Goal: Information Seeking & Learning: Find specific fact

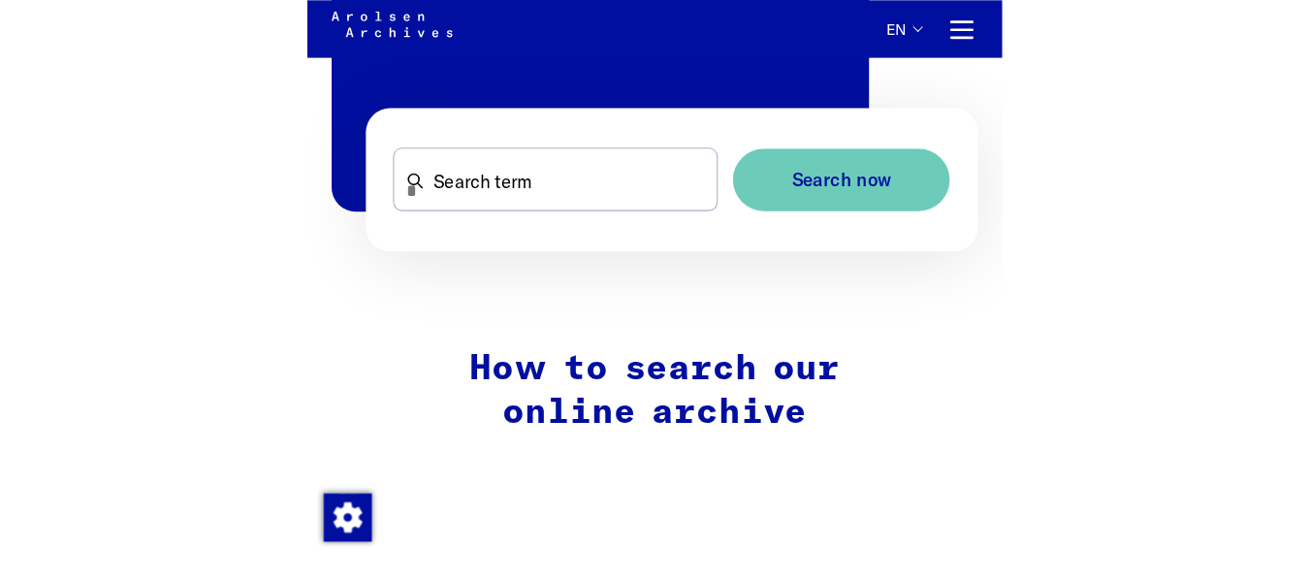
scroll to position [1174, 0]
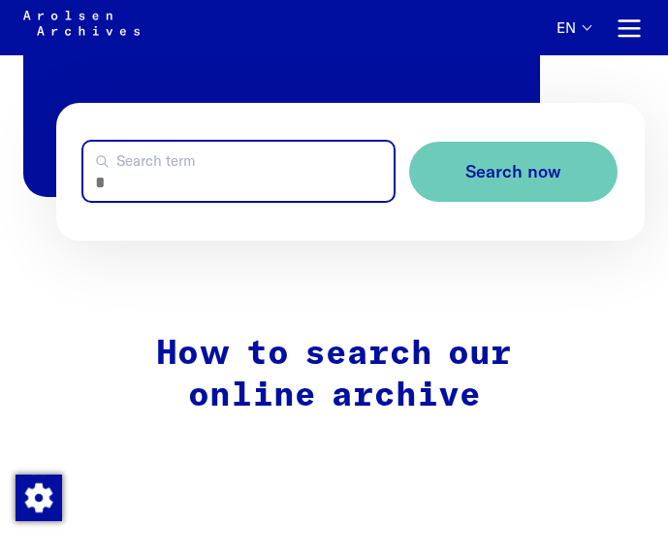
click at [225, 188] on input "Search term" at bounding box center [238, 171] width 310 height 59
type input "**********"
click at [409, 142] on button "Search now" at bounding box center [513, 172] width 208 height 61
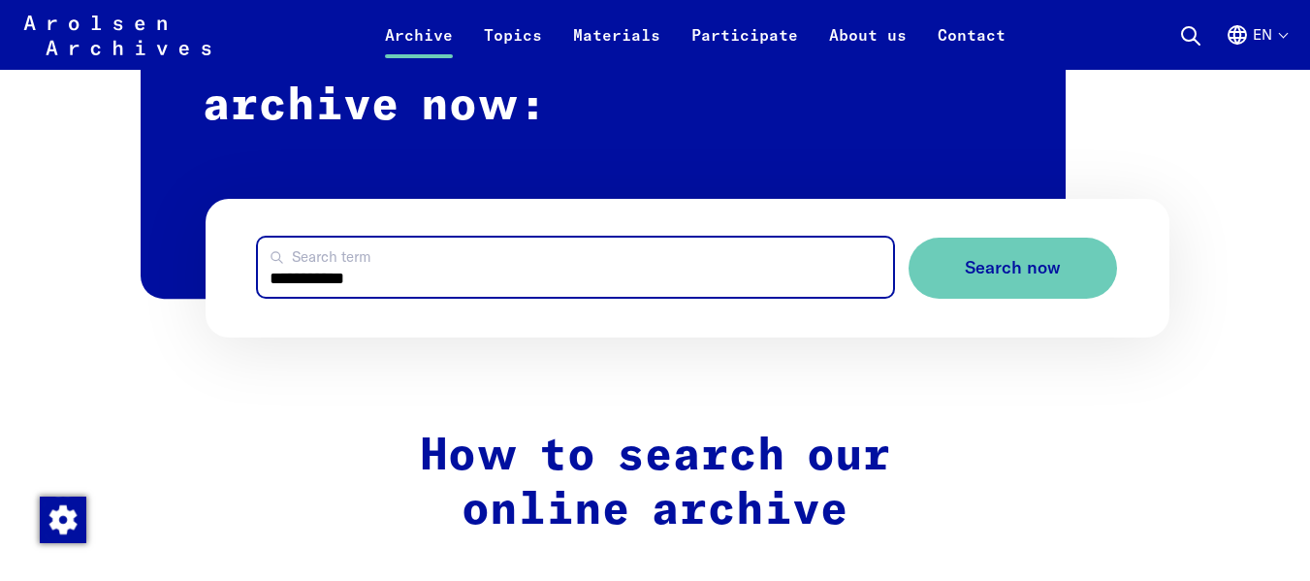
scroll to position [1158, 0]
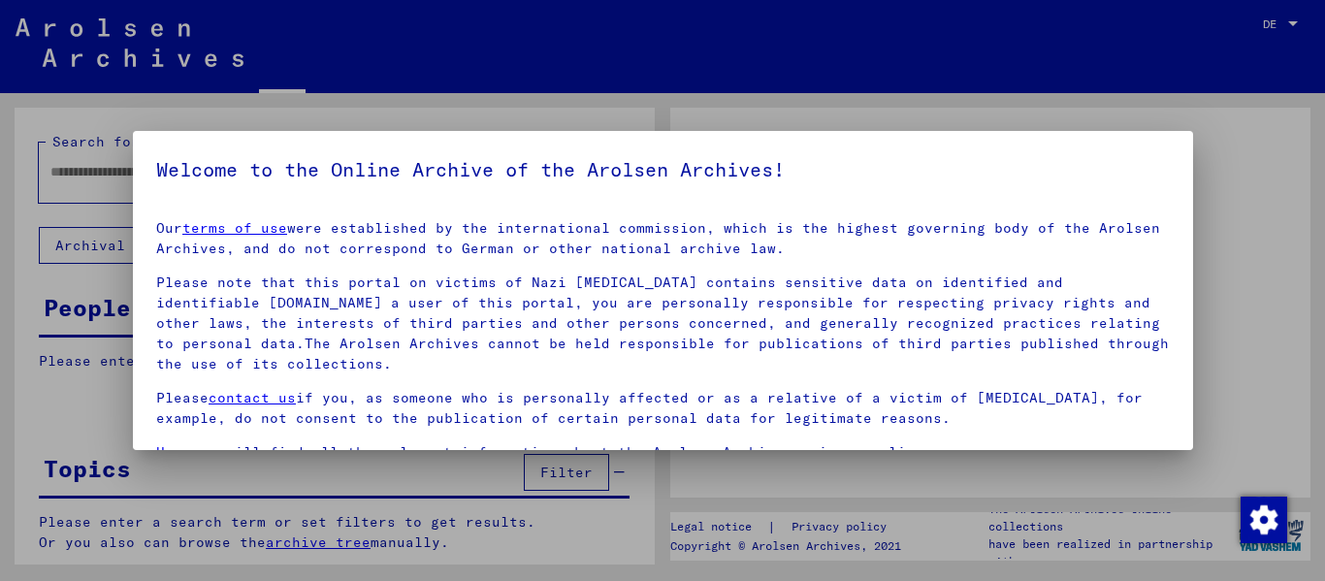
type input "**********"
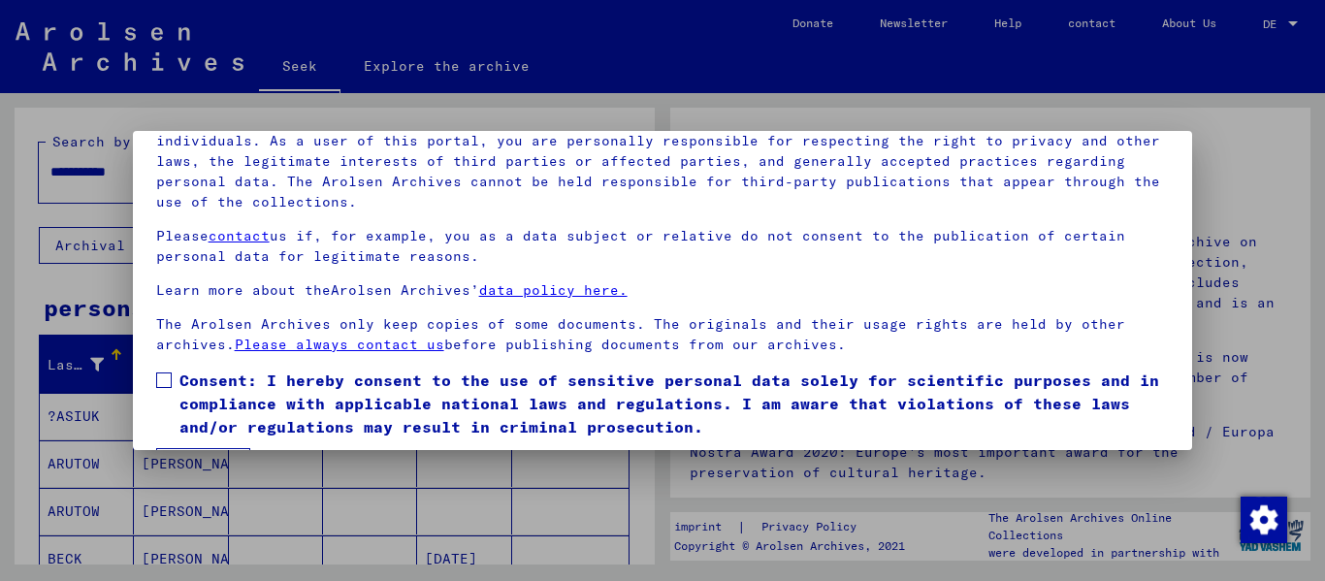
scroll to position [155, 0]
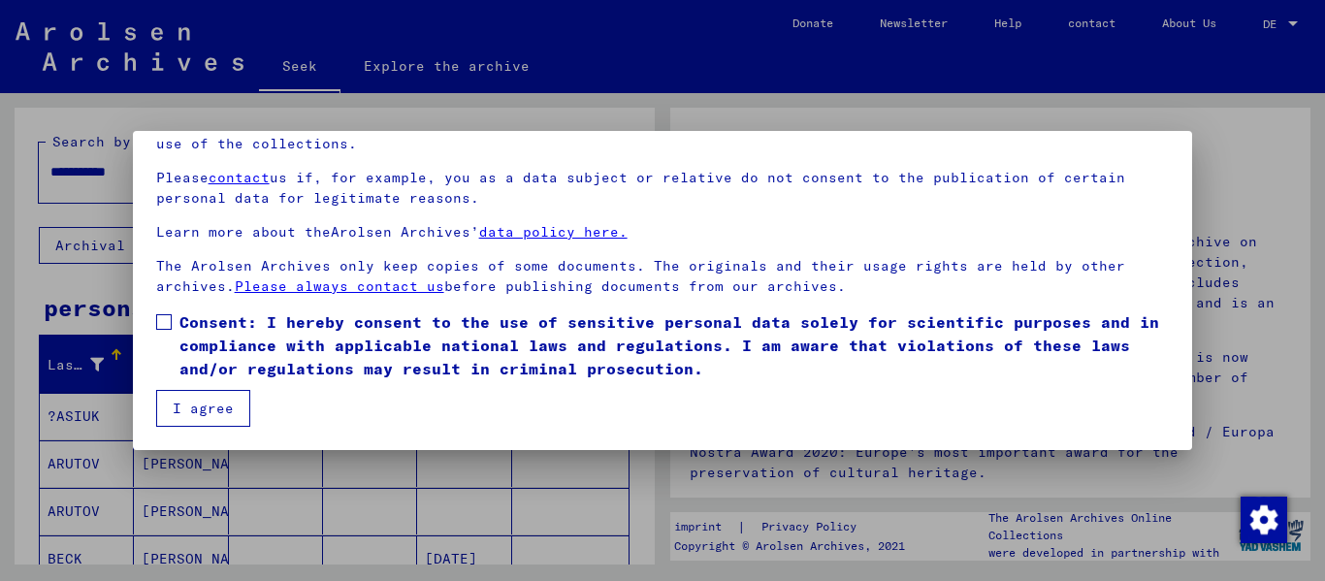
drag, startPoint x: 161, startPoint y: 321, endPoint x: 181, endPoint y: 344, distance: 30.9
click at [161, 321] on span at bounding box center [164, 322] width 16 height 16
drag, startPoint x: 200, startPoint y: 420, endPoint x: 249, endPoint y: 418, distance: 49.5
click at [200, 421] on button "I agree" at bounding box center [203, 408] width 94 height 37
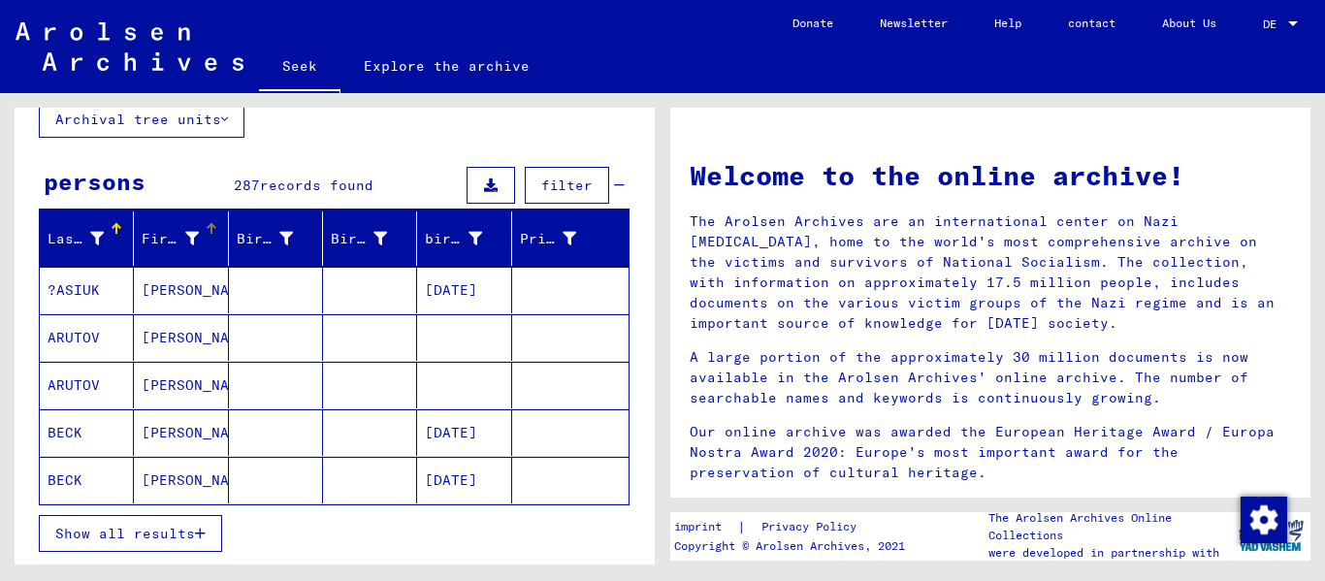
scroll to position [388, 0]
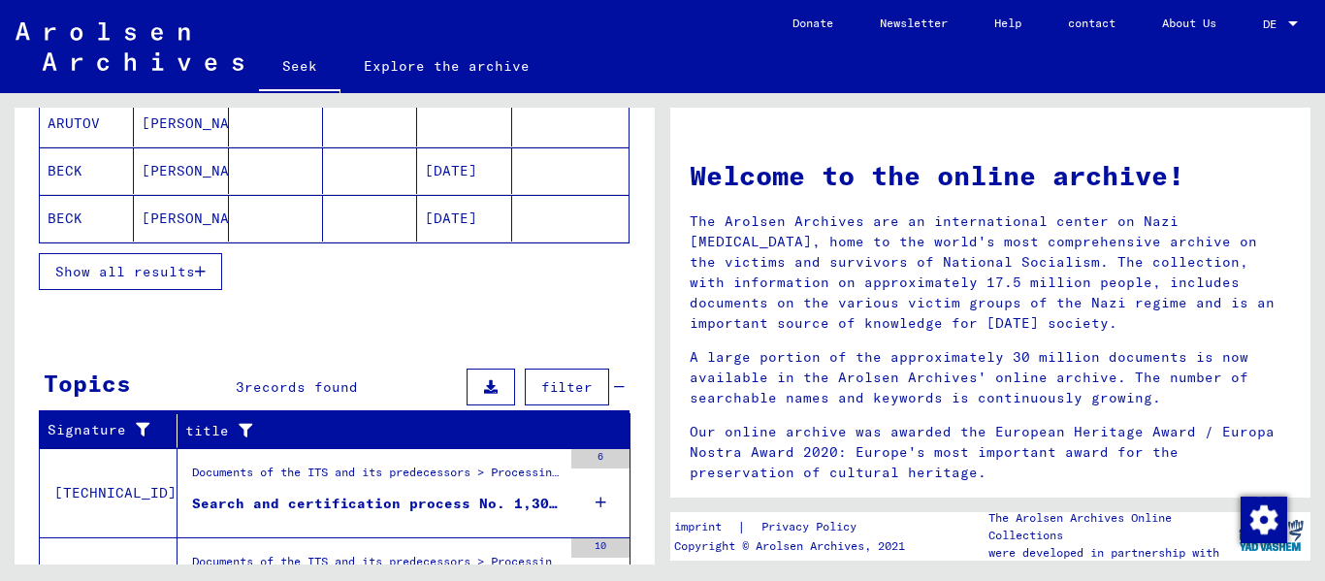
click at [176, 278] on font "Show all results" at bounding box center [125, 271] width 140 height 17
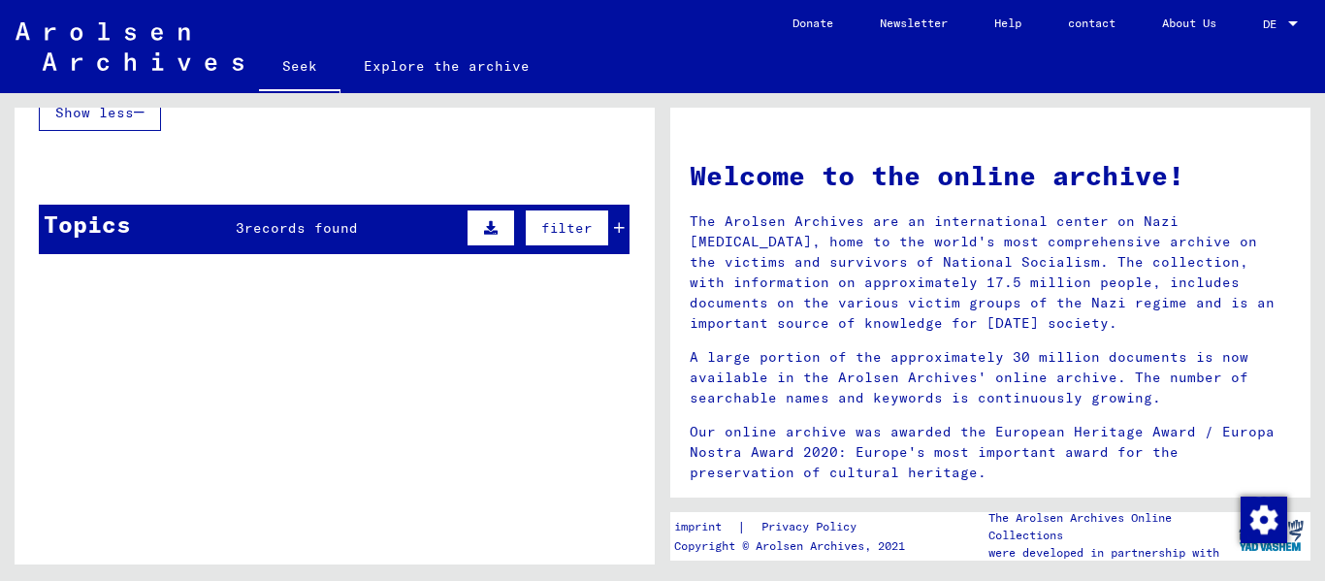
scroll to position [1164, 0]
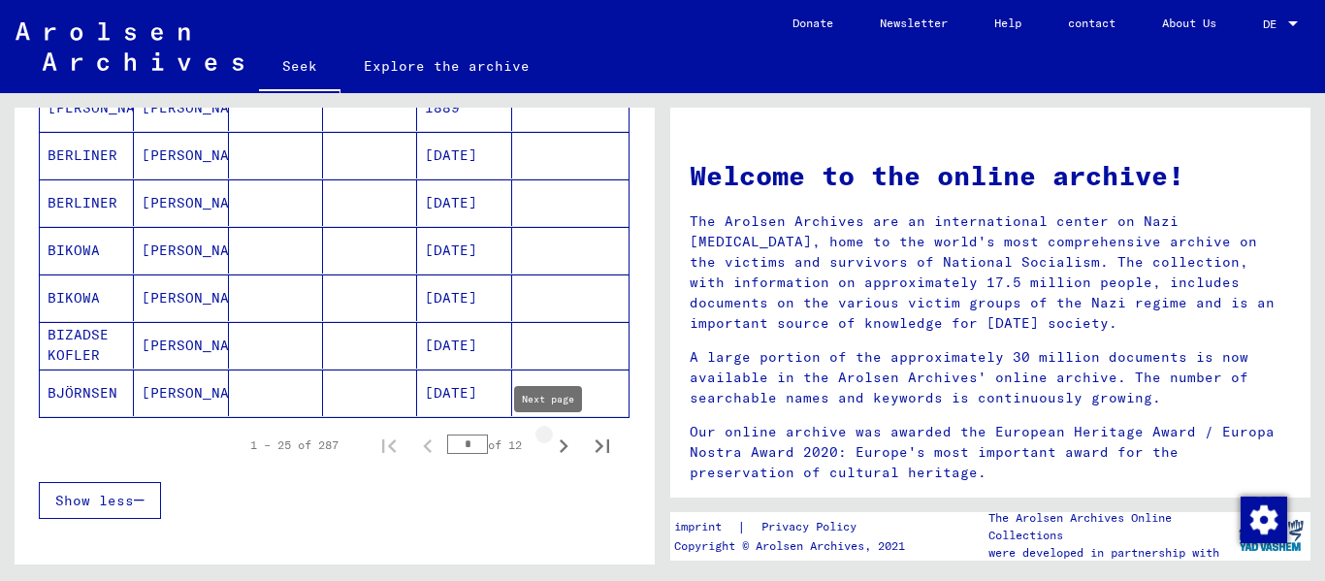
click at [555, 450] on icon "Next page" at bounding box center [563, 445] width 27 height 27
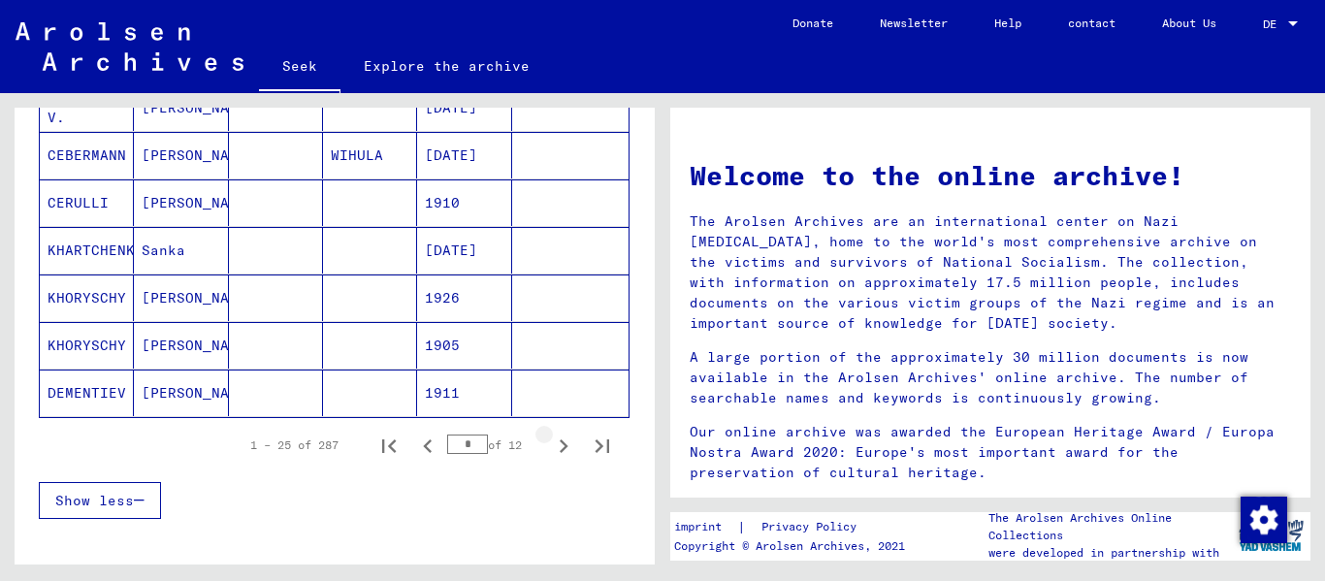
click at [555, 450] on icon "Next page" at bounding box center [563, 445] width 27 height 27
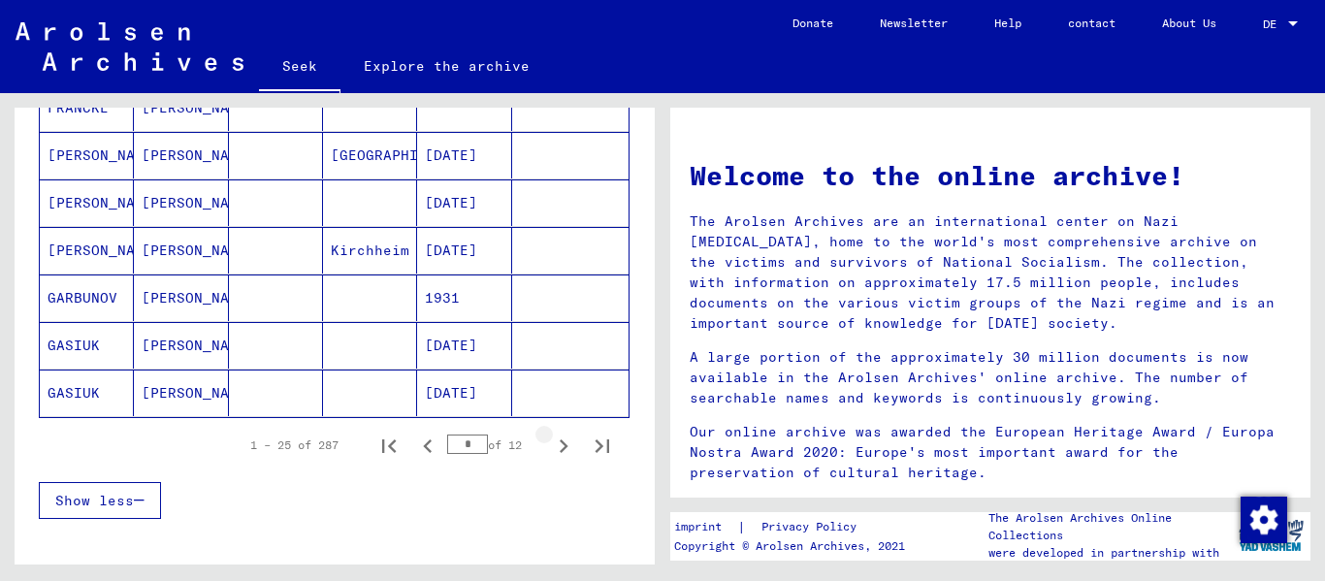
click at [555, 450] on icon "Next page" at bounding box center [563, 445] width 27 height 27
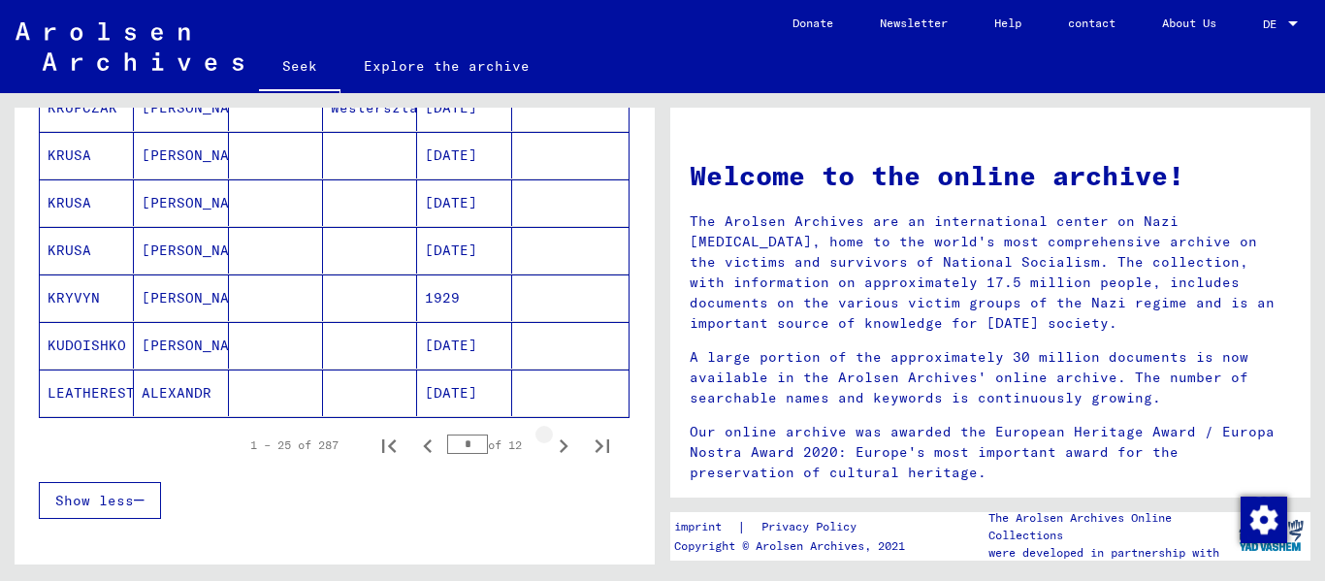
click at [555, 450] on icon "Next page" at bounding box center [563, 445] width 27 height 27
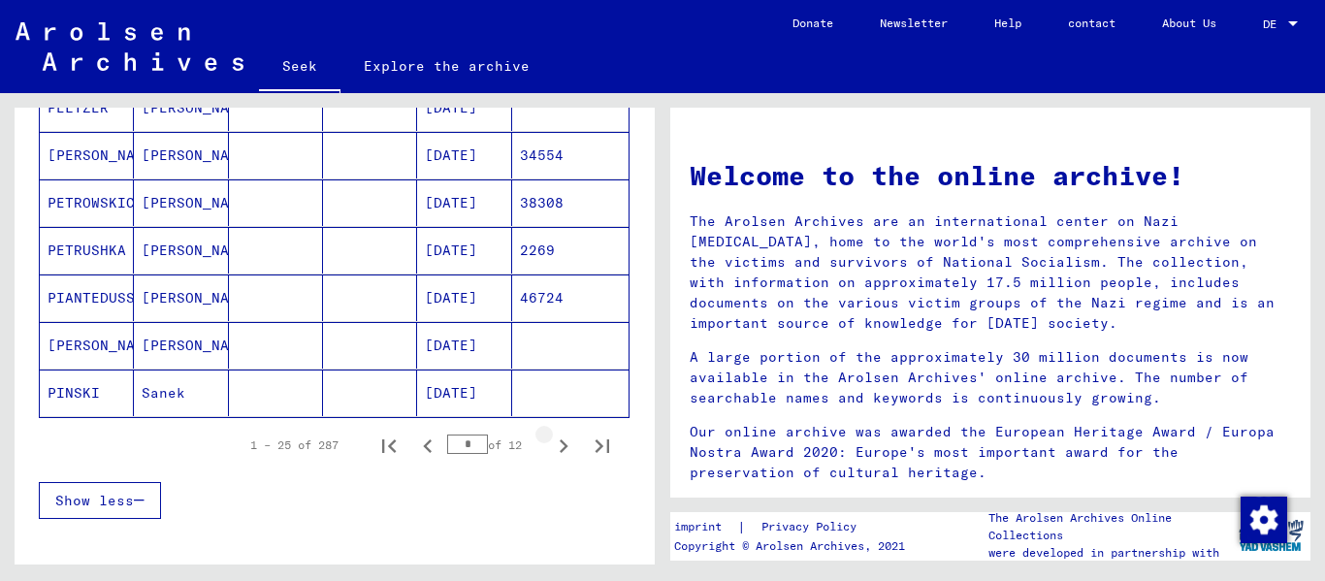
click at [555, 450] on icon "Next page" at bounding box center [563, 445] width 27 height 27
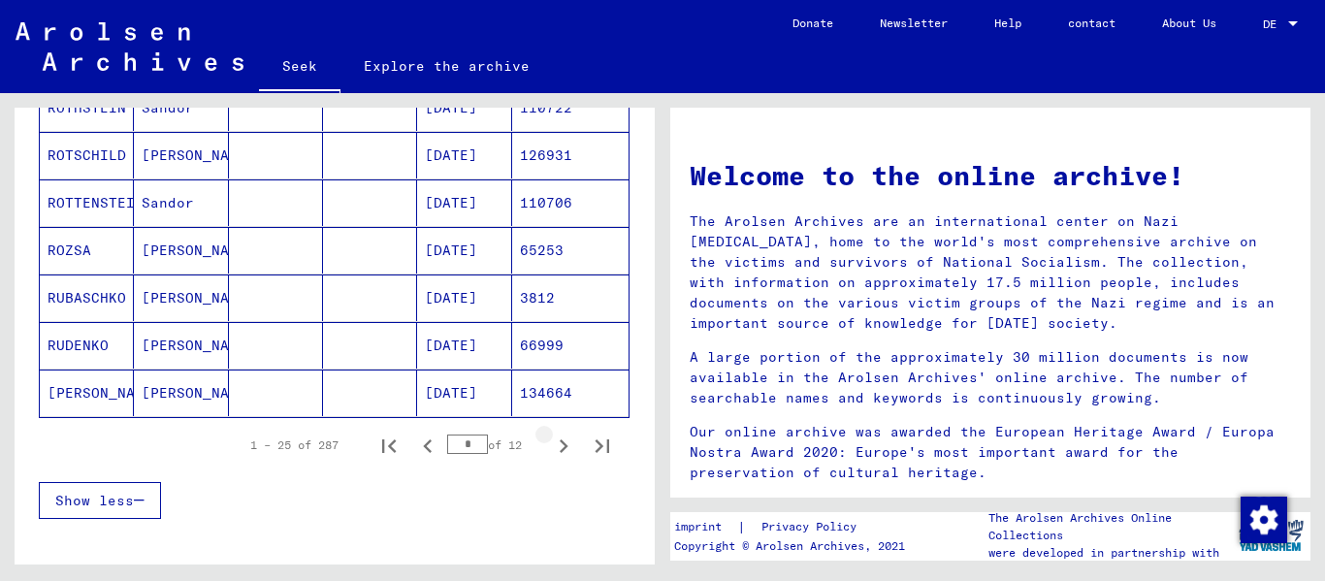
click at [555, 450] on icon "Next page" at bounding box center [563, 445] width 27 height 27
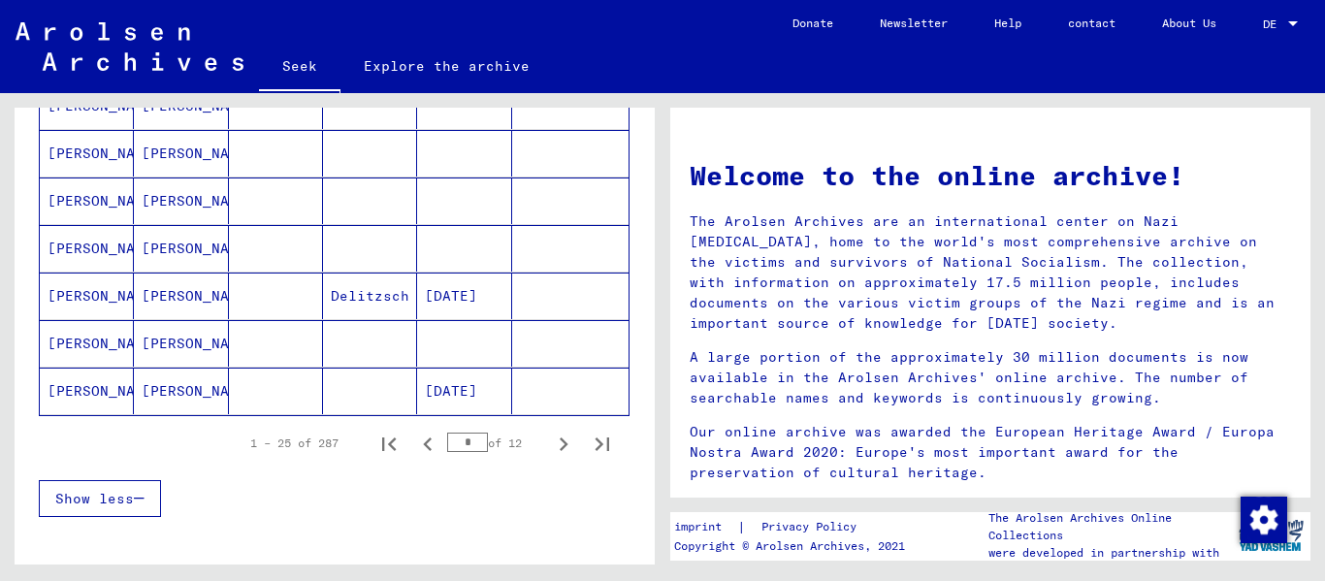
scroll to position [1261, 0]
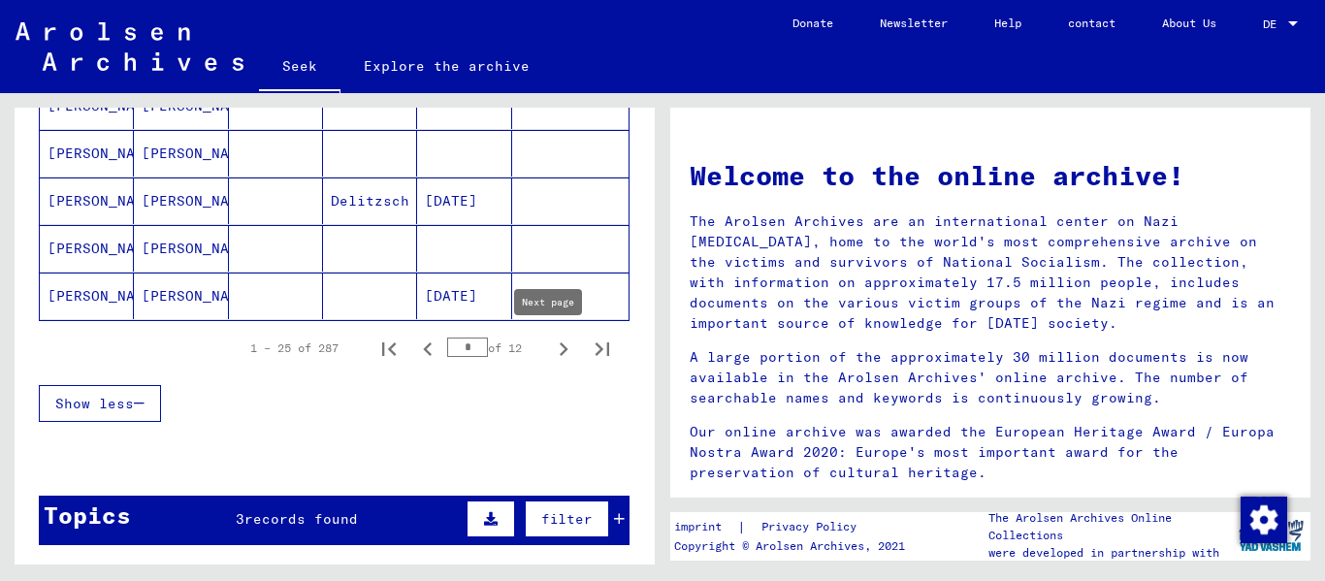
click at [550, 349] on icon "Next page" at bounding box center [563, 348] width 27 height 27
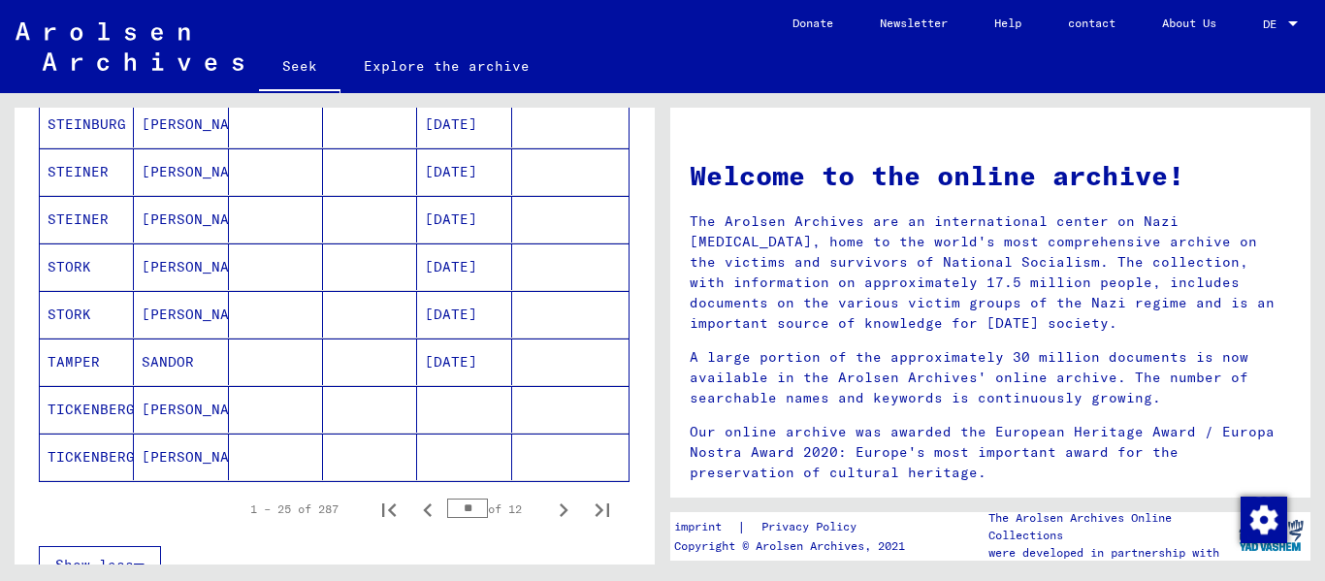
scroll to position [1164, 0]
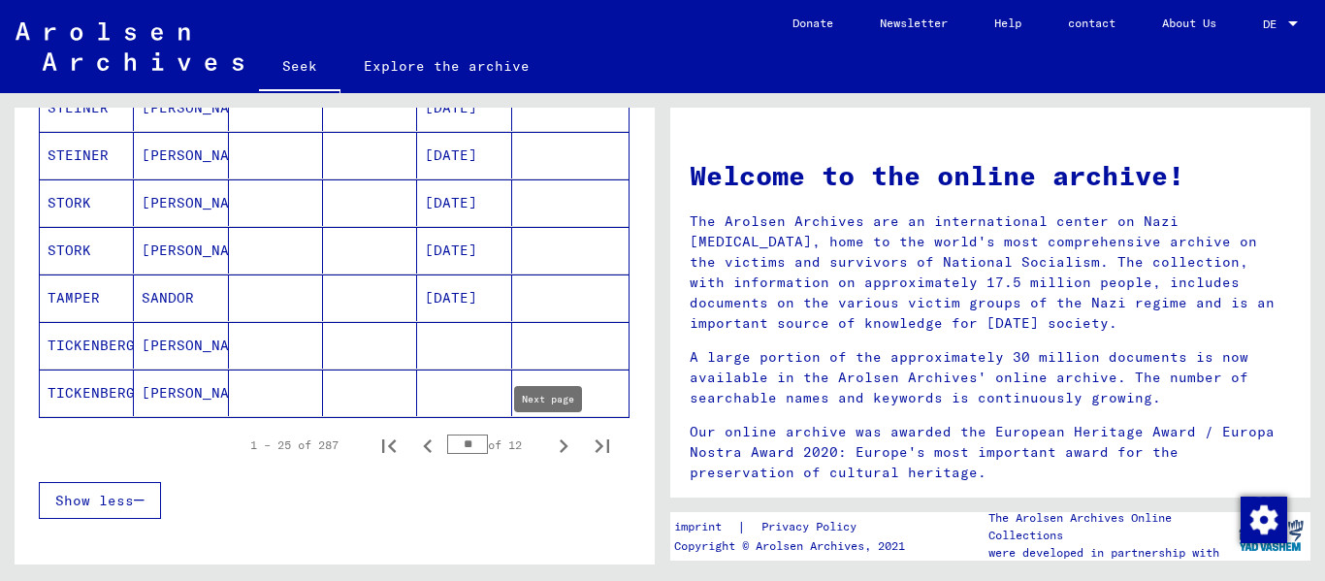
click at [550, 446] on icon "Next page" at bounding box center [563, 445] width 27 height 27
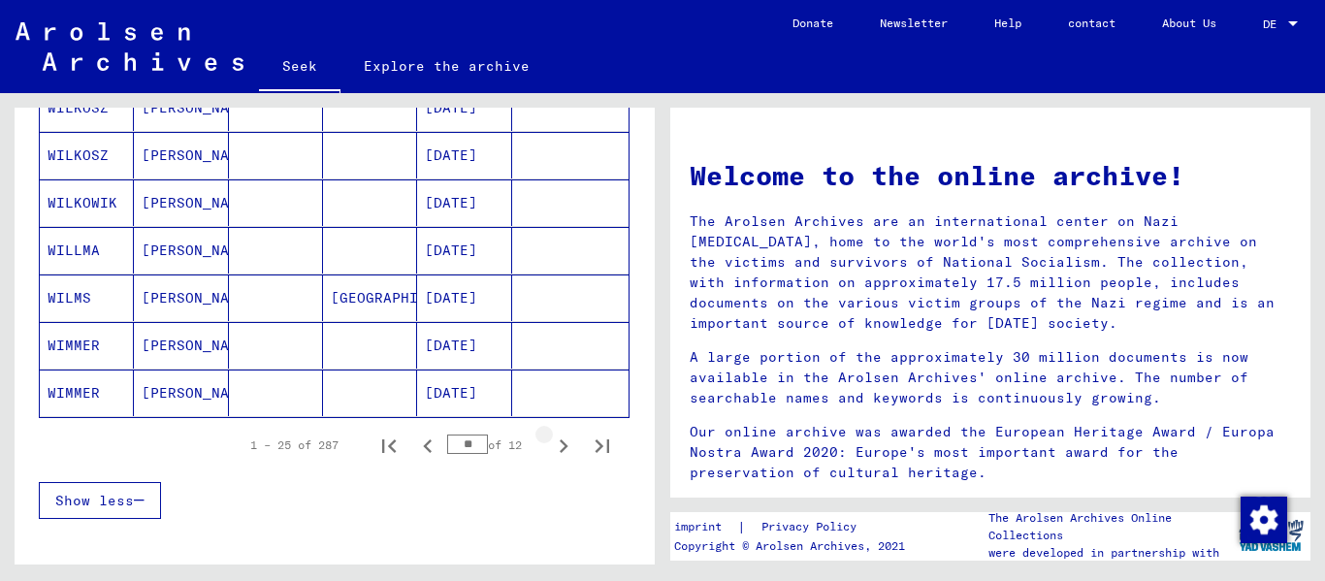
click at [550, 446] on icon "Next page" at bounding box center [563, 445] width 27 height 27
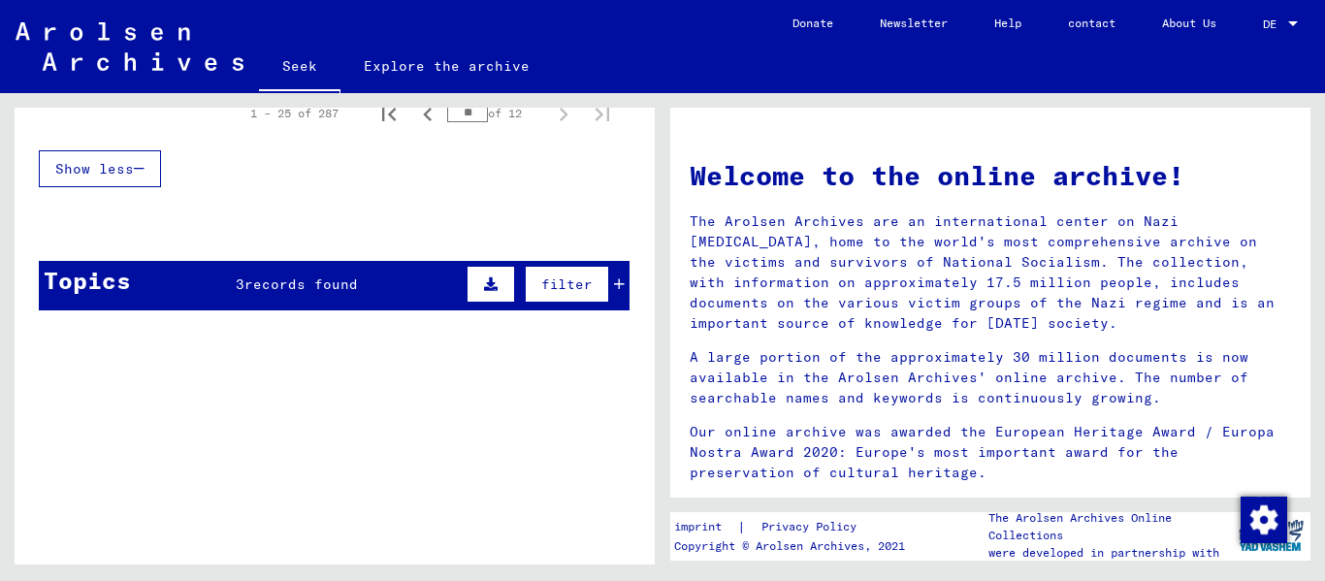
scroll to position [581, 0]
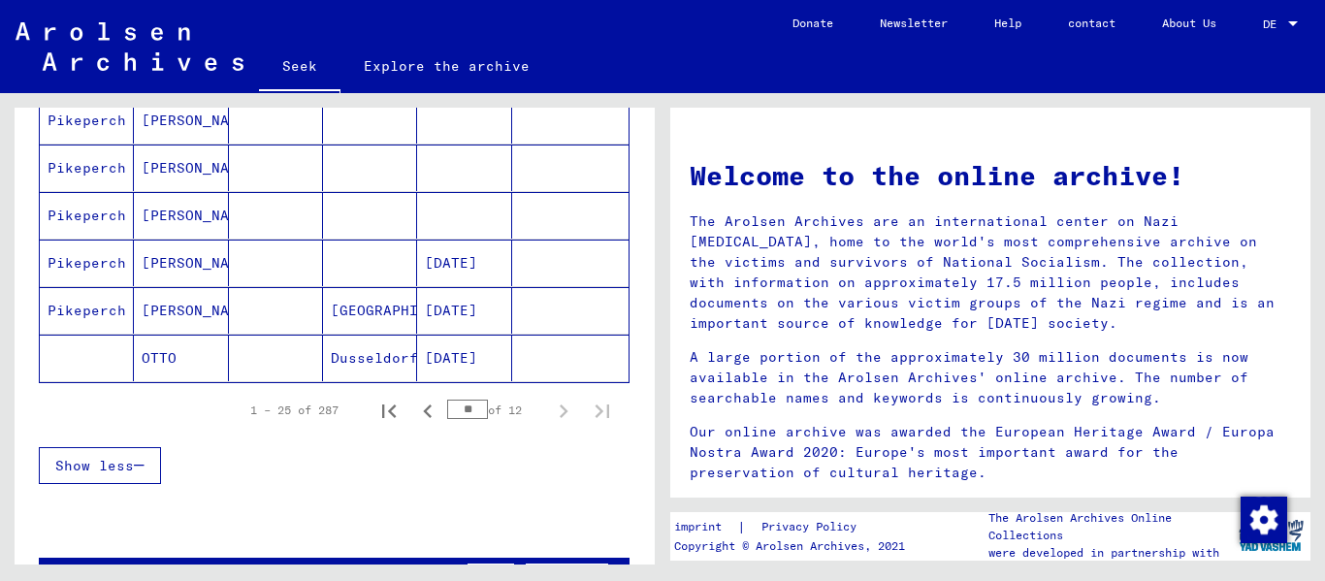
click at [116, 454] on button "Show less" at bounding box center [100, 465] width 122 height 37
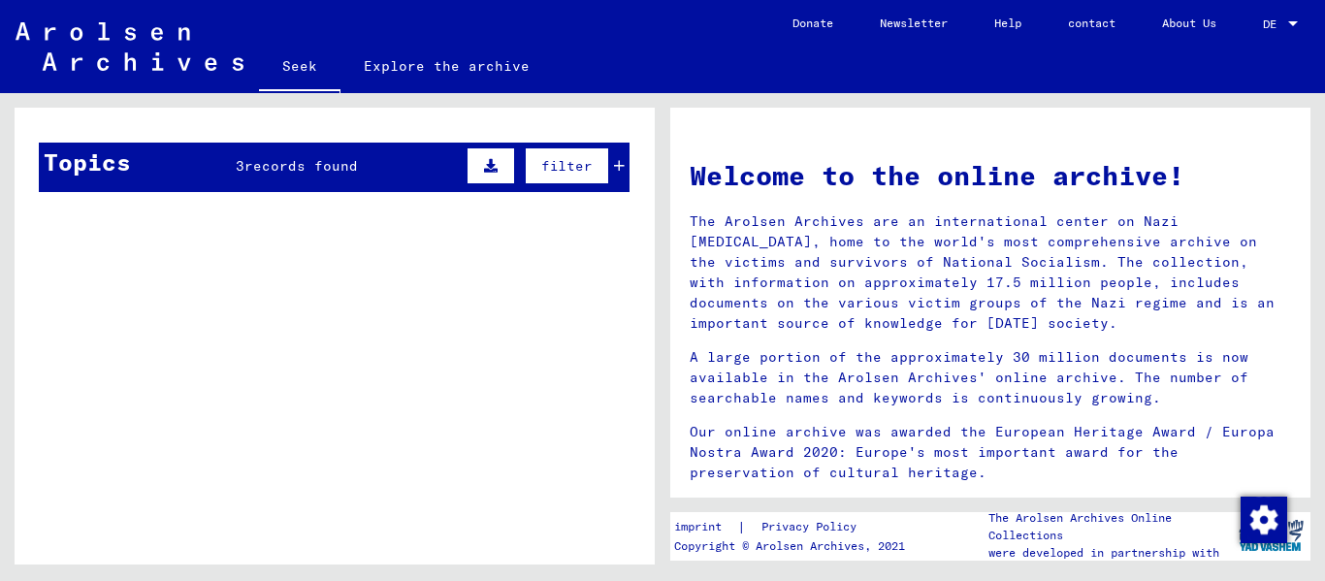
scroll to position [0, 0]
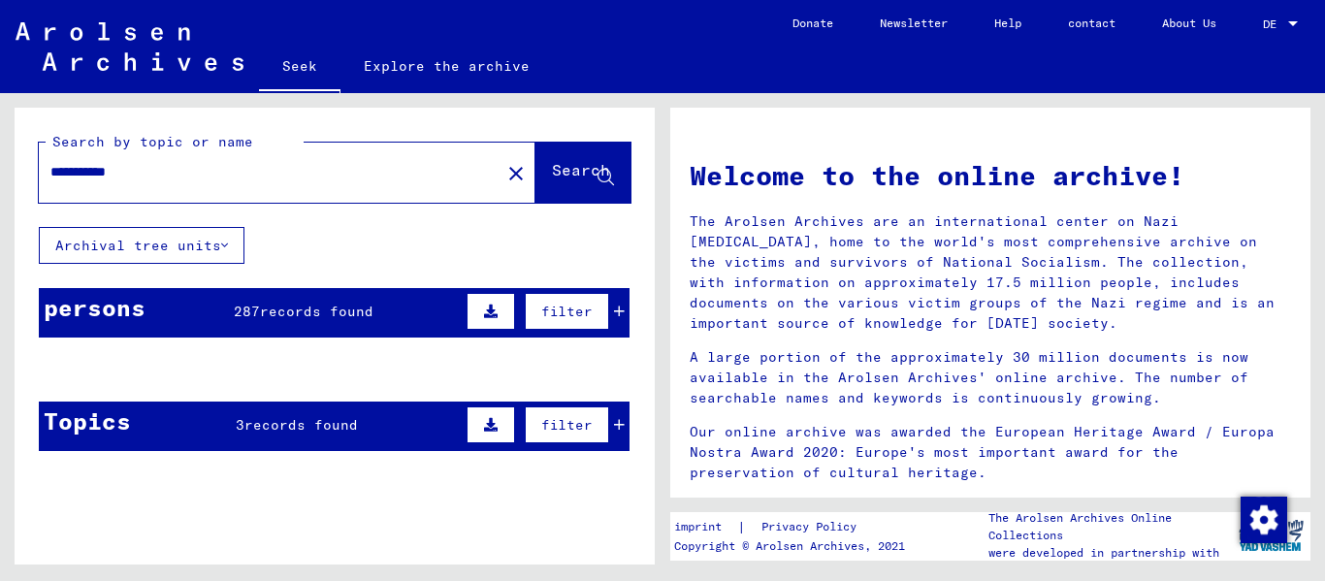
click at [306, 428] on mat-cell at bounding box center [276, 416] width 94 height 47
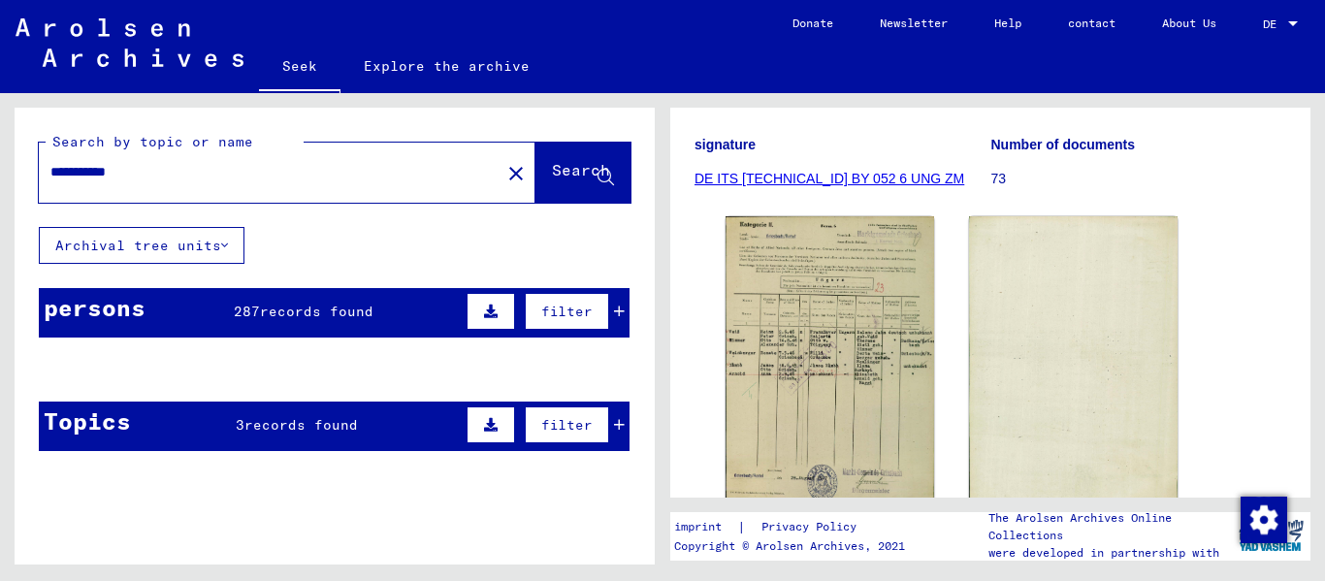
scroll to position [194, 0]
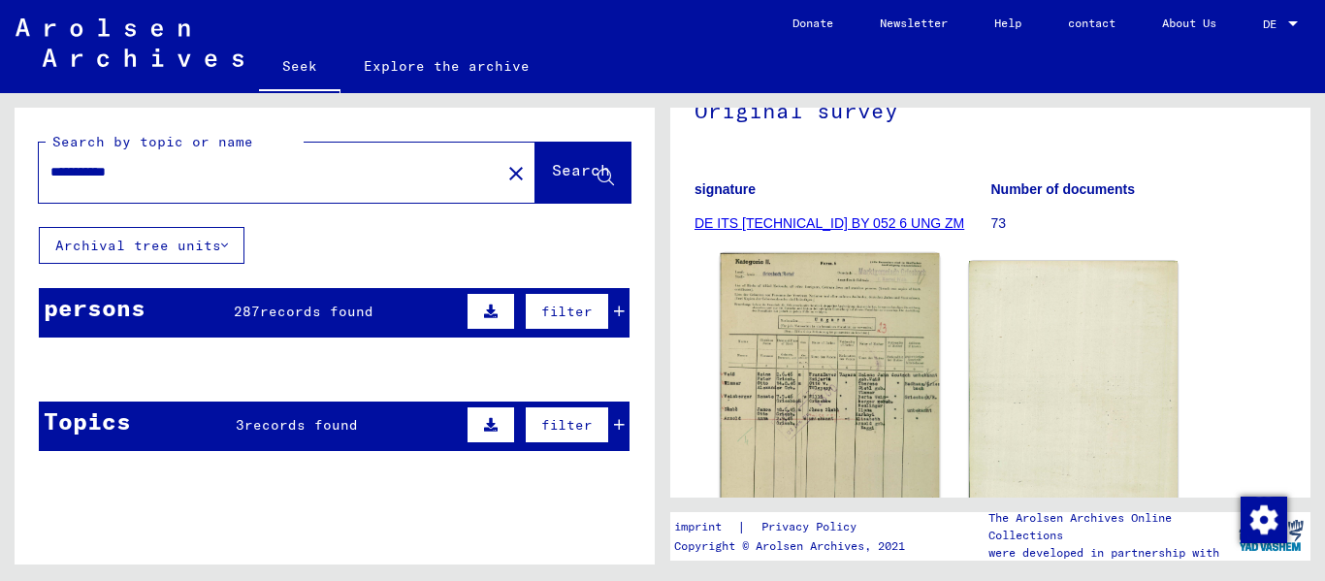
click at [682, 380] on img at bounding box center [829, 410] width 219 height 314
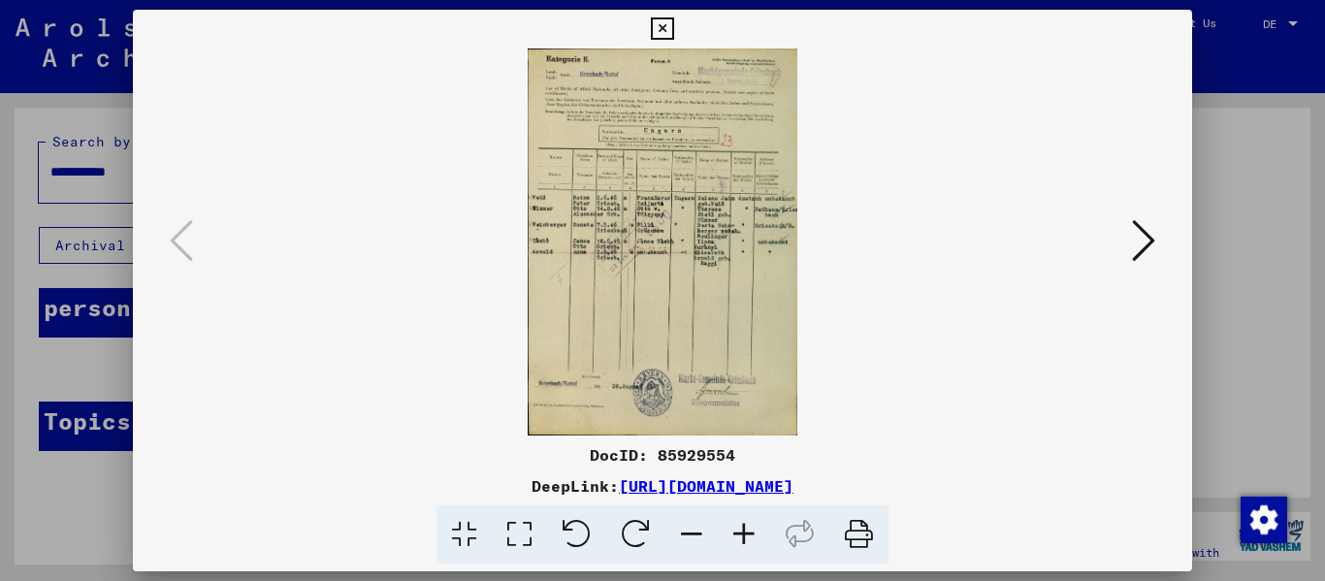
click at [682, 543] on icon at bounding box center [744, 534] width 52 height 59
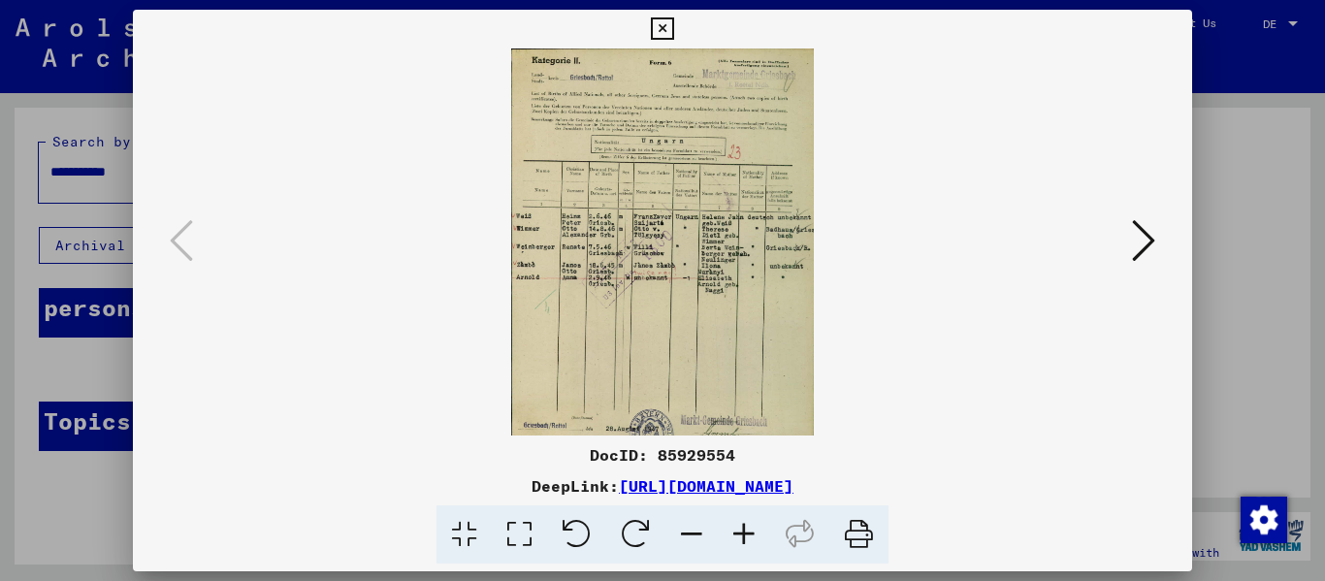
click at [682, 543] on icon at bounding box center [744, 534] width 52 height 59
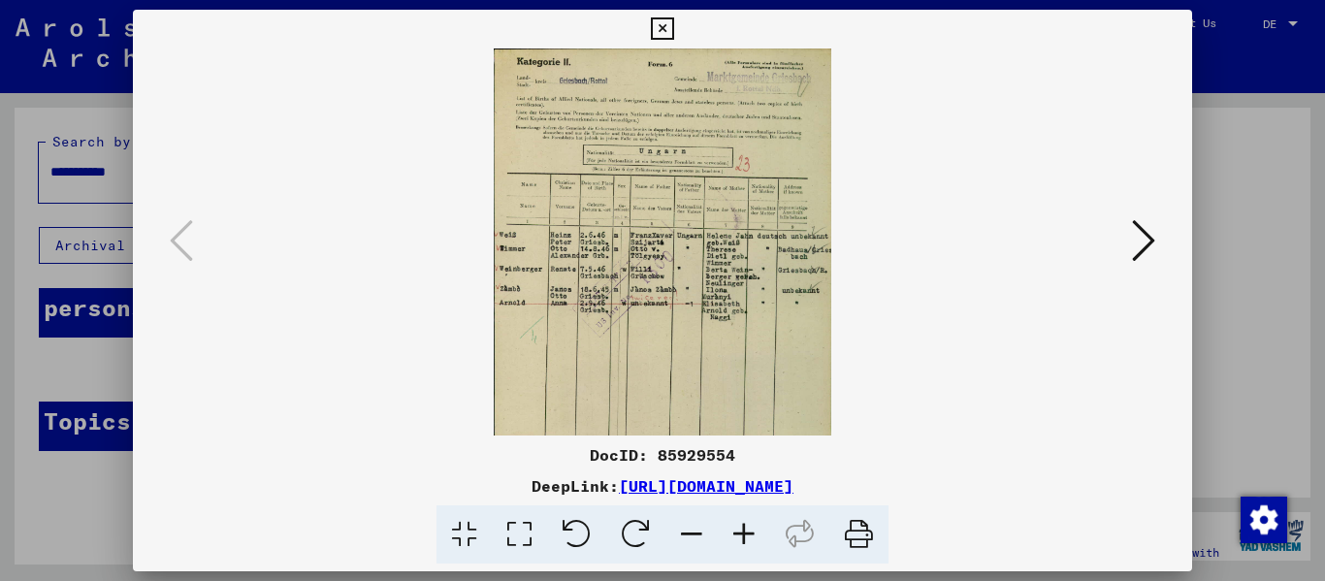
click at [682, 543] on icon at bounding box center [744, 534] width 52 height 59
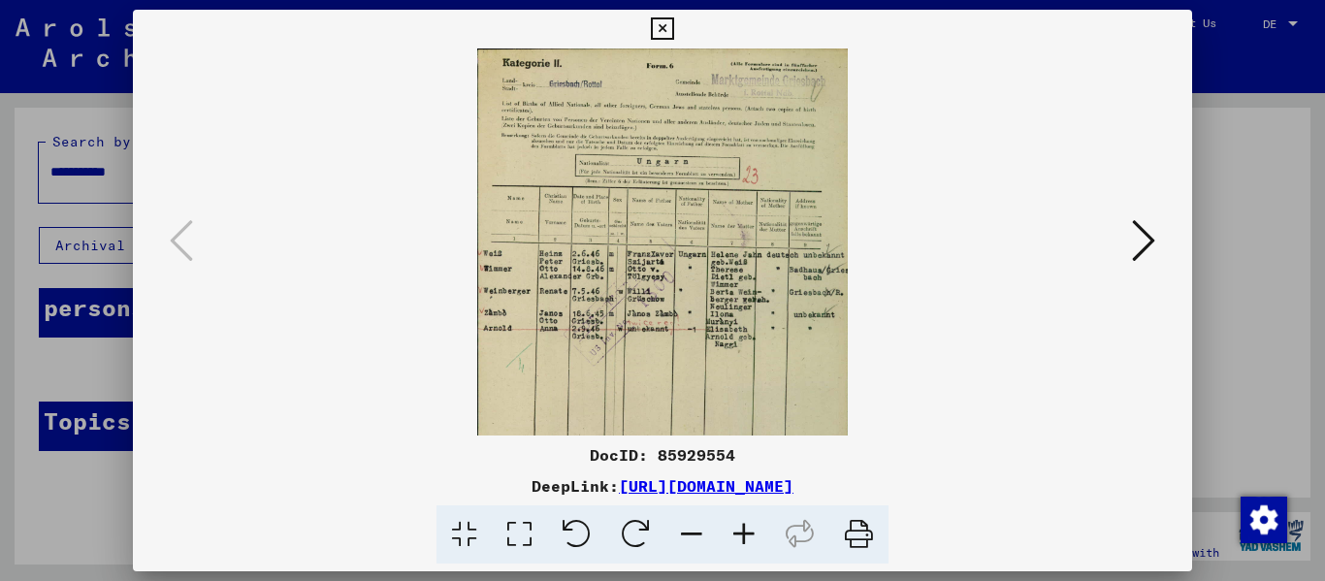
click at [682, 543] on icon at bounding box center [744, 534] width 52 height 59
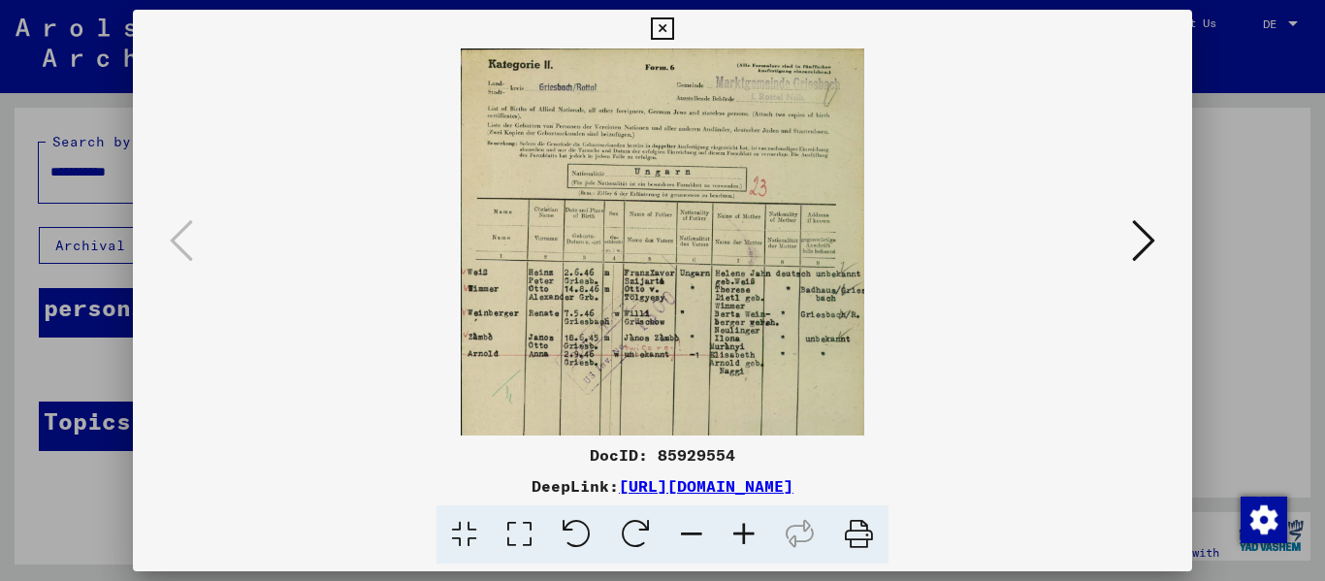
click at [682, 543] on icon at bounding box center [744, 534] width 52 height 59
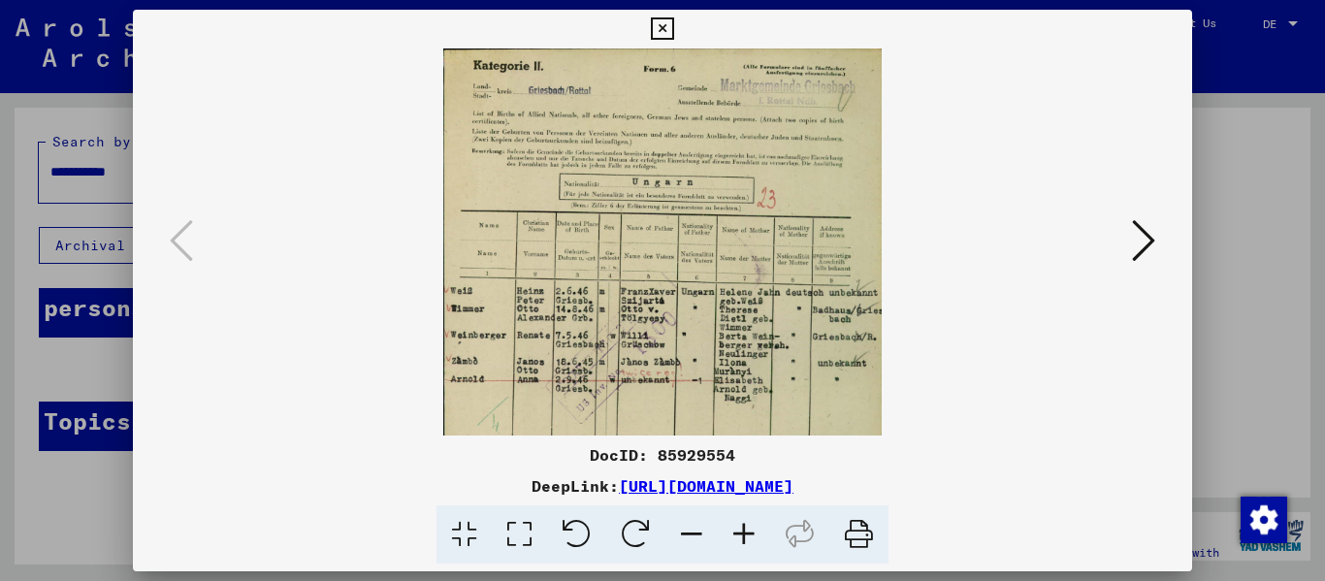
click at [682, 543] on icon at bounding box center [744, 534] width 52 height 59
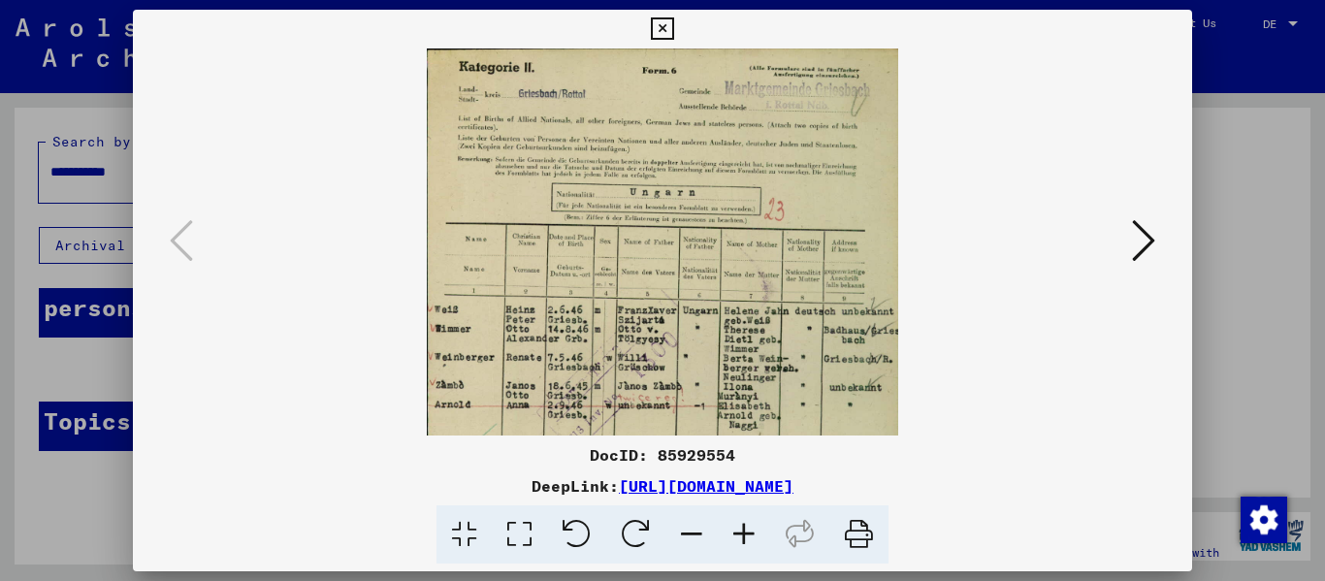
click at [682, 543] on icon at bounding box center [744, 534] width 52 height 59
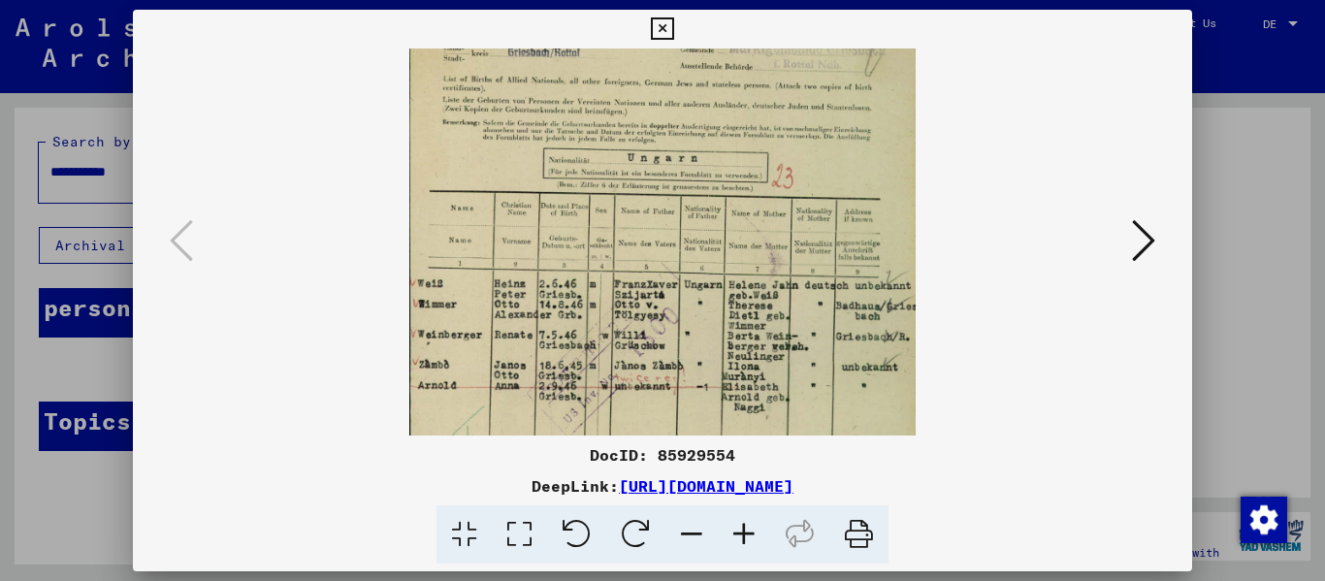
scroll to position [81, 0]
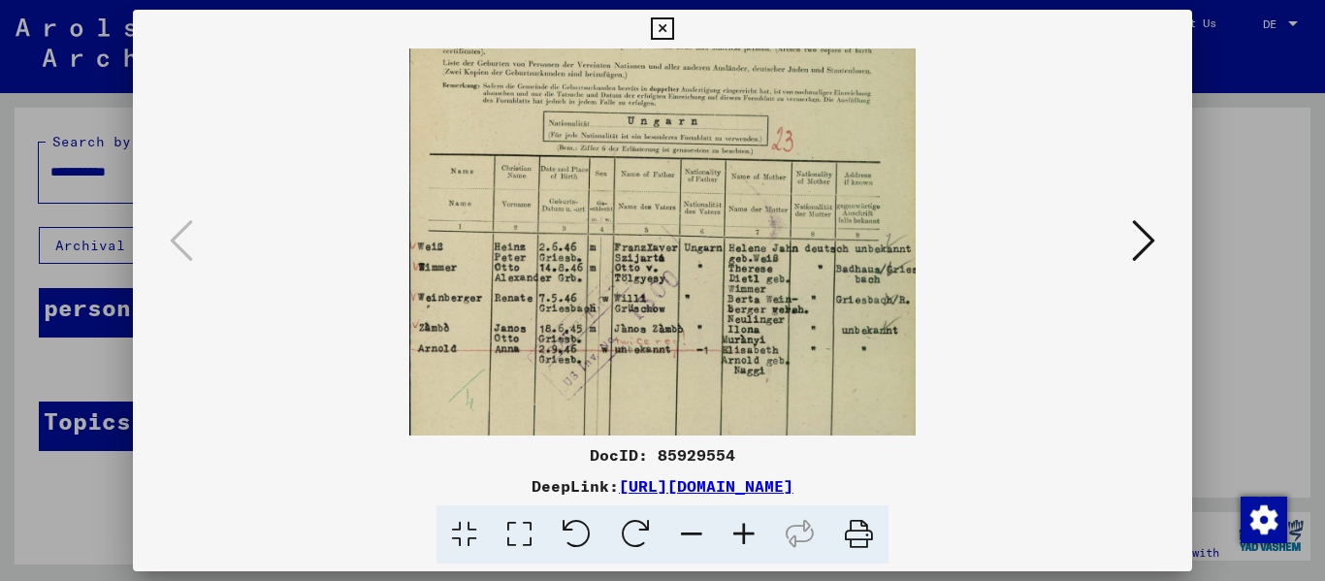
drag, startPoint x: 693, startPoint y: 391, endPoint x: 672, endPoint y: 309, distance: 84.2
click at [672, 309] on img at bounding box center [661, 330] width 505 height 726
click at [663, 28] on icon at bounding box center [662, 28] width 22 height 23
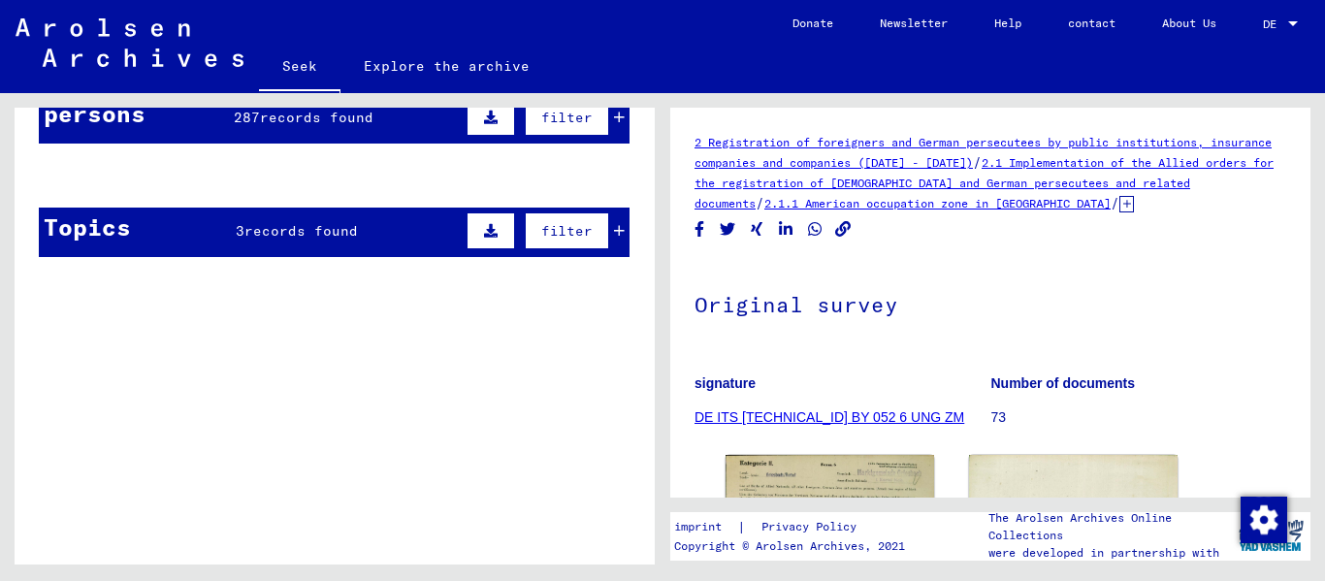
scroll to position [97, 0]
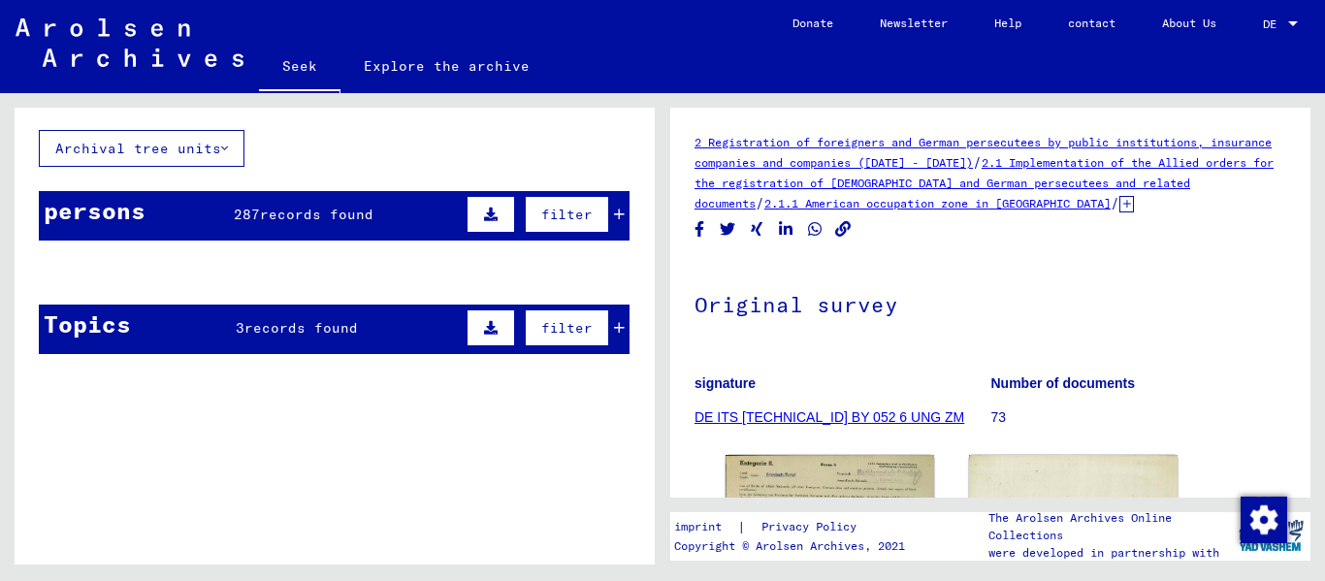
click at [342, 335] on mat-cell at bounding box center [370, 320] width 94 height 48
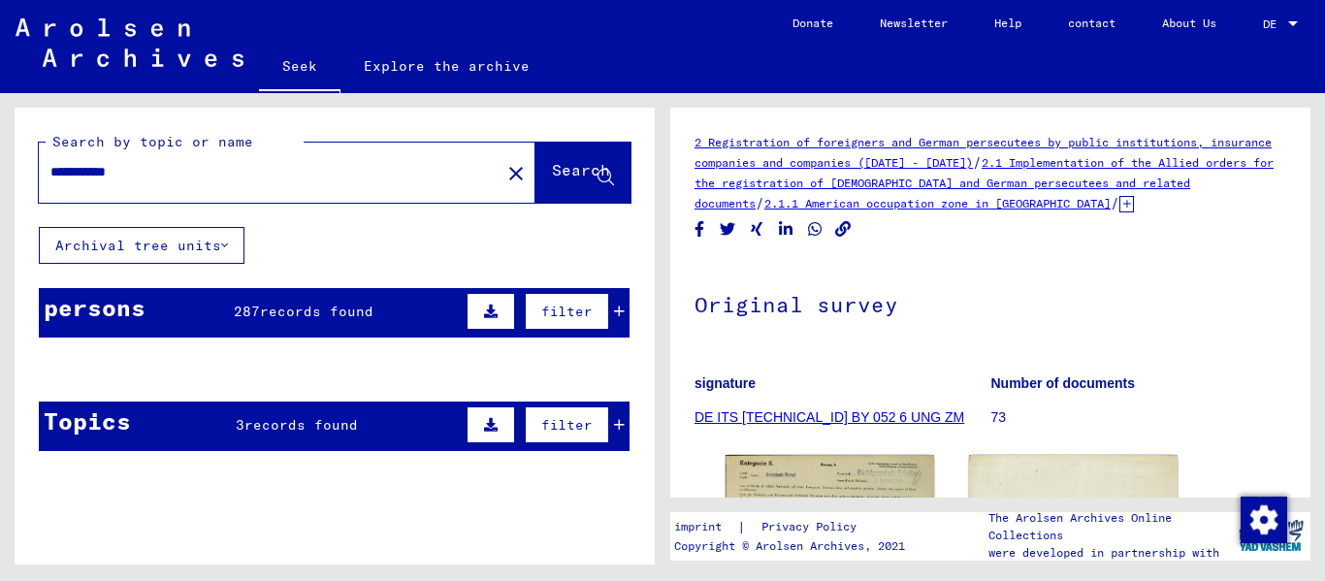
click at [335, 414] on mat-cell at bounding box center [370, 417] width 94 height 48
click at [179, 235] on button "Archival tree units" at bounding box center [142, 245] width 206 height 37
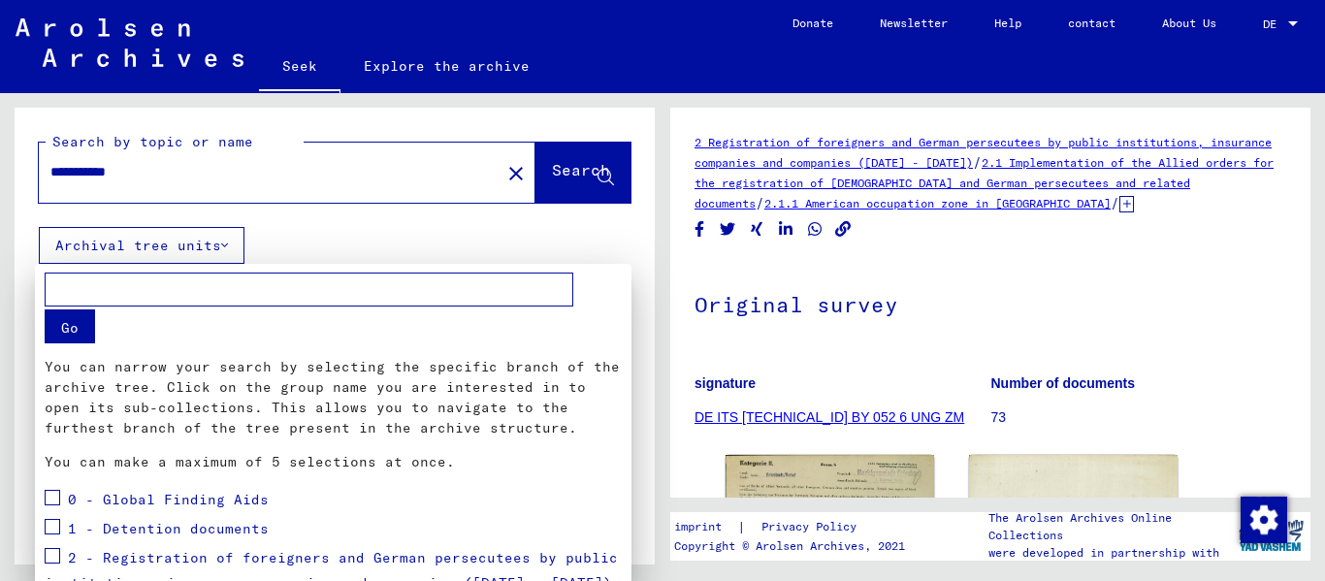
click at [49, 532] on span at bounding box center [53, 527] width 16 height 16
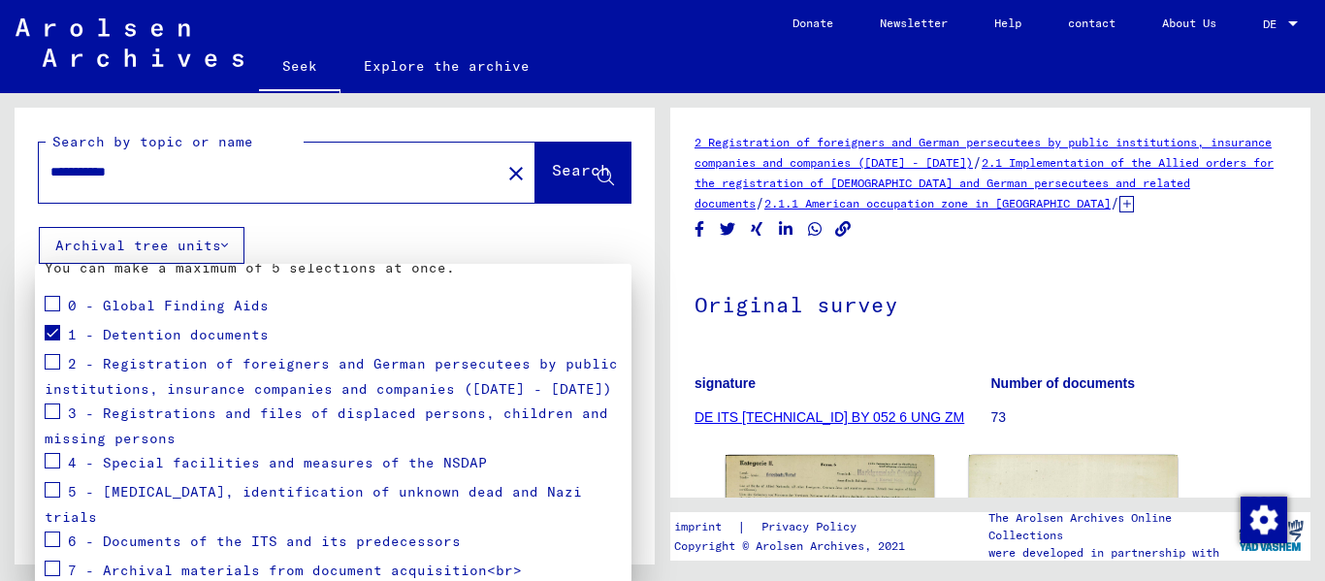
scroll to position [286, 0]
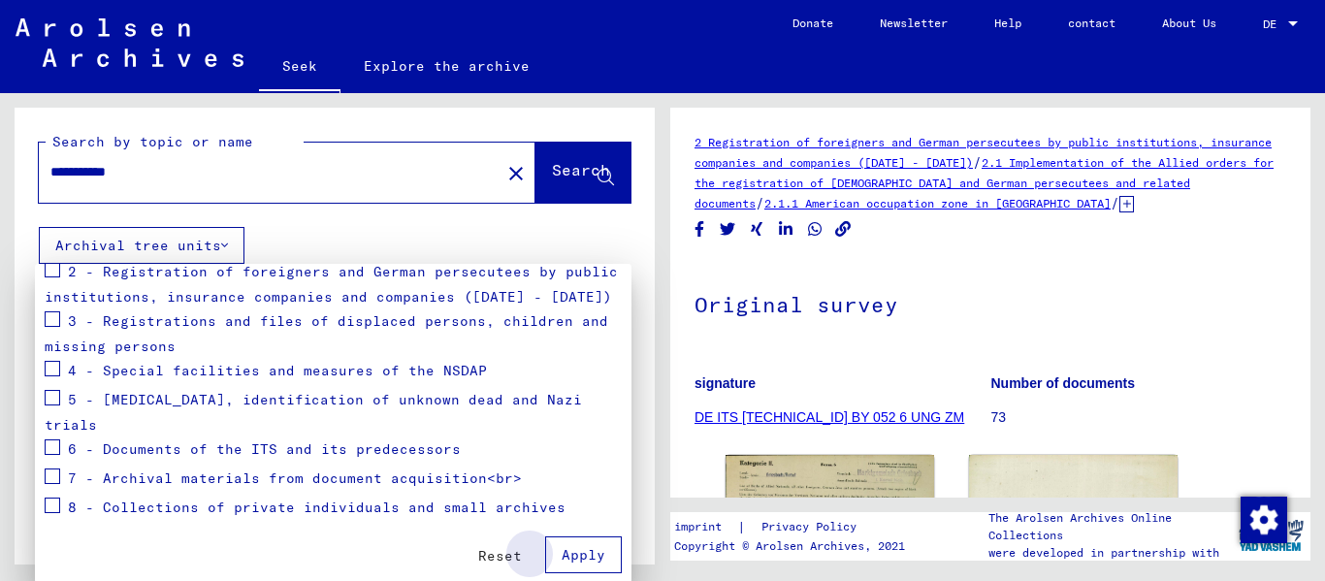
click at [574, 558] on font "Apply" at bounding box center [583, 554] width 44 height 17
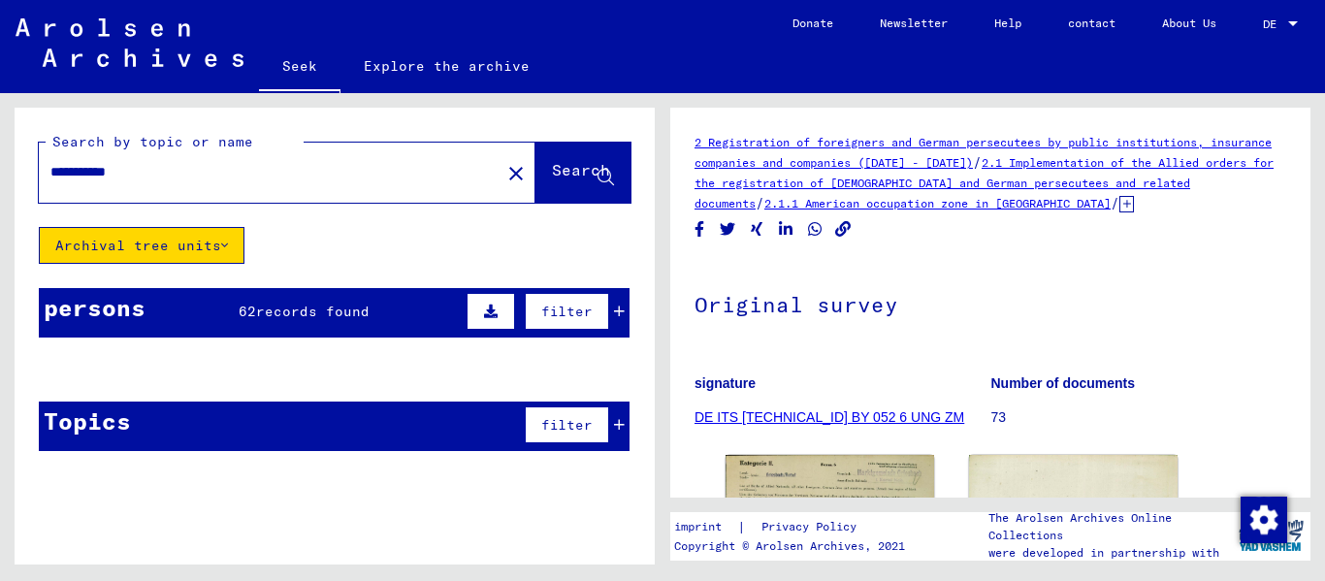
click at [241, 303] on font "62" at bounding box center [247, 311] width 17 height 17
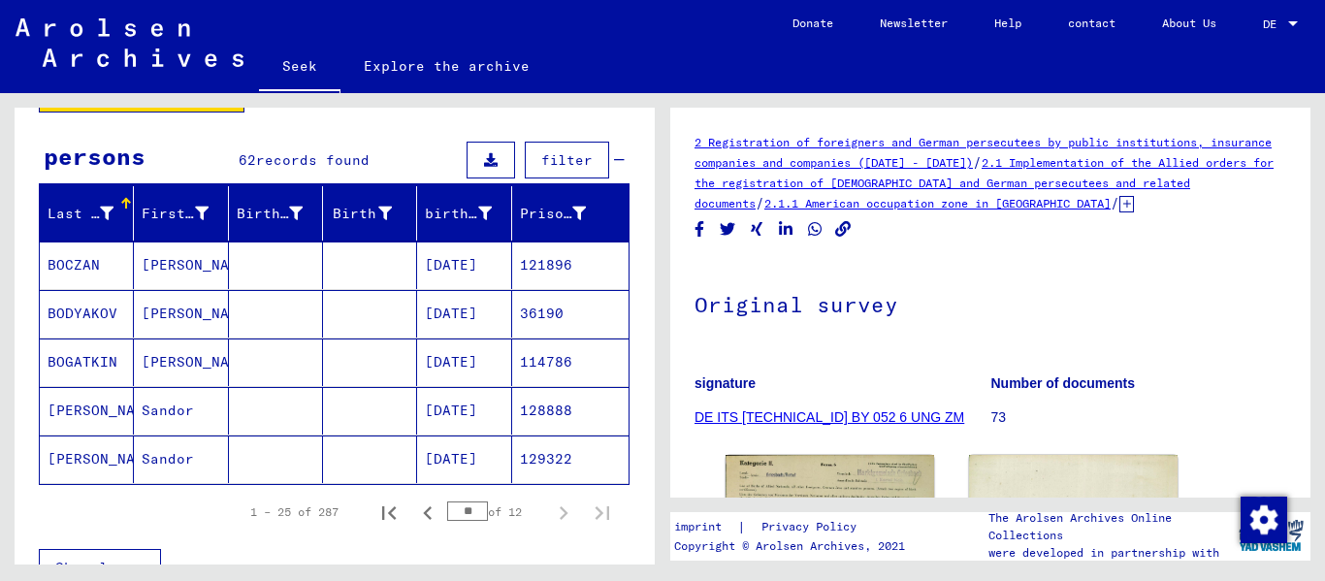
scroll to position [194, 0]
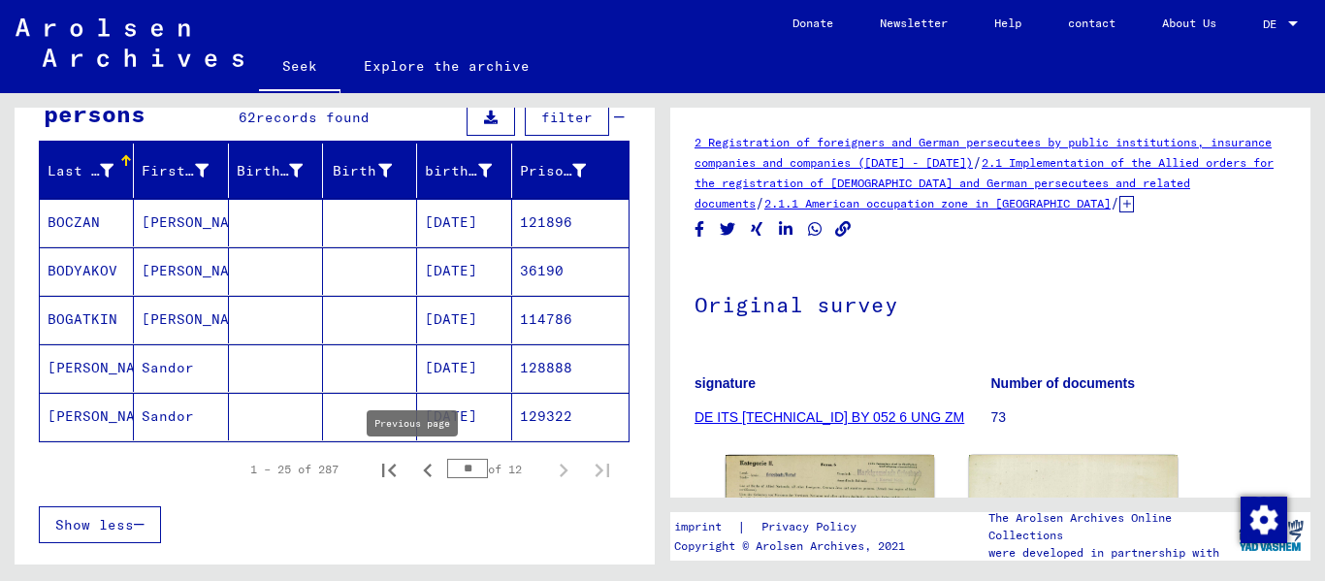
click at [423, 465] on icon "Previous page" at bounding box center [427, 470] width 9 height 14
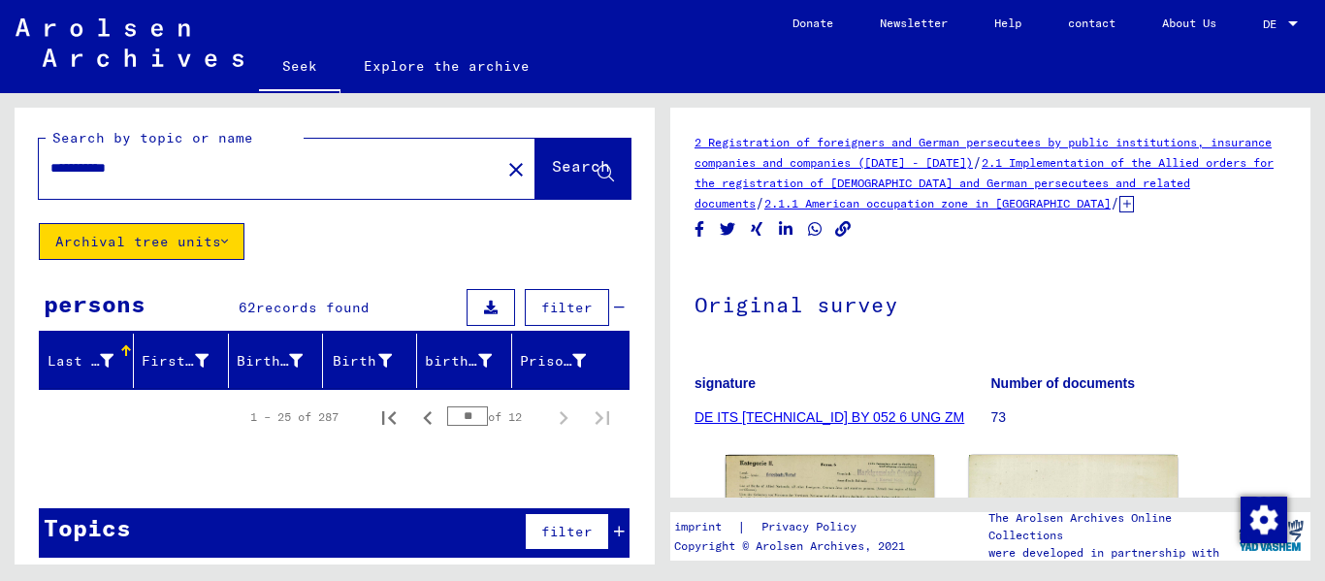
scroll to position [0, 0]
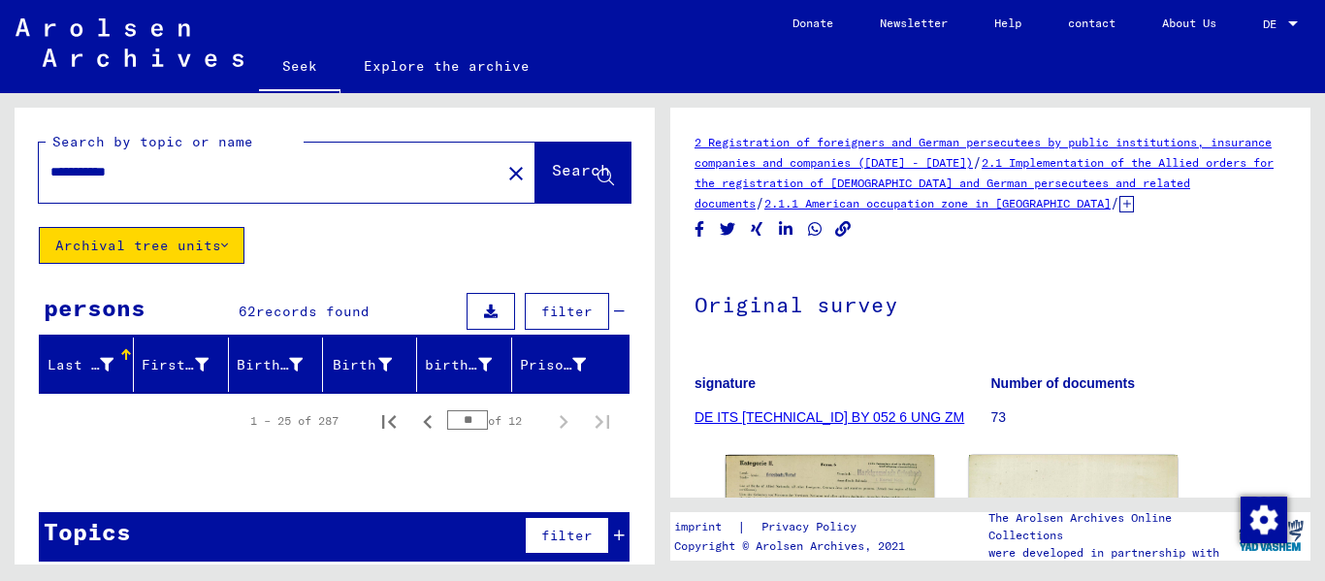
click at [303, 294] on div "persons 62 records found filter" at bounding box center [334, 312] width 591 height 49
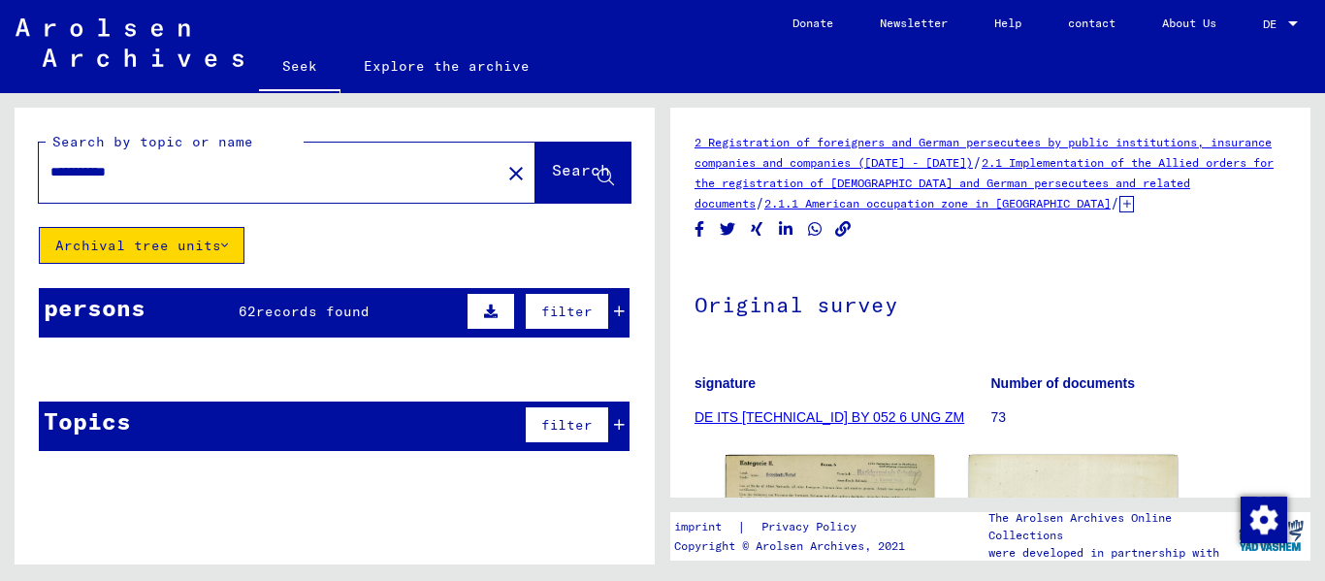
click at [301, 314] on font "records found" at bounding box center [312, 311] width 113 height 17
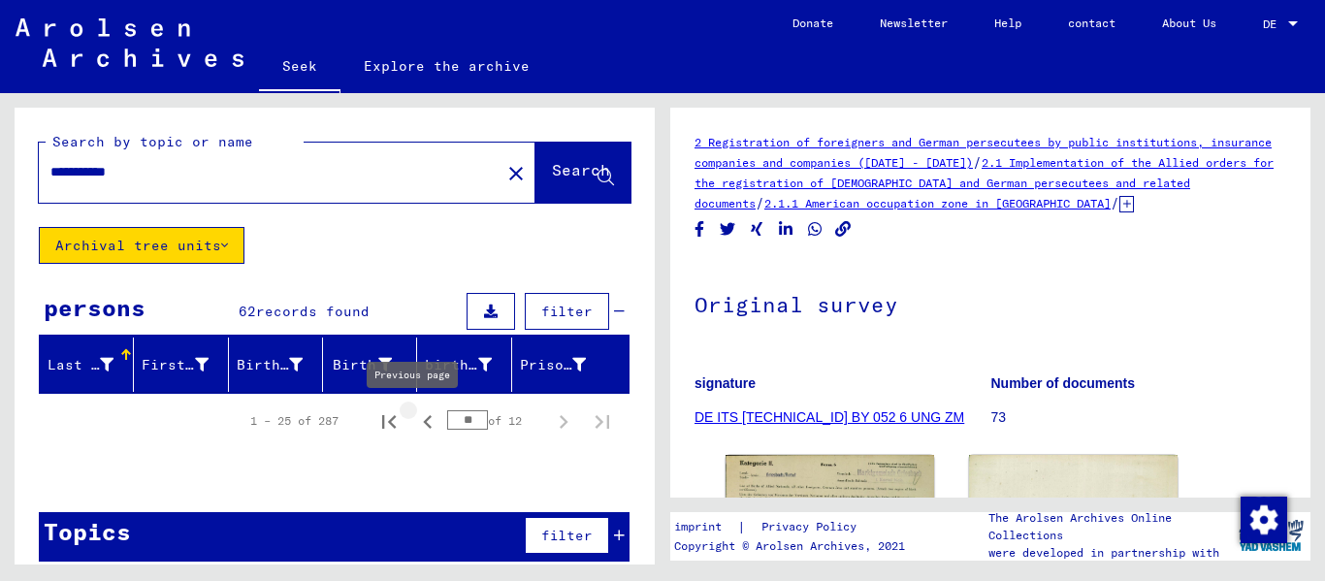
click at [414, 426] on icon "Previous page" at bounding box center [427, 421] width 27 height 27
click at [414, 424] on icon "Previous page" at bounding box center [427, 421] width 27 height 27
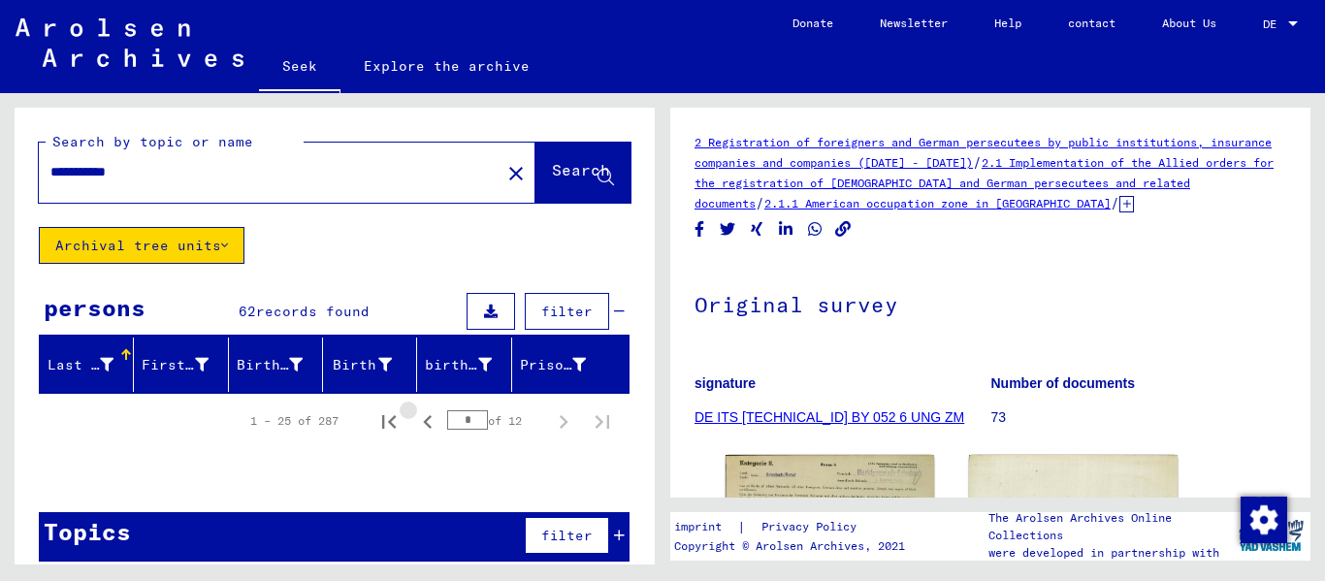
click at [414, 424] on icon "Previous page" at bounding box center [427, 421] width 27 height 27
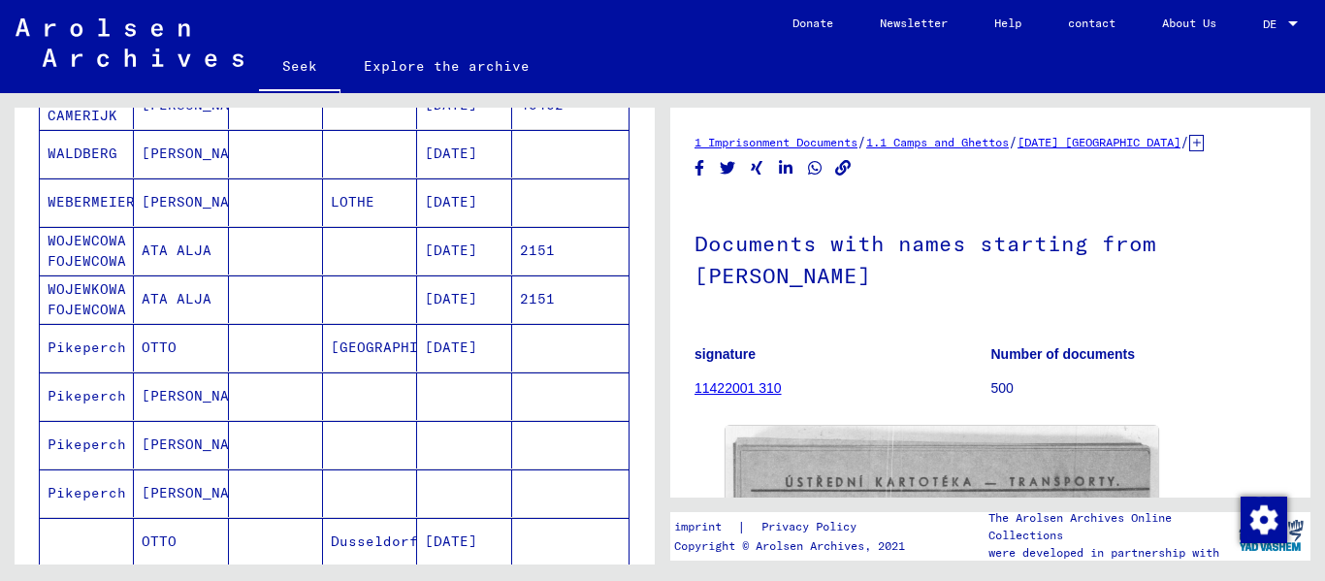
scroll to position [485, 0]
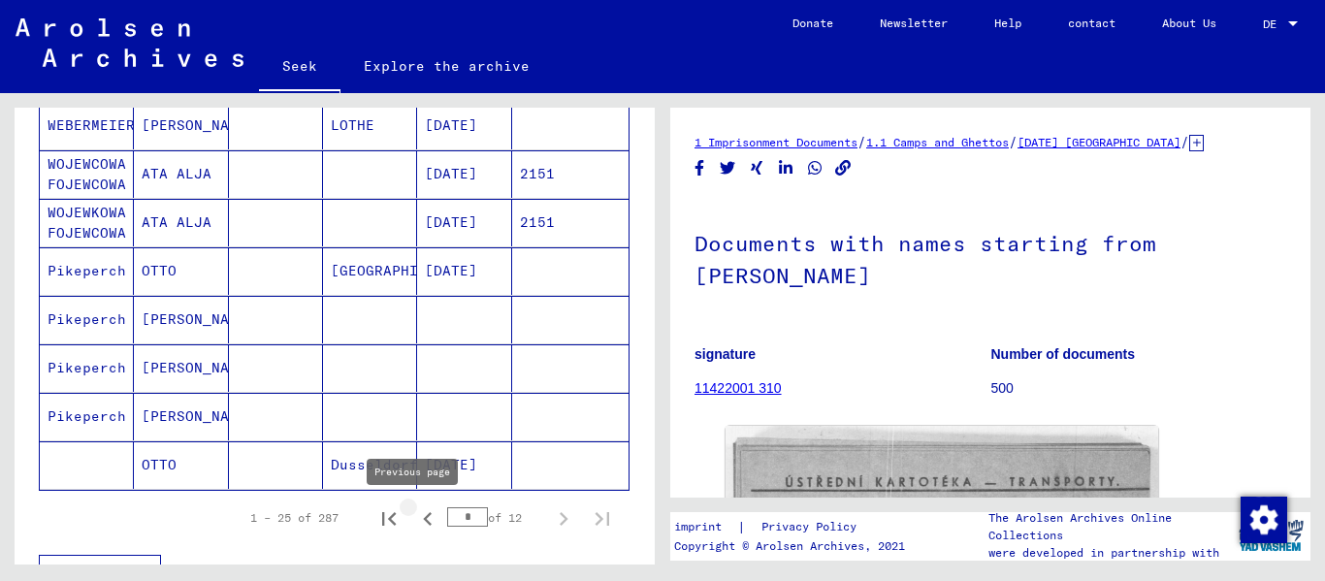
click at [414, 516] on icon "Previous page" at bounding box center [427, 518] width 27 height 27
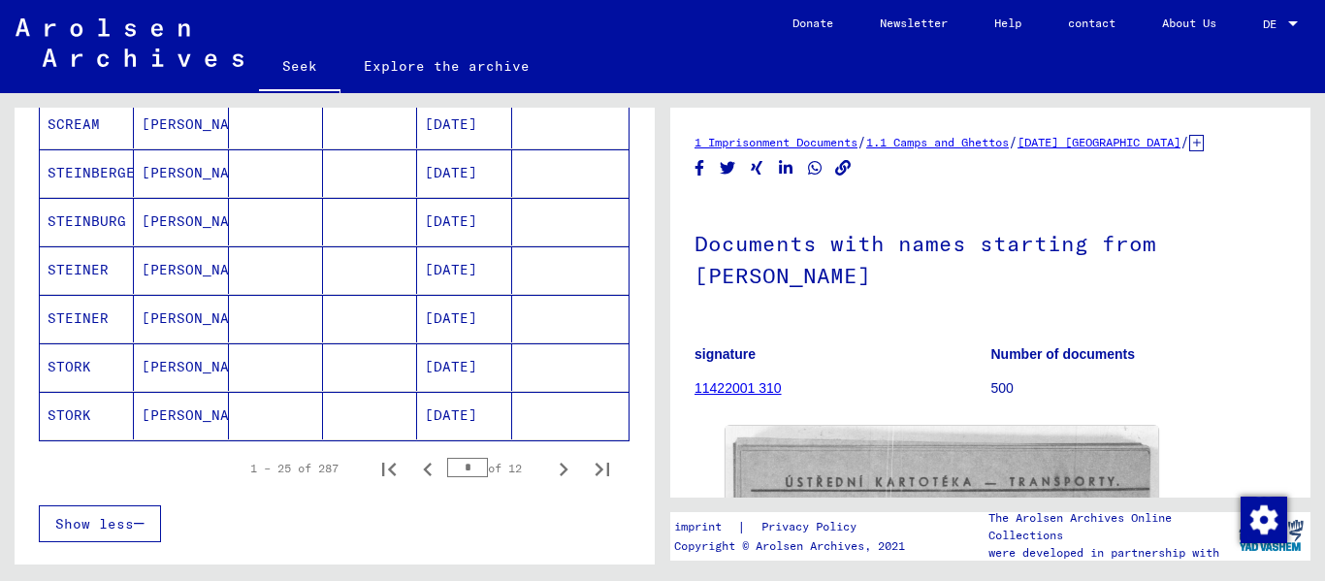
scroll to position [1261, 0]
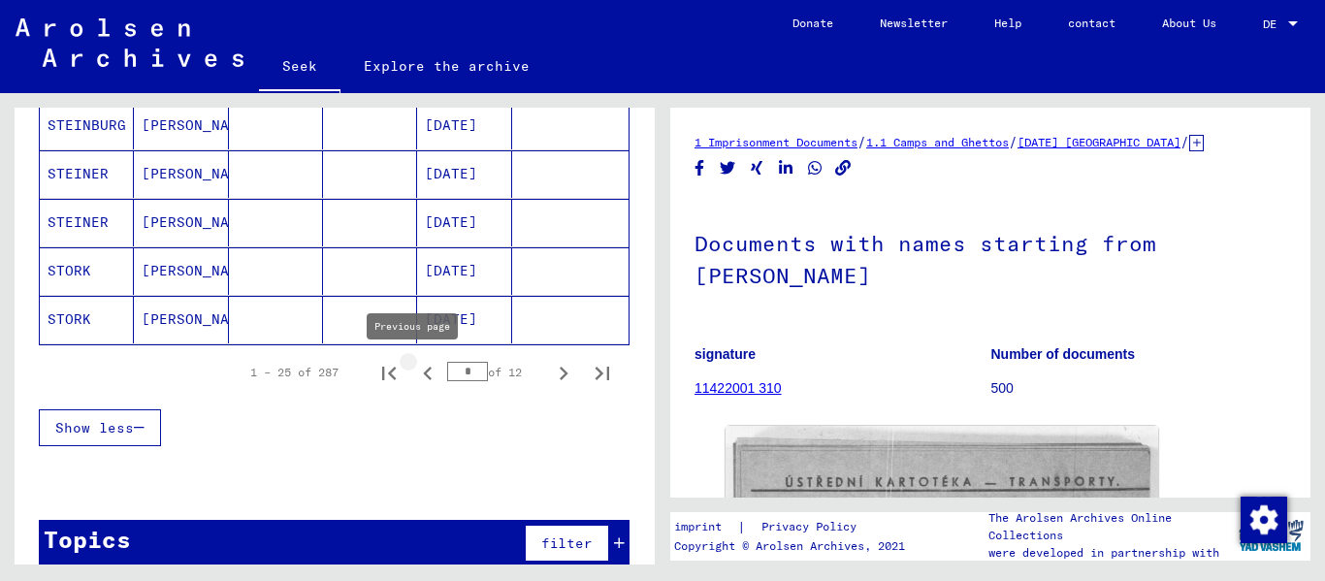
click at [415, 372] on icon "Previous page" at bounding box center [427, 373] width 27 height 27
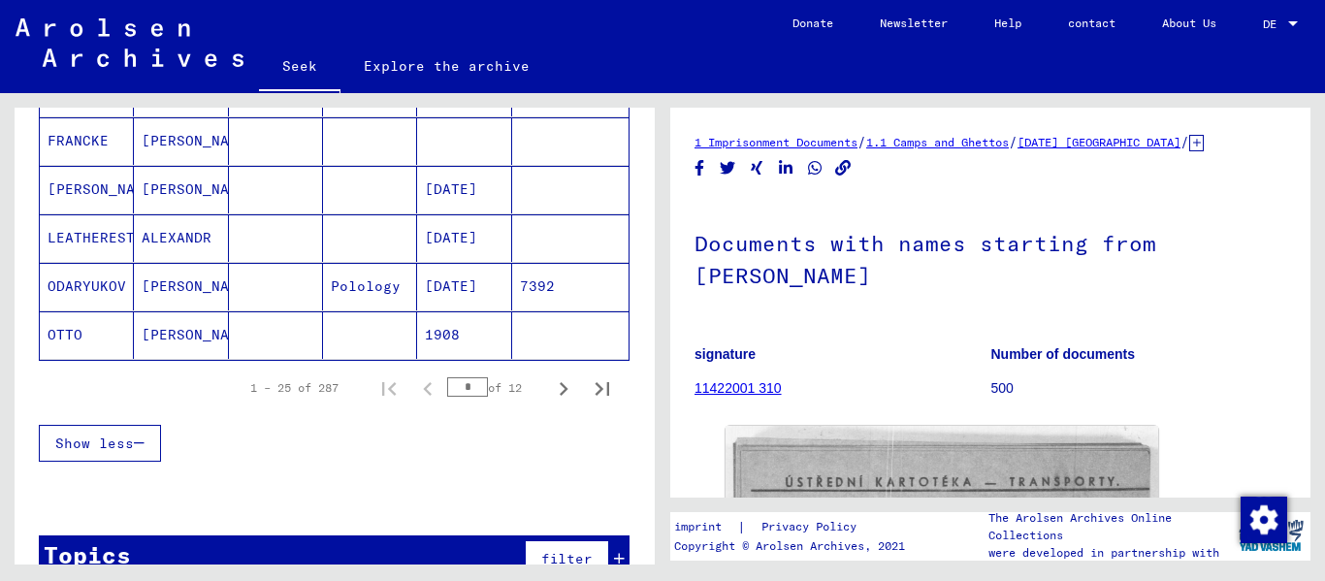
scroll to position [1287, 0]
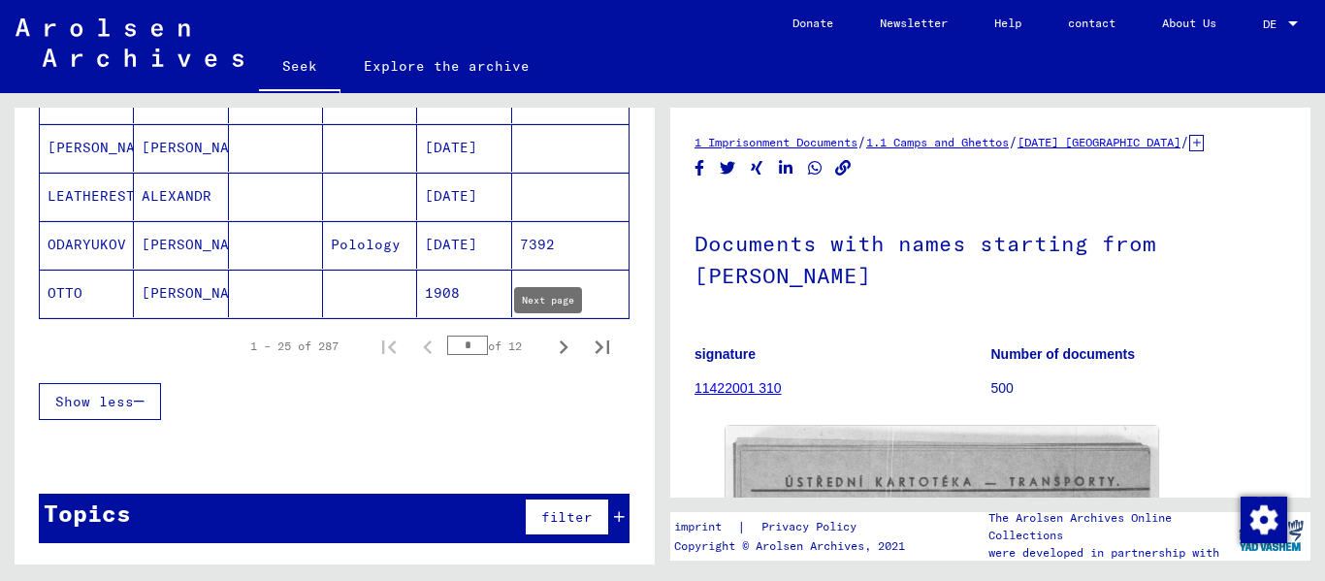
click at [551, 353] on icon "Next page" at bounding box center [563, 347] width 27 height 27
type input "*"
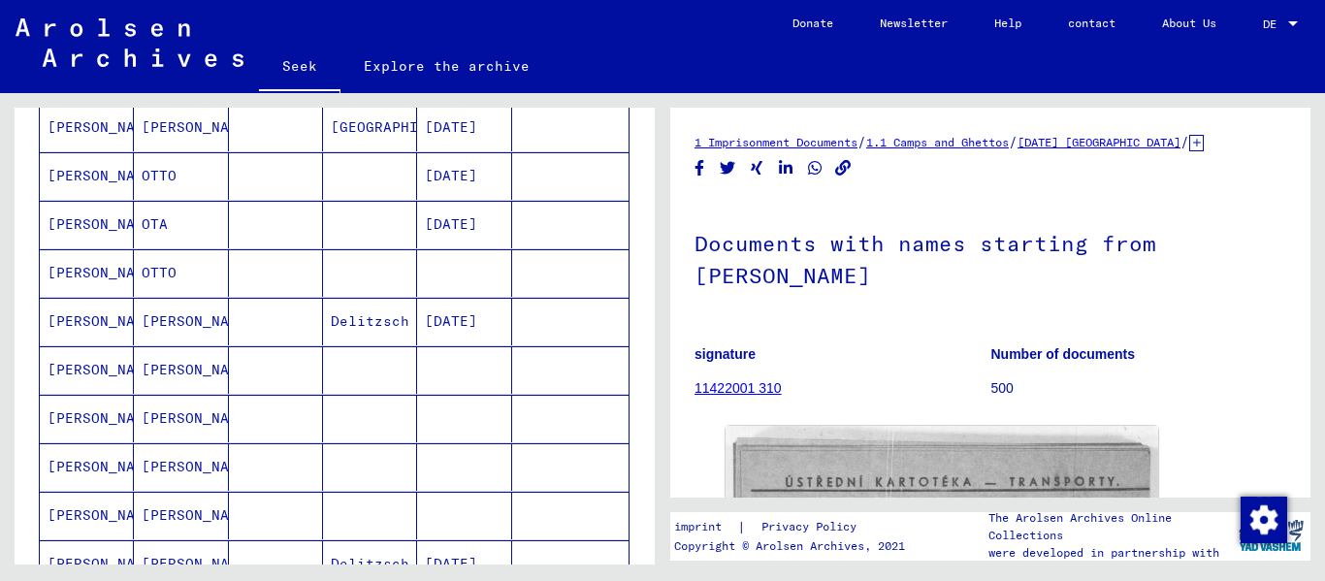
scroll to position [608, 0]
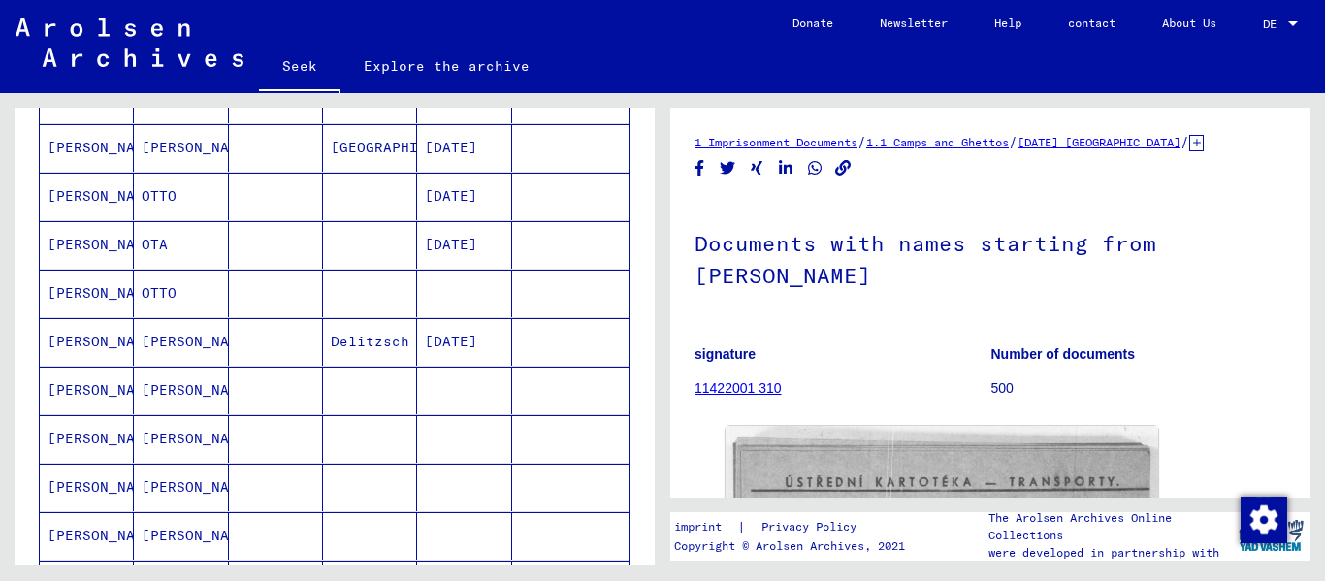
click at [80, 398] on font "[PERSON_NAME]" at bounding box center [104, 389] width 113 height 17
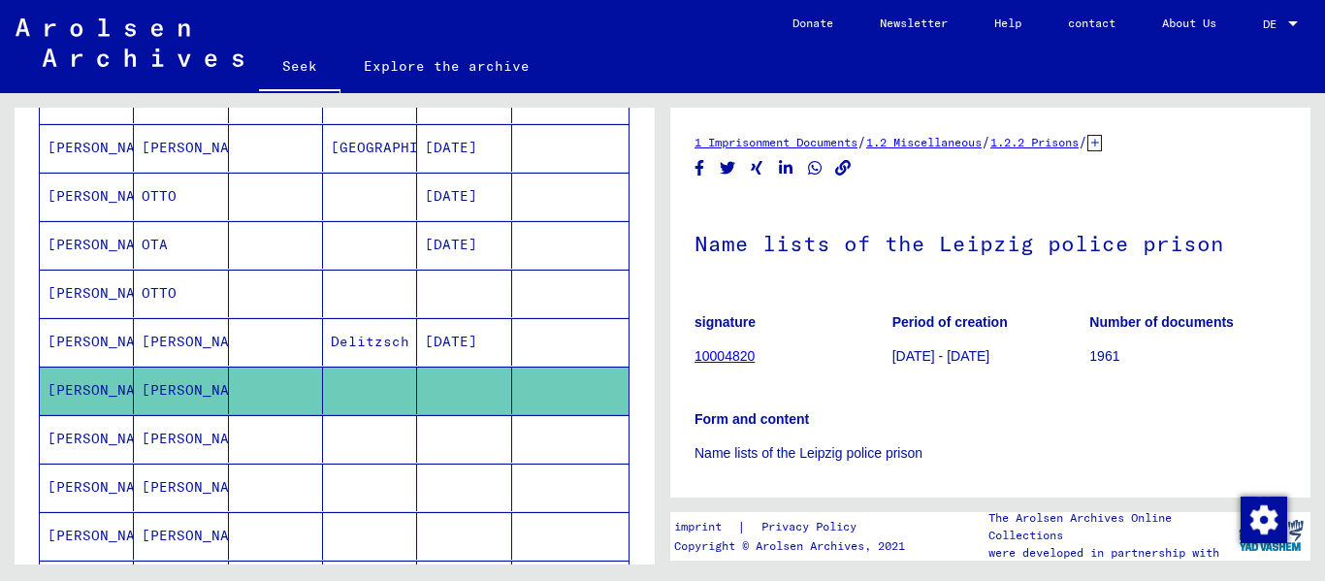
click at [86, 291] on font "[PERSON_NAME]" at bounding box center [104, 292] width 113 height 17
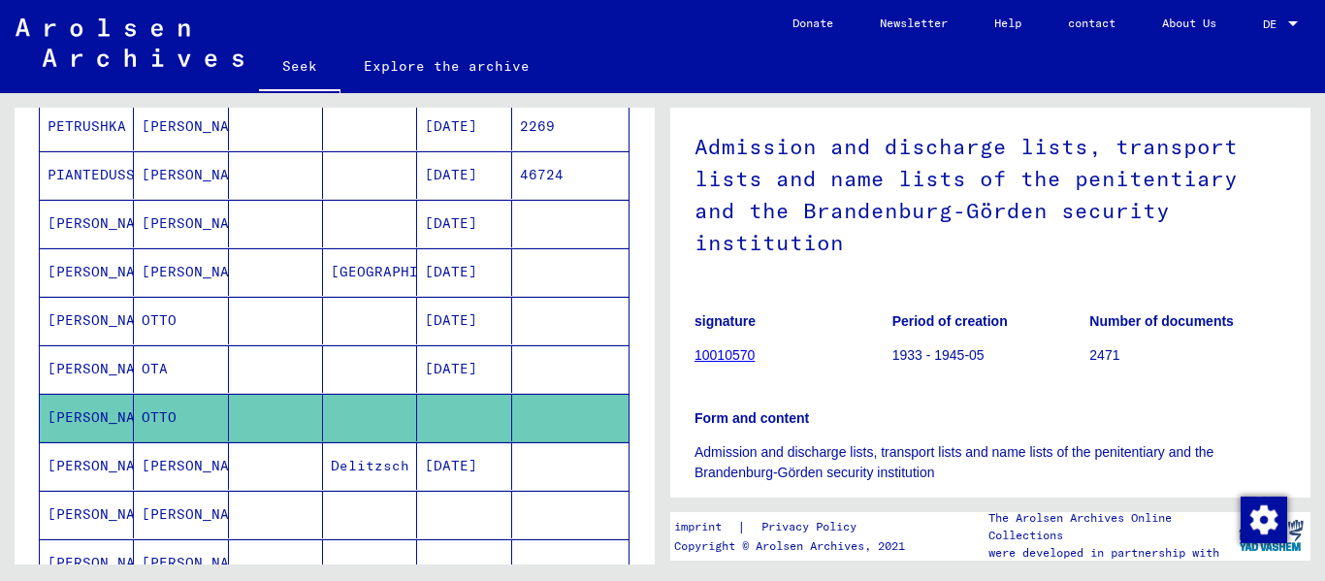
scroll to position [511, 0]
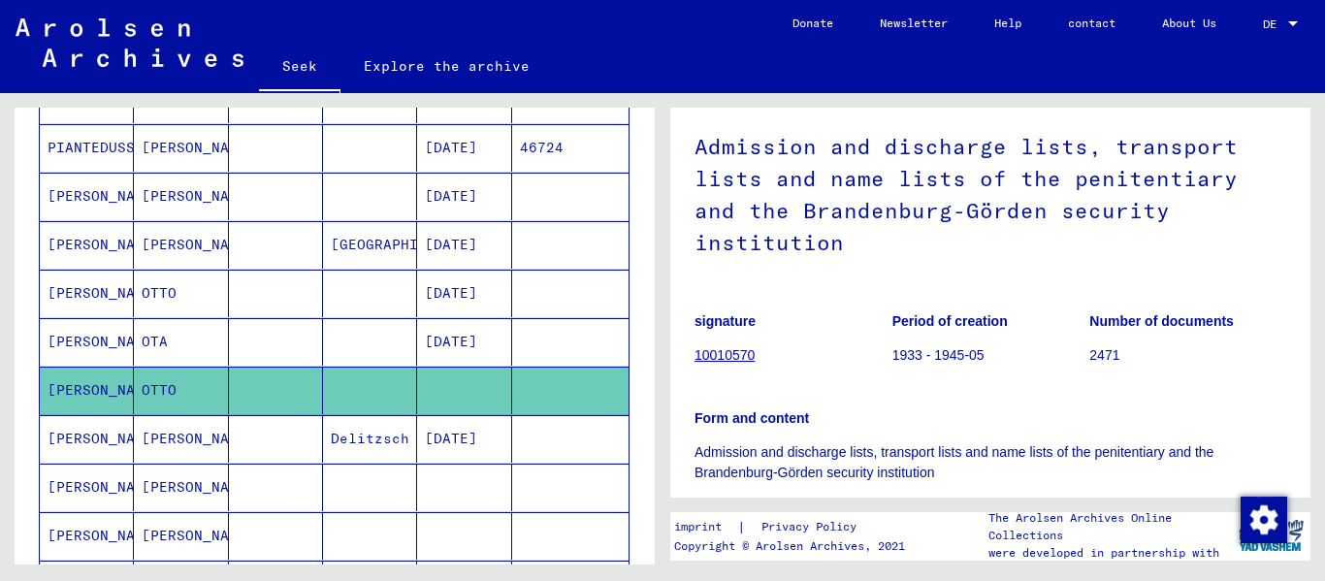
click at [71, 294] on font "[PERSON_NAME]" at bounding box center [104, 292] width 113 height 17
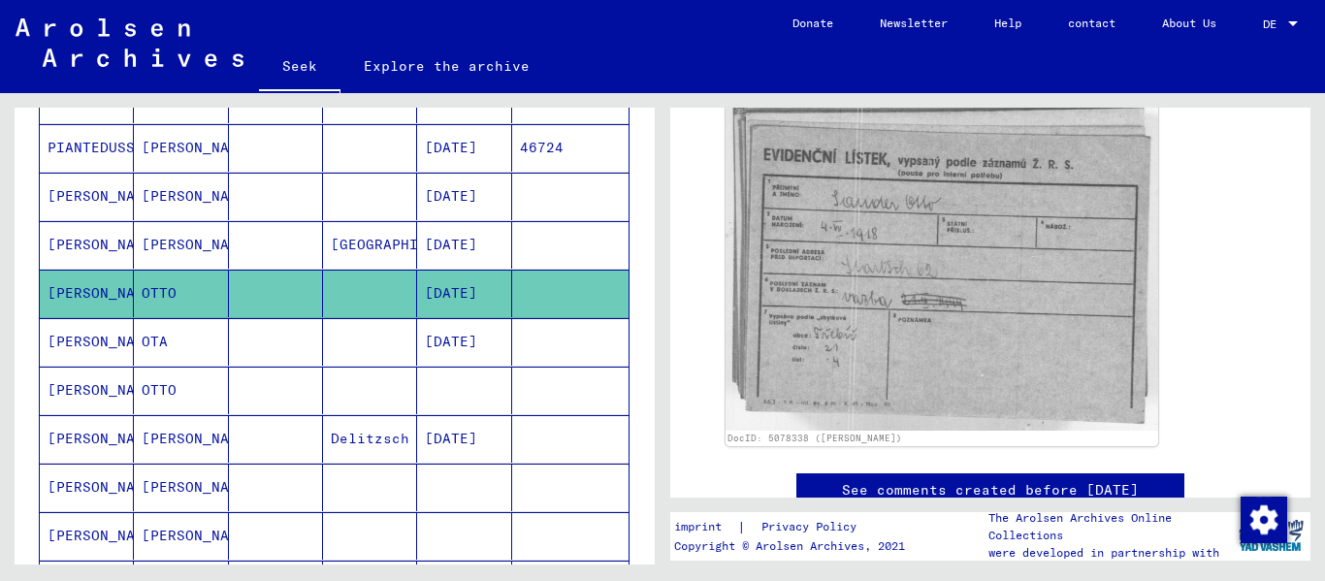
scroll to position [291, 0]
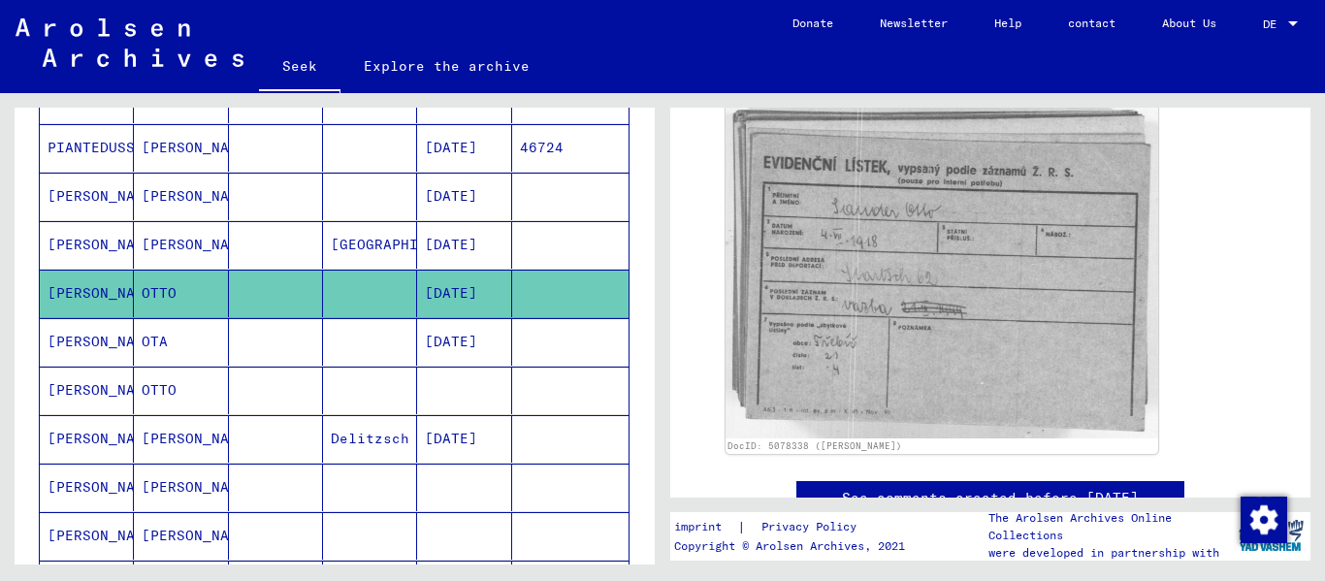
click at [79, 347] on font "[PERSON_NAME]" at bounding box center [104, 341] width 113 height 17
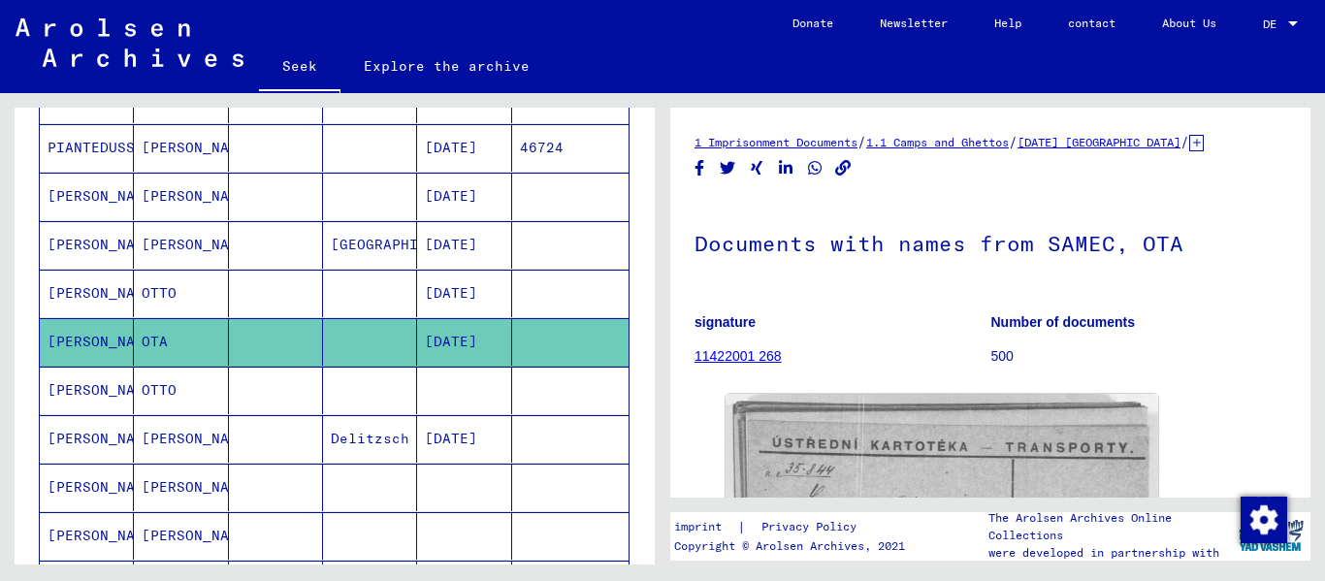
click at [70, 396] on font "[PERSON_NAME]" at bounding box center [104, 389] width 113 height 17
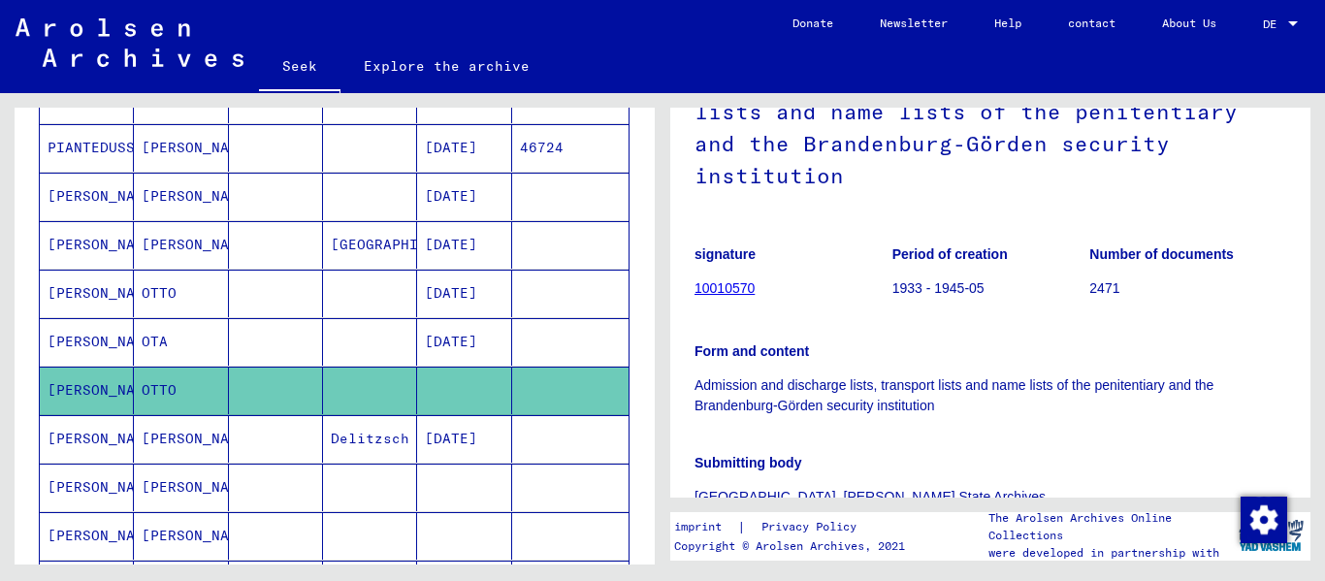
scroll to position [194, 0]
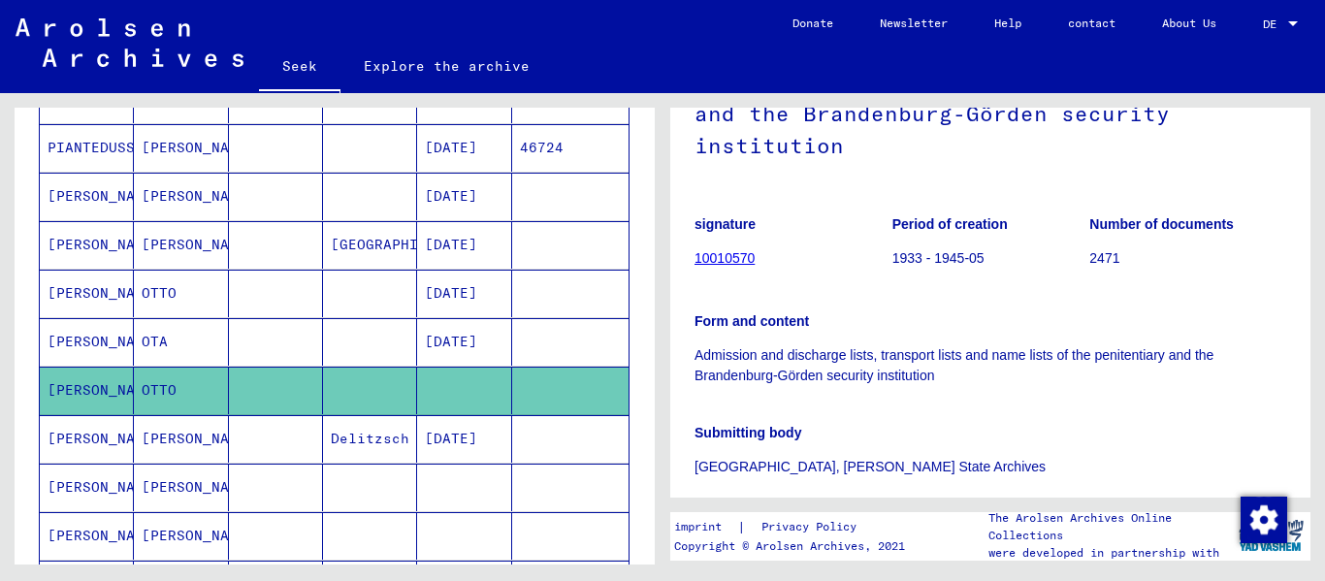
click at [682, 258] on font "10010570" at bounding box center [724, 258] width 60 height 16
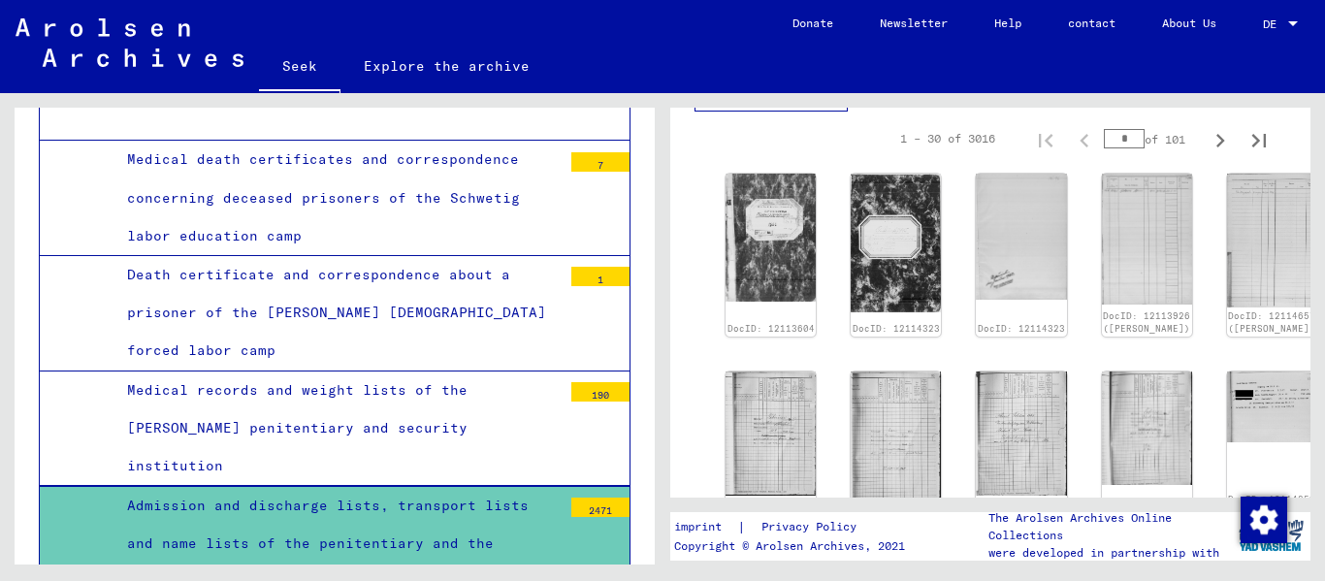
scroll to position [679, 0]
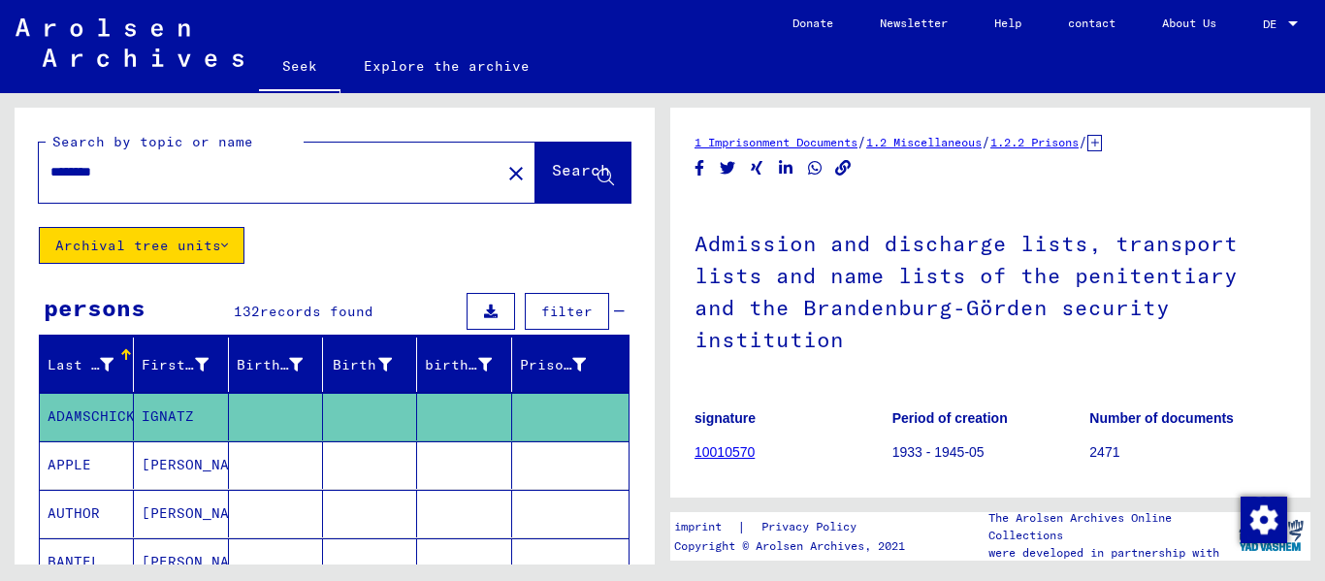
type input "**********"
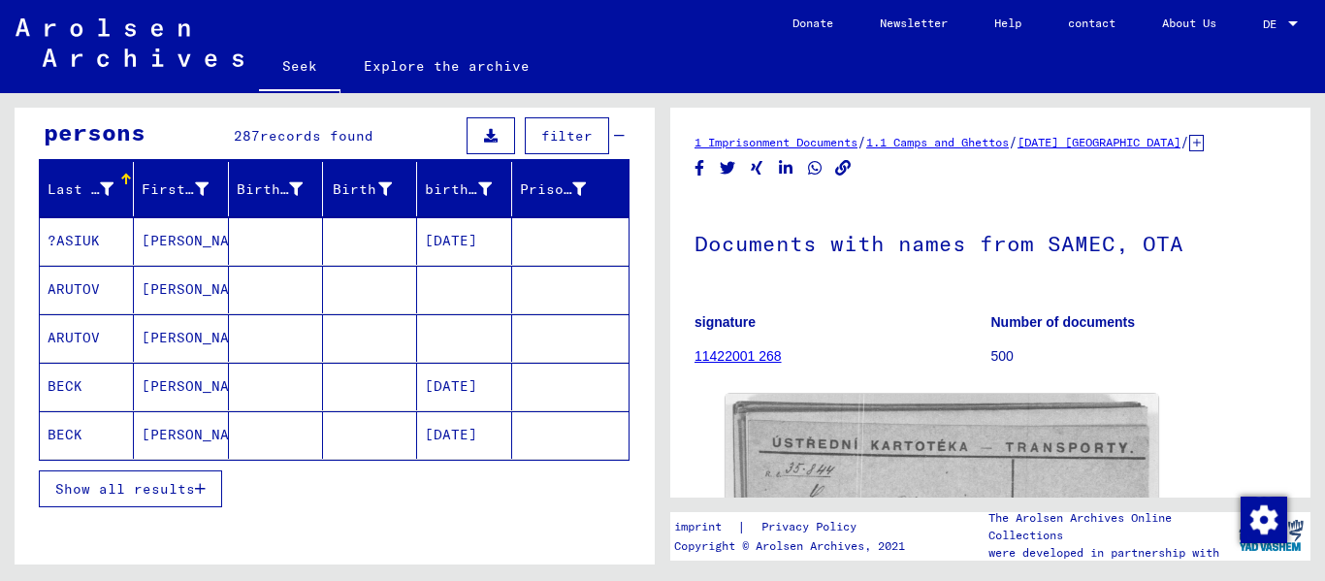
scroll to position [194, 0]
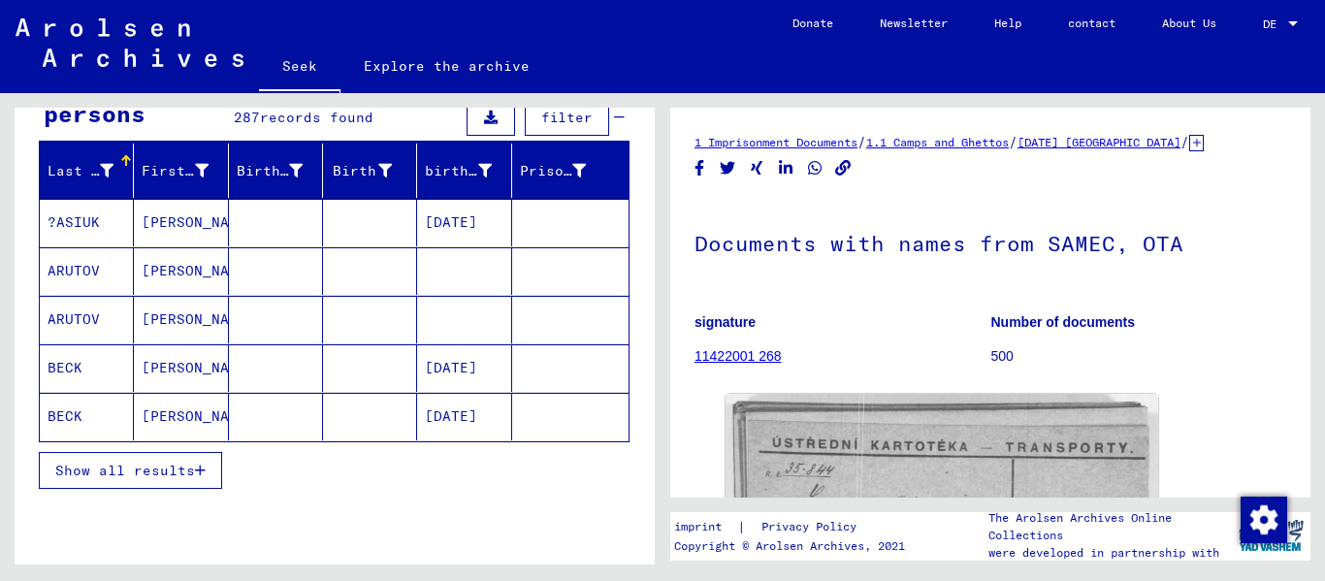
click at [158, 460] on button "Show all results" at bounding box center [130, 470] width 183 height 37
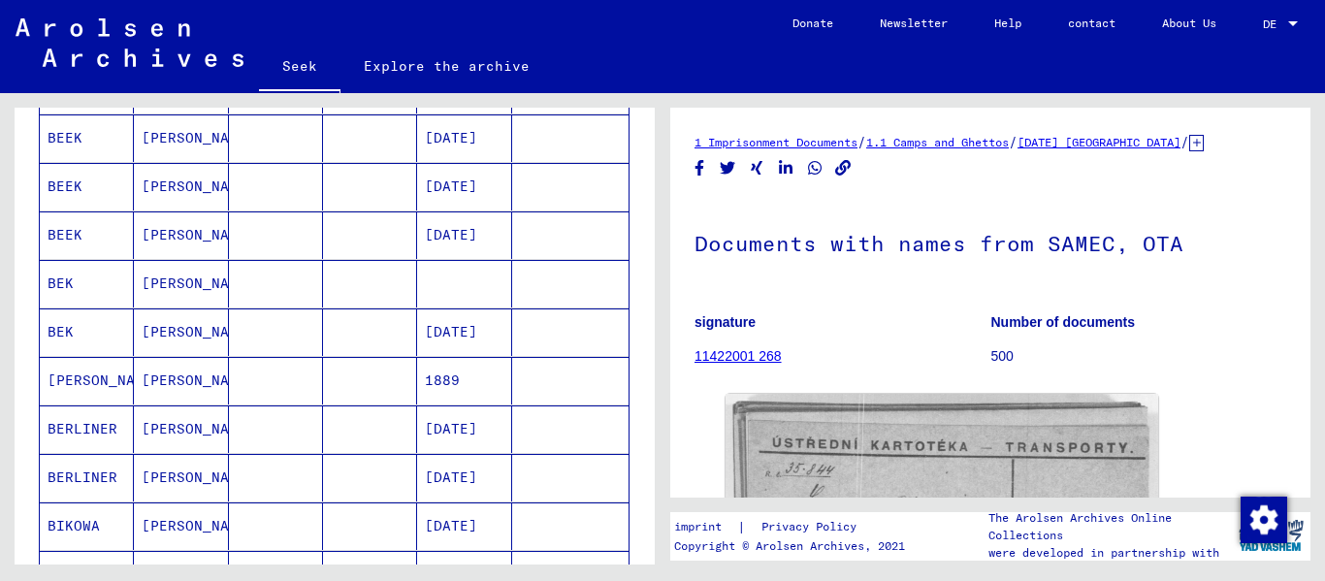
scroll to position [1261, 0]
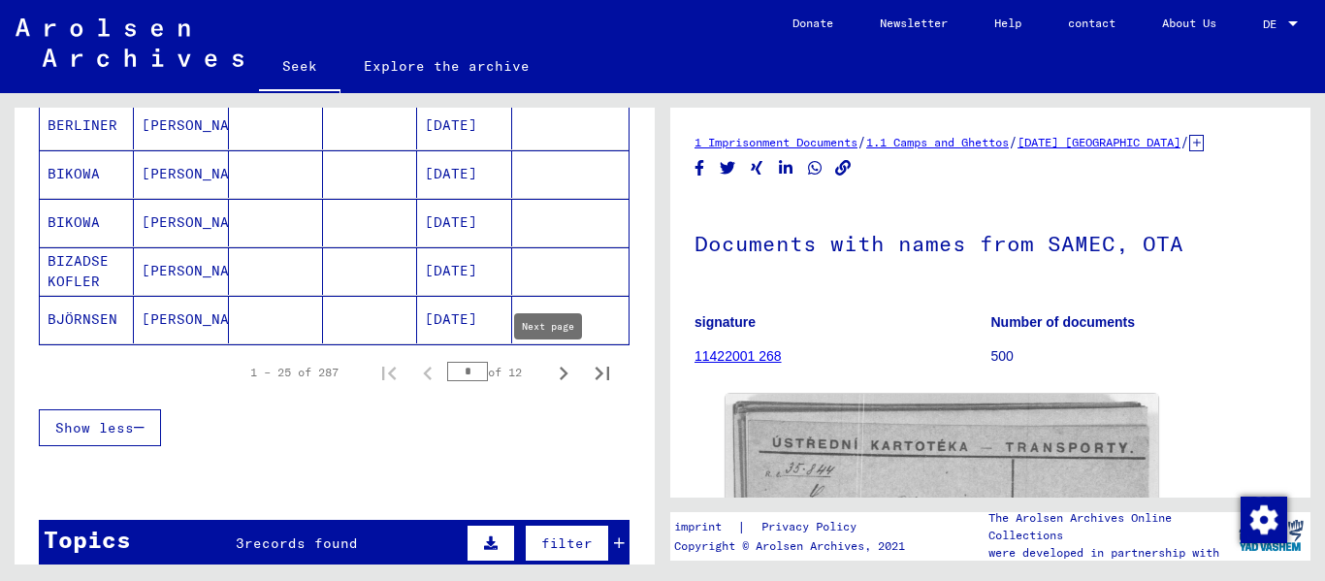
click at [559, 368] on icon "Next page" at bounding box center [563, 374] width 9 height 14
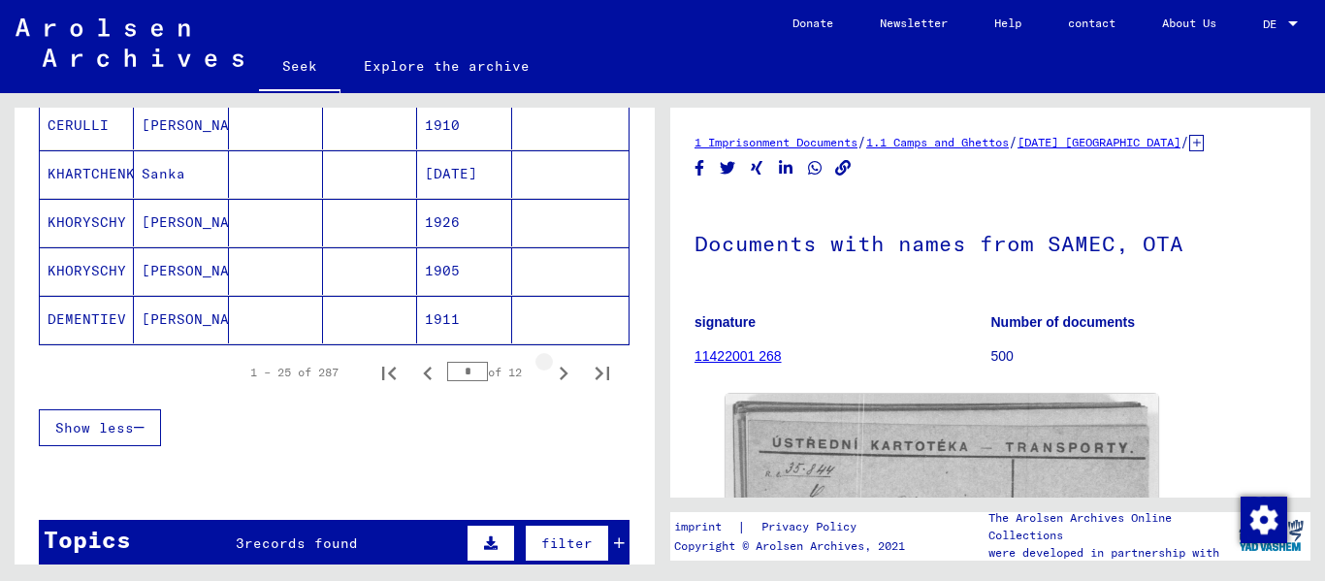
click at [559, 368] on icon "Next page" at bounding box center [563, 374] width 9 height 14
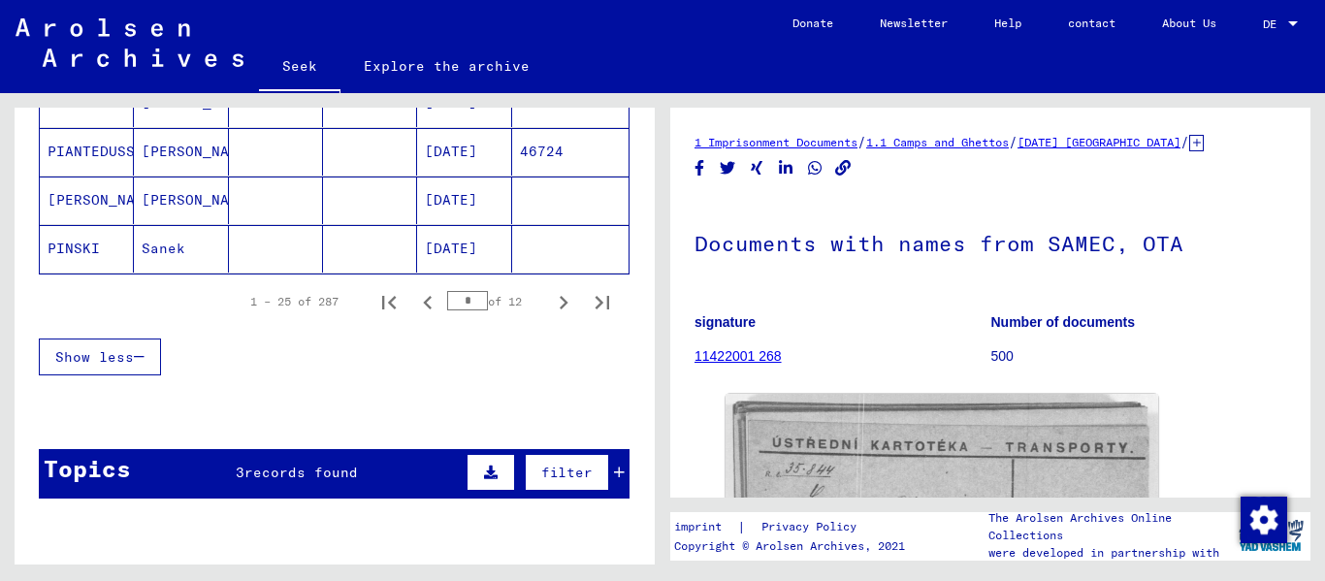
scroll to position [1320, 0]
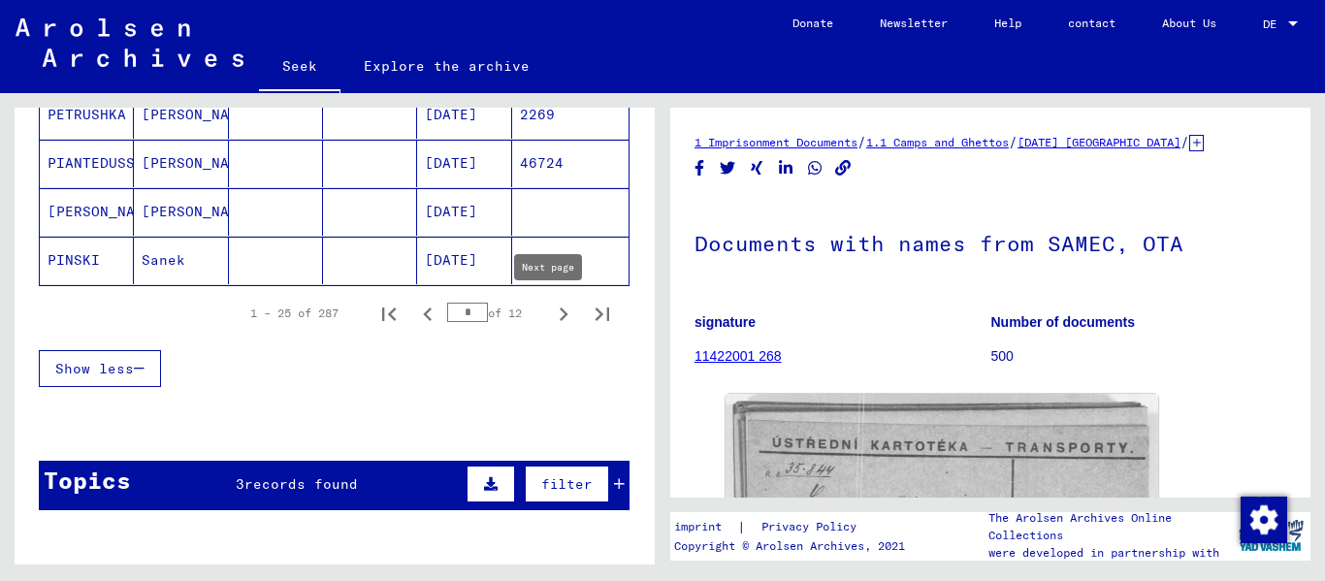
click at [550, 312] on icon "Next page" at bounding box center [563, 314] width 27 height 27
type input "*"
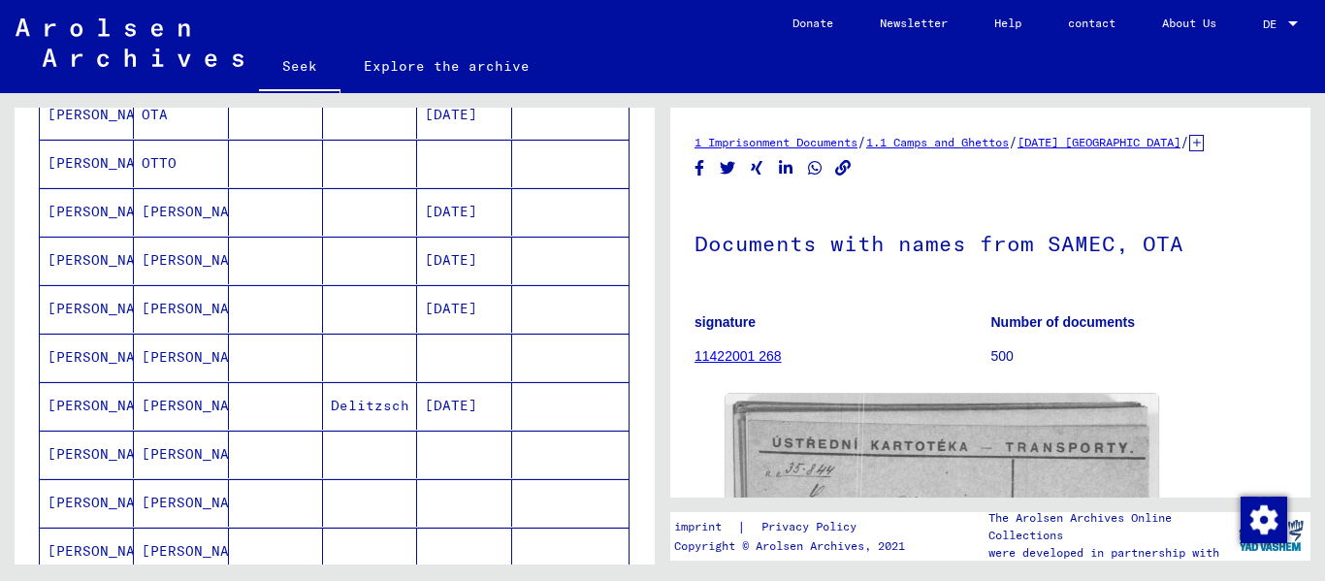
scroll to position [641, 0]
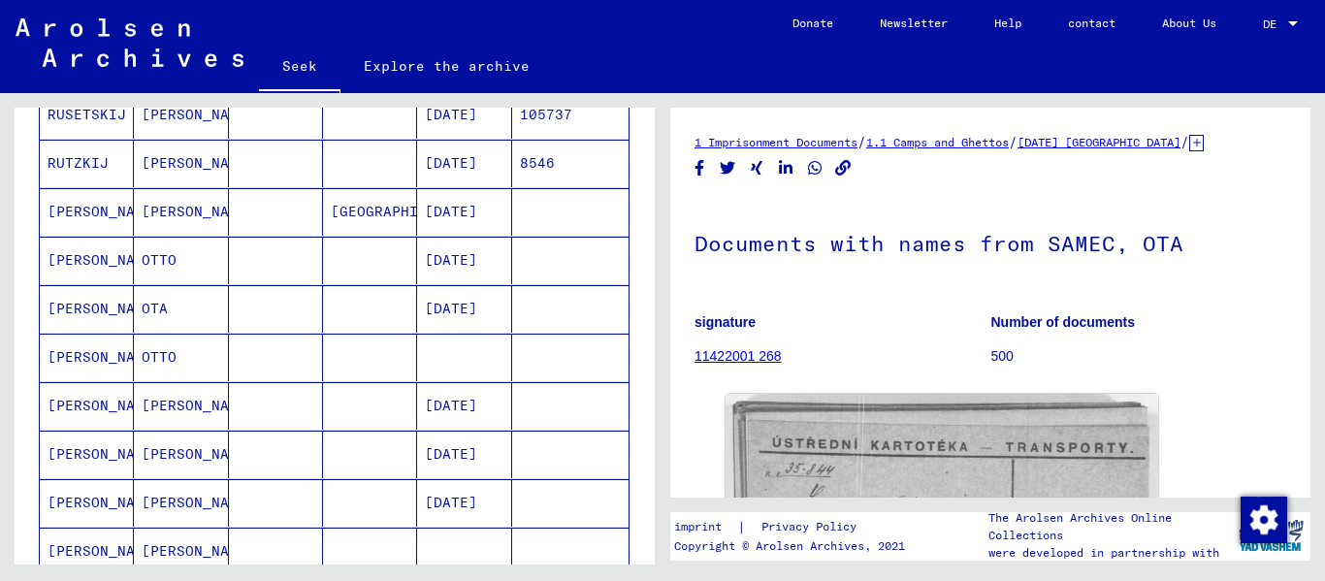
click at [85, 351] on font "[PERSON_NAME]" at bounding box center [104, 356] width 113 height 17
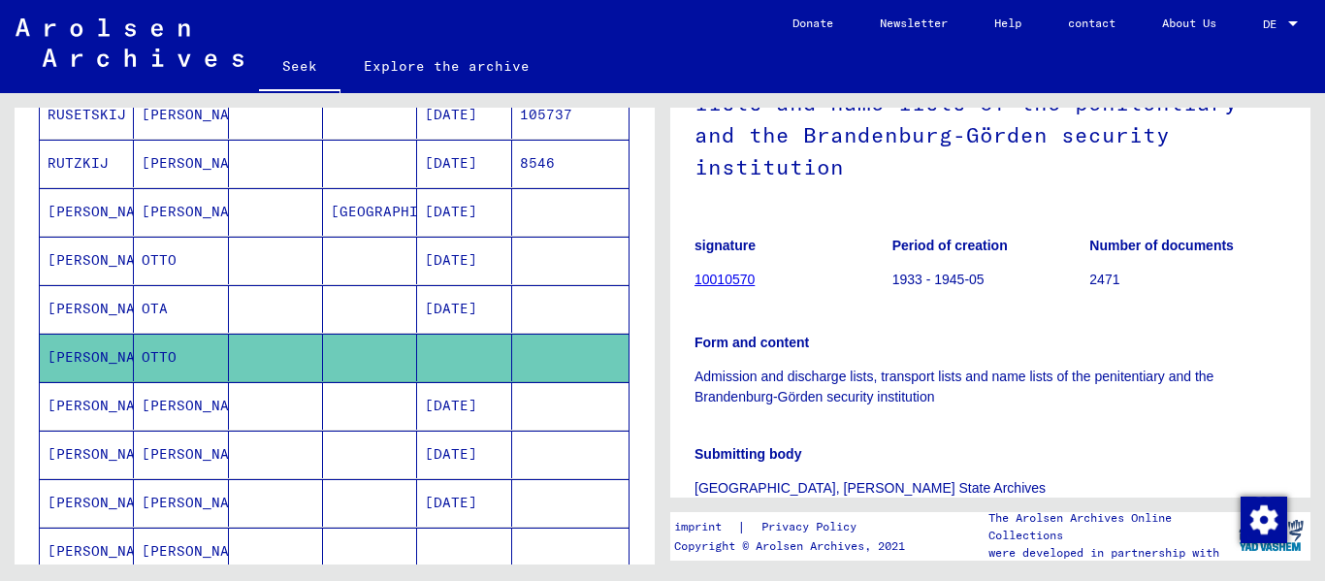
scroll to position [194, 0]
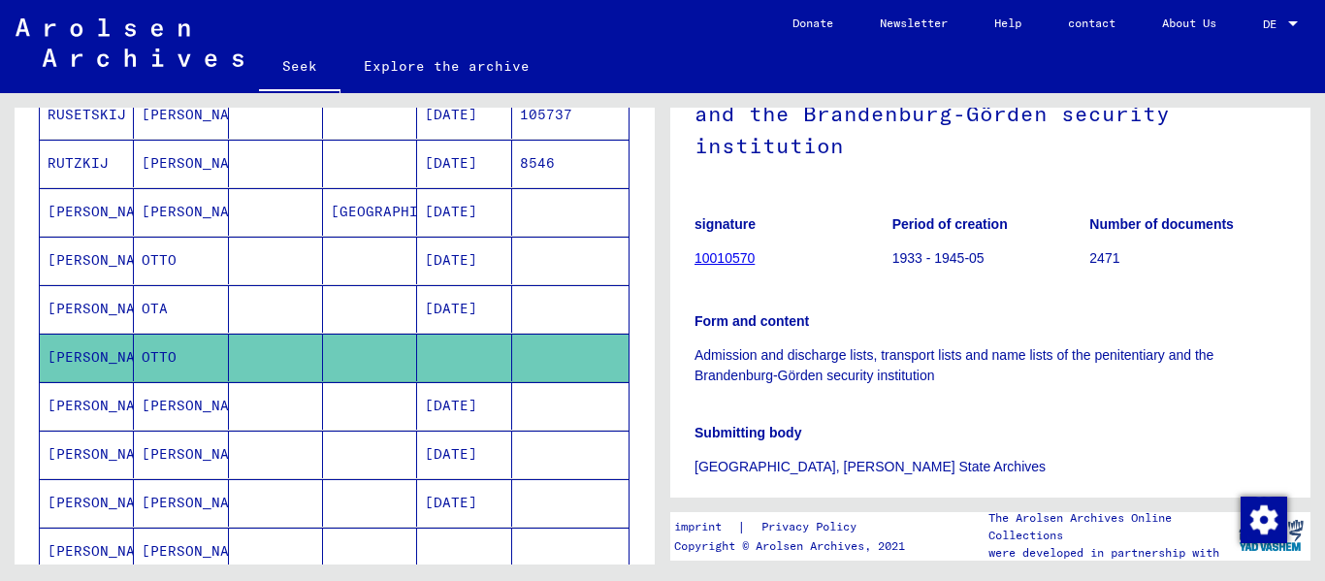
click at [682, 258] on font "10010570" at bounding box center [724, 258] width 60 height 16
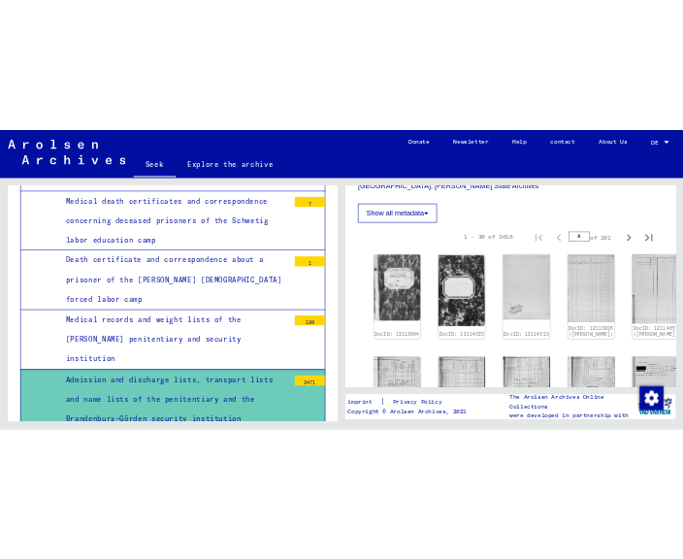
scroll to position [582, 0]
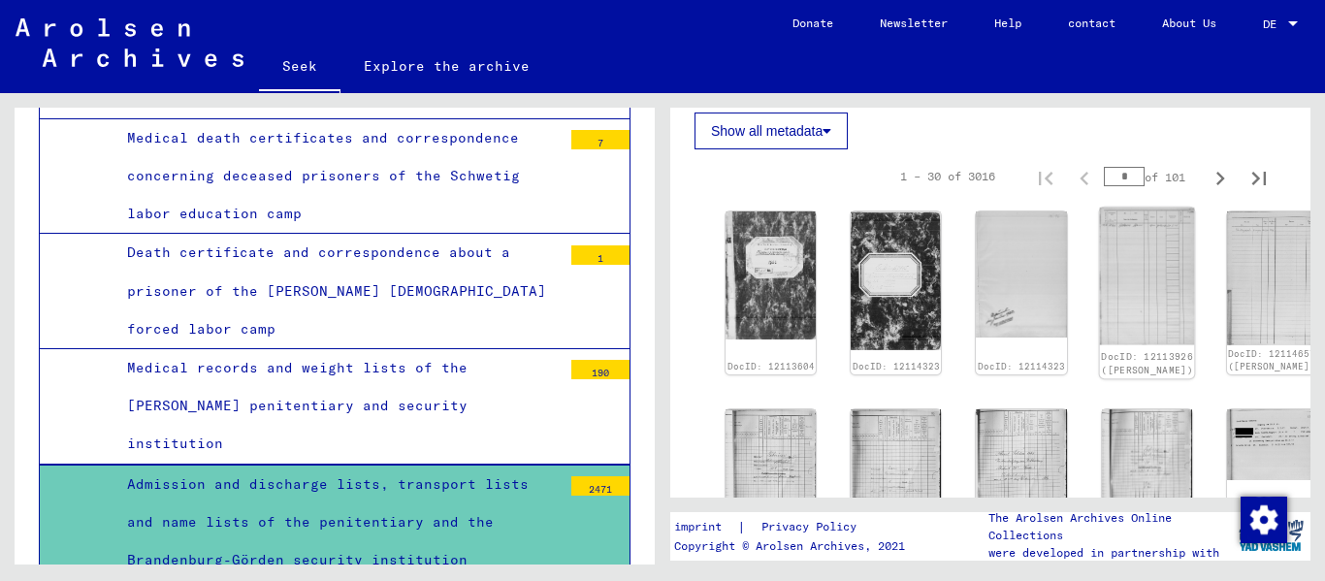
click at [682, 266] on img at bounding box center [1146, 277] width 95 height 138
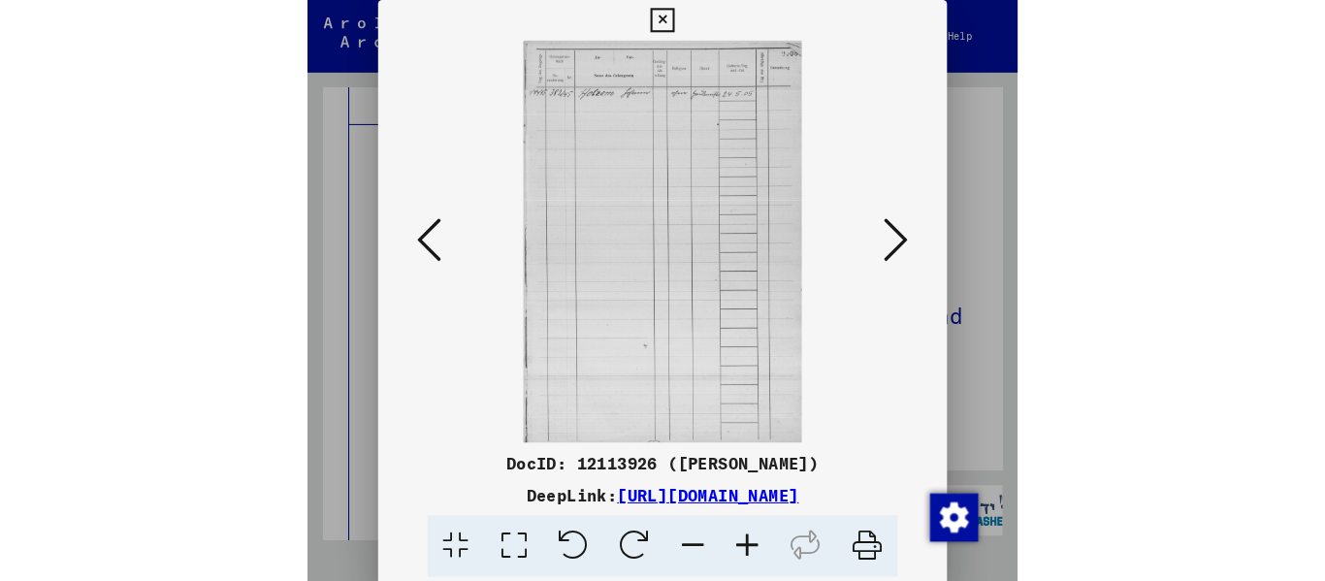
scroll to position [15057, 0]
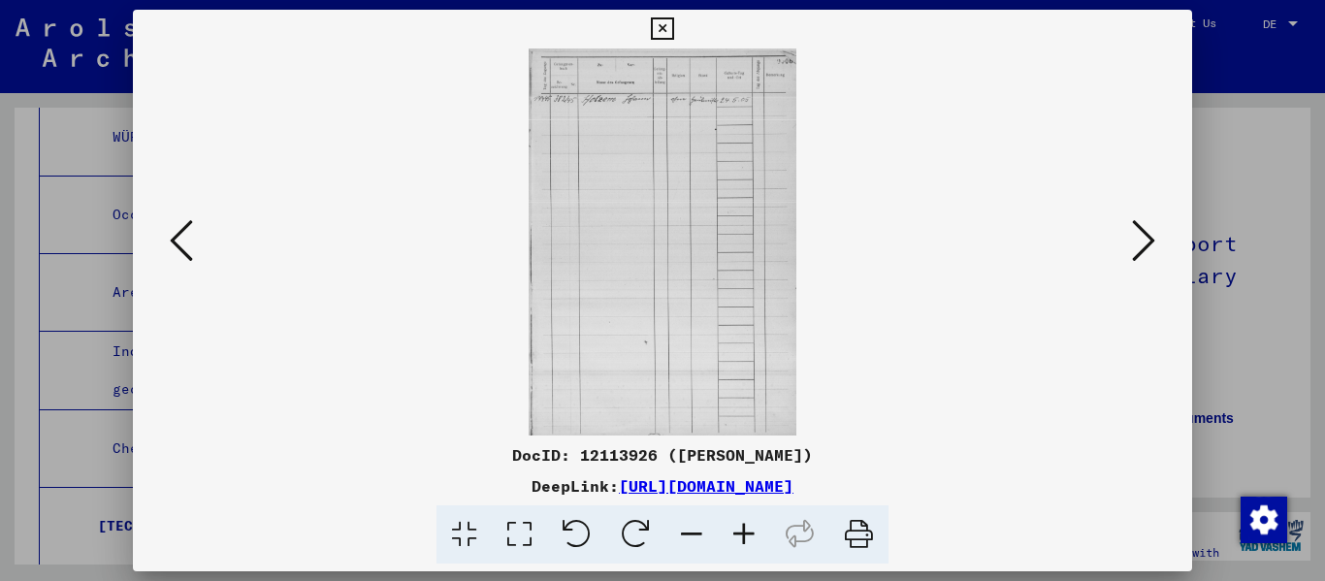
click at [682, 535] on icon at bounding box center [744, 534] width 52 height 59
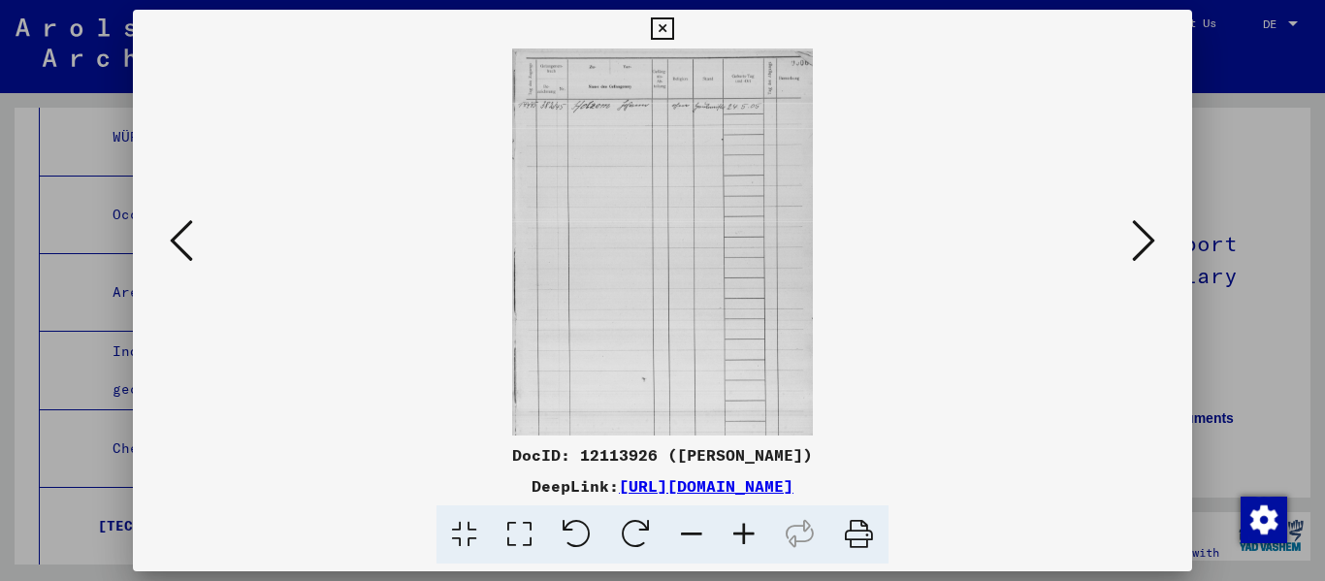
click at [682, 535] on icon at bounding box center [744, 534] width 52 height 59
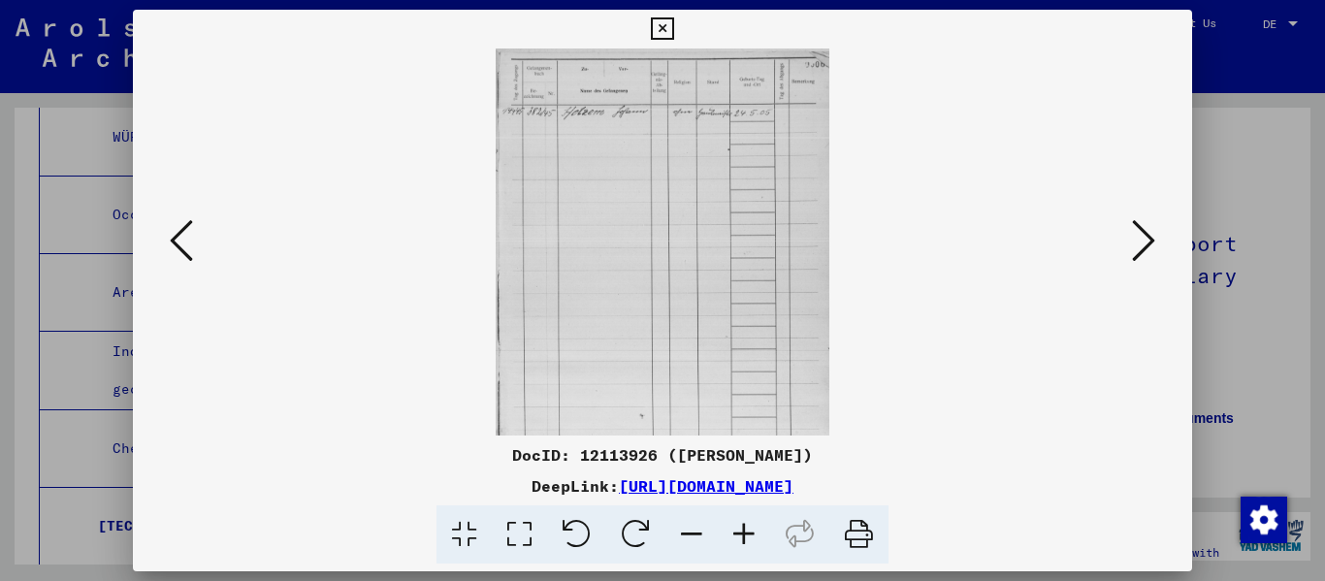
click at [682, 535] on icon at bounding box center [744, 534] width 52 height 59
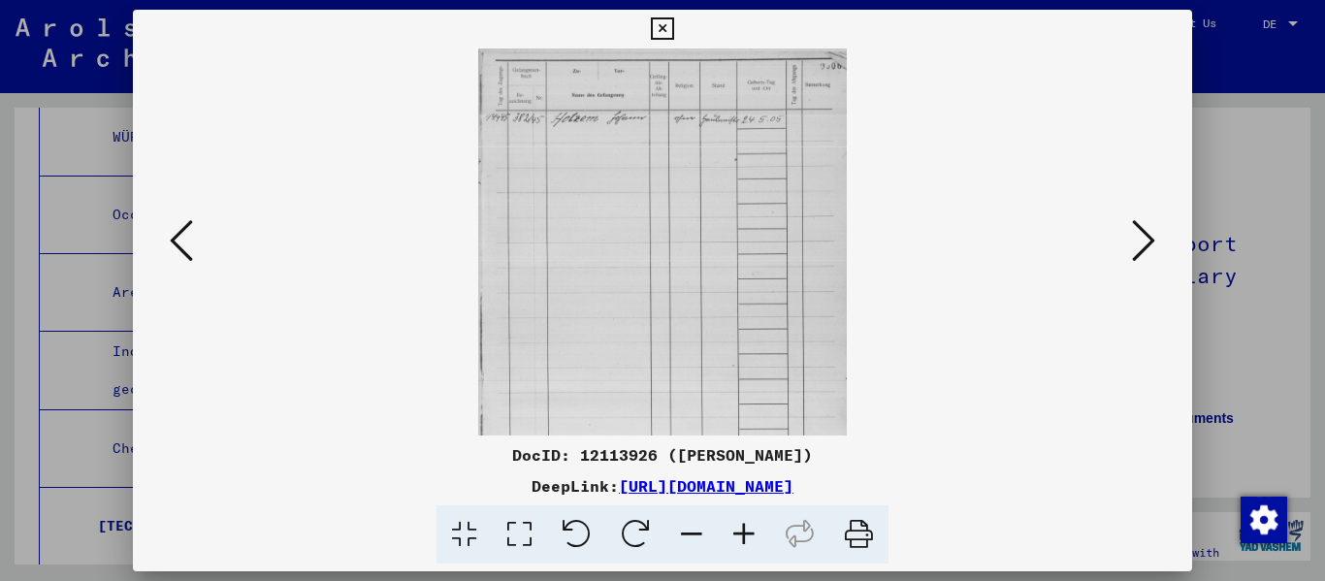
click at [682, 535] on icon at bounding box center [744, 534] width 52 height 59
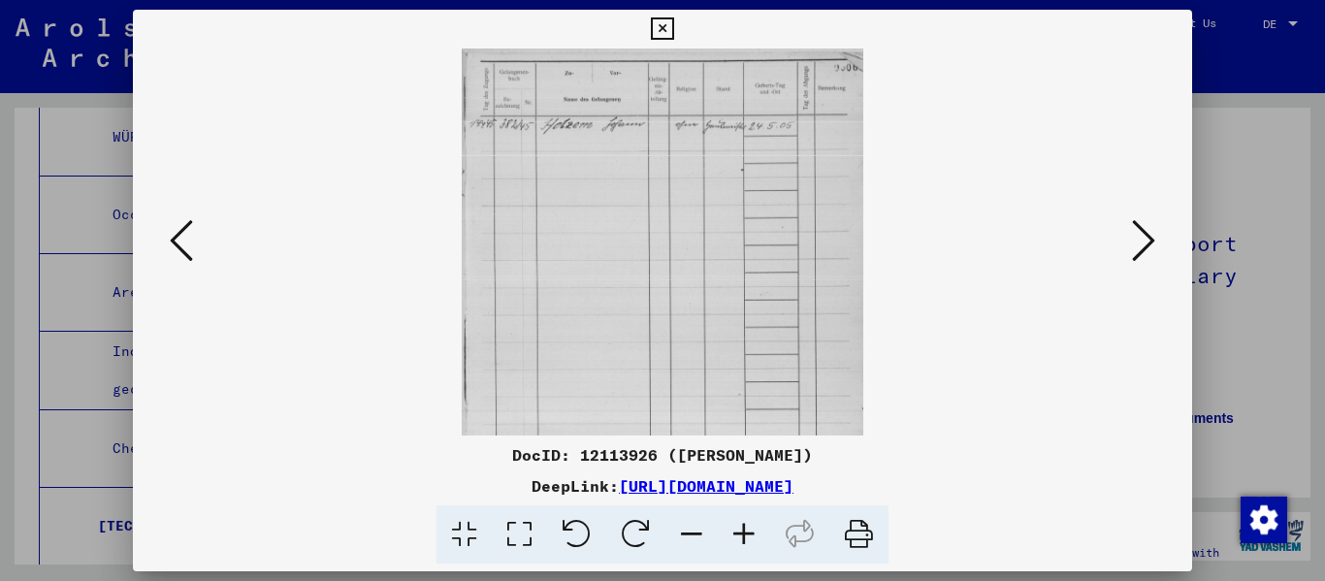
click at [682, 535] on icon at bounding box center [744, 534] width 52 height 59
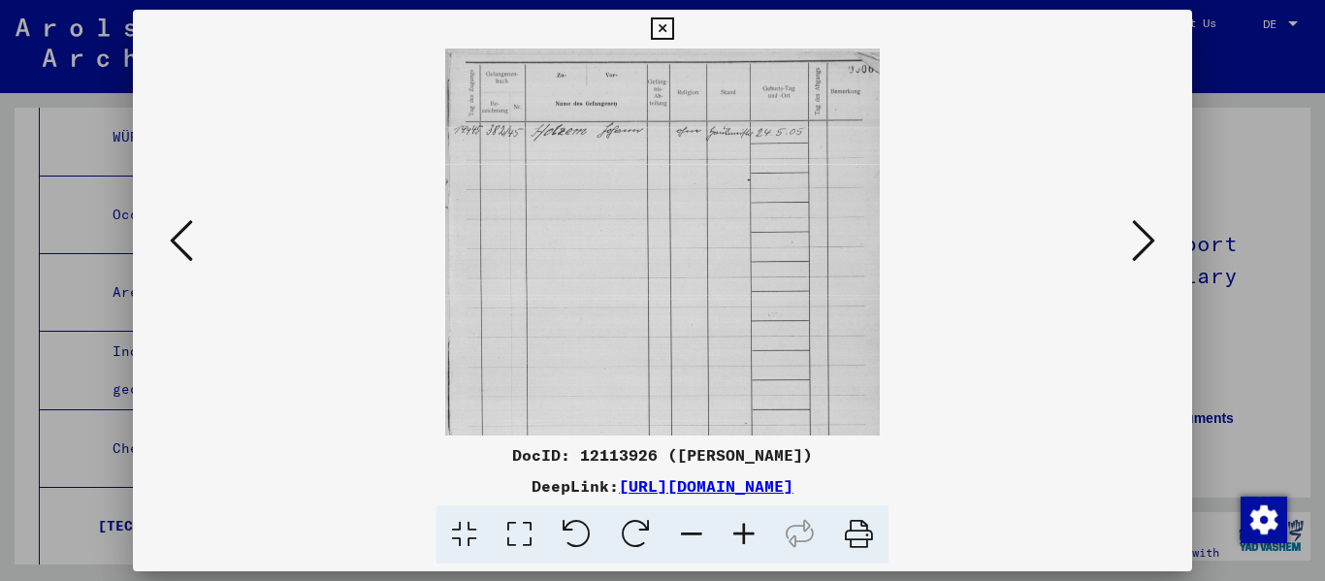
click at [682, 248] on icon at bounding box center [1143, 240] width 23 height 47
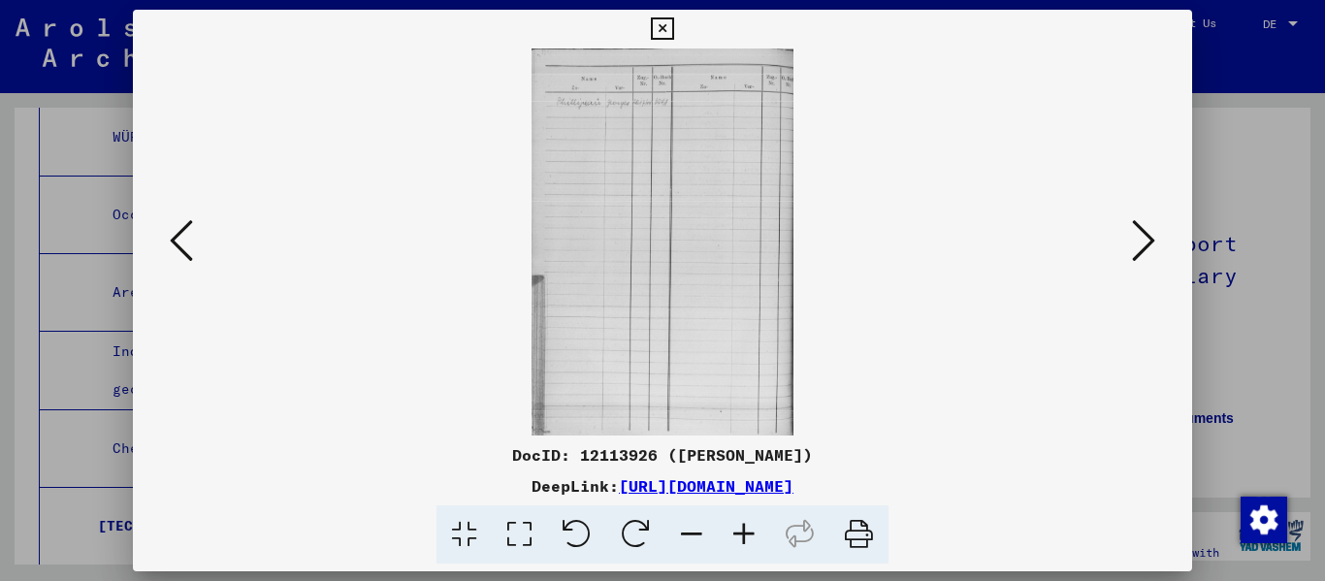
click at [682, 248] on icon at bounding box center [1143, 240] width 23 height 47
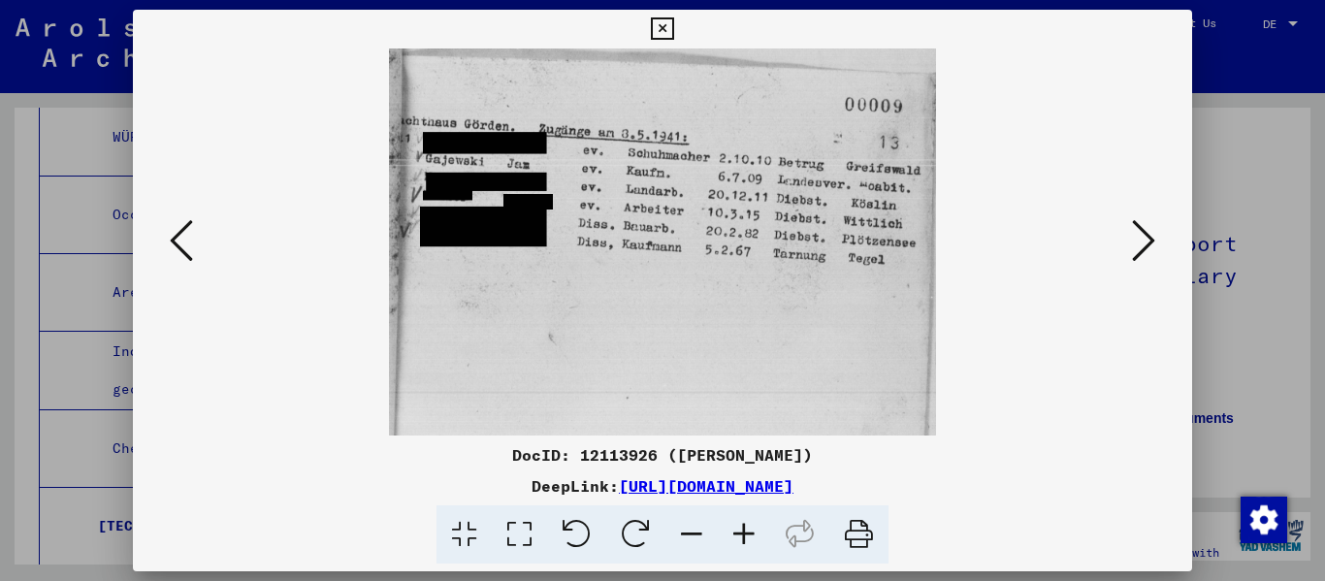
click at [682, 248] on icon at bounding box center [1143, 240] width 23 height 47
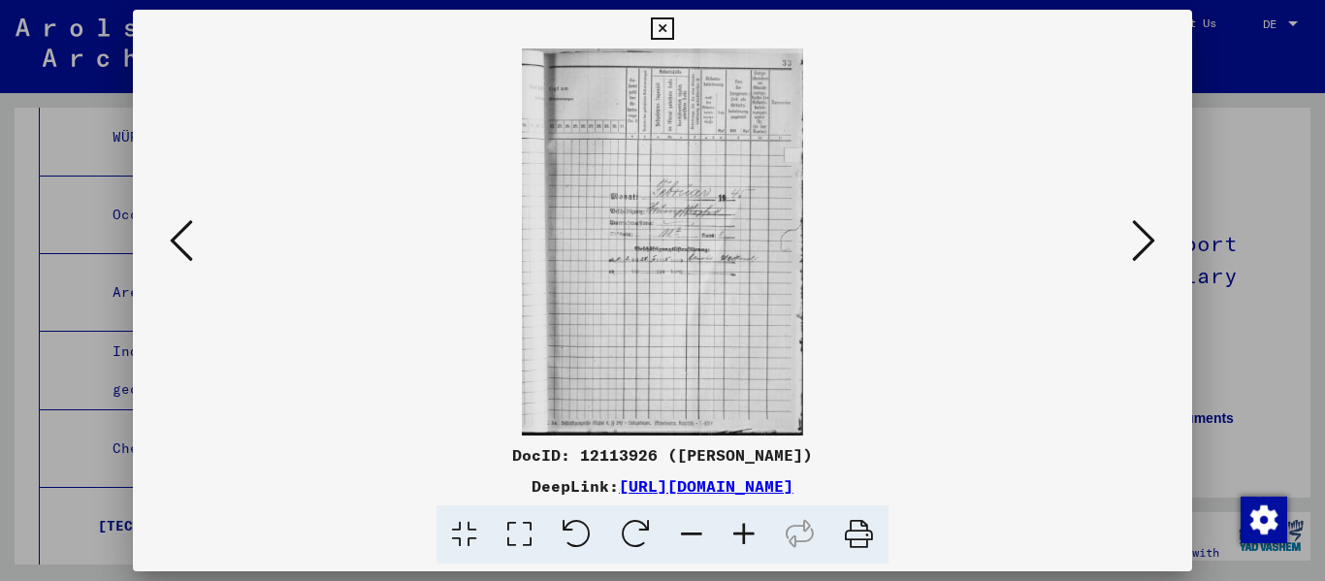
click at [682, 248] on icon at bounding box center [1143, 240] width 23 height 47
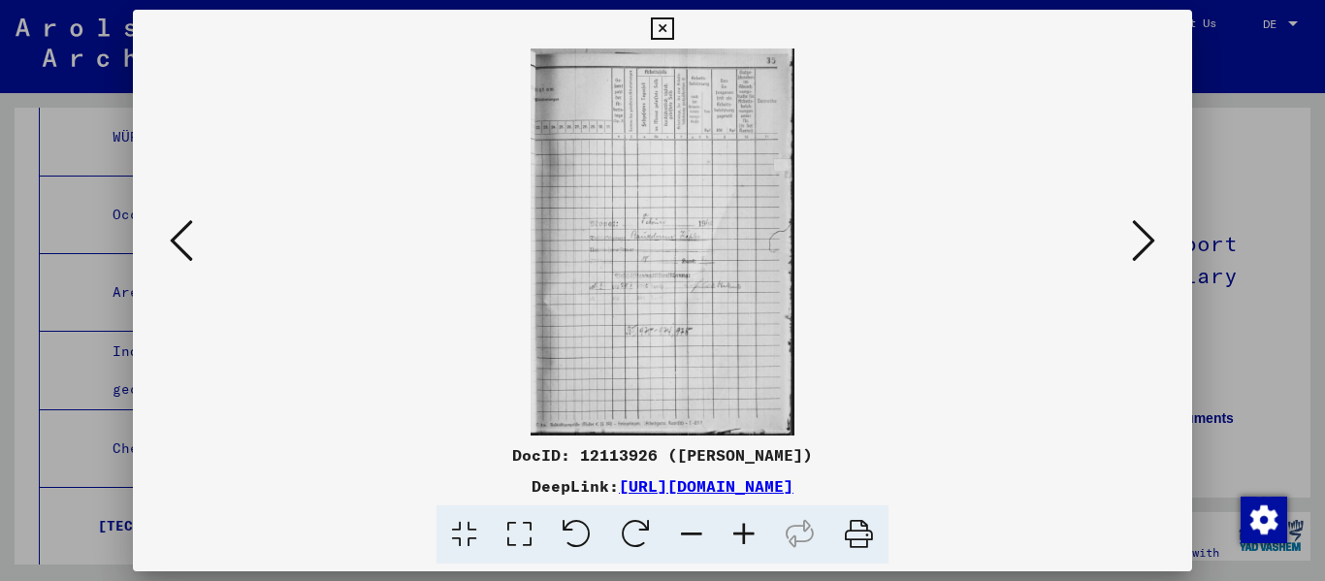
click at [682, 248] on icon at bounding box center [1143, 240] width 23 height 47
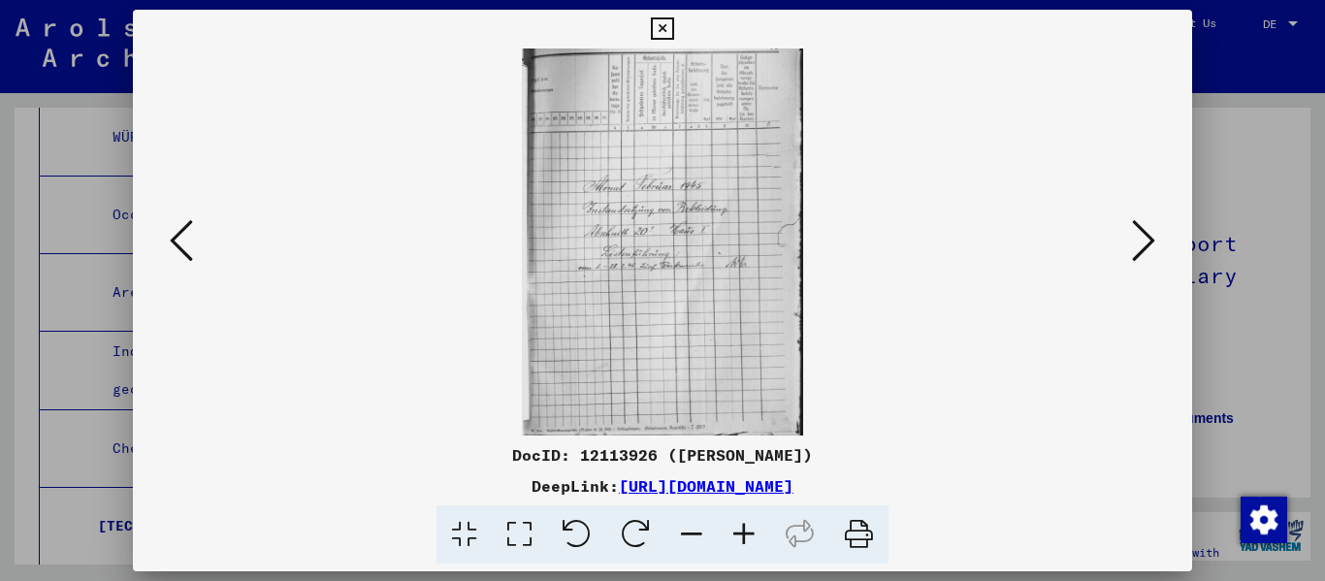
click at [682, 248] on icon at bounding box center [1143, 240] width 23 height 47
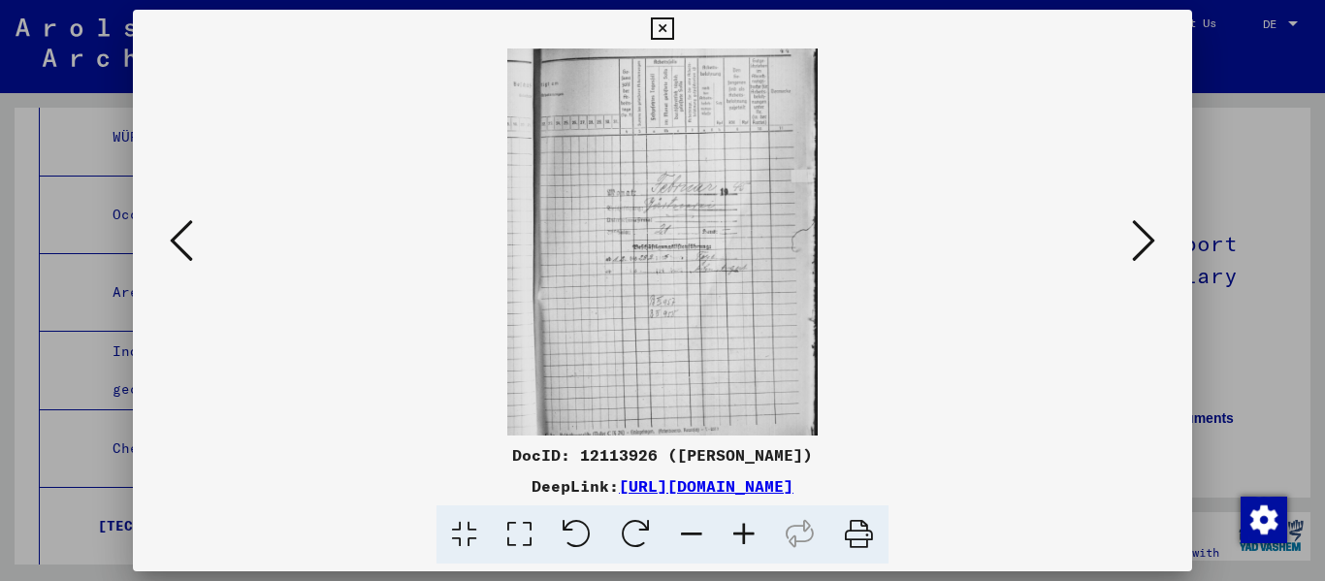
click at [682, 249] on icon at bounding box center [1143, 240] width 23 height 47
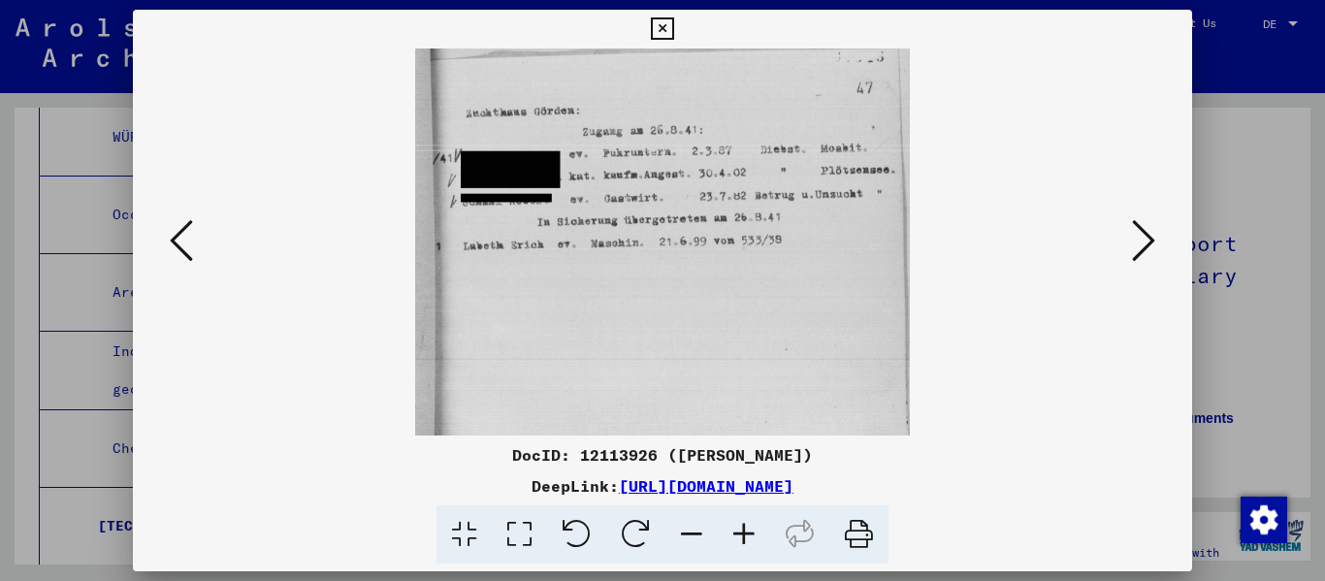
click at [682, 236] on icon at bounding box center [1143, 240] width 23 height 47
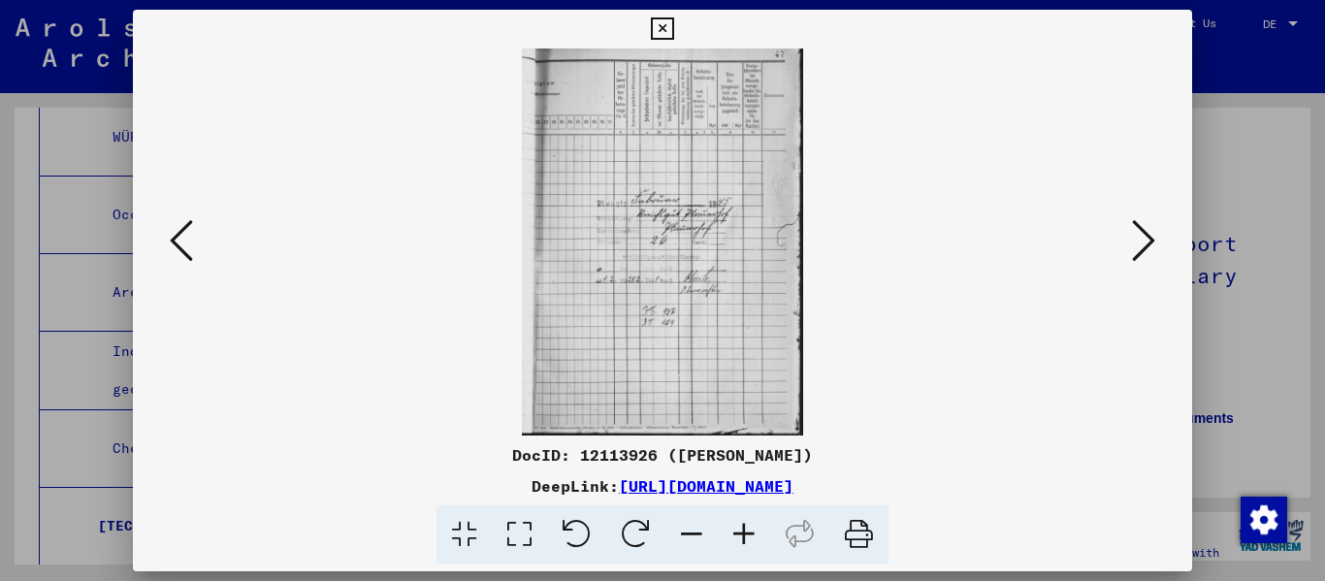
click at [682, 236] on icon at bounding box center [1143, 240] width 23 height 47
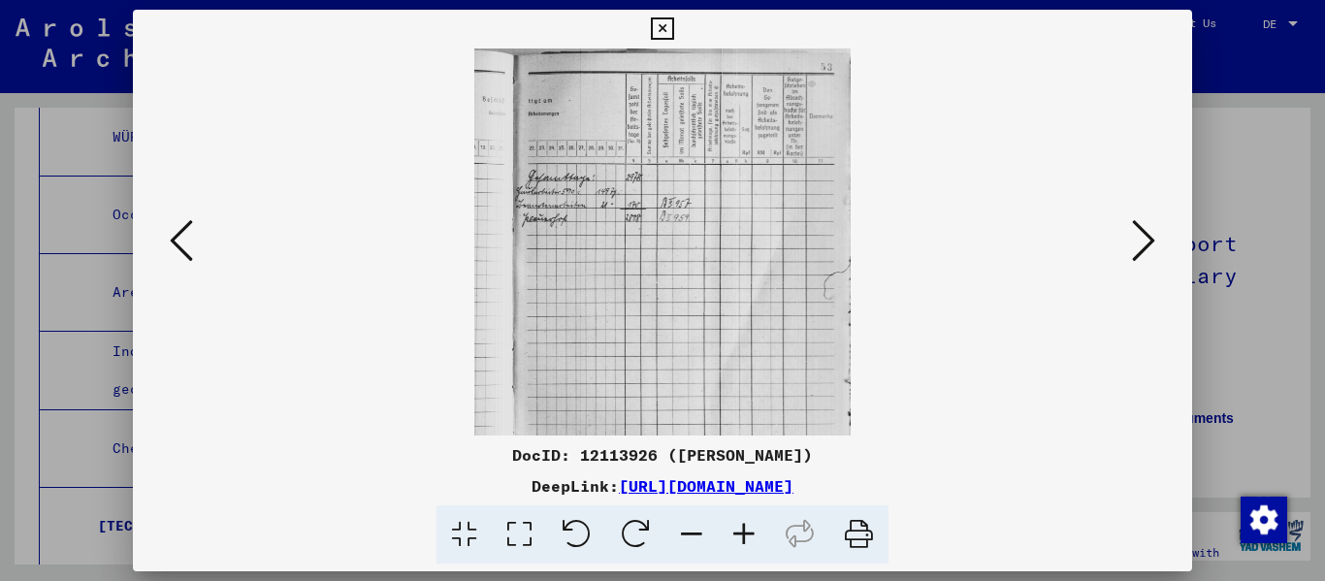
click at [682, 236] on icon at bounding box center [1143, 240] width 23 height 47
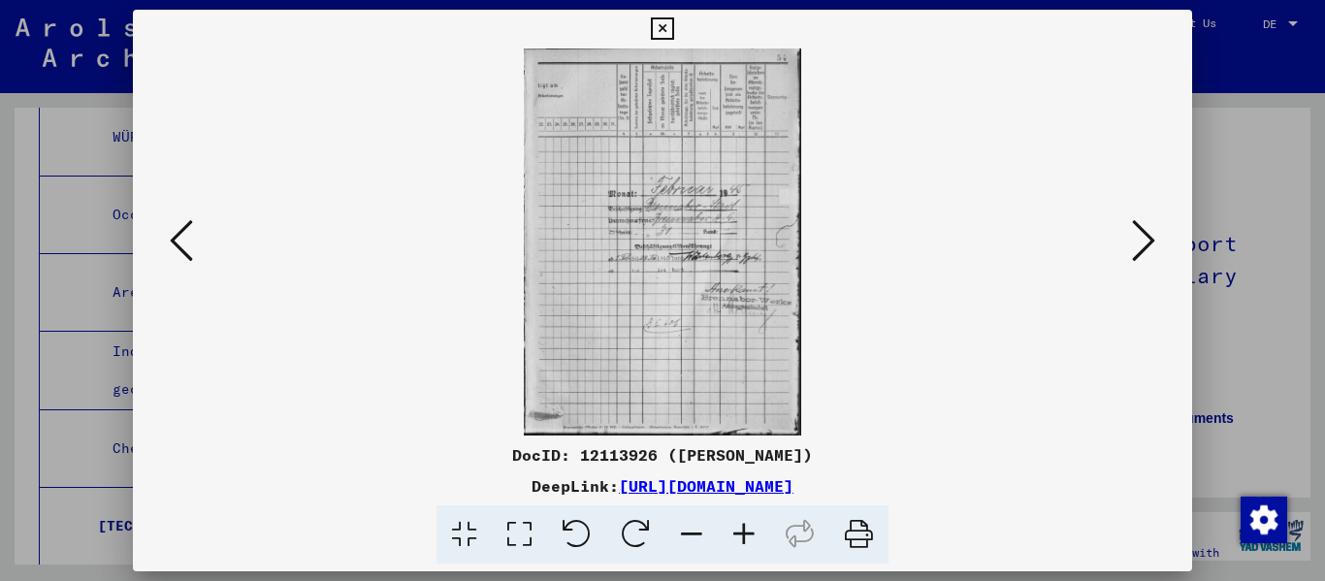
click at [682, 236] on icon at bounding box center [1143, 240] width 23 height 47
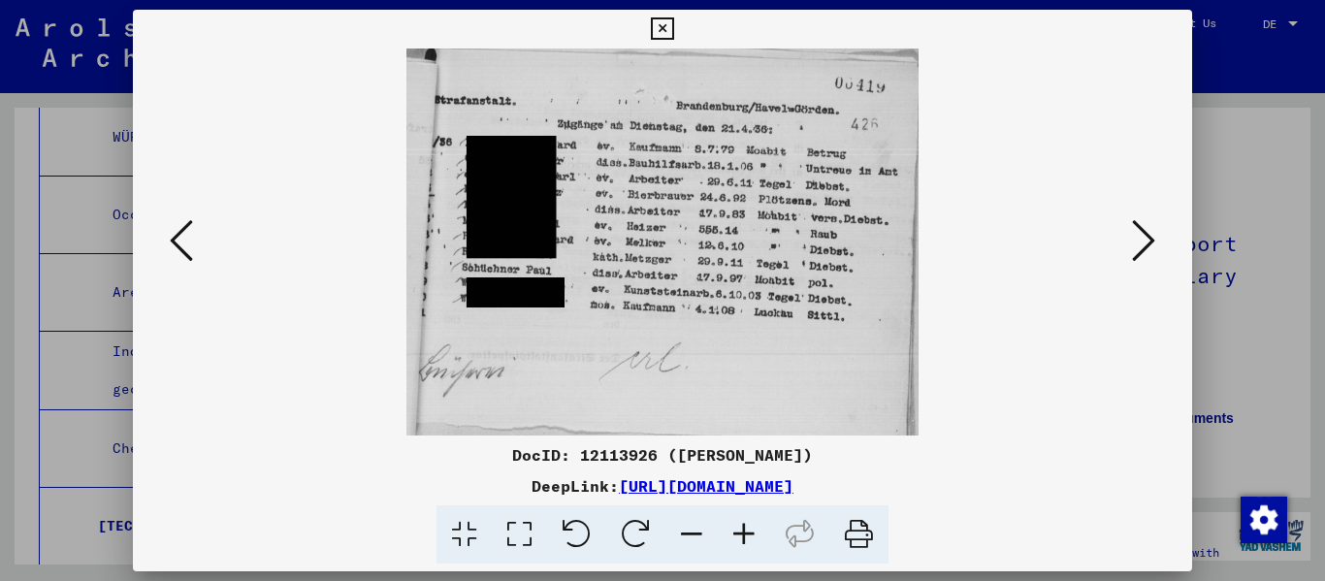
click at [682, 242] on icon at bounding box center [1143, 240] width 23 height 47
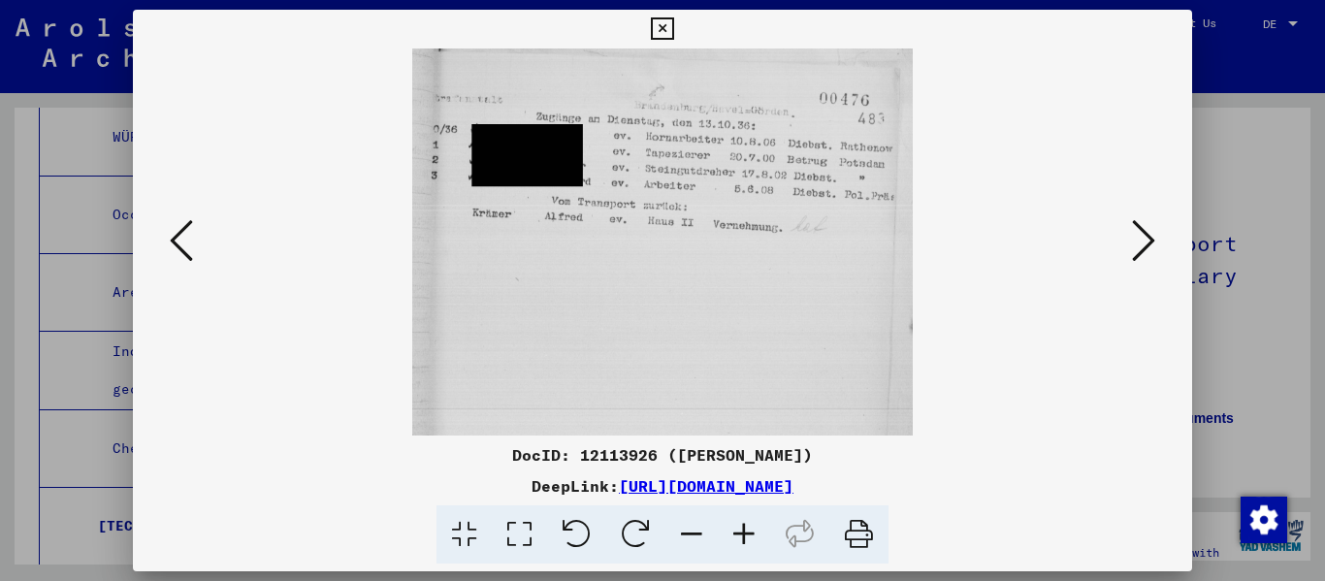
click at [682, 242] on icon at bounding box center [1143, 240] width 23 height 47
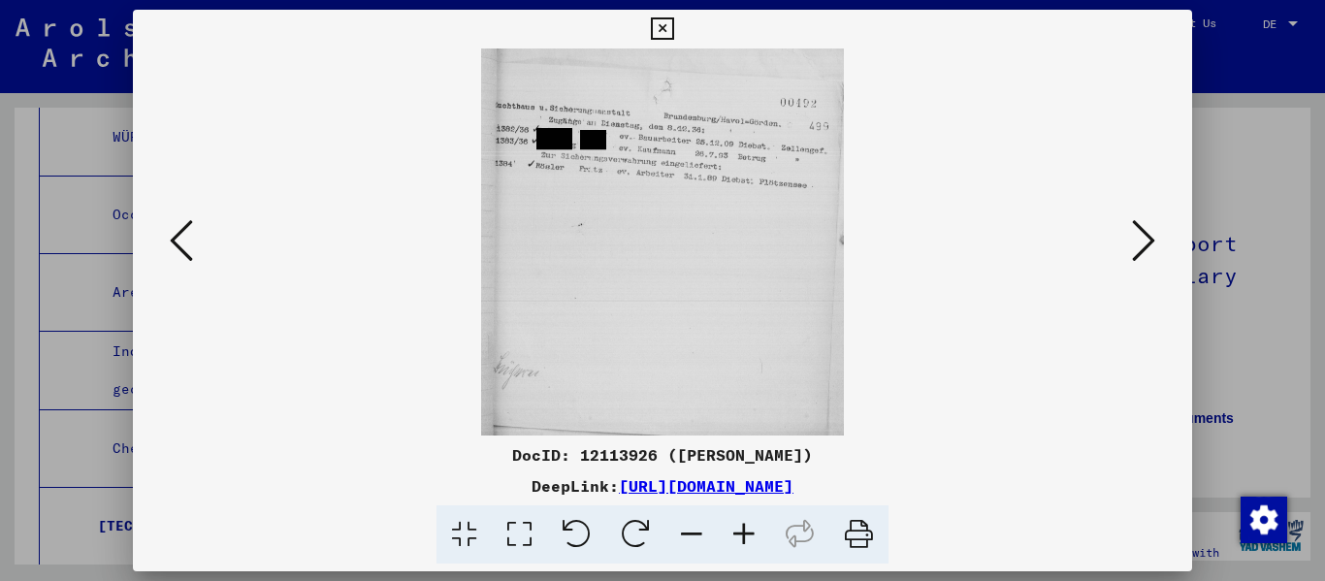
click at [682, 242] on icon at bounding box center [1143, 240] width 23 height 47
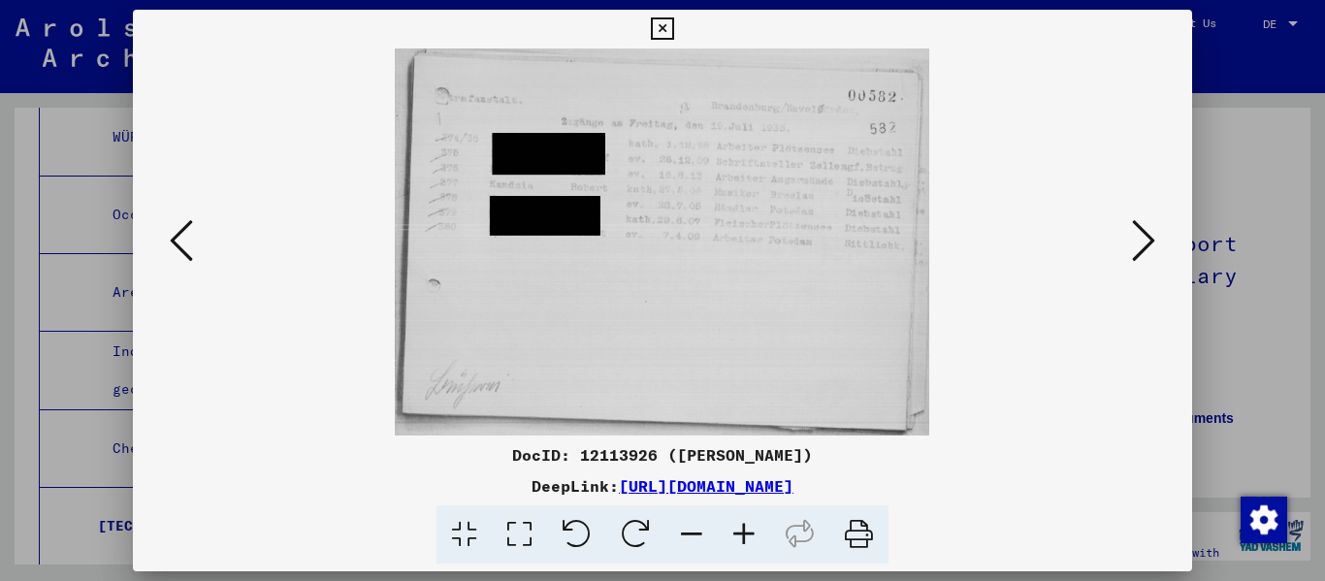
click at [682, 242] on icon at bounding box center [1143, 240] width 23 height 47
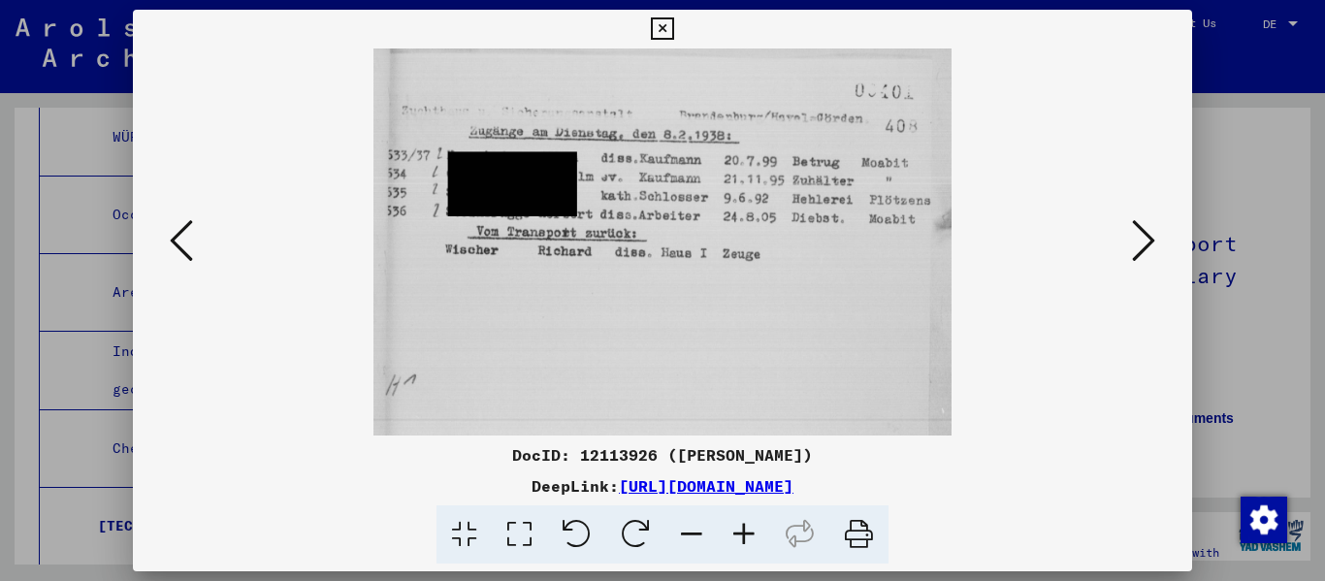
click at [682, 242] on icon at bounding box center [1143, 240] width 23 height 47
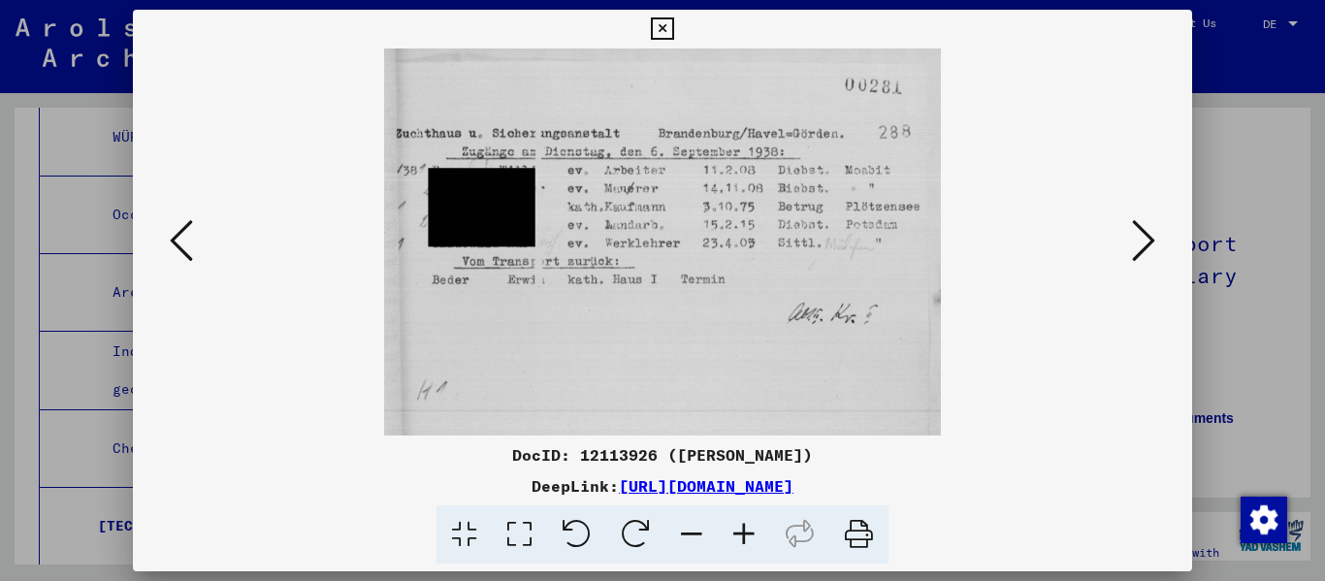
click at [682, 242] on icon at bounding box center [1143, 240] width 23 height 47
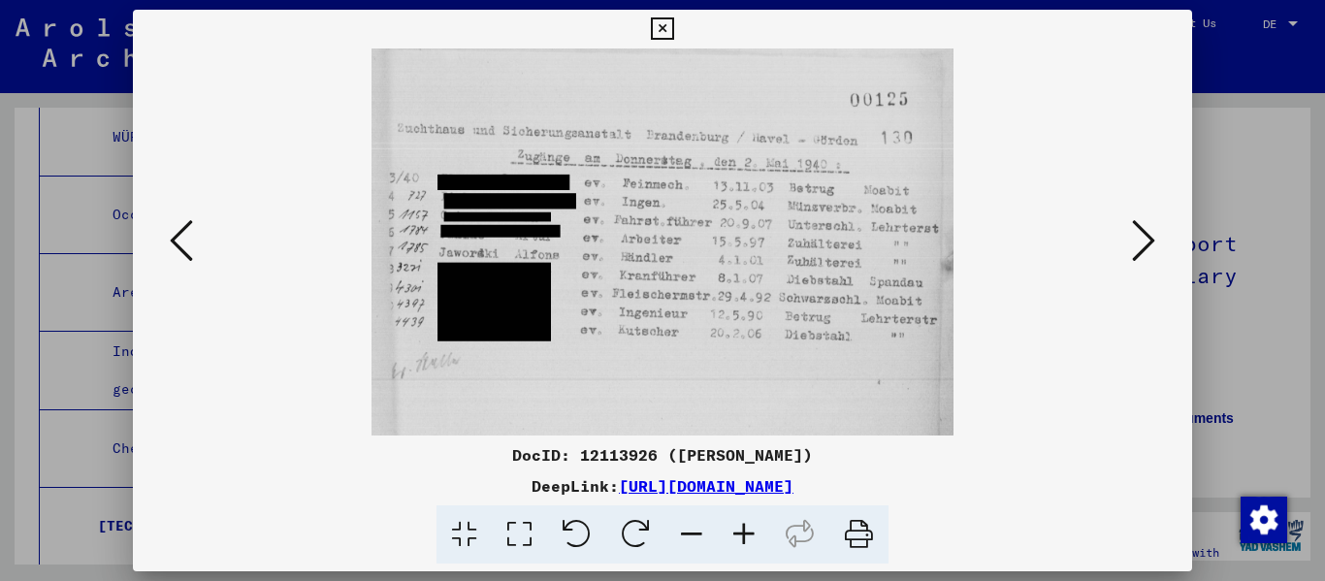
click at [682, 242] on icon at bounding box center [1143, 240] width 23 height 47
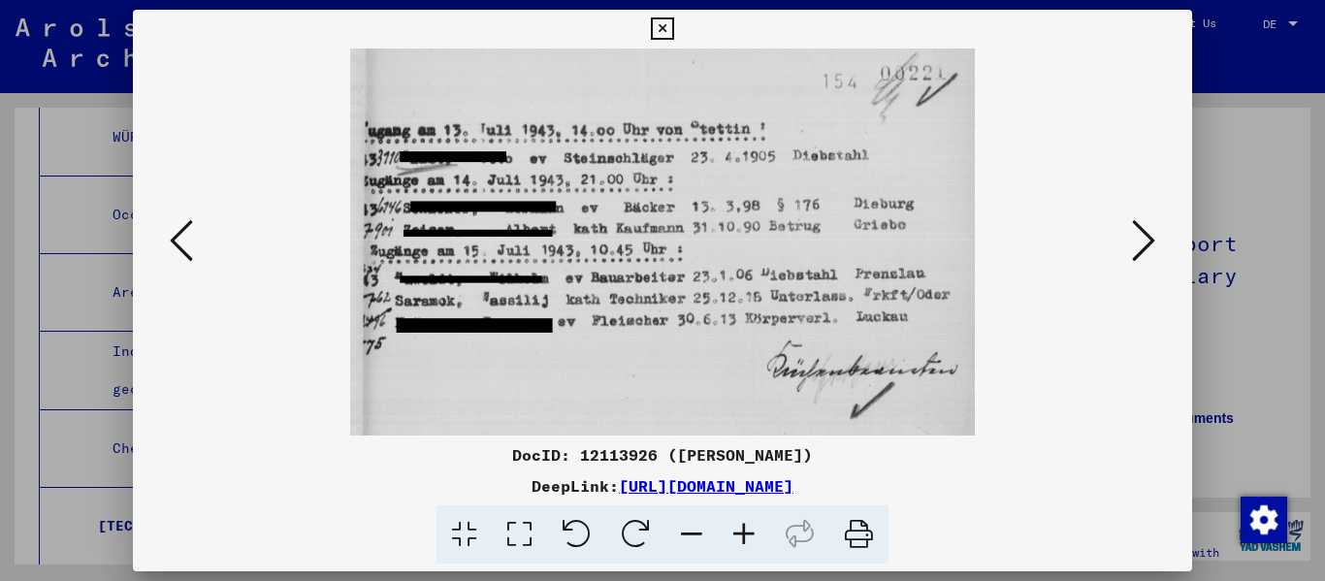
click at [682, 242] on icon at bounding box center [1143, 240] width 23 height 47
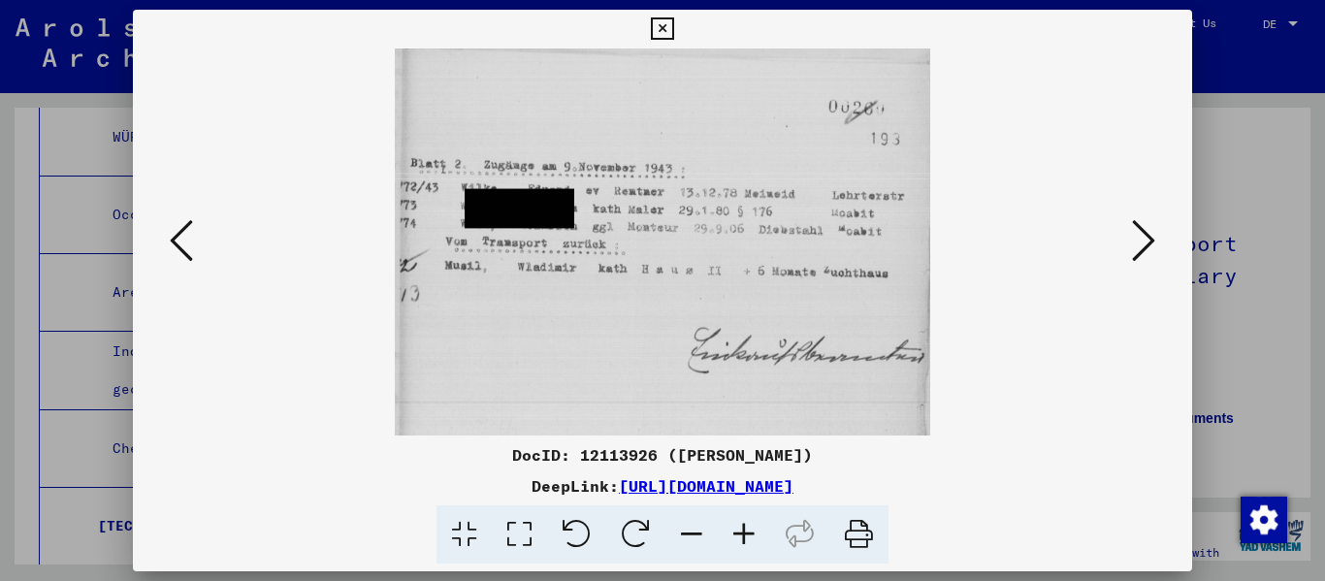
click at [682, 242] on icon at bounding box center [1143, 240] width 23 height 47
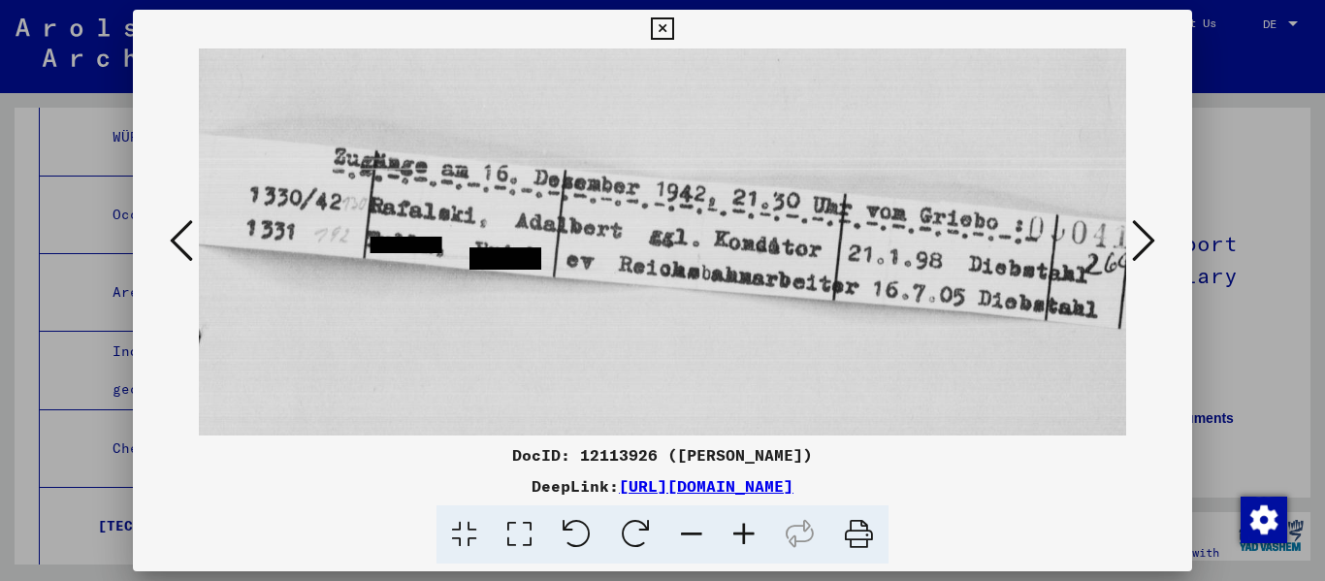
click at [682, 242] on icon at bounding box center [1143, 240] width 23 height 47
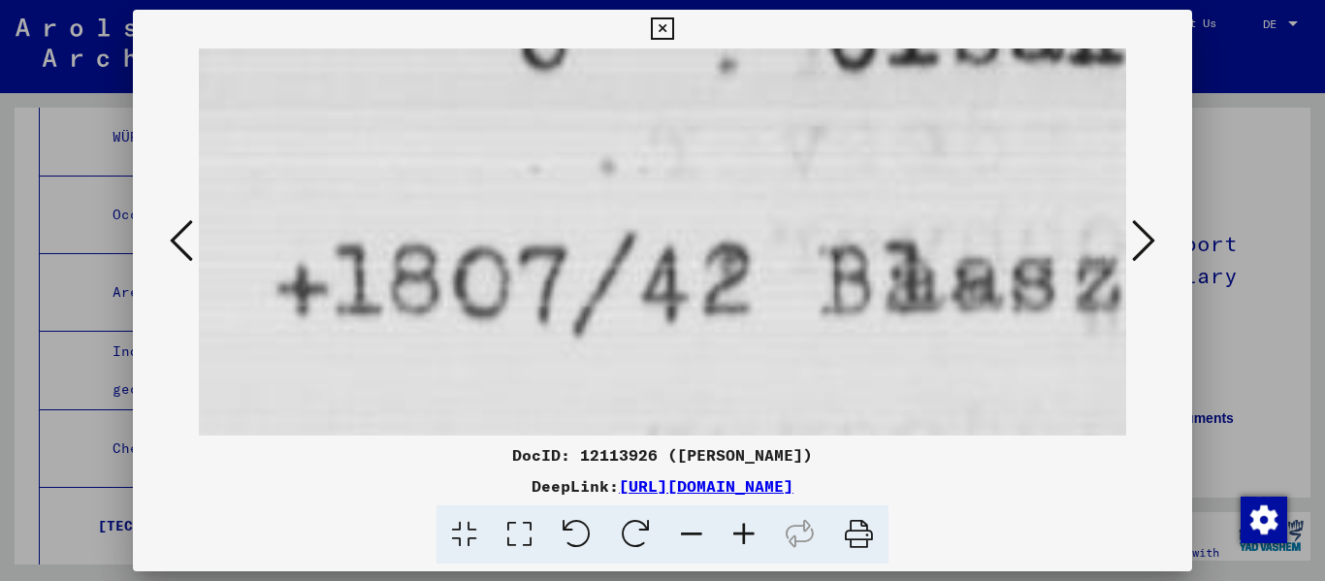
click at [682, 242] on icon at bounding box center [1143, 240] width 23 height 47
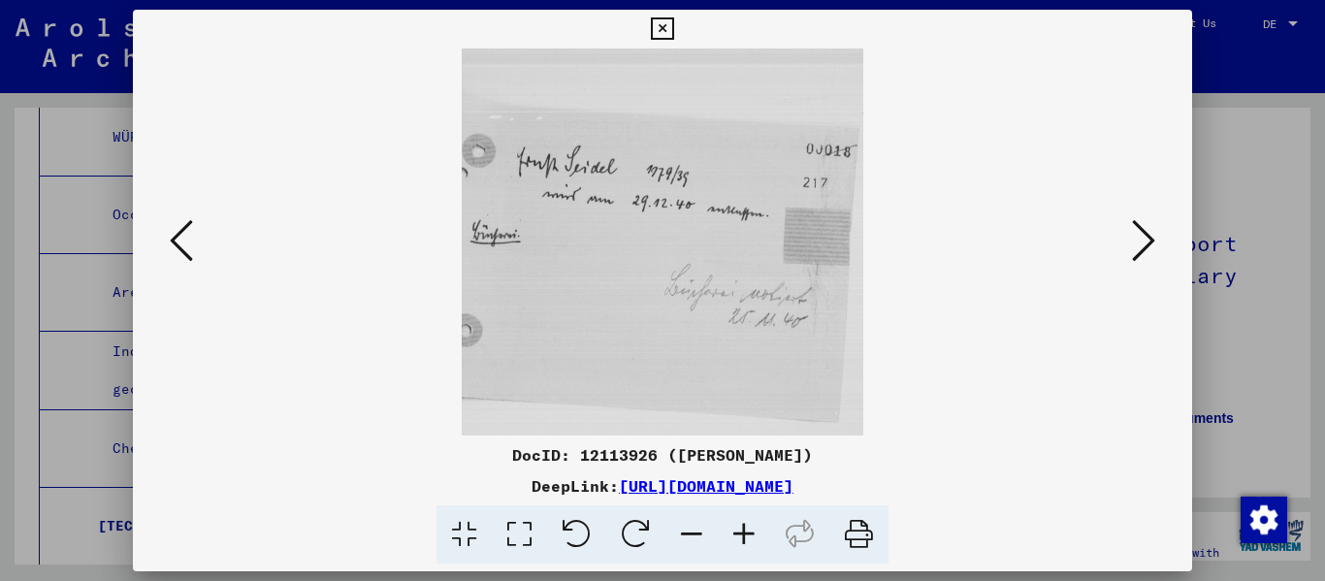
click at [682, 242] on icon at bounding box center [1143, 240] width 23 height 47
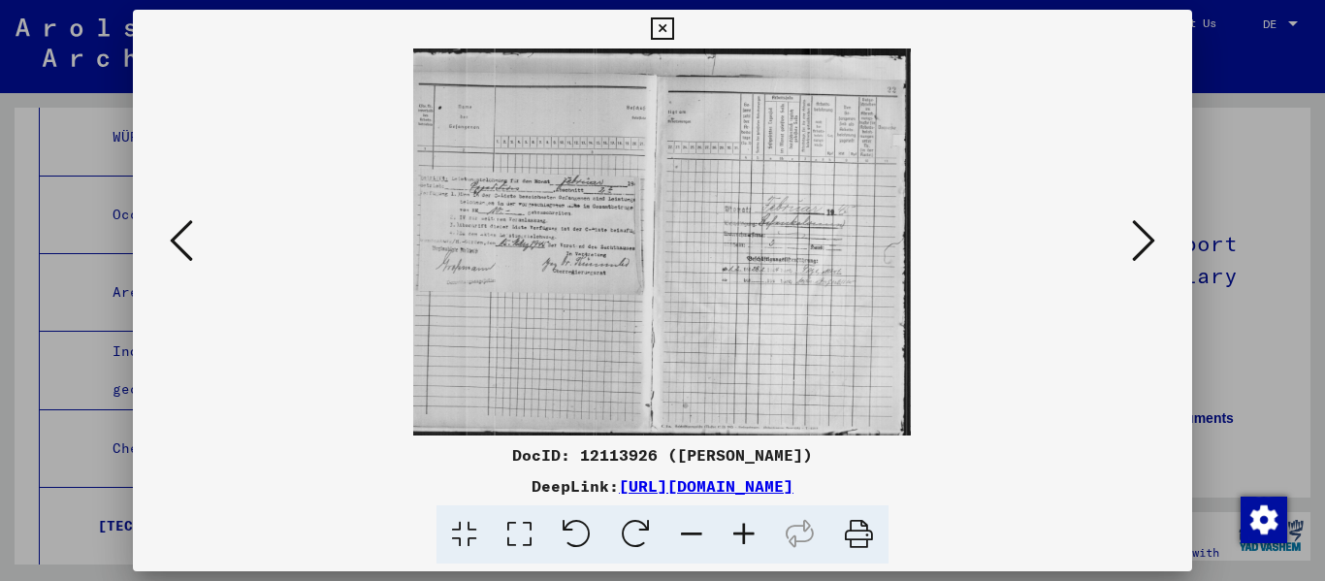
click at [682, 242] on icon at bounding box center [1143, 240] width 23 height 47
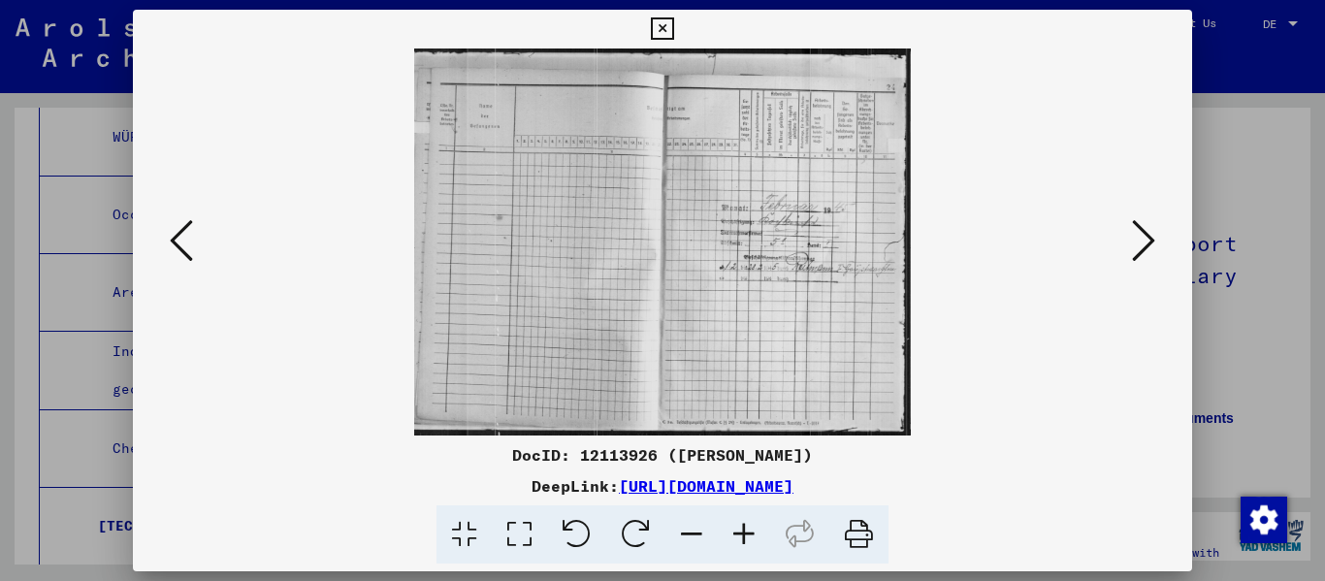
click at [682, 242] on icon at bounding box center [1143, 240] width 23 height 47
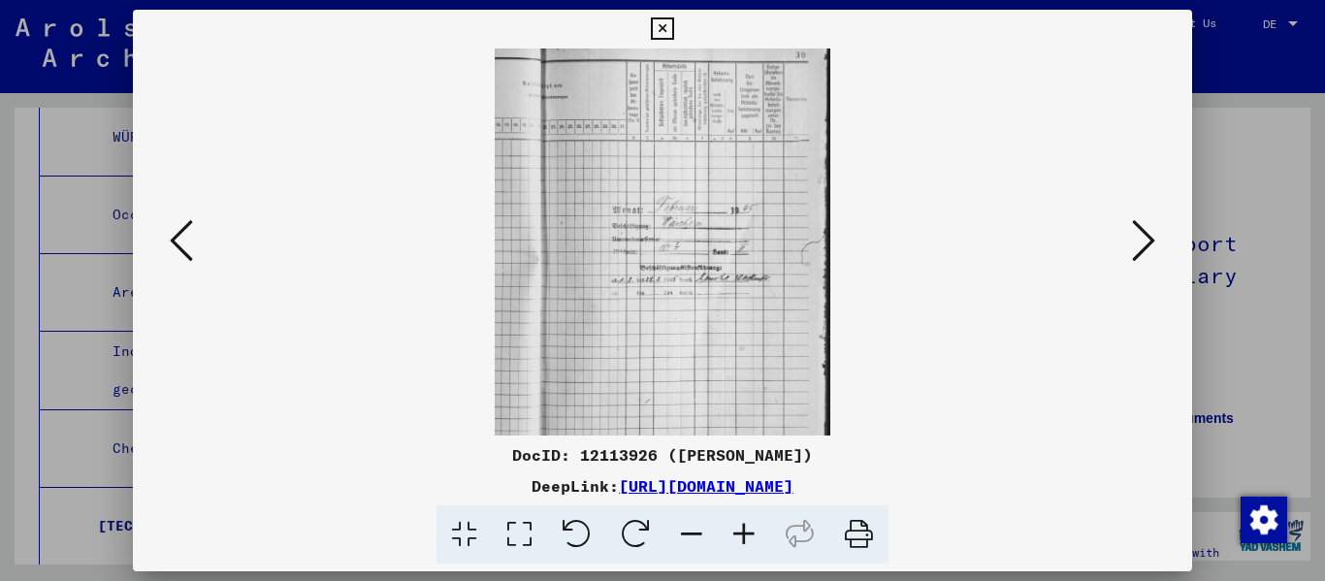
click at [682, 242] on icon at bounding box center [1143, 240] width 23 height 47
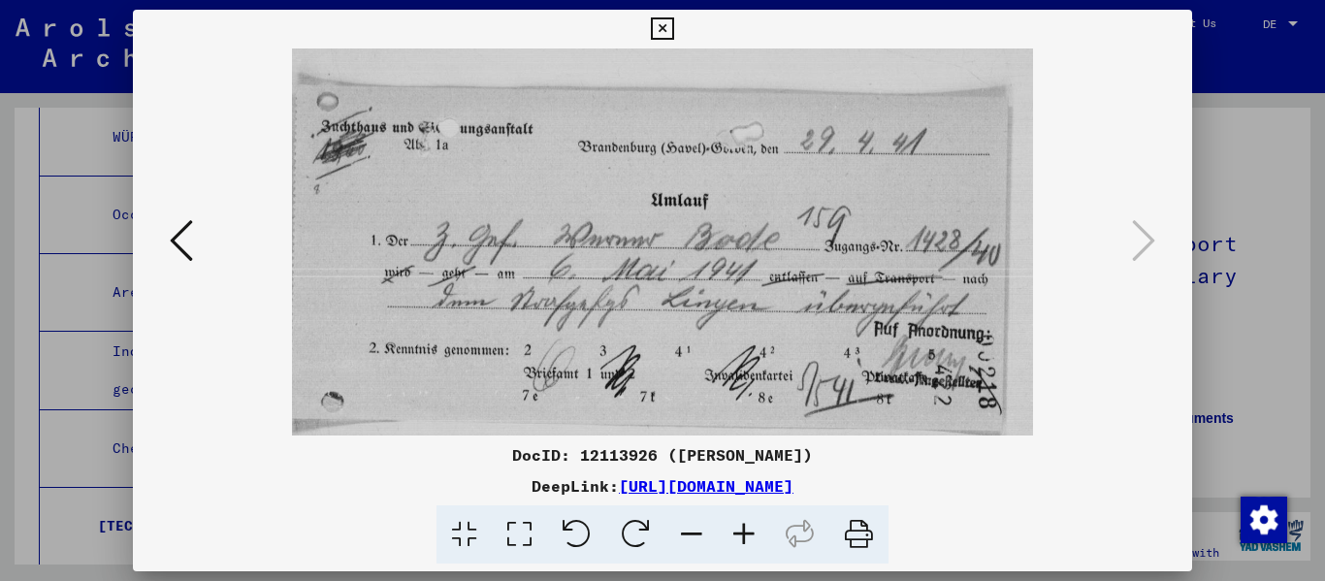
click at [650, 26] on button at bounding box center [662, 29] width 34 height 39
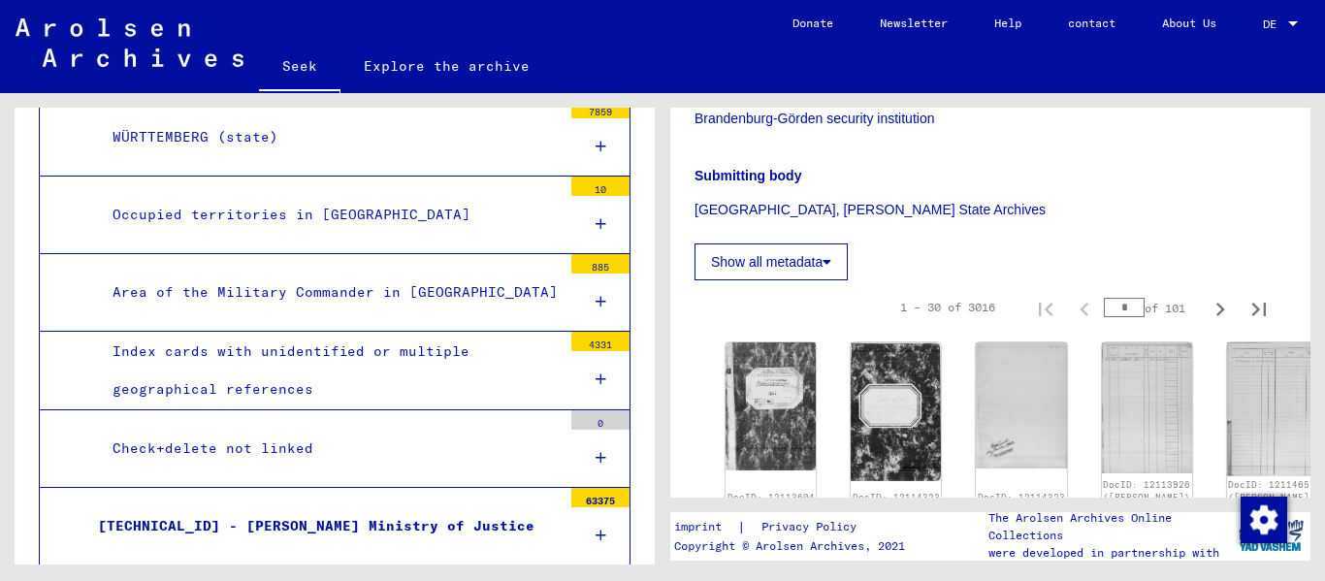
scroll to position [485, 0]
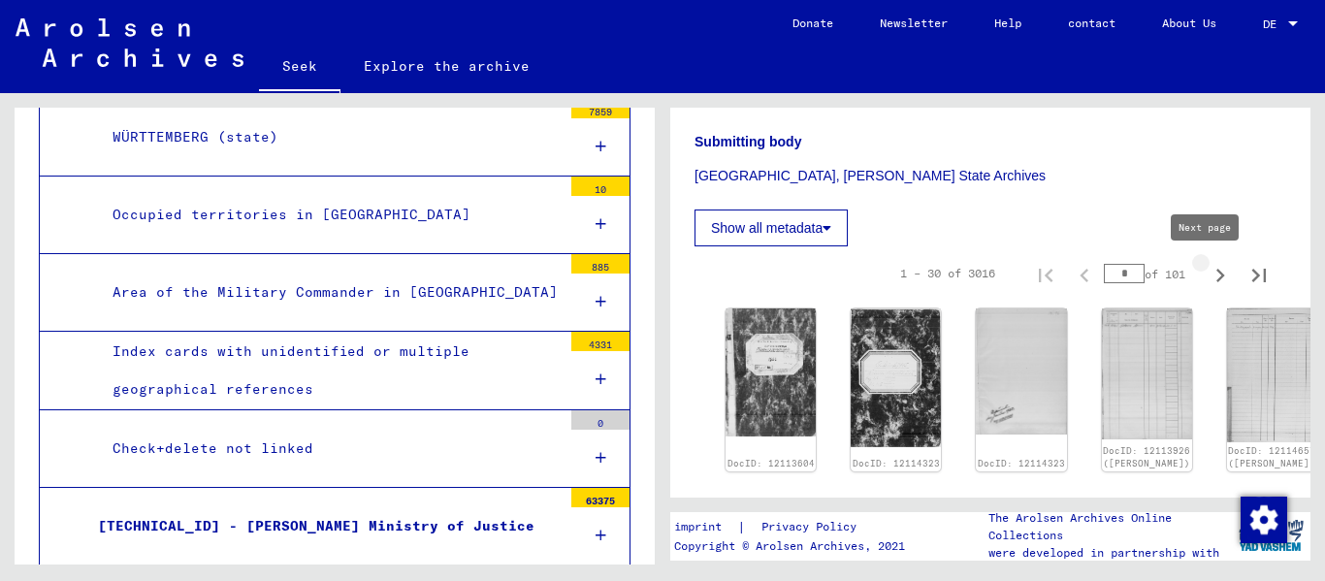
click at [682, 271] on icon "Next page" at bounding box center [1219, 275] width 27 height 27
type input "*"
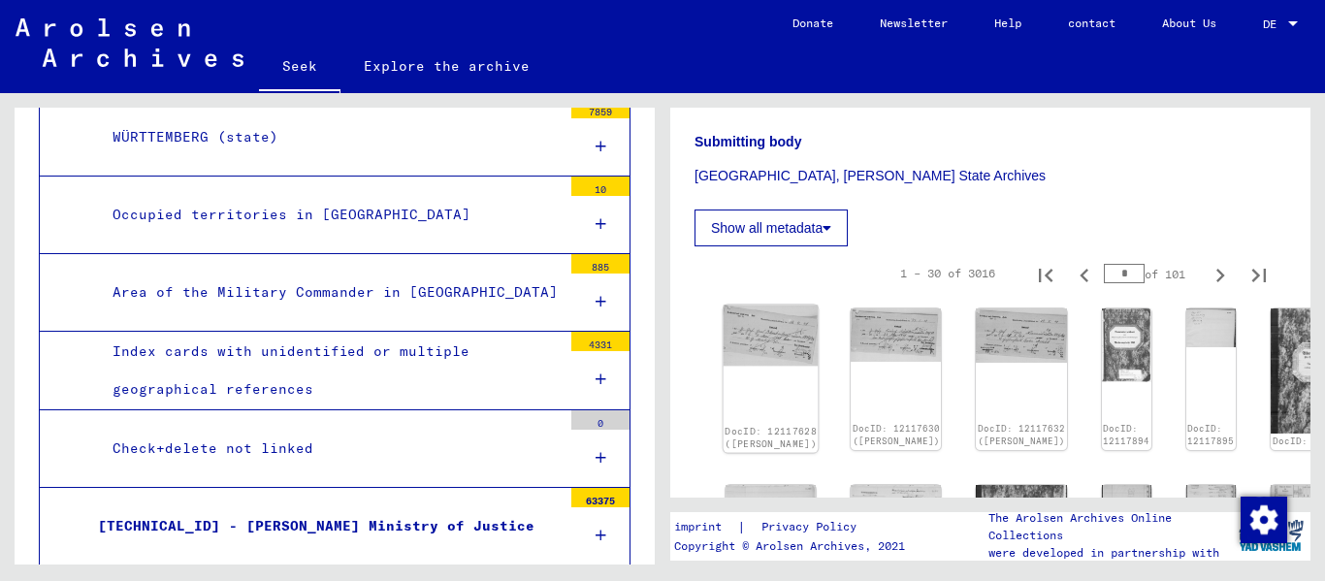
click at [682, 348] on img at bounding box center [770, 335] width 95 height 61
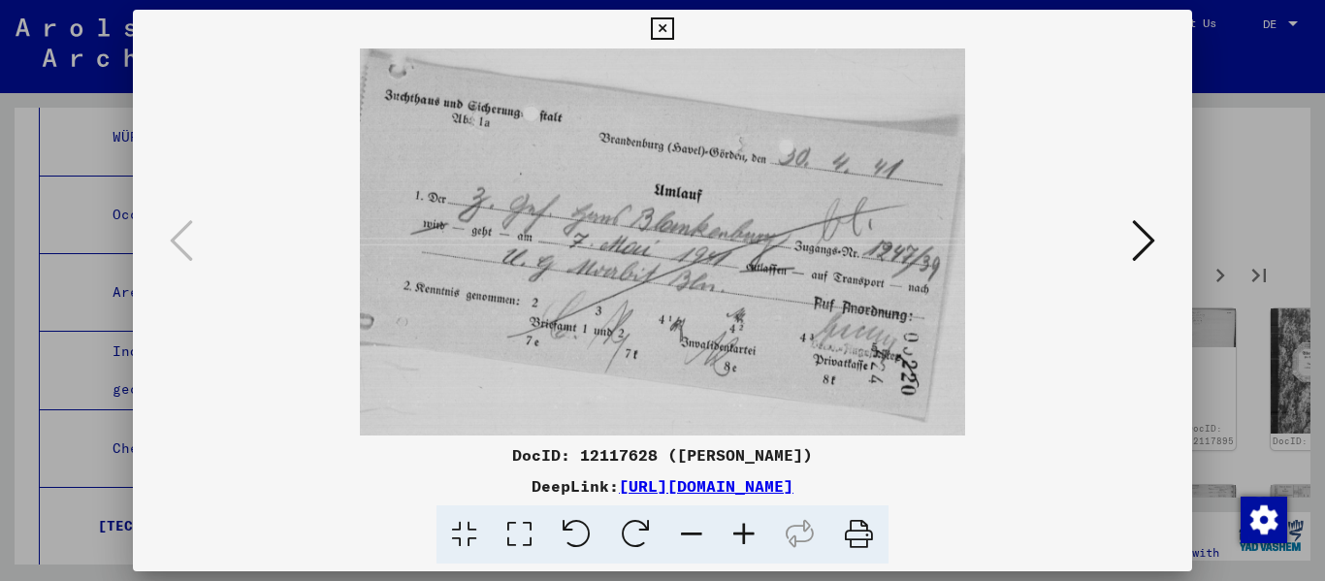
click at [682, 234] on icon at bounding box center [1143, 240] width 23 height 47
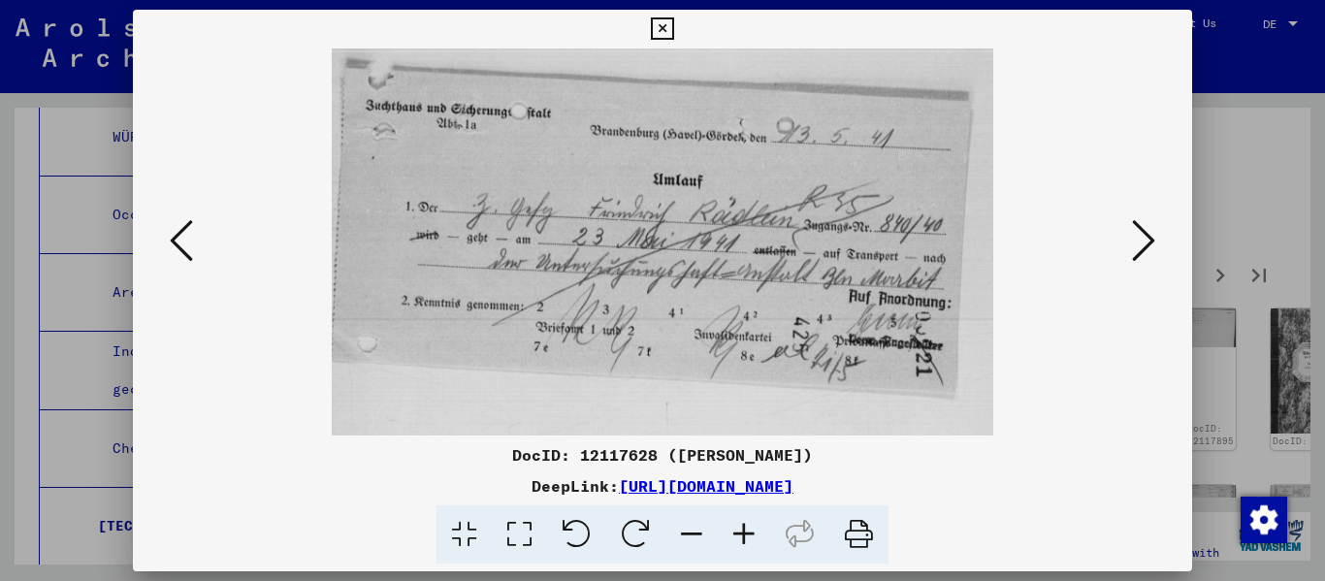
click at [682, 234] on icon at bounding box center [1143, 240] width 23 height 47
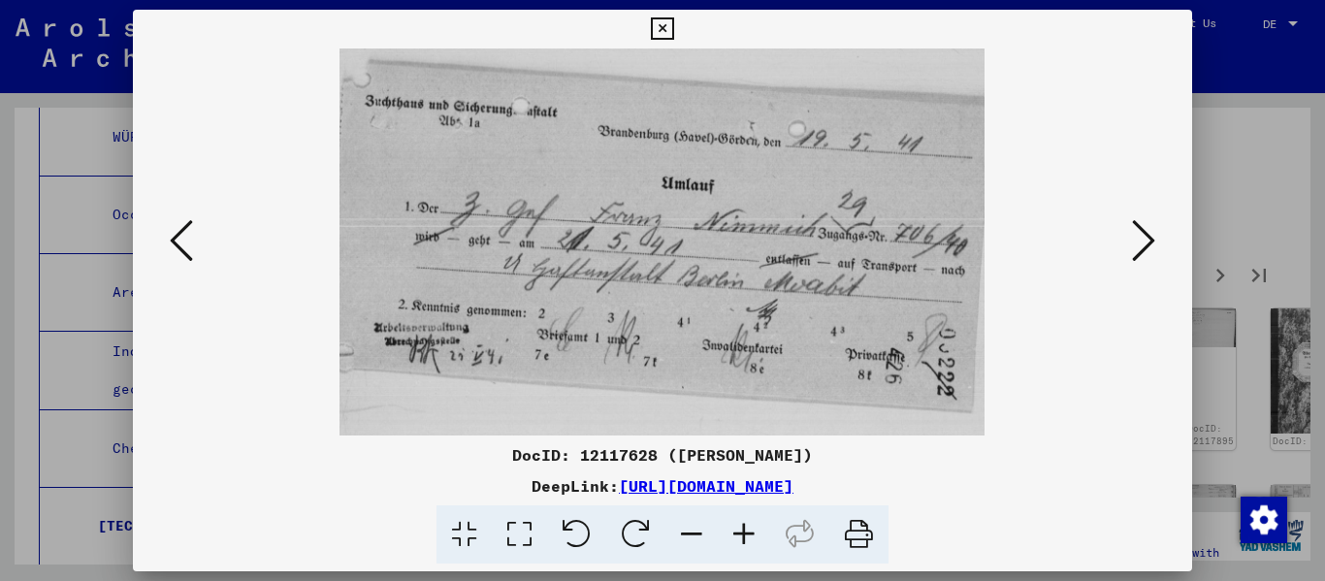
click at [682, 234] on icon at bounding box center [1143, 240] width 23 height 47
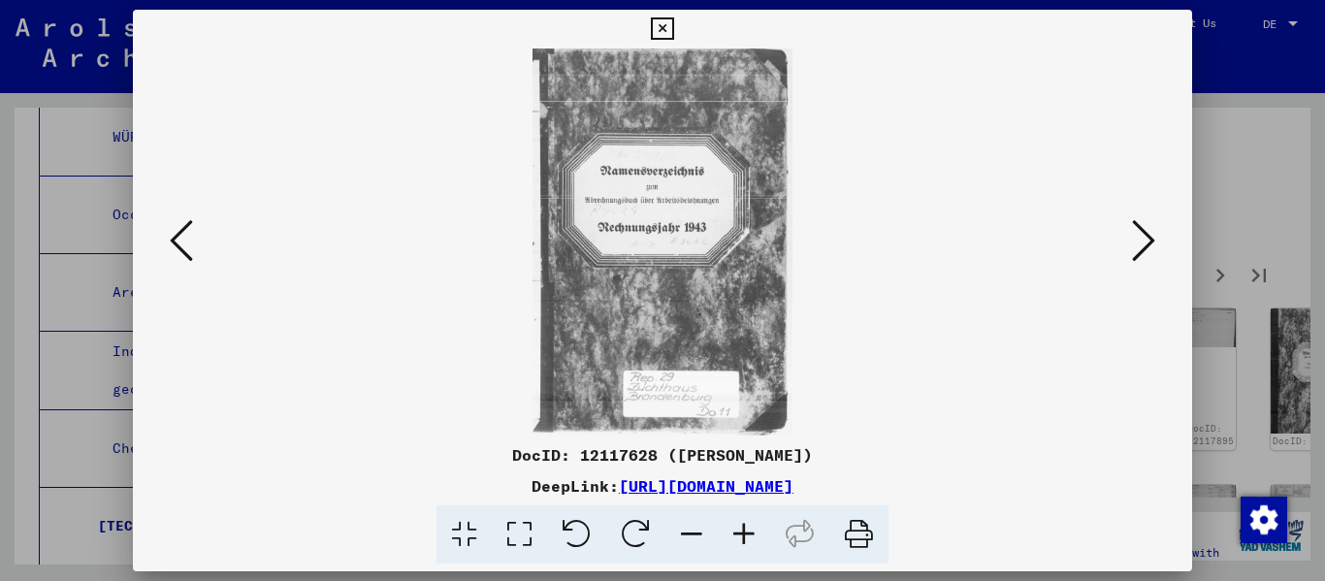
click at [682, 234] on icon at bounding box center [1143, 240] width 23 height 47
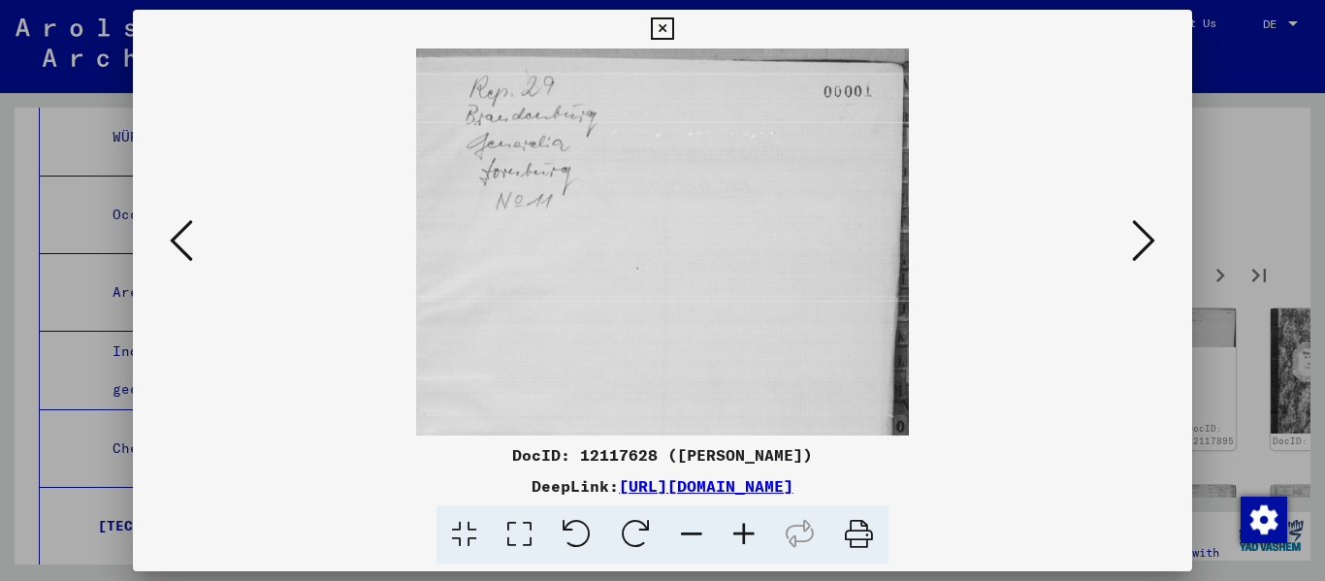
click at [682, 234] on icon at bounding box center [1143, 240] width 23 height 47
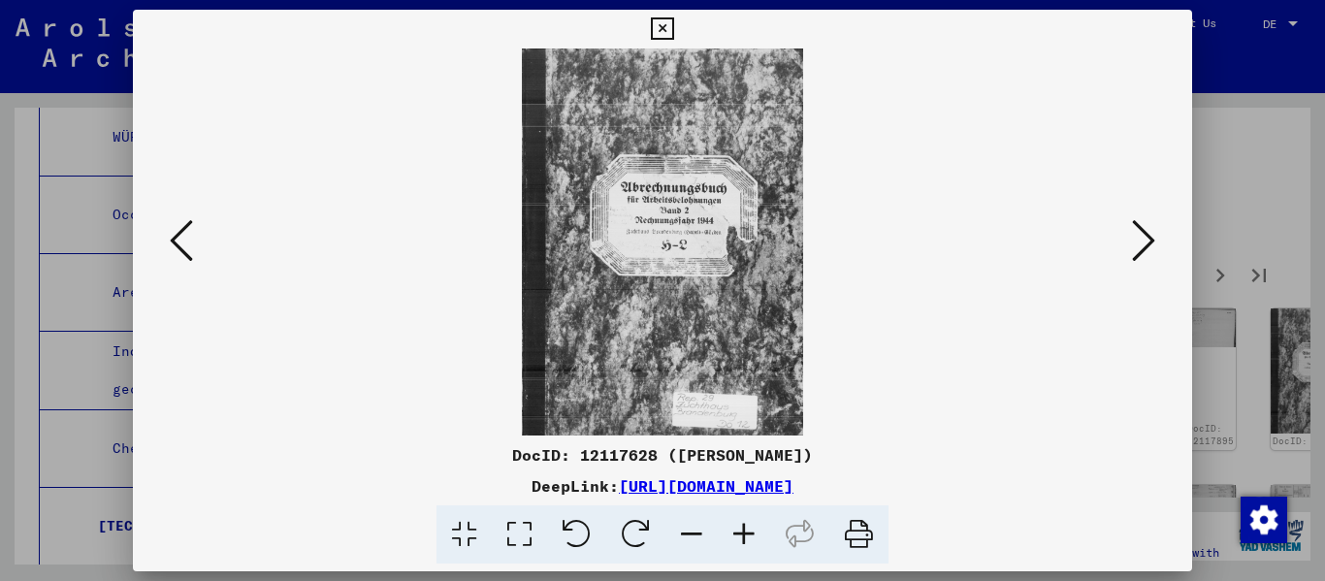
click at [682, 234] on icon at bounding box center [1143, 240] width 23 height 47
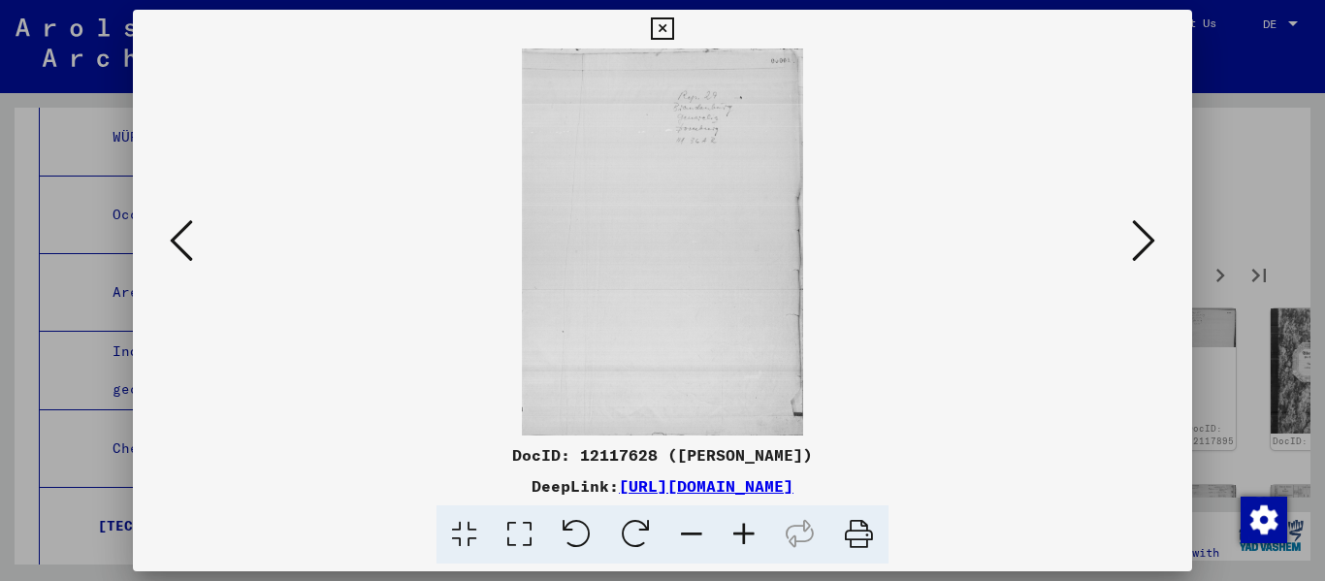
click at [682, 234] on icon at bounding box center [1143, 240] width 23 height 47
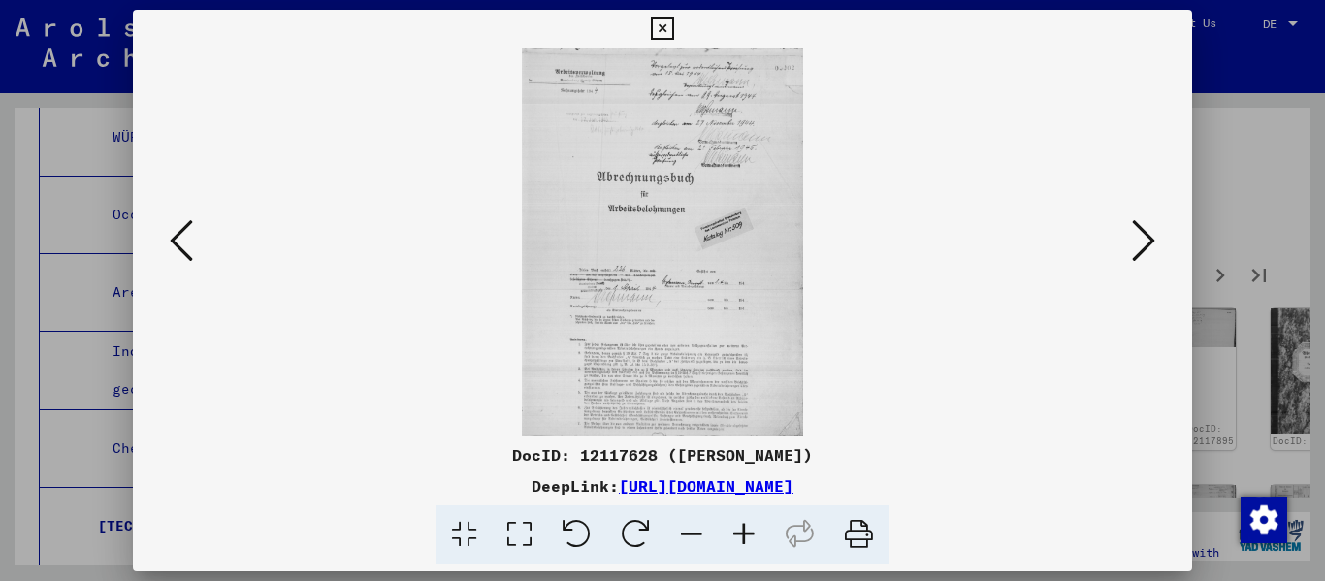
click at [682, 234] on icon at bounding box center [1143, 240] width 23 height 47
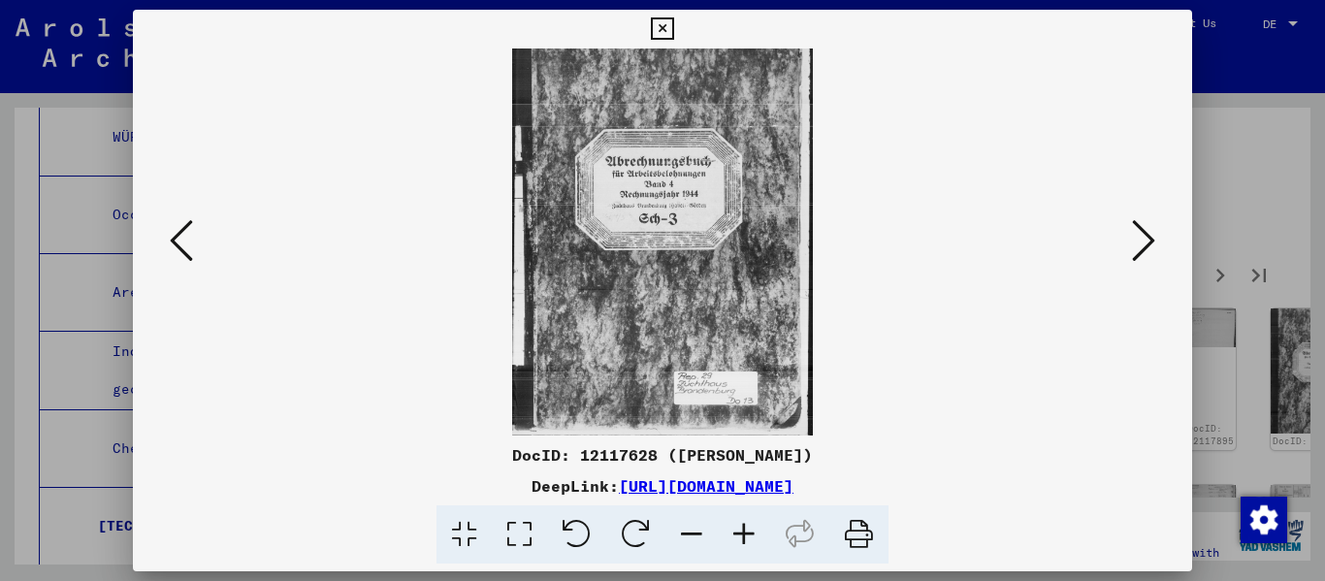
click at [682, 234] on icon at bounding box center [1143, 240] width 23 height 47
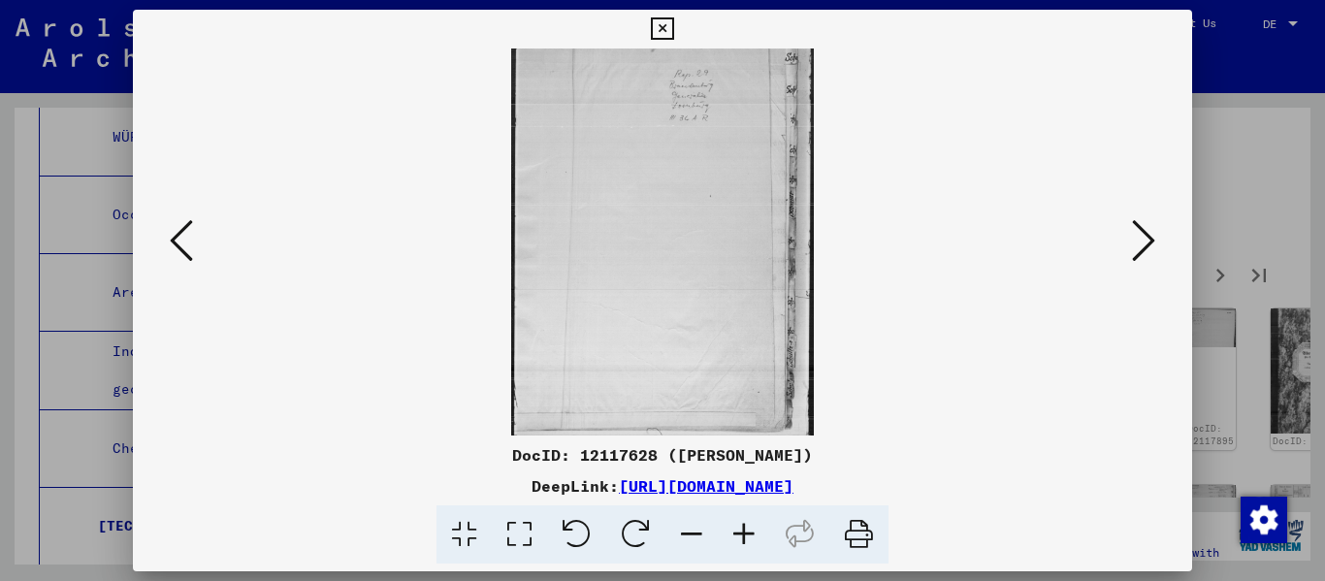
click at [682, 234] on icon at bounding box center [1143, 240] width 23 height 47
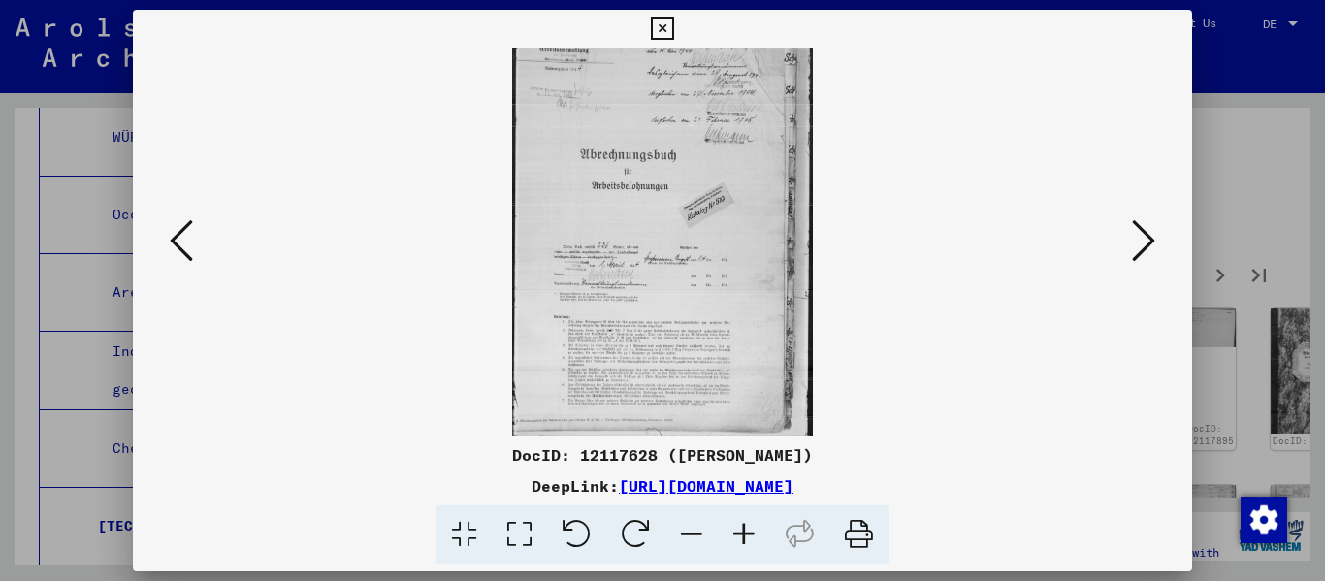
click at [682, 234] on icon at bounding box center [1143, 240] width 23 height 47
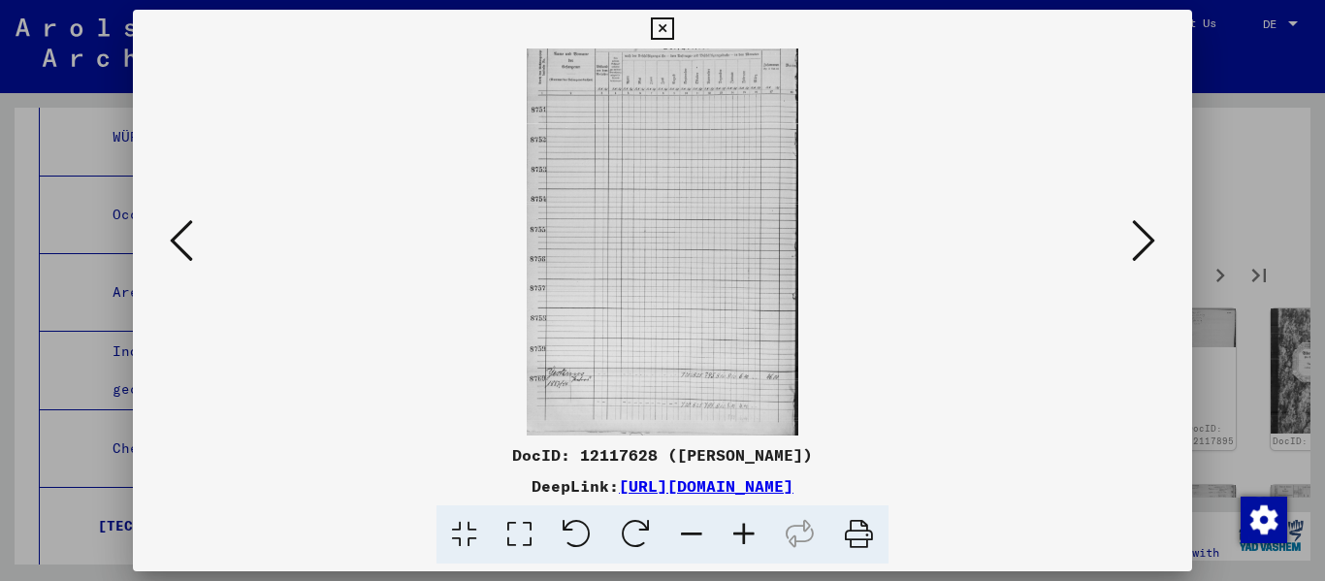
click at [682, 234] on icon at bounding box center [1143, 240] width 23 height 47
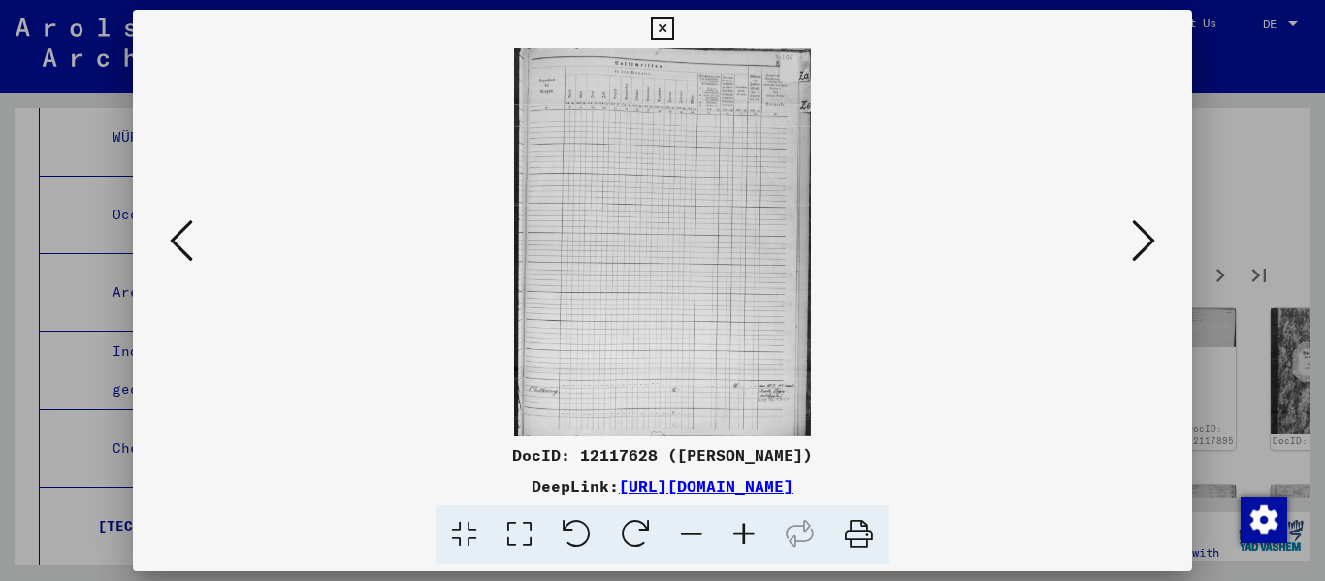
click at [682, 234] on icon at bounding box center [1143, 240] width 23 height 47
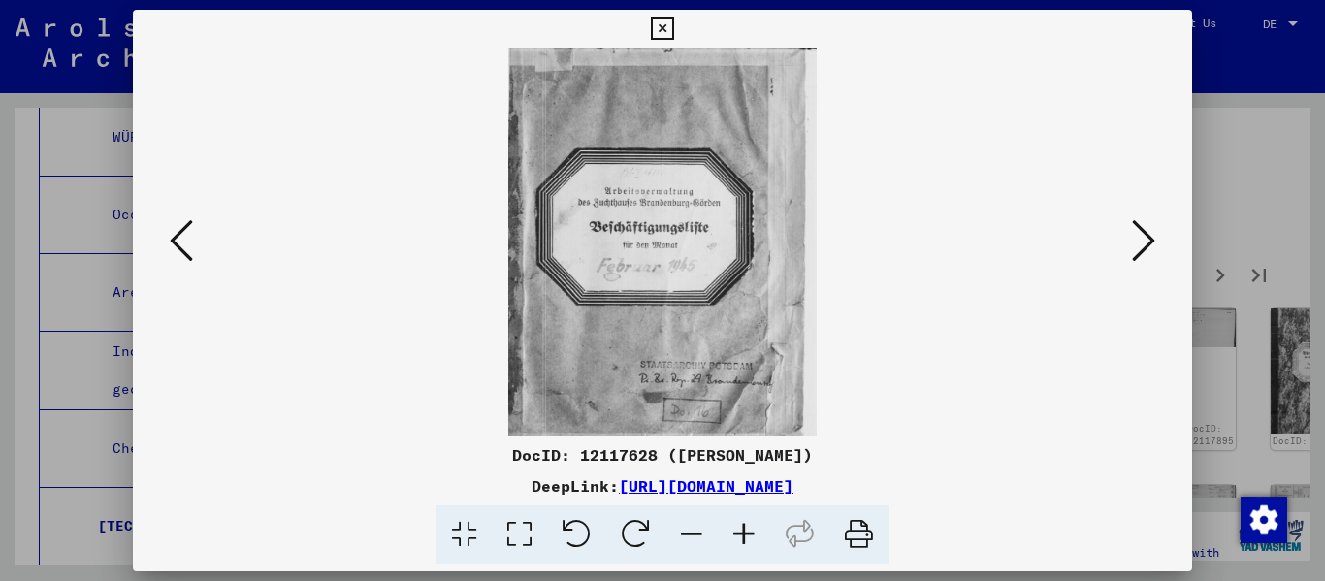
click at [682, 234] on icon at bounding box center [1143, 240] width 23 height 47
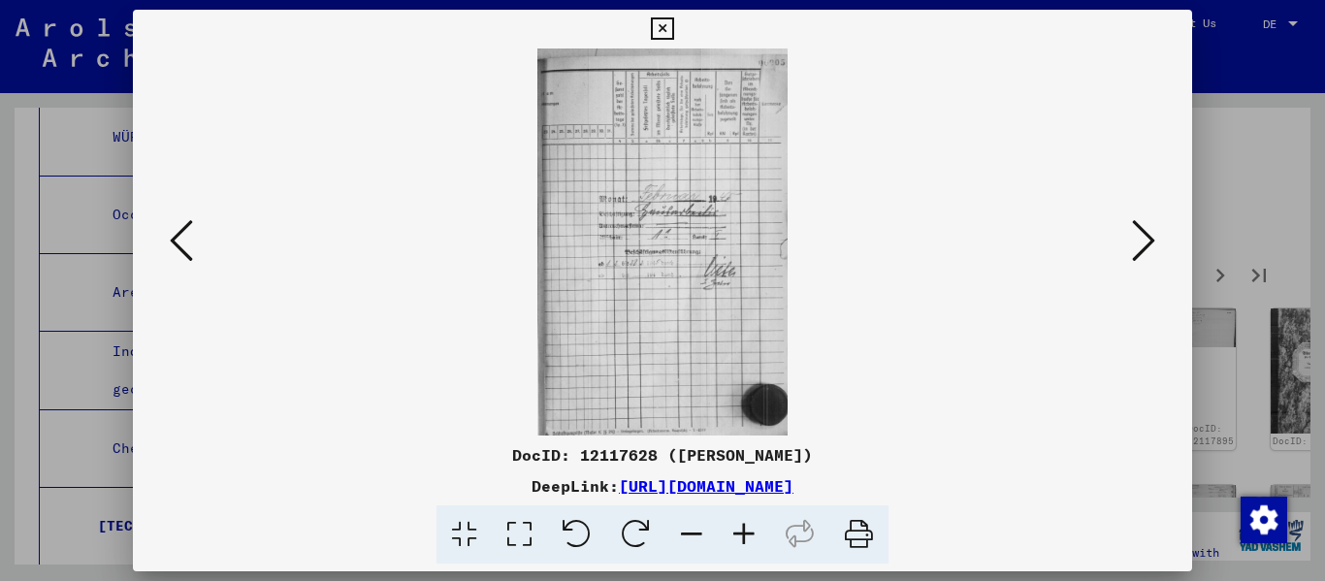
click at [682, 234] on icon at bounding box center [1143, 240] width 23 height 47
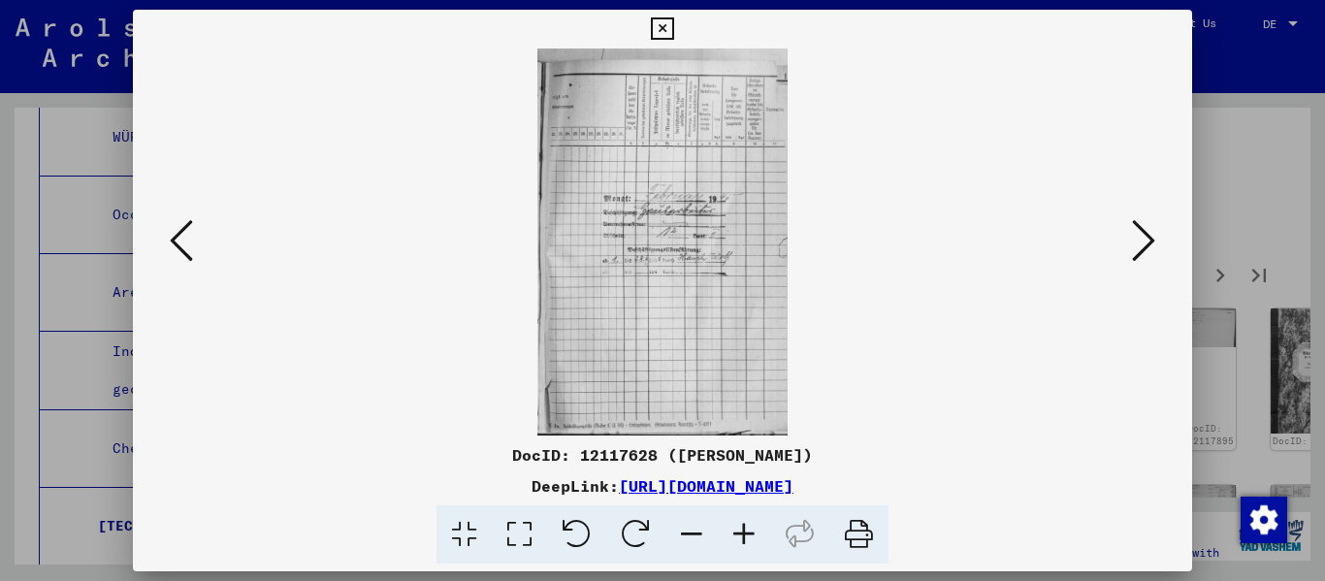
click at [682, 538] on icon at bounding box center [744, 534] width 52 height 59
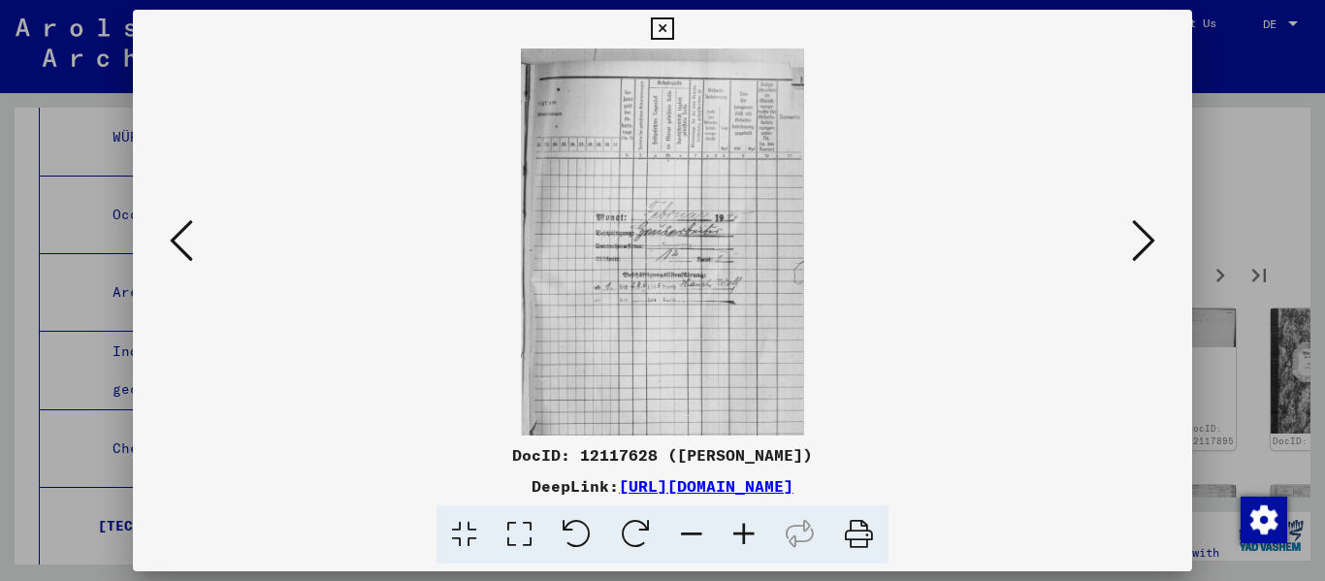
click at [682, 538] on icon at bounding box center [744, 534] width 52 height 59
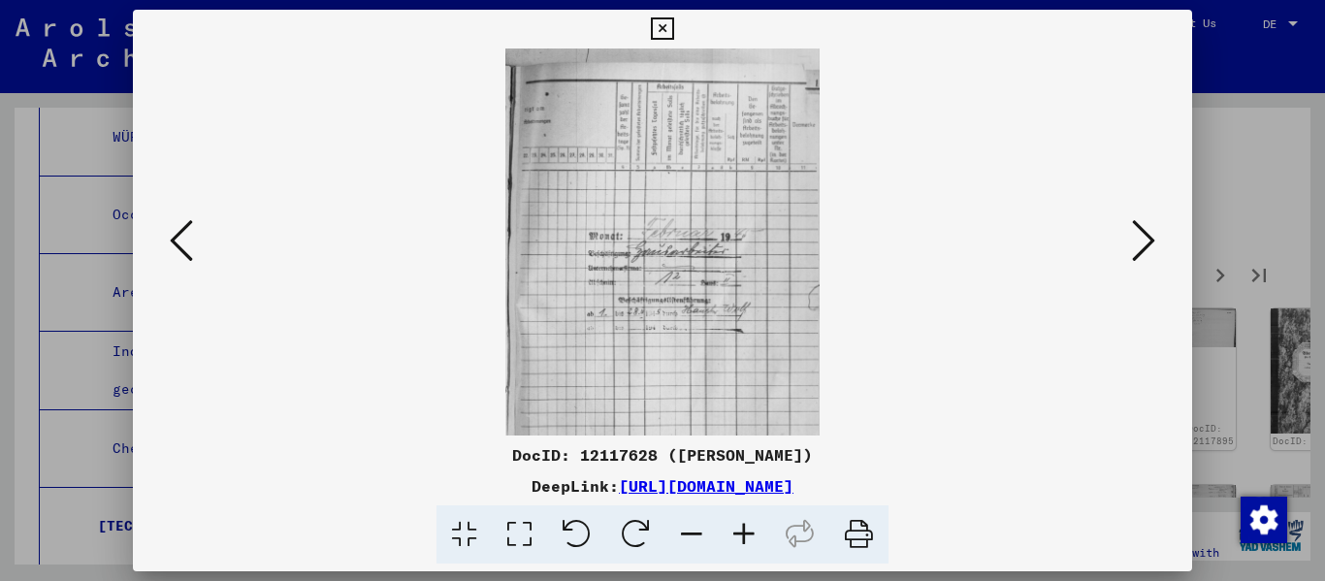
click at [682, 538] on icon at bounding box center [744, 534] width 52 height 59
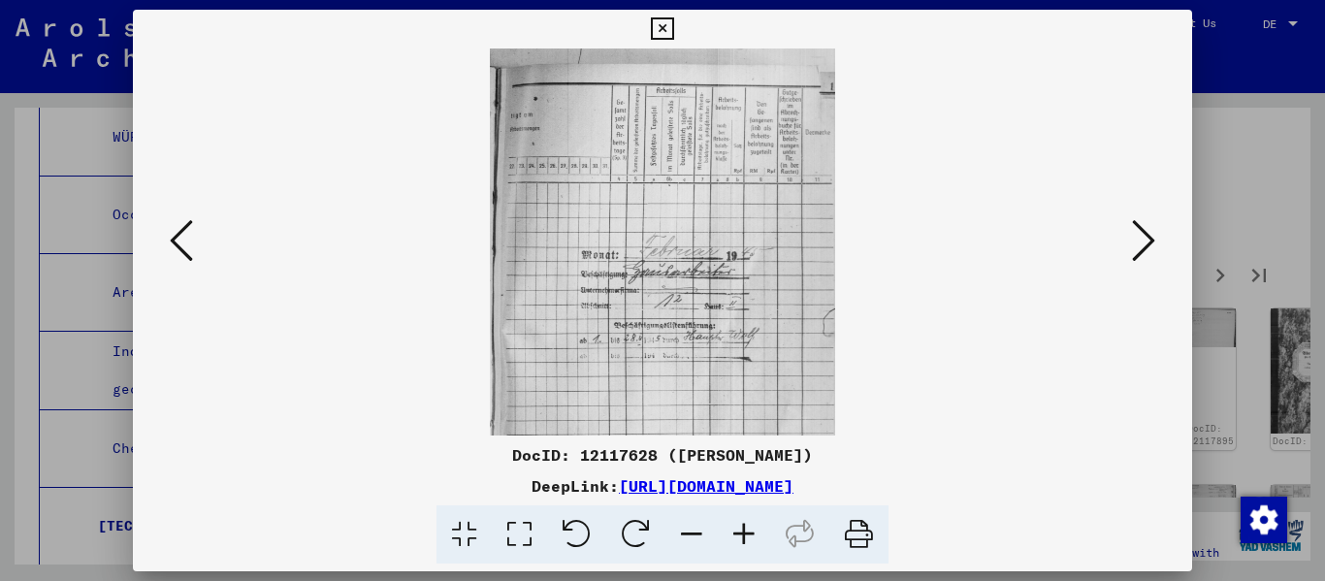
click at [682, 538] on icon at bounding box center [744, 534] width 52 height 59
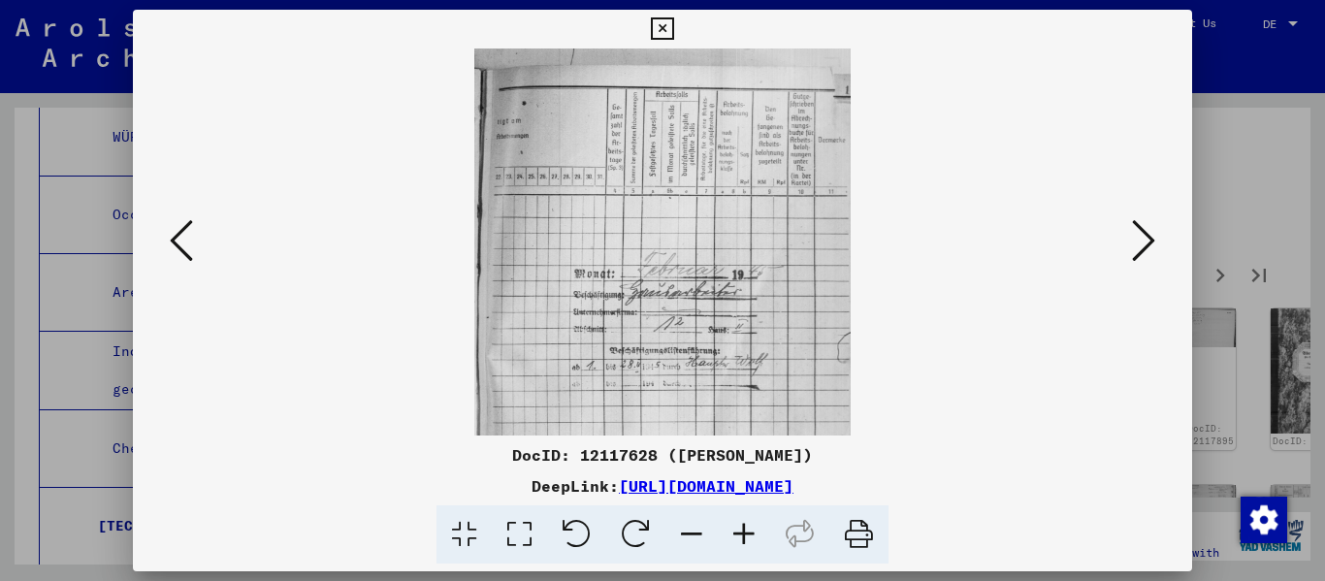
click at [682, 538] on icon at bounding box center [744, 534] width 52 height 59
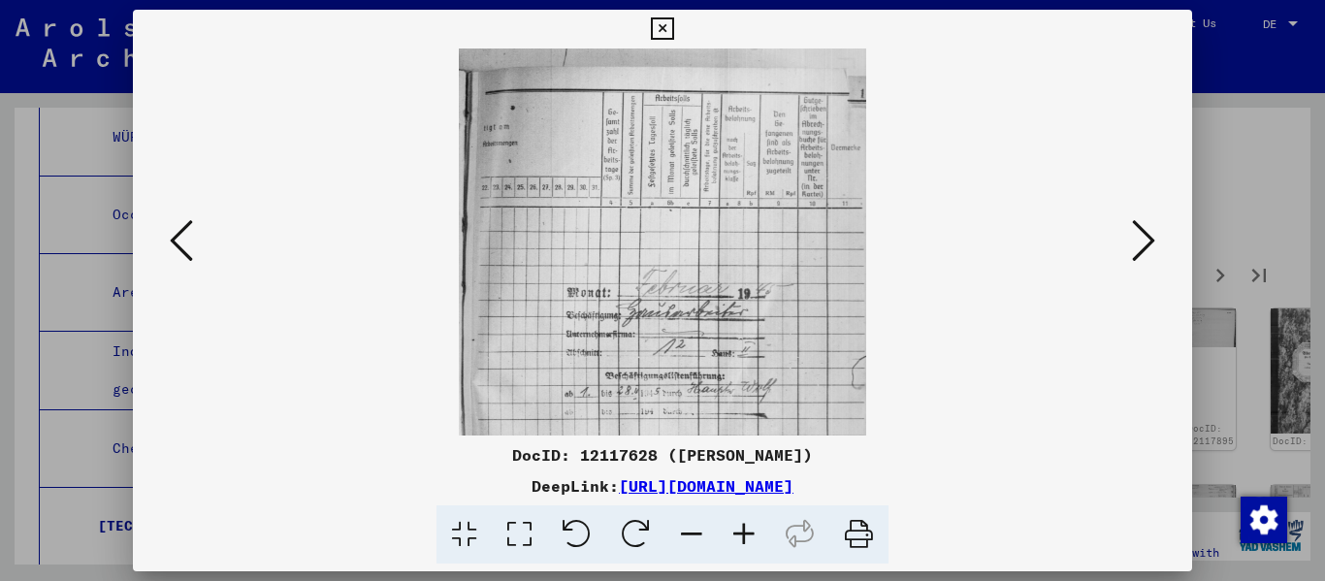
click at [682, 538] on icon at bounding box center [744, 534] width 52 height 59
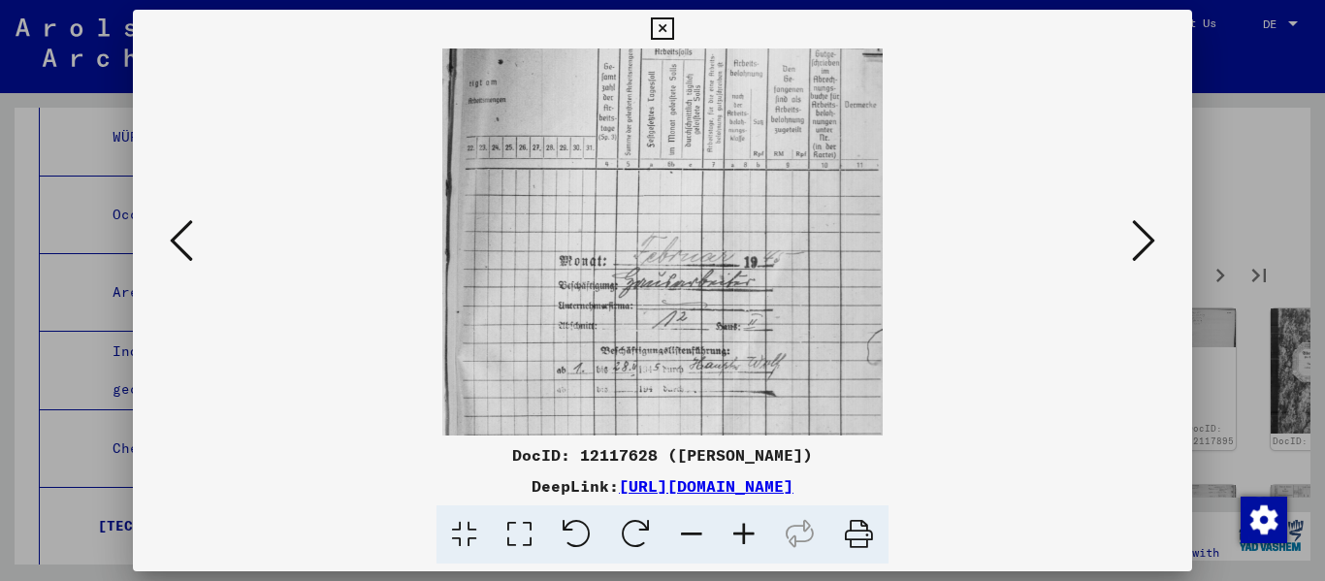
scroll to position [78, 0]
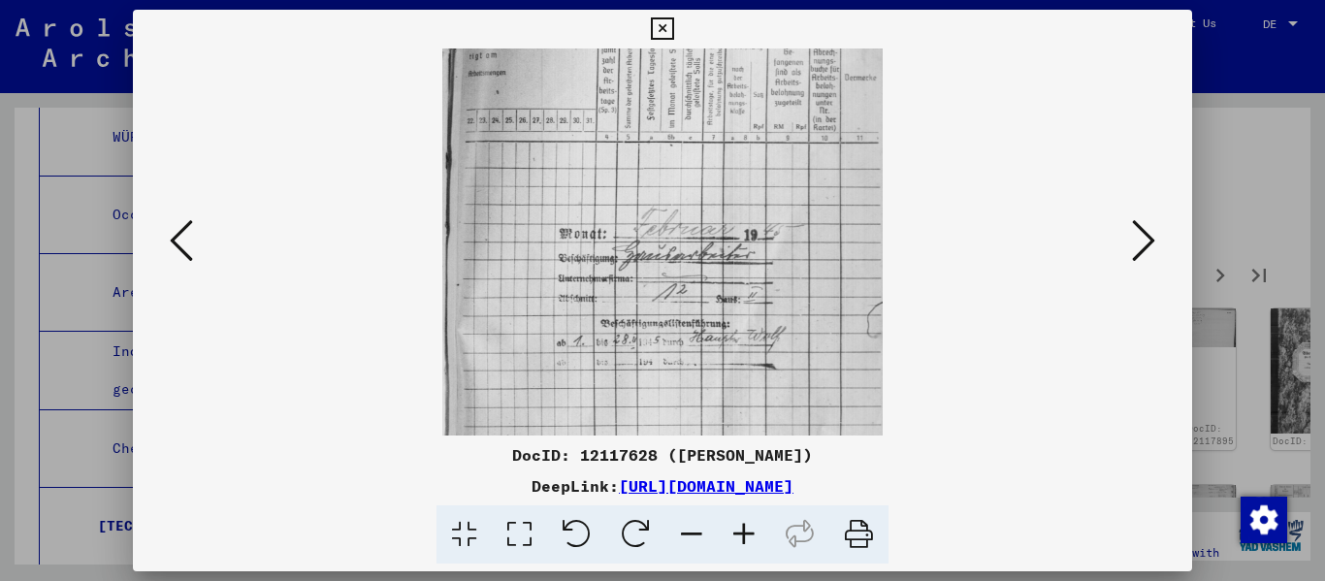
drag, startPoint x: 741, startPoint y: 405, endPoint x: 727, endPoint y: 328, distance: 78.8
click at [682, 328] on img at bounding box center [661, 310] width 439 height 678
click at [682, 249] on icon at bounding box center [1143, 240] width 23 height 47
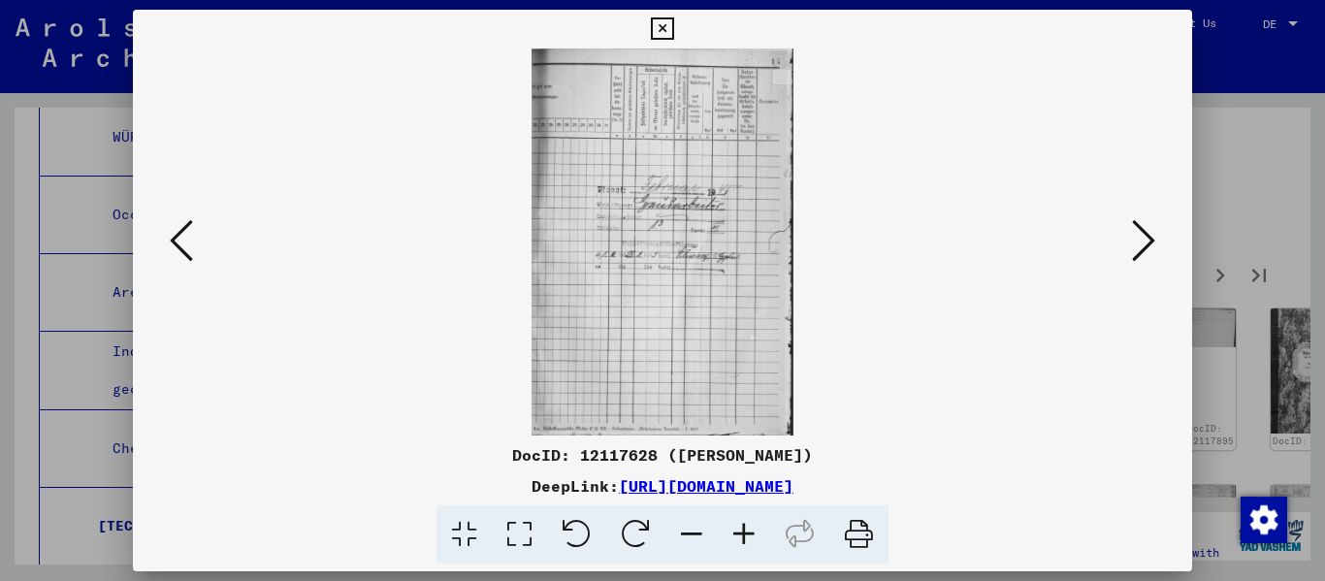
click at [682, 249] on icon at bounding box center [1143, 240] width 23 height 47
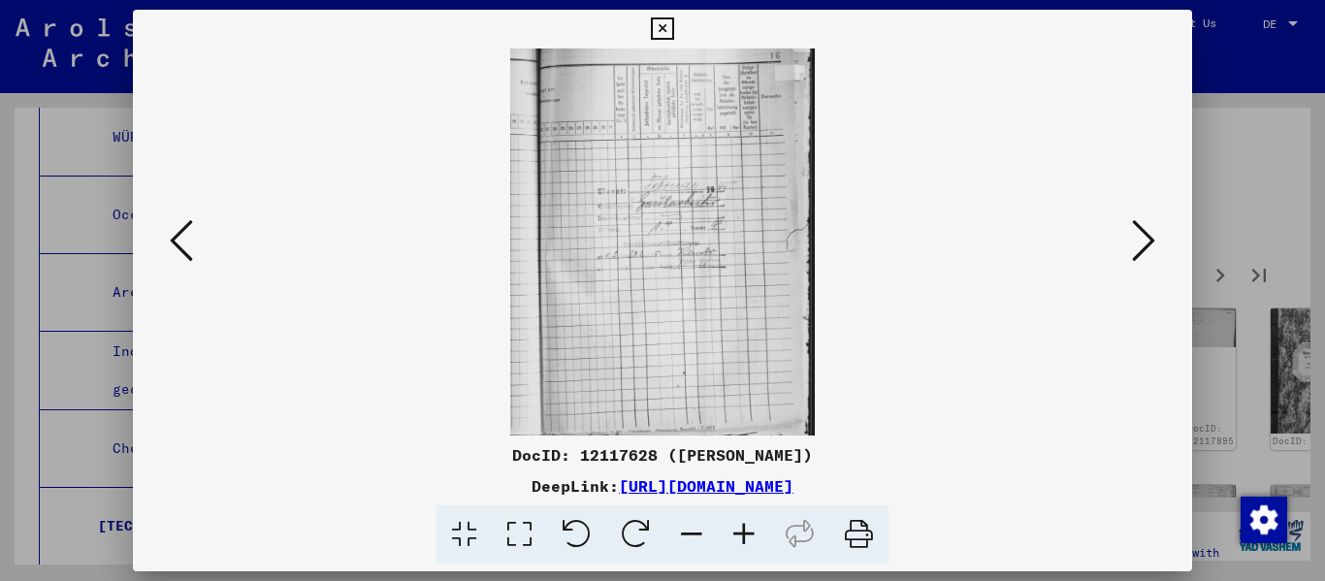
click at [682, 249] on icon at bounding box center [1143, 240] width 23 height 47
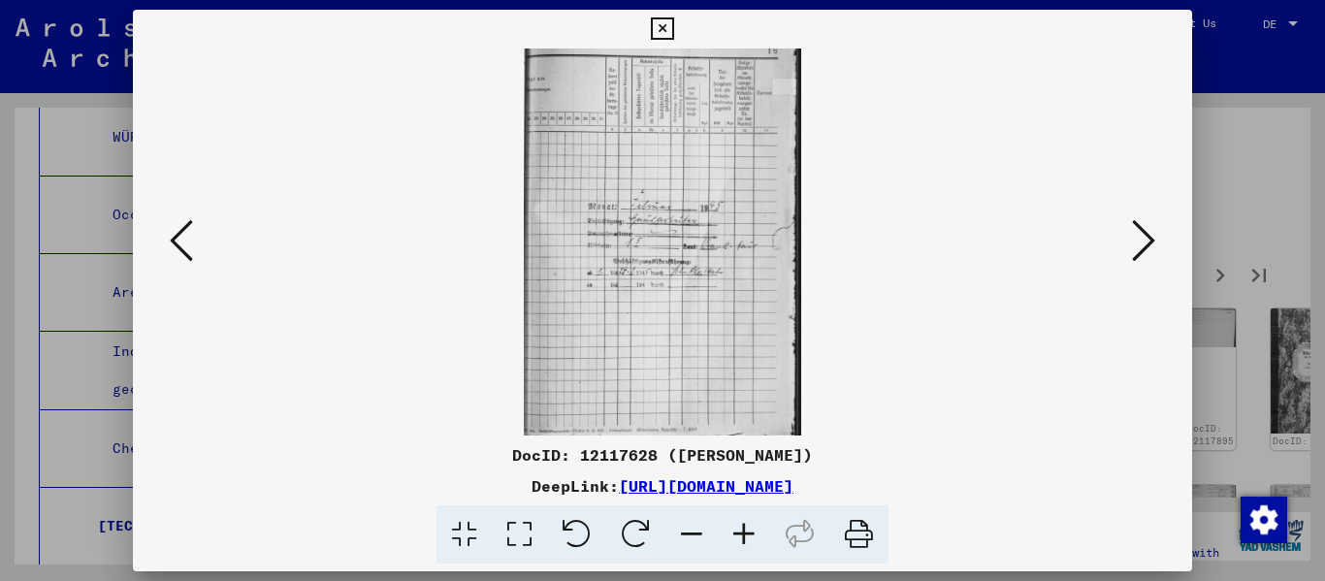
click at [682, 249] on icon at bounding box center [1143, 240] width 23 height 47
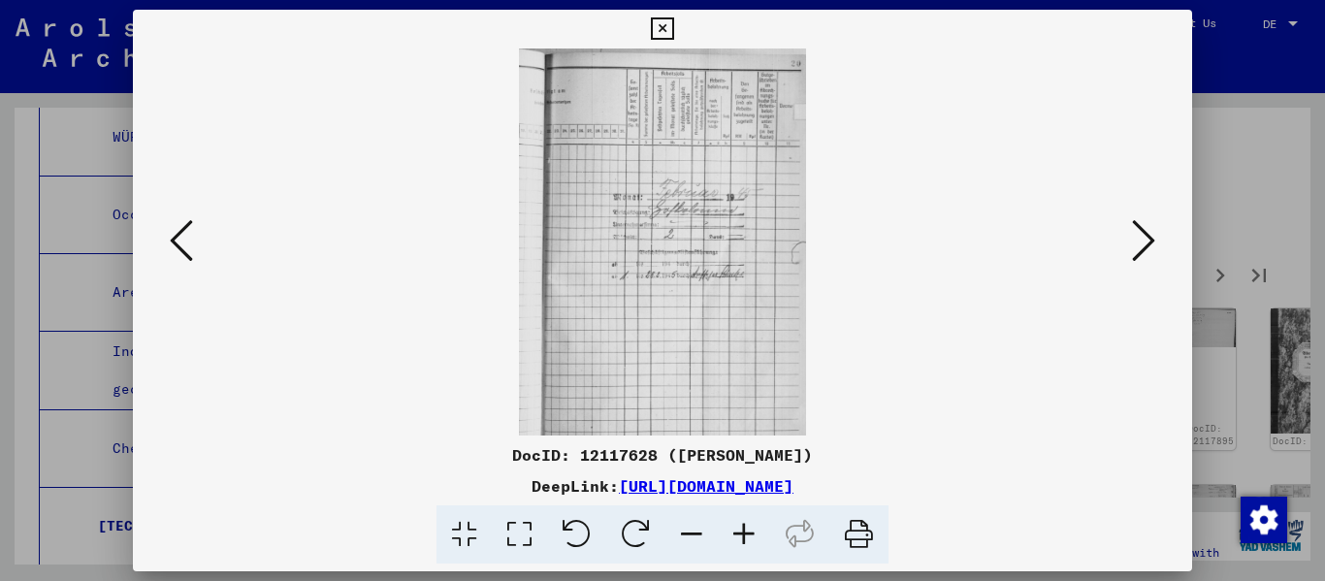
click at [682, 249] on icon at bounding box center [1143, 240] width 23 height 47
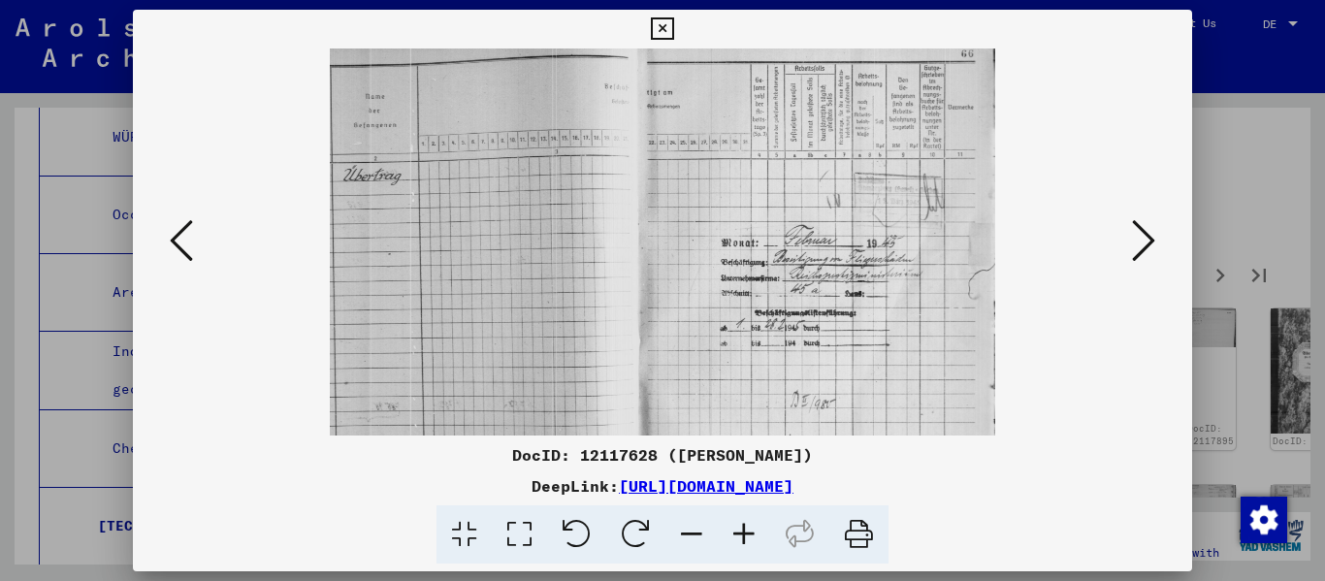
click at [682, 249] on icon at bounding box center [1143, 240] width 23 height 47
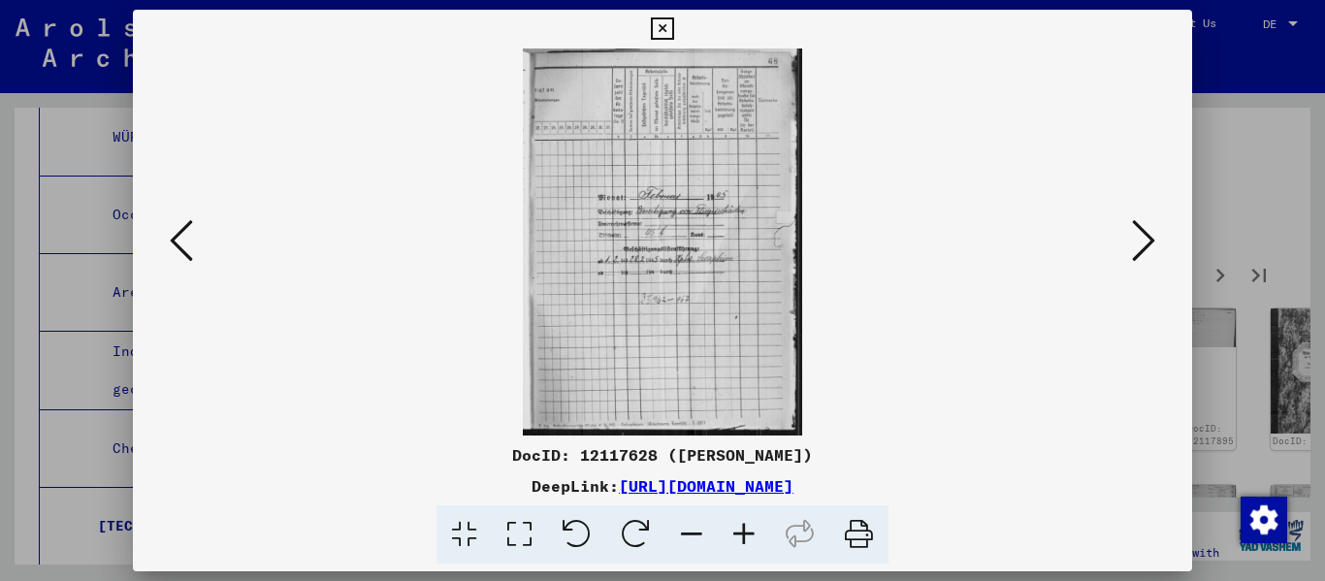
click at [682, 249] on icon at bounding box center [1143, 240] width 23 height 47
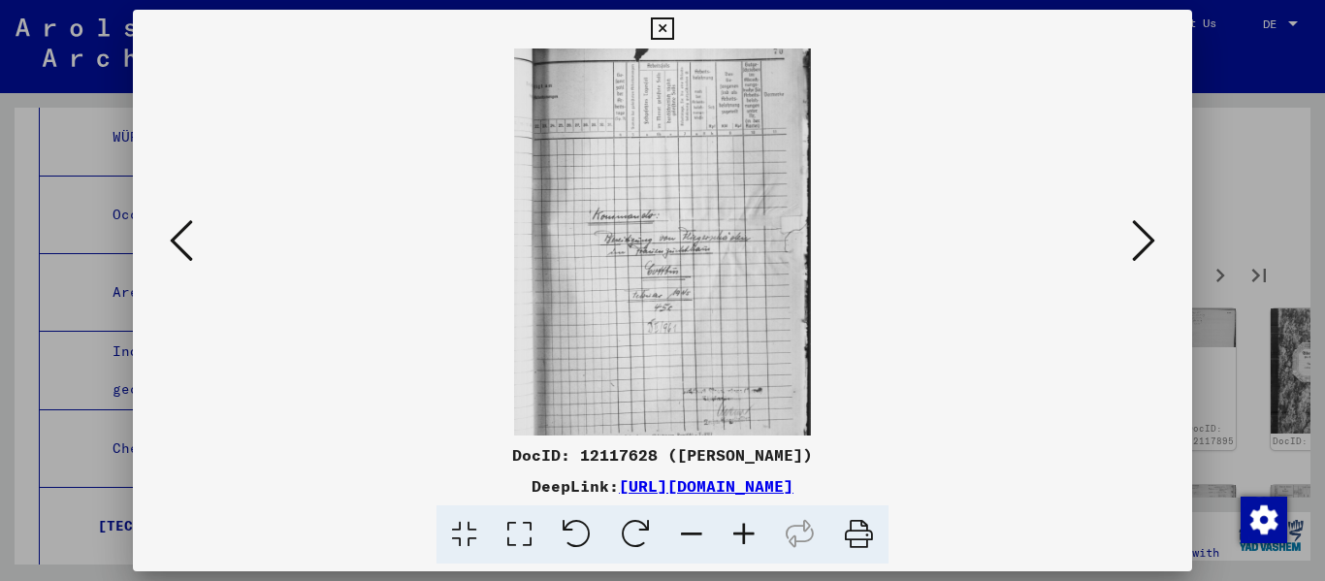
click at [682, 249] on icon at bounding box center [1143, 240] width 23 height 47
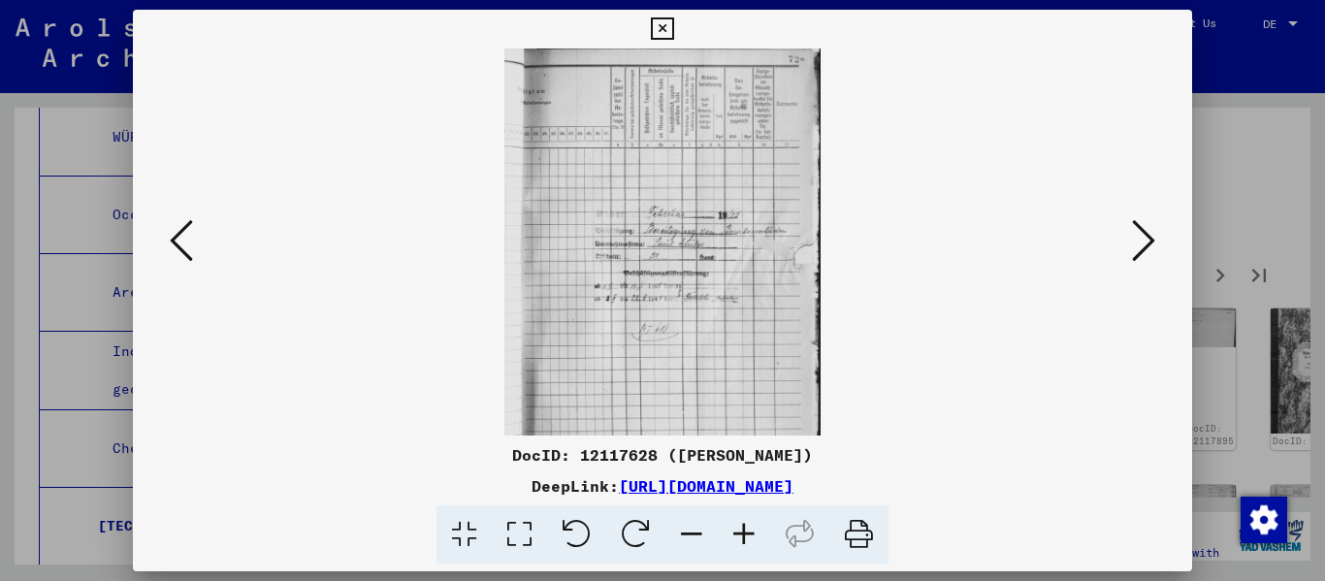
click at [682, 249] on icon at bounding box center [1143, 240] width 23 height 47
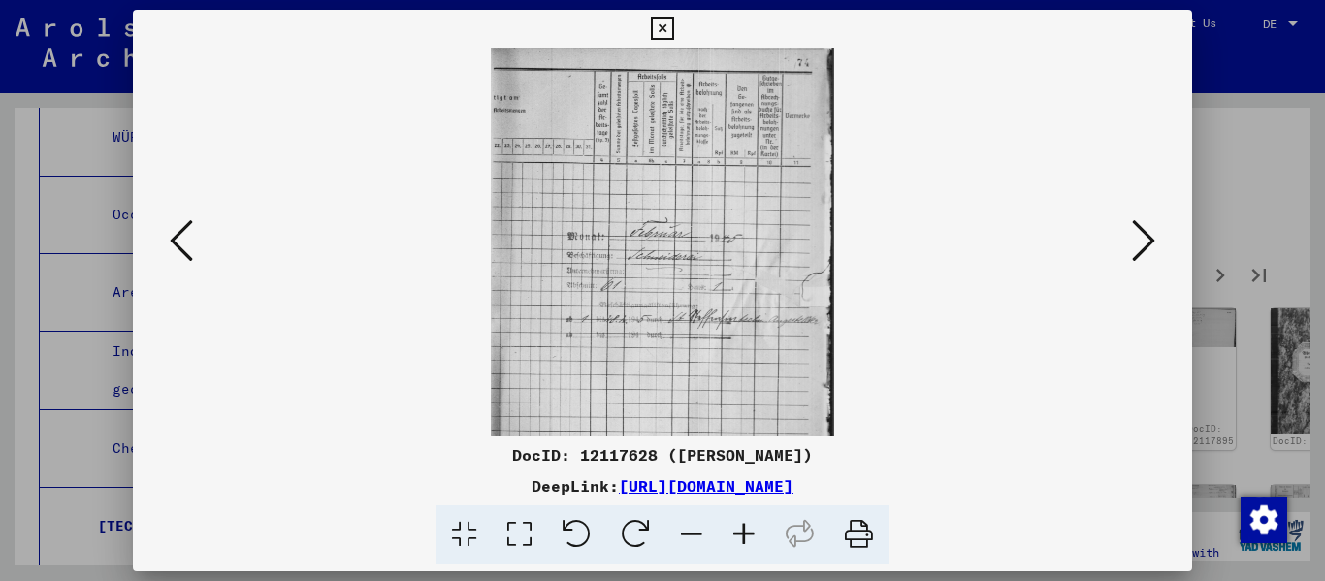
click at [682, 249] on icon at bounding box center [1143, 240] width 23 height 47
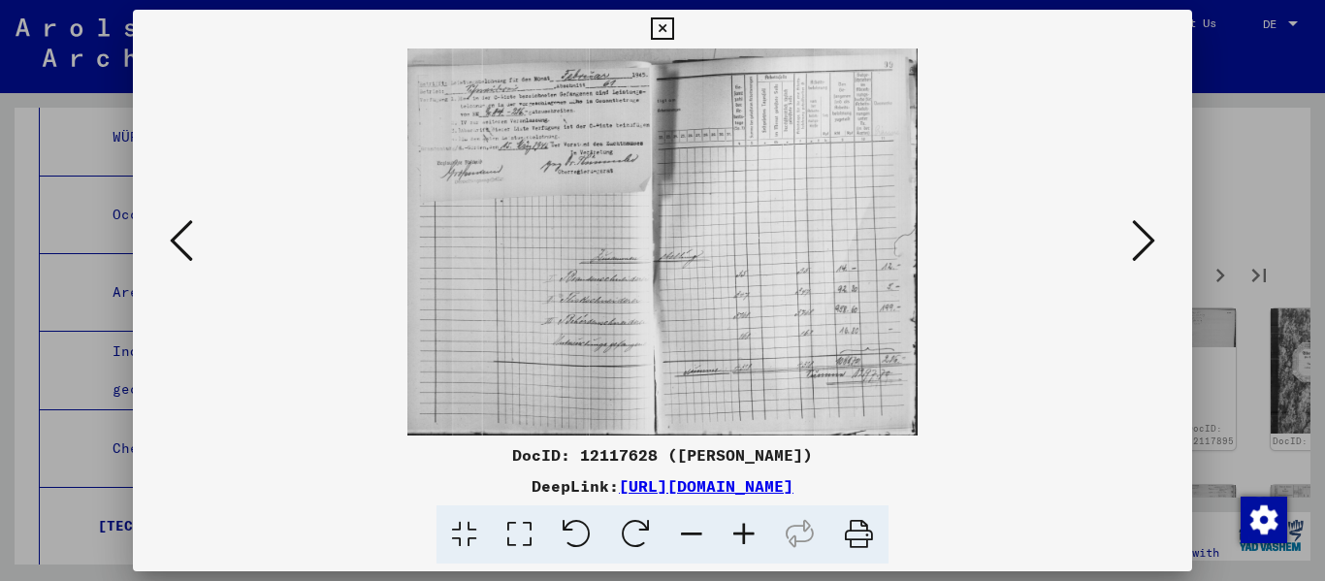
click at [682, 249] on icon at bounding box center [1143, 240] width 23 height 47
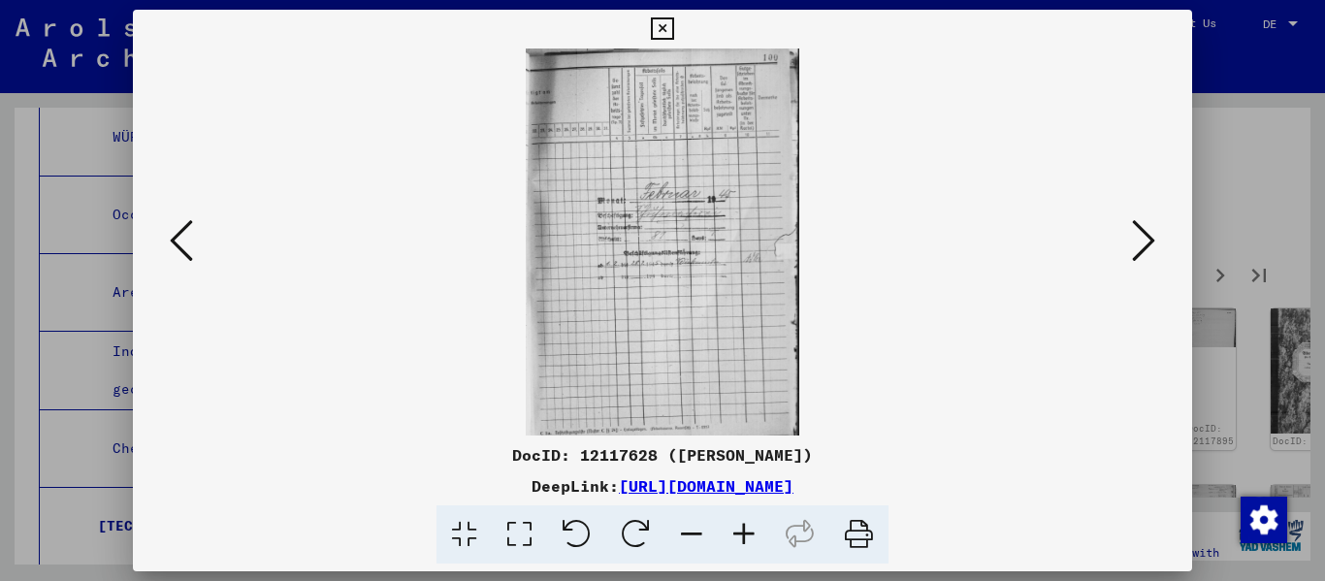
click at [682, 249] on icon at bounding box center [1143, 240] width 23 height 47
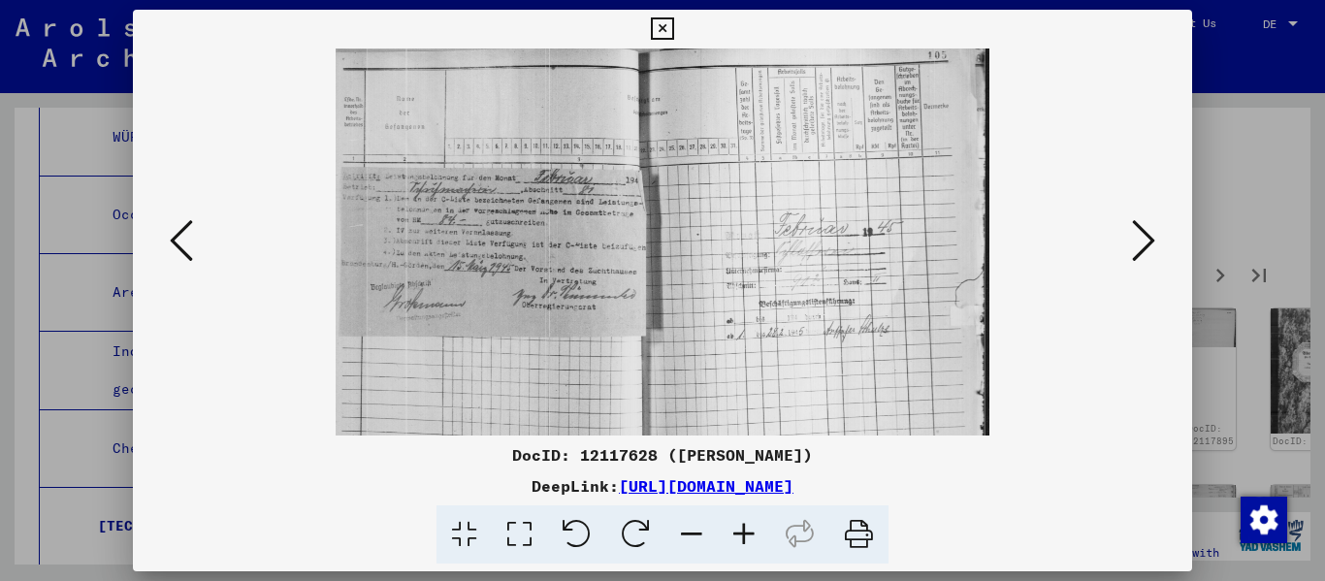
click at [682, 249] on icon at bounding box center [1143, 240] width 23 height 47
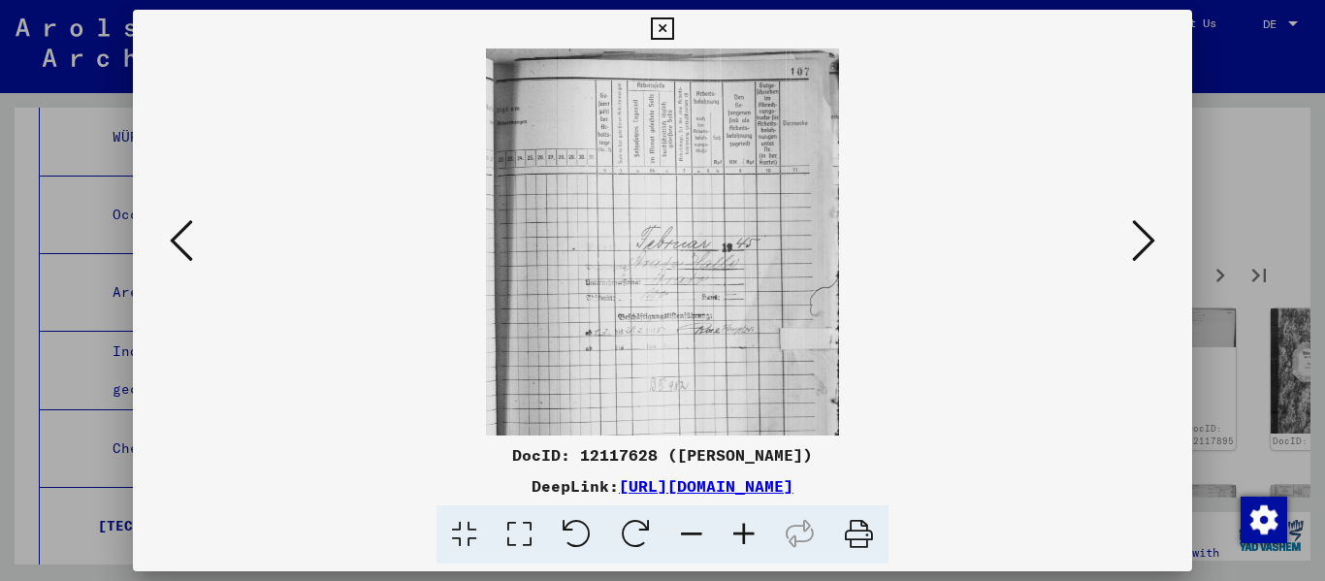
click at [682, 249] on icon at bounding box center [1143, 240] width 23 height 47
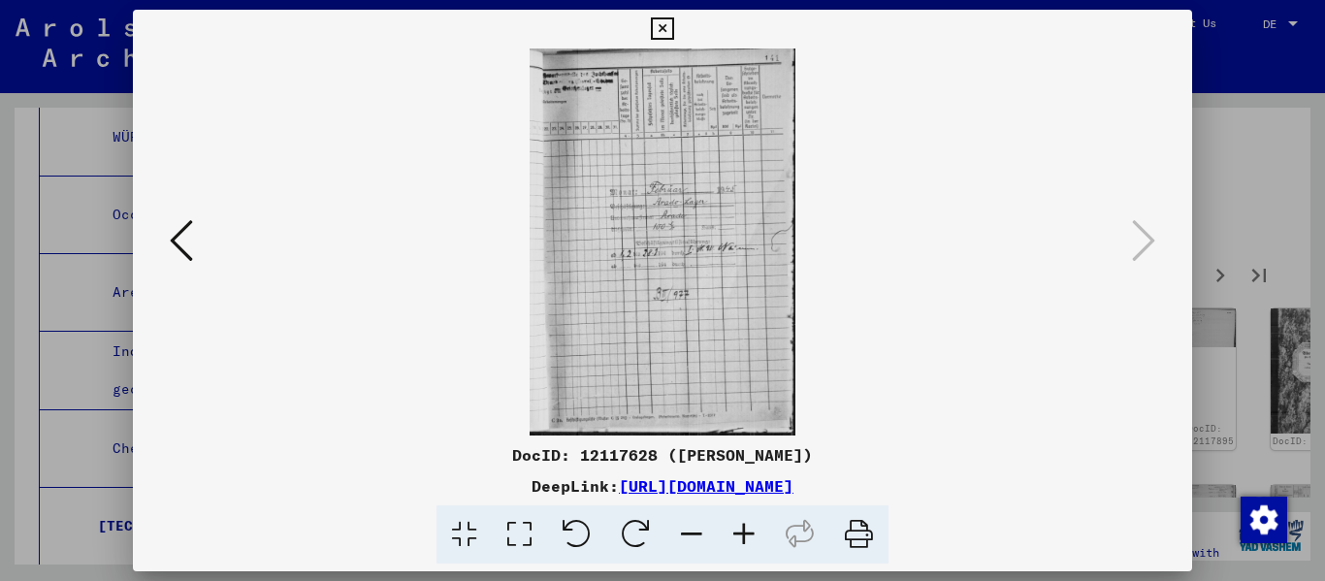
click at [666, 24] on icon at bounding box center [662, 28] width 22 height 23
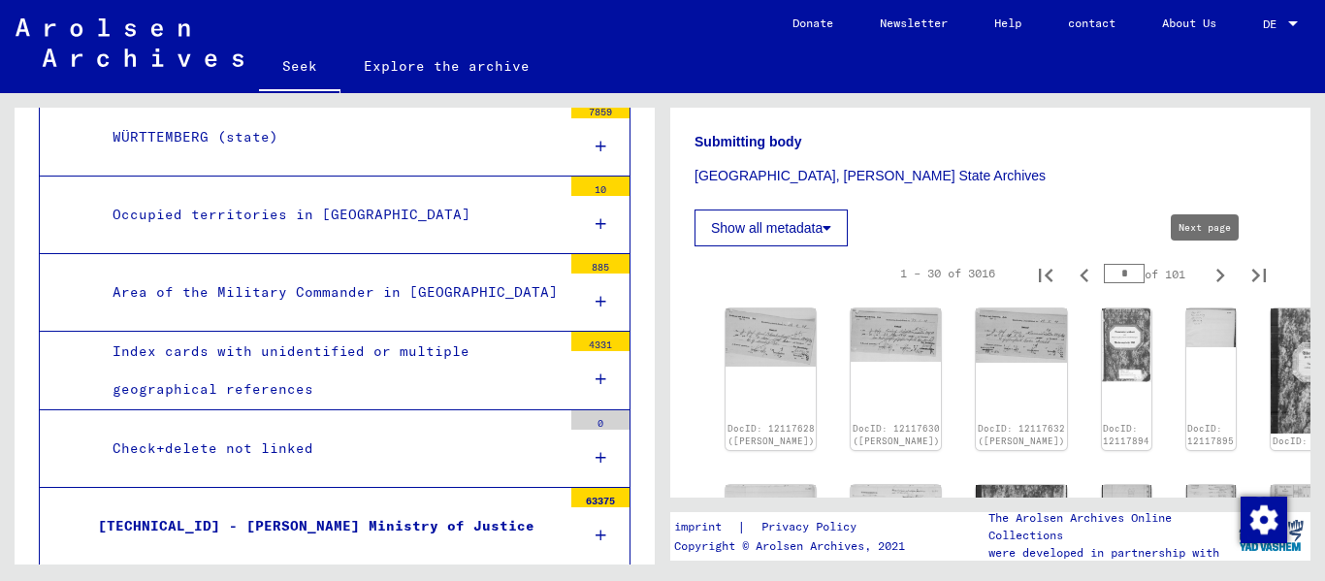
click at [682, 270] on icon "Next page" at bounding box center [1219, 275] width 27 height 27
type input "*"
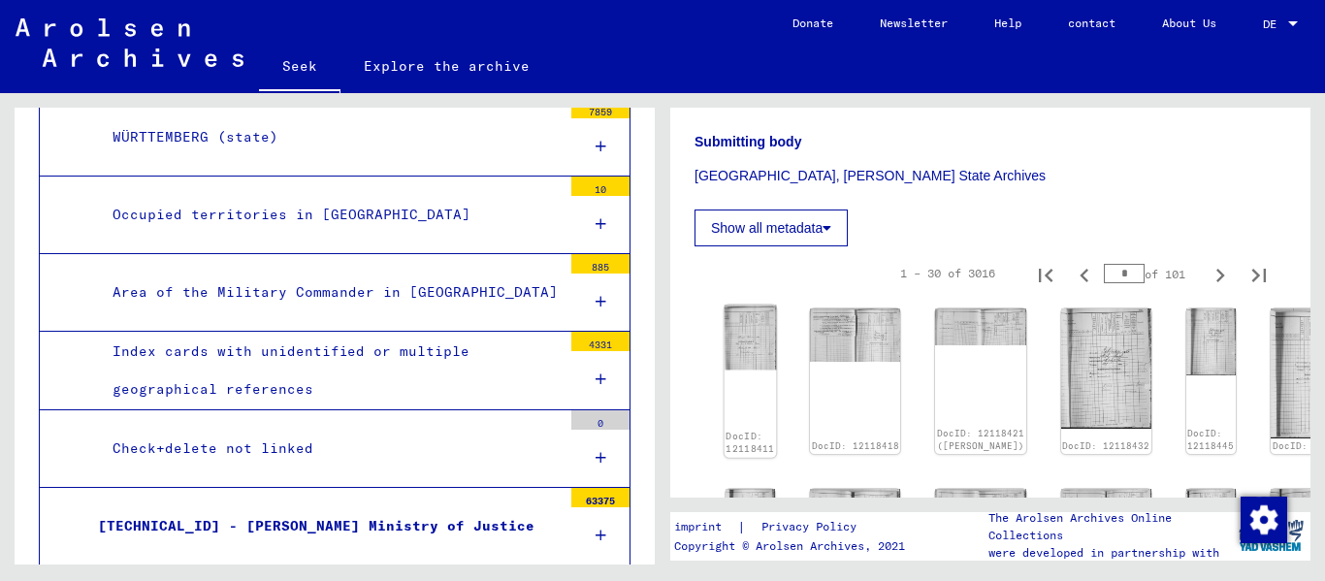
click at [682, 350] on img at bounding box center [750, 336] width 52 height 65
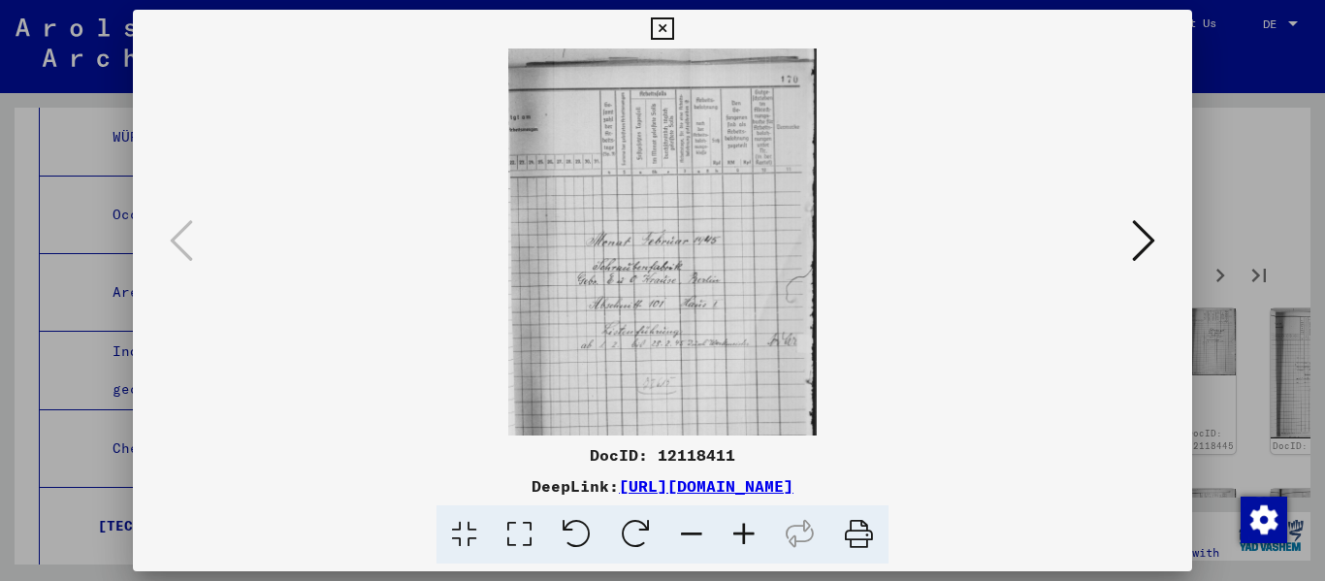
click at [682, 519] on icon at bounding box center [744, 534] width 52 height 59
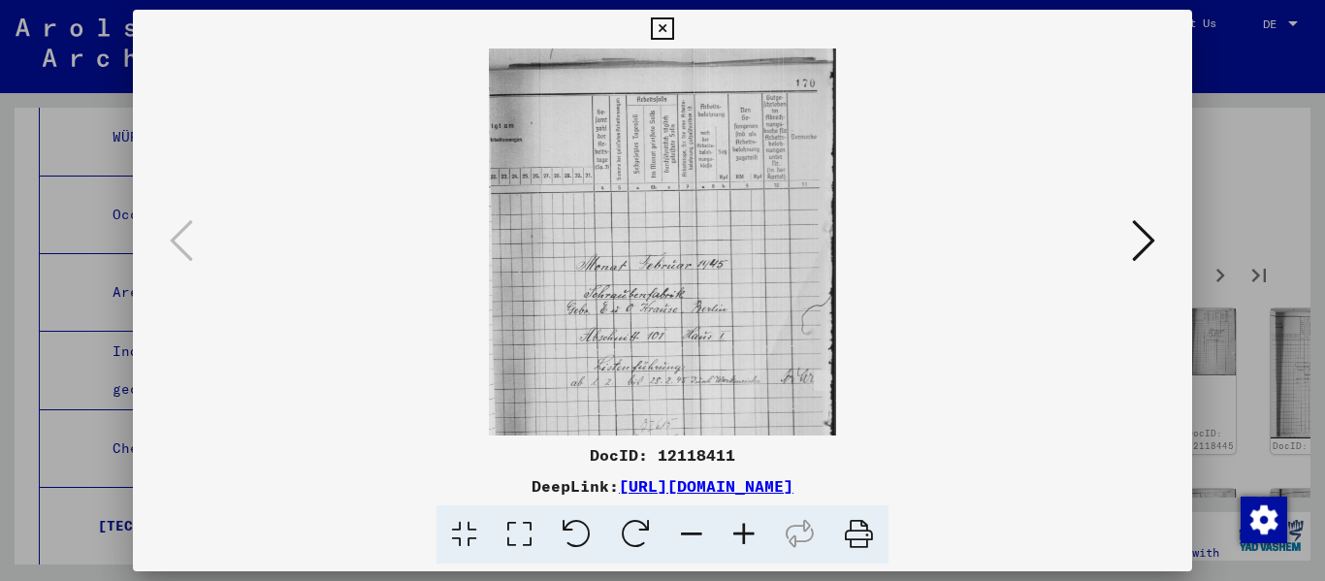
click at [682, 521] on icon at bounding box center [744, 534] width 52 height 59
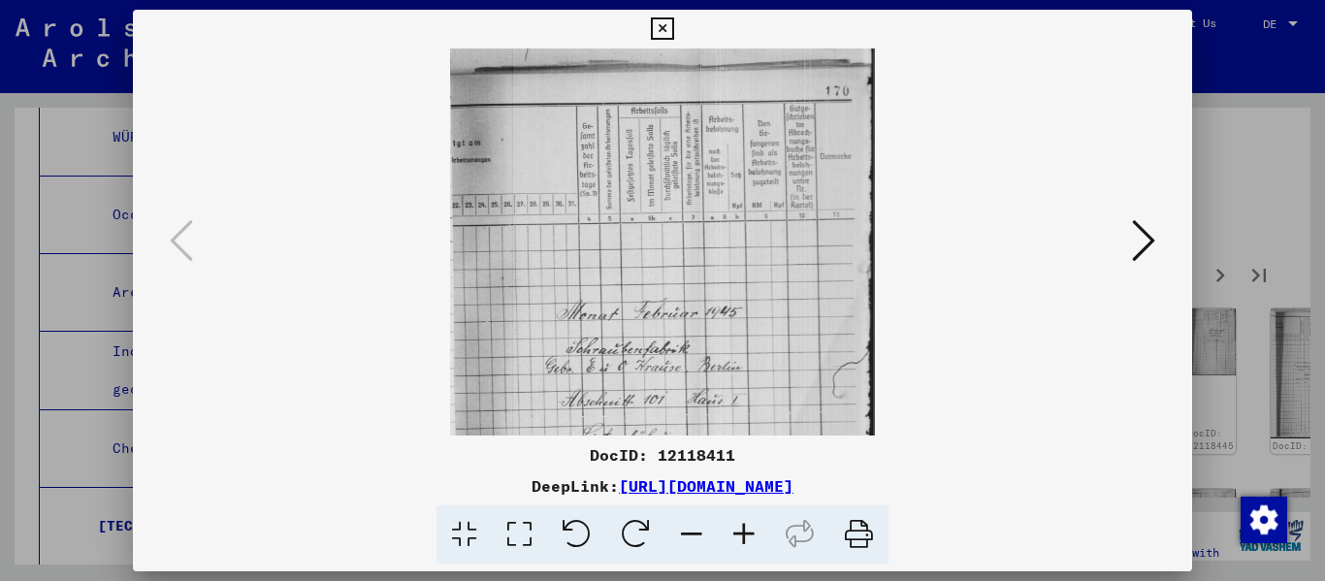
click at [682, 521] on icon at bounding box center [744, 534] width 52 height 59
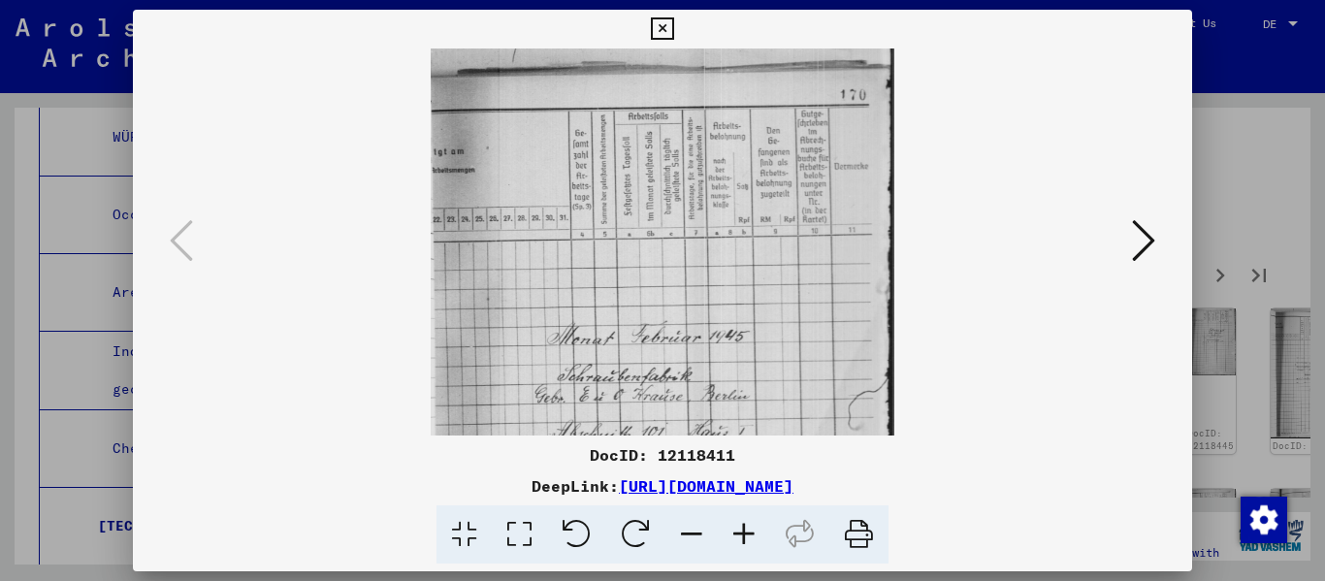
click at [682, 521] on icon at bounding box center [744, 534] width 52 height 59
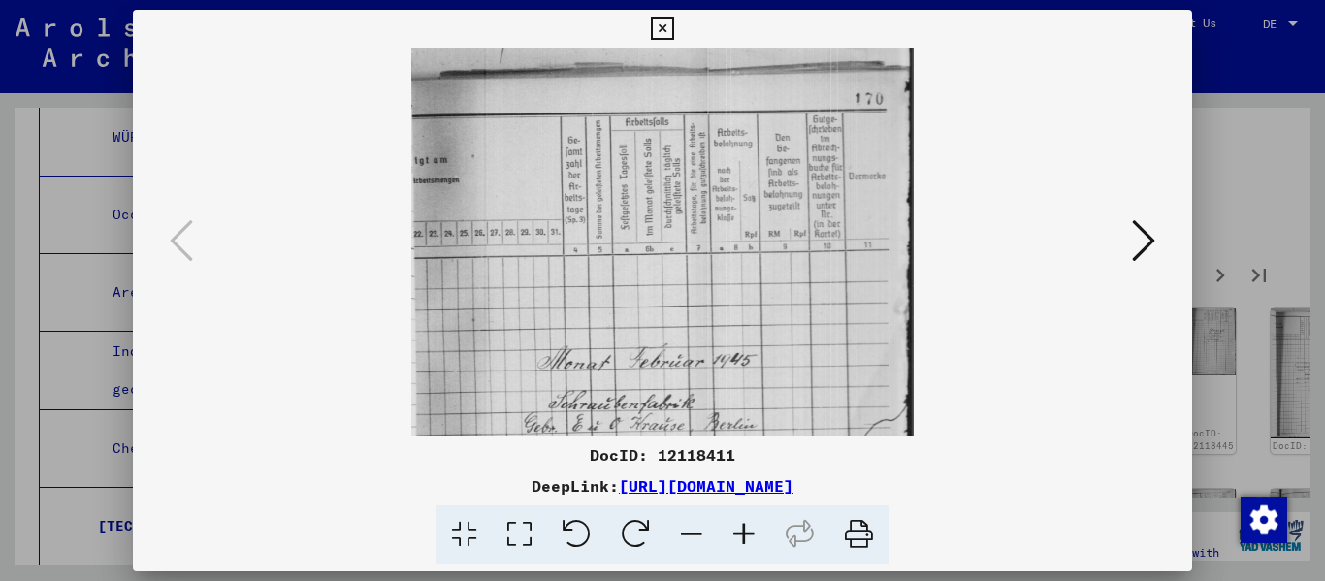
click at [682, 521] on icon at bounding box center [744, 534] width 52 height 59
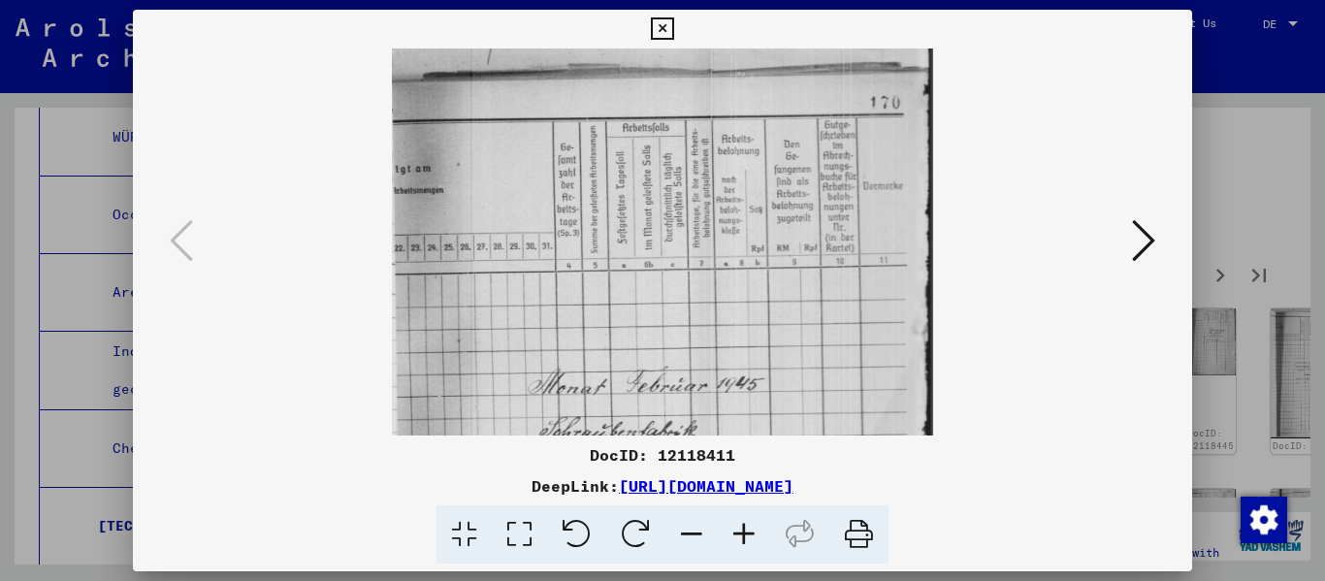
click at [682, 521] on icon at bounding box center [744, 534] width 52 height 59
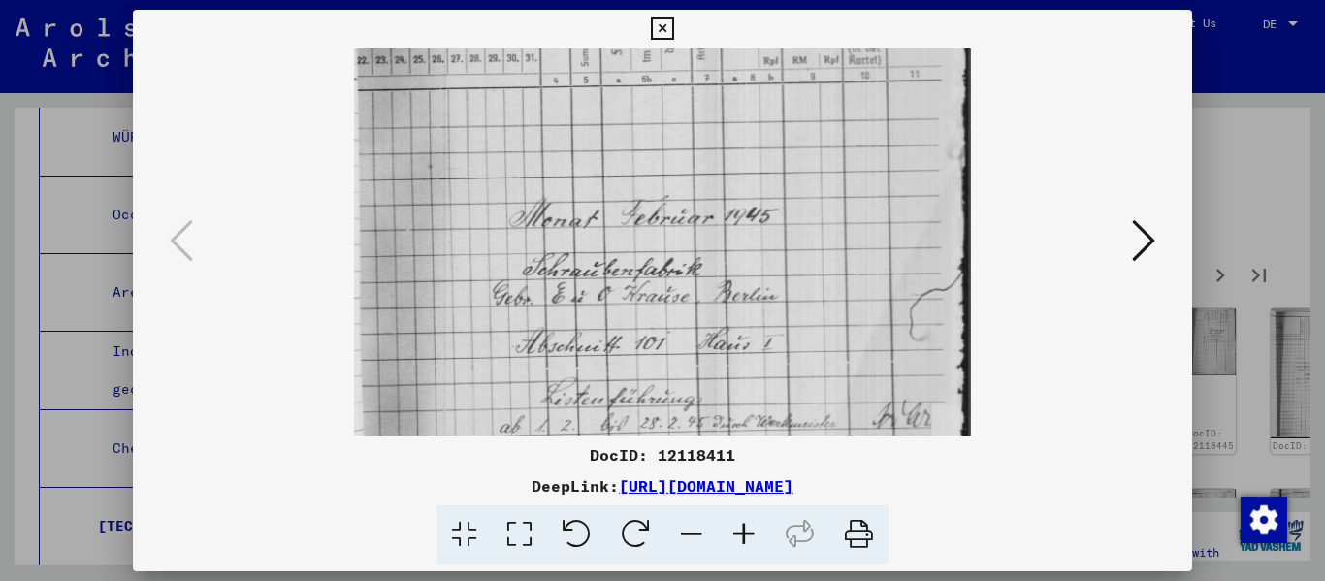
drag, startPoint x: 723, startPoint y: 355, endPoint x: 719, endPoint y: 127, distance: 227.9
click at [682, 127] on img at bounding box center [663, 219] width 618 height 775
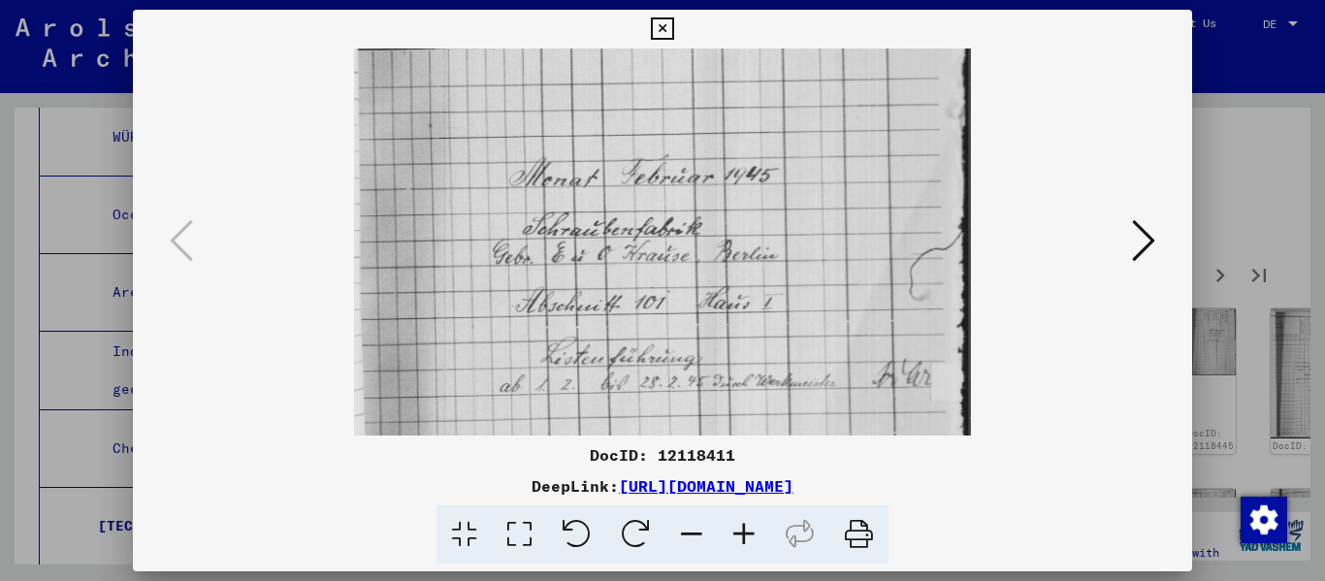
scroll to position [262, 0]
drag, startPoint x: 725, startPoint y: 300, endPoint x: 725, endPoint y: 266, distance: 33.9
click at [682, 266] on img at bounding box center [663, 174] width 618 height 775
click at [682, 233] on icon at bounding box center [1143, 240] width 23 height 47
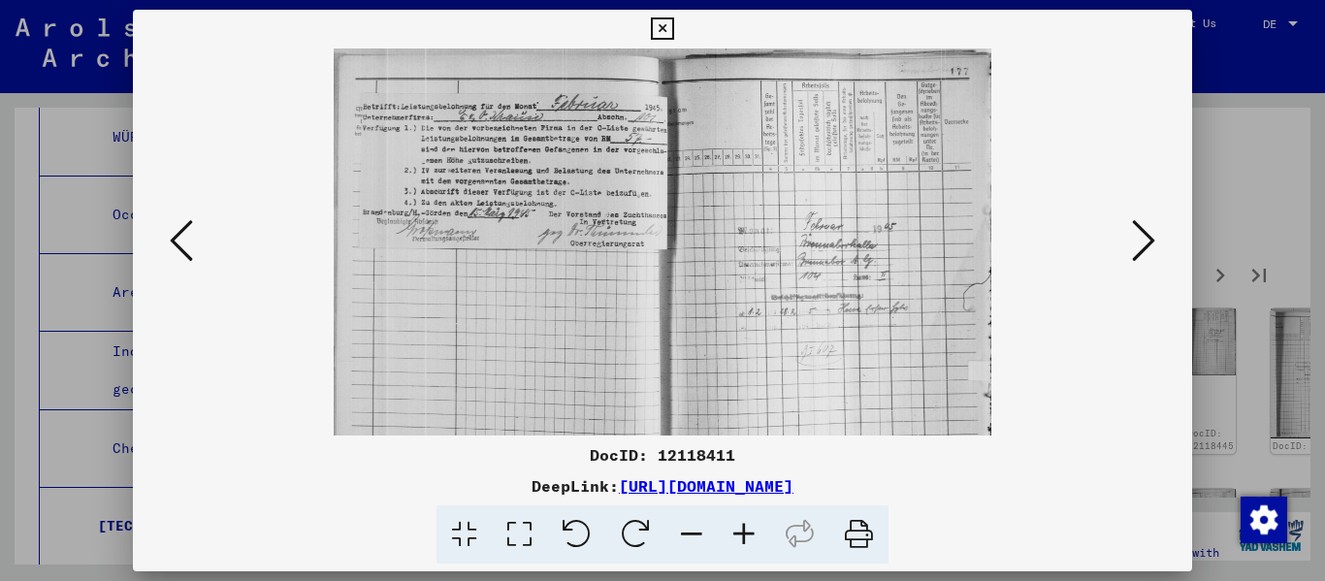
scroll to position [0, 0]
drag, startPoint x: 846, startPoint y: 293, endPoint x: 756, endPoint y: 295, distance: 90.2
click at [682, 295] on img at bounding box center [662, 241] width 657 height 387
click at [682, 236] on icon at bounding box center [1143, 240] width 23 height 47
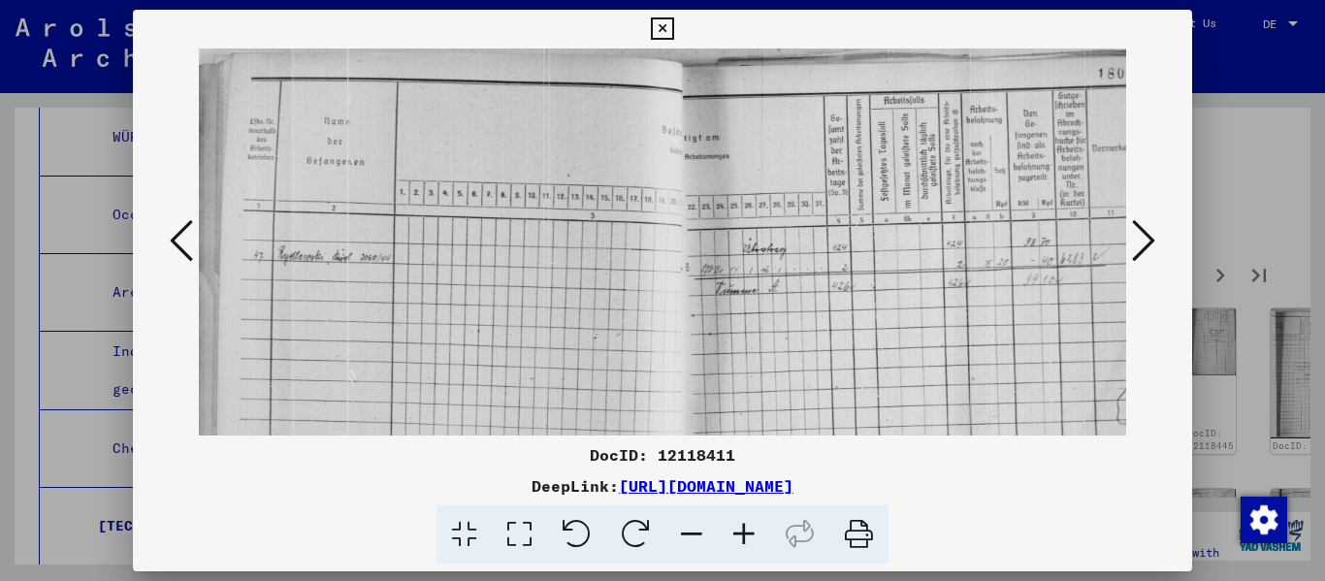
click at [682, 236] on icon at bounding box center [1143, 240] width 23 height 47
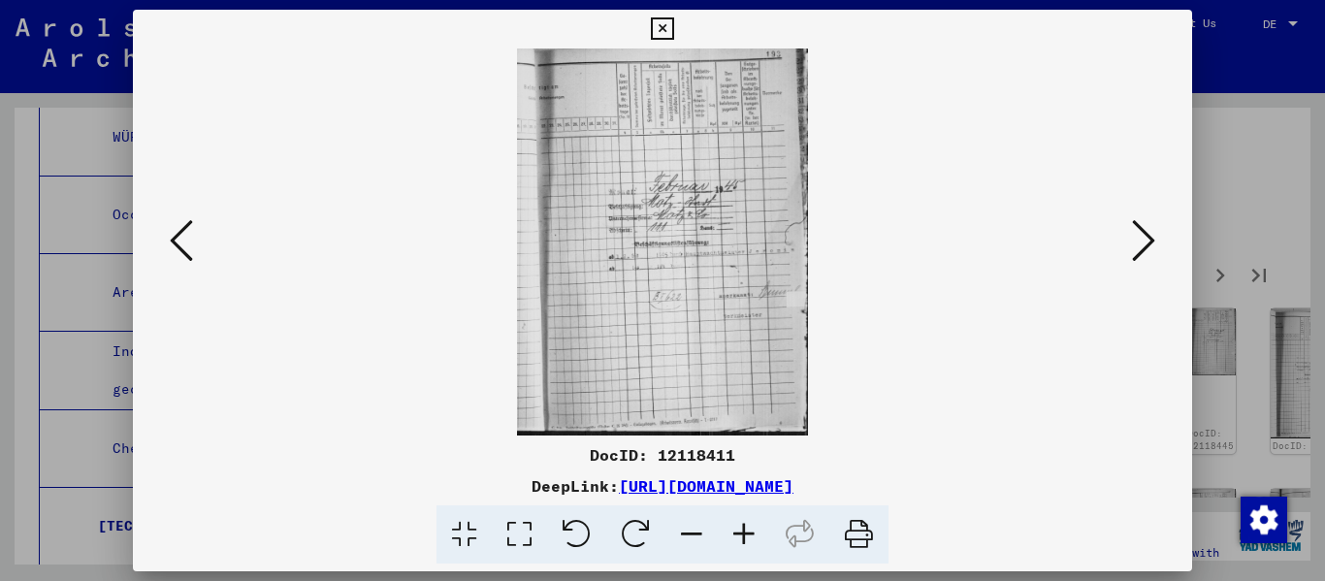
click at [682, 236] on icon at bounding box center [1143, 240] width 23 height 47
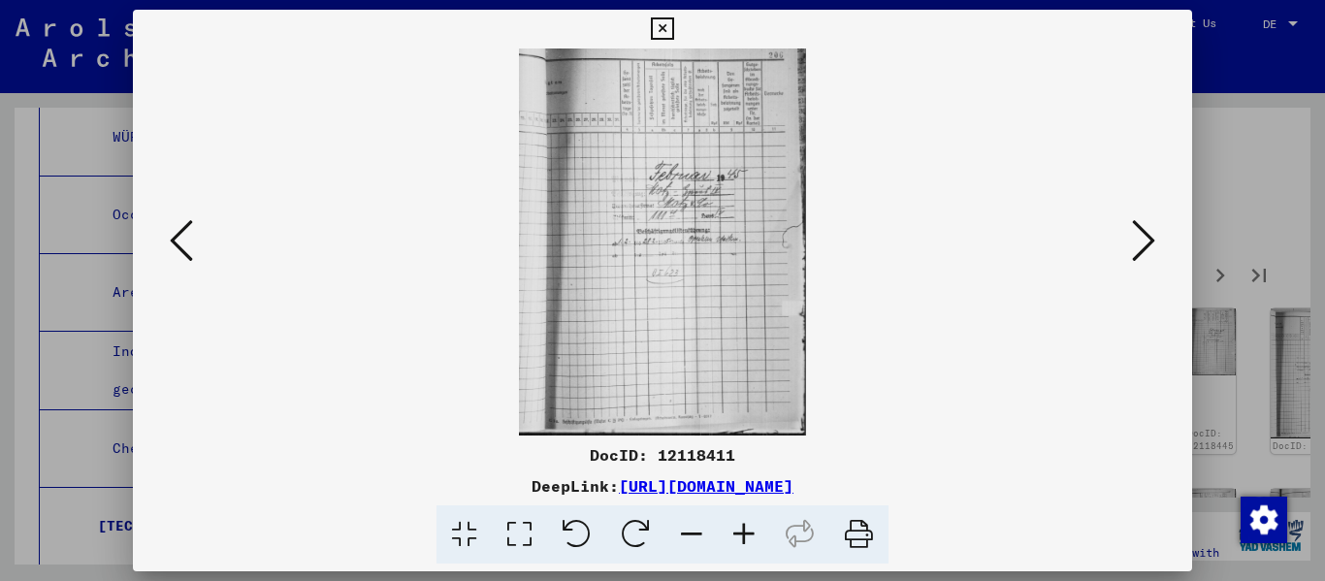
click at [682, 236] on icon at bounding box center [1143, 240] width 23 height 47
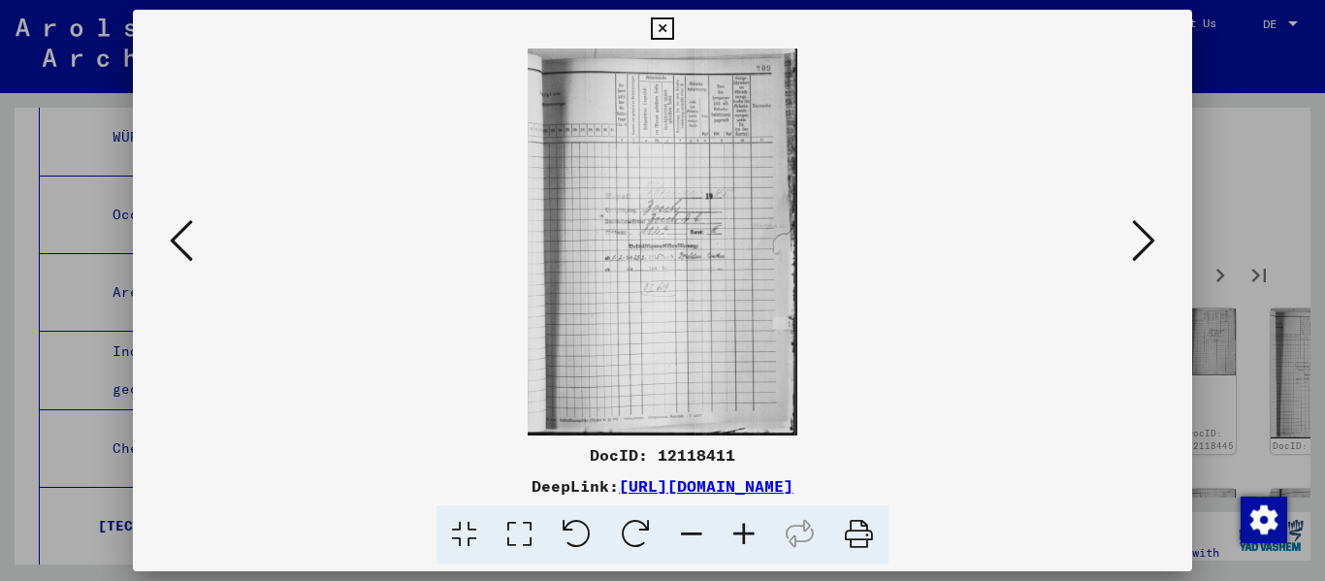
click at [682, 236] on icon at bounding box center [1143, 240] width 23 height 47
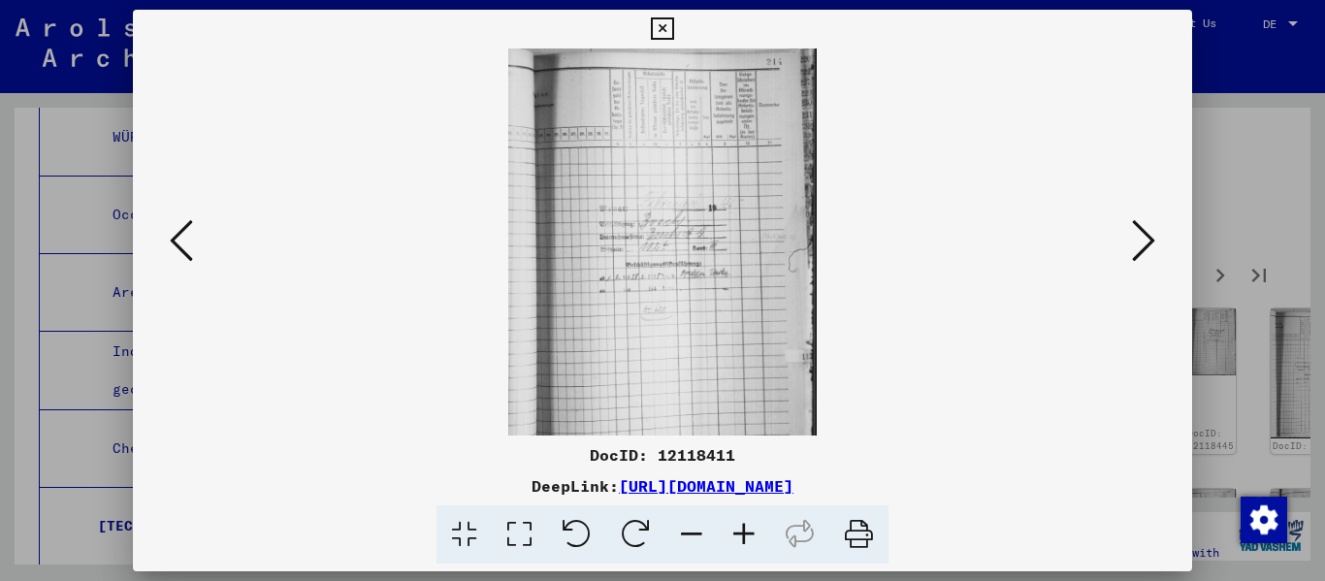
click at [682, 236] on icon at bounding box center [1143, 240] width 23 height 47
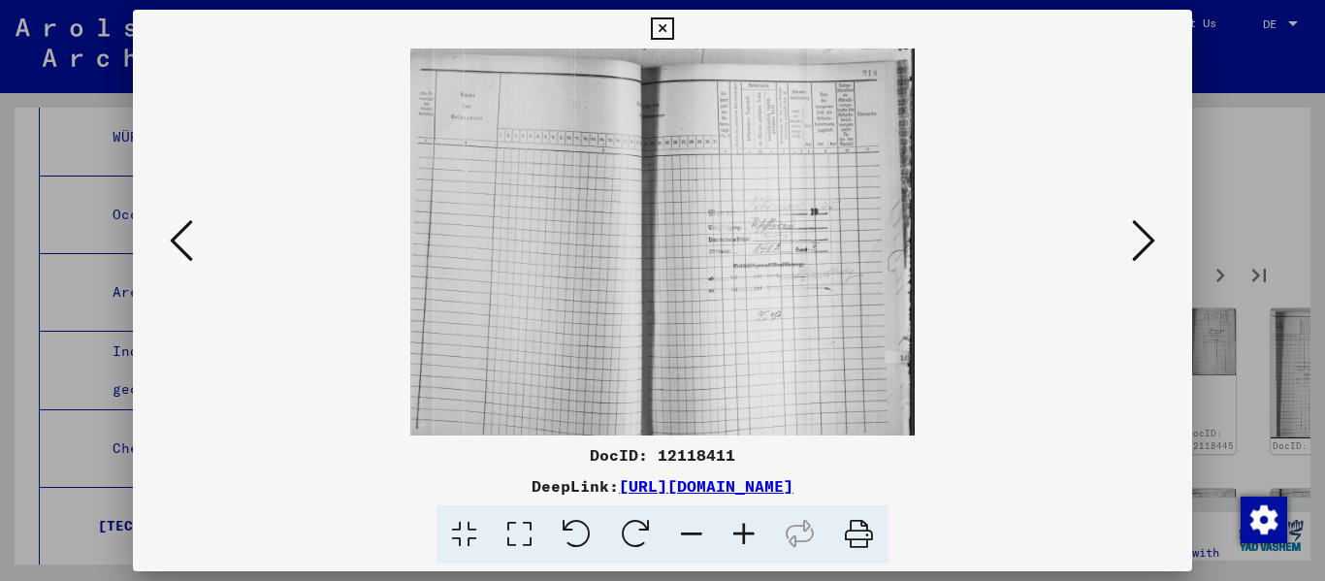
click at [682, 236] on icon at bounding box center [1143, 240] width 23 height 47
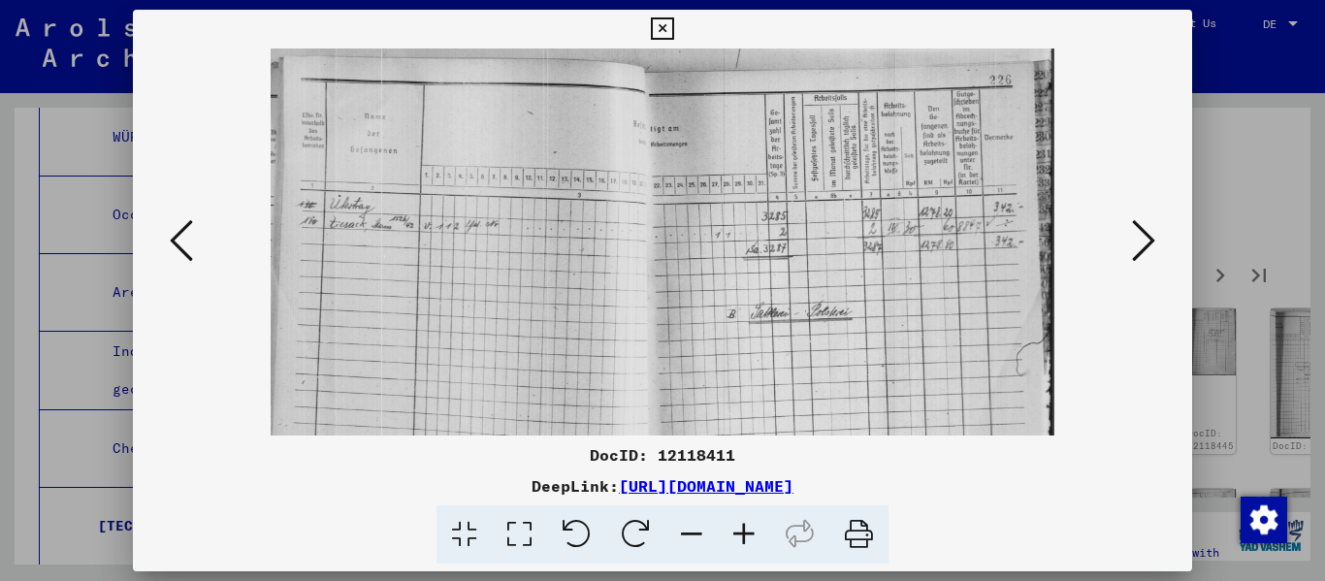
click at [682, 236] on icon at bounding box center [1143, 240] width 23 height 47
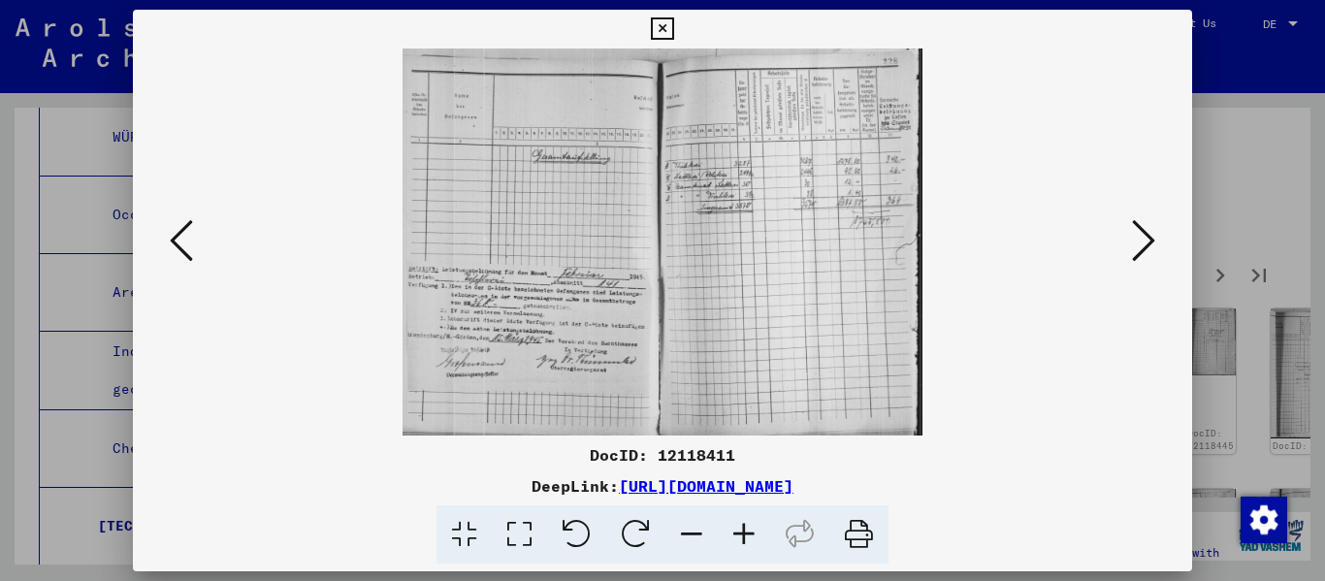
click at [682, 236] on icon at bounding box center [1143, 240] width 23 height 47
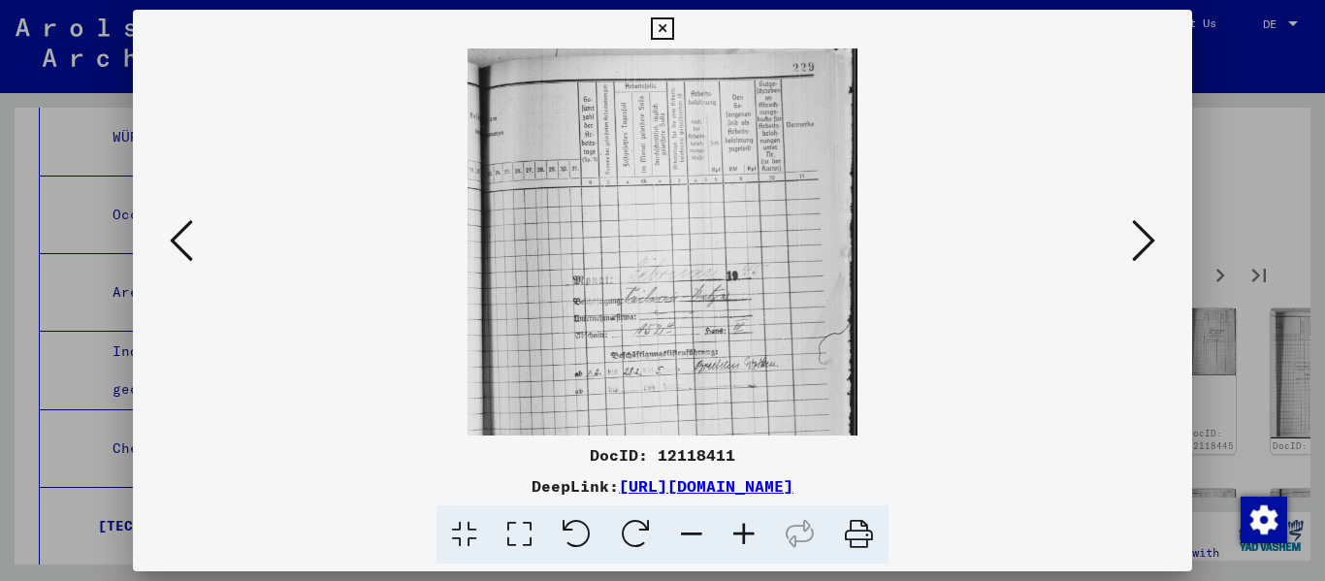
click at [682, 236] on icon at bounding box center [1143, 240] width 23 height 47
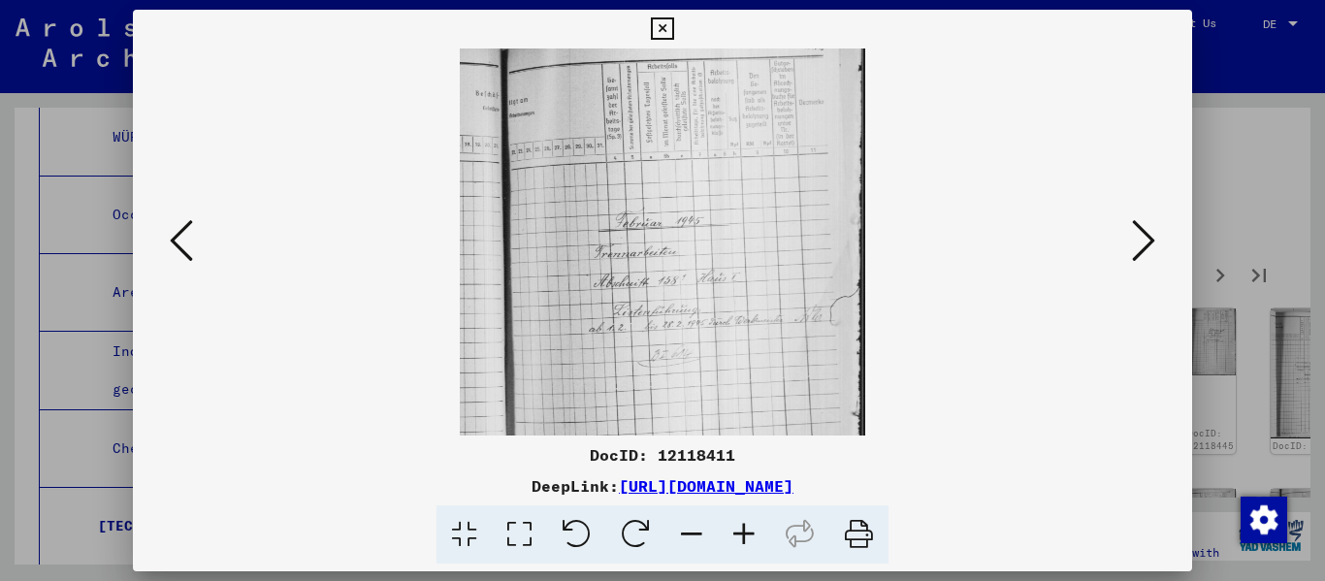
click at [682, 236] on icon at bounding box center [1143, 240] width 23 height 47
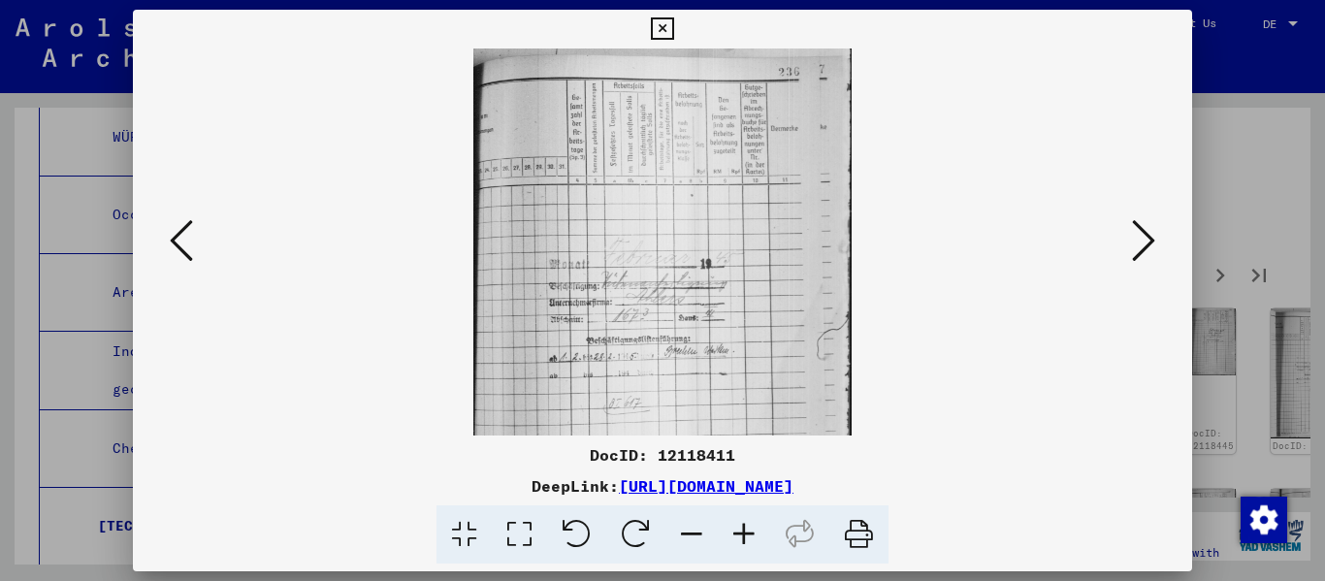
click at [682, 236] on icon at bounding box center [1143, 240] width 23 height 47
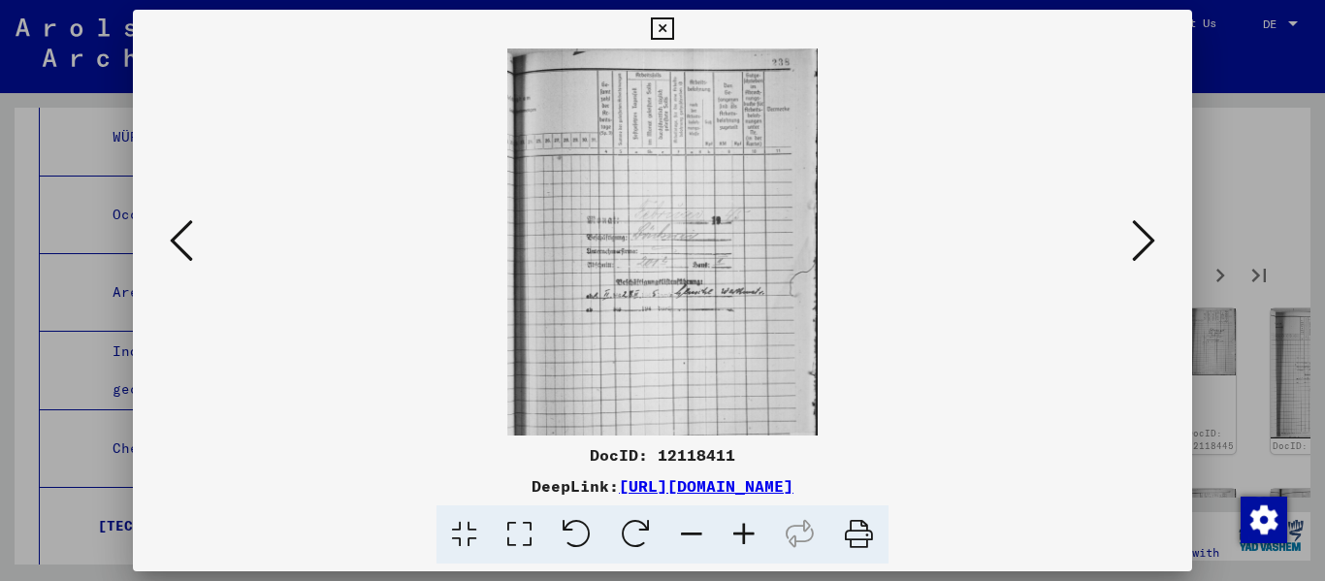
click at [682, 236] on icon at bounding box center [1143, 240] width 23 height 47
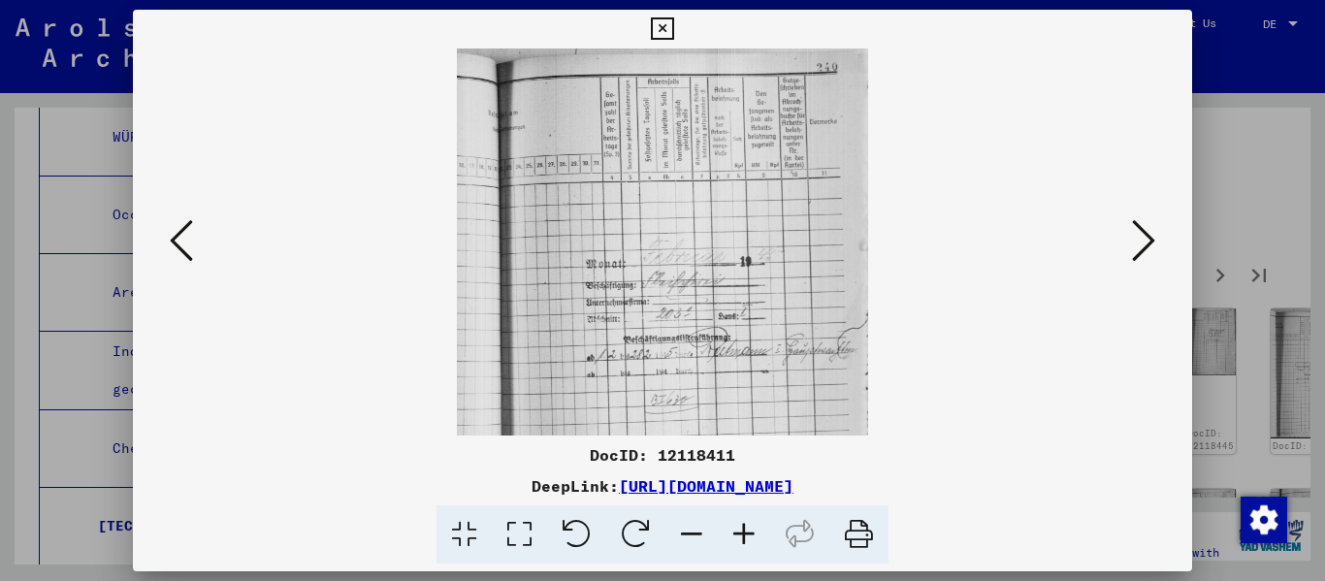
click at [682, 236] on icon at bounding box center [1143, 240] width 23 height 47
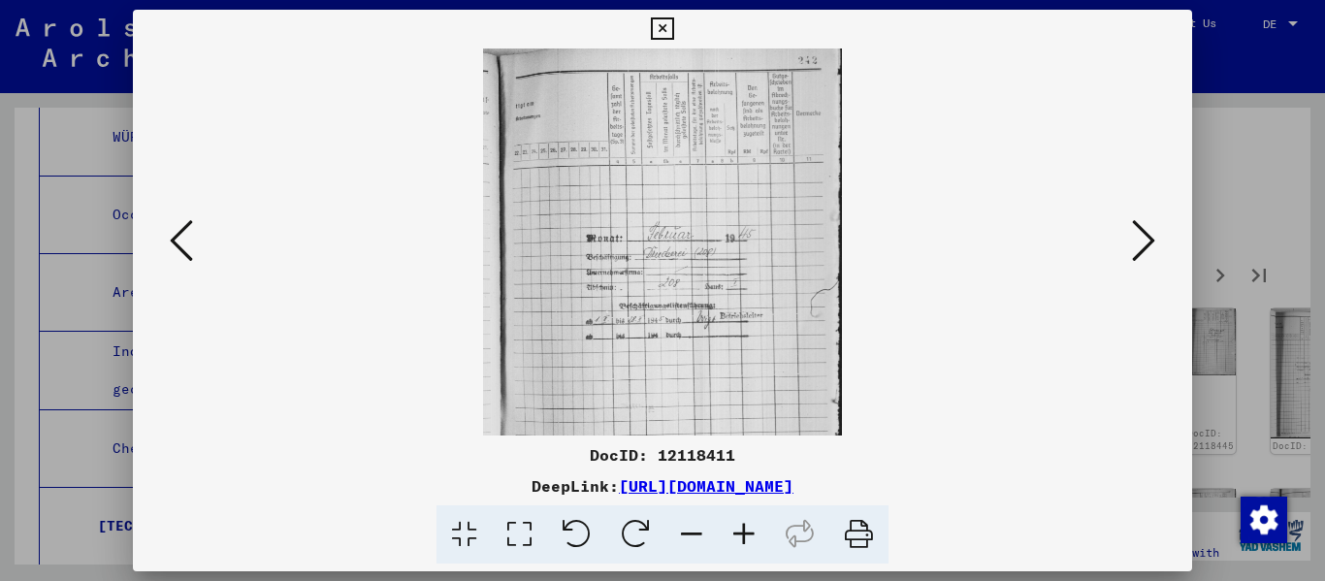
click at [682, 236] on icon at bounding box center [1143, 240] width 23 height 47
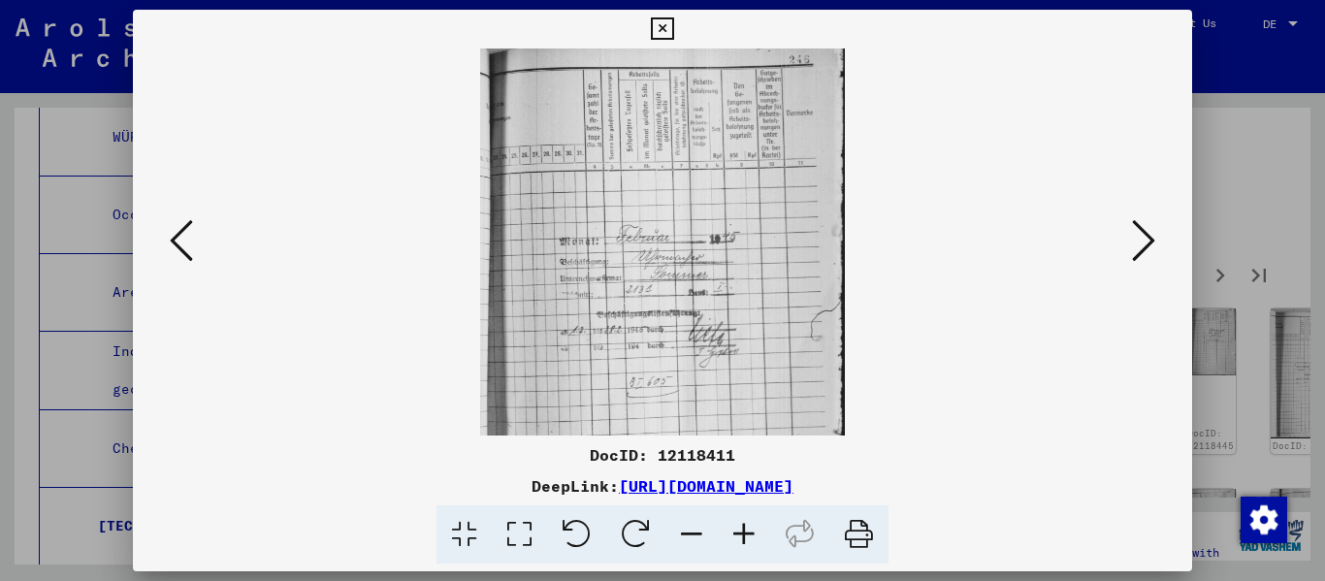
click at [682, 236] on icon at bounding box center [1143, 240] width 23 height 47
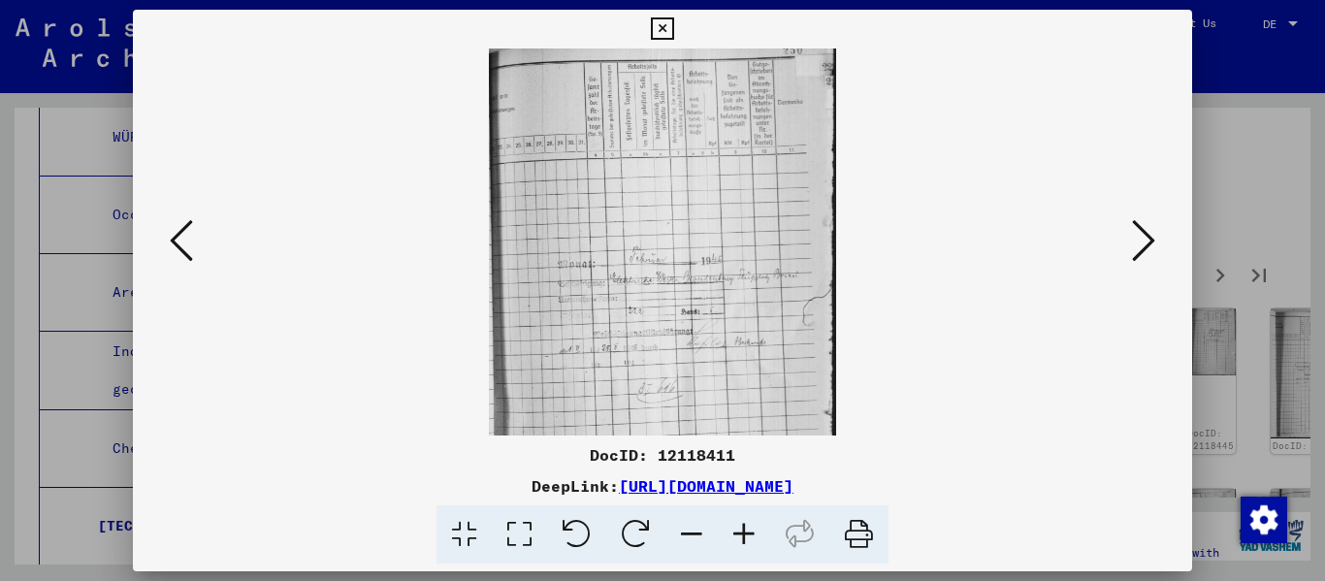
click at [682, 236] on icon at bounding box center [1143, 240] width 23 height 47
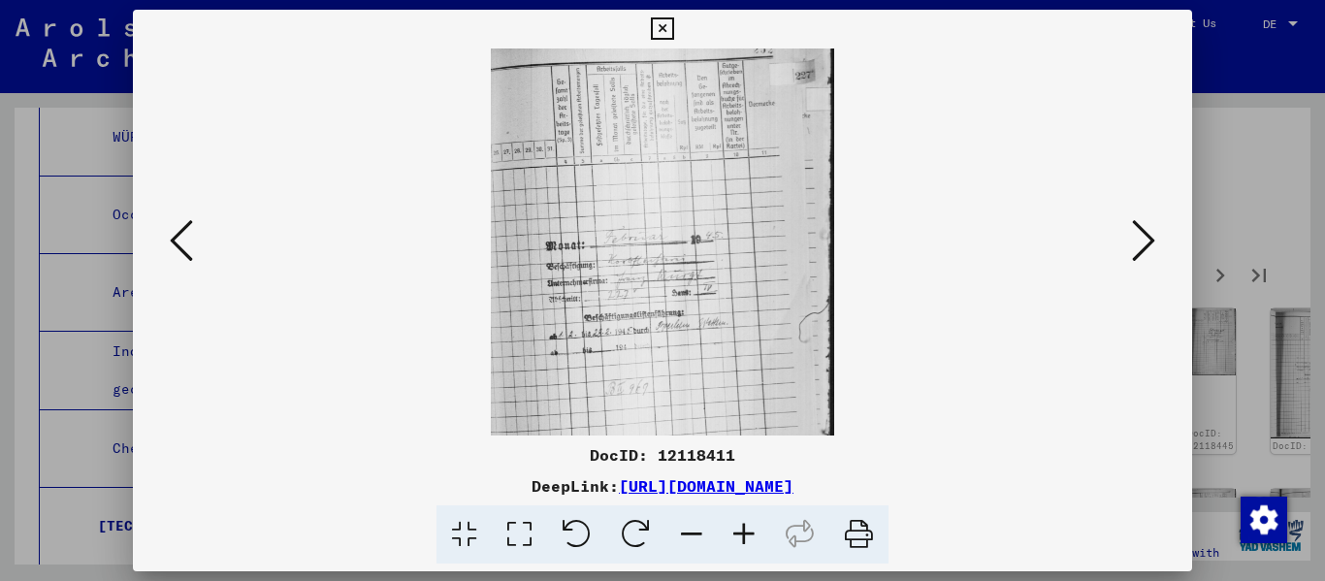
click at [682, 236] on icon at bounding box center [1143, 240] width 23 height 47
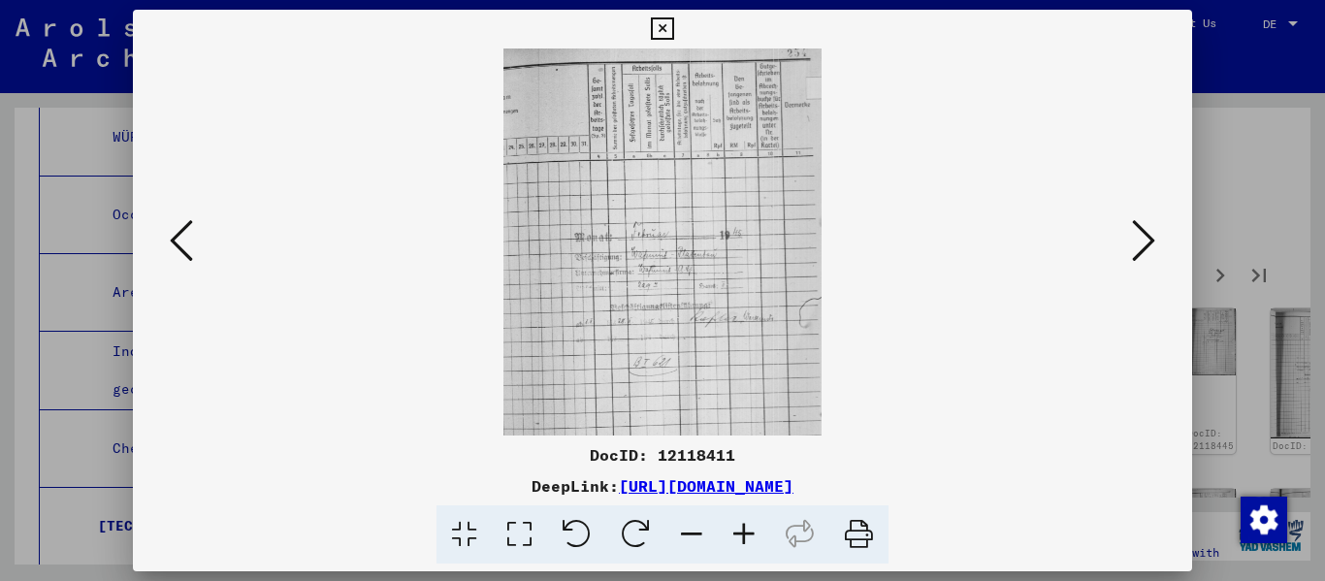
click at [682, 236] on icon at bounding box center [1143, 240] width 23 height 47
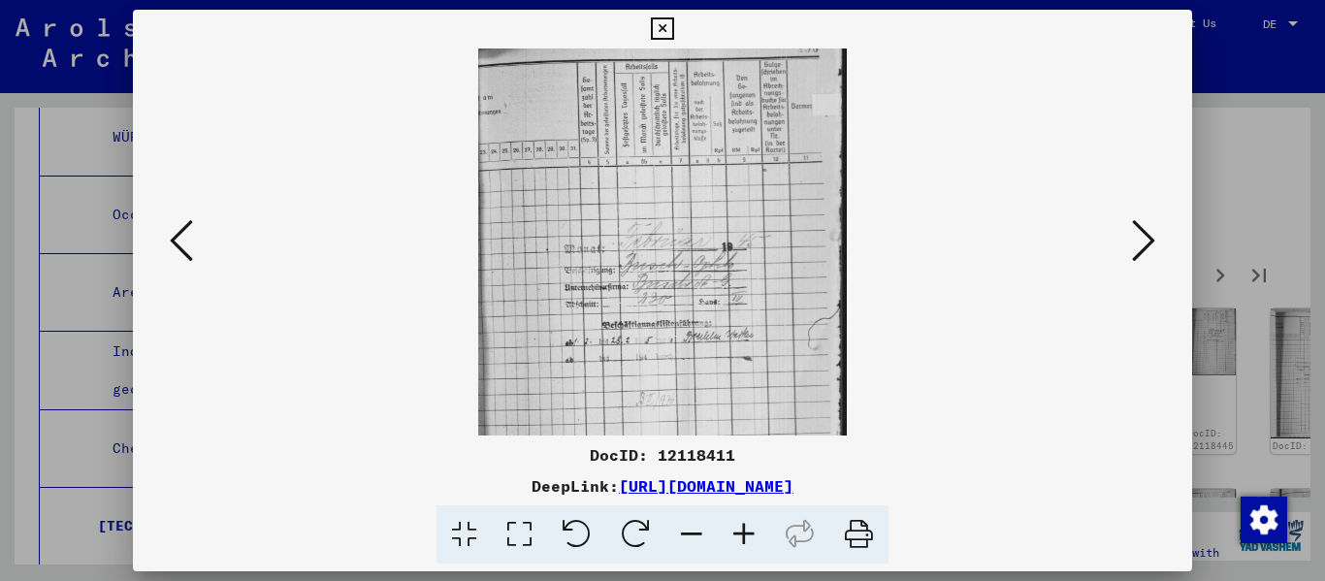
click at [682, 236] on icon at bounding box center [1143, 240] width 23 height 47
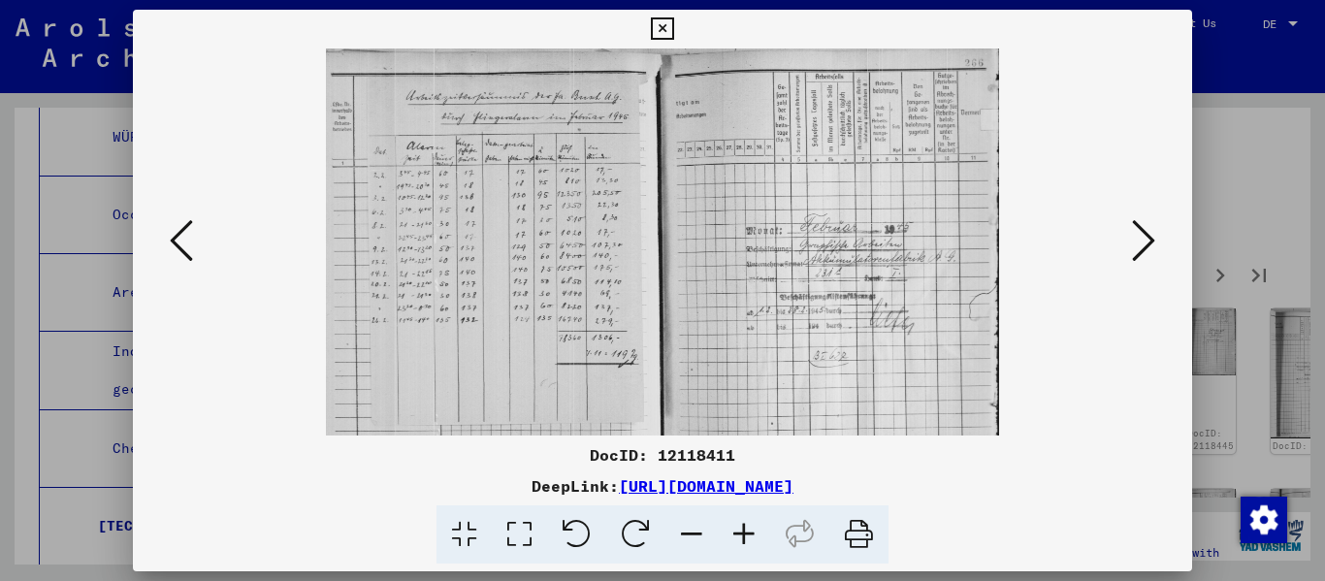
click at [682, 236] on icon at bounding box center [1143, 240] width 23 height 47
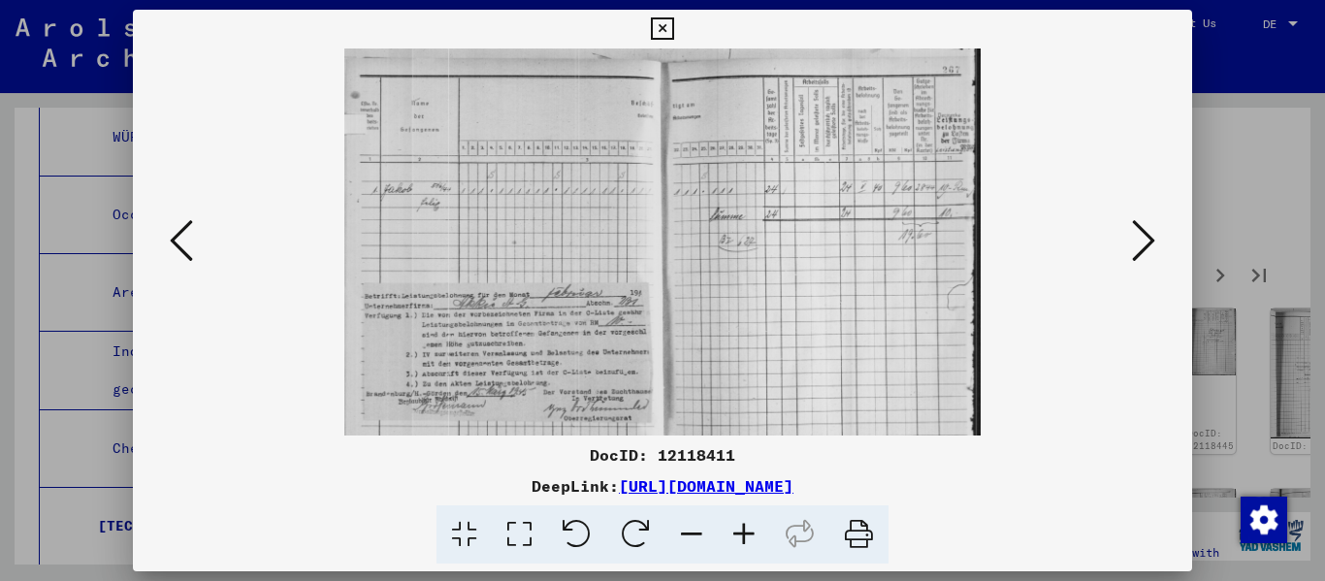
click at [171, 254] on icon at bounding box center [181, 240] width 23 height 47
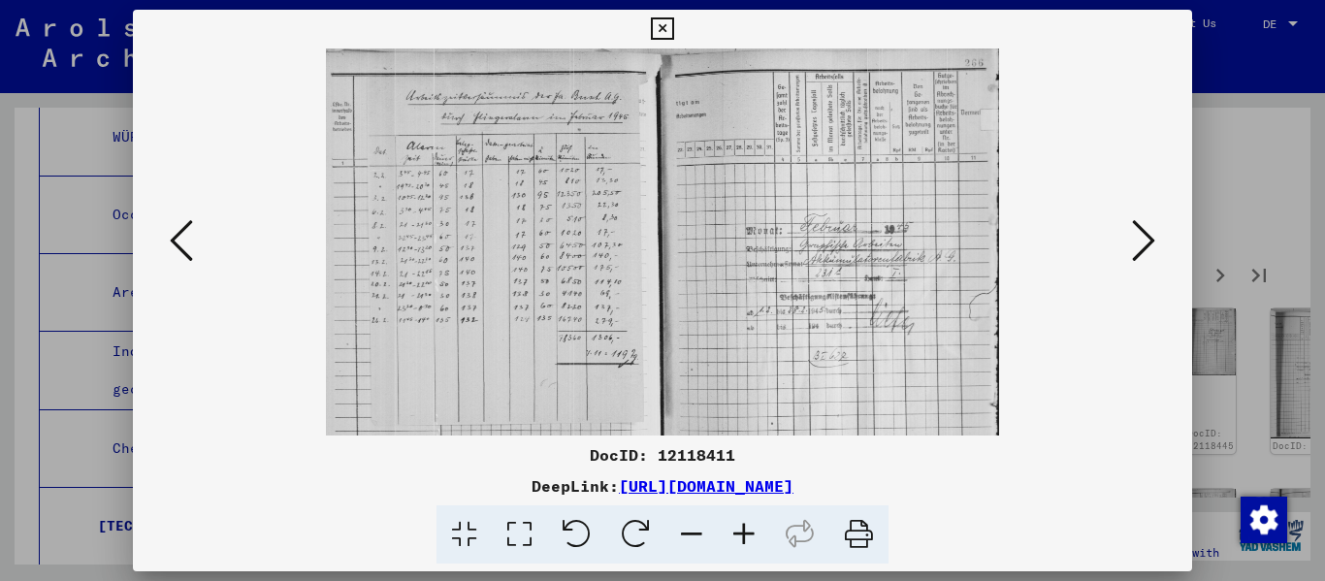
click at [682, 243] on icon at bounding box center [1143, 240] width 23 height 47
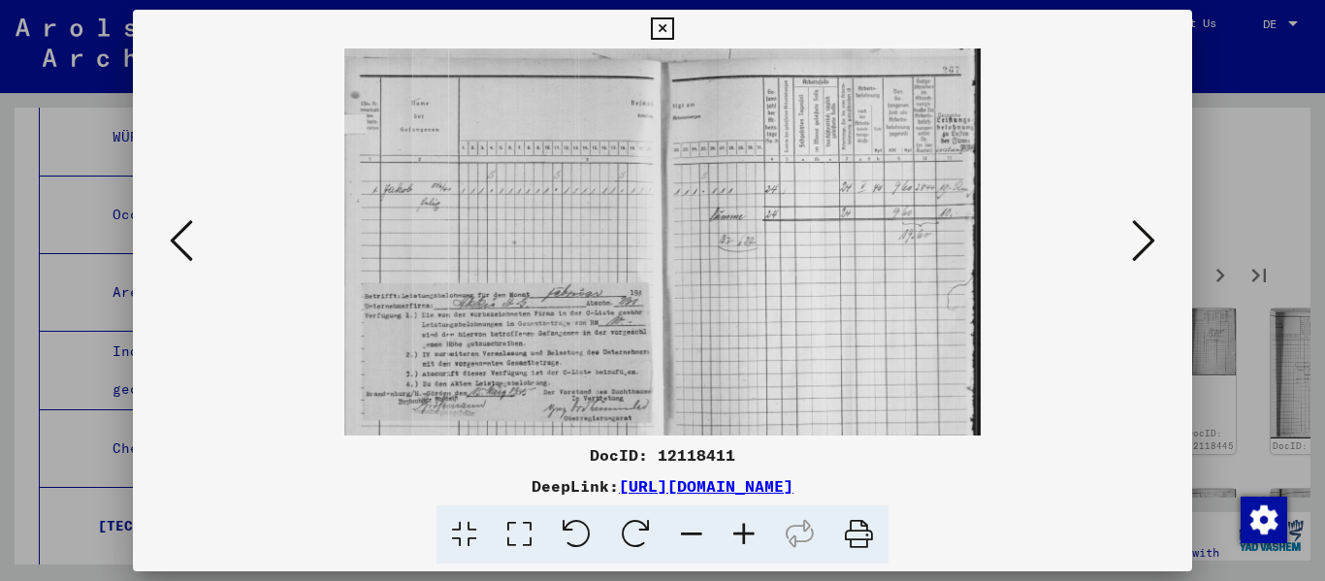
click at [682, 243] on icon at bounding box center [1143, 240] width 23 height 47
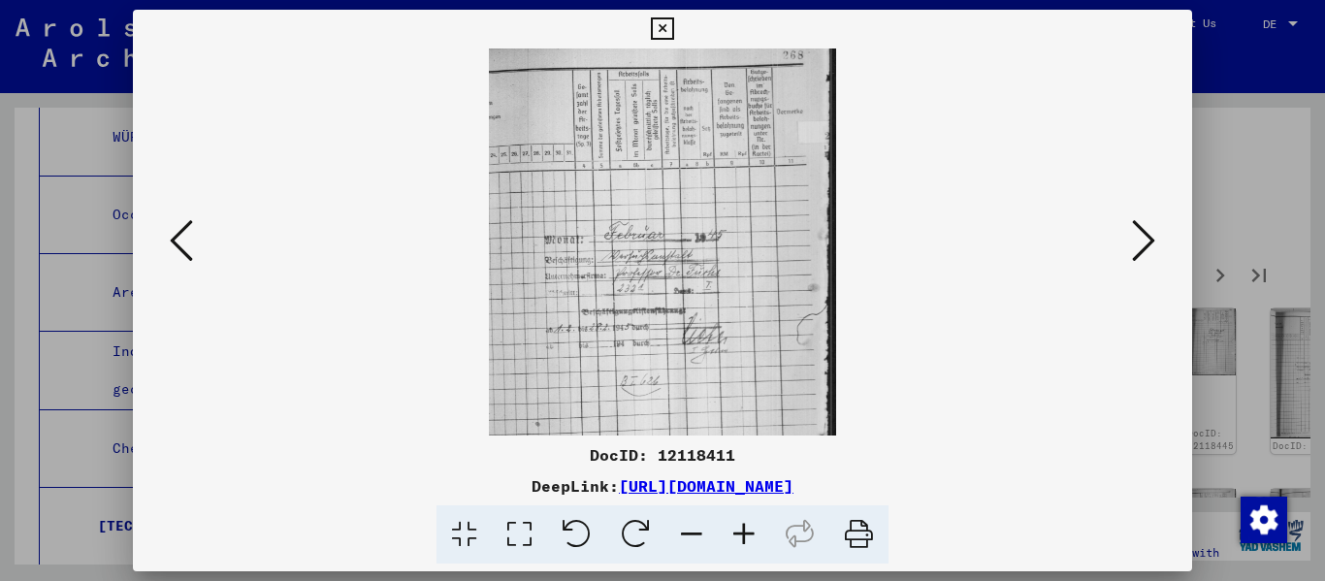
click at [682, 243] on icon at bounding box center [1143, 240] width 23 height 47
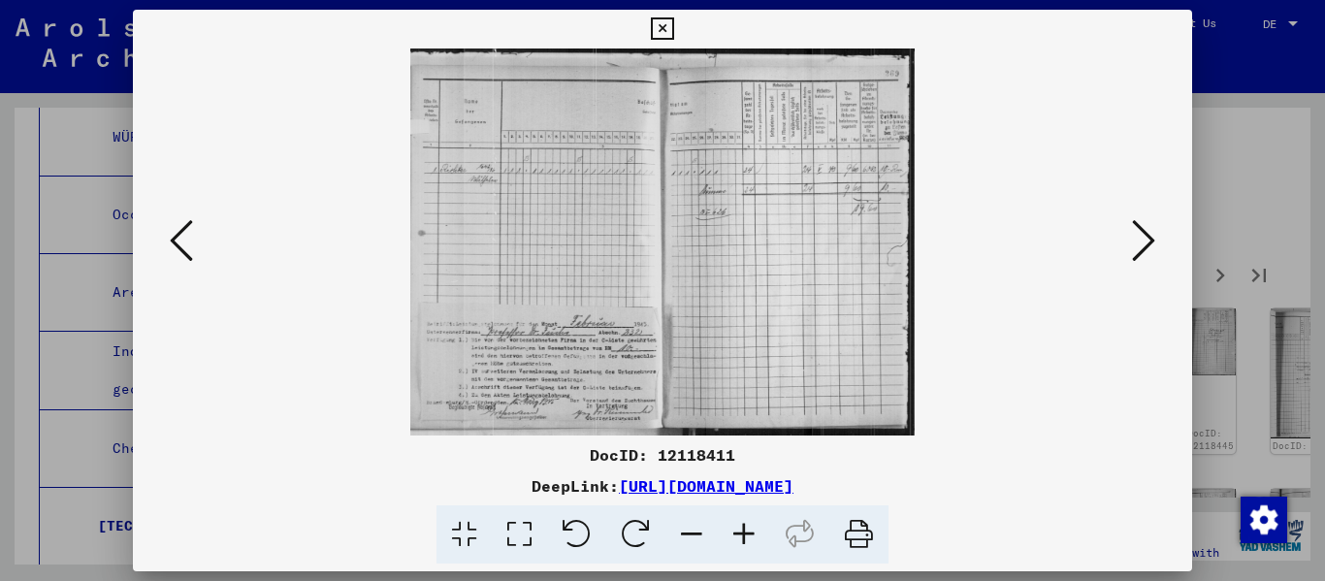
click at [682, 243] on icon at bounding box center [1143, 240] width 23 height 47
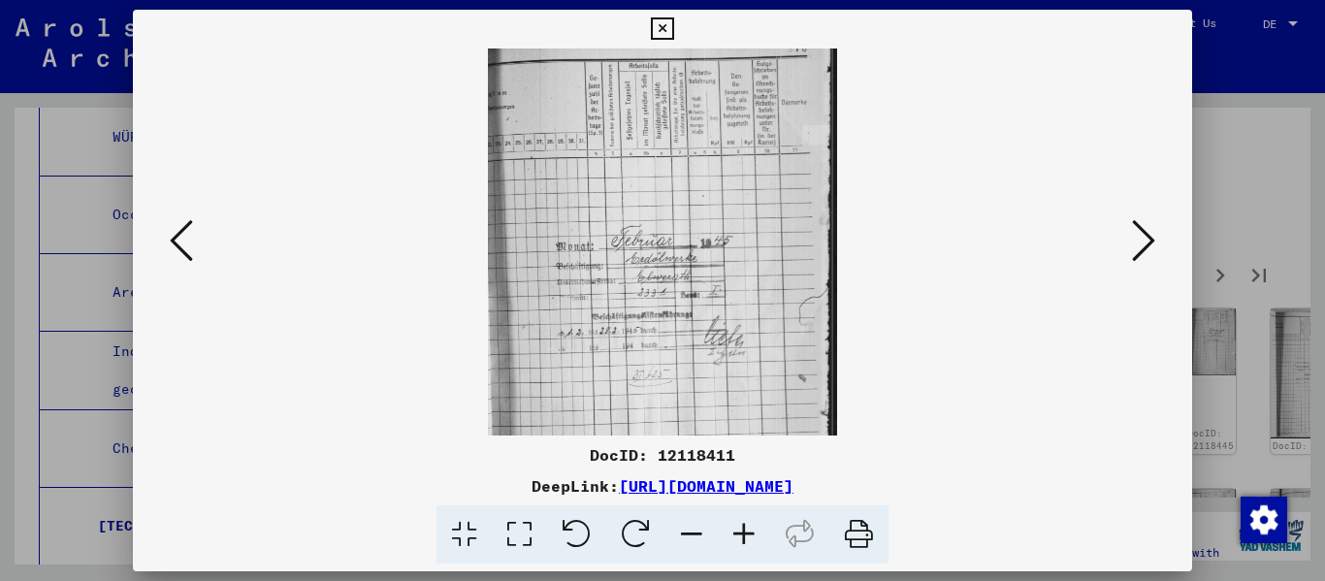
click at [682, 243] on icon at bounding box center [1143, 240] width 23 height 47
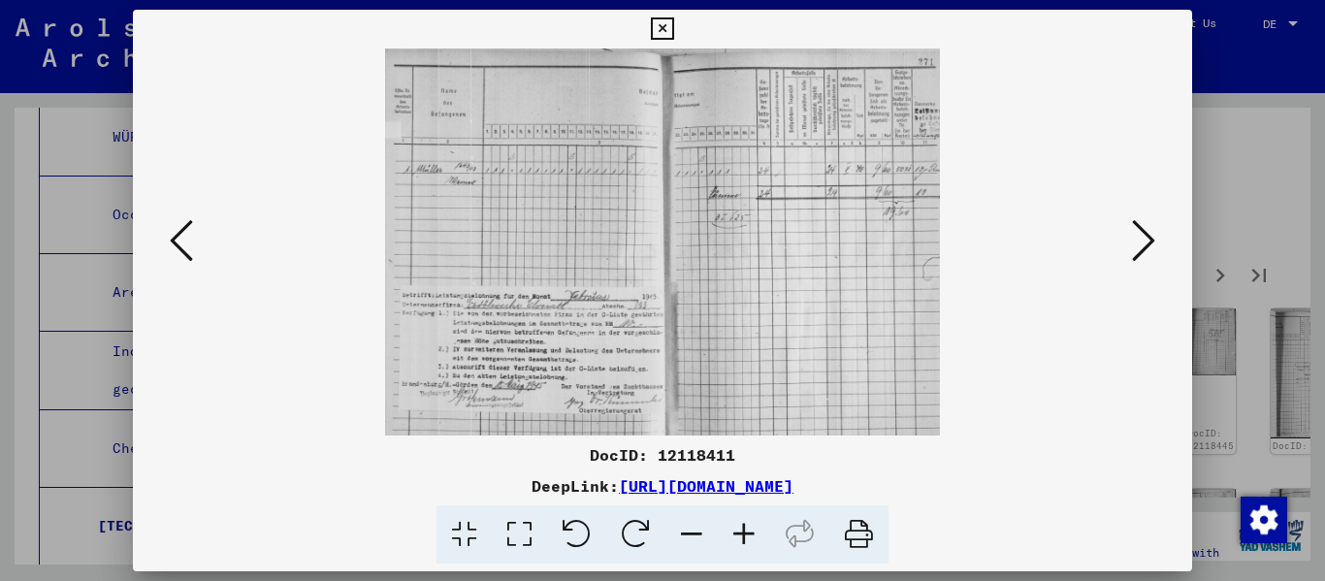
click at [682, 243] on icon at bounding box center [1143, 240] width 23 height 47
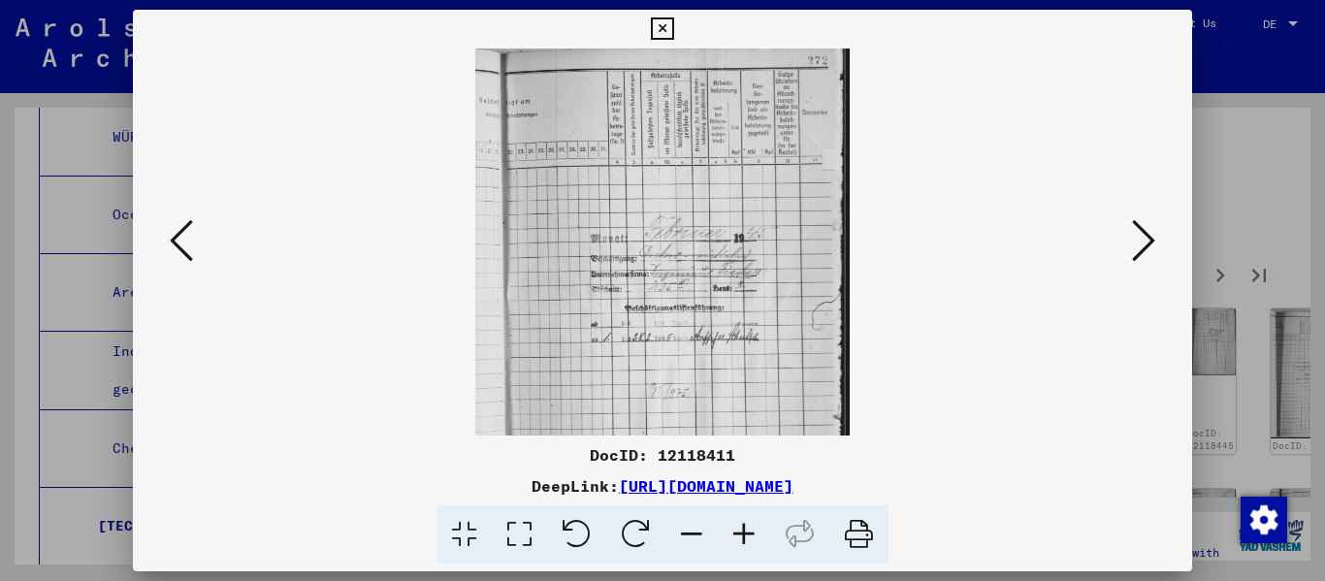
click at [682, 243] on icon at bounding box center [1143, 240] width 23 height 47
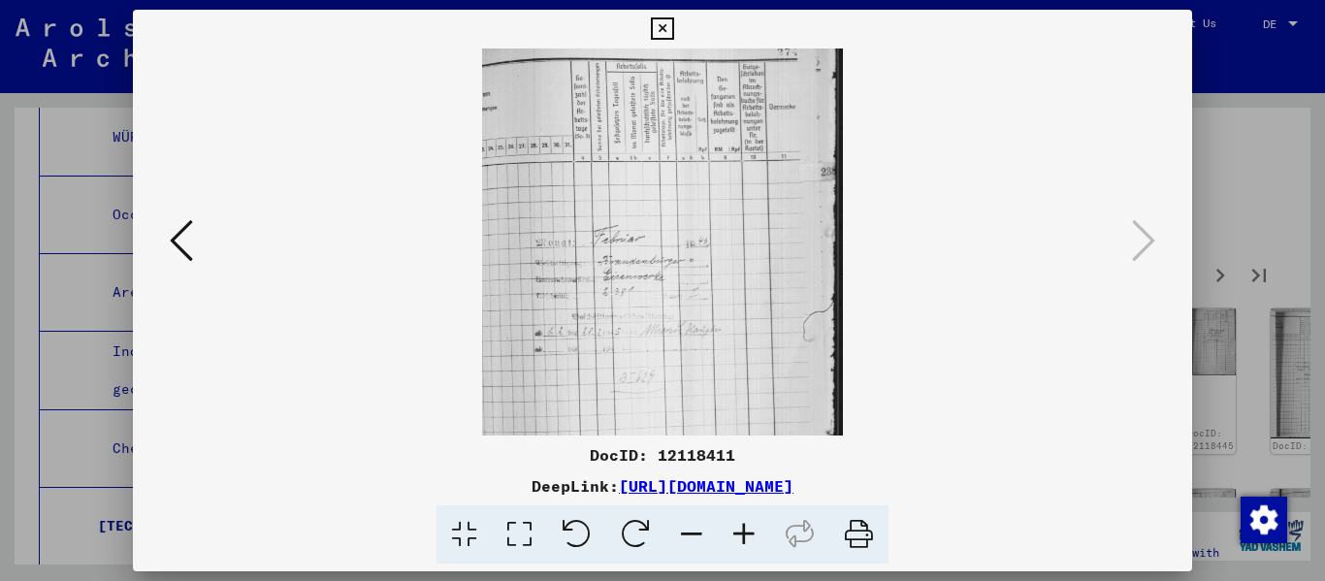
click at [667, 28] on icon at bounding box center [662, 28] width 22 height 23
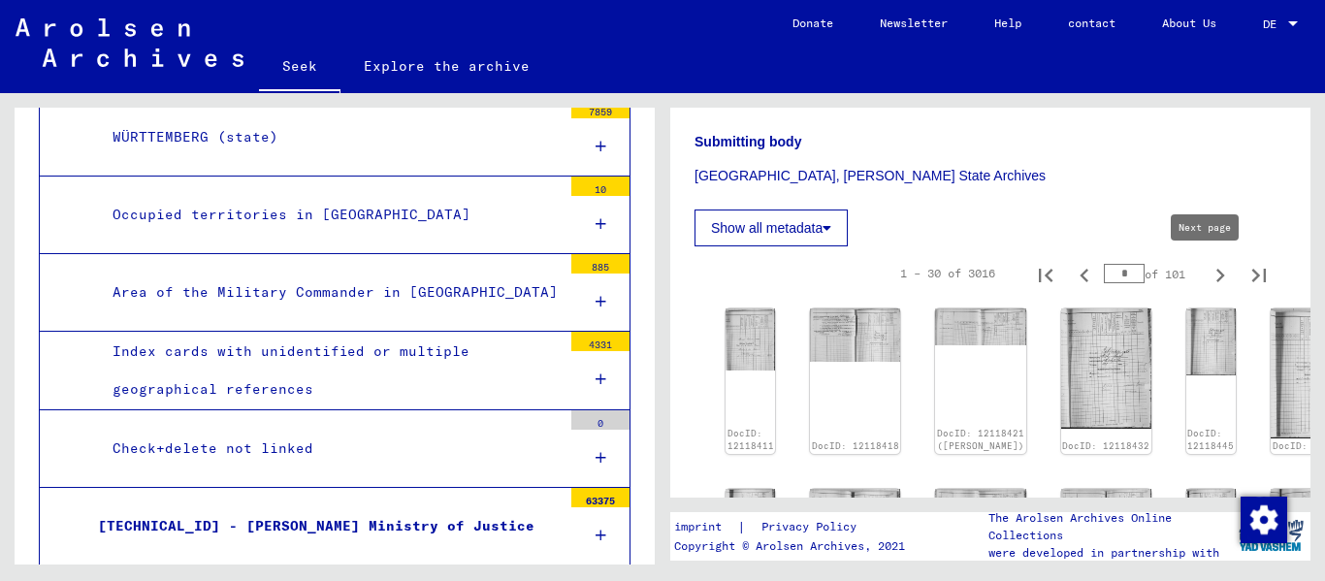
click at [682, 277] on icon "Next page" at bounding box center [1219, 275] width 27 height 27
type input "*"
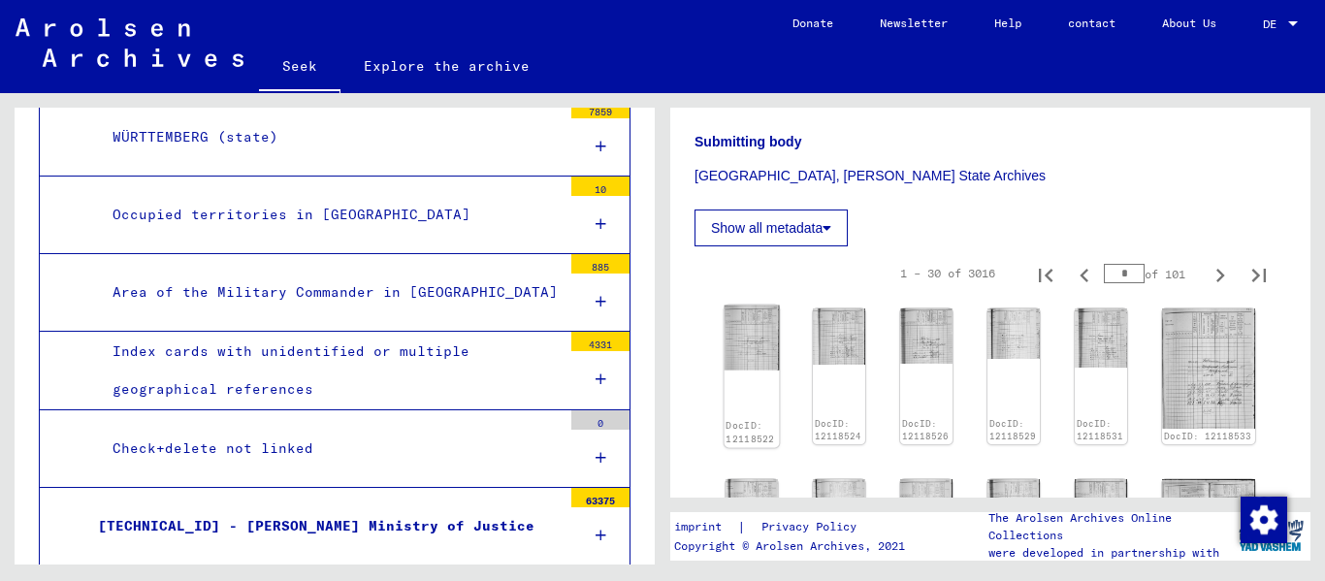
click at [682, 369] on img at bounding box center [751, 337] width 55 height 65
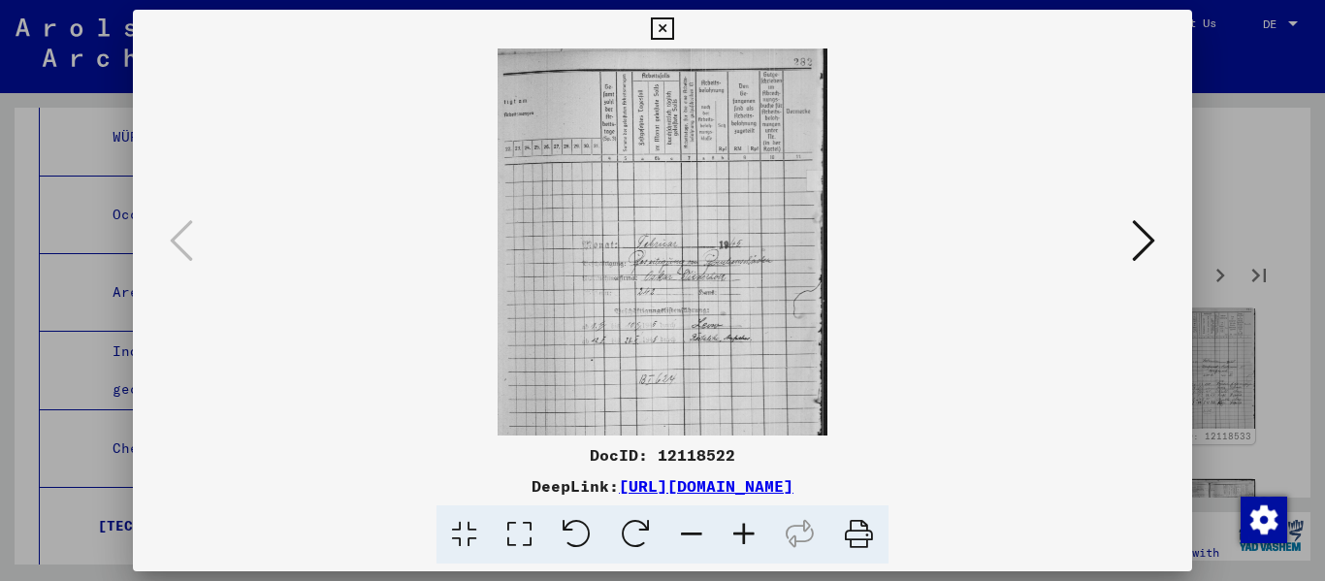
click at [682, 524] on icon at bounding box center [744, 534] width 52 height 59
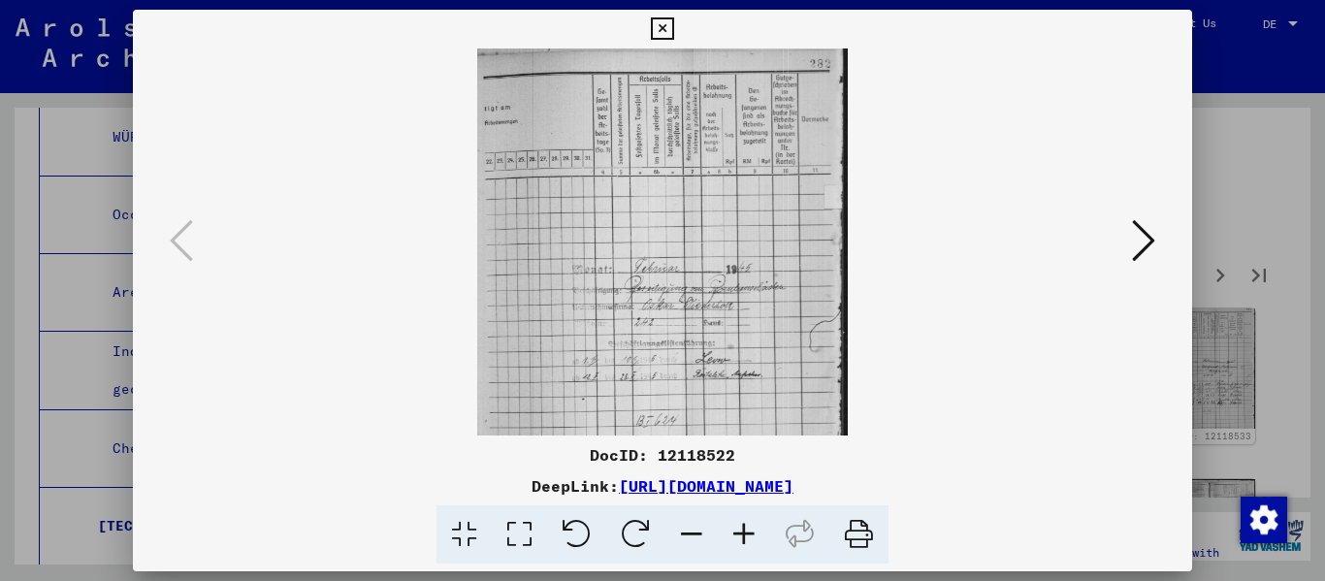
click at [682, 524] on icon at bounding box center [744, 534] width 52 height 59
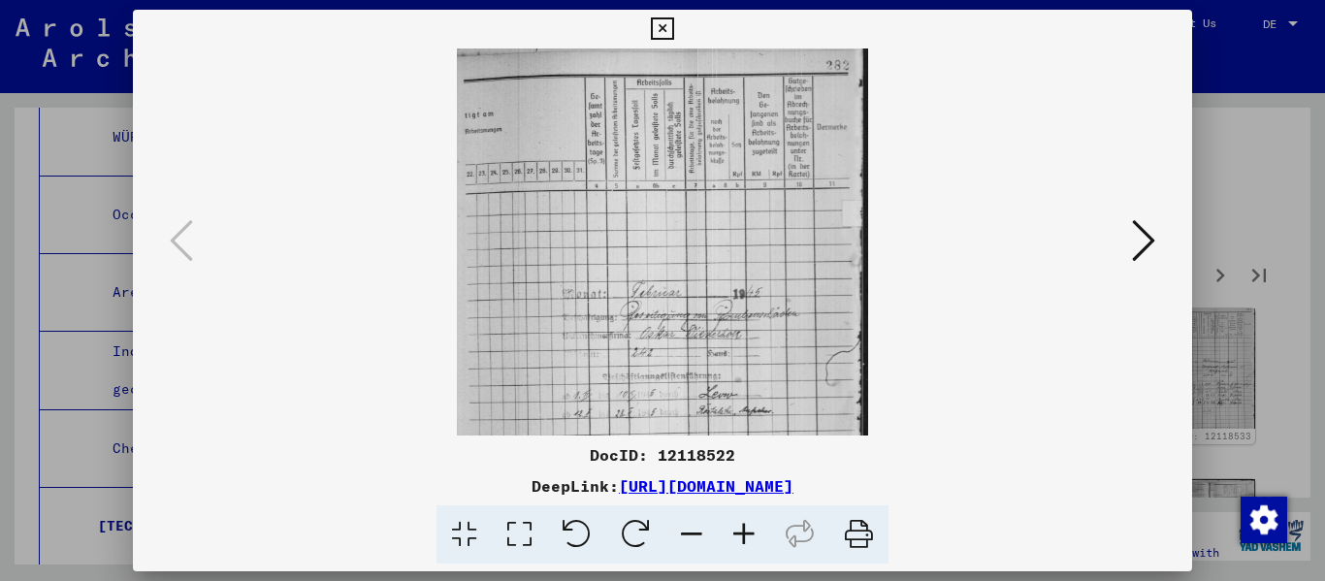
click at [682, 524] on icon at bounding box center [744, 534] width 52 height 59
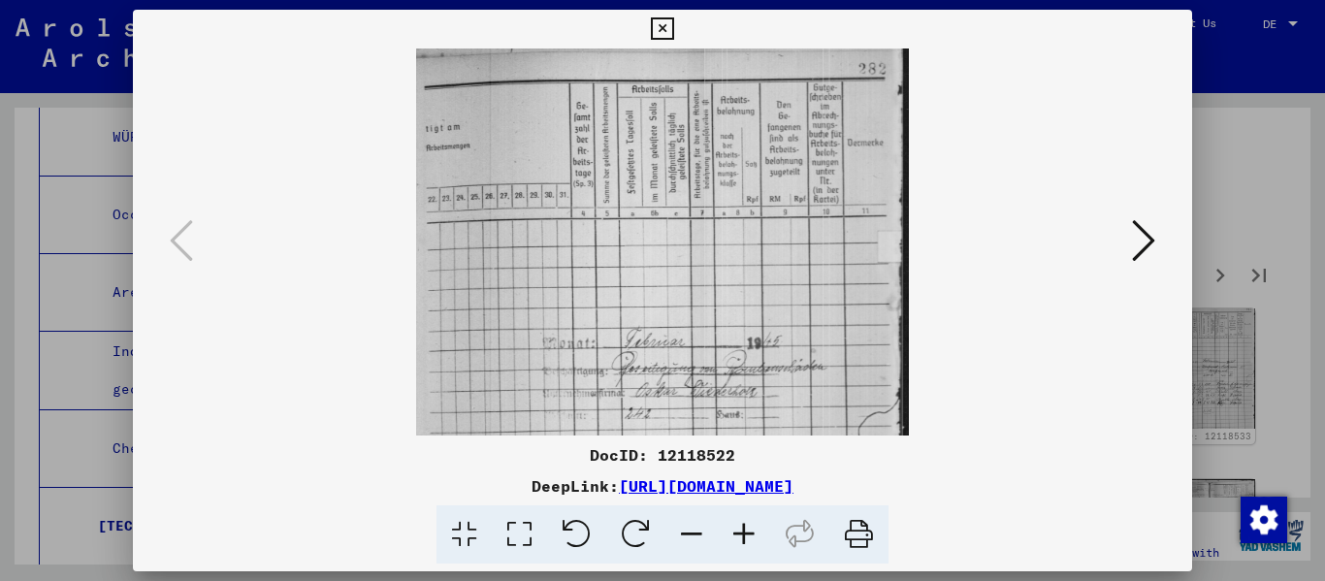
click at [682, 524] on icon at bounding box center [744, 534] width 52 height 59
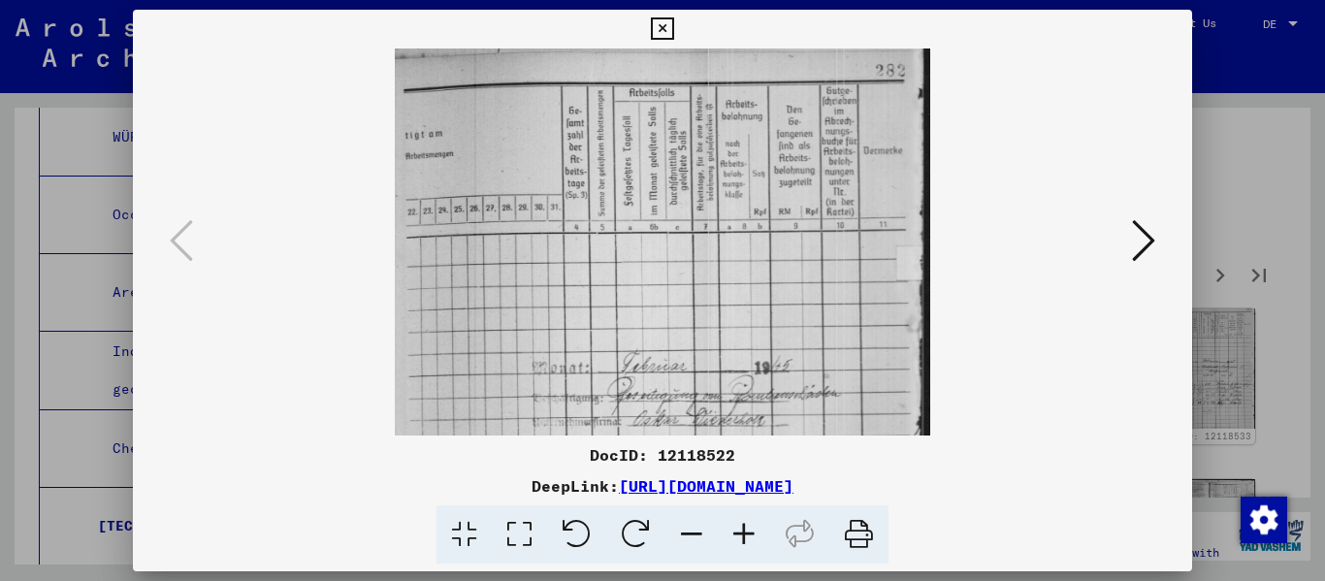
click at [682, 522] on icon at bounding box center [744, 534] width 52 height 59
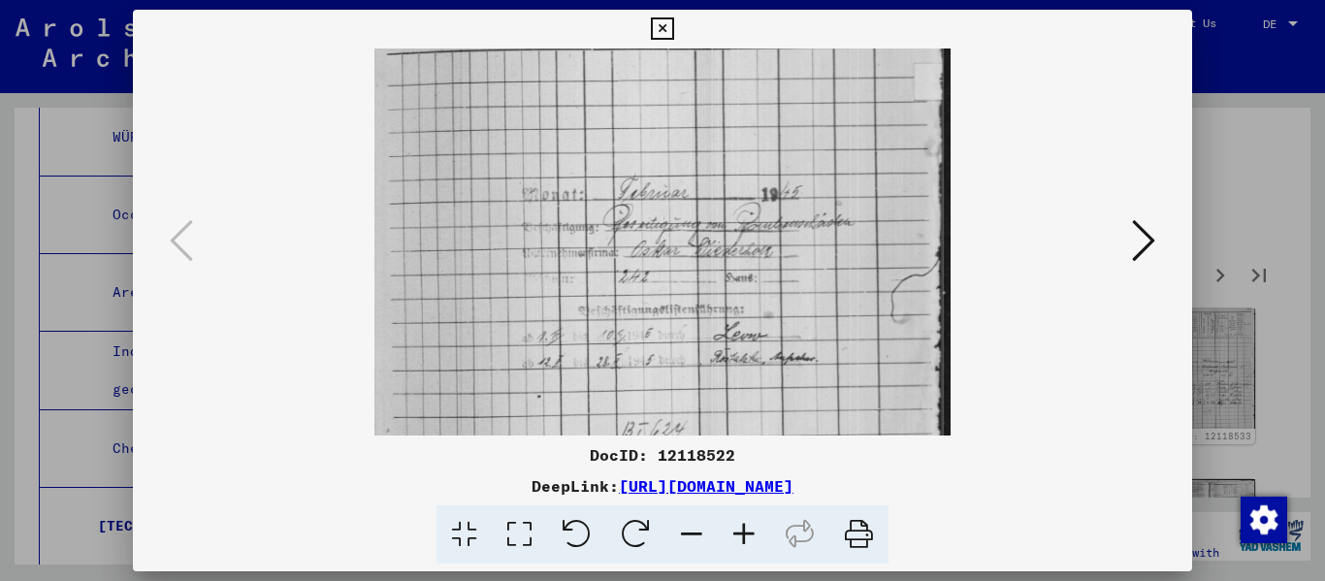
scroll to position [217, 0]
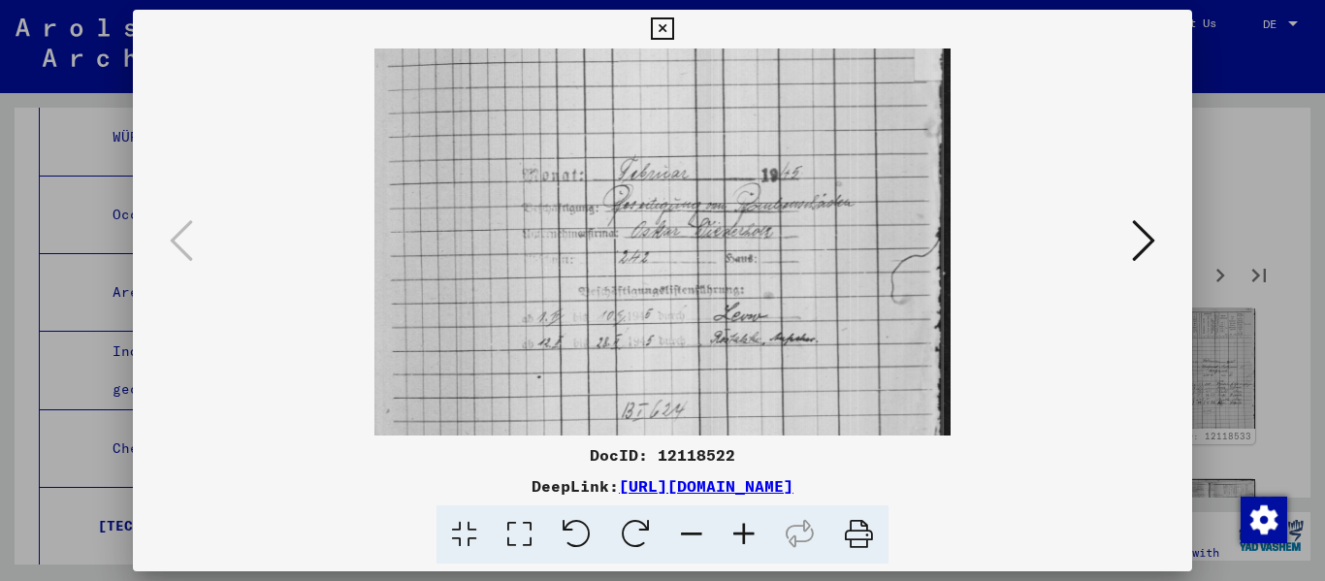
drag, startPoint x: 739, startPoint y: 378, endPoint x: 724, endPoint y: 161, distance: 217.7
click at [682, 161] on img at bounding box center [662, 170] width 576 height 678
click at [682, 243] on div at bounding box center [663, 241] width 928 height 387
click at [682, 245] on icon at bounding box center [1143, 240] width 23 height 47
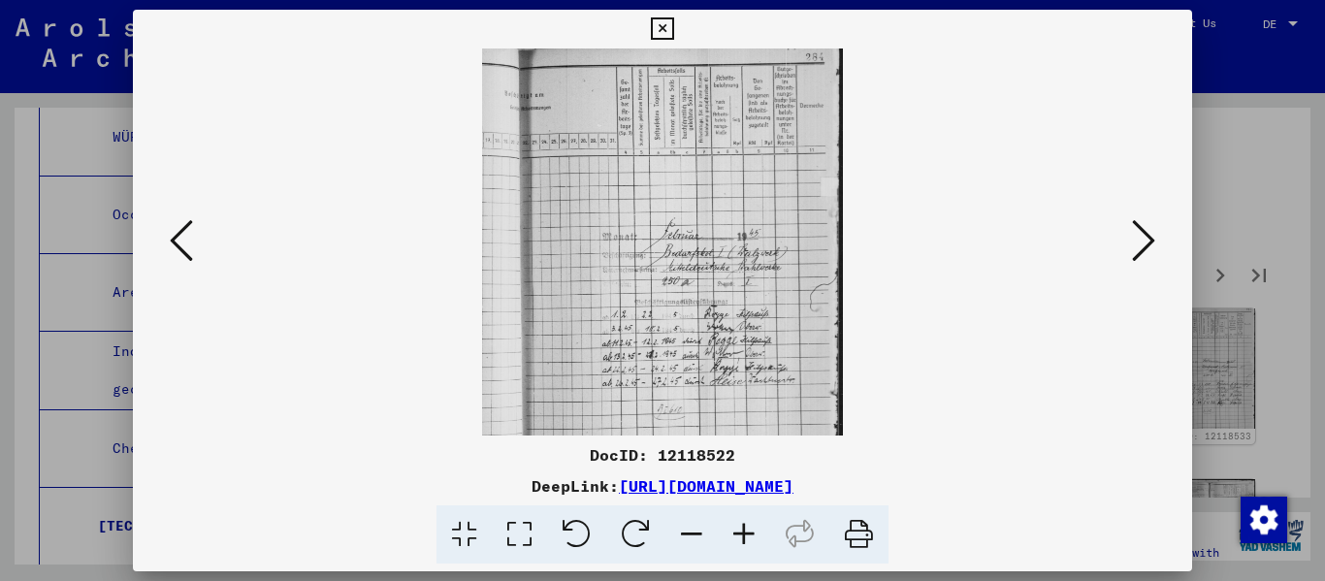
click at [682, 238] on icon at bounding box center [1143, 240] width 23 height 47
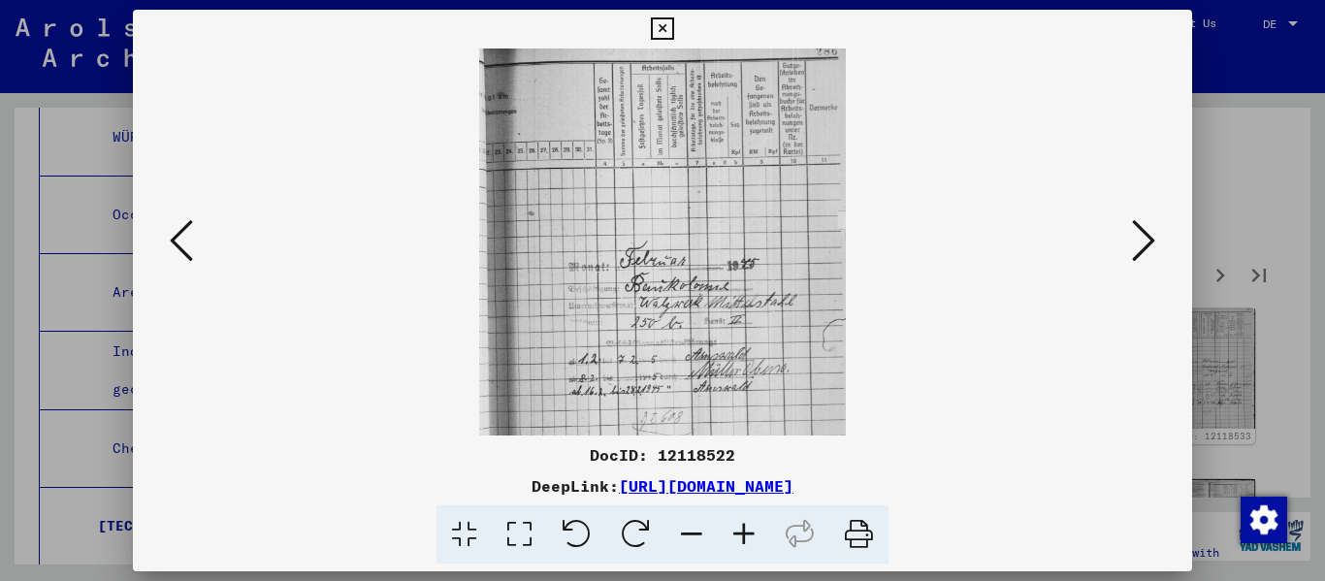
click at [682, 238] on icon at bounding box center [1143, 240] width 23 height 47
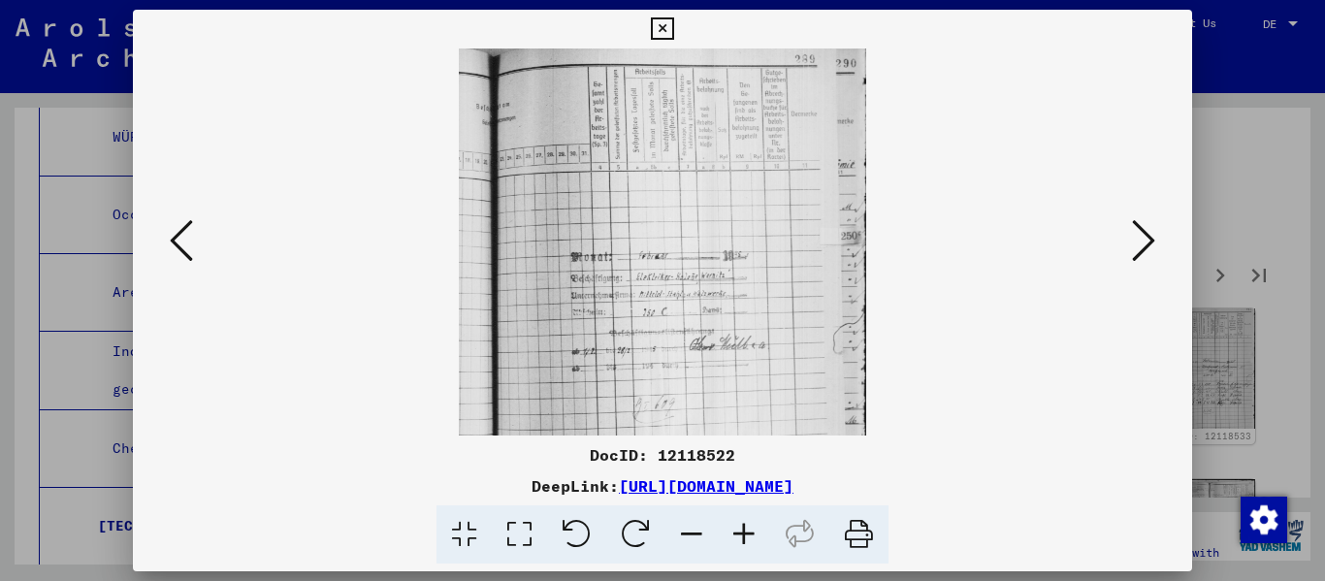
click at [682, 238] on icon at bounding box center [1143, 240] width 23 height 47
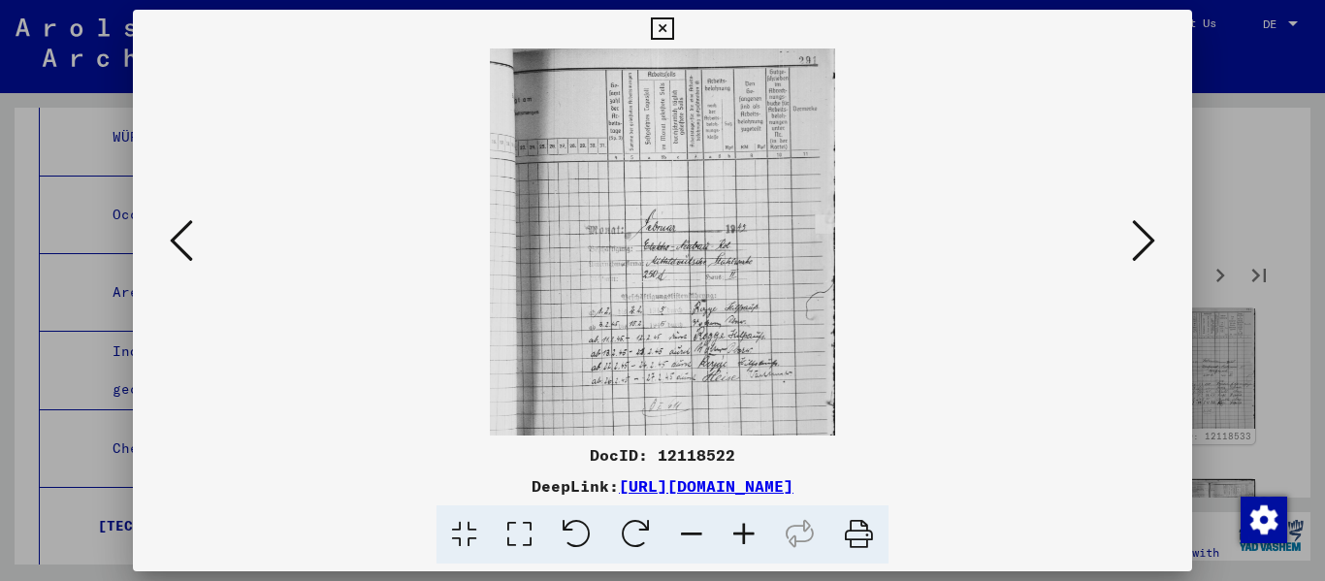
drag, startPoint x: 784, startPoint y: 367, endPoint x: 765, endPoint y: 294, distance: 76.2
click at [682, 294] on img at bounding box center [662, 241] width 344 height 387
click at [682, 540] on icon at bounding box center [744, 534] width 52 height 59
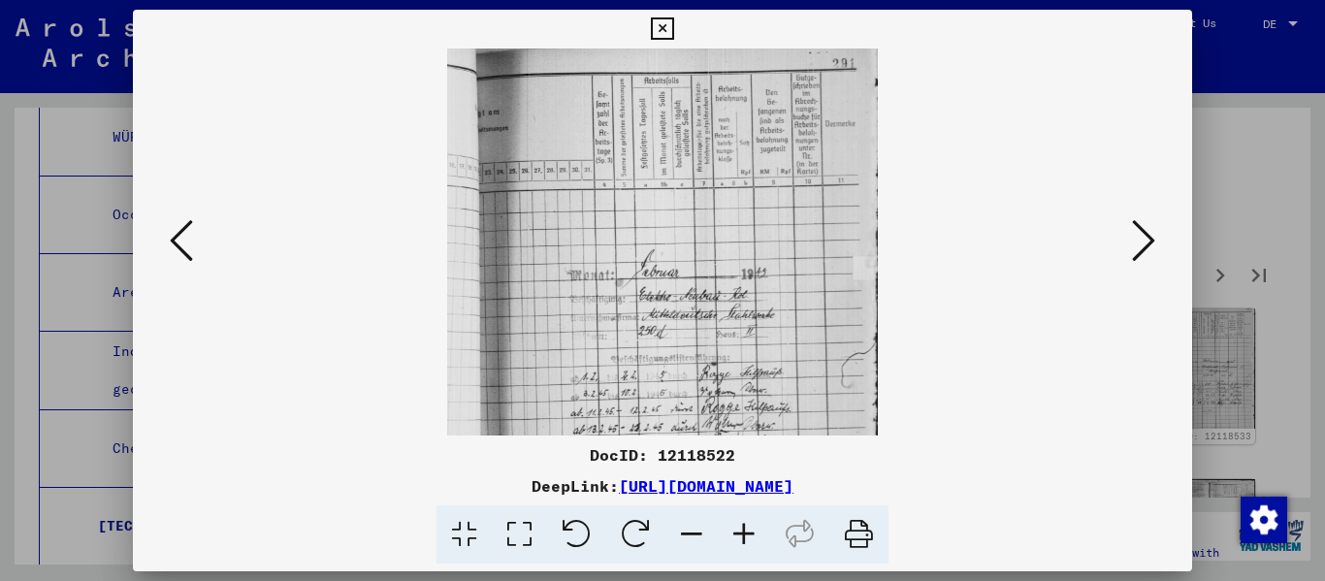
click at [682, 540] on icon at bounding box center [744, 534] width 52 height 59
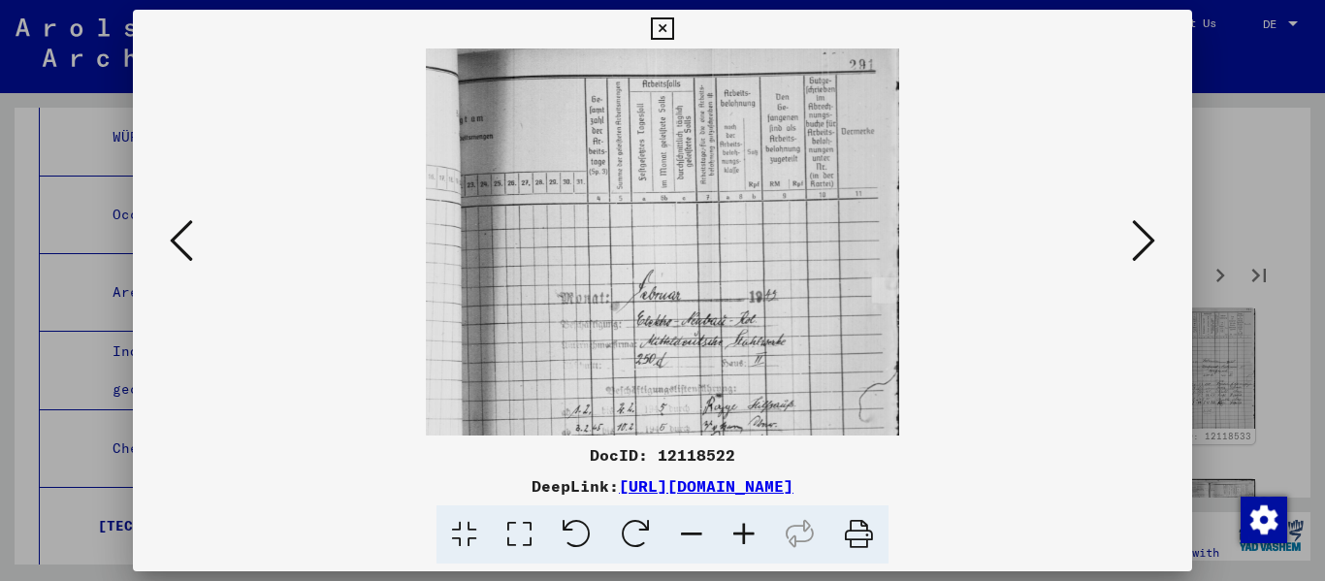
click at [682, 540] on icon at bounding box center [744, 534] width 52 height 59
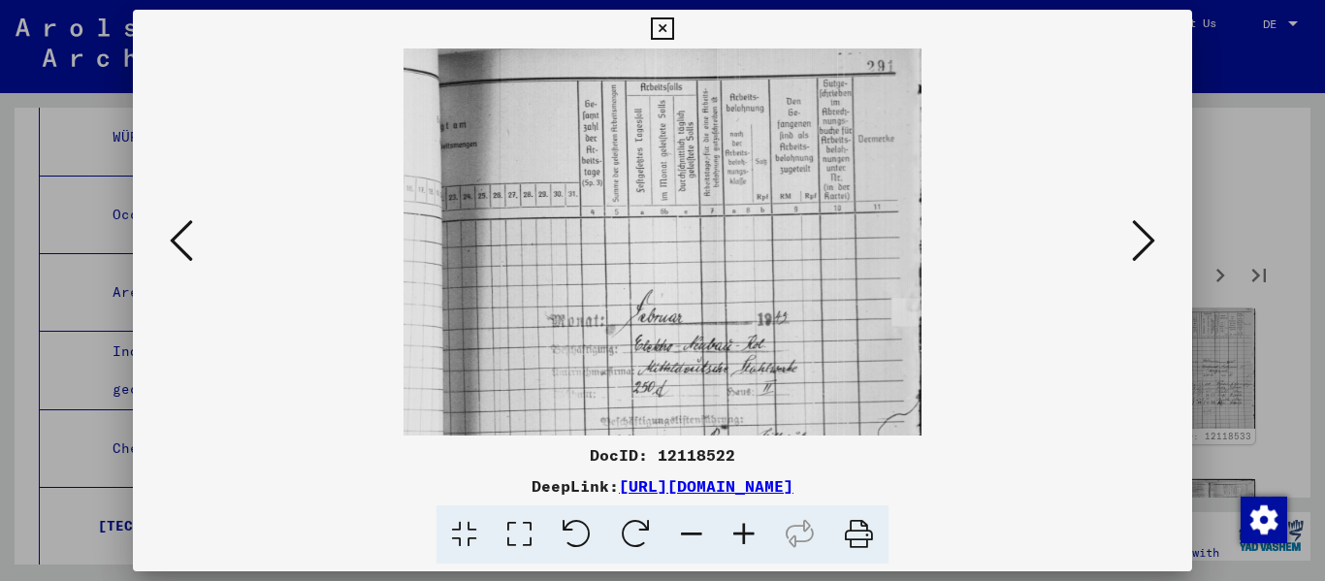
click at [682, 540] on icon at bounding box center [744, 534] width 52 height 59
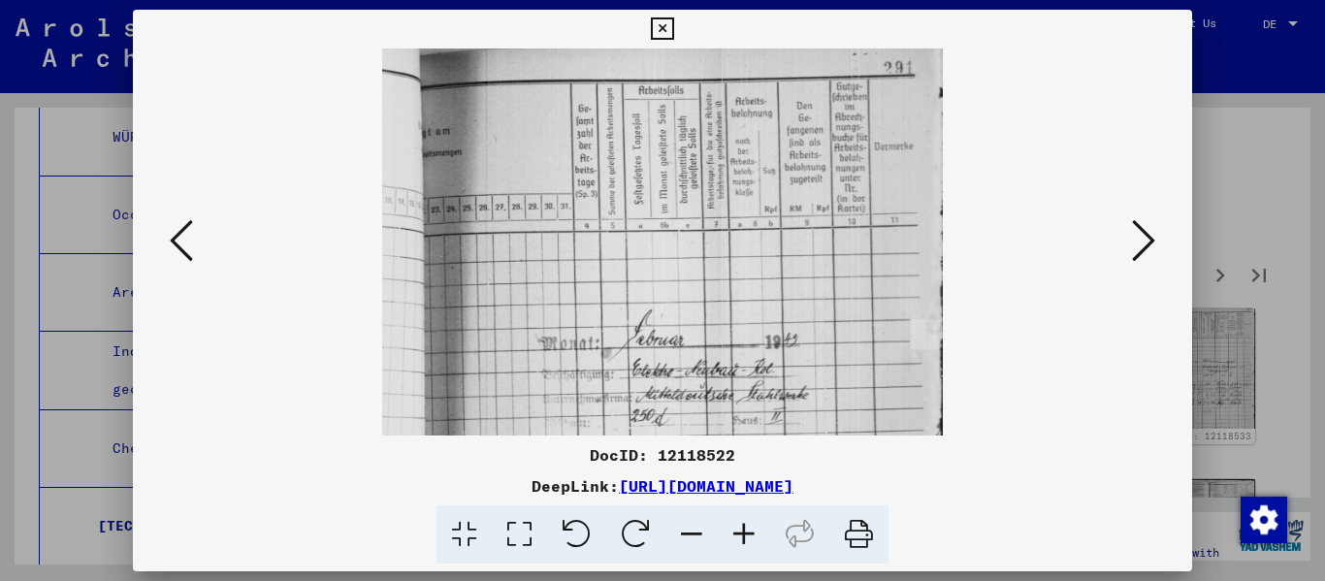
click at [682, 540] on icon at bounding box center [744, 534] width 52 height 59
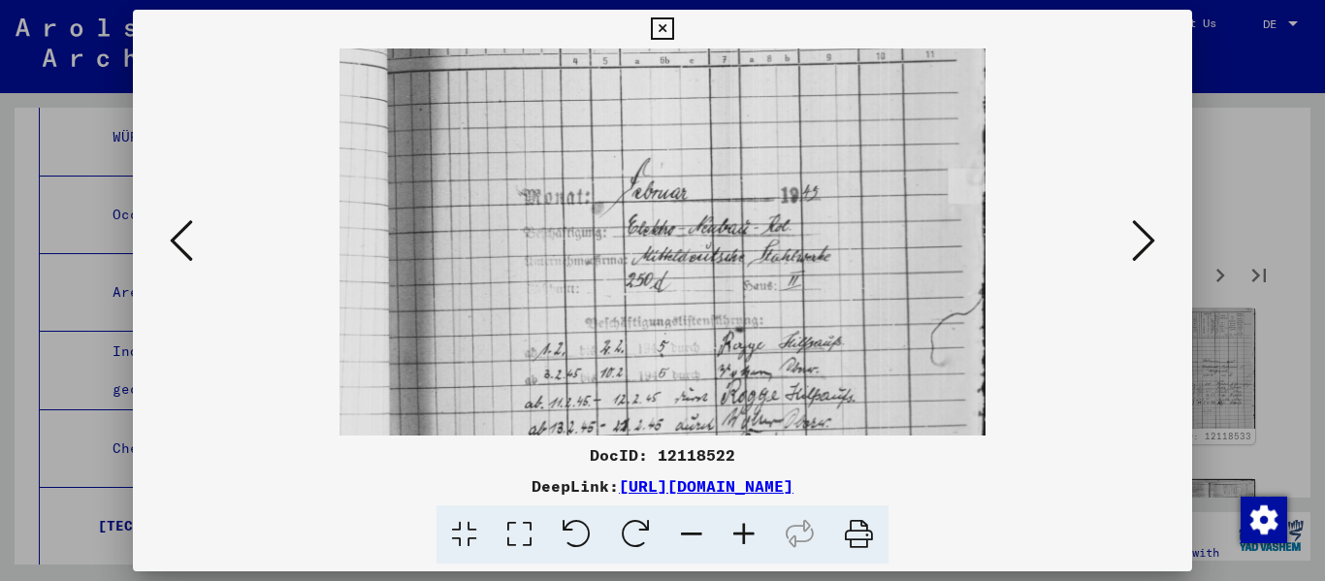
drag, startPoint x: 762, startPoint y: 381, endPoint x: 756, endPoint y: 185, distance: 196.0
click at [682, 185] on img at bounding box center [662, 219] width 647 height 726
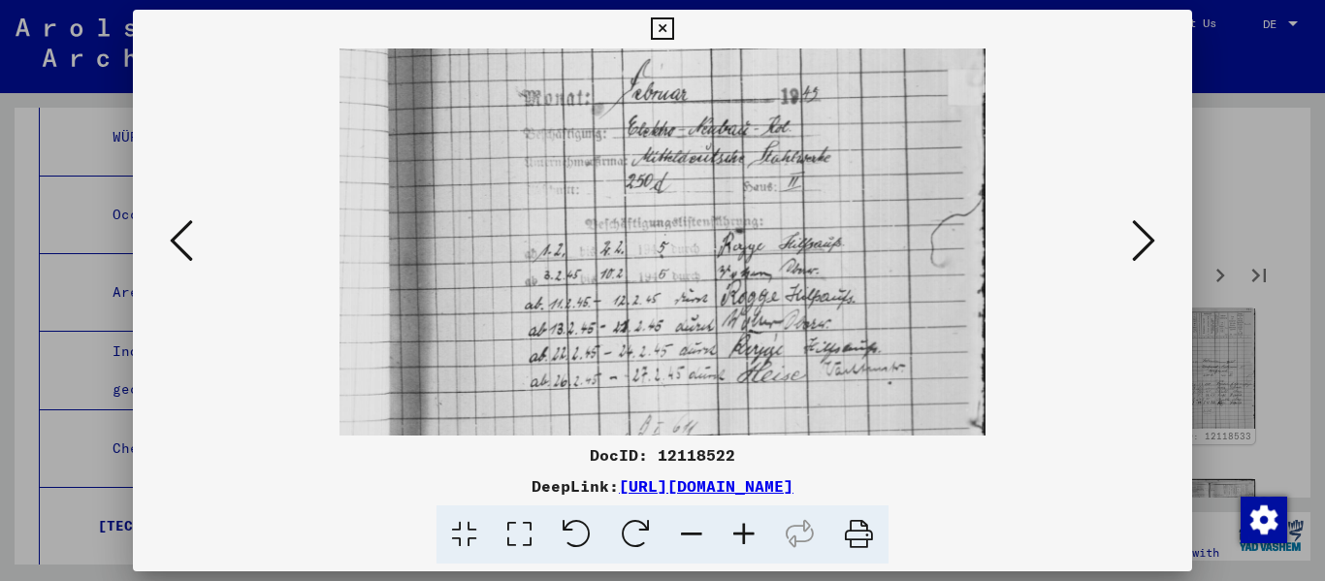
scroll to position [339, 0]
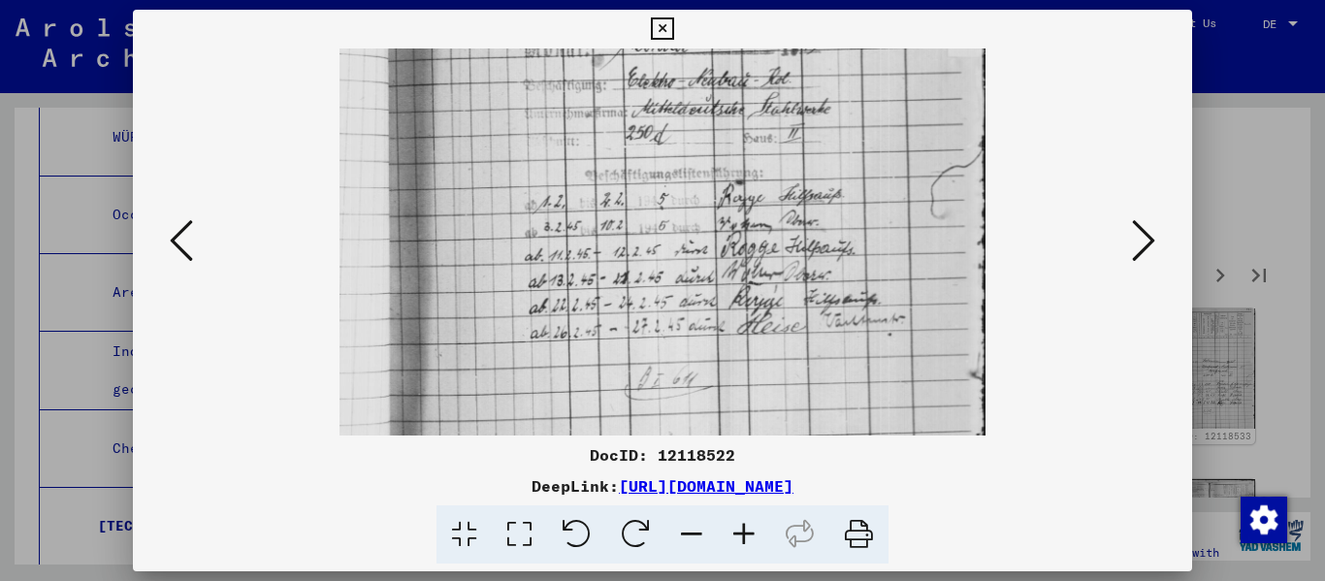
drag, startPoint x: 774, startPoint y: 361, endPoint x: 785, endPoint y: 192, distance: 169.1
click at [682, 192] on img at bounding box center [662, 72] width 647 height 726
click at [682, 242] on icon at bounding box center [1143, 240] width 23 height 47
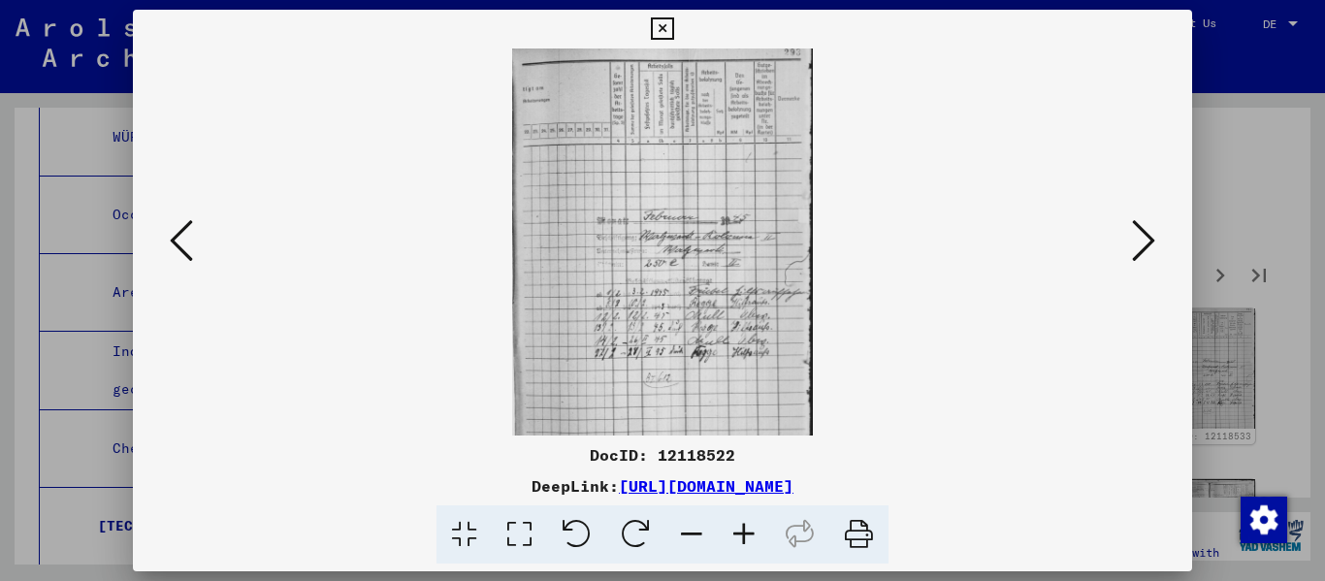
scroll to position [0, 0]
click at [682, 242] on icon at bounding box center [1143, 240] width 23 height 47
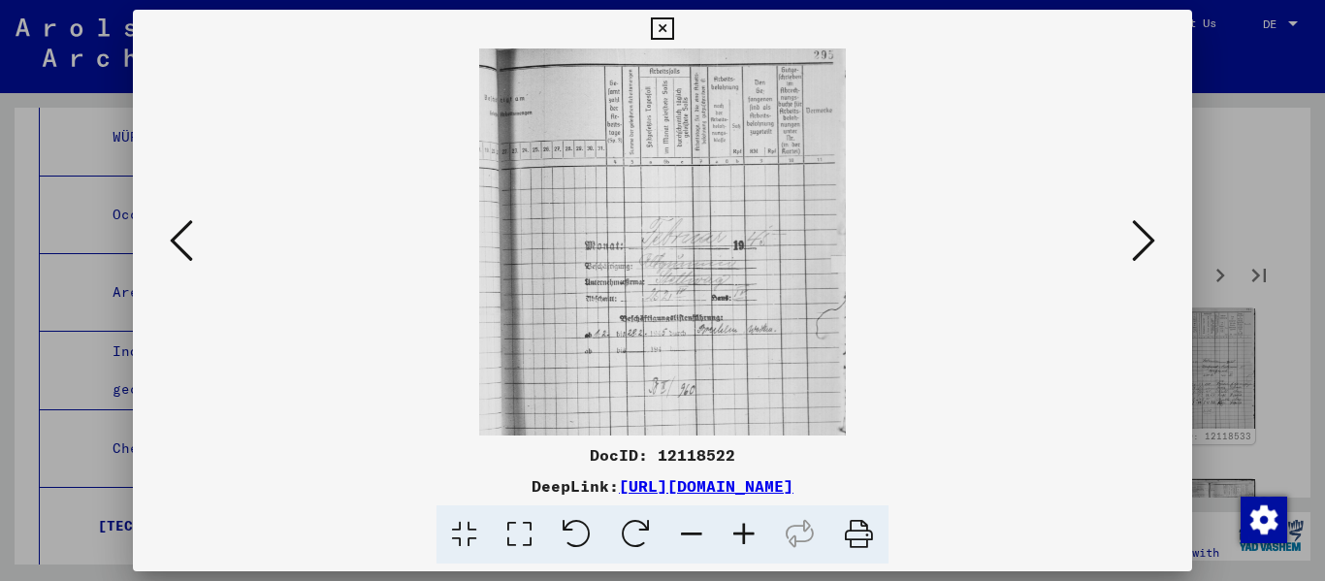
click at [682, 242] on icon at bounding box center [1143, 240] width 23 height 47
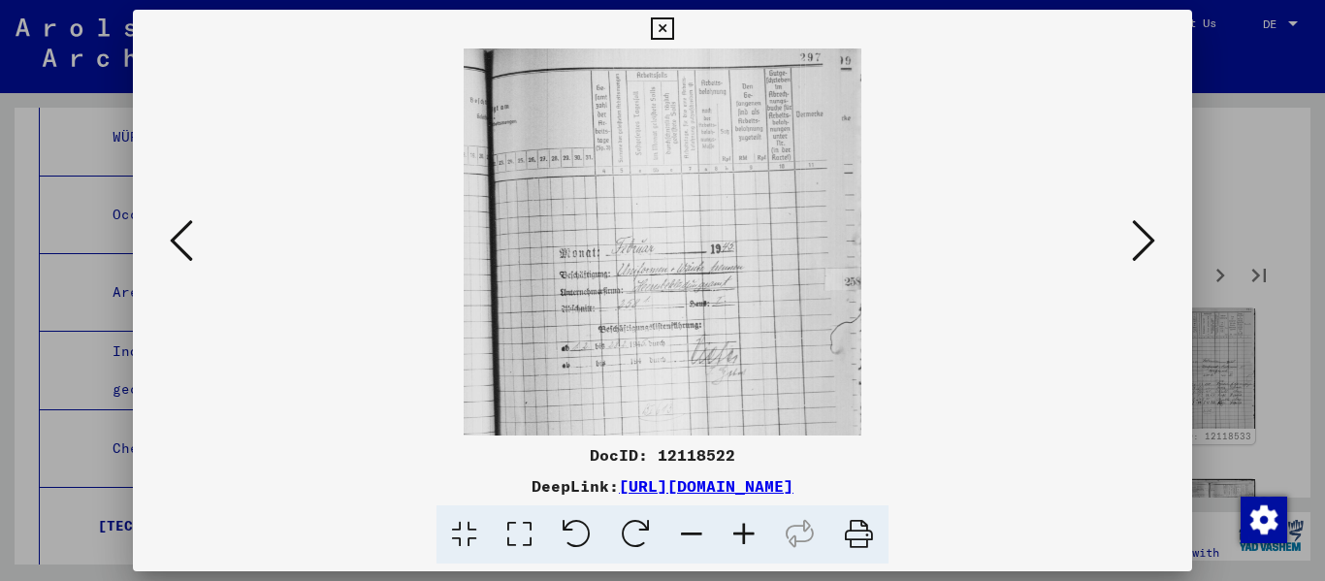
click at [682, 242] on icon at bounding box center [1143, 240] width 23 height 47
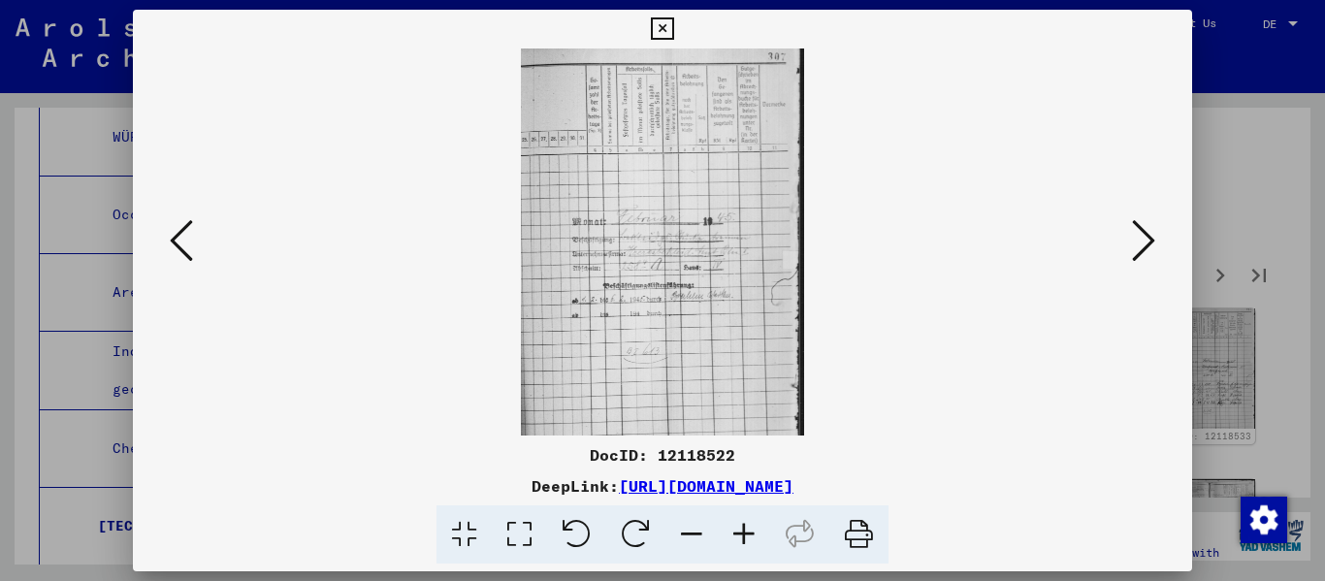
click at [682, 242] on icon at bounding box center [1143, 240] width 23 height 47
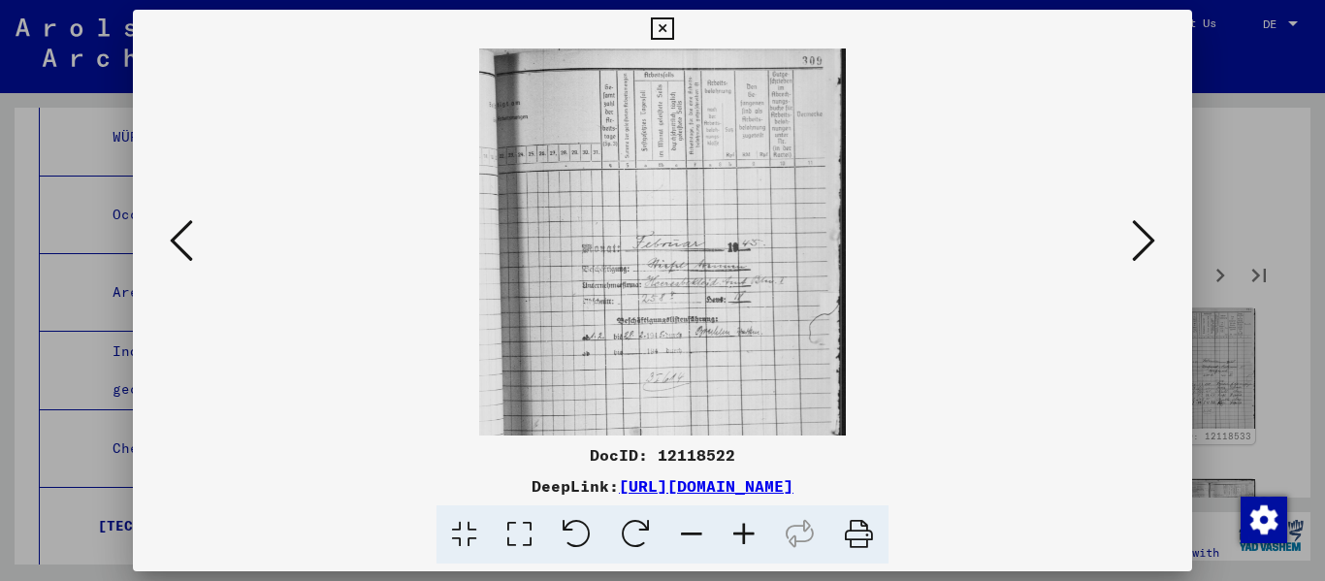
click at [682, 242] on icon at bounding box center [1143, 240] width 23 height 47
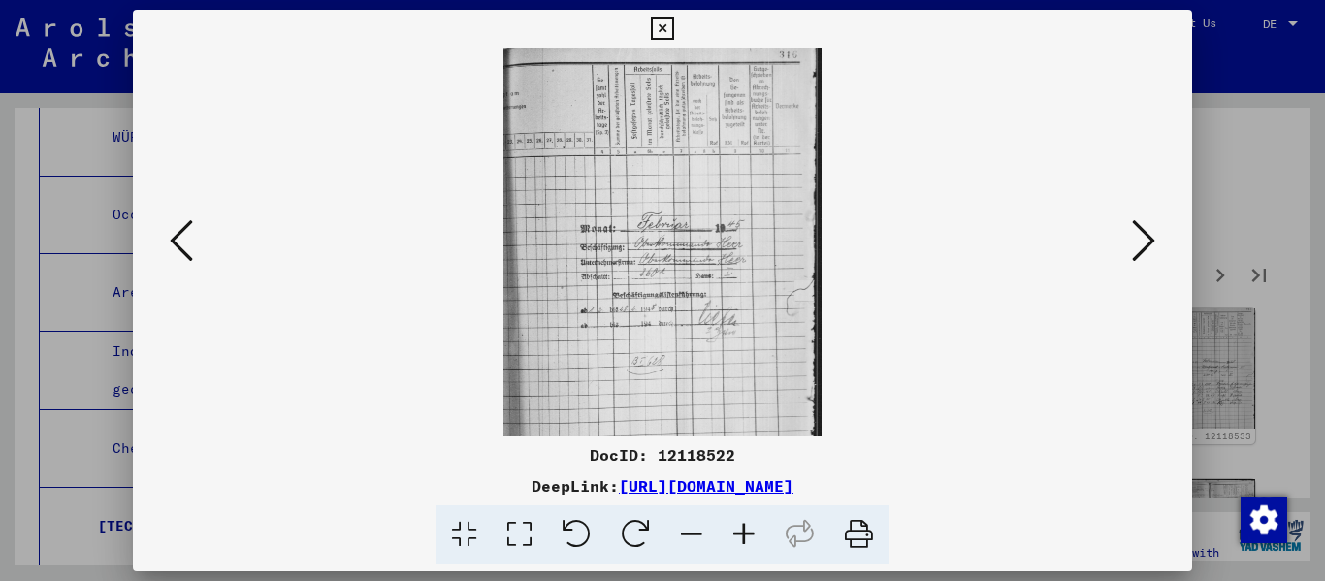
click at [682, 241] on icon at bounding box center [1143, 240] width 23 height 47
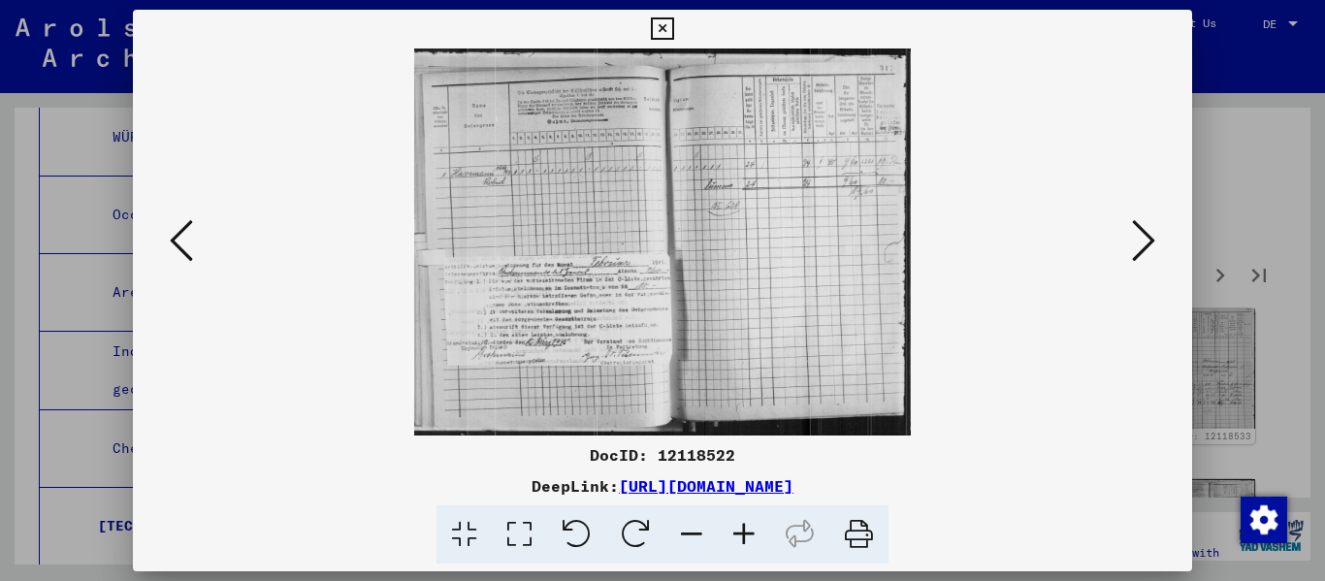
click at [682, 241] on icon at bounding box center [1143, 240] width 23 height 47
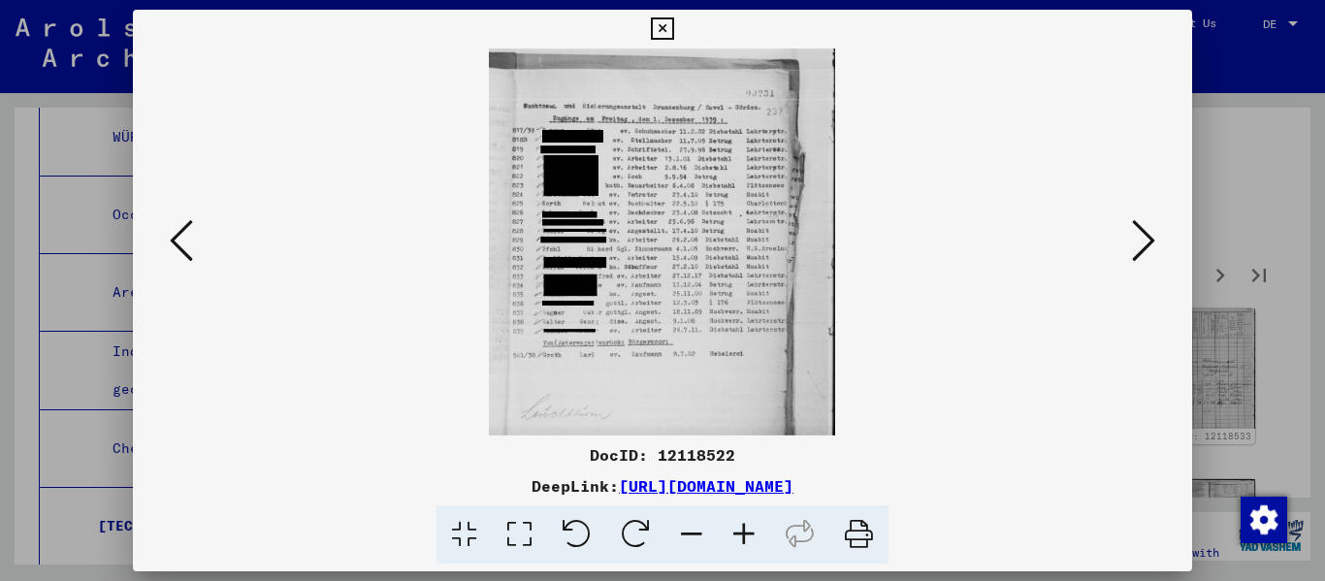
click at [682, 522] on icon at bounding box center [744, 534] width 52 height 59
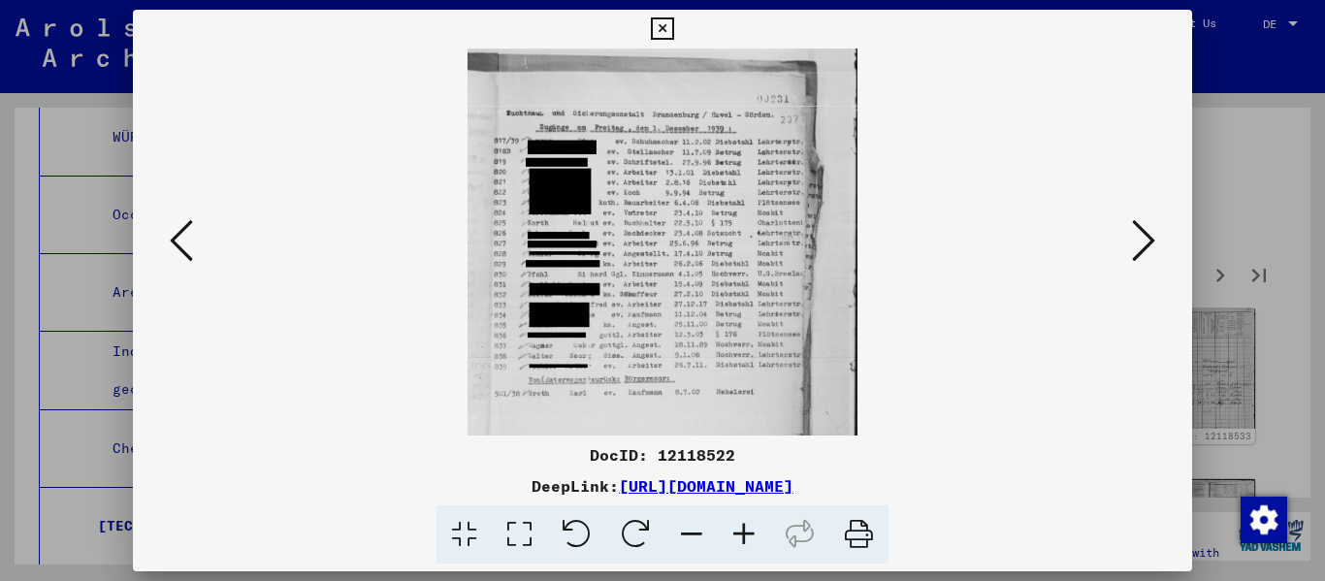
click at [682, 522] on icon at bounding box center [744, 534] width 52 height 59
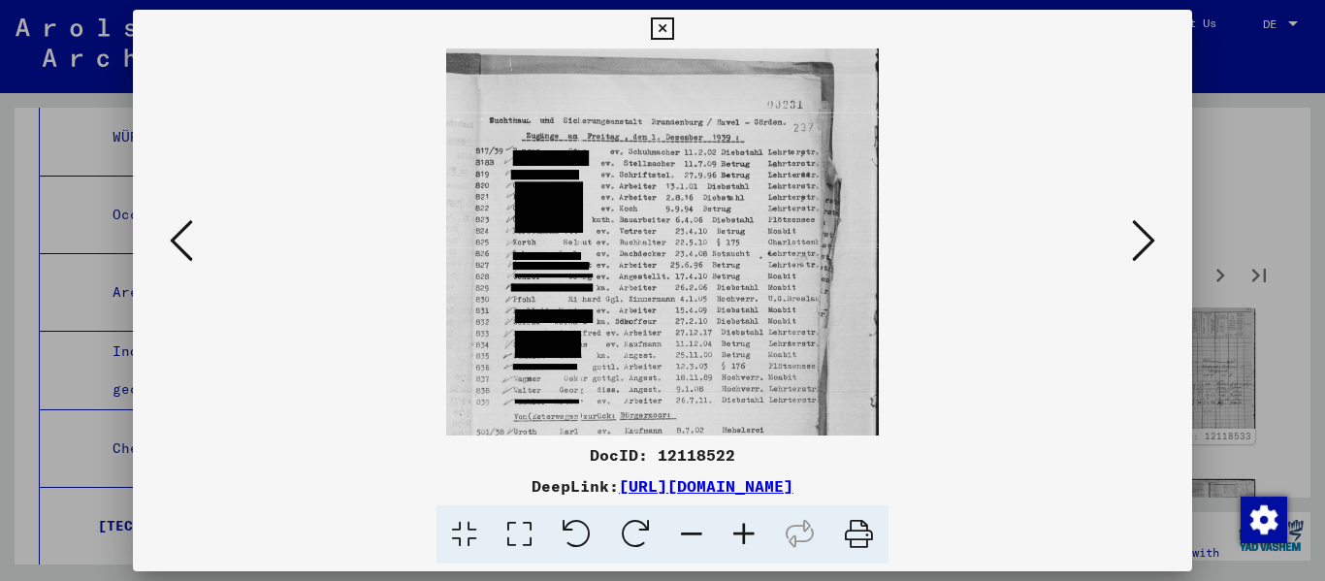
click at [682, 522] on icon at bounding box center [744, 534] width 52 height 59
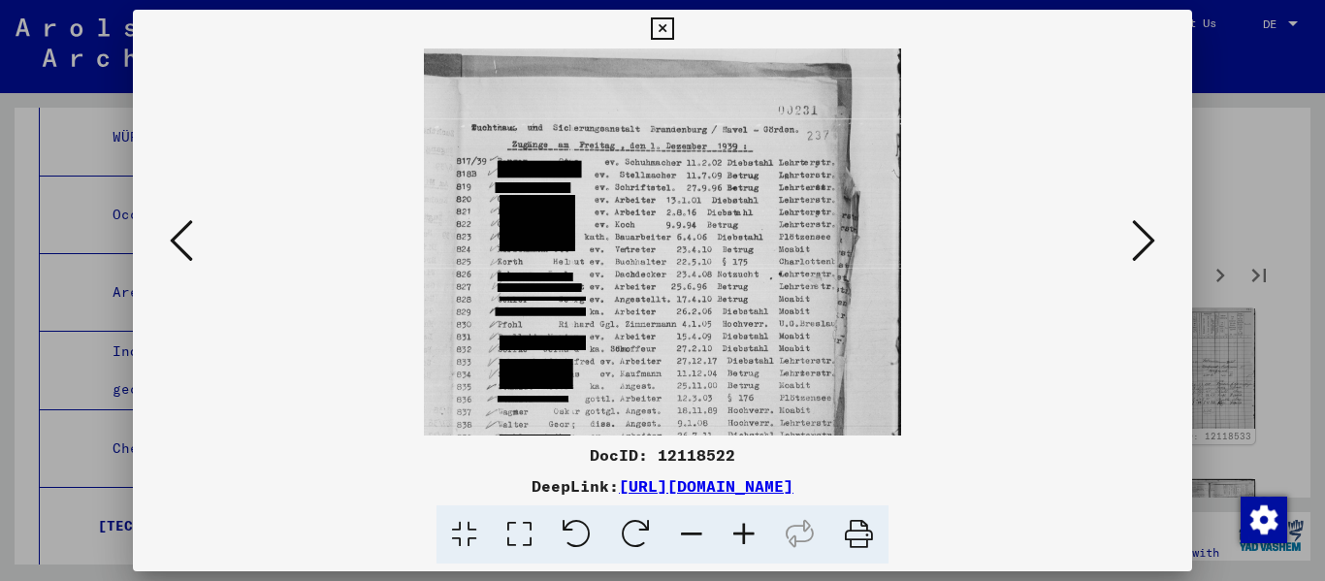
click at [682, 523] on icon at bounding box center [744, 534] width 52 height 59
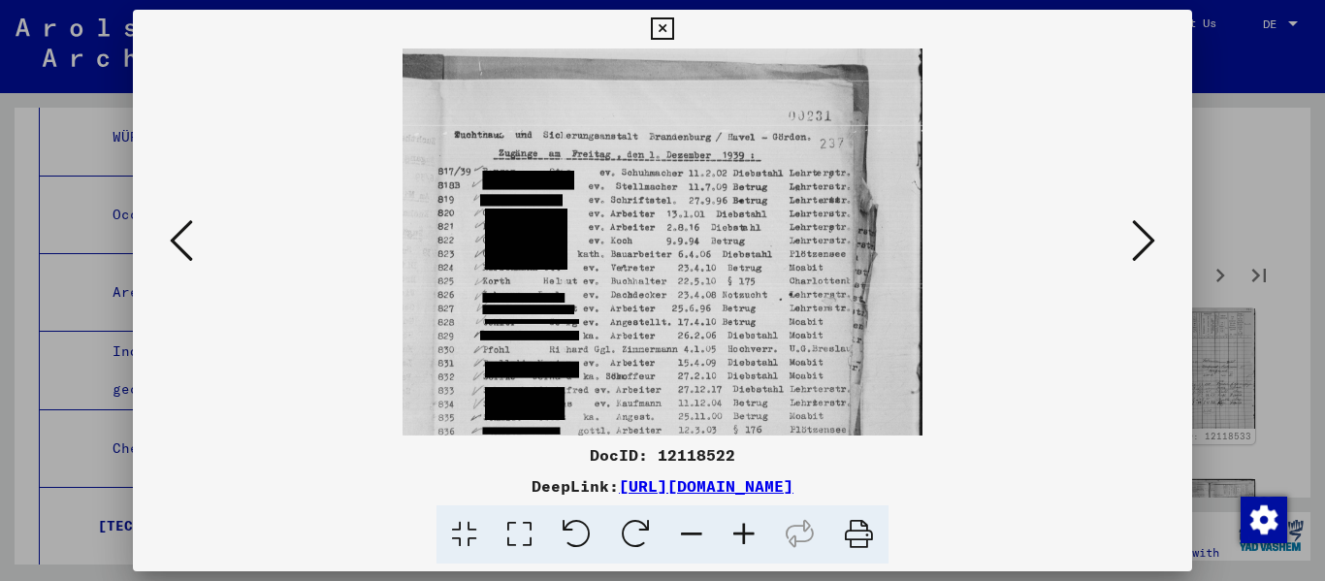
click at [682, 523] on icon at bounding box center [744, 534] width 52 height 59
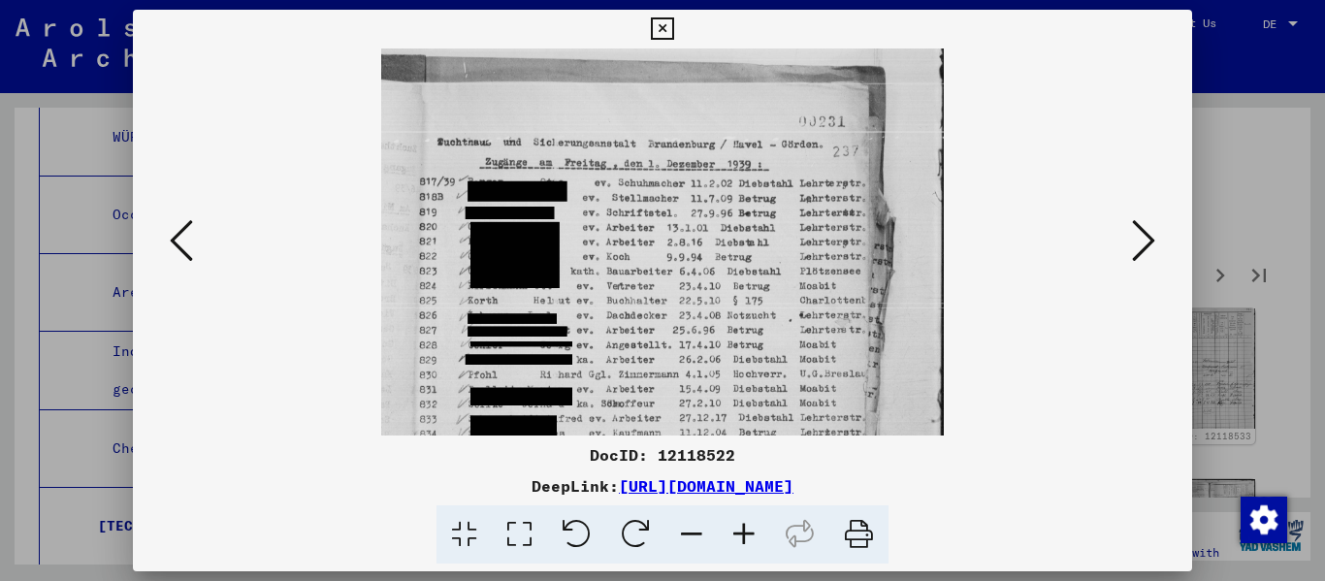
click at [682, 523] on icon at bounding box center [744, 534] width 52 height 59
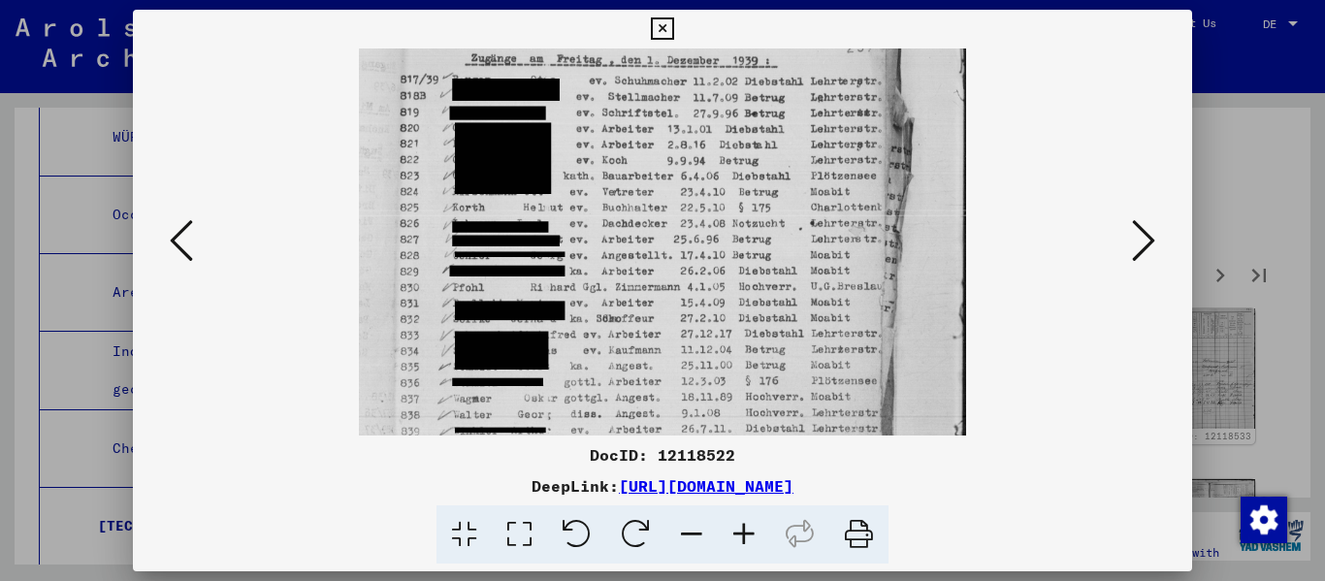
drag, startPoint x: 693, startPoint y: 339, endPoint x: 704, endPoint y: 200, distance: 140.0
click at [682, 200] on img at bounding box center [662, 275] width 606 height 678
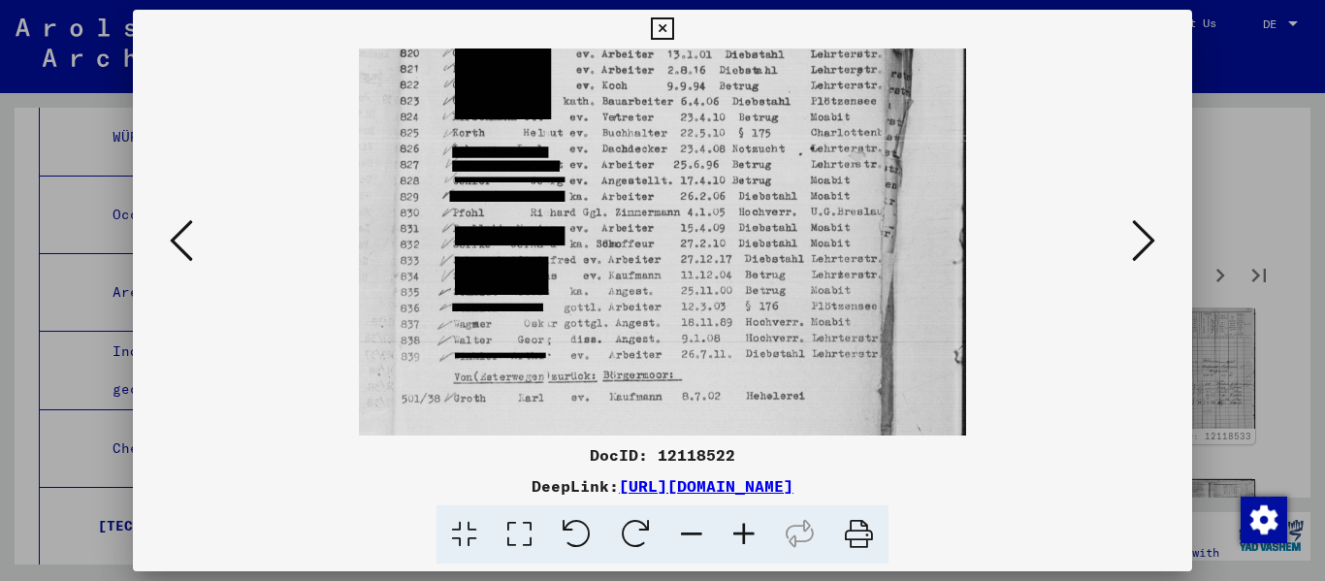
scroll to position [255, 0]
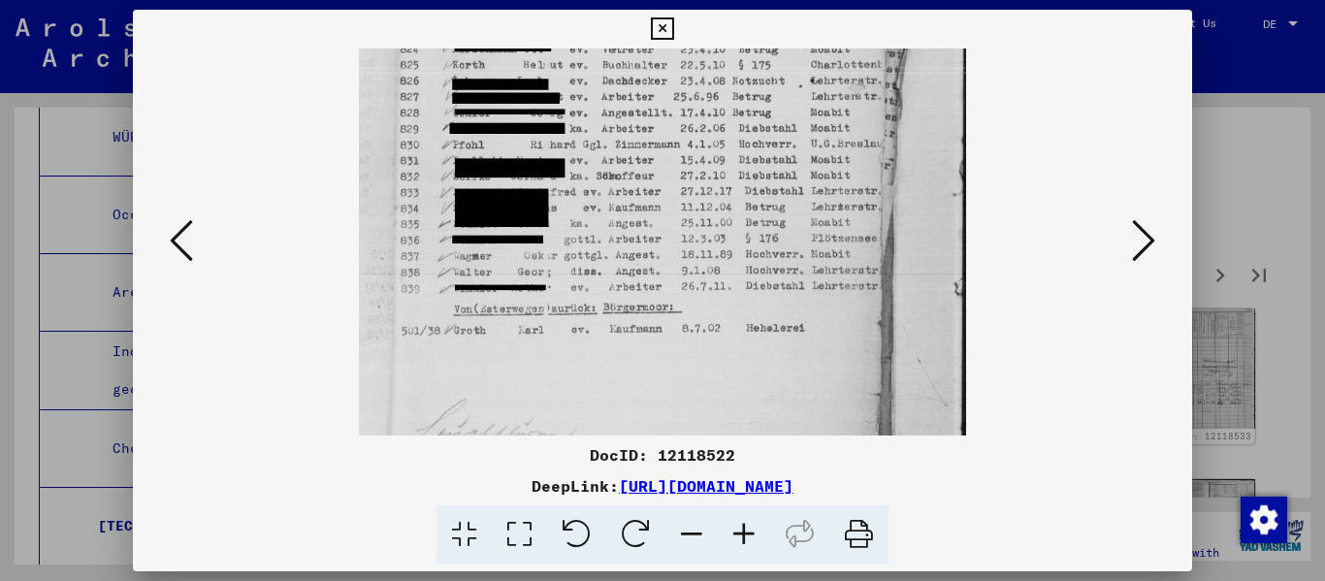
drag, startPoint x: 715, startPoint y: 368, endPoint x: 715, endPoint y: 254, distance: 114.4
click at [682, 254] on img at bounding box center [662, 132] width 606 height 678
click at [682, 239] on icon at bounding box center [1143, 240] width 23 height 47
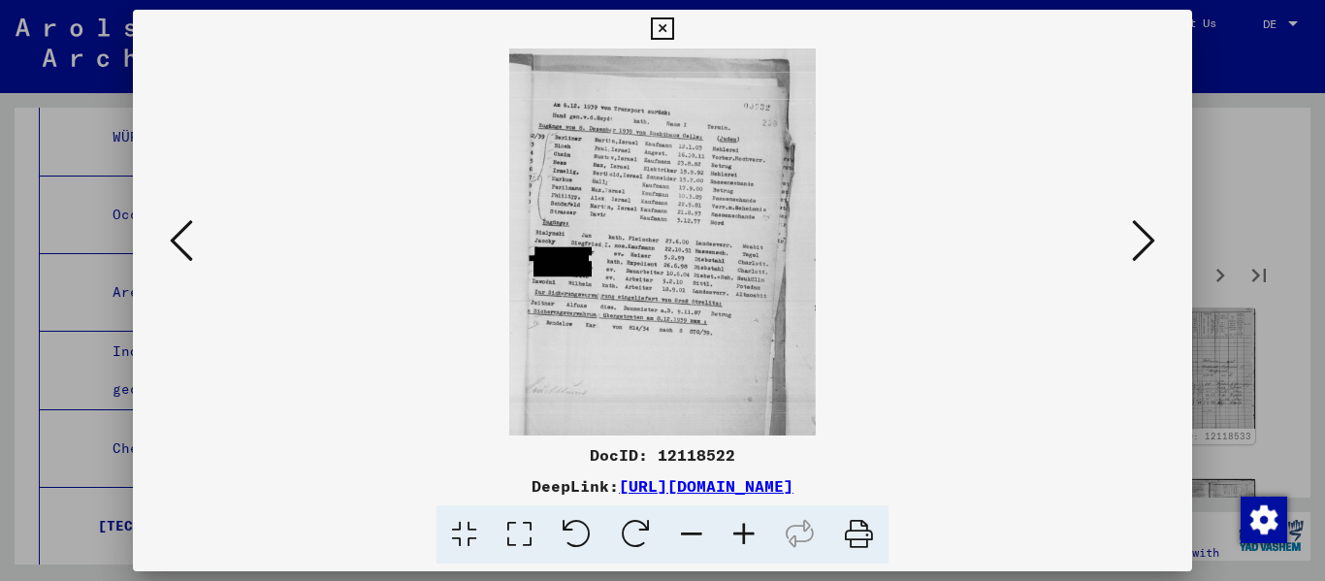
click at [682, 541] on icon at bounding box center [744, 534] width 52 height 59
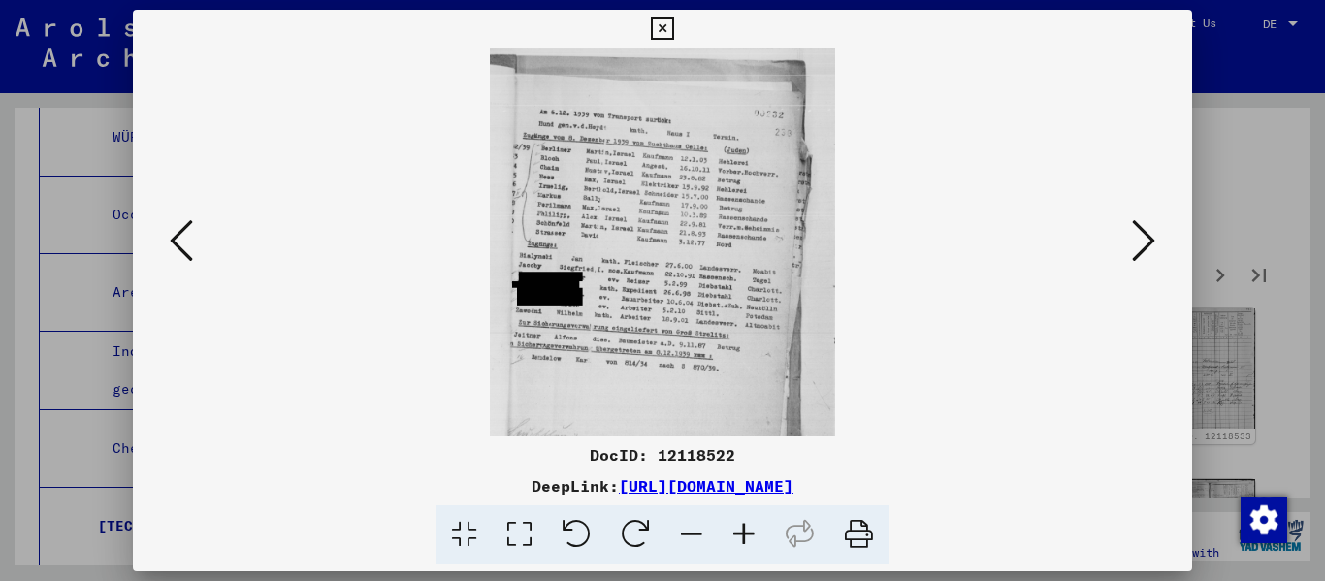
click at [682, 541] on icon at bounding box center [744, 534] width 52 height 59
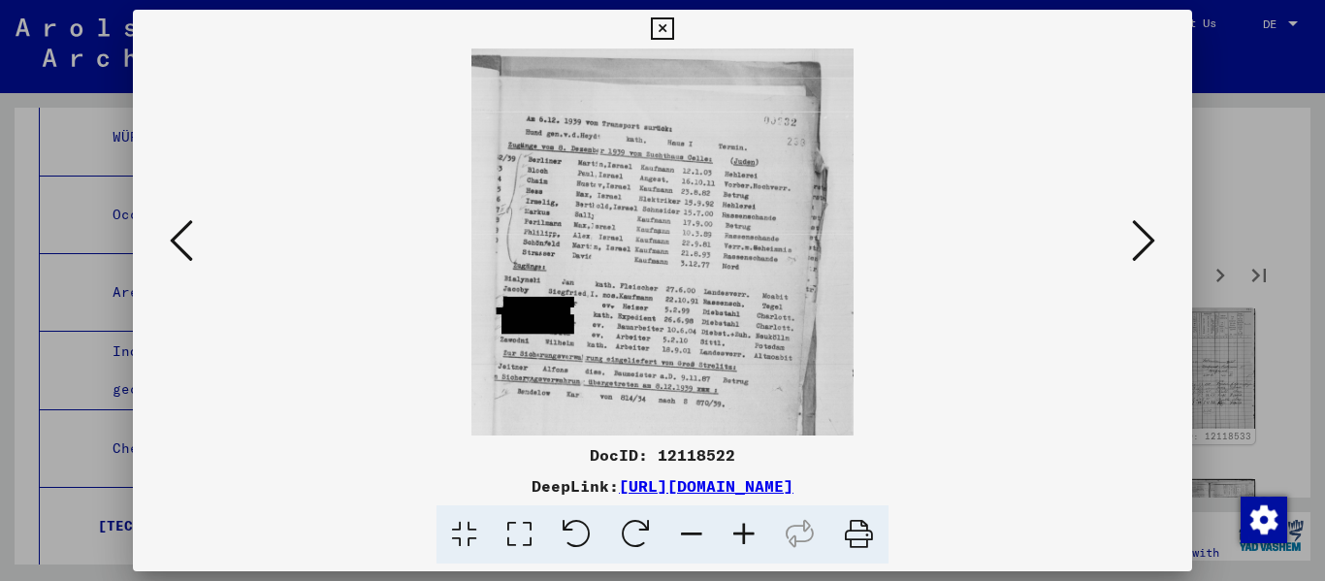
click at [682, 541] on icon at bounding box center [744, 534] width 52 height 59
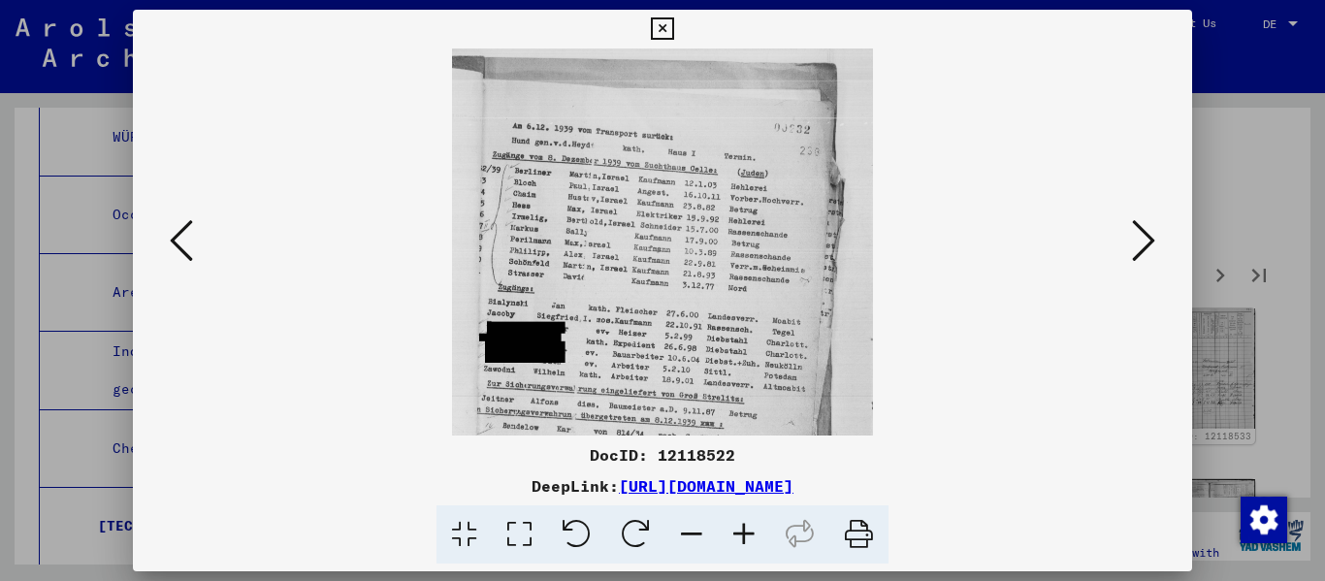
click at [682, 540] on icon at bounding box center [744, 534] width 52 height 59
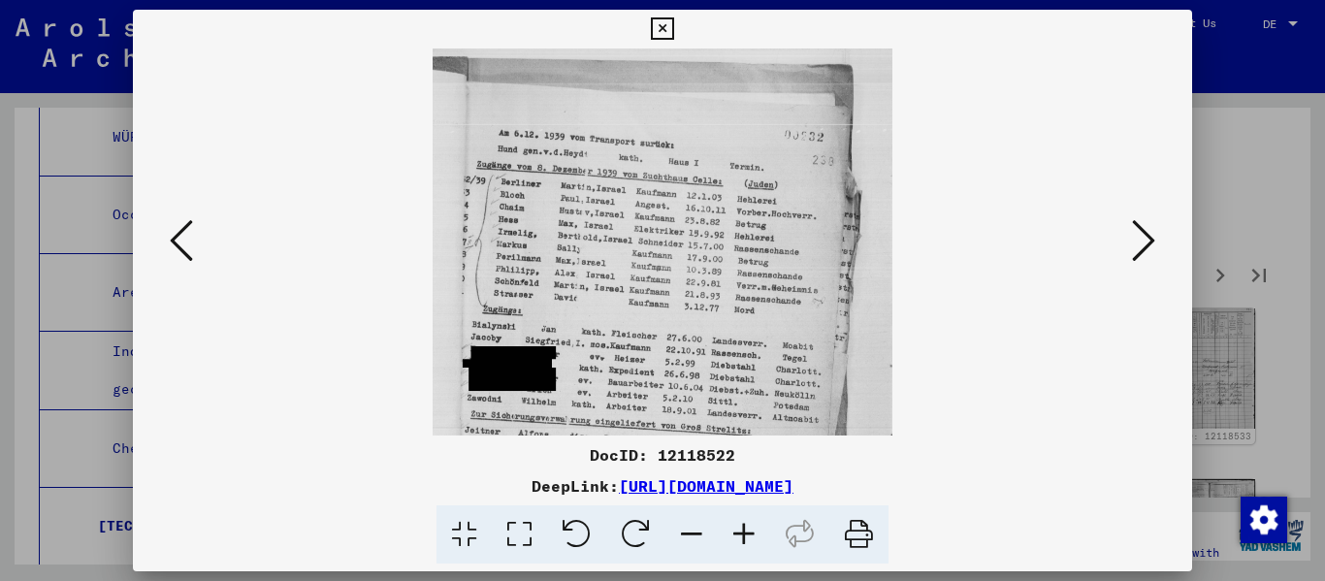
click at [682, 540] on icon at bounding box center [744, 534] width 52 height 59
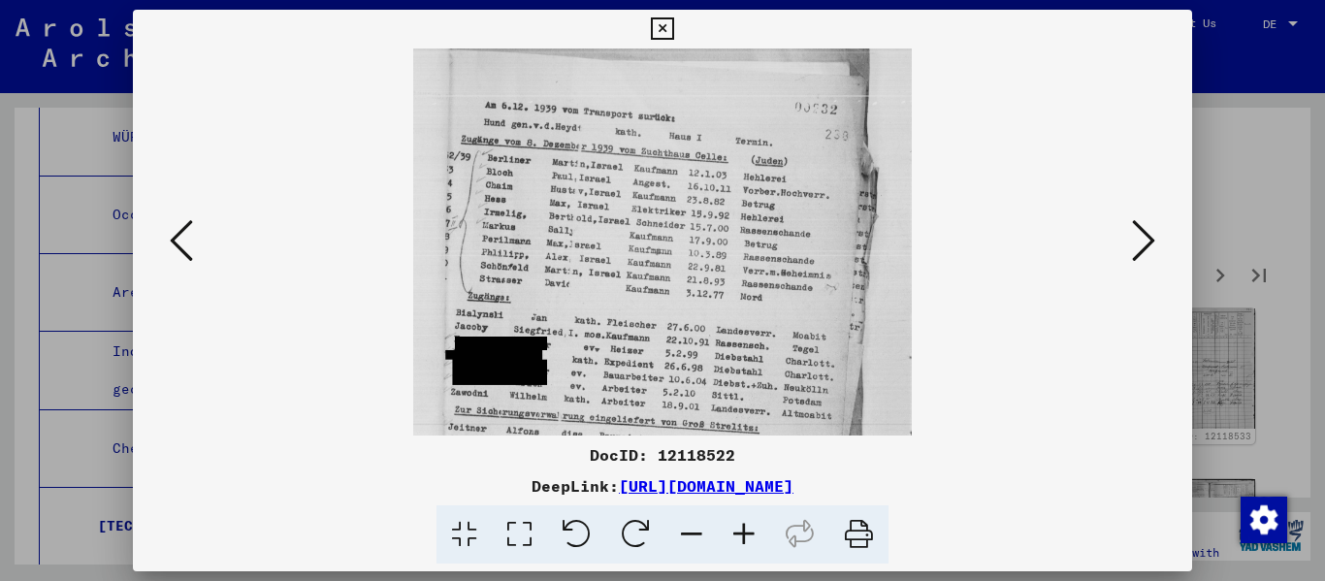
scroll to position [56, 0]
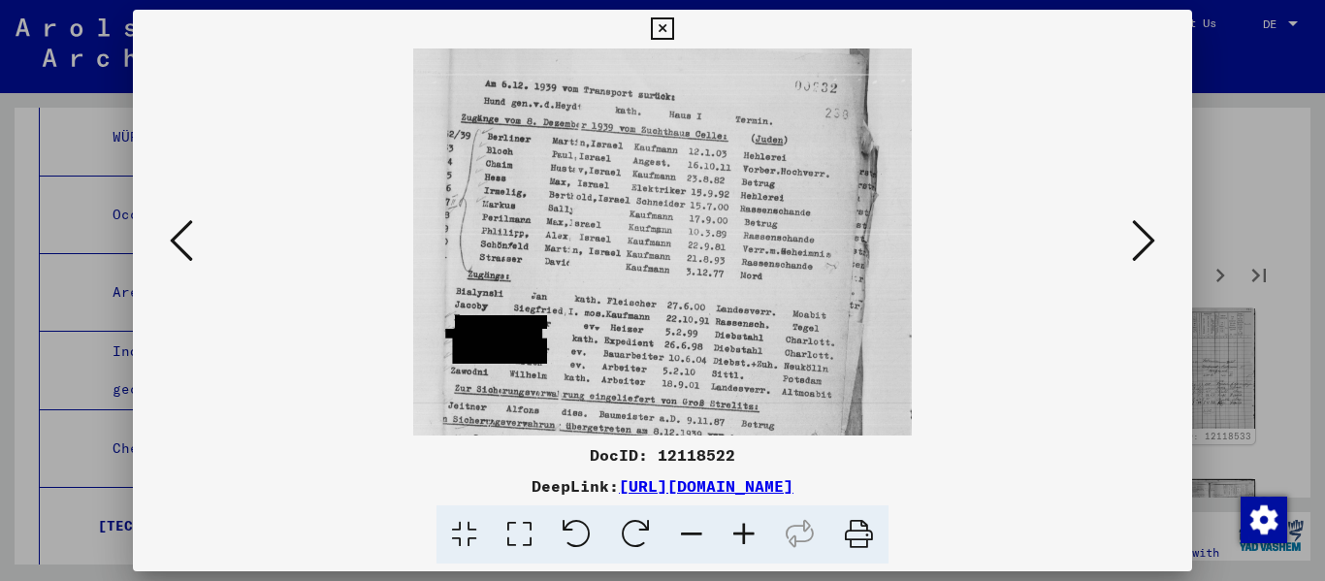
drag, startPoint x: 641, startPoint y: 363, endPoint x: 633, endPoint y: 306, distance: 56.8
click at [633, 306] on img at bounding box center [661, 306] width 497 height 629
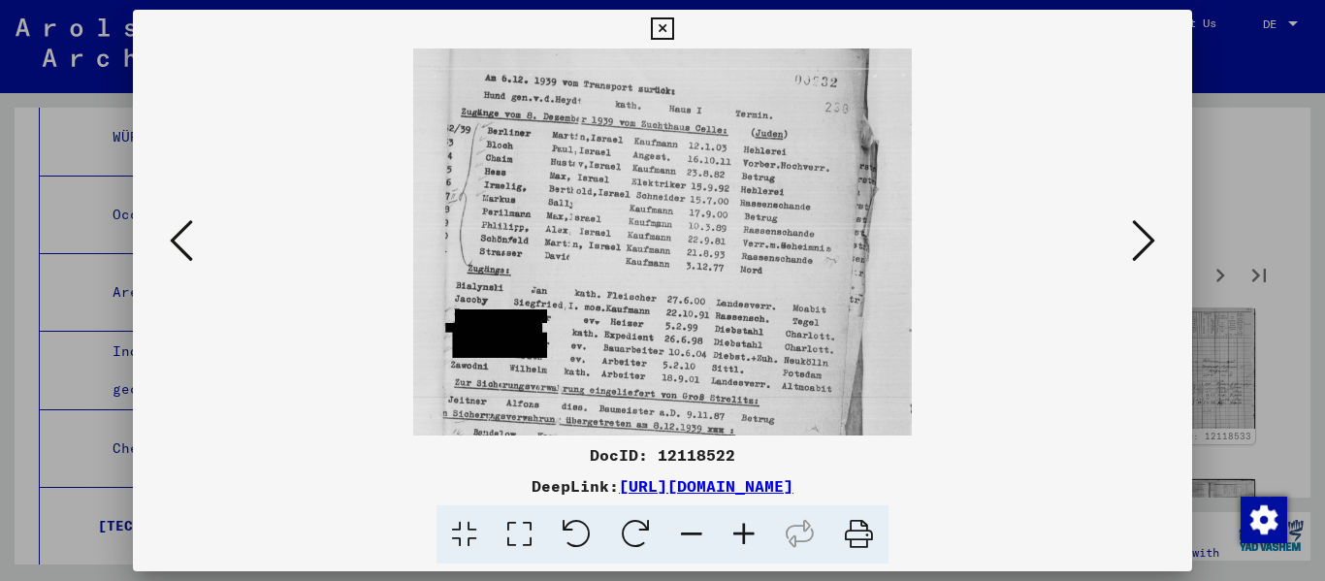
scroll to position [58, 0]
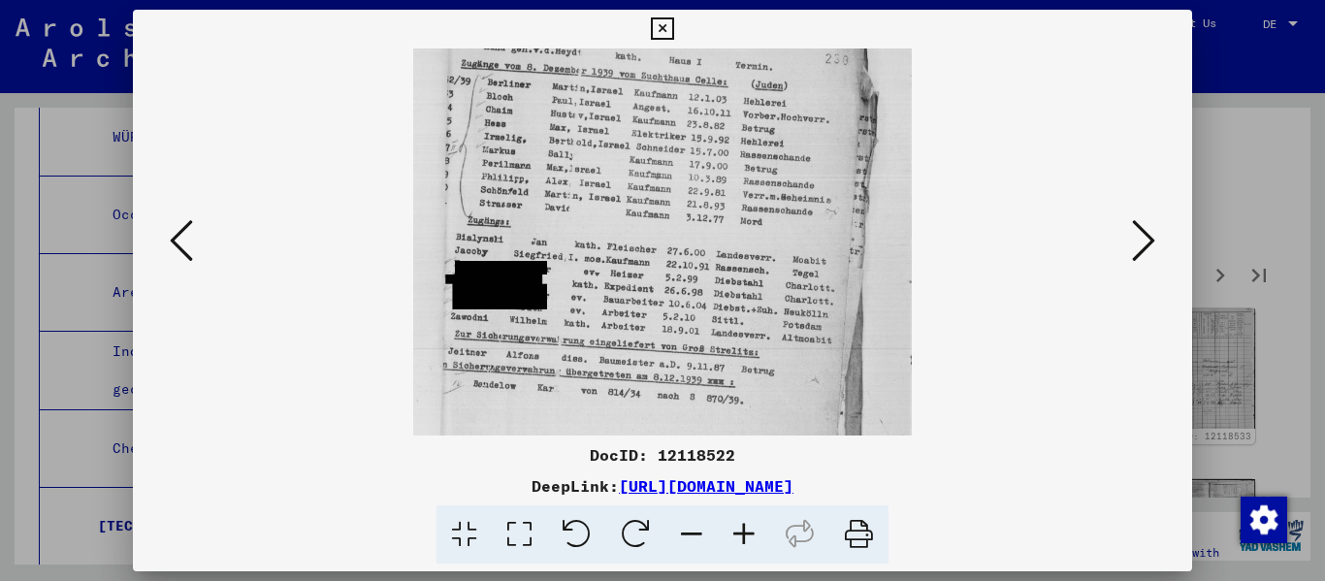
drag, startPoint x: 638, startPoint y: 340, endPoint x: 703, endPoint y: 229, distance: 129.1
click at [682, 248] on img at bounding box center [661, 252] width 497 height 629
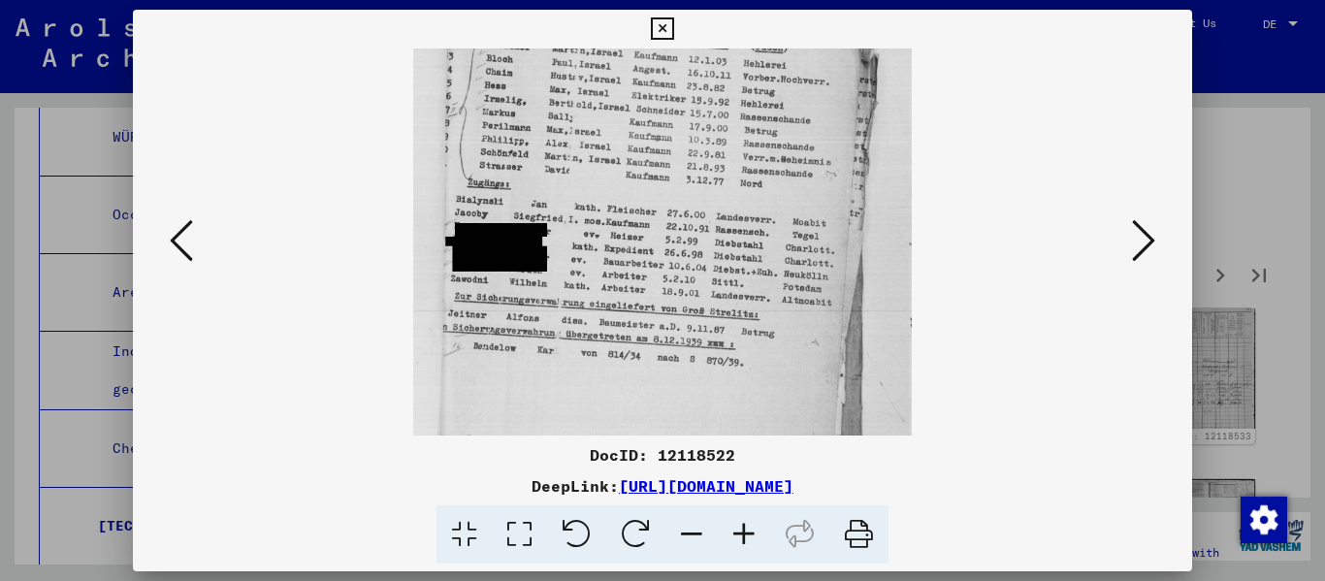
click at [682, 253] on icon at bounding box center [1143, 240] width 23 height 47
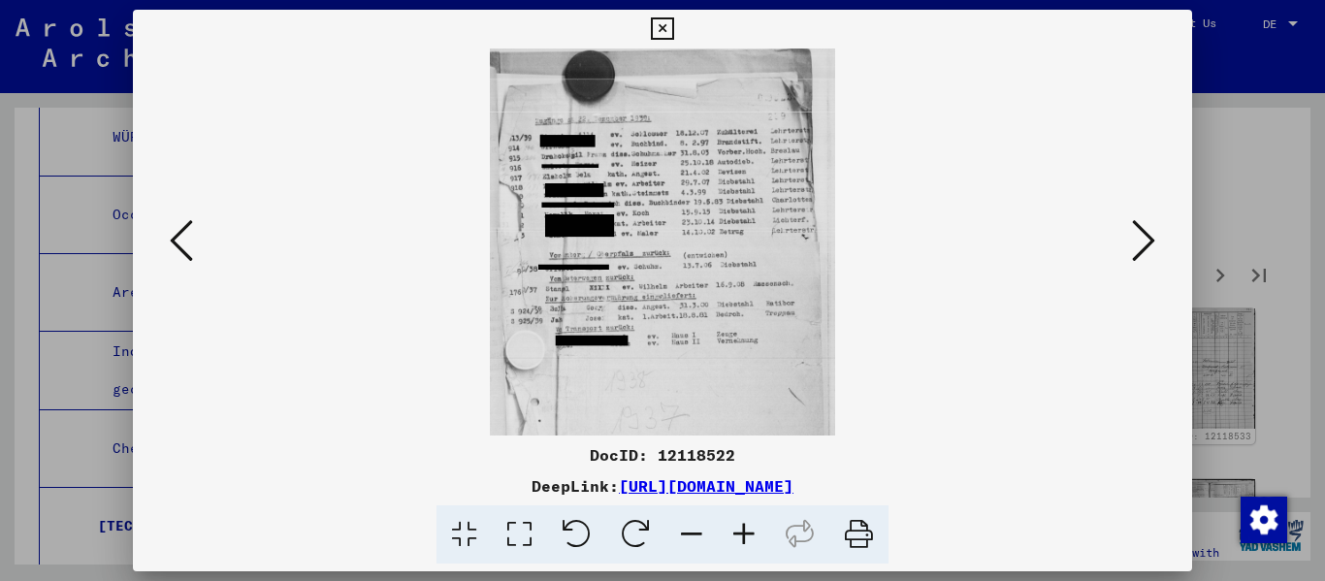
click at [682, 548] on icon at bounding box center [744, 534] width 52 height 59
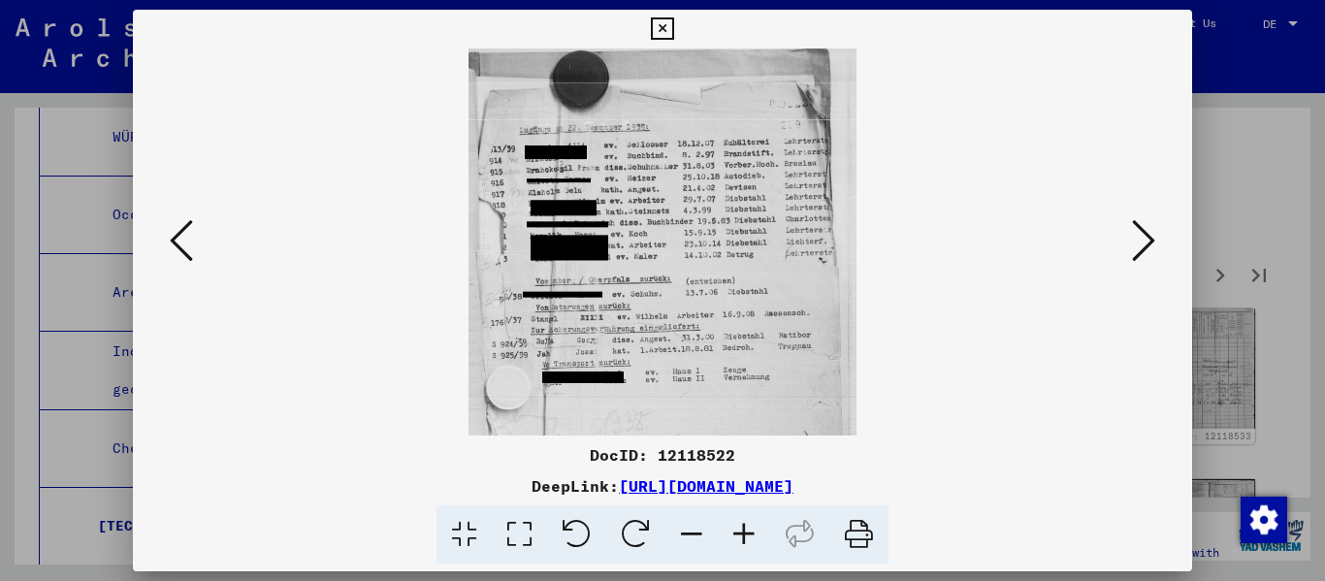
click at [682, 548] on icon at bounding box center [744, 534] width 52 height 59
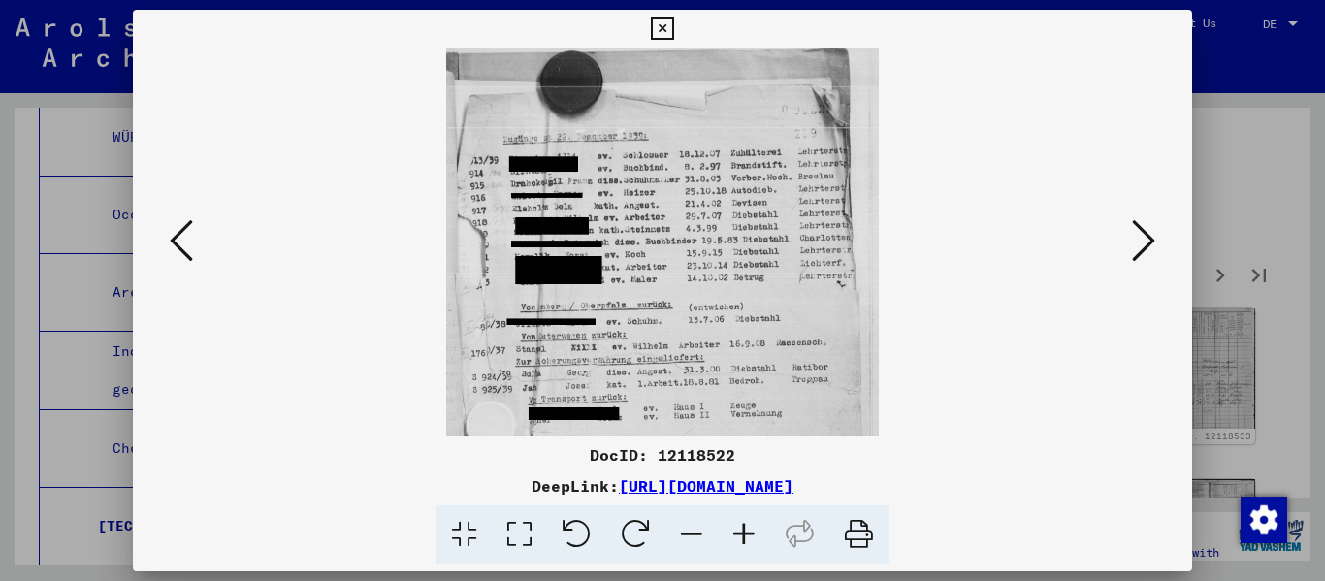
click at [682, 548] on icon at bounding box center [744, 534] width 52 height 59
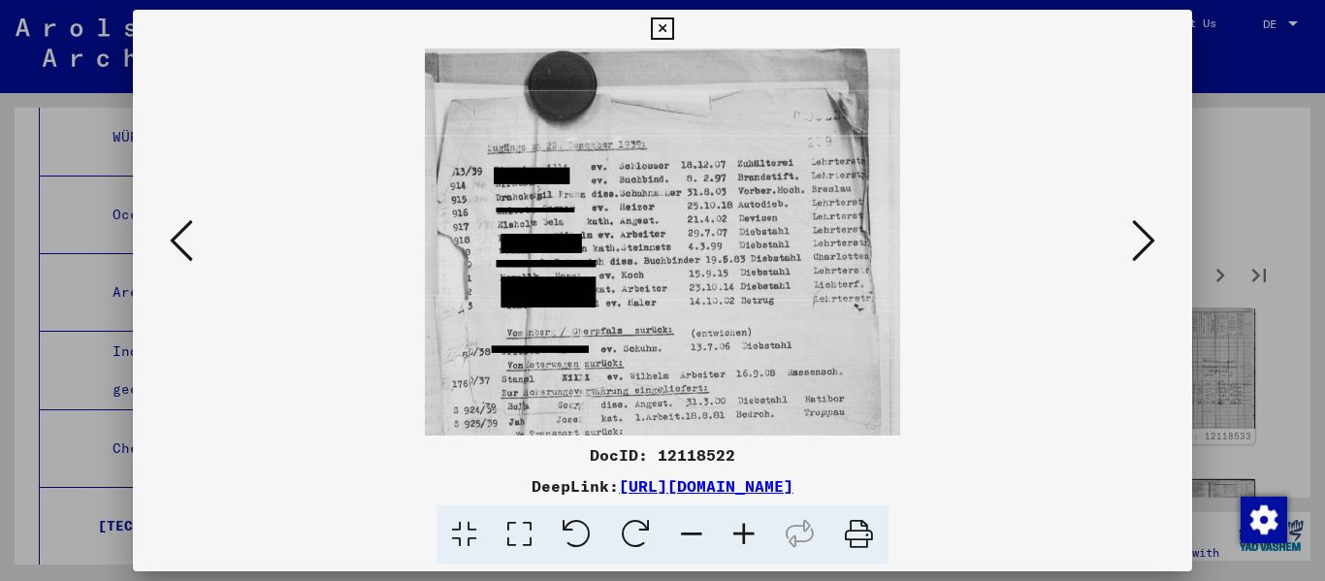
click at [682, 548] on icon at bounding box center [744, 534] width 52 height 59
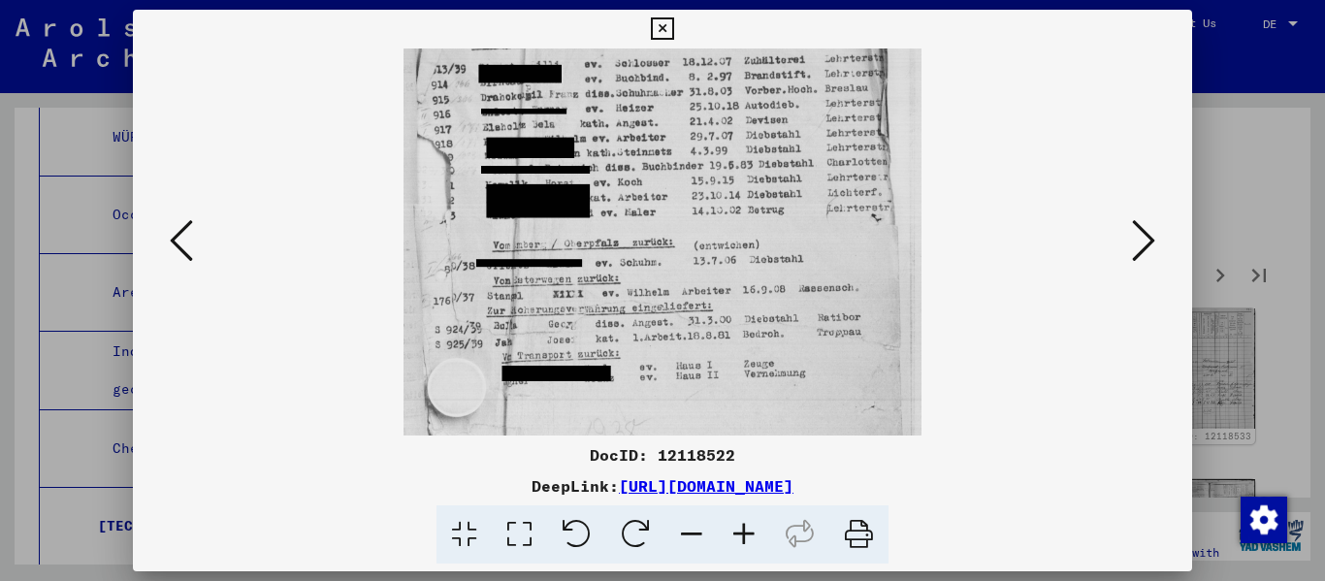
scroll to position [124, 0]
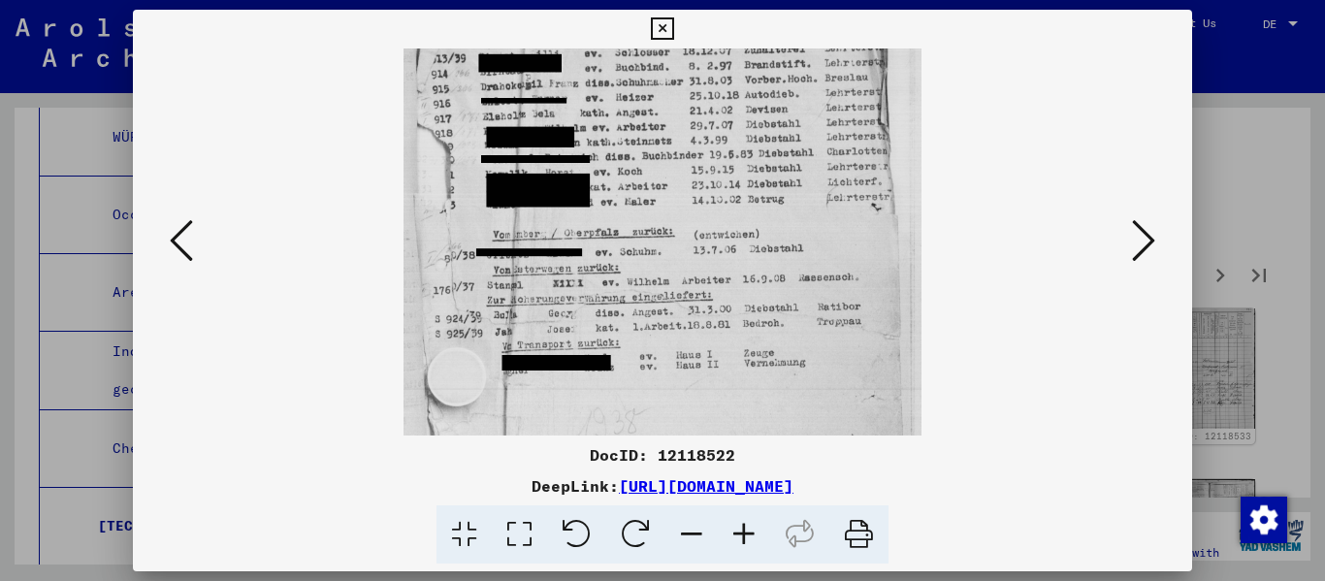
drag, startPoint x: 735, startPoint y: 320, endPoint x: 731, endPoint y: 196, distance: 124.2
click at [682, 196] on img at bounding box center [662, 214] width 519 height 581
click at [682, 533] on icon at bounding box center [744, 534] width 52 height 59
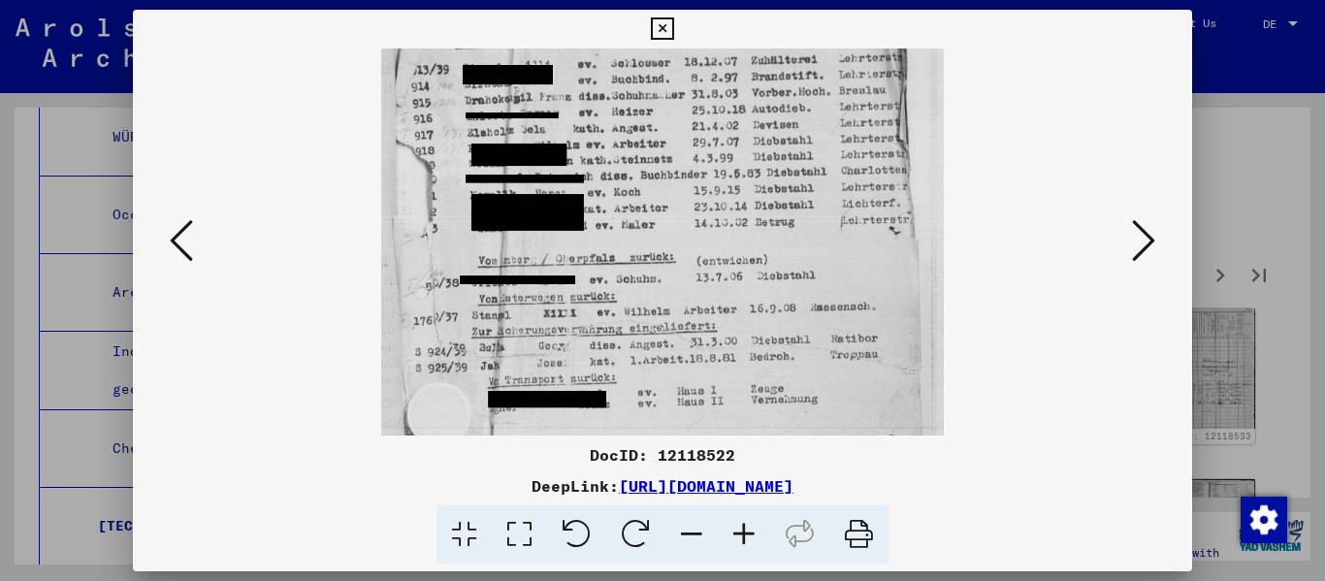
click at [682, 242] on icon at bounding box center [1143, 240] width 23 height 47
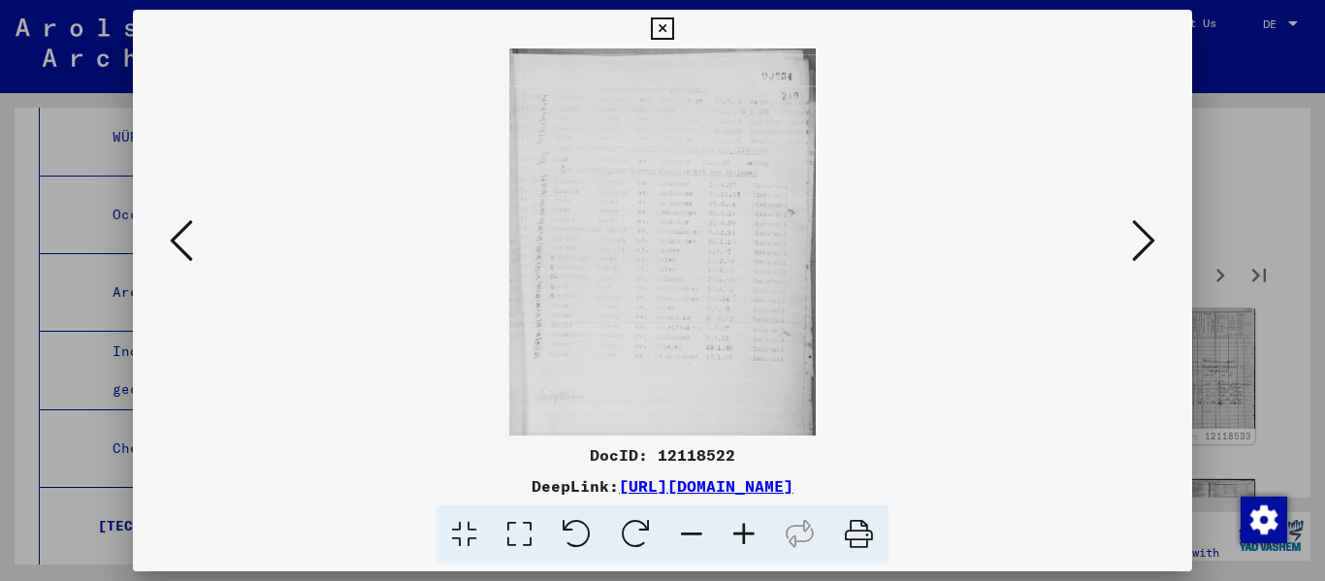
click at [682, 544] on icon at bounding box center [744, 534] width 52 height 59
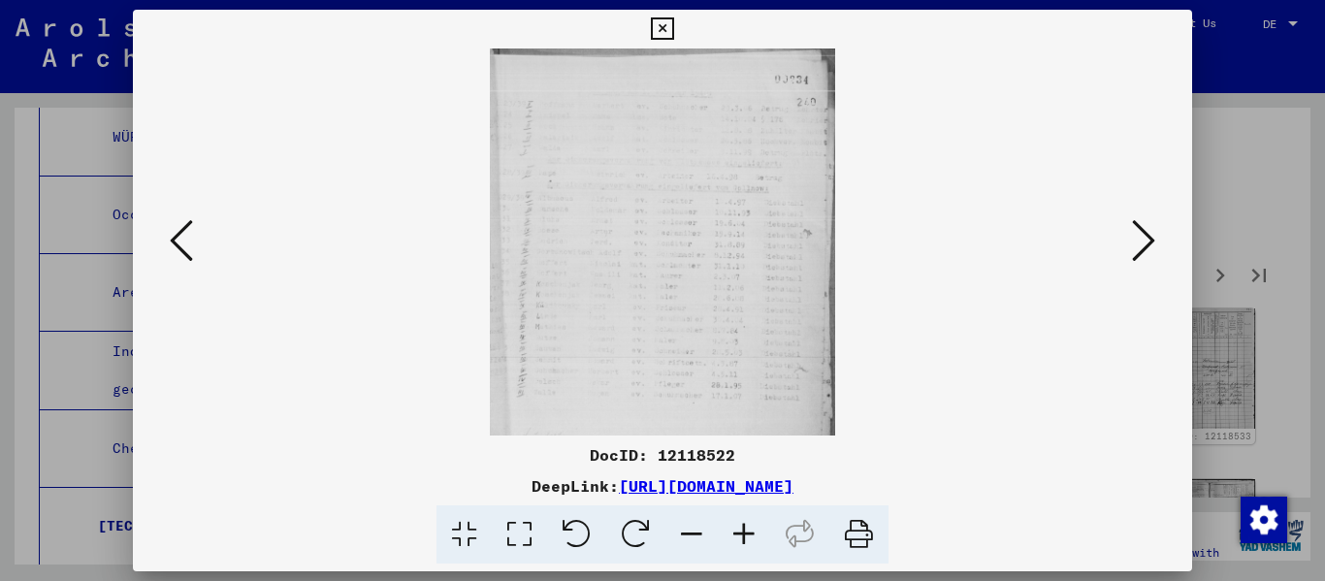
click at [682, 541] on icon at bounding box center [744, 534] width 52 height 59
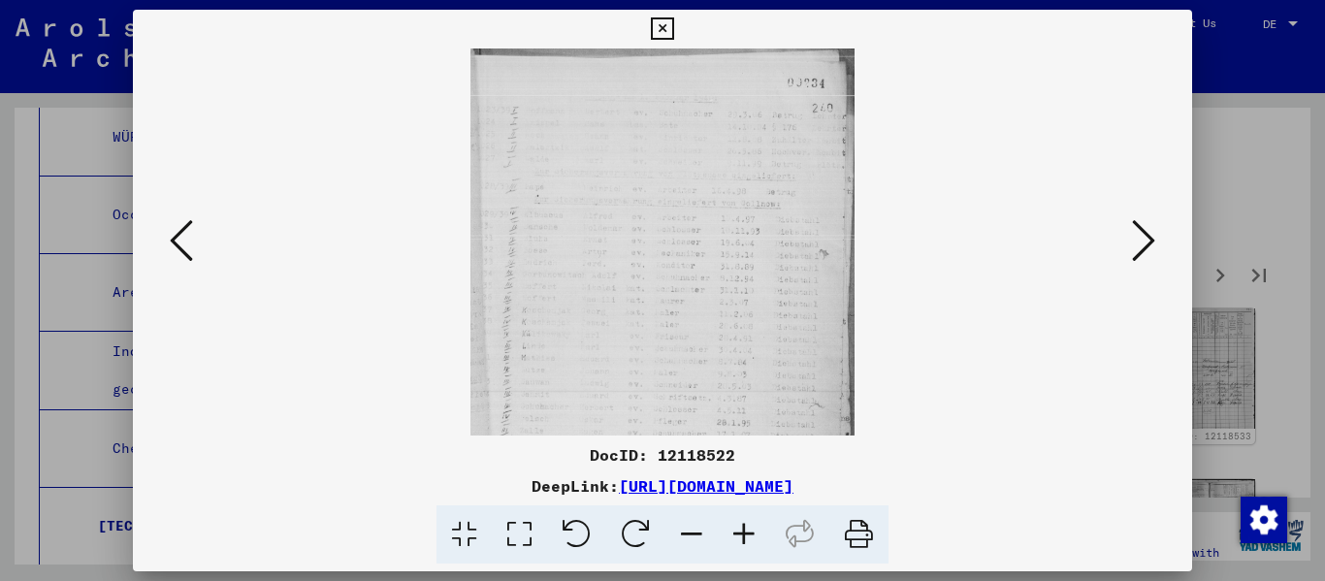
click at [682, 539] on icon at bounding box center [744, 534] width 52 height 59
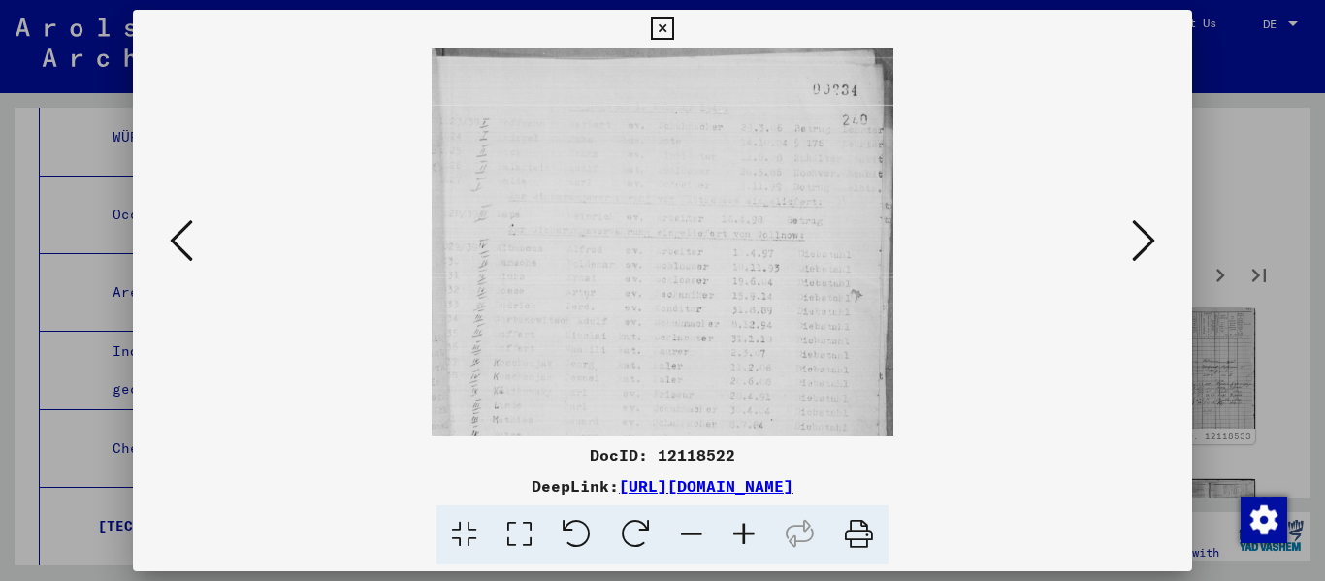
click at [682, 539] on icon at bounding box center [744, 534] width 52 height 59
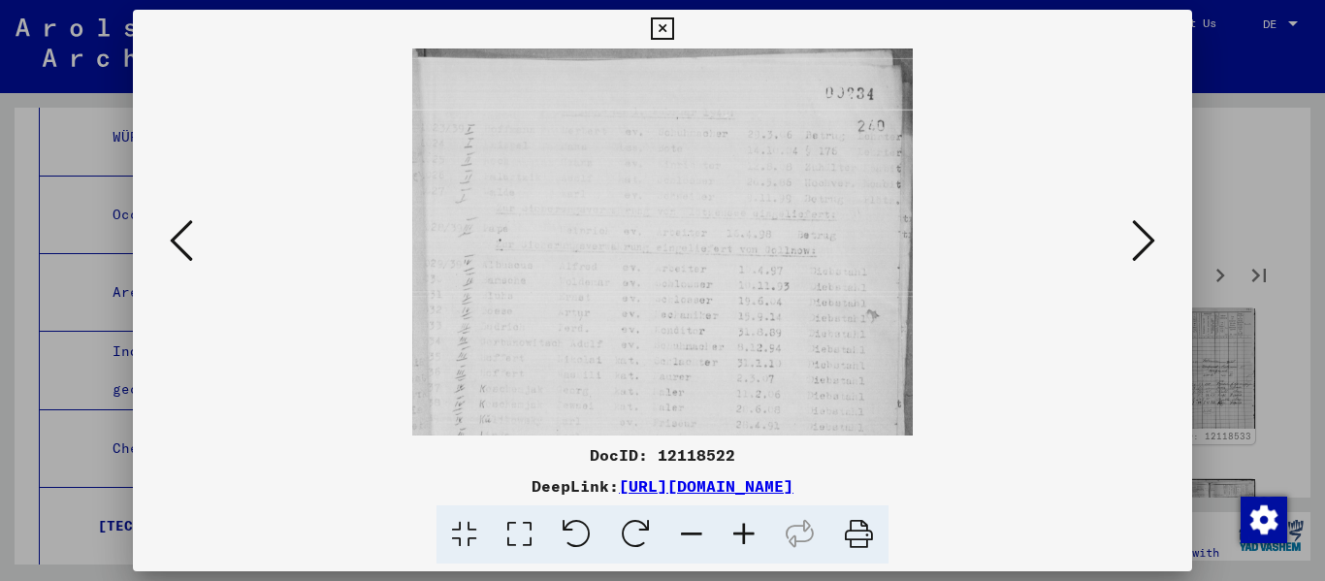
click at [682, 539] on icon at bounding box center [744, 534] width 52 height 59
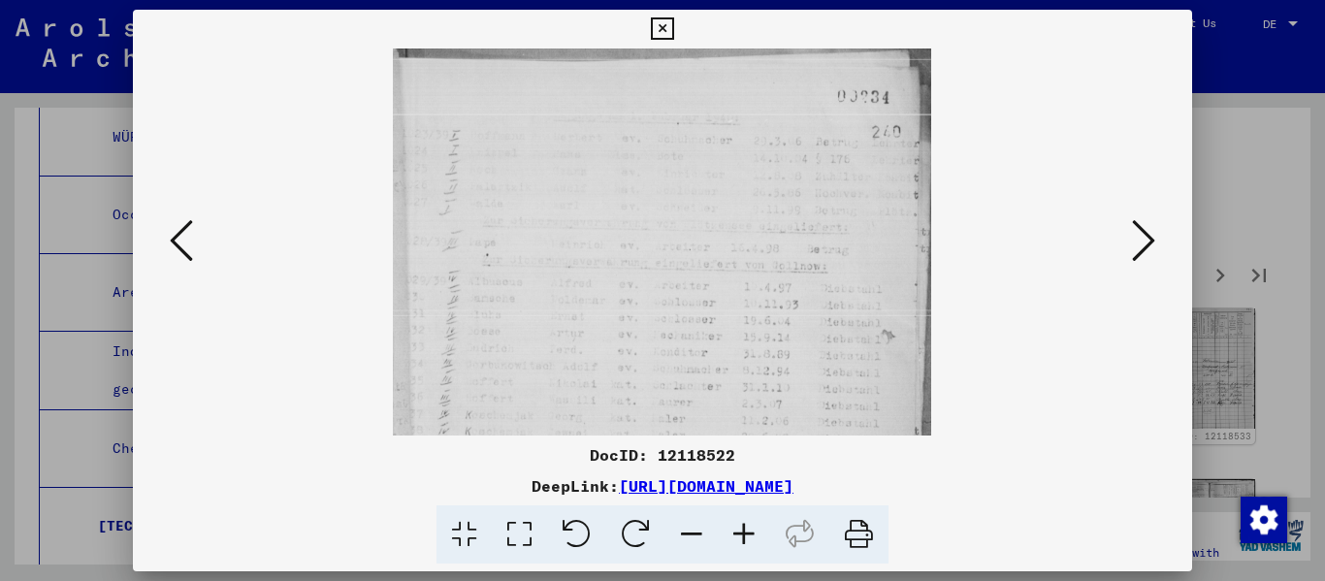
click at [682, 539] on icon at bounding box center [744, 534] width 52 height 59
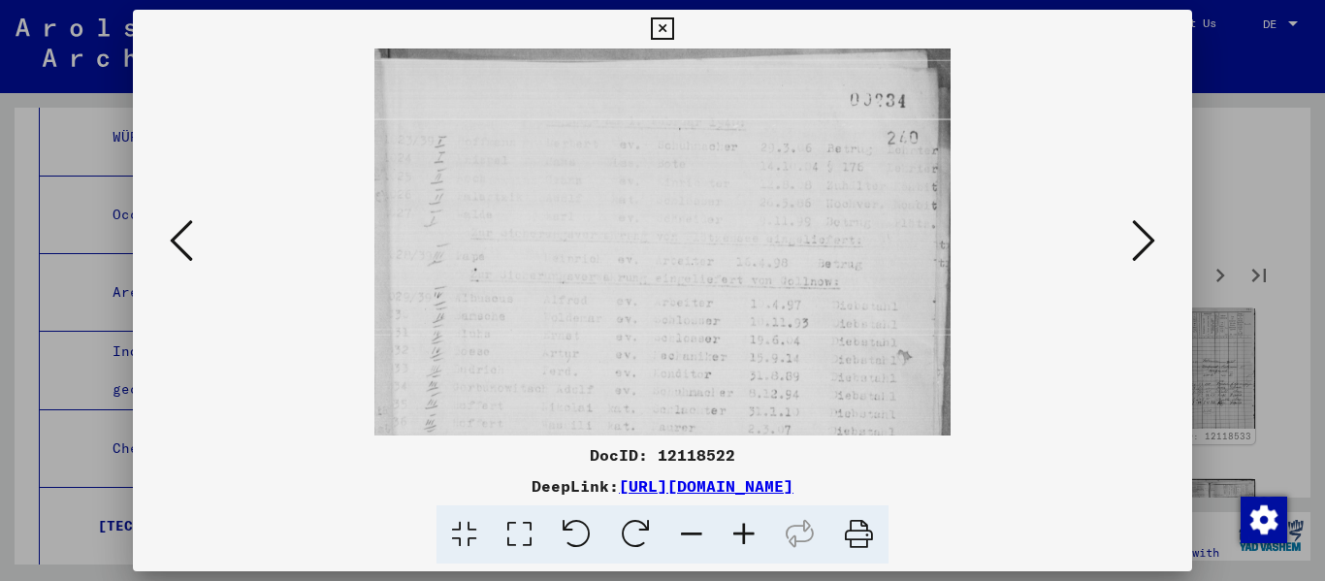
click at [682, 539] on icon at bounding box center [744, 534] width 52 height 59
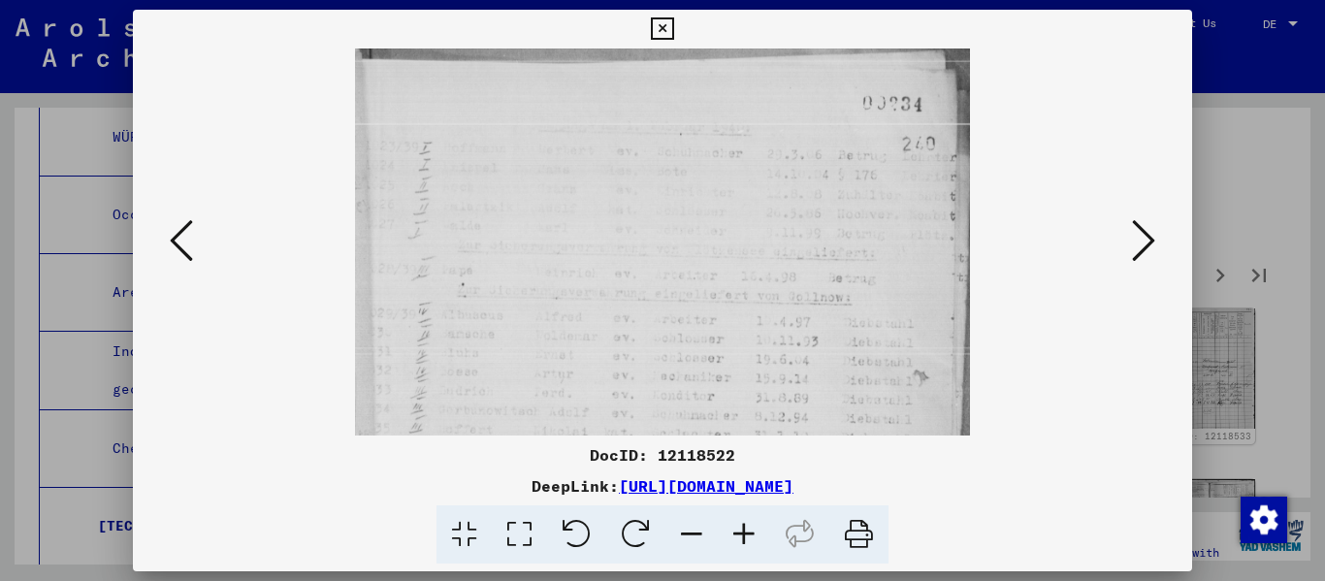
drag, startPoint x: 644, startPoint y: 352, endPoint x: 646, endPoint y: 378, distance: 26.3
click at [646, 378] on img at bounding box center [662, 435] width 615 height 775
click at [682, 535] on icon at bounding box center [744, 534] width 52 height 59
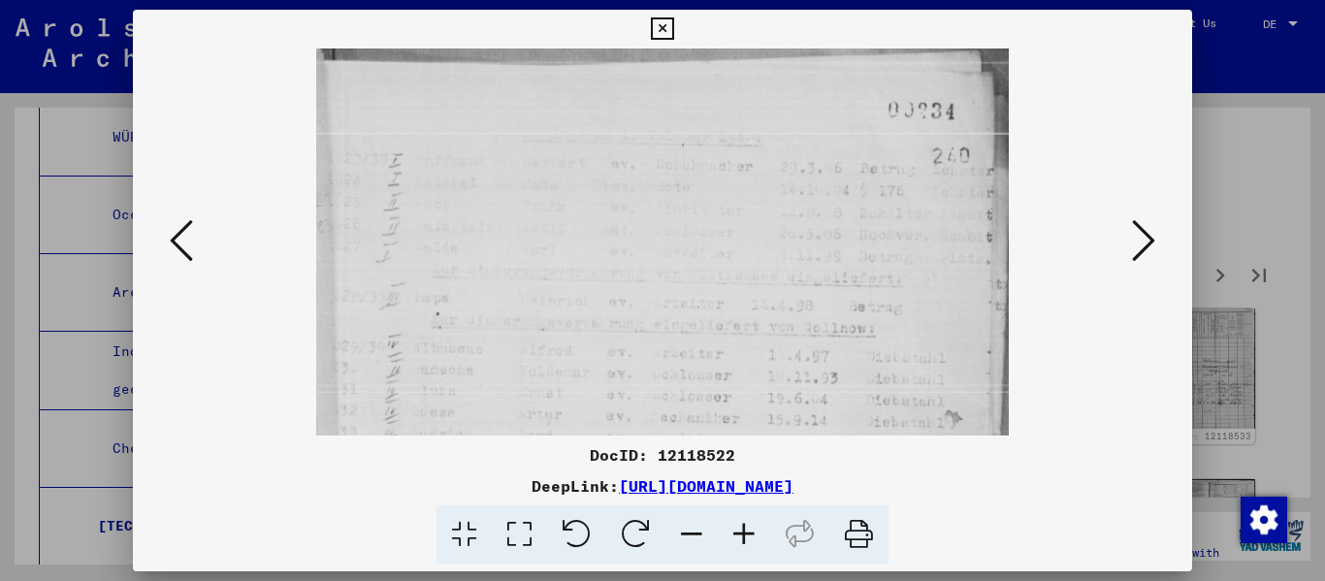
click at [682, 535] on icon at bounding box center [744, 534] width 52 height 59
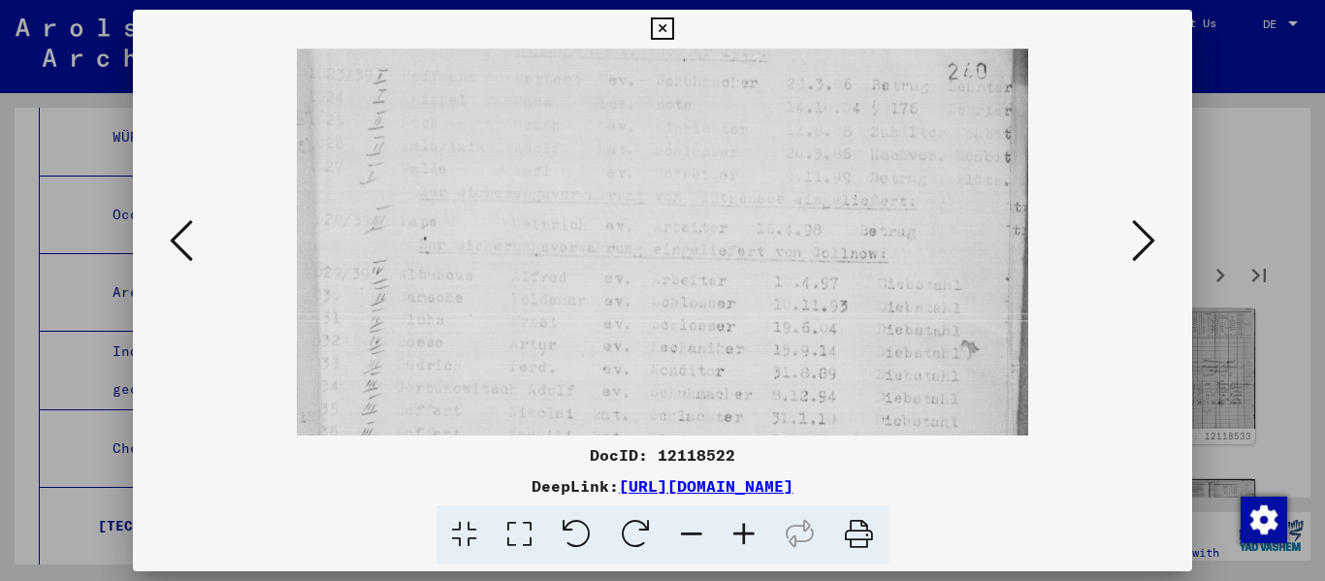
drag, startPoint x: 602, startPoint y: 394, endPoint x: 600, endPoint y: 303, distance: 90.2
click at [600, 303] on img at bounding box center [662, 418] width 730 height 920
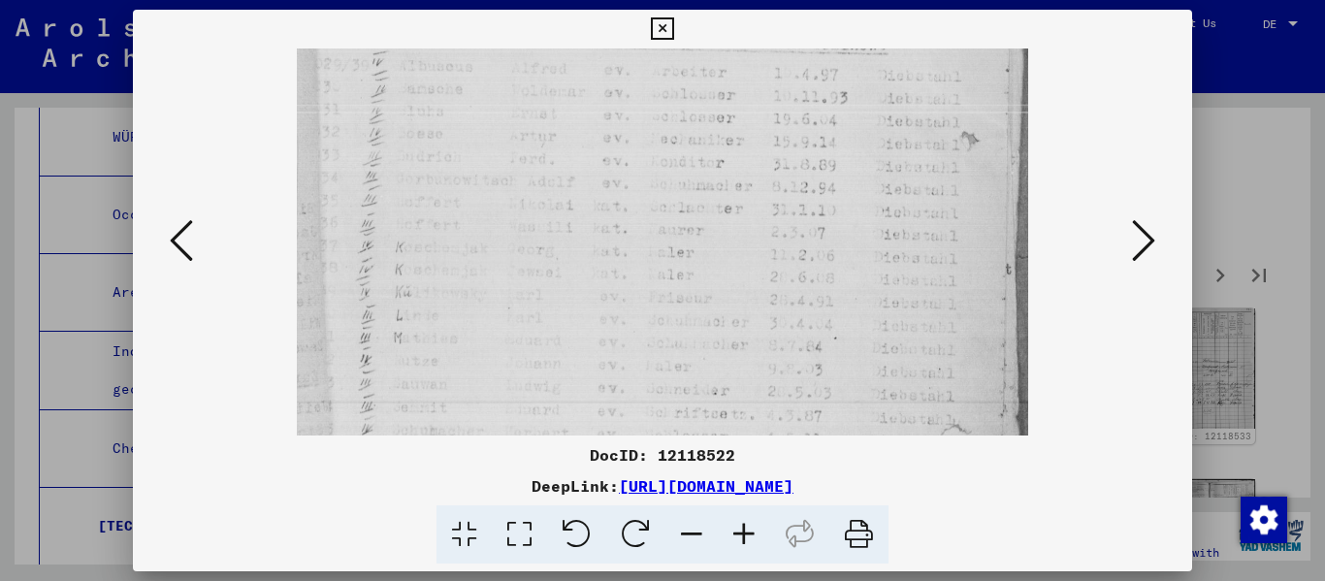
drag, startPoint x: 595, startPoint y: 376, endPoint x: 607, endPoint y: 168, distance: 208.8
click at [607, 168] on img at bounding box center [662, 210] width 730 height 920
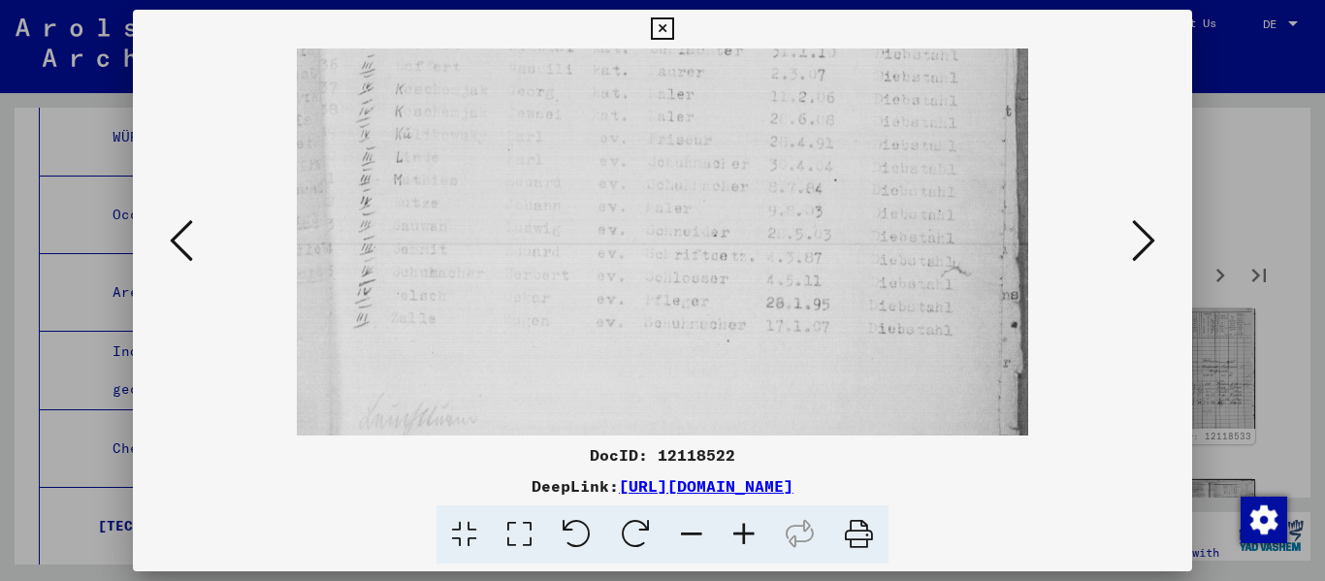
scroll to position [458, 0]
drag, startPoint x: 631, startPoint y: 348, endPoint x: 648, endPoint y: 189, distance: 159.9
click at [648, 189] on img at bounding box center [662, 51] width 730 height 920
click at [682, 252] on icon at bounding box center [1143, 240] width 23 height 47
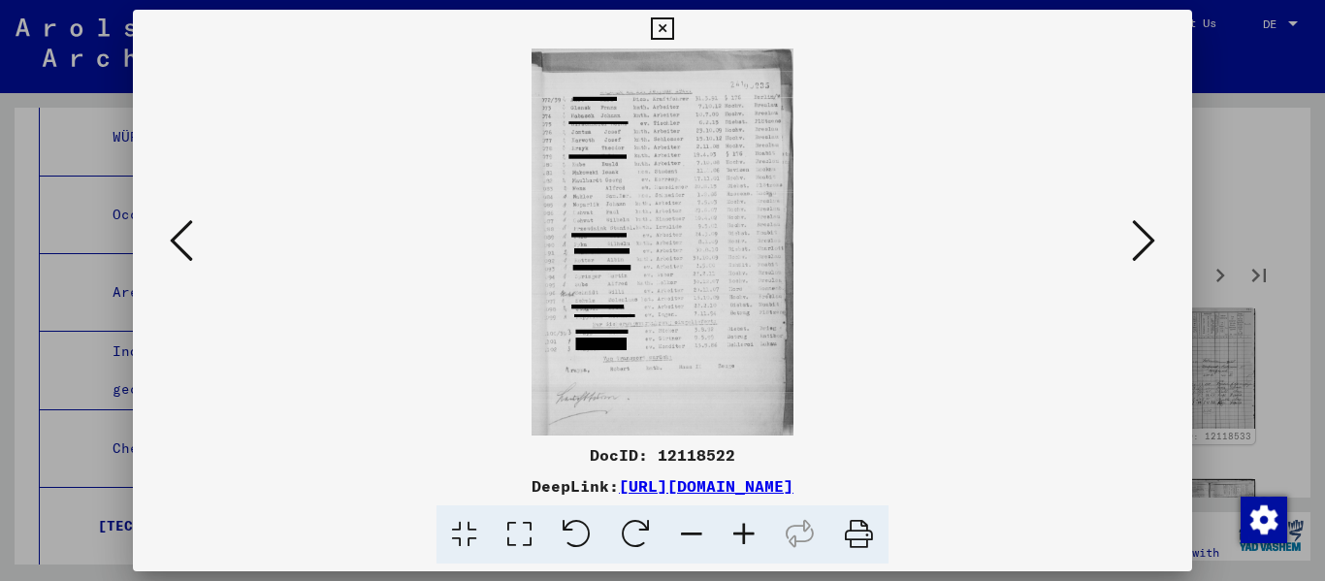
click at [682, 519] on icon at bounding box center [744, 534] width 52 height 59
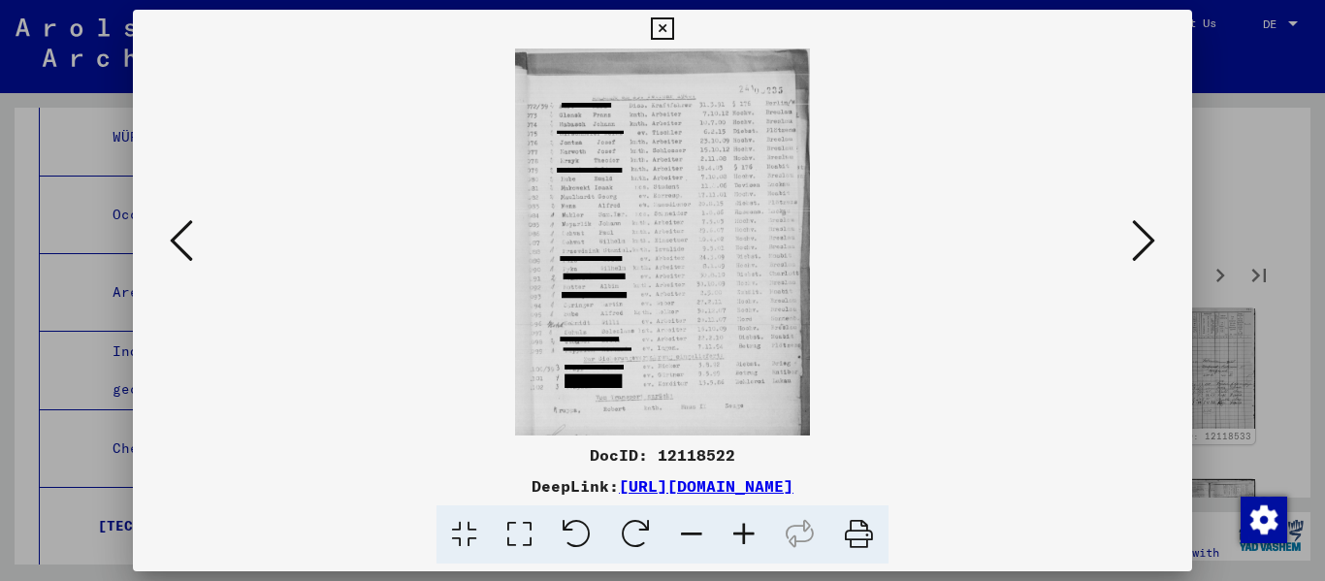
click at [682, 519] on icon at bounding box center [744, 534] width 52 height 59
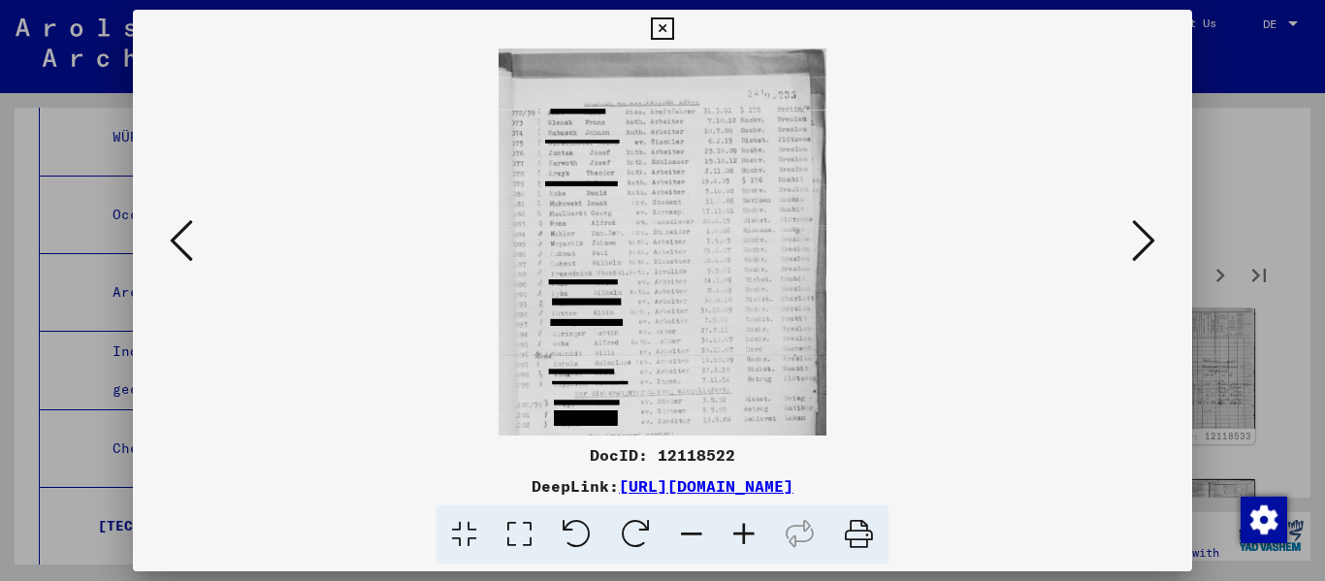
click at [682, 519] on icon at bounding box center [744, 534] width 52 height 59
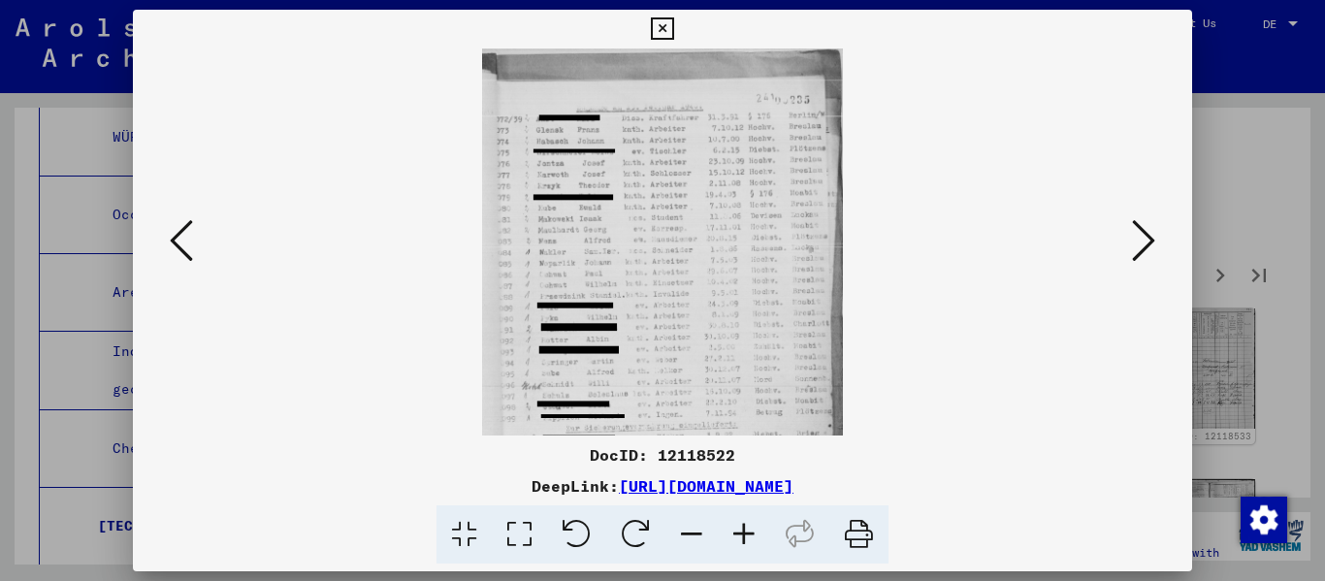
click at [682, 521] on icon at bounding box center [744, 534] width 52 height 59
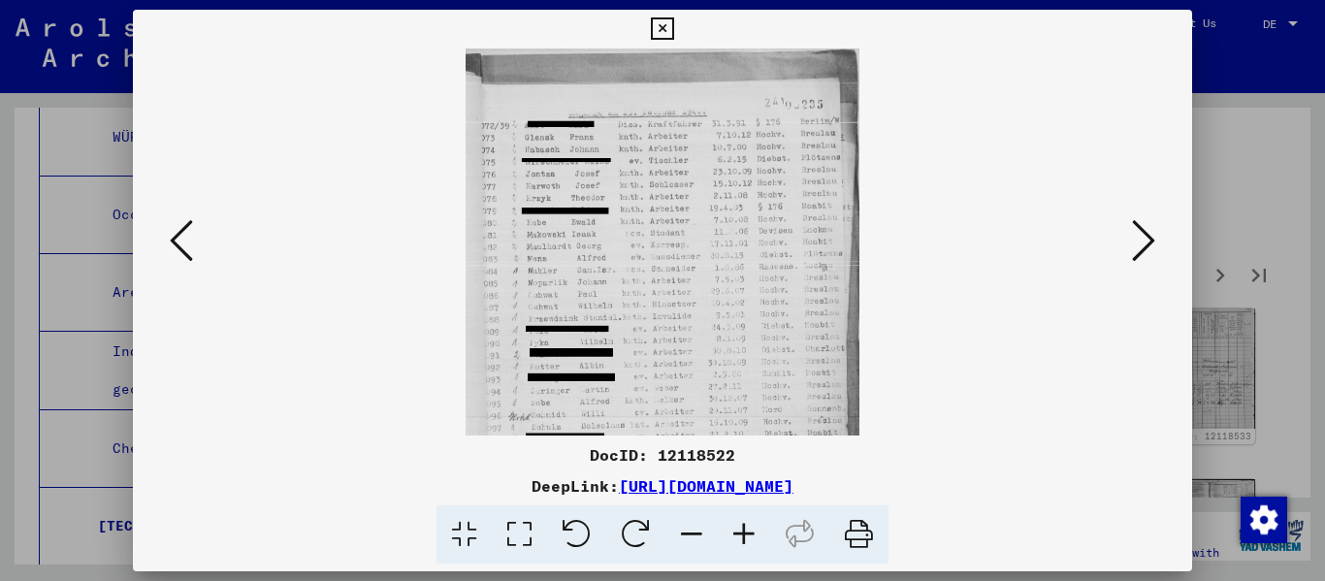
click at [682, 521] on icon at bounding box center [744, 534] width 52 height 59
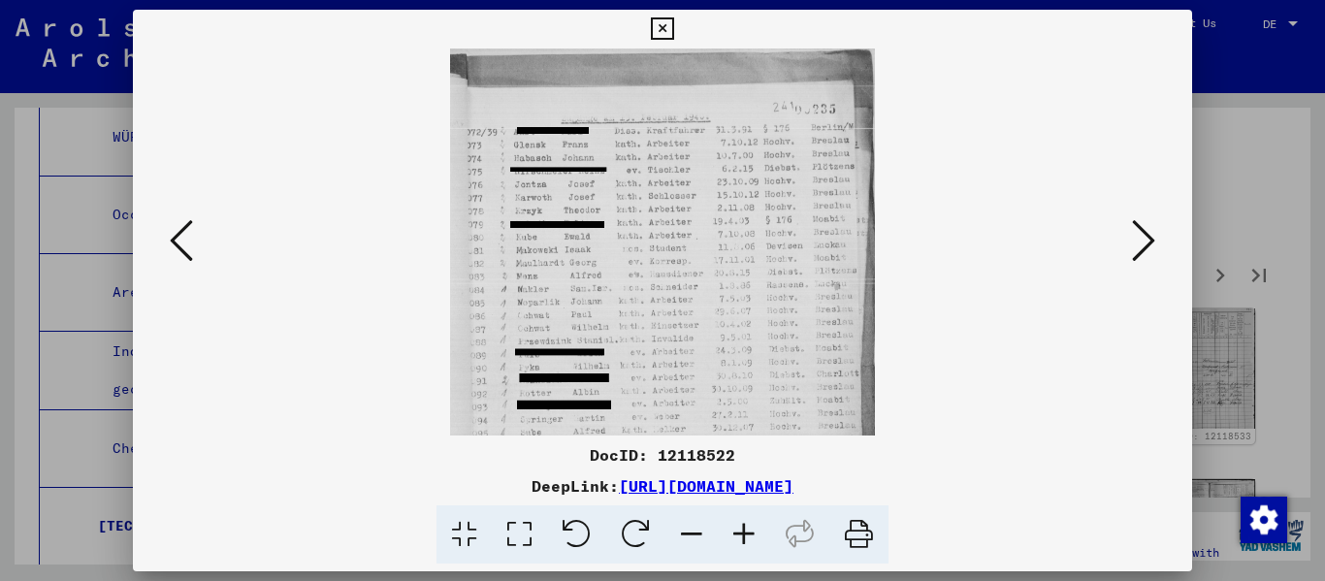
click at [682, 521] on icon at bounding box center [744, 534] width 52 height 59
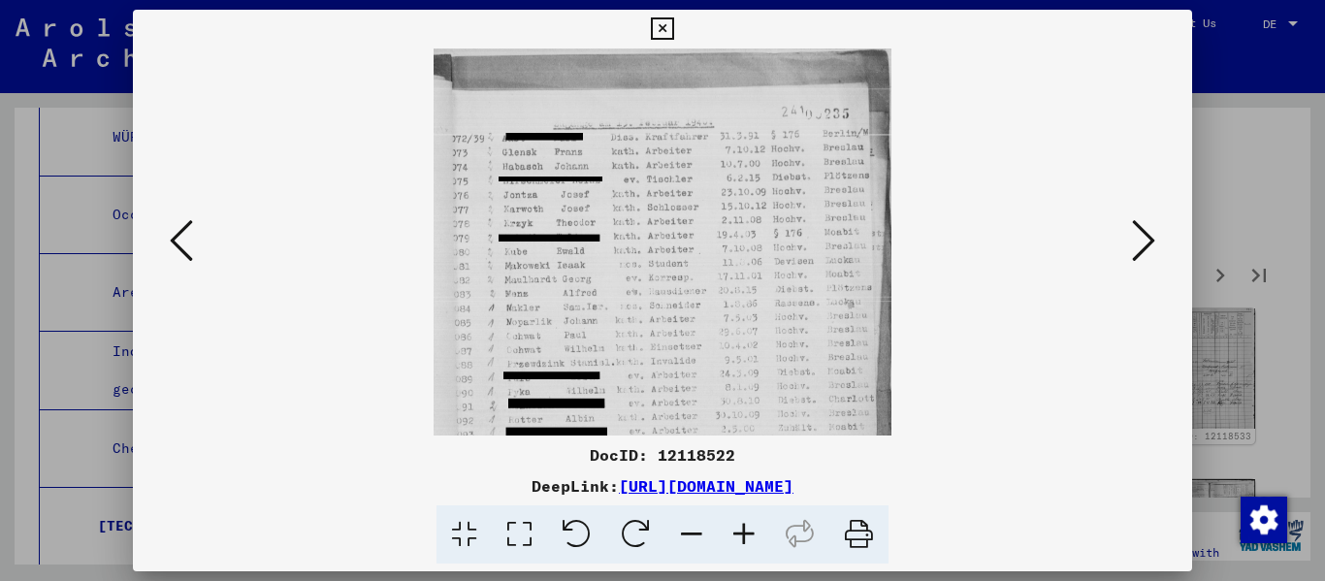
click at [682, 521] on icon at bounding box center [744, 534] width 52 height 59
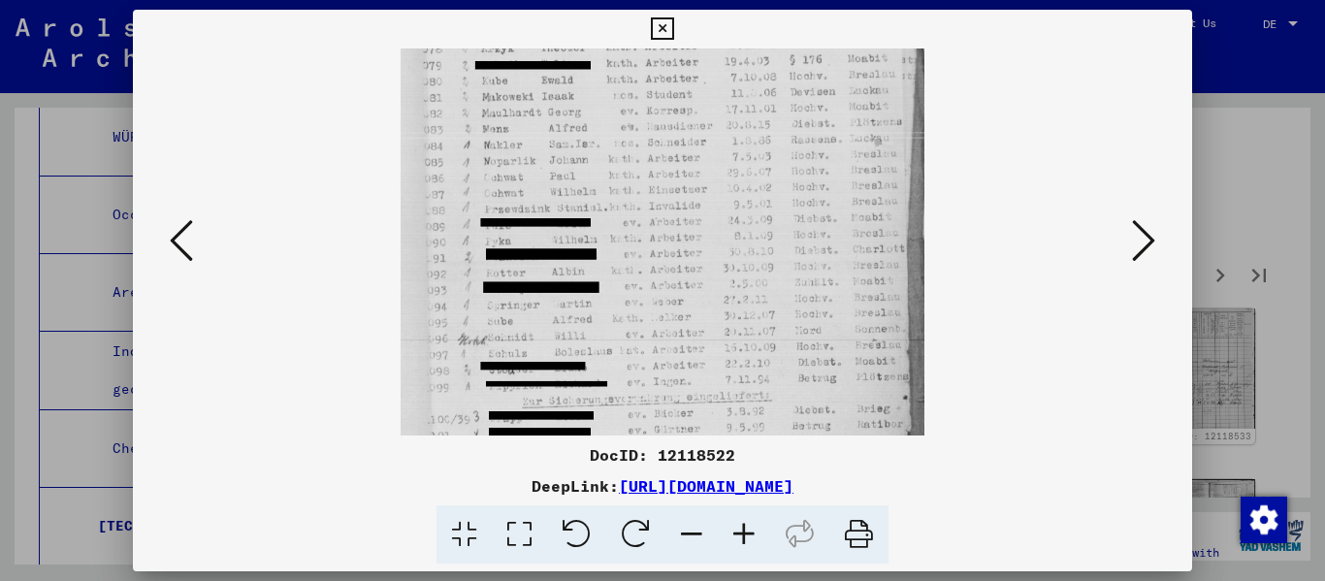
drag, startPoint x: 688, startPoint y: 416, endPoint x: 688, endPoint y: 215, distance: 200.7
click at [682, 215] on img at bounding box center [662, 236] width 524 height 775
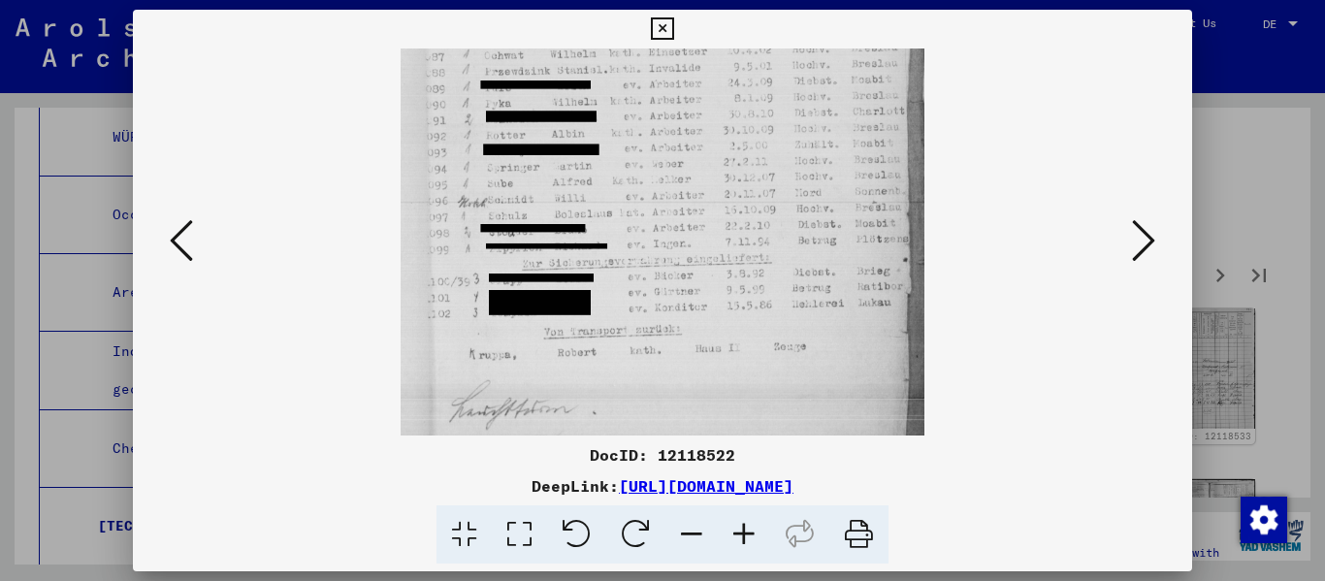
scroll to position [344, 0]
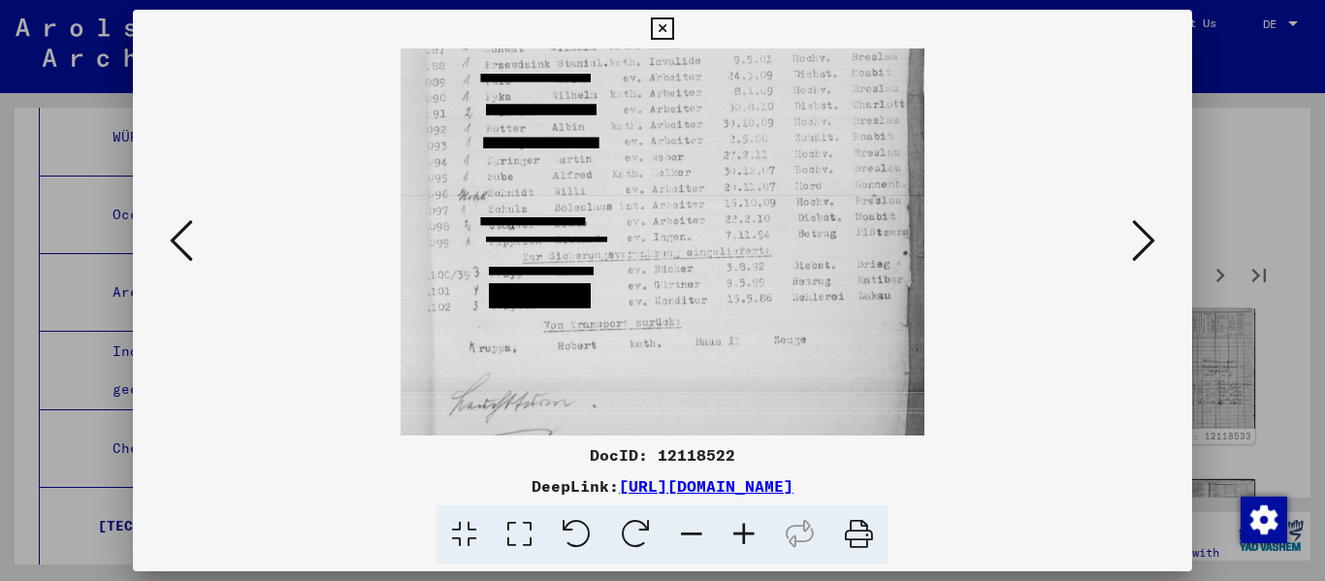
drag, startPoint x: 720, startPoint y: 353, endPoint x: 729, endPoint y: 209, distance: 143.8
click at [682, 209] on img at bounding box center [662, 91] width 524 height 775
click at [682, 243] on icon at bounding box center [1143, 240] width 23 height 47
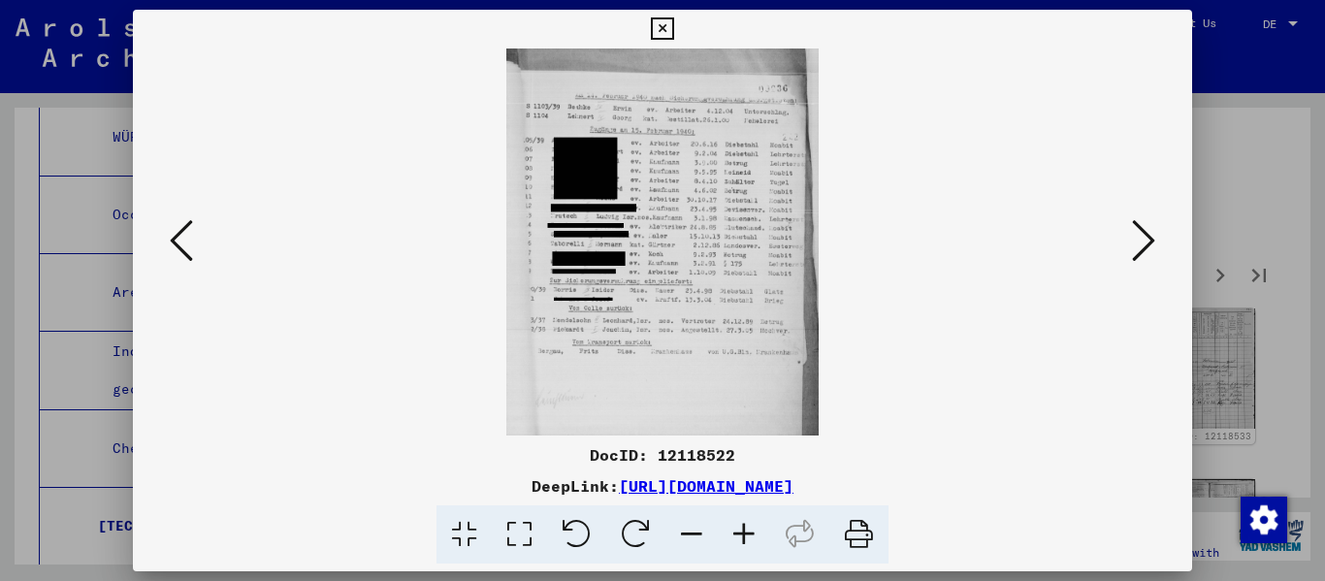
click at [682, 534] on icon at bounding box center [744, 534] width 52 height 59
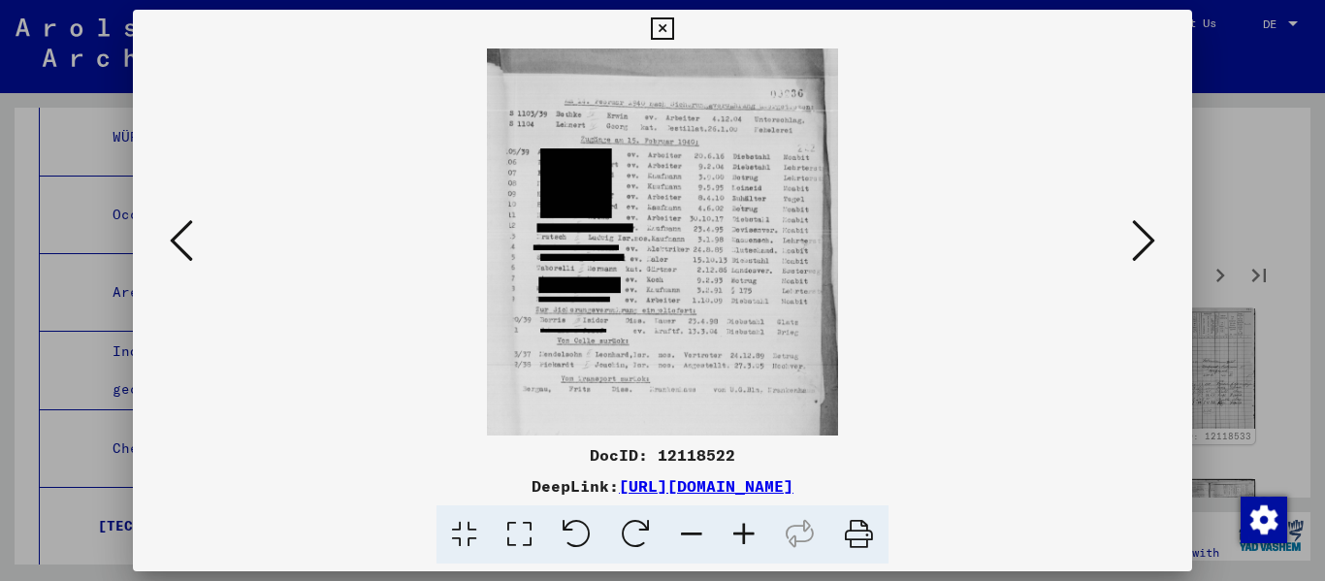
click at [682, 530] on icon at bounding box center [744, 534] width 52 height 59
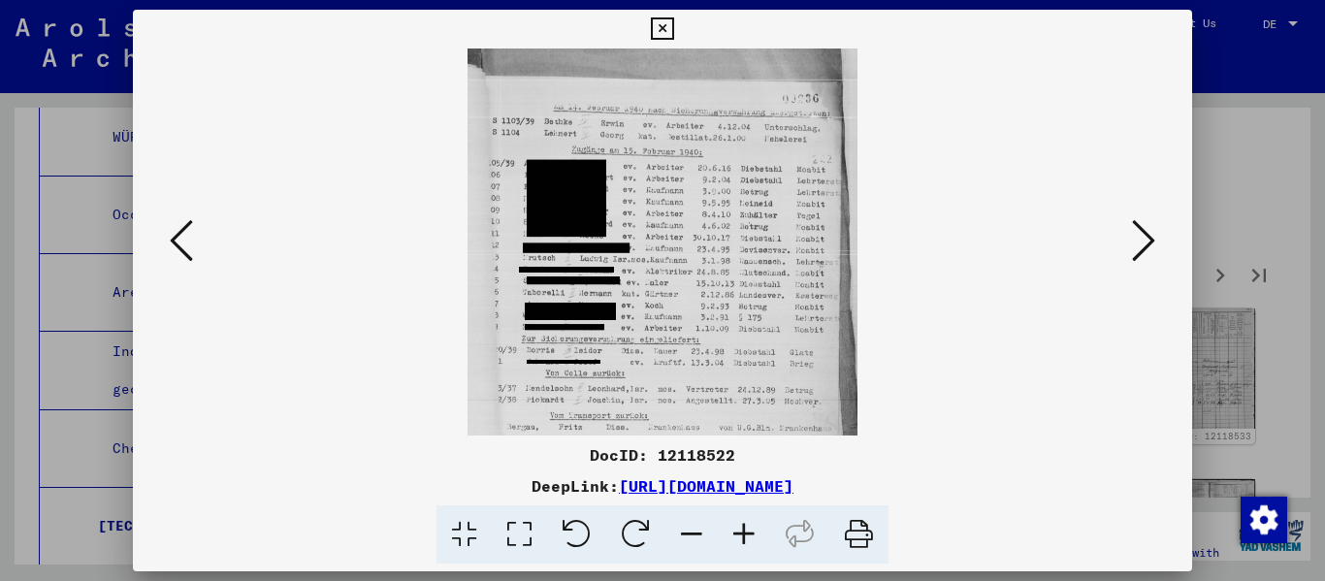
click at [682, 530] on icon at bounding box center [744, 534] width 52 height 59
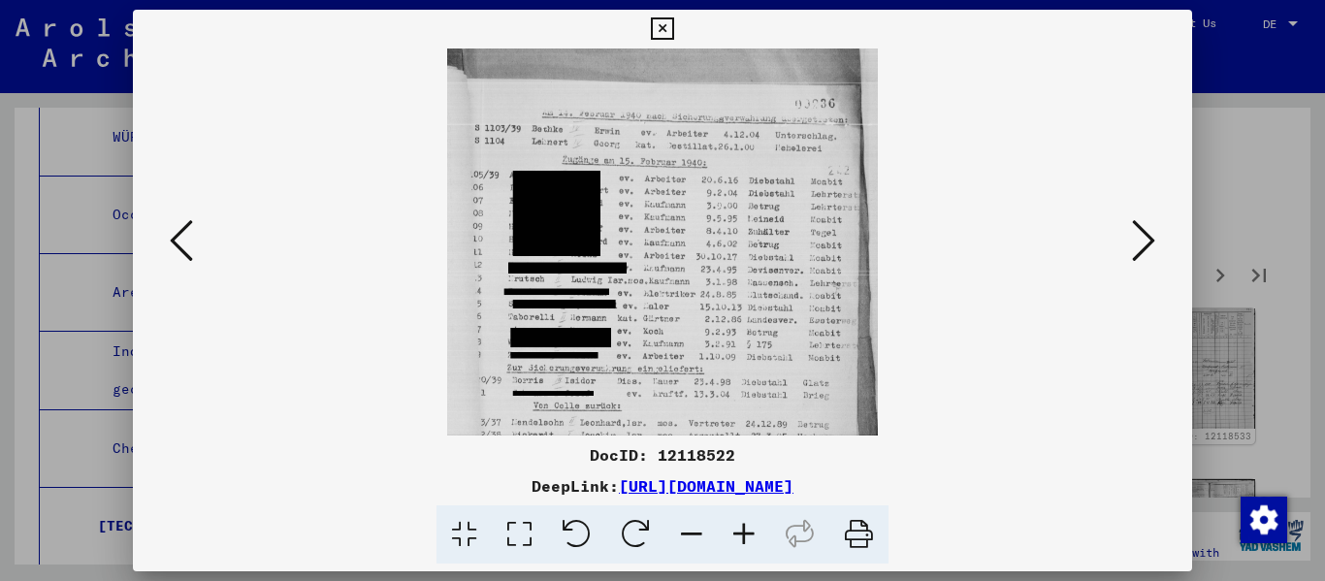
click at [682, 530] on icon at bounding box center [744, 534] width 52 height 59
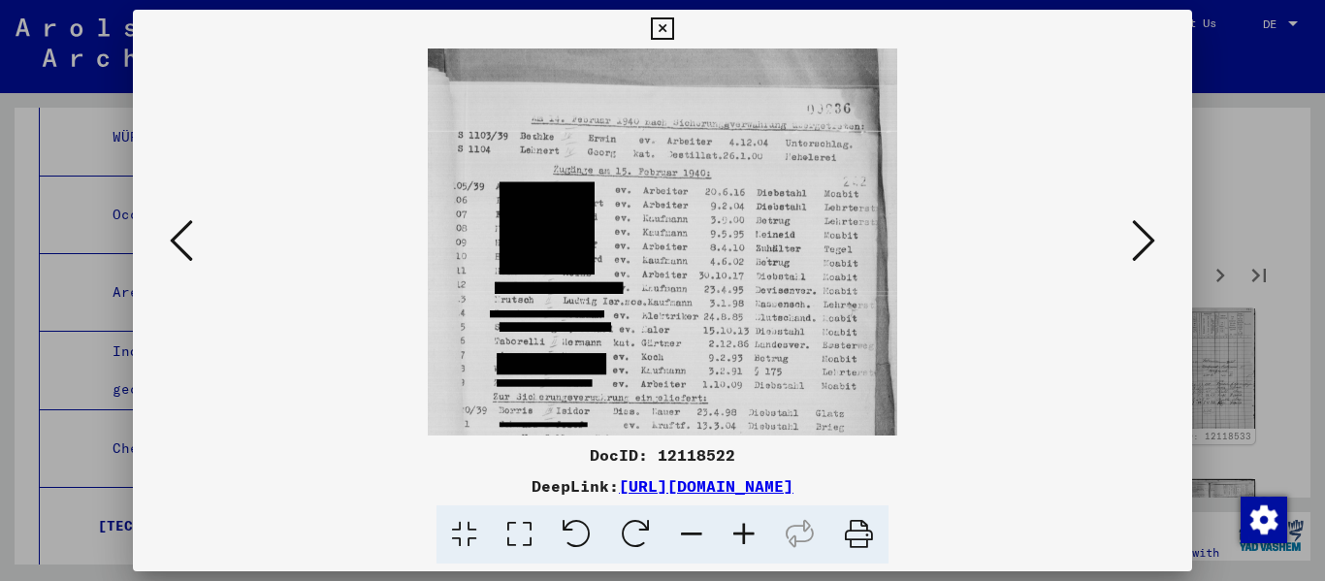
click at [682, 530] on icon at bounding box center [744, 534] width 52 height 59
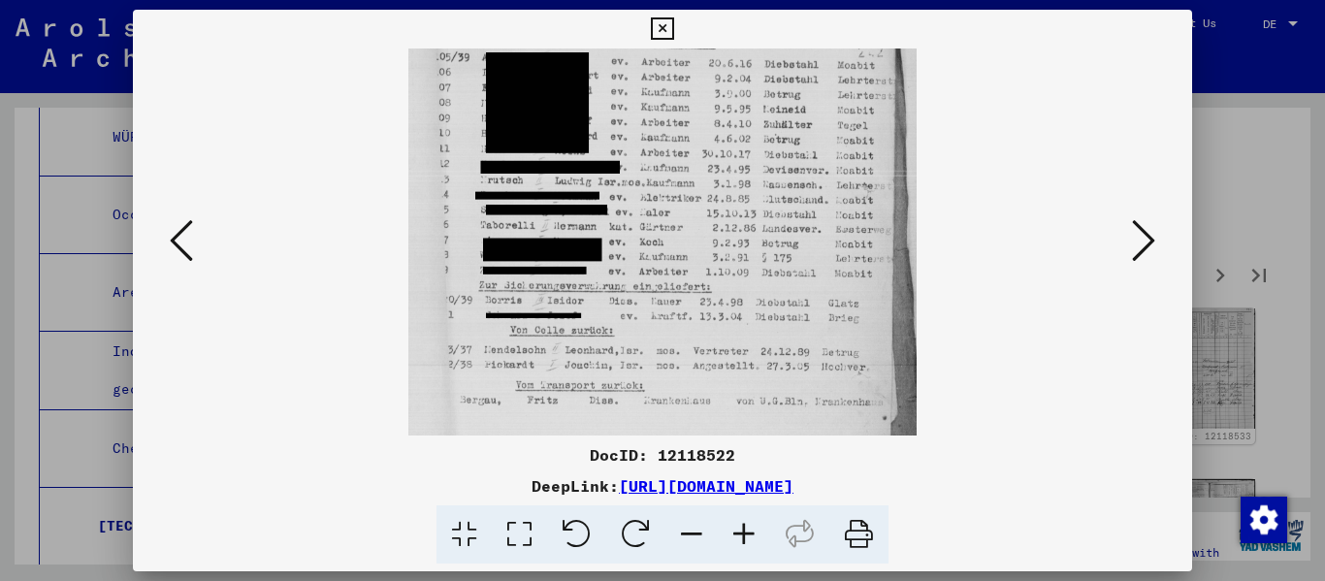
scroll to position [193, 0]
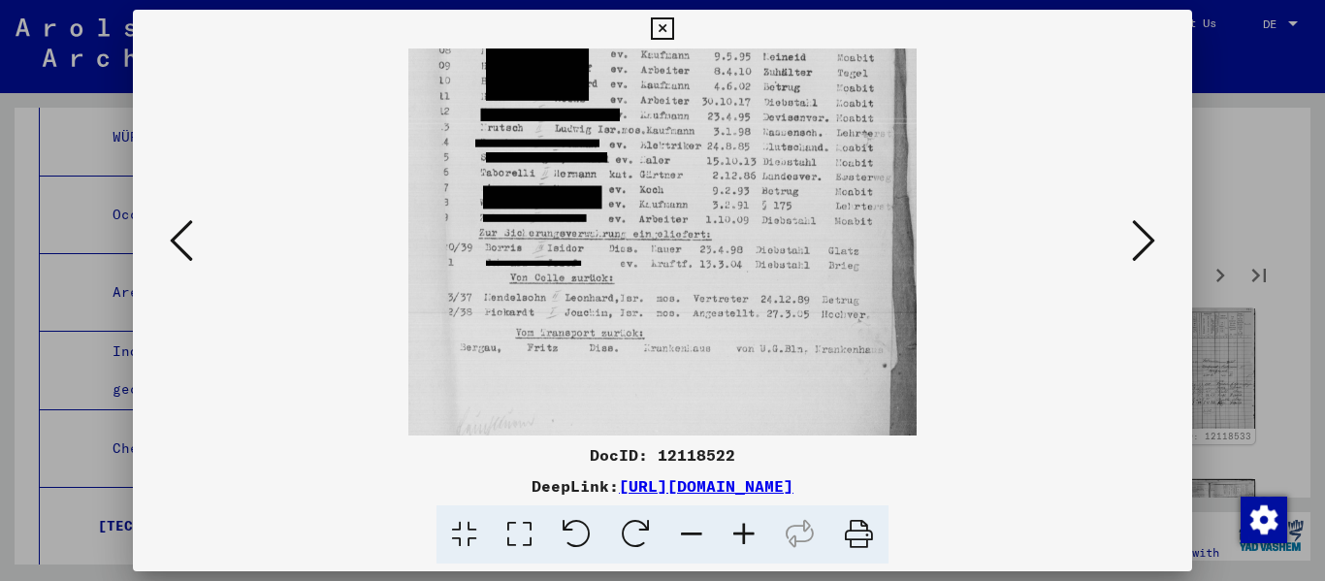
drag, startPoint x: 728, startPoint y: 358, endPoint x: 729, endPoint y: 165, distance: 193.0
click at [682, 165] on img at bounding box center [662, 170] width 508 height 629
click at [682, 254] on icon at bounding box center [1143, 240] width 23 height 47
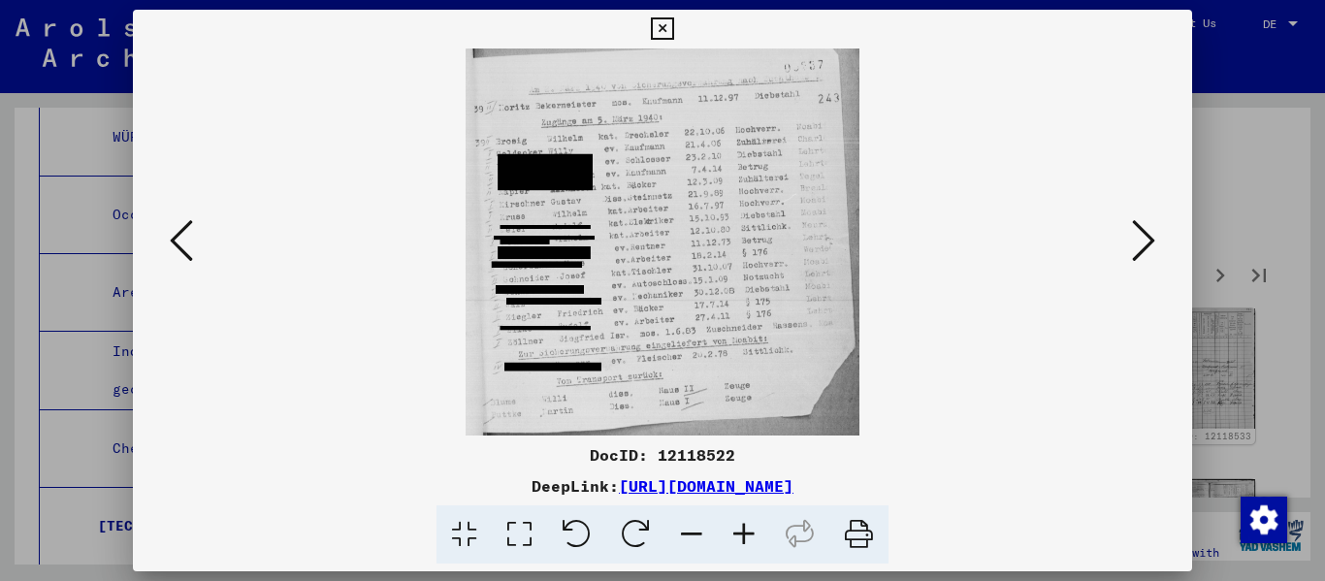
click at [682, 240] on icon at bounding box center [1143, 240] width 23 height 47
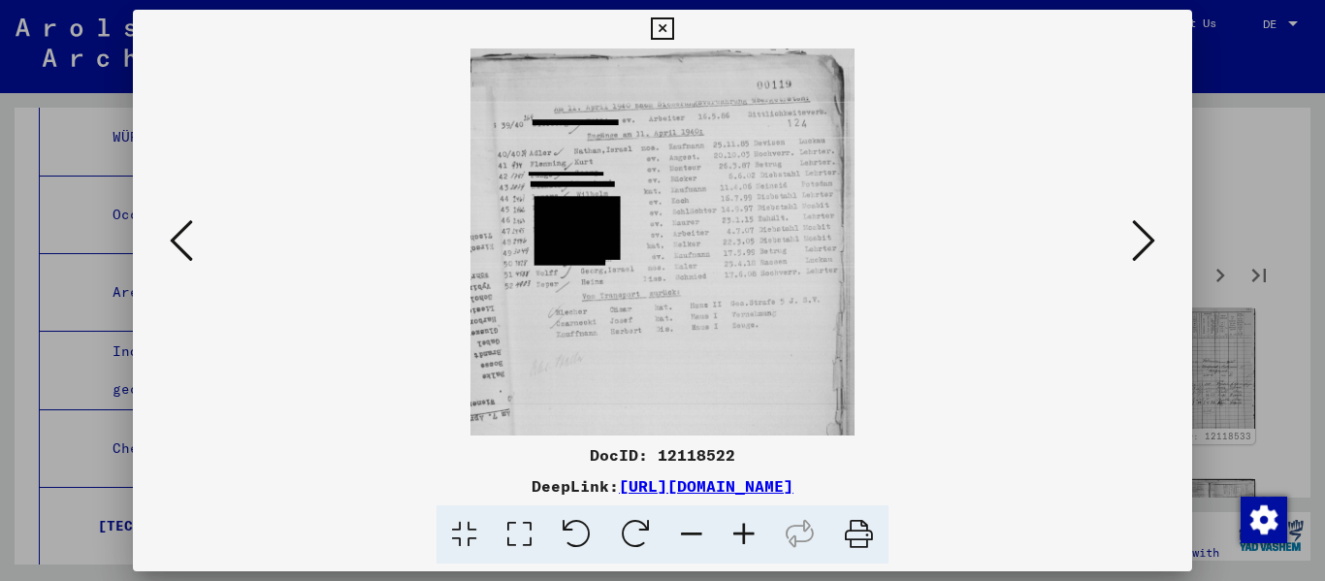
click at [682, 237] on button at bounding box center [1143, 241] width 35 height 55
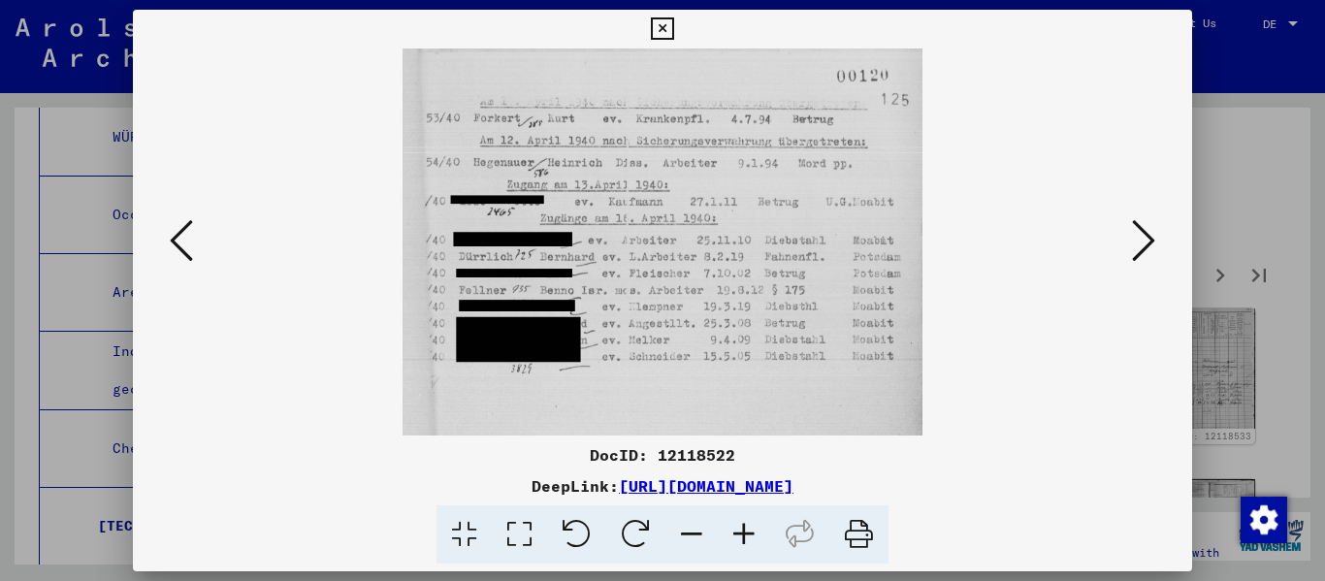
click at [682, 238] on icon at bounding box center [1143, 240] width 23 height 47
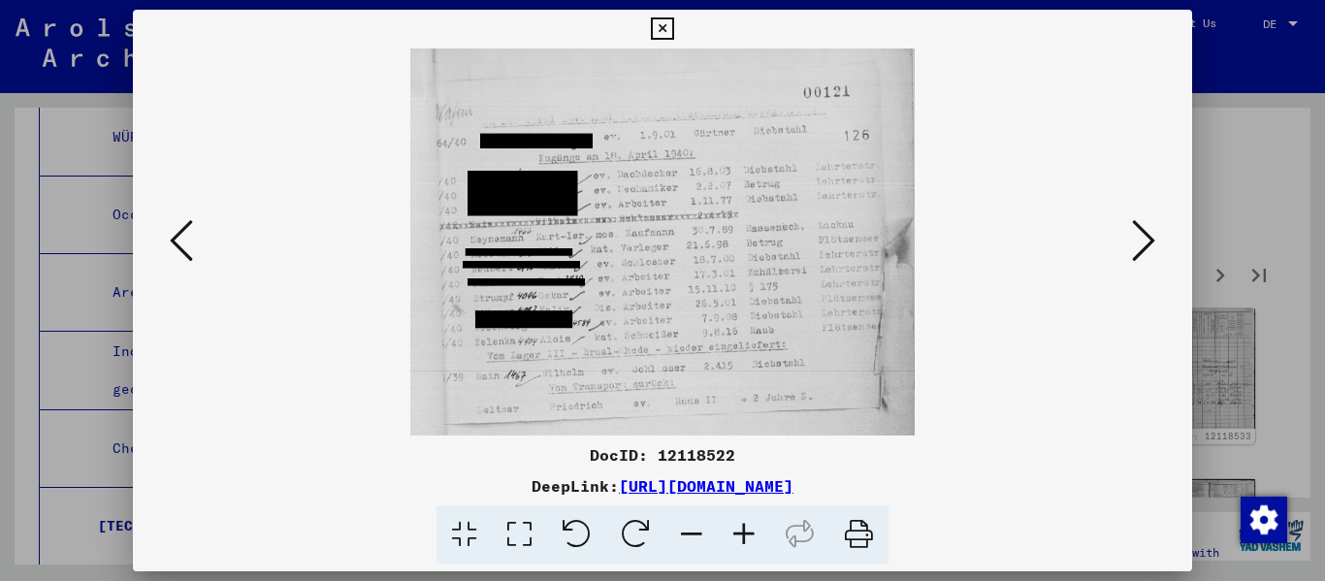
click at [682, 238] on icon at bounding box center [1143, 240] width 23 height 47
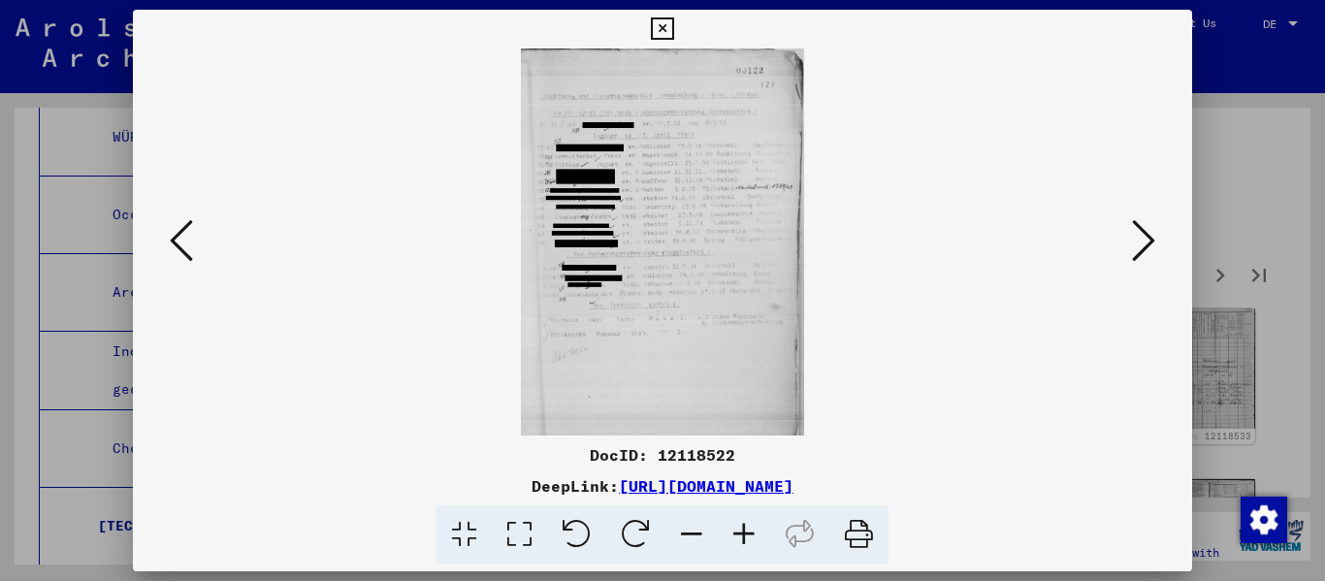
click at [682, 538] on icon at bounding box center [744, 534] width 52 height 59
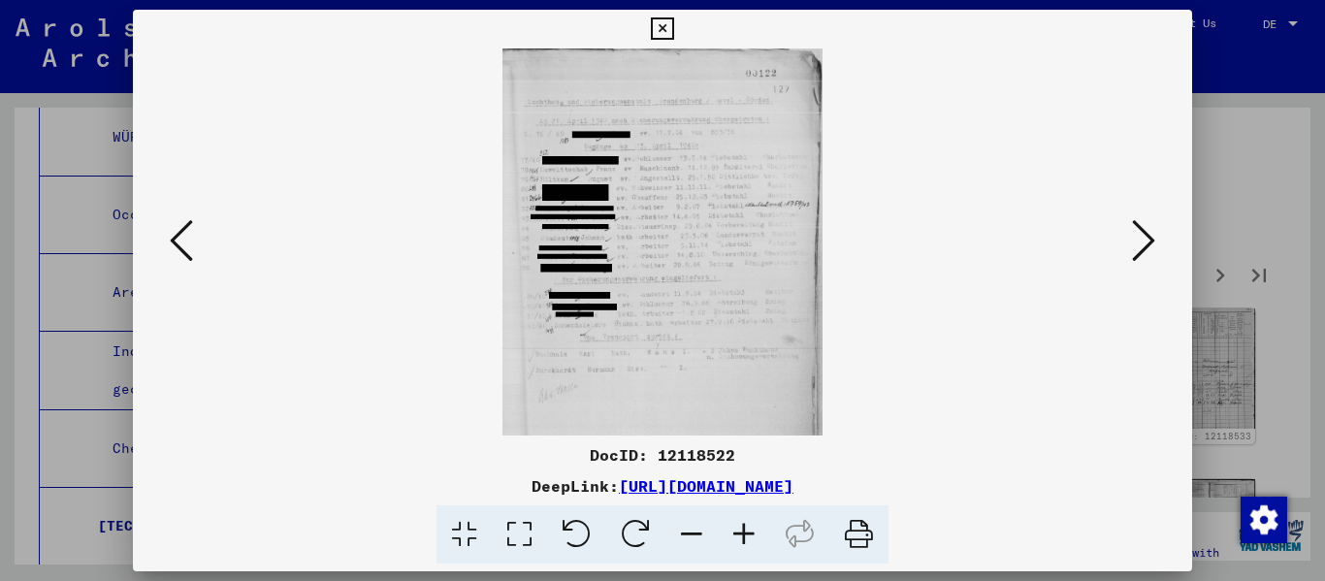
click at [682, 538] on icon at bounding box center [744, 534] width 52 height 59
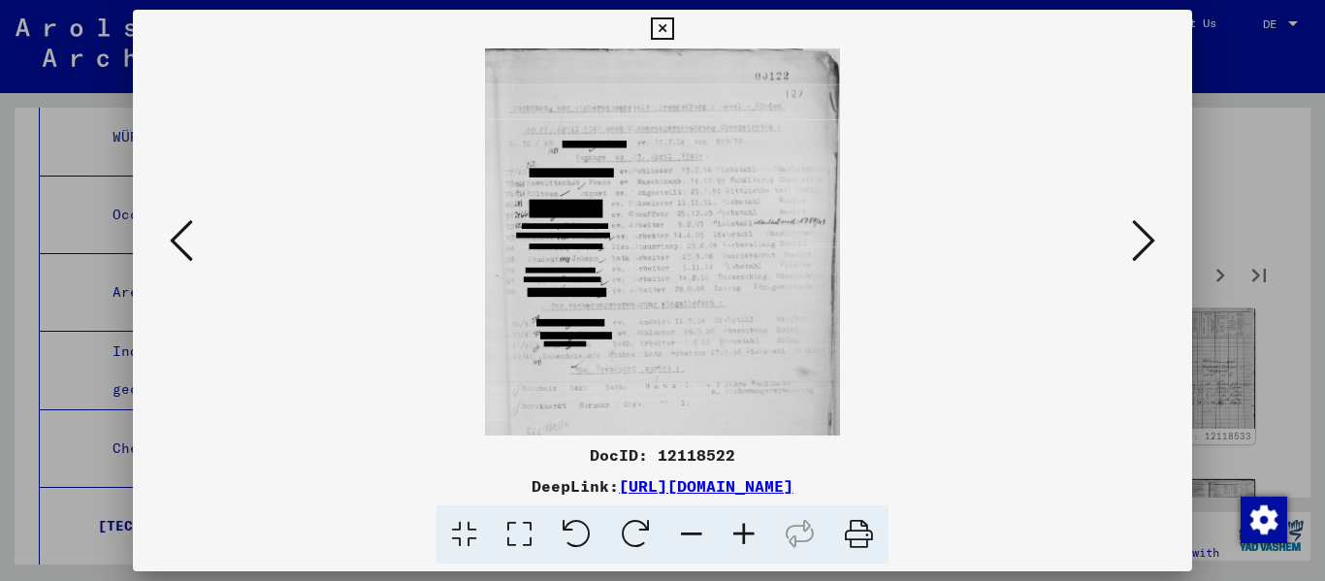
click at [682, 538] on icon at bounding box center [744, 534] width 52 height 59
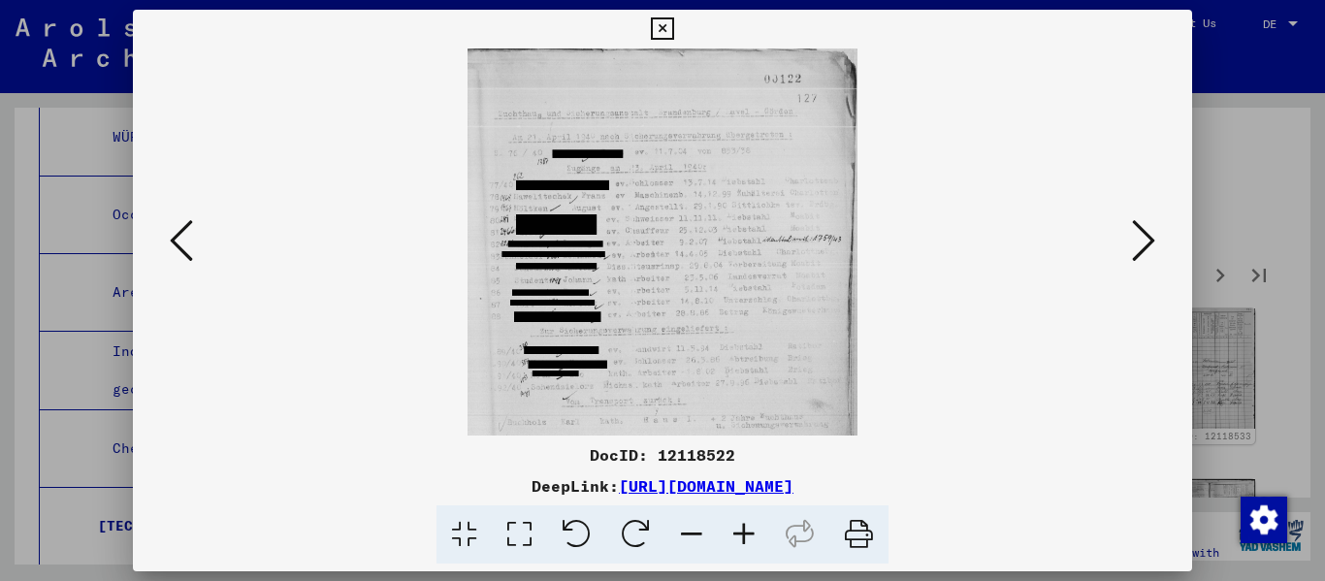
click at [682, 538] on icon at bounding box center [744, 534] width 52 height 59
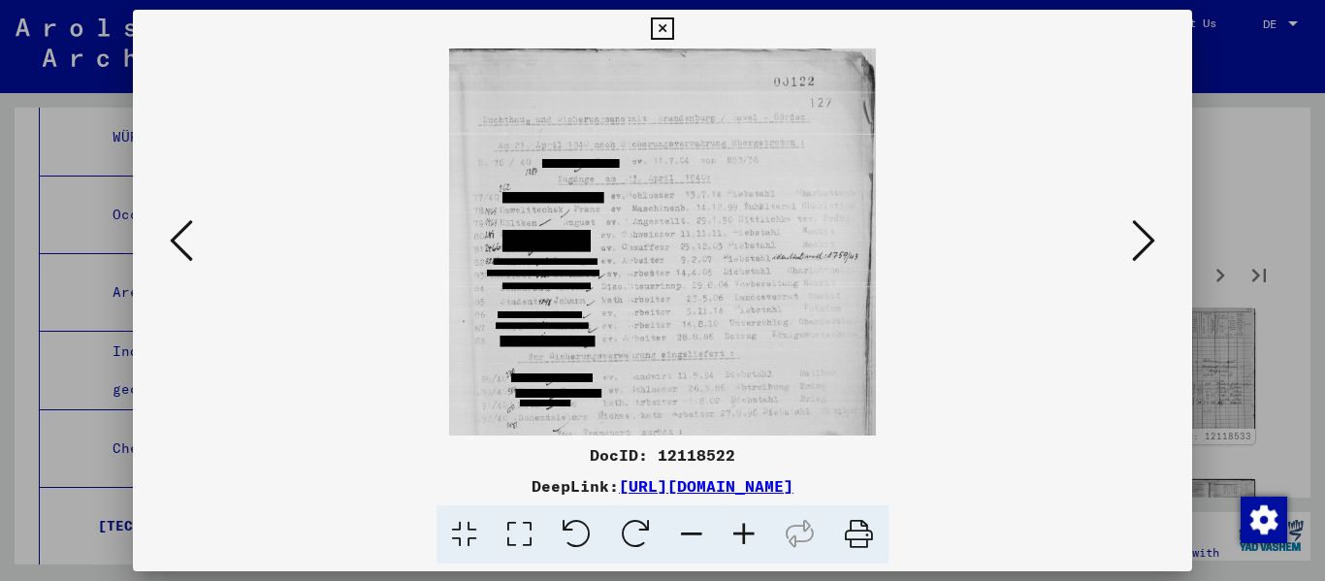
click at [682, 538] on icon at bounding box center [744, 534] width 52 height 59
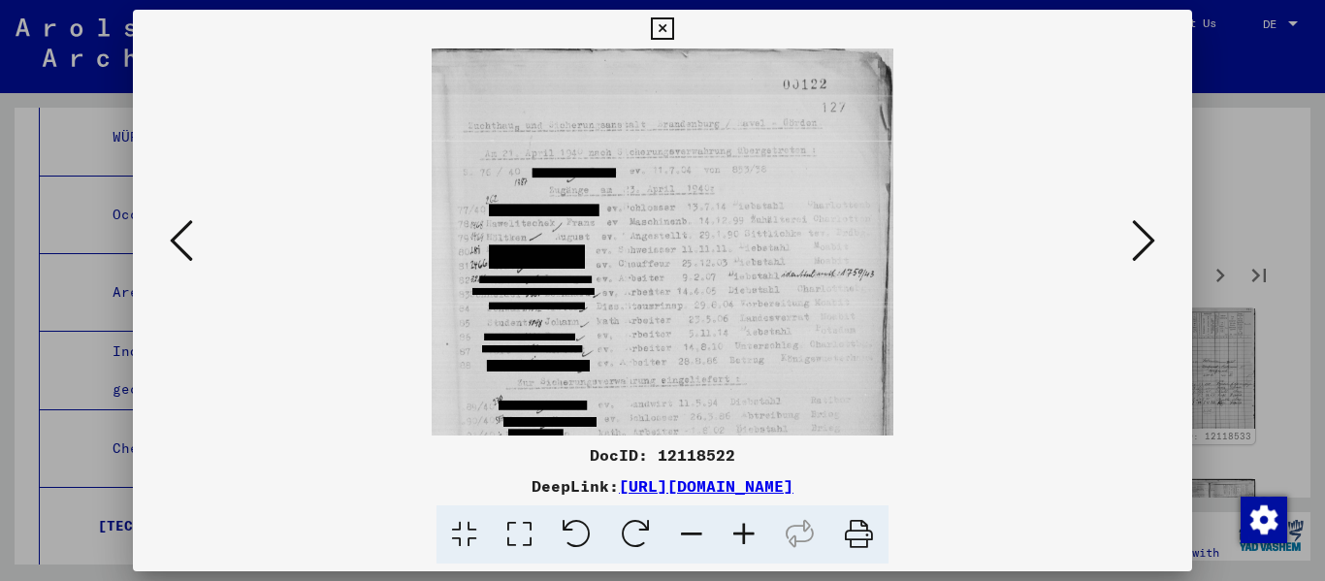
click at [682, 538] on icon at bounding box center [744, 534] width 52 height 59
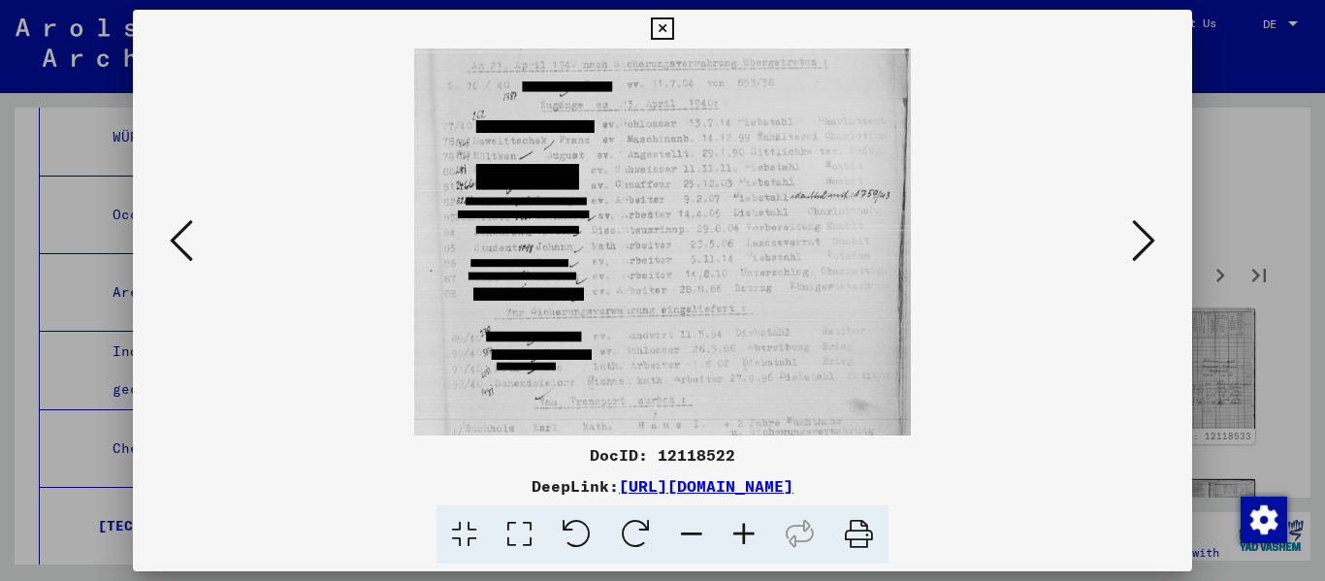
scroll to position [123, 0]
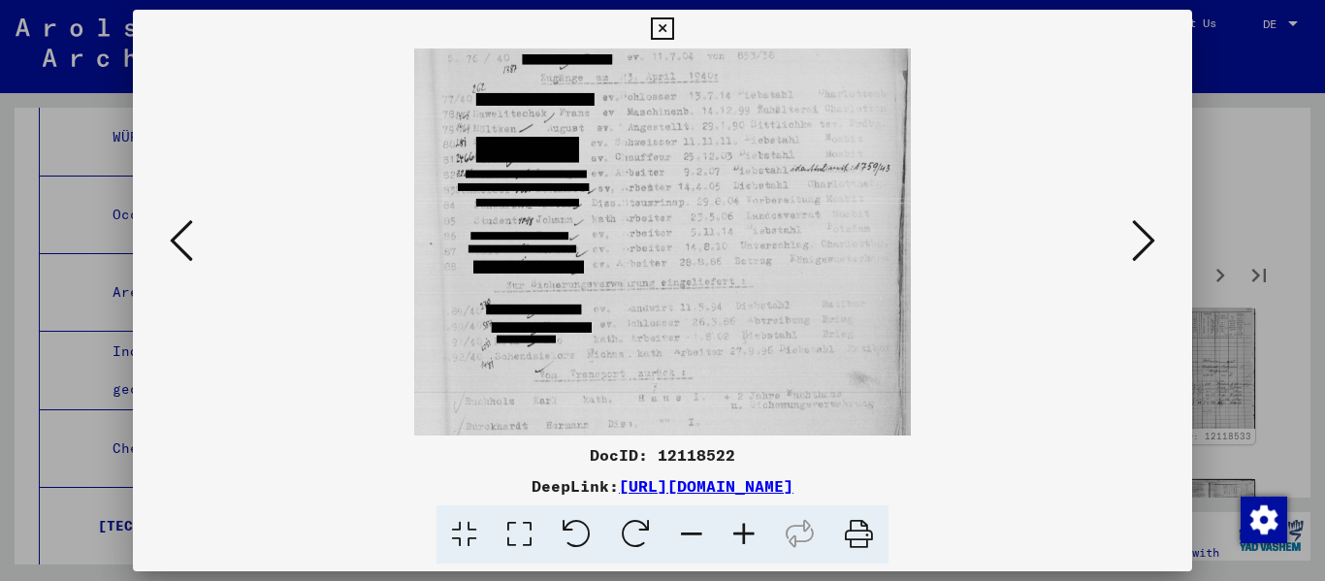
drag, startPoint x: 668, startPoint y: 375, endPoint x: 674, endPoint y: 252, distance: 123.3
click at [674, 252] on img at bounding box center [662, 264] width 497 height 678
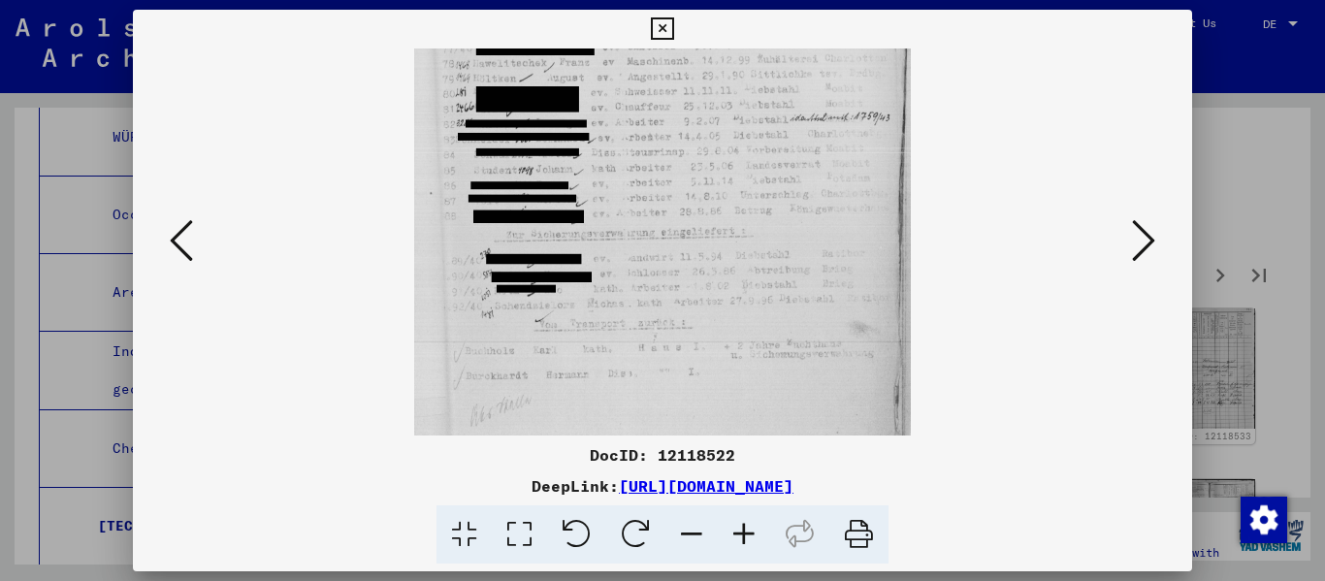
scroll to position [184, 0]
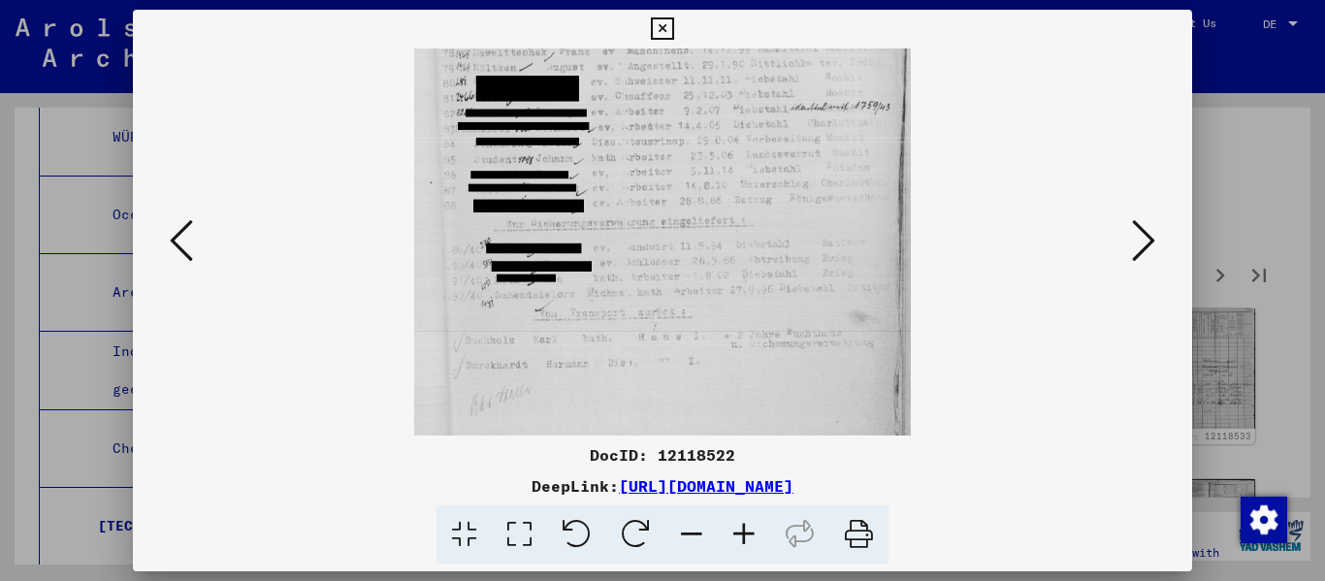
drag, startPoint x: 691, startPoint y: 307, endPoint x: 691, endPoint y: 246, distance: 61.1
click at [682, 246] on img at bounding box center [662, 203] width 497 height 678
click at [682, 241] on icon at bounding box center [1143, 240] width 23 height 47
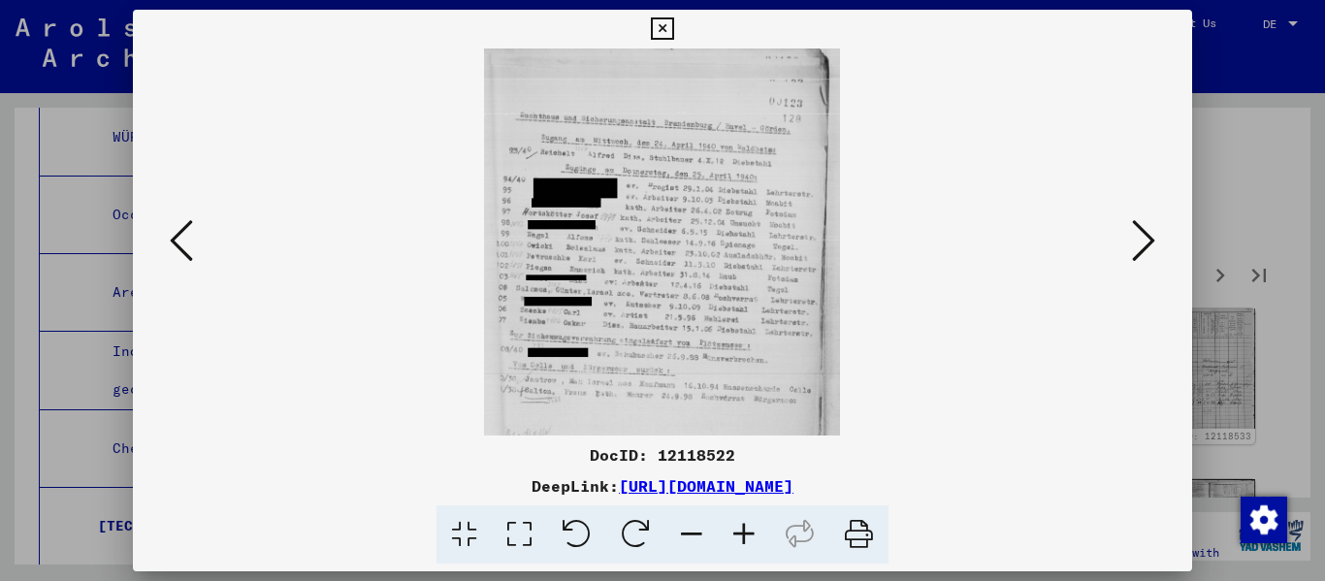
scroll to position [0, 0]
click at [682, 241] on icon at bounding box center [1143, 240] width 23 height 47
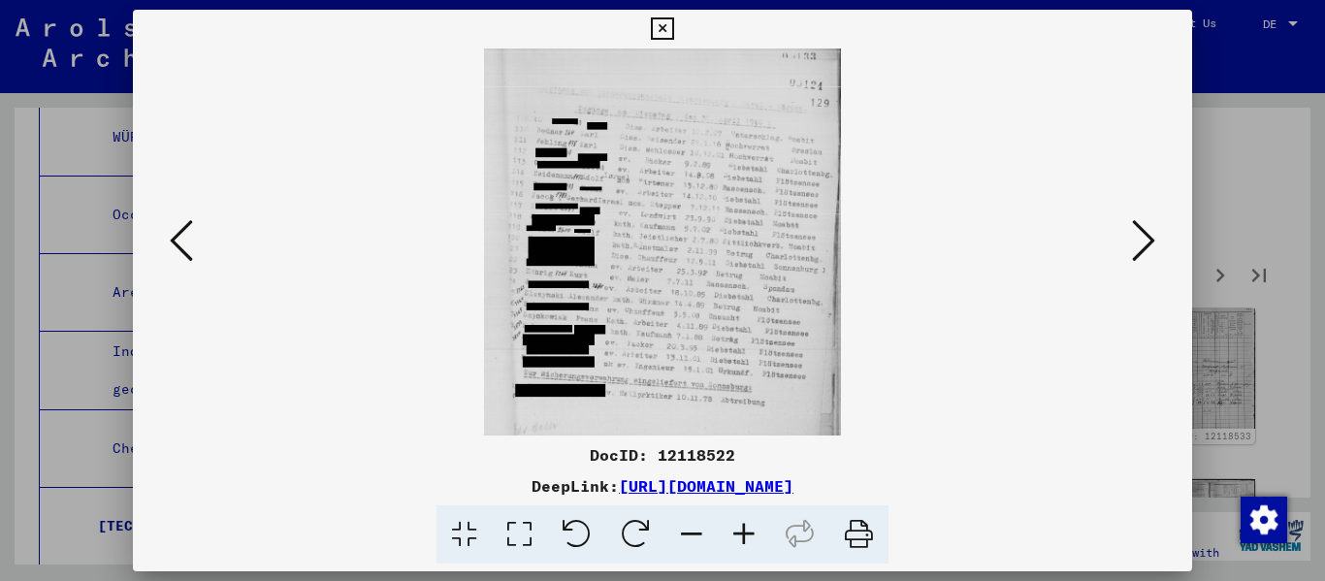
click at [682, 539] on icon at bounding box center [744, 534] width 52 height 59
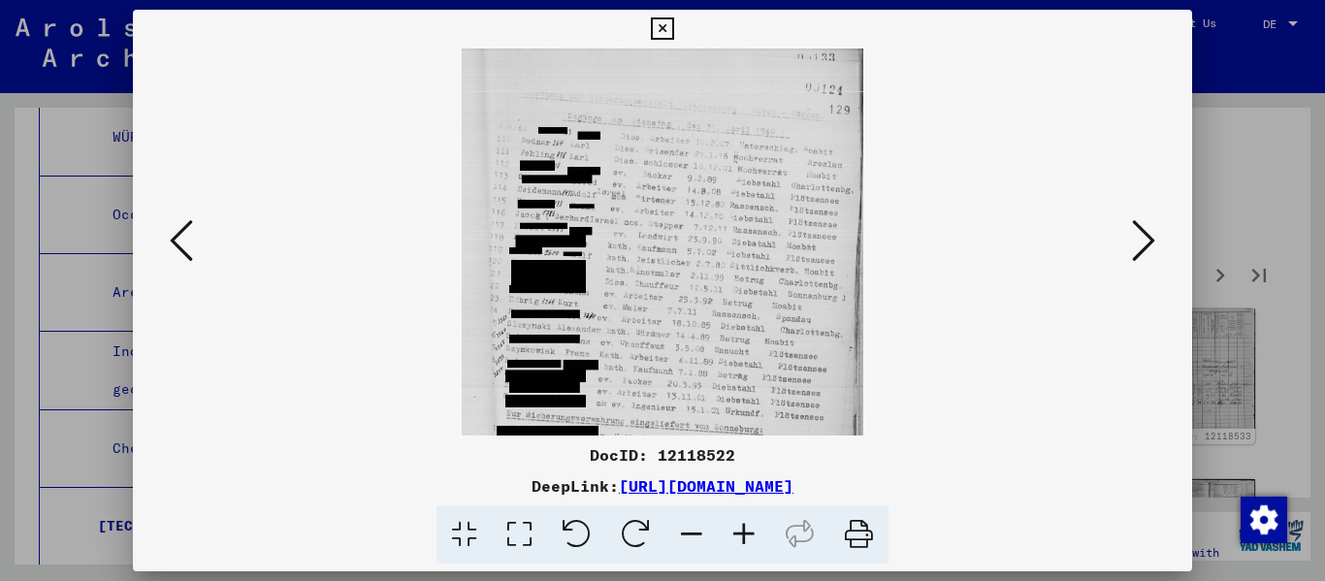
click at [682, 539] on icon at bounding box center [744, 534] width 52 height 59
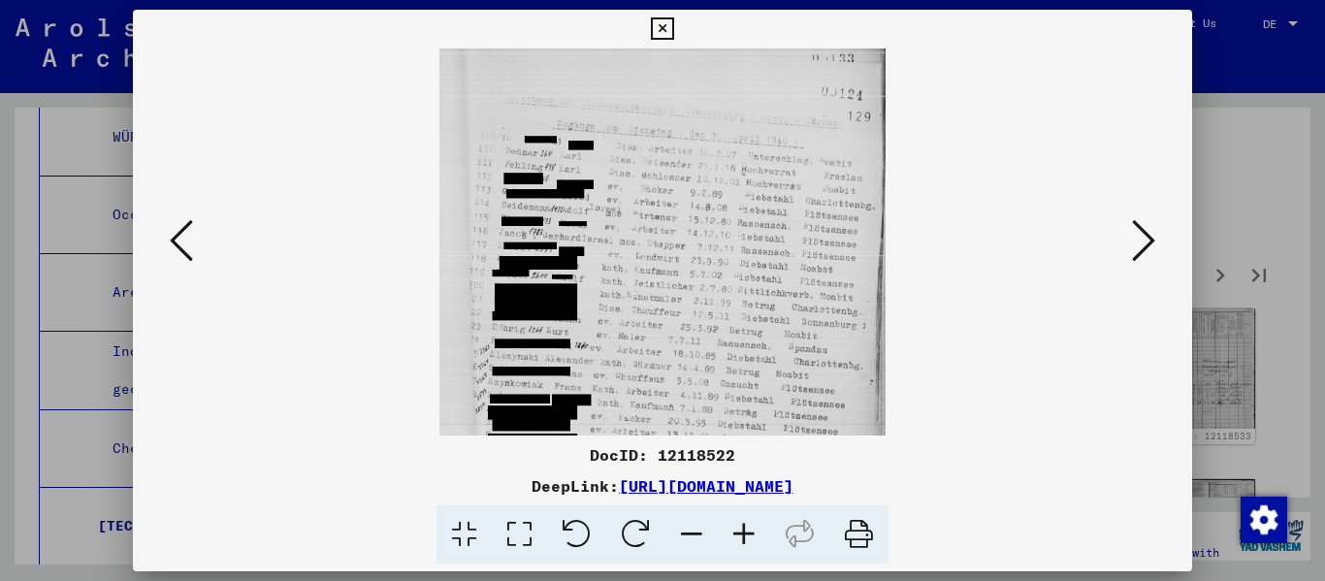
click at [682, 539] on icon at bounding box center [744, 534] width 52 height 59
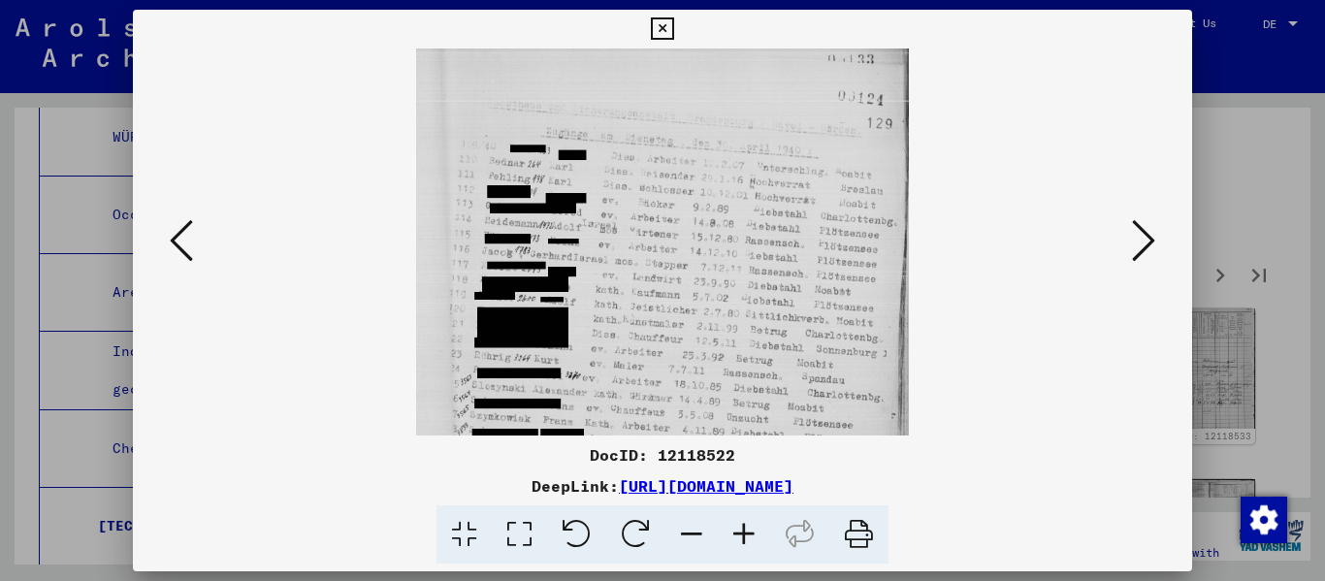
click at [682, 539] on icon at bounding box center [744, 534] width 52 height 59
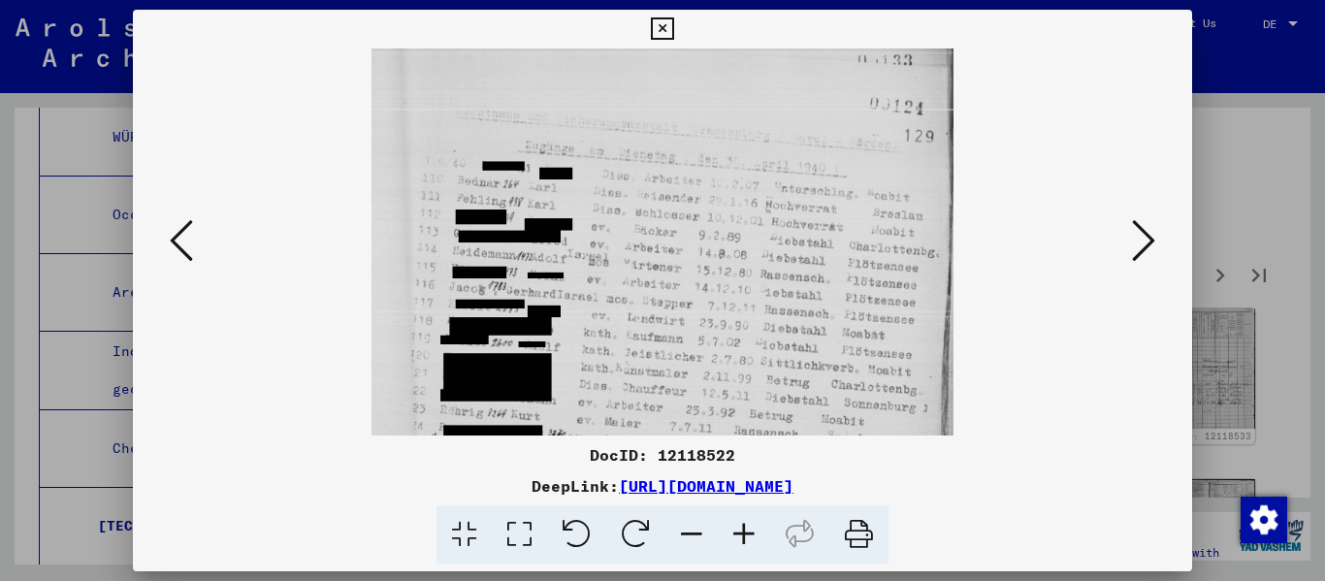
scroll to position [2, 0]
click at [638, 325] on img at bounding box center [662, 361] width 582 height 629
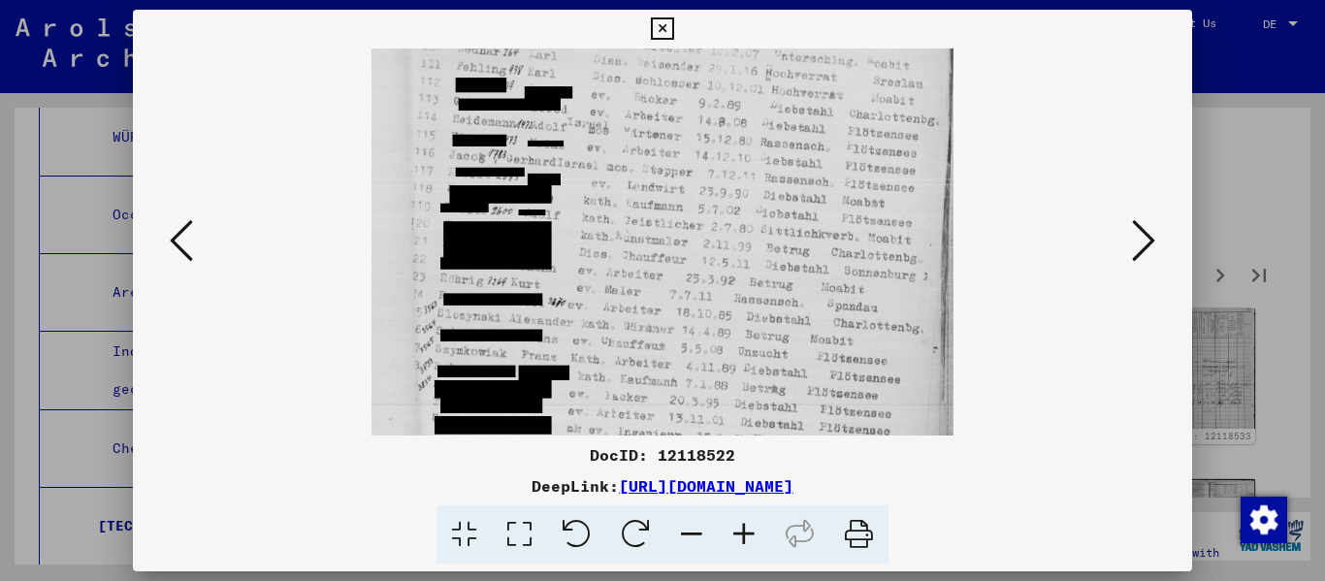
drag, startPoint x: 663, startPoint y: 381, endPoint x: 654, endPoint y: 250, distance: 131.3
click at [654, 250] on img at bounding box center [662, 230] width 582 height 629
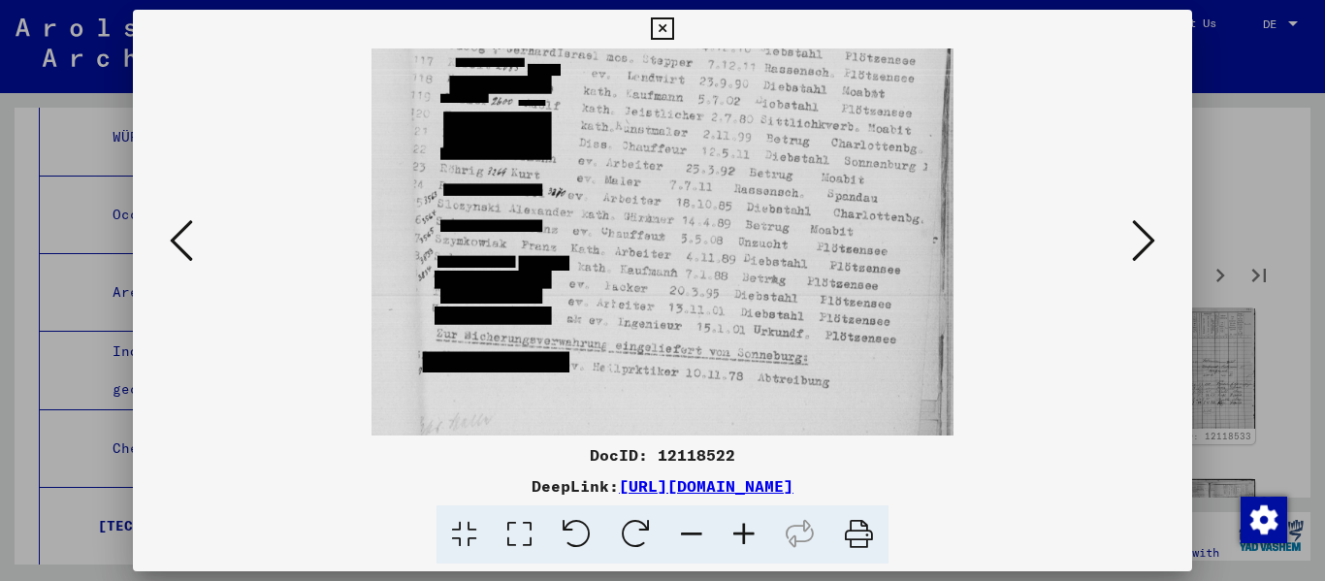
drag, startPoint x: 675, startPoint y: 321, endPoint x: 687, endPoint y: 219, distance: 102.5
click at [682, 219] on img at bounding box center [662, 120] width 582 height 629
click at [682, 242] on icon at bounding box center [1143, 240] width 23 height 47
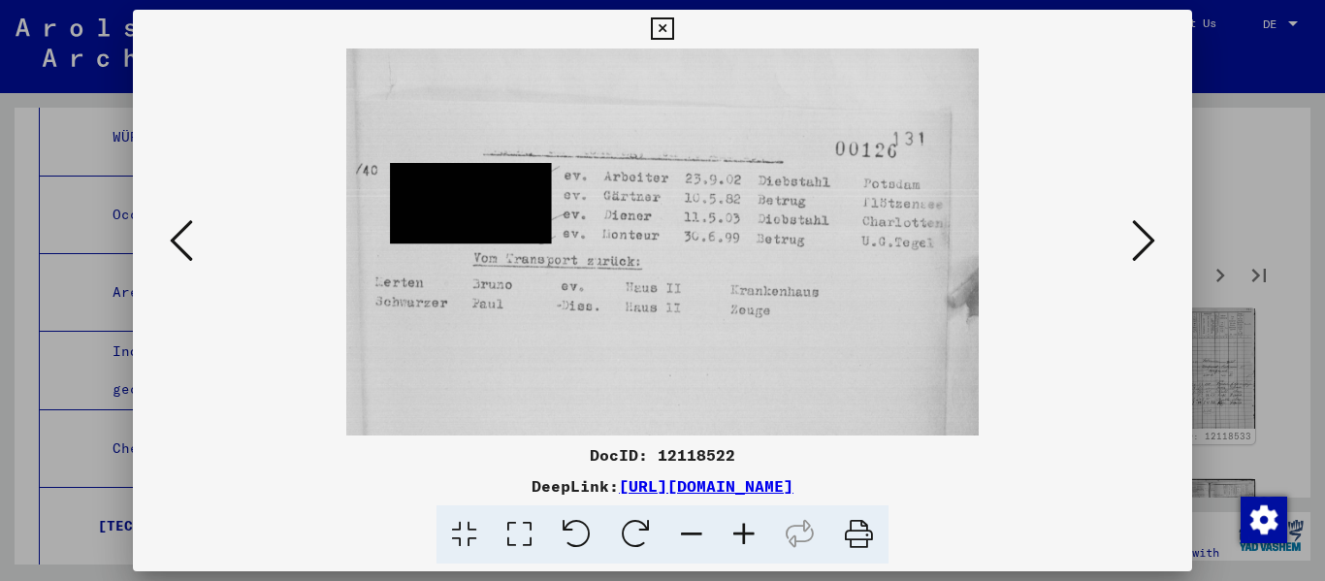
click at [682, 242] on icon at bounding box center [1143, 240] width 23 height 47
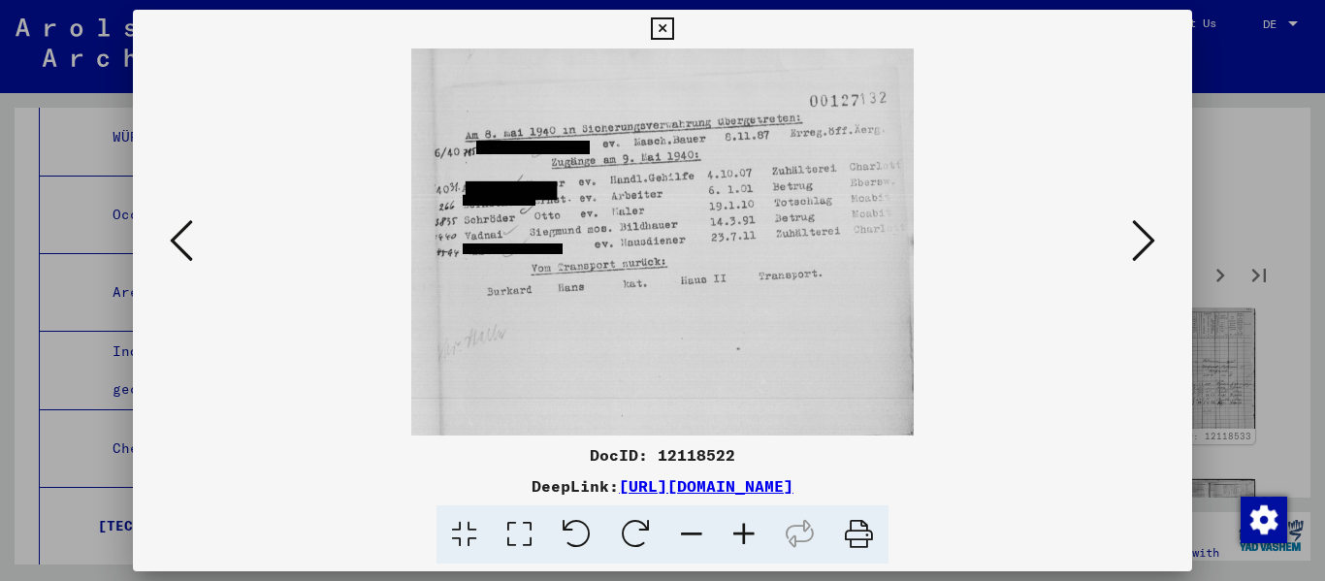
click at [682, 242] on icon at bounding box center [1143, 240] width 23 height 47
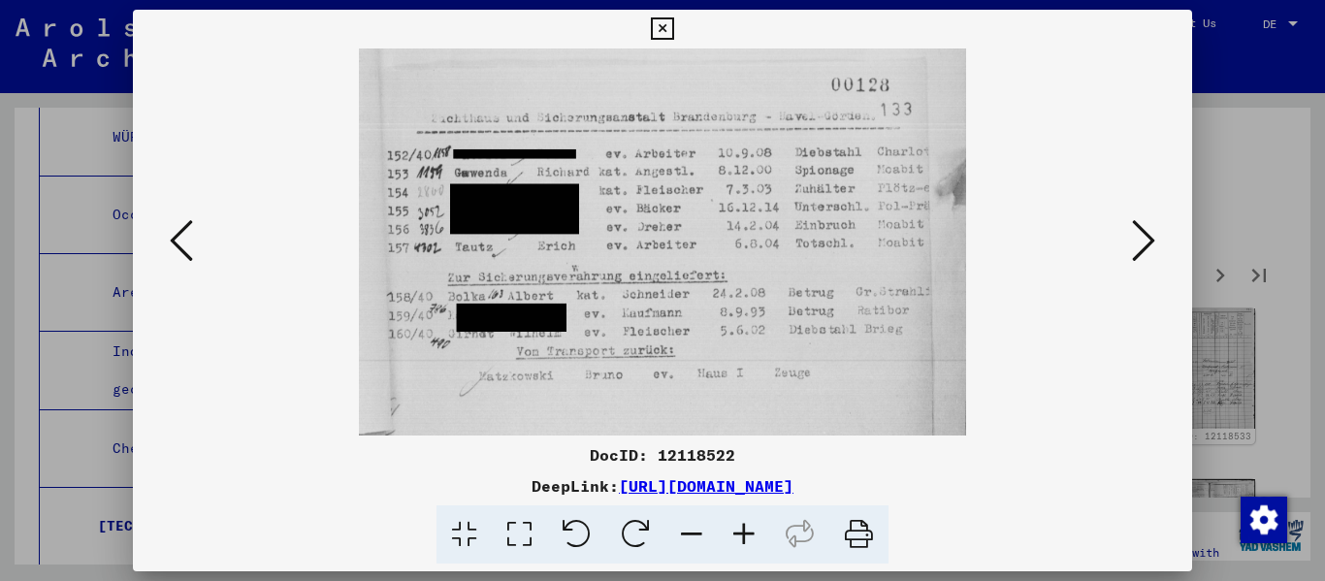
click at [682, 242] on icon at bounding box center [1143, 240] width 23 height 47
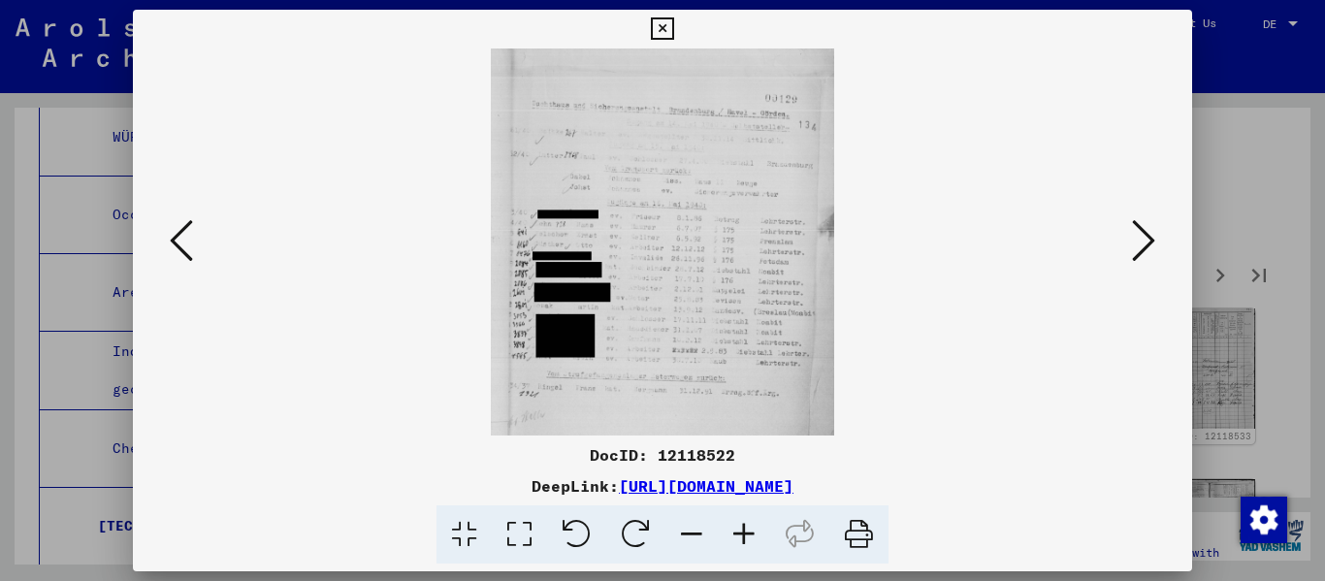
click at [682, 540] on icon at bounding box center [744, 534] width 52 height 59
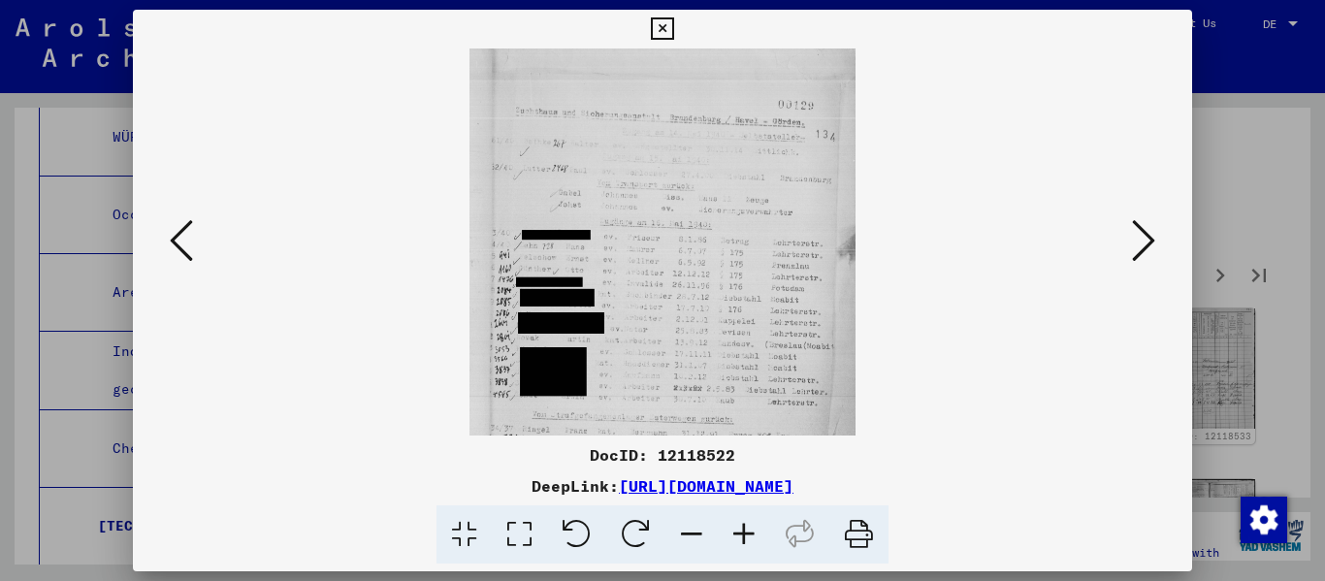
click at [682, 540] on icon at bounding box center [744, 534] width 52 height 59
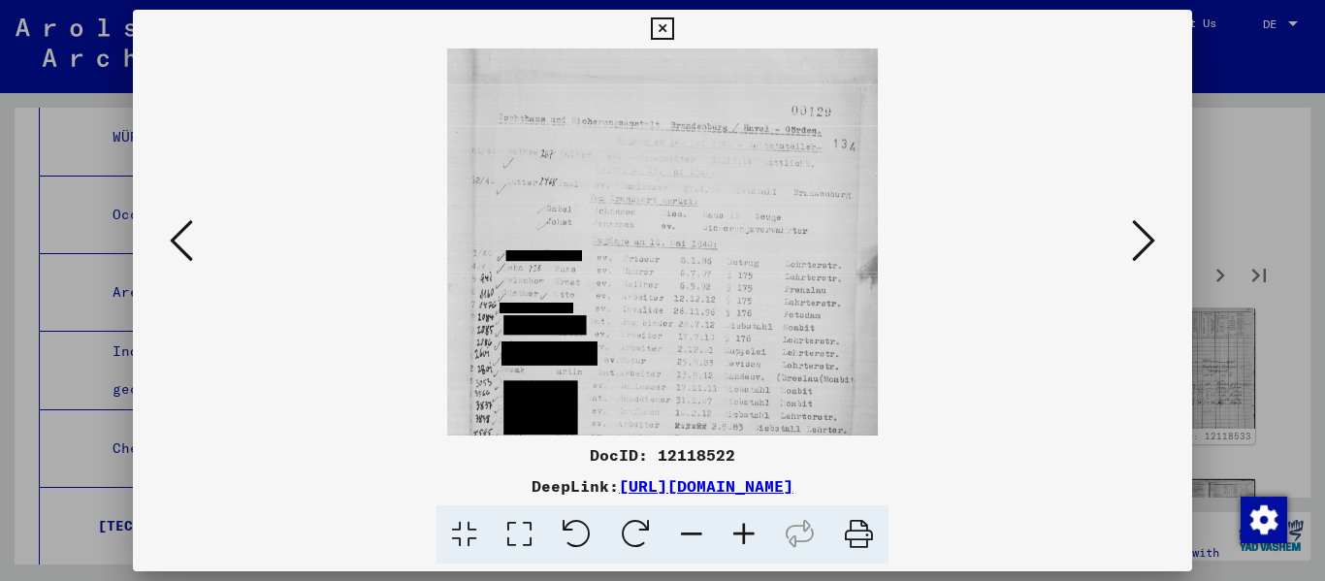
click at [682, 540] on icon at bounding box center [744, 534] width 52 height 59
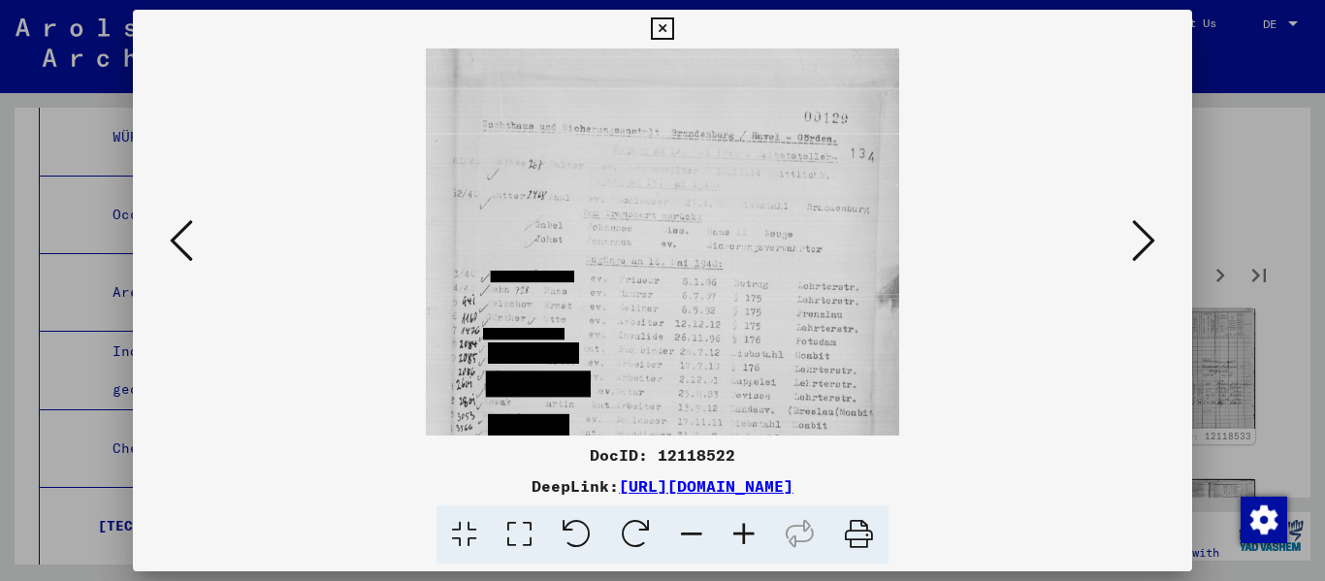
click at [682, 540] on icon at bounding box center [744, 534] width 52 height 59
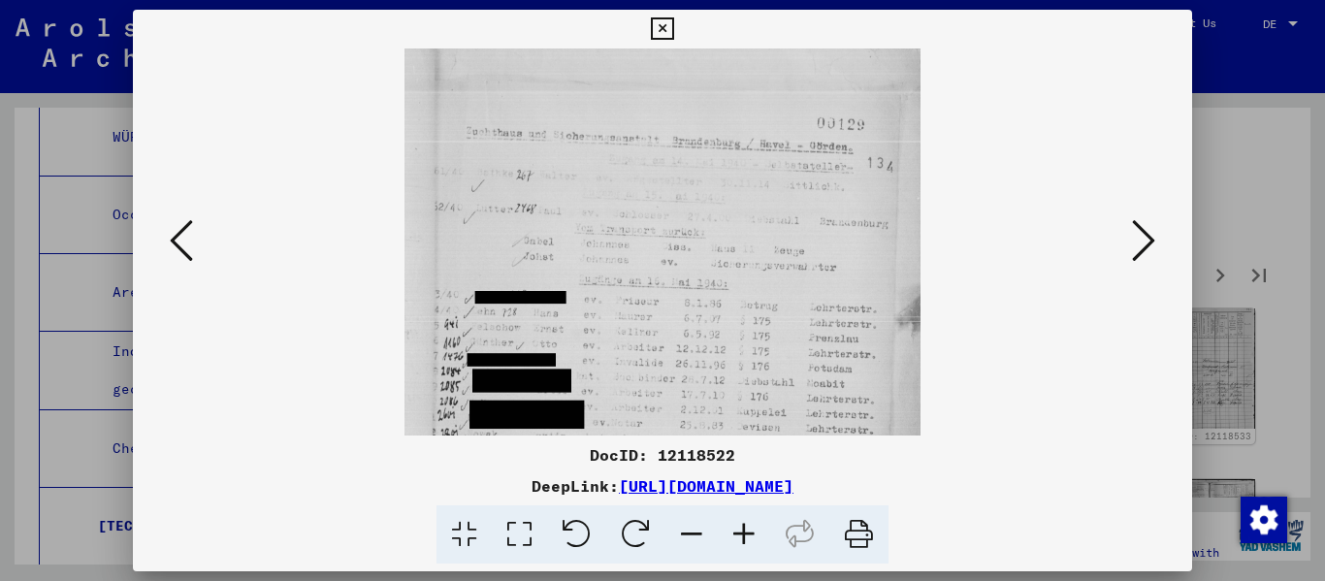
click at [682, 540] on icon at bounding box center [744, 534] width 52 height 59
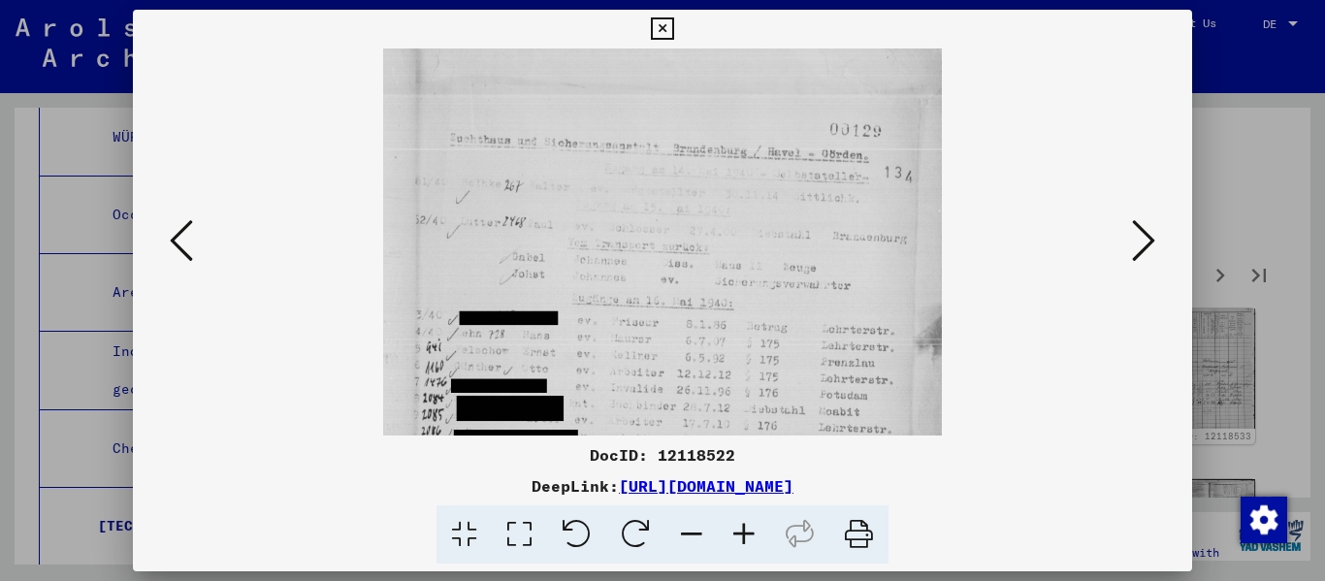
click at [682, 540] on icon at bounding box center [744, 534] width 52 height 59
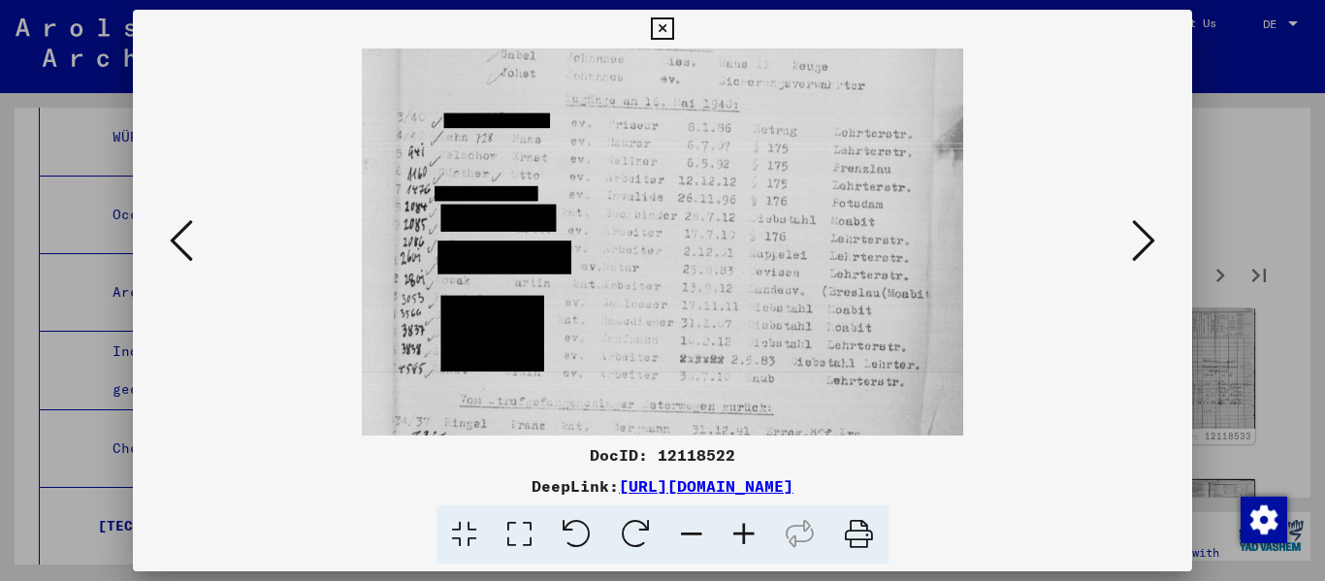
drag, startPoint x: 700, startPoint y: 376, endPoint x: 718, endPoint y: 154, distance: 222.7
click at [682, 156] on img at bounding box center [663, 169] width 602 height 678
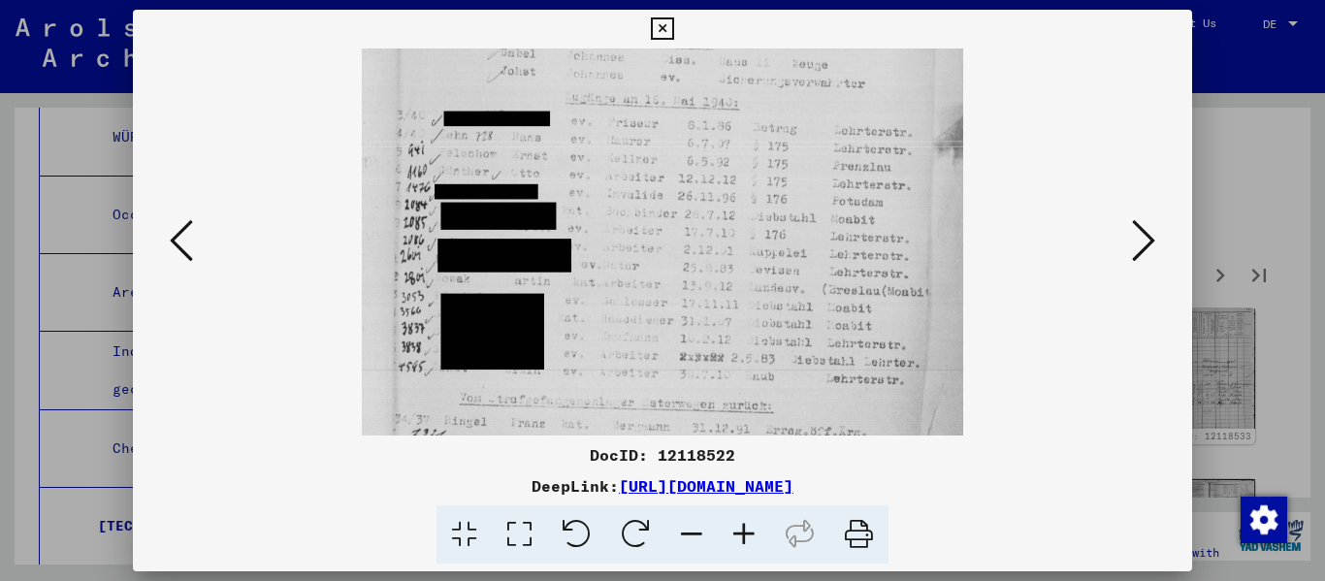
scroll to position [291, 0]
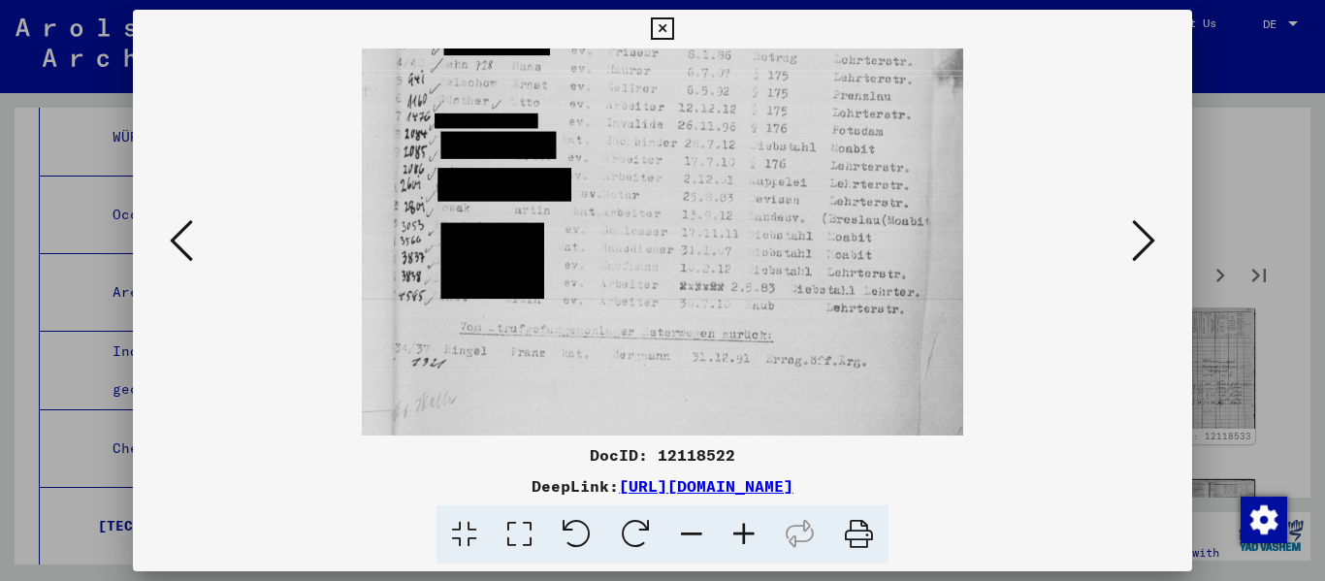
drag, startPoint x: 719, startPoint y: 347, endPoint x: 722, endPoint y: 204, distance: 143.6
click at [682, 208] on img at bounding box center [663, 97] width 602 height 678
click at [682, 244] on button at bounding box center [1143, 241] width 35 height 55
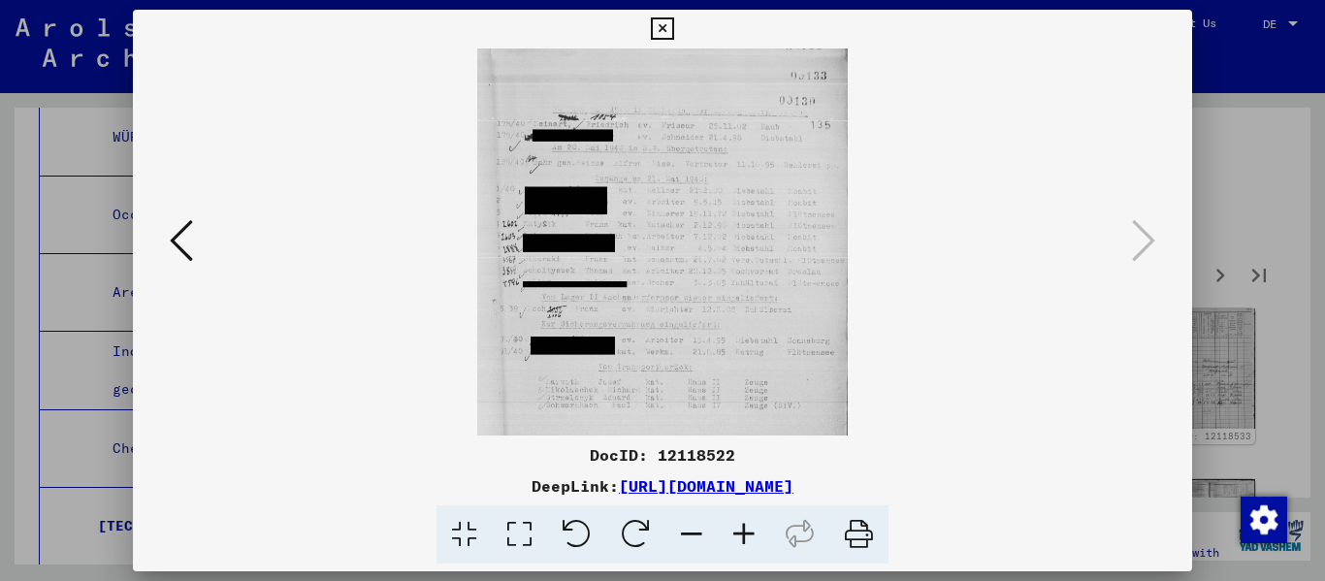
click at [682, 537] on icon at bounding box center [744, 534] width 52 height 59
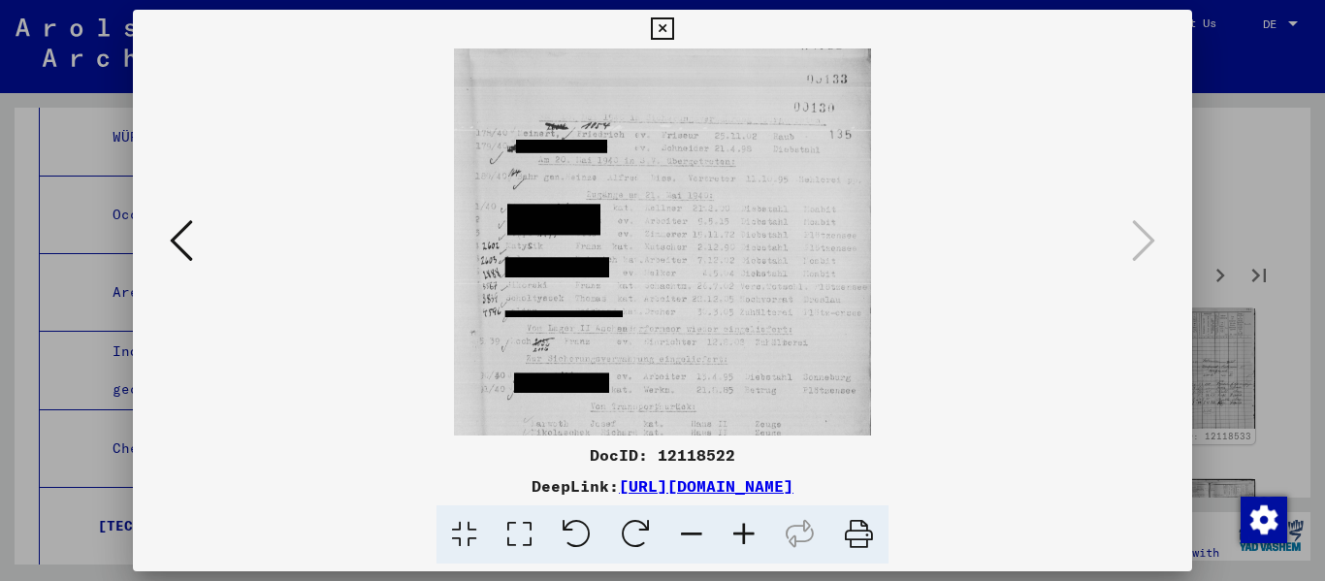
click at [682, 537] on icon at bounding box center [744, 534] width 52 height 59
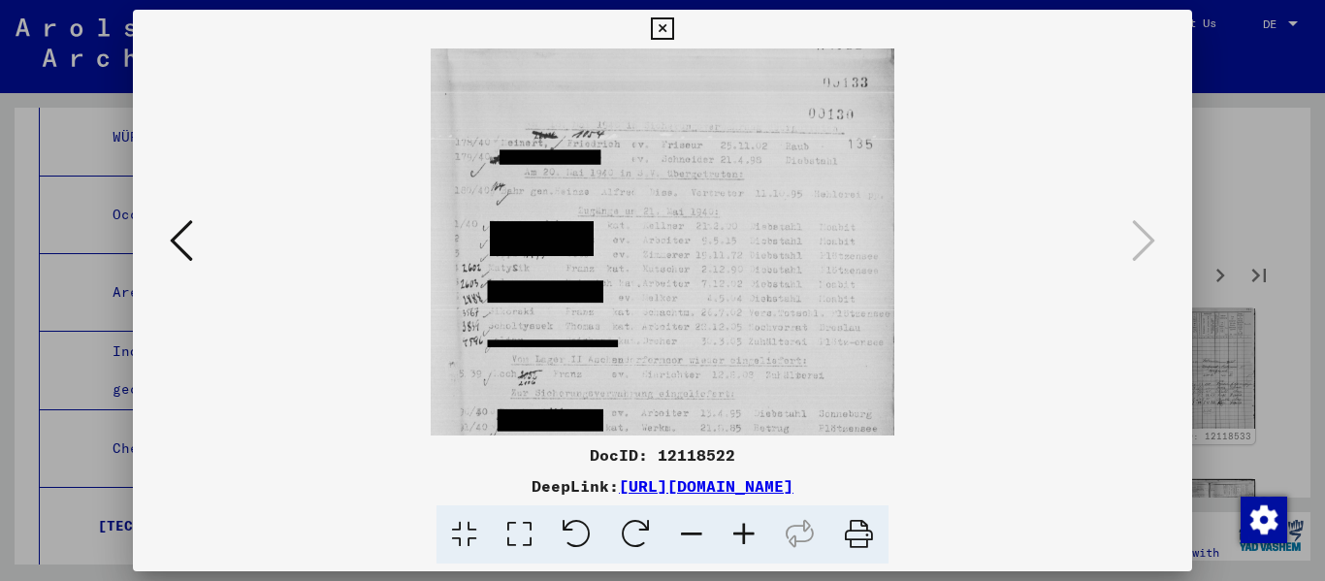
click at [682, 537] on icon at bounding box center [744, 534] width 52 height 59
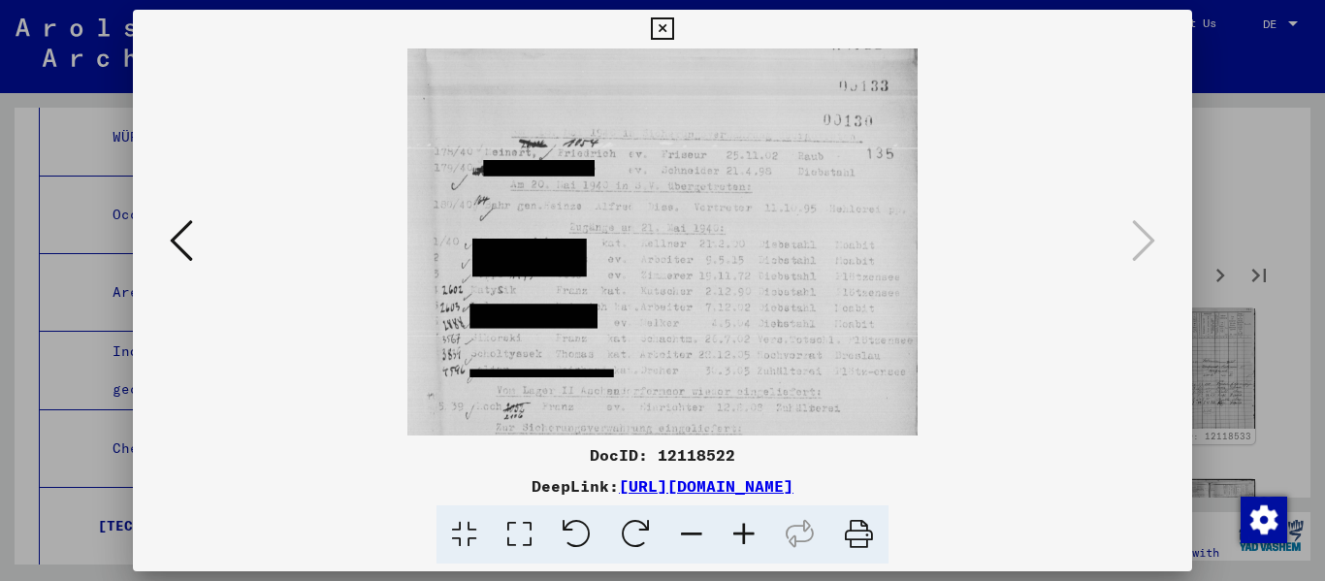
click at [682, 537] on icon at bounding box center [744, 534] width 52 height 59
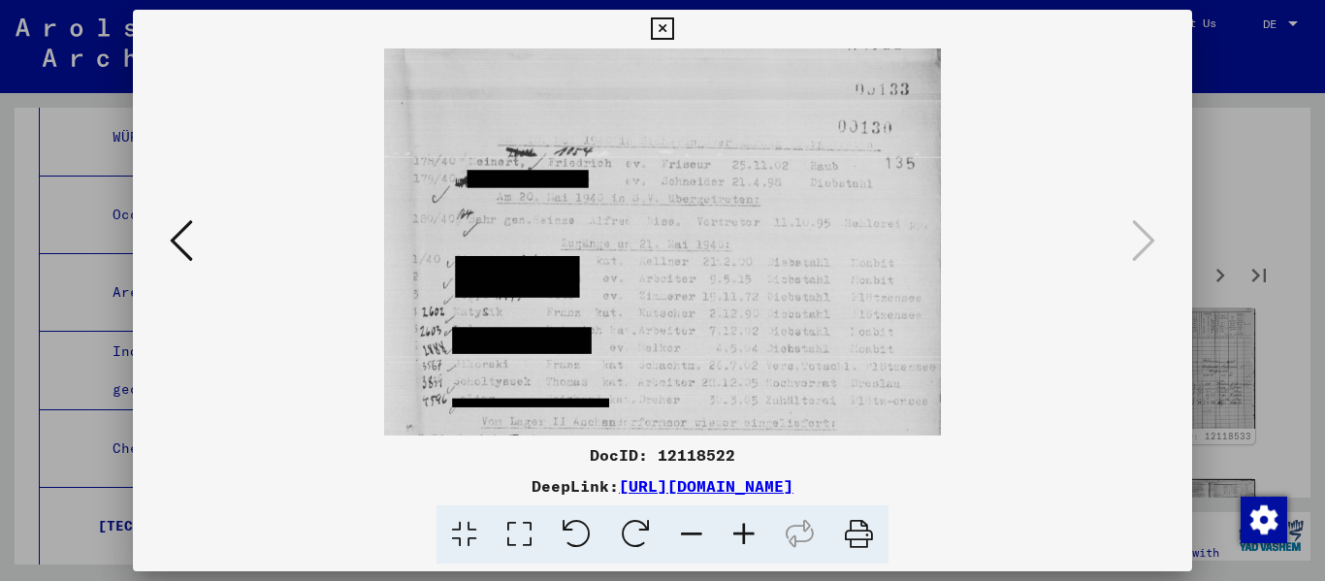
click at [682, 537] on icon at bounding box center [744, 534] width 52 height 59
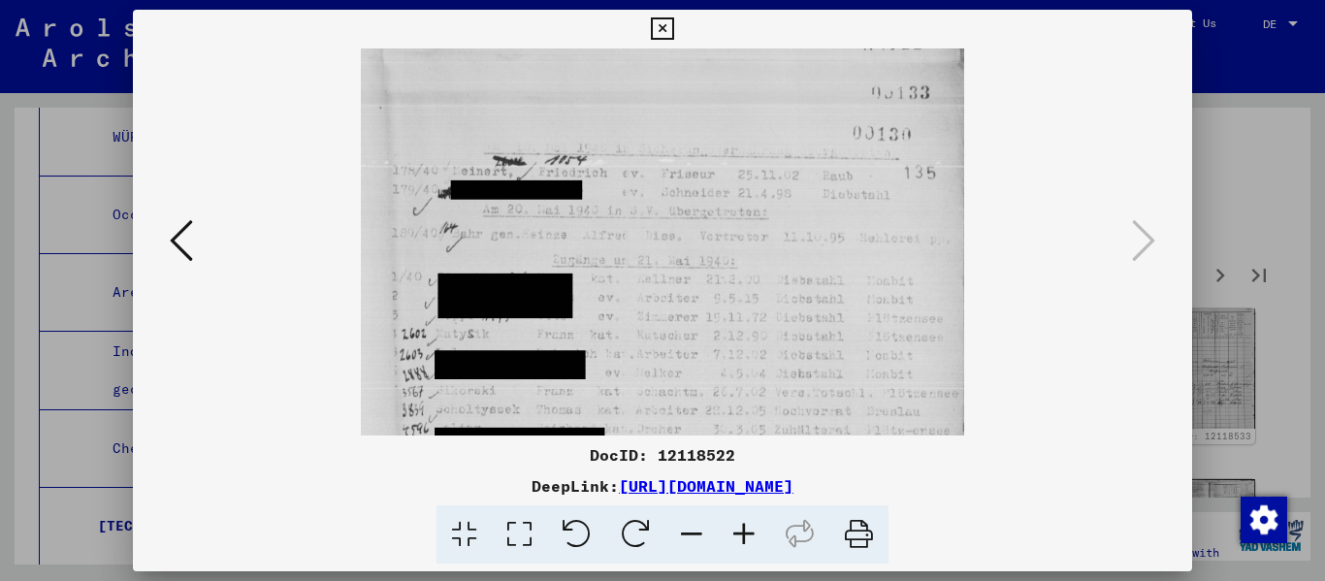
click at [682, 537] on icon at bounding box center [744, 534] width 52 height 59
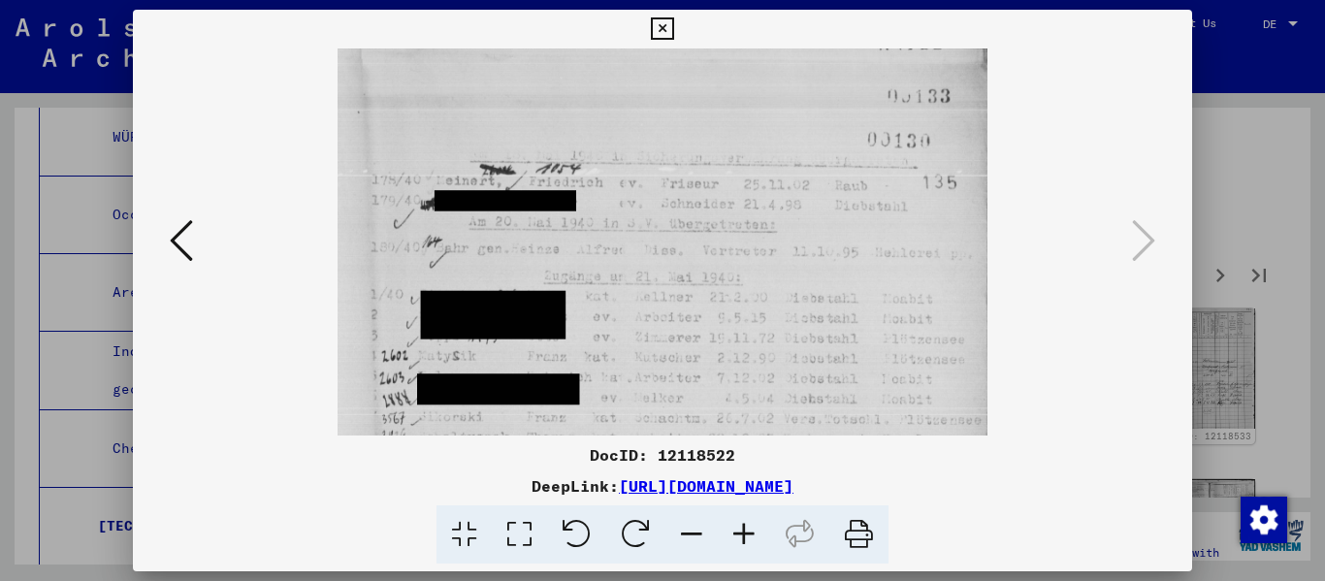
click at [682, 537] on icon at bounding box center [744, 534] width 52 height 59
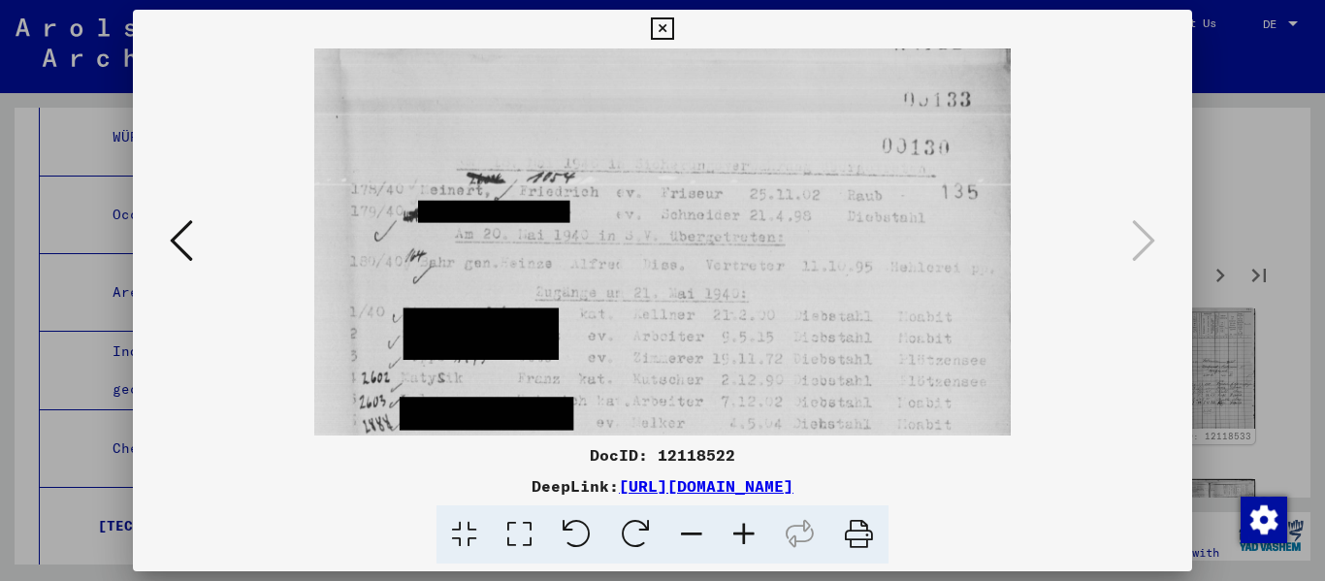
drag, startPoint x: 711, startPoint y: 364, endPoint x: 714, endPoint y: 176, distance: 188.1
click at [682, 195] on img at bounding box center [662, 411] width 696 height 726
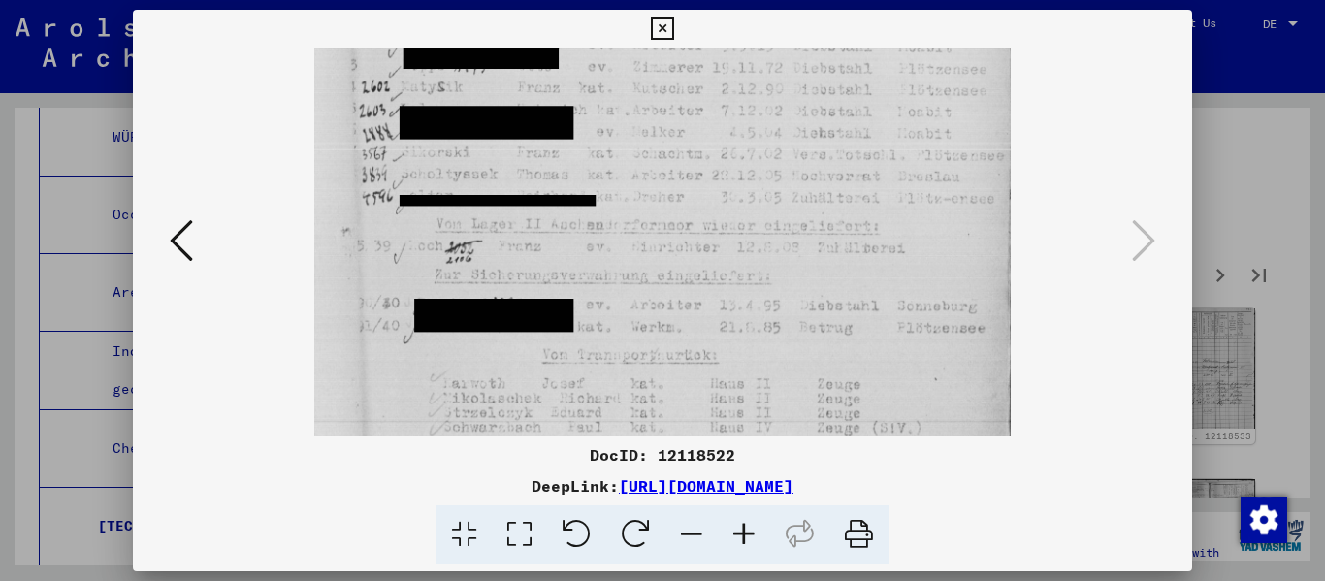
drag, startPoint x: 728, startPoint y: 316, endPoint x: 724, endPoint y: 202, distance: 114.5
click at [682, 202] on img at bounding box center [662, 121] width 696 height 726
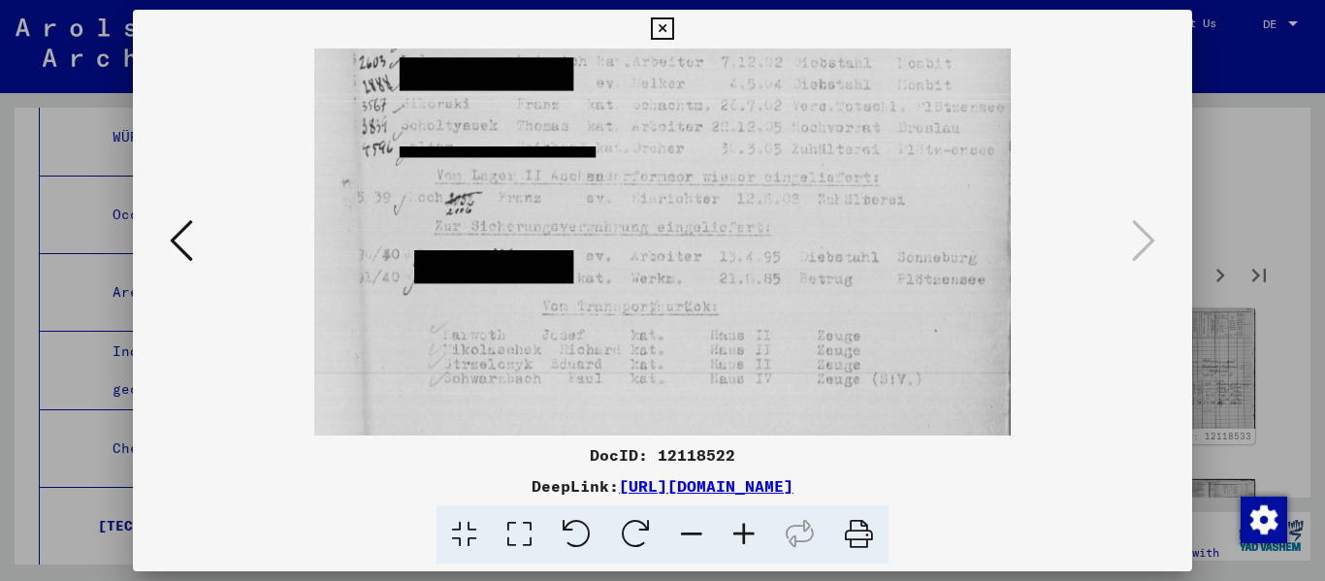
drag, startPoint x: 727, startPoint y: 303, endPoint x: 733, endPoint y: 180, distance: 123.3
click at [682, 180] on img at bounding box center [662, 72] width 696 height 726
click at [682, 533] on icon at bounding box center [744, 534] width 52 height 59
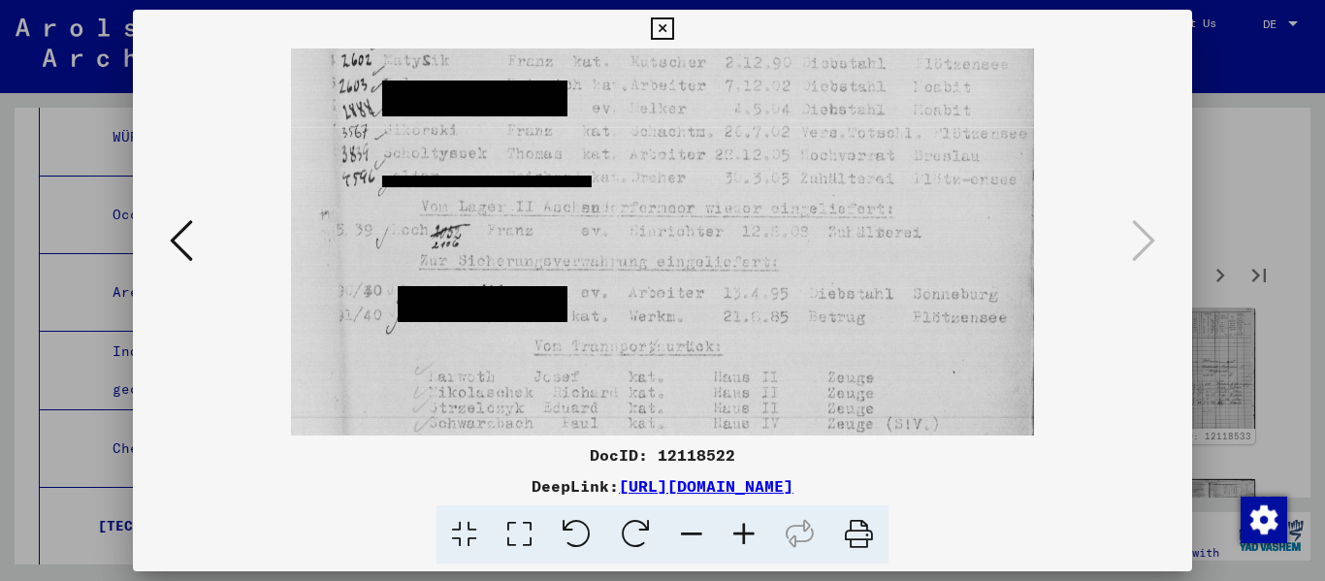
click at [682, 247] on div at bounding box center [663, 241] width 928 height 387
click at [682, 27] on div "DocID: 12118522 DeepLink: [URL][DOMAIN_NAME]" at bounding box center [663, 287] width 1060 height 555
click at [655, 34] on icon at bounding box center [662, 28] width 22 height 23
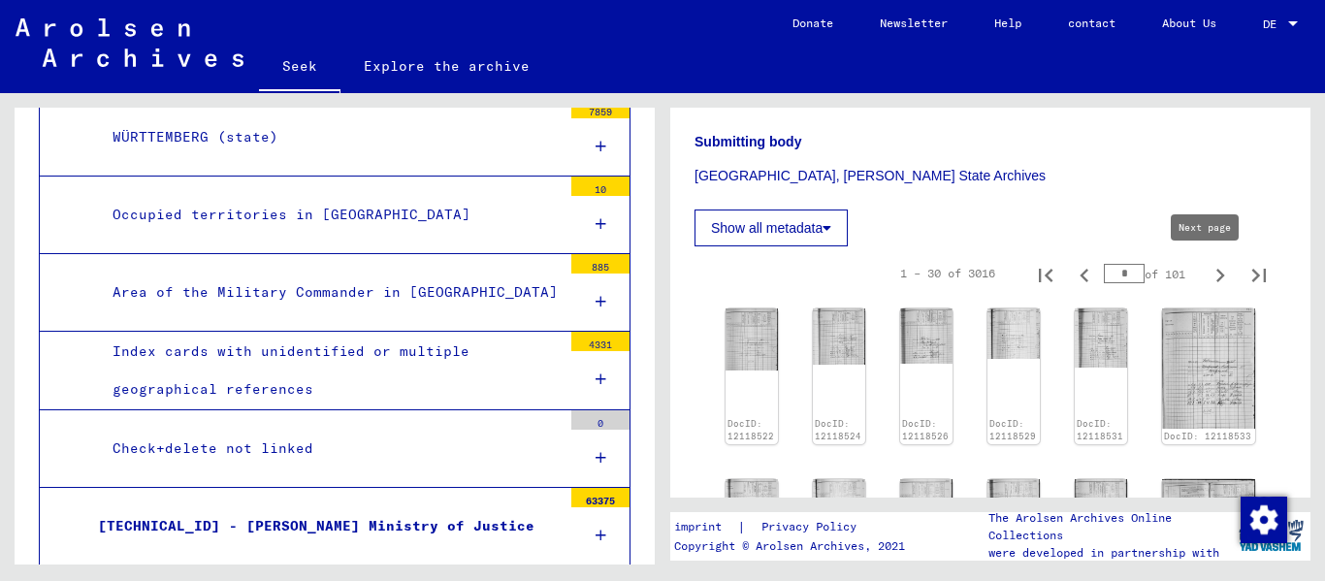
click at [682, 276] on icon "Next page" at bounding box center [1219, 275] width 27 height 27
type input "*"
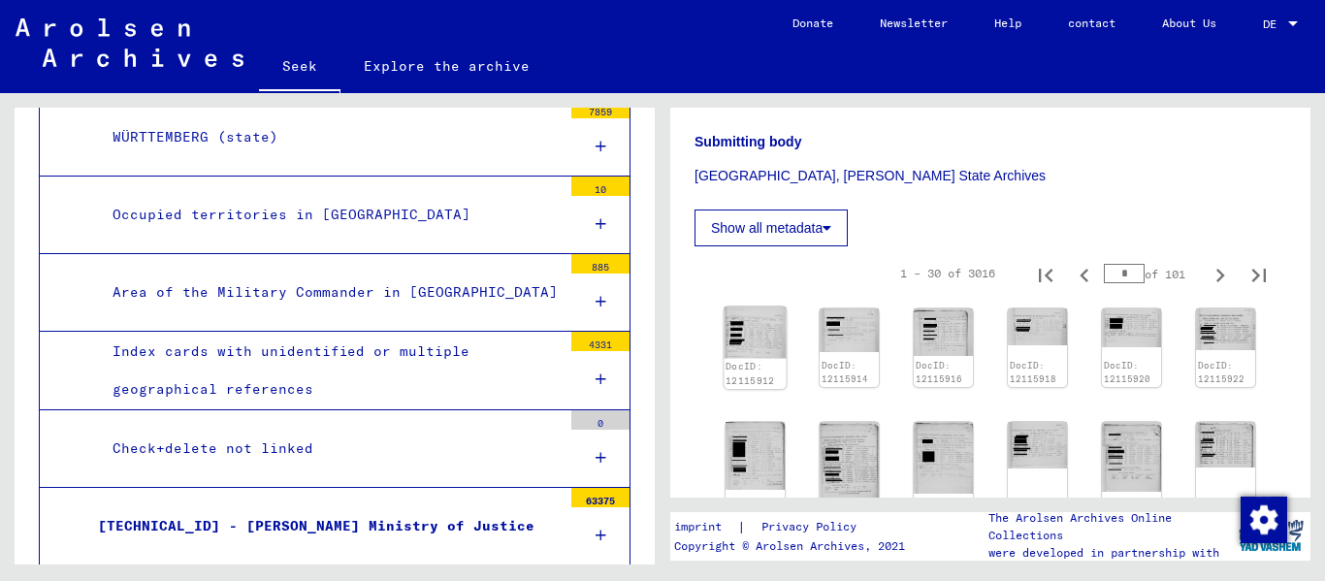
click at [682, 346] on img at bounding box center [754, 331] width 62 height 51
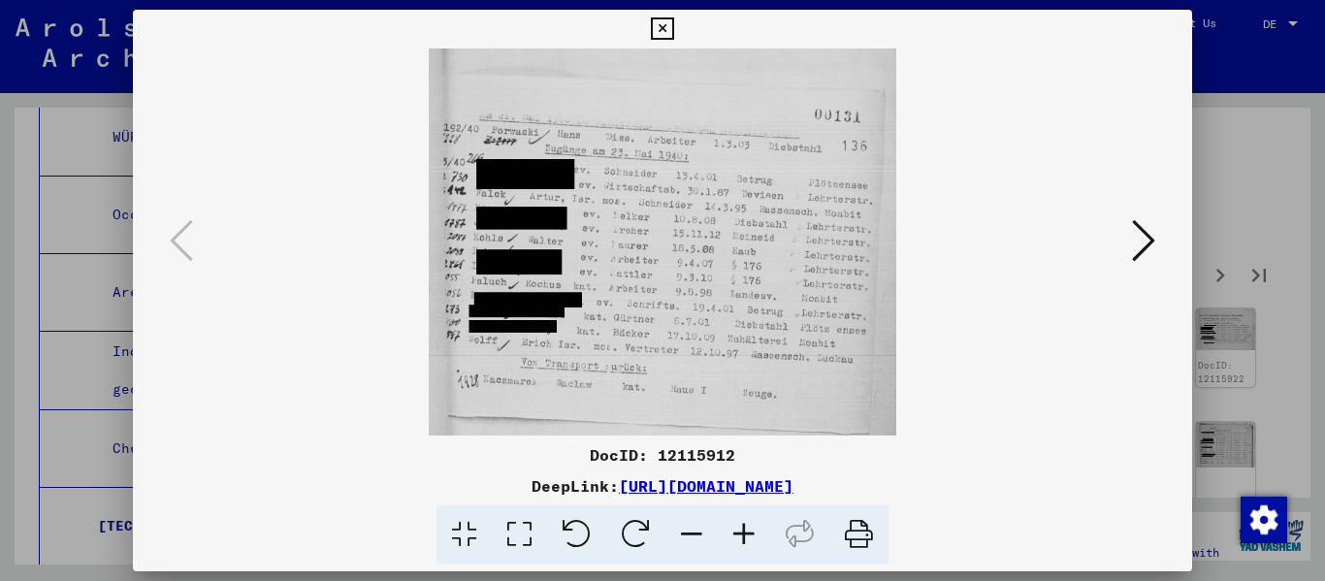
click at [682, 259] on icon at bounding box center [1143, 240] width 23 height 47
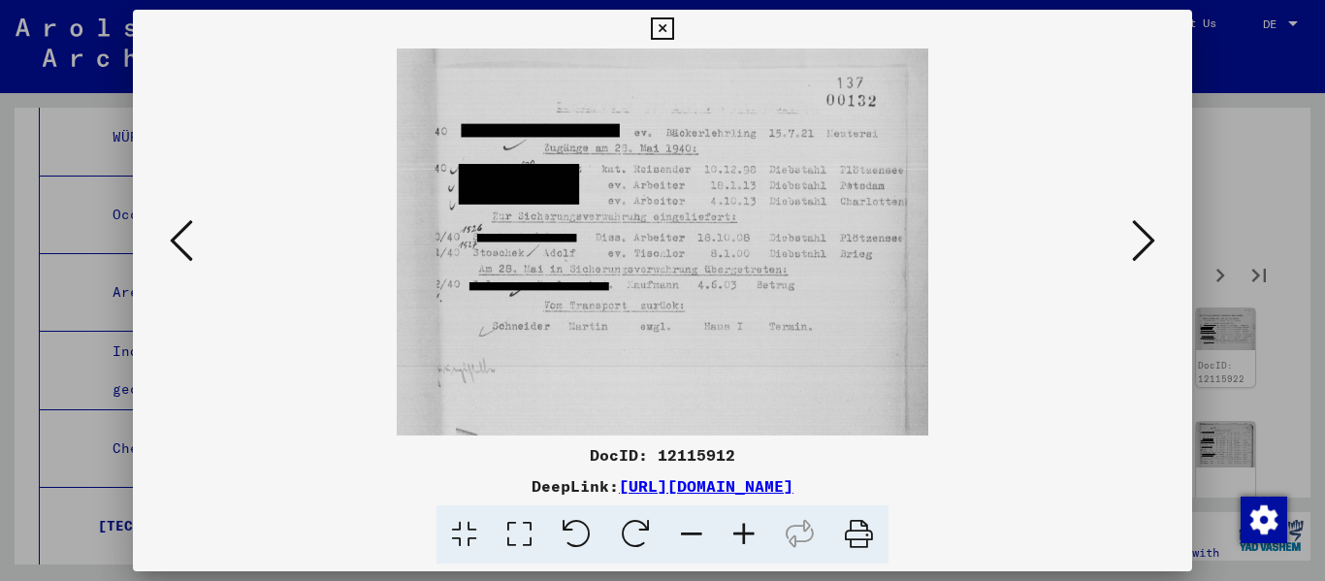
click at [682, 260] on icon at bounding box center [1143, 240] width 23 height 47
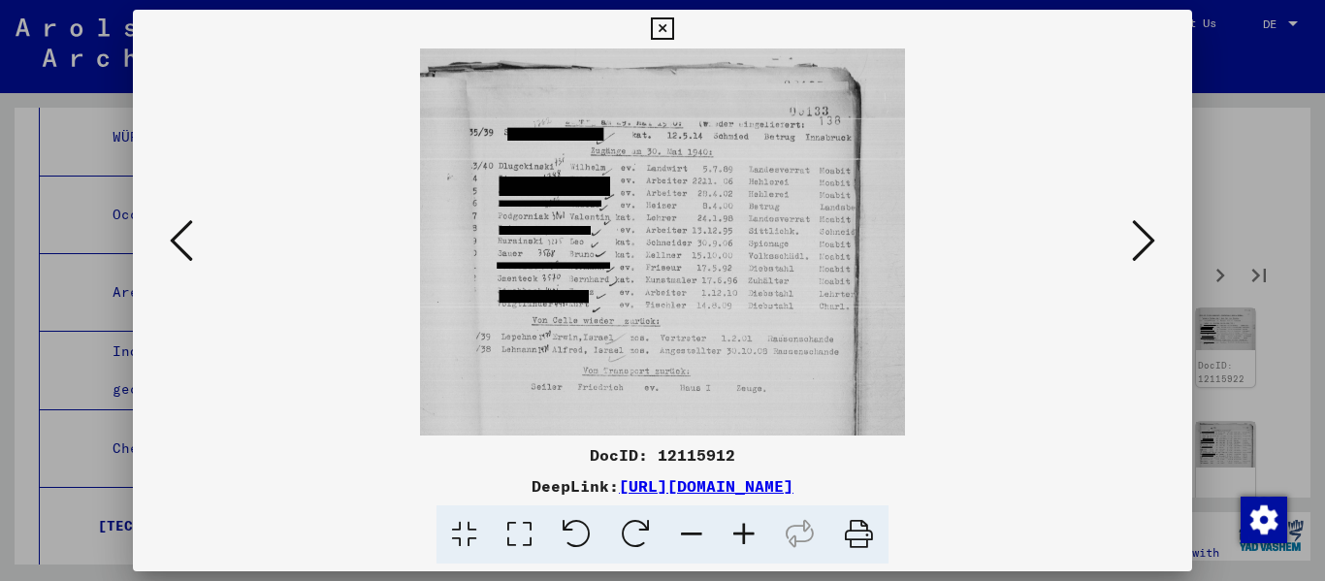
click at [682, 260] on icon at bounding box center [1143, 240] width 23 height 47
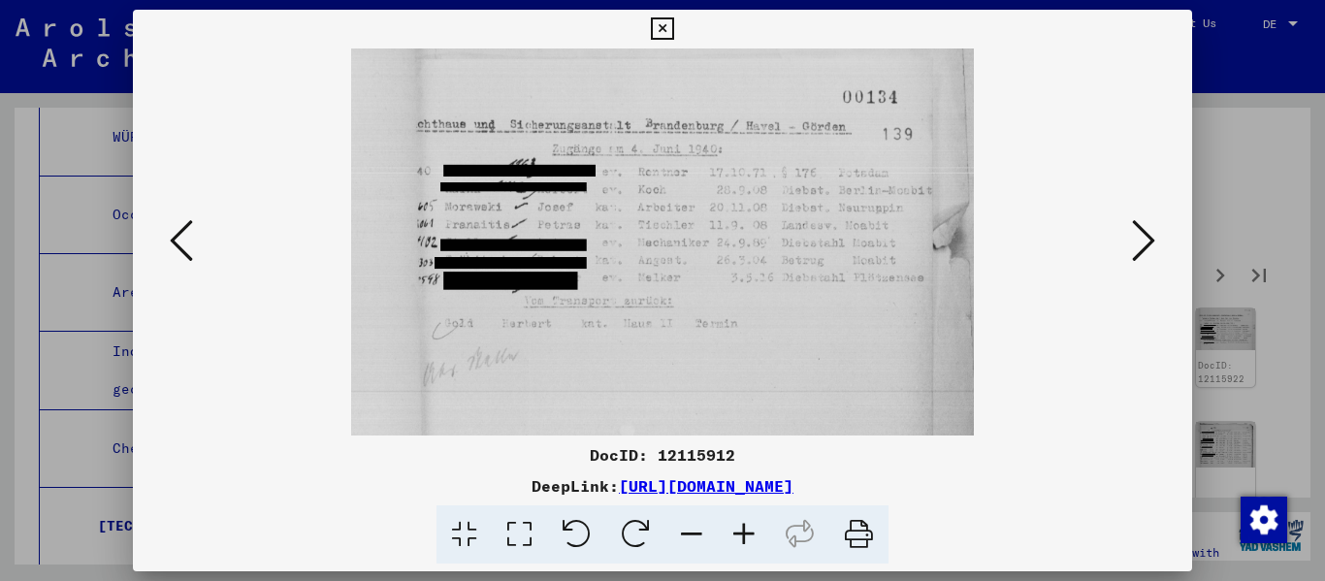
click at [682, 260] on icon at bounding box center [1143, 240] width 23 height 47
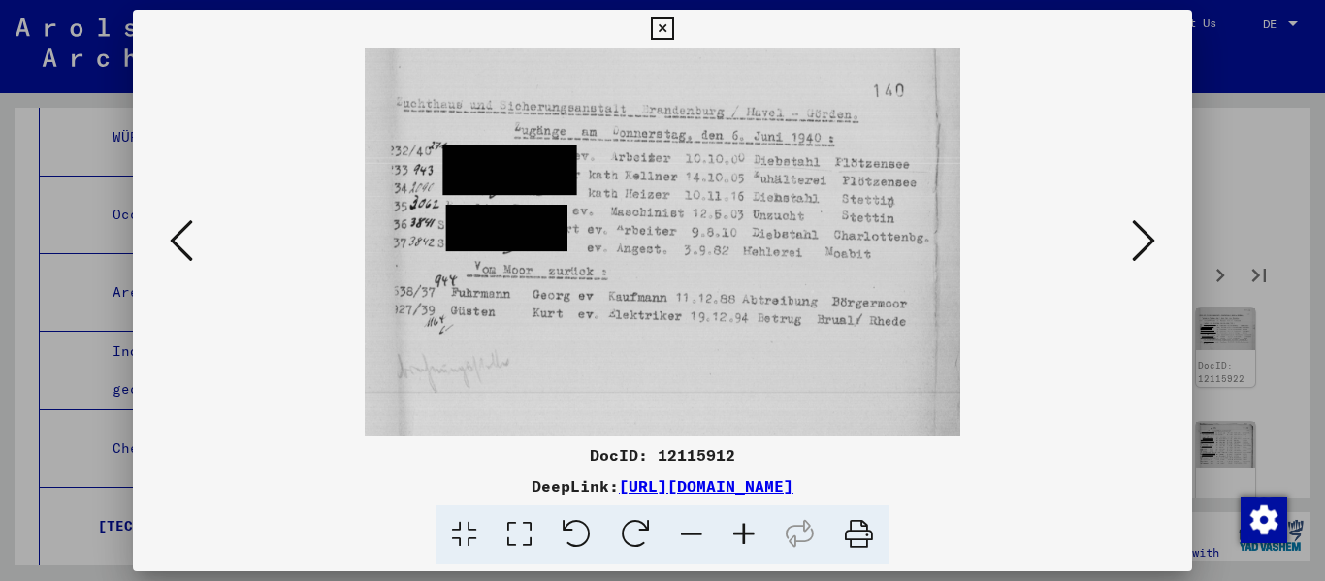
click at [682, 260] on icon at bounding box center [1143, 240] width 23 height 47
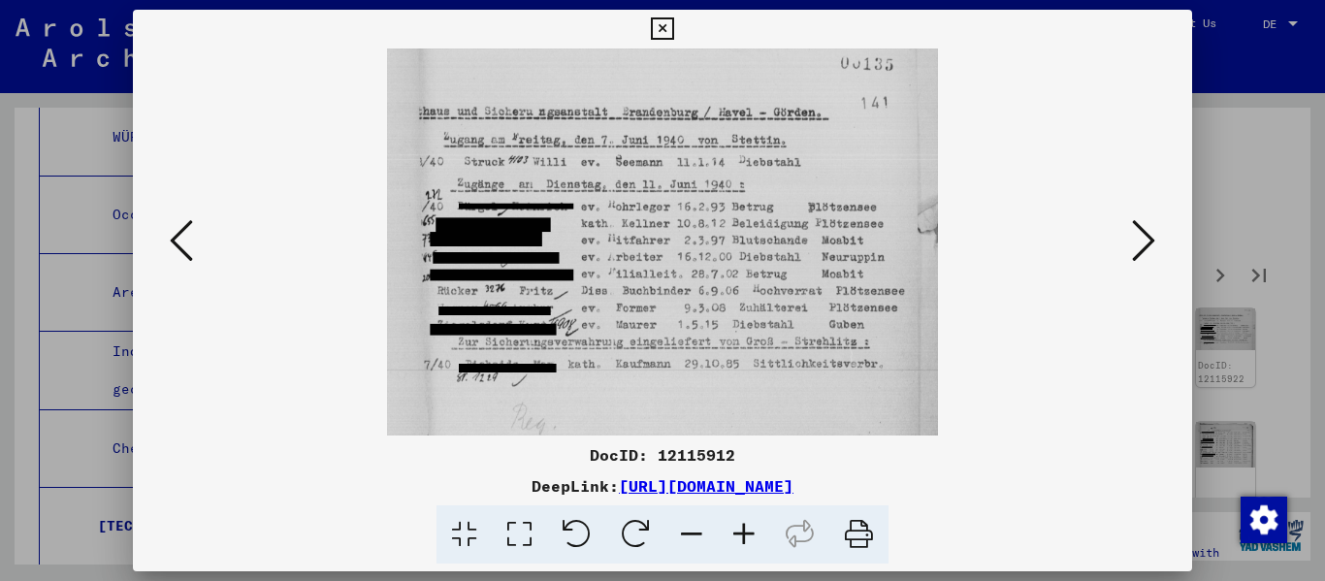
click at [682, 260] on icon at bounding box center [1143, 240] width 23 height 47
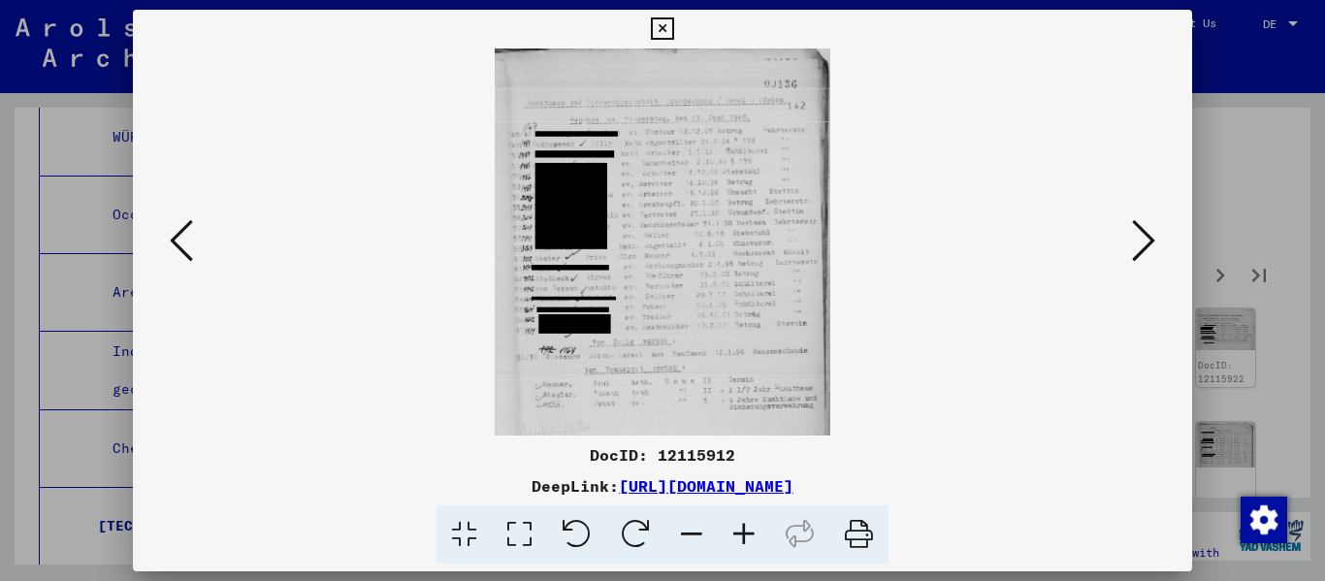
click at [682, 546] on icon at bounding box center [744, 534] width 52 height 59
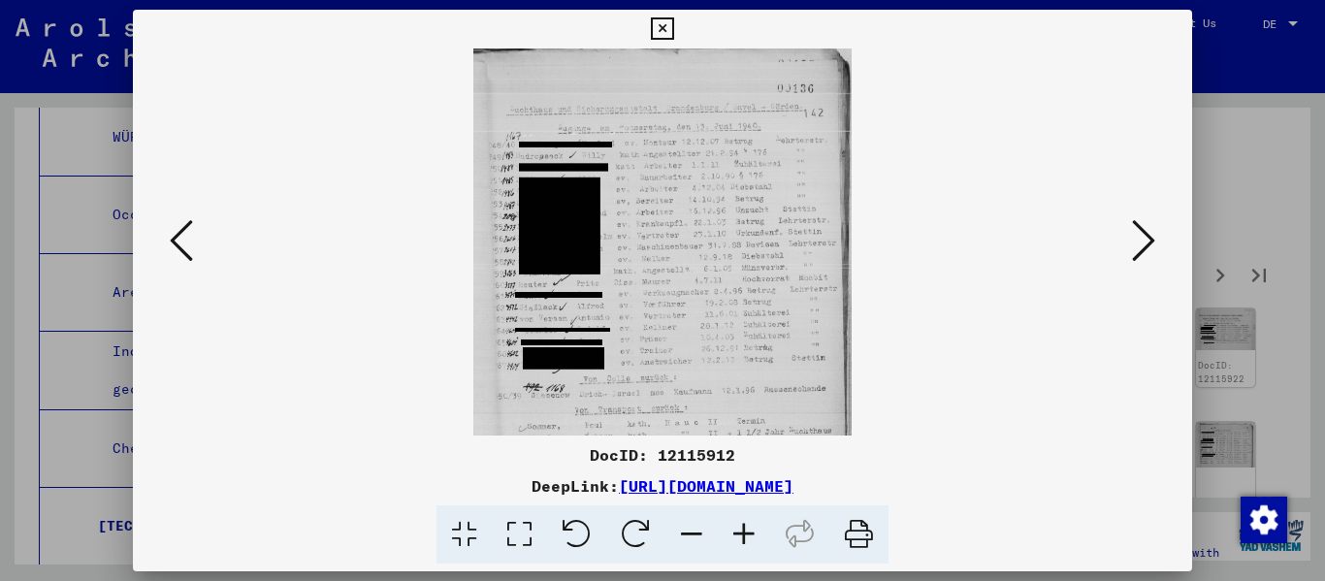
click at [682, 546] on icon at bounding box center [744, 534] width 52 height 59
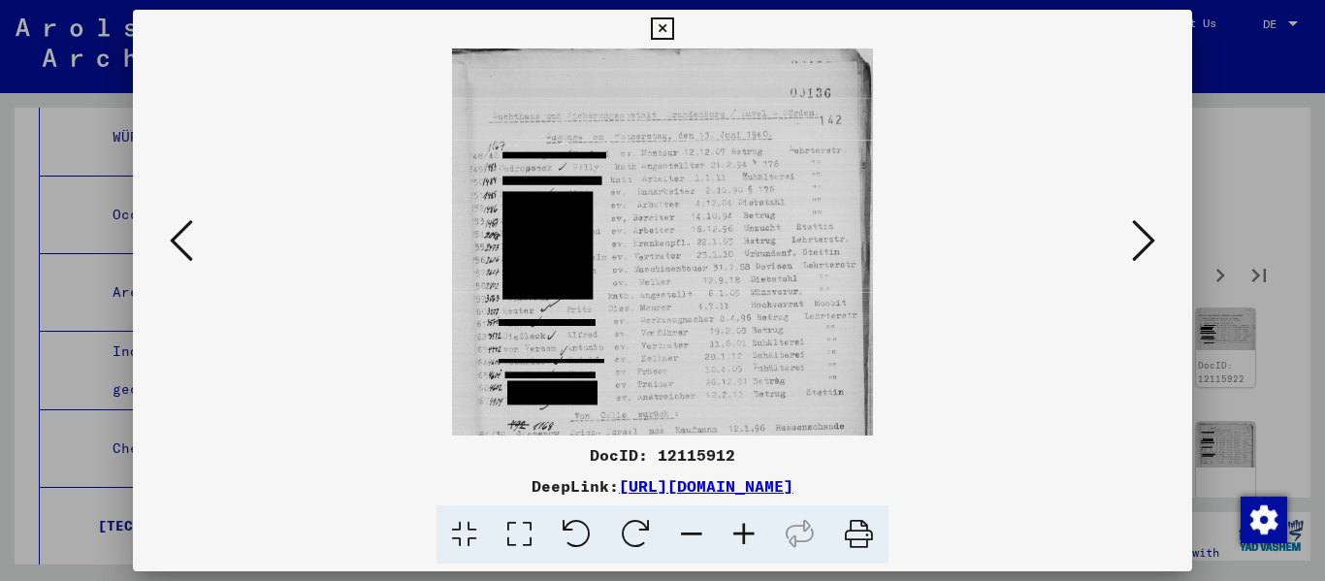
click at [682, 546] on icon at bounding box center [744, 534] width 52 height 59
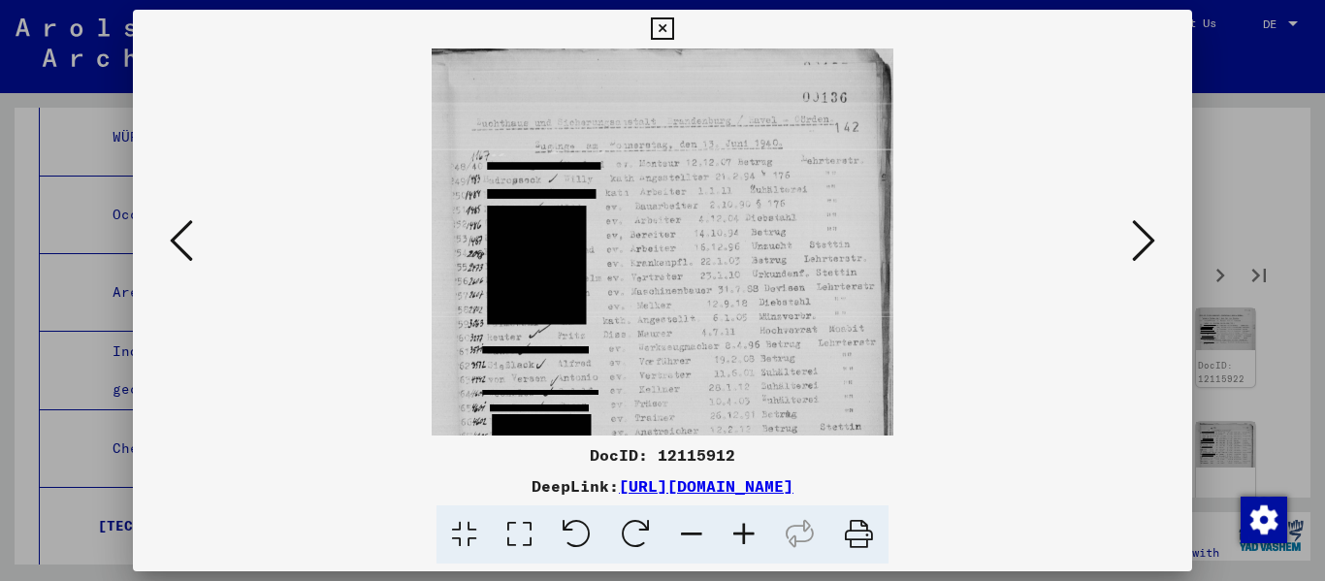
click at [682, 546] on icon at bounding box center [744, 534] width 52 height 59
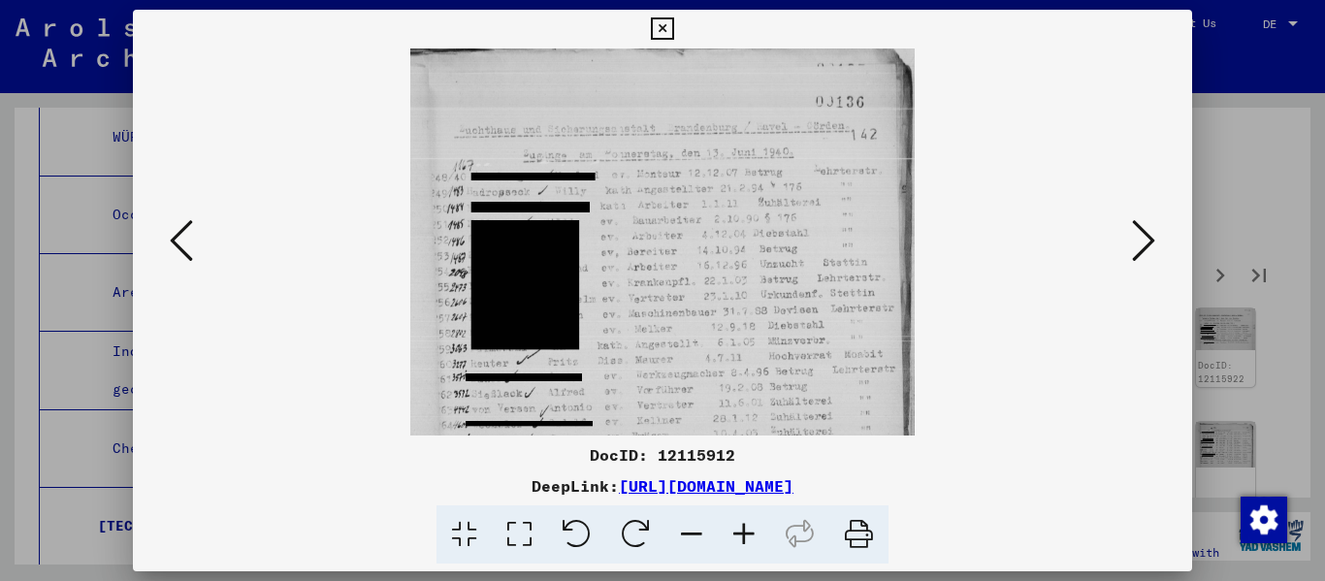
click at [682, 237] on icon at bounding box center [1143, 240] width 23 height 47
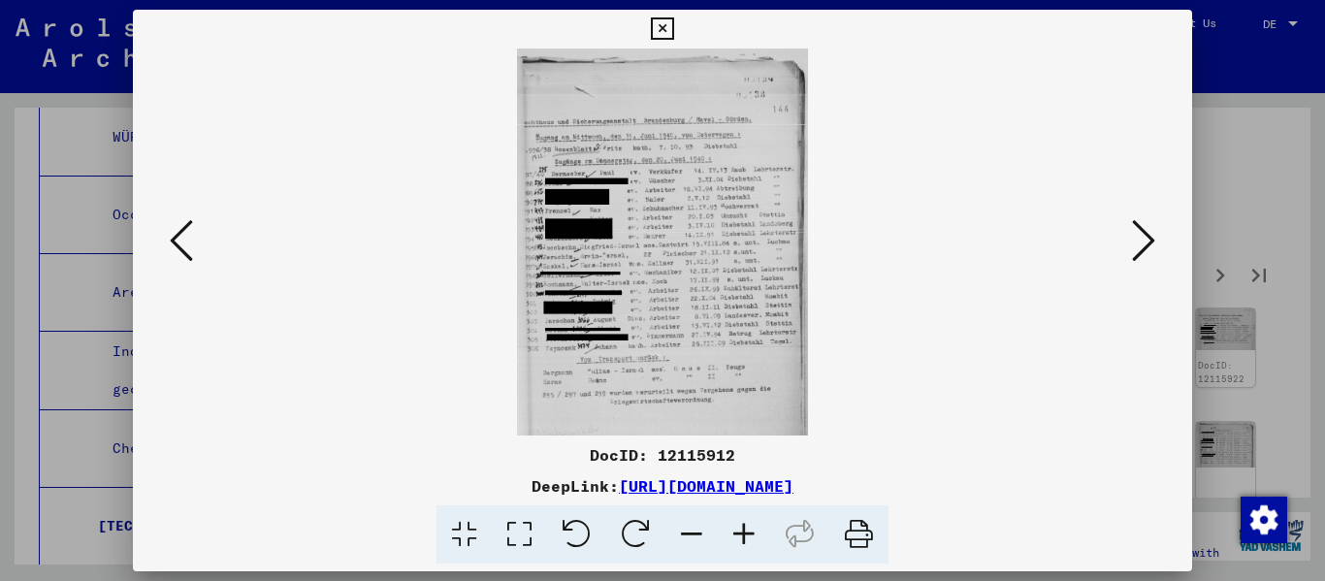
click at [682, 538] on icon at bounding box center [744, 534] width 52 height 59
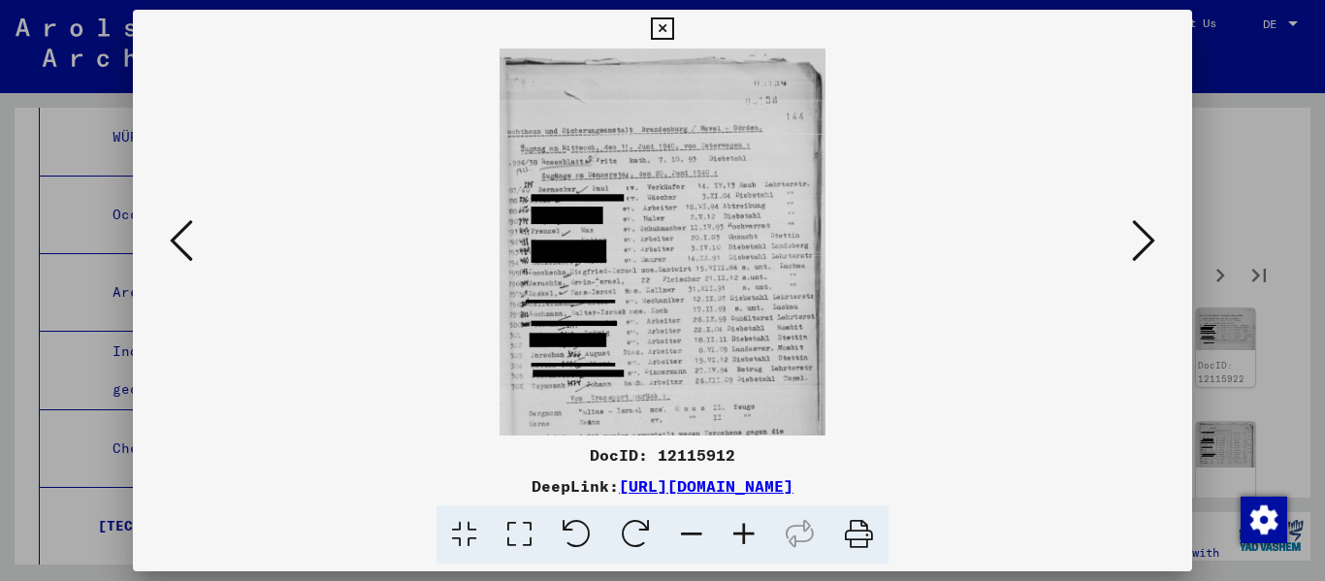
click at [682, 536] on icon at bounding box center [744, 534] width 52 height 59
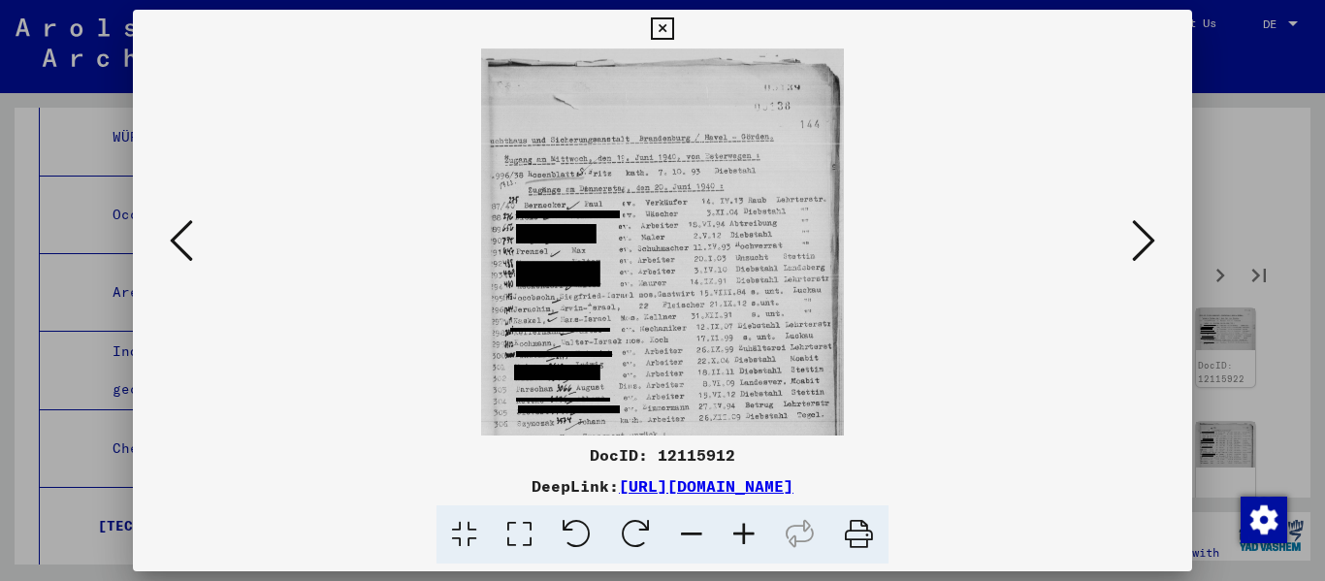
click at [682, 536] on icon at bounding box center [744, 534] width 52 height 59
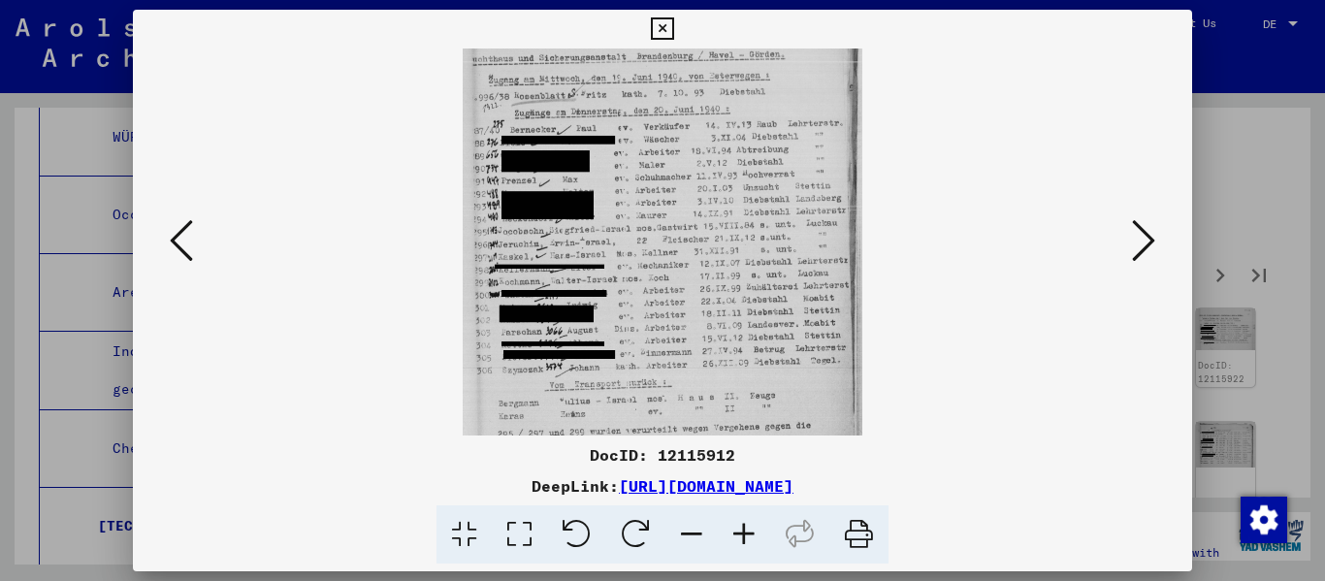
scroll to position [103, 0]
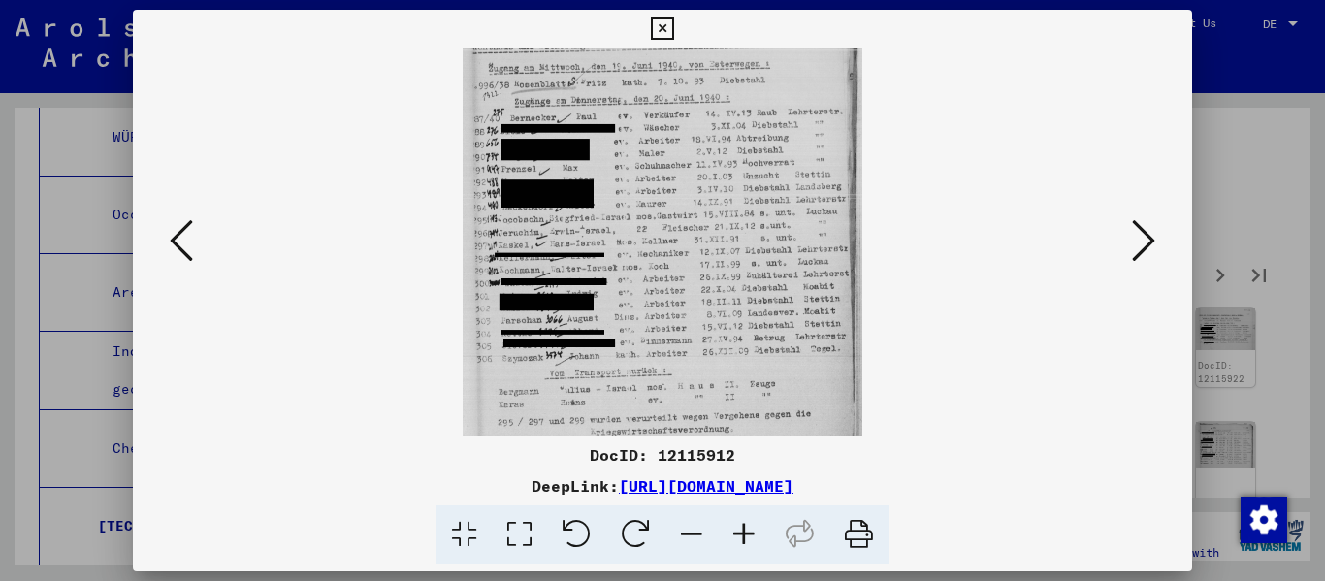
drag, startPoint x: 681, startPoint y: 356, endPoint x: 681, endPoint y: 260, distance: 96.0
click at [681, 260] on img at bounding box center [662, 212] width 399 height 532
click at [682, 232] on icon at bounding box center [1143, 240] width 23 height 47
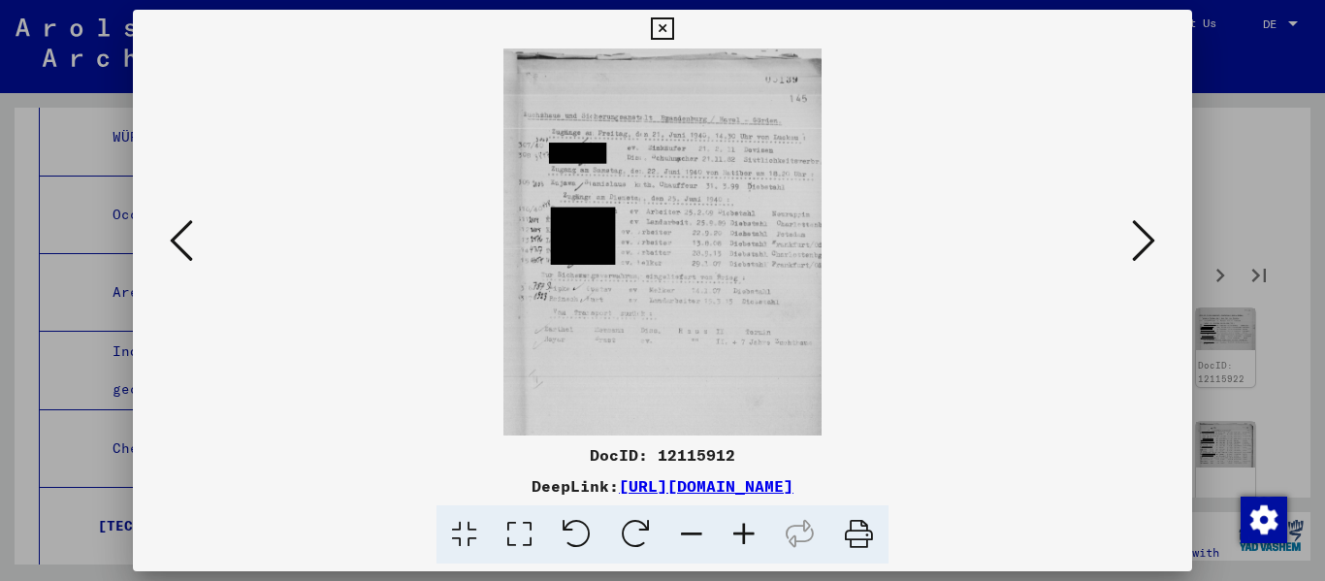
click at [682, 520] on icon at bounding box center [744, 534] width 52 height 59
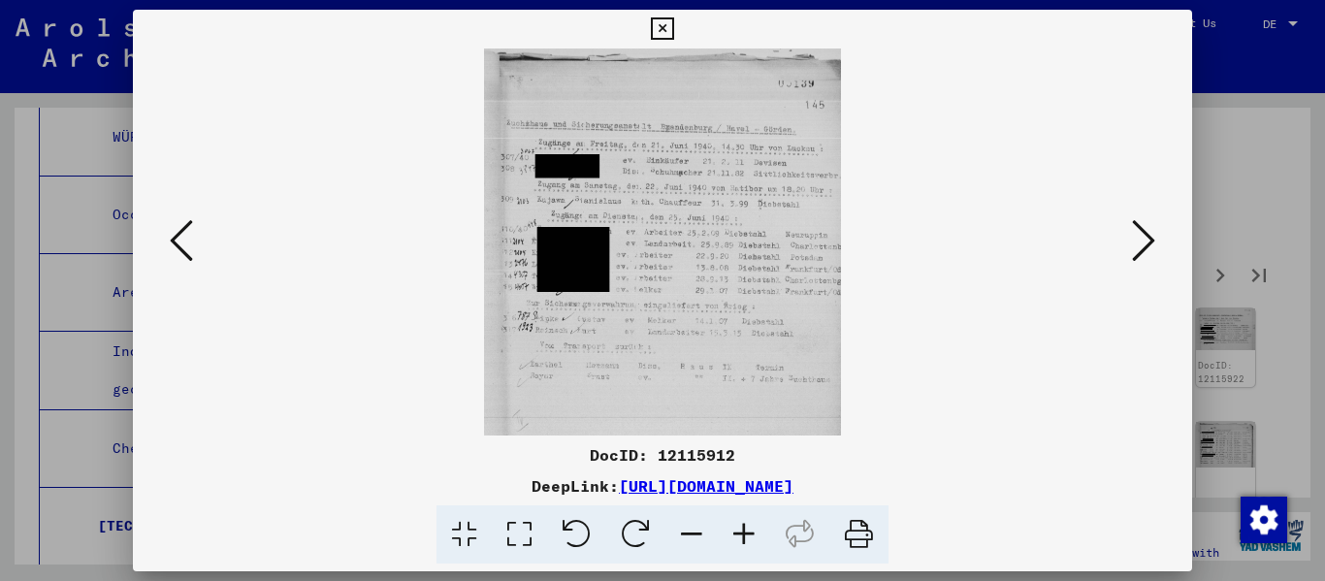
click at [682, 520] on icon at bounding box center [744, 534] width 52 height 59
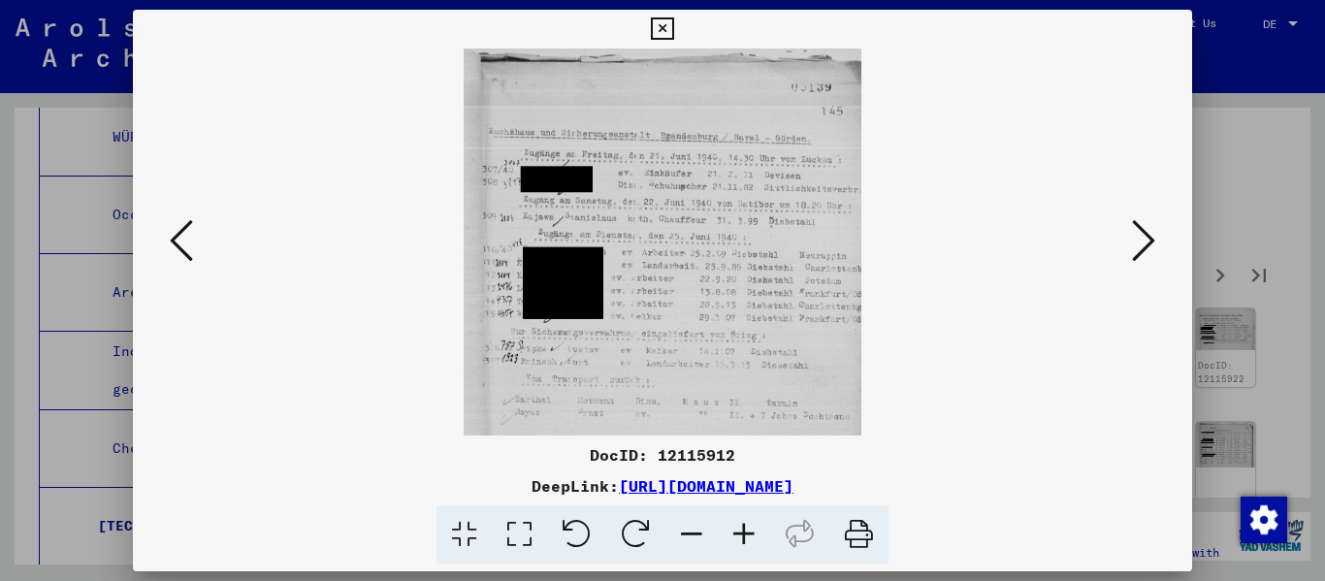
click at [682, 520] on icon at bounding box center [744, 534] width 52 height 59
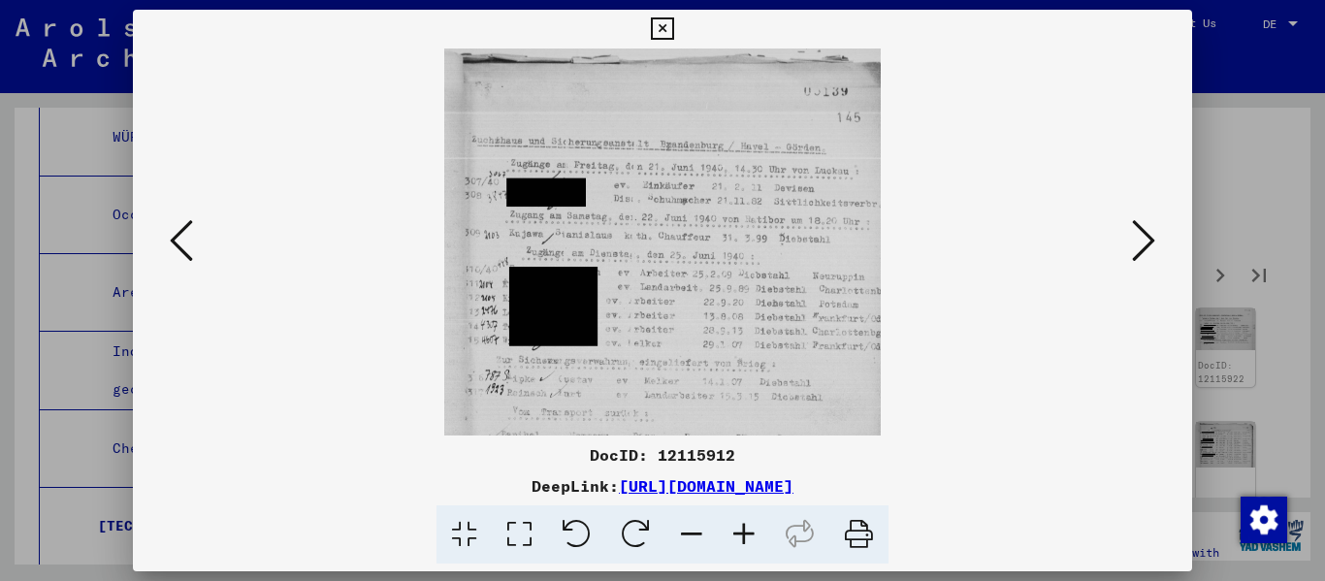
click at [682, 520] on icon at bounding box center [744, 534] width 52 height 59
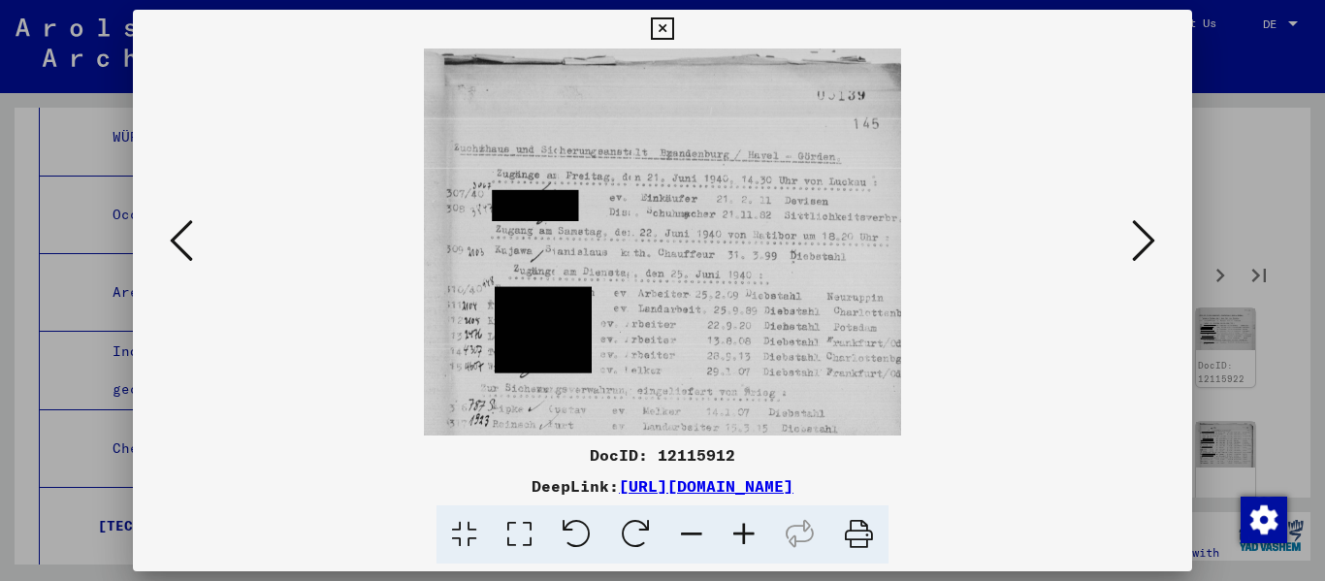
click at [682, 520] on icon at bounding box center [744, 534] width 52 height 59
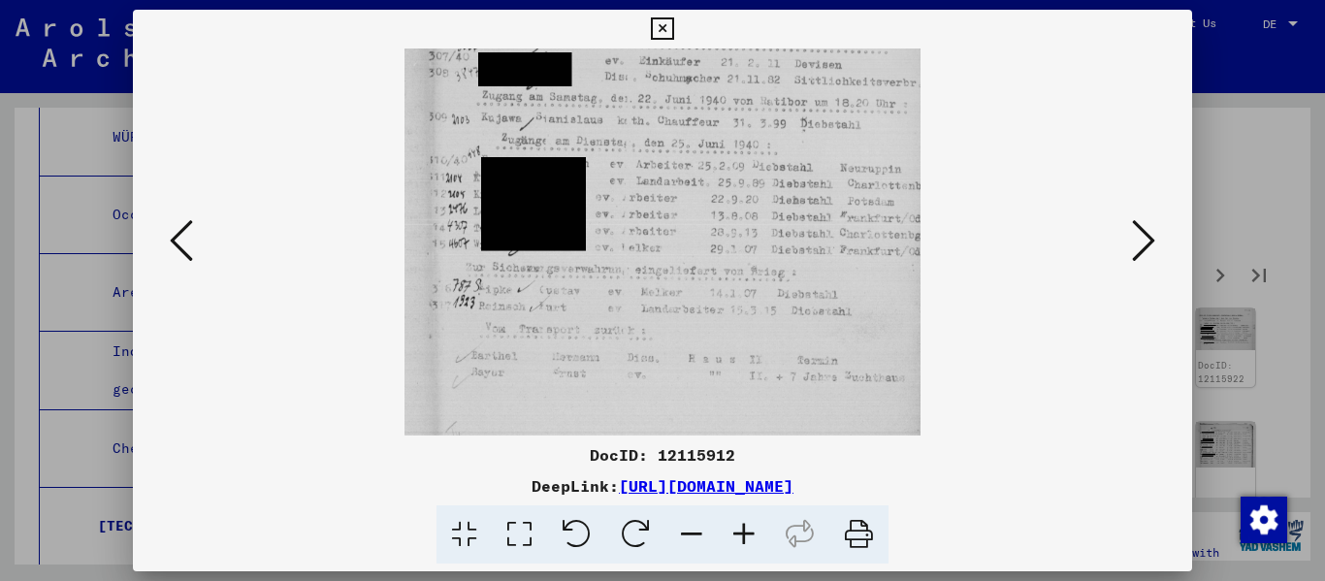
scroll to position [152, 0]
drag, startPoint x: 692, startPoint y: 407, endPoint x: 687, endPoint y: 262, distance: 145.5
click at [682, 262] on img at bounding box center [662, 210] width 516 height 629
click at [682, 239] on icon at bounding box center [1143, 240] width 23 height 47
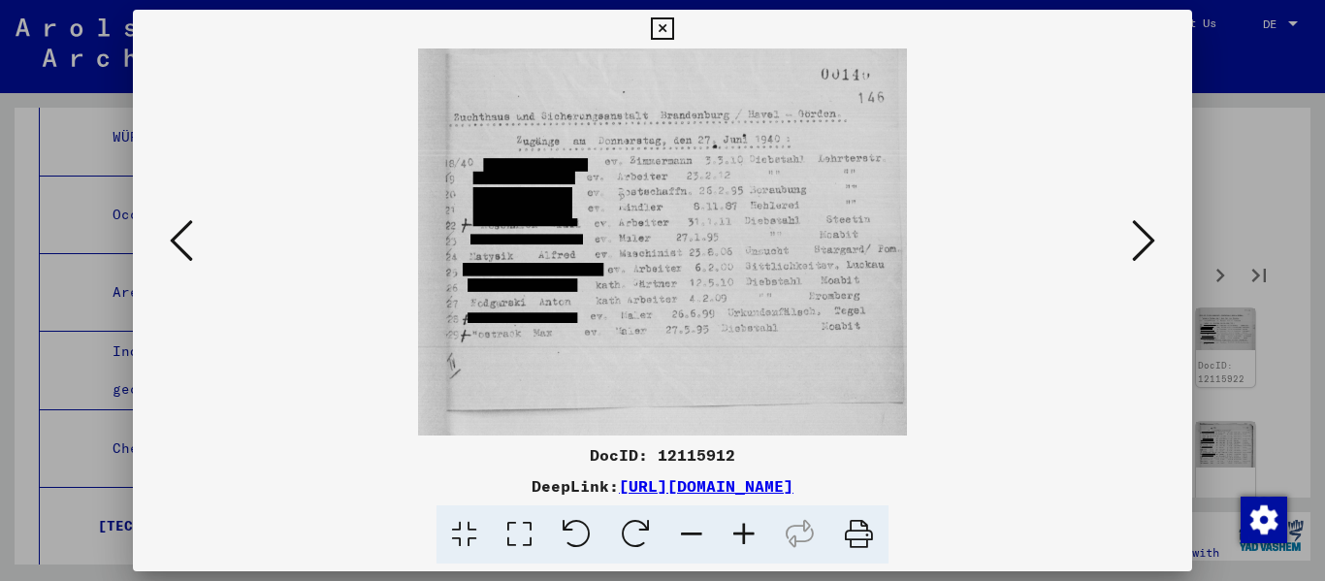
click at [682, 243] on icon at bounding box center [1143, 240] width 23 height 47
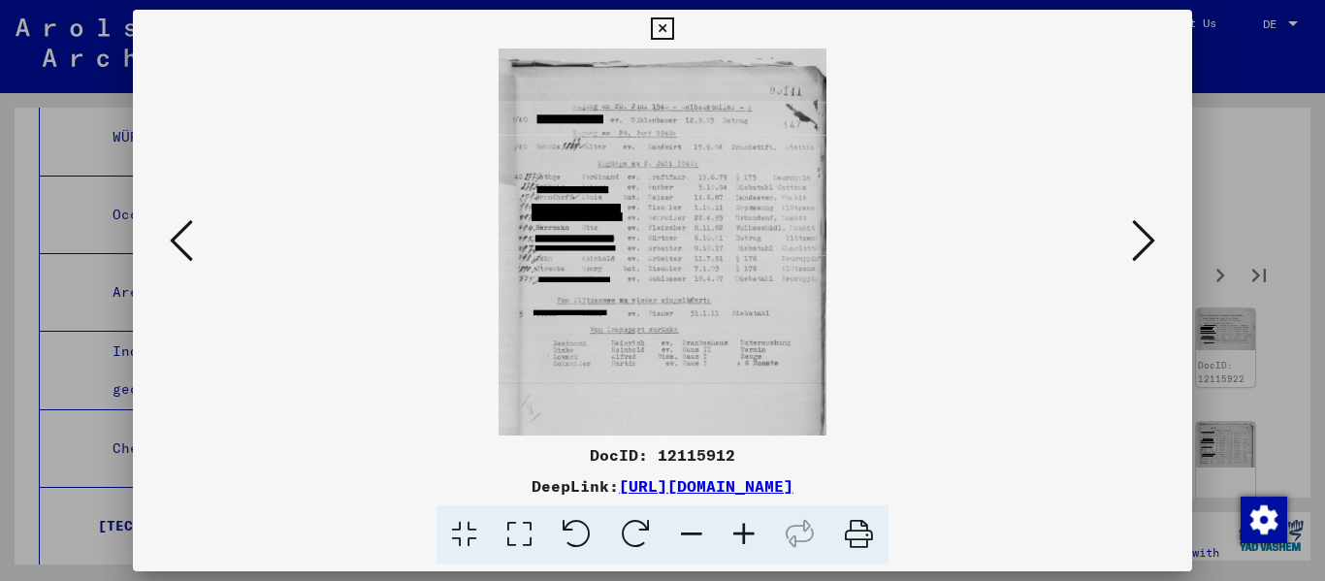
click at [682, 546] on icon at bounding box center [744, 534] width 52 height 59
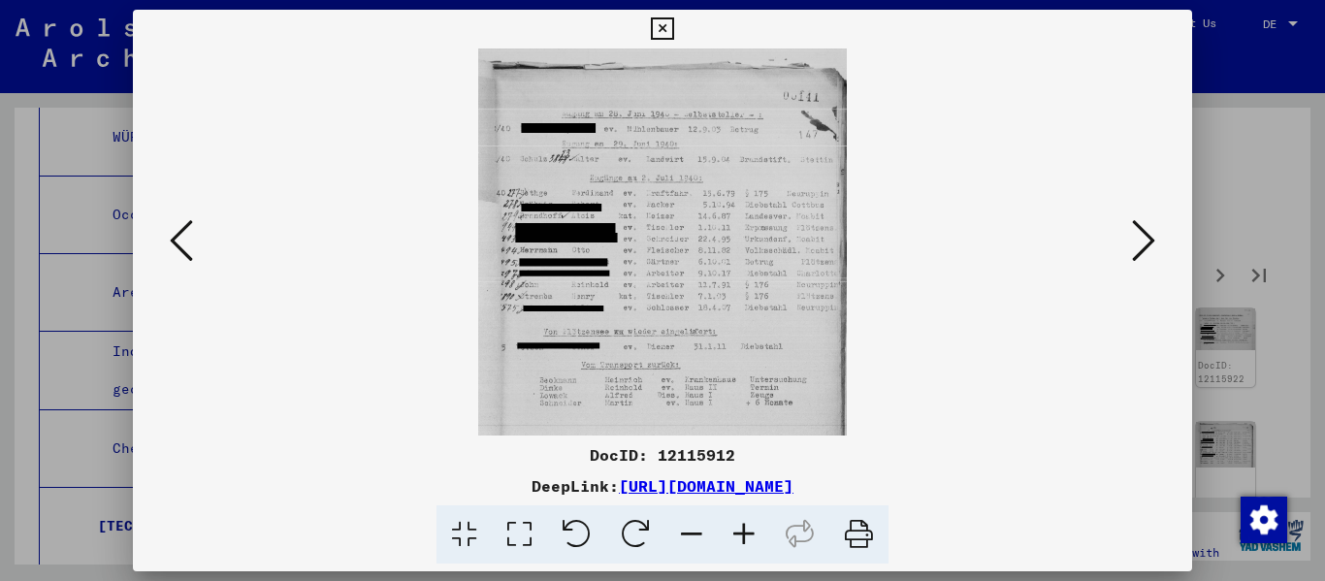
click at [682, 547] on icon at bounding box center [744, 534] width 52 height 59
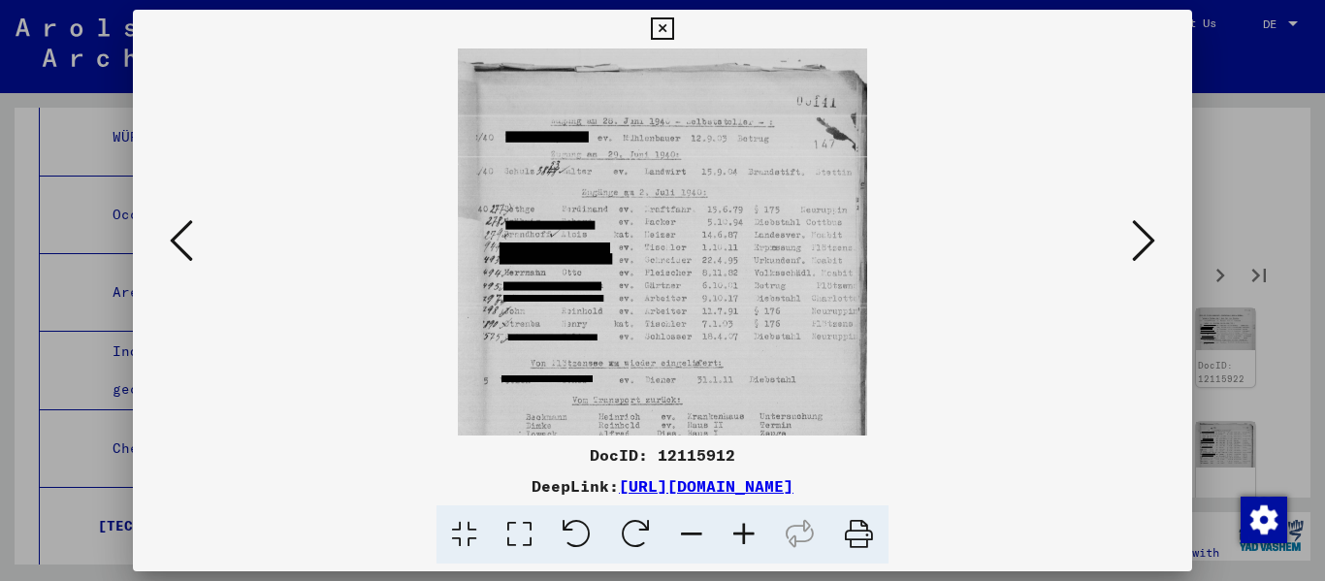
click at [682, 547] on icon at bounding box center [744, 534] width 52 height 59
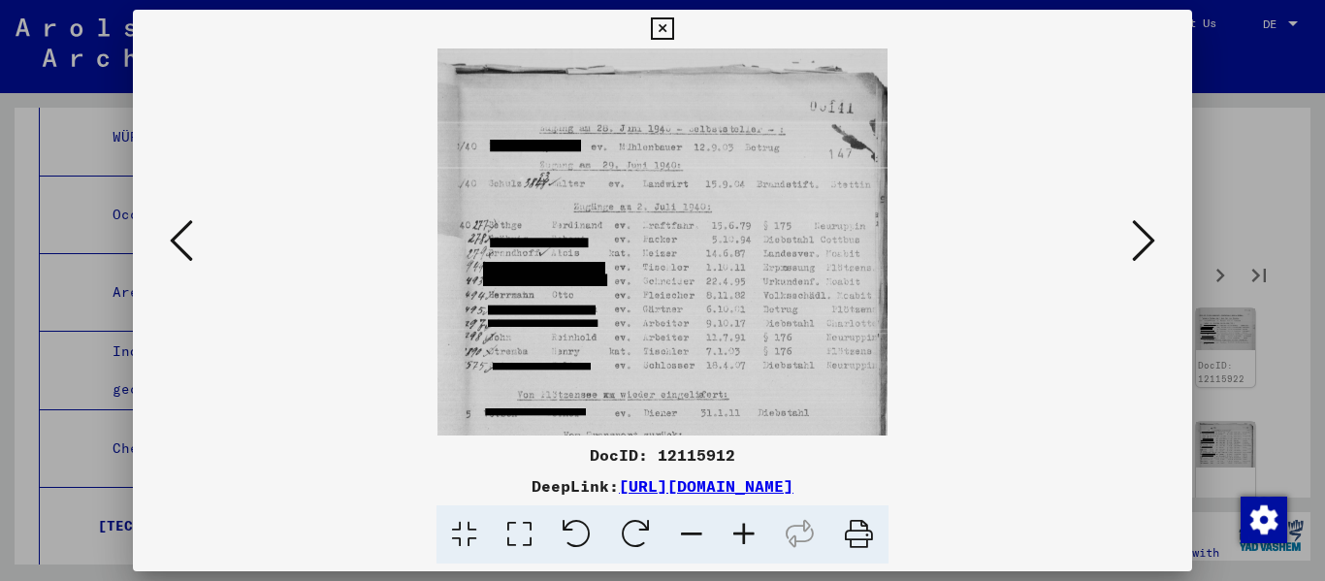
click at [682, 548] on icon at bounding box center [744, 534] width 52 height 59
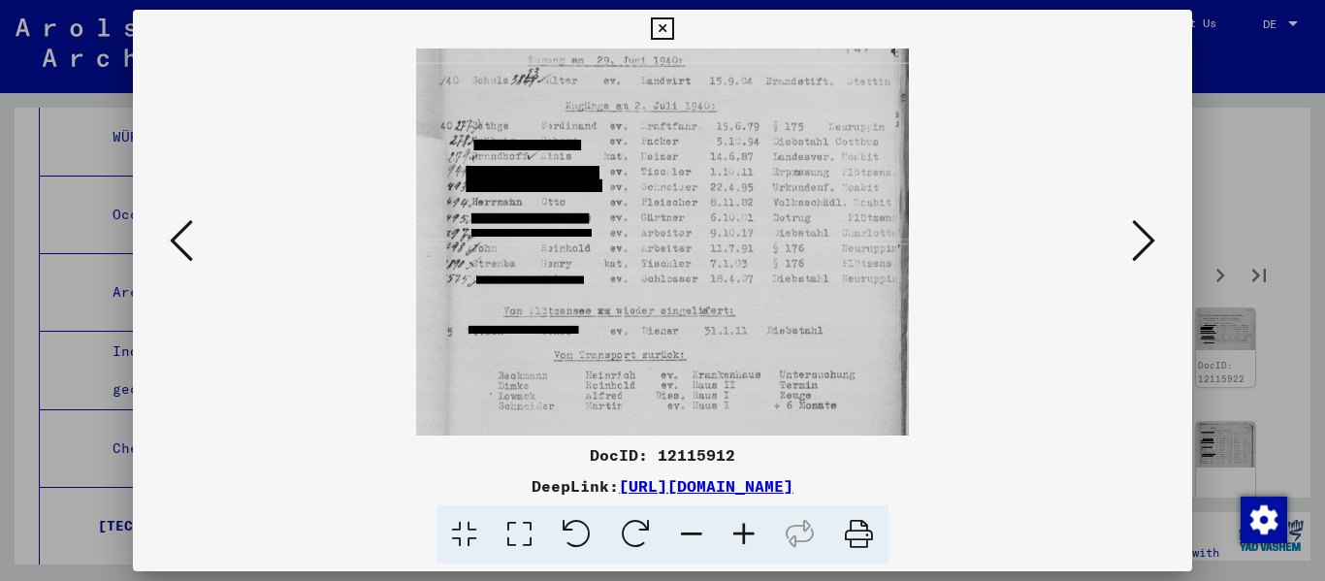
scroll to position [141, 0]
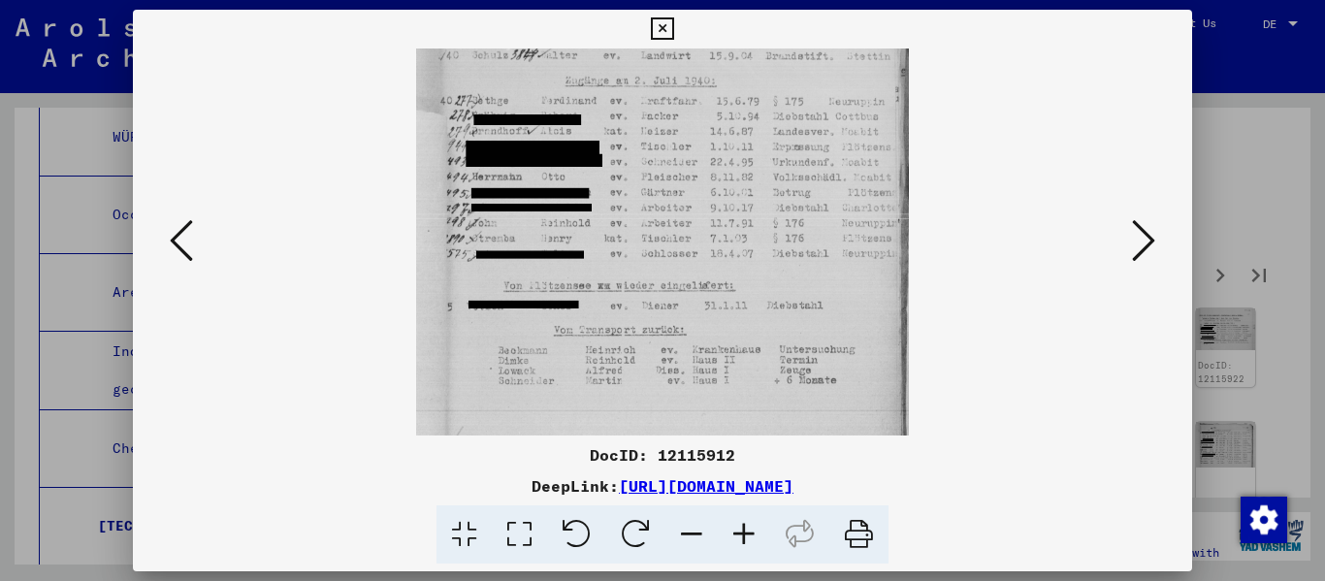
drag, startPoint x: 782, startPoint y: 396, endPoint x: 805, endPoint y: 255, distance: 142.5
click at [682, 255] on img at bounding box center [662, 198] width 492 height 581
click at [682, 238] on icon at bounding box center [1143, 240] width 23 height 47
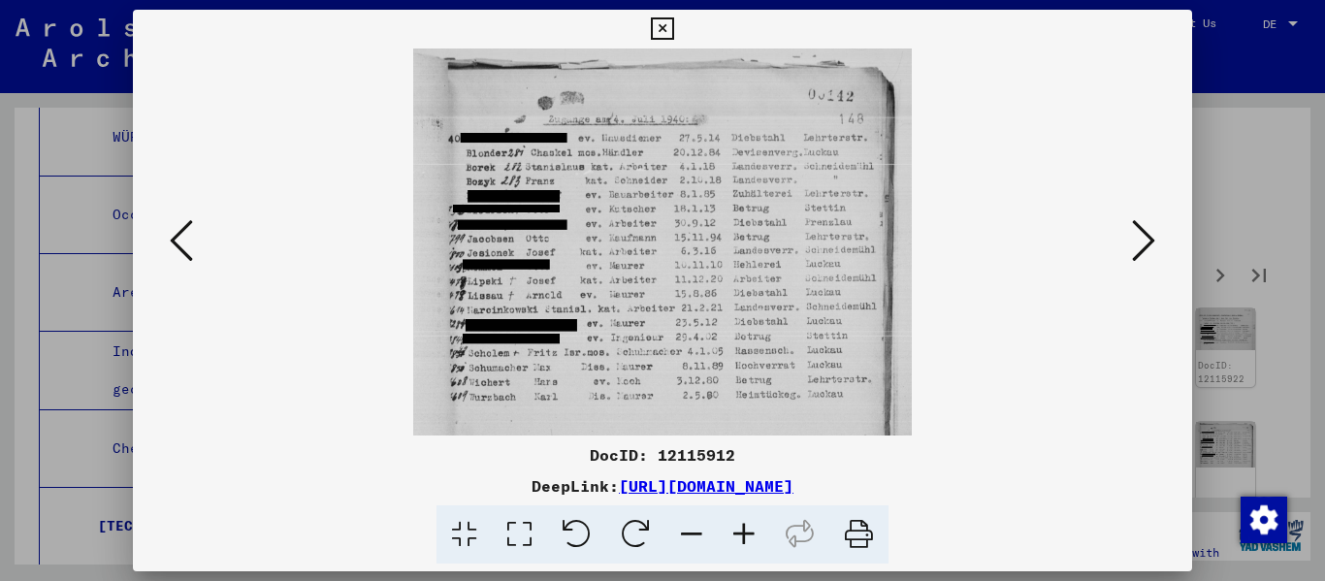
click at [682, 542] on icon at bounding box center [744, 534] width 52 height 59
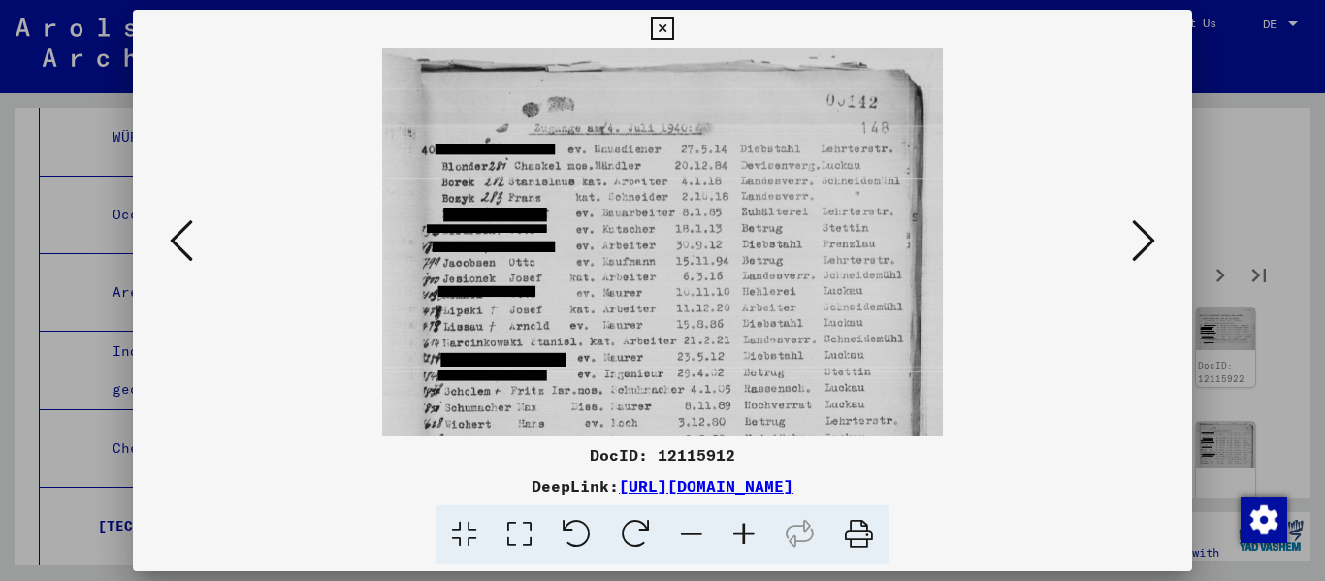
click at [682, 231] on icon at bounding box center [1143, 240] width 23 height 47
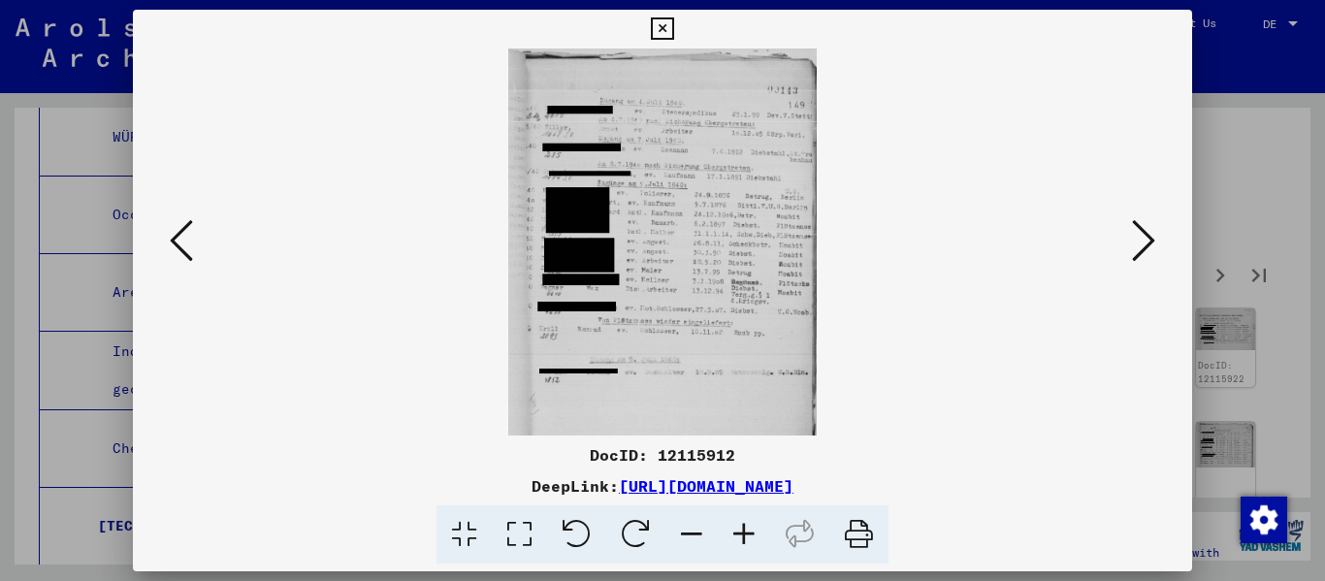
click at [682, 538] on icon at bounding box center [744, 534] width 52 height 59
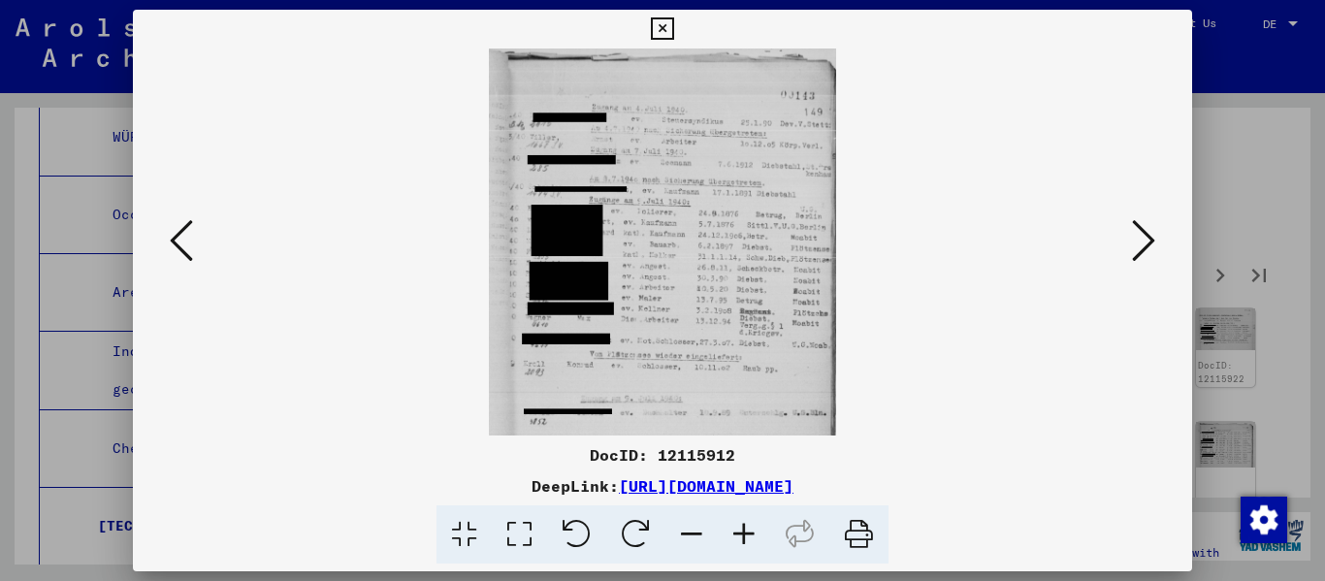
click at [682, 538] on icon at bounding box center [744, 534] width 52 height 59
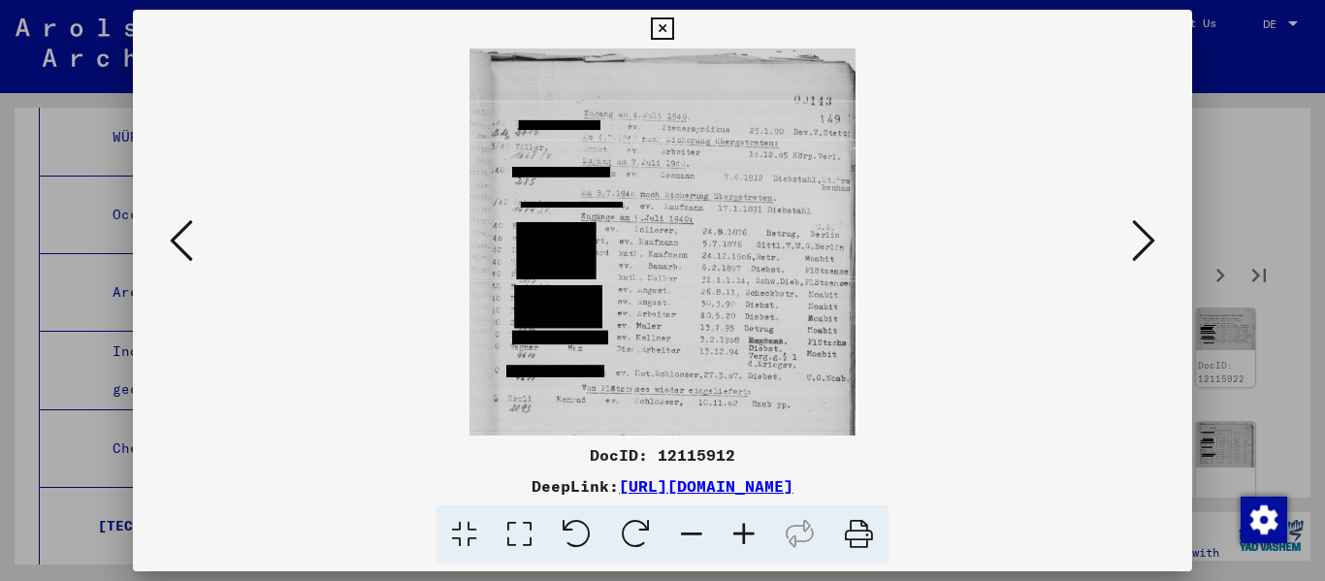
click at [682, 538] on icon at bounding box center [744, 534] width 52 height 59
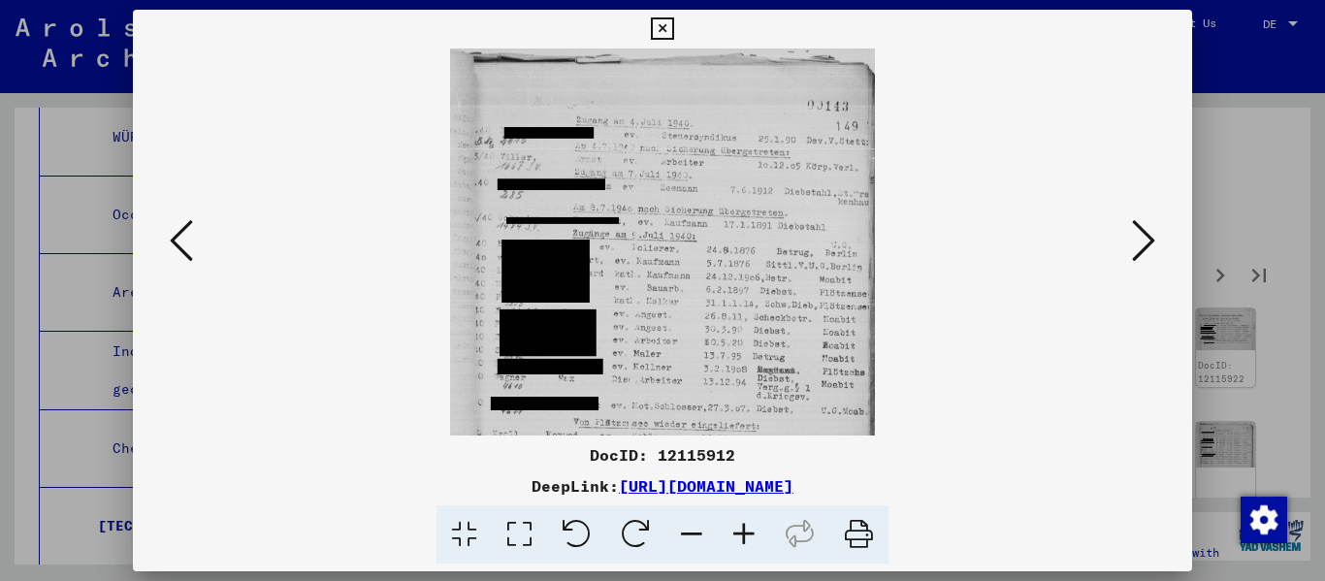
click at [682, 246] on icon at bounding box center [1143, 240] width 23 height 47
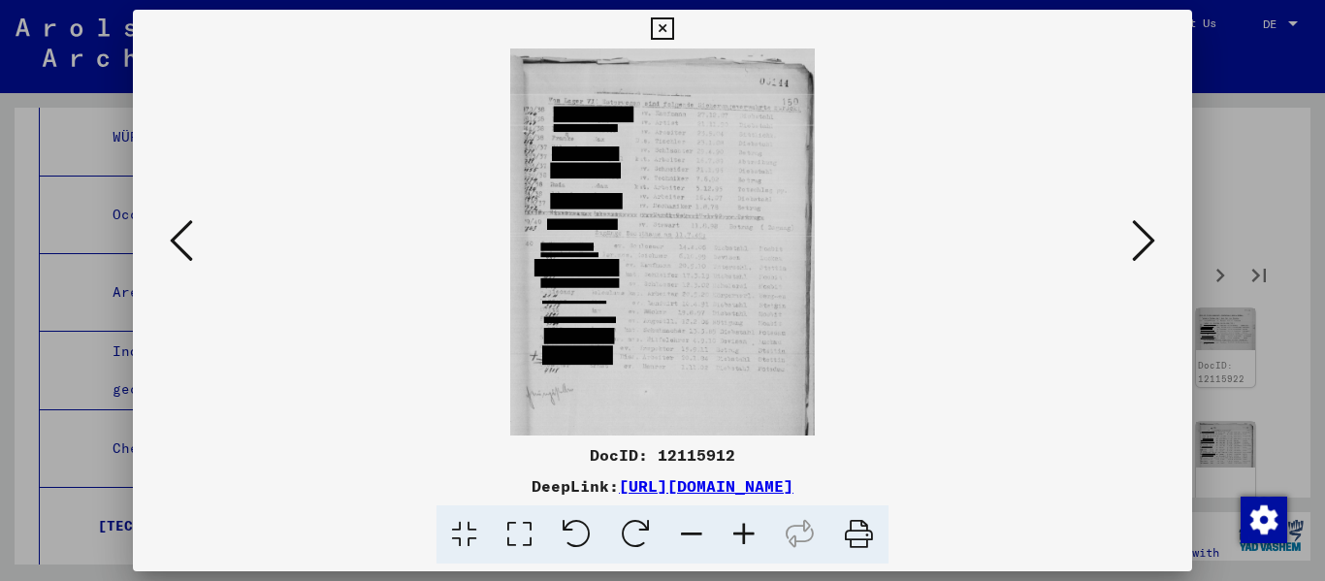
click at [682, 544] on icon at bounding box center [744, 534] width 52 height 59
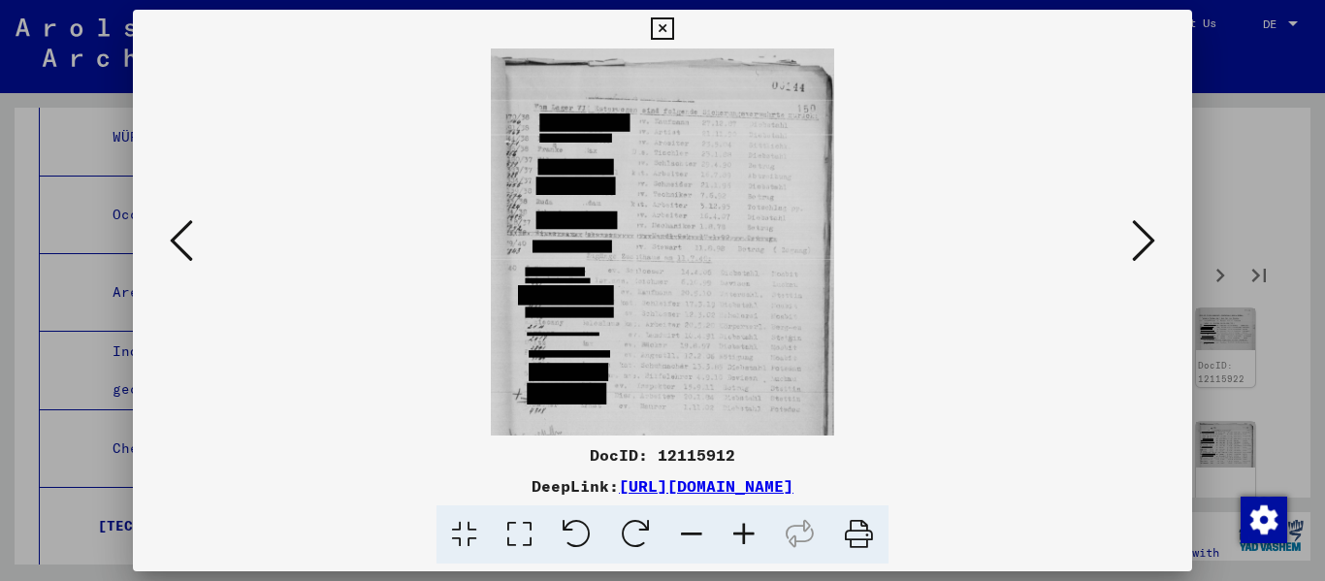
click at [682, 544] on icon at bounding box center [744, 534] width 52 height 59
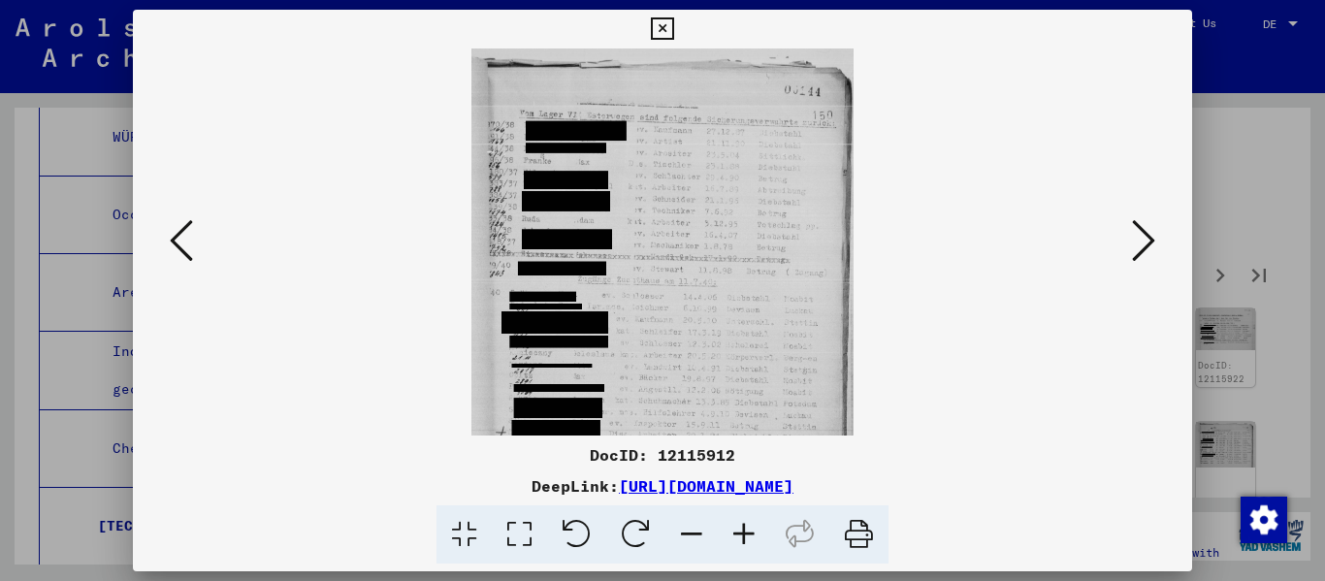
click at [682, 544] on icon at bounding box center [744, 534] width 52 height 59
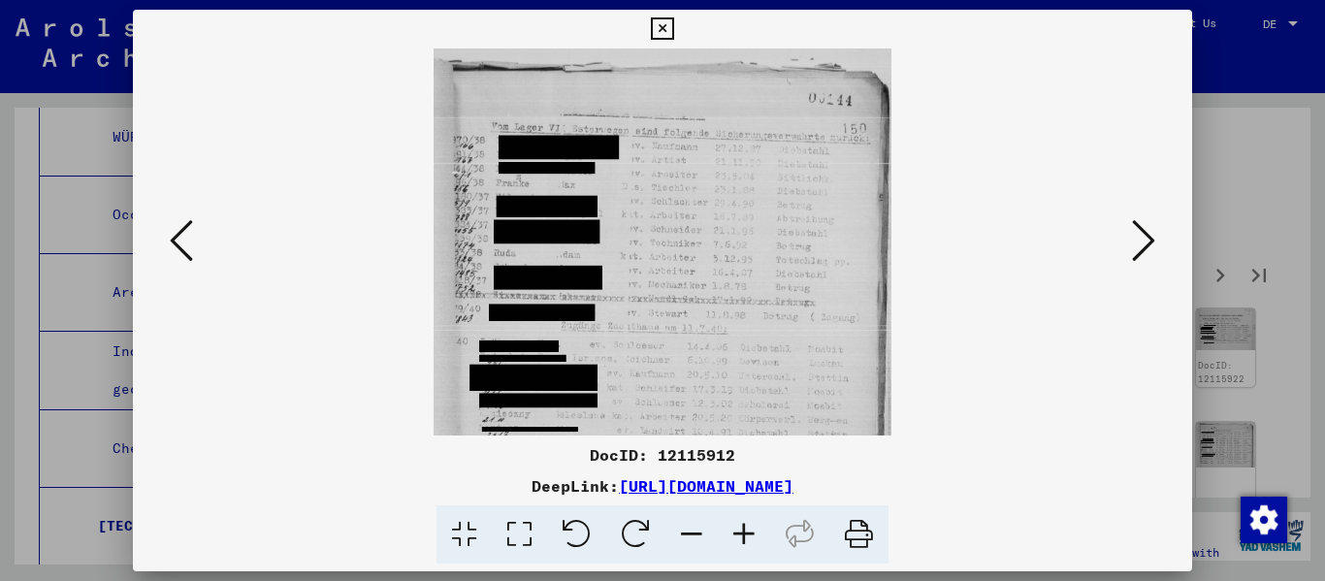
click at [682, 544] on icon at bounding box center [744, 534] width 52 height 59
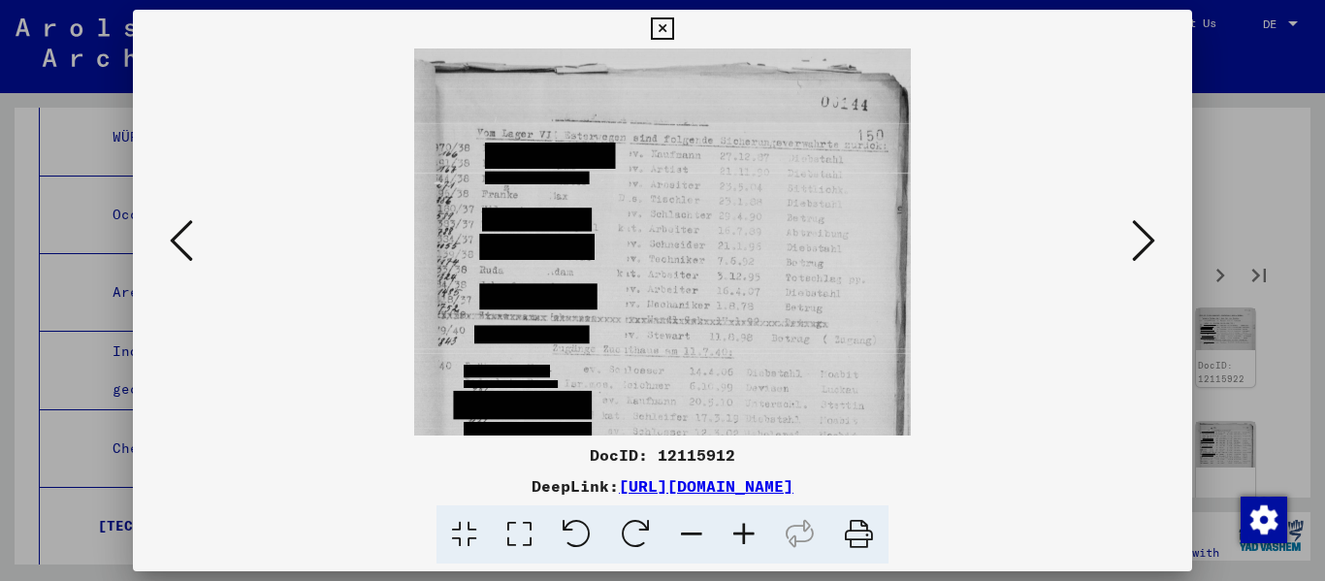
click at [682, 251] on button at bounding box center [1143, 241] width 35 height 55
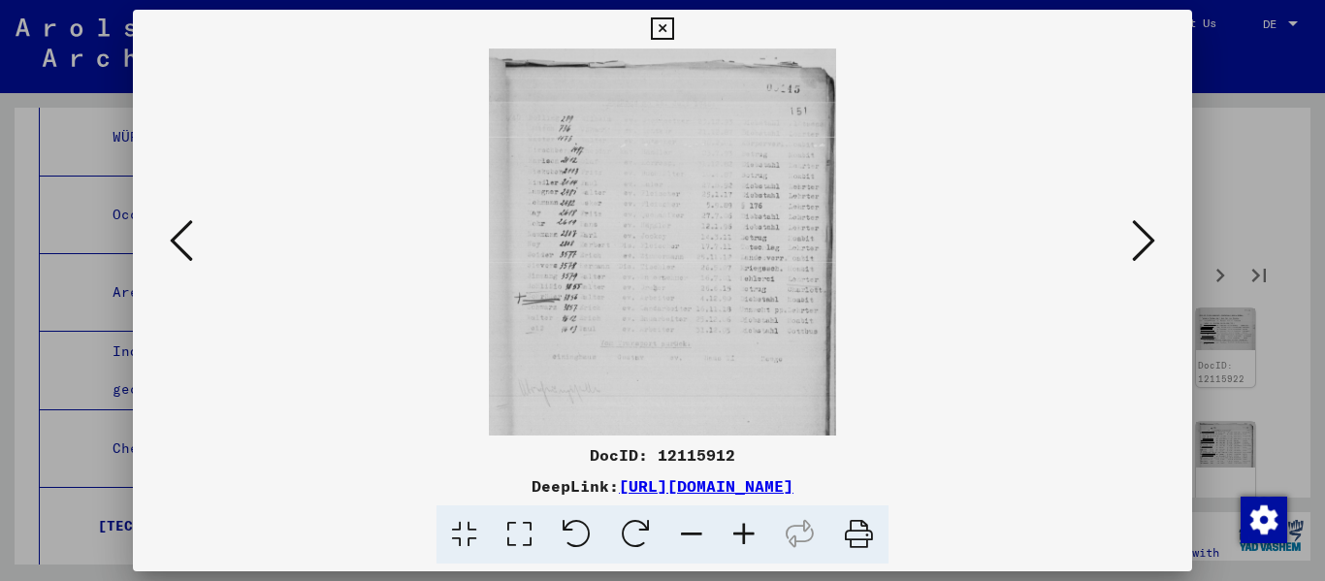
click at [682, 534] on icon at bounding box center [744, 534] width 52 height 59
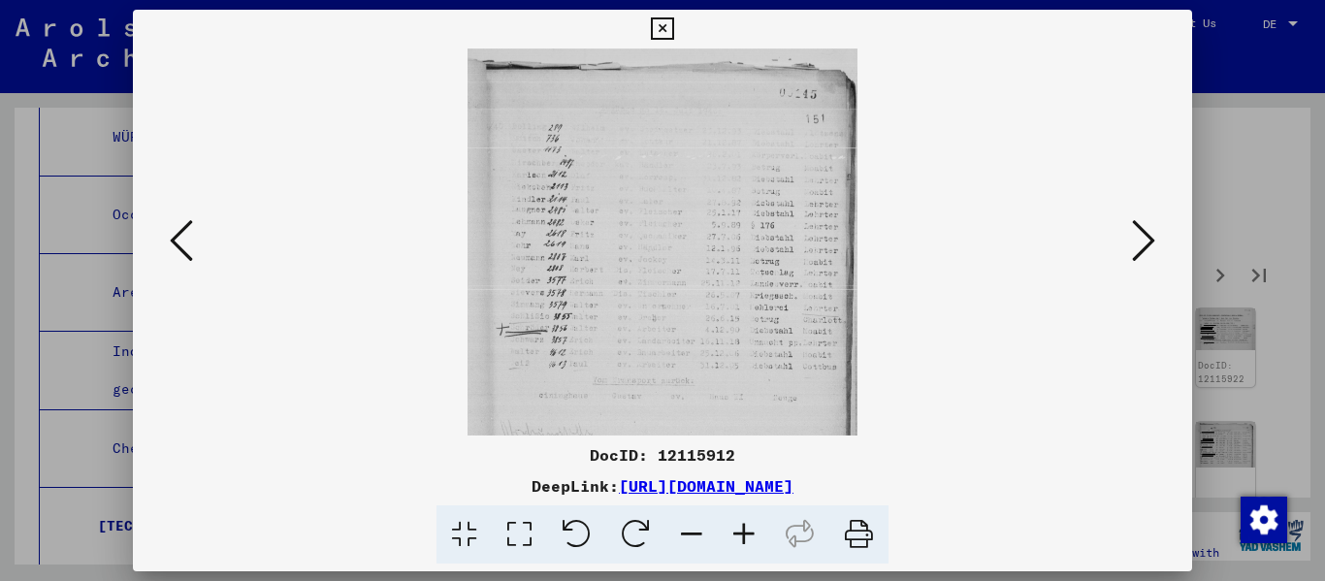
click at [682, 534] on icon at bounding box center [744, 534] width 52 height 59
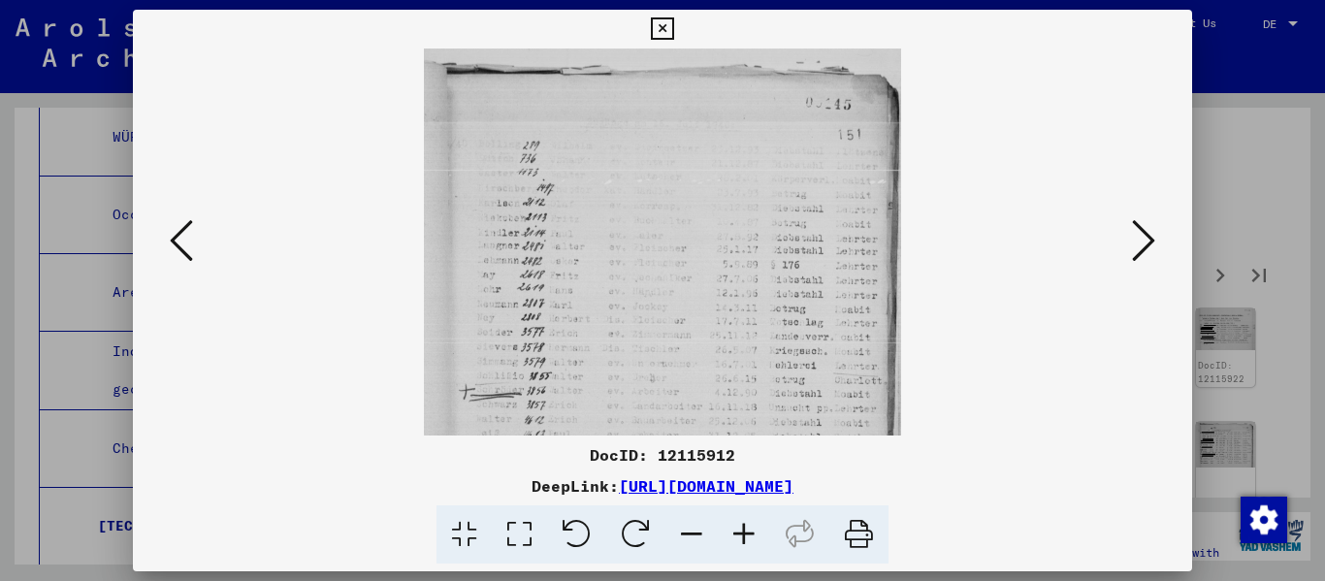
click at [682, 534] on icon at bounding box center [744, 534] width 52 height 59
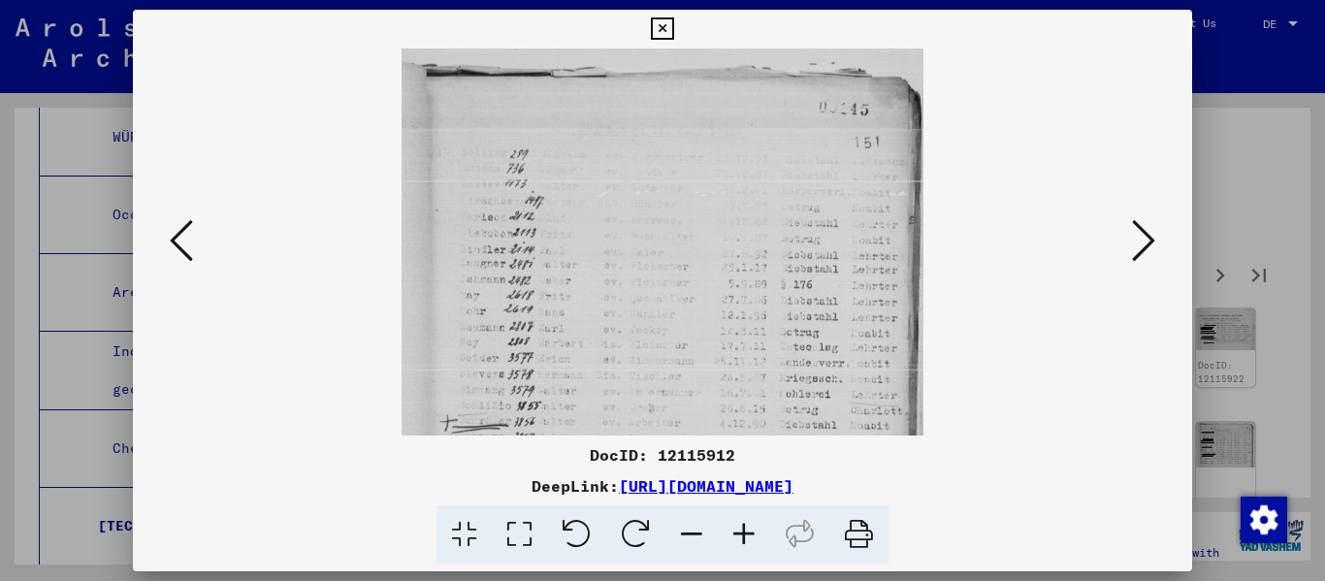
click at [682, 536] on icon at bounding box center [744, 534] width 52 height 59
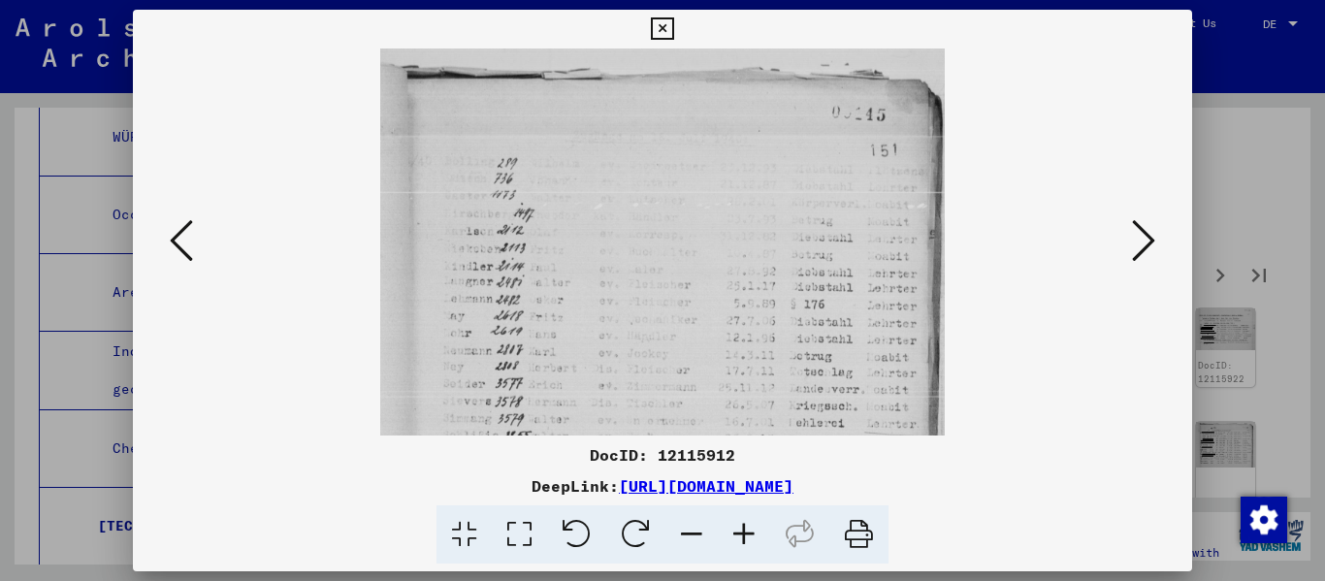
click at [682, 536] on icon at bounding box center [744, 534] width 52 height 59
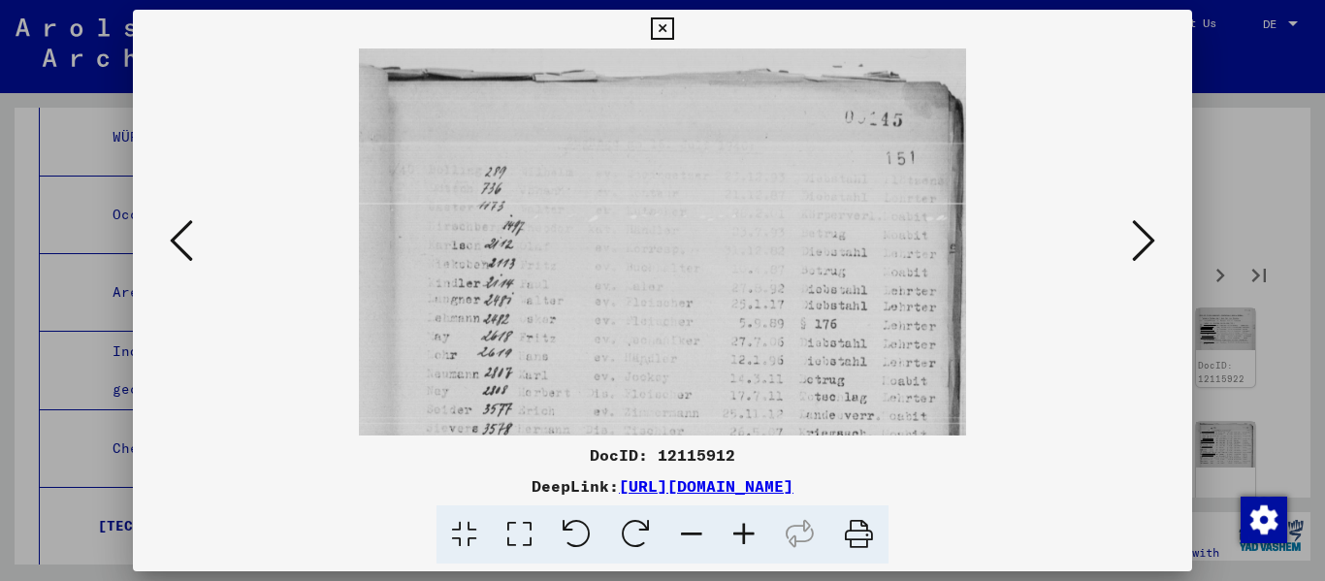
drag, startPoint x: 746, startPoint y: 536, endPoint x: 754, endPoint y: 523, distance: 16.1
click at [682, 536] on icon at bounding box center [744, 534] width 52 height 59
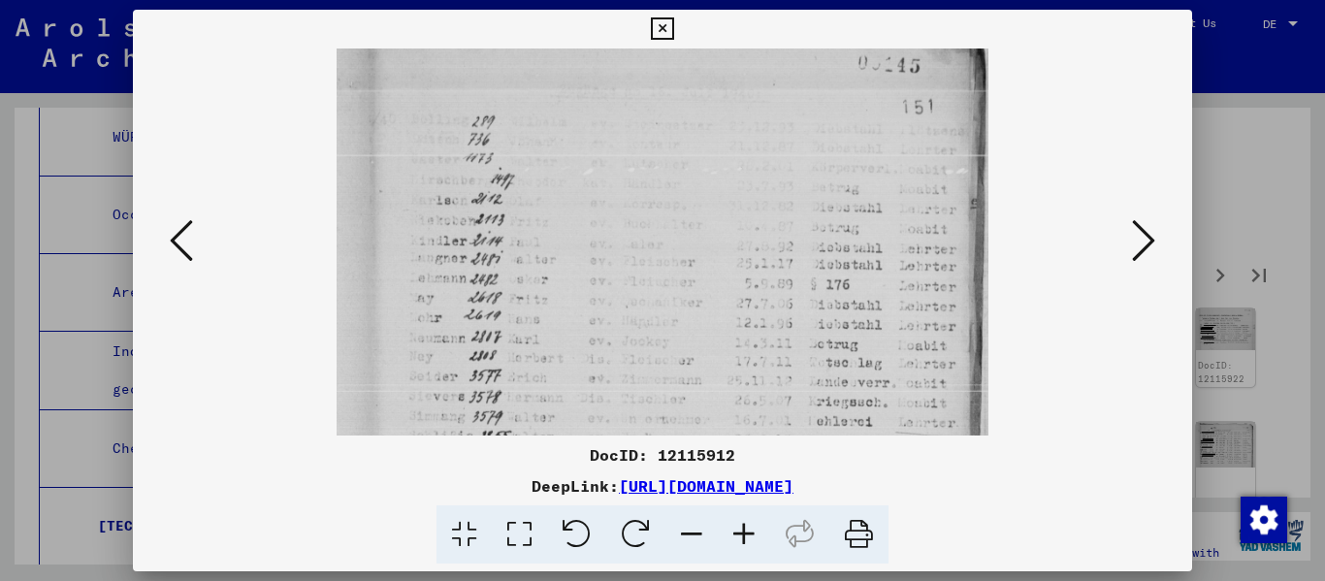
drag, startPoint x: 625, startPoint y: 340, endPoint x: 627, endPoint y: 311, distance: 29.2
click at [627, 311] on img at bounding box center [662, 352] width 652 height 726
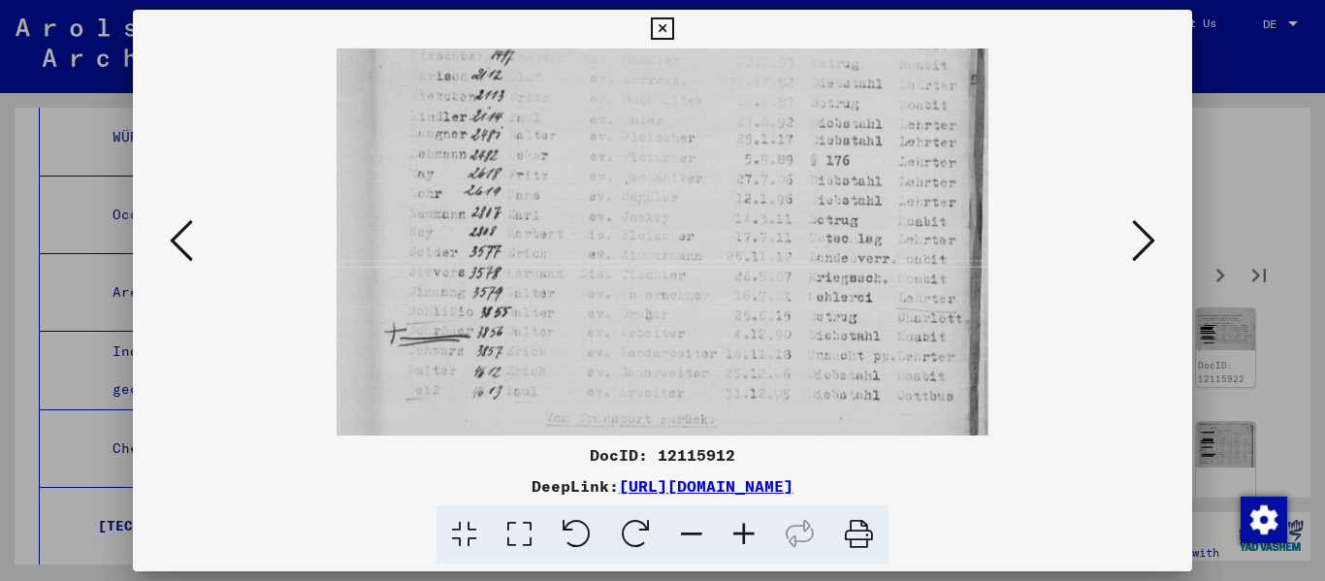
scroll to position [188, 0]
drag, startPoint x: 620, startPoint y: 384, endPoint x: 635, endPoint y: 255, distance: 129.9
click at [635, 255] on img at bounding box center [662, 223] width 652 height 726
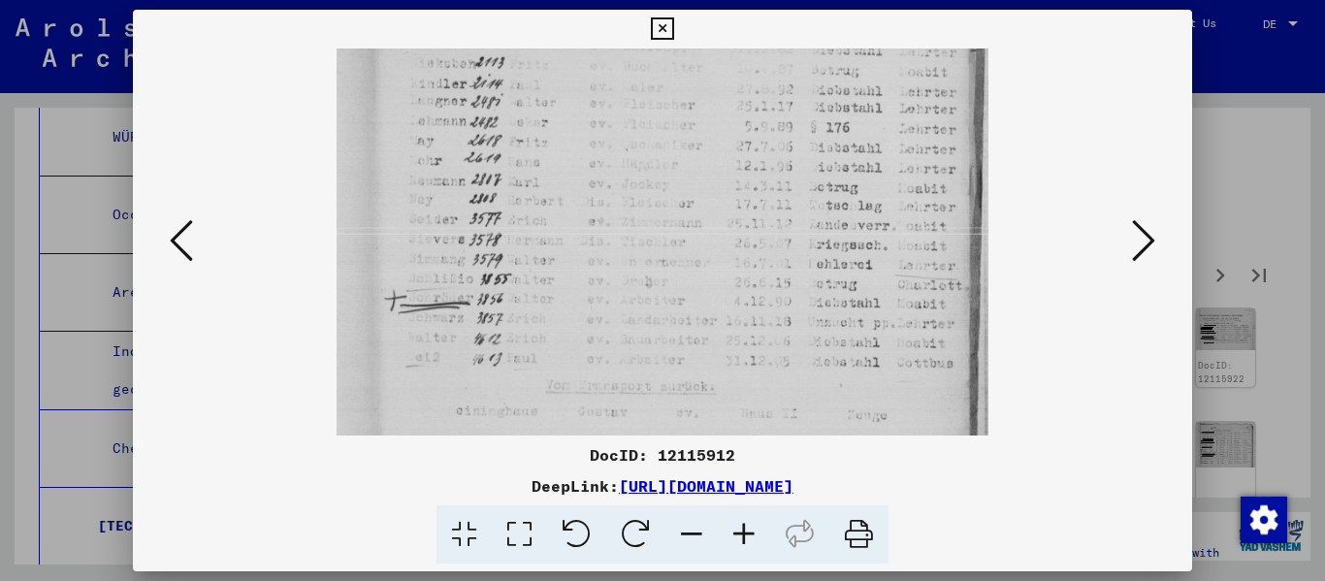
drag, startPoint x: 626, startPoint y: 335, endPoint x: 626, endPoint y: 307, distance: 28.1
click at [626, 307] on img at bounding box center [662, 195] width 652 height 726
click at [682, 244] on icon at bounding box center [1143, 240] width 23 height 47
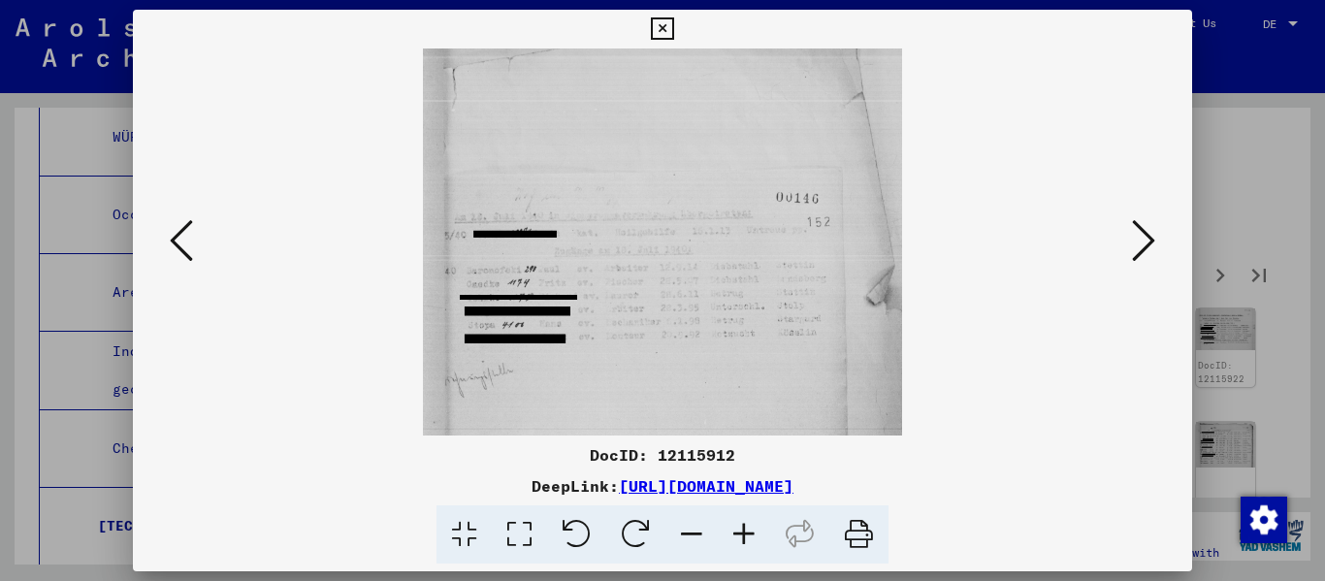
click at [682, 240] on icon at bounding box center [1143, 240] width 23 height 47
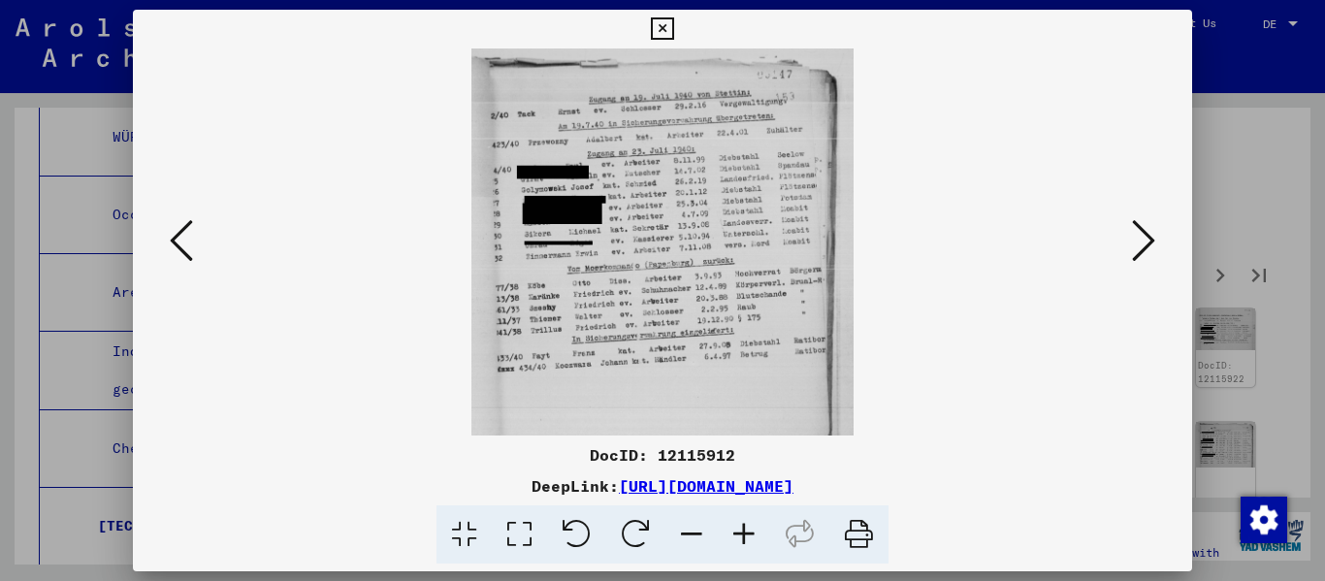
click at [682, 249] on div at bounding box center [663, 241] width 1060 height 387
click at [682, 234] on icon at bounding box center [1143, 240] width 23 height 47
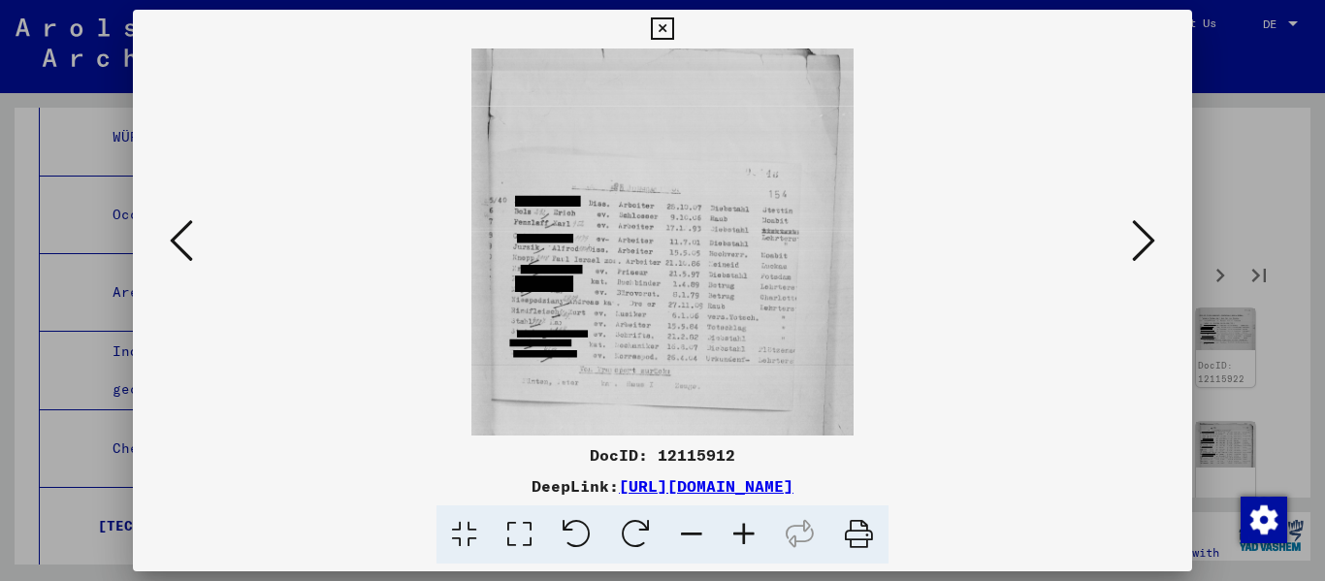
click at [682, 230] on icon at bounding box center [1143, 240] width 23 height 47
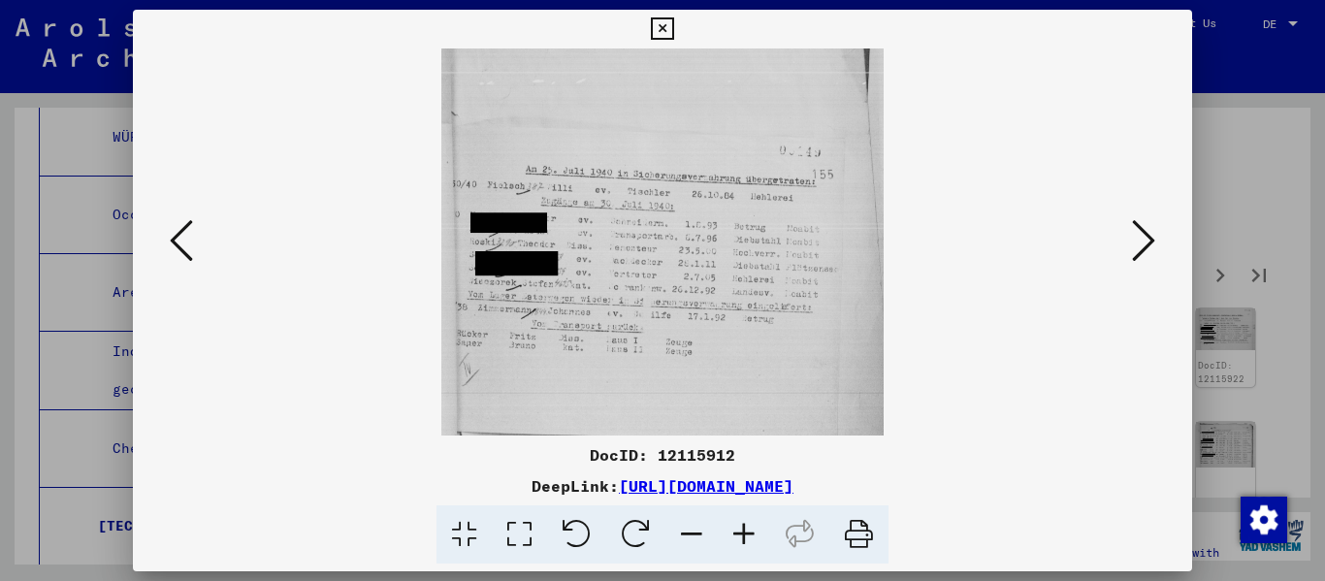
click at [682, 230] on icon at bounding box center [1143, 240] width 23 height 47
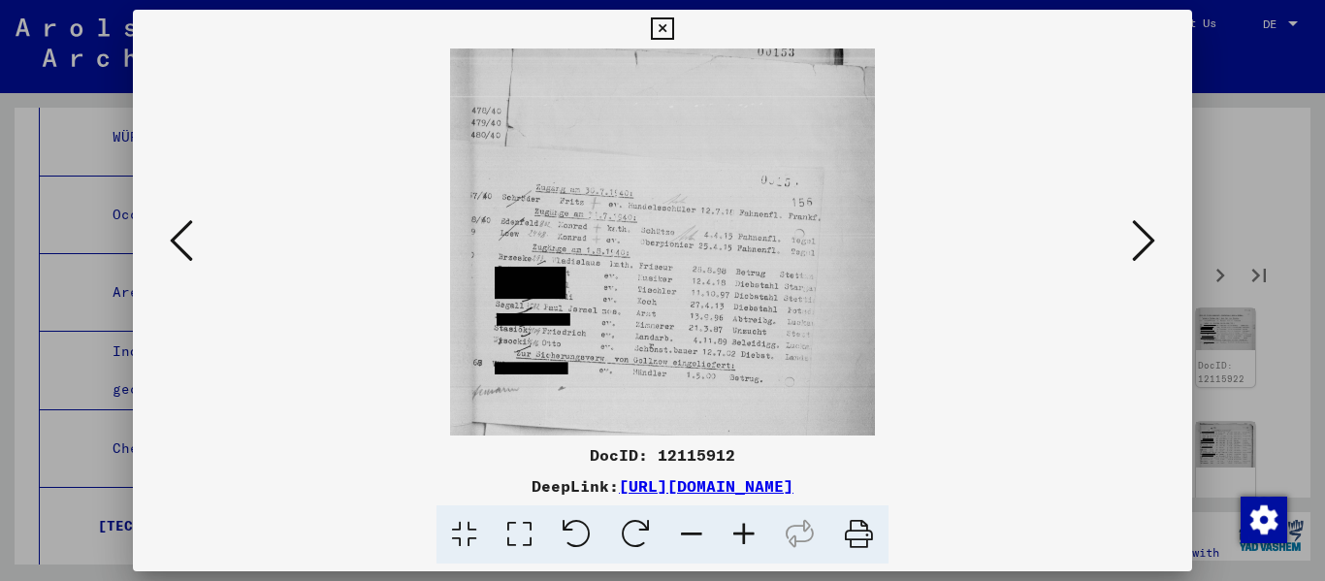
click at [682, 230] on icon at bounding box center [1143, 240] width 23 height 47
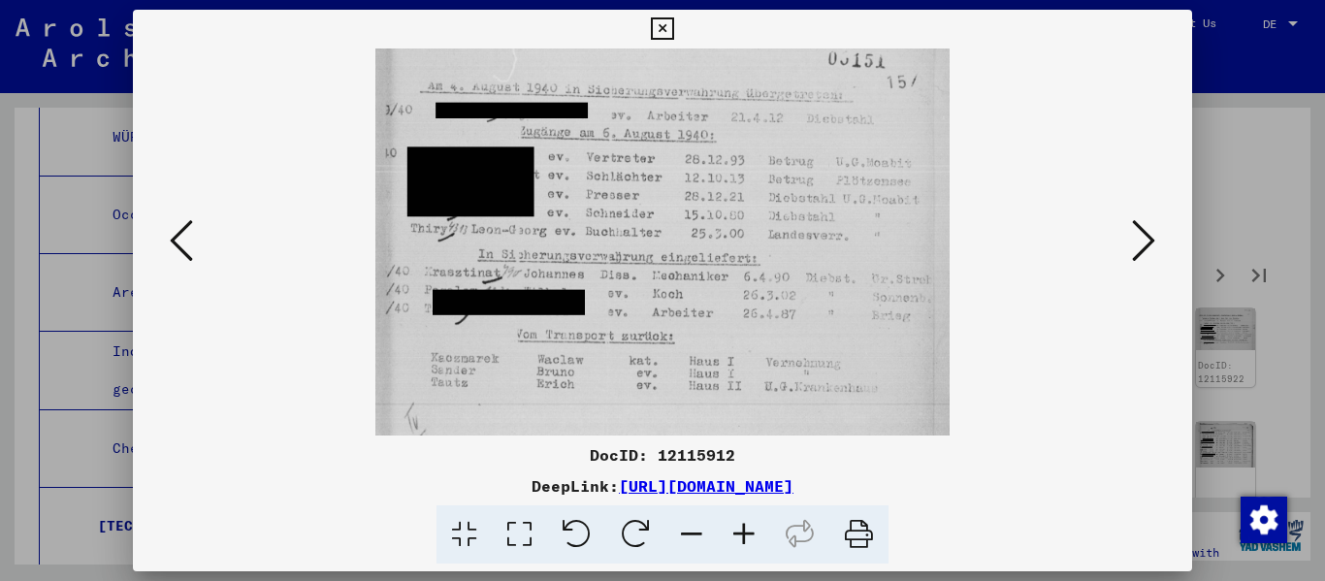
click at [682, 242] on icon at bounding box center [1143, 240] width 23 height 47
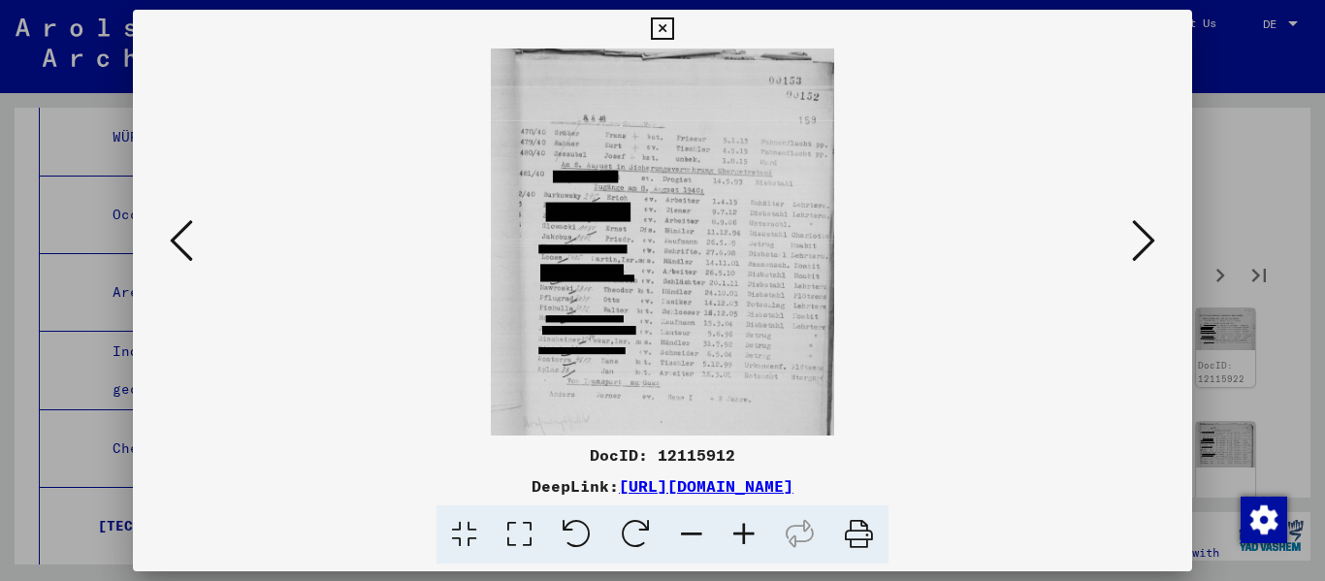
click at [682, 255] on icon at bounding box center [1143, 240] width 23 height 47
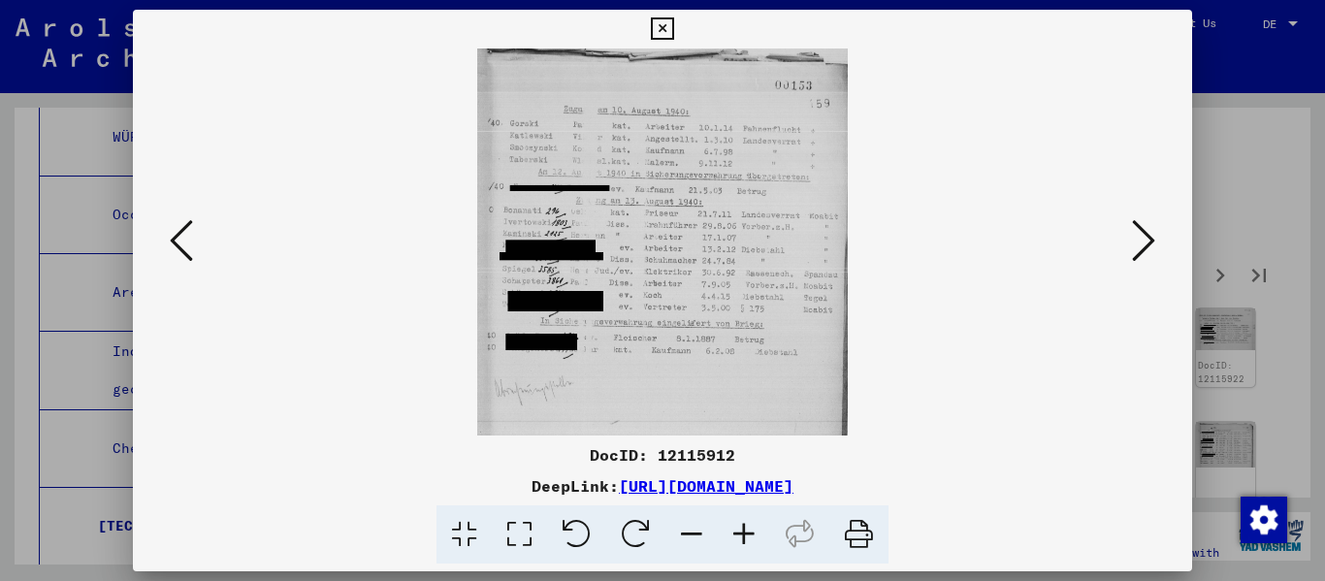
click at [682, 255] on icon at bounding box center [1143, 240] width 23 height 47
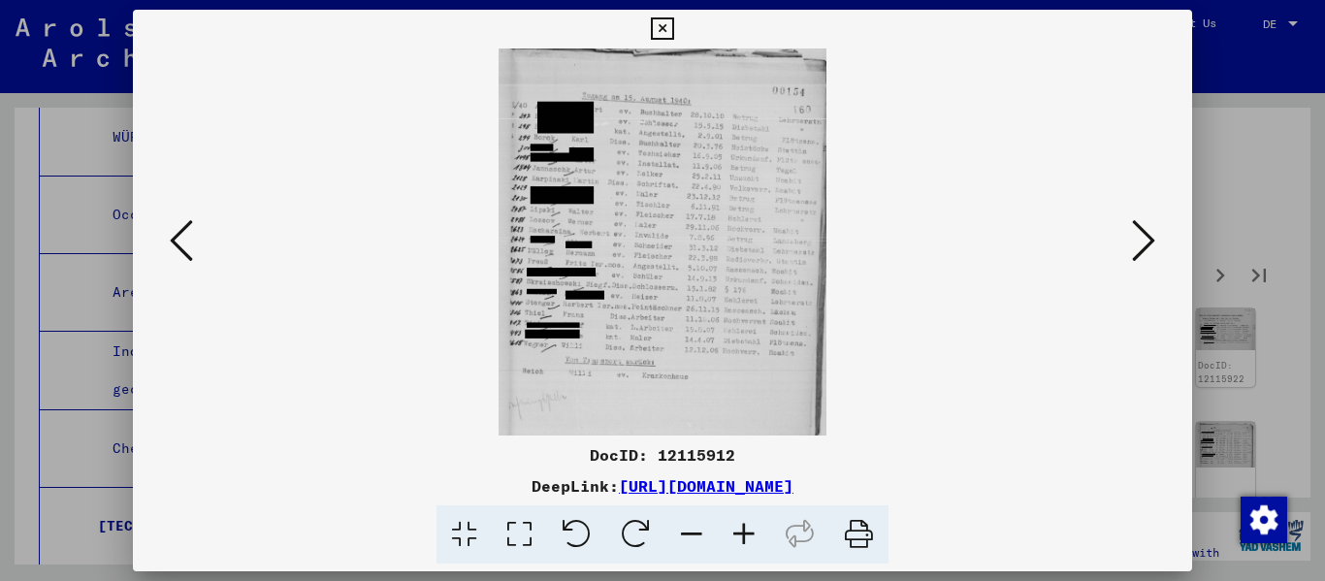
click at [682, 255] on icon at bounding box center [1143, 240] width 23 height 47
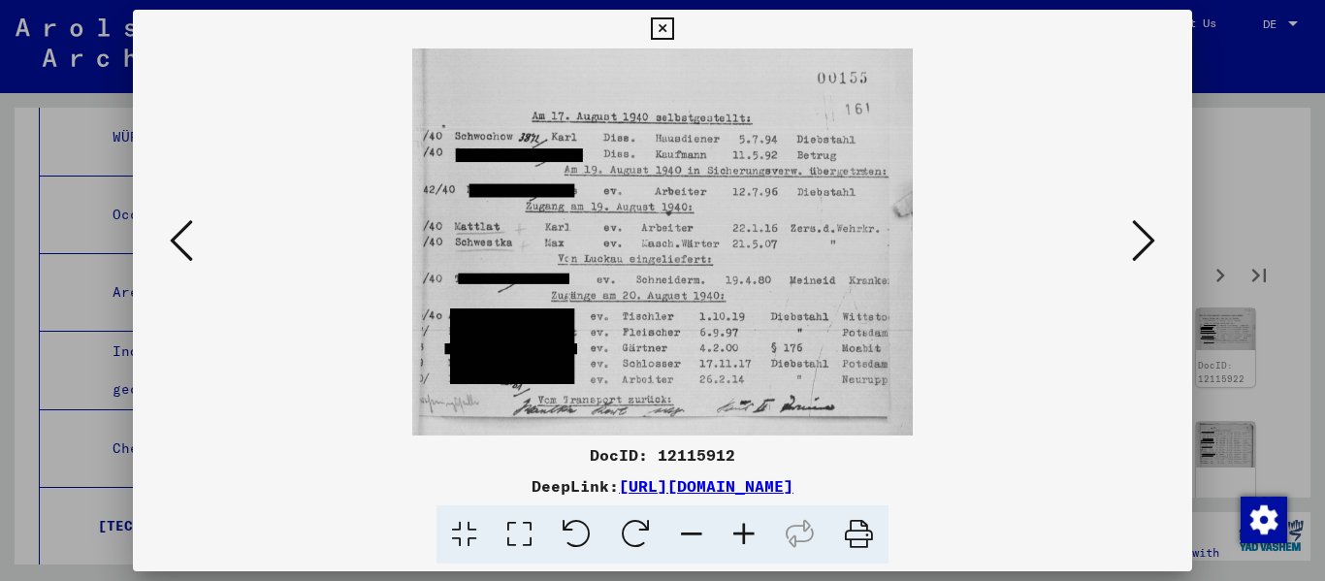
click at [682, 234] on button at bounding box center [1143, 241] width 35 height 55
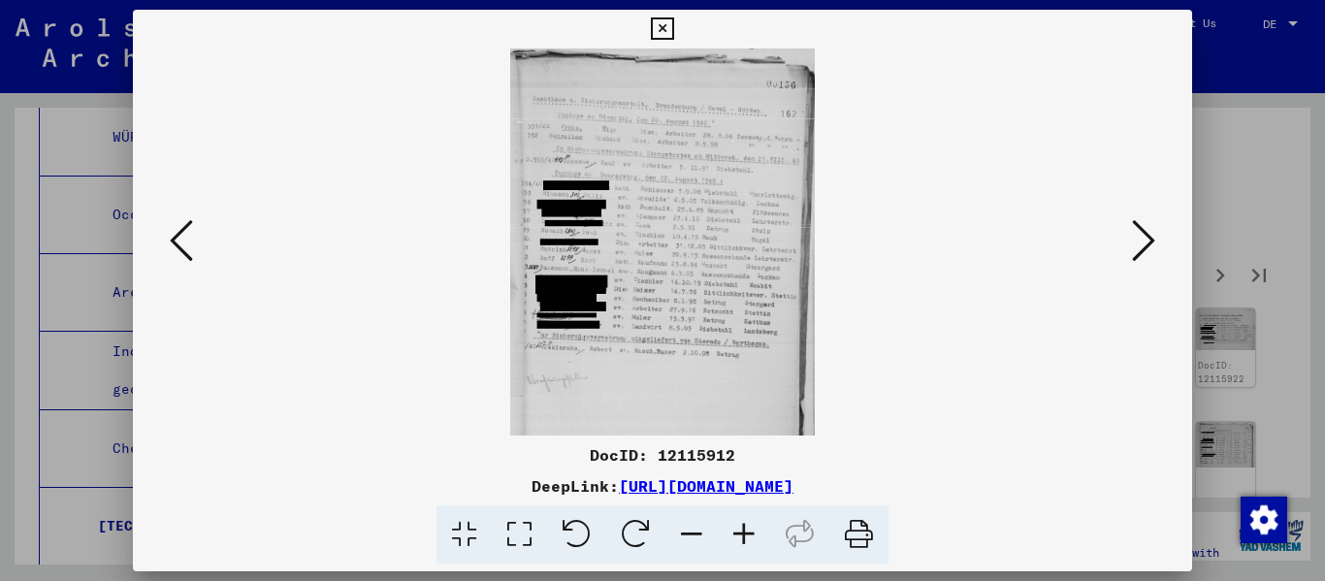
click at [682, 537] on icon at bounding box center [744, 534] width 52 height 59
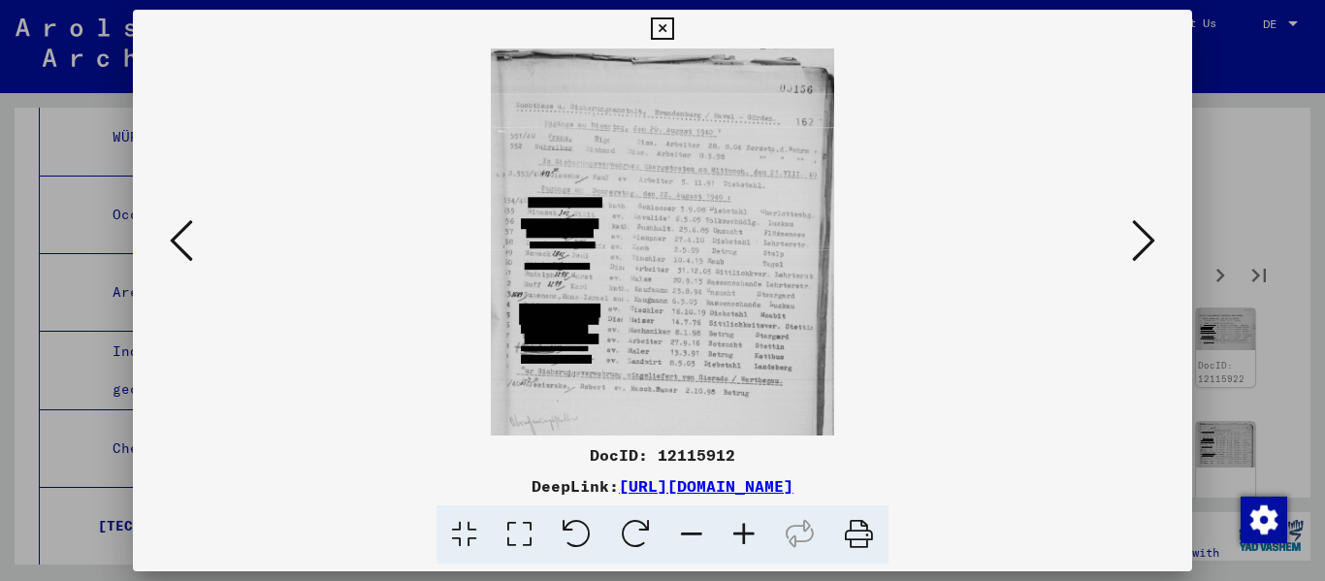
click at [682, 536] on icon at bounding box center [744, 534] width 52 height 59
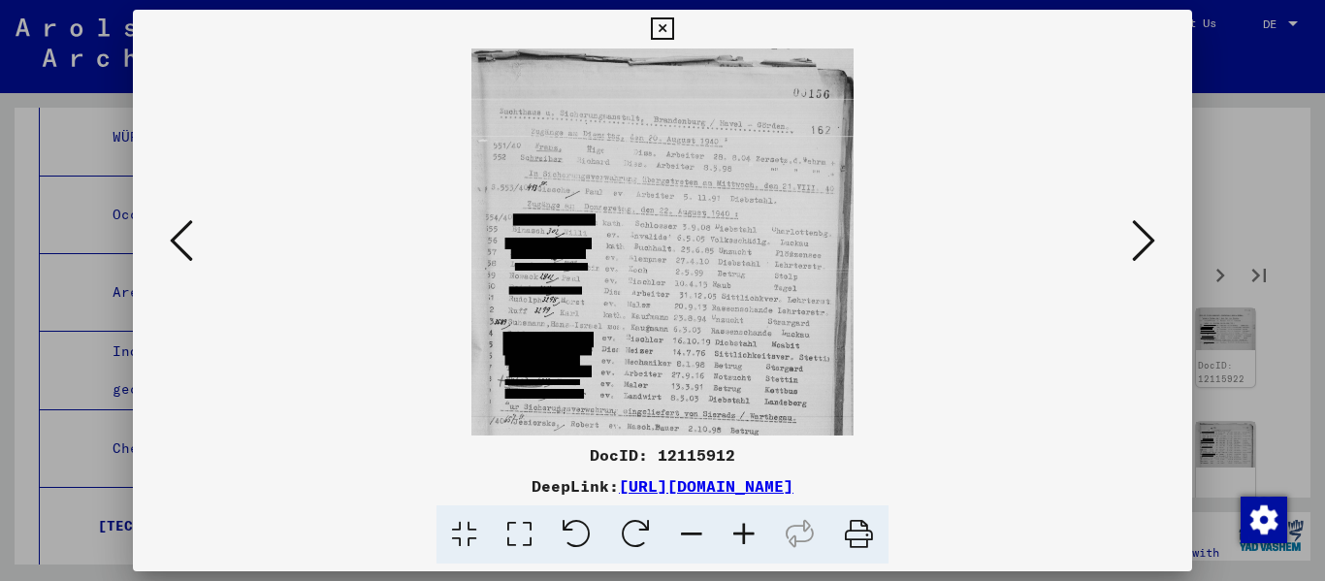
click at [682, 531] on icon at bounding box center [744, 534] width 52 height 59
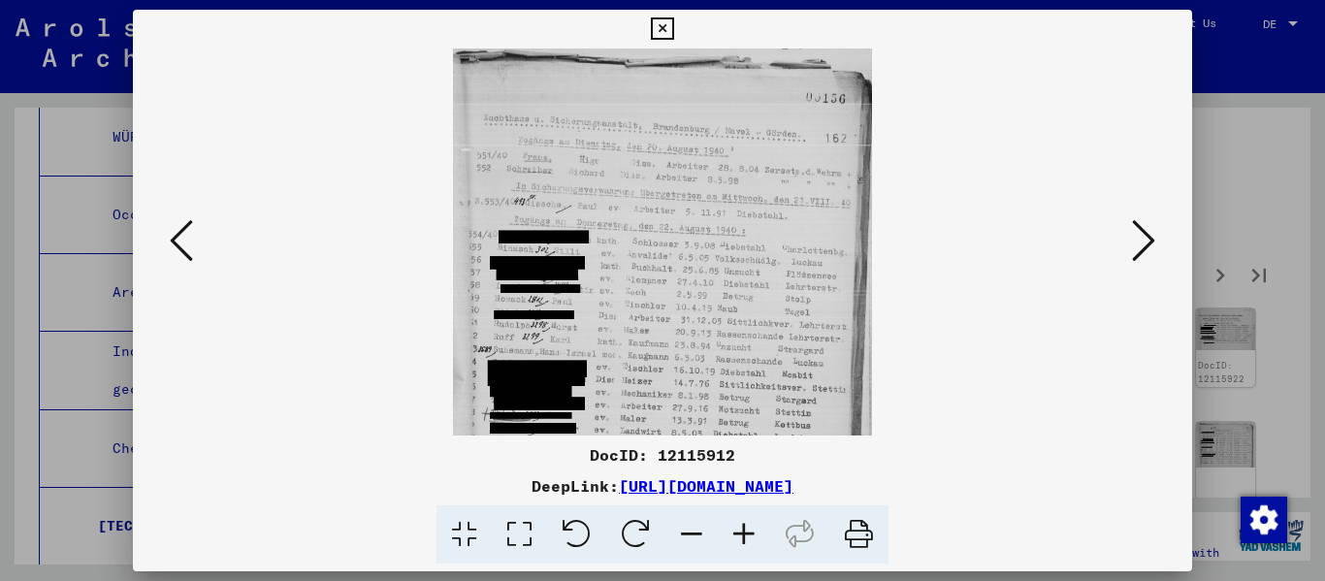
click at [682, 532] on icon at bounding box center [744, 534] width 52 height 59
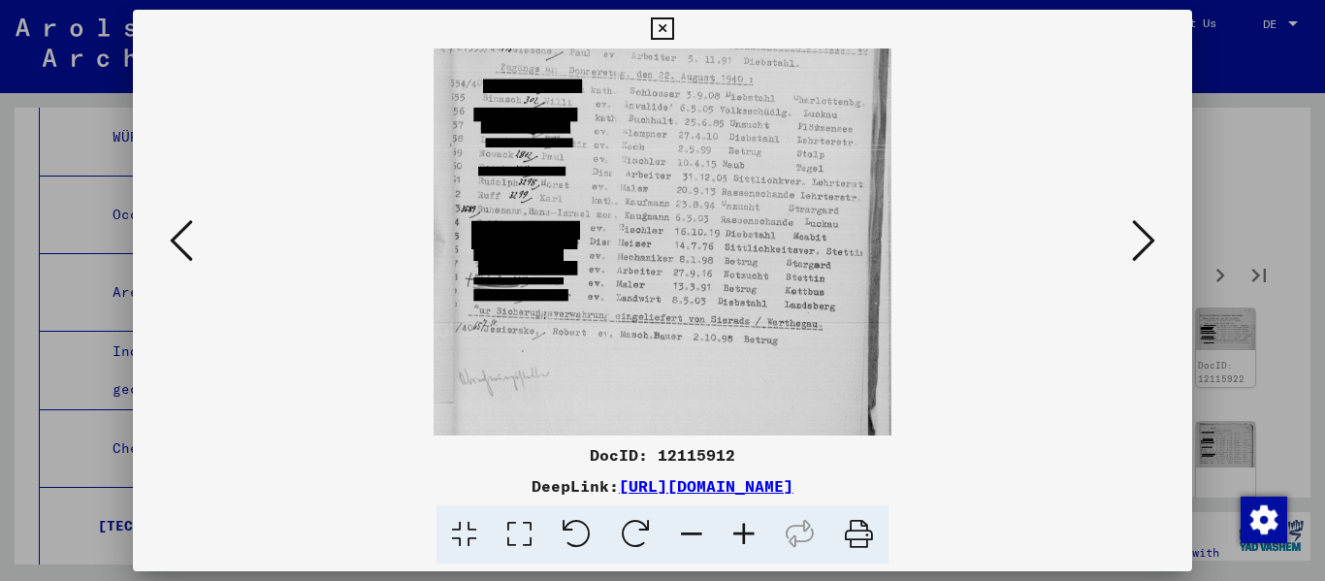
scroll to position [180, 0]
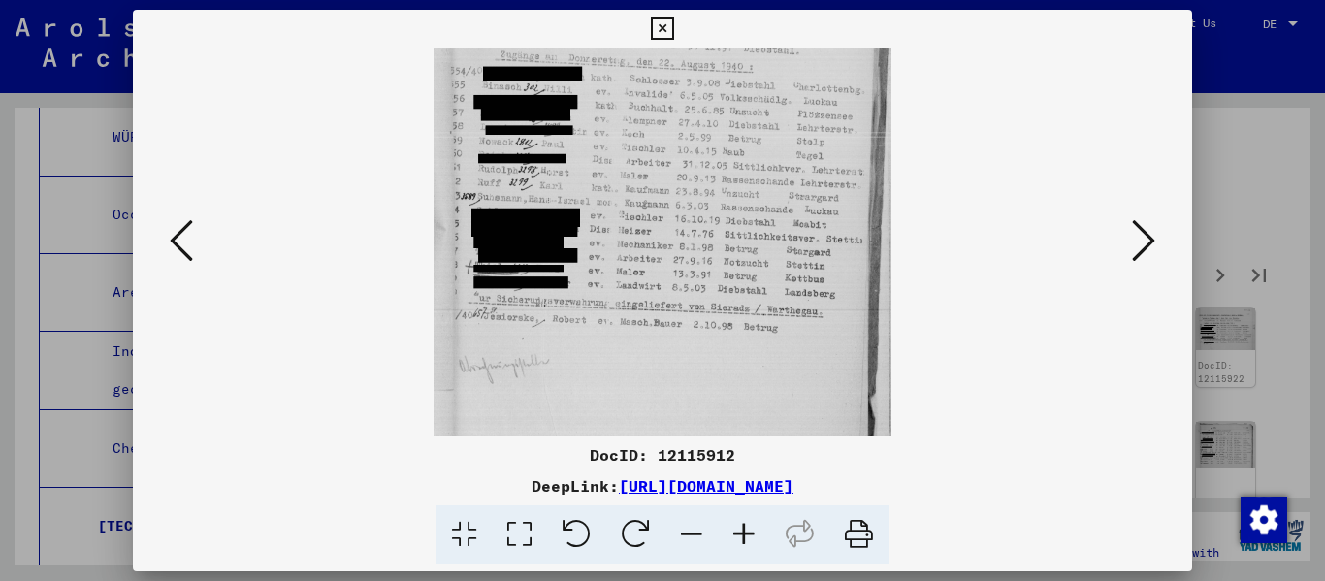
drag, startPoint x: 741, startPoint y: 359, endPoint x: 753, endPoint y: 197, distance: 162.4
click at [682, 197] on img at bounding box center [662, 158] width 458 height 581
click at [682, 242] on icon at bounding box center [1143, 240] width 23 height 47
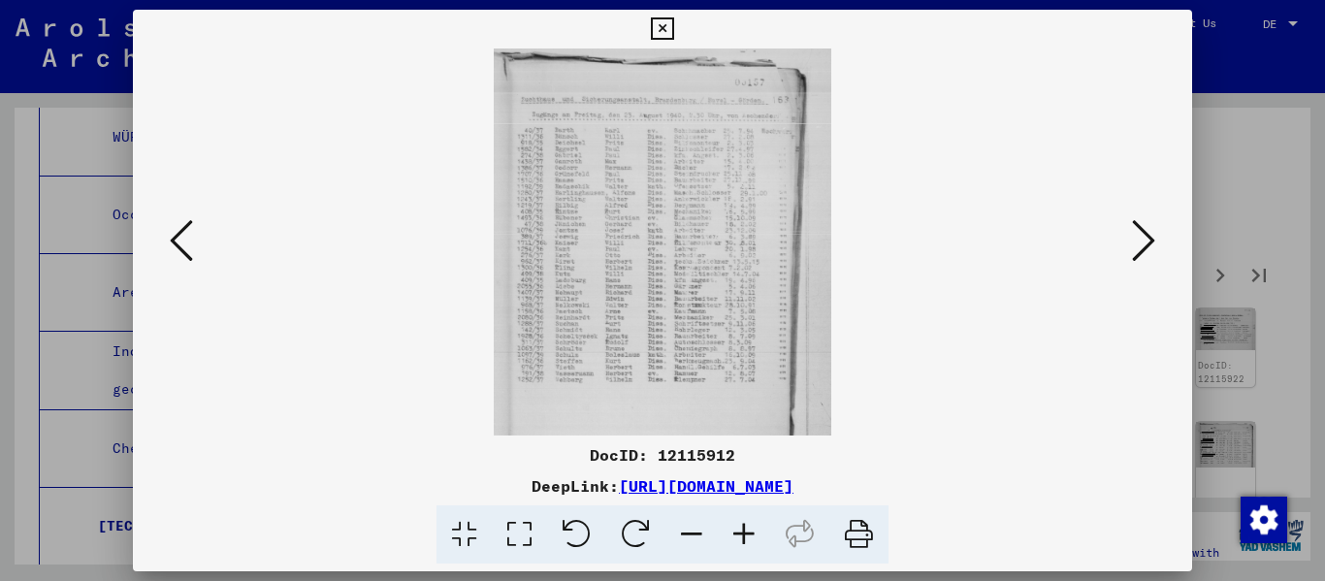
click at [682, 549] on icon at bounding box center [744, 534] width 52 height 59
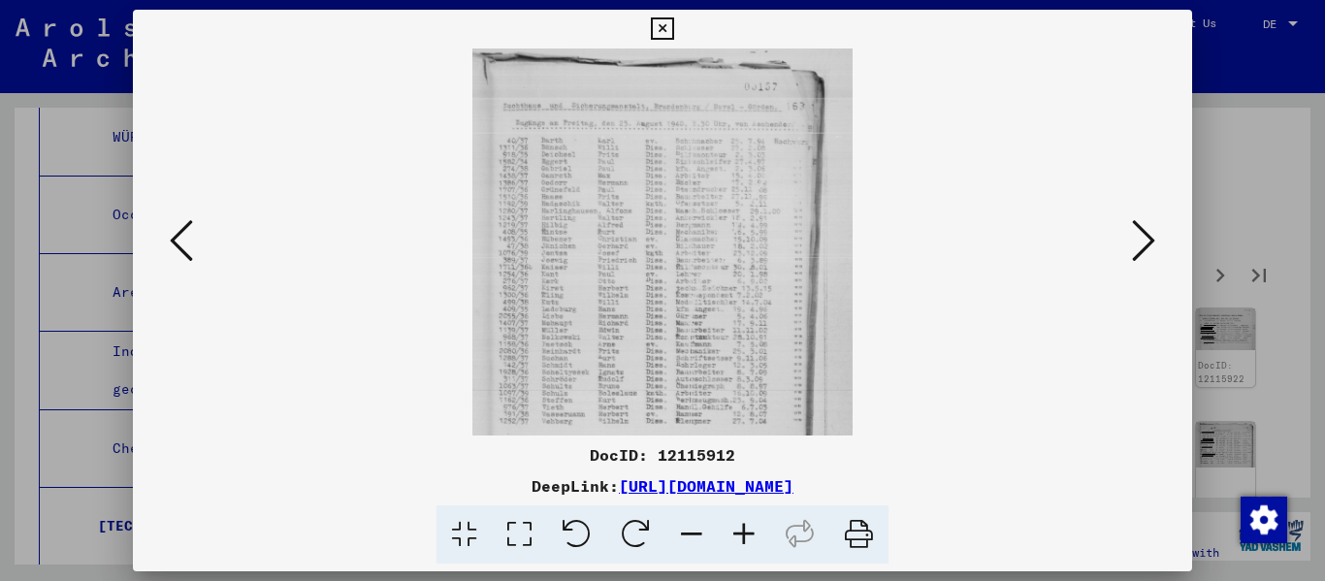
click at [682, 545] on icon at bounding box center [744, 534] width 52 height 59
click at [682, 544] on icon at bounding box center [744, 534] width 52 height 59
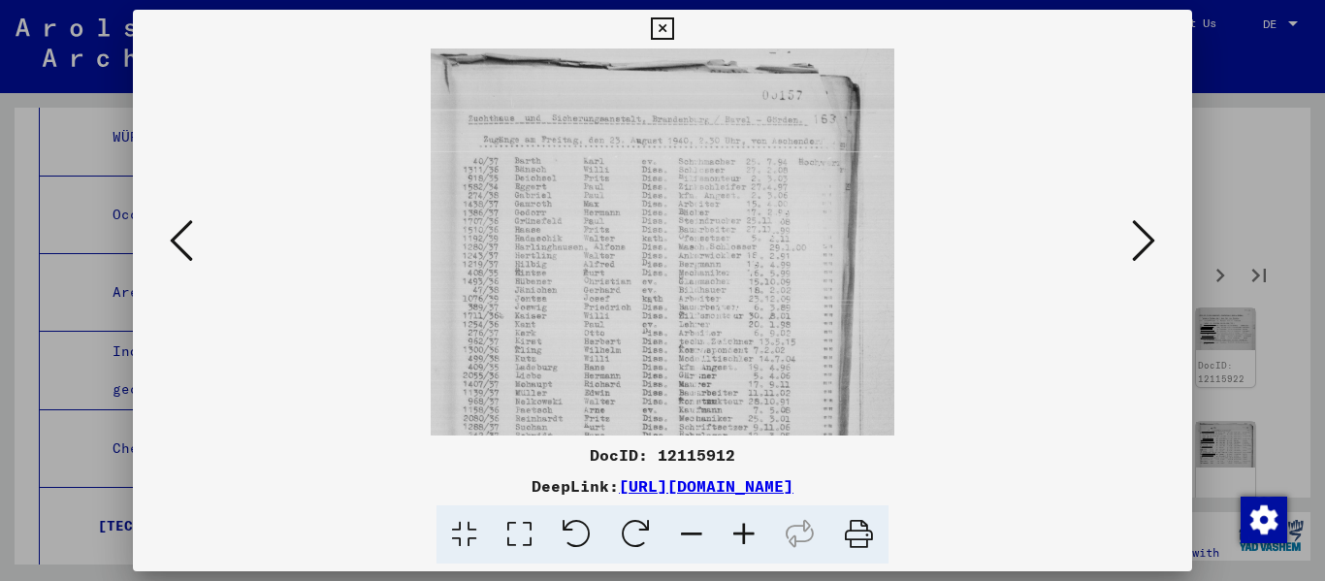
click at [682, 544] on icon at bounding box center [744, 534] width 52 height 59
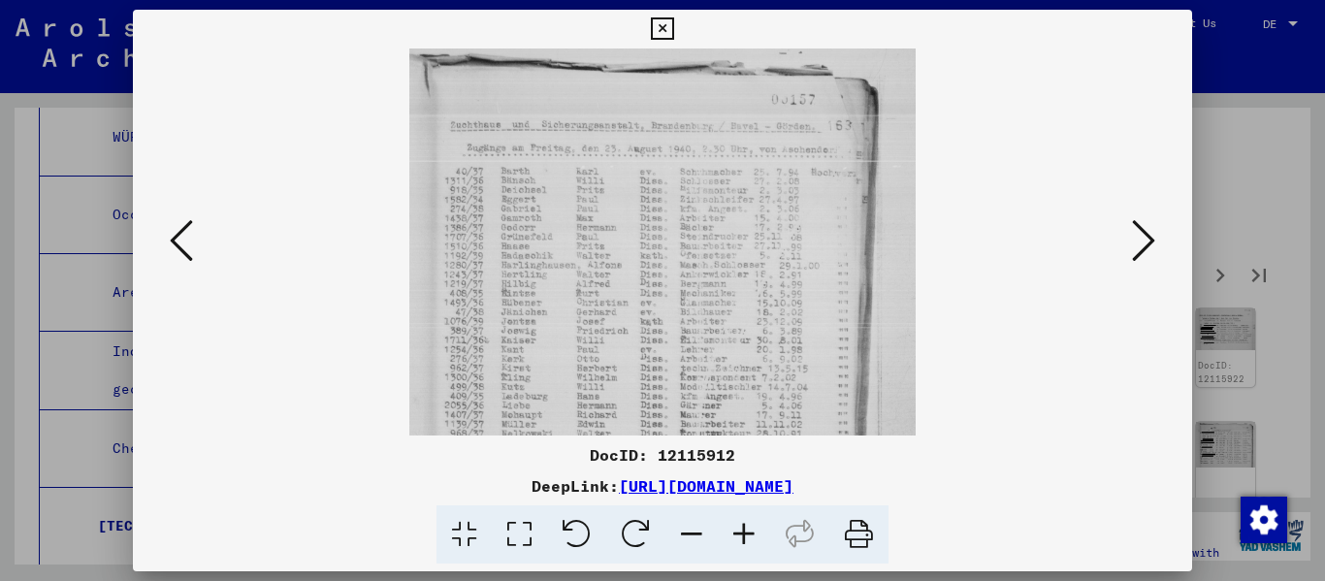
click at [682, 543] on icon at bounding box center [744, 534] width 52 height 59
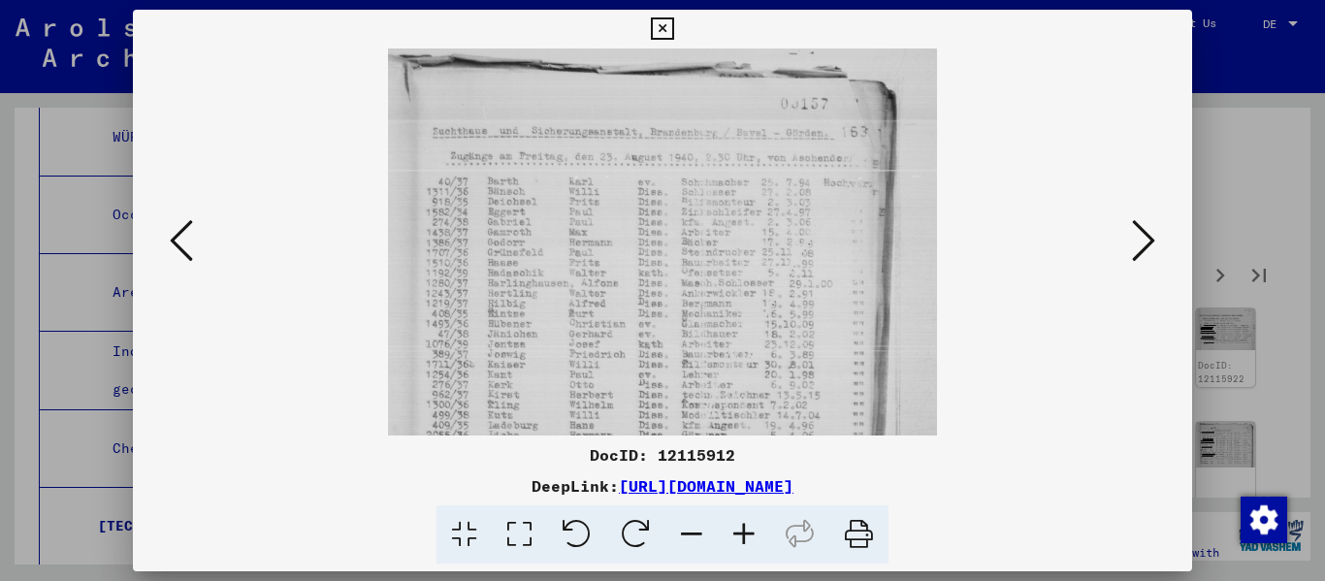
click at [682, 541] on icon at bounding box center [744, 534] width 52 height 59
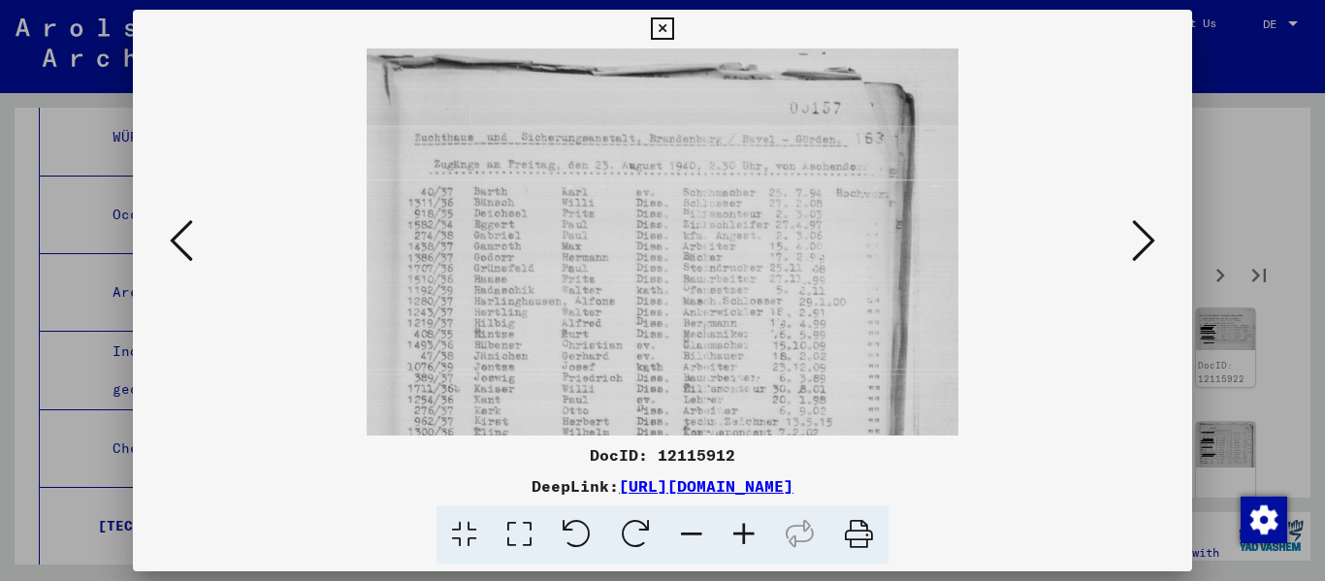
click at [682, 541] on icon at bounding box center [744, 534] width 52 height 59
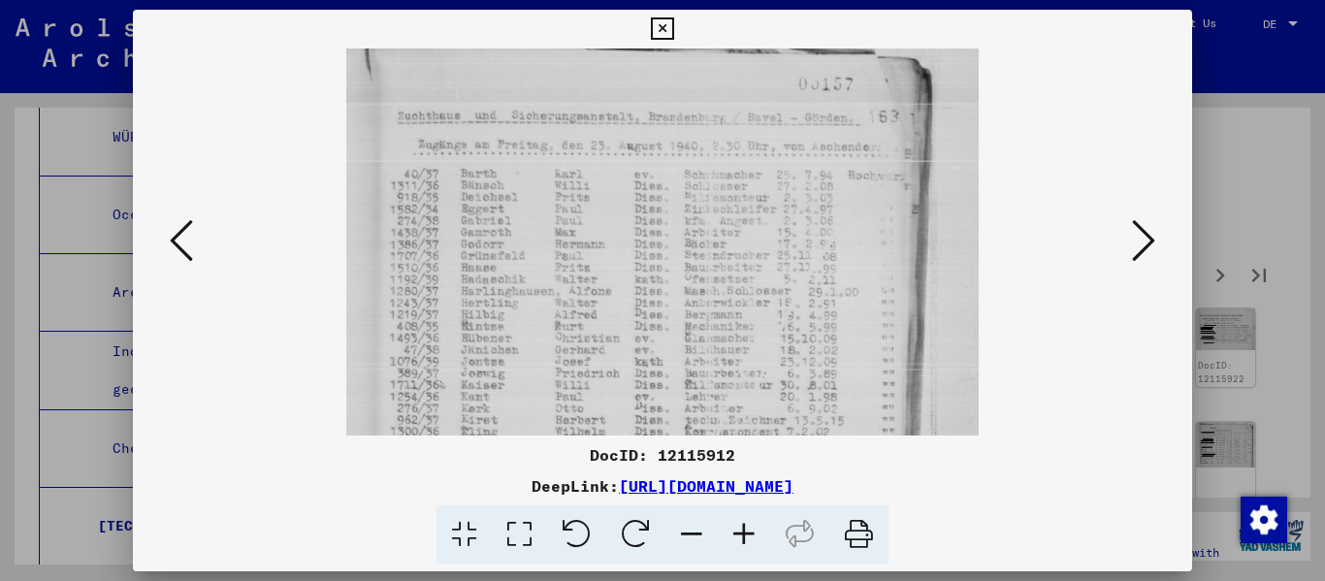
scroll to position [48, 0]
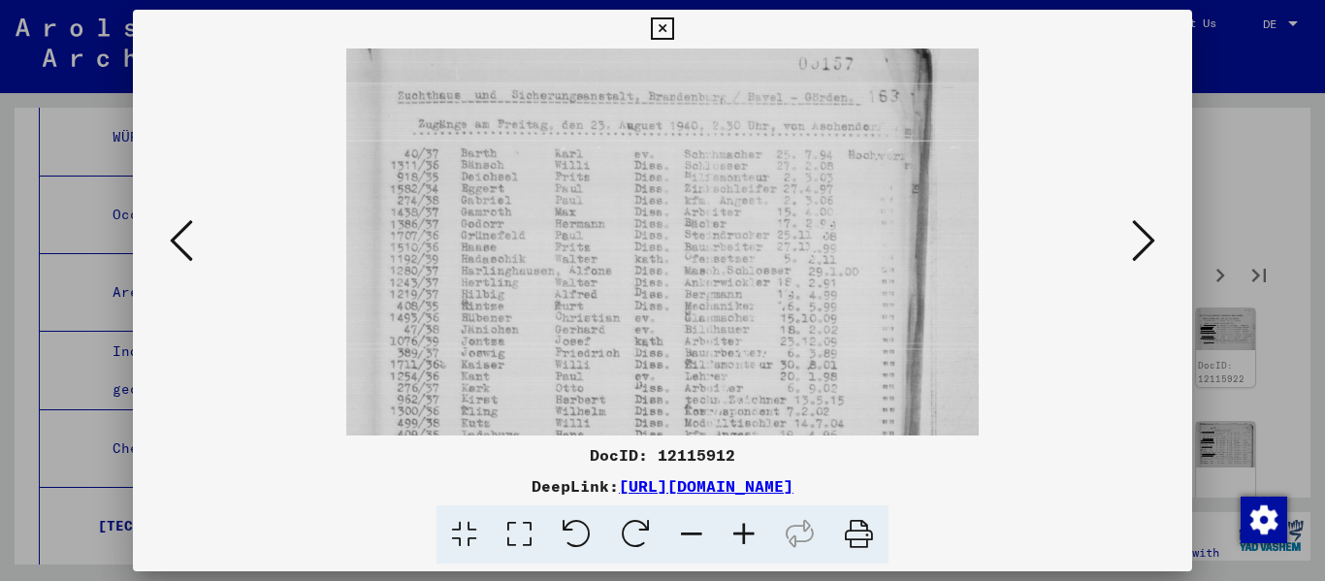
drag, startPoint x: 732, startPoint y: 370, endPoint x: 737, endPoint y: 322, distance: 48.7
click at [682, 322] on img at bounding box center [662, 363] width 633 height 726
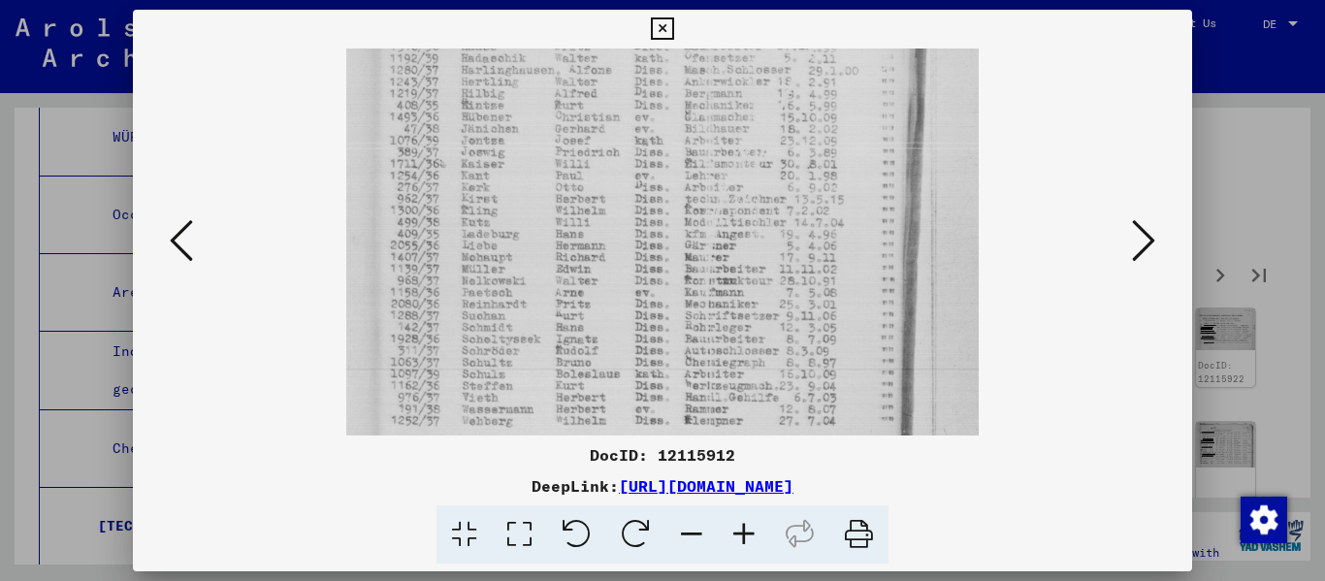
scroll to position [255, 0]
drag, startPoint x: 718, startPoint y: 409, endPoint x: 719, endPoint y: 203, distance: 206.5
click at [682, 203] on img at bounding box center [662, 156] width 633 height 726
click at [682, 239] on icon at bounding box center [1143, 240] width 23 height 47
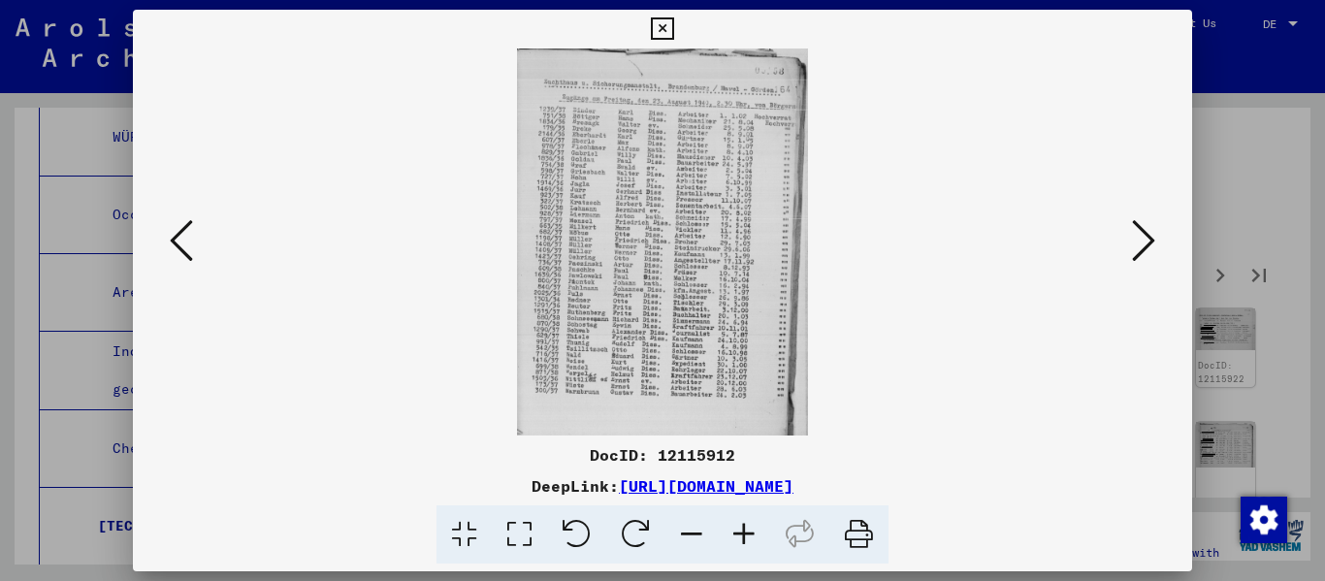
scroll to position [0, 0]
click at [682, 543] on icon at bounding box center [744, 534] width 52 height 59
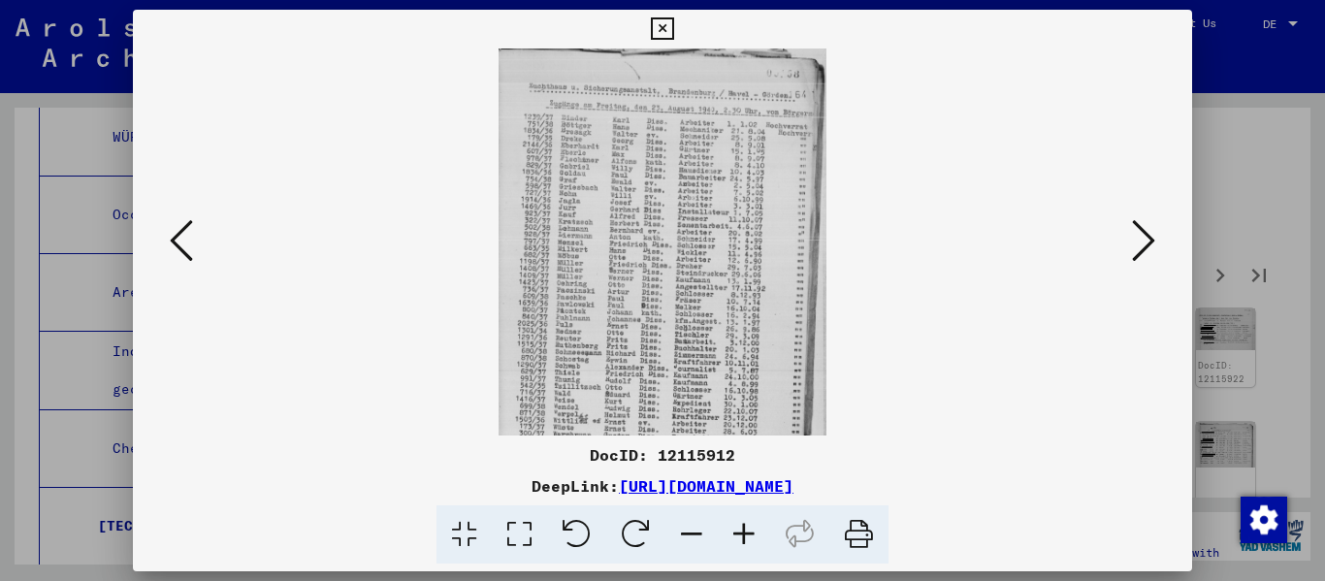
click at [682, 542] on icon at bounding box center [744, 534] width 52 height 59
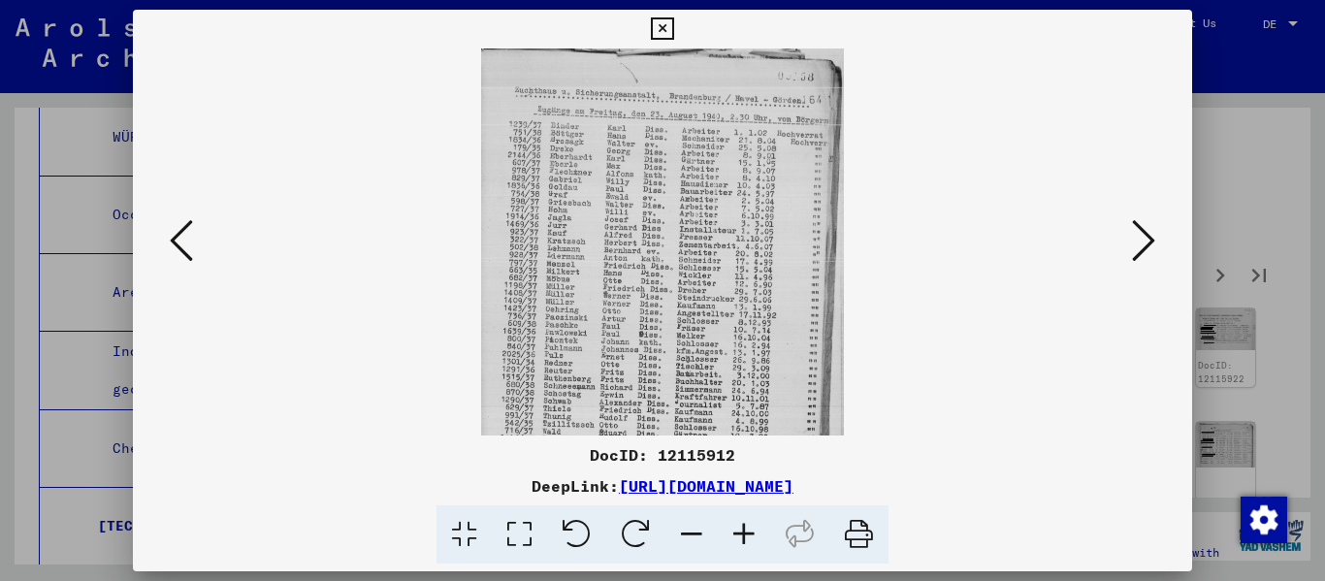
click at [682, 542] on icon at bounding box center [744, 534] width 52 height 59
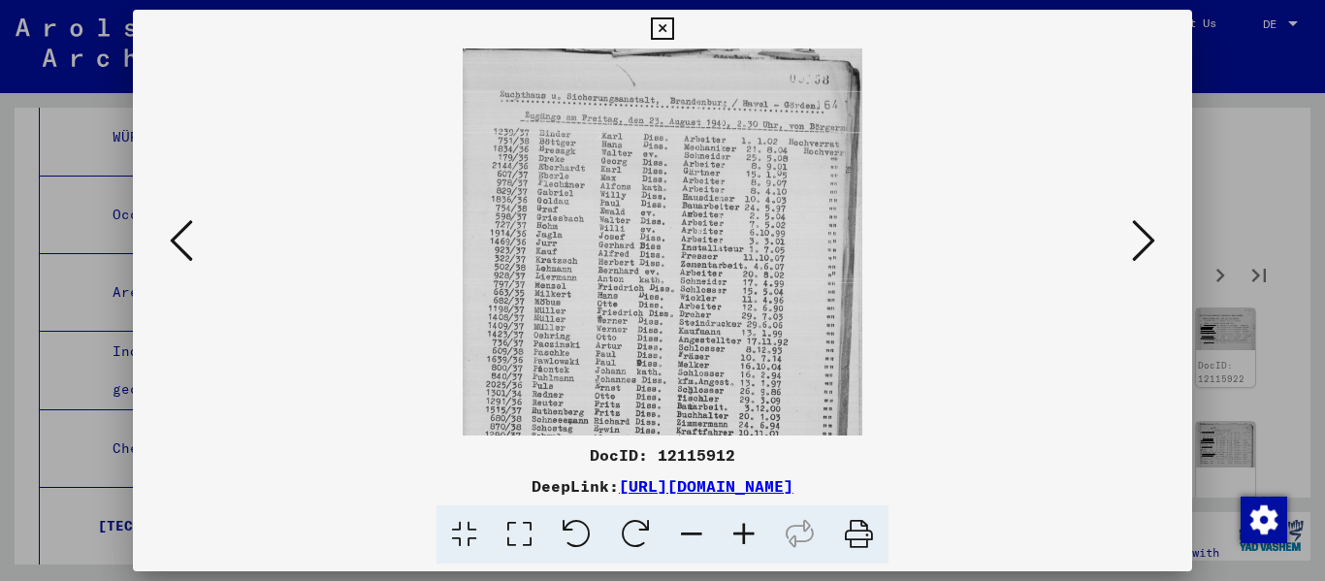
click at [682, 542] on icon at bounding box center [744, 534] width 52 height 59
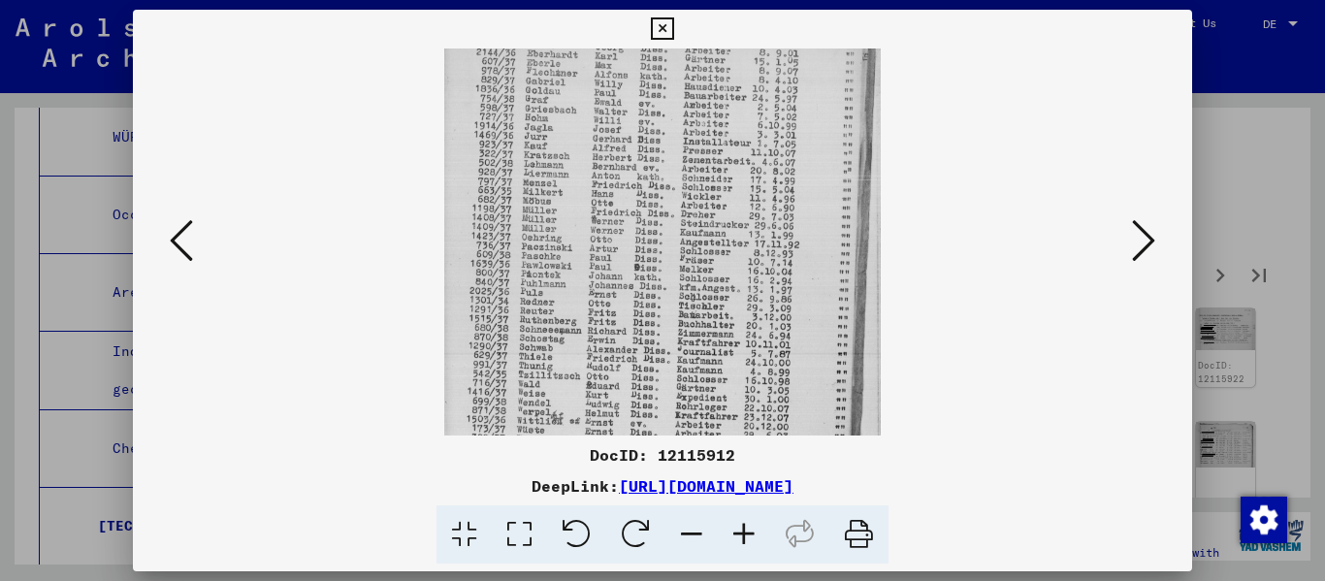
scroll to position [129, 0]
drag, startPoint x: 655, startPoint y: 335, endPoint x: 668, endPoint y: 207, distance: 129.6
click at [668, 207] on img at bounding box center [662, 210] width 436 height 581
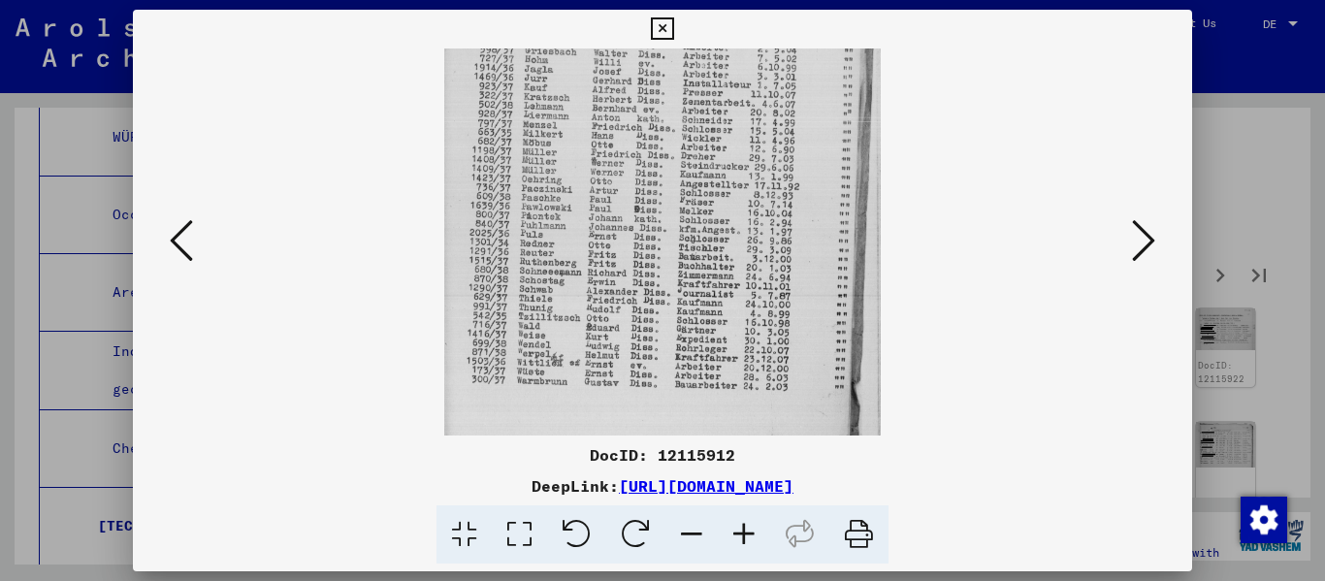
scroll to position [192, 0]
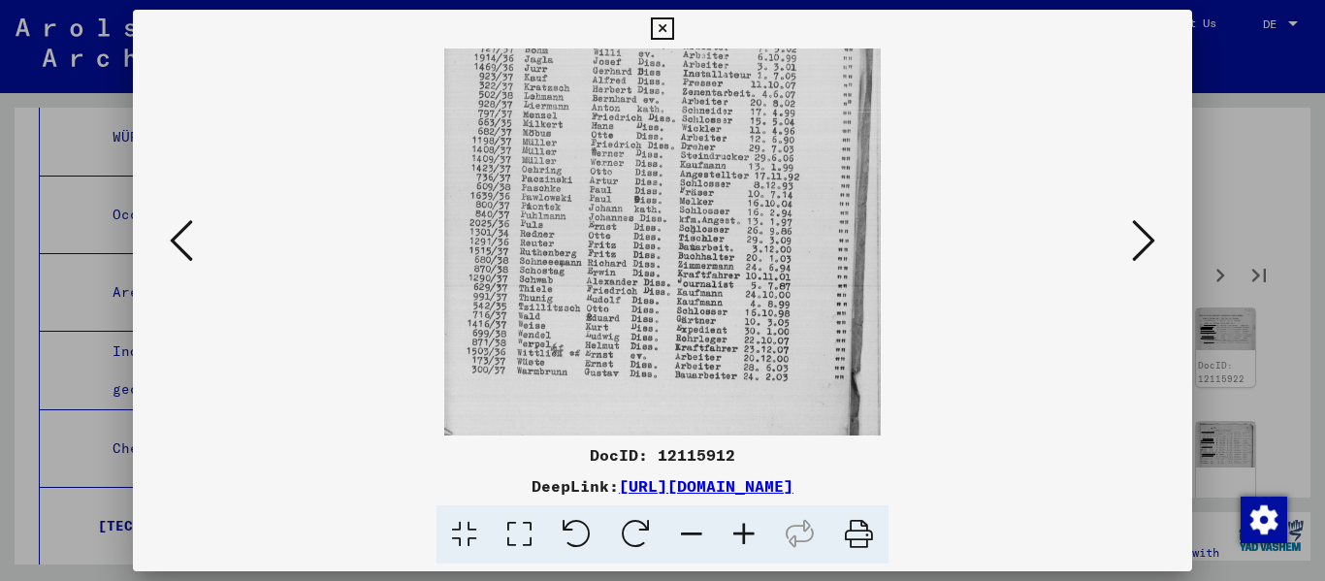
drag, startPoint x: 658, startPoint y: 345, endPoint x: 672, endPoint y: 282, distance: 64.5
click at [672, 282] on img at bounding box center [662, 146] width 436 height 581
click at [682, 238] on icon at bounding box center [1143, 240] width 23 height 47
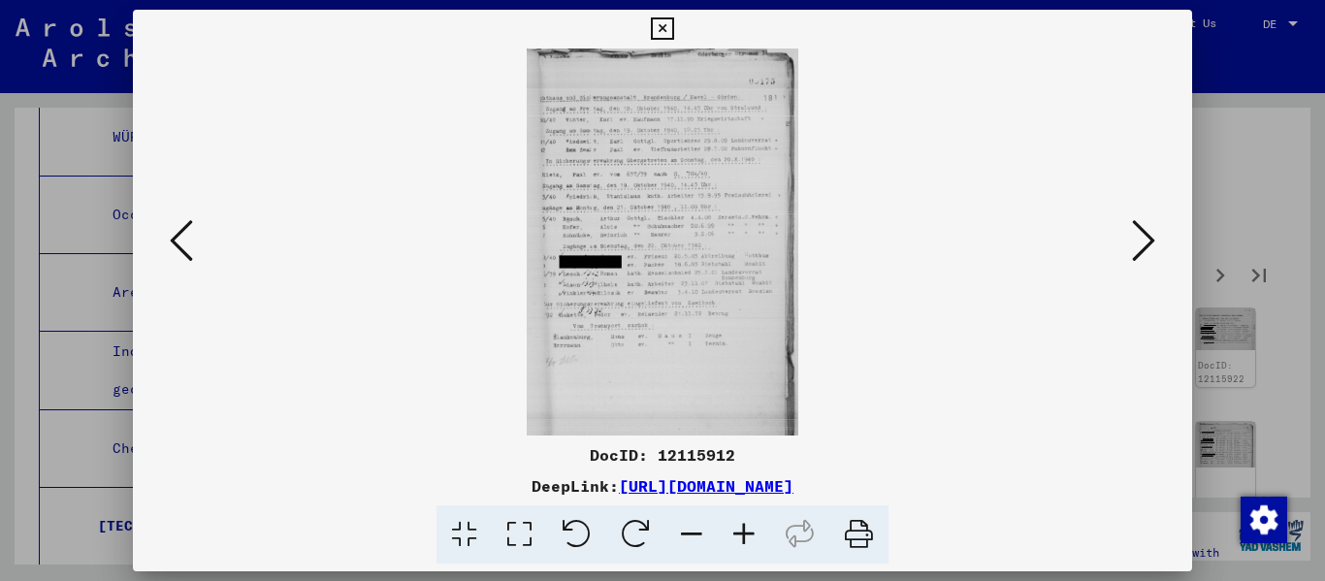
click at [682, 537] on icon at bounding box center [744, 534] width 52 height 59
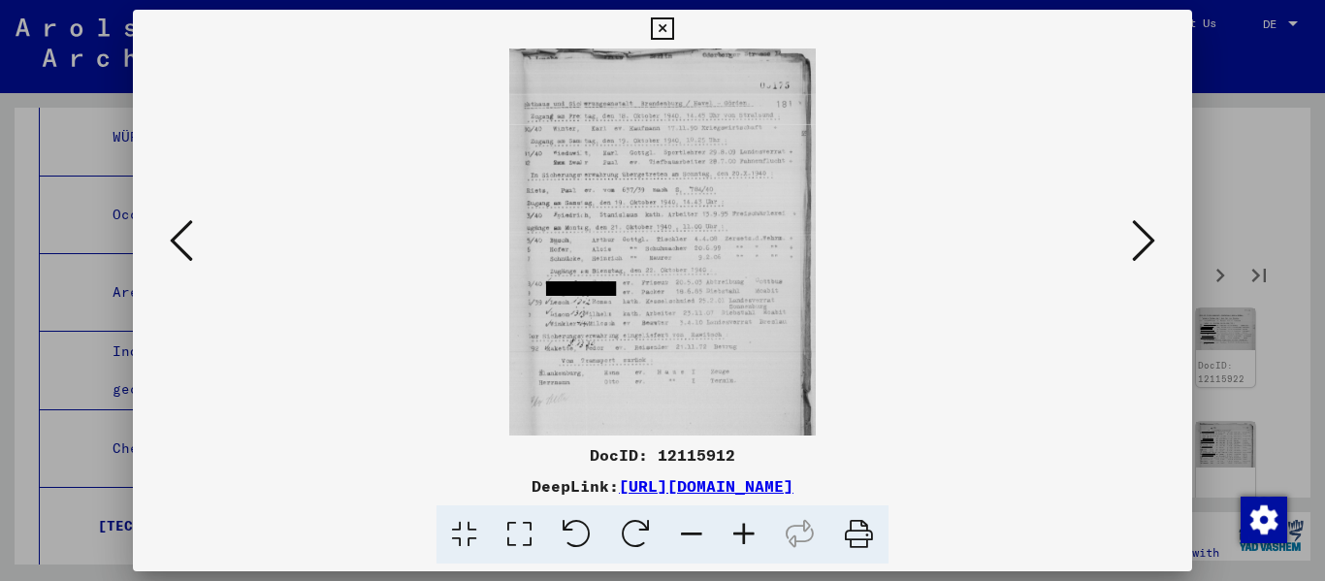
click at [682, 537] on icon at bounding box center [744, 534] width 52 height 59
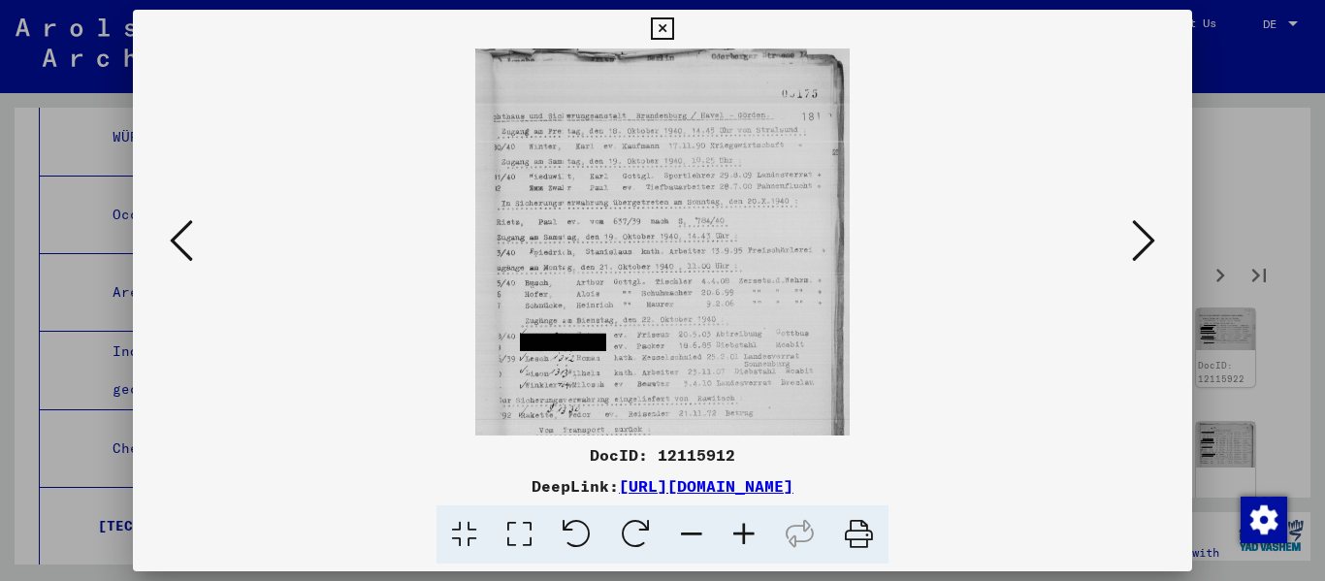
click at [682, 535] on icon at bounding box center [744, 534] width 52 height 59
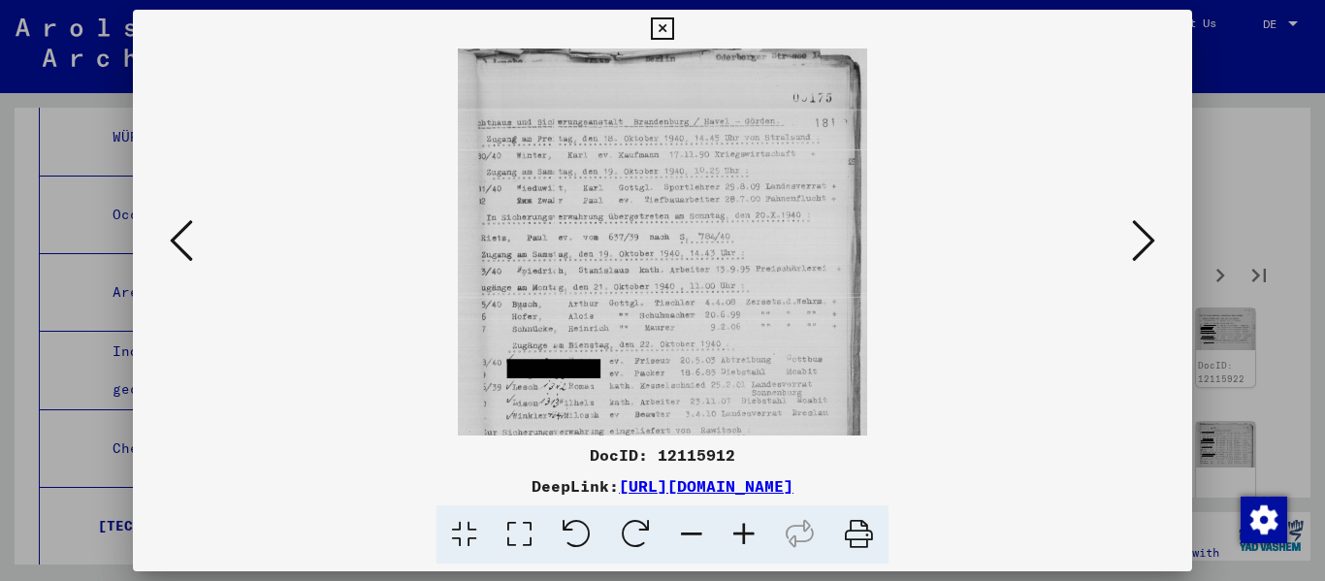
click at [682, 535] on icon at bounding box center [744, 534] width 52 height 59
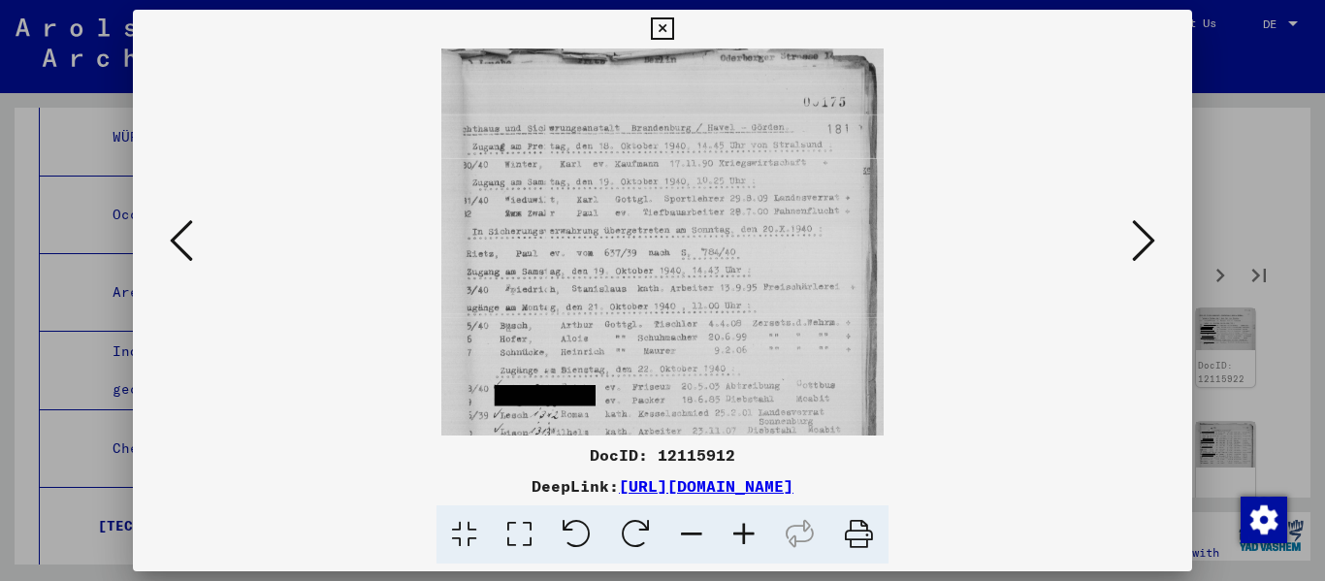
click at [682, 535] on icon at bounding box center [744, 534] width 52 height 59
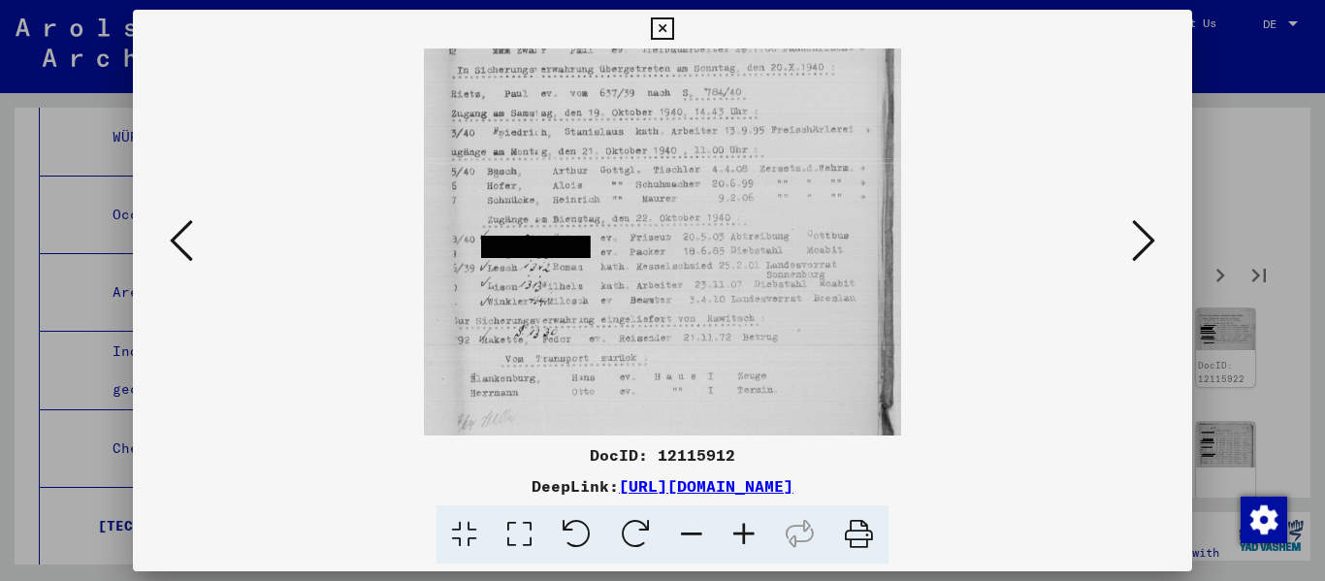
drag, startPoint x: 710, startPoint y: 316, endPoint x: 710, endPoint y: 169, distance: 147.4
click at [682, 169] on img at bounding box center [662, 212] width 477 height 678
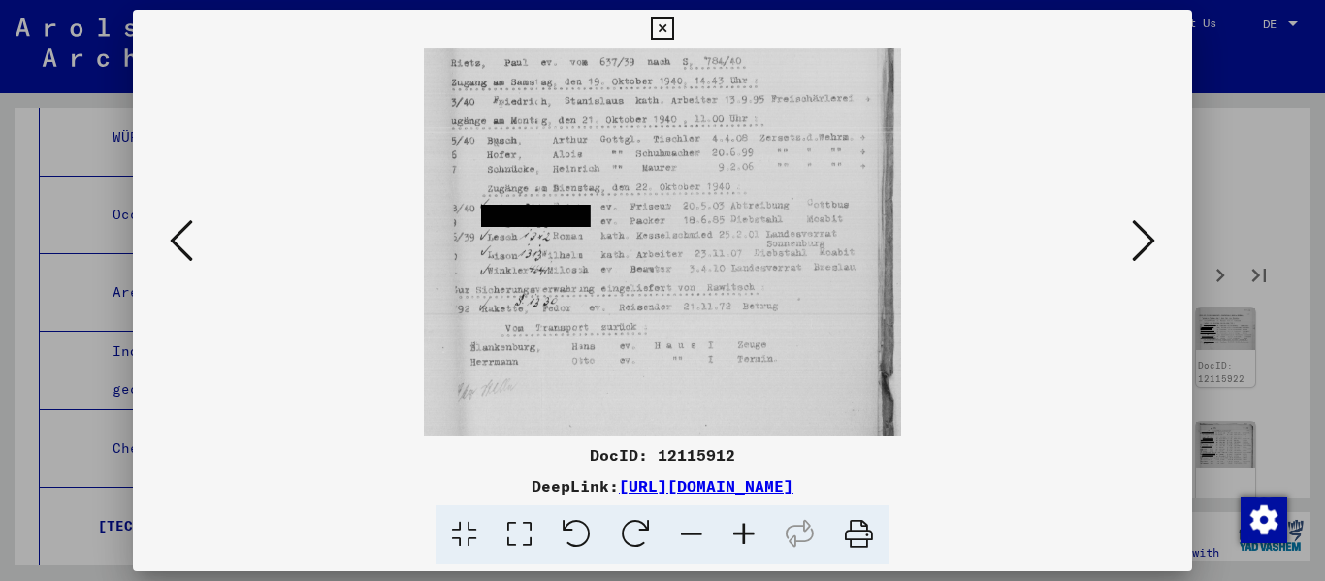
scroll to position [208, 0]
click at [682, 276] on img at bounding box center [662, 180] width 477 height 678
click at [682, 239] on button at bounding box center [1143, 241] width 35 height 55
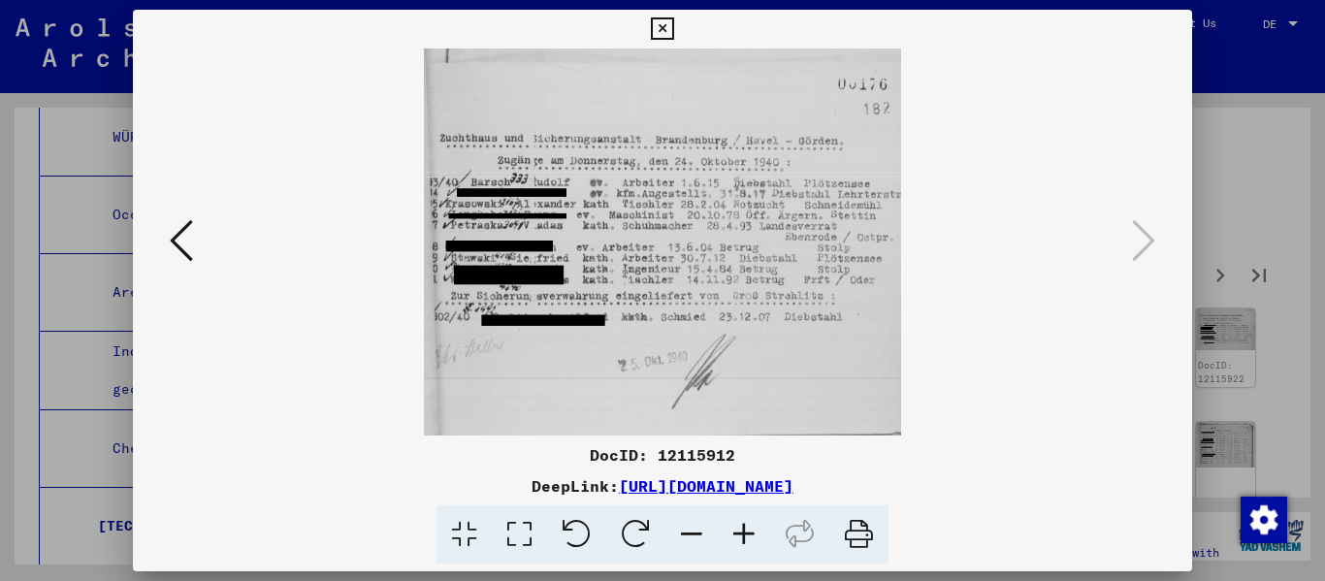
click at [659, 29] on icon at bounding box center [662, 28] width 22 height 23
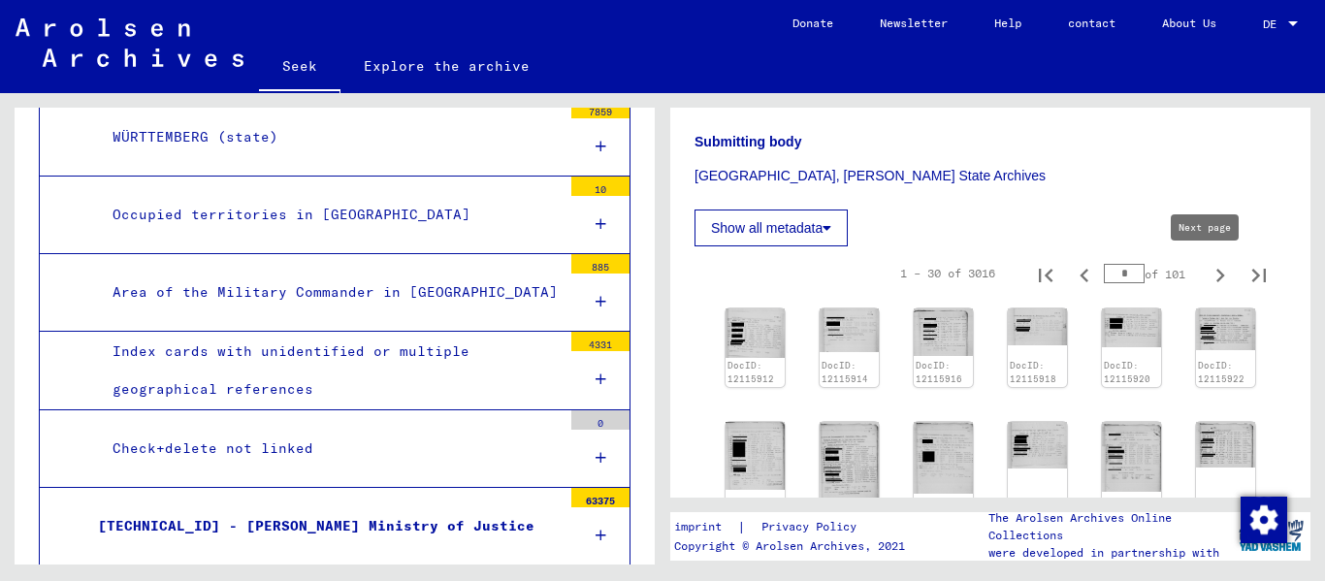
click at [682, 273] on icon "Next page" at bounding box center [1219, 275] width 27 height 27
type input "*"
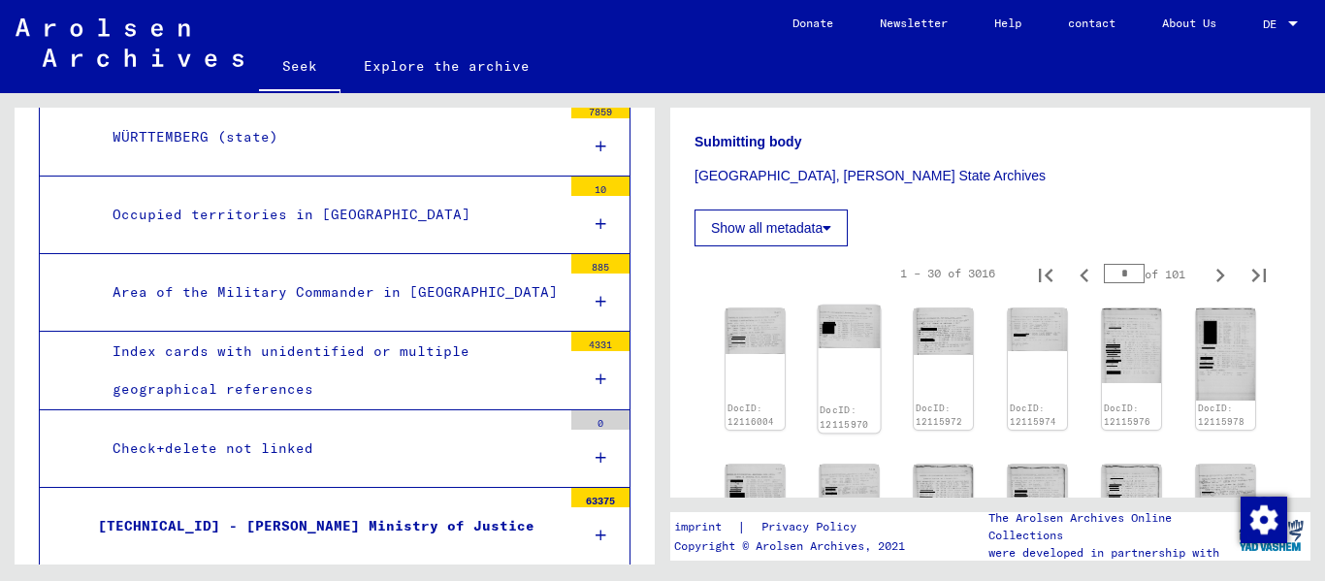
click at [682, 367] on div "DocID: 12115970" at bounding box center [848, 368] width 62 height 127
click at [682, 335] on img at bounding box center [754, 329] width 62 height 48
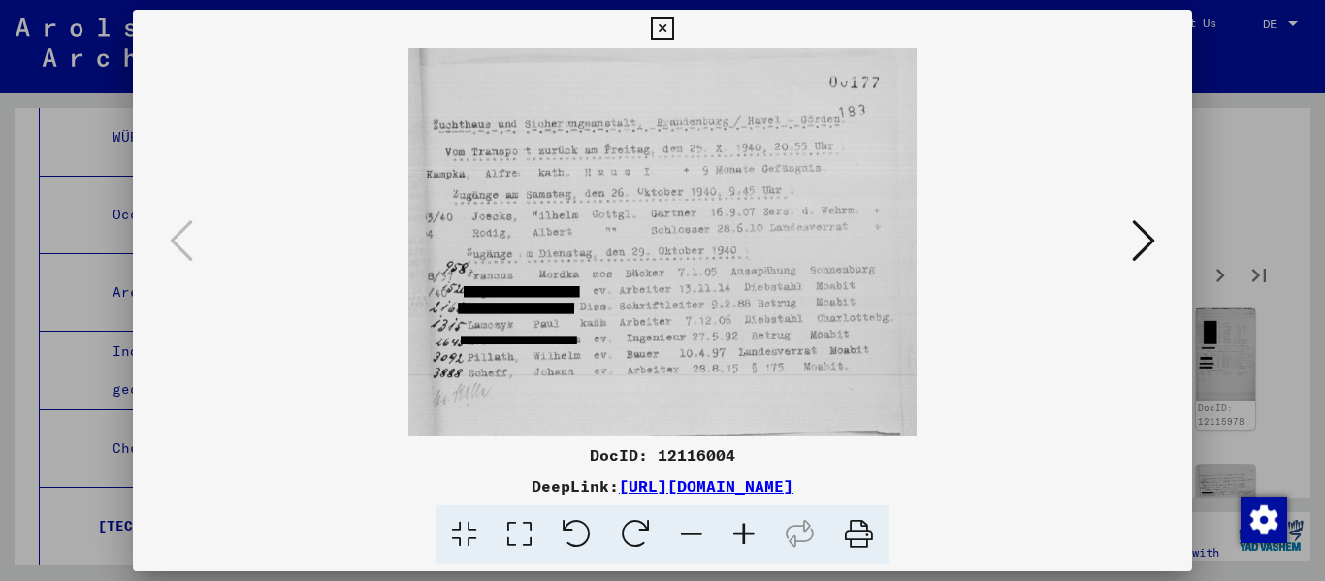
click at [682, 254] on icon at bounding box center [1143, 240] width 23 height 47
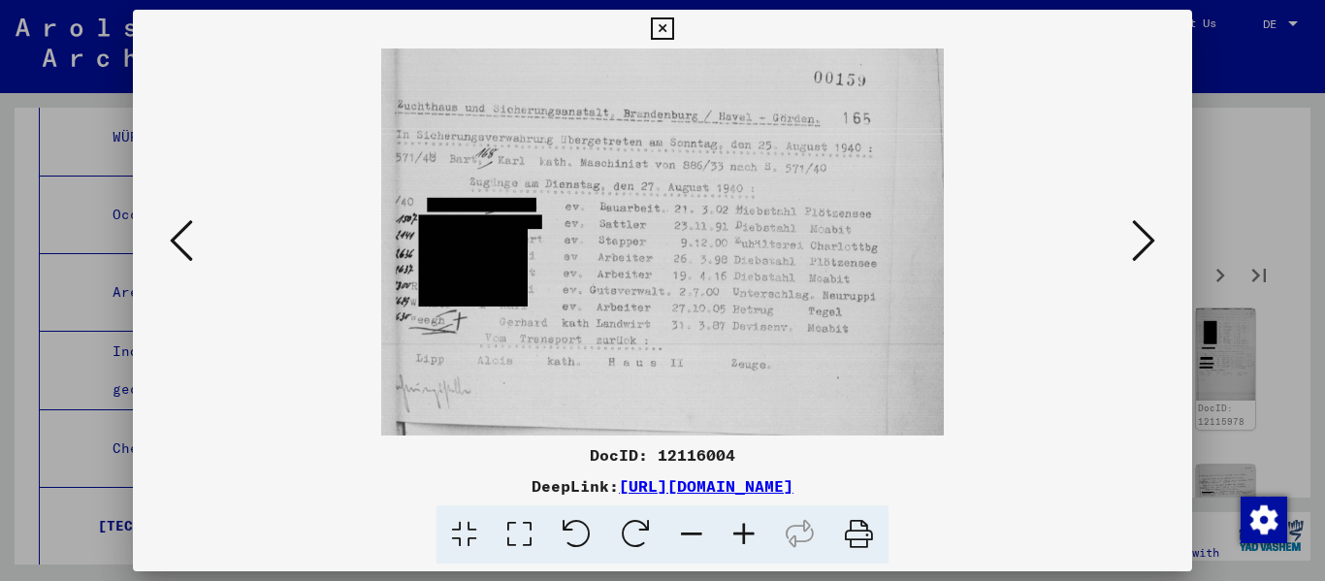
click at [682, 254] on icon at bounding box center [1143, 240] width 23 height 47
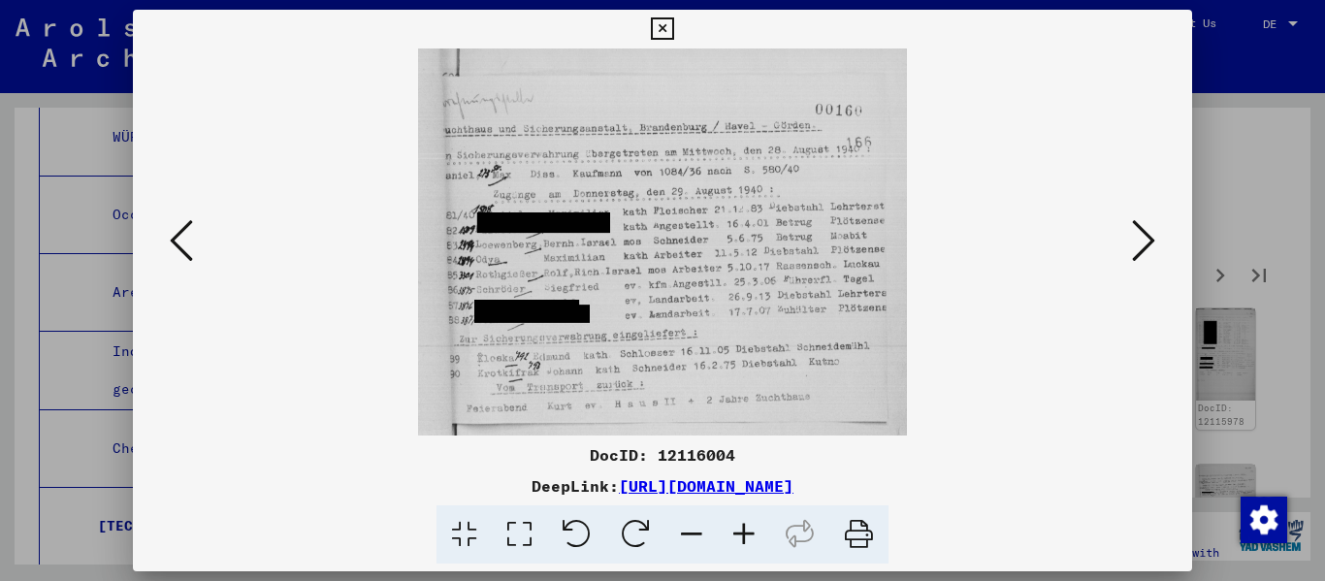
click at [682, 254] on icon at bounding box center [1143, 240] width 23 height 47
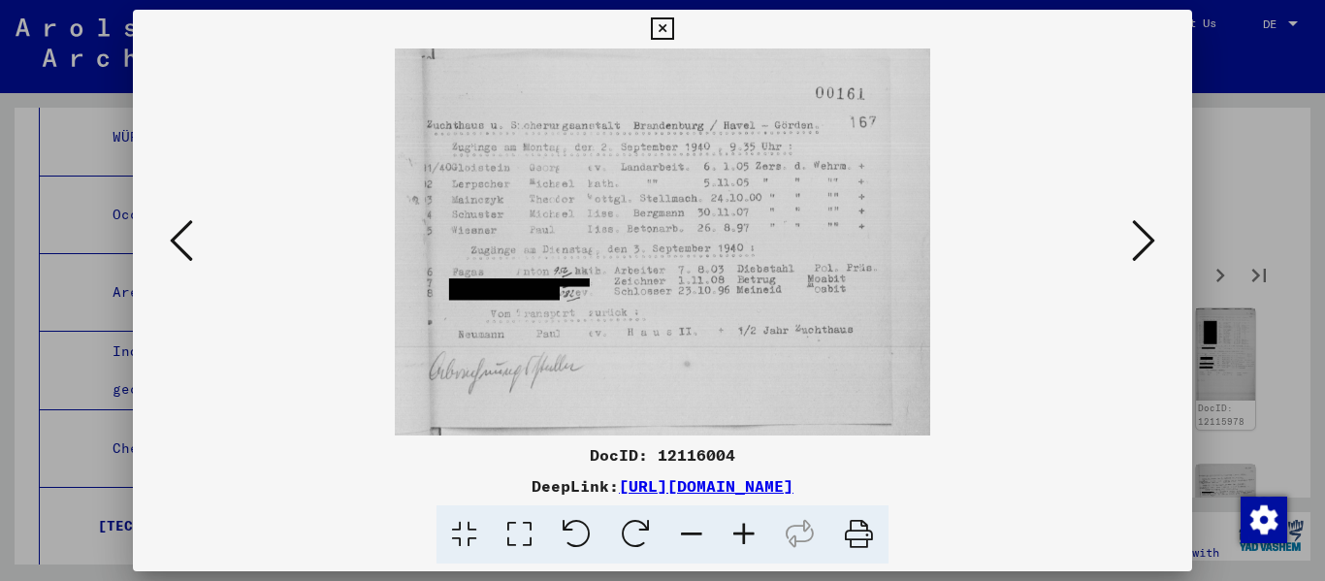
click at [682, 254] on icon at bounding box center [1143, 240] width 23 height 47
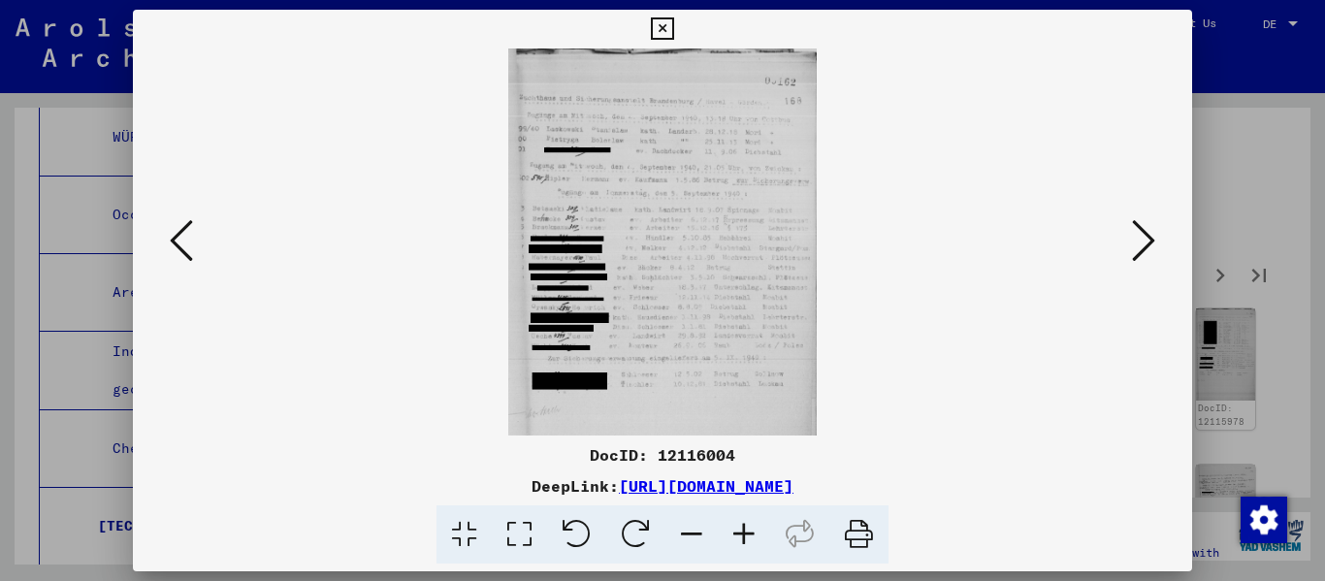
click at [682, 254] on icon at bounding box center [1143, 240] width 23 height 47
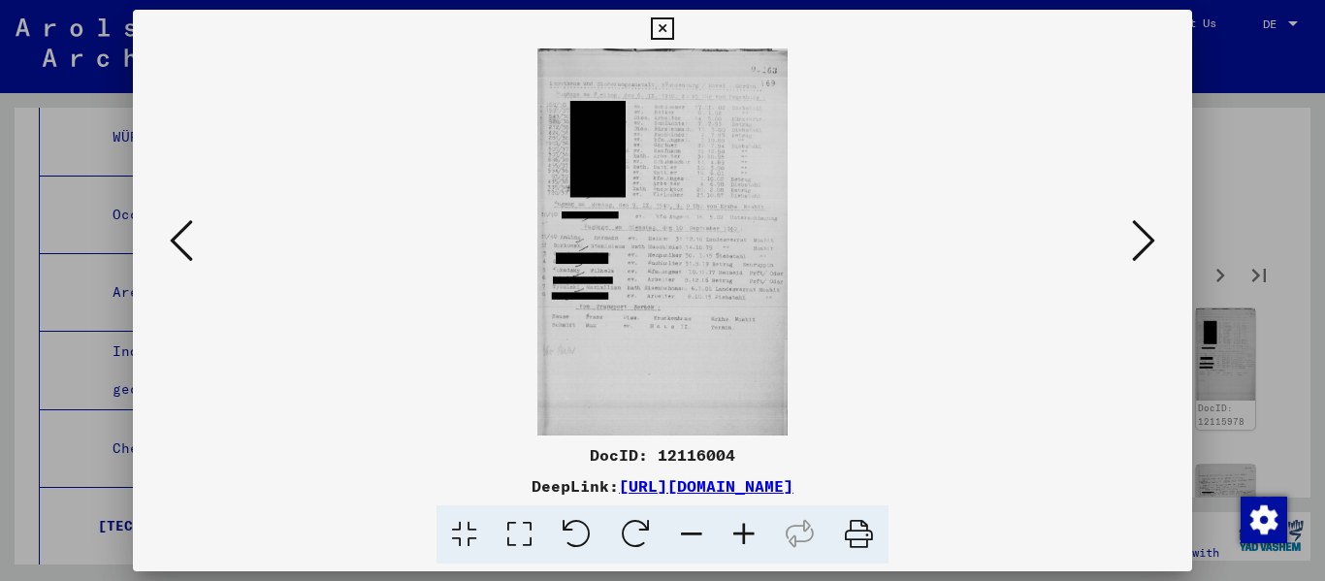
click at [682, 530] on icon at bounding box center [744, 534] width 52 height 59
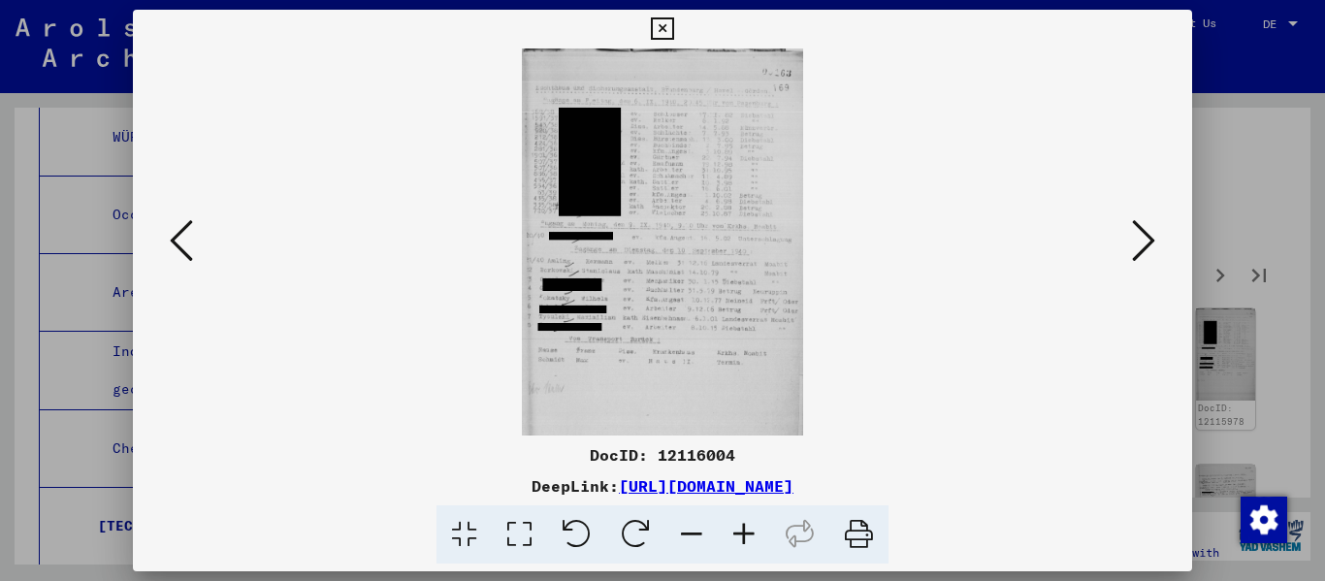
click at [682, 530] on icon at bounding box center [744, 534] width 52 height 59
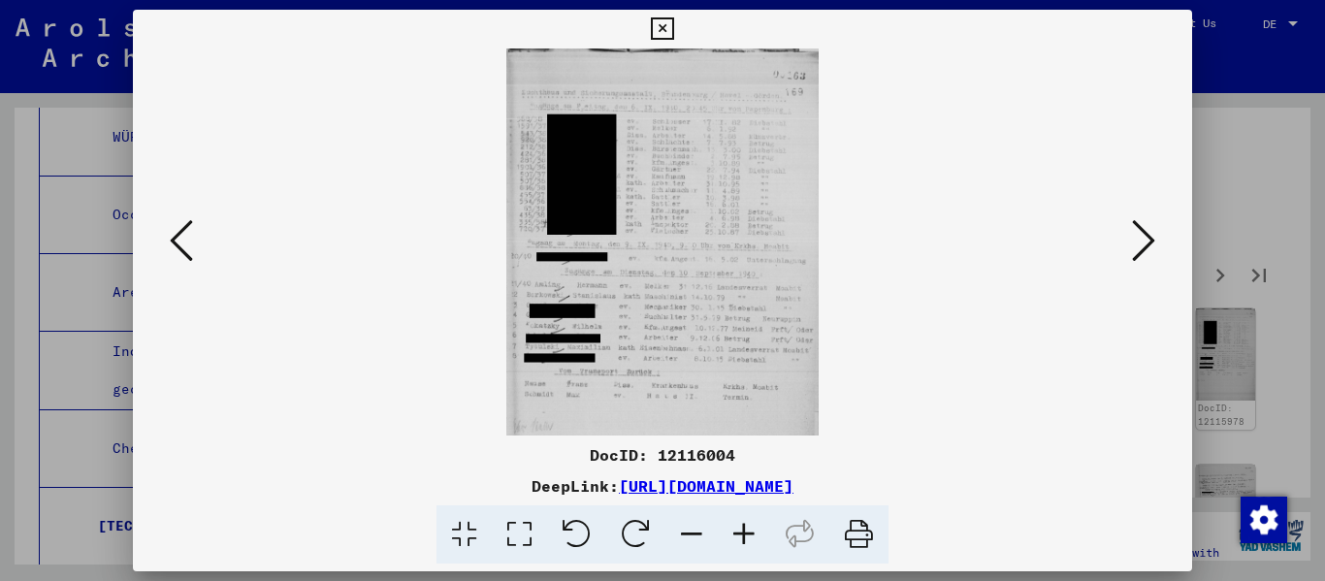
click at [682, 530] on icon at bounding box center [744, 534] width 52 height 59
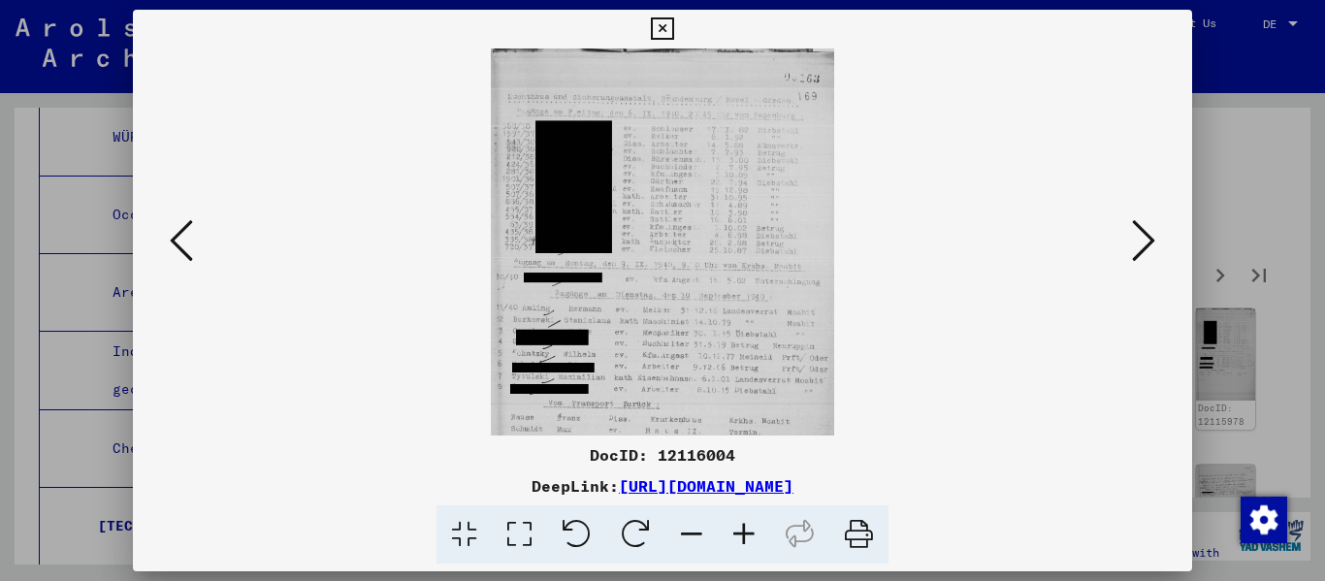
click at [682, 530] on icon at bounding box center [744, 534] width 52 height 59
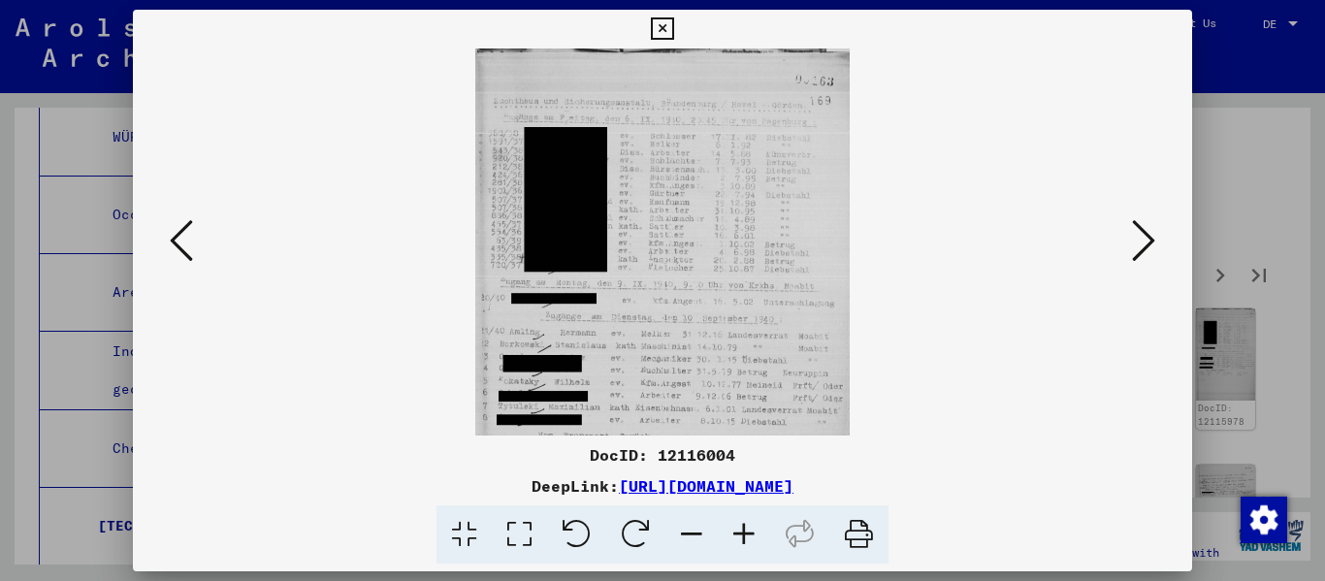
click at [682, 530] on icon at bounding box center [744, 534] width 52 height 59
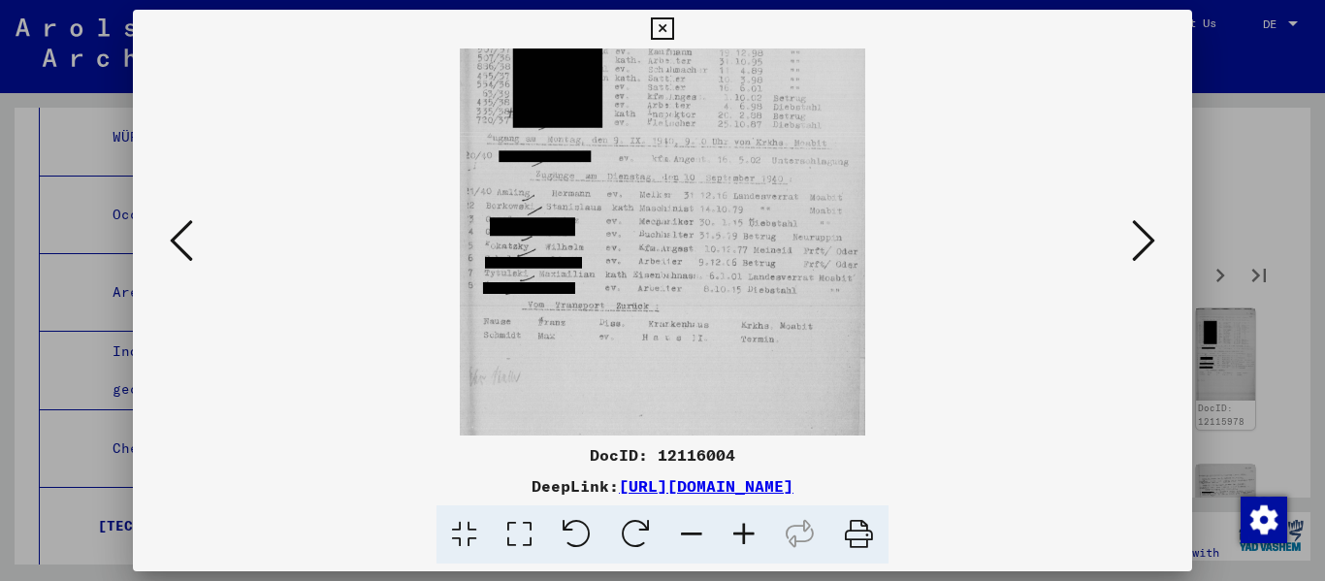
scroll to position [201, 0]
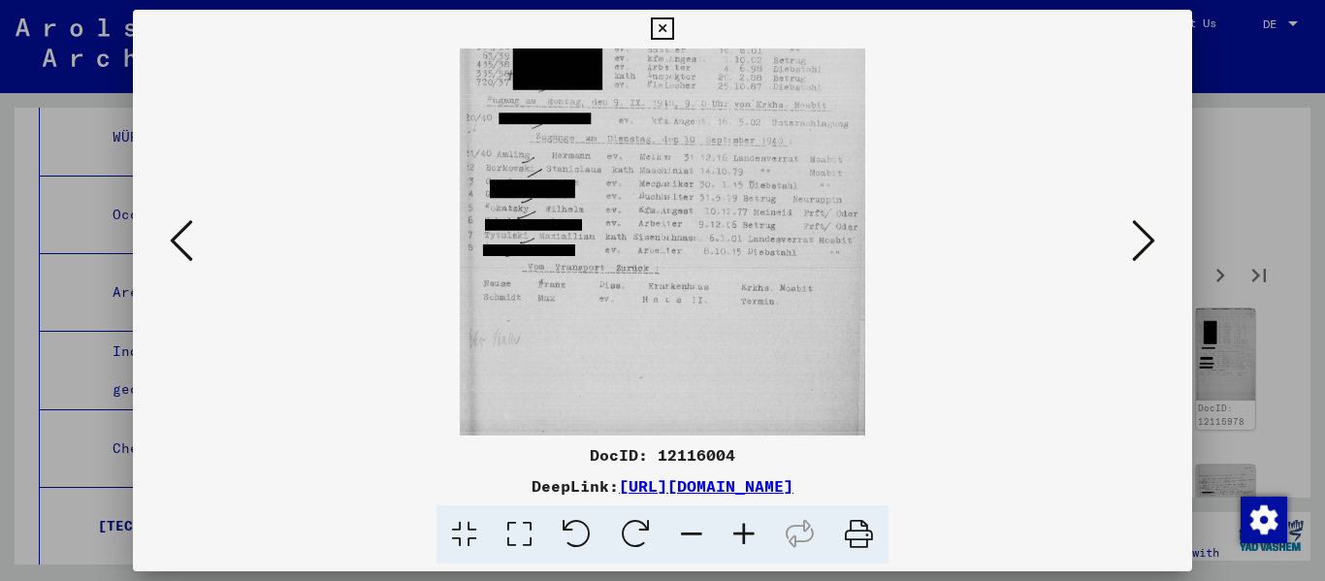
drag, startPoint x: 724, startPoint y: 401, endPoint x: 750, endPoint y: 201, distance: 202.3
click at [682, 201] on img at bounding box center [662, 162] width 405 height 629
click at [682, 240] on button at bounding box center [1143, 241] width 35 height 55
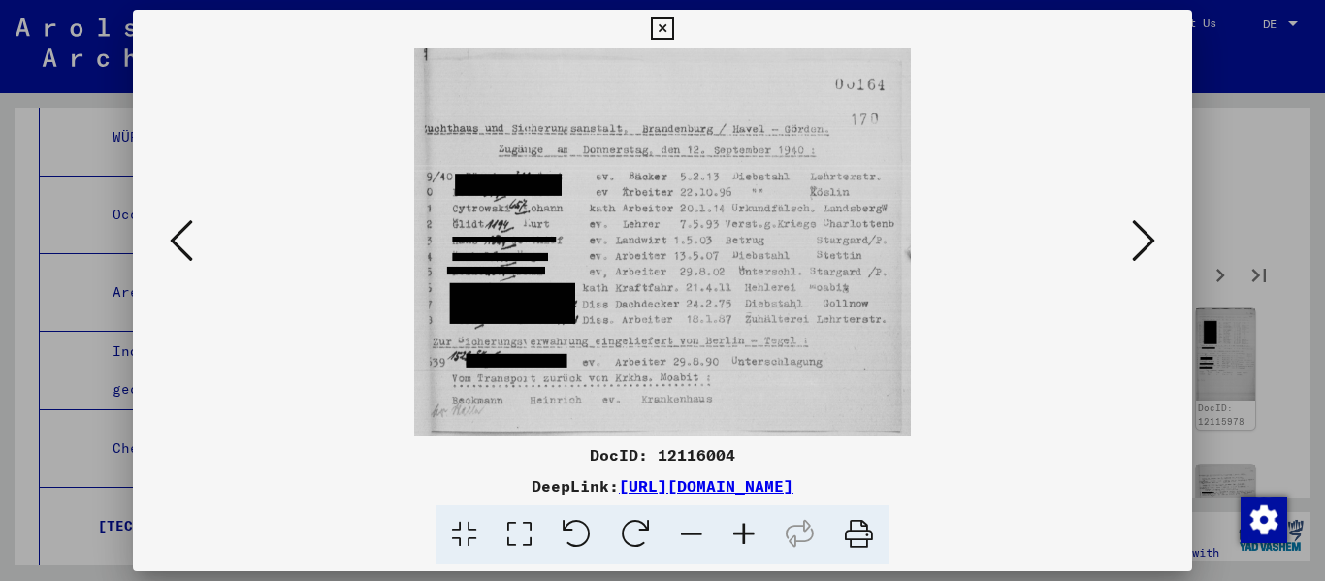
click at [682, 241] on icon at bounding box center [1143, 240] width 23 height 47
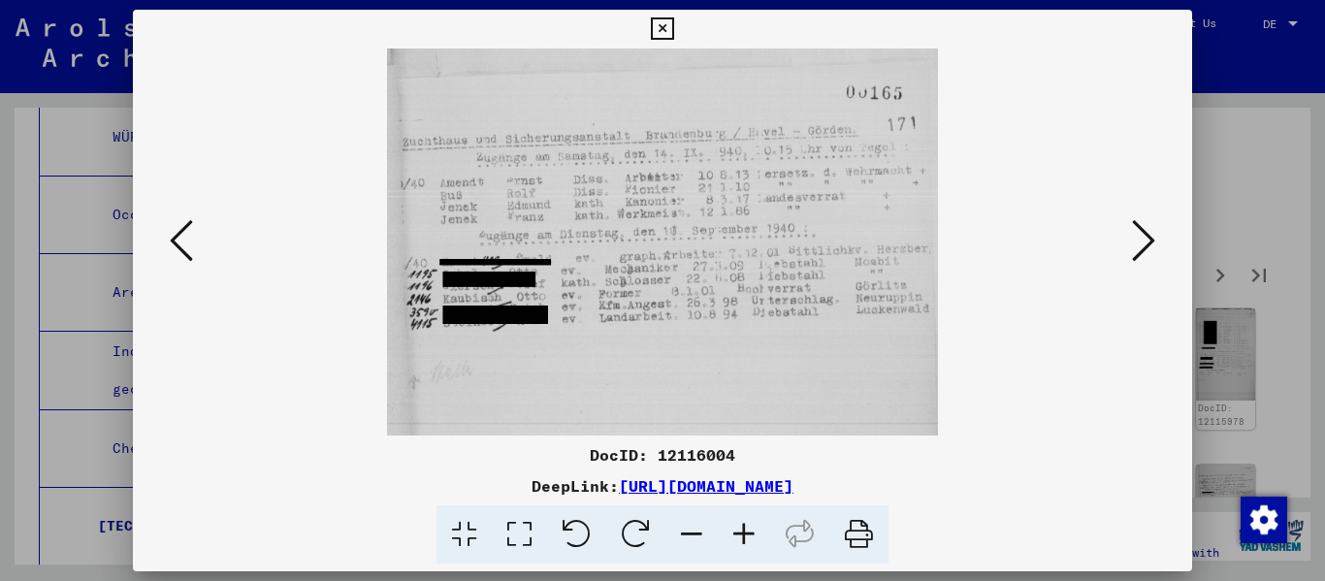
click at [682, 241] on icon at bounding box center [1143, 240] width 23 height 47
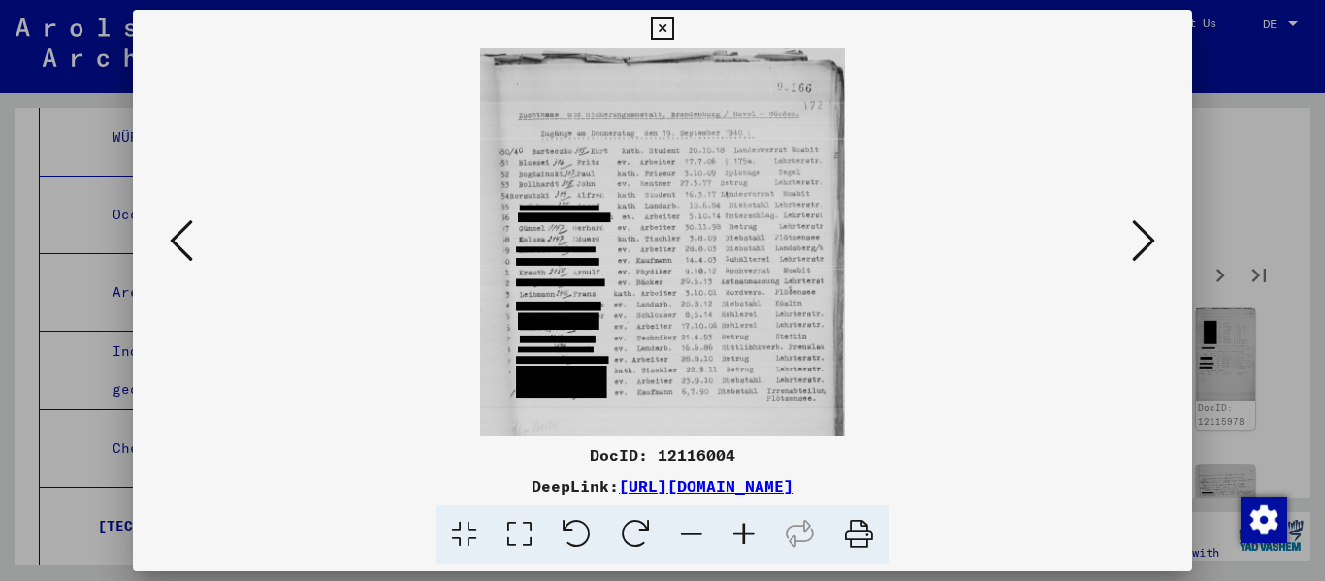
click at [682, 241] on icon at bounding box center [1143, 240] width 23 height 47
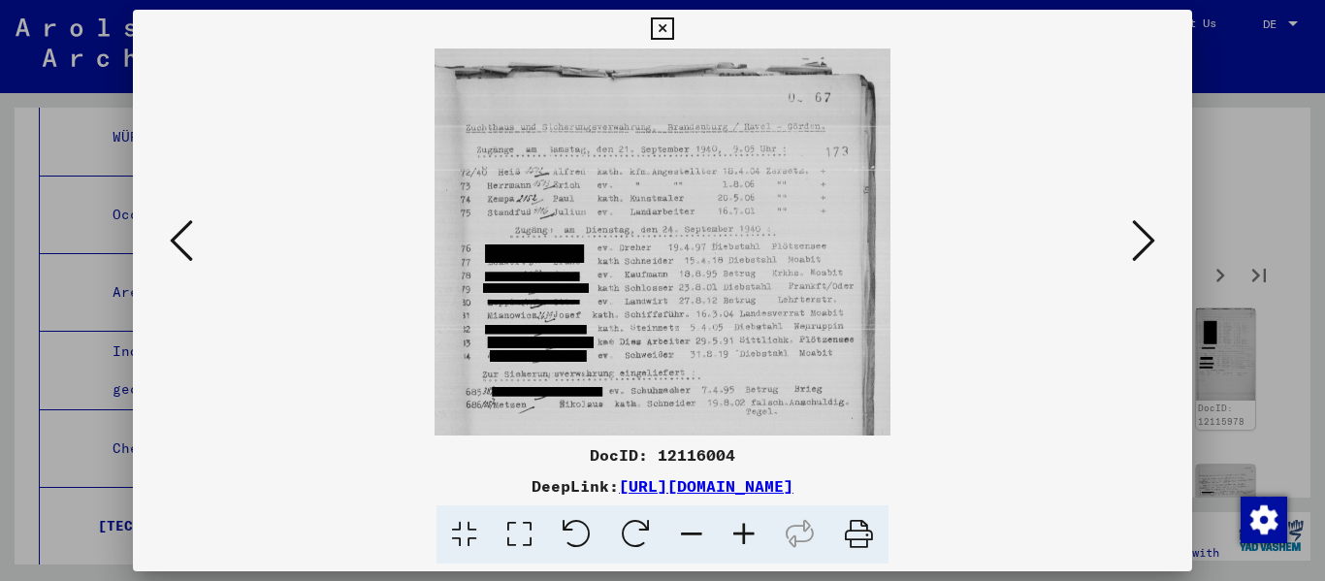
click at [682, 241] on icon at bounding box center [1143, 240] width 23 height 47
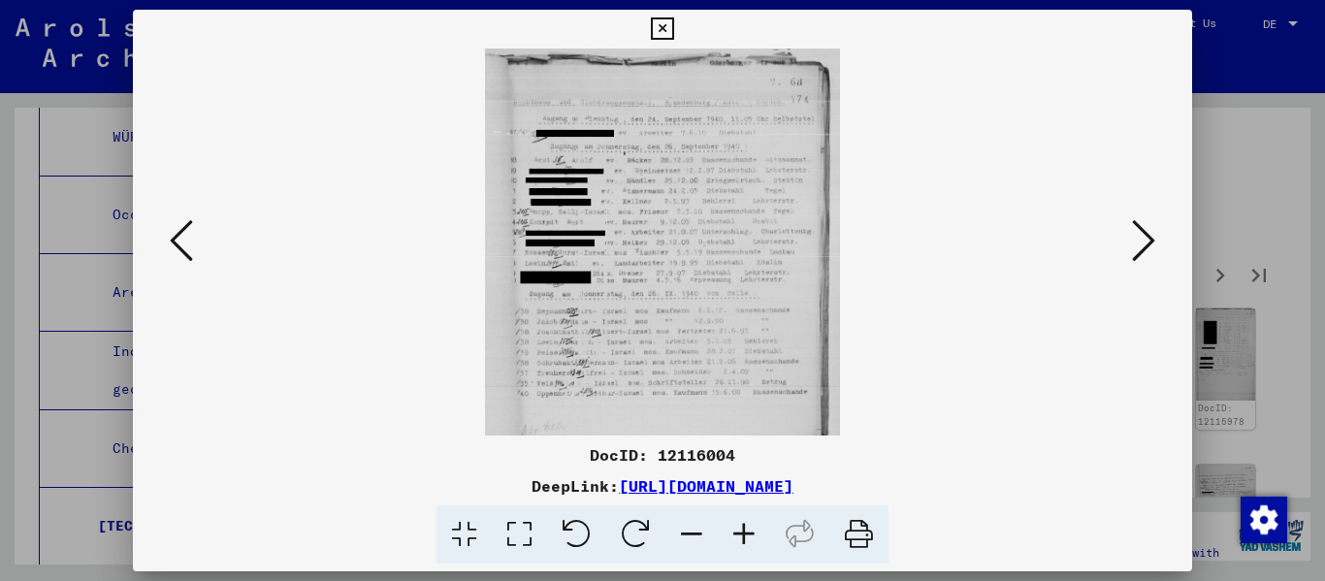
click at [682, 546] on icon at bounding box center [744, 534] width 52 height 59
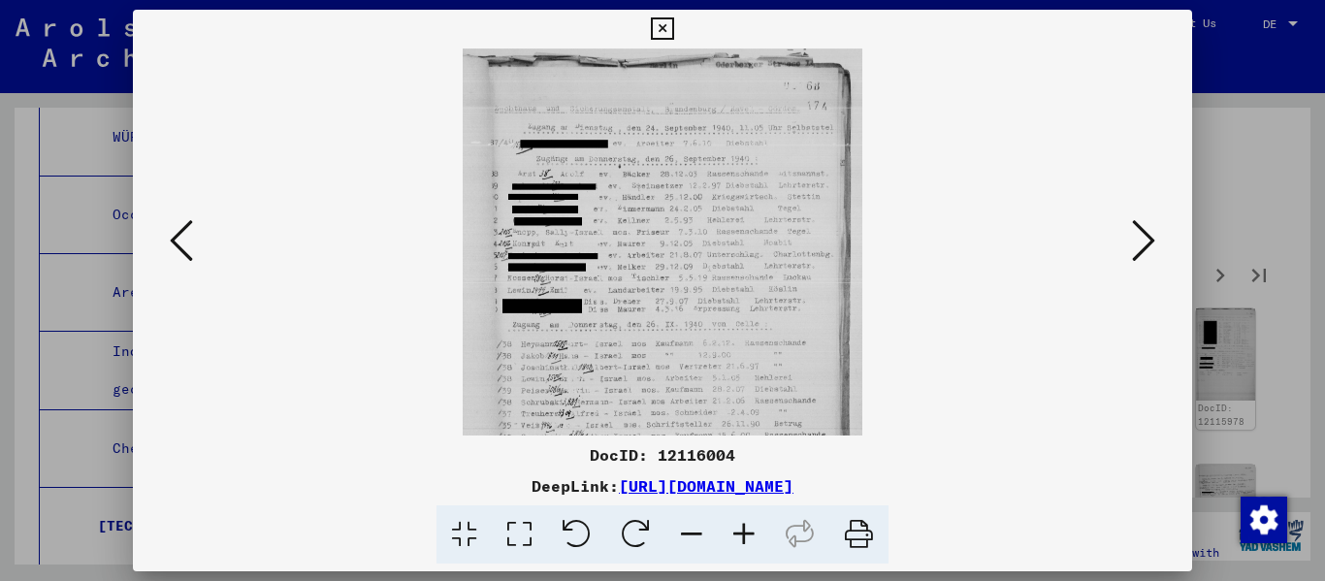
click at [682, 546] on icon at bounding box center [744, 534] width 52 height 59
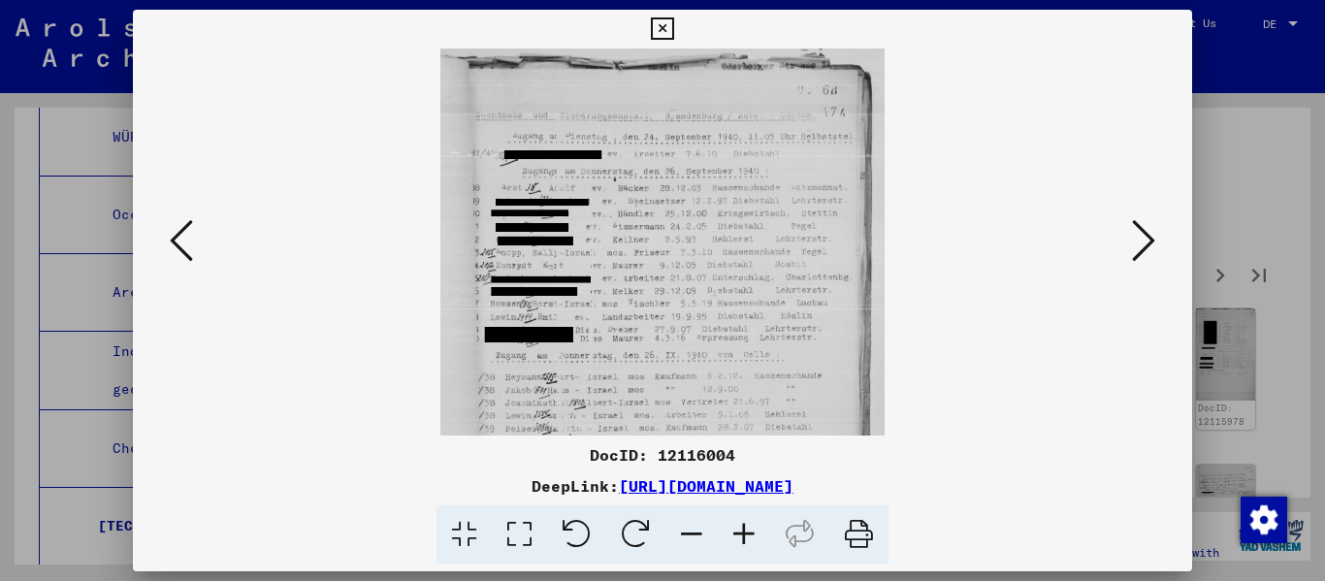
click at [682, 547] on icon at bounding box center [744, 534] width 52 height 59
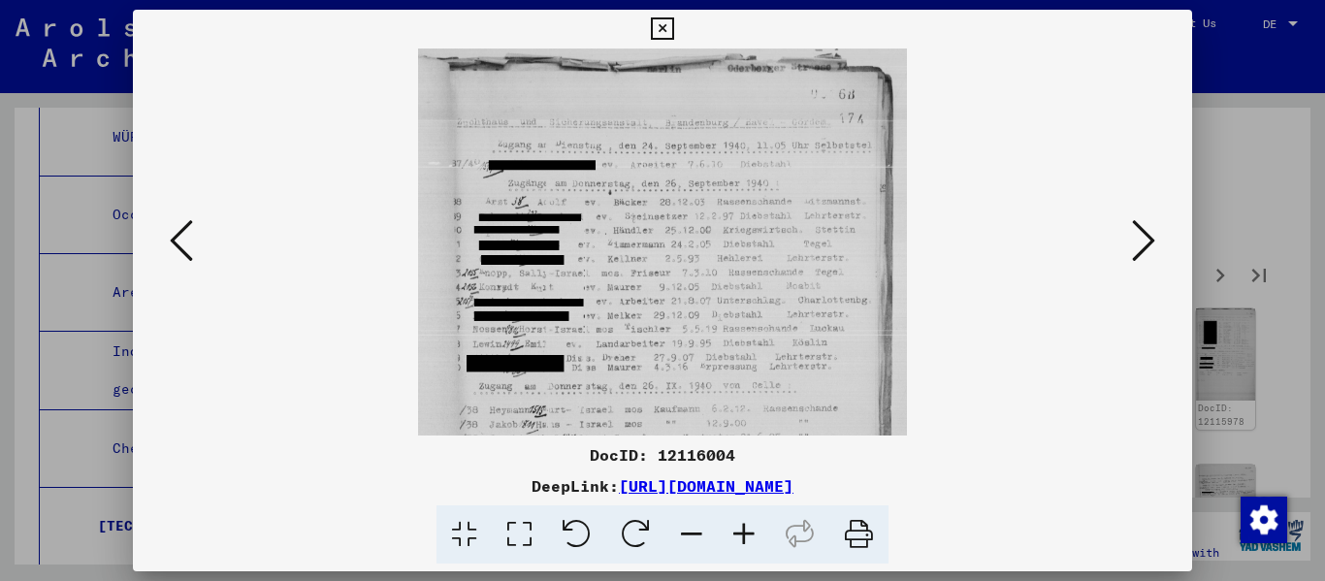
click at [682, 547] on icon at bounding box center [744, 534] width 52 height 59
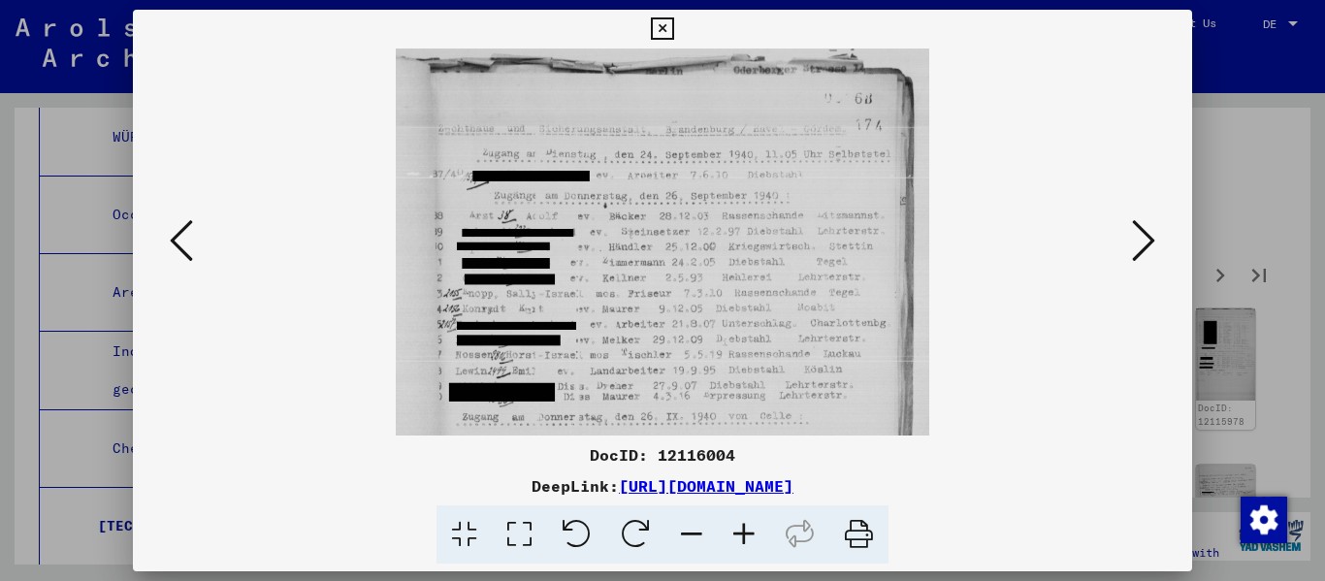
click at [682, 547] on icon at bounding box center [744, 534] width 52 height 59
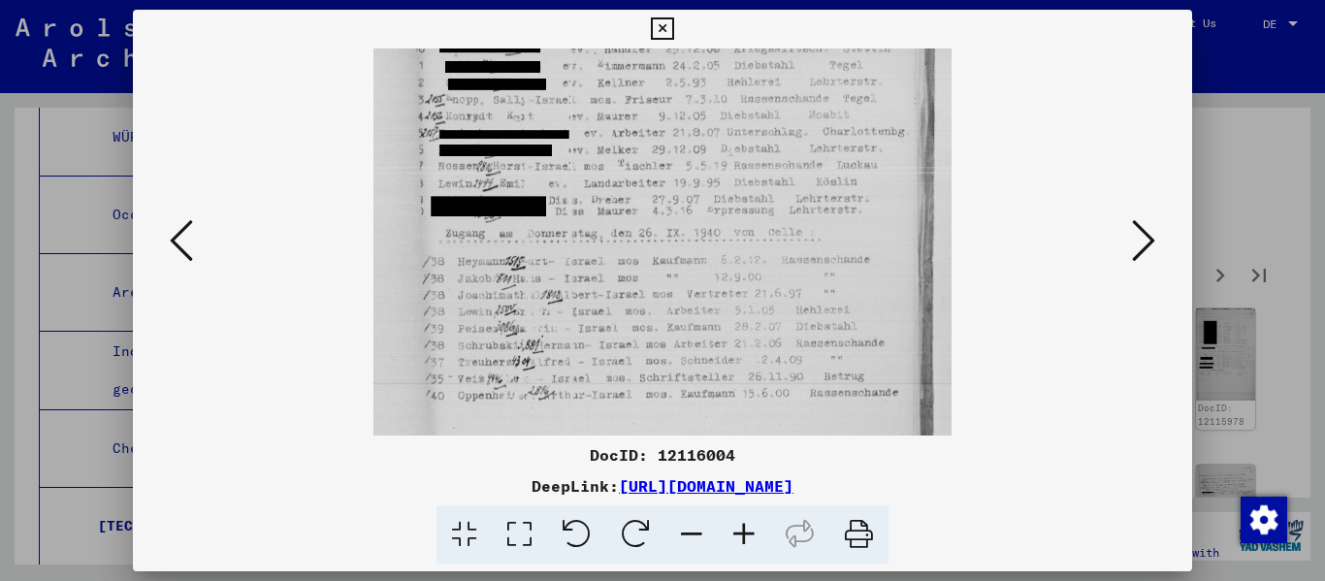
drag, startPoint x: 741, startPoint y: 377, endPoint x: 772, endPoint y: 151, distance: 228.0
click at [682, 153] on img at bounding box center [662, 148] width 578 height 629
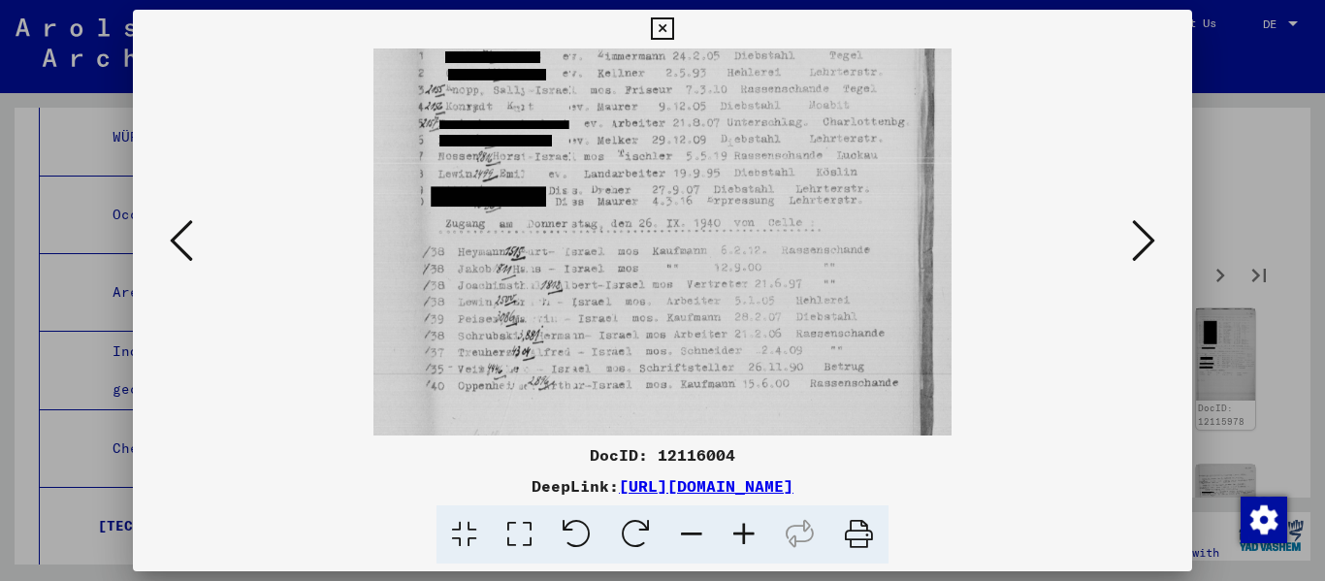
click at [682, 235] on icon at bounding box center [1143, 240] width 23 height 47
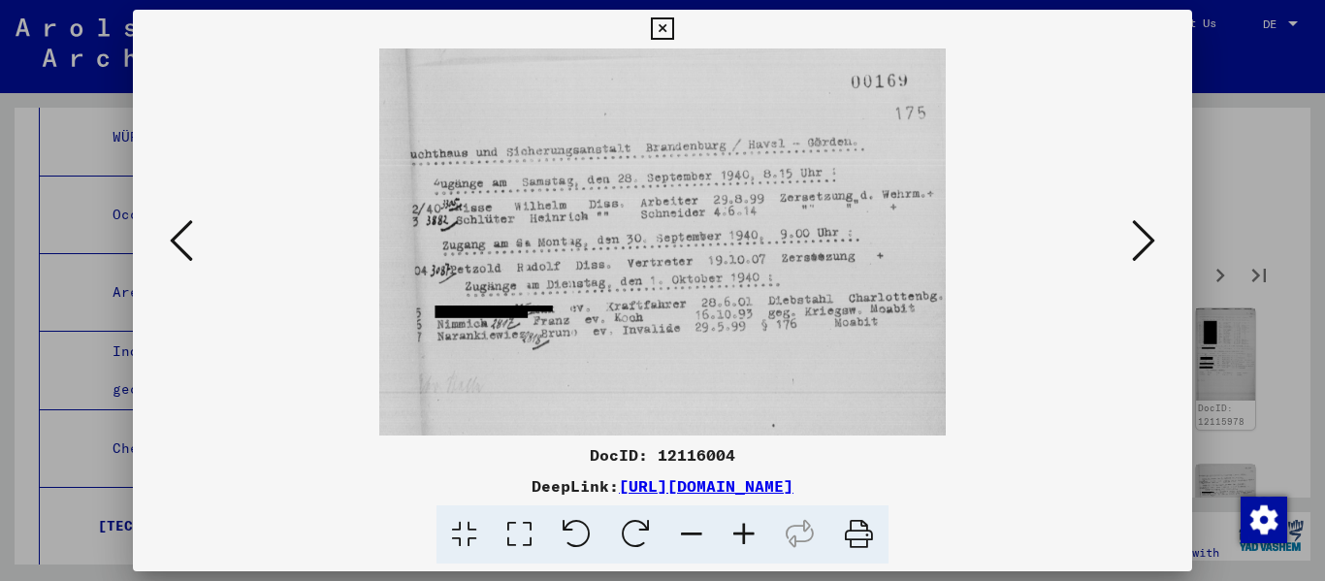
click at [682, 235] on icon at bounding box center [1143, 240] width 23 height 47
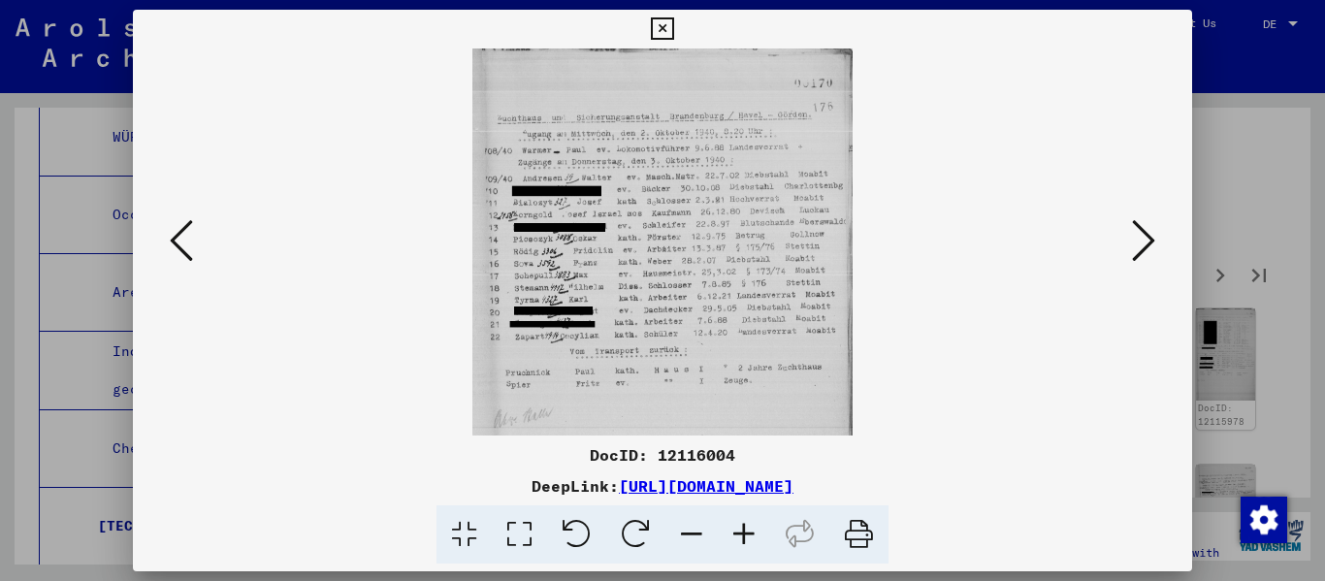
click at [682, 235] on icon at bounding box center [1143, 240] width 23 height 47
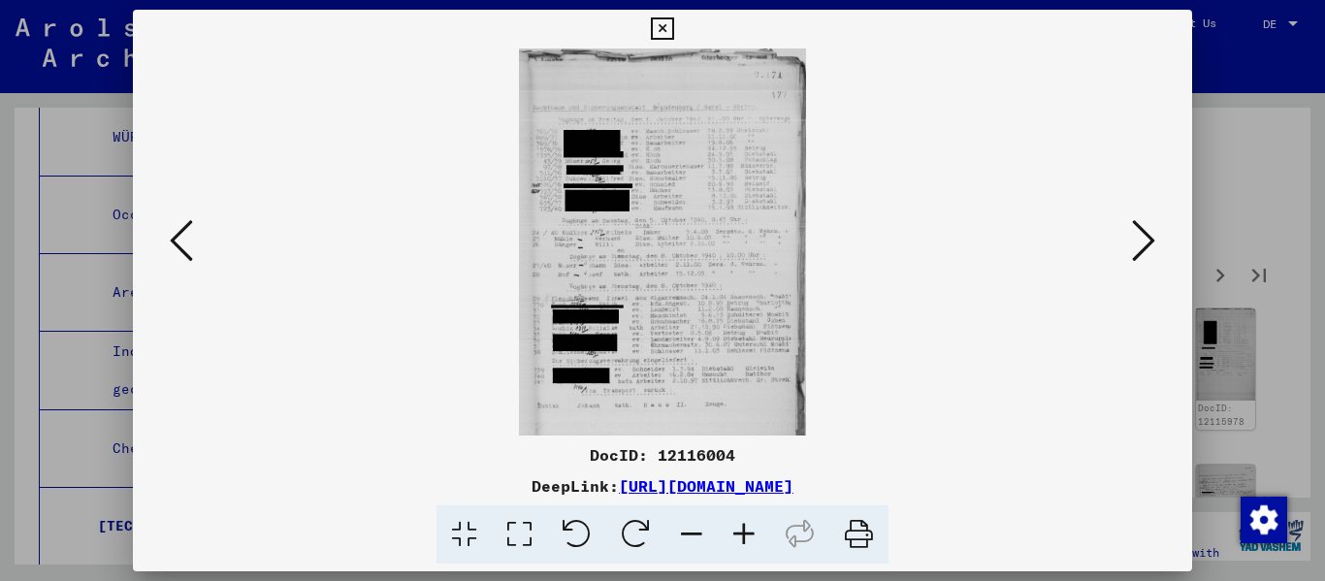
click at [682, 546] on icon at bounding box center [744, 534] width 52 height 59
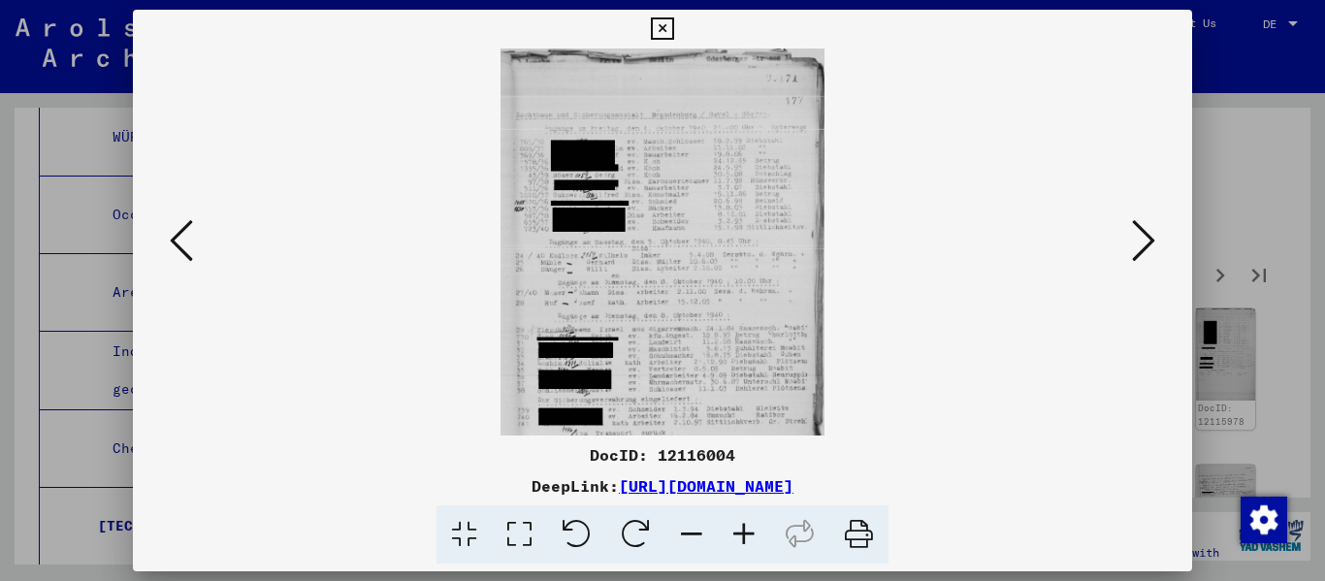
click at [682, 546] on icon at bounding box center [744, 534] width 52 height 59
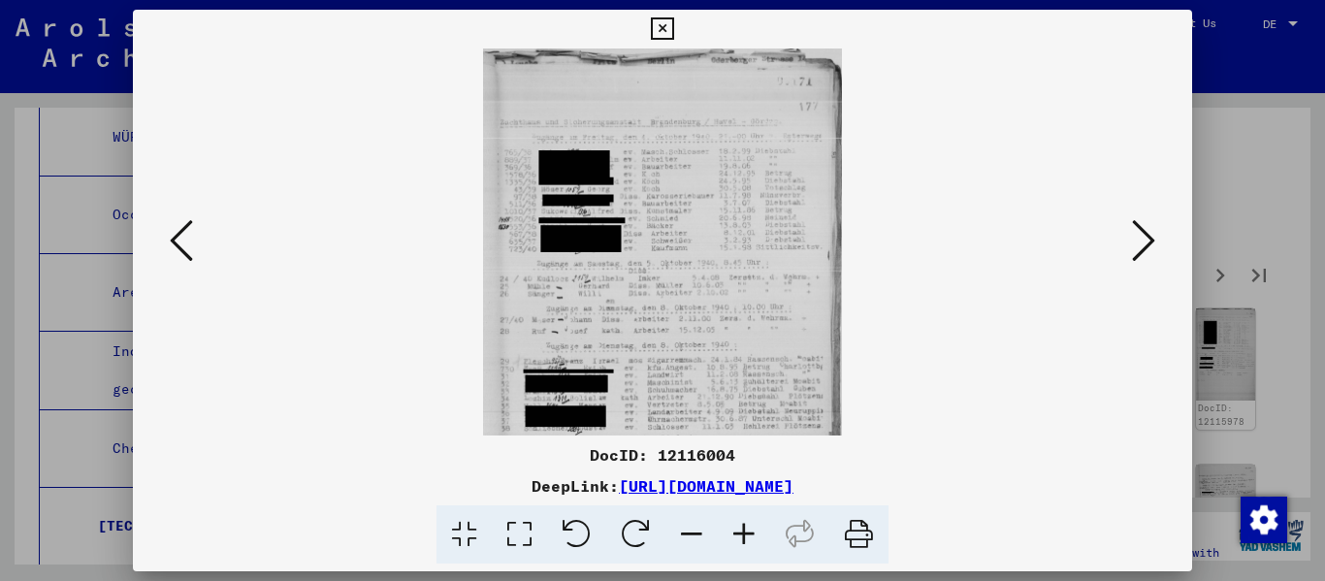
click at [682, 546] on icon at bounding box center [744, 534] width 52 height 59
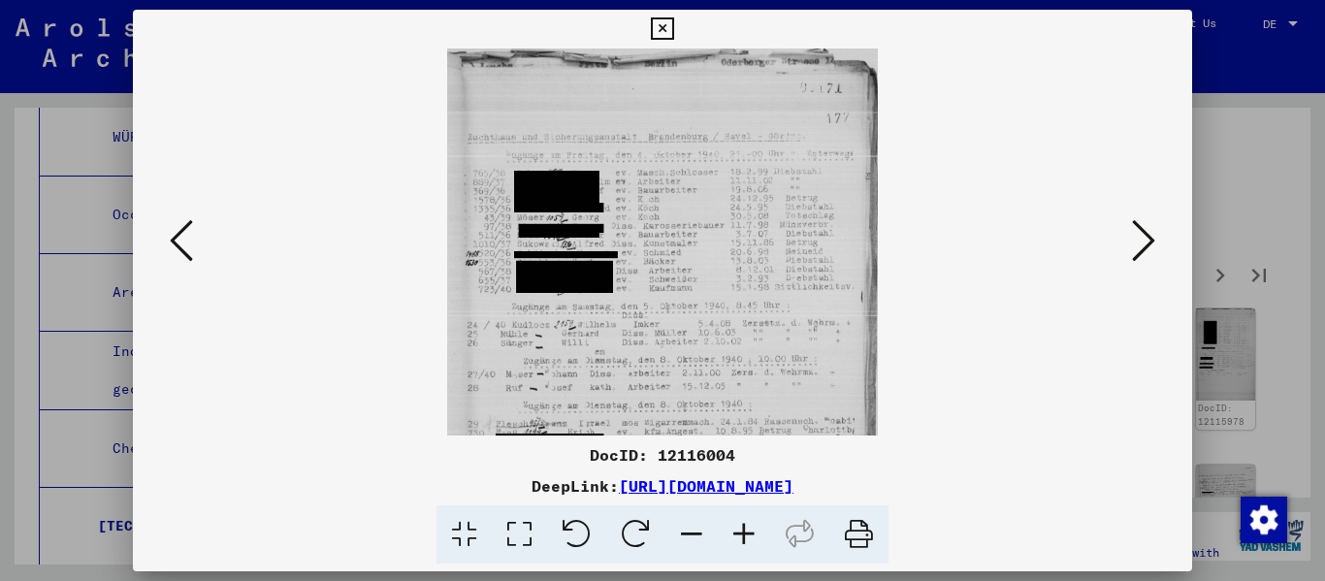
click at [682, 546] on icon at bounding box center [744, 534] width 52 height 59
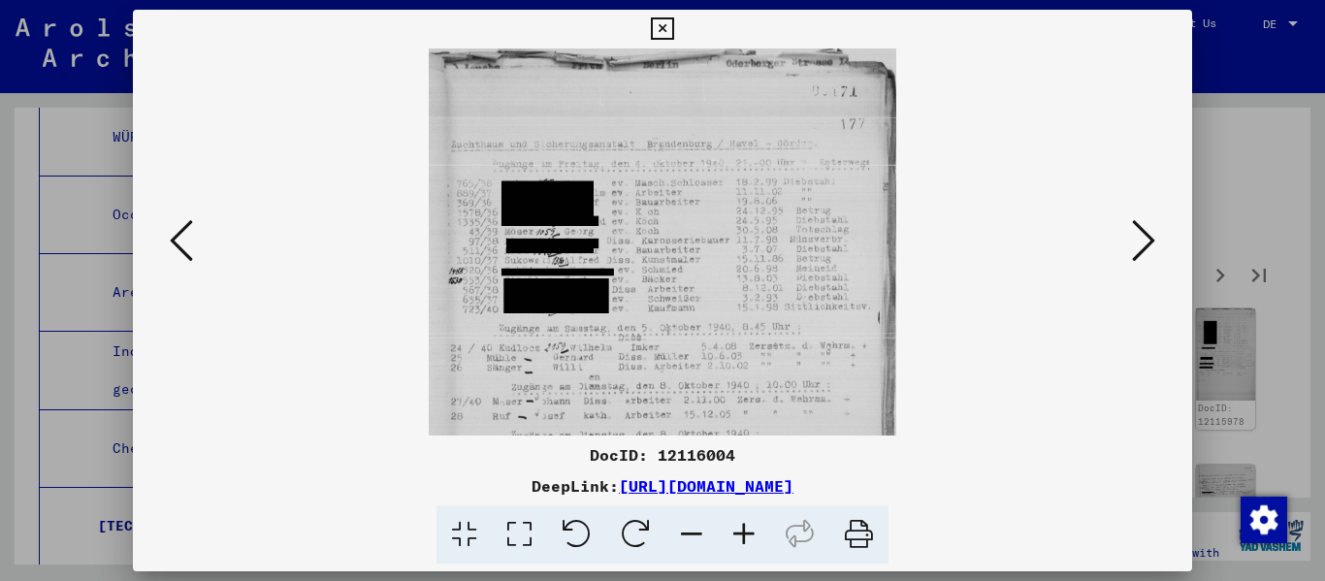
click at [682, 546] on icon at bounding box center [744, 534] width 52 height 59
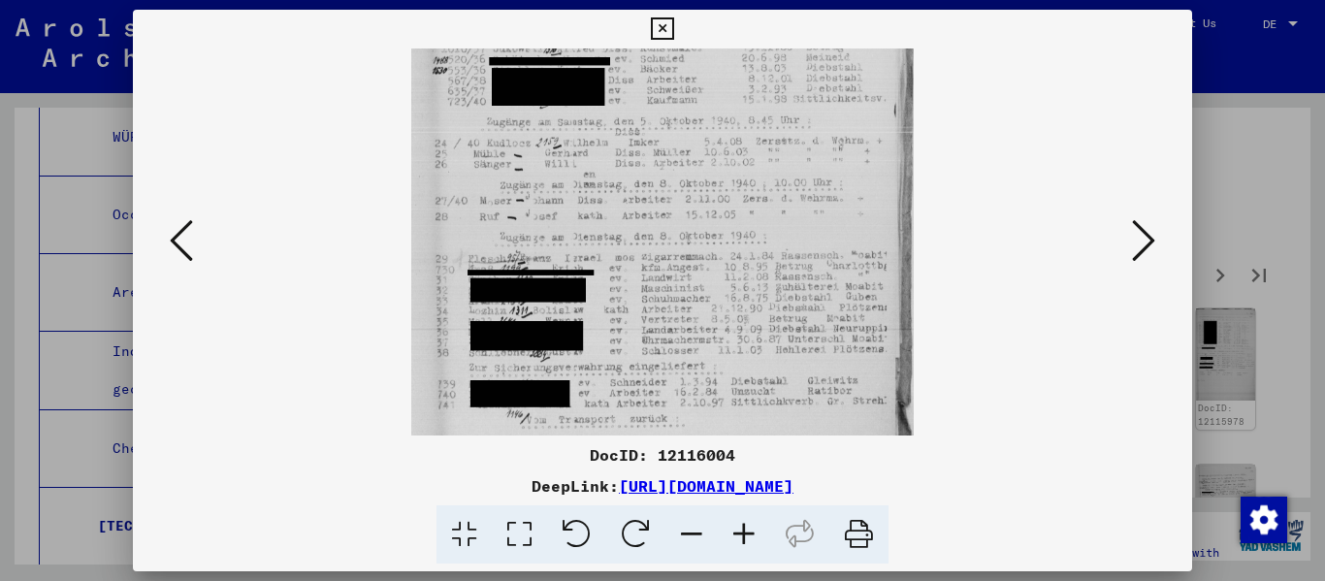
scroll to position [233, 0]
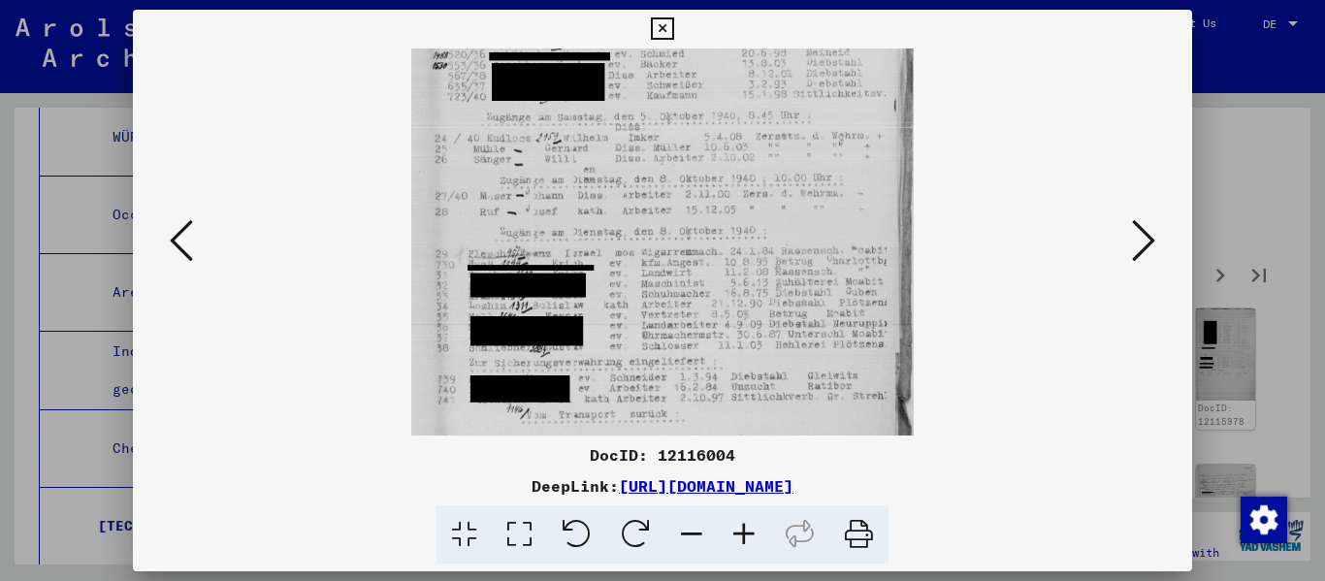
drag, startPoint x: 692, startPoint y: 366, endPoint x: 694, endPoint y: 133, distance: 232.7
click at [682, 133] on img at bounding box center [662, 155] width 503 height 678
click at [682, 240] on icon at bounding box center [1143, 240] width 23 height 47
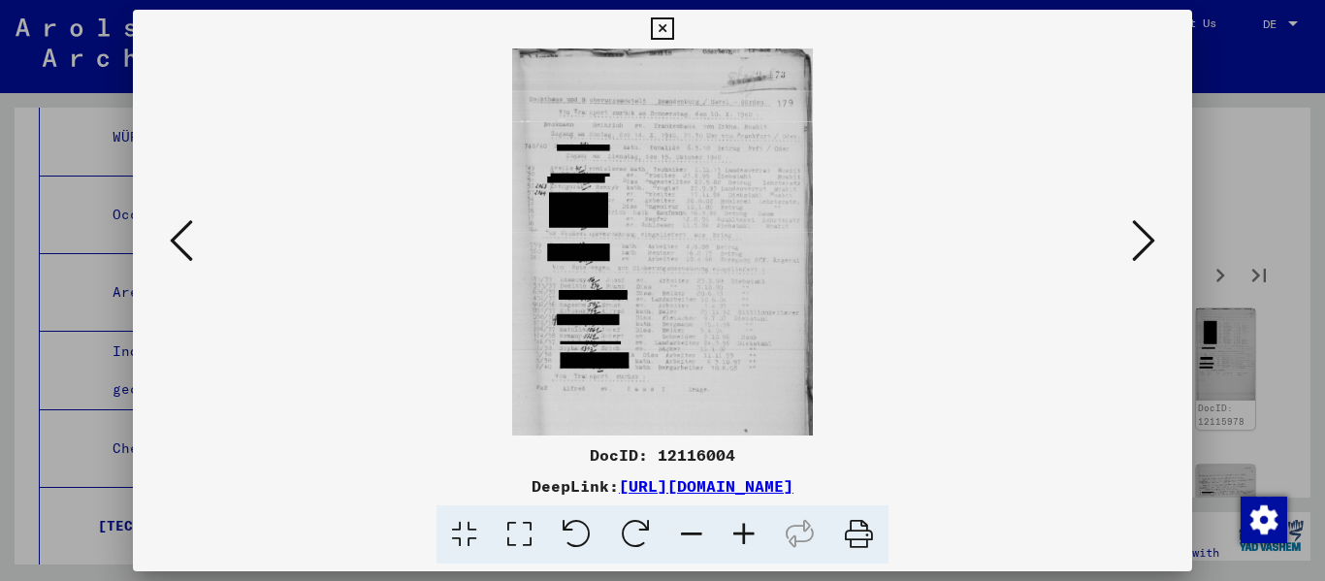
click at [682, 538] on icon at bounding box center [744, 534] width 52 height 59
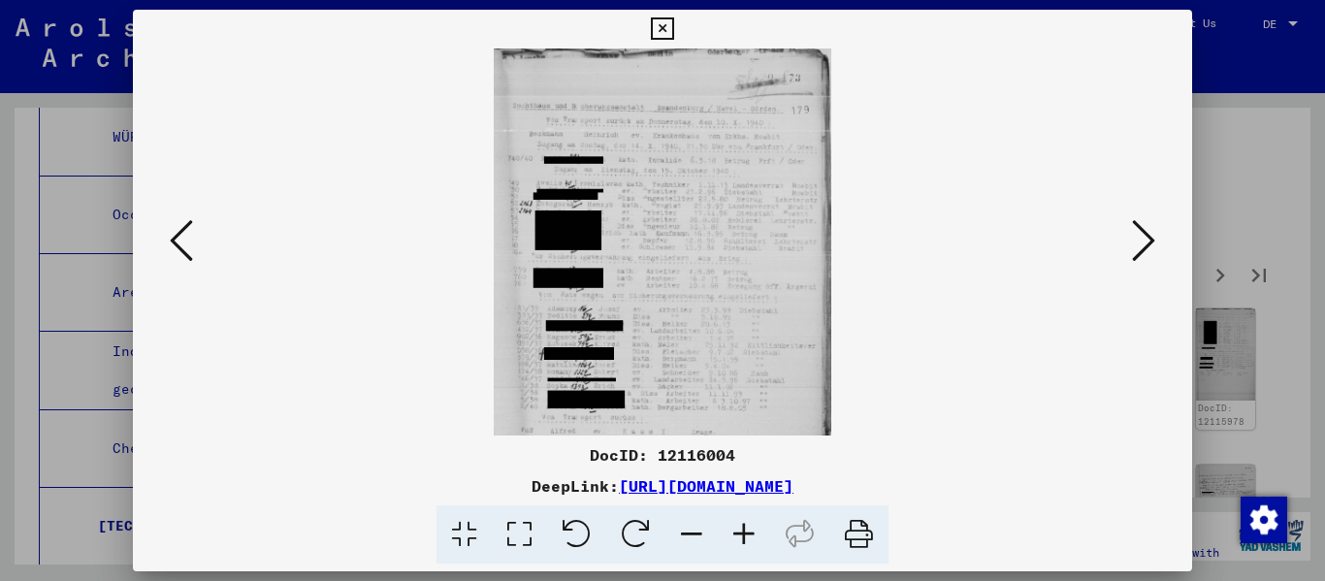
click at [682, 538] on icon at bounding box center [744, 534] width 52 height 59
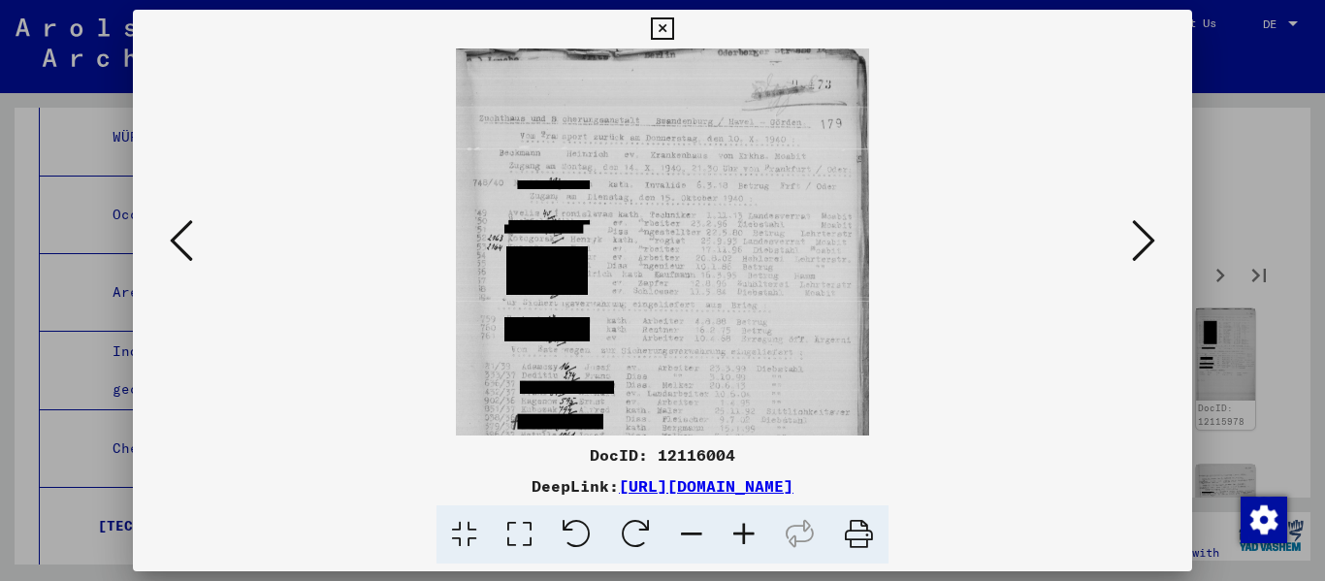
click at [682, 538] on icon at bounding box center [744, 534] width 52 height 59
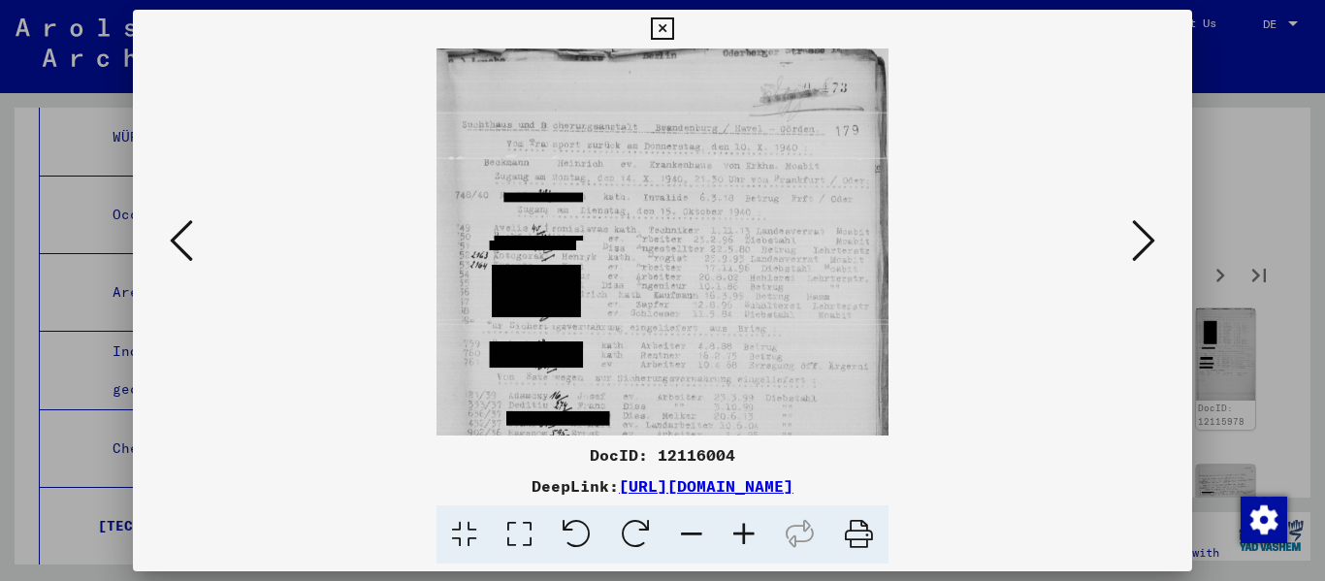
click at [682, 536] on icon at bounding box center [744, 534] width 52 height 59
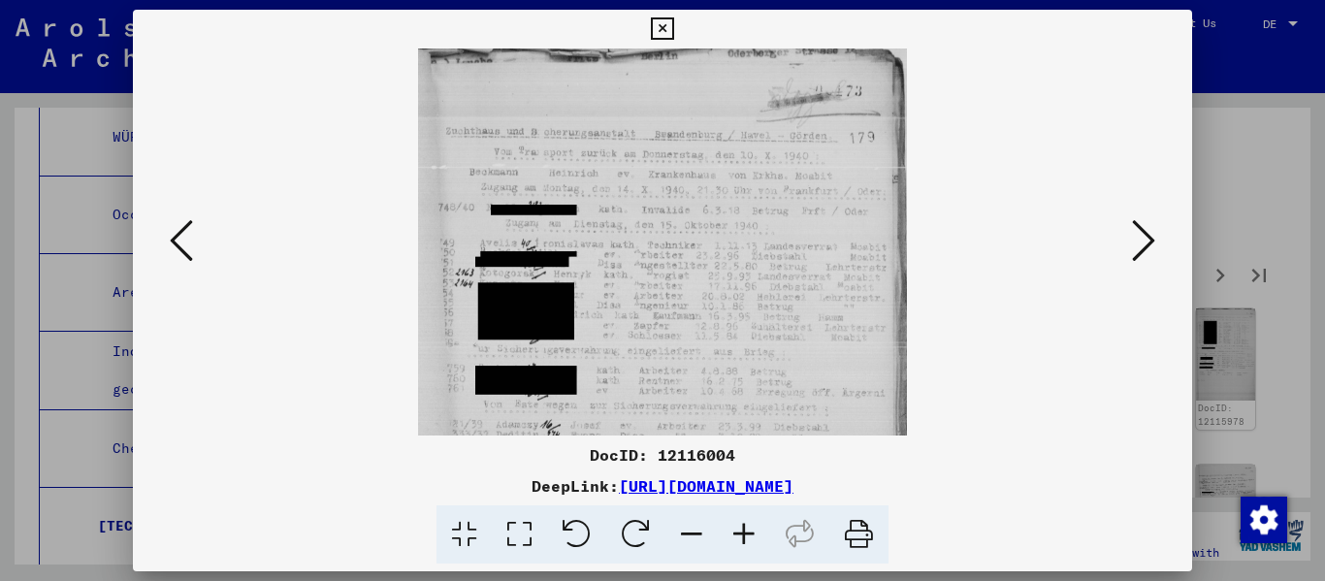
click at [682, 535] on icon at bounding box center [744, 534] width 52 height 59
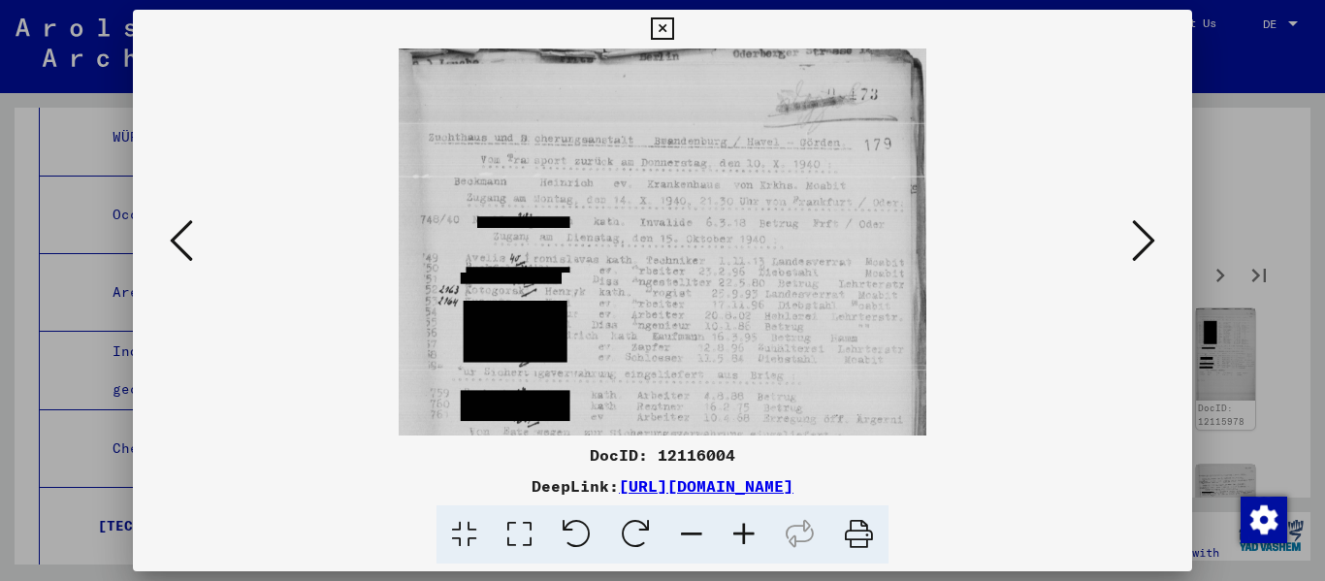
click at [682, 535] on icon at bounding box center [744, 534] width 52 height 59
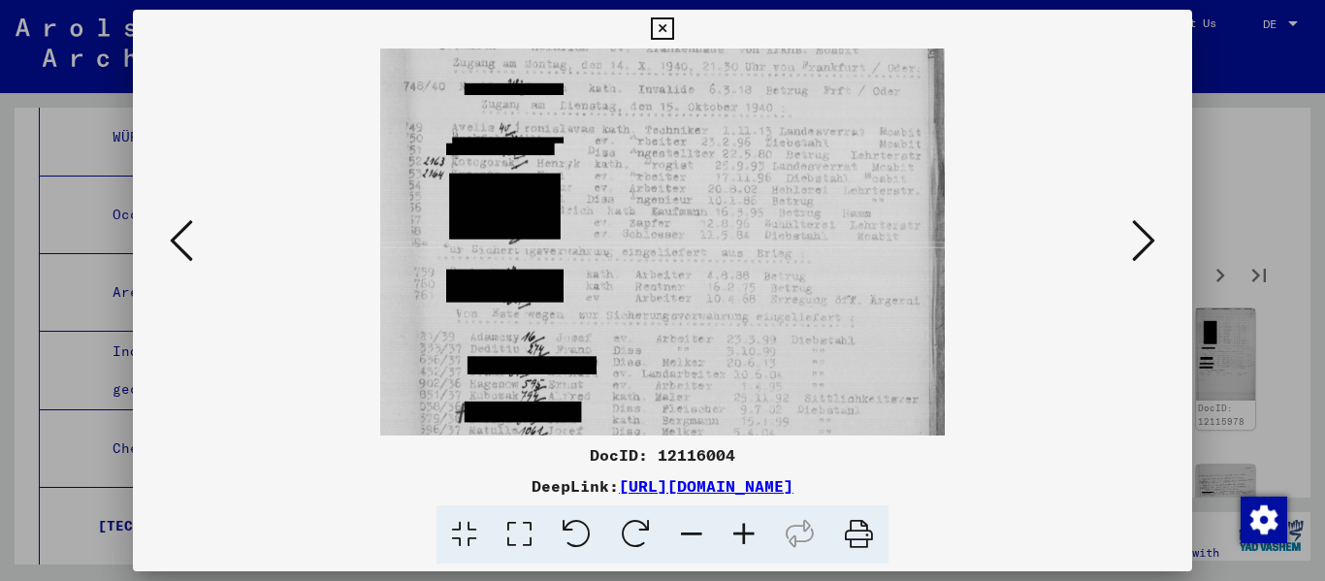
drag, startPoint x: 599, startPoint y: 333, endPoint x: 615, endPoint y: 145, distance: 187.8
click at [613, 151] on img at bounding box center [662, 266] width 564 height 726
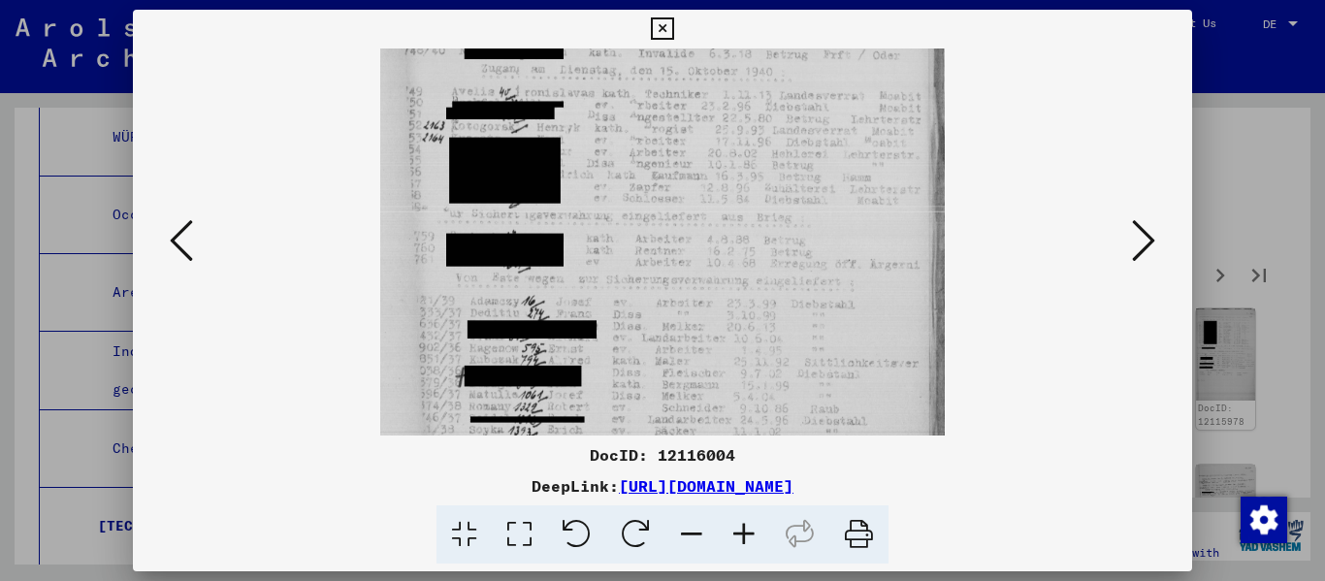
scroll to position [339, 0]
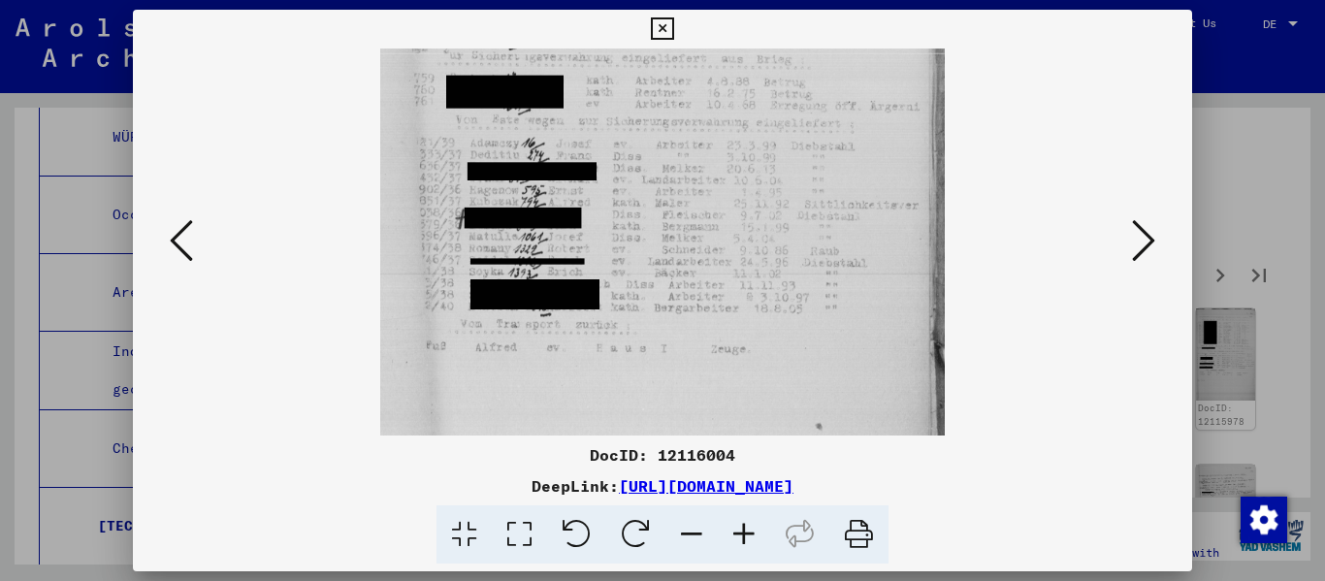
drag, startPoint x: 658, startPoint y: 367, endPoint x: 696, endPoint y: 98, distance: 271.2
click at [682, 98] on img at bounding box center [662, 72] width 564 height 726
click at [682, 243] on icon at bounding box center [1143, 240] width 23 height 47
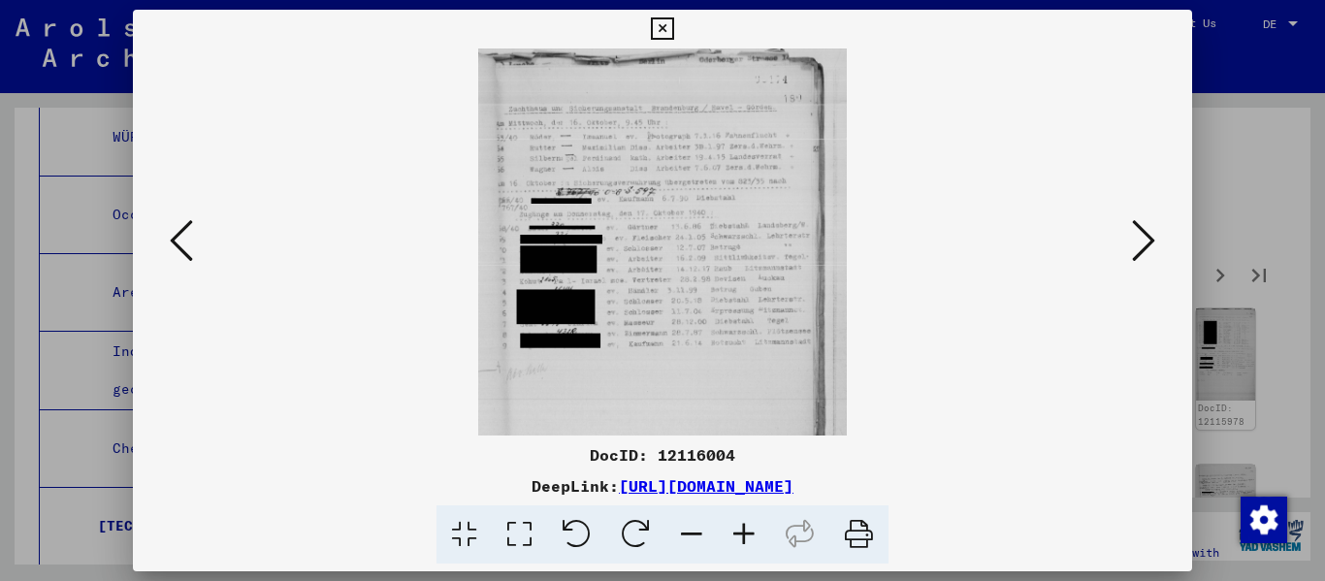
click at [682, 535] on icon at bounding box center [744, 534] width 52 height 59
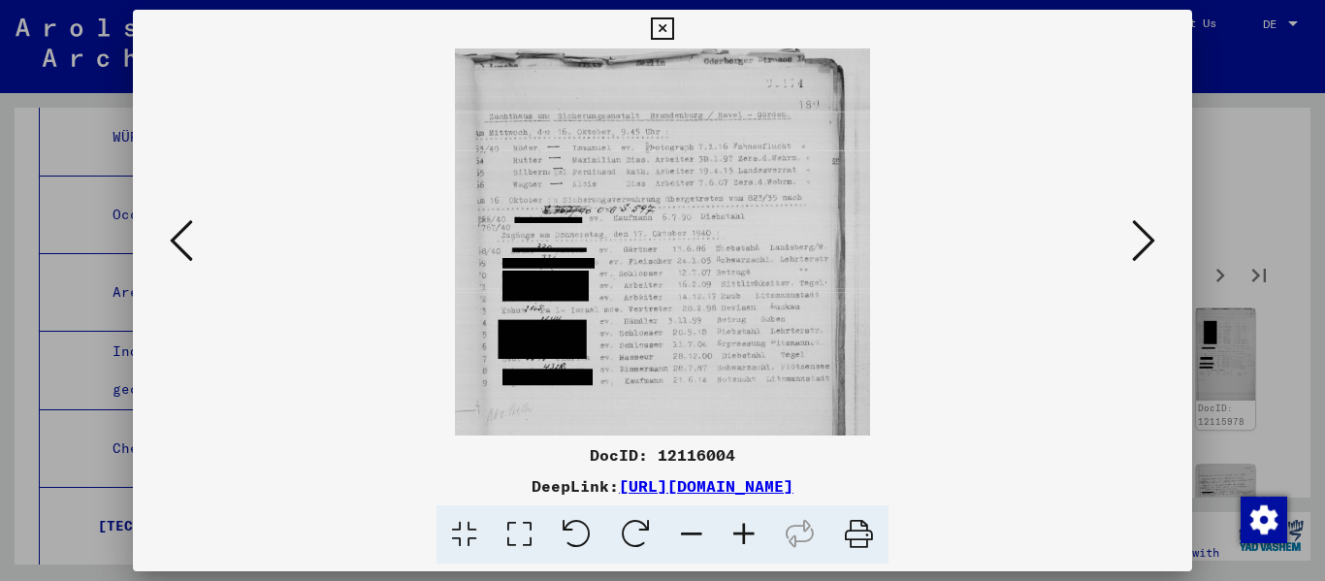
click at [682, 535] on icon at bounding box center [744, 534] width 52 height 59
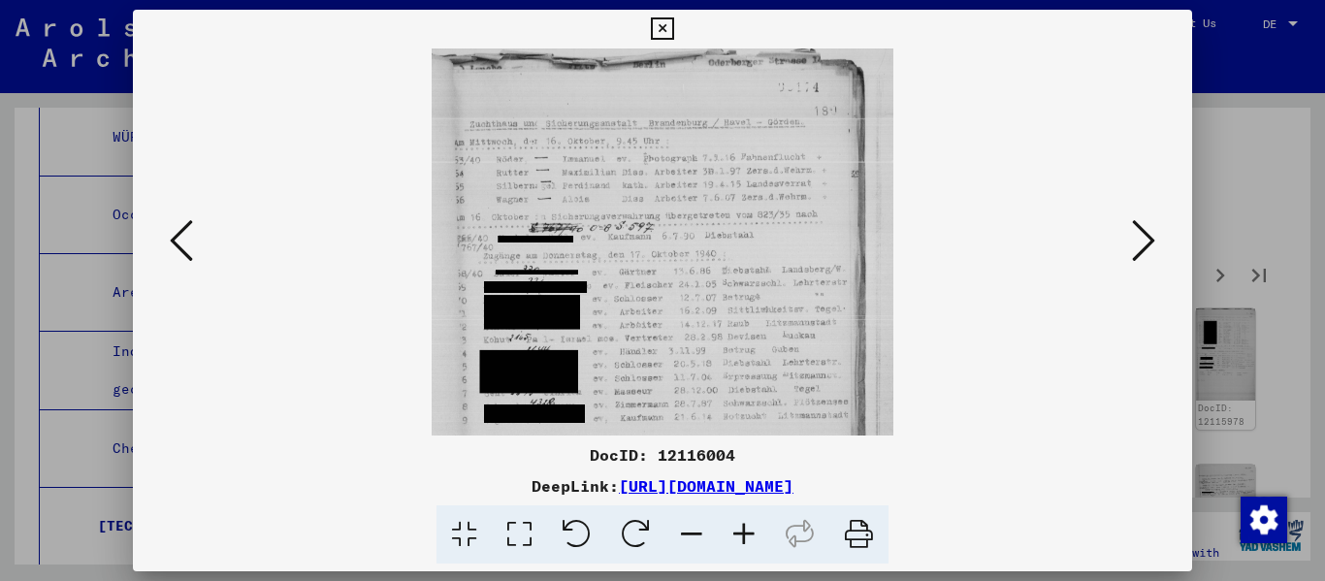
click at [682, 535] on icon at bounding box center [744, 534] width 52 height 59
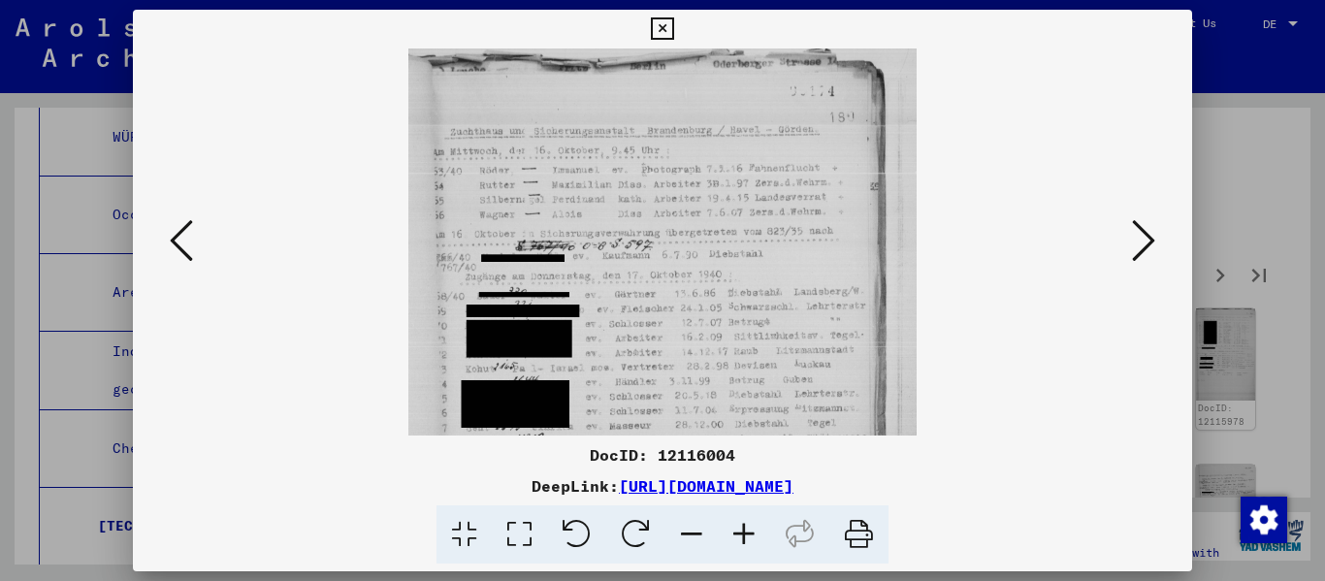
click at [682, 535] on icon at bounding box center [744, 534] width 52 height 59
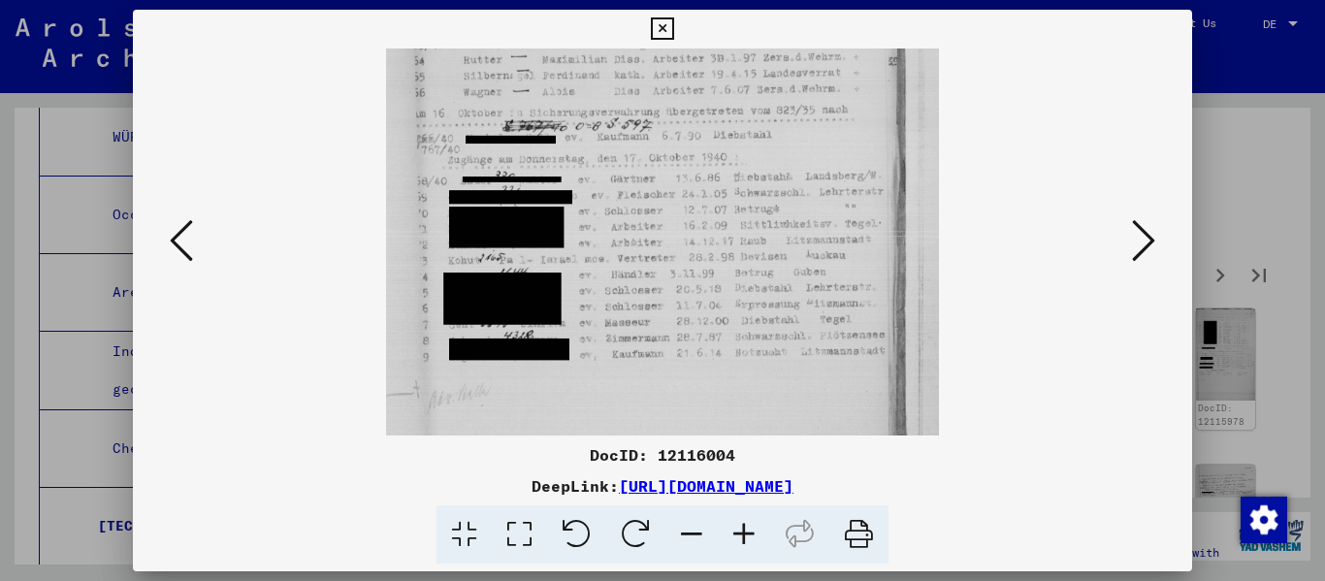
scroll to position [179, 0]
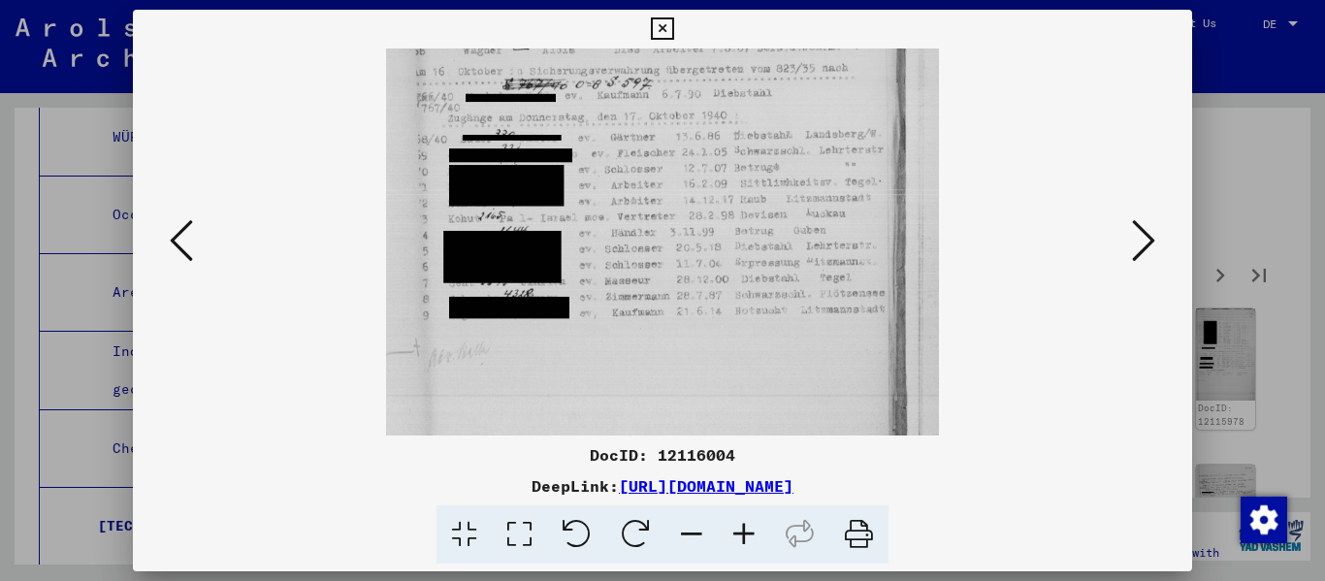
drag, startPoint x: 736, startPoint y: 228, endPoint x: 744, endPoint y: 166, distance: 62.5
click at [682, 166] on img at bounding box center [663, 159] width 554 height 581
click at [682, 252] on icon at bounding box center [1143, 240] width 23 height 47
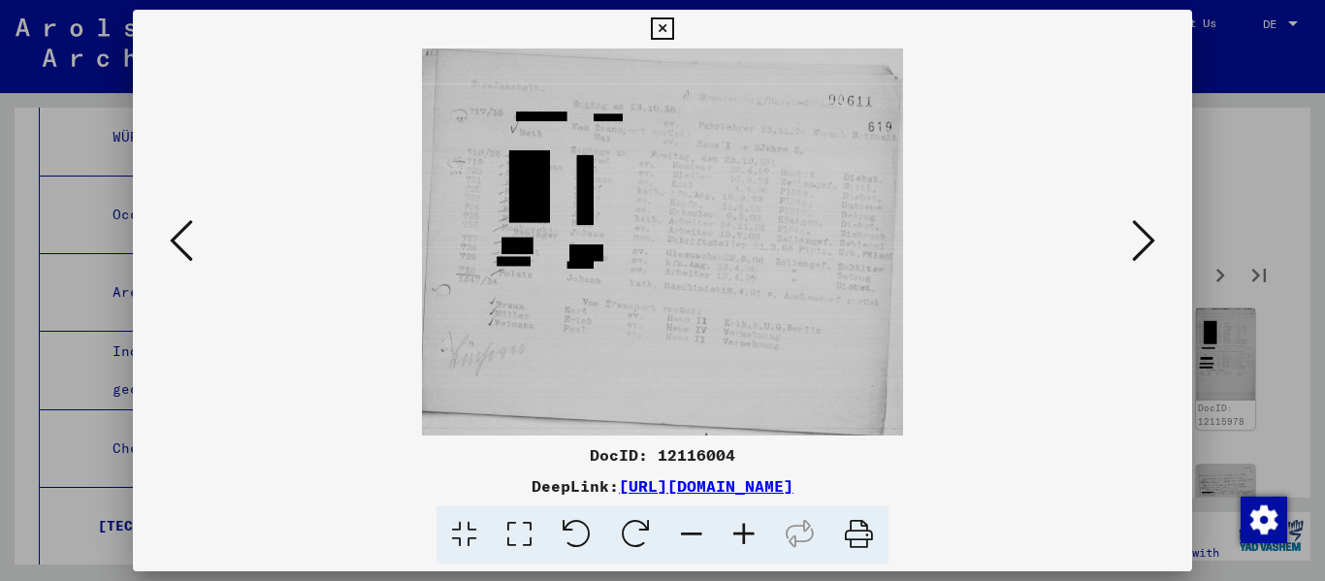
scroll to position [0, 0]
click at [682, 245] on icon at bounding box center [1143, 240] width 23 height 47
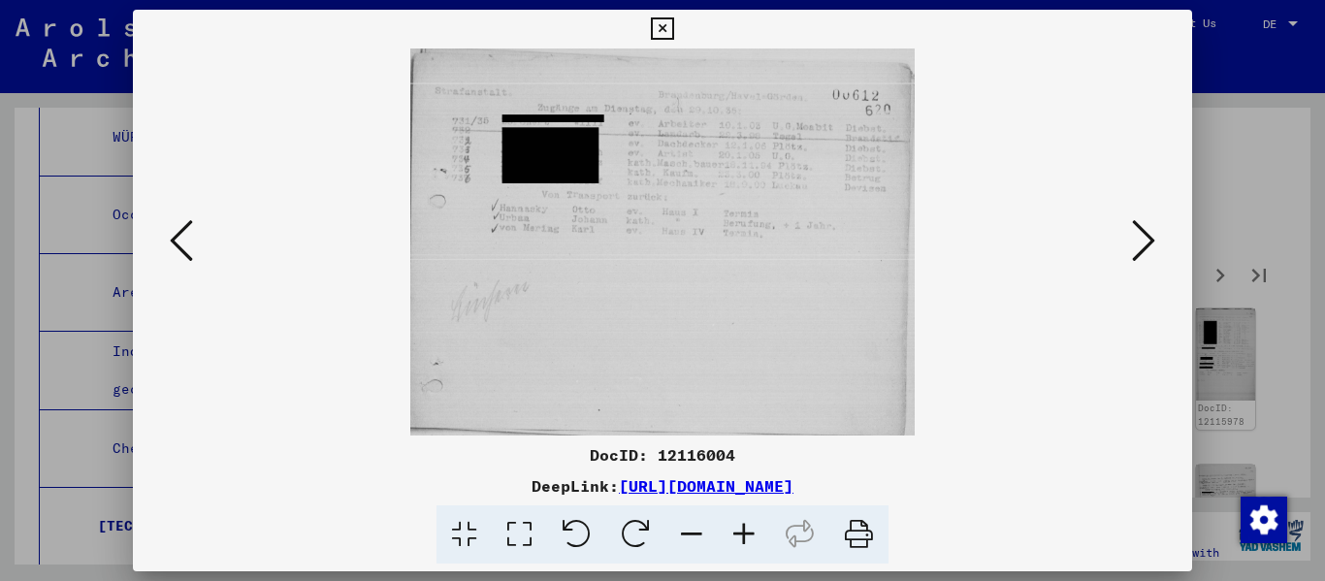
click at [682, 245] on icon at bounding box center [1143, 240] width 23 height 47
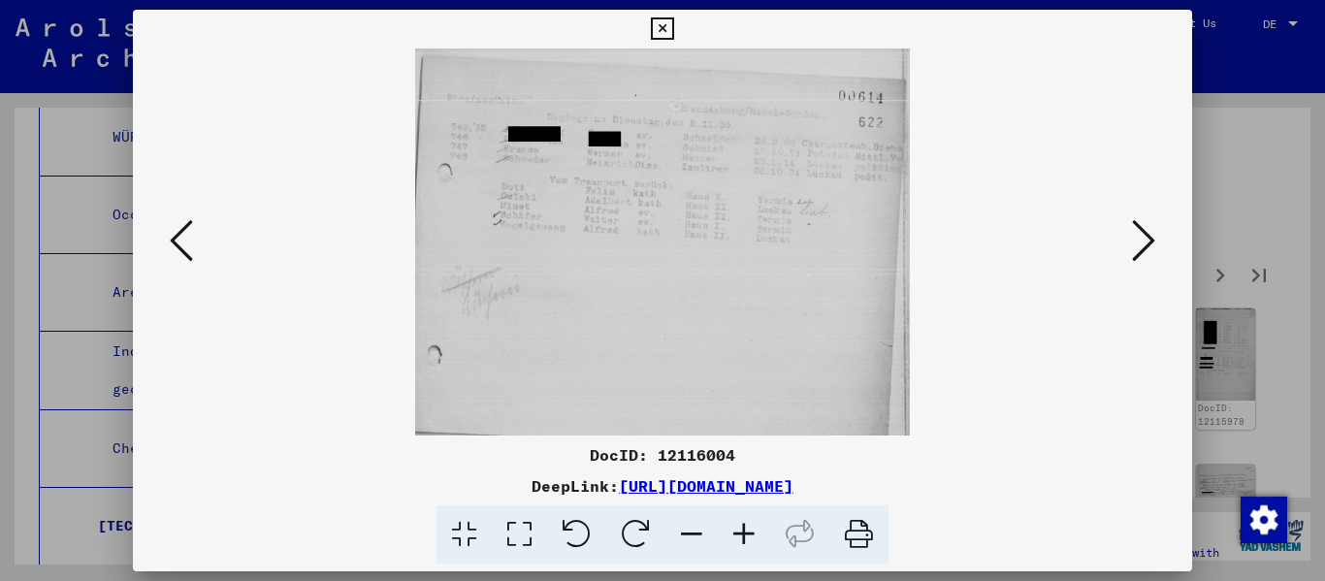
click at [682, 245] on icon at bounding box center [1143, 240] width 23 height 47
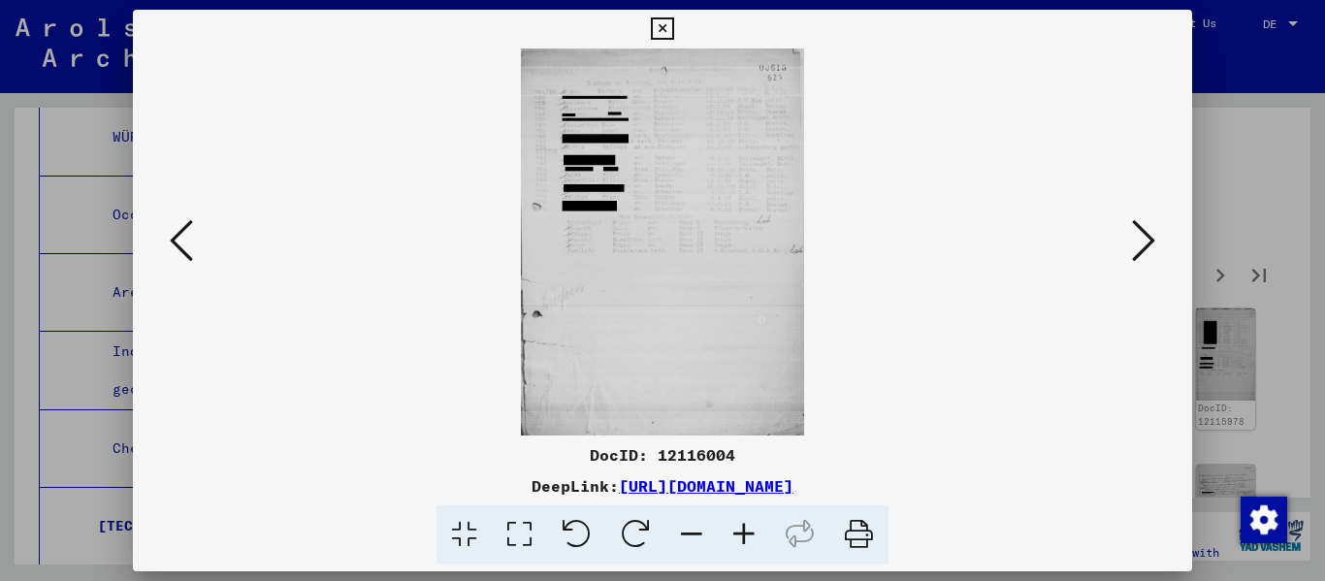
click at [682, 532] on icon at bounding box center [744, 534] width 52 height 59
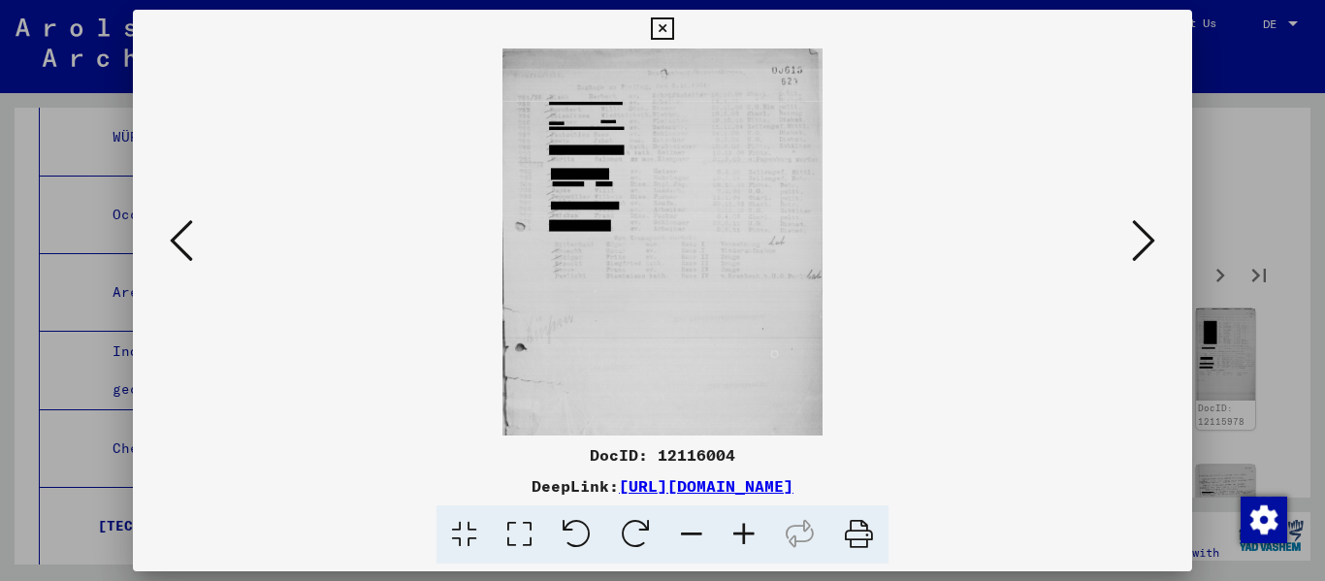
click at [682, 532] on icon at bounding box center [744, 534] width 52 height 59
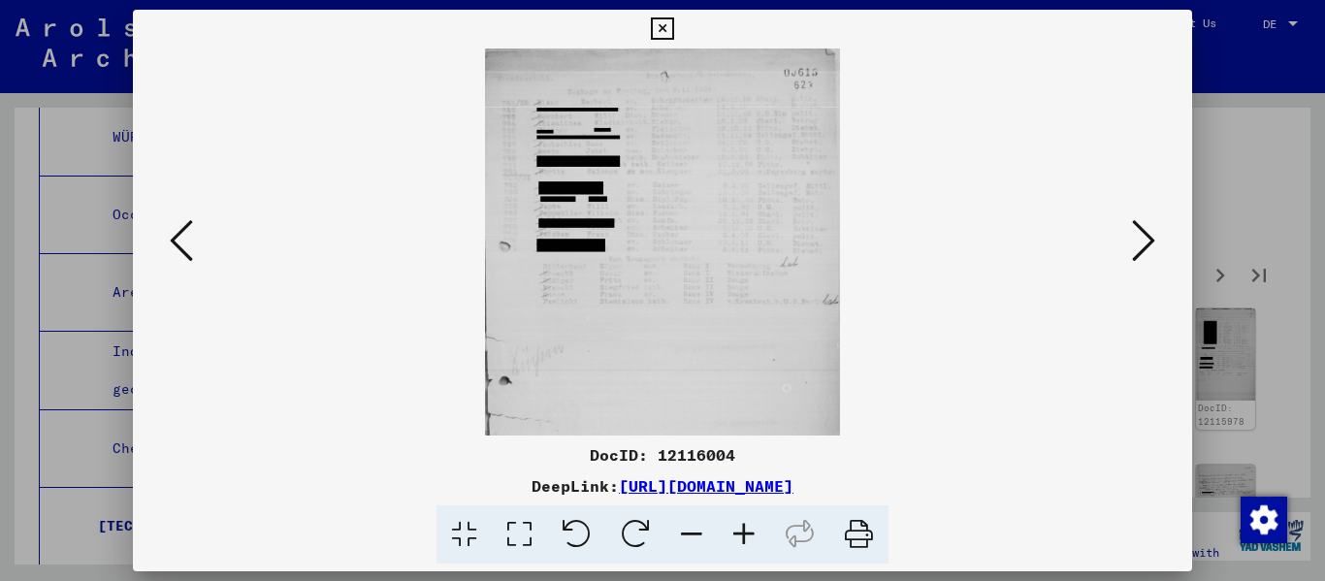
click at [682, 532] on icon at bounding box center [744, 534] width 52 height 59
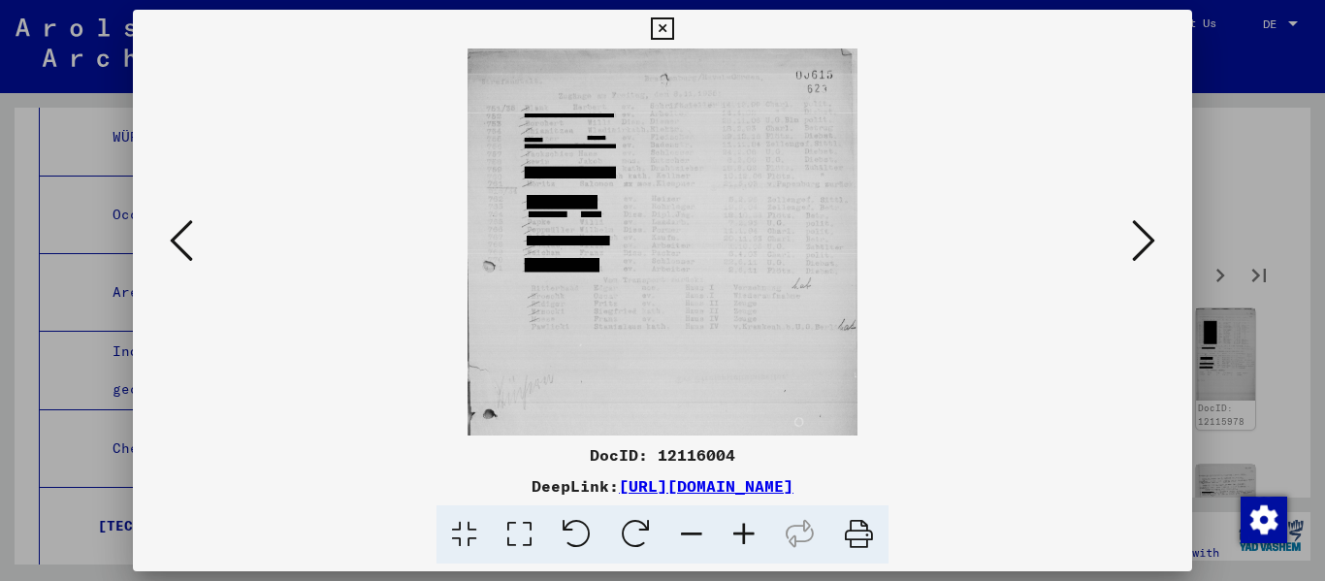
click at [682, 532] on icon at bounding box center [744, 534] width 52 height 59
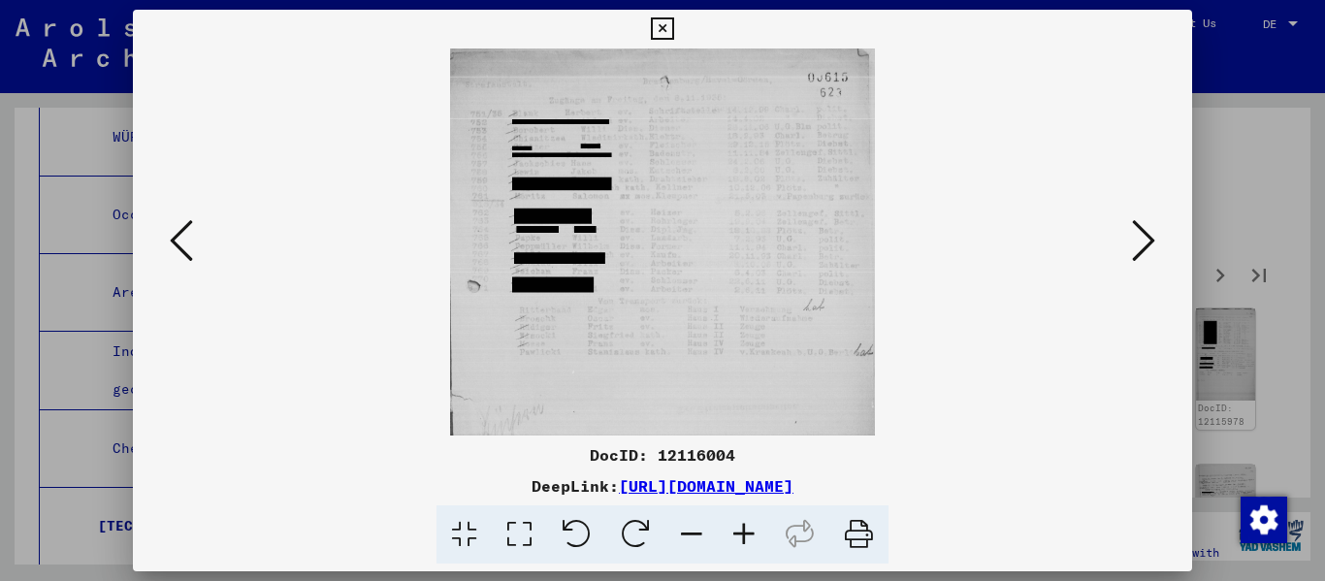
click at [682, 532] on icon at bounding box center [744, 534] width 52 height 59
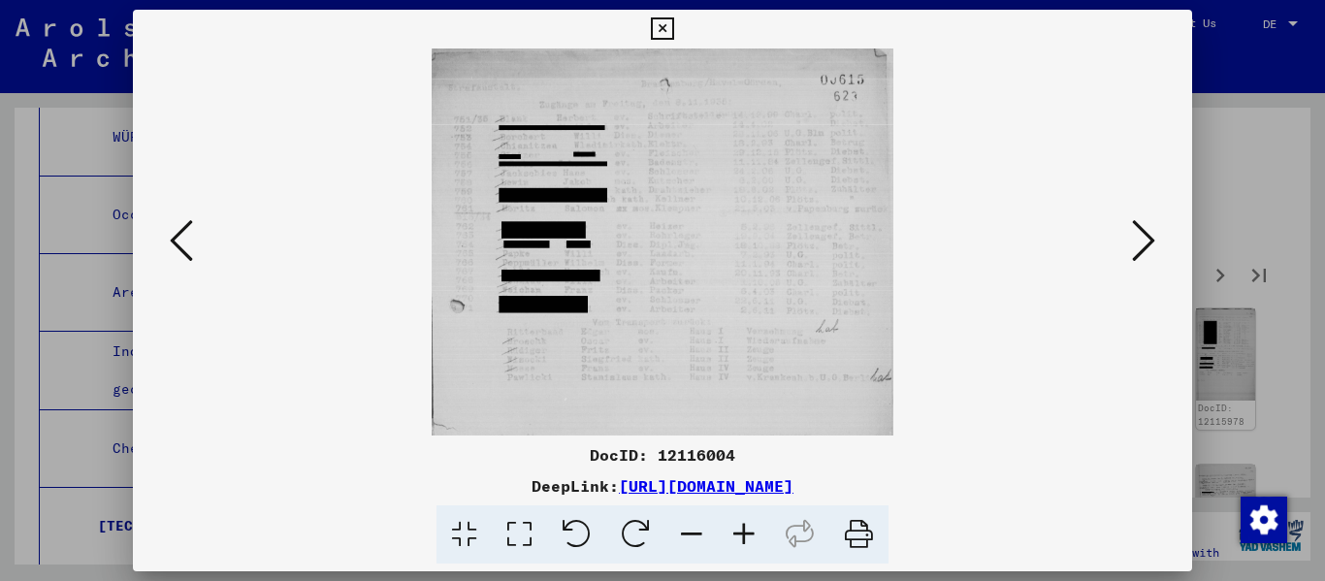
click at [682, 532] on icon at bounding box center [744, 534] width 52 height 59
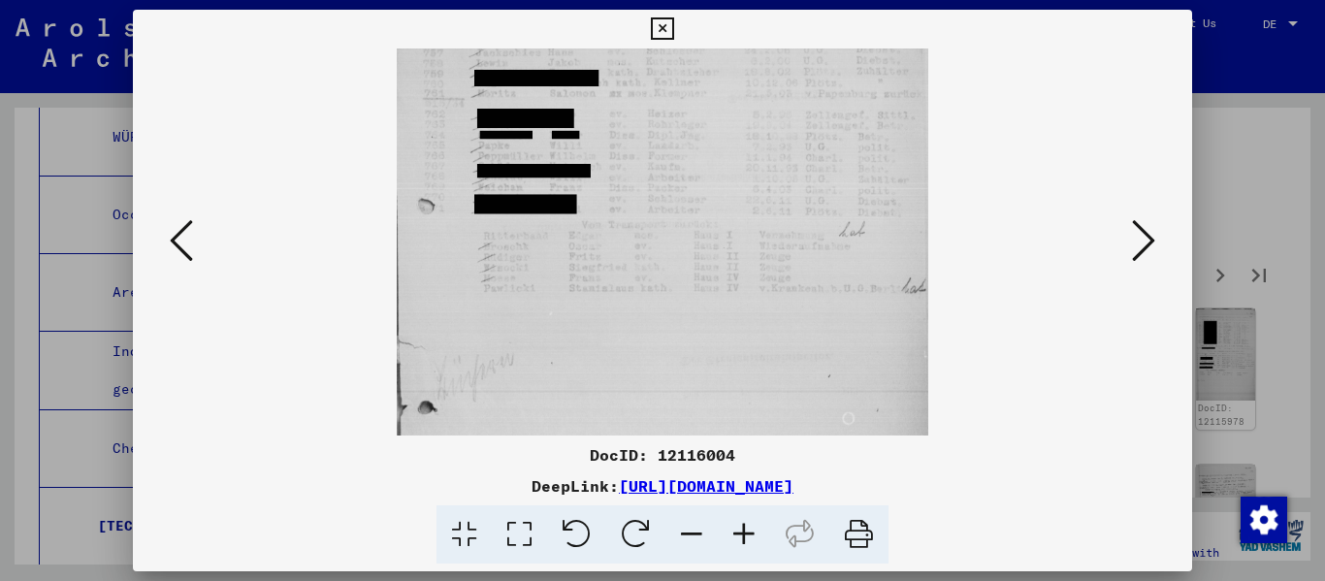
scroll to position [142, 0]
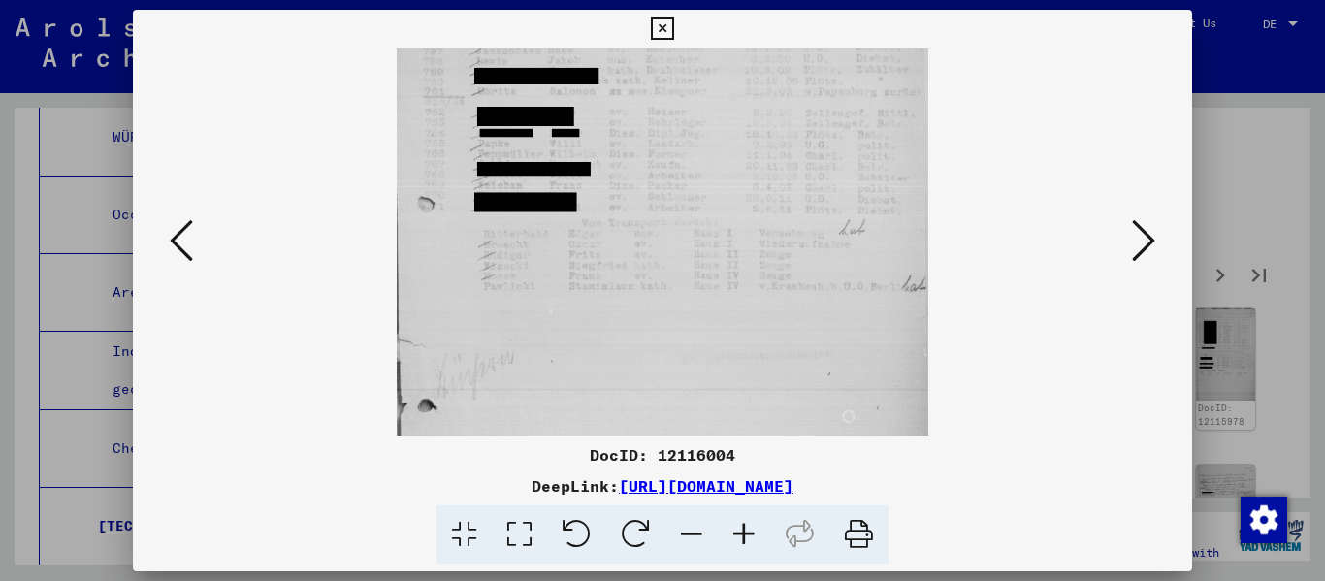
drag, startPoint x: 700, startPoint y: 359, endPoint x: 722, endPoint y: 217, distance: 143.3
click at [682, 217] on img at bounding box center [663, 270] width 532 height 726
click at [682, 251] on button at bounding box center [1143, 241] width 35 height 55
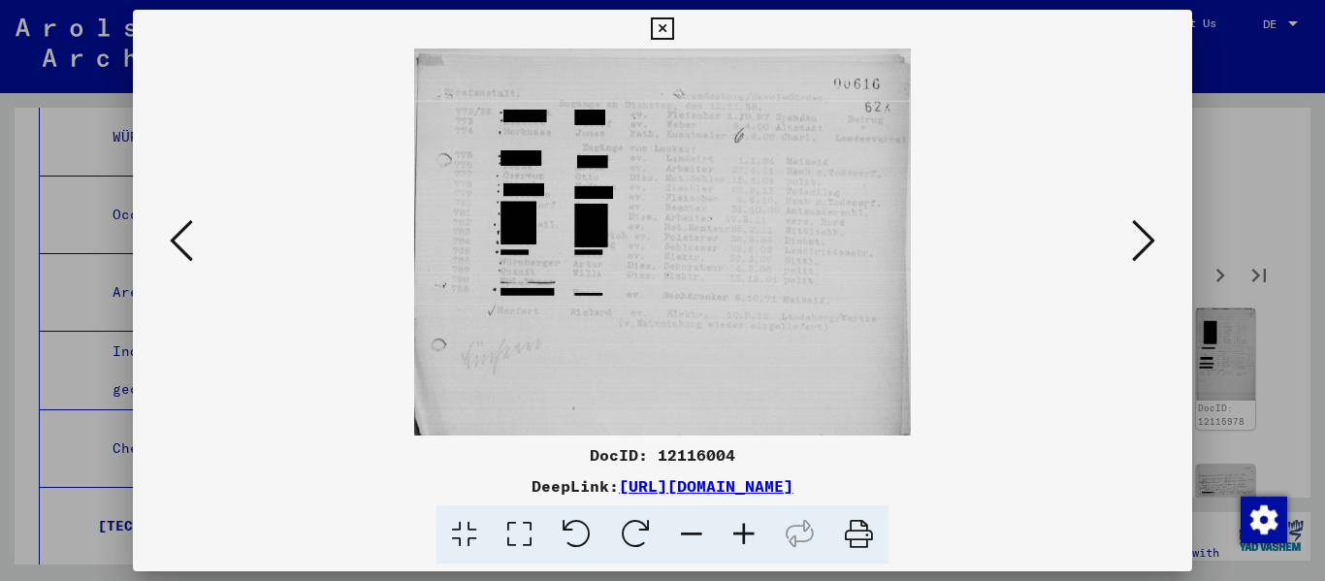
scroll to position [0, 0]
click at [682, 242] on icon at bounding box center [1143, 240] width 23 height 47
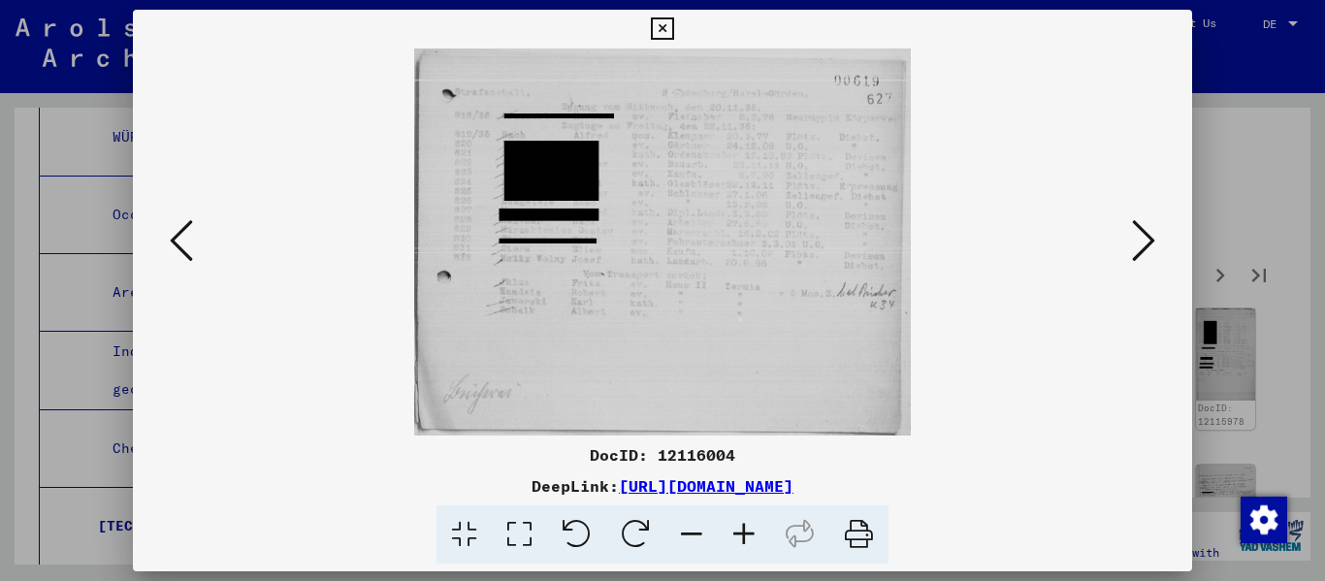
click at [659, 27] on icon at bounding box center [662, 28] width 22 height 23
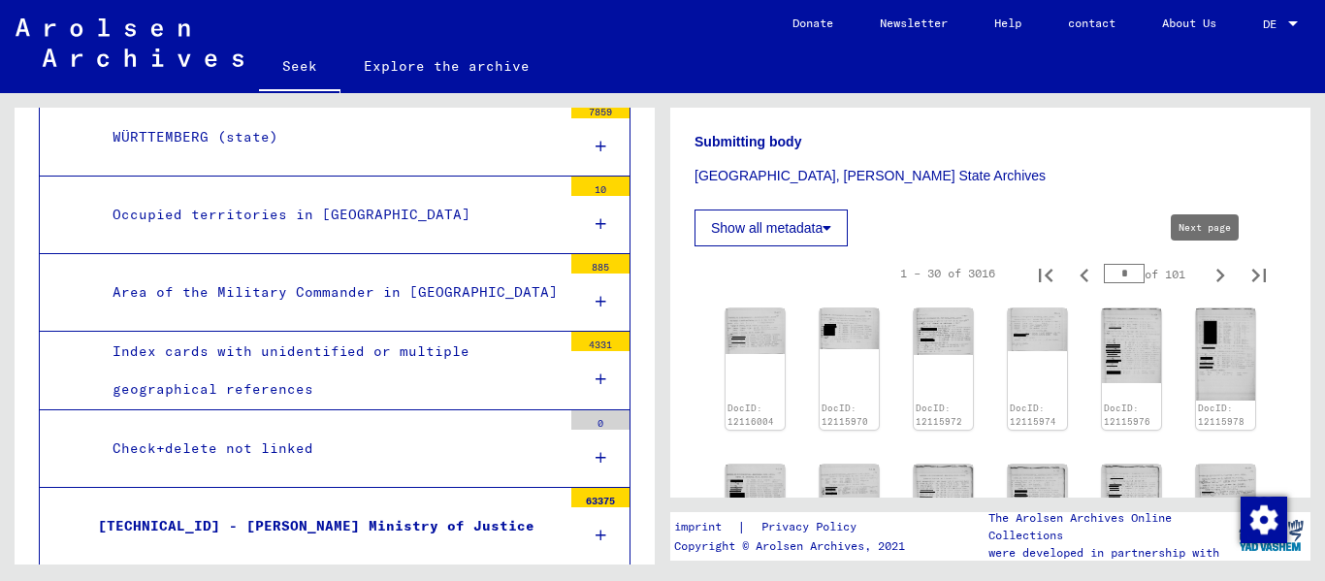
click at [682, 272] on icon "Next page" at bounding box center [1220, 276] width 9 height 14
type input "*"
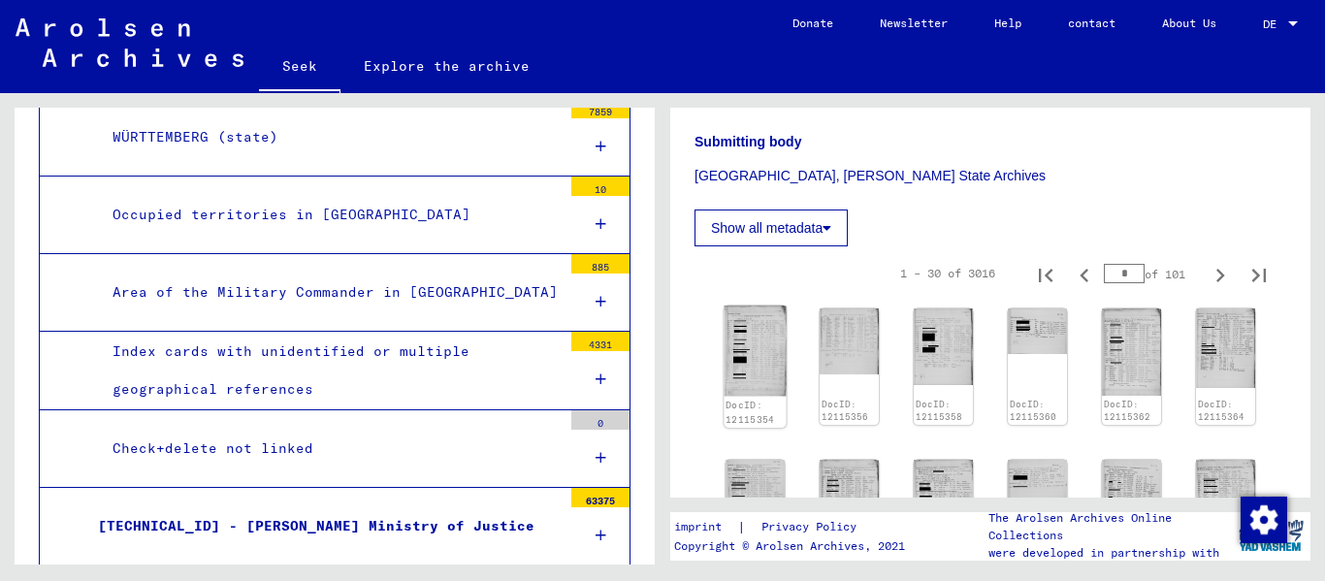
click at [682, 346] on img at bounding box center [754, 350] width 62 height 90
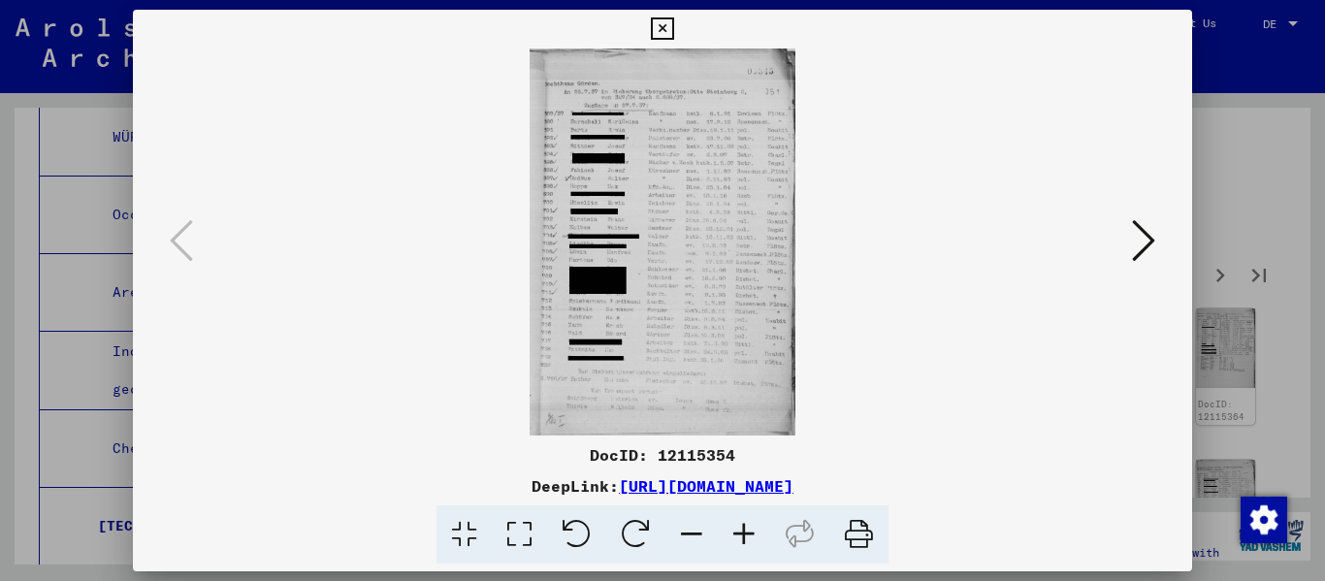
click at [682, 540] on icon at bounding box center [744, 534] width 52 height 59
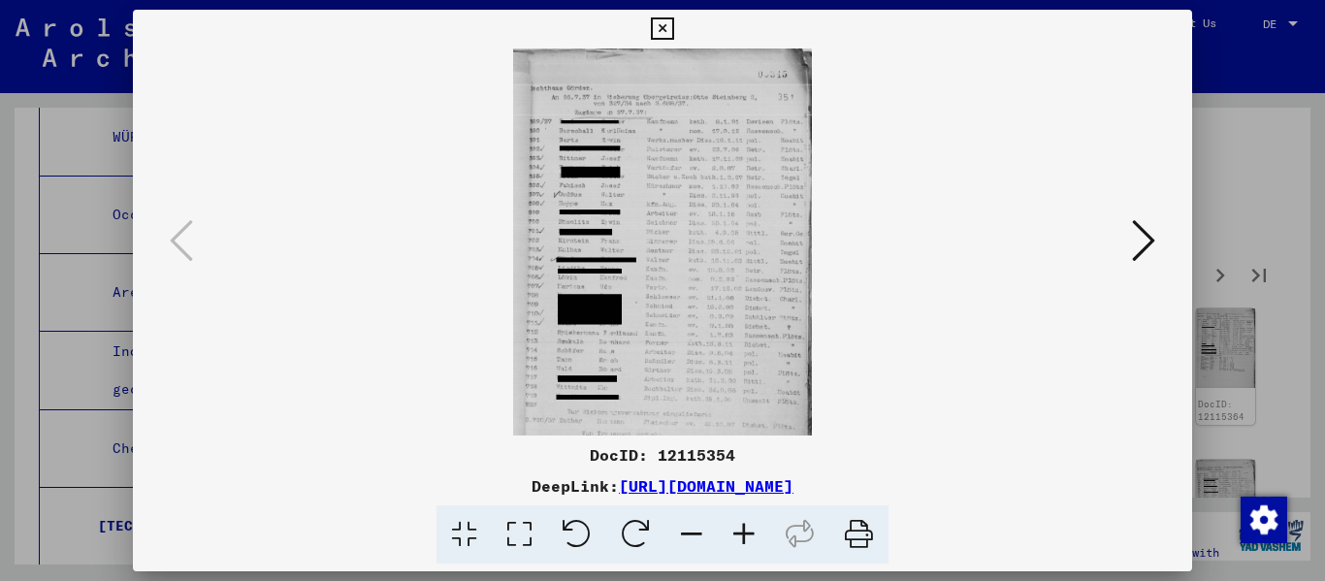
click at [682, 540] on icon at bounding box center [744, 534] width 52 height 59
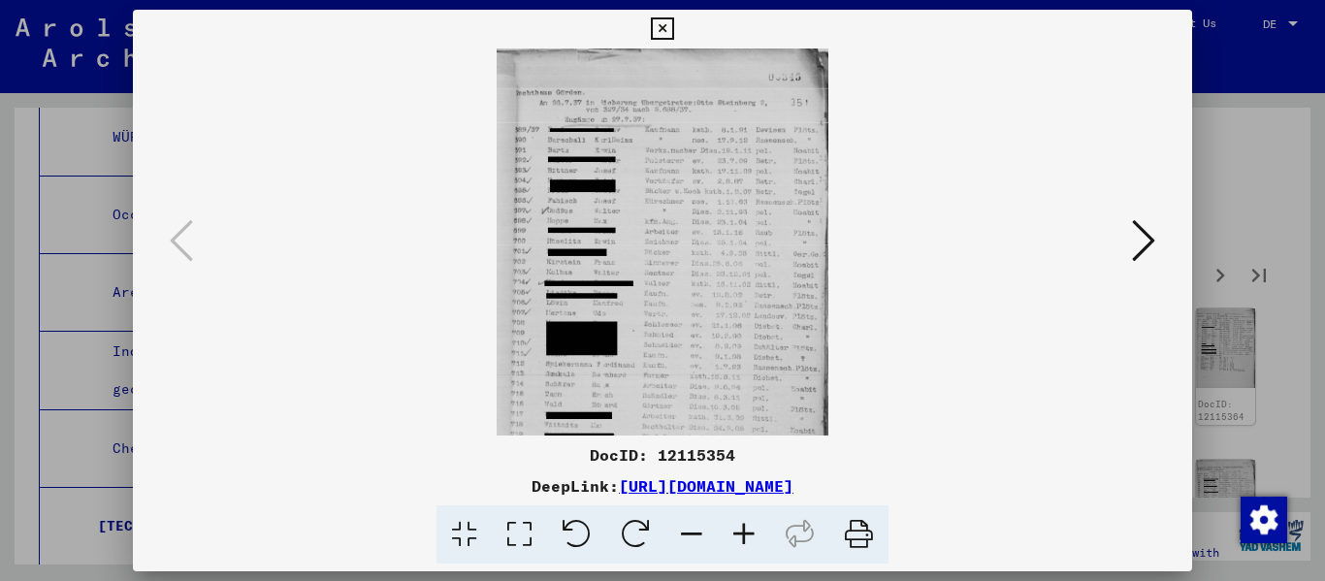
click at [682, 540] on icon at bounding box center [744, 534] width 52 height 59
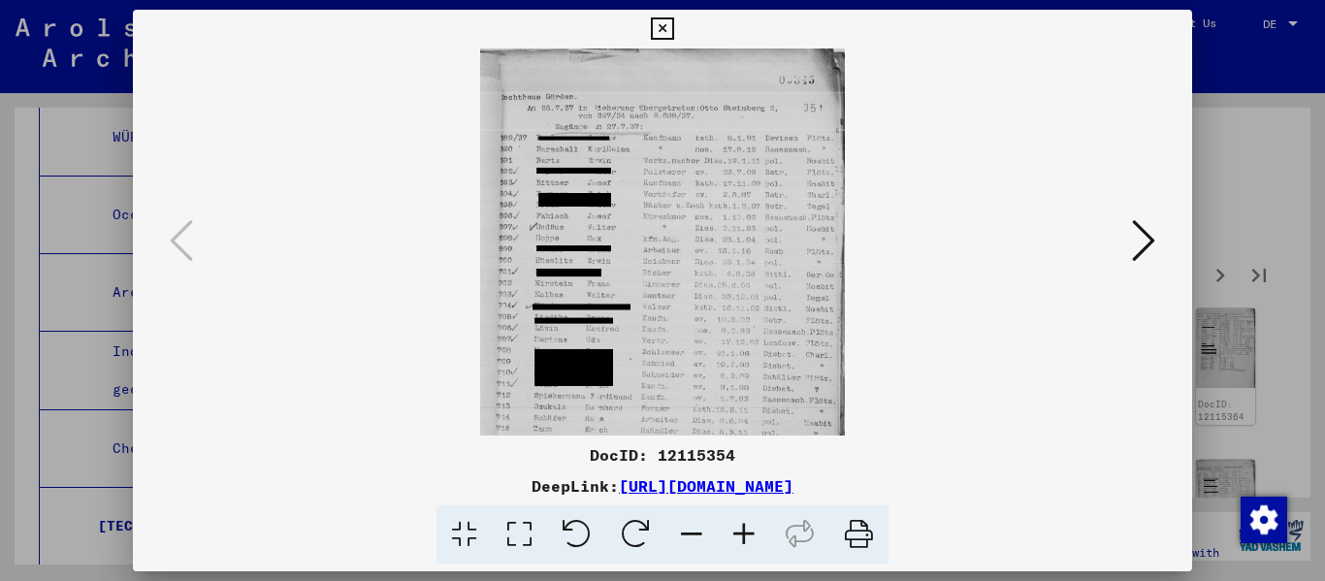
click at [682, 540] on icon at bounding box center [744, 534] width 52 height 59
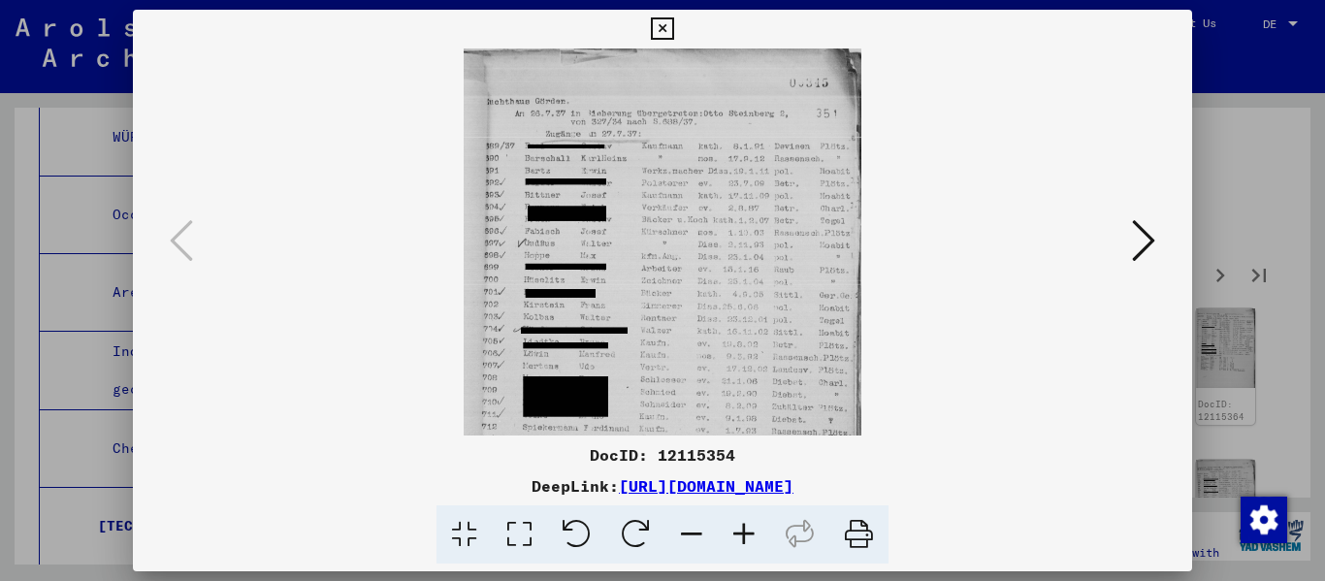
click at [682, 540] on icon at bounding box center [744, 534] width 52 height 59
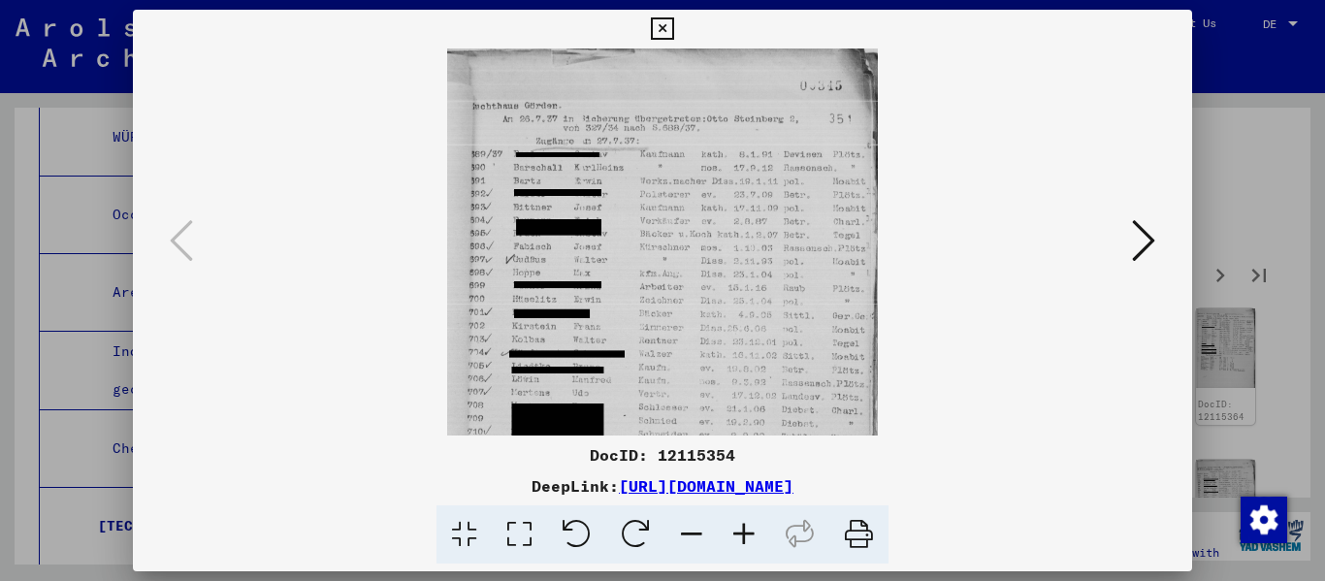
click at [682, 540] on icon at bounding box center [744, 534] width 52 height 59
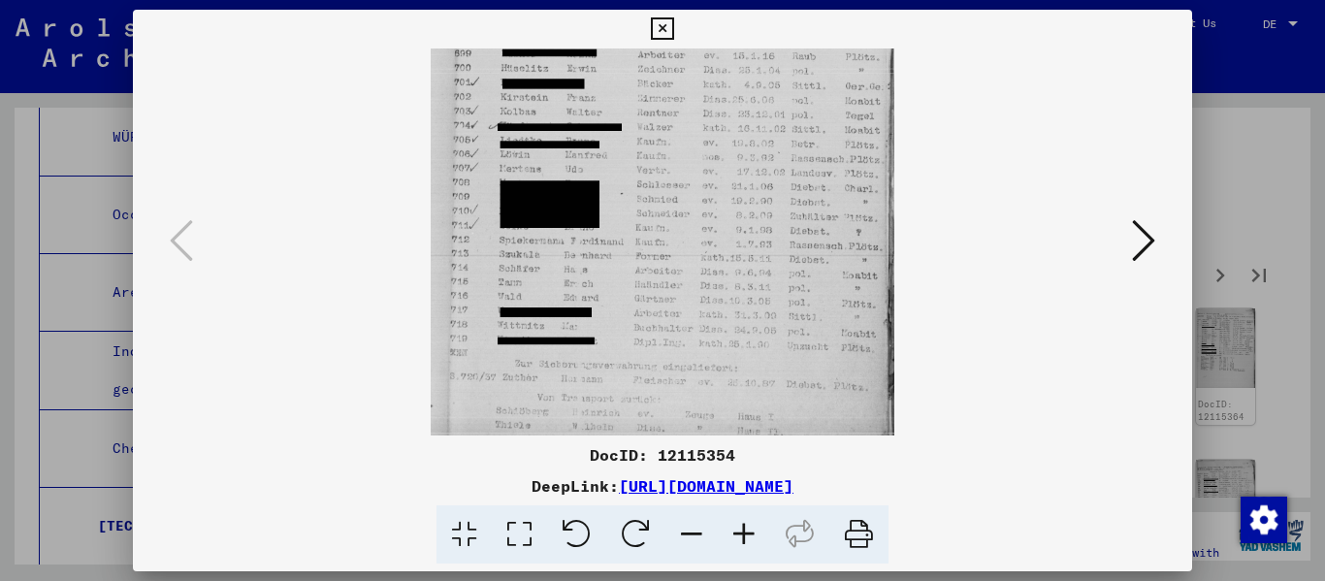
scroll to position [259, 0]
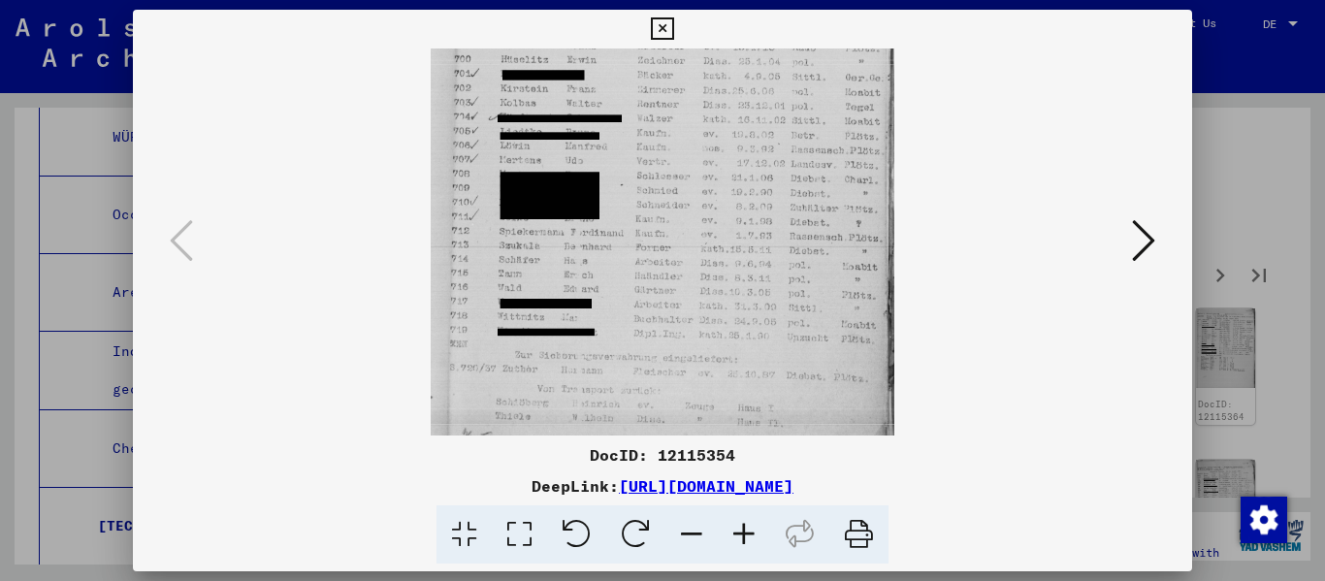
drag, startPoint x: 740, startPoint y: 321, endPoint x: 765, endPoint y: 62, distance: 260.1
click at [682, 62] on img at bounding box center [663, 129] width 464 height 678
click at [682, 232] on button at bounding box center [1143, 241] width 35 height 55
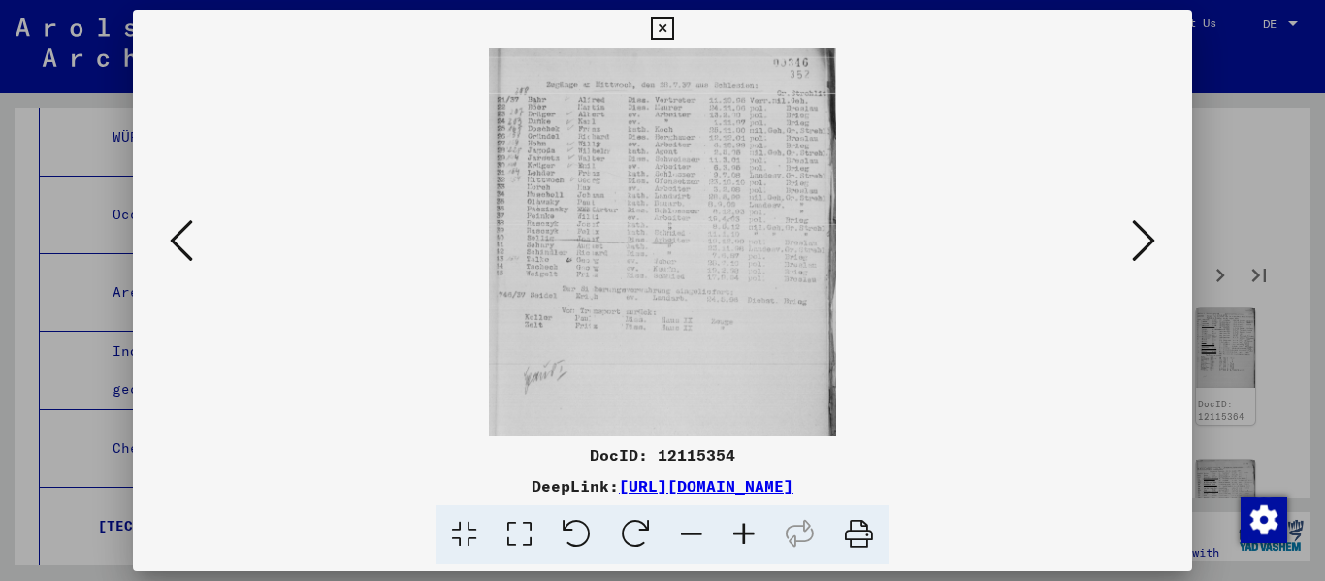
click at [682, 247] on icon at bounding box center [1143, 240] width 23 height 47
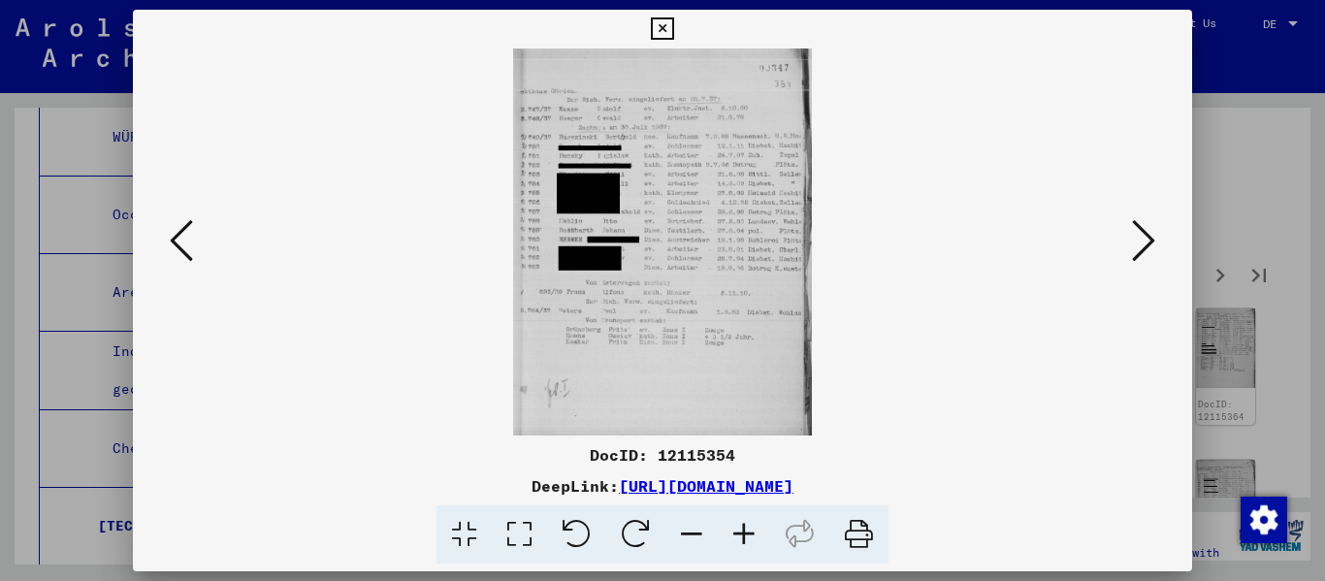
click at [682, 243] on div at bounding box center [663, 241] width 1060 height 387
click at [682, 242] on icon at bounding box center [1143, 240] width 23 height 47
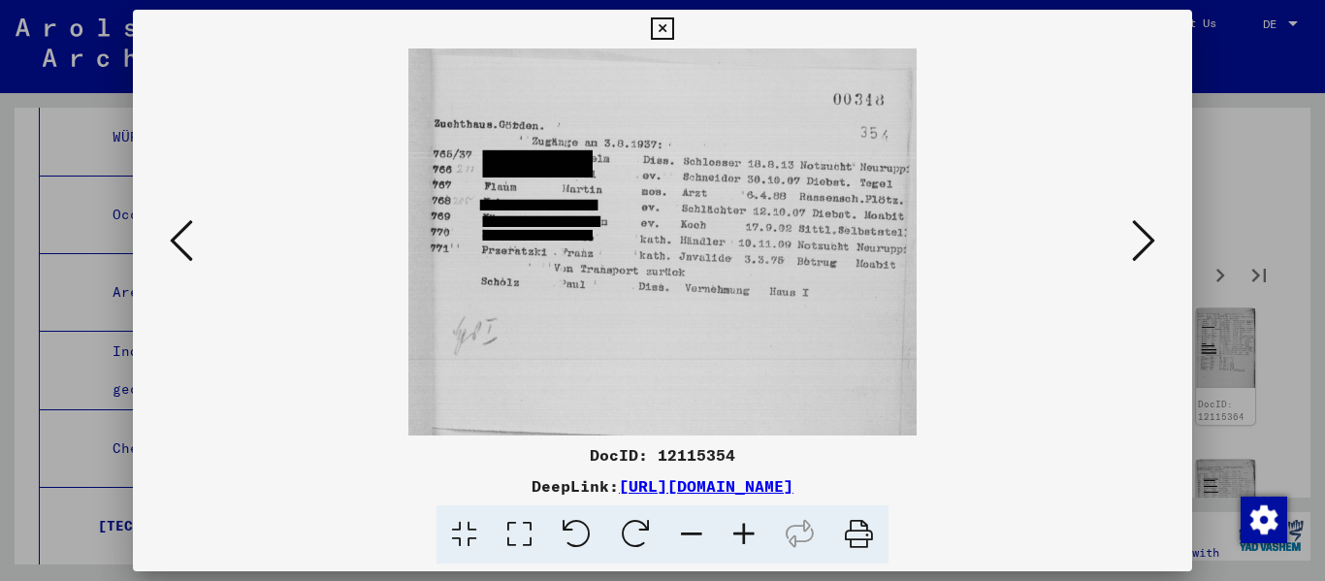
click at [682, 242] on icon at bounding box center [1143, 240] width 23 height 47
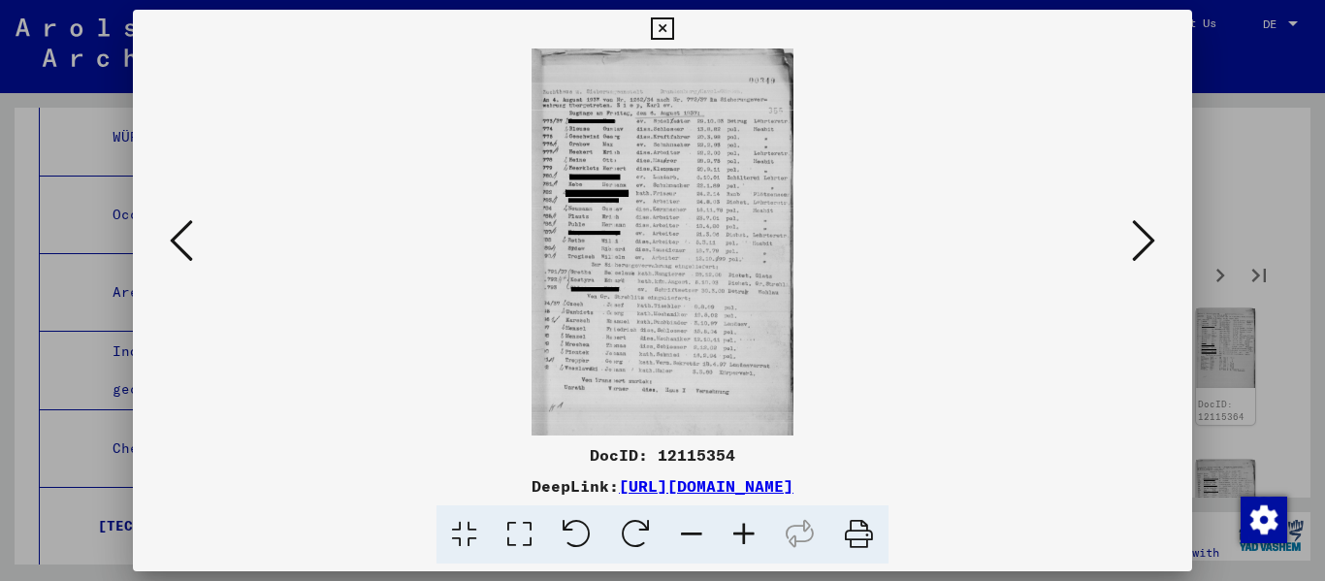
click at [682, 536] on icon at bounding box center [744, 534] width 52 height 59
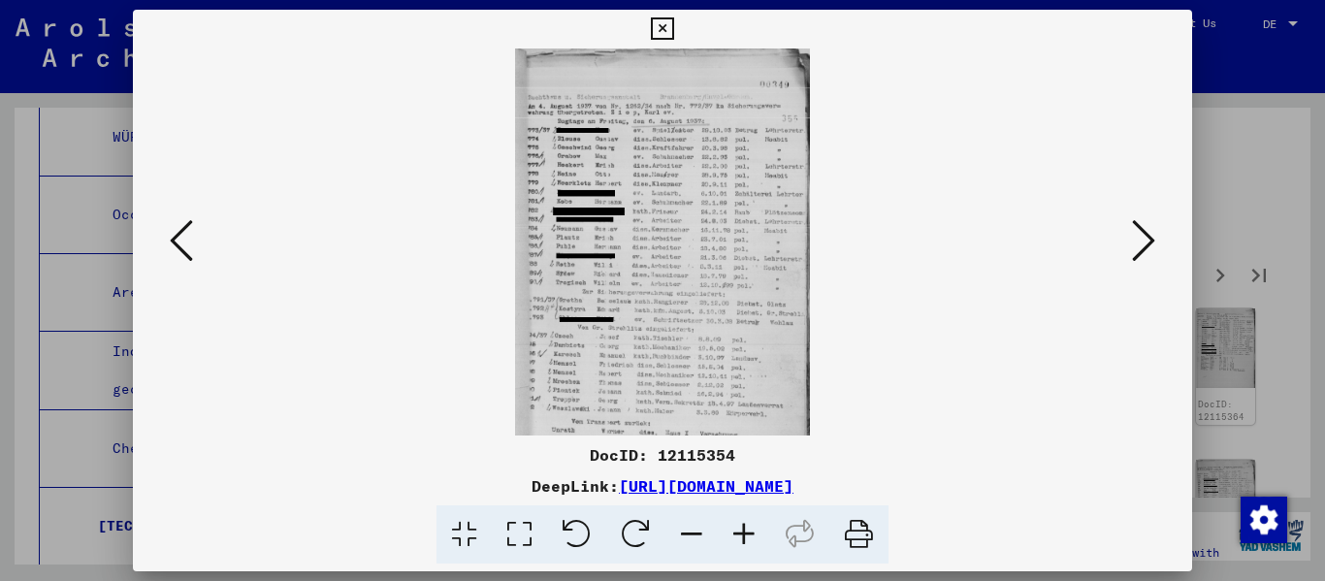
click at [682, 536] on icon at bounding box center [744, 534] width 52 height 59
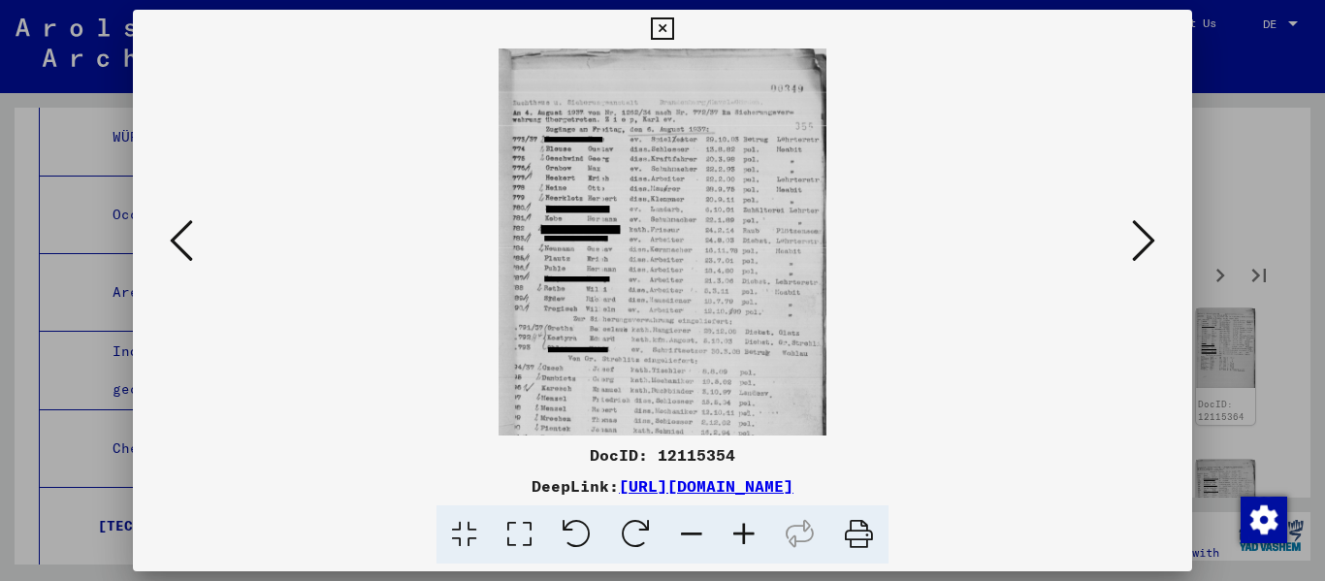
click at [682, 536] on icon at bounding box center [744, 534] width 52 height 59
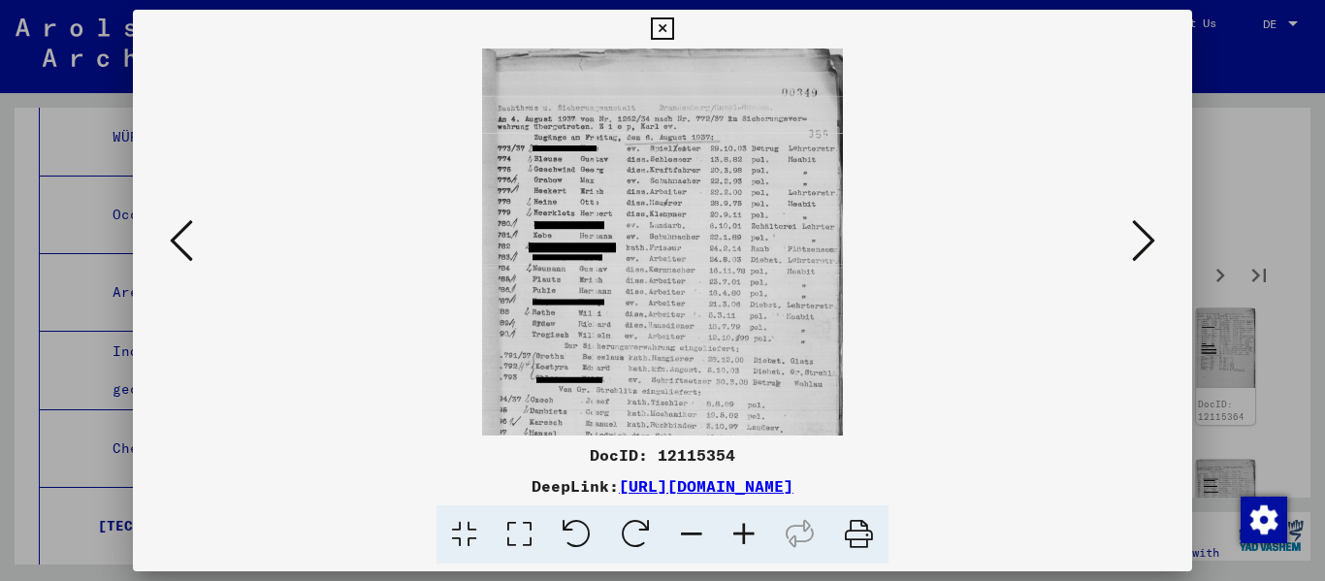
click at [682, 536] on icon at bounding box center [744, 534] width 52 height 59
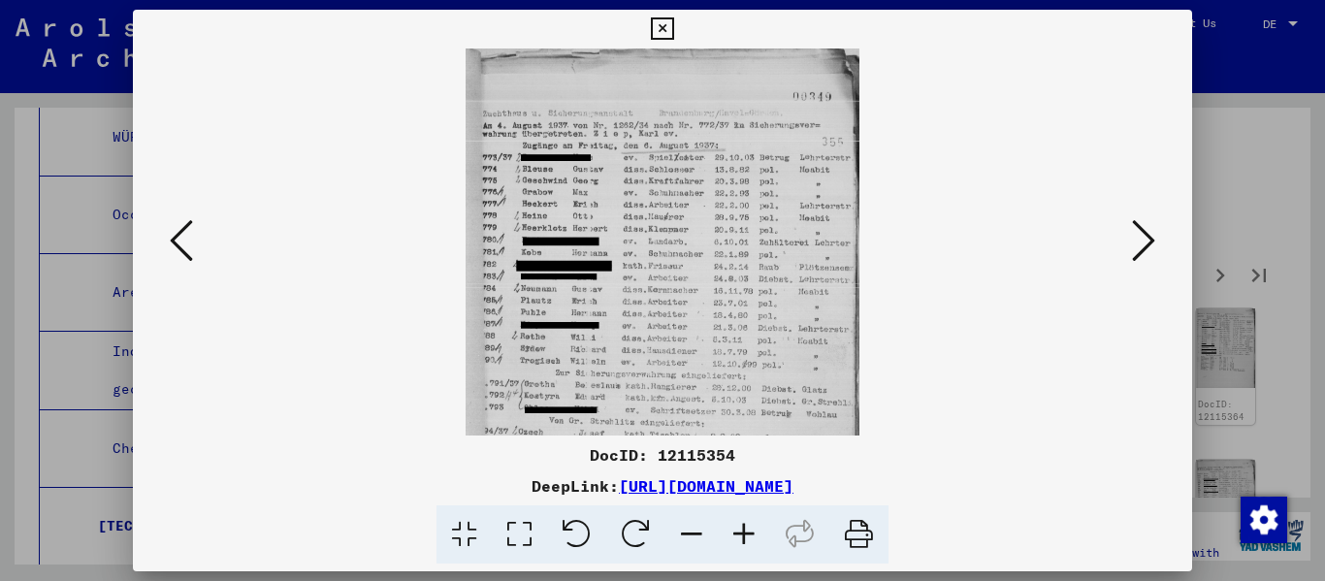
click at [682, 532] on icon at bounding box center [744, 534] width 52 height 59
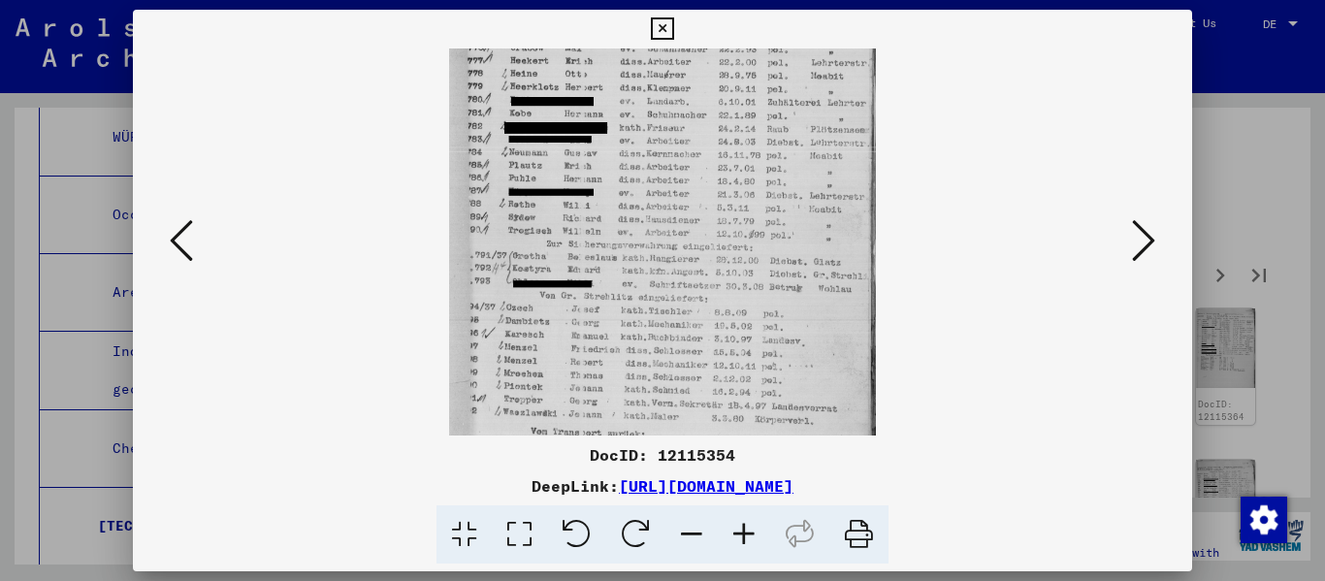
drag, startPoint x: 781, startPoint y: 232, endPoint x: 792, endPoint y: 147, distance: 85.2
click at [682, 161] on img at bounding box center [663, 205] width 428 height 629
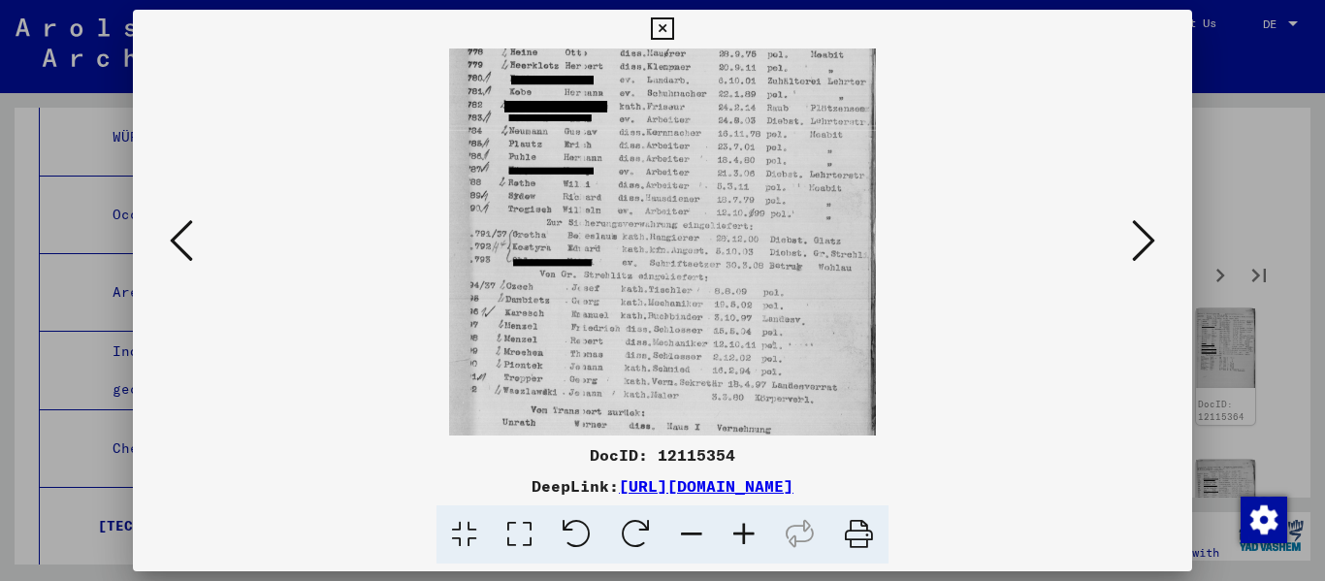
click at [682, 147] on img at bounding box center [663, 185] width 428 height 629
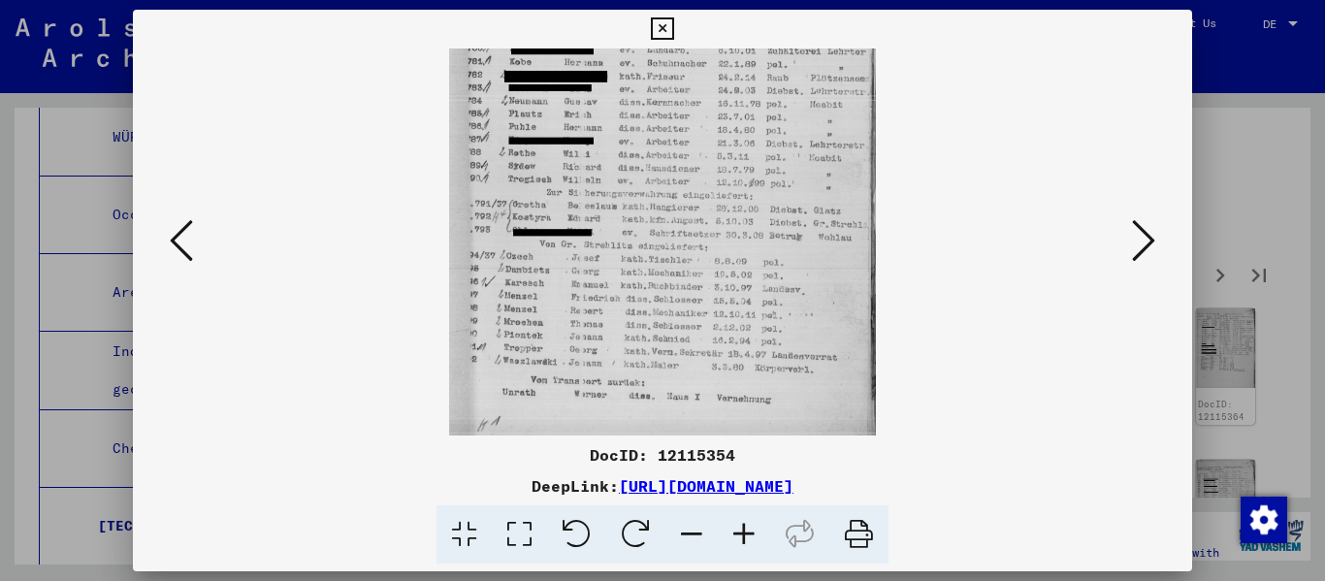
scroll to position [240, 0]
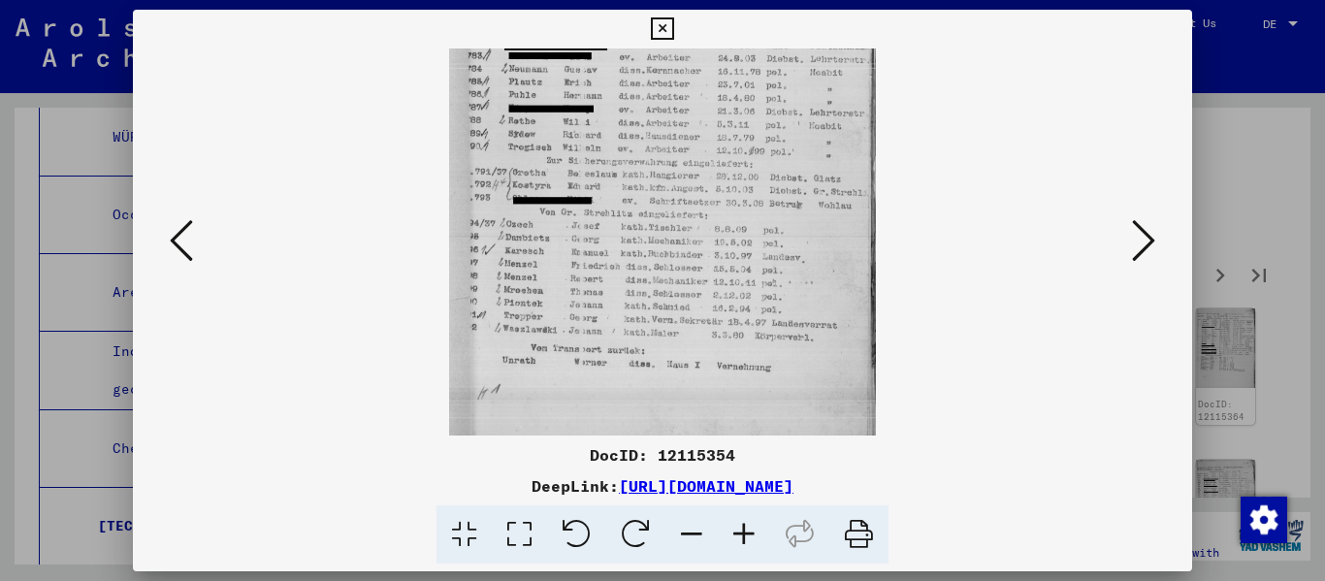
drag, startPoint x: 792, startPoint y: 305, endPoint x: 787, endPoint y: 243, distance: 62.2
click at [682, 243] on img at bounding box center [663, 123] width 428 height 629
click at [682, 237] on icon at bounding box center [1143, 240] width 23 height 47
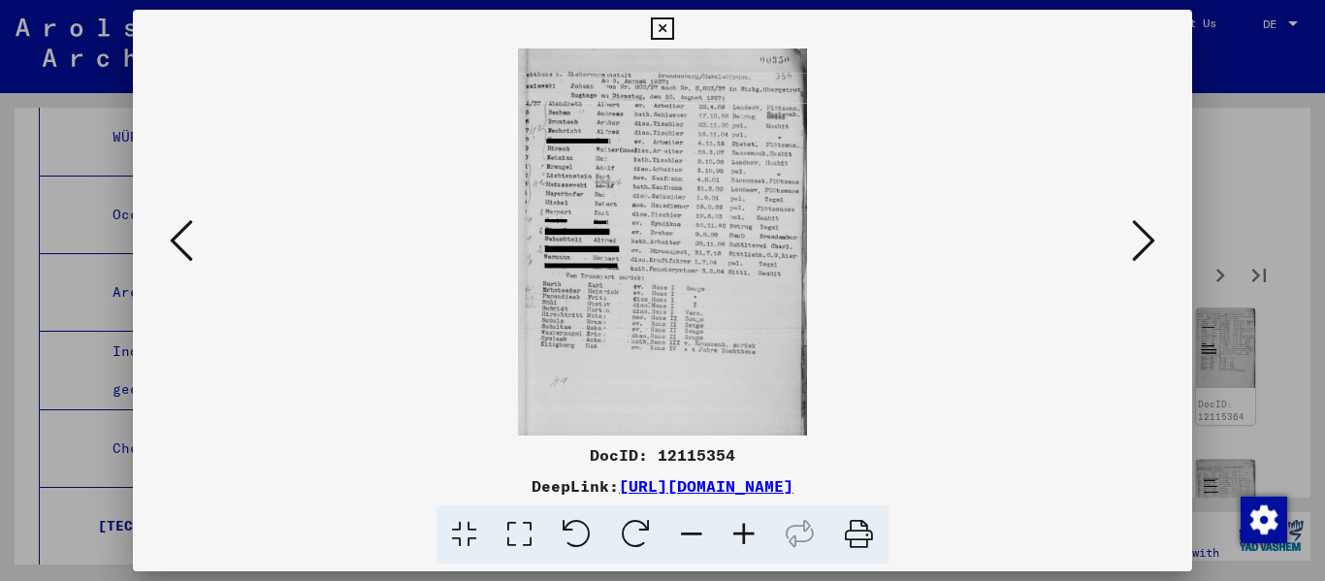
scroll to position [0, 0]
click at [682, 536] on icon at bounding box center [744, 534] width 52 height 59
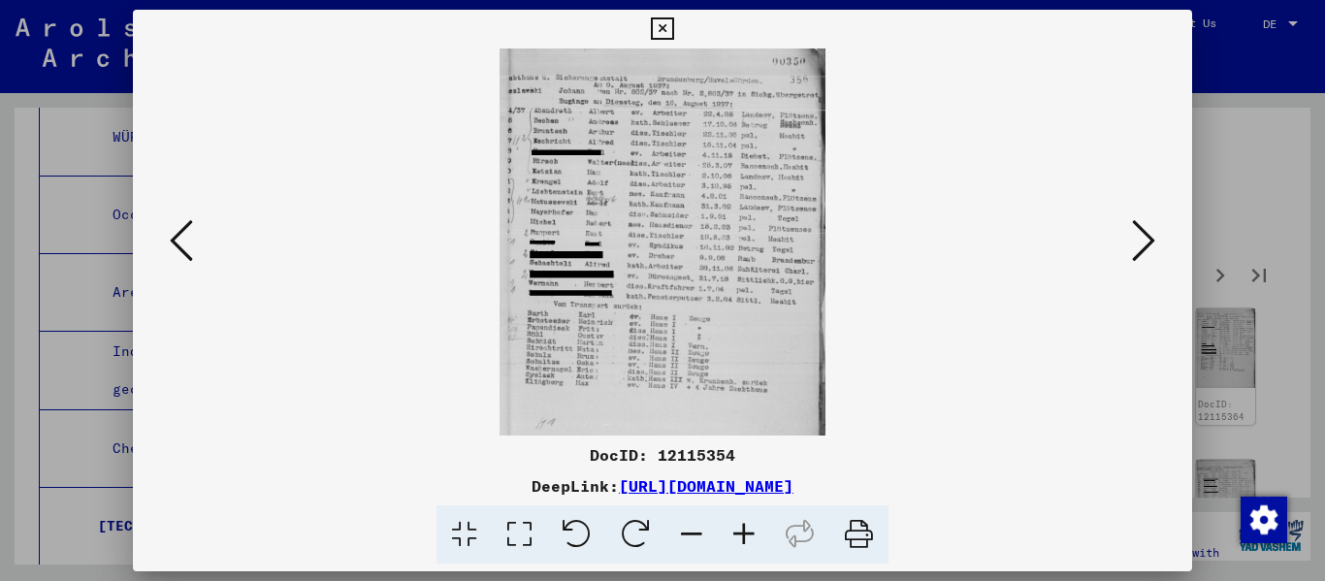
click at [682, 536] on icon at bounding box center [744, 534] width 52 height 59
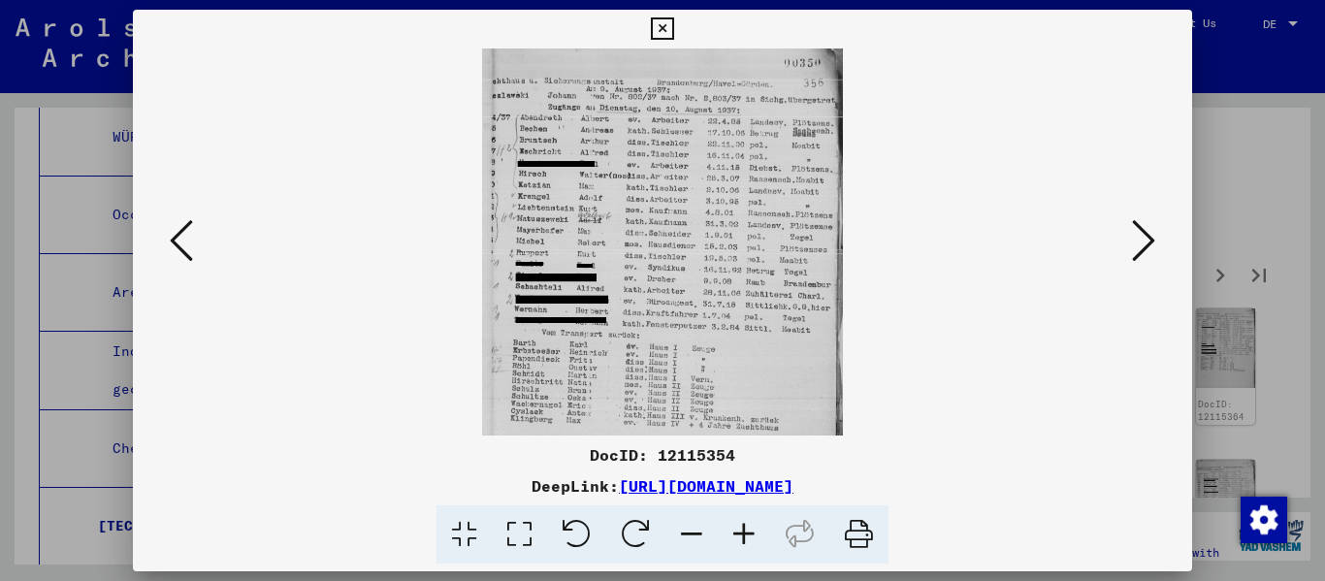
click at [682, 535] on icon at bounding box center [744, 534] width 52 height 59
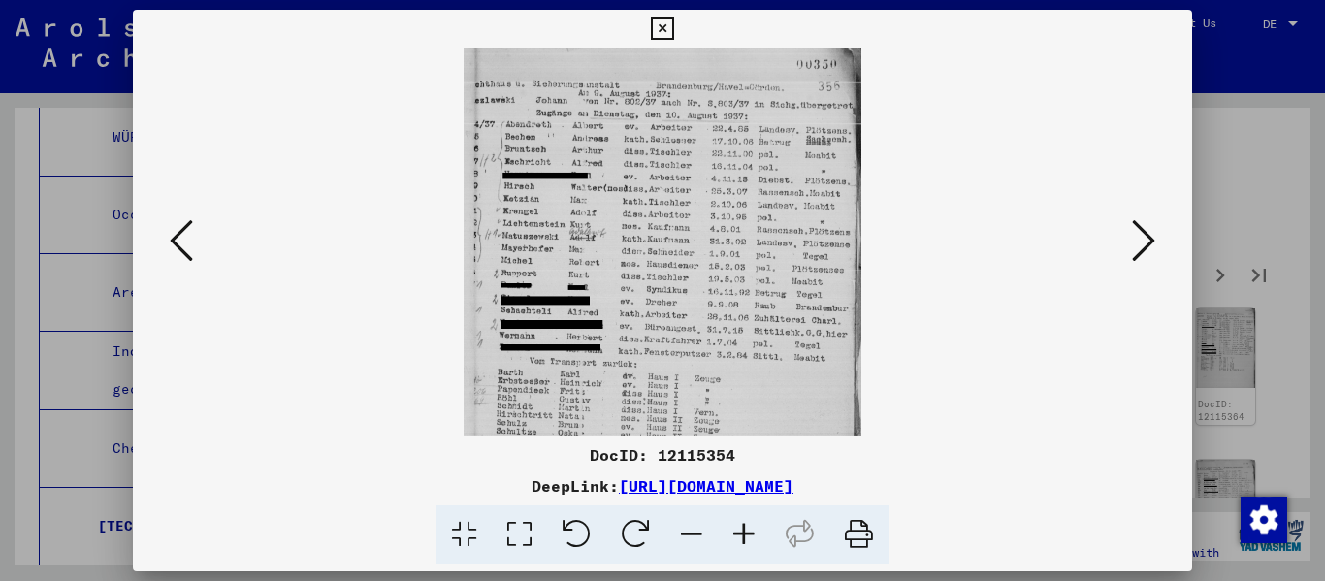
click at [682, 535] on icon at bounding box center [744, 534] width 52 height 59
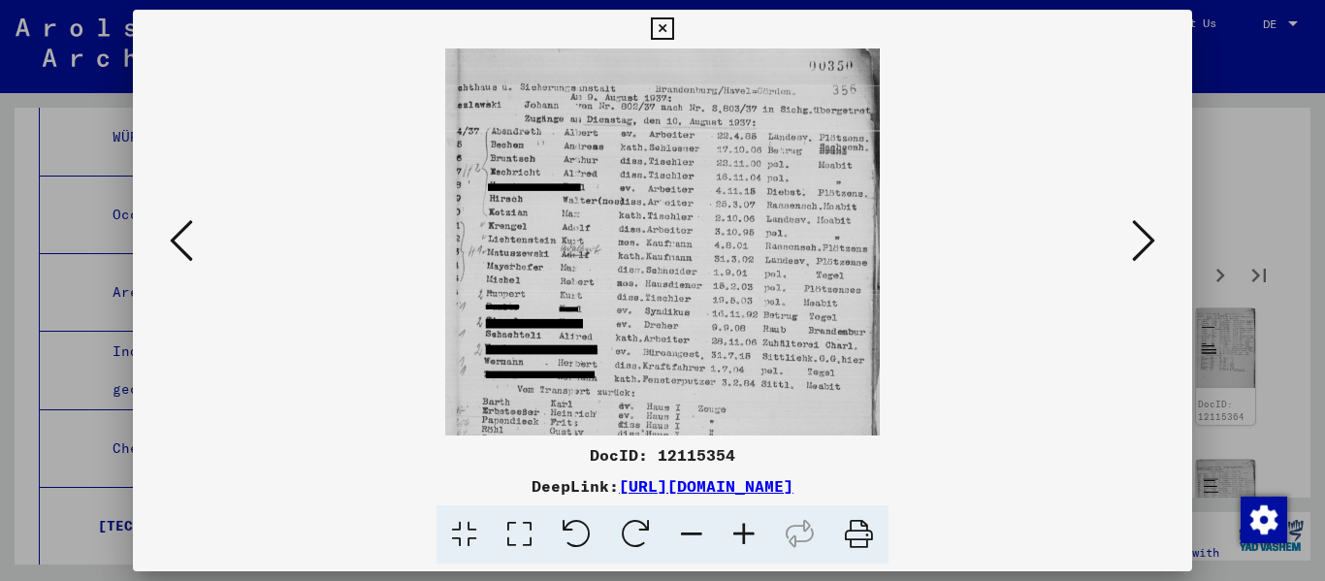
click at [682, 535] on icon at bounding box center [744, 534] width 52 height 59
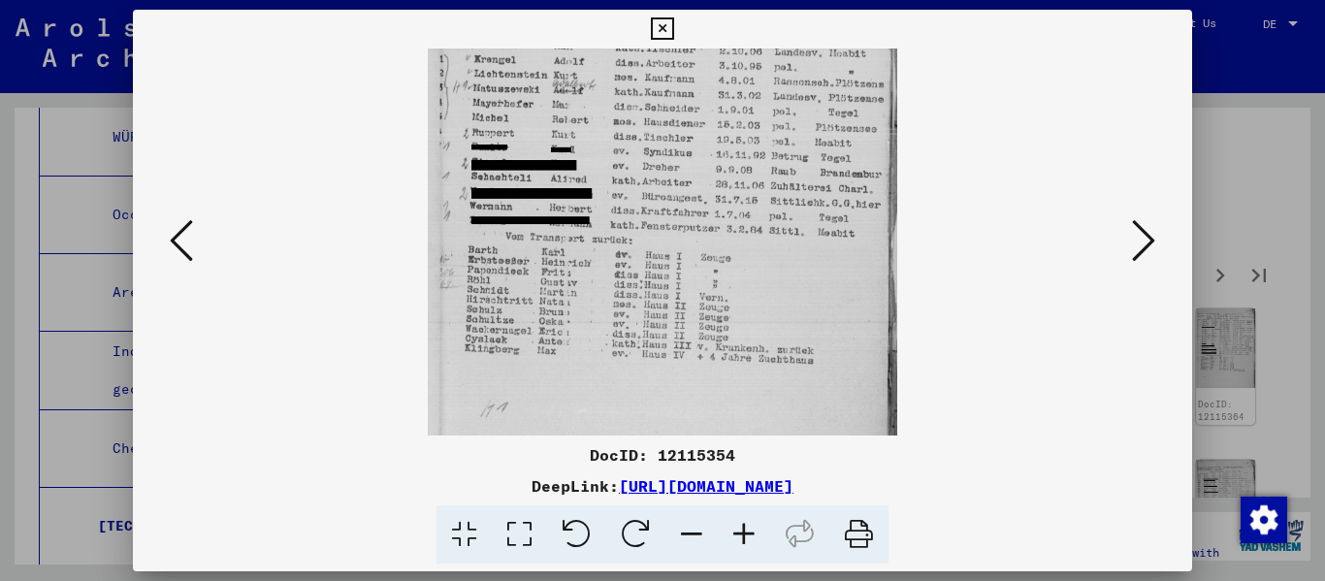
drag, startPoint x: 694, startPoint y: 353, endPoint x: 736, endPoint y: 151, distance: 206.0
click at [682, 157] on img at bounding box center [663, 181] width 470 height 629
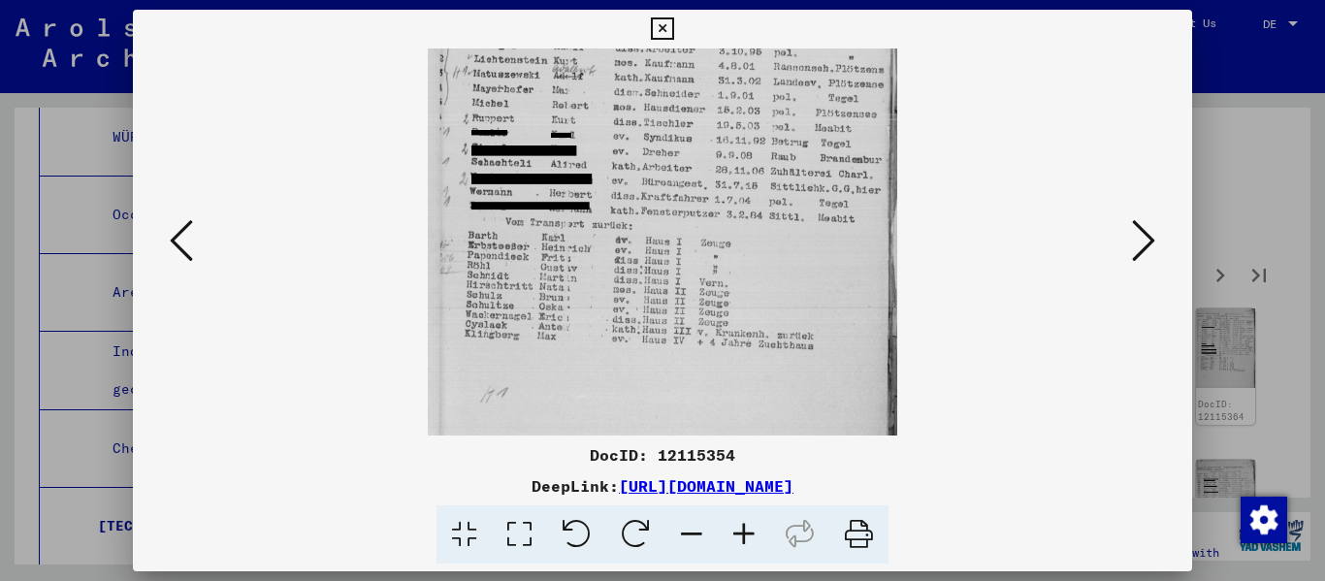
click at [682, 239] on icon at bounding box center [1143, 240] width 23 height 47
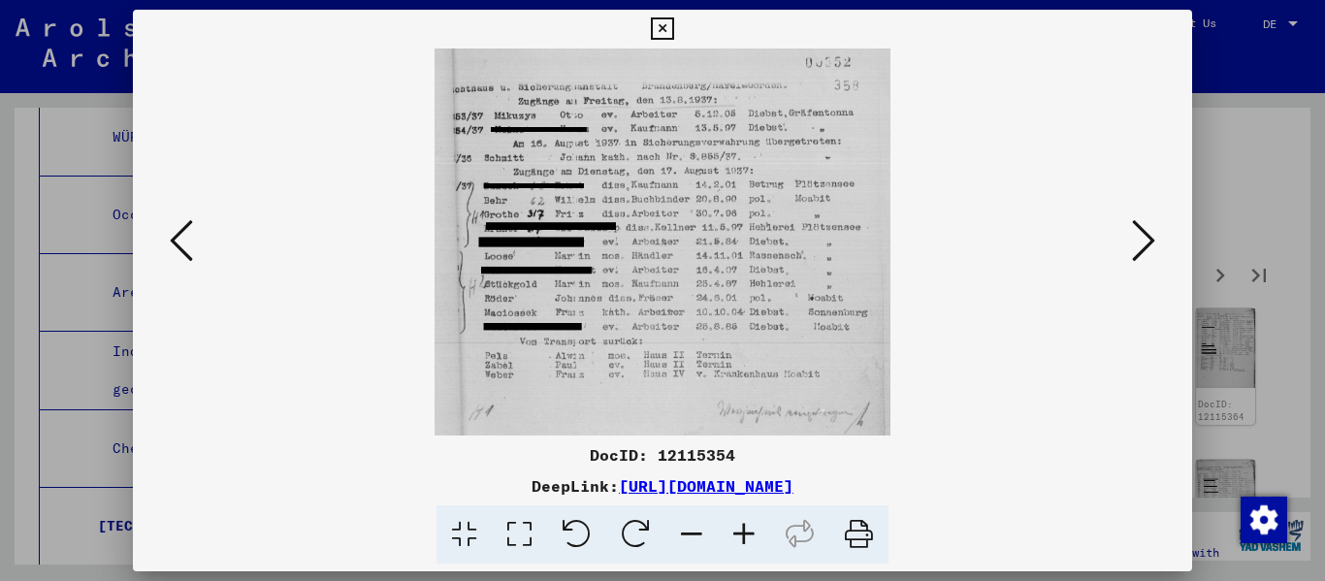
scroll to position [0, 0]
click at [682, 231] on icon at bounding box center [1143, 240] width 23 height 47
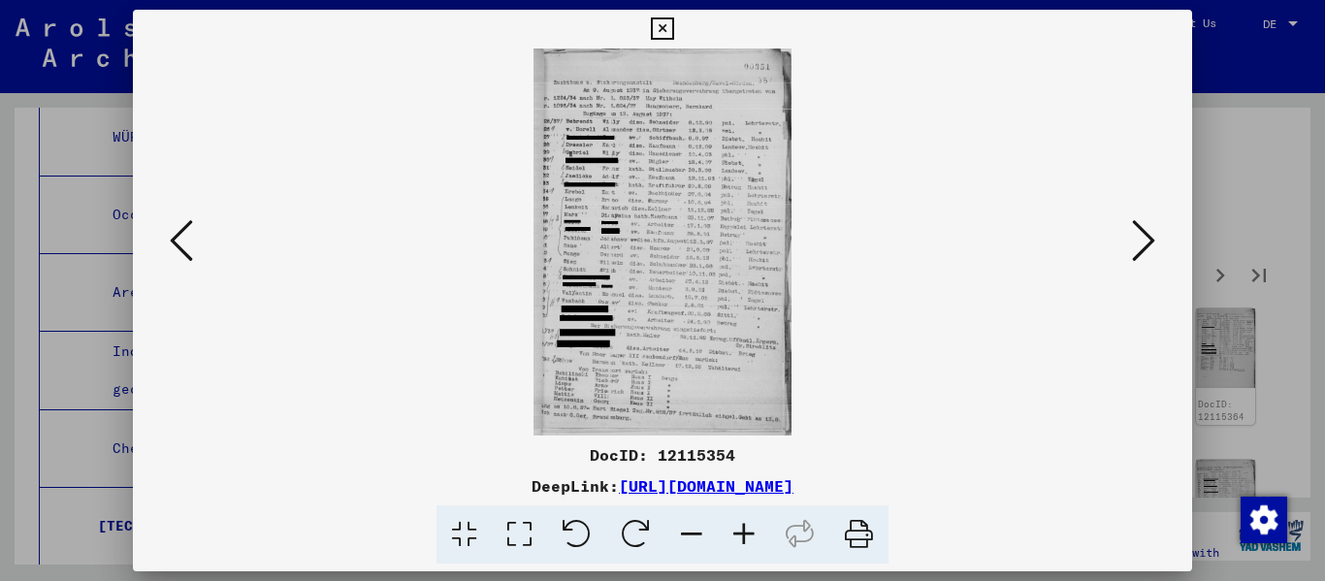
click at [682, 536] on icon at bounding box center [744, 534] width 52 height 59
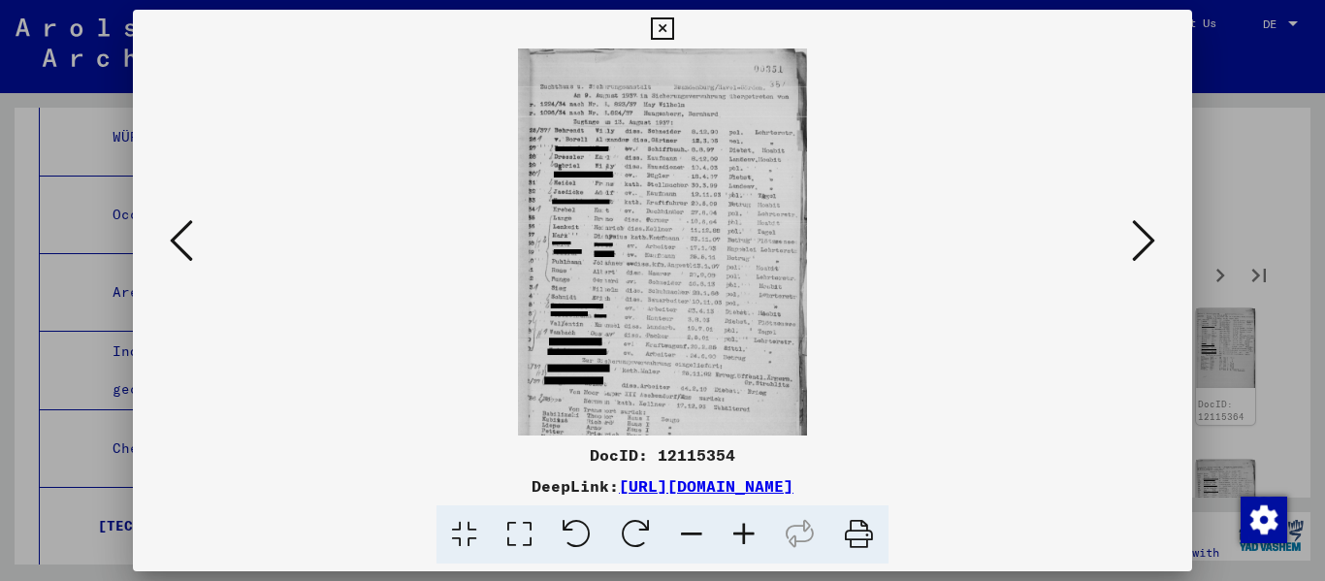
click at [682, 536] on icon at bounding box center [744, 534] width 52 height 59
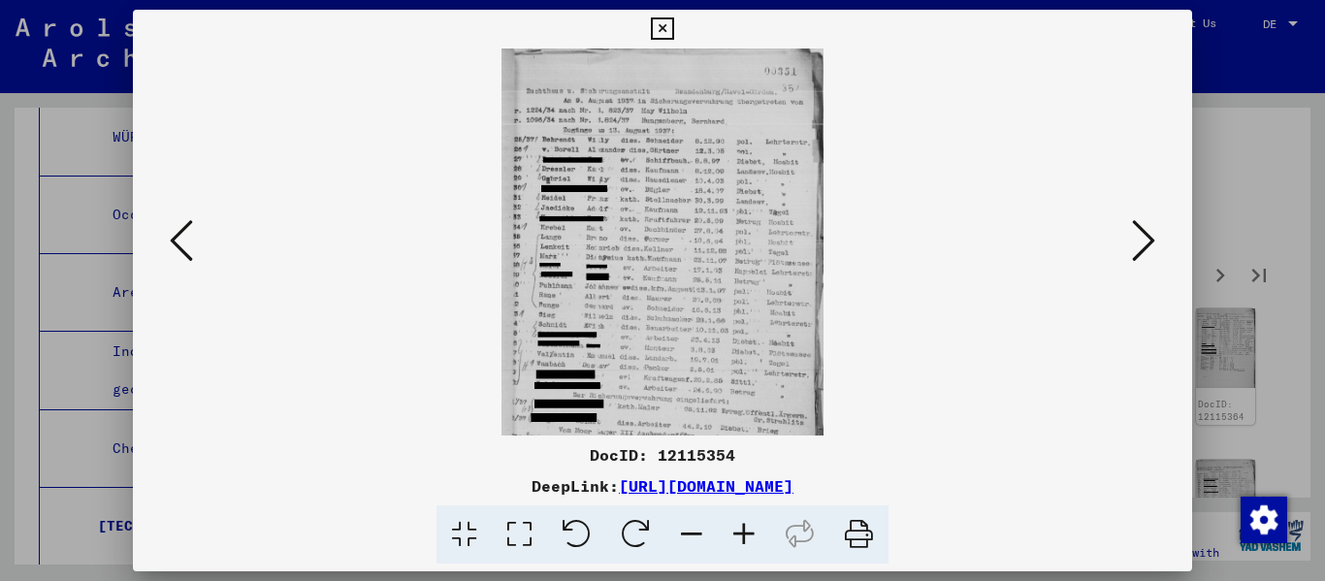
click at [682, 536] on icon at bounding box center [744, 534] width 52 height 59
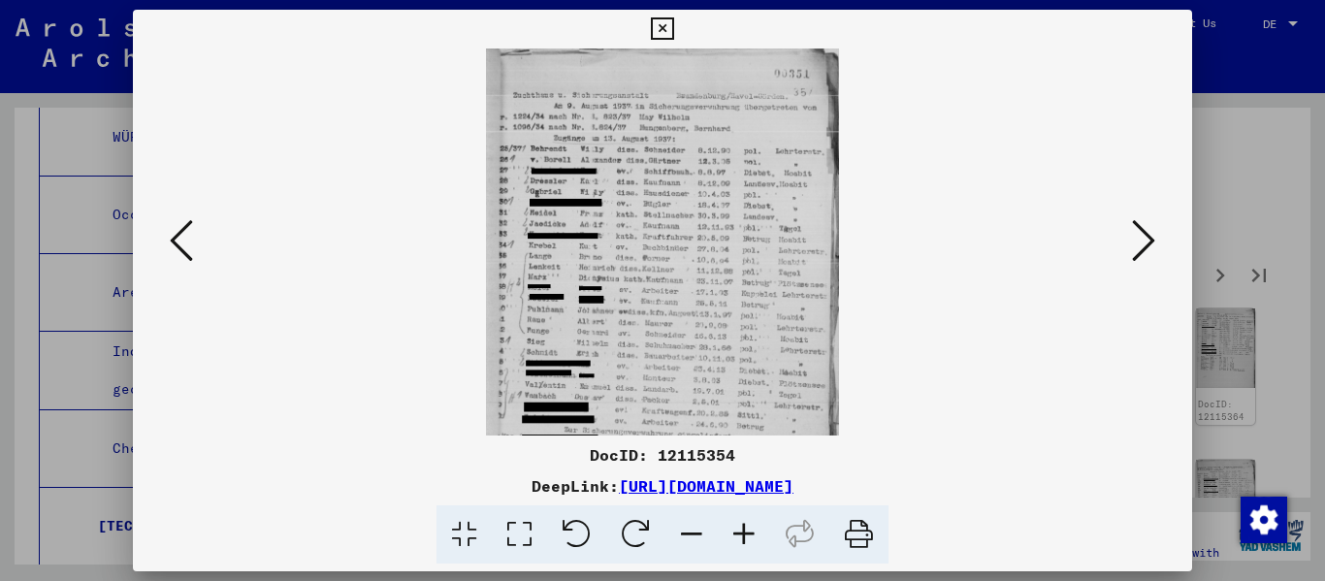
click at [682, 536] on icon at bounding box center [744, 534] width 52 height 59
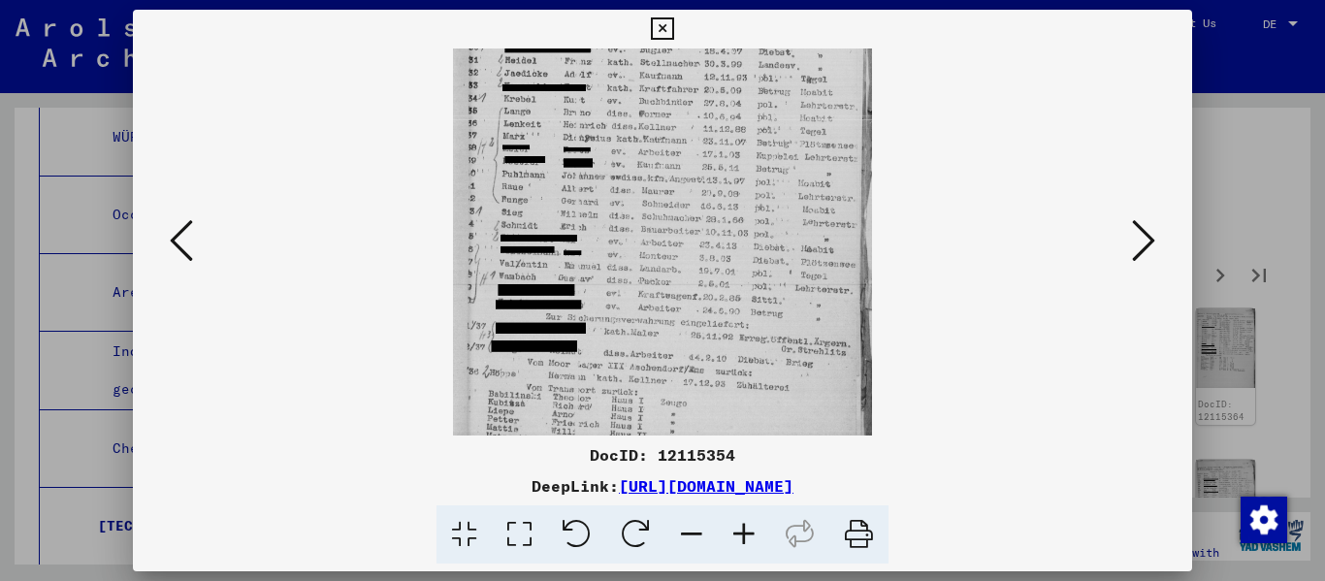
drag, startPoint x: 681, startPoint y: 394, endPoint x: 694, endPoint y: 211, distance: 182.8
click at [682, 211] on img at bounding box center [662, 180] width 418 height 629
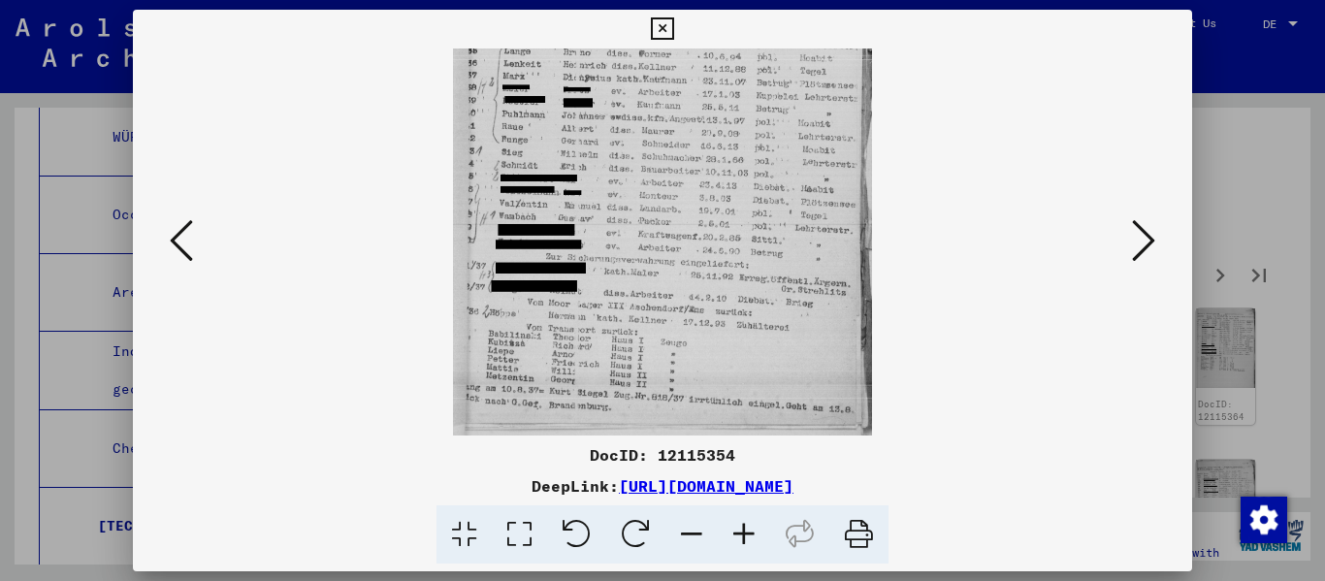
drag, startPoint x: 740, startPoint y: 315, endPoint x: 732, endPoint y: 232, distance: 83.7
click at [682, 232] on img at bounding box center [662, 120] width 418 height 629
click at [682, 233] on div at bounding box center [663, 241] width 1060 height 387
click at [682, 235] on icon at bounding box center [1143, 240] width 23 height 47
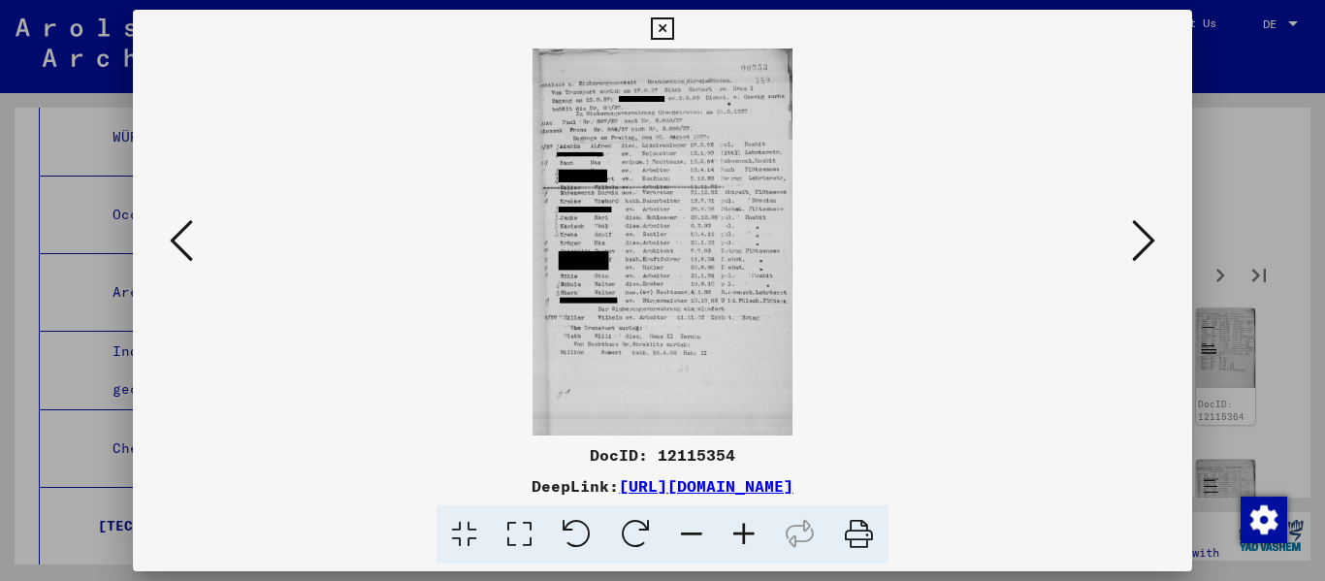
click at [682, 541] on icon at bounding box center [744, 534] width 52 height 59
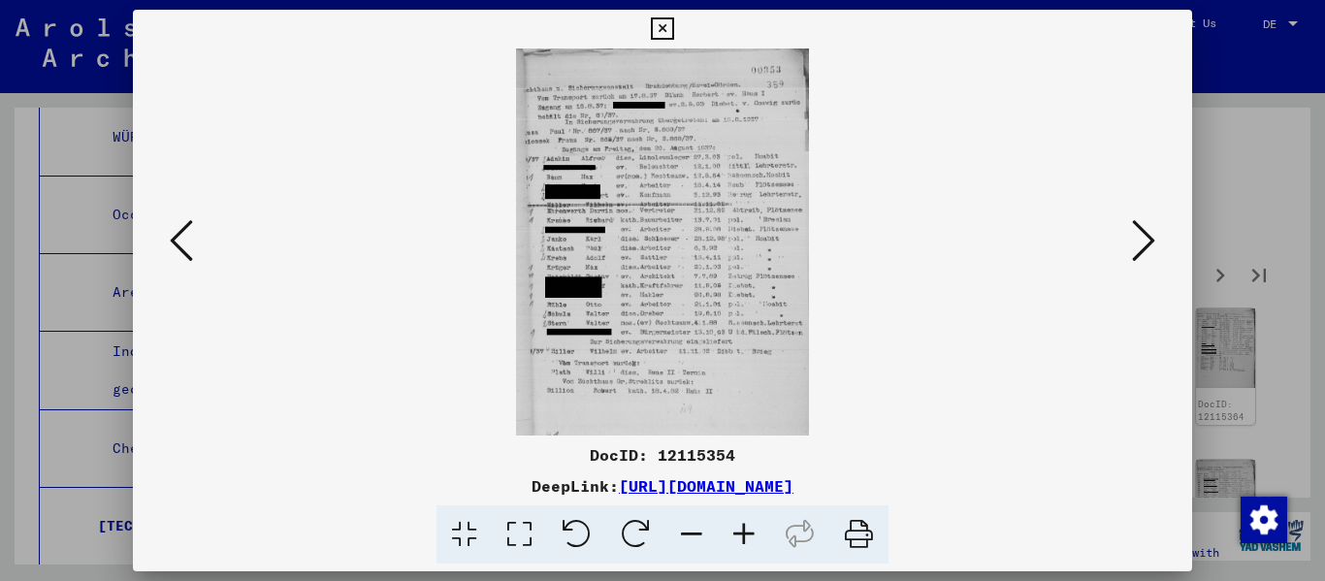
click at [682, 541] on icon at bounding box center [744, 534] width 52 height 59
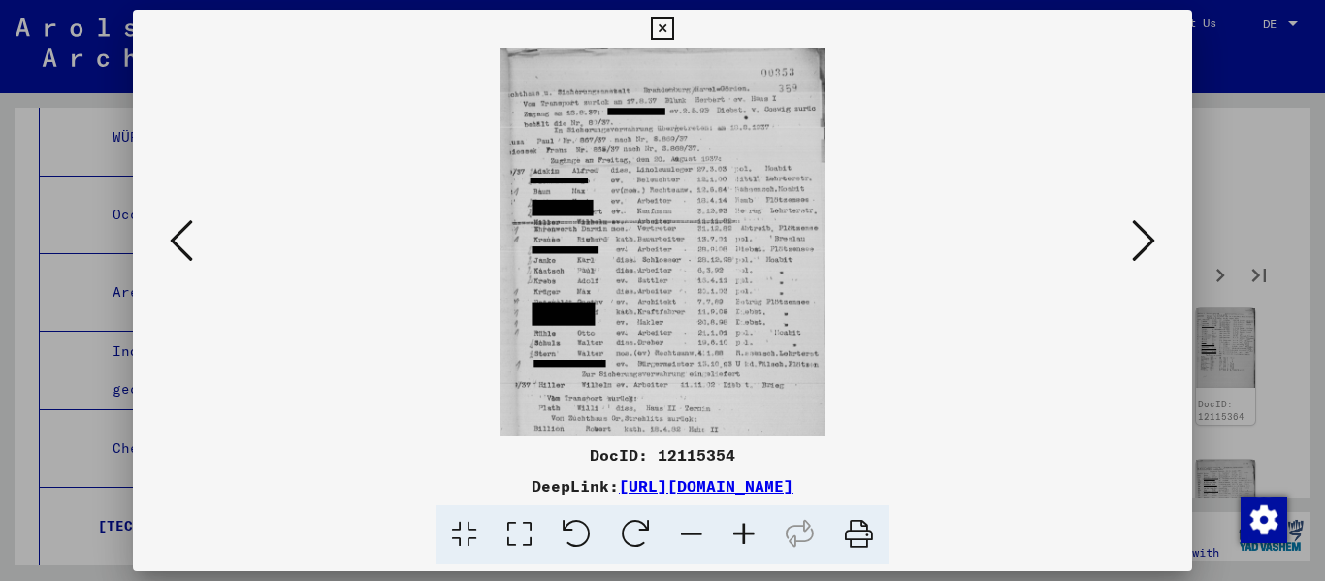
click at [682, 539] on icon at bounding box center [744, 534] width 52 height 59
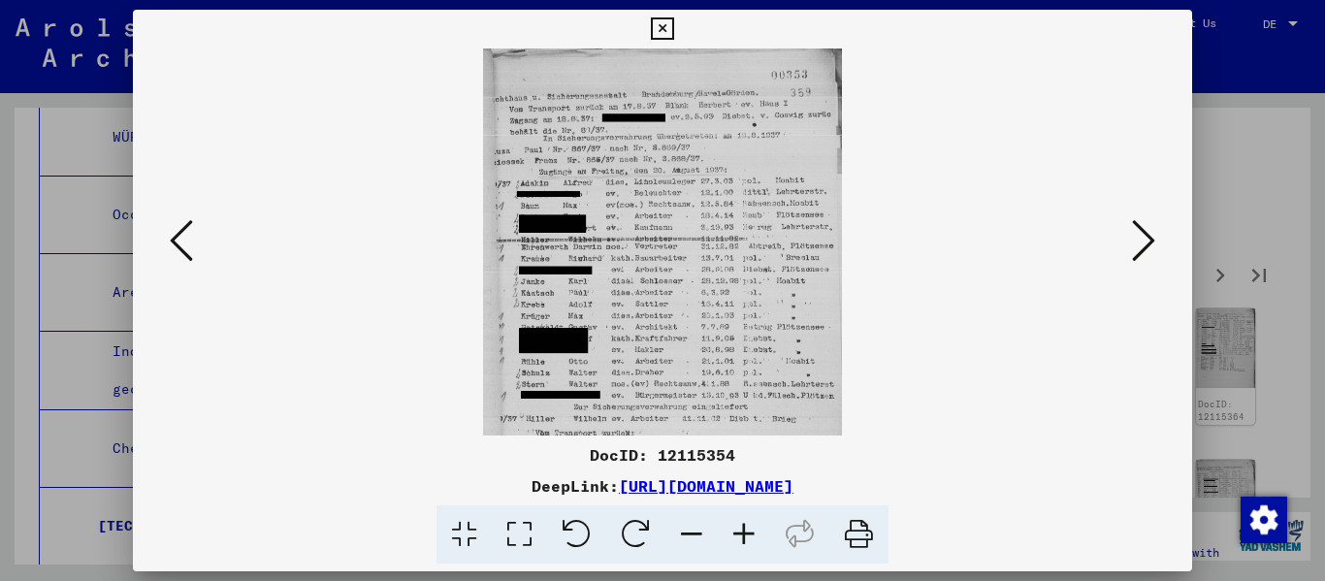
click at [682, 536] on icon at bounding box center [744, 534] width 52 height 59
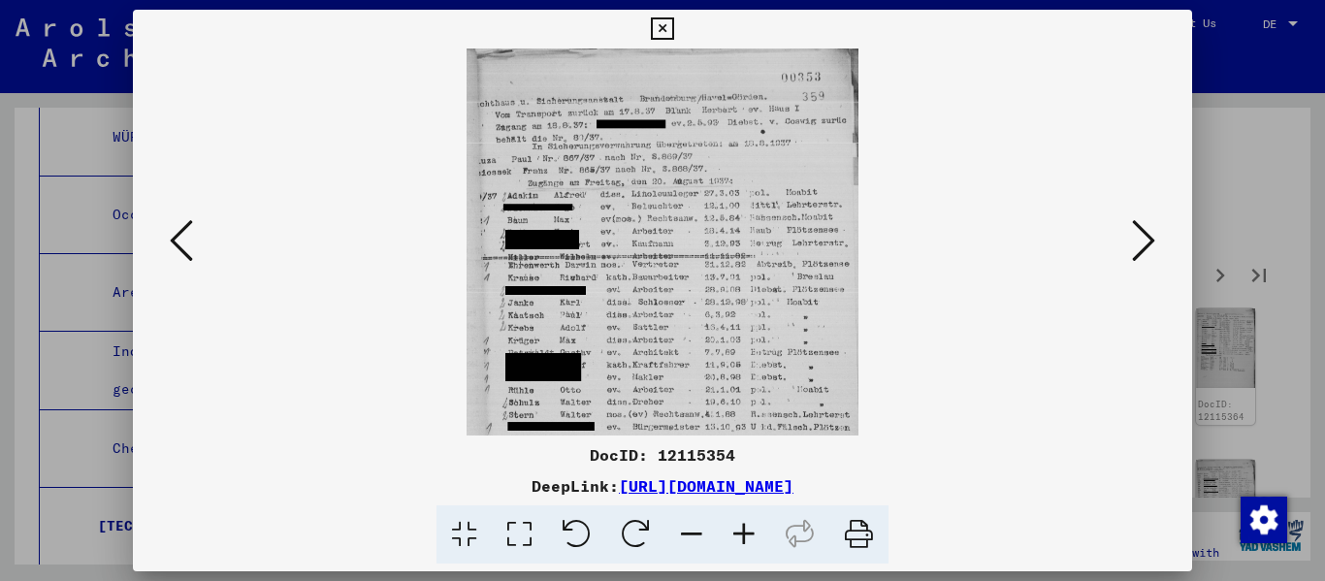
click at [682, 536] on icon at bounding box center [744, 534] width 52 height 59
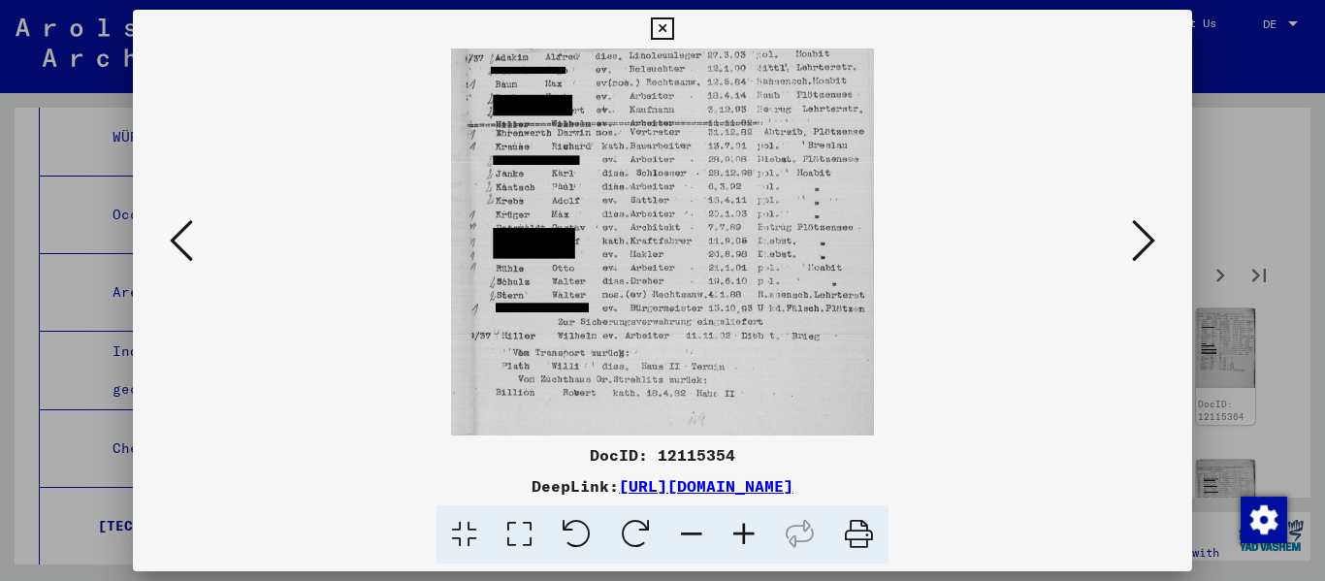
scroll to position [221, 0]
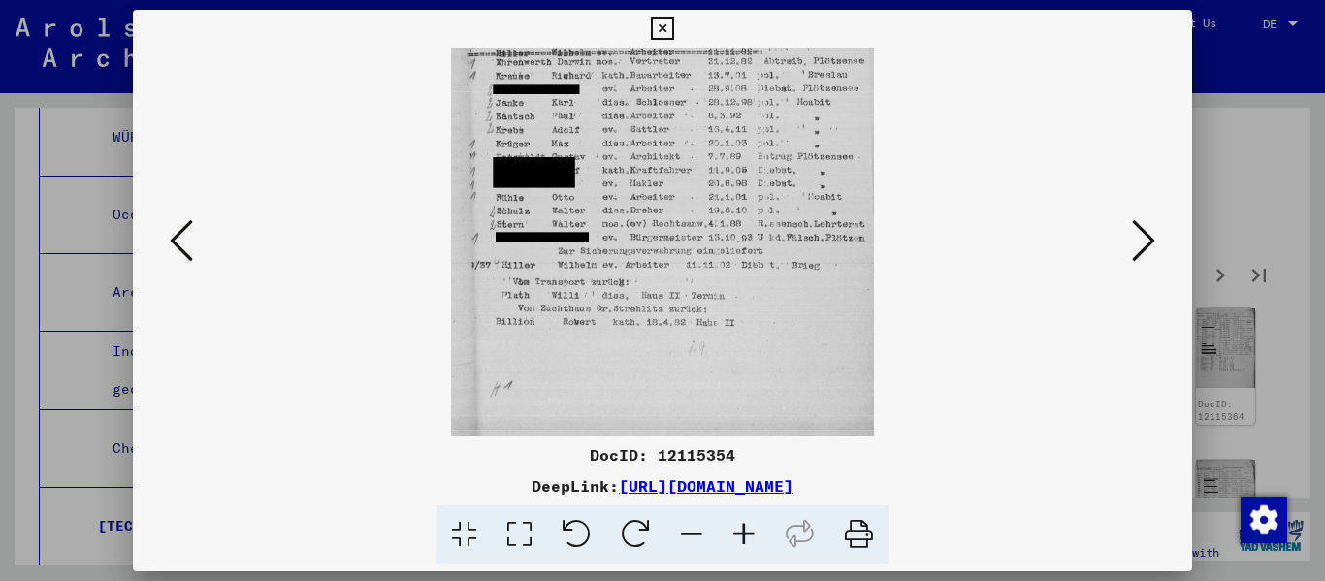
drag, startPoint x: 624, startPoint y: 347, endPoint x: 642, endPoint y: 126, distance: 221.8
click at [642, 126] on img at bounding box center [663, 141] width 424 height 629
click at [682, 233] on button at bounding box center [1143, 241] width 35 height 55
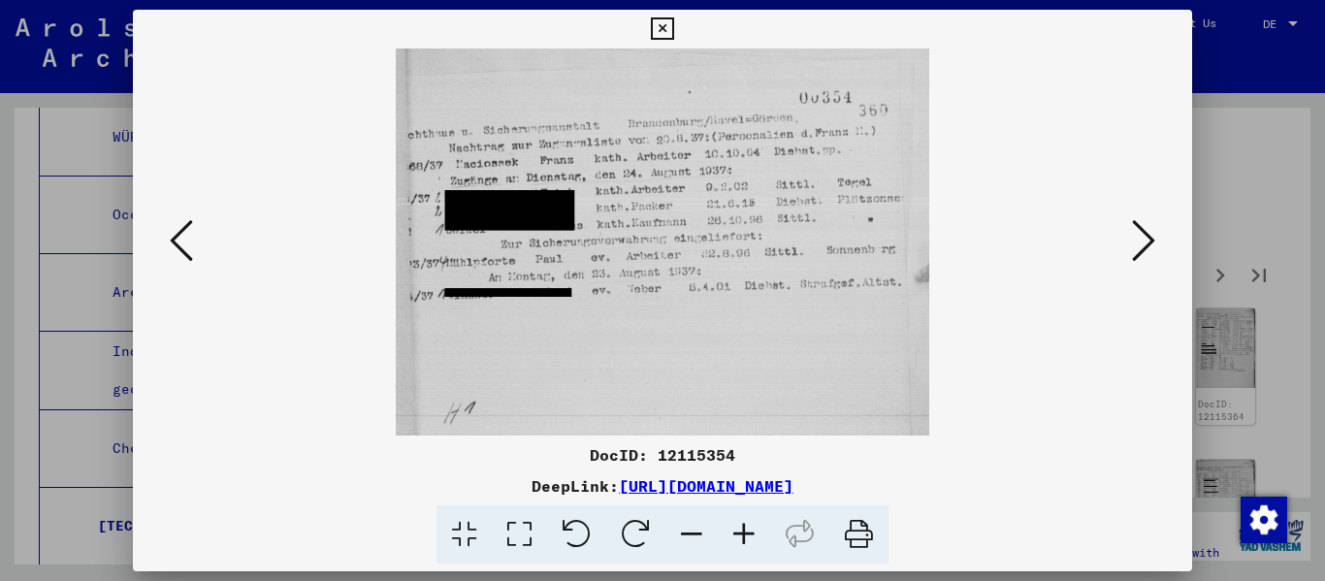
click at [682, 240] on button at bounding box center [1143, 241] width 35 height 55
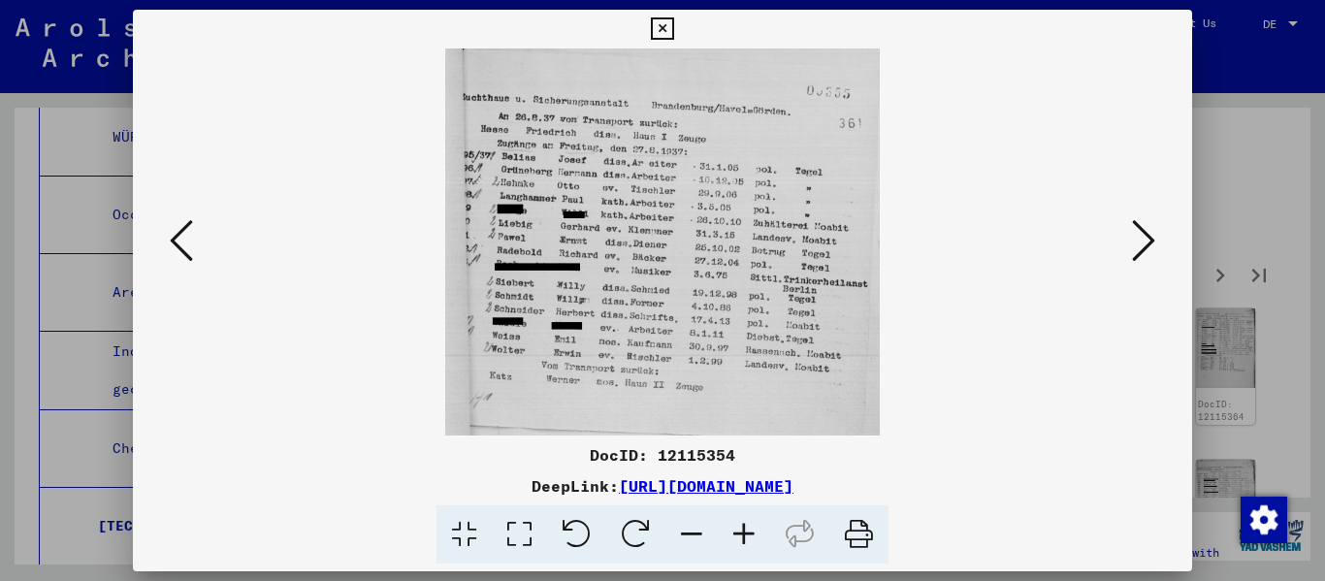
click at [682, 238] on icon at bounding box center [1143, 240] width 23 height 47
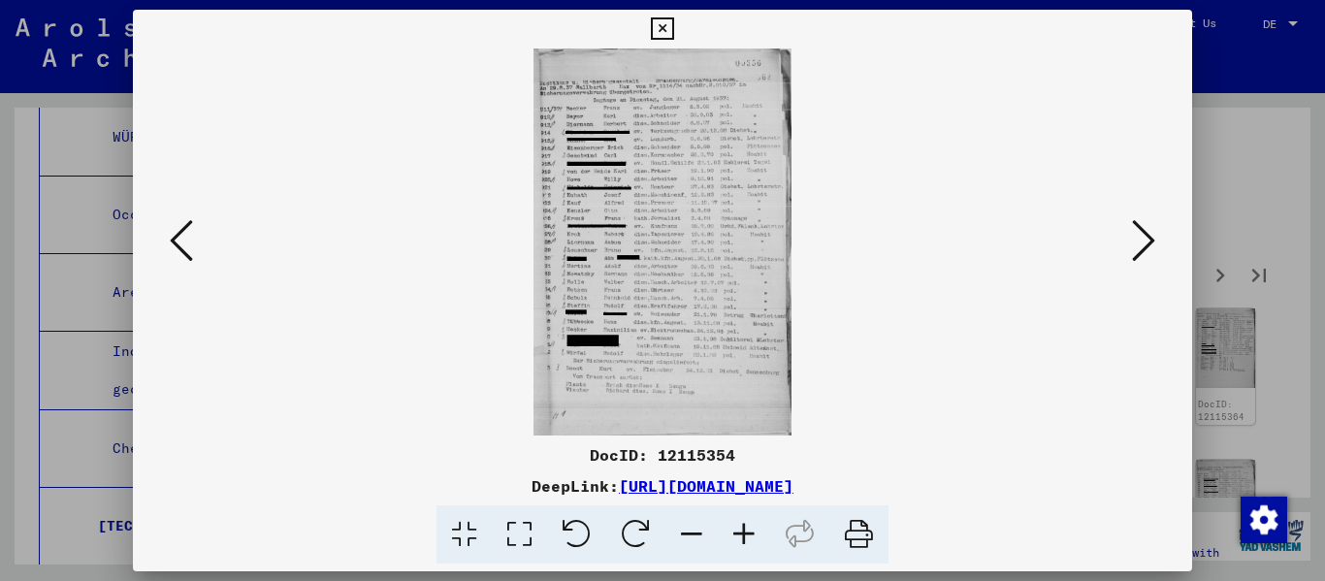
click at [682, 527] on icon at bounding box center [744, 534] width 52 height 59
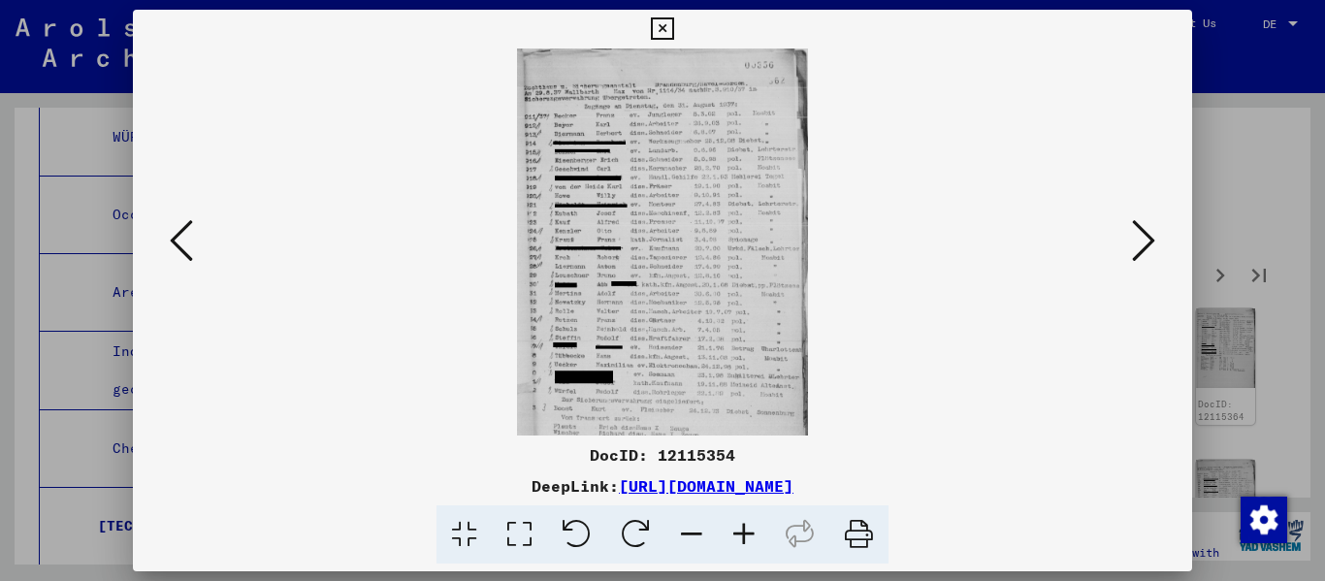
click at [682, 527] on icon at bounding box center [744, 534] width 52 height 59
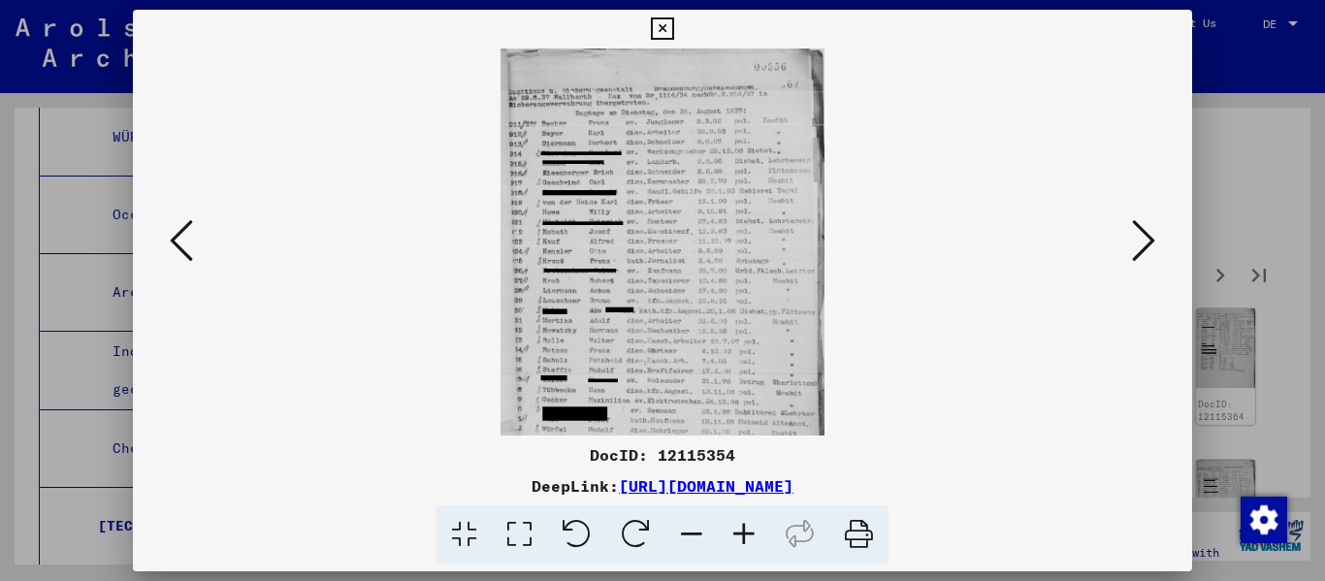
click at [682, 527] on icon at bounding box center [744, 534] width 52 height 59
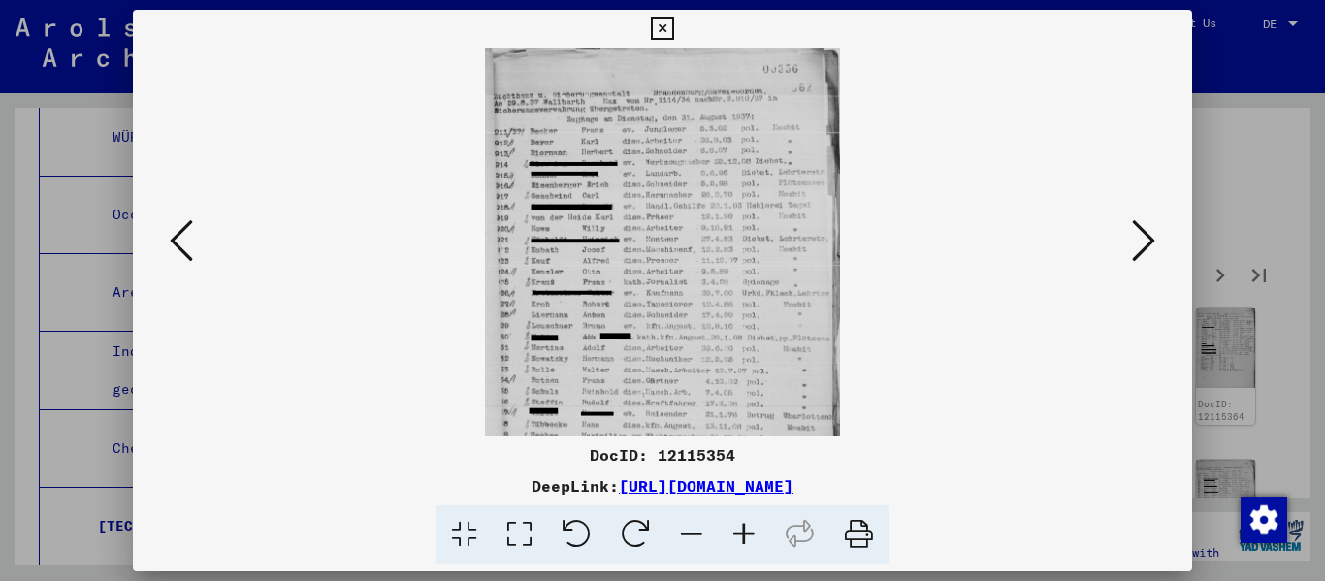
click at [682, 527] on icon at bounding box center [744, 534] width 52 height 59
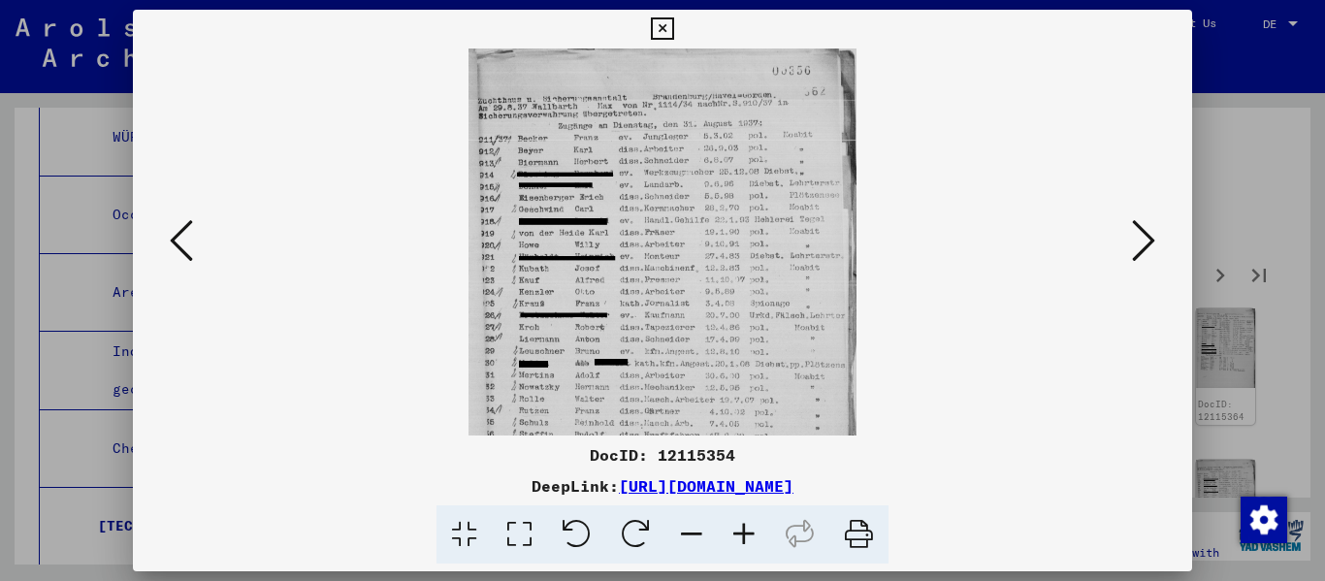
click at [682, 527] on icon at bounding box center [744, 534] width 52 height 59
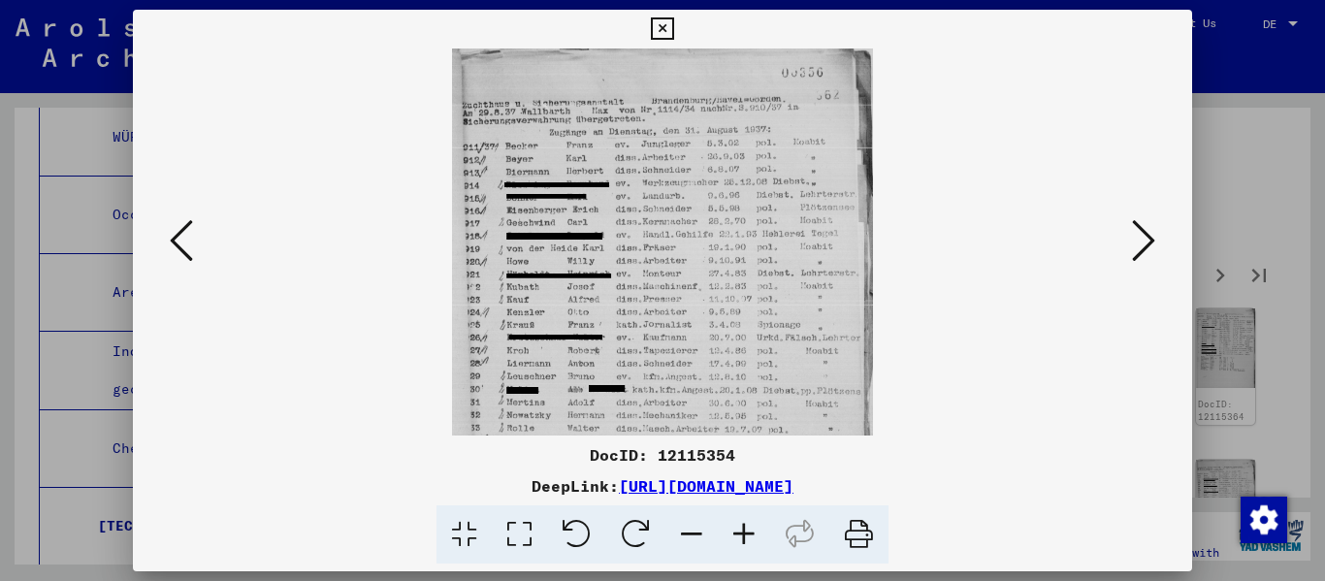
click at [682, 527] on icon at bounding box center [744, 534] width 52 height 59
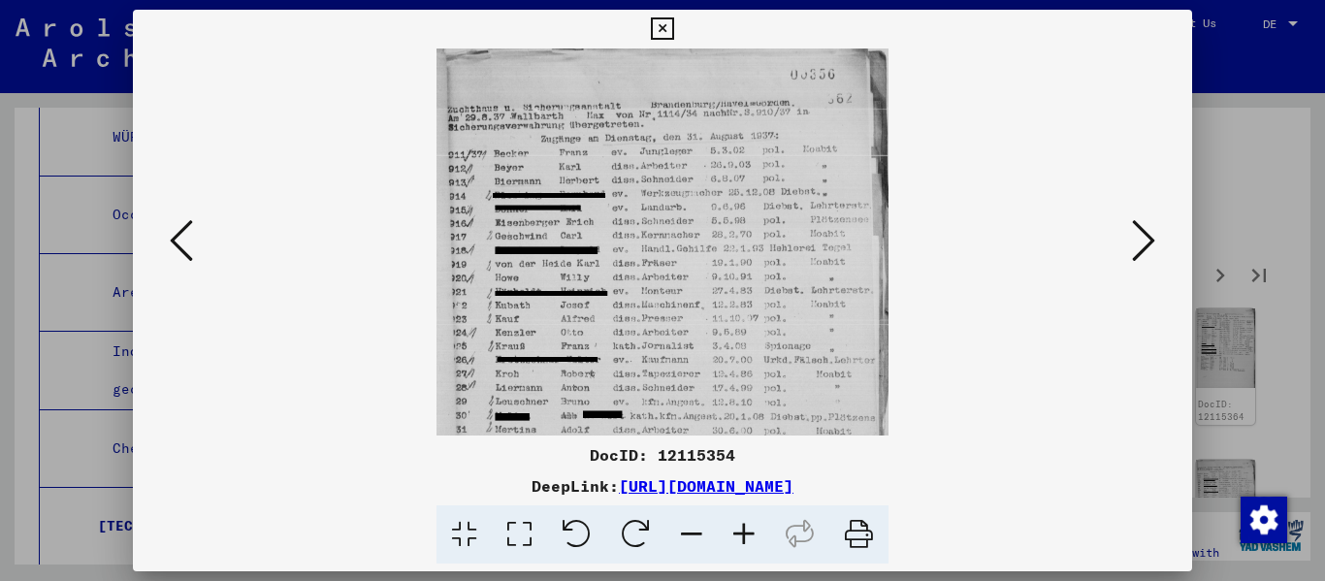
click at [682, 527] on icon at bounding box center [744, 534] width 52 height 59
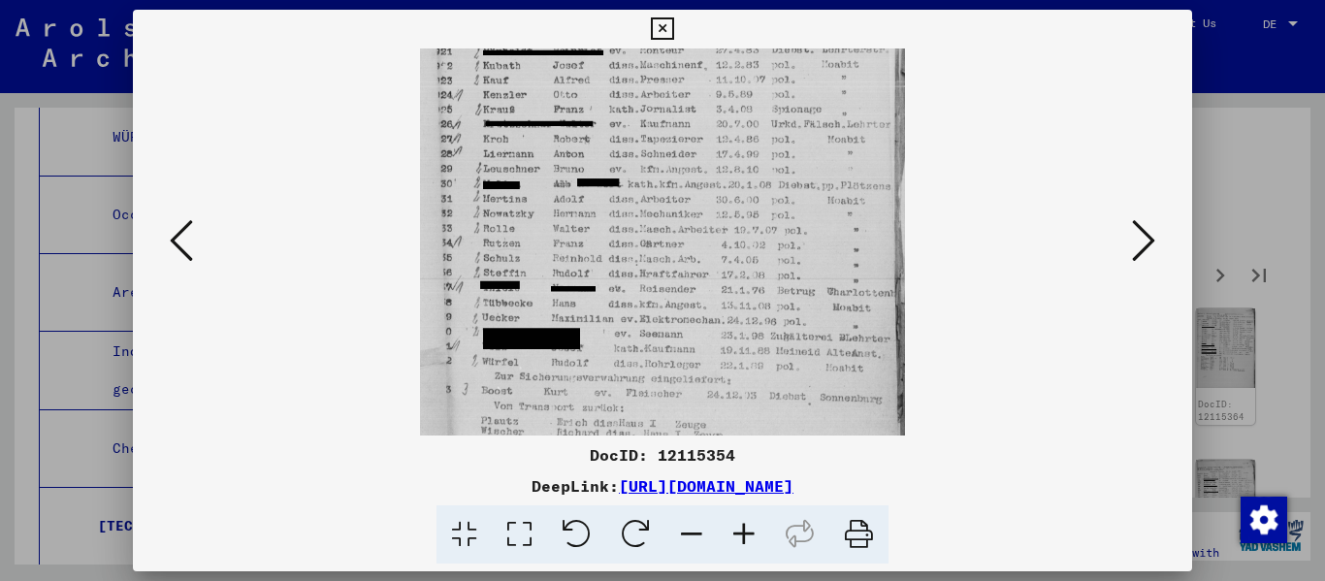
drag, startPoint x: 717, startPoint y: 342, endPoint x: 732, endPoint y: 82, distance: 260.3
click at [682, 82] on img at bounding box center [662, 154] width 485 height 726
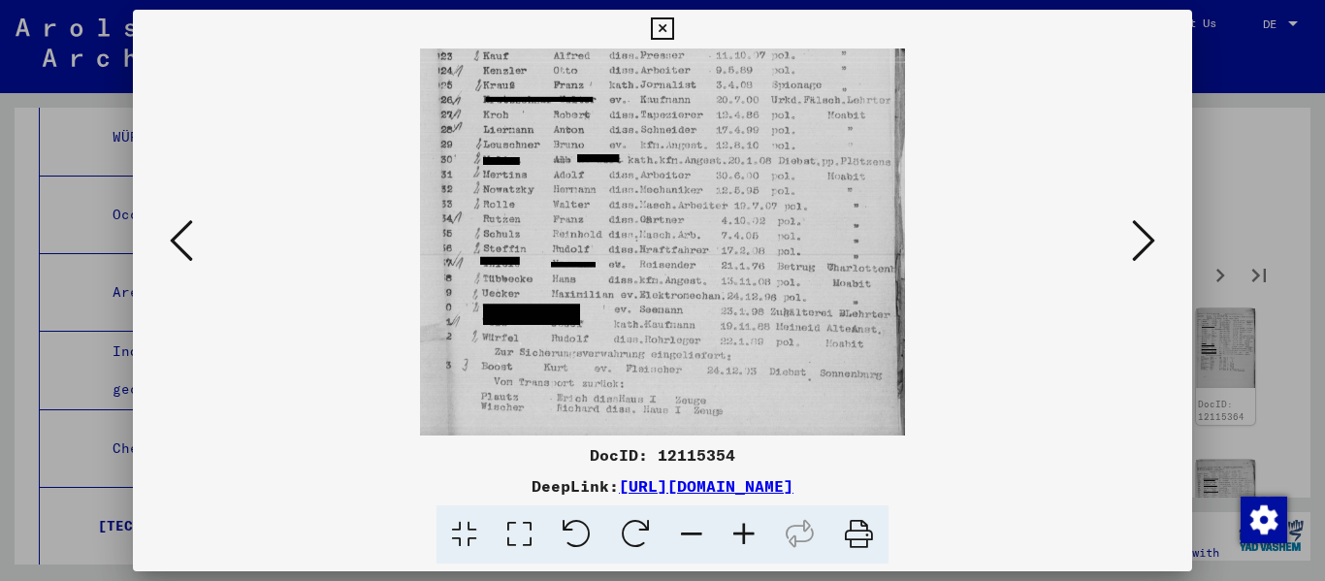
scroll to position [284, 0]
drag, startPoint x: 796, startPoint y: 300, endPoint x: 790, endPoint y: 275, distance: 24.9
click at [682, 275] on img at bounding box center [662, 127] width 485 height 726
click at [682, 237] on icon at bounding box center [1143, 240] width 23 height 47
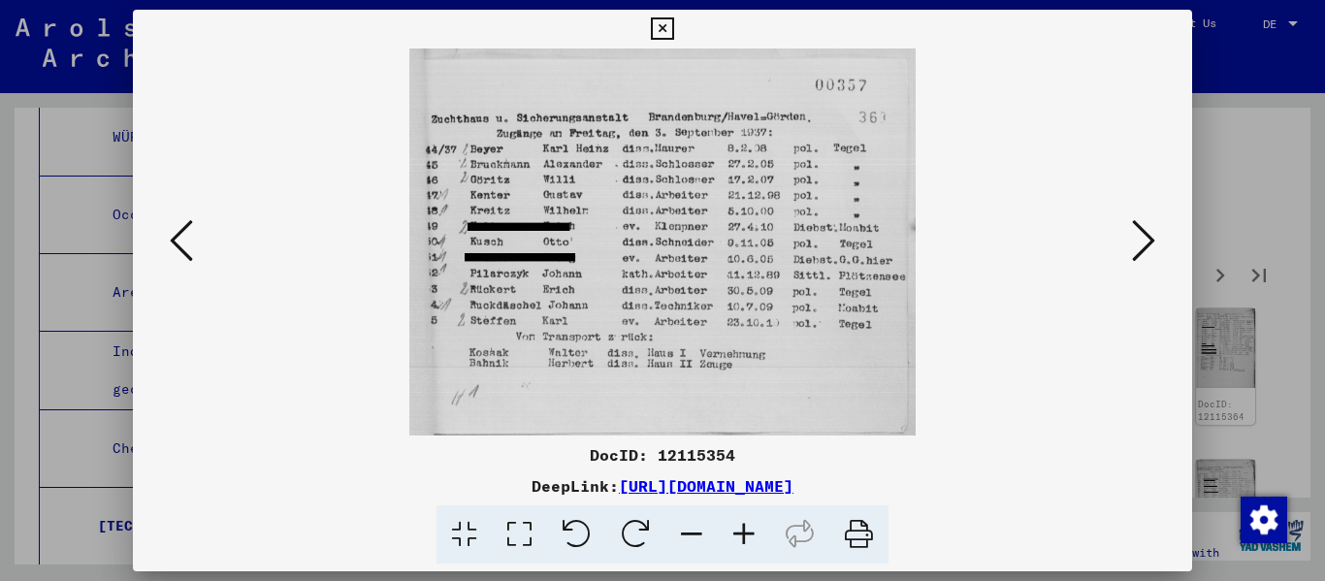
click at [682, 237] on icon at bounding box center [1143, 240] width 23 height 47
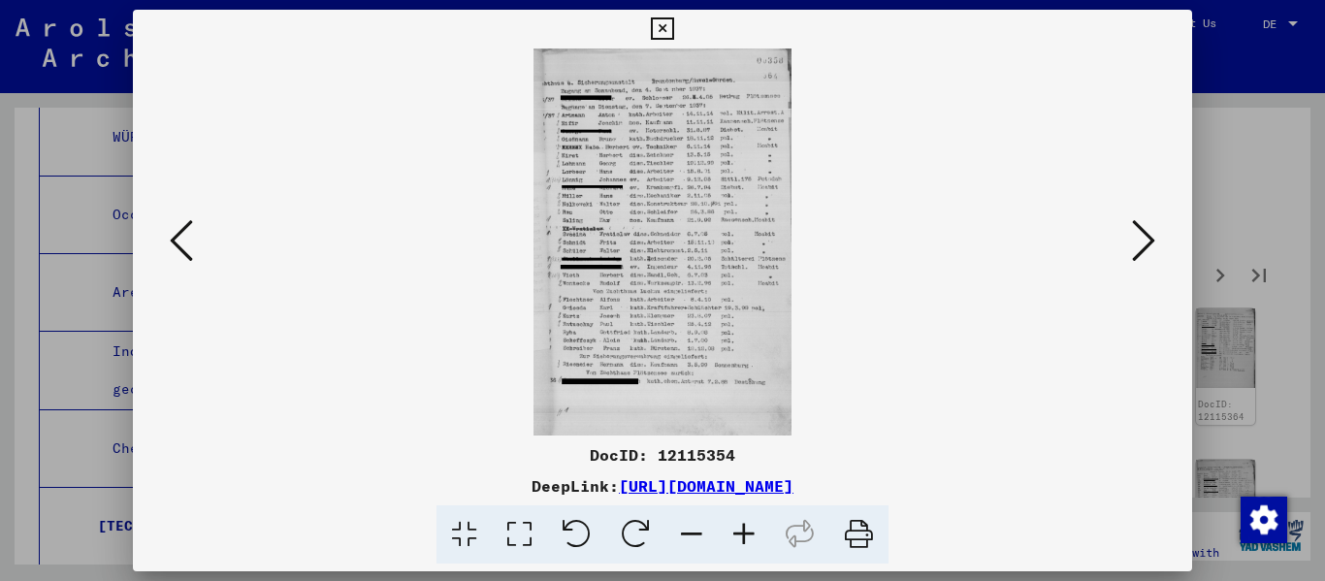
click at [682, 533] on icon at bounding box center [744, 534] width 52 height 59
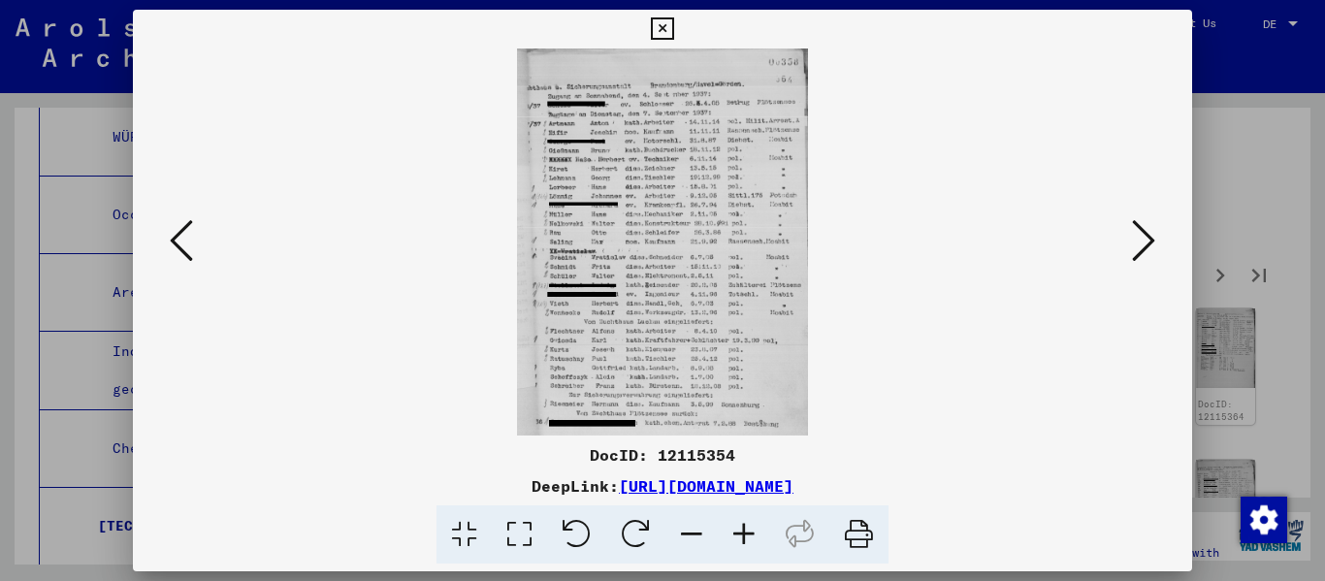
click at [682, 531] on icon at bounding box center [744, 534] width 52 height 59
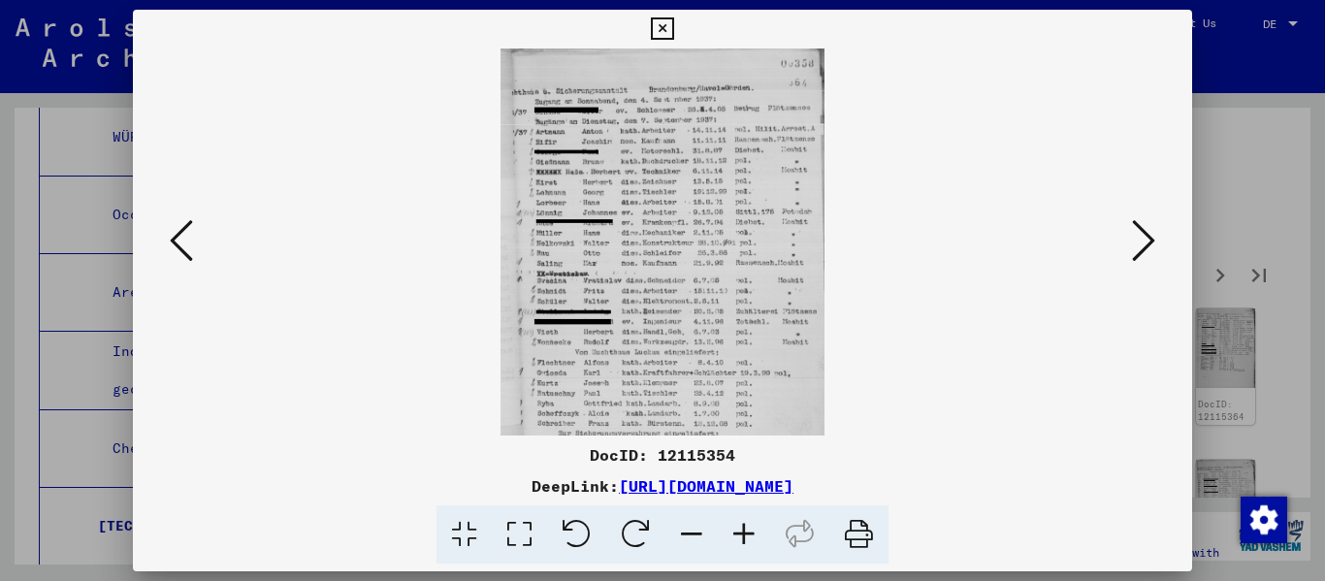
click at [682, 531] on icon at bounding box center [744, 534] width 52 height 59
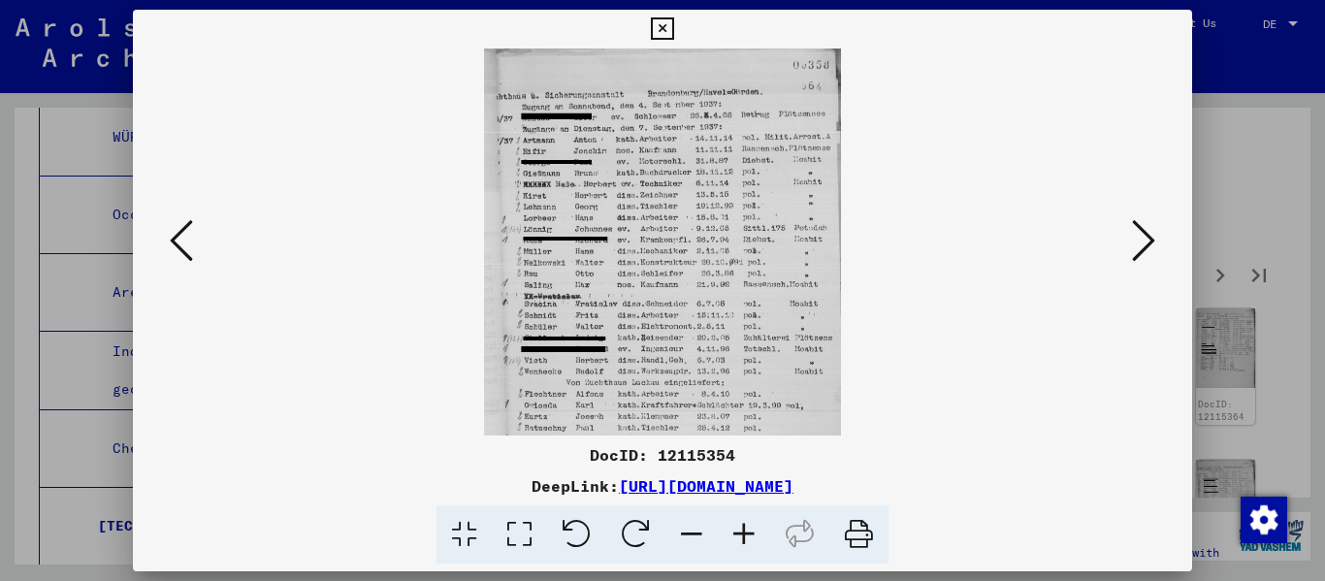
click at [682, 529] on icon at bounding box center [744, 534] width 52 height 59
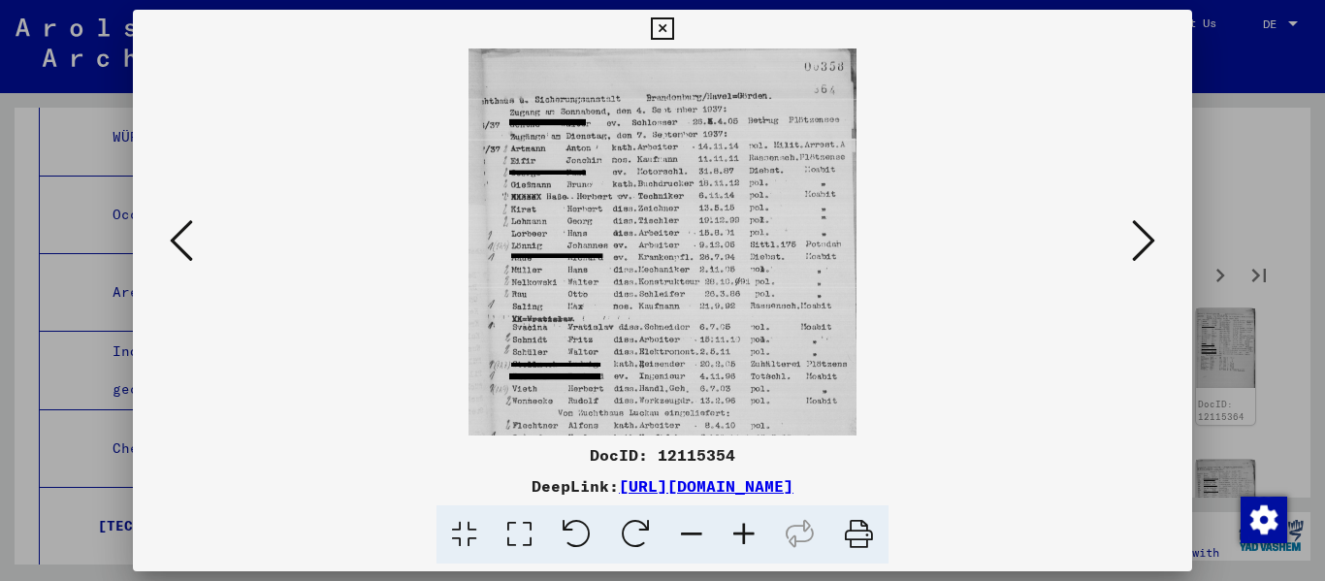
click at [682, 529] on icon at bounding box center [744, 534] width 52 height 59
click at [682, 528] on icon at bounding box center [744, 534] width 52 height 59
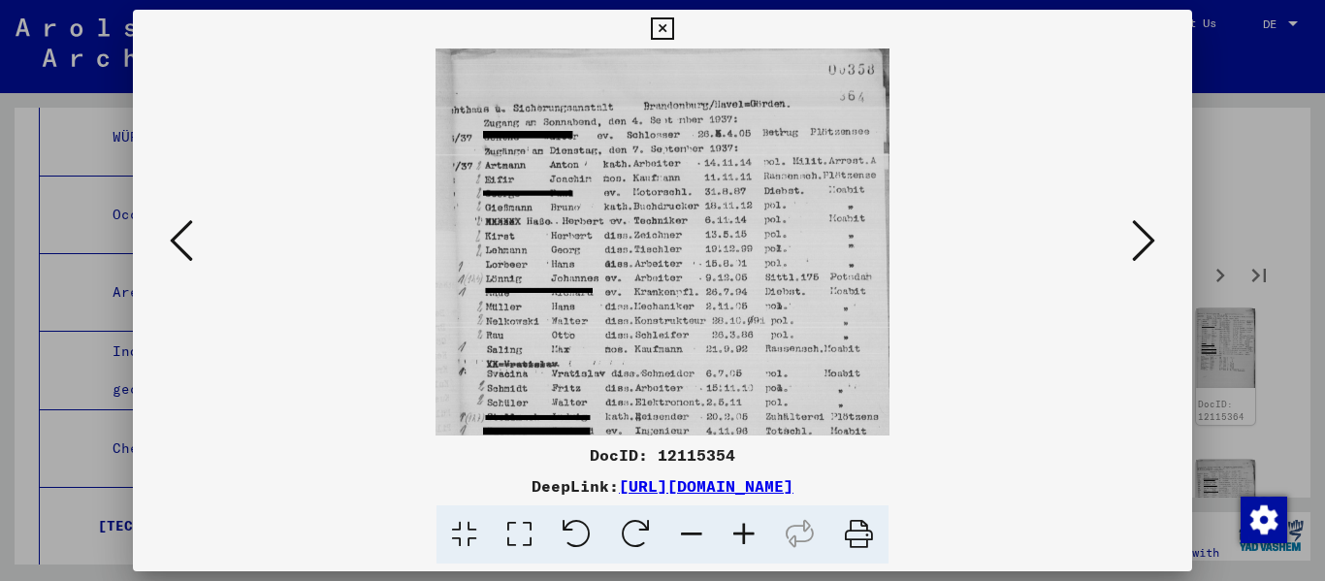
click at [682, 527] on icon at bounding box center [744, 534] width 52 height 59
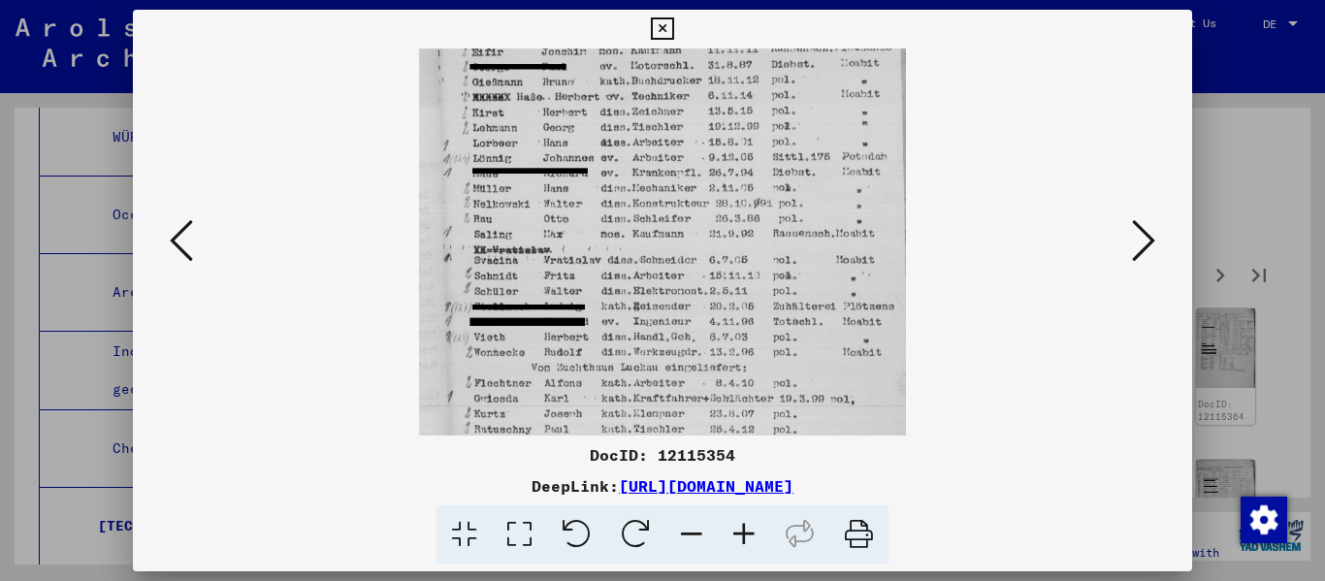
drag, startPoint x: 713, startPoint y: 350, endPoint x: 715, endPoint y: 213, distance: 136.7
click at [682, 213] on img at bounding box center [662, 275] width 486 height 726
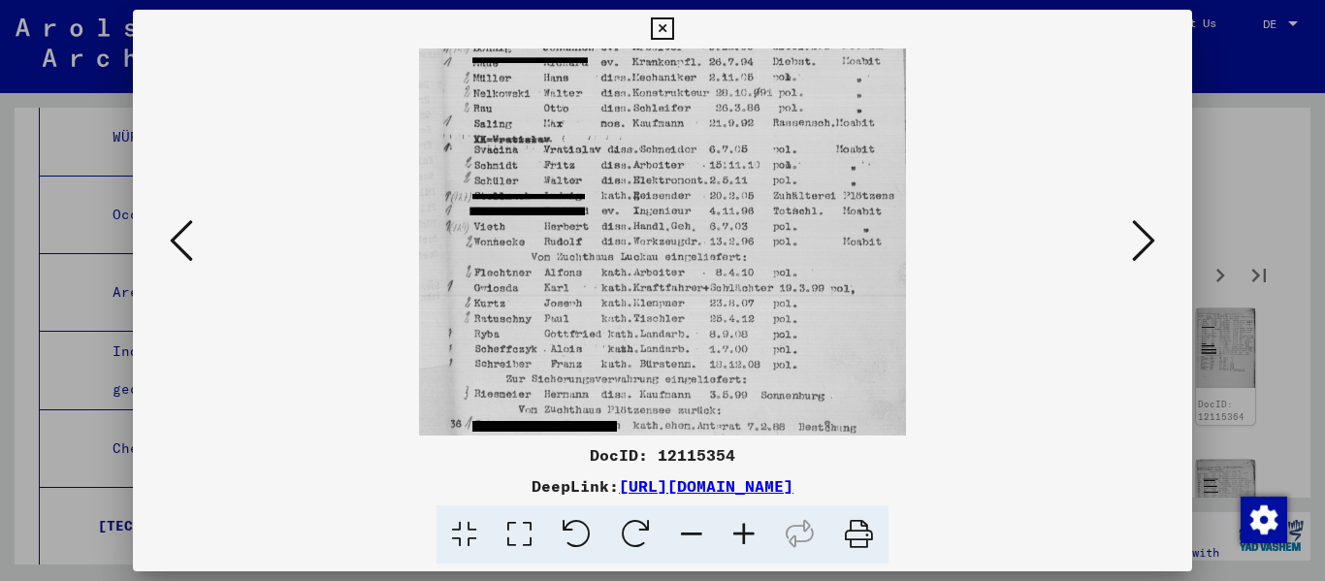
scroll to position [272, 0]
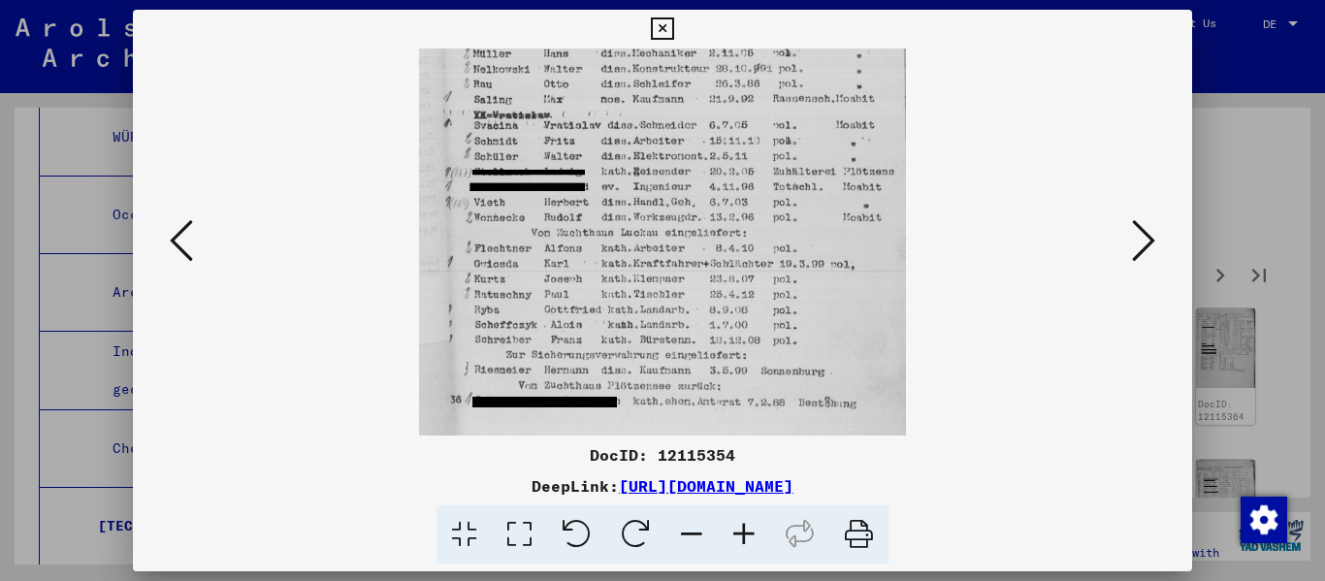
drag, startPoint x: 726, startPoint y: 347, endPoint x: 737, endPoint y: 212, distance: 135.2
click at [682, 212] on img at bounding box center [662, 140] width 486 height 726
click at [682, 244] on icon at bounding box center [1143, 240] width 23 height 47
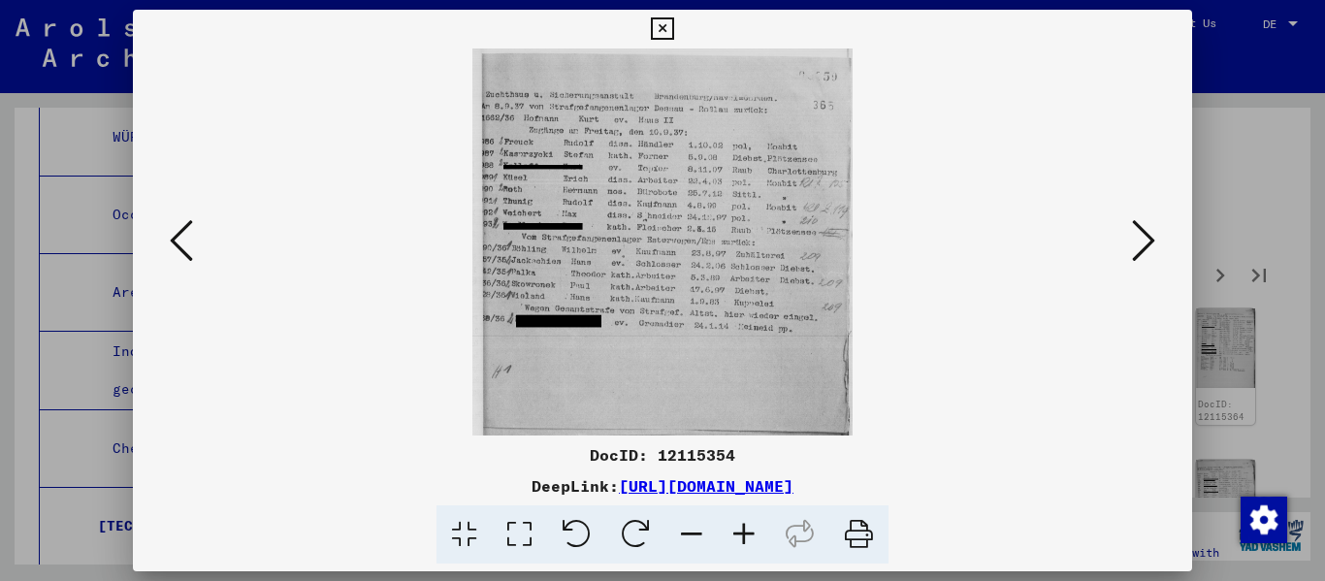
click at [682, 534] on icon at bounding box center [744, 534] width 52 height 59
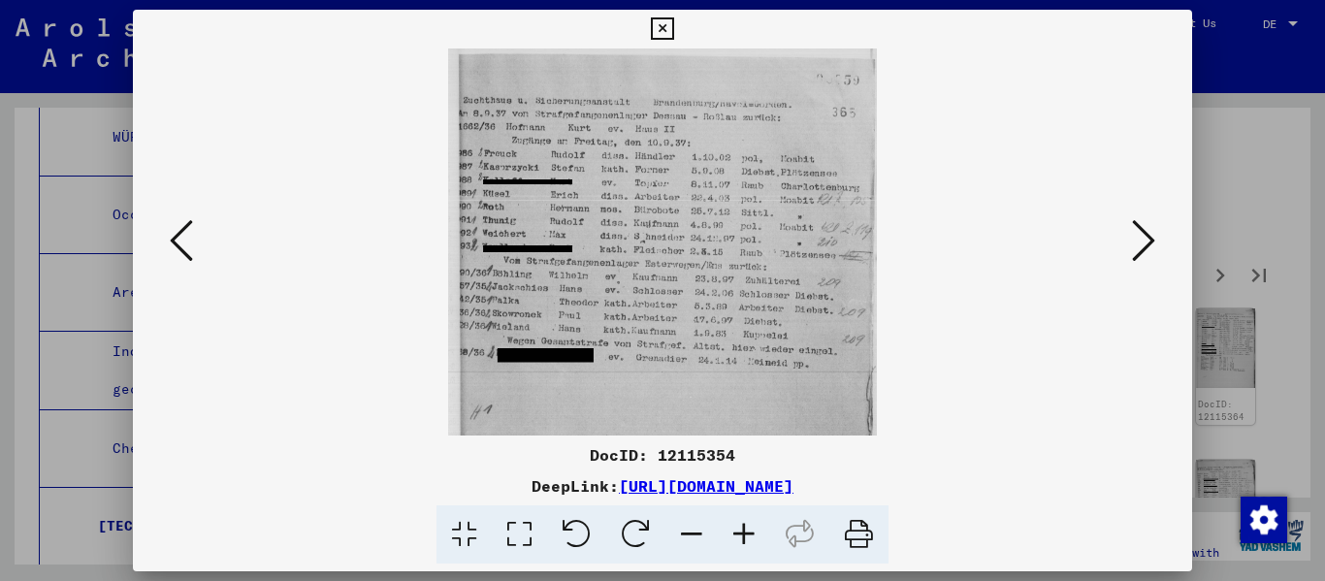
click at [682, 534] on icon at bounding box center [744, 534] width 52 height 59
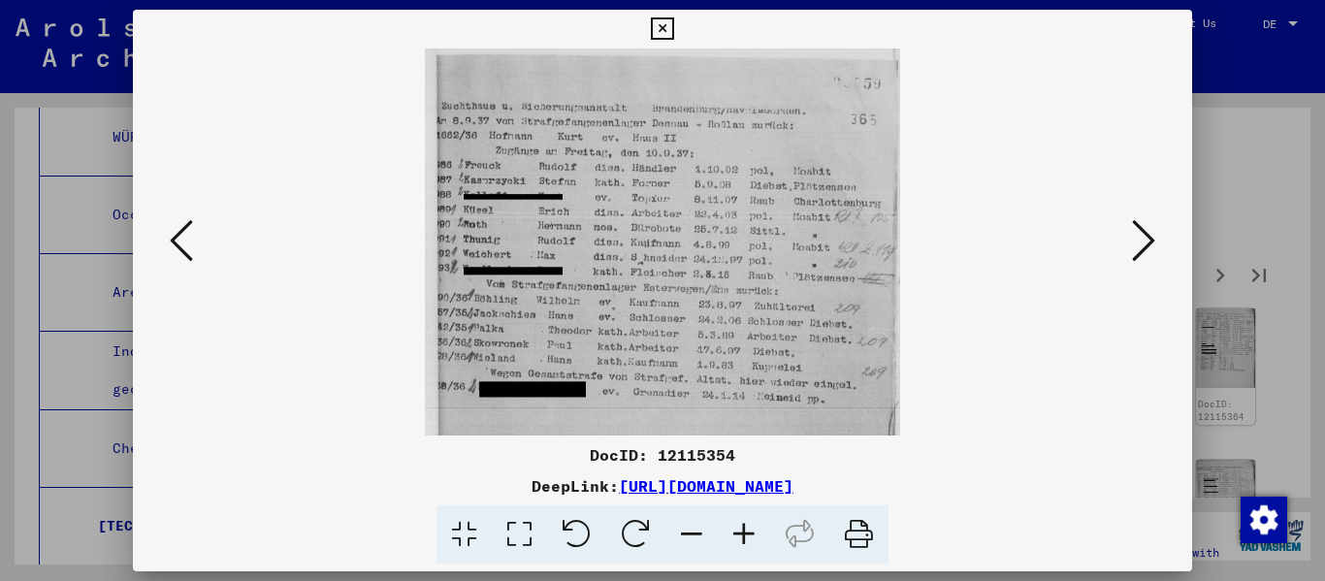
click at [682, 534] on icon at bounding box center [744, 534] width 52 height 59
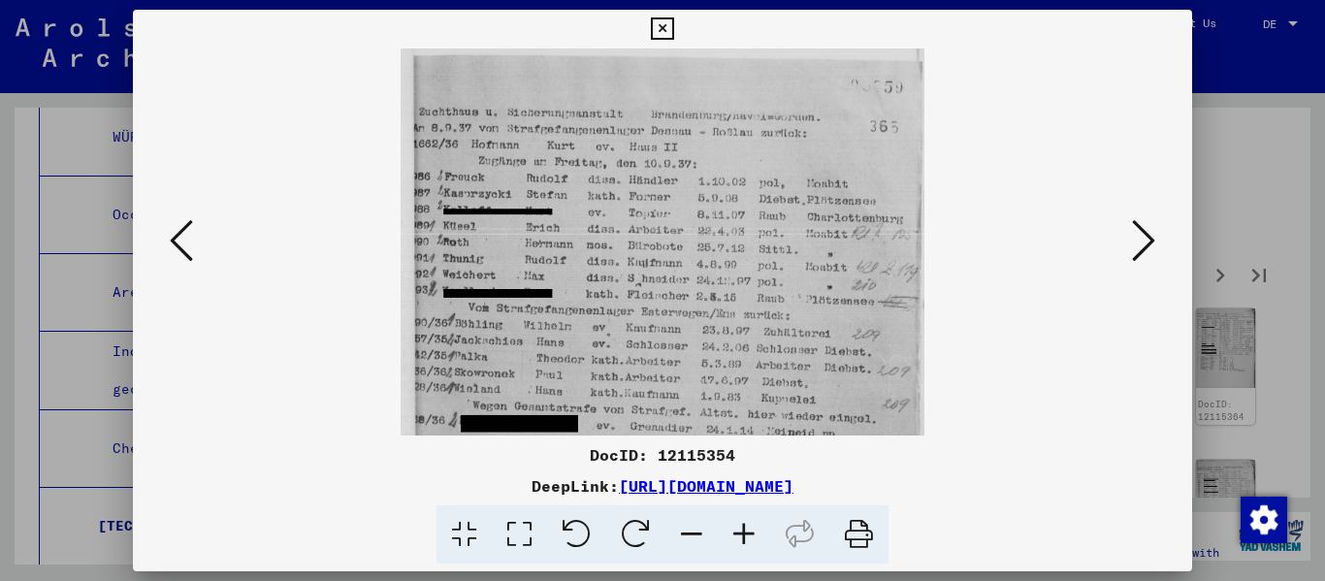
click at [682, 534] on icon at bounding box center [744, 534] width 52 height 59
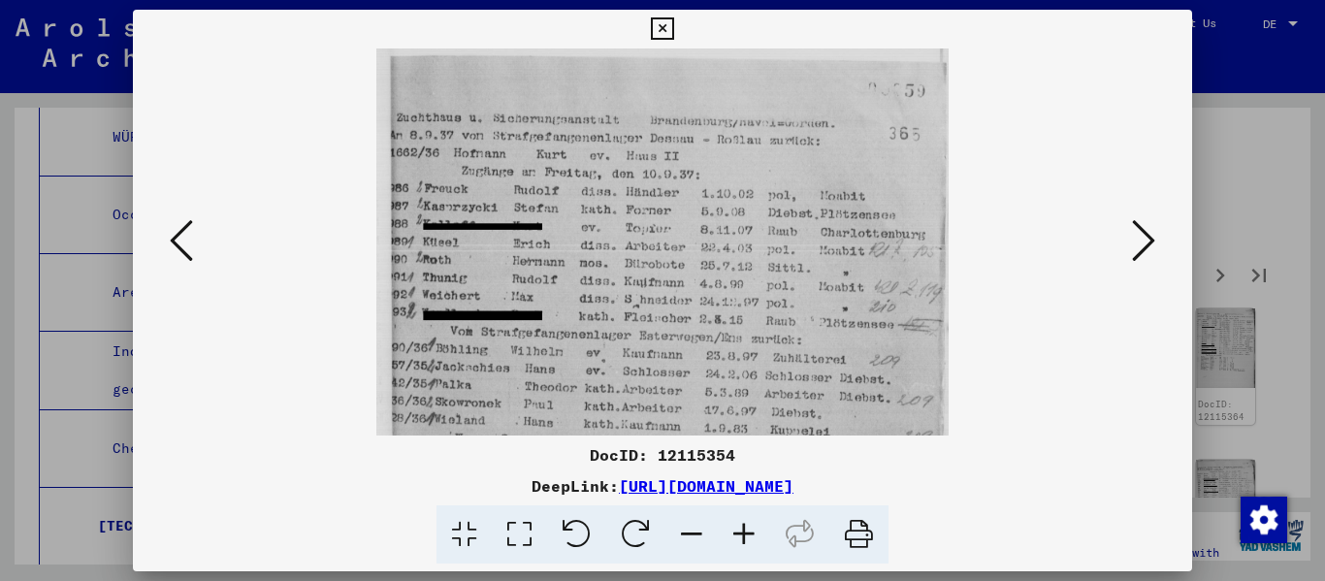
click at [682, 240] on icon at bounding box center [1143, 240] width 23 height 47
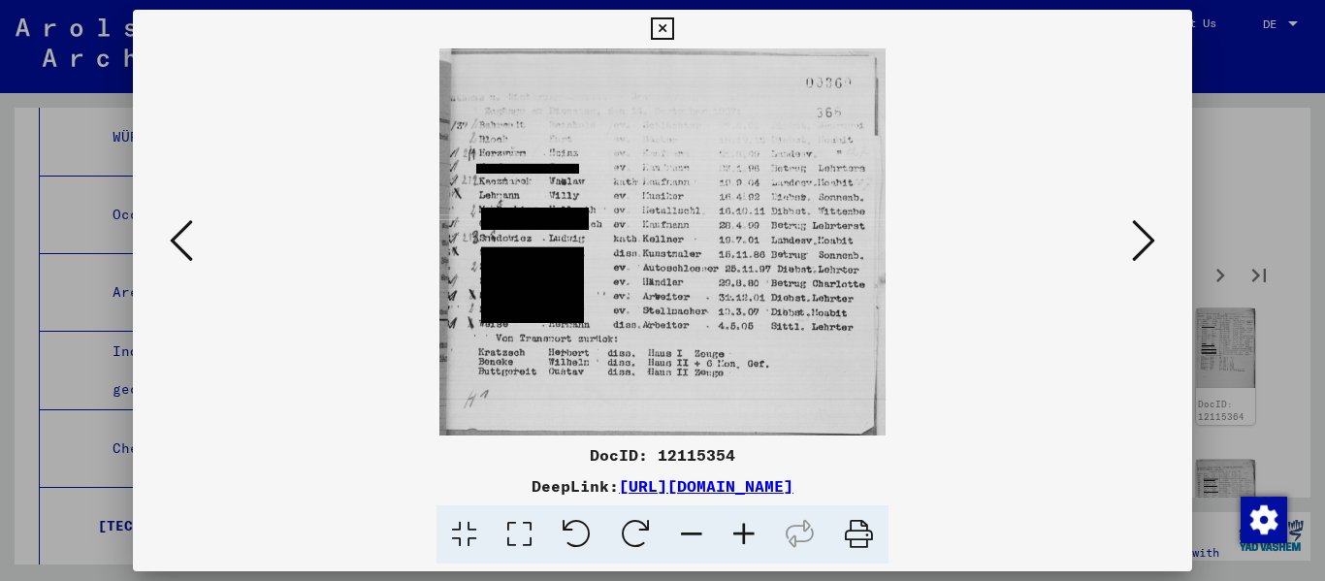
click at [682, 241] on icon at bounding box center [1143, 240] width 23 height 47
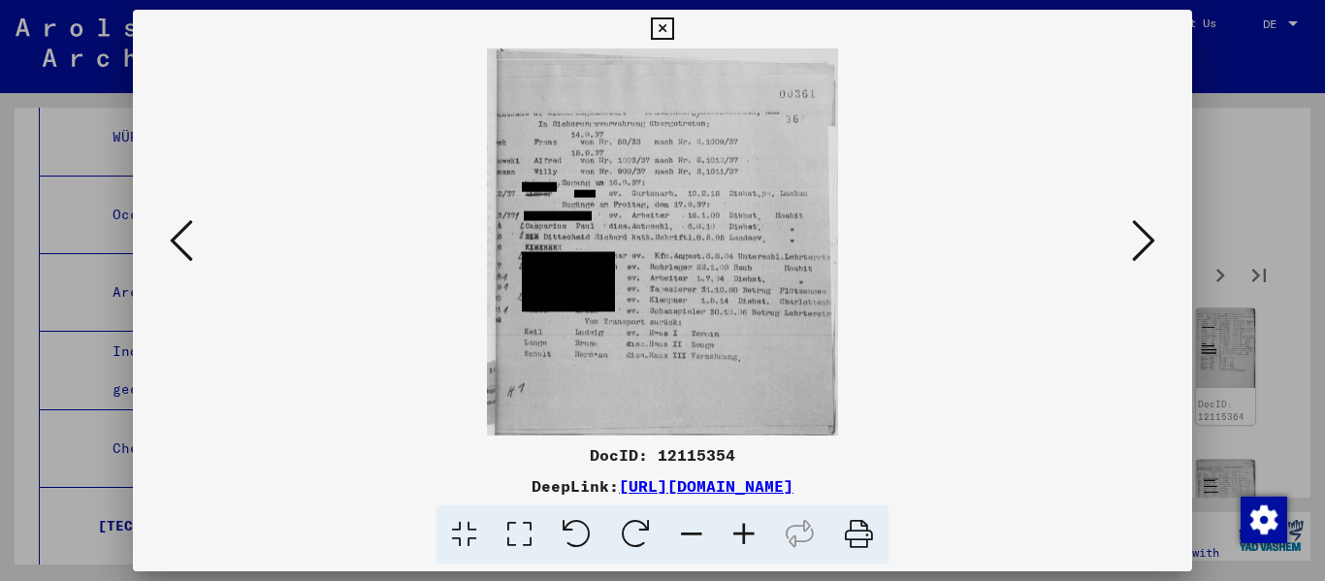
click at [682, 536] on icon at bounding box center [744, 534] width 52 height 59
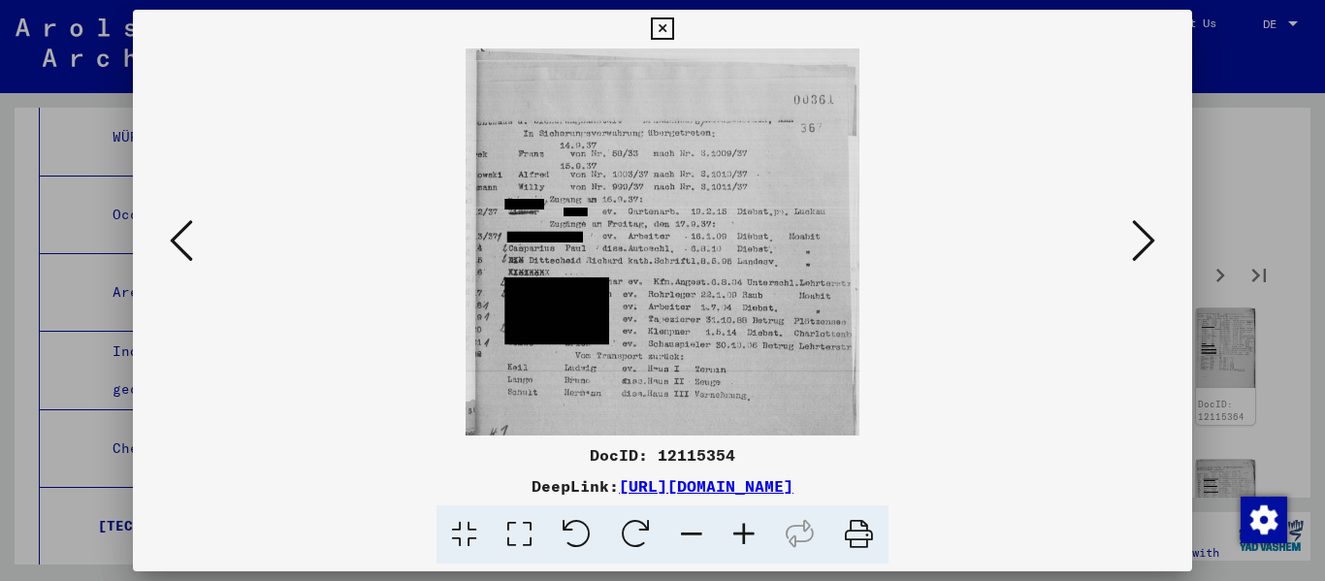
click at [682, 536] on icon at bounding box center [744, 534] width 52 height 59
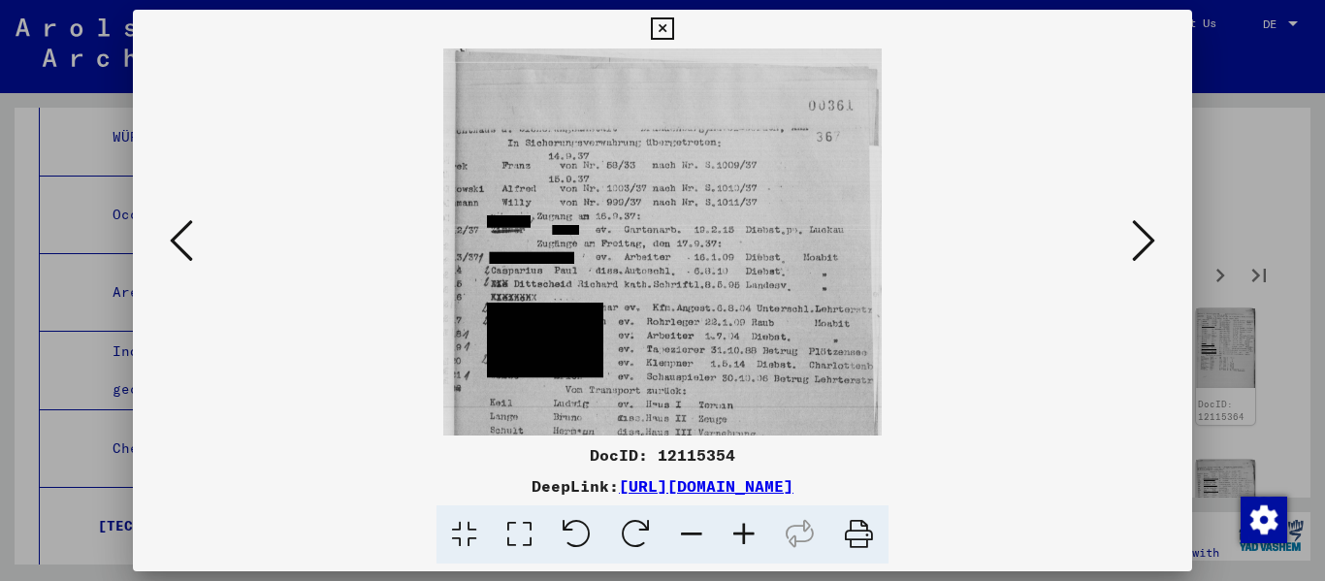
click at [682, 536] on icon at bounding box center [744, 534] width 52 height 59
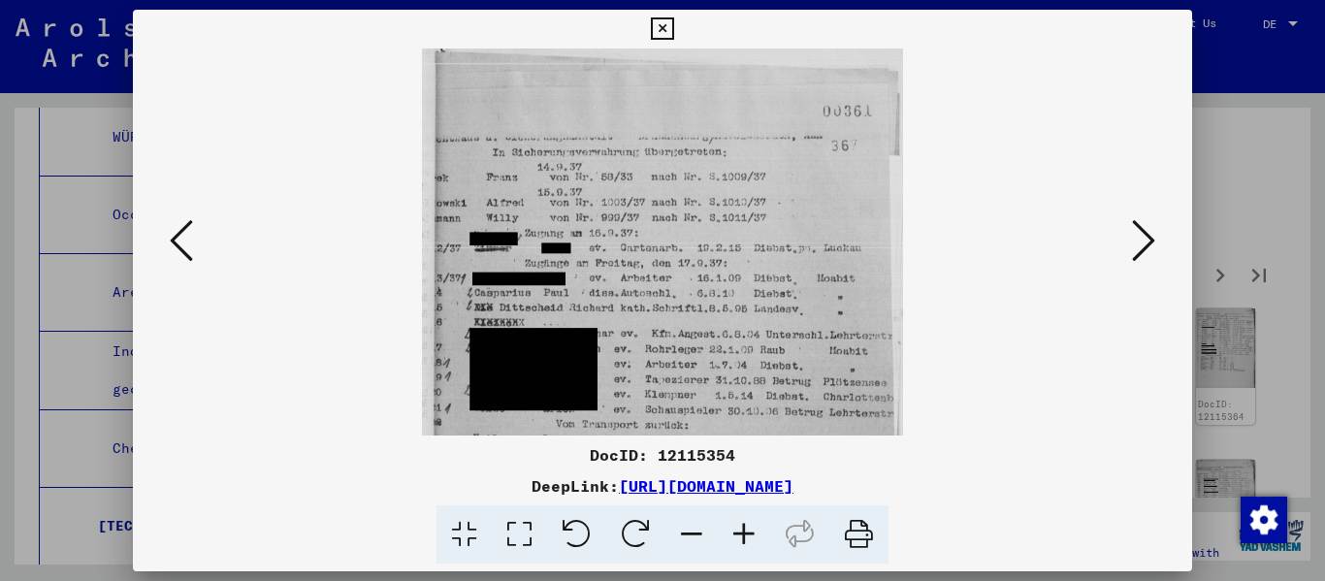
click at [682, 240] on icon at bounding box center [1143, 240] width 23 height 47
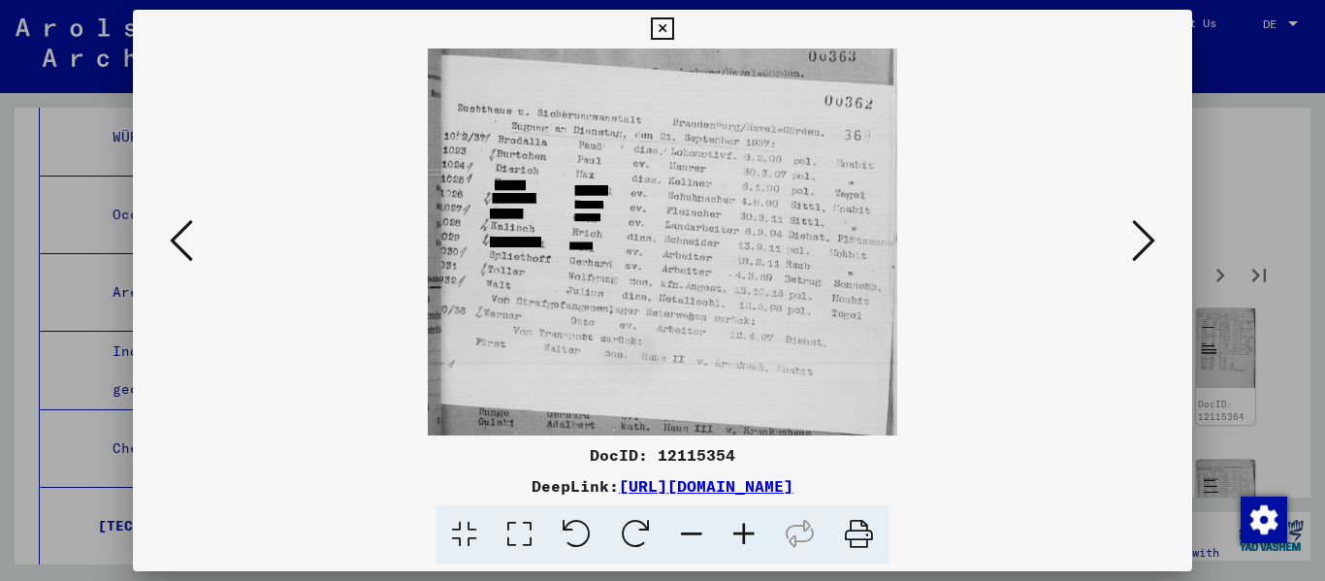
click at [682, 240] on icon at bounding box center [1143, 240] width 23 height 47
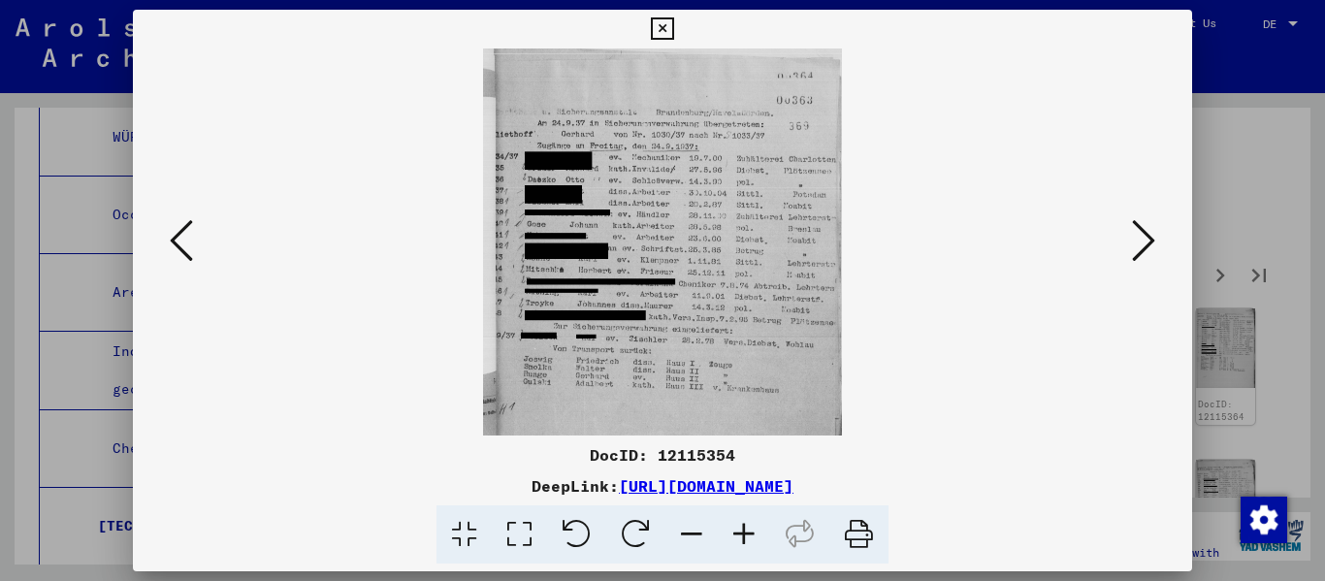
click at [682, 240] on icon at bounding box center [1143, 240] width 23 height 47
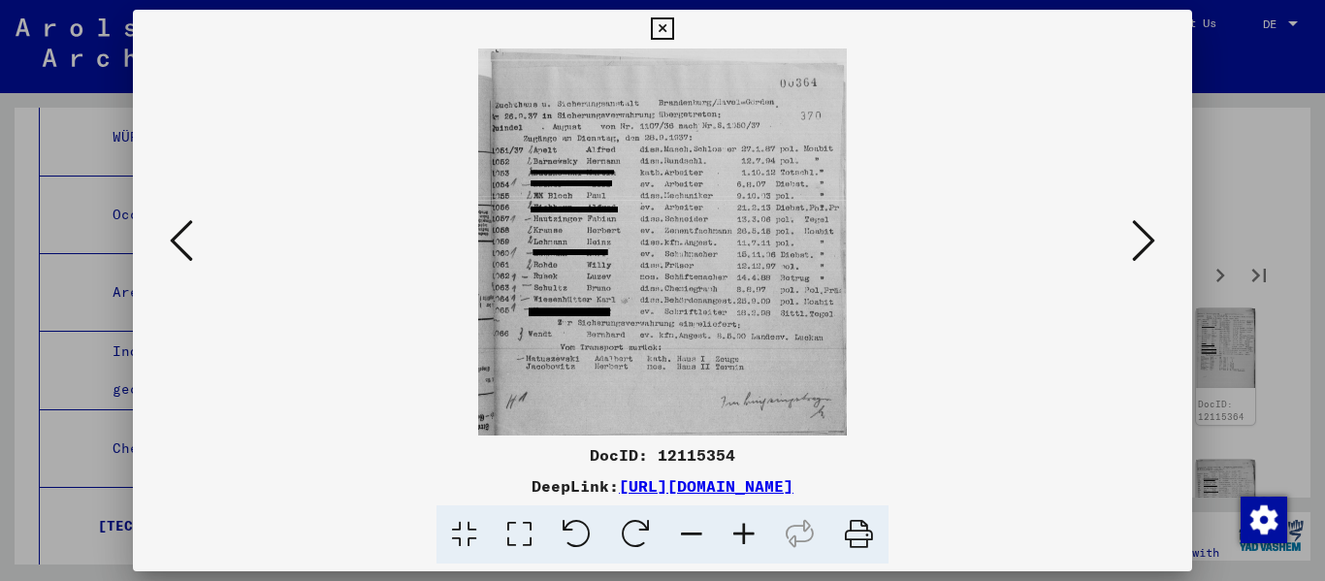
click at [682, 240] on icon at bounding box center [1143, 240] width 23 height 47
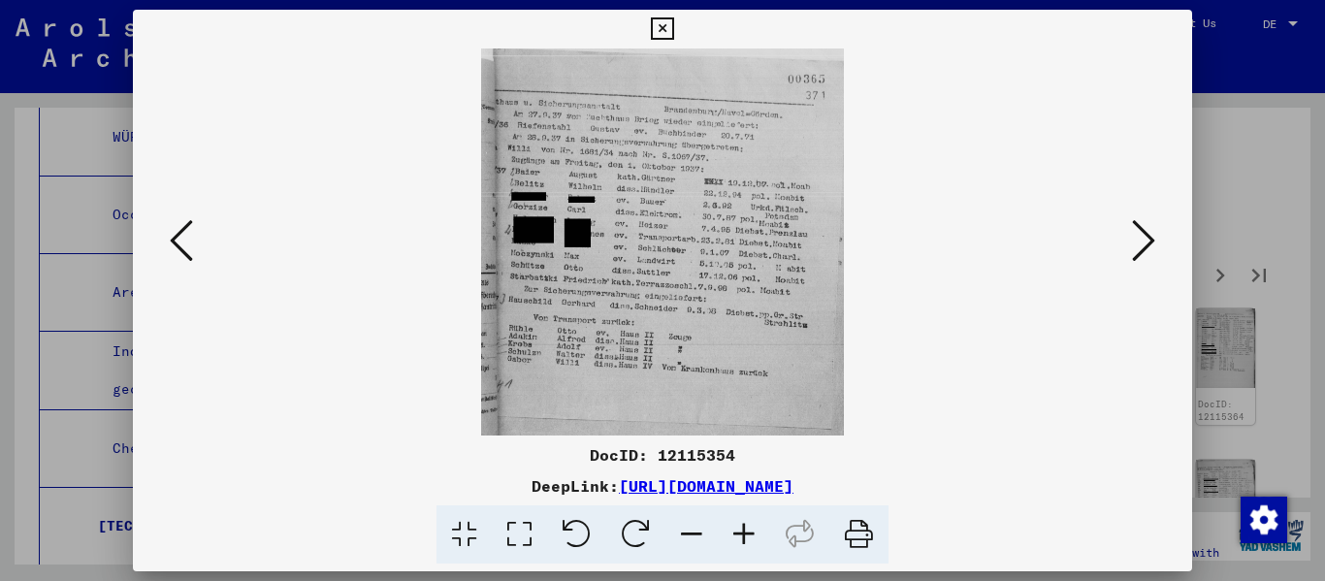
click at [682, 240] on icon at bounding box center [1143, 240] width 23 height 47
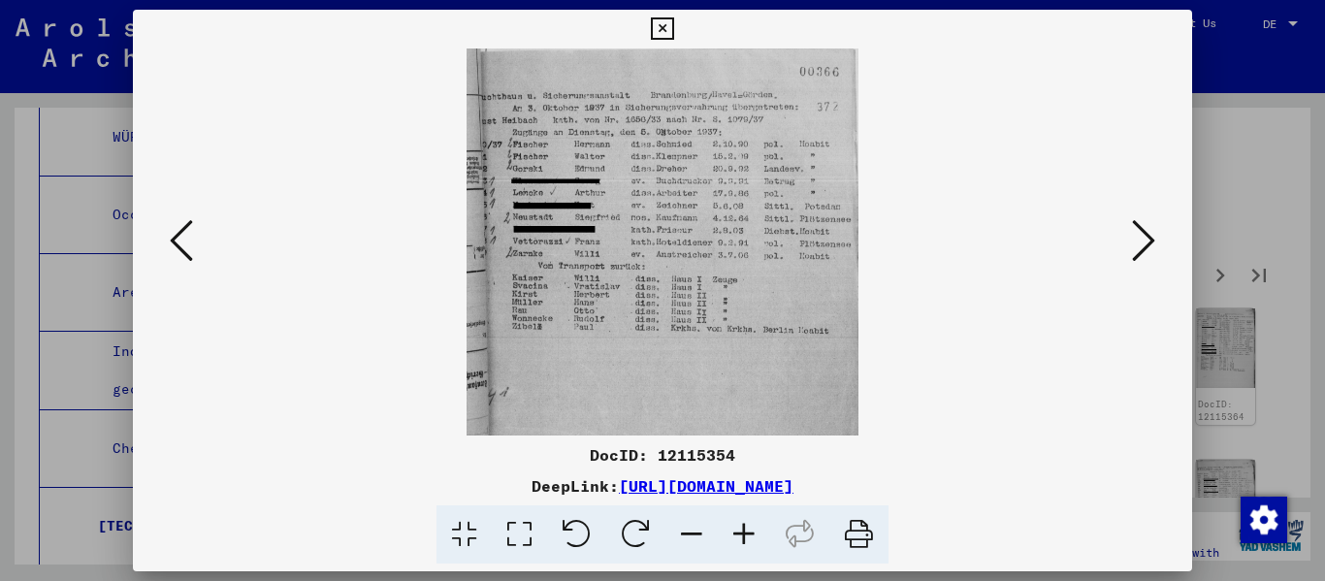
click at [682, 240] on icon at bounding box center [1143, 240] width 23 height 47
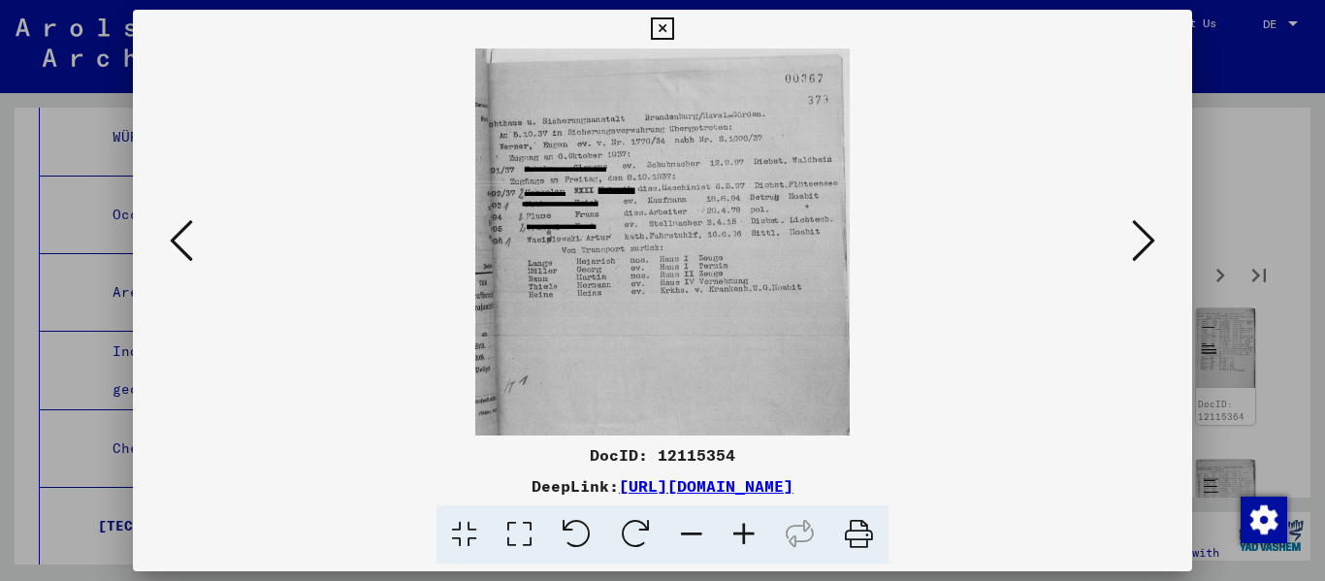
click at [682, 240] on icon at bounding box center [1143, 240] width 23 height 47
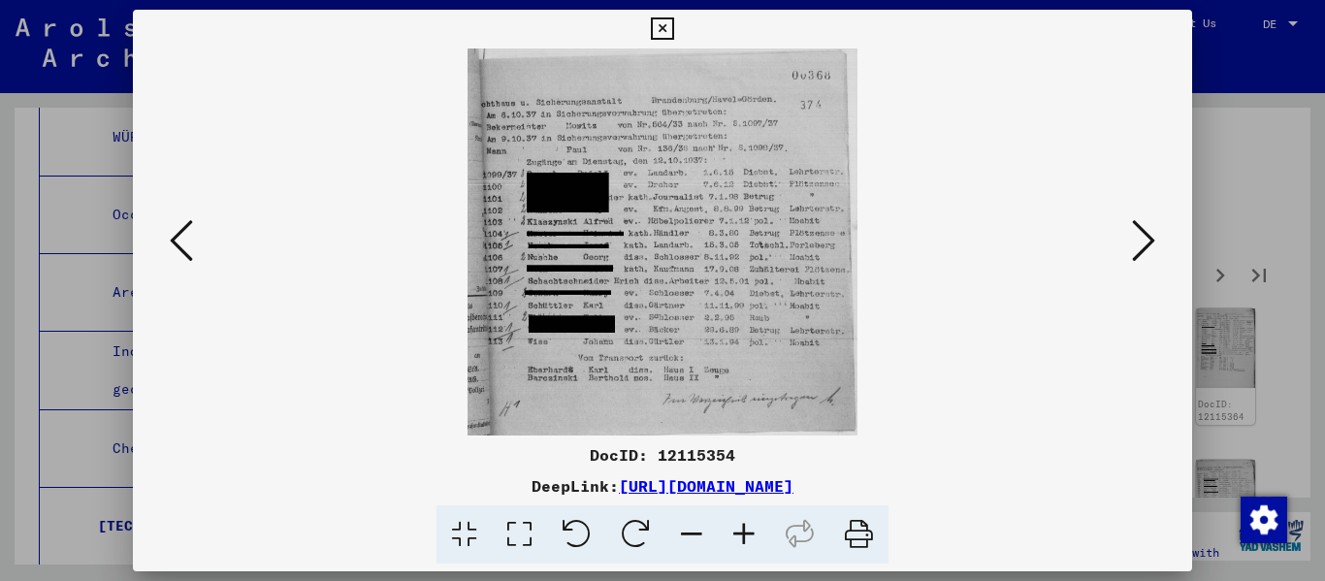
click at [682, 240] on icon at bounding box center [1143, 240] width 23 height 47
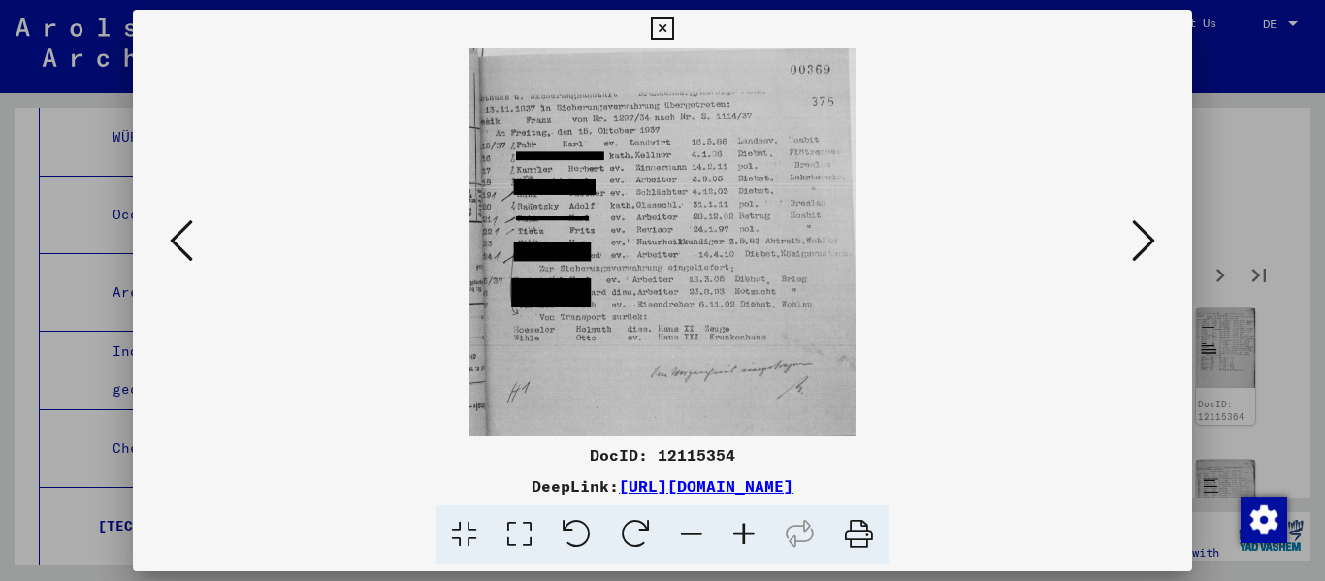
click at [682, 240] on icon at bounding box center [1143, 240] width 23 height 47
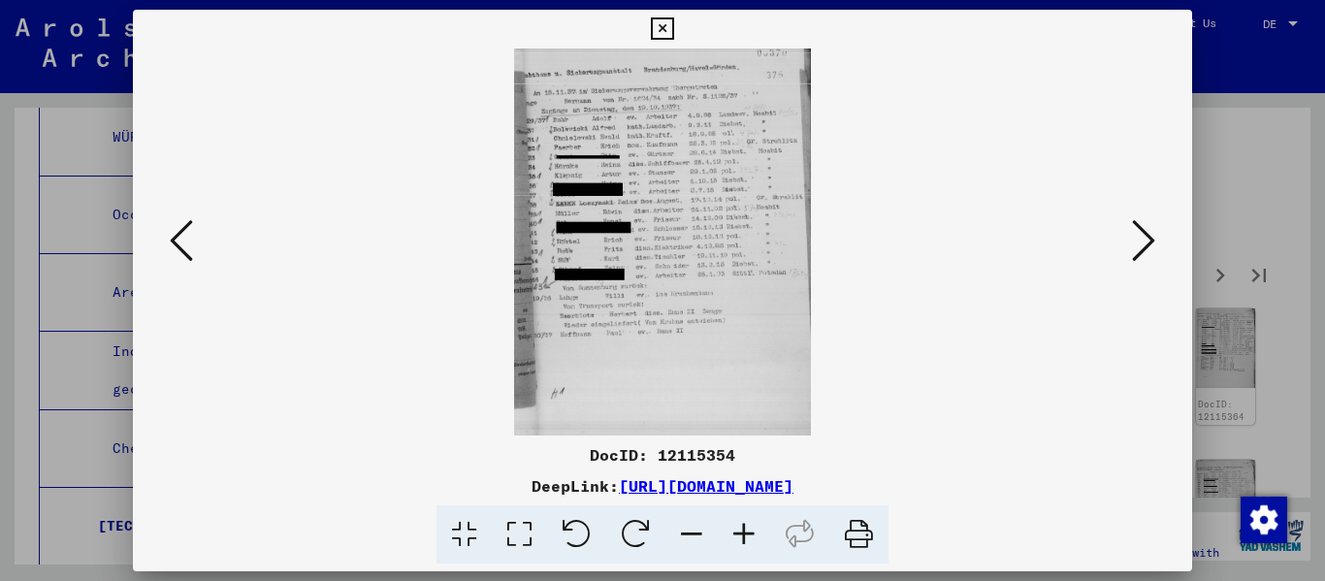
click at [682, 532] on icon at bounding box center [744, 534] width 52 height 59
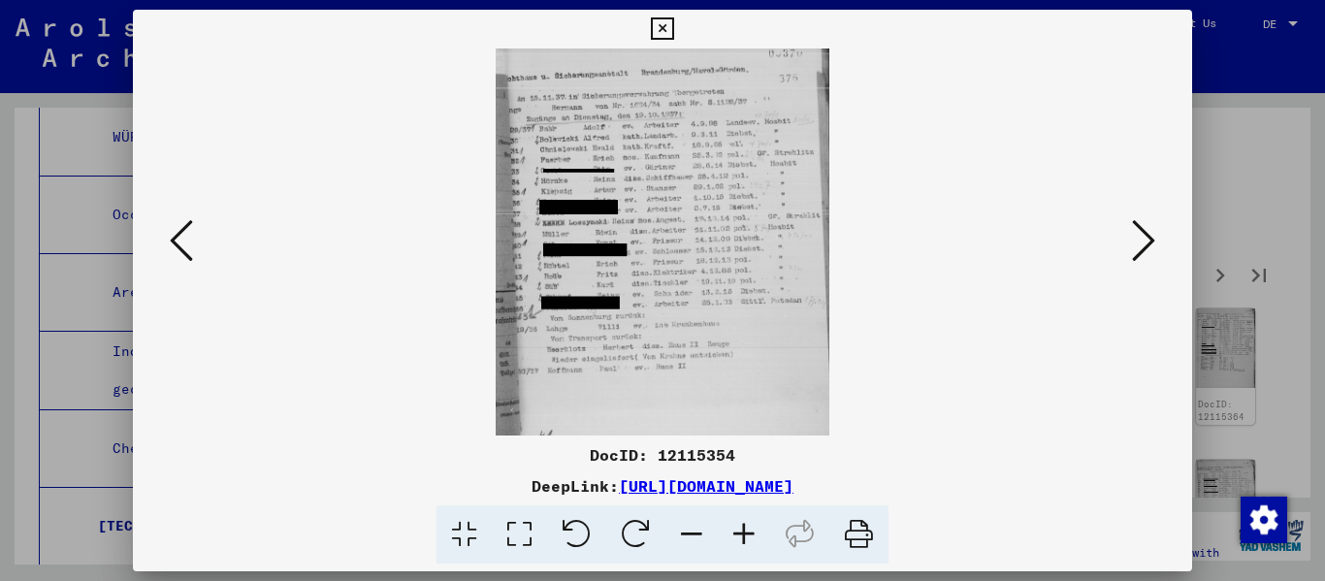
click at [682, 532] on icon at bounding box center [744, 534] width 52 height 59
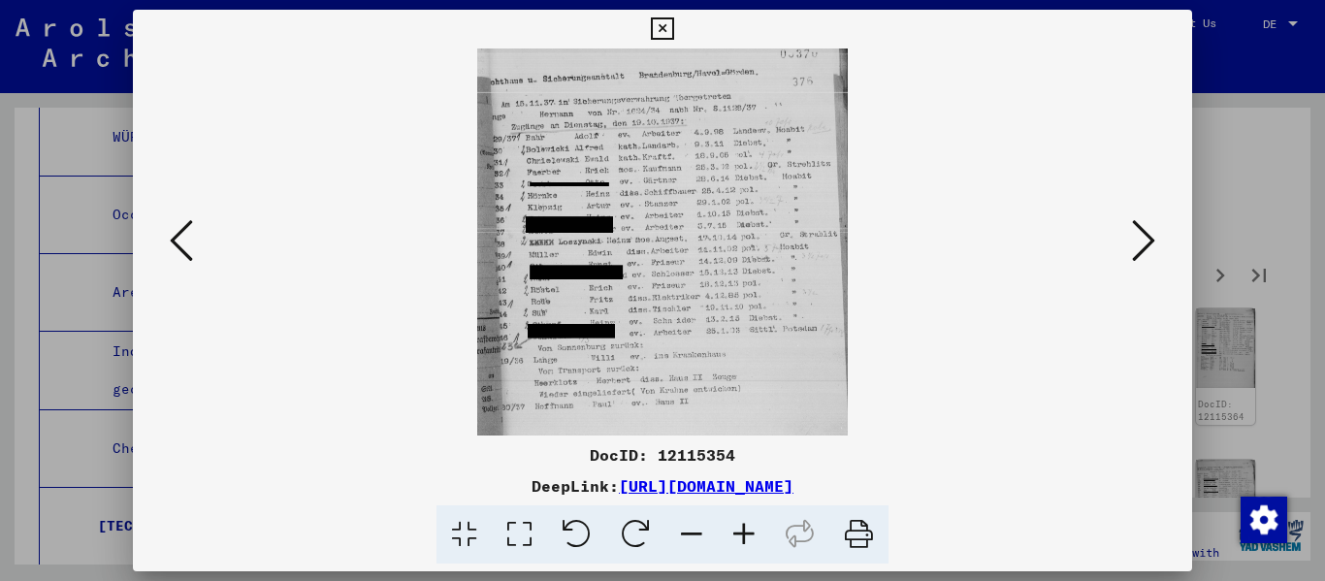
click at [682, 532] on icon at bounding box center [744, 534] width 52 height 59
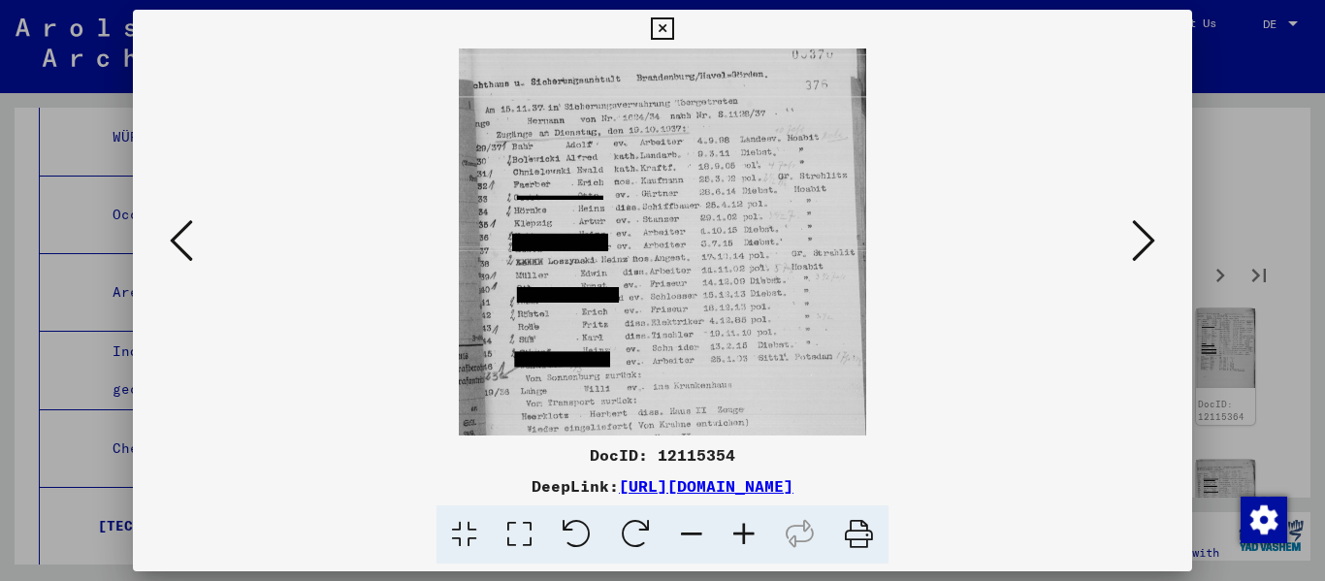
click at [682, 532] on icon at bounding box center [744, 534] width 52 height 59
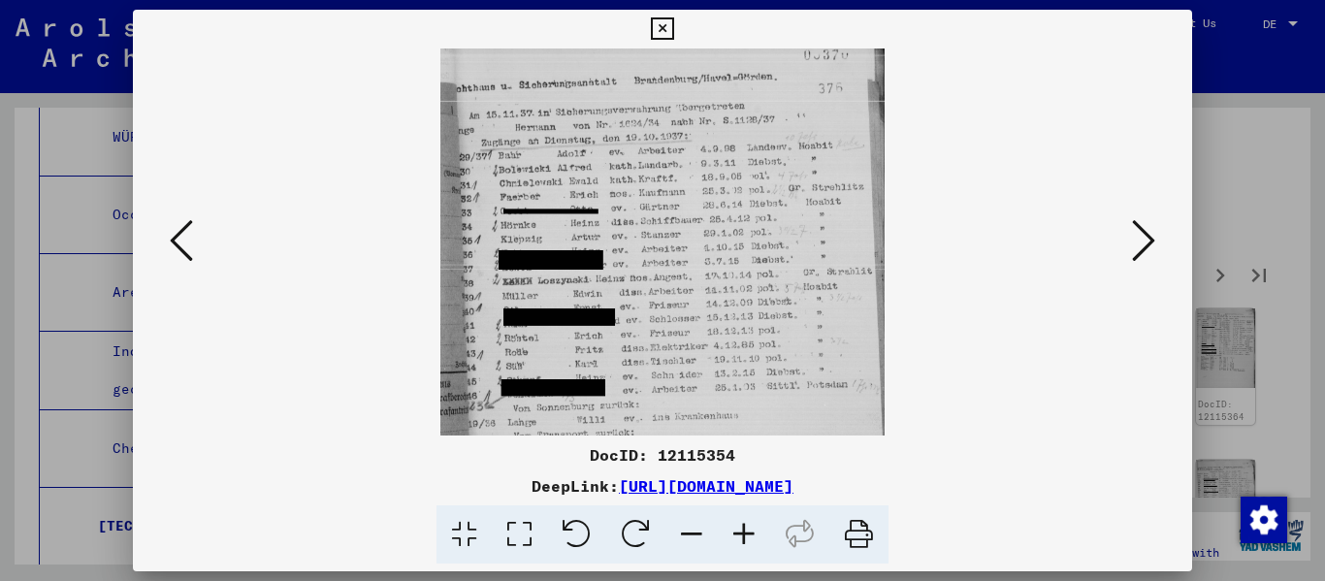
click at [682, 532] on icon at bounding box center [744, 534] width 52 height 59
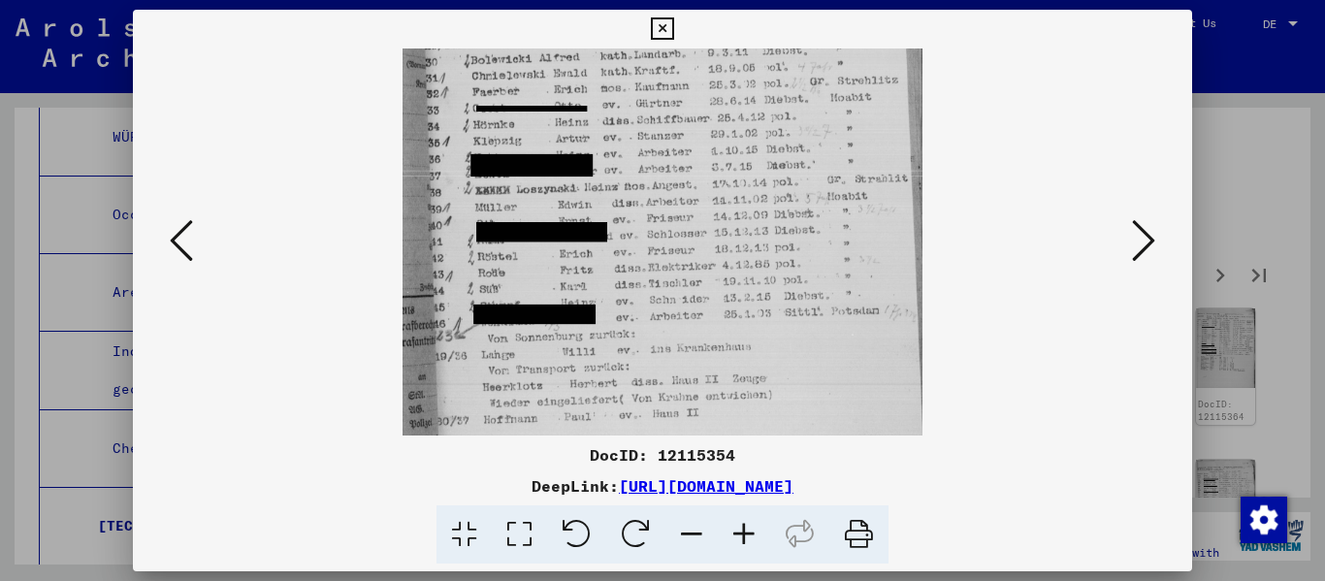
scroll to position [191, 0]
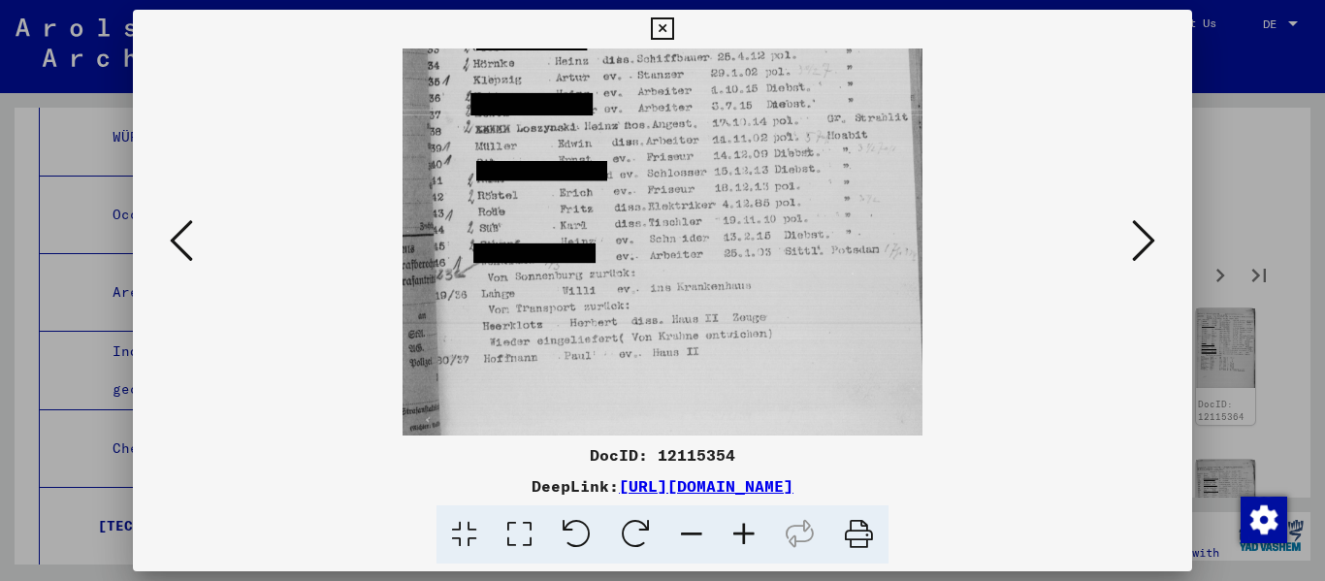
drag, startPoint x: 725, startPoint y: 358, endPoint x: 728, endPoint y: 167, distance: 191.0
click at [682, 167] on img at bounding box center [661, 196] width 519 height 678
click at [682, 246] on icon at bounding box center [1143, 240] width 23 height 47
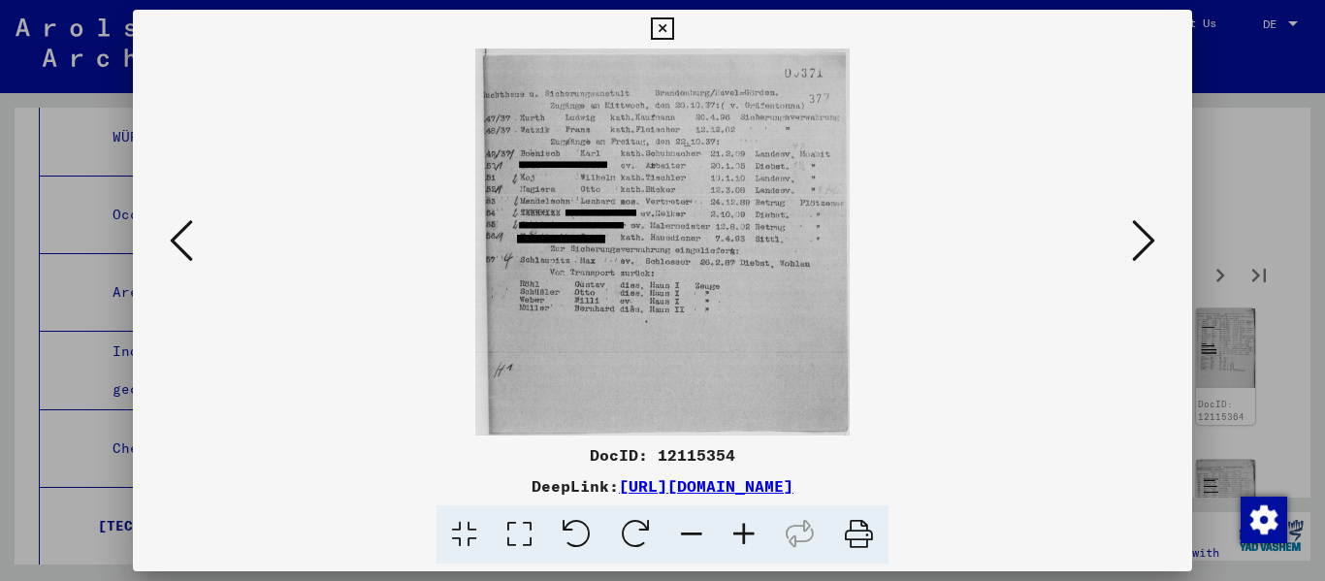
click at [682, 246] on icon at bounding box center [1143, 240] width 23 height 47
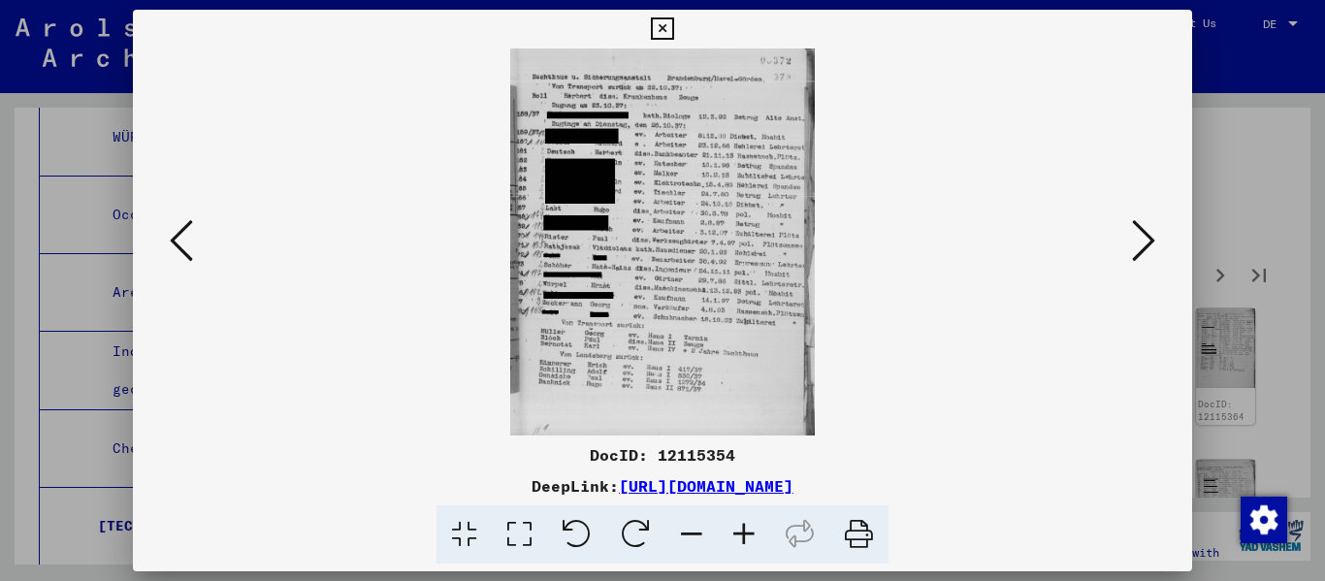
click at [682, 246] on icon at bounding box center [1143, 240] width 23 height 47
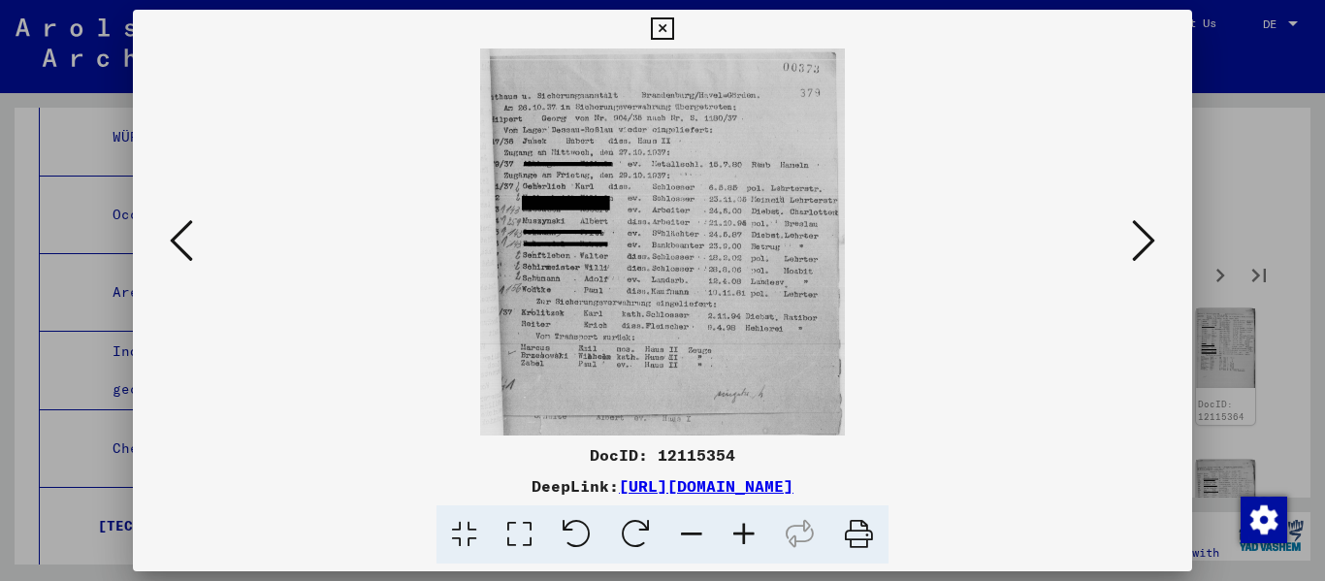
click at [682, 246] on icon at bounding box center [1143, 240] width 23 height 47
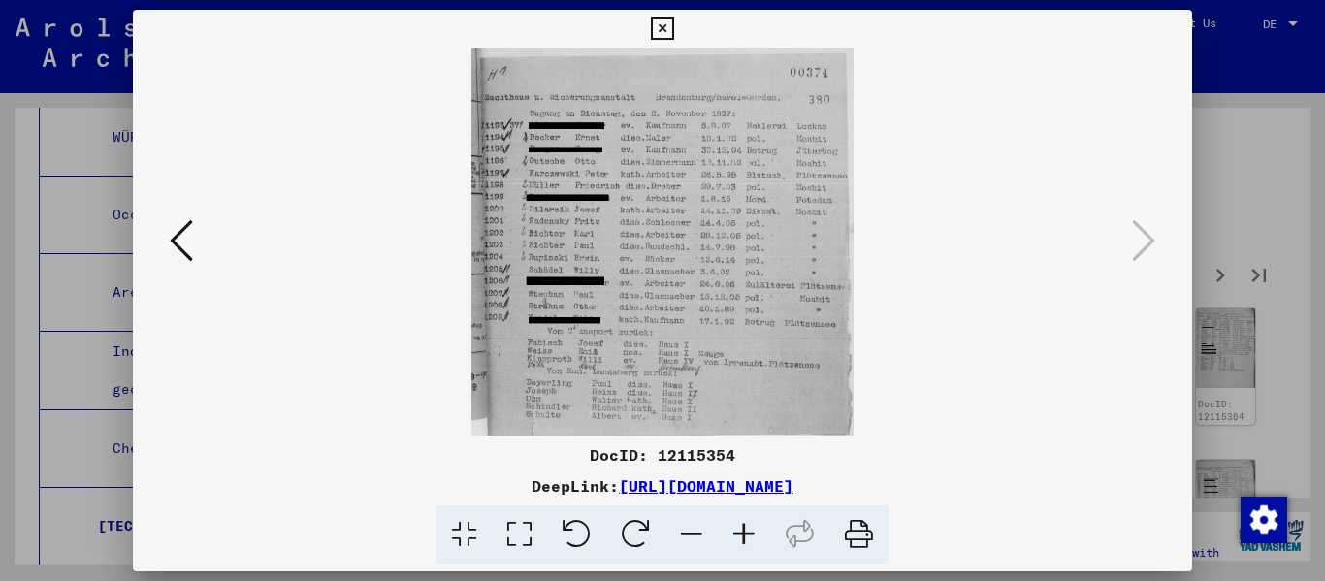
click at [655, 30] on icon at bounding box center [662, 28] width 22 height 23
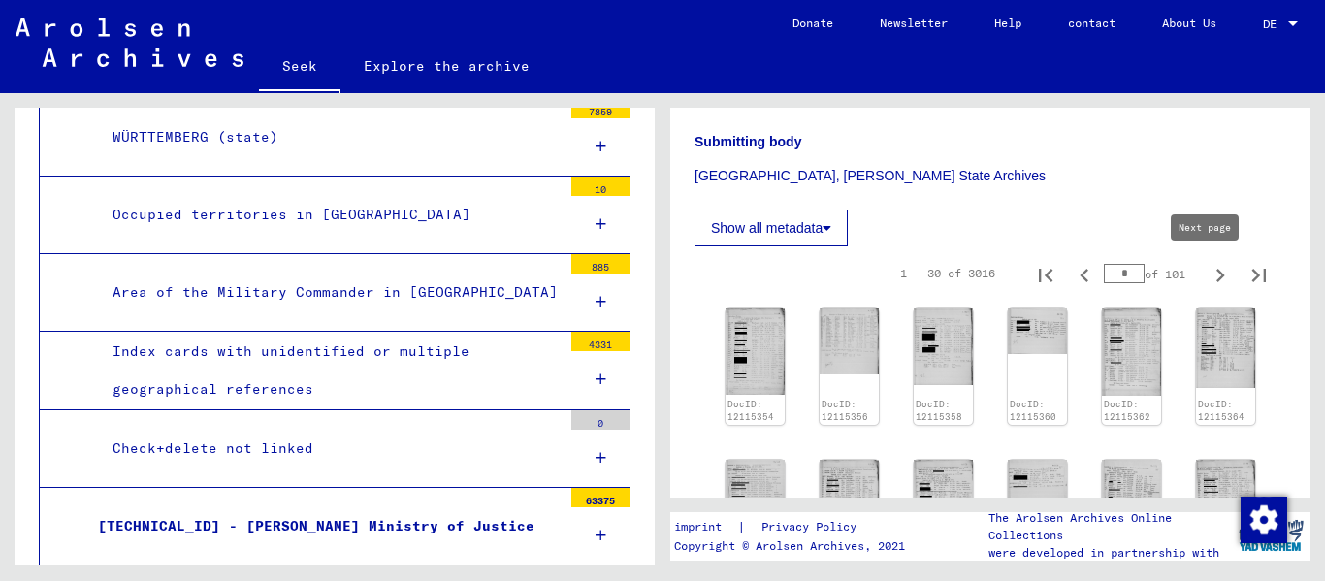
click at [682, 274] on icon "Next page" at bounding box center [1219, 275] width 27 height 27
type input "*"
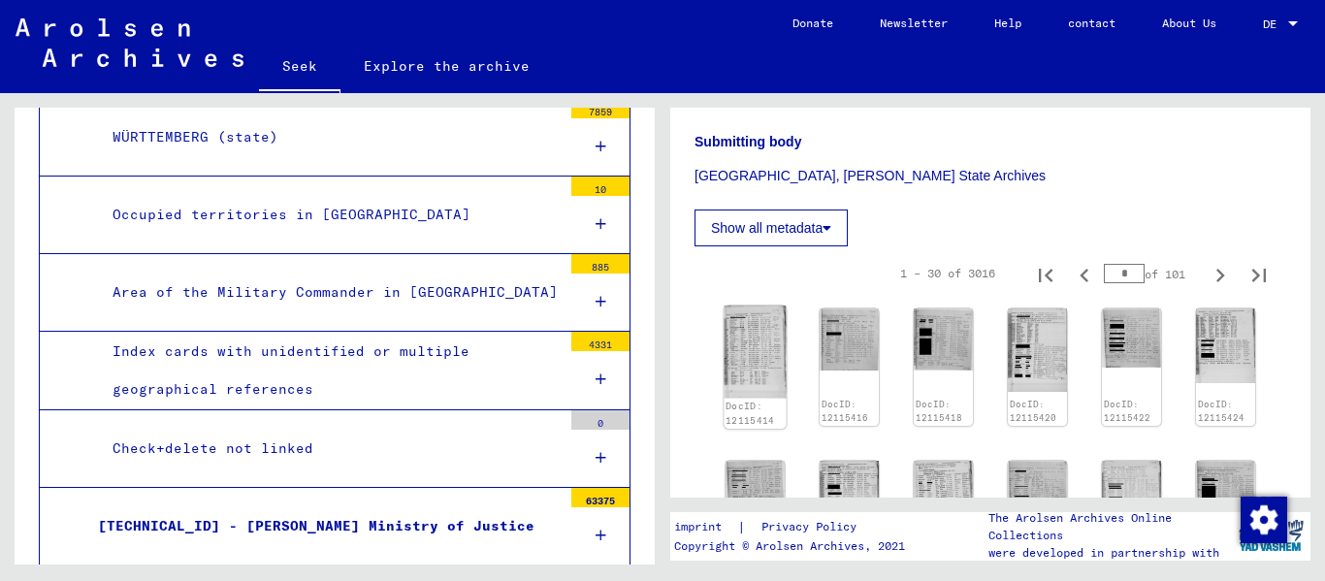
click at [682, 337] on img at bounding box center [754, 351] width 62 height 92
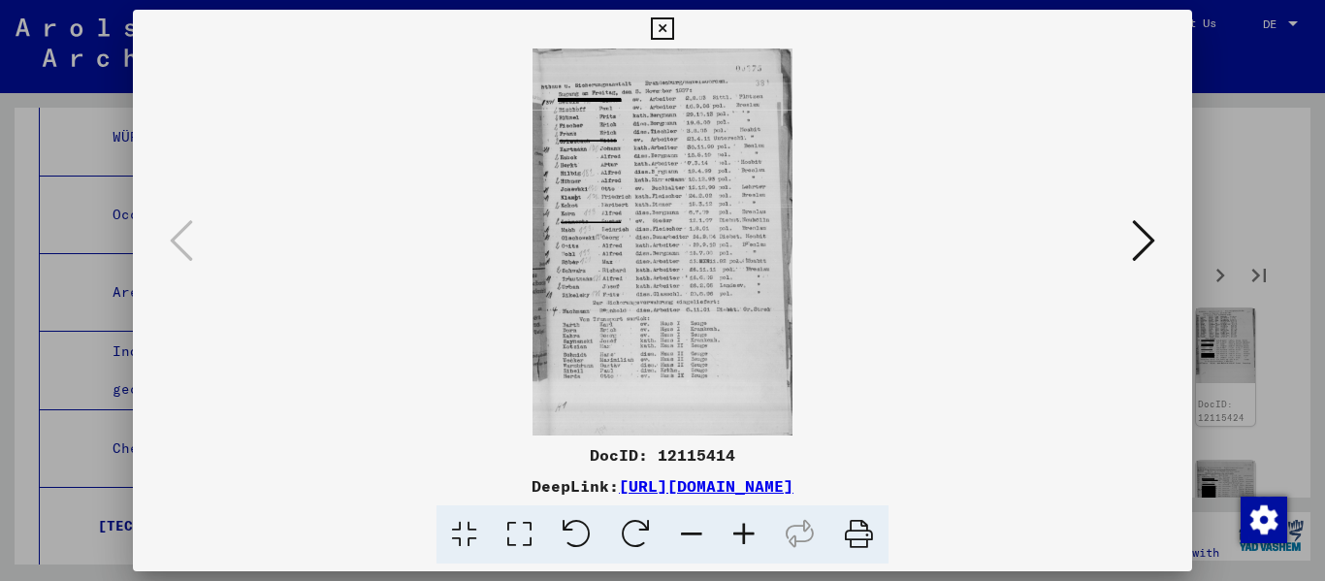
click at [682, 534] on icon at bounding box center [744, 534] width 52 height 59
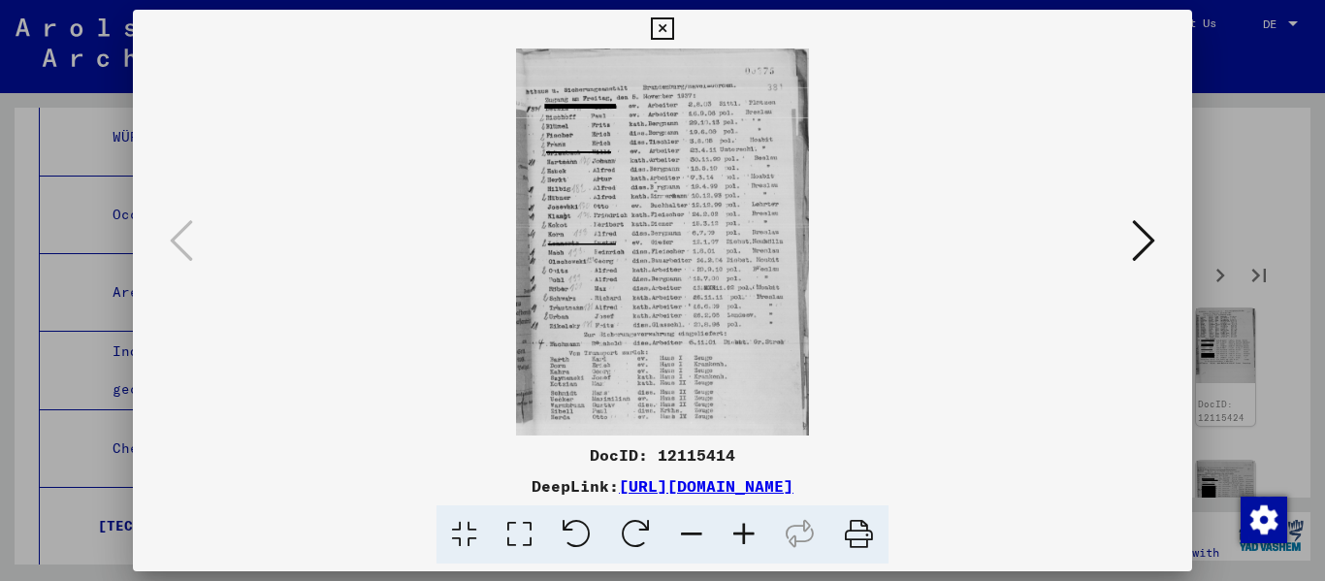
click at [682, 534] on icon at bounding box center [744, 534] width 52 height 59
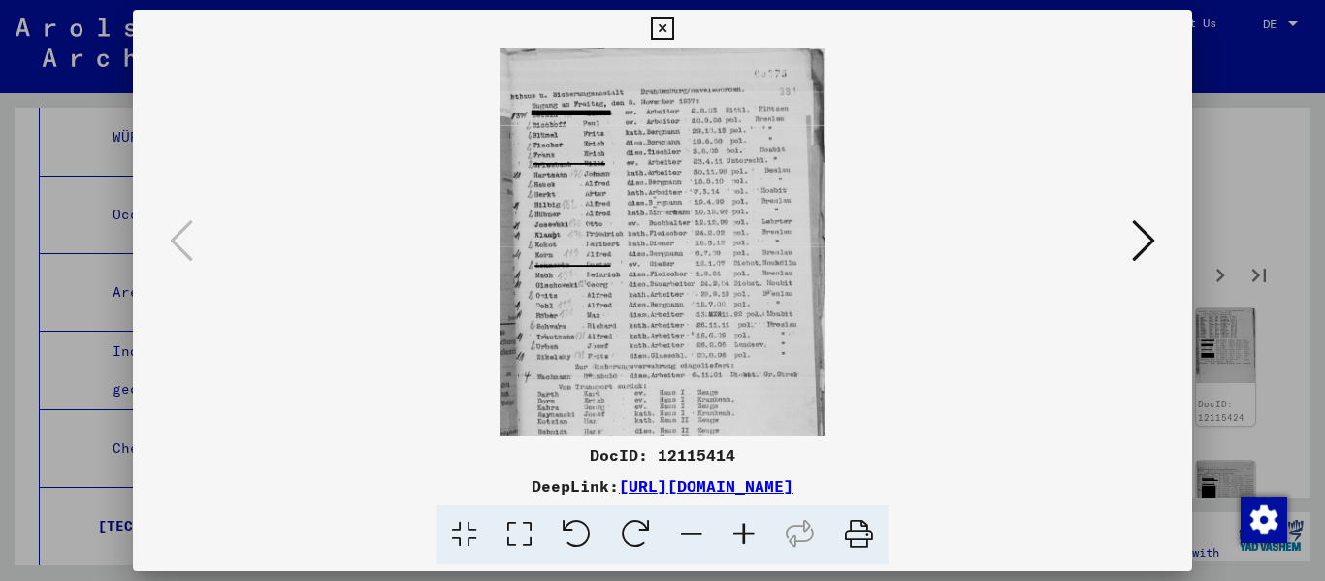
click at [682, 534] on icon at bounding box center [744, 534] width 52 height 59
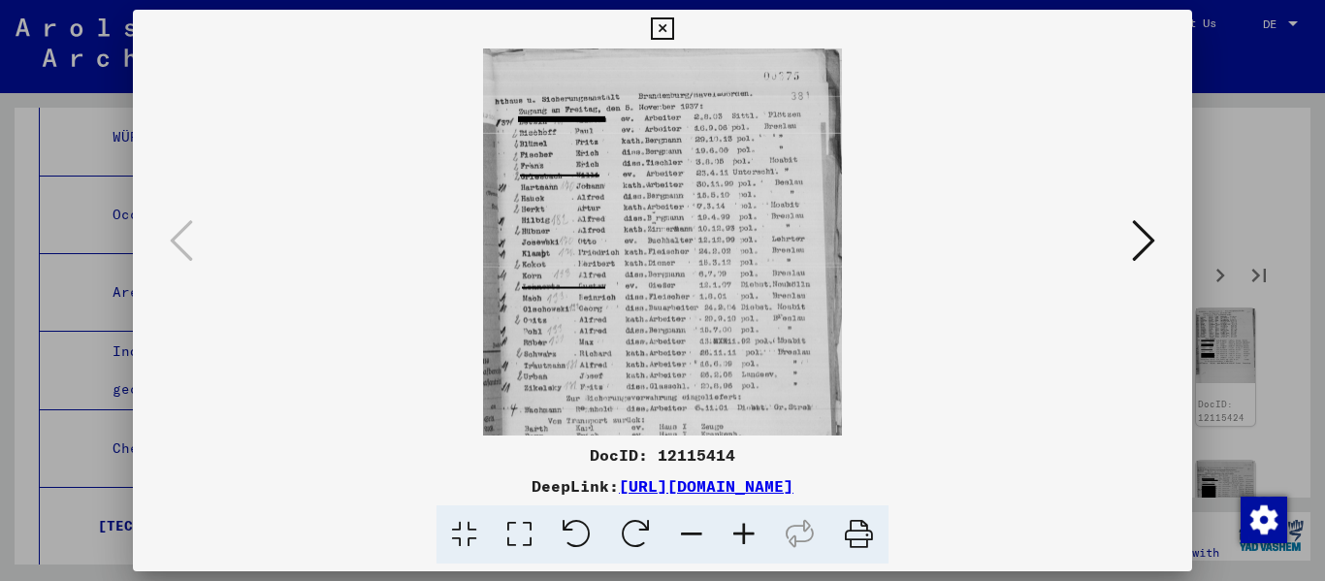
click at [682, 534] on icon at bounding box center [744, 534] width 52 height 59
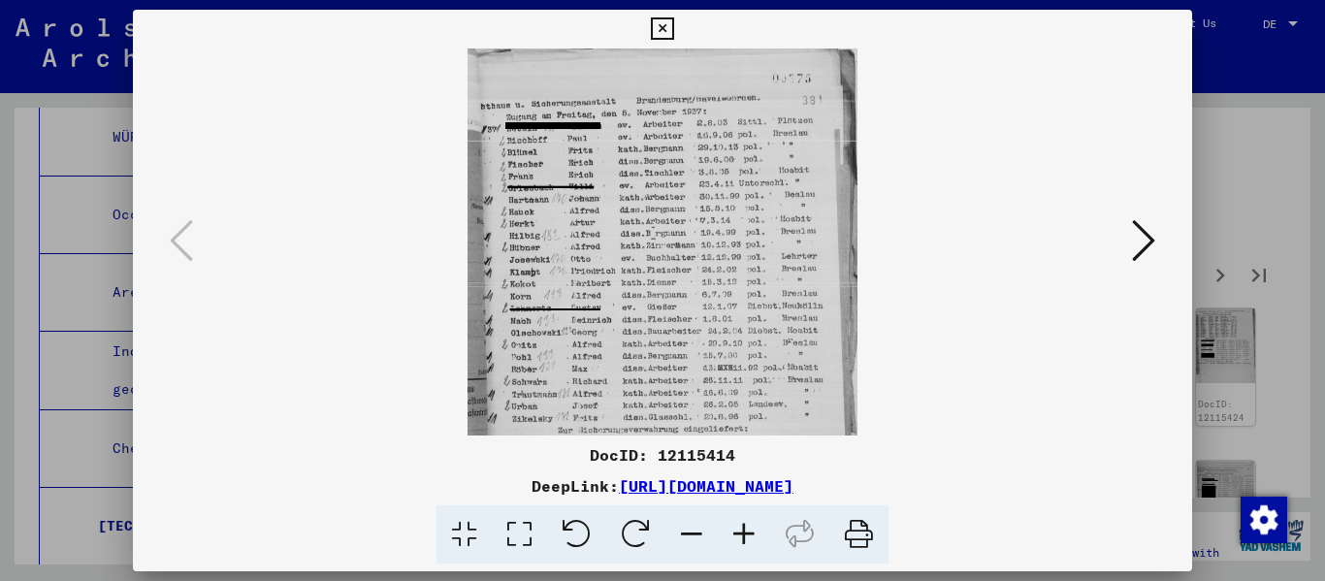
click at [682, 534] on icon at bounding box center [744, 534] width 52 height 59
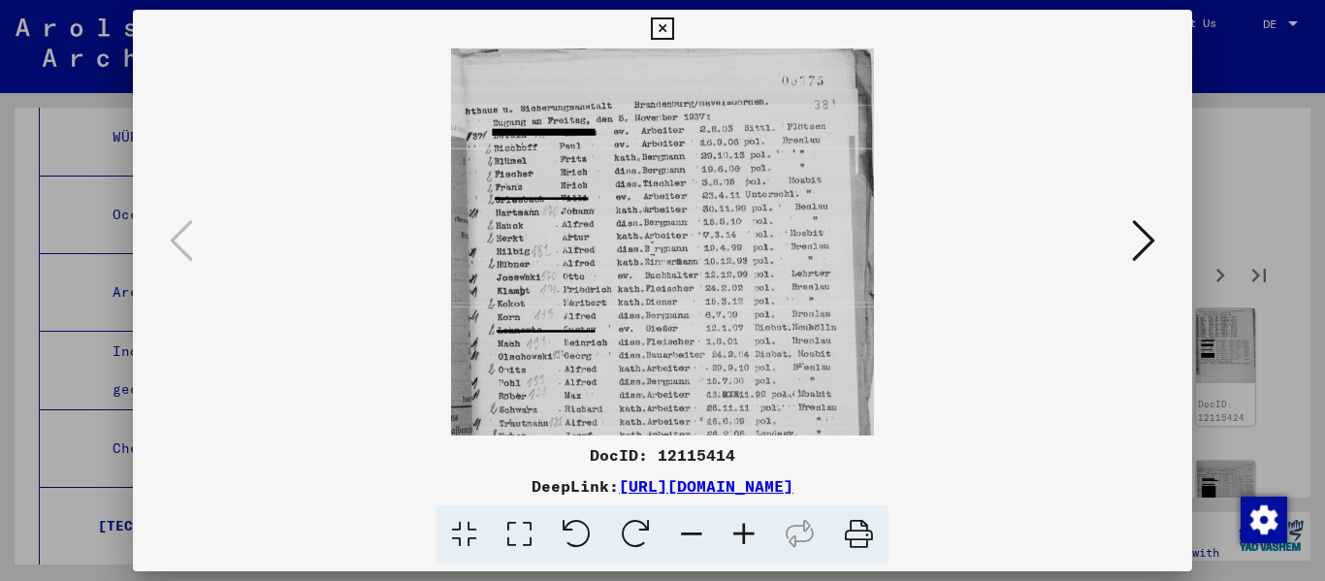
click at [682, 533] on icon at bounding box center [744, 534] width 52 height 59
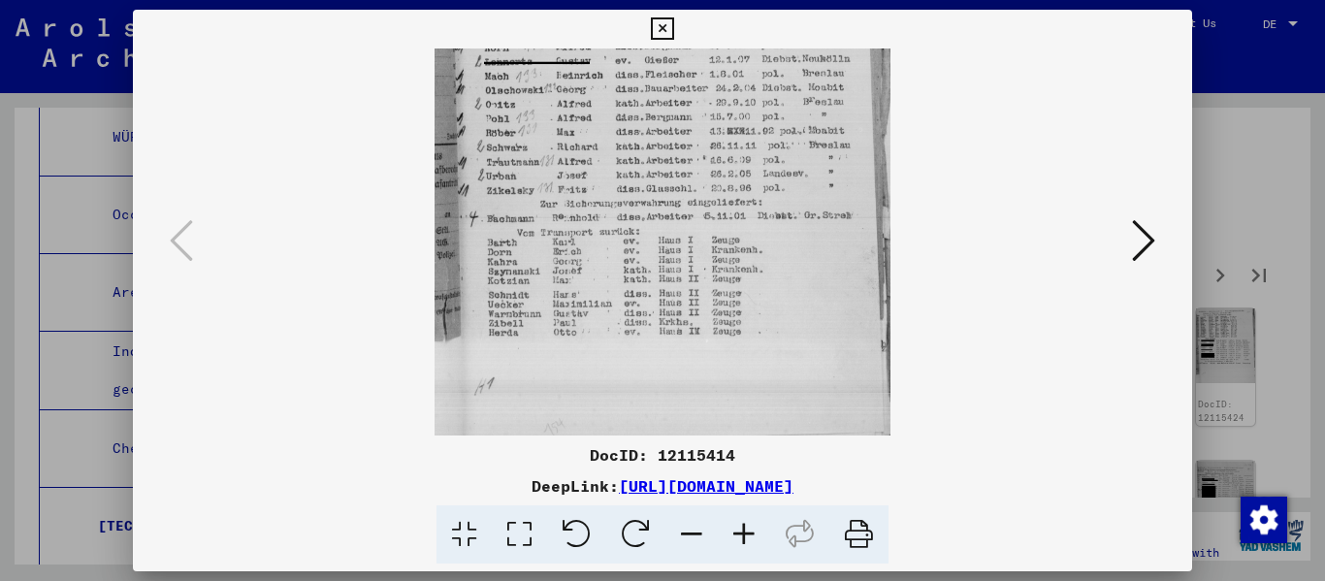
drag, startPoint x: 678, startPoint y: 374, endPoint x: 673, endPoint y: 73, distance: 301.6
click at [672, 74] on img at bounding box center [662, 98] width 456 height 678
click at [682, 232] on icon at bounding box center [1143, 240] width 23 height 47
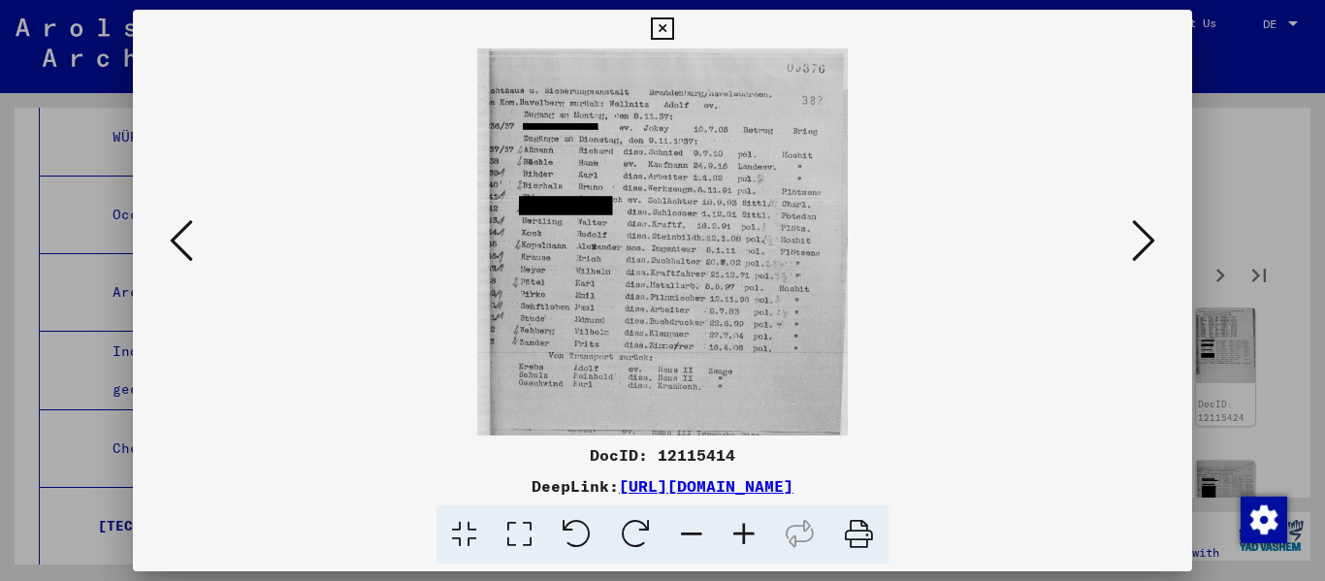
click at [682, 236] on icon at bounding box center [1143, 240] width 23 height 47
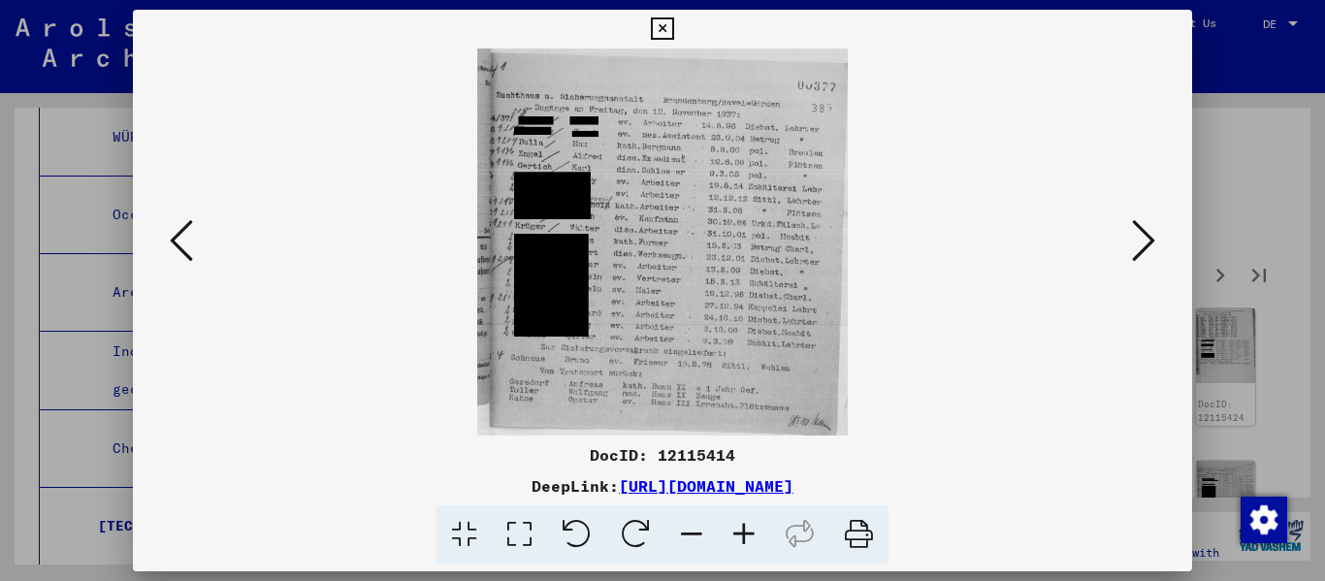
click at [682, 237] on icon at bounding box center [1143, 240] width 23 height 47
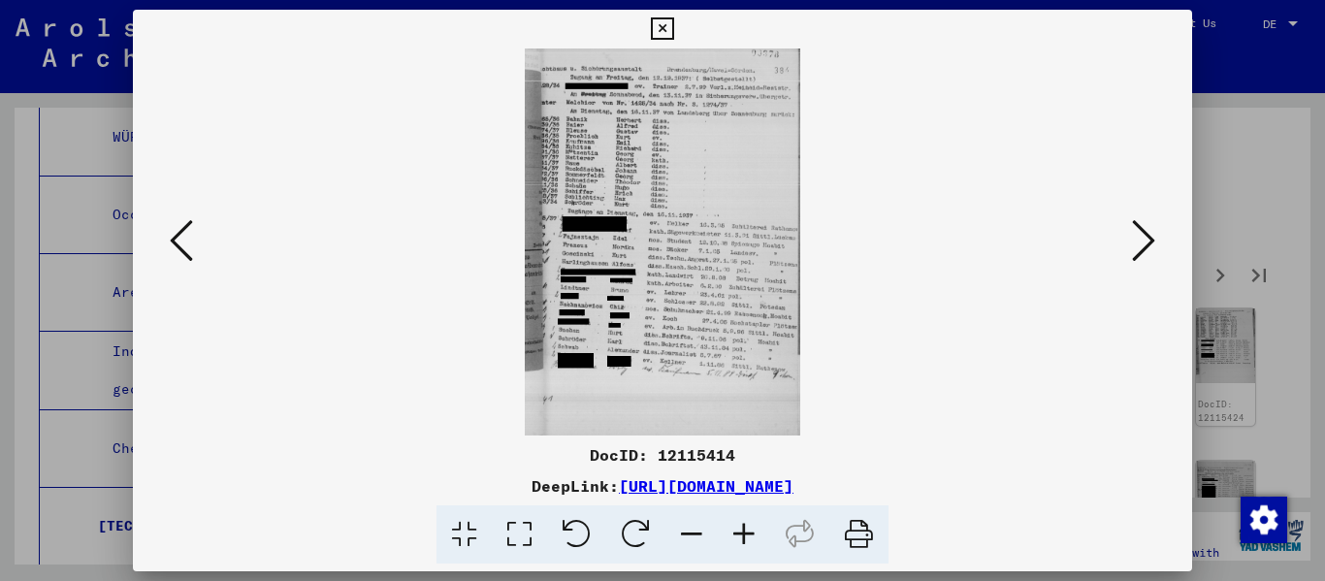
click at [682, 526] on icon at bounding box center [744, 534] width 52 height 59
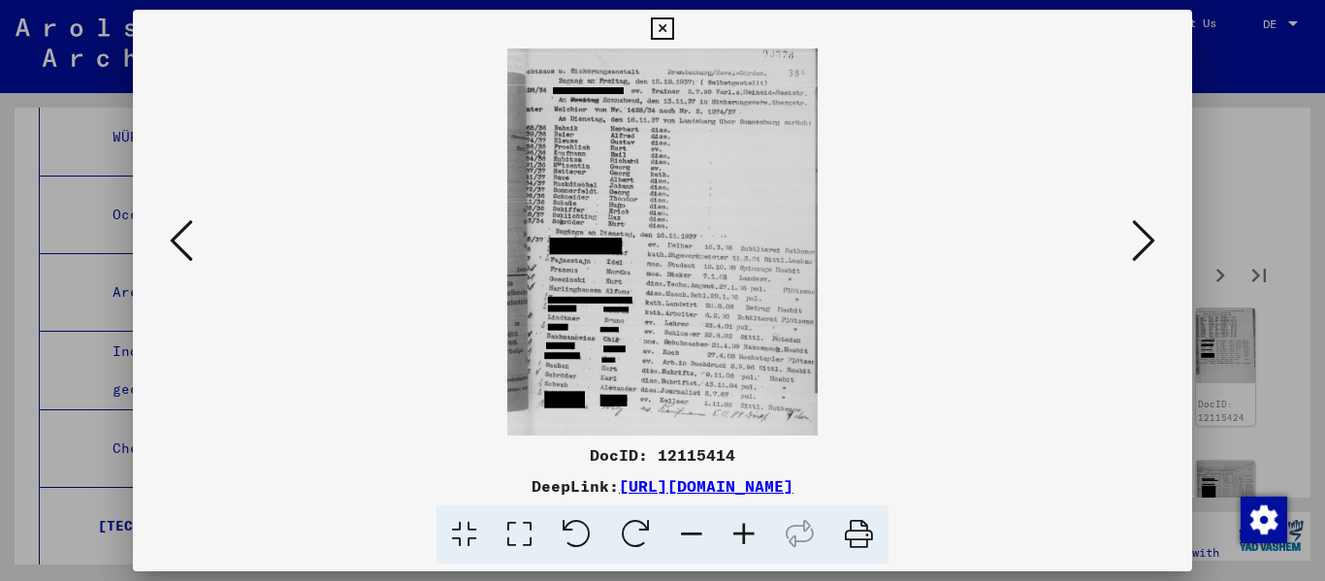
click at [682, 526] on icon at bounding box center [744, 534] width 52 height 59
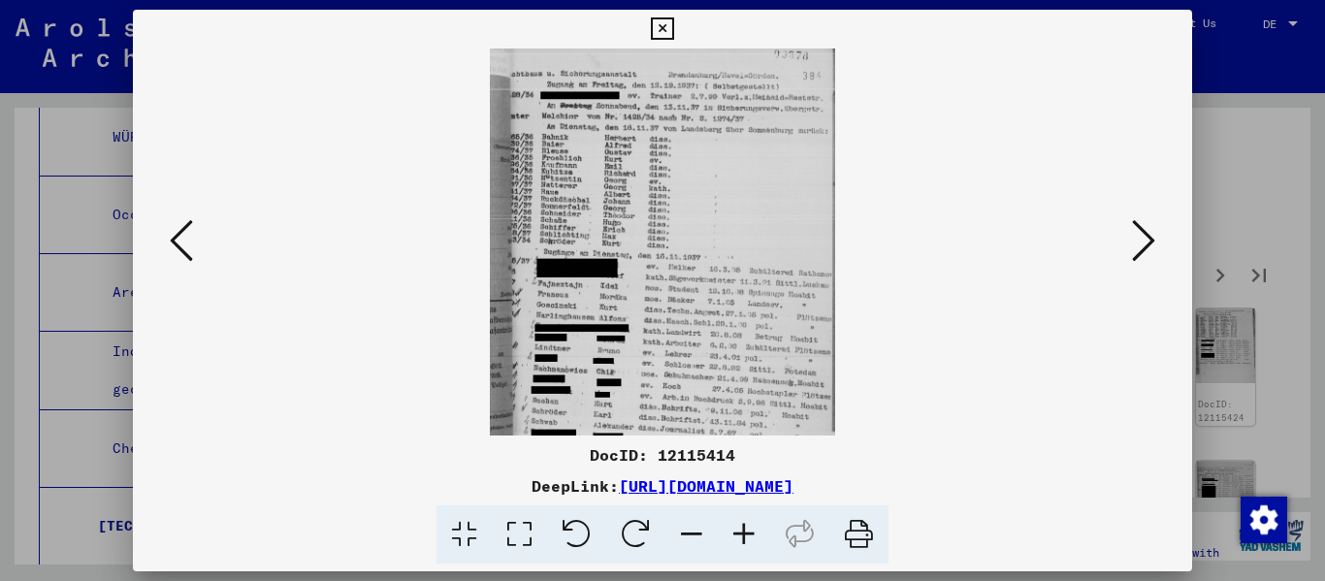
click at [682, 526] on icon at bounding box center [744, 534] width 52 height 59
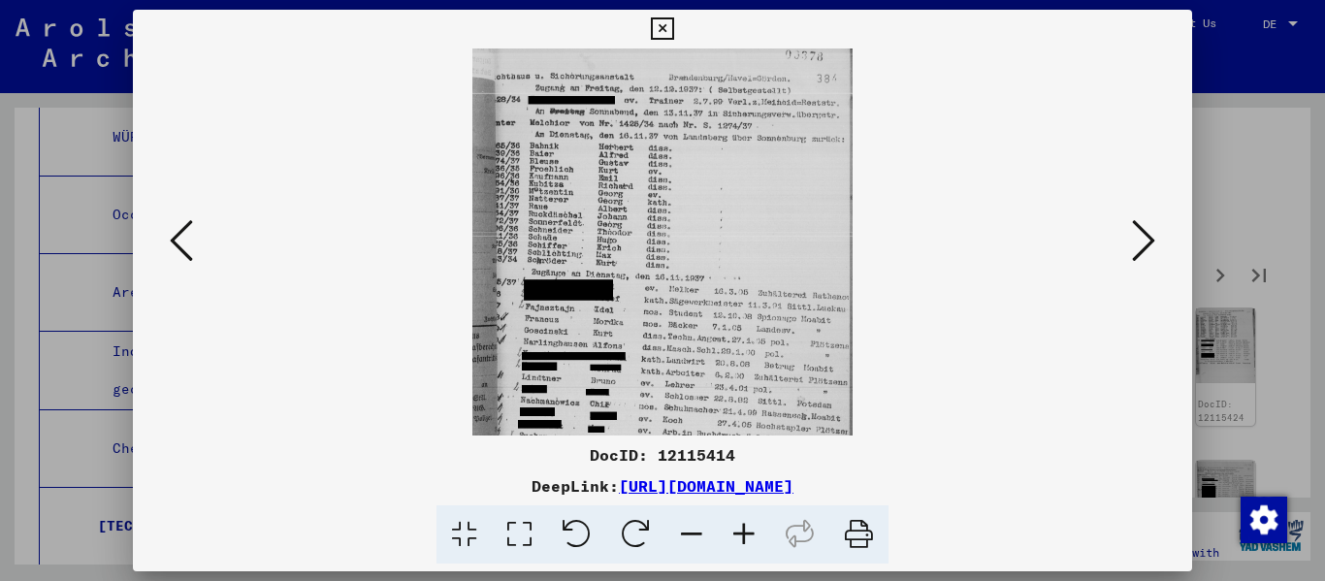
click at [682, 526] on icon at bounding box center [744, 534] width 52 height 59
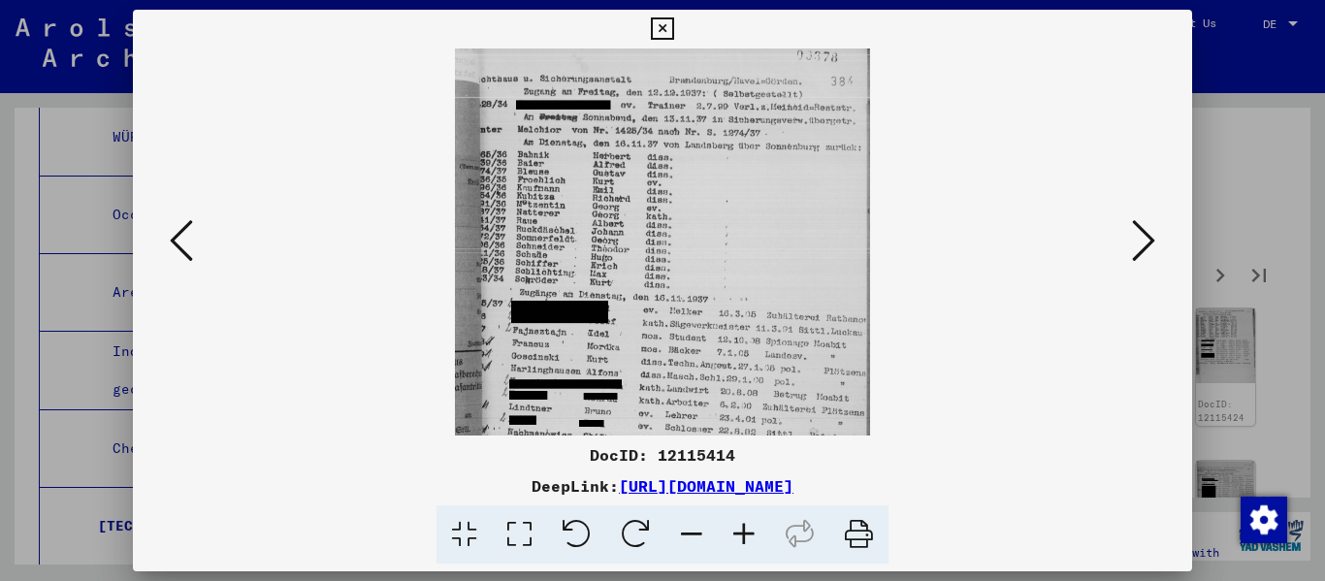
click at [682, 526] on icon at bounding box center [744, 534] width 52 height 59
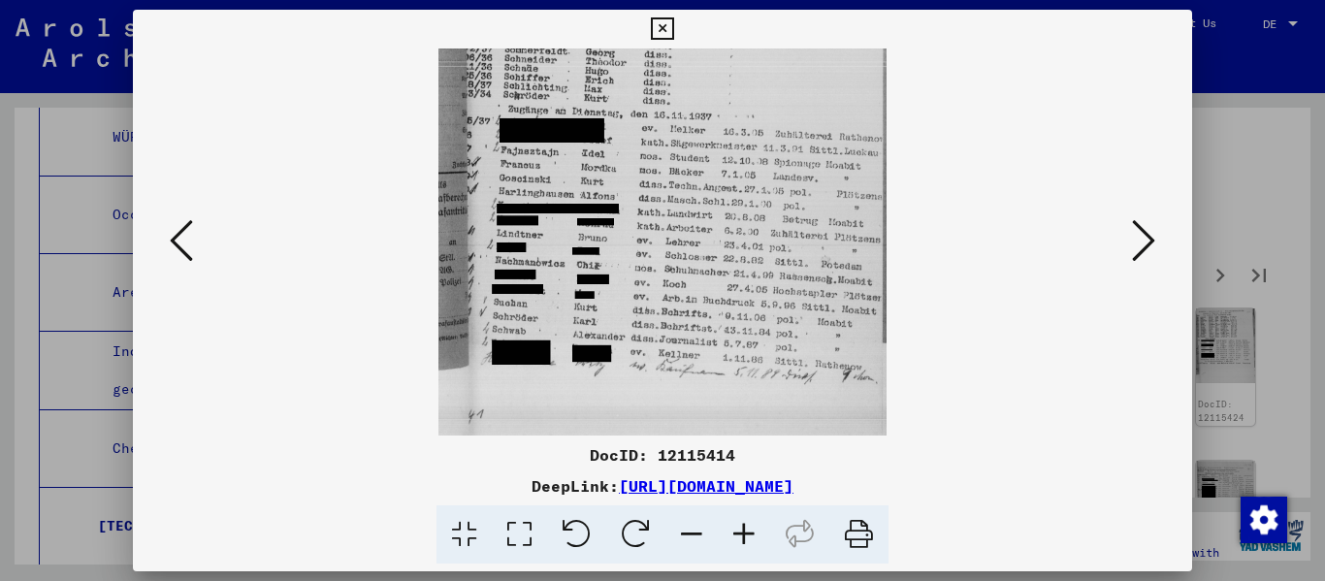
scroll to position [242, 0]
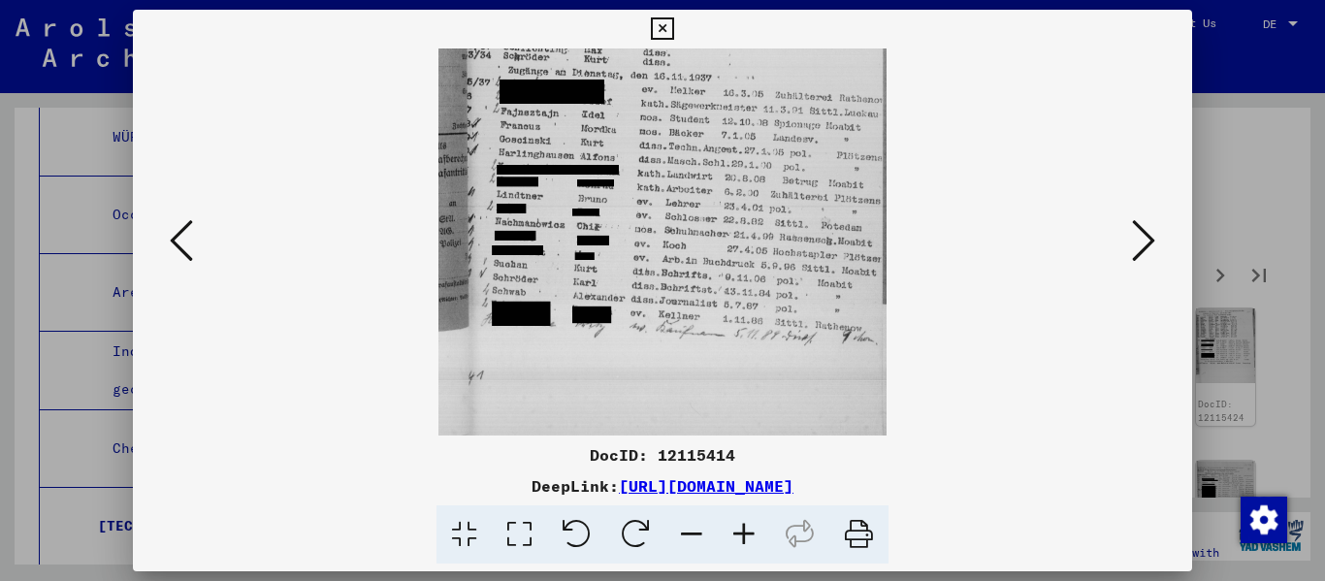
drag, startPoint x: 706, startPoint y: 360, endPoint x: 690, endPoint y: 72, distance: 288.4
click at [682, 72] on img at bounding box center [662, 120] width 449 height 629
click at [682, 236] on icon at bounding box center [1143, 240] width 23 height 47
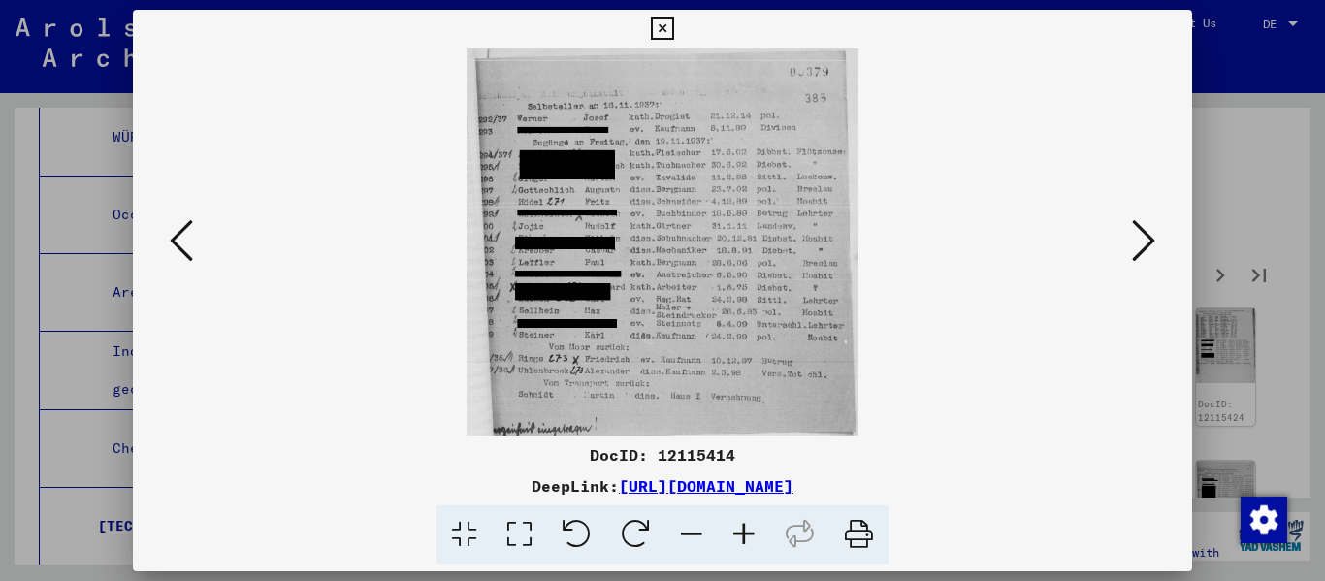
scroll to position [0, 0]
click at [682, 245] on icon at bounding box center [1143, 240] width 23 height 47
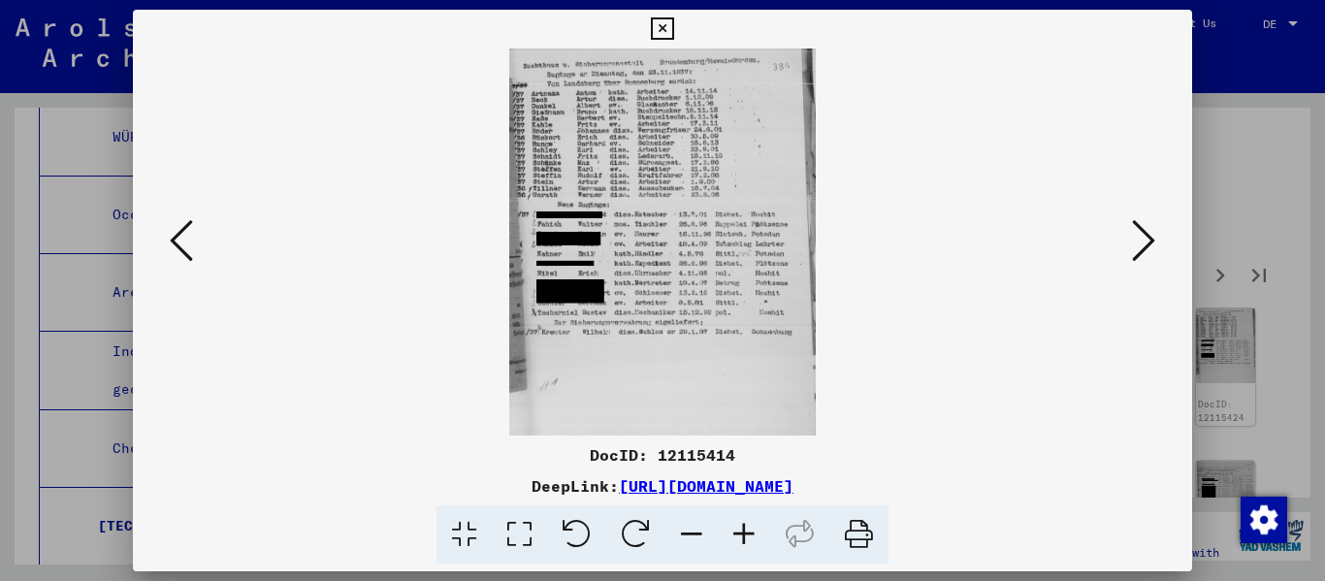
click at [682, 538] on icon at bounding box center [744, 534] width 52 height 59
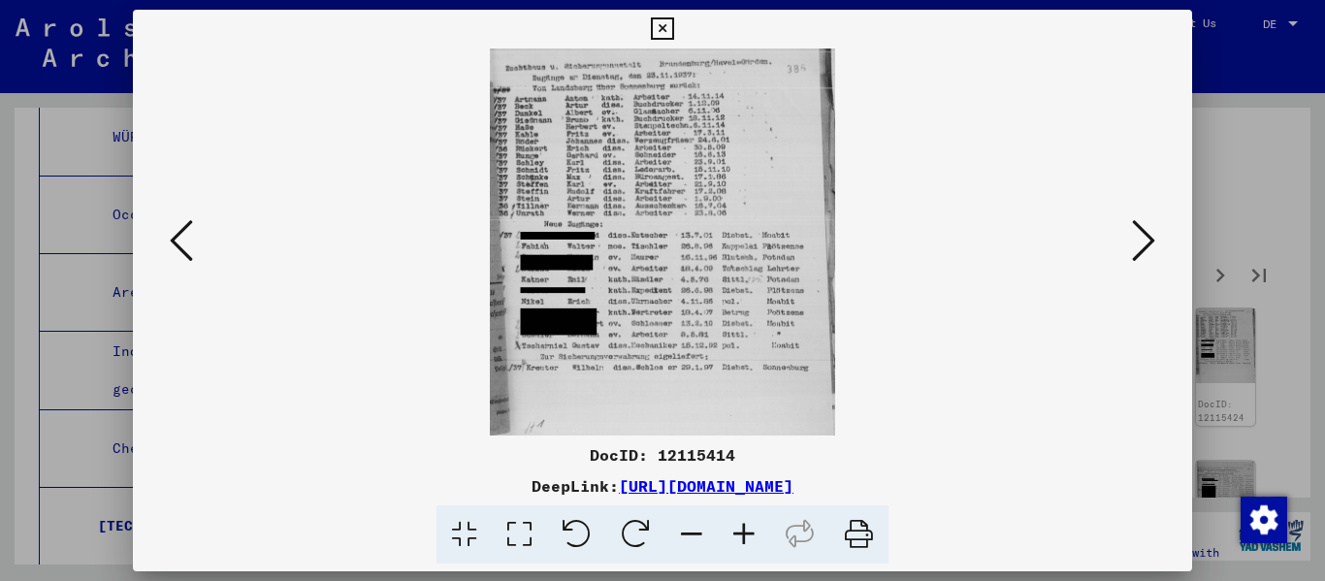
click at [682, 538] on icon at bounding box center [744, 534] width 52 height 59
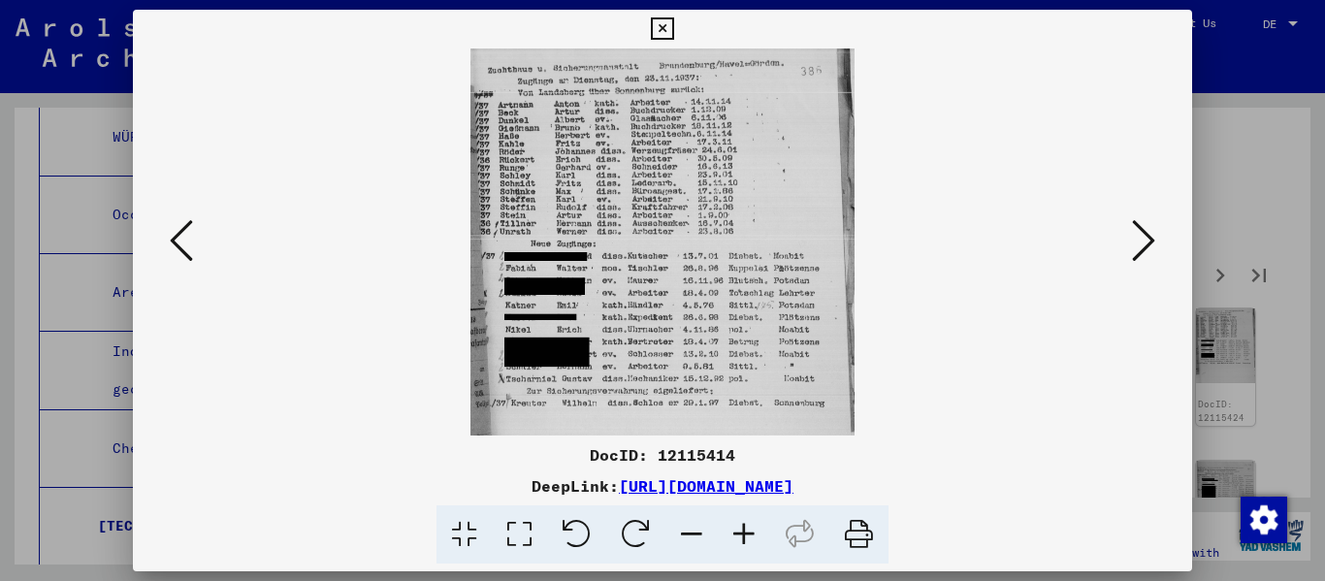
click at [682, 538] on icon at bounding box center [744, 534] width 52 height 59
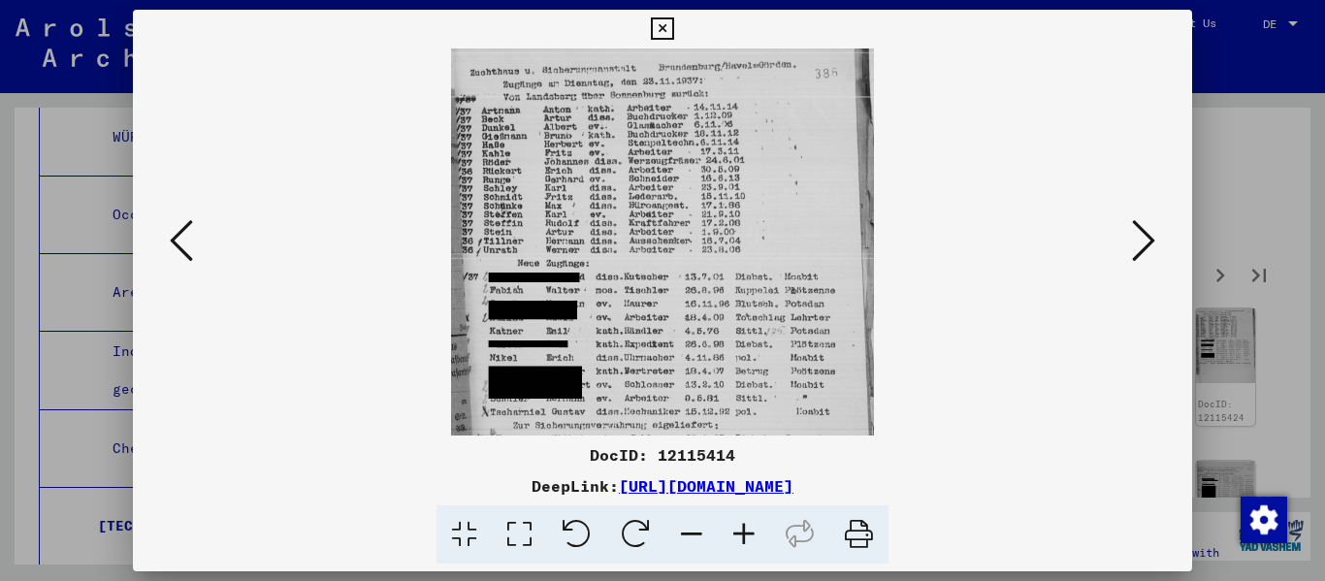
click at [682, 536] on icon at bounding box center [744, 534] width 52 height 59
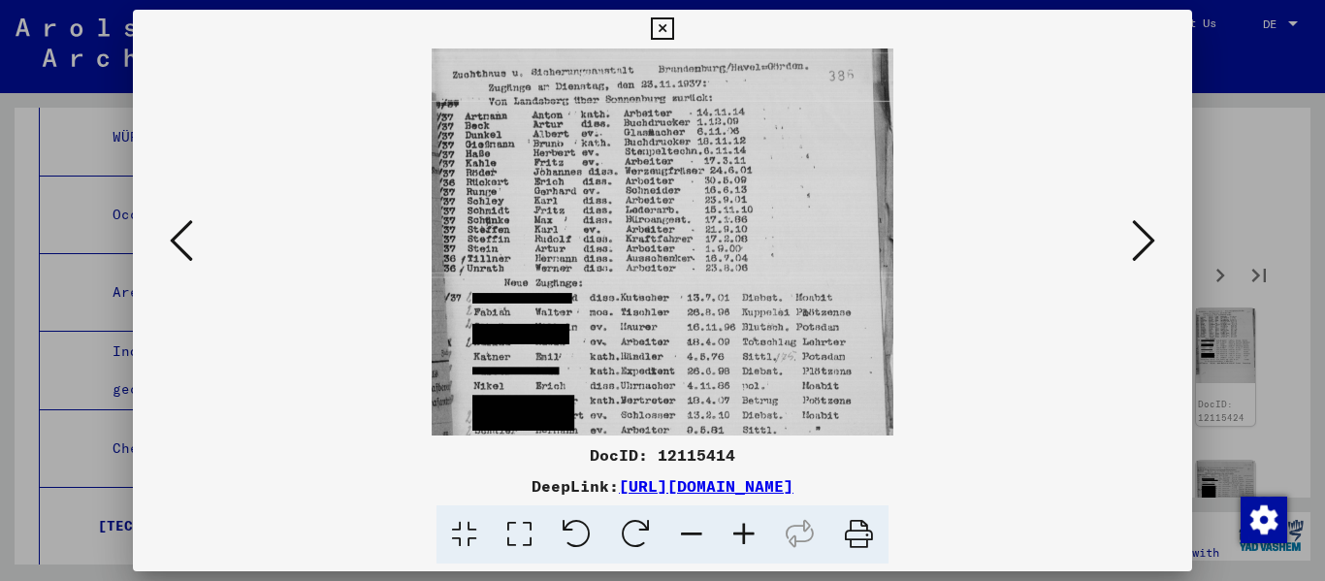
click at [682, 252] on icon at bounding box center [1143, 240] width 23 height 47
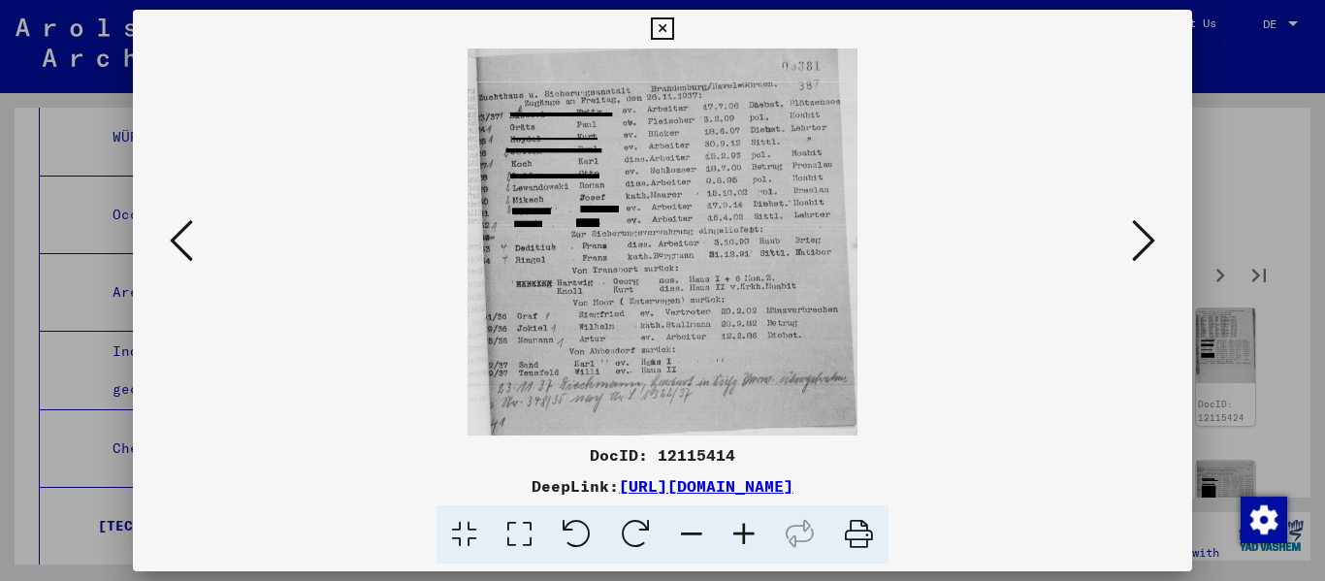
click at [682, 248] on icon at bounding box center [1143, 240] width 23 height 47
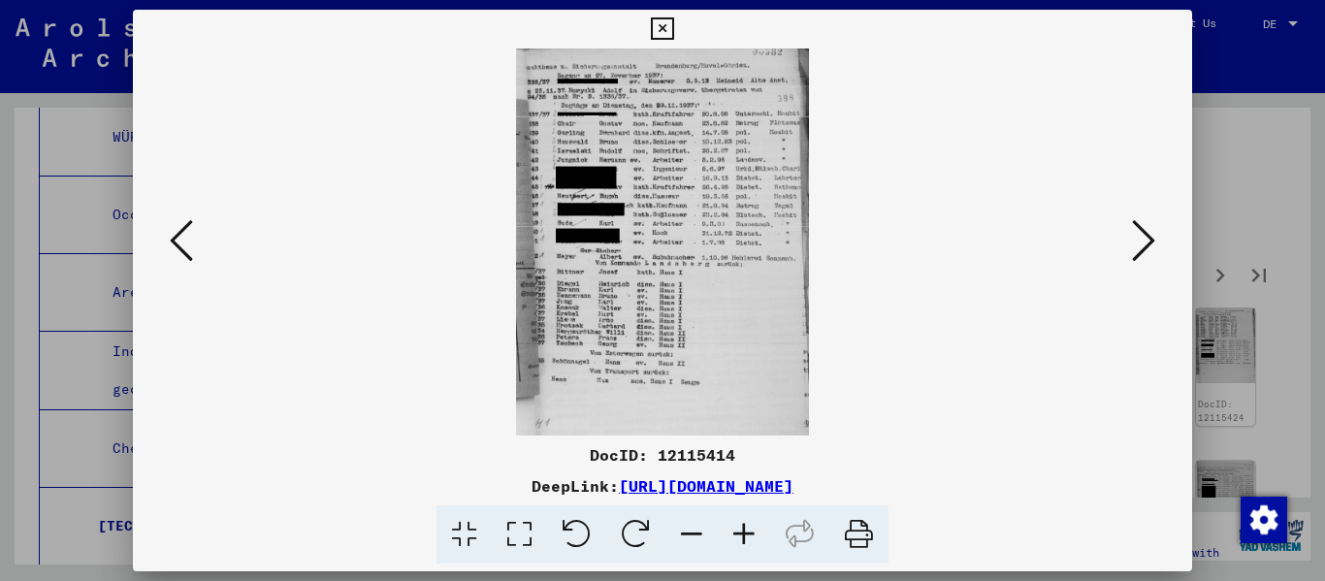
click at [682, 534] on icon at bounding box center [744, 534] width 52 height 59
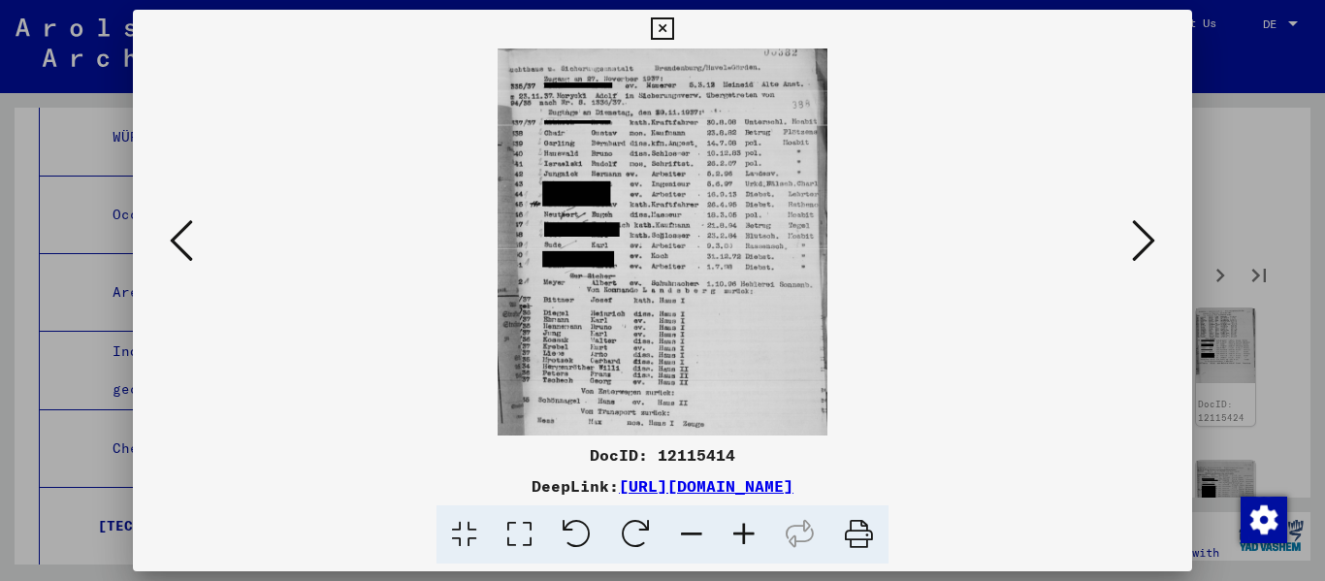
click at [682, 534] on icon at bounding box center [744, 534] width 52 height 59
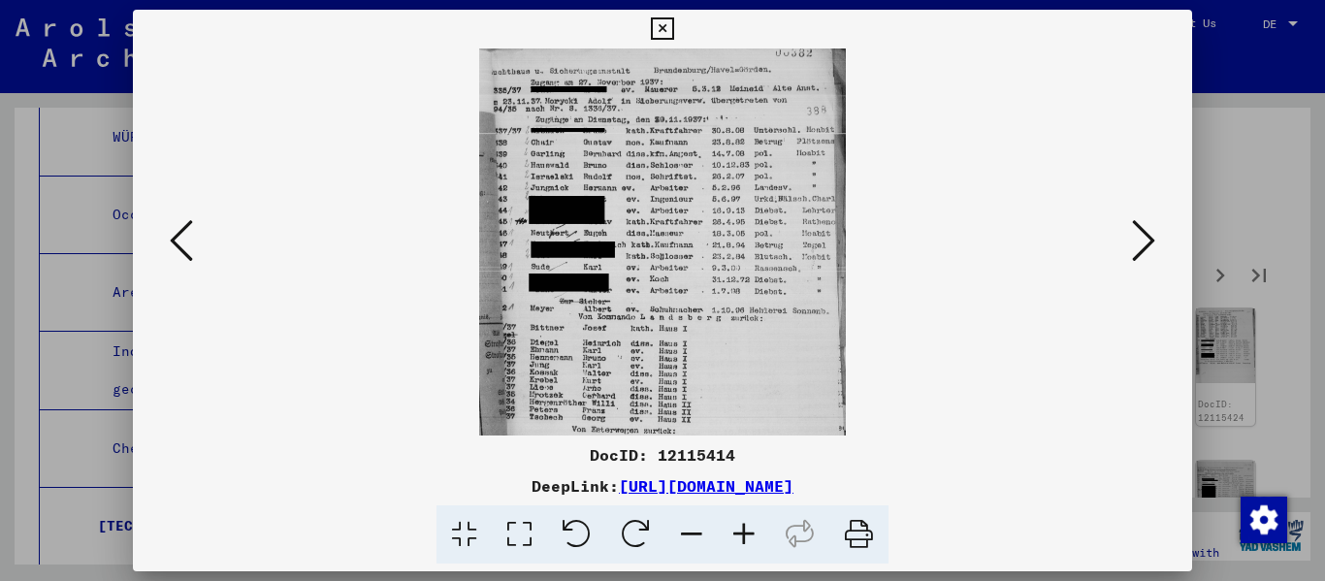
click at [682, 534] on icon at bounding box center [744, 534] width 52 height 59
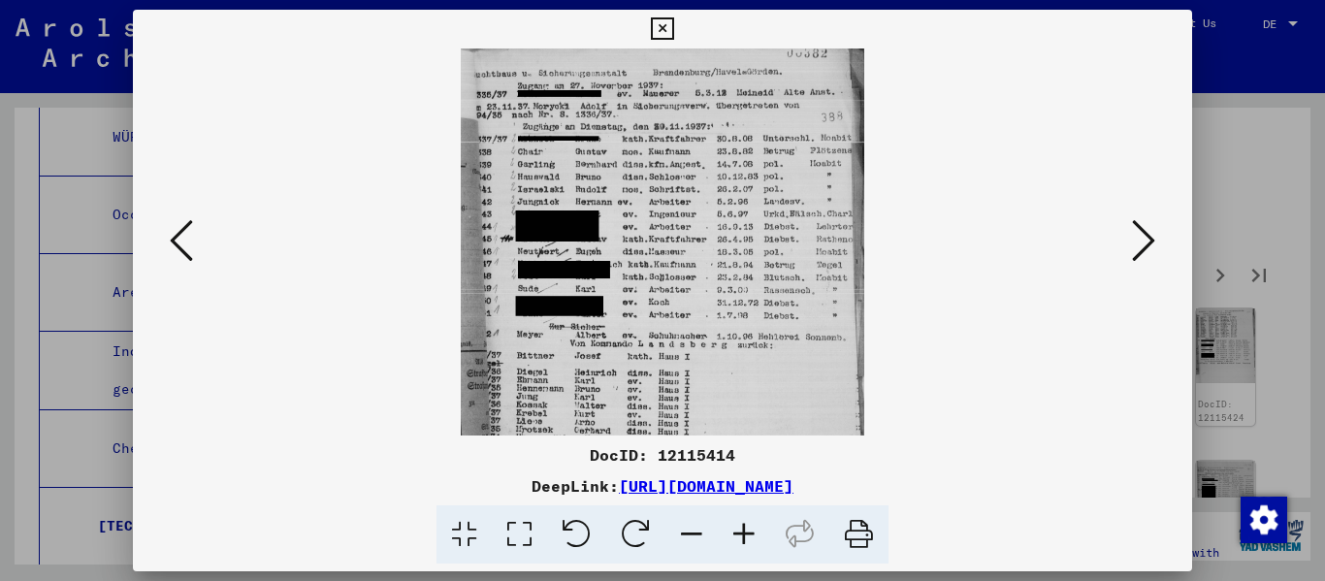
click at [682, 534] on icon at bounding box center [744, 534] width 52 height 59
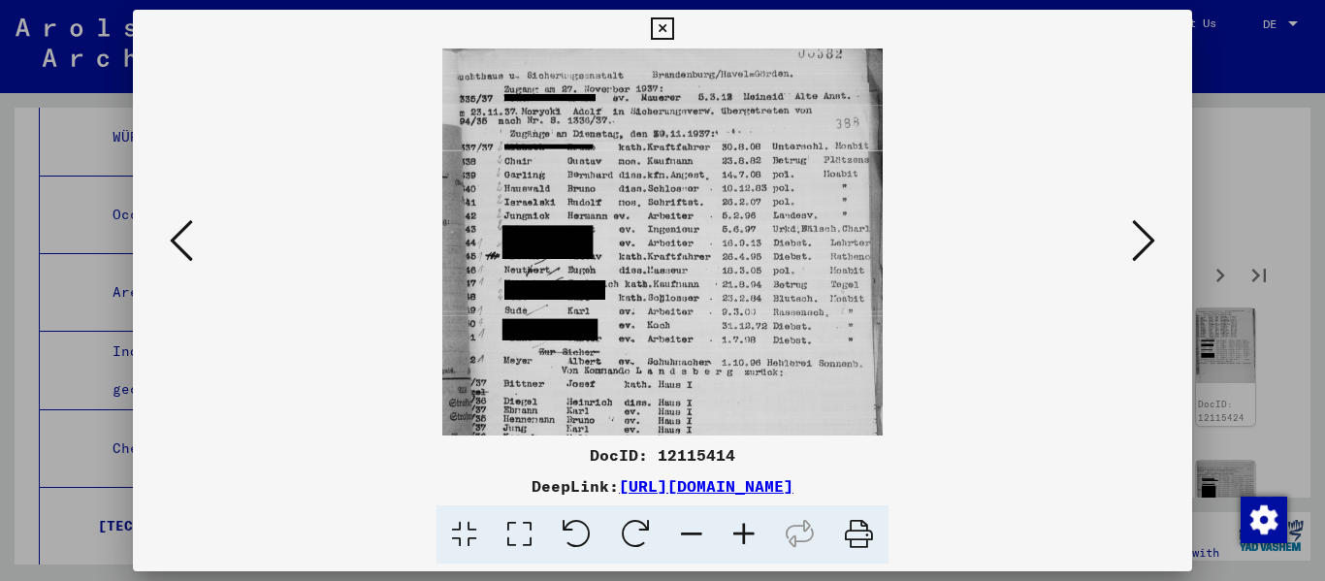
click at [682, 534] on icon at bounding box center [744, 534] width 52 height 59
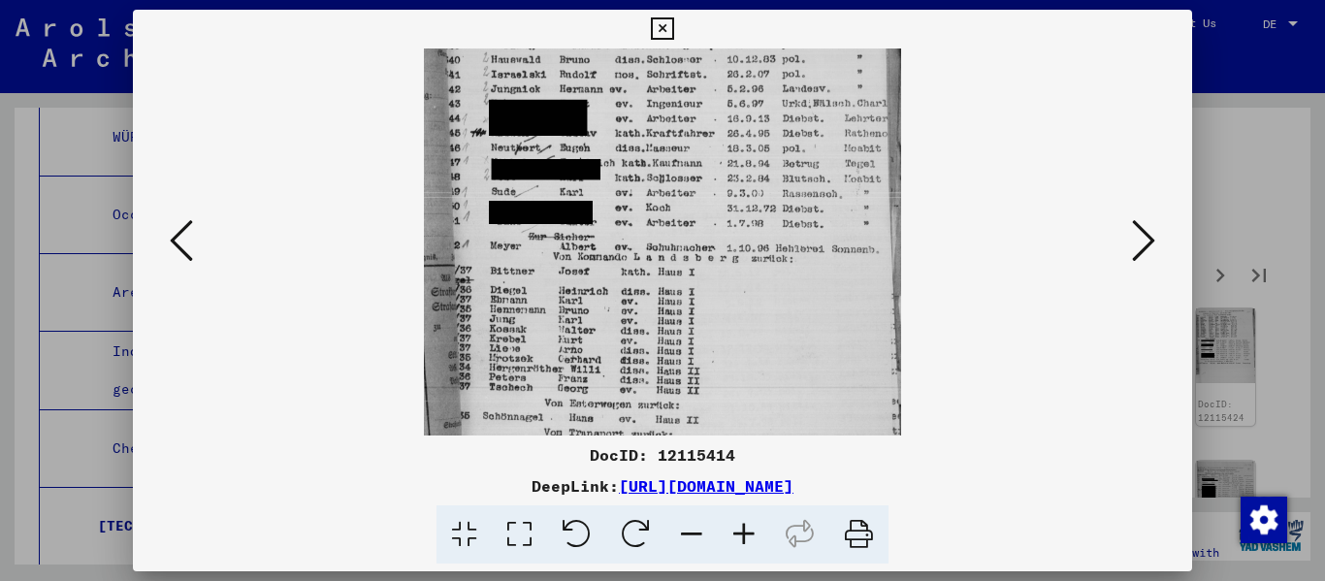
scroll to position [172, 0]
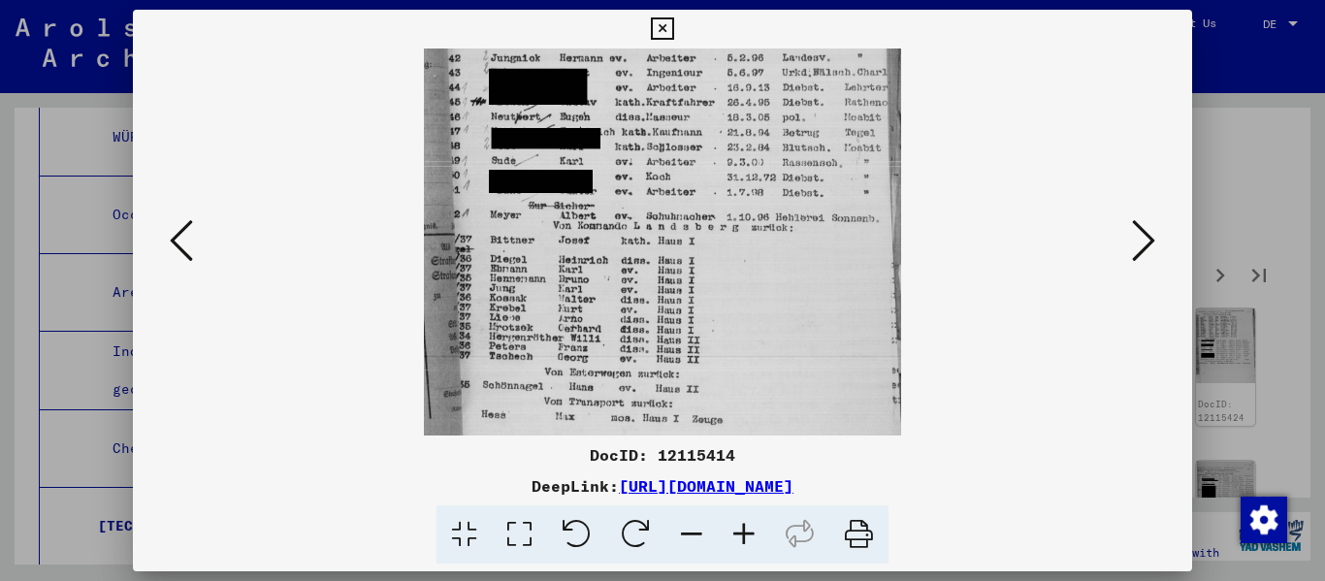
drag, startPoint x: 645, startPoint y: 373, endPoint x: 645, endPoint y: 202, distance: 171.6
click at [645, 202] on img at bounding box center [662, 191] width 476 height 629
click at [682, 240] on icon at bounding box center [1143, 240] width 23 height 47
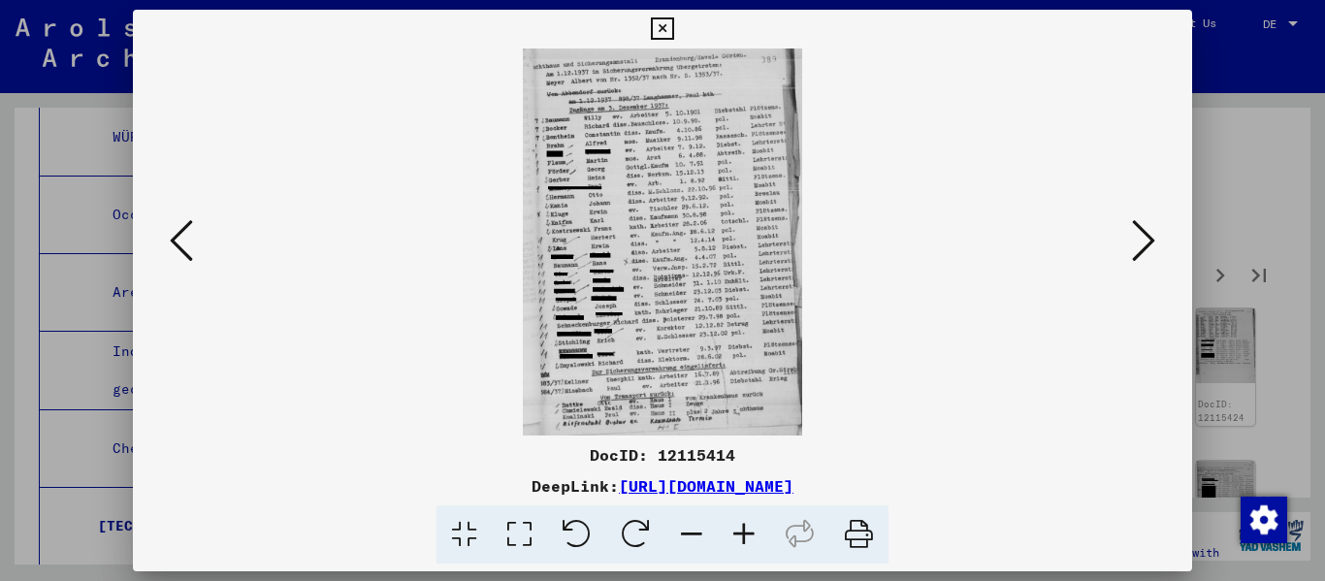
click at [682, 547] on icon at bounding box center [744, 534] width 52 height 59
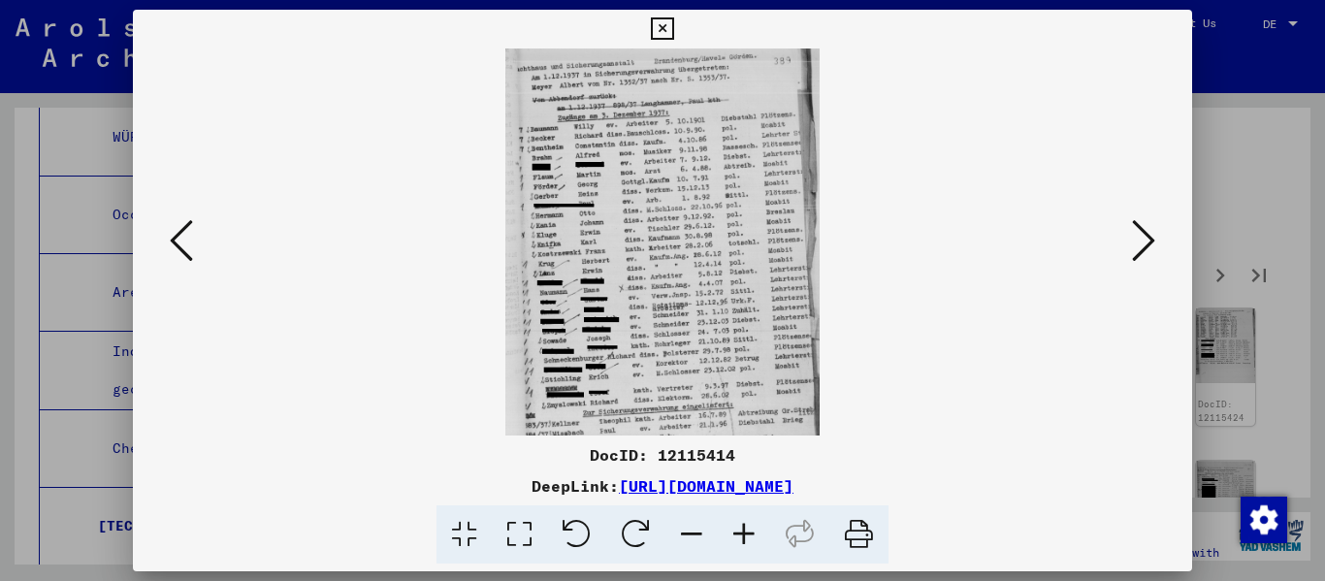
click at [682, 547] on icon at bounding box center [744, 534] width 52 height 59
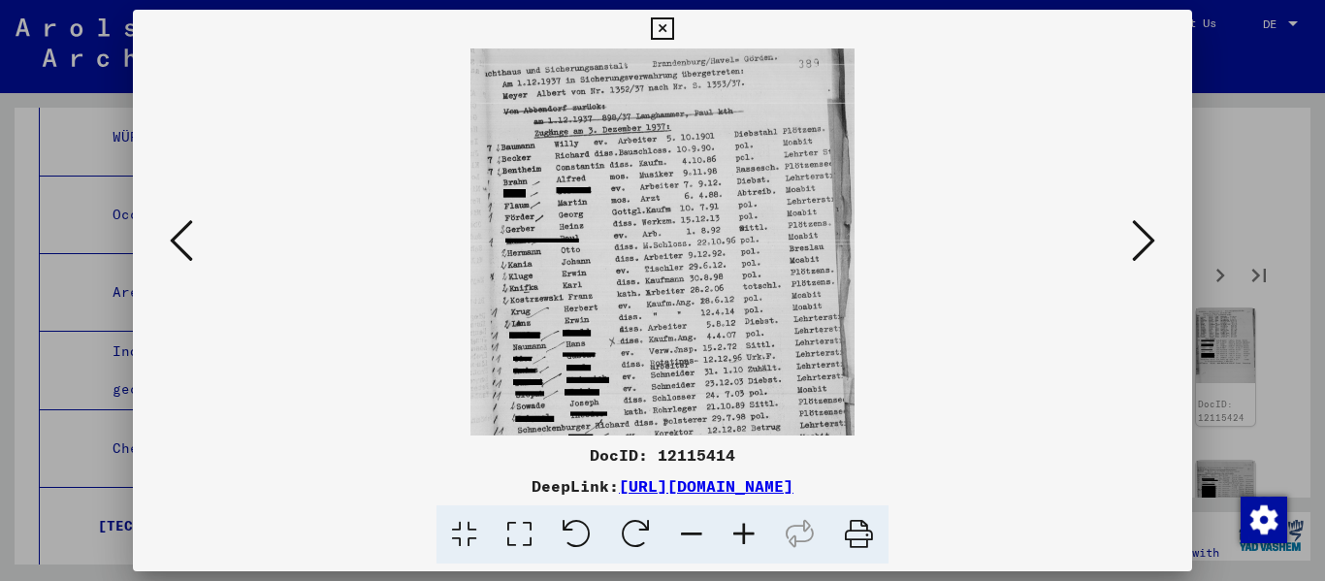
click at [682, 547] on icon at bounding box center [744, 534] width 52 height 59
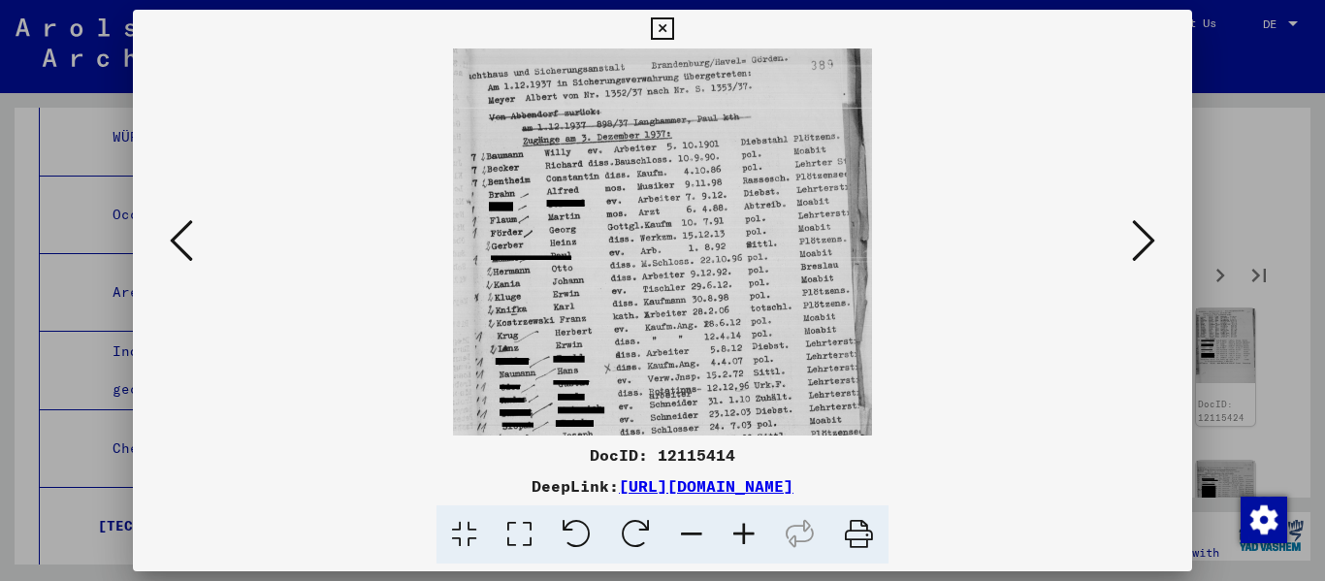
click at [682, 547] on icon at bounding box center [744, 534] width 52 height 59
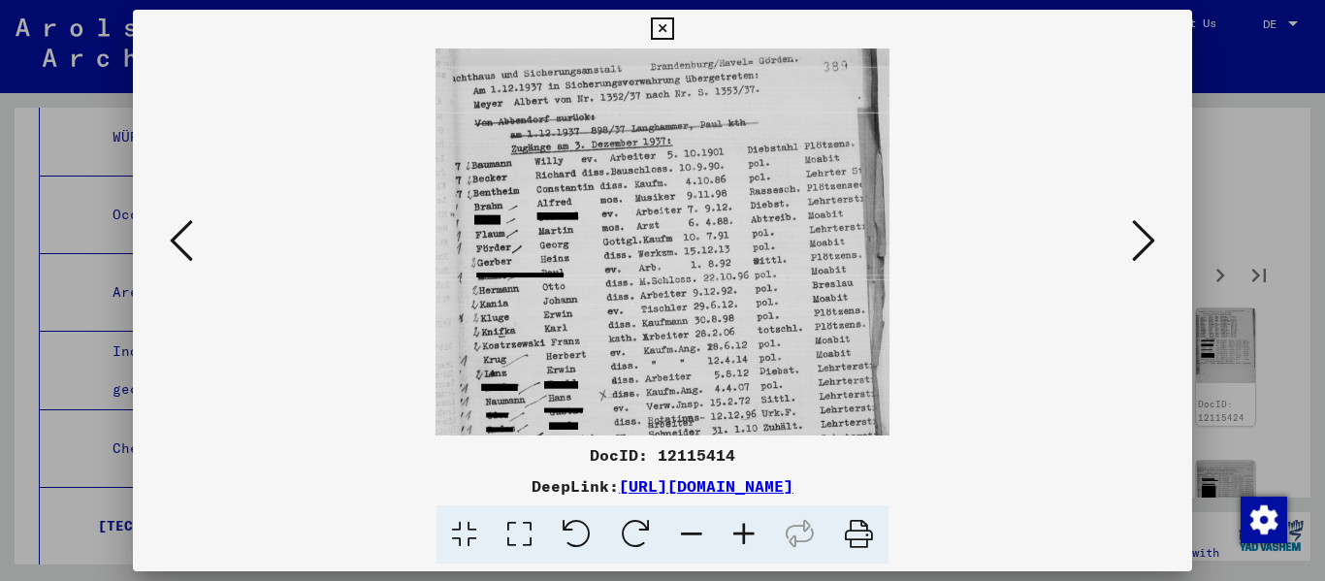
click at [682, 547] on icon at bounding box center [744, 534] width 52 height 59
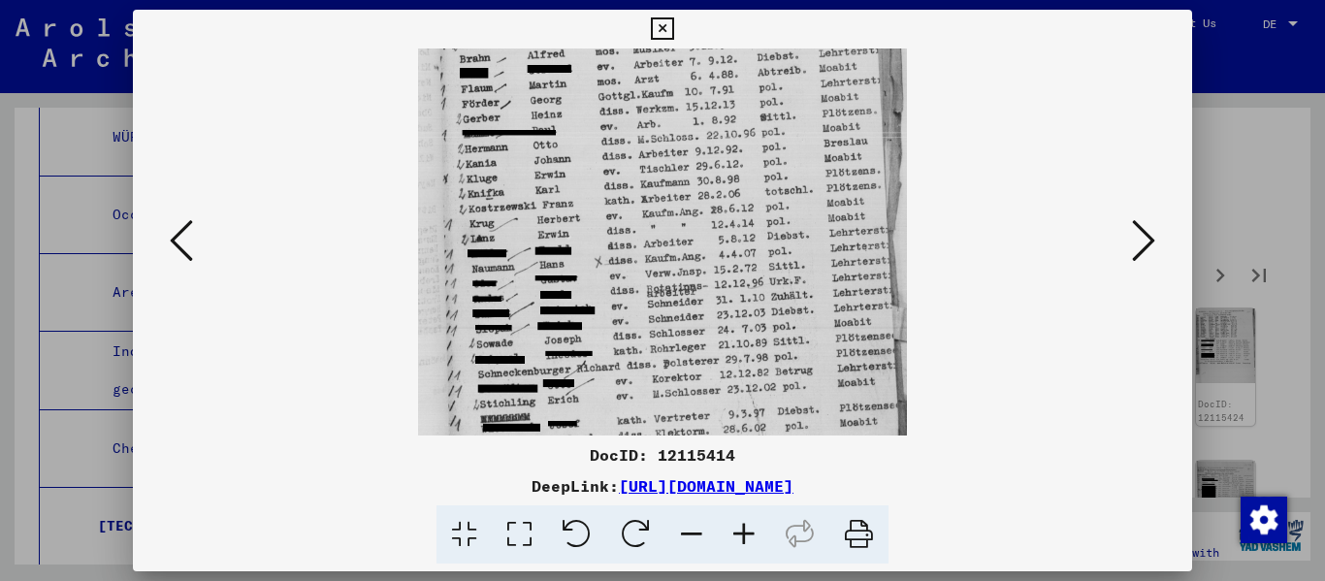
drag, startPoint x: 689, startPoint y: 320, endPoint x: 689, endPoint y: 104, distance: 216.2
click at [682, 114] on img at bounding box center [662, 227] width 488 height 678
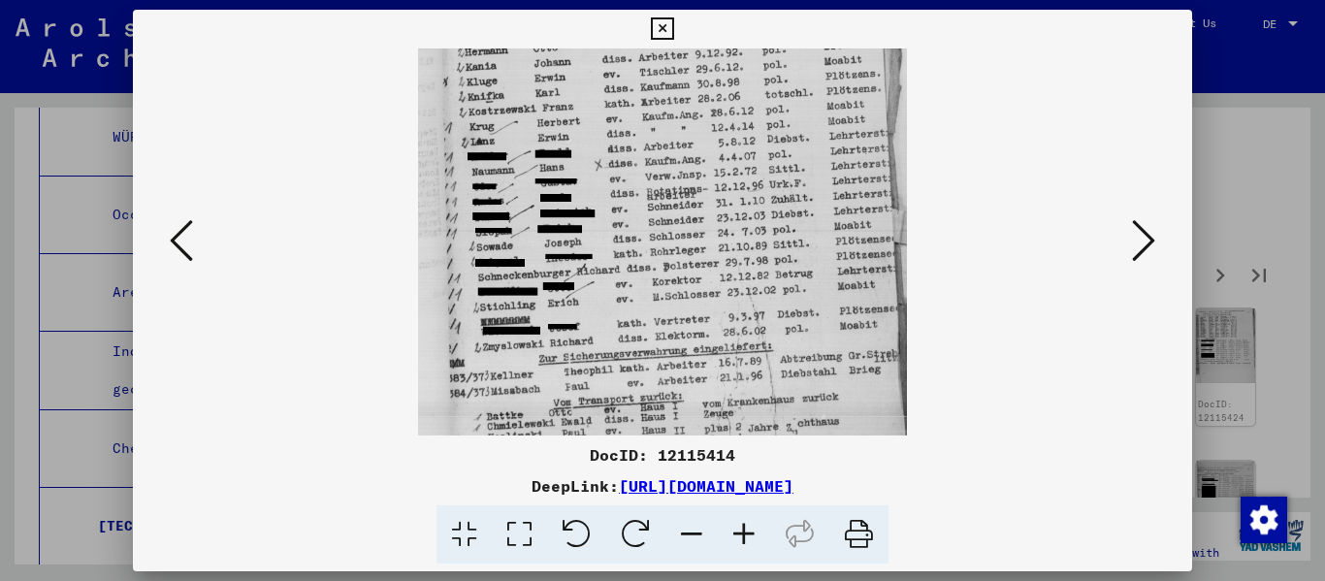
scroll to position [291, 0]
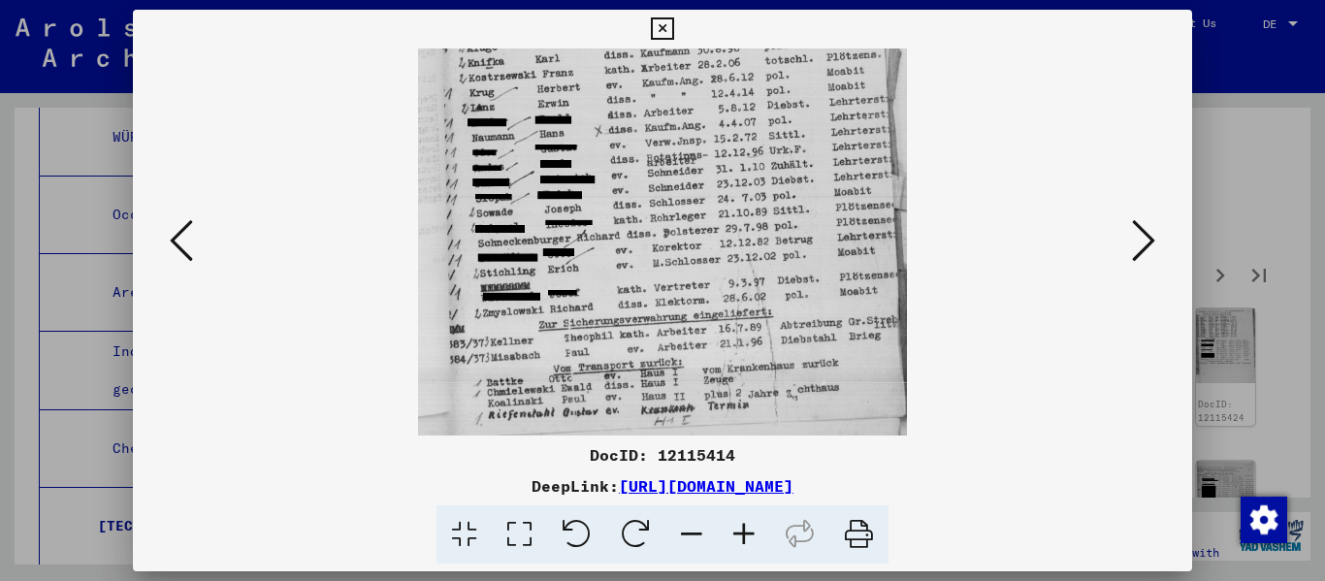
drag, startPoint x: 714, startPoint y: 323, endPoint x: 685, endPoint y: 211, distance: 115.2
click at [682, 211] on img at bounding box center [662, 97] width 488 height 678
click at [682, 229] on icon at bounding box center [1143, 240] width 23 height 47
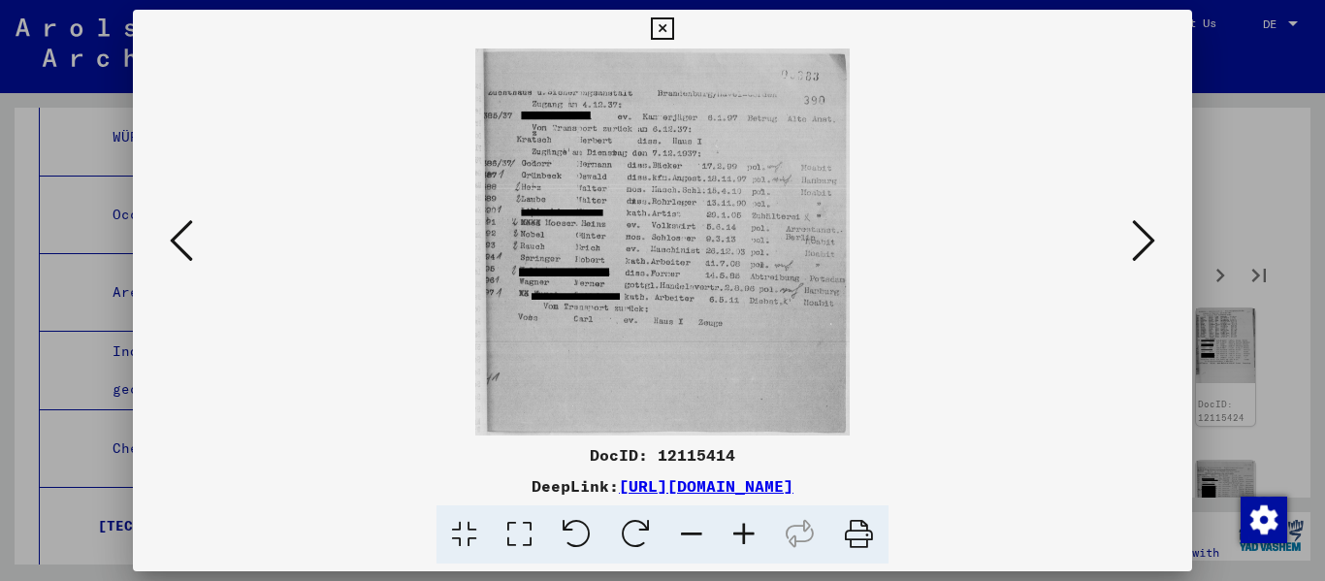
click at [682, 228] on icon at bounding box center [1143, 240] width 23 height 47
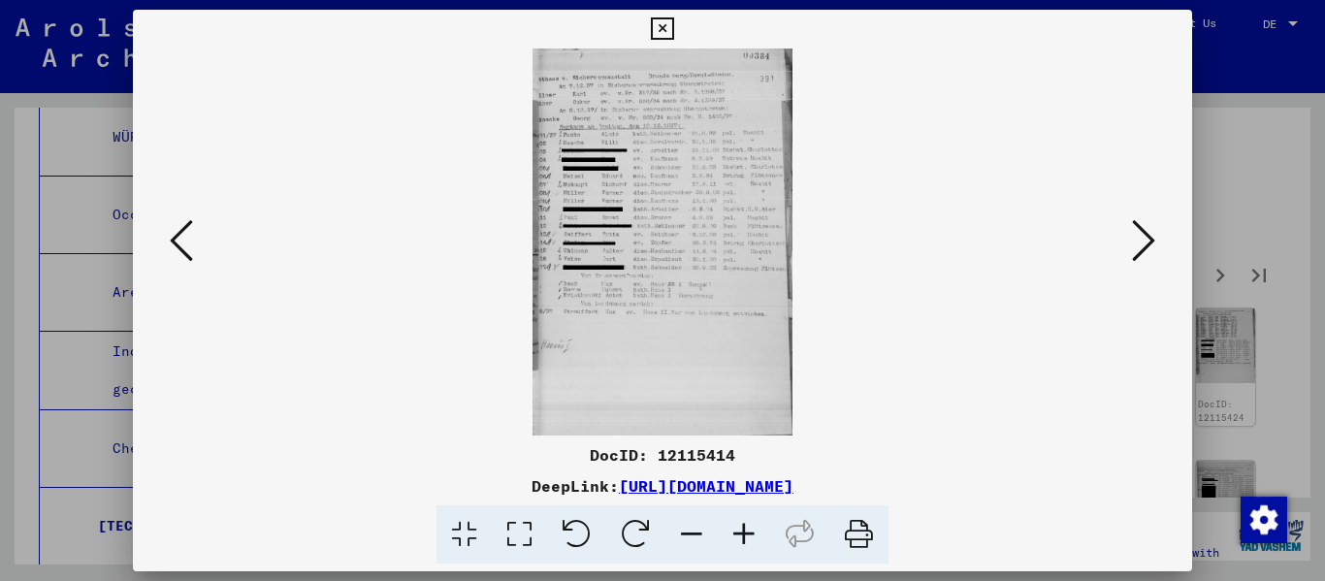
click at [682, 535] on icon at bounding box center [744, 534] width 52 height 59
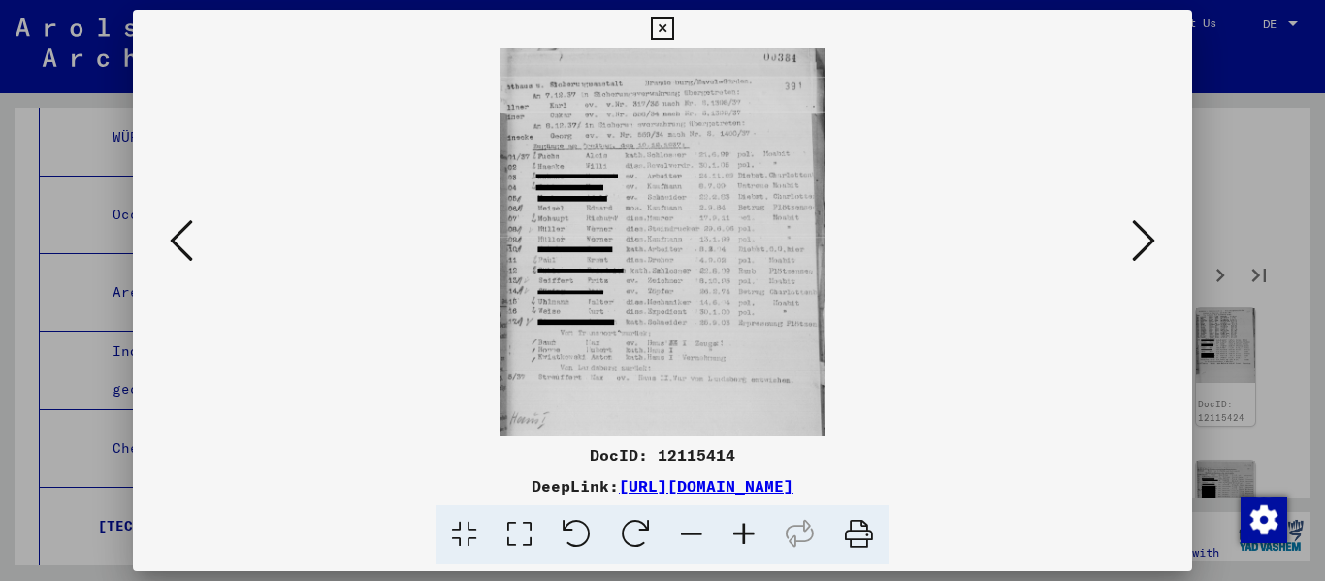
click at [682, 535] on icon at bounding box center [744, 534] width 52 height 59
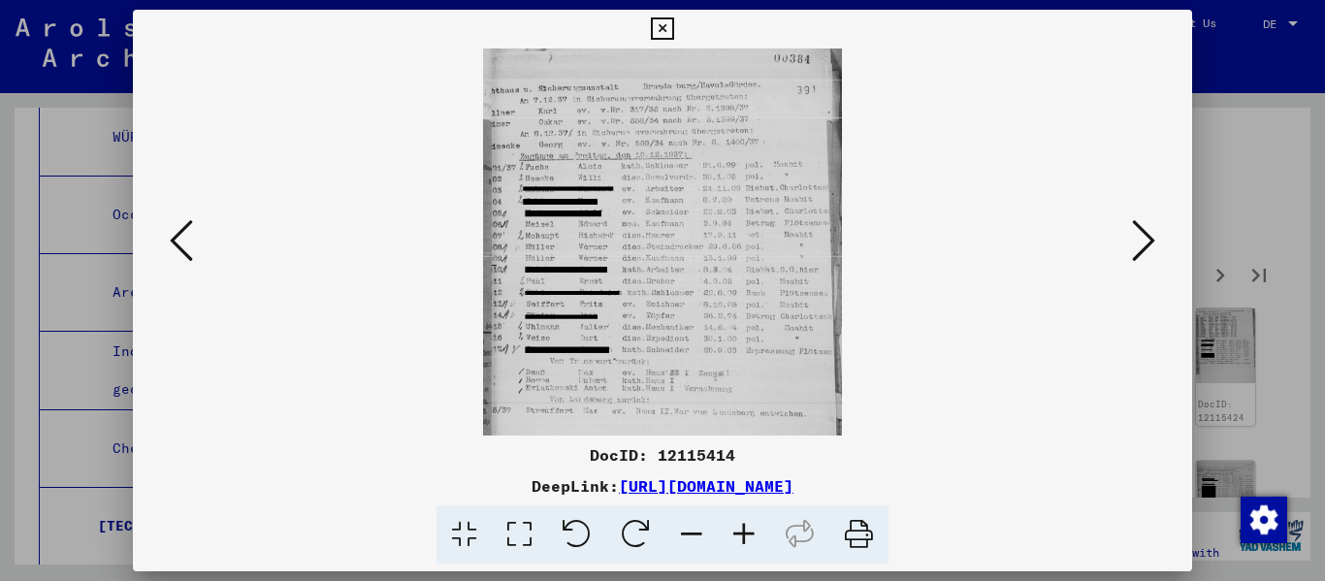
click at [682, 535] on icon at bounding box center [744, 534] width 52 height 59
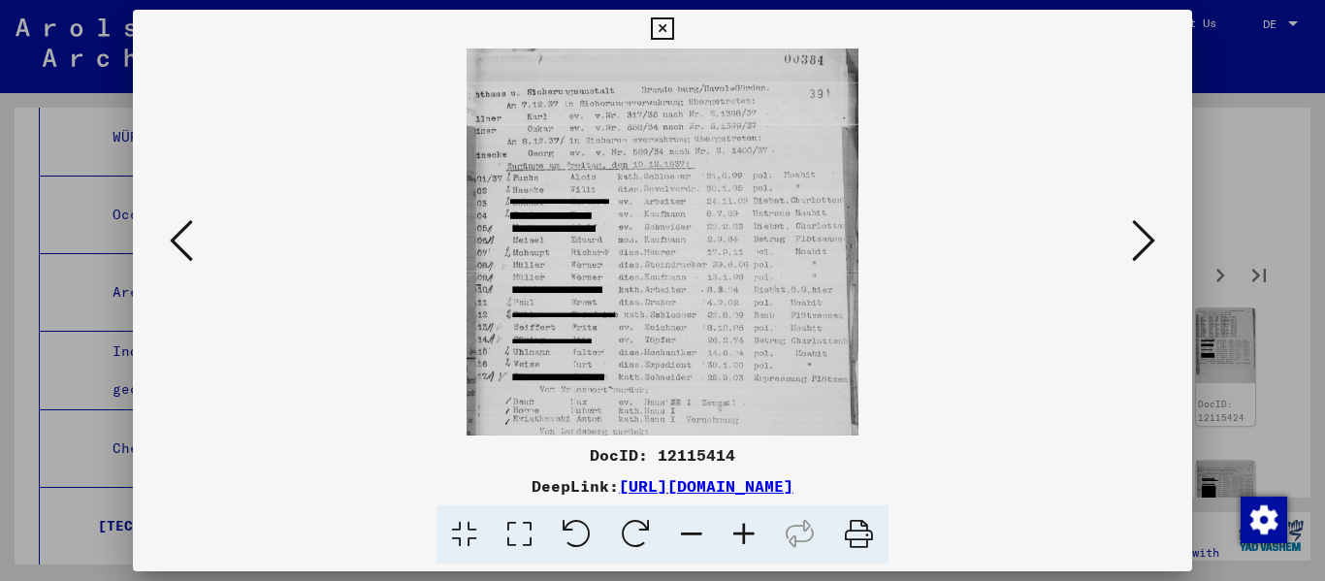
click at [682, 535] on icon at bounding box center [744, 534] width 52 height 59
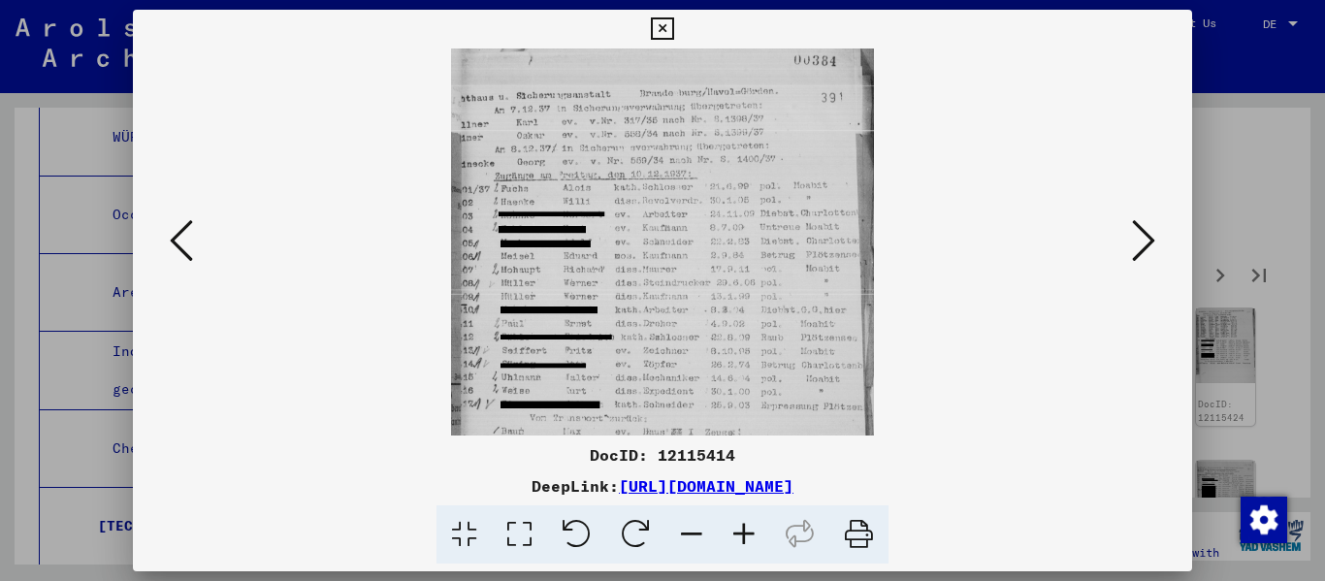
click at [682, 535] on icon at bounding box center [744, 534] width 52 height 59
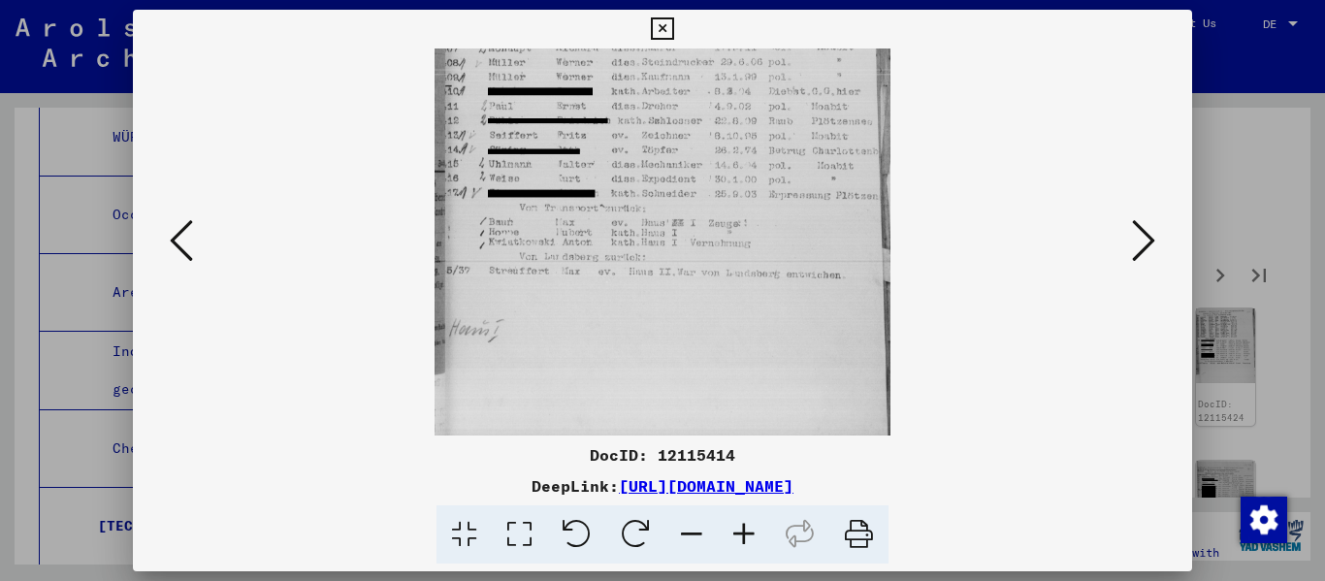
drag, startPoint x: 727, startPoint y: 392, endPoint x: 743, endPoint y: 127, distance: 265.2
click at [682, 127] on img at bounding box center [662, 149] width 456 height 678
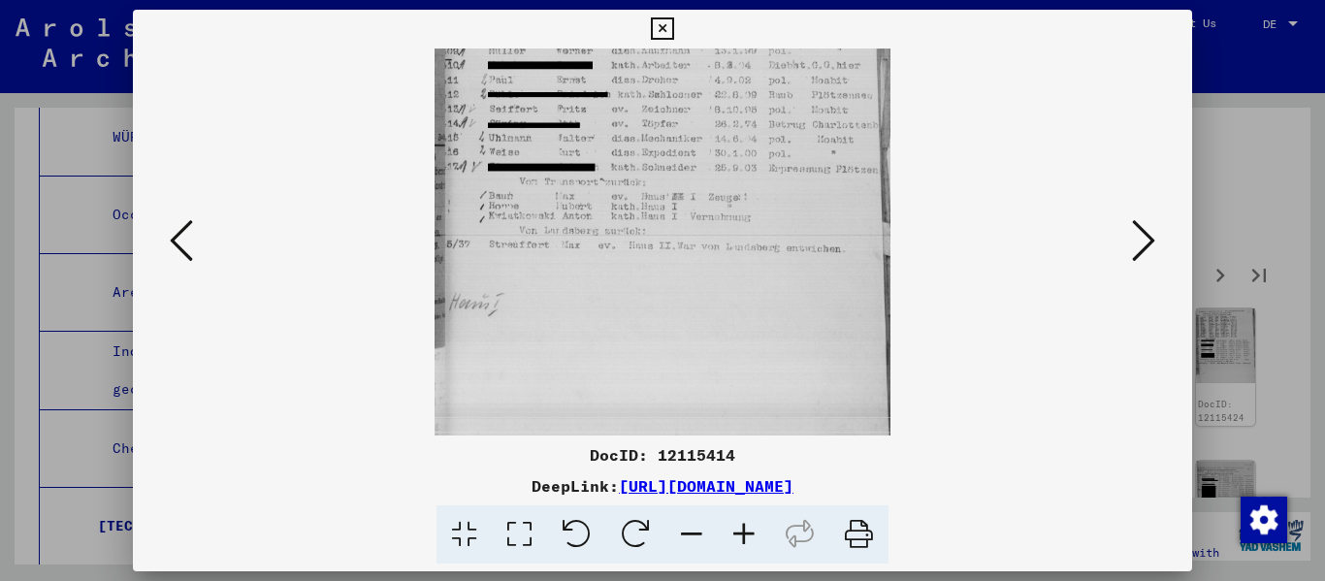
click at [682, 248] on icon at bounding box center [1143, 240] width 23 height 47
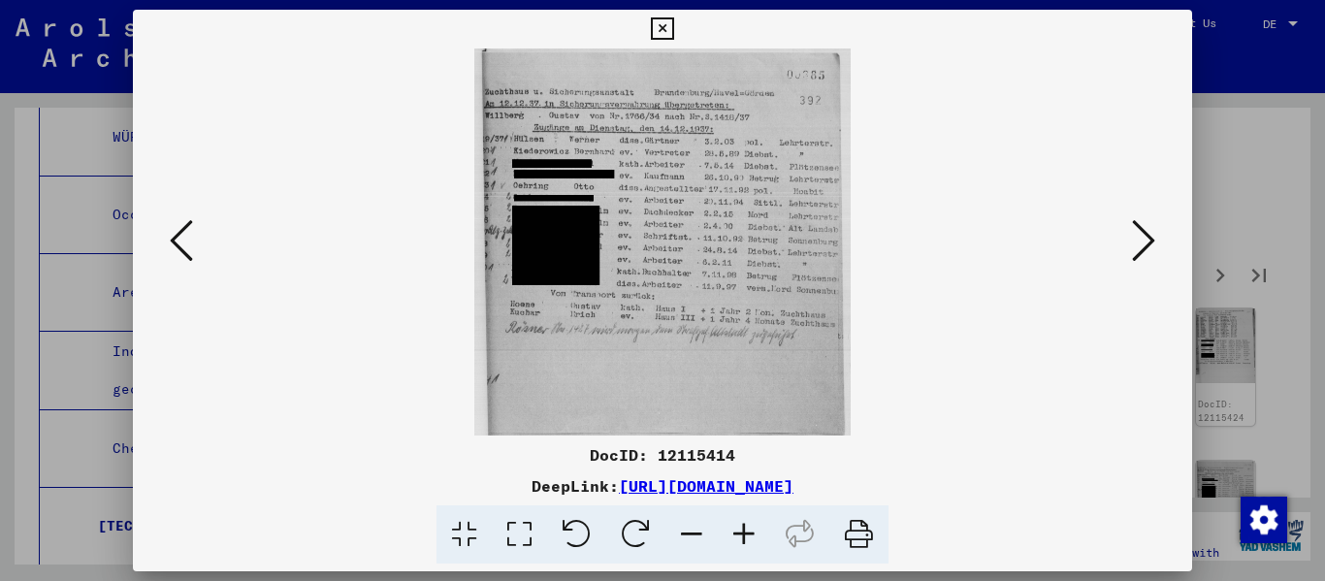
scroll to position [0, 0]
click at [682, 246] on icon at bounding box center [1143, 240] width 23 height 47
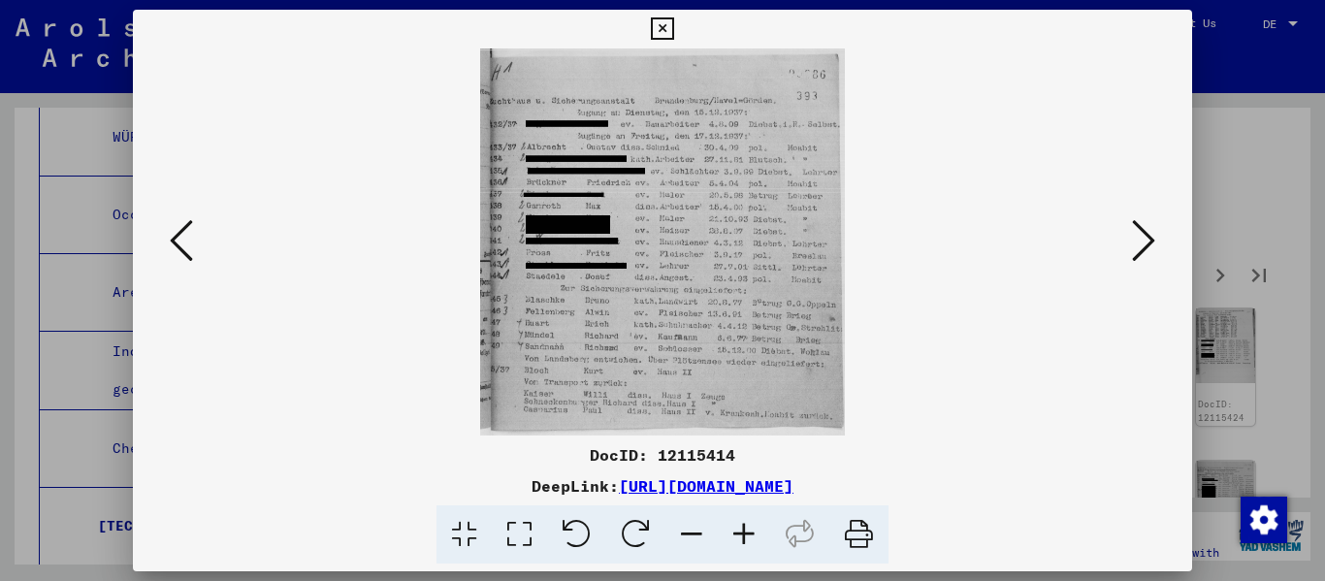
click at [682, 246] on icon at bounding box center [1143, 240] width 23 height 47
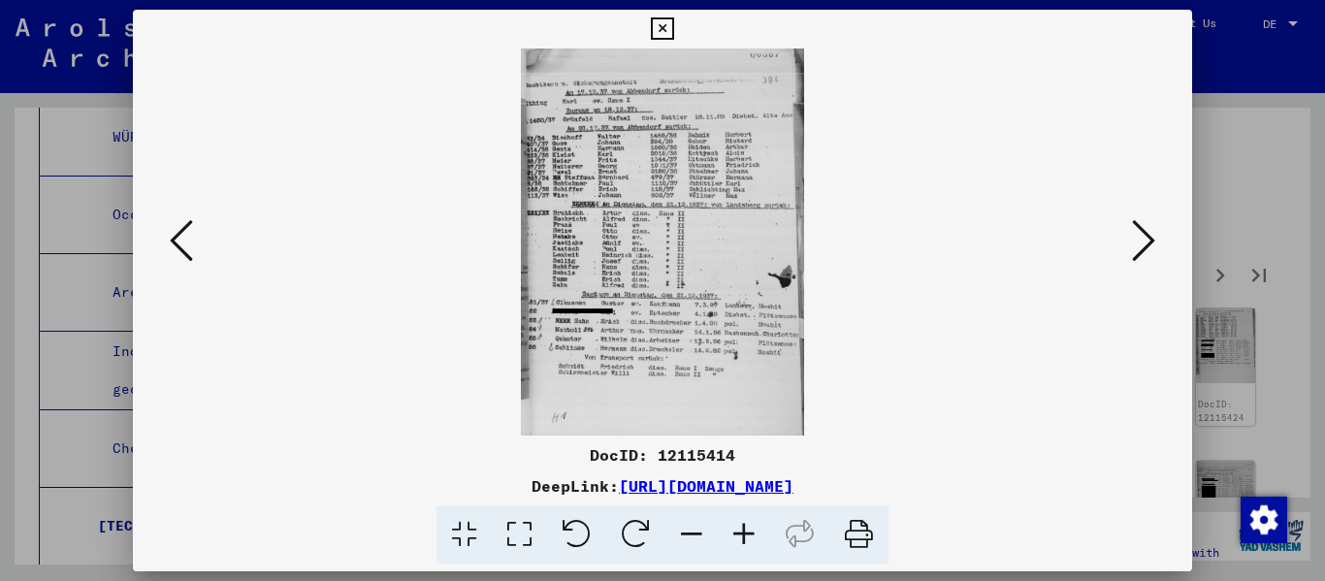
click at [682, 540] on icon at bounding box center [744, 534] width 52 height 59
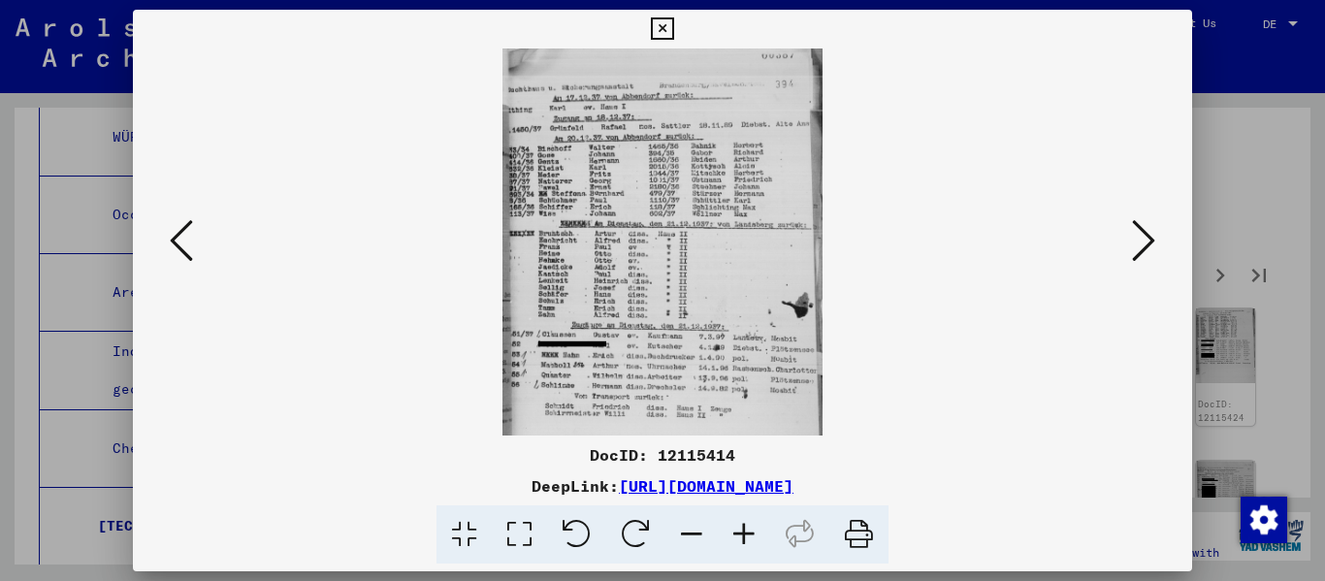
click at [682, 540] on icon at bounding box center [744, 534] width 52 height 59
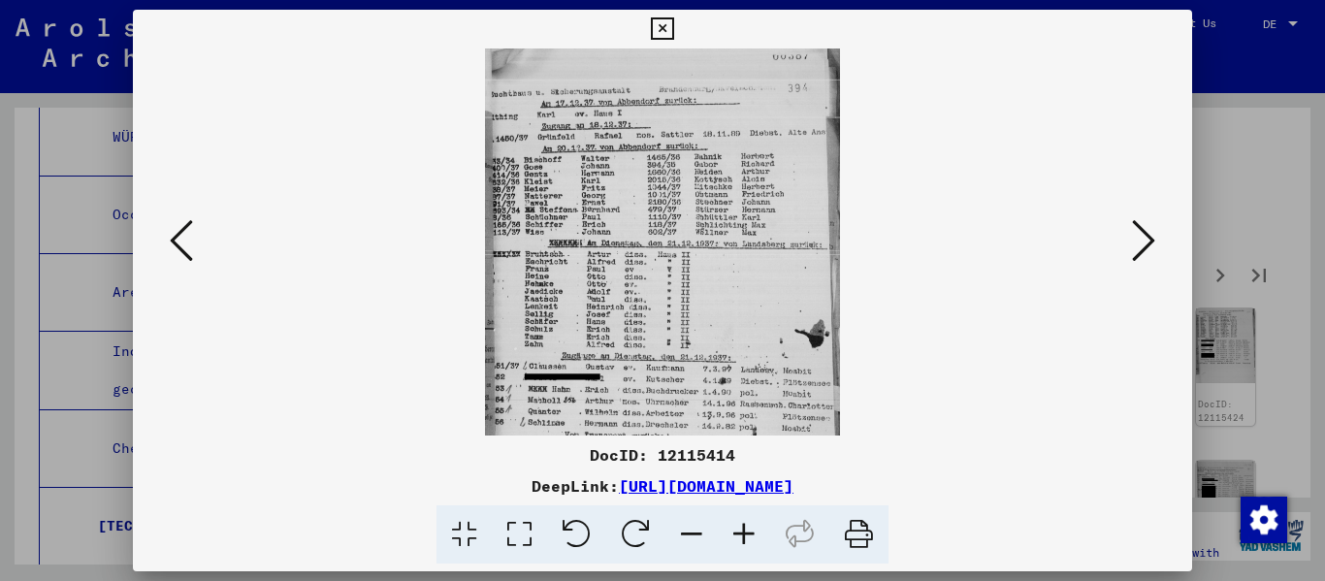
click at [682, 540] on icon at bounding box center [744, 534] width 52 height 59
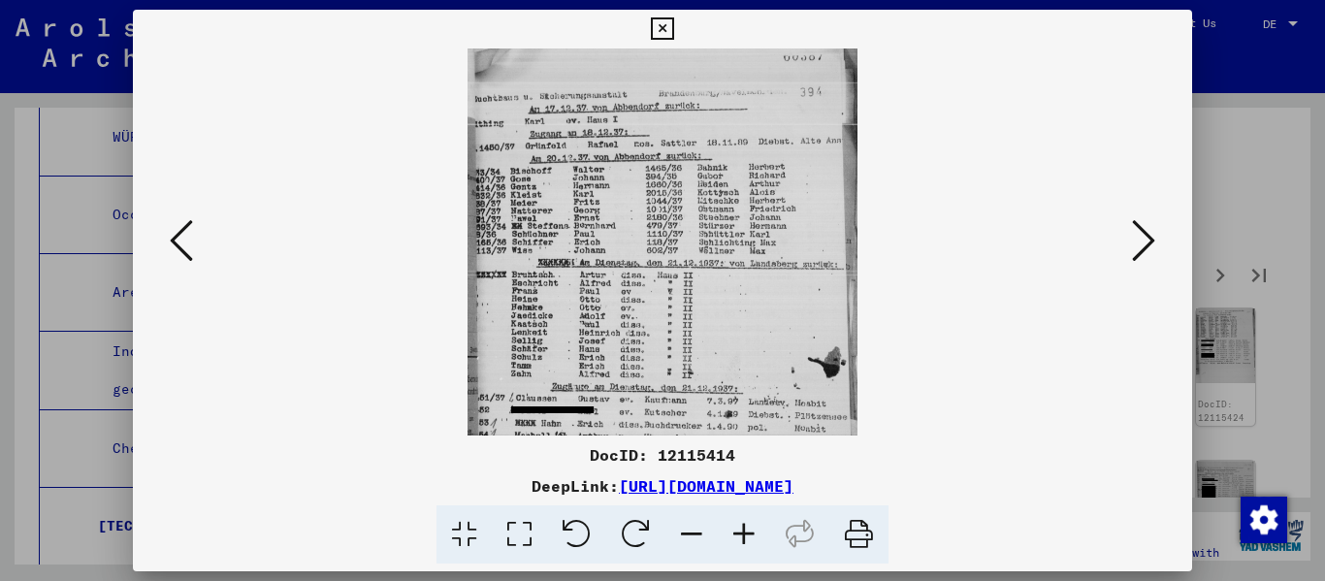
click at [682, 540] on icon at bounding box center [744, 534] width 52 height 59
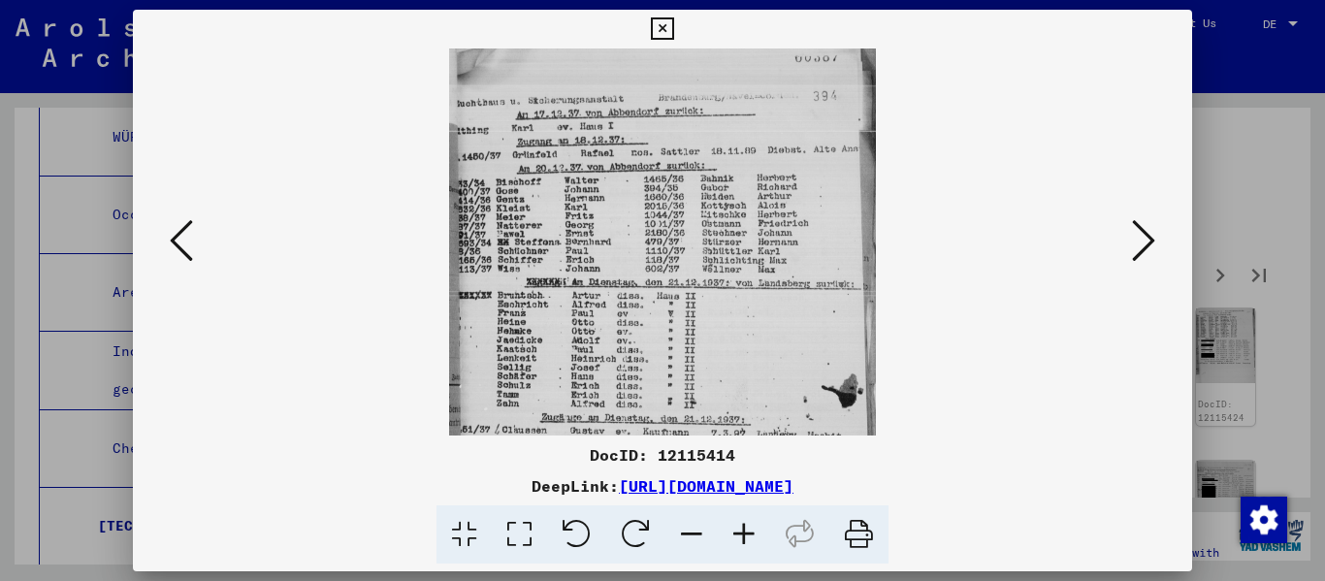
click at [682, 540] on icon at bounding box center [744, 534] width 52 height 59
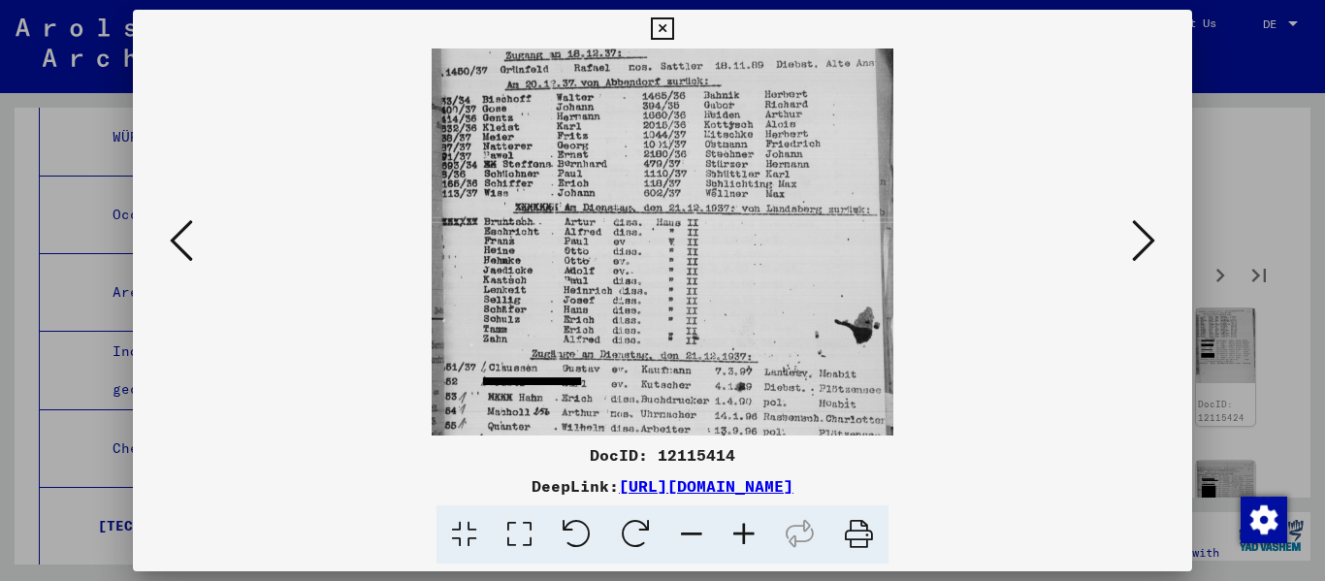
scroll to position [105, 0]
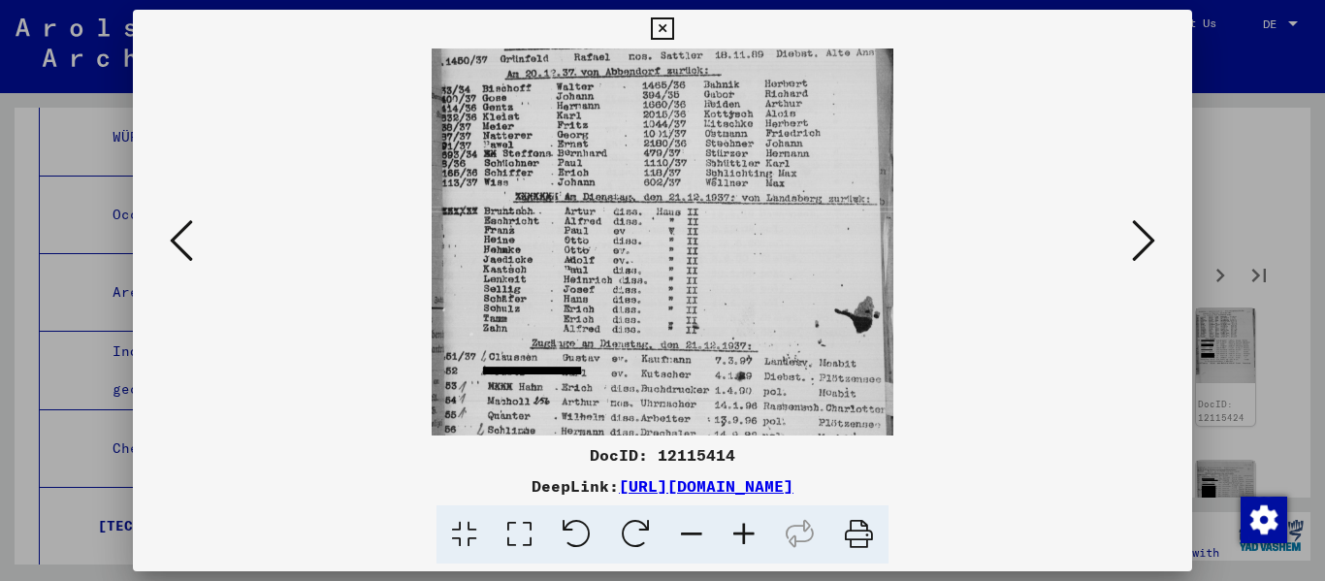
drag, startPoint x: 721, startPoint y: 350, endPoint x: 724, endPoint y: 245, distance: 104.8
click at [682, 245] on img at bounding box center [662, 258] width 462 height 629
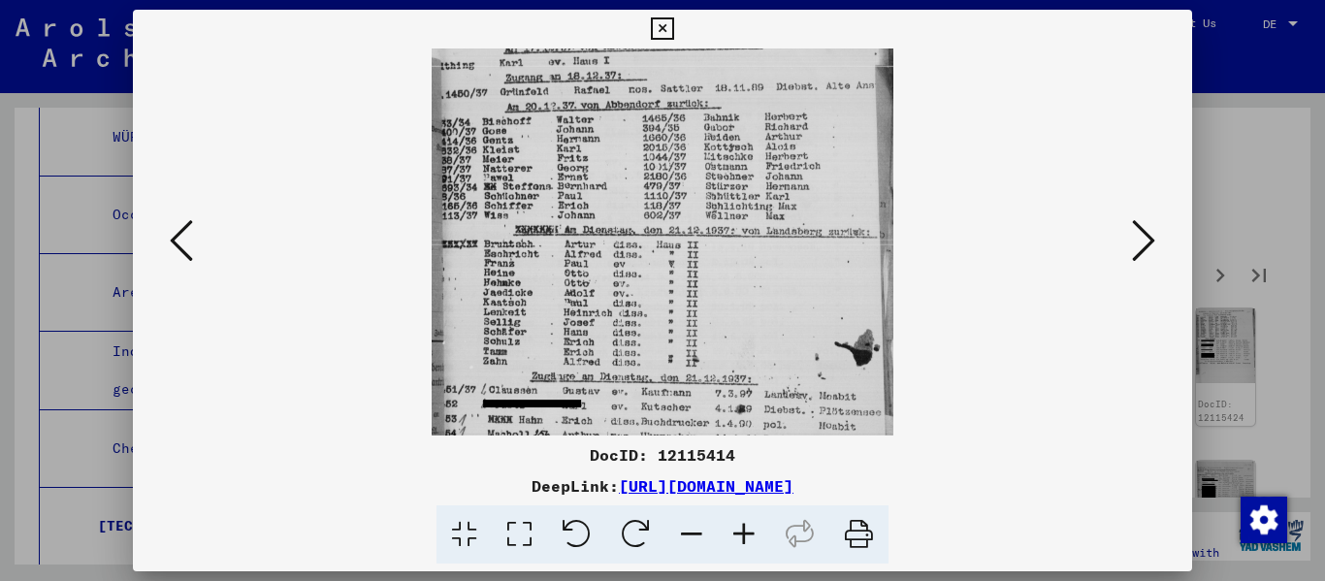
drag, startPoint x: 882, startPoint y: 208, endPoint x: 867, endPoint y: 240, distance: 36.4
click at [682, 240] on img at bounding box center [662, 291] width 462 height 629
click at [682, 244] on icon at bounding box center [1143, 240] width 23 height 47
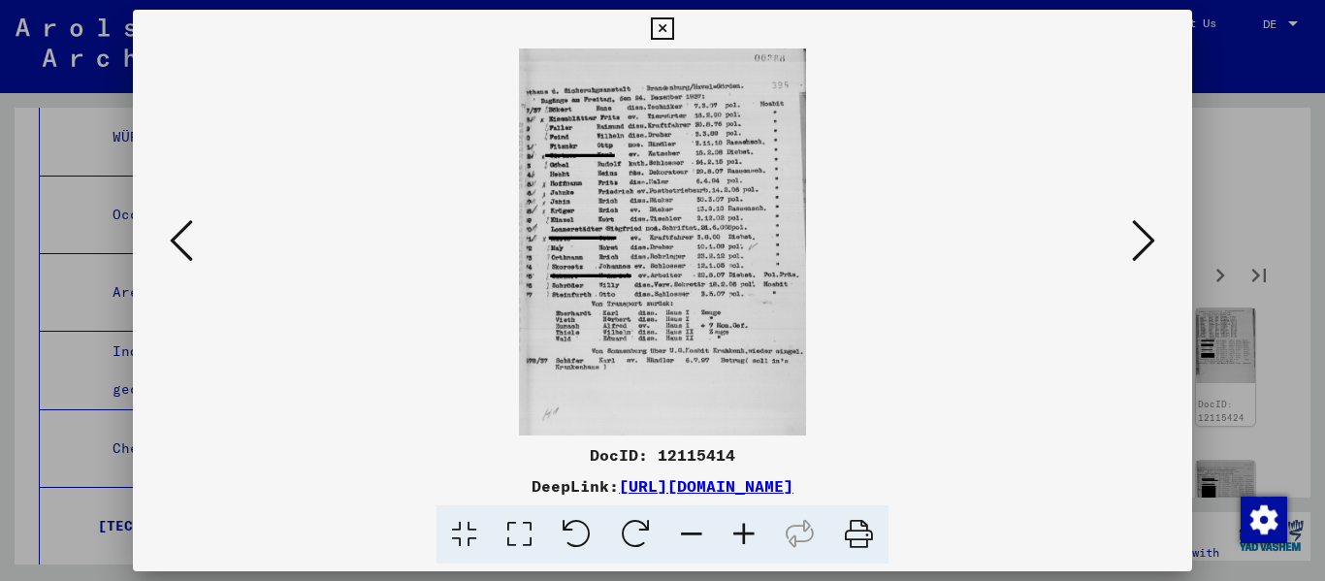
scroll to position [0, 0]
click at [682, 539] on icon at bounding box center [744, 534] width 52 height 59
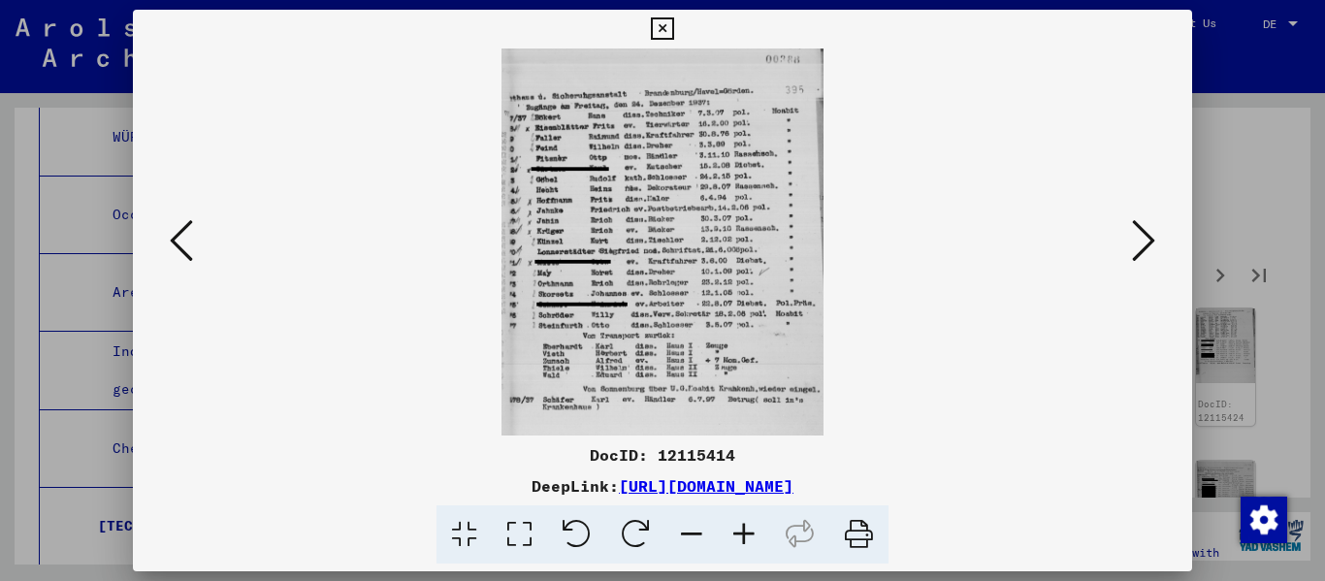
click at [682, 540] on icon at bounding box center [744, 534] width 52 height 59
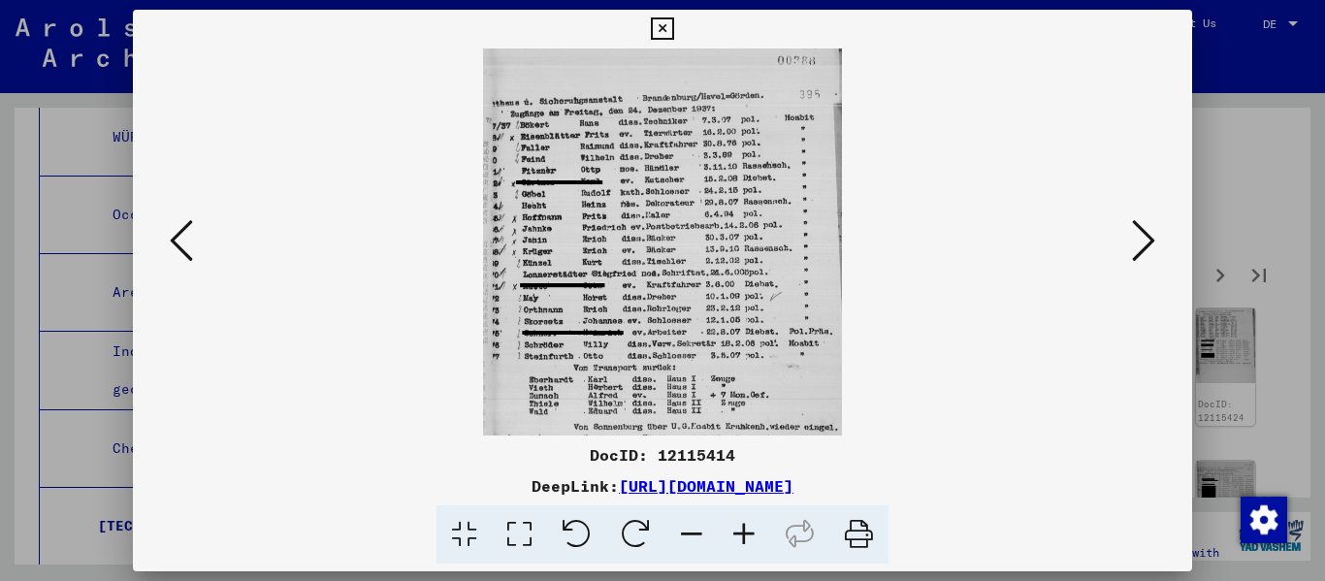
click at [682, 540] on icon at bounding box center [744, 534] width 52 height 59
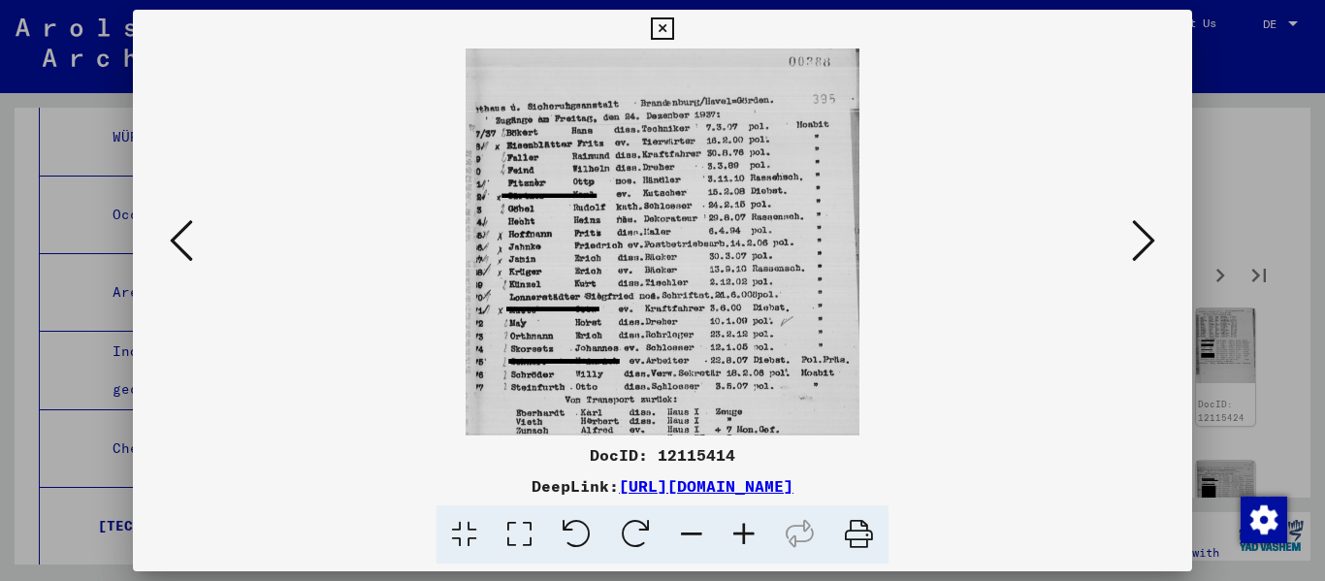
click at [682, 540] on icon at bounding box center [744, 534] width 52 height 59
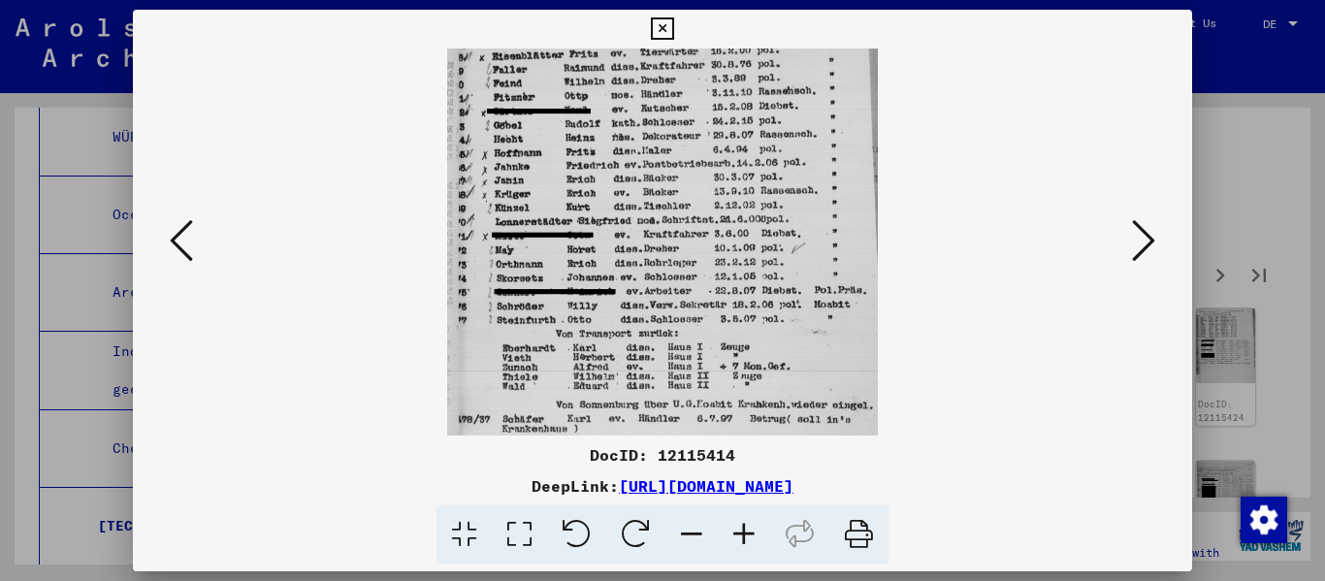
scroll to position [109, 0]
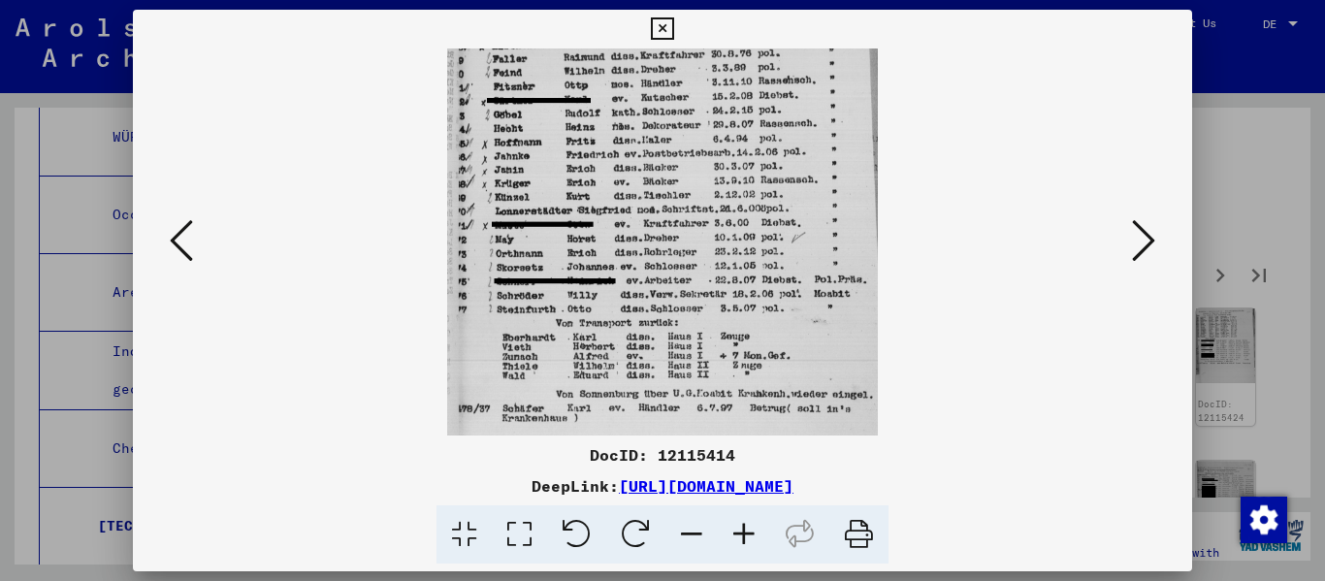
drag, startPoint x: 658, startPoint y: 305, endPoint x: 645, endPoint y: 197, distance: 109.4
click at [645, 197] on img at bounding box center [662, 230] width 431 height 581
click at [682, 241] on icon at bounding box center [1143, 240] width 23 height 47
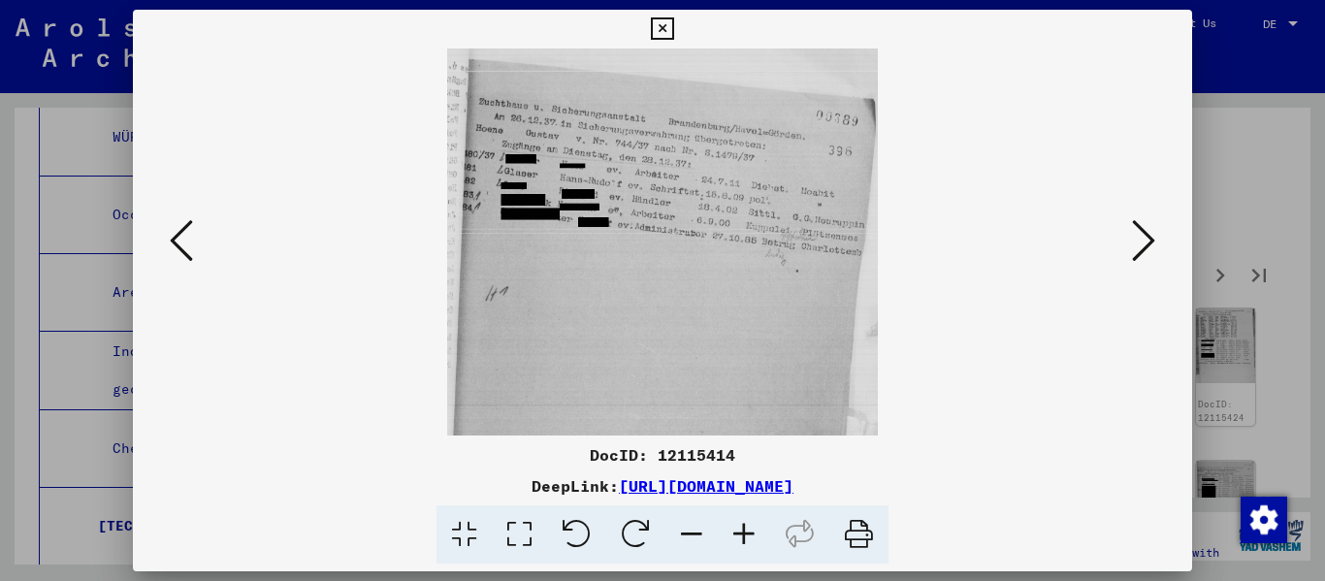
scroll to position [0, 0]
click at [682, 241] on icon at bounding box center [1143, 240] width 23 height 47
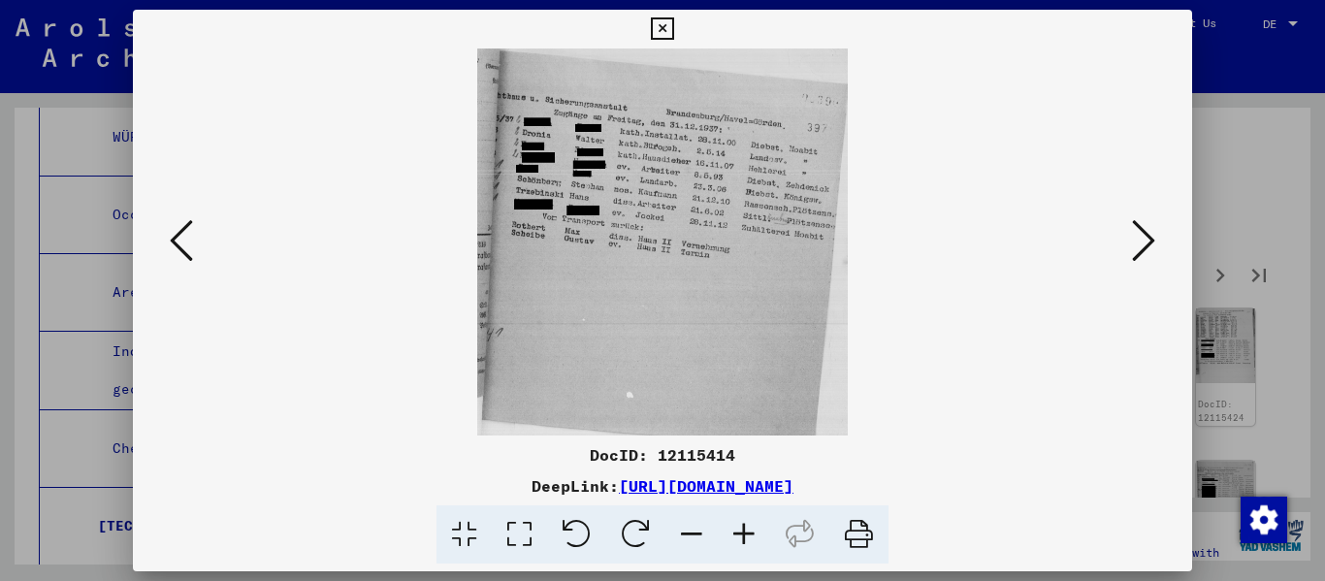
click at [682, 241] on icon at bounding box center [1143, 240] width 23 height 47
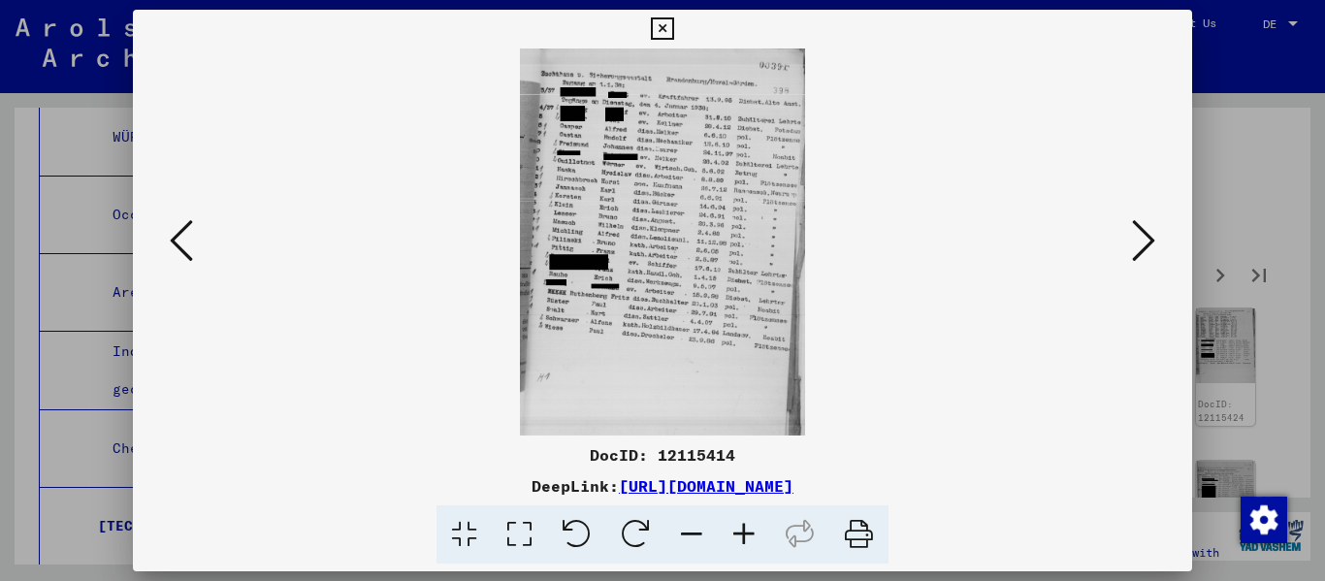
click at [682, 536] on icon at bounding box center [744, 534] width 52 height 59
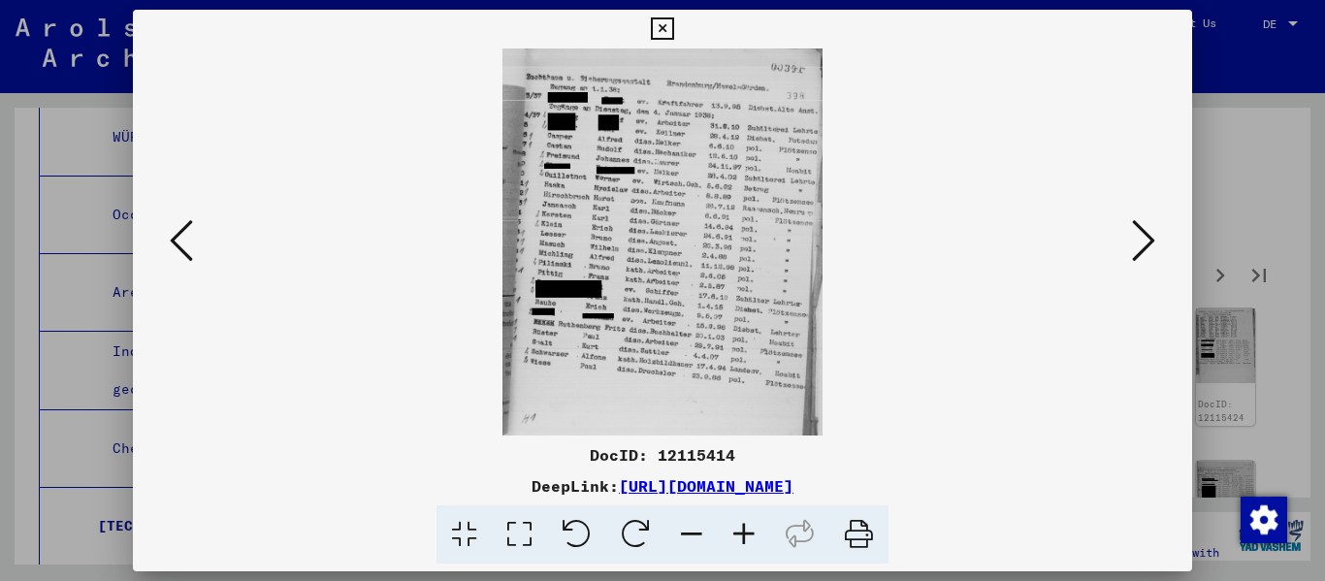
click at [682, 536] on icon at bounding box center [744, 534] width 52 height 59
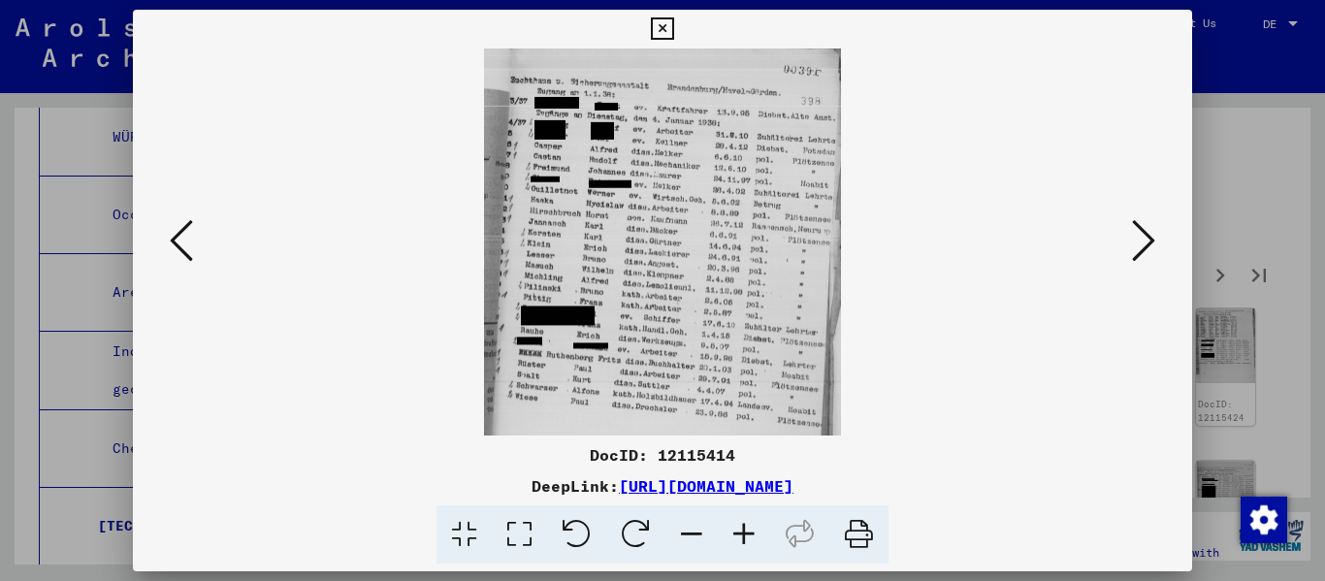
click at [682, 536] on icon at bounding box center [744, 534] width 52 height 59
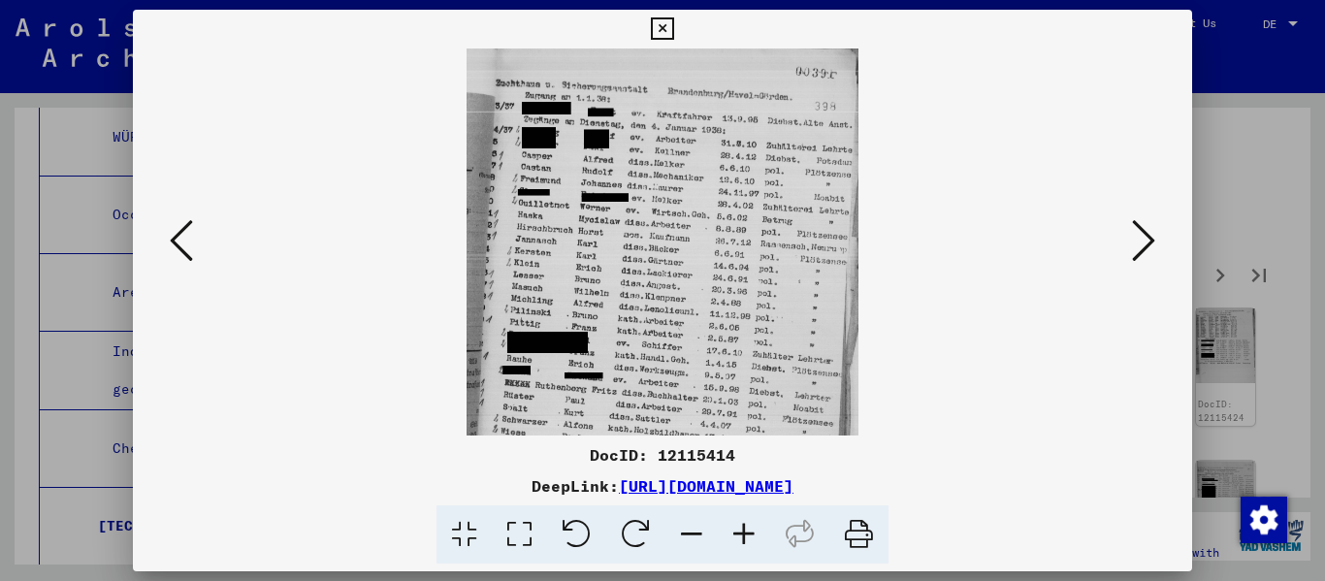
click at [682, 536] on icon at bounding box center [744, 534] width 52 height 59
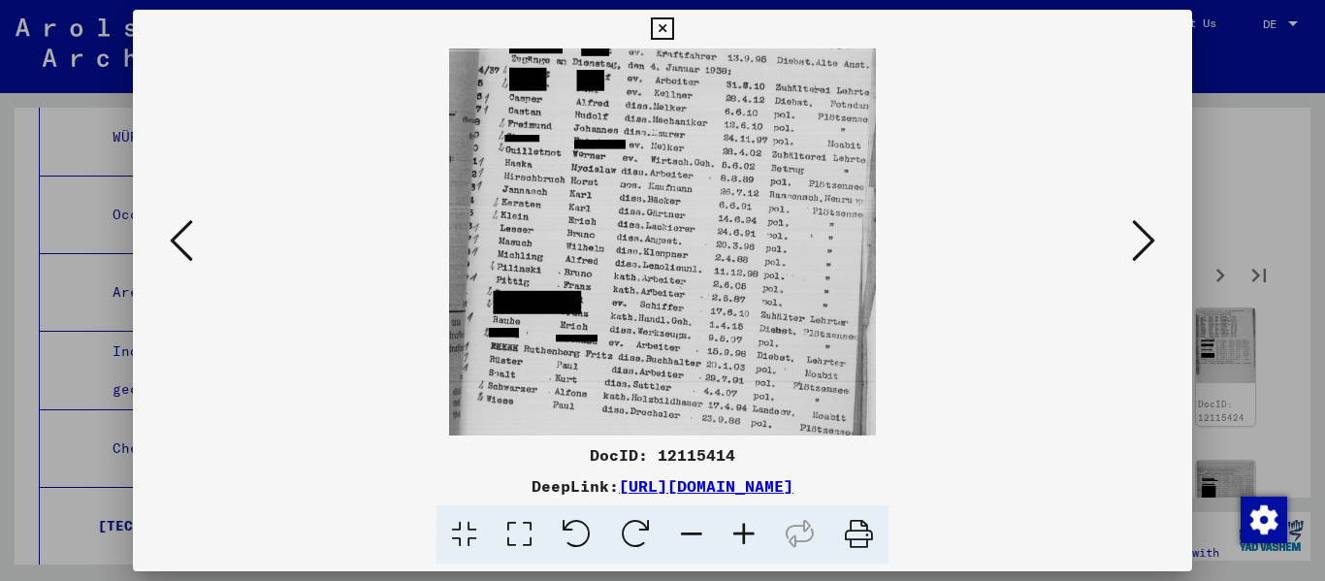
scroll to position [78, 0]
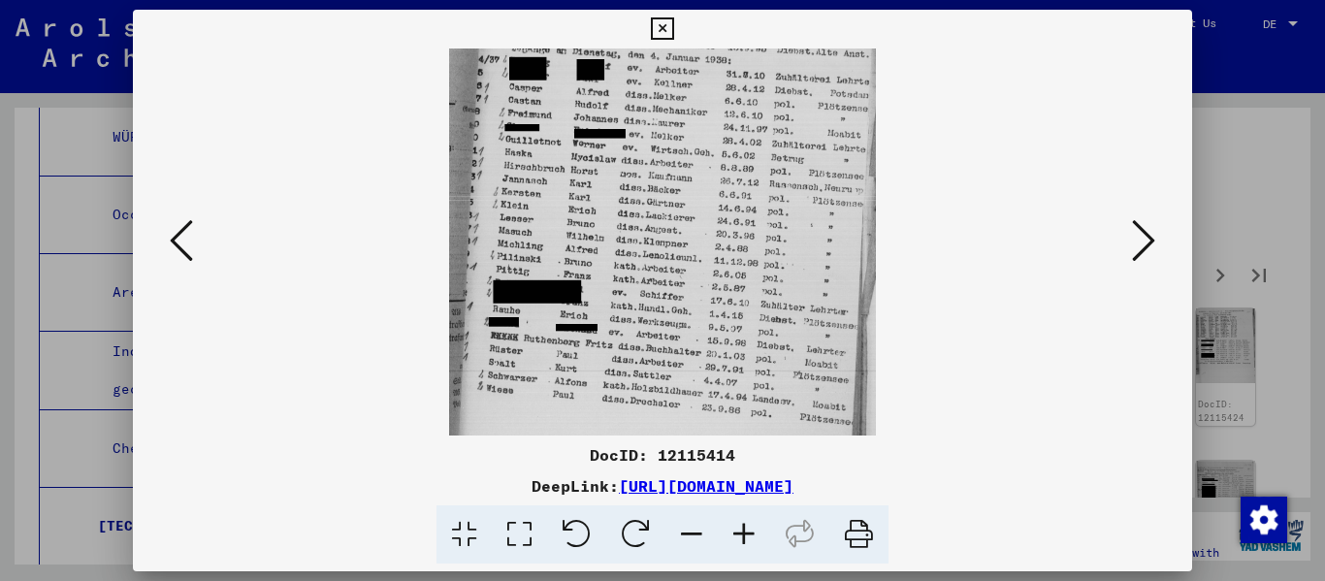
drag, startPoint x: 703, startPoint y: 374, endPoint x: 703, endPoint y: 297, distance: 77.6
click at [682, 297] on img at bounding box center [663, 261] width 428 height 581
click at [682, 244] on icon at bounding box center [1143, 240] width 23 height 47
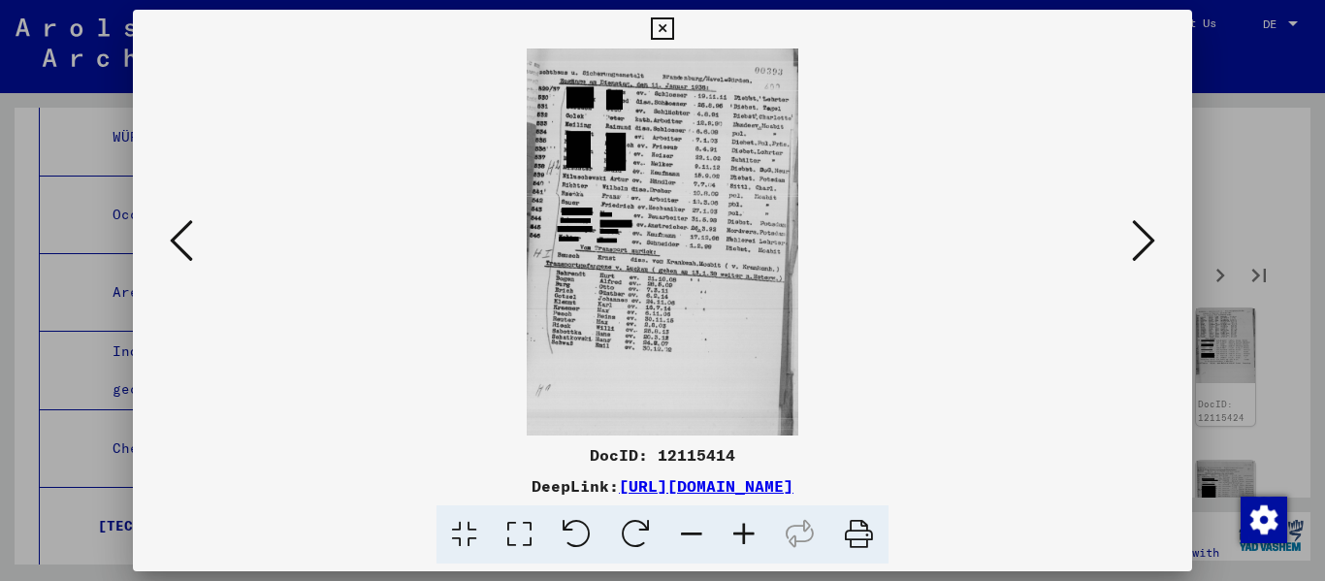
scroll to position [0, 0]
click at [682, 527] on icon at bounding box center [744, 534] width 52 height 59
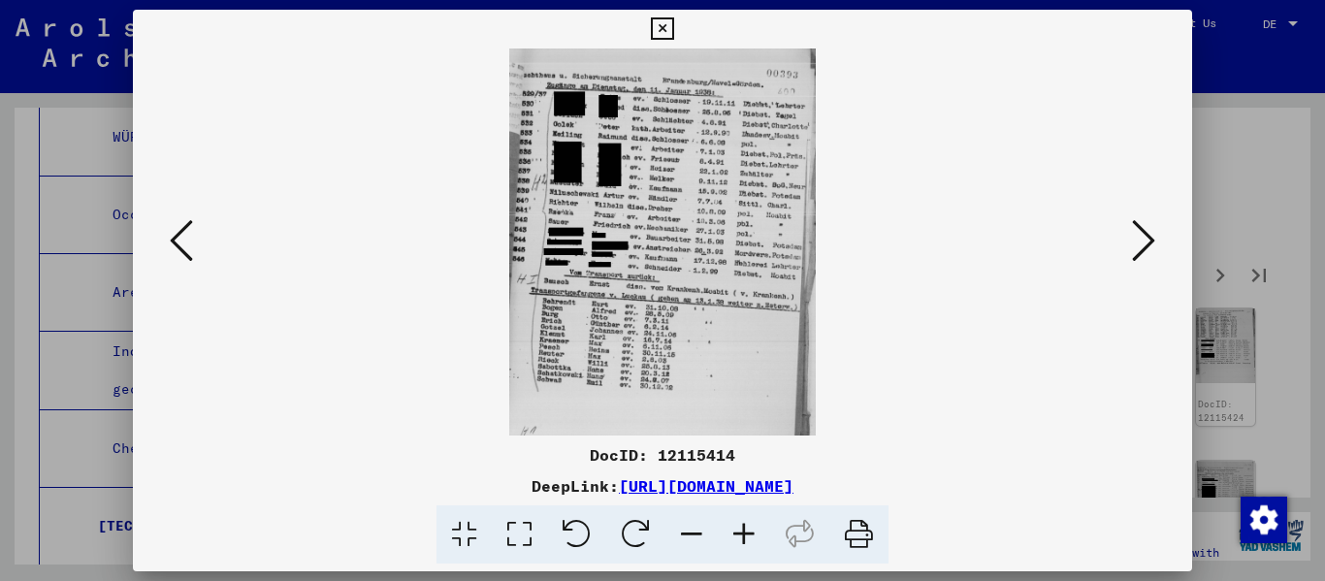
click at [682, 527] on icon at bounding box center [744, 534] width 52 height 59
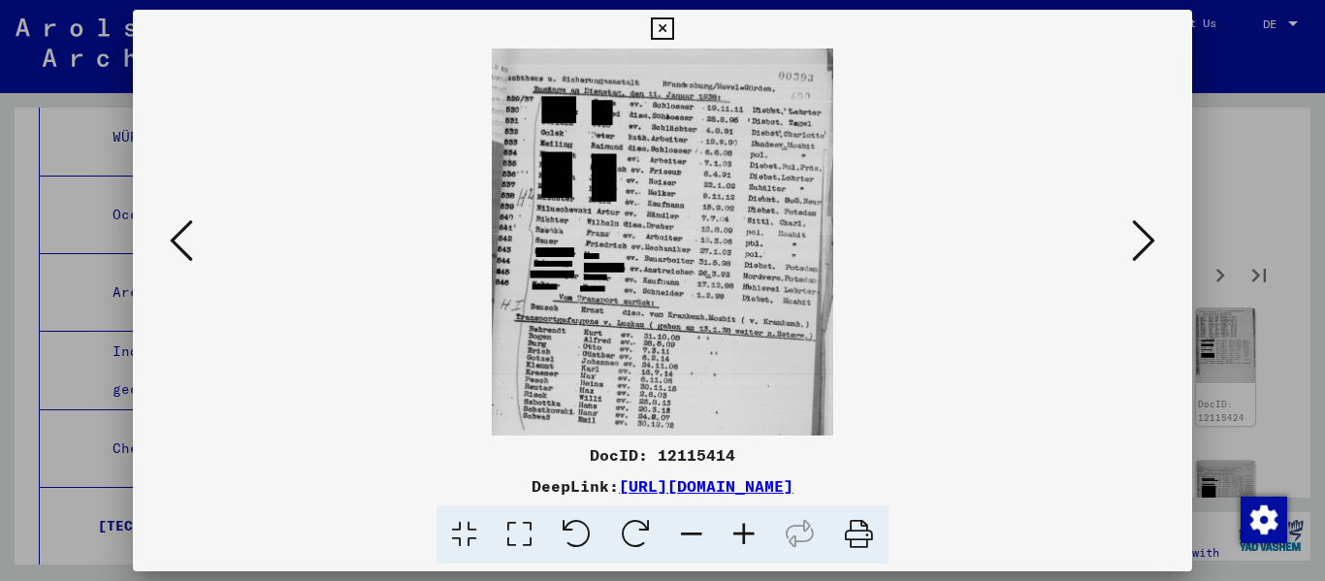
click at [682, 527] on icon at bounding box center [744, 534] width 52 height 59
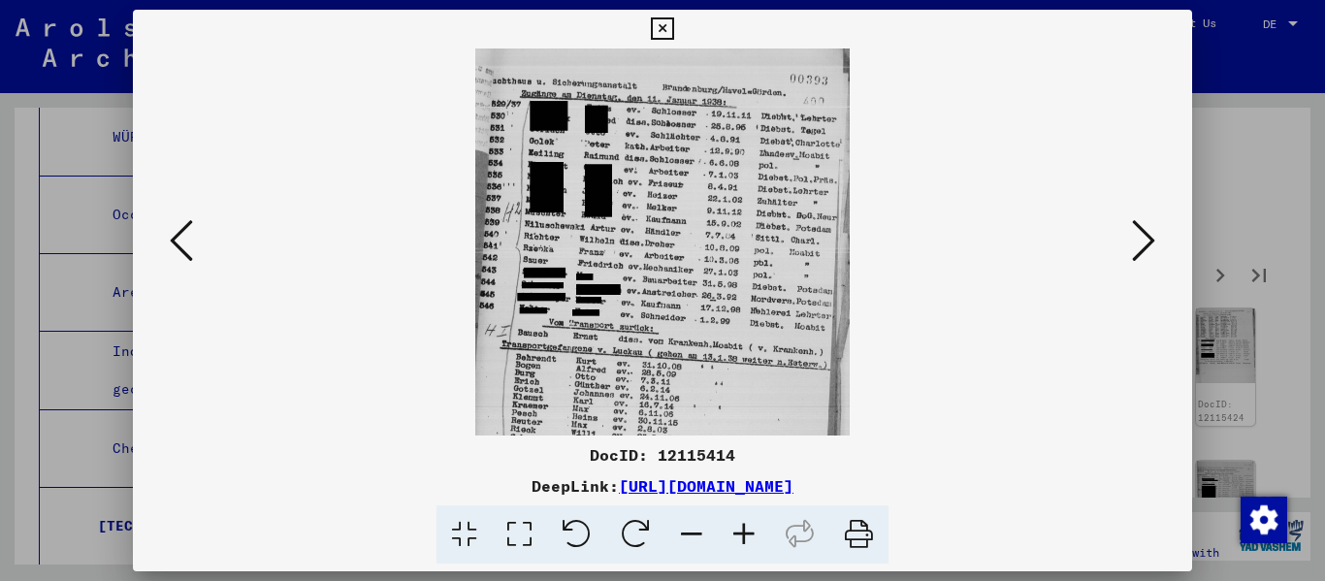
click at [682, 527] on icon at bounding box center [744, 534] width 52 height 59
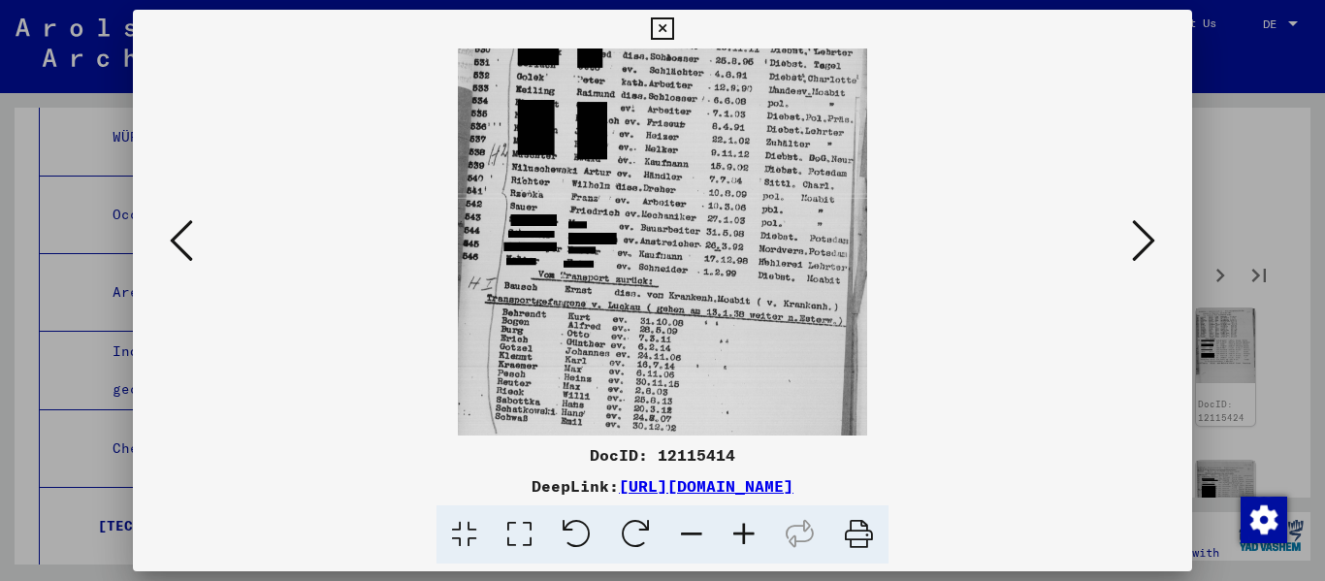
scroll to position [79, 0]
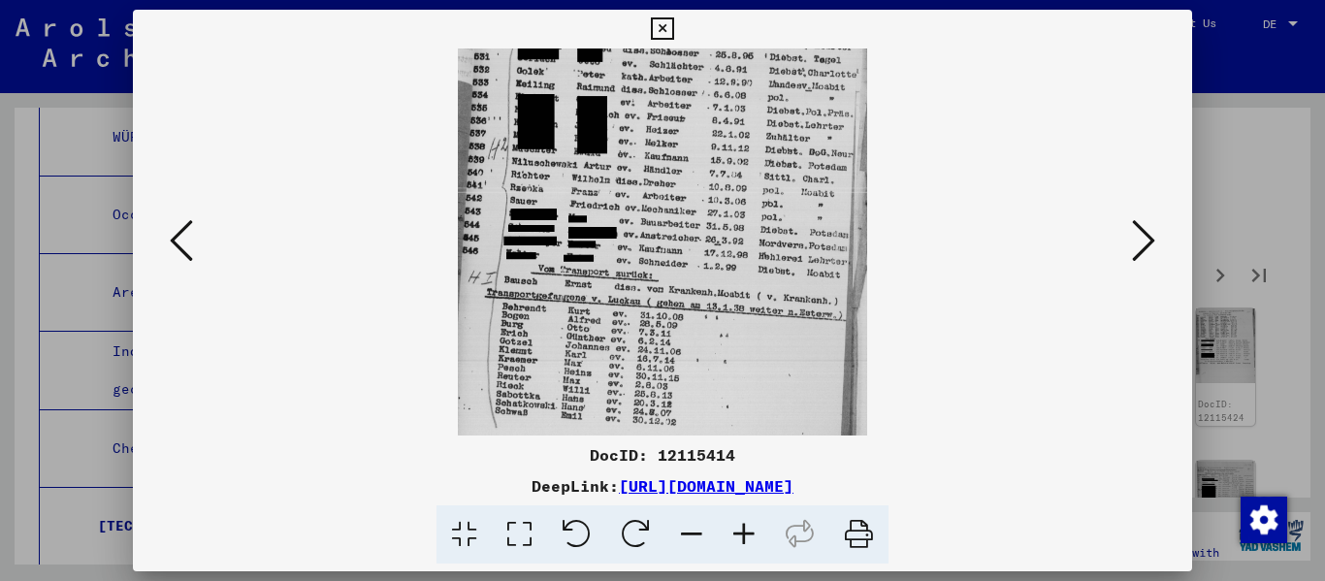
drag, startPoint x: 685, startPoint y: 346, endPoint x: 684, endPoint y: 268, distance: 78.5
click at [682, 268] on img at bounding box center [662, 260] width 408 height 581
click at [682, 237] on icon at bounding box center [1143, 240] width 23 height 47
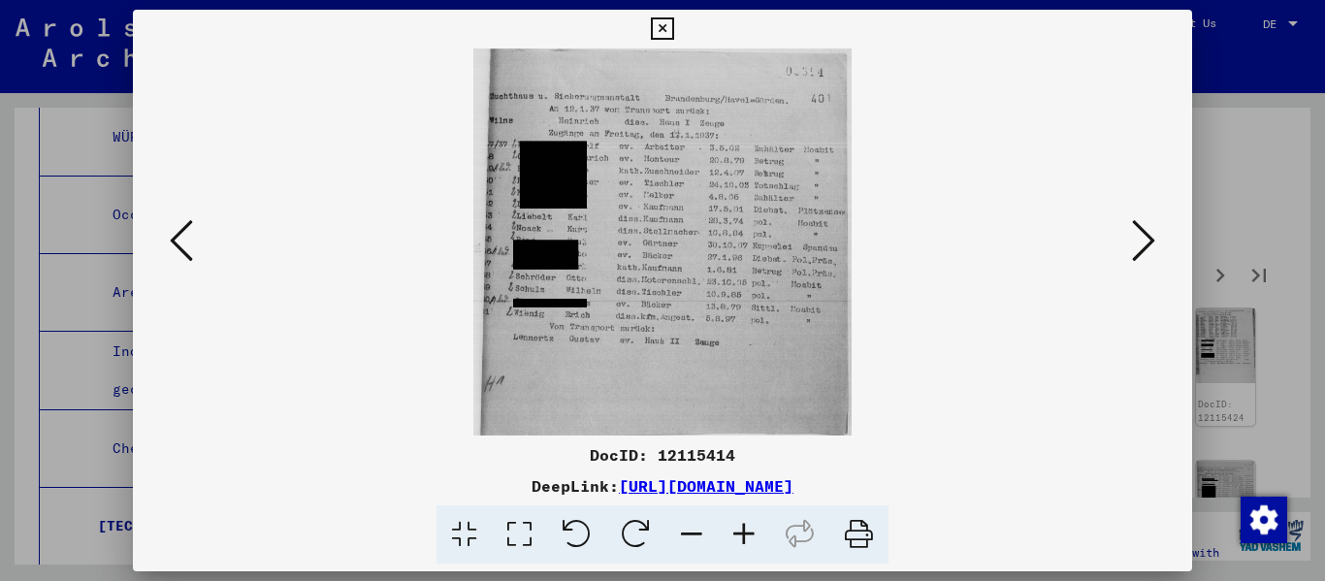
scroll to position [0, 0]
click at [682, 249] on icon at bounding box center [1143, 240] width 23 height 47
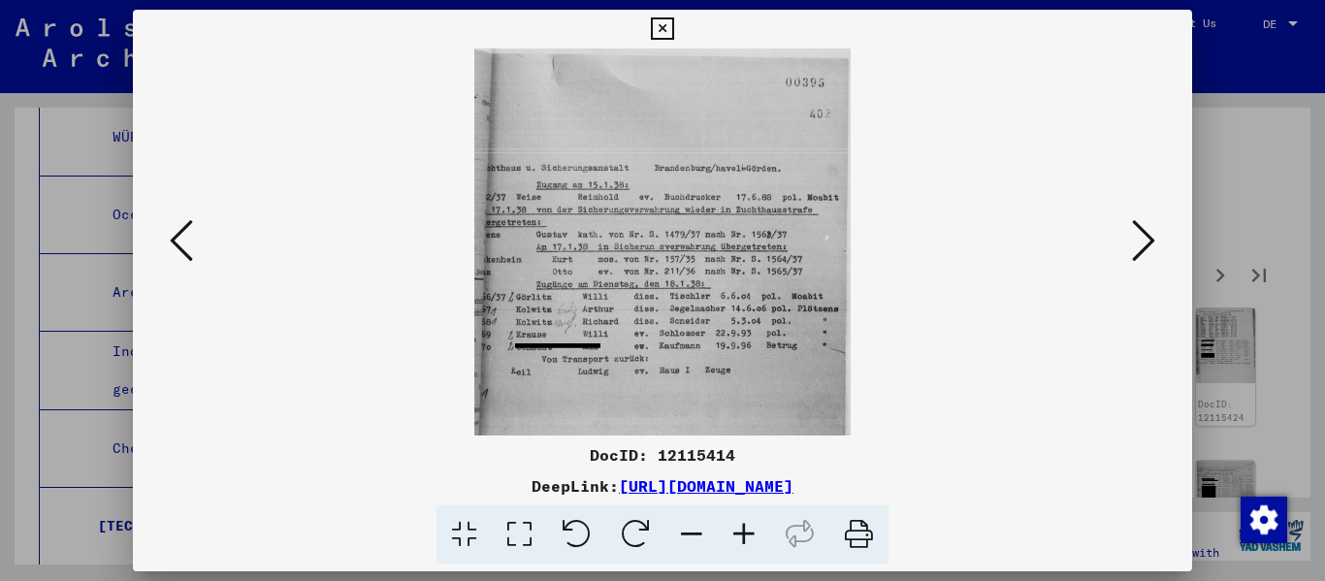
click at [682, 249] on icon at bounding box center [1143, 240] width 23 height 47
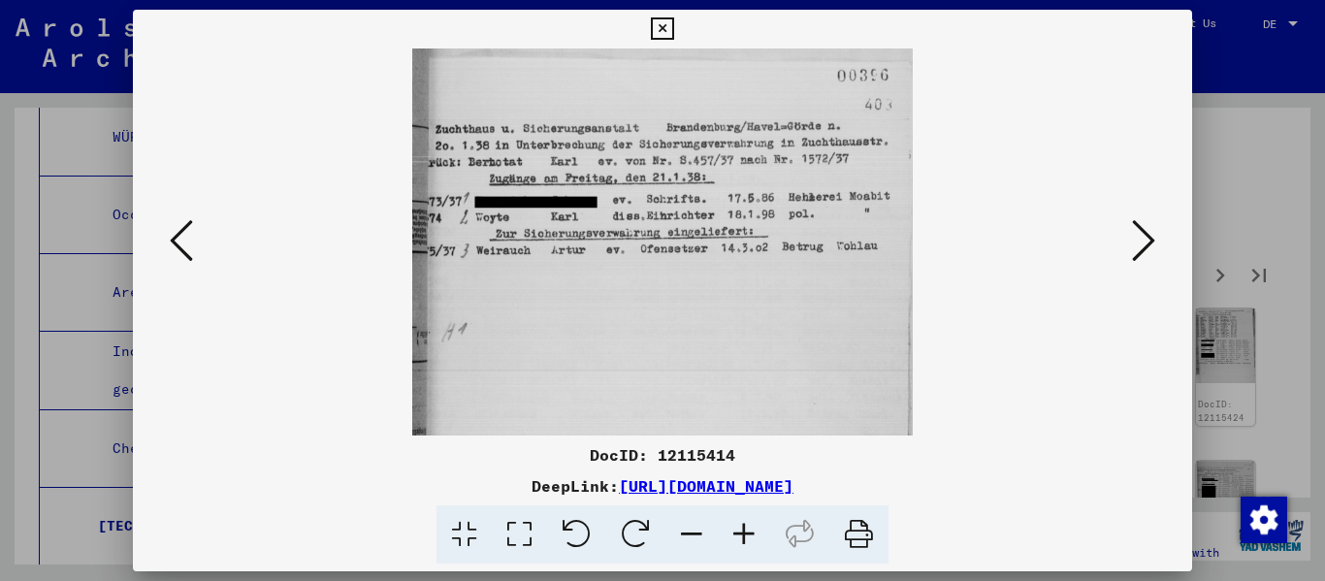
click at [682, 249] on icon at bounding box center [1143, 240] width 23 height 47
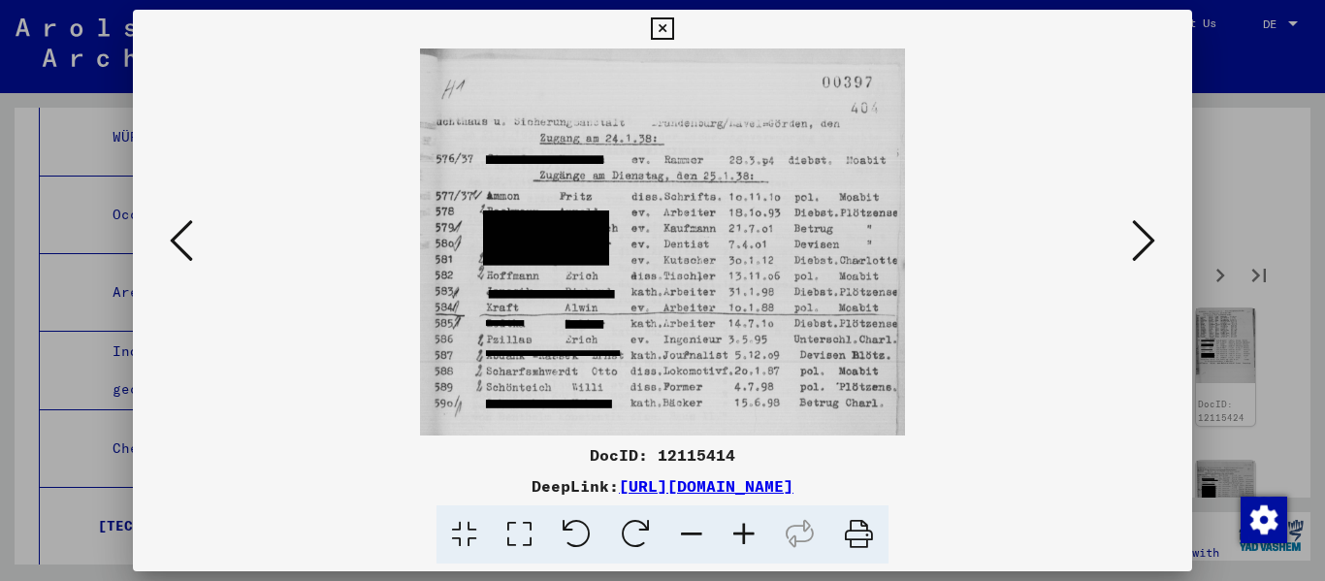
click at [682, 249] on icon at bounding box center [1143, 240] width 23 height 47
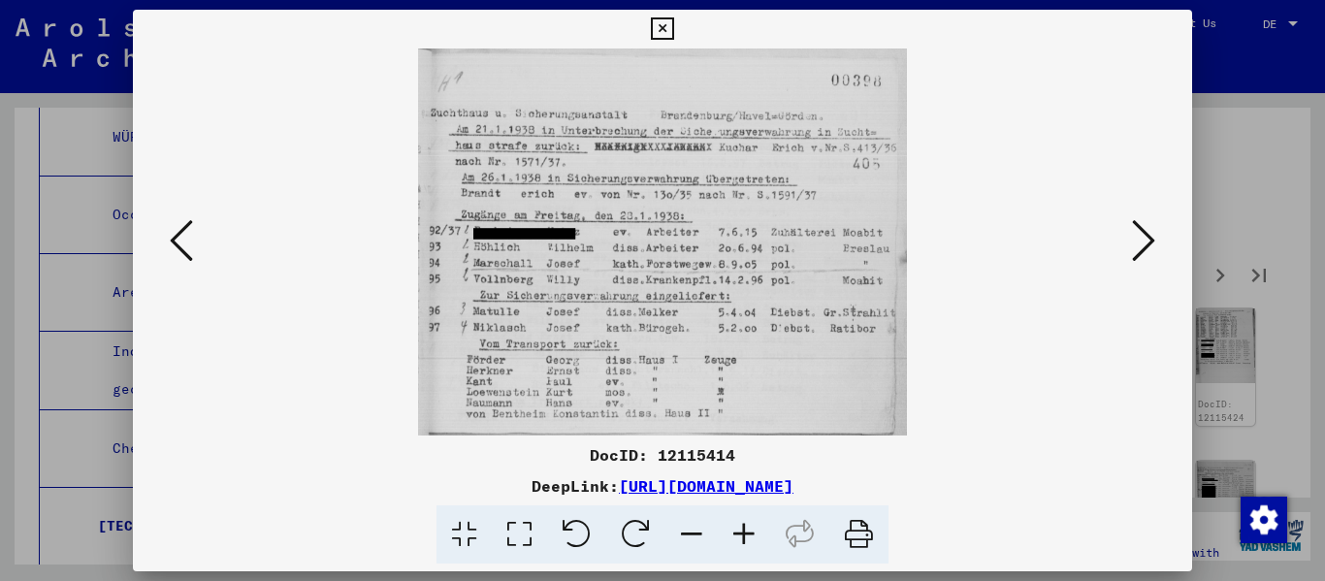
click at [682, 249] on icon at bounding box center [1143, 240] width 23 height 47
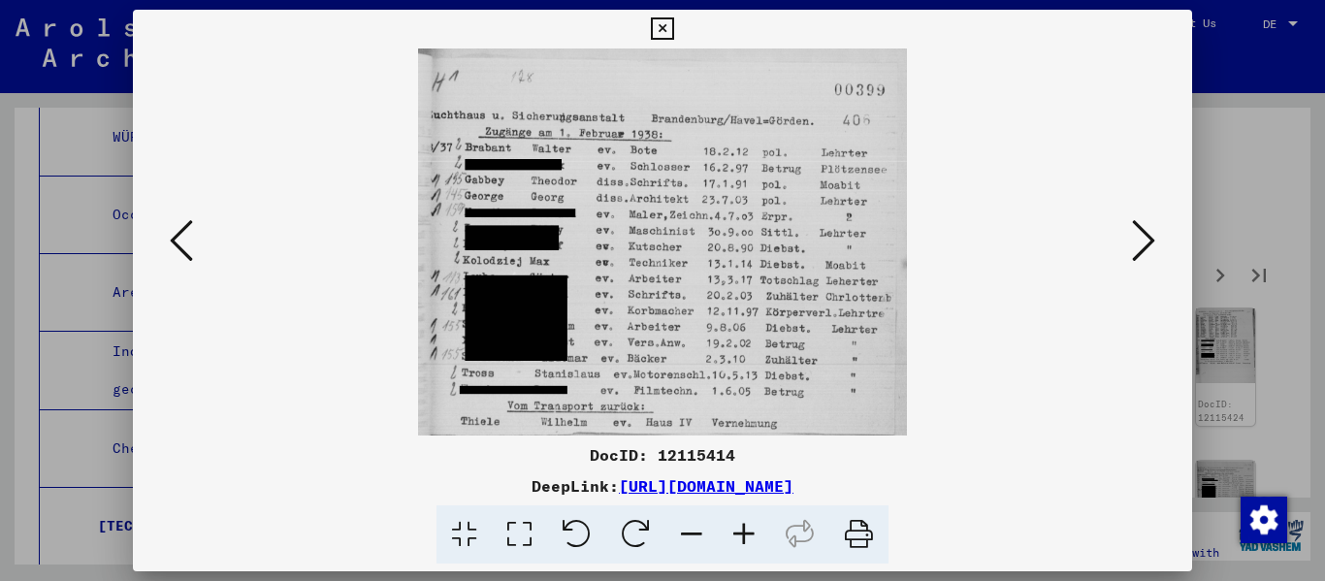
click at [682, 249] on icon at bounding box center [1143, 240] width 23 height 47
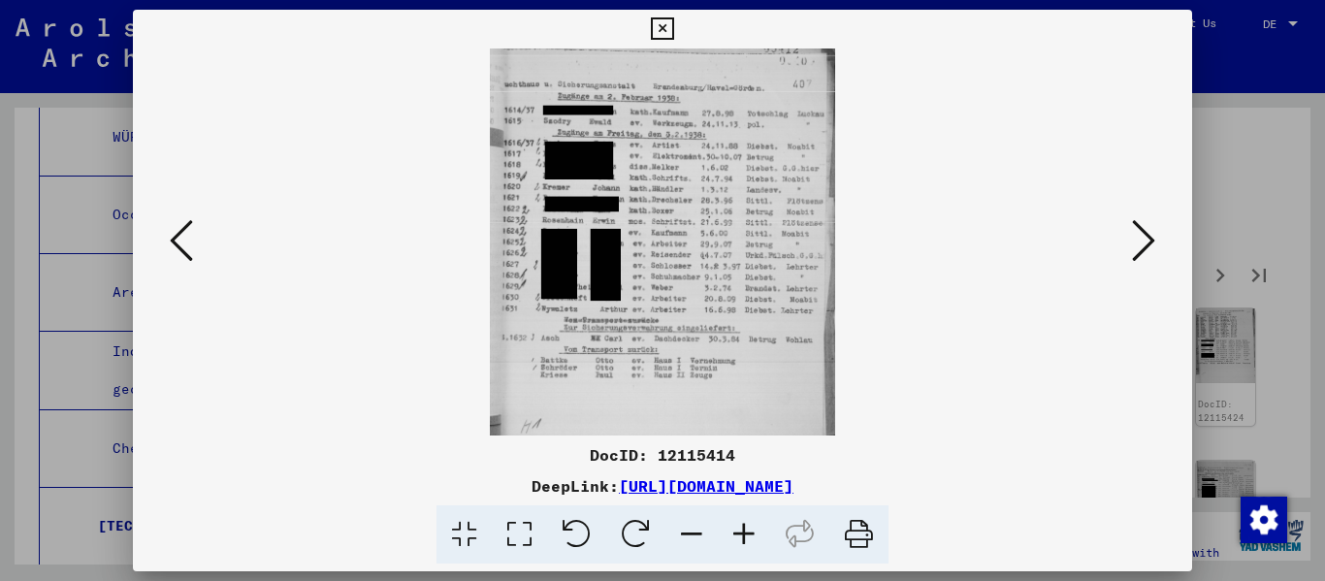
click at [682, 249] on icon at bounding box center [1143, 240] width 23 height 47
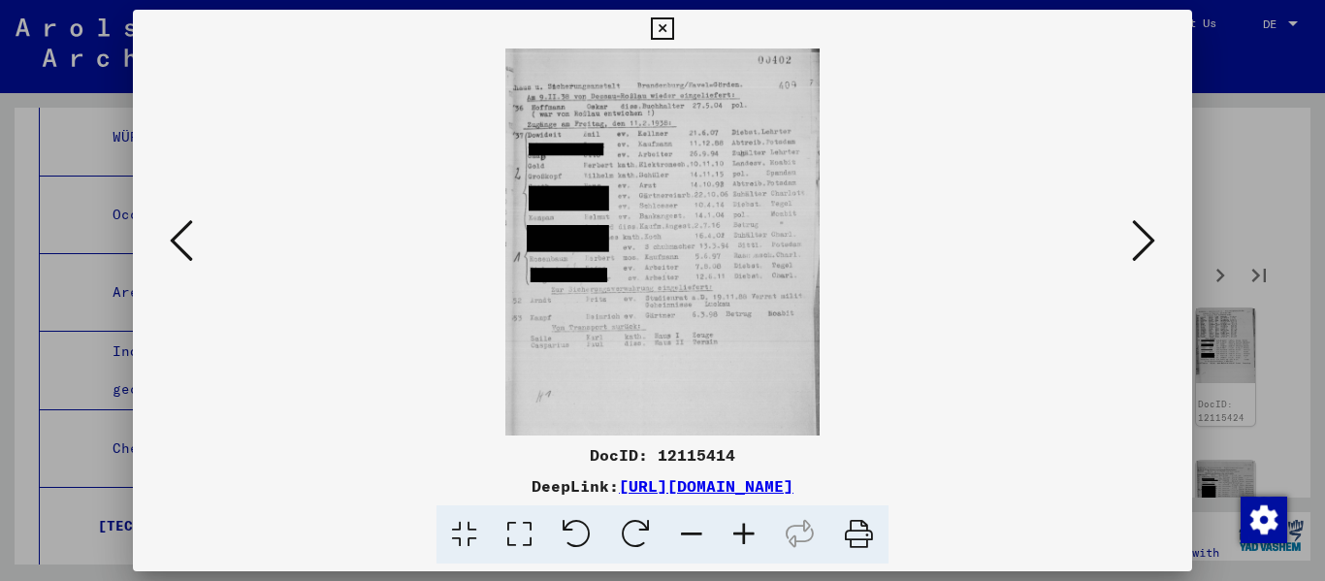
click at [682, 249] on icon at bounding box center [1143, 240] width 23 height 47
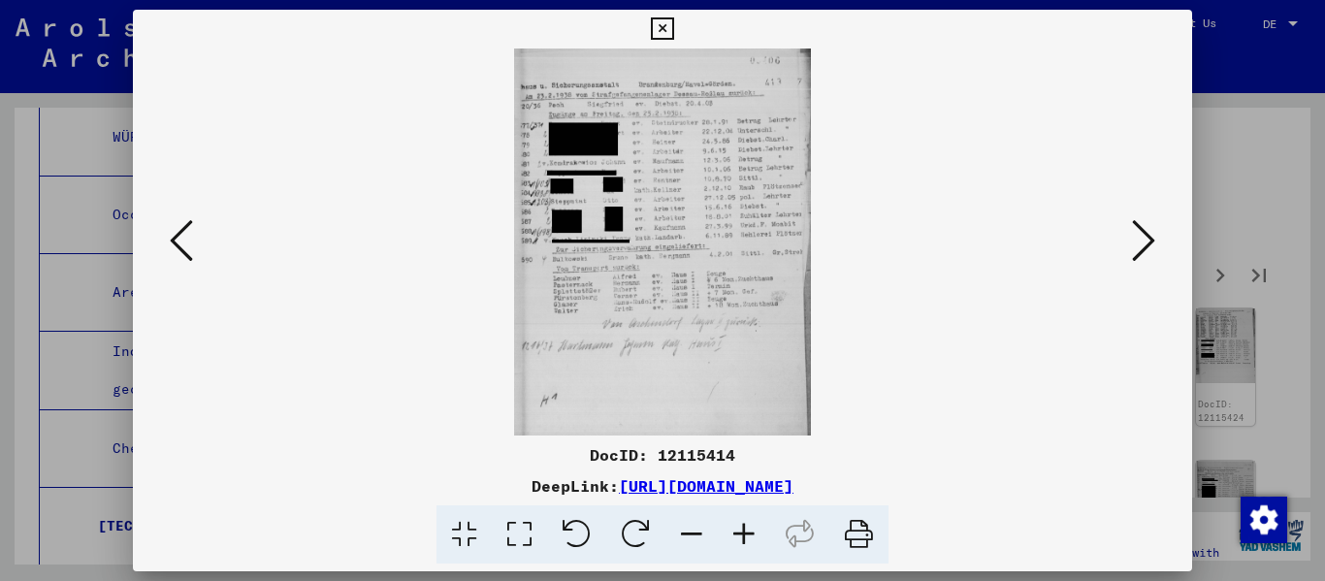
click at [682, 249] on icon at bounding box center [1143, 240] width 23 height 47
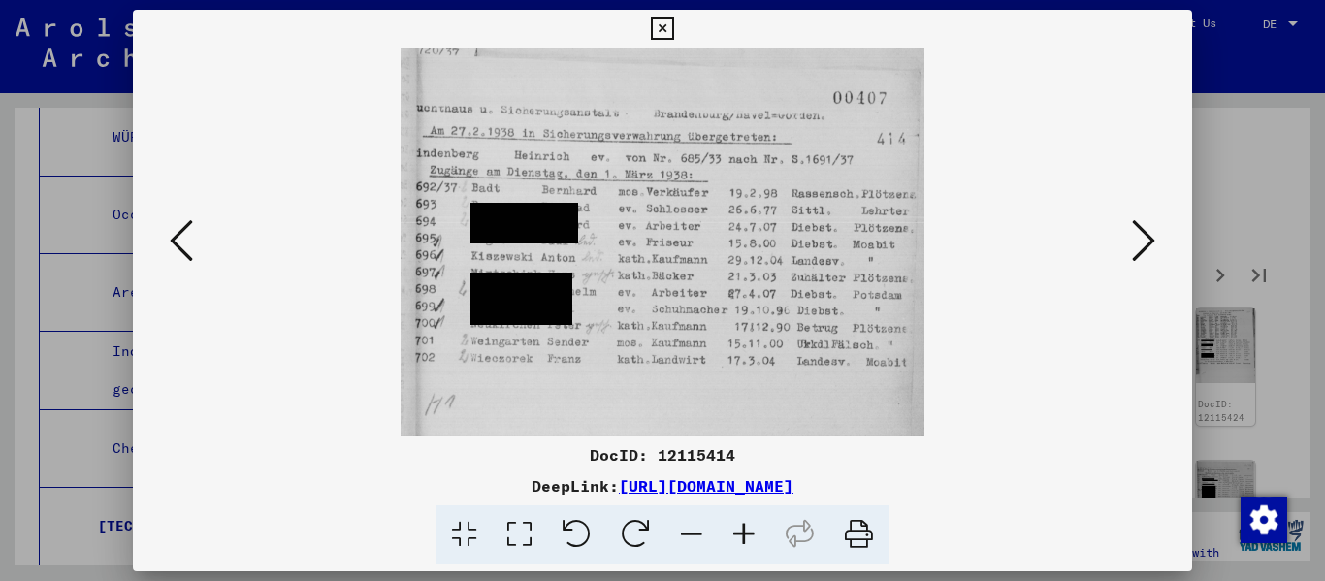
click at [682, 249] on icon at bounding box center [1143, 240] width 23 height 47
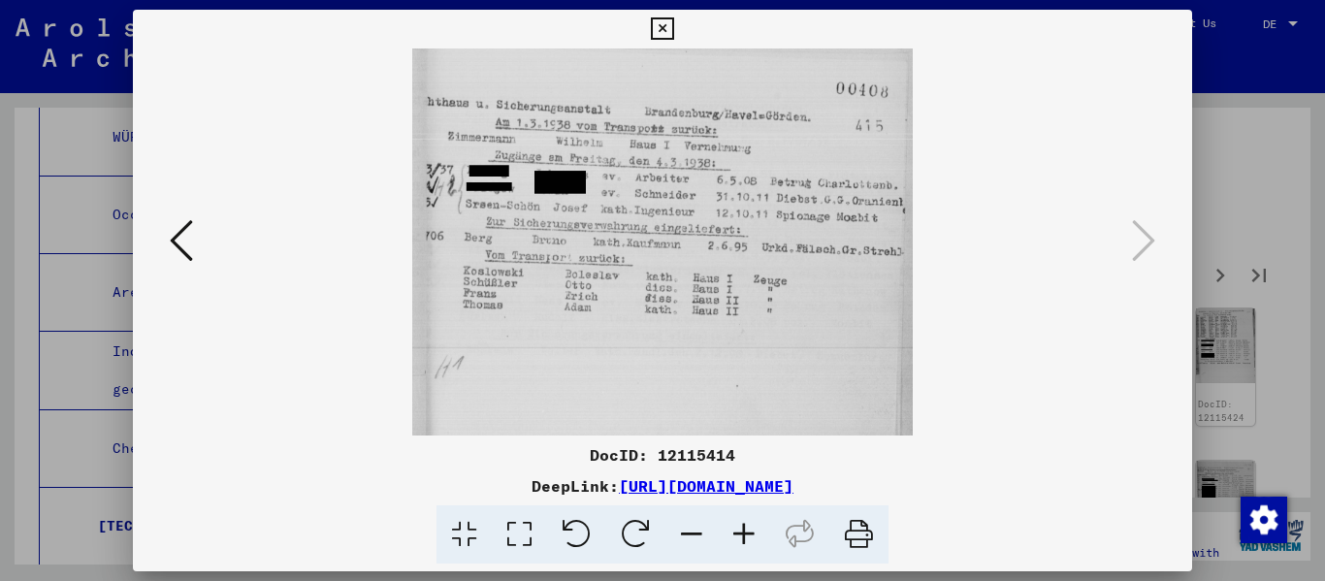
click at [658, 36] on icon at bounding box center [662, 28] width 22 height 23
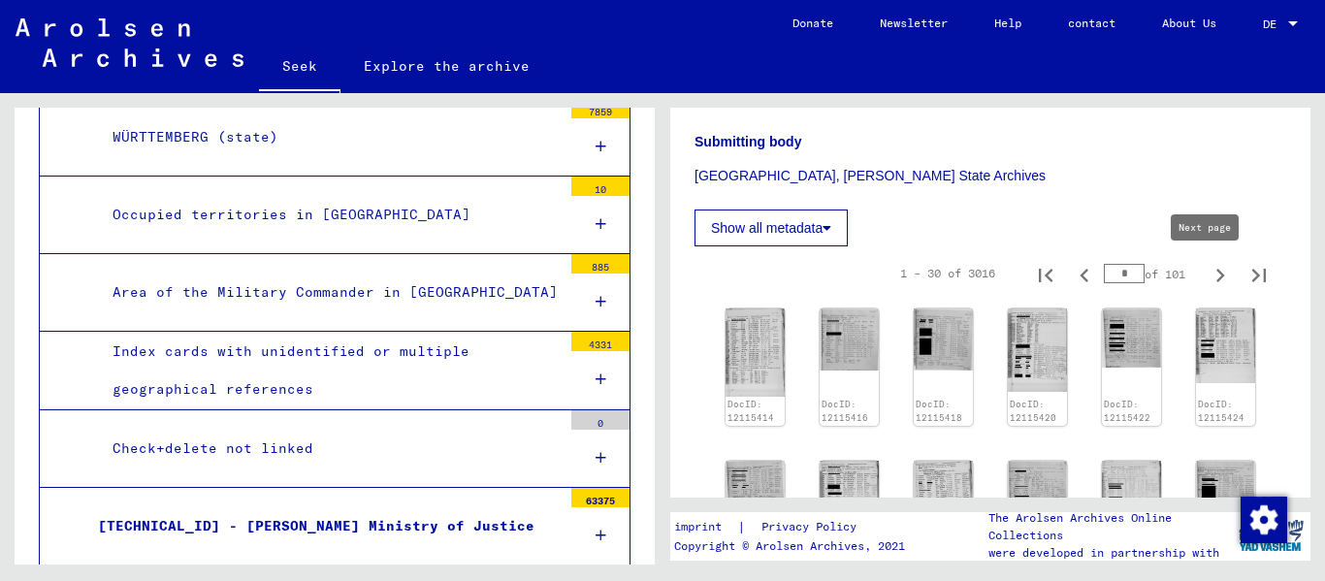
click at [682, 272] on icon "Next page" at bounding box center [1219, 275] width 27 height 27
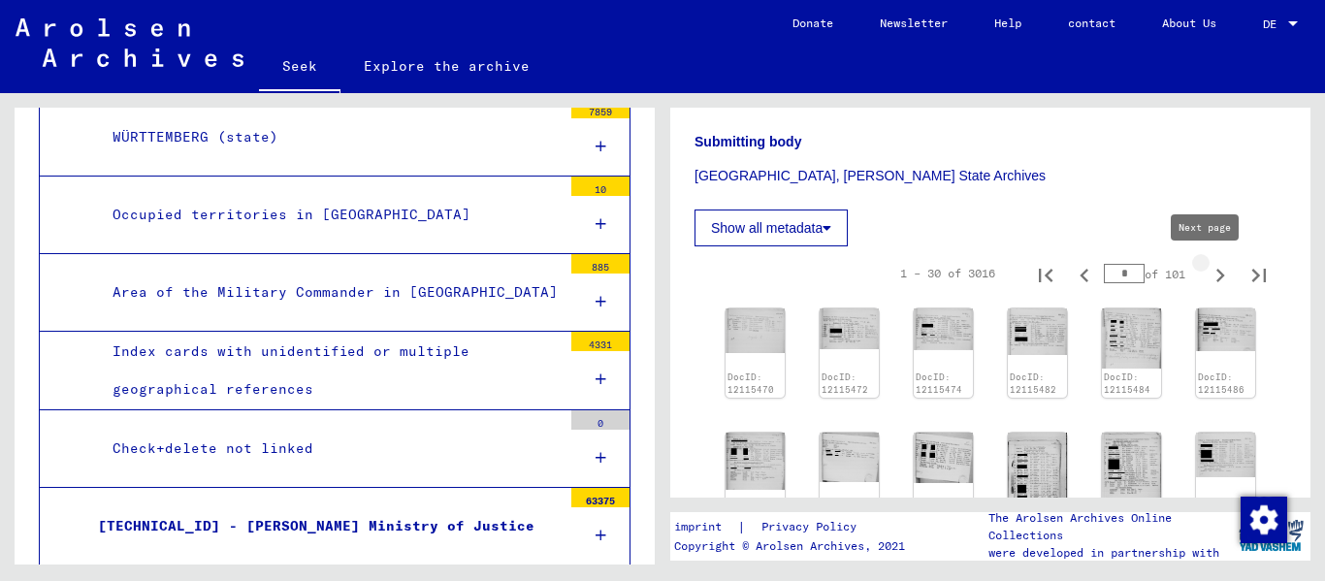
type input "*"
click at [682, 430] on img at bounding box center [754, 460] width 62 height 60
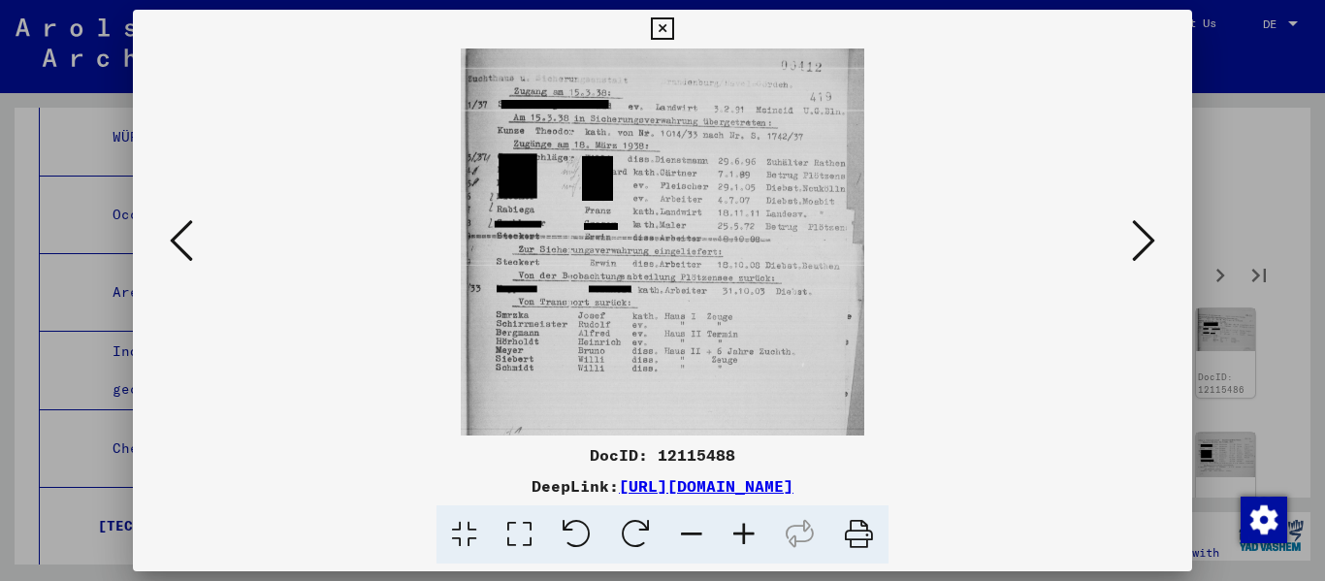
click at [682, 239] on icon at bounding box center [1143, 240] width 23 height 47
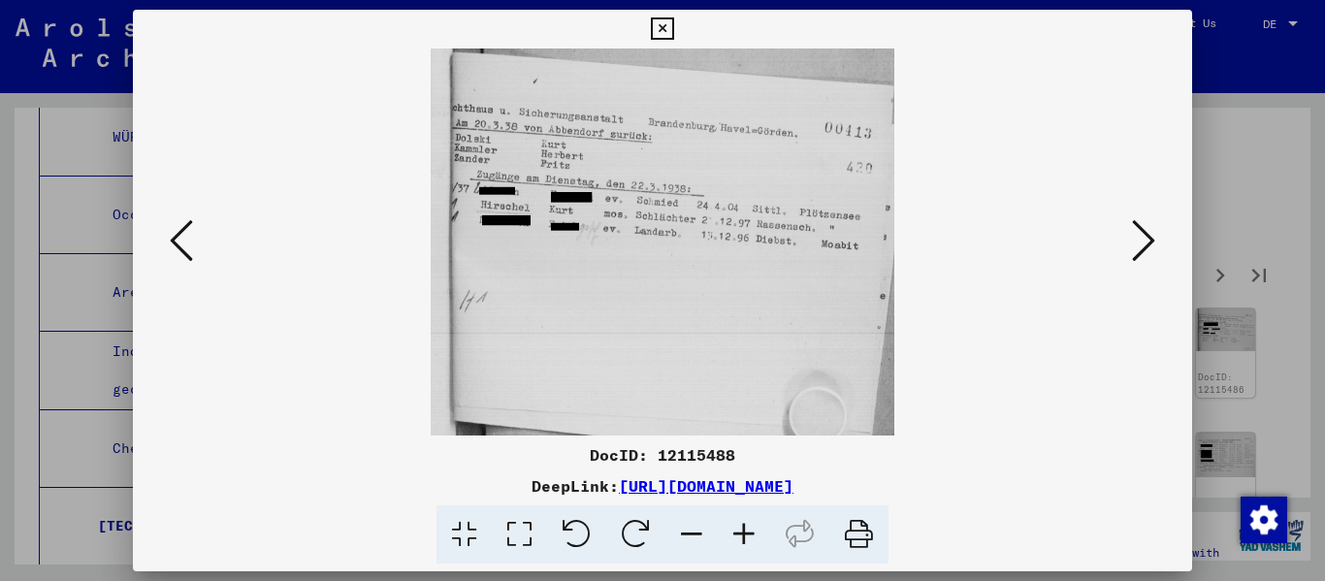
click at [682, 239] on icon at bounding box center [1143, 240] width 23 height 47
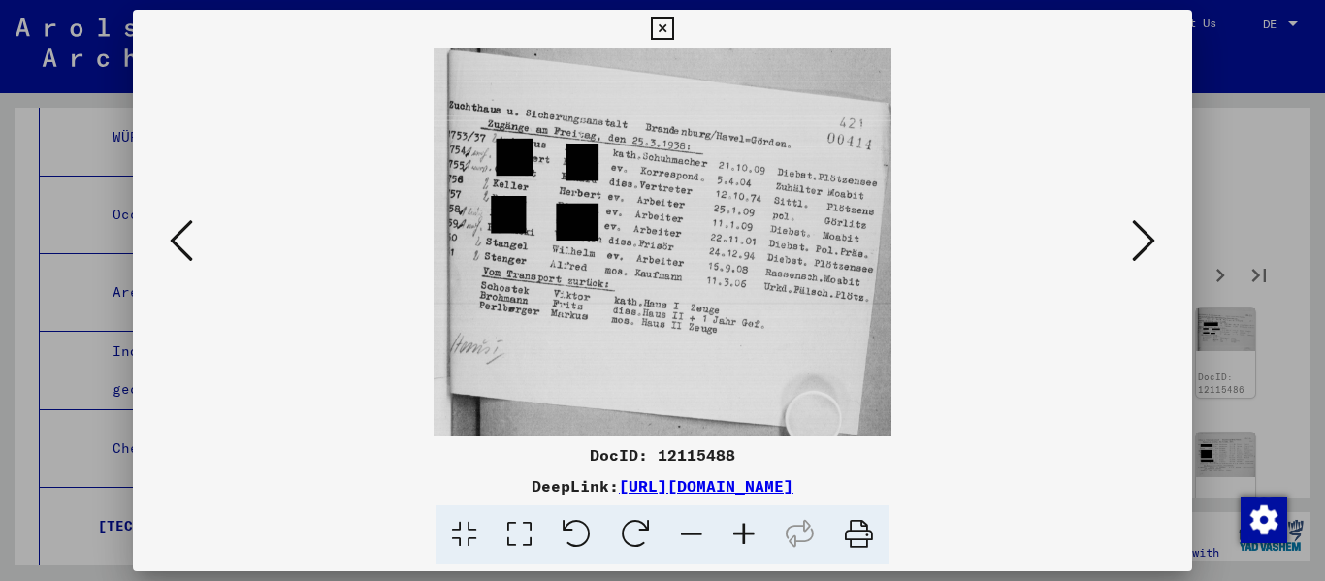
click at [682, 239] on icon at bounding box center [1143, 240] width 23 height 47
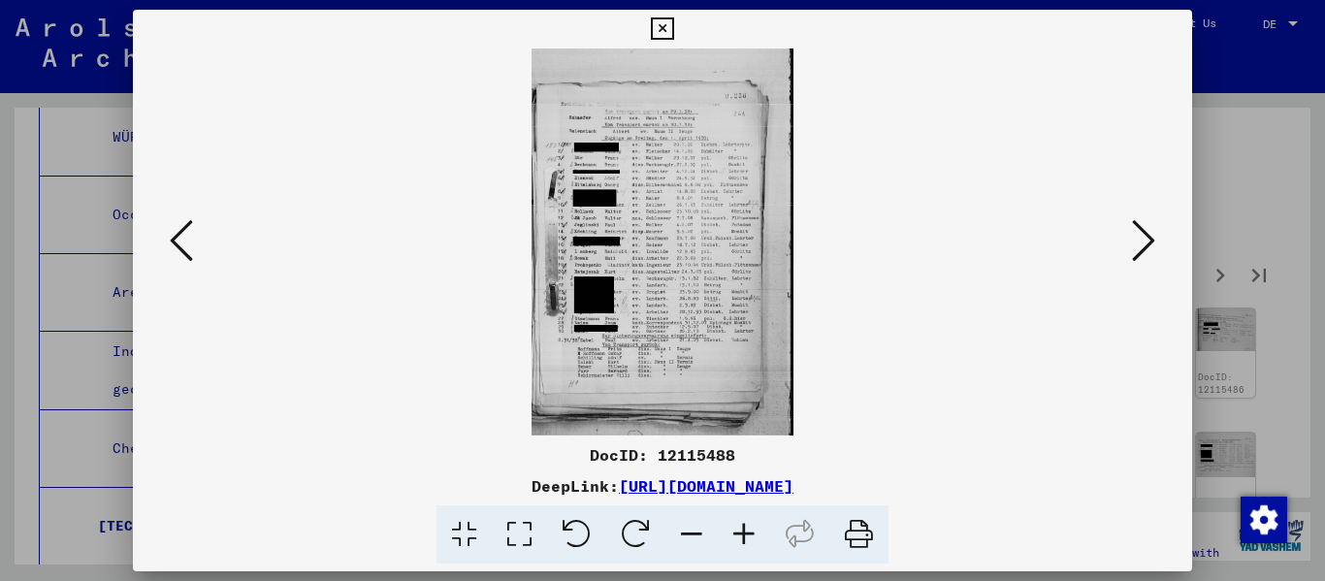
click at [682, 531] on icon at bounding box center [744, 534] width 52 height 59
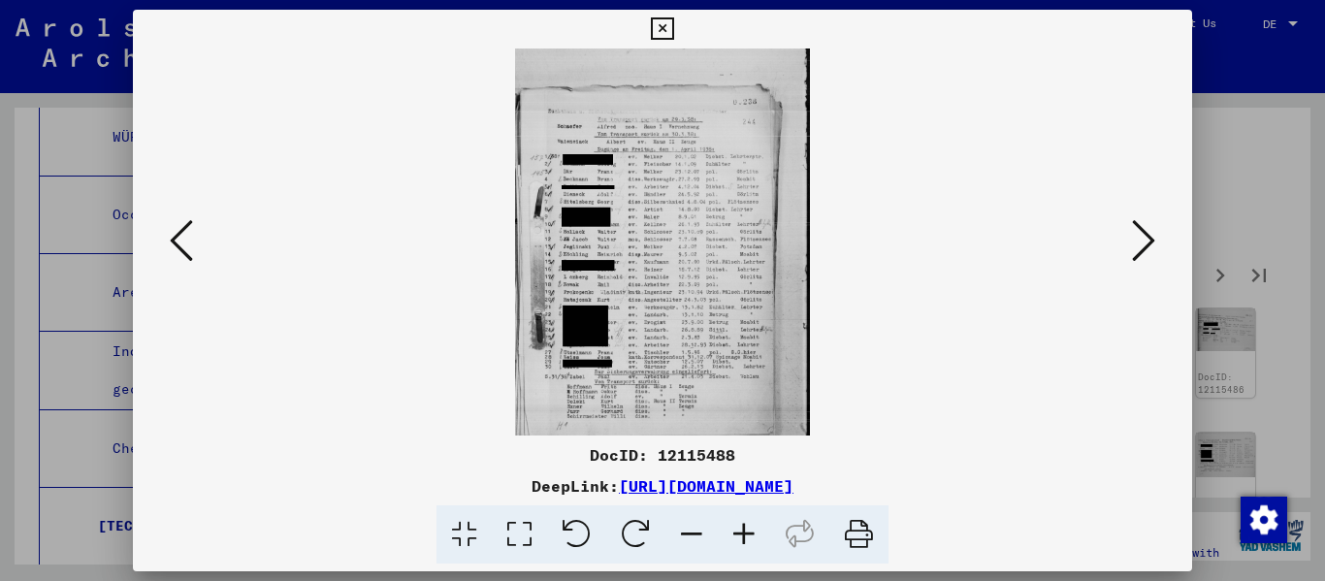
click at [682, 531] on icon at bounding box center [744, 534] width 52 height 59
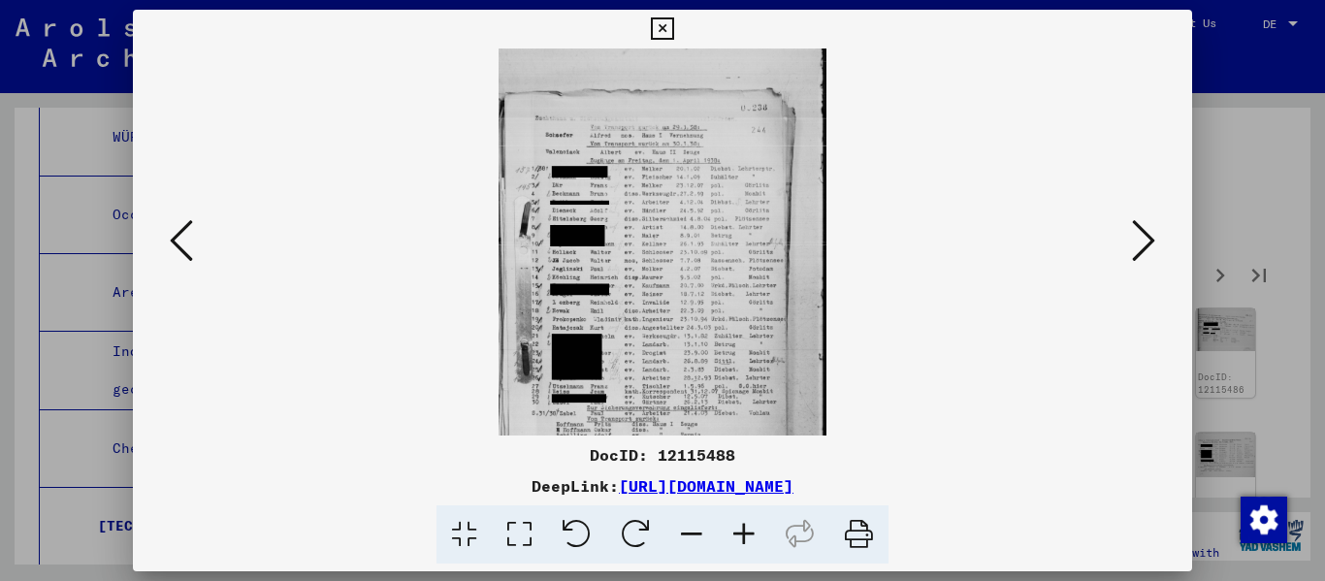
click at [682, 531] on icon at bounding box center [744, 534] width 52 height 59
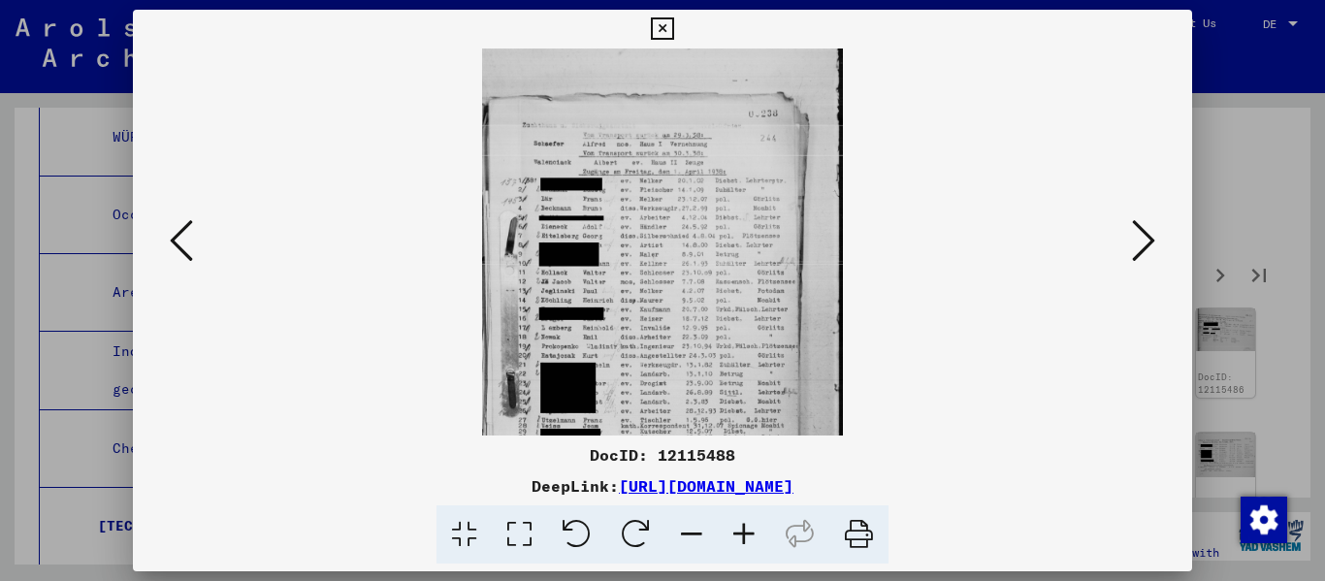
click at [682, 531] on icon at bounding box center [744, 534] width 52 height 59
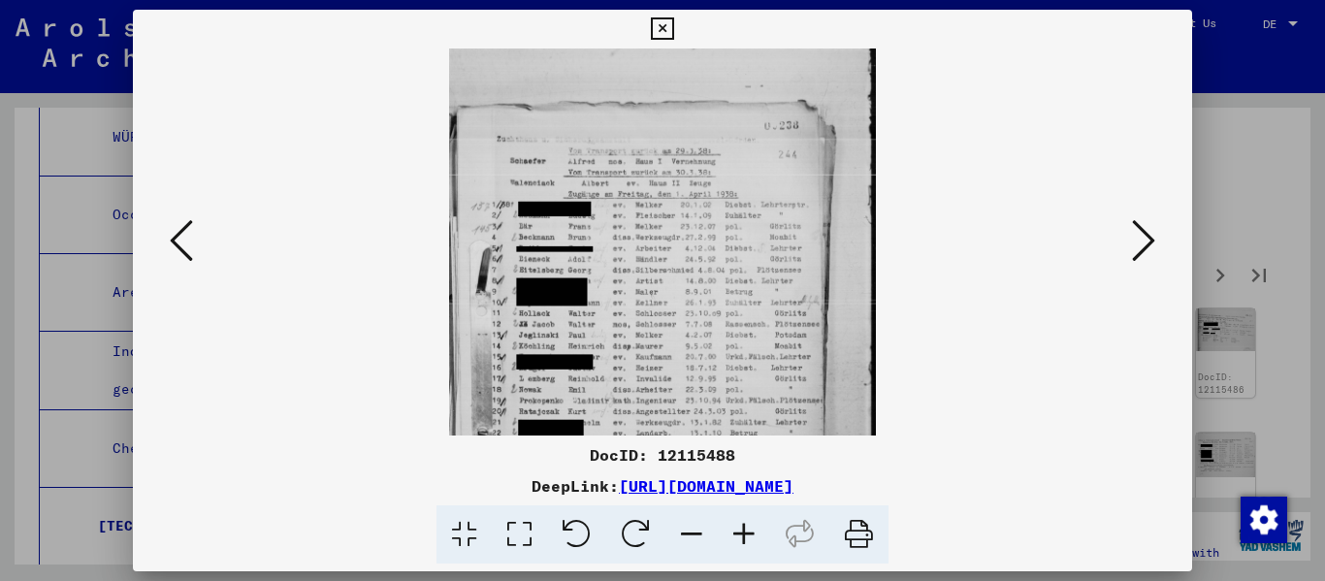
click at [682, 531] on icon at bounding box center [744, 534] width 52 height 59
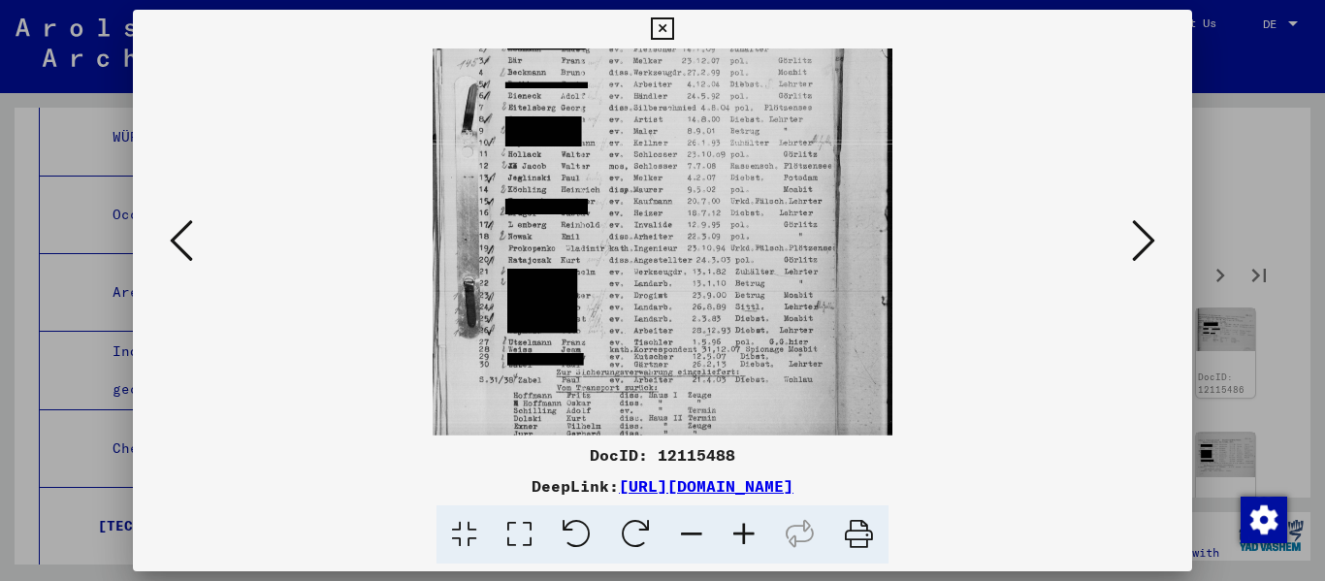
drag, startPoint x: 678, startPoint y: 397, endPoint x: 706, endPoint y: 150, distance: 247.9
click at [682, 179] on img at bounding box center [661, 208] width 459 height 678
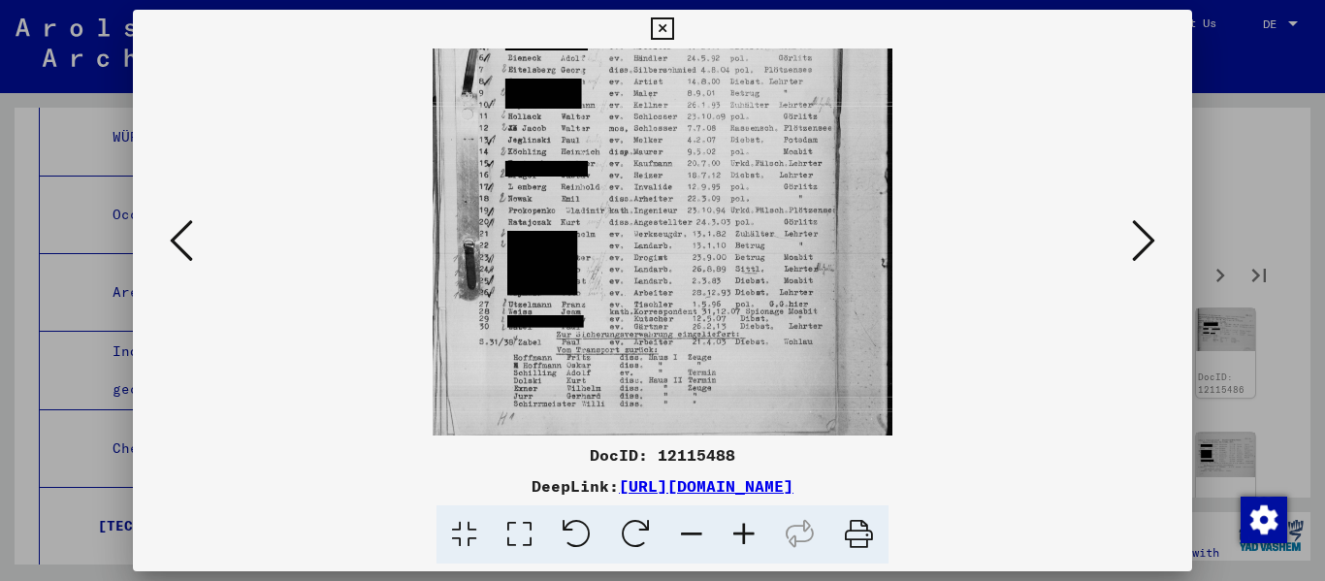
click at [682, 239] on icon at bounding box center [1143, 240] width 23 height 47
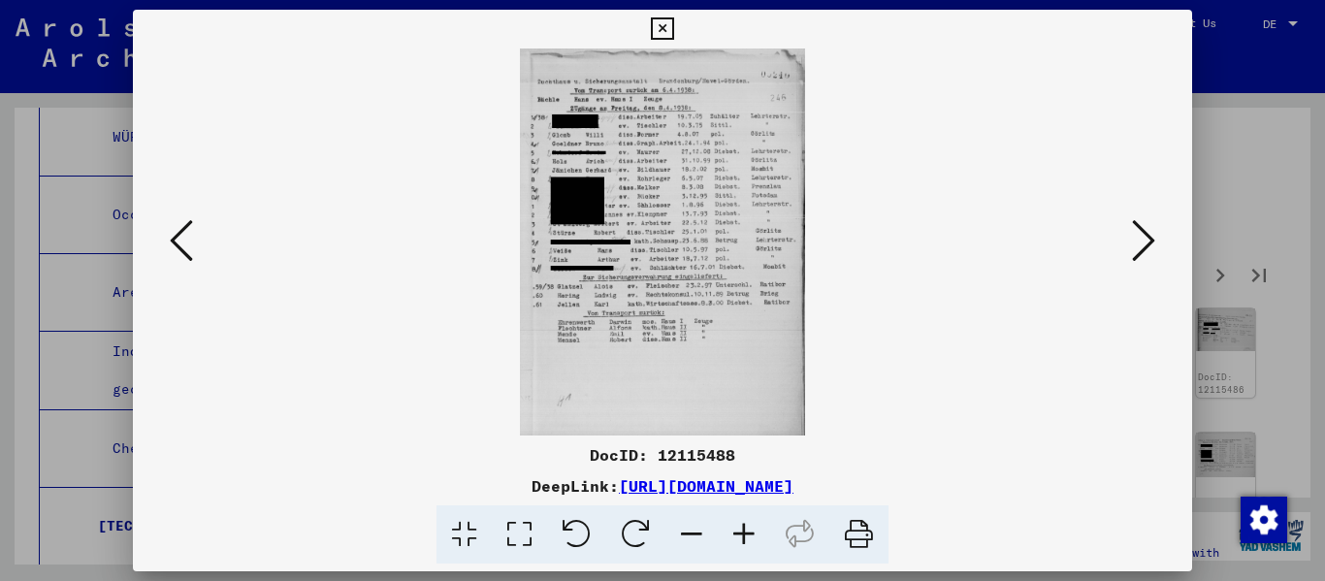
click at [682, 526] on icon at bounding box center [744, 534] width 52 height 59
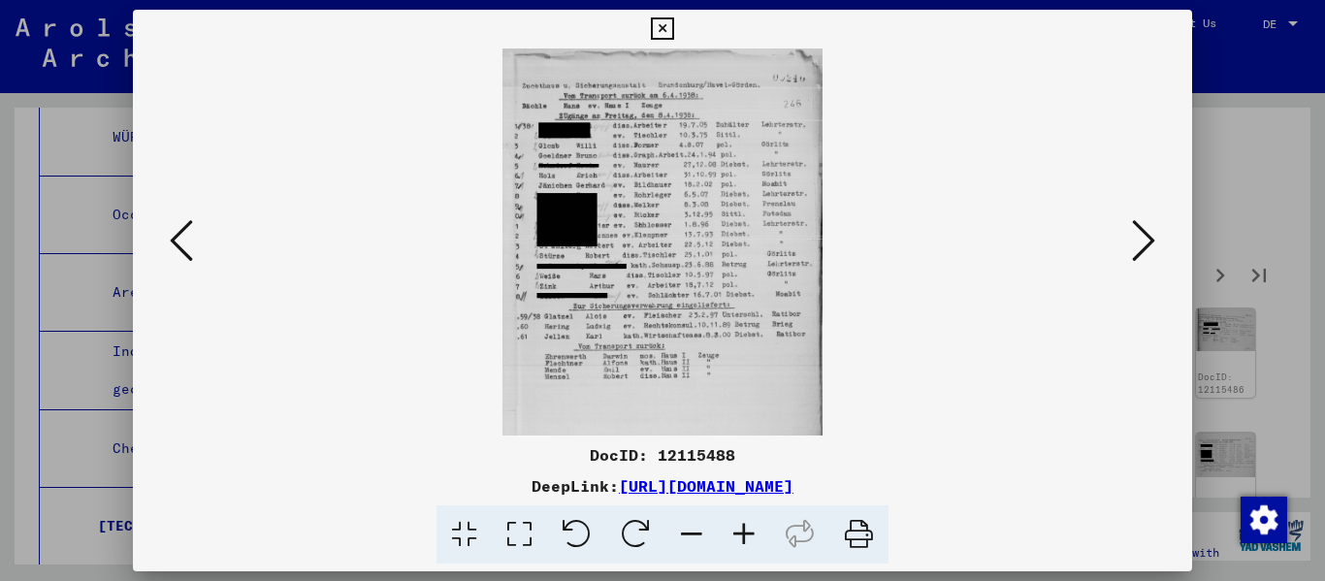
click at [682, 526] on icon at bounding box center [744, 534] width 52 height 59
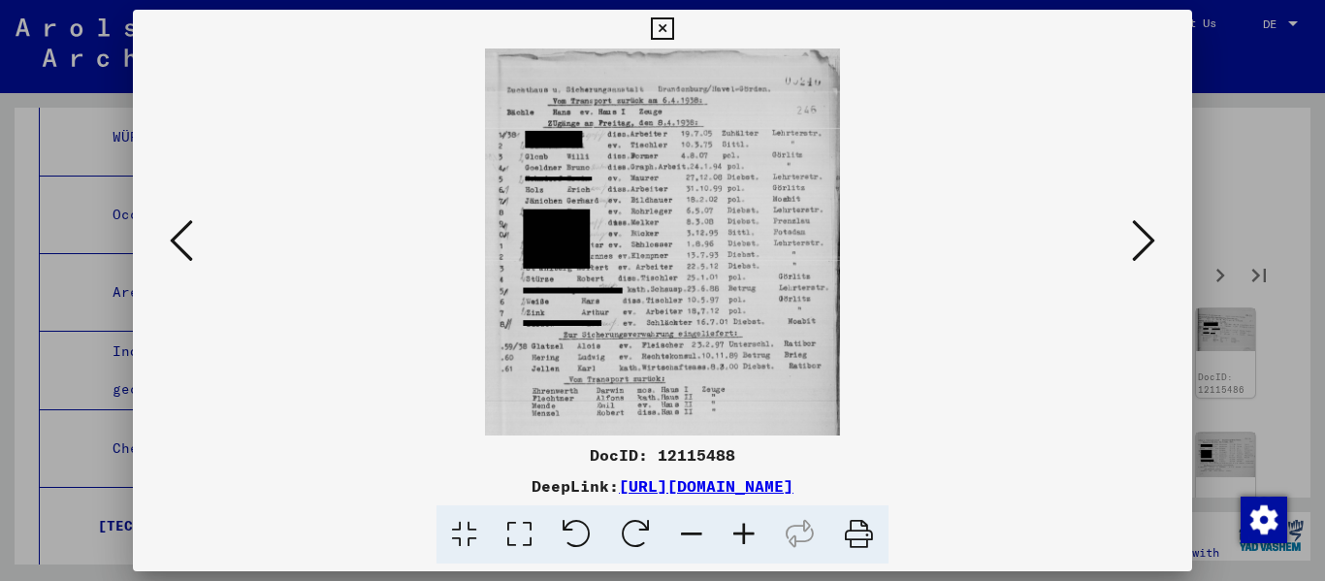
click at [682, 249] on icon at bounding box center [1143, 240] width 23 height 47
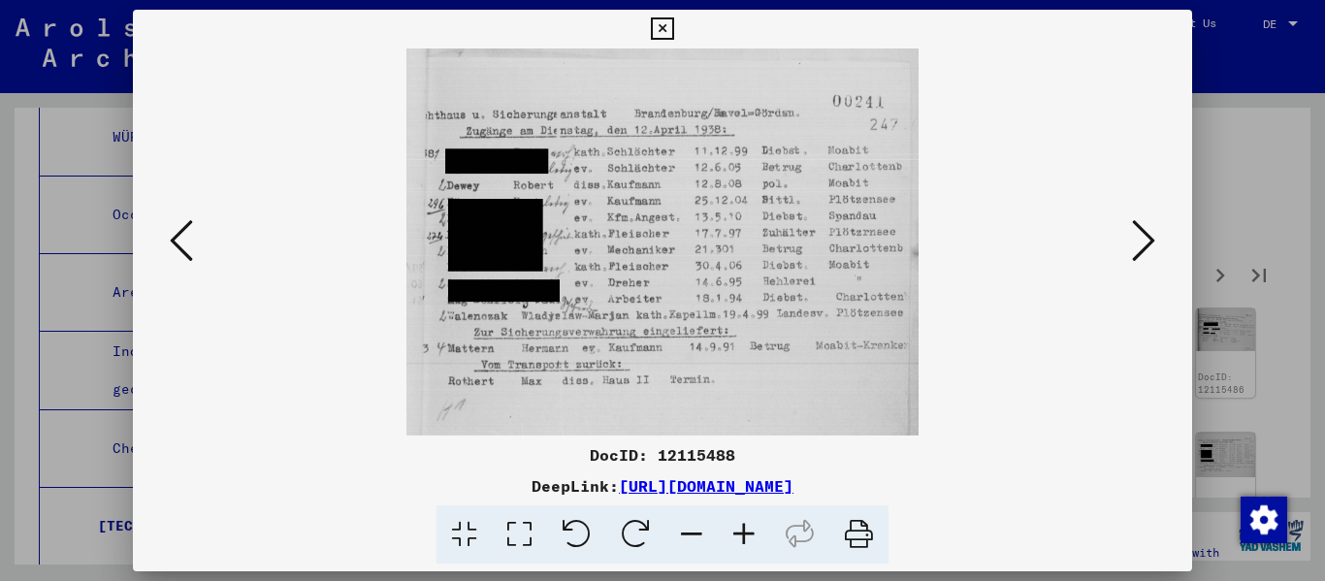
click at [682, 249] on icon at bounding box center [1143, 240] width 23 height 47
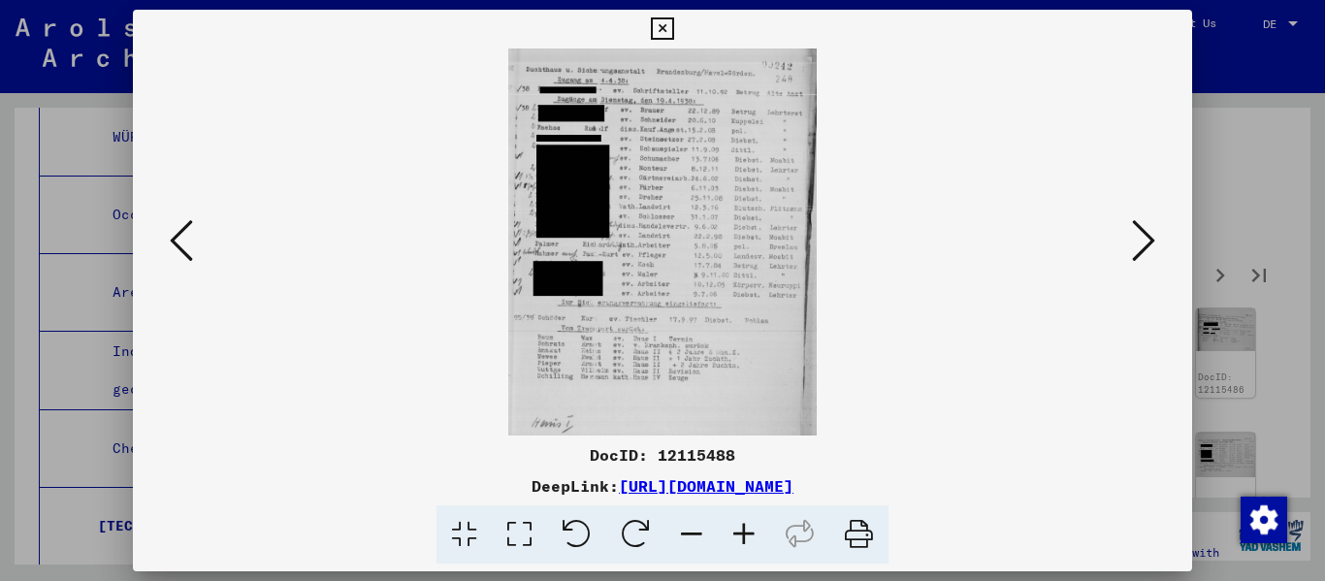
click at [682, 533] on icon at bounding box center [744, 534] width 52 height 59
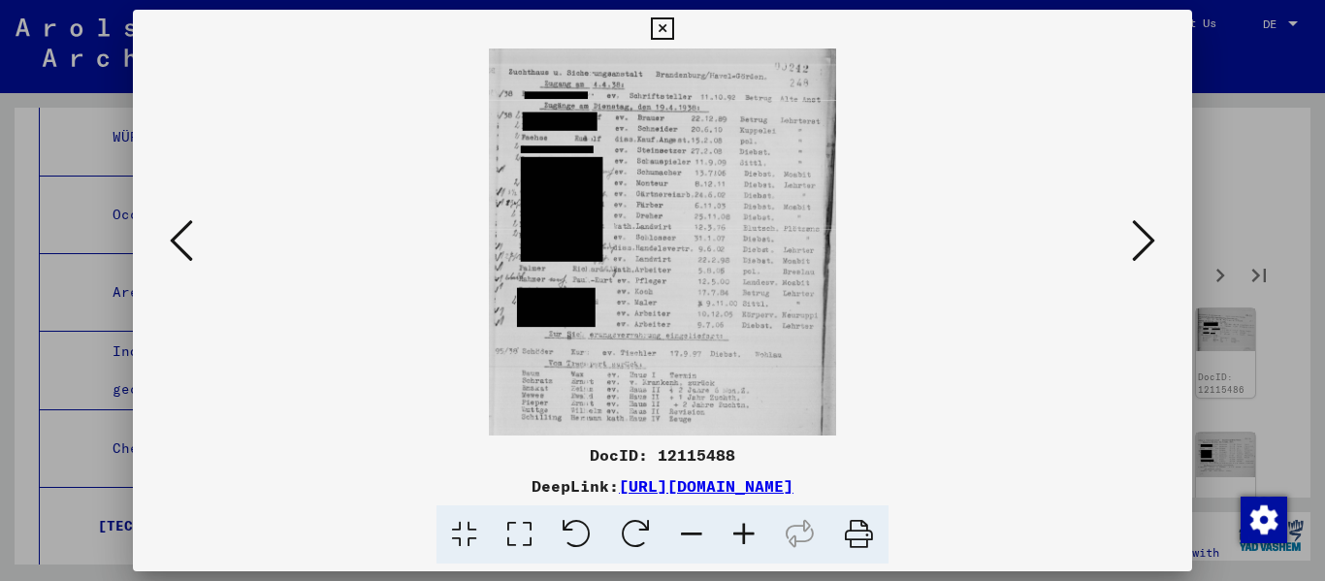
click at [682, 533] on icon at bounding box center [744, 534] width 52 height 59
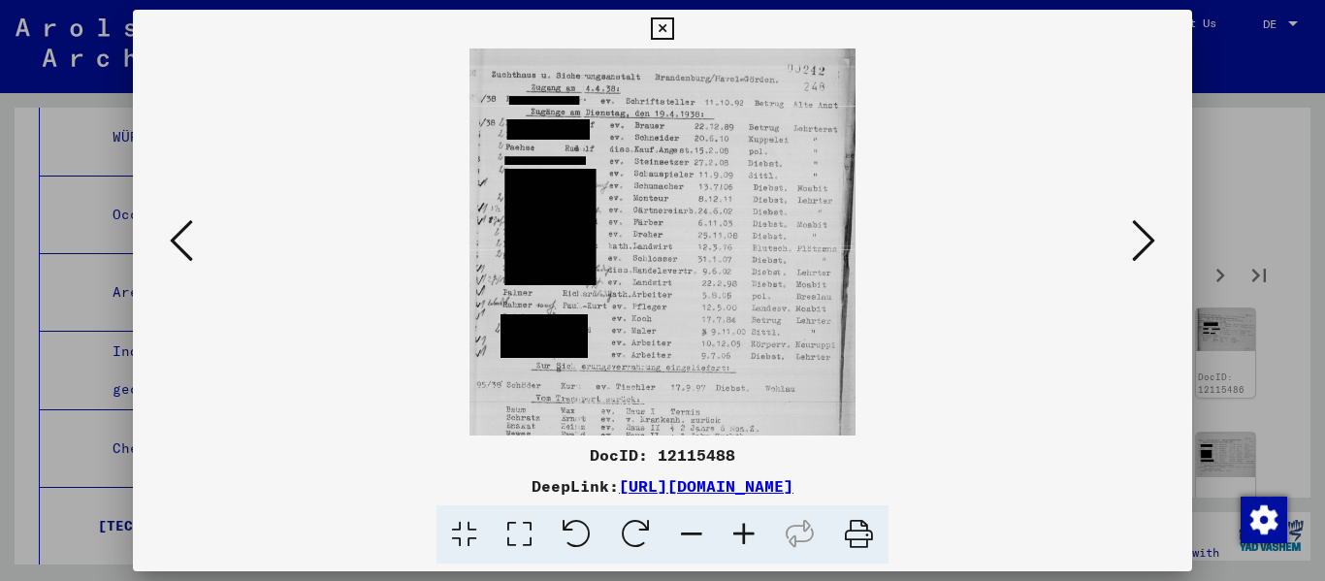
click at [682, 533] on icon at bounding box center [744, 534] width 52 height 59
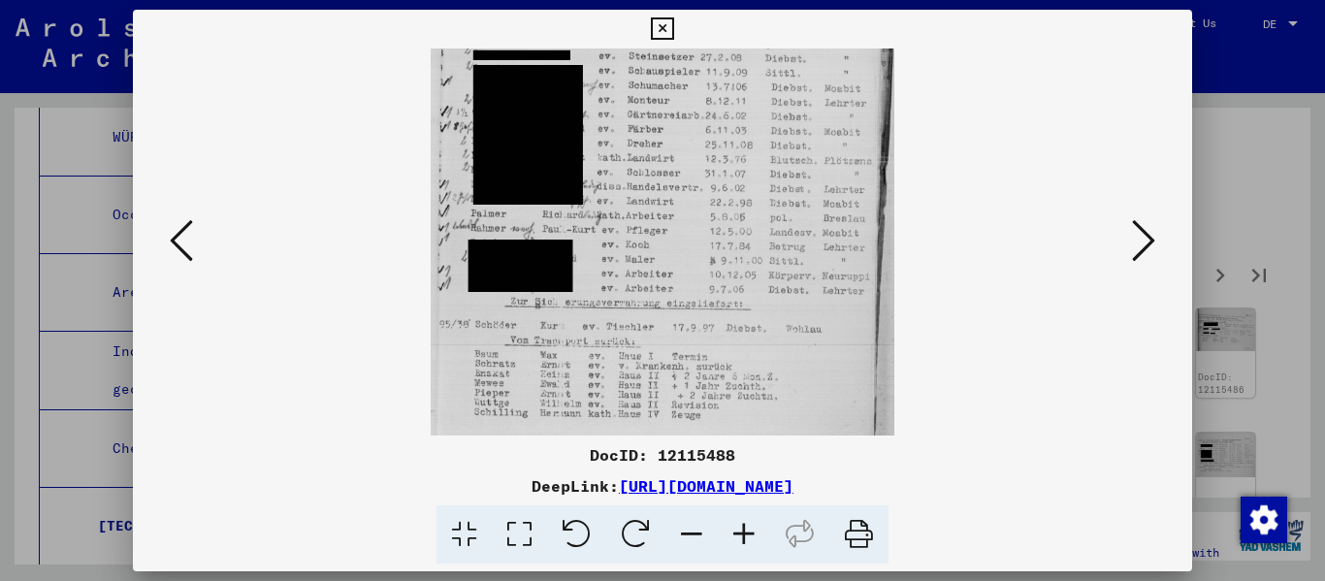
scroll to position [130, 0]
drag, startPoint x: 773, startPoint y: 370, endPoint x: 769, endPoint y: 240, distance: 130.0
click at [682, 240] on img at bounding box center [662, 209] width 463 height 581
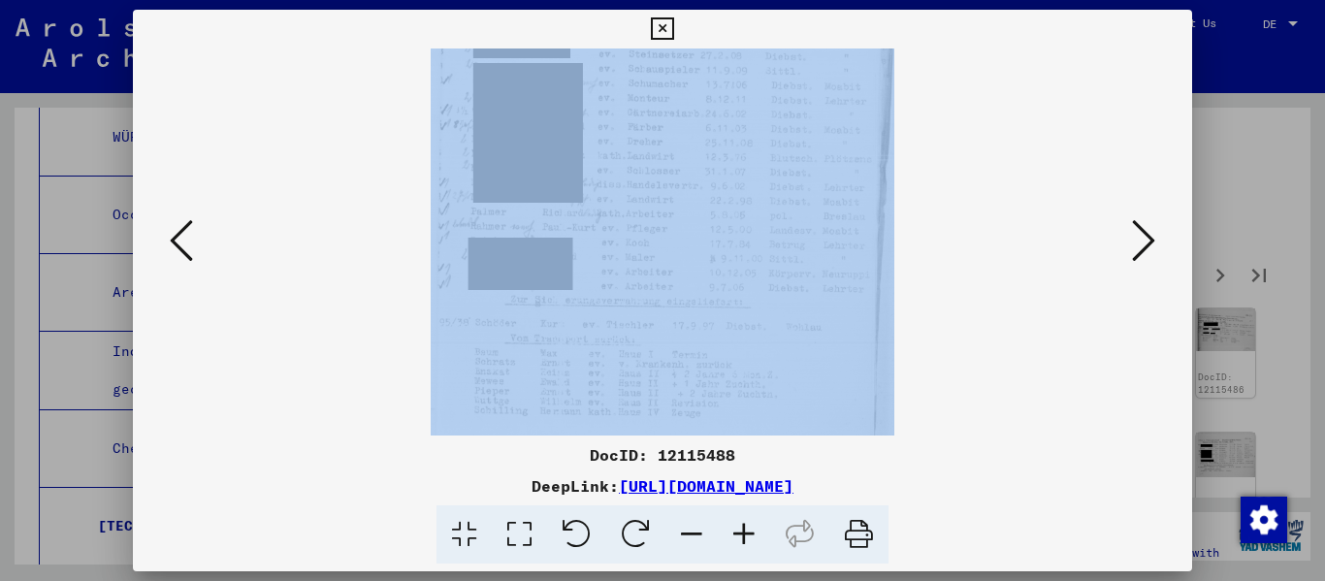
drag, startPoint x: 1125, startPoint y: 240, endPoint x: 1157, endPoint y: 238, distance: 32.1
click at [682, 240] on div at bounding box center [663, 241] width 1060 height 387
click at [682, 238] on button at bounding box center [1143, 241] width 35 height 55
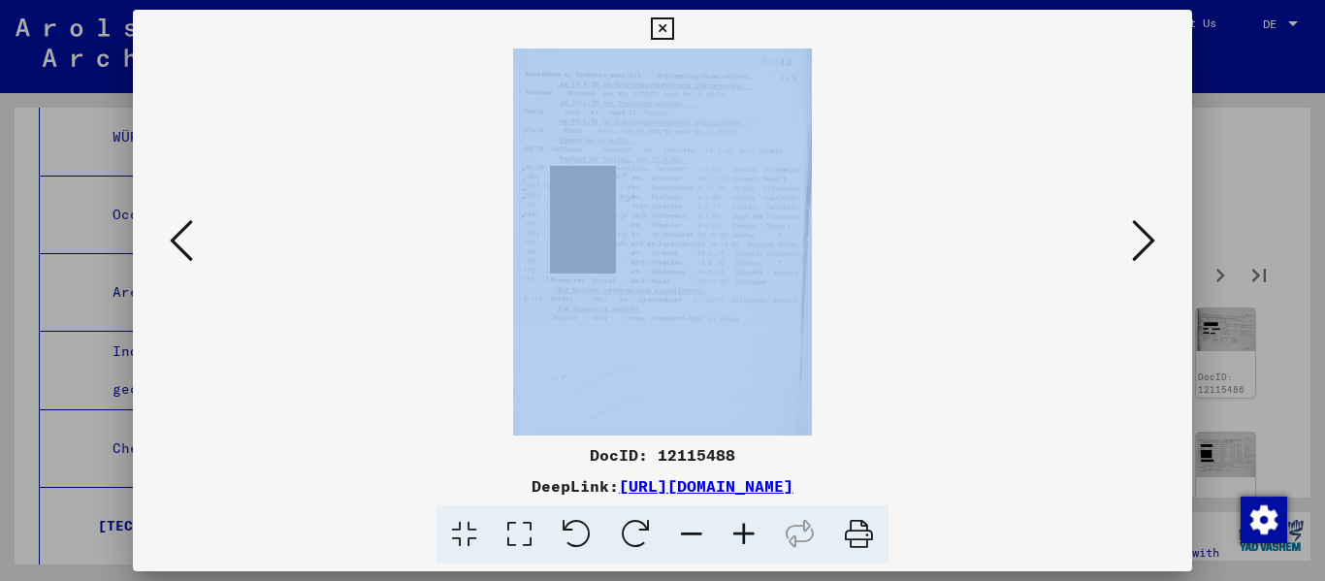
click at [682, 238] on button at bounding box center [1143, 241] width 35 height 55
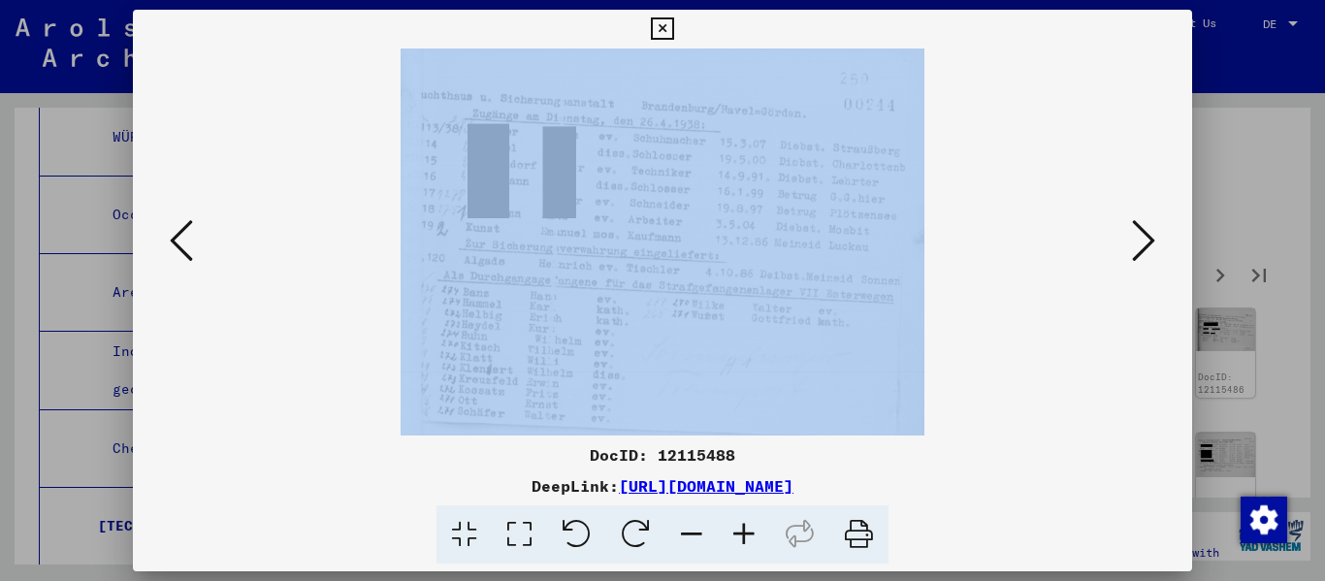
click at [682, 238] on button at bounding box center [1143, 241] width 35 height 55
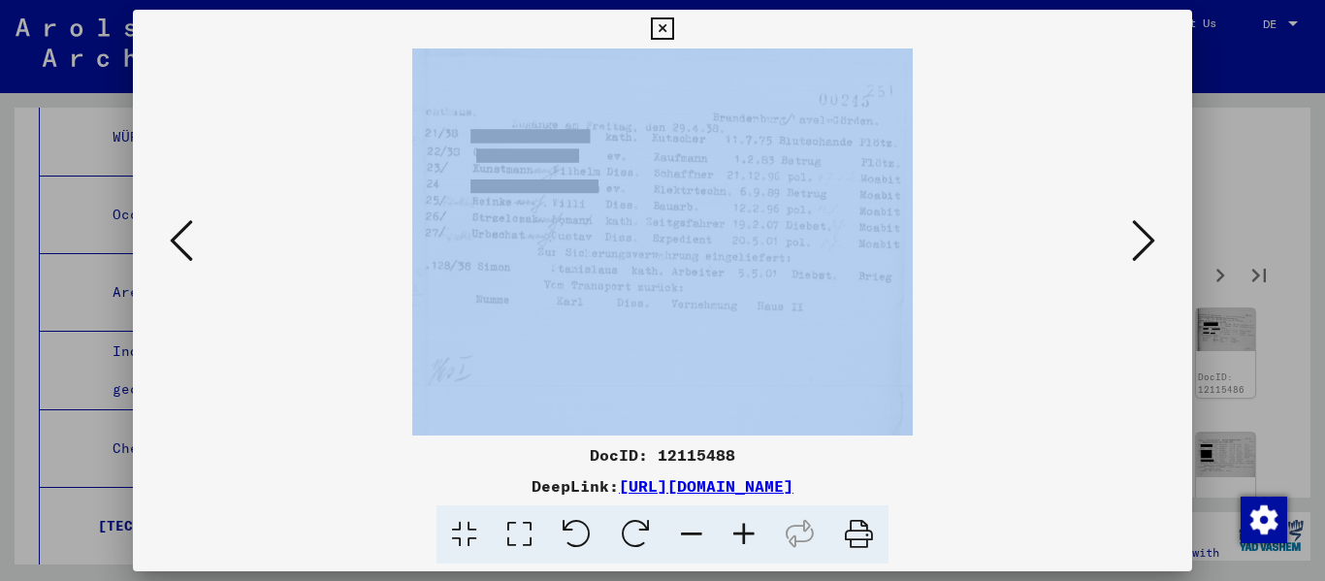
click at [682, 238] on button at bounding box center [1143, 241] width 35 height 55
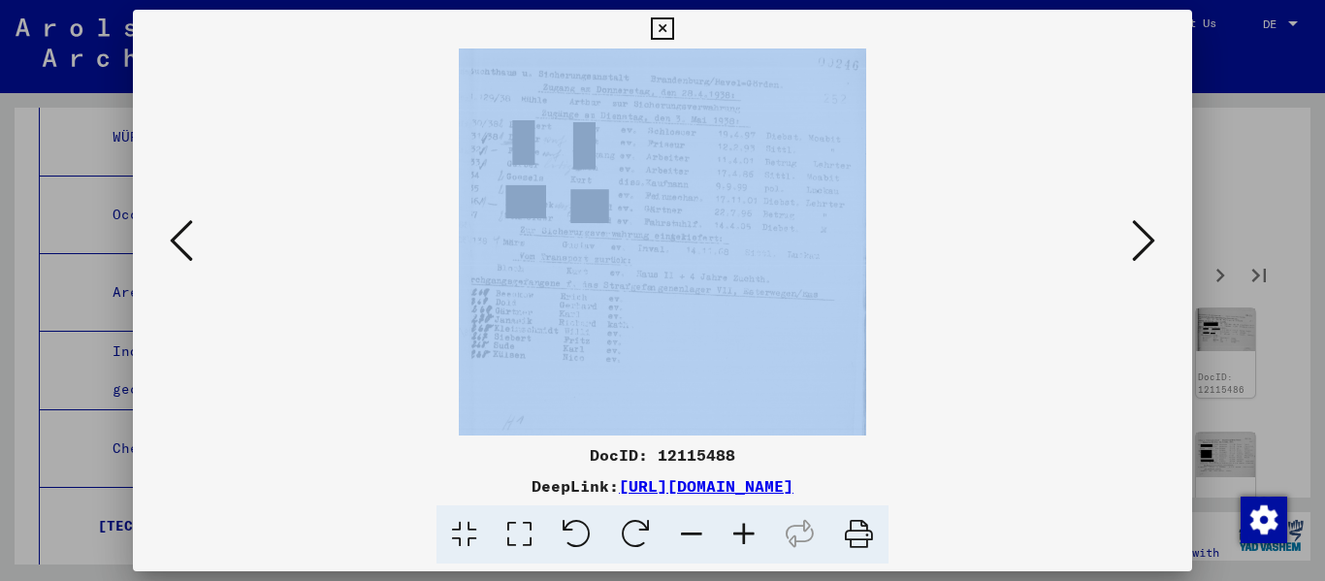
click at [682, 238] on button at bounding box center [1143, 241] width 35 height 55
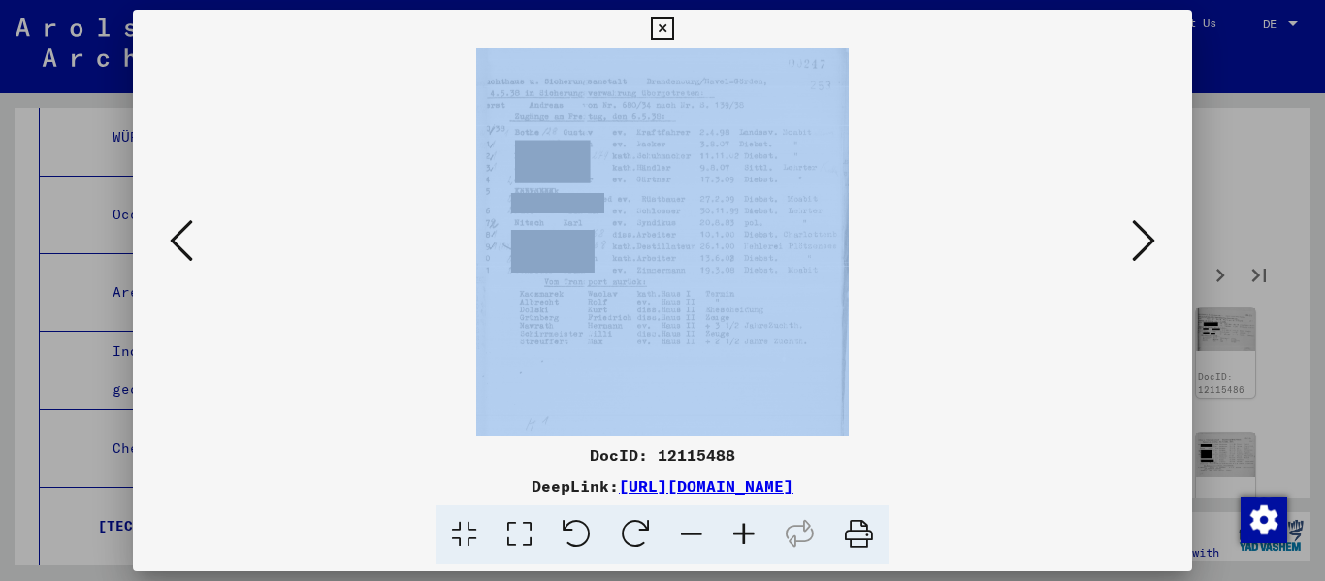
click at [682, 238] on icon at bounding box center [1143, 240] width 23 height 47
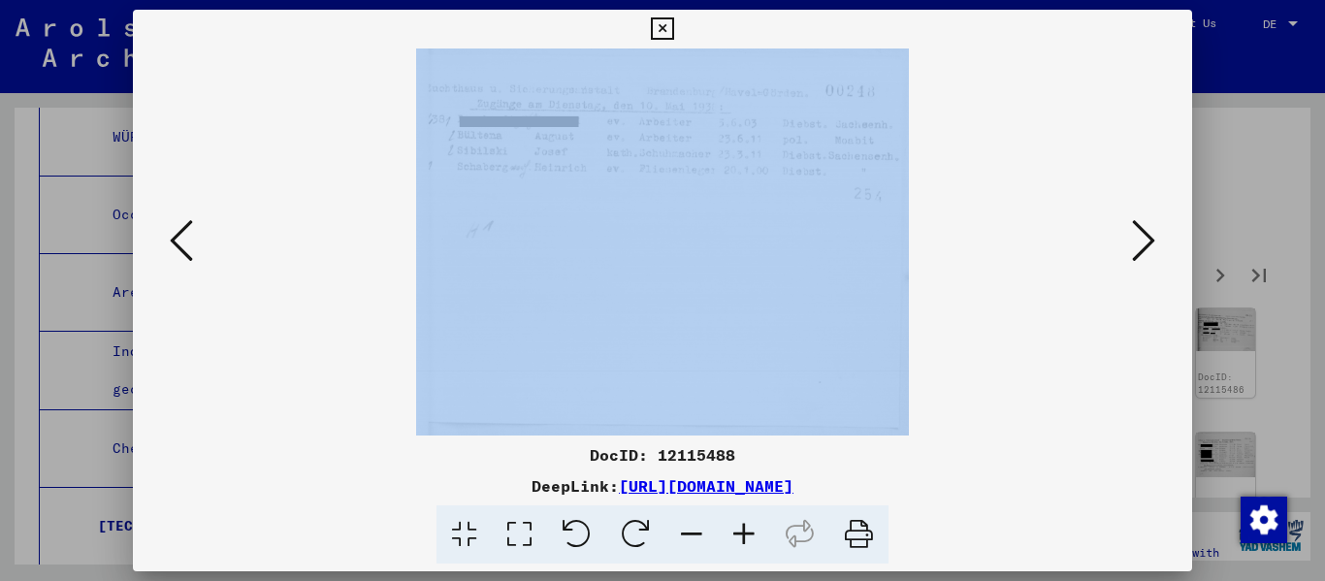
click at [682, 238] on icon at bounding box center [1143, 240] width 23 height 47
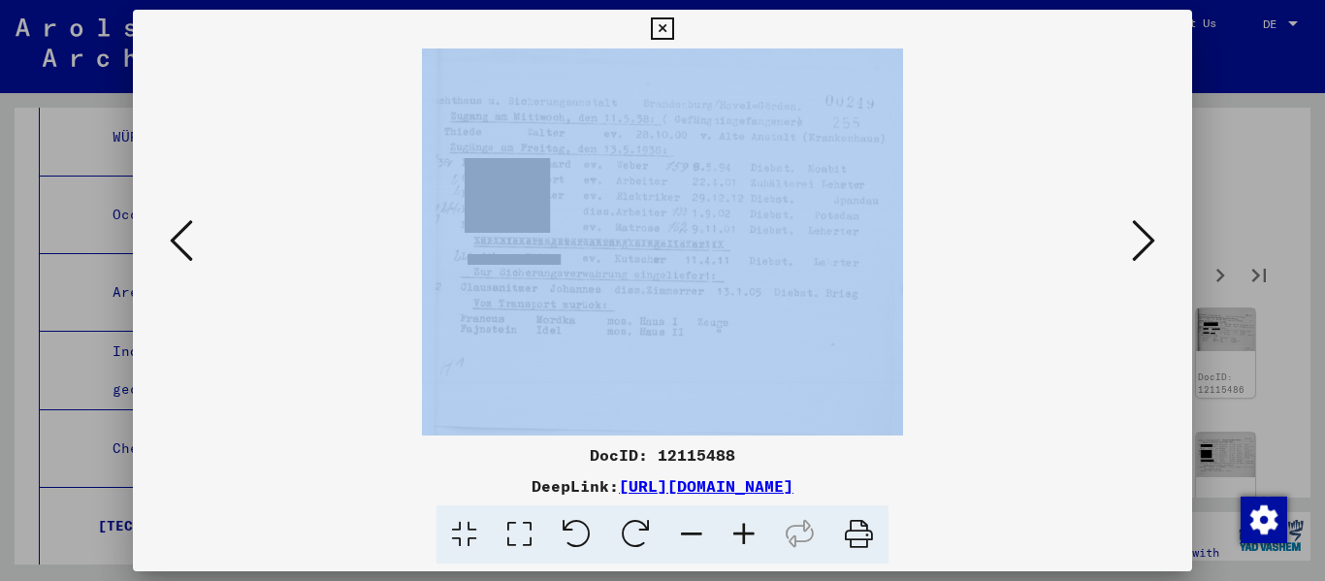
click at [682, 238] on icon at bounding box center [1143, 240] width 23 height 47
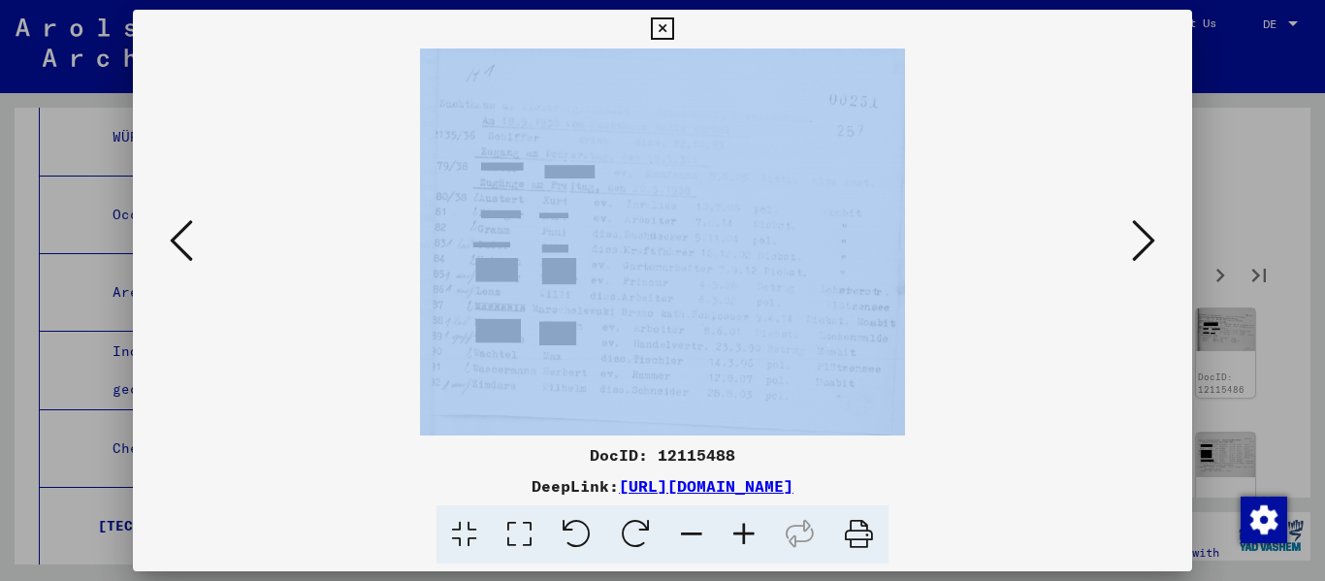
click at [682, 238] on icon at bounding box center [1143, 240] width 23 height 47
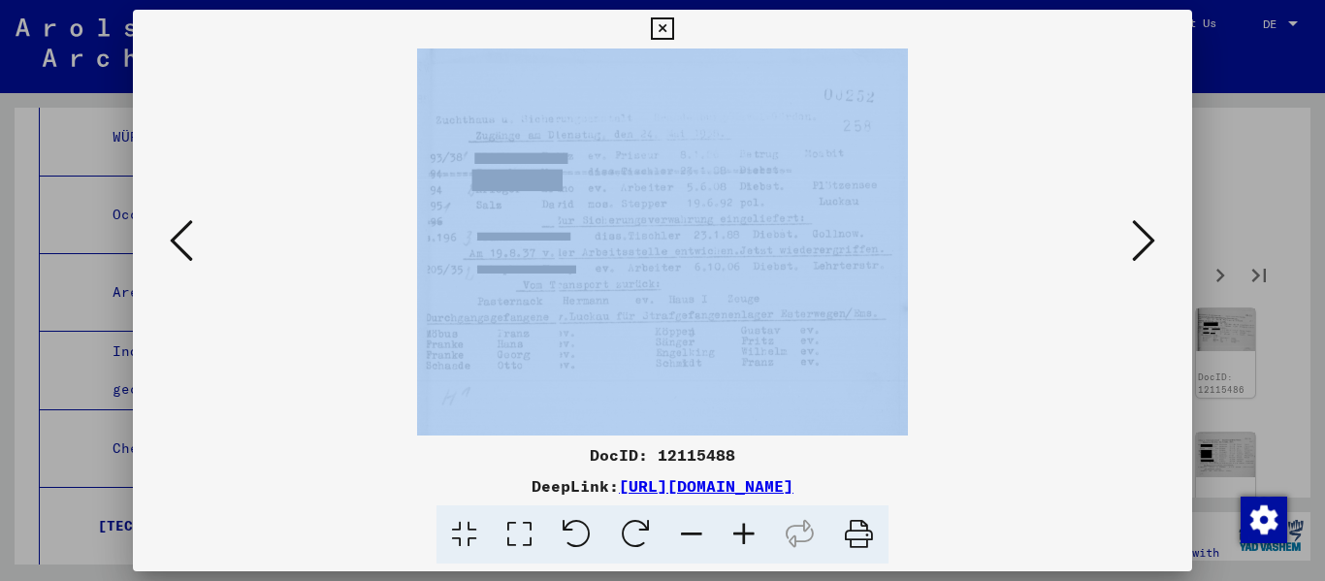
click at [682, 238] on icon at bounding box center [1143, 240] width 23 height 47
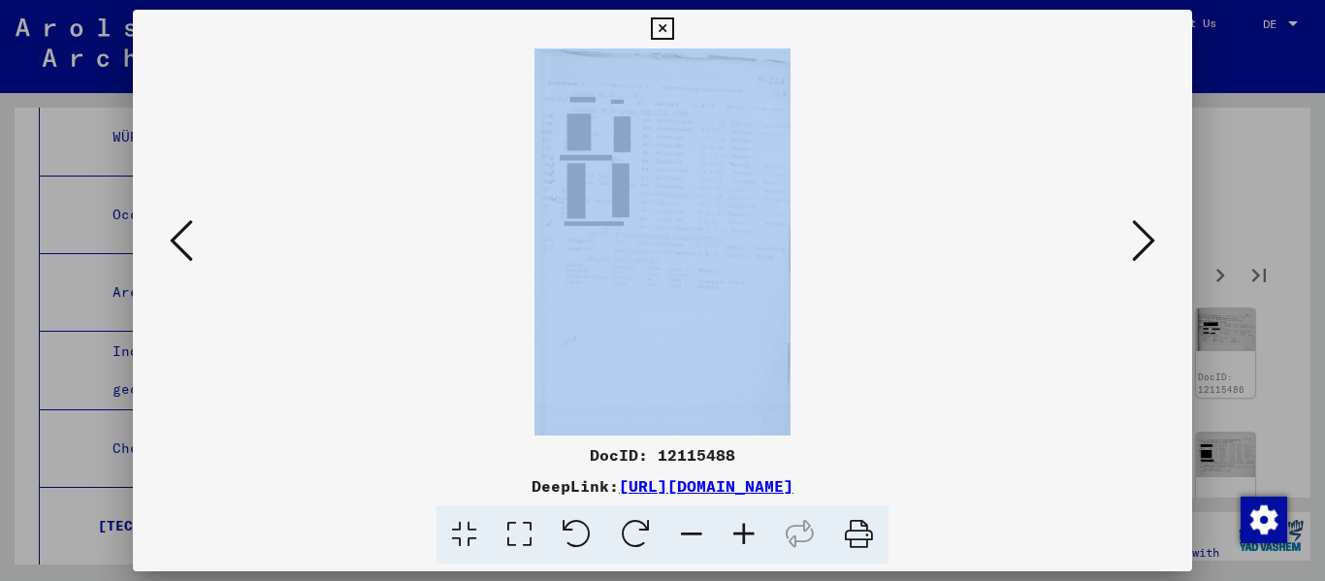
click at [185, 242] on icon at bounding box center [181, 240] width 23 height 47
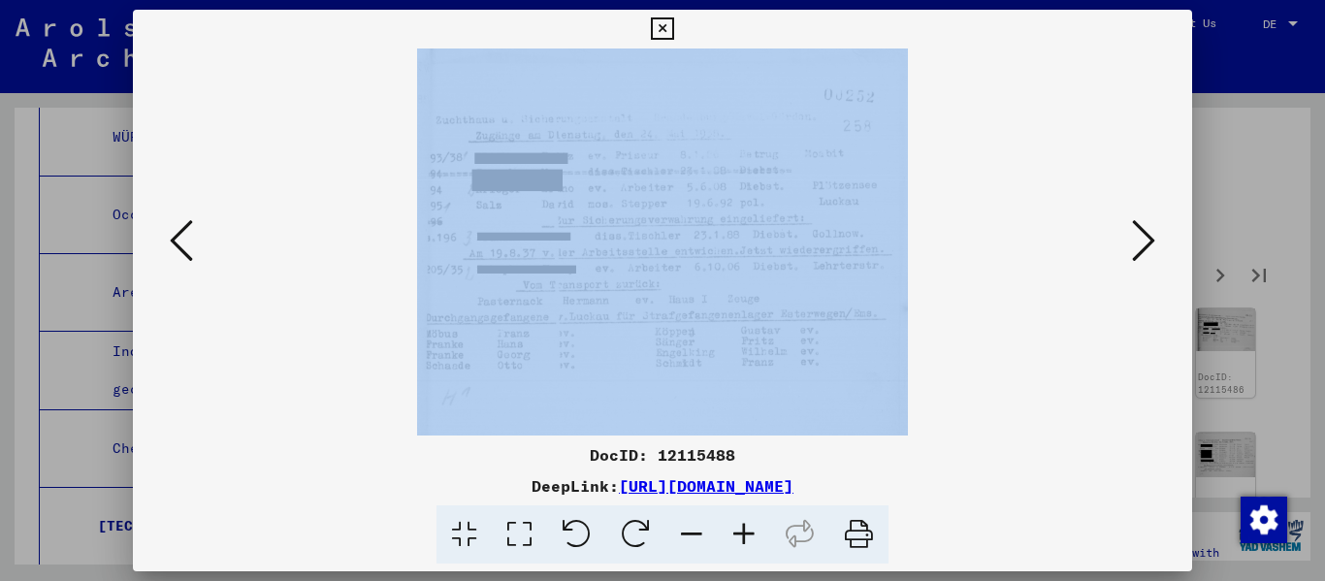
click at [682, 251] on icon at bounding box center [1143, 240] width 23 height 47
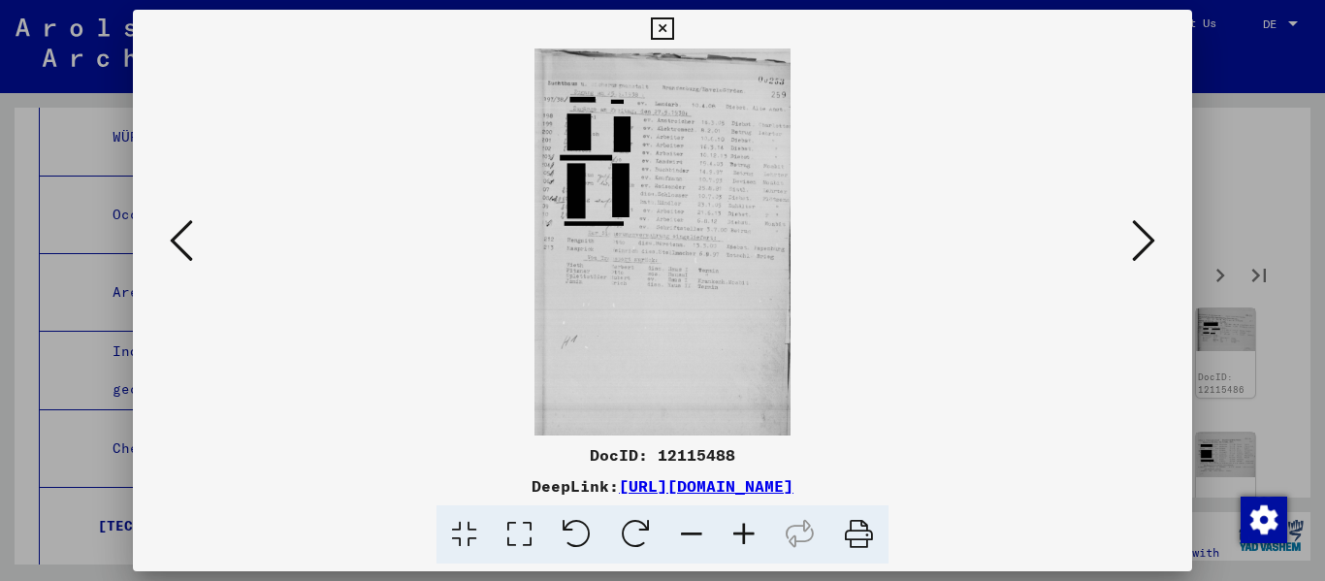
click at [682, 528] on icon at bounding box center [744, 534] width 52 height 59
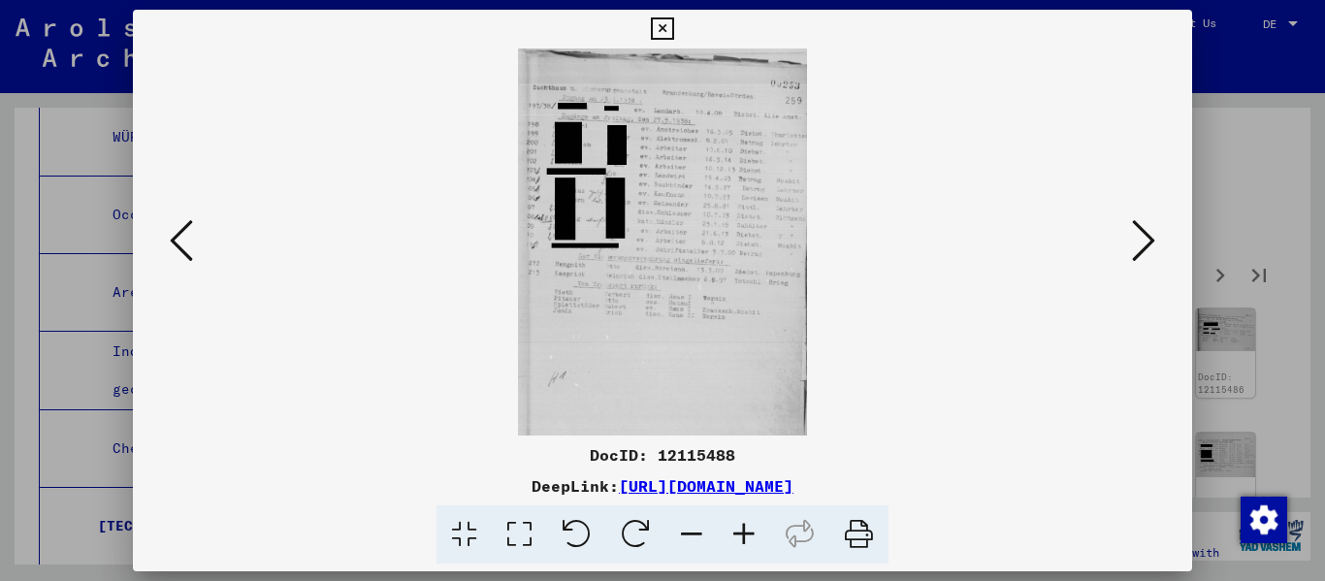
click at [682, 528] on icon at bounding box center [744, 534] width 52 height 59
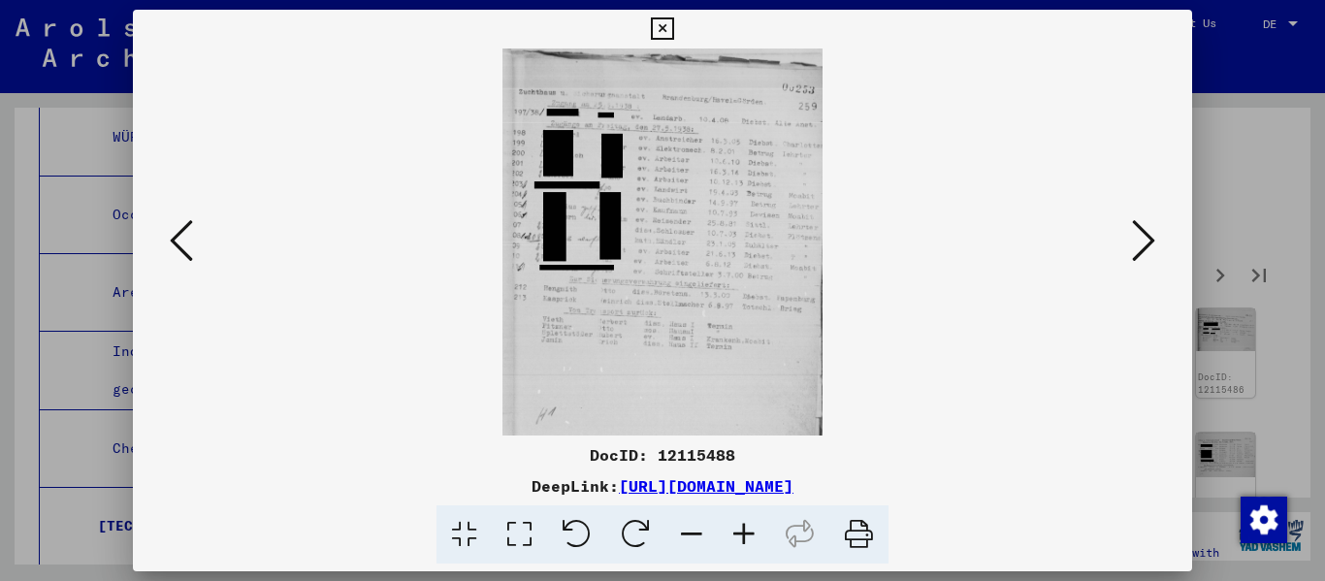
click at [682, 528] on icon at bounding box center [744, 534] width 52 height 59
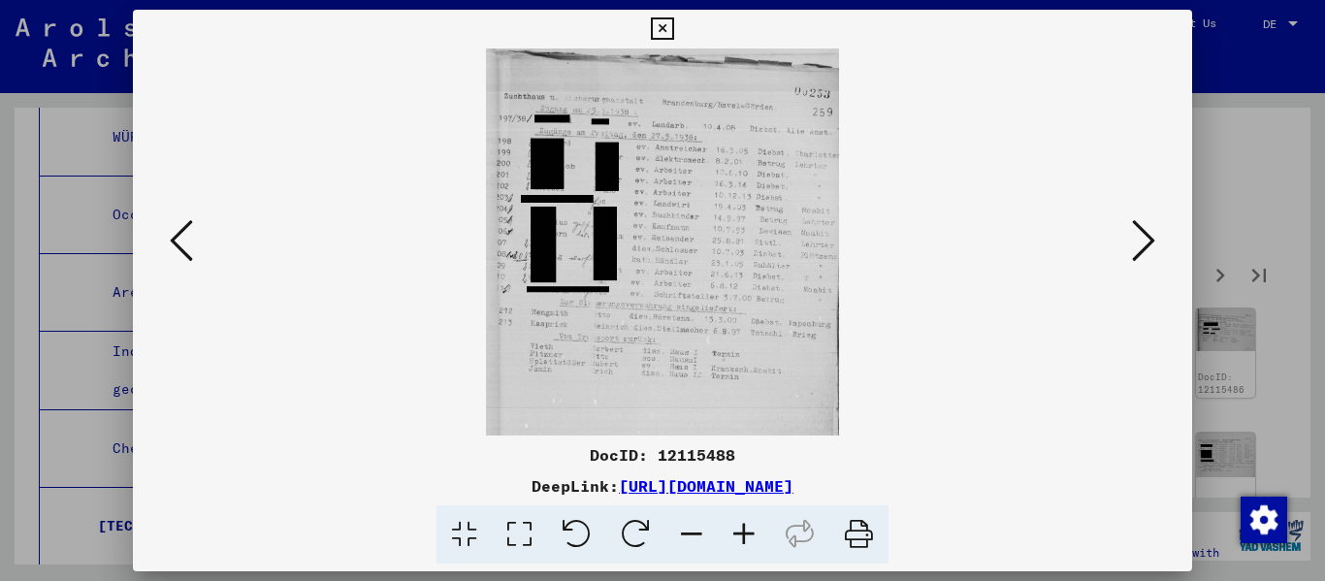
click at [682, 528] on icon at bounding box center [744, 534] width 52 height 59
click at [682, 527] on icon at bounding box center [744, 534] width 52 height 59
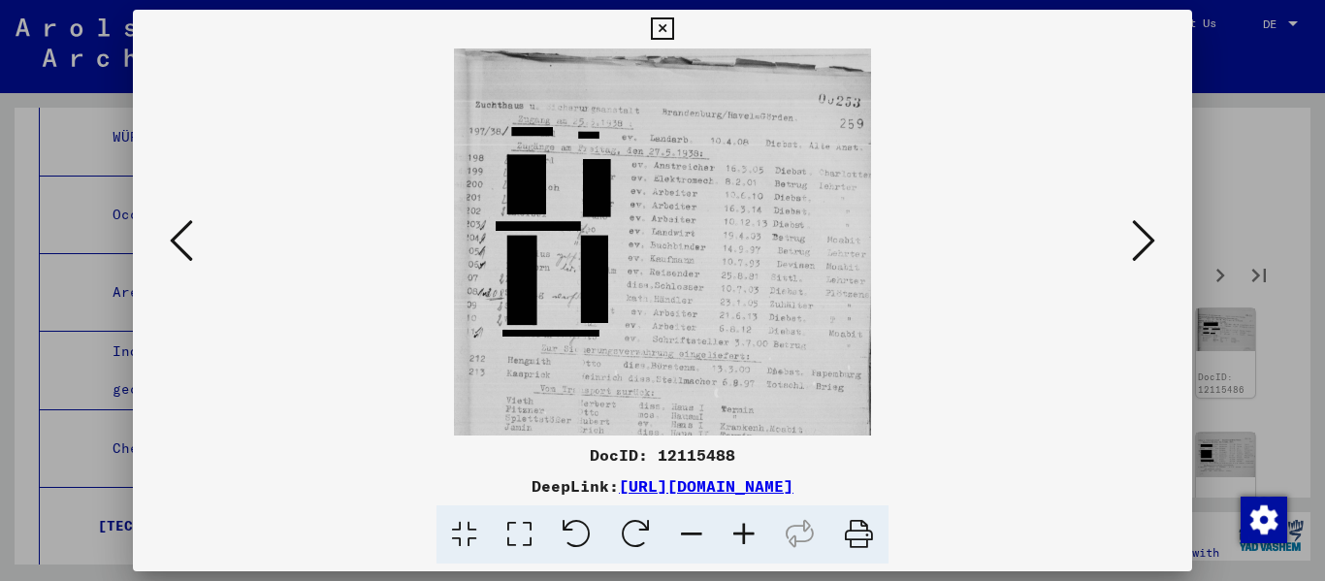
click at [682, 527] on icon at bounding box center [744, 534] width 52 height 59
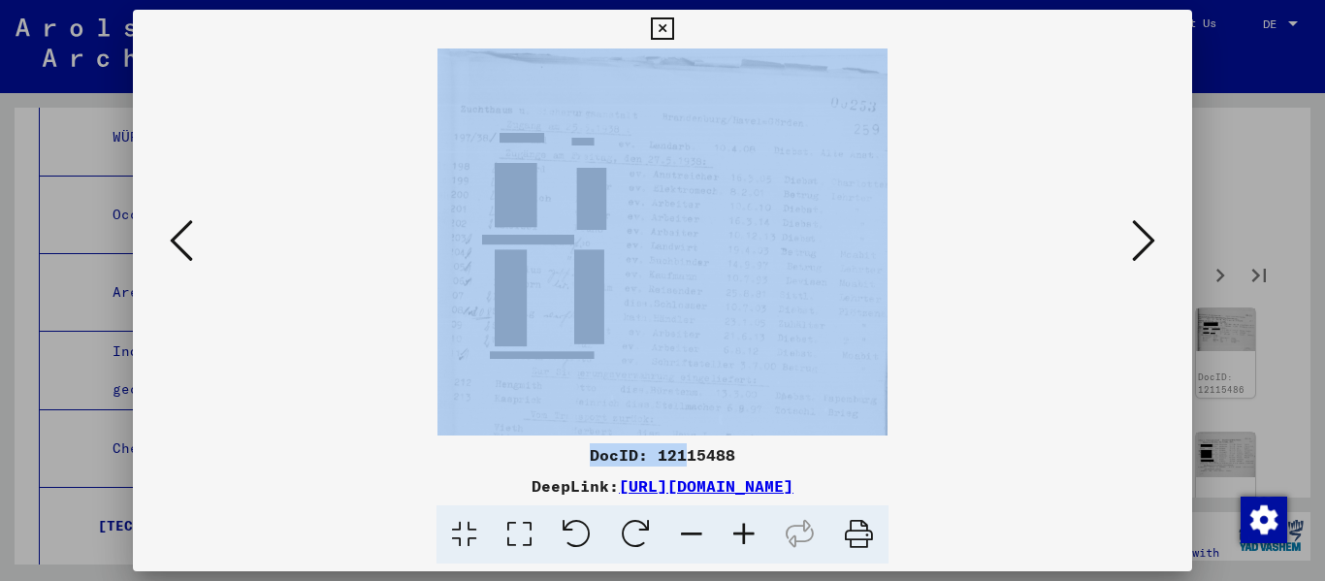
drag, startPoint x: 681, startPoint y: 426, endPoint x: 672, endPoint y: 379, distance: 47.4
click at [672, 379] on div "DocID: 12115488 DeepLink: [URL][DOMAIN_NAME]" at bounding box center [663, 287] width 1060 height 555
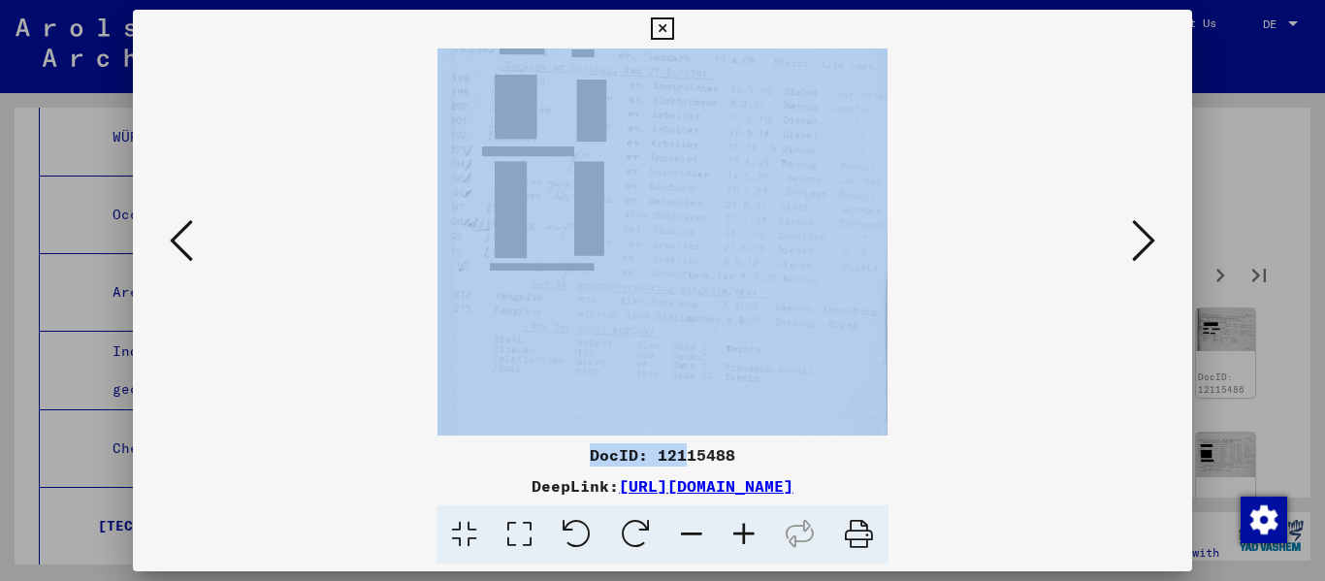
scroll to position [99, 0]
drag, startPoint x: 672, startPoint y: 379, endPoint x: 674, endPoint y: 280, distance: 98.9
click at [674, 280] on img at bounding box center [661, 289] width 449 height 678
click at [682, 233] on icon at bounding box center [1143, 240] width 23 height 47
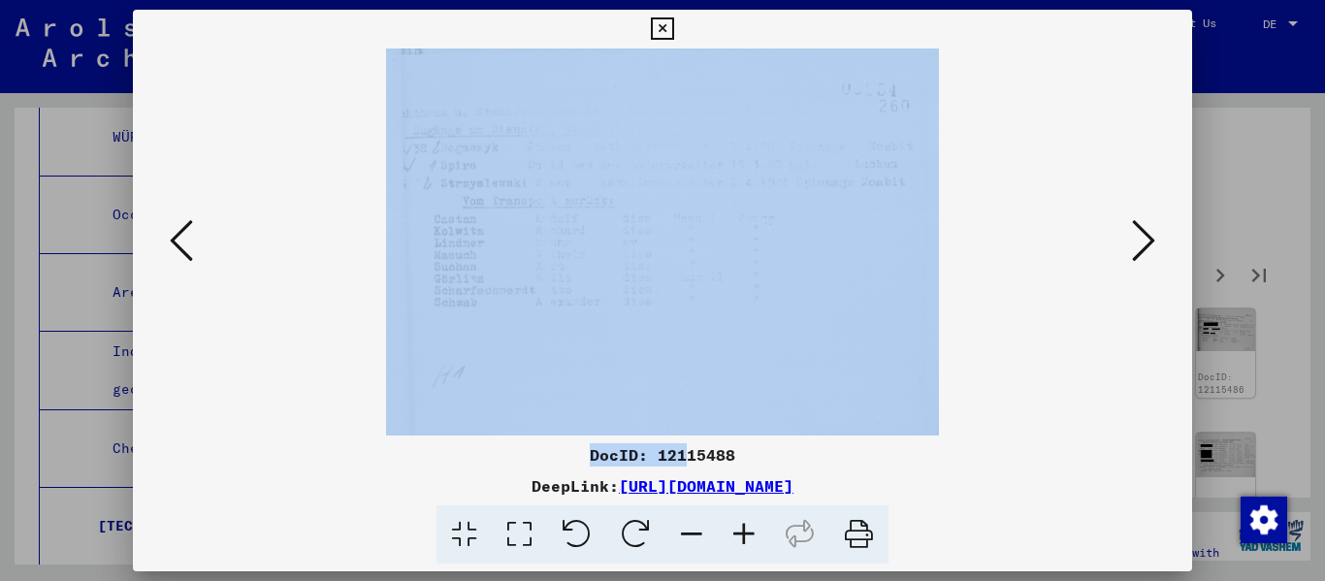
click at [682, 232] on icon at bounding box center [1143, 240] width 23 height 47
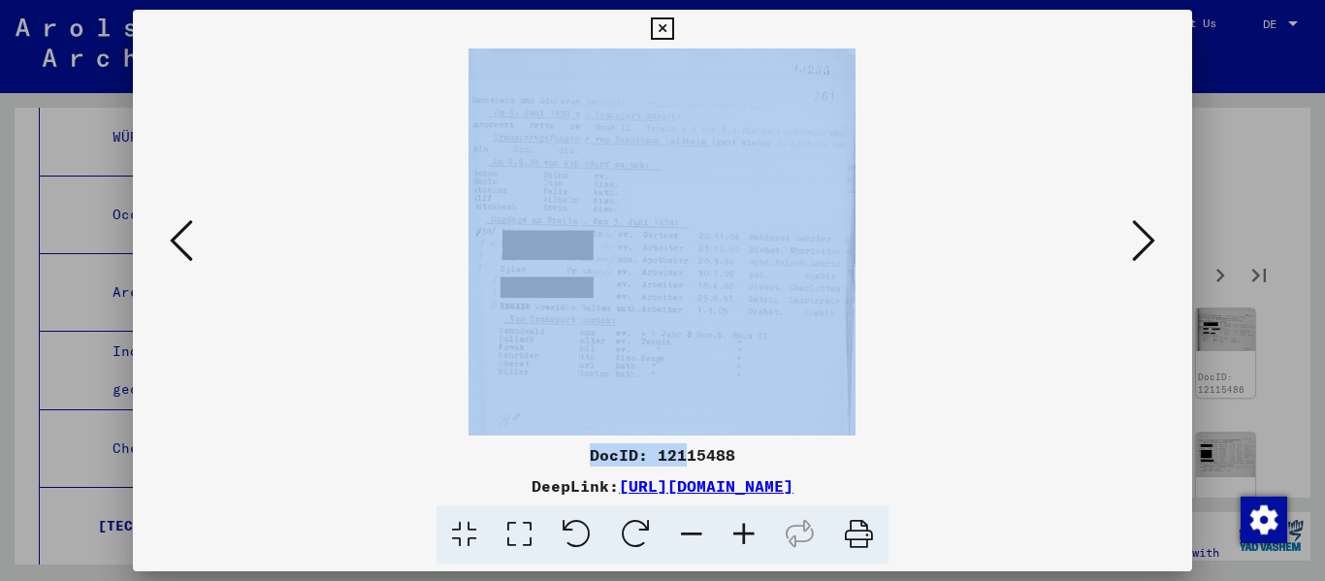
click at [682, 232] on icon at bounding box center [1143, 240] width 23 height 47
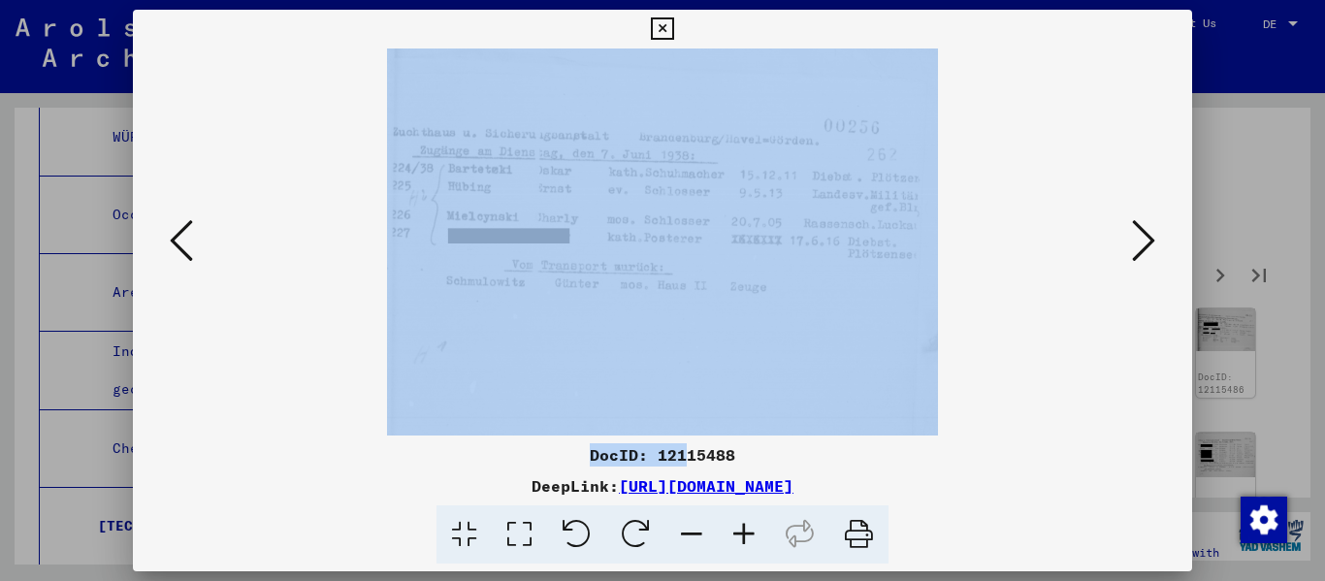
click at [682, 232] on icon at bounding box center [1143, 240] width 23 height 47
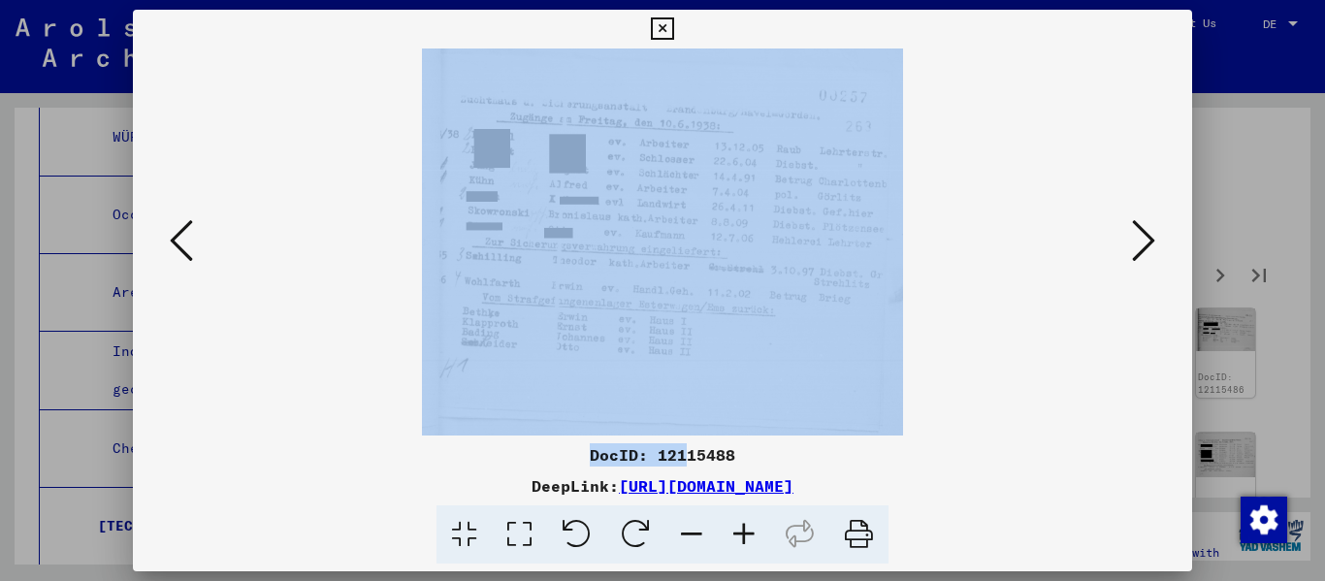
click at [682, 232] on icon at bounding box center [1143, 240] width 23 height 47
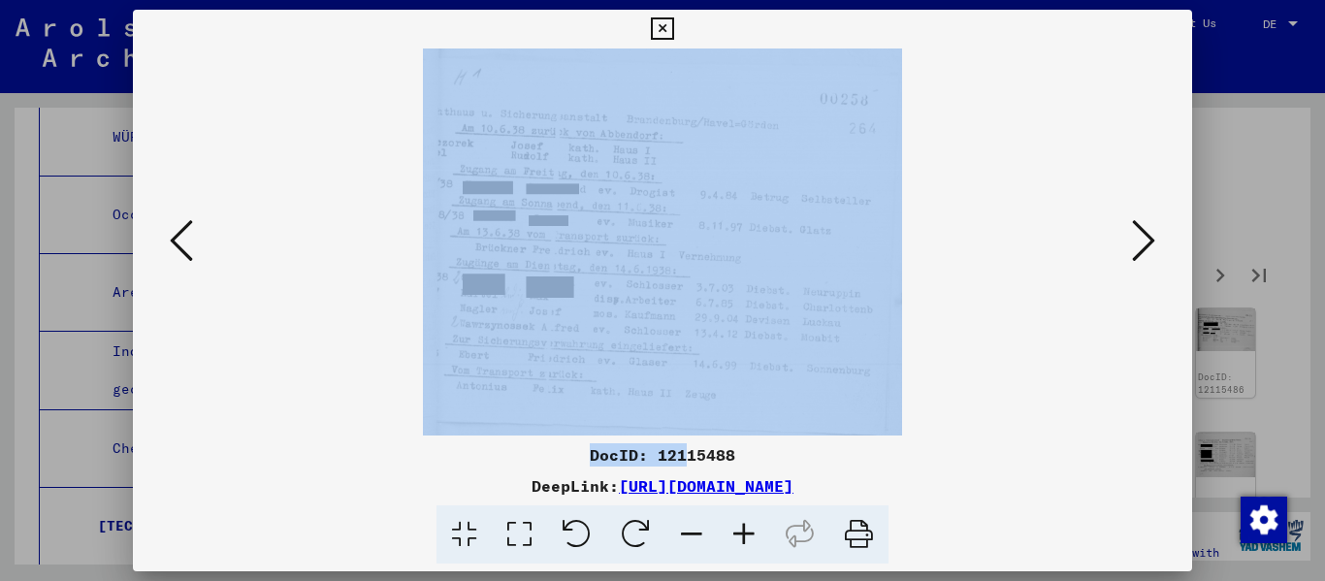
click at [682, 232] on icon at bounding box center [1143, 240] width 23 height 47
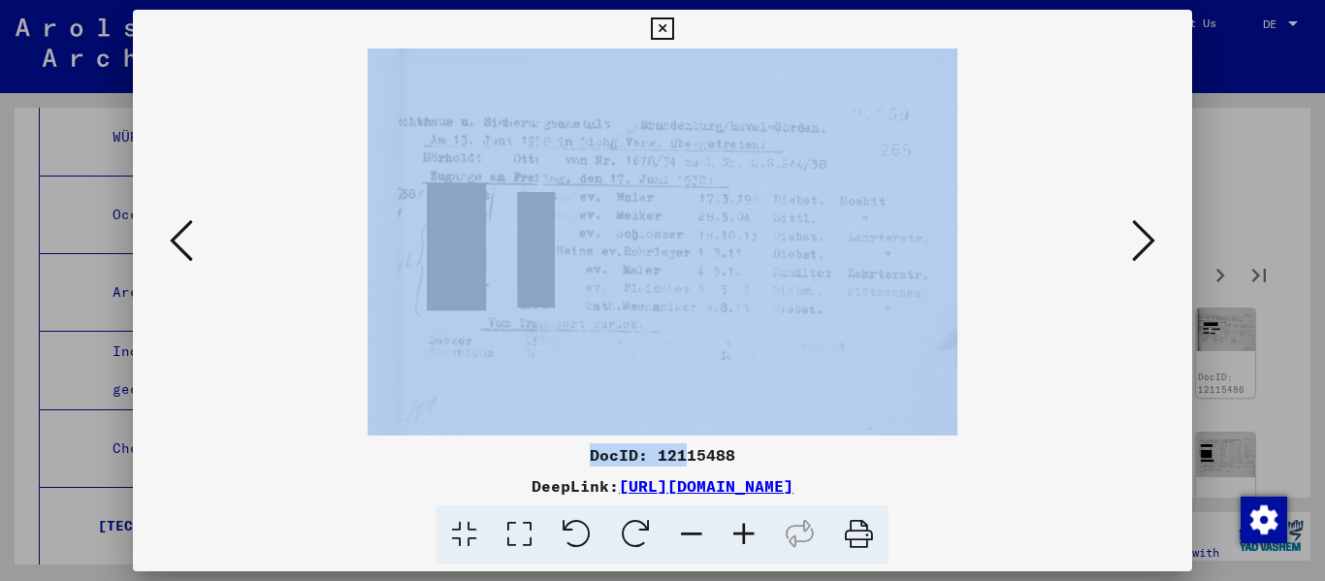
click at [682, 232] on icon at bounding box center [1143, 240] width 23 height 47
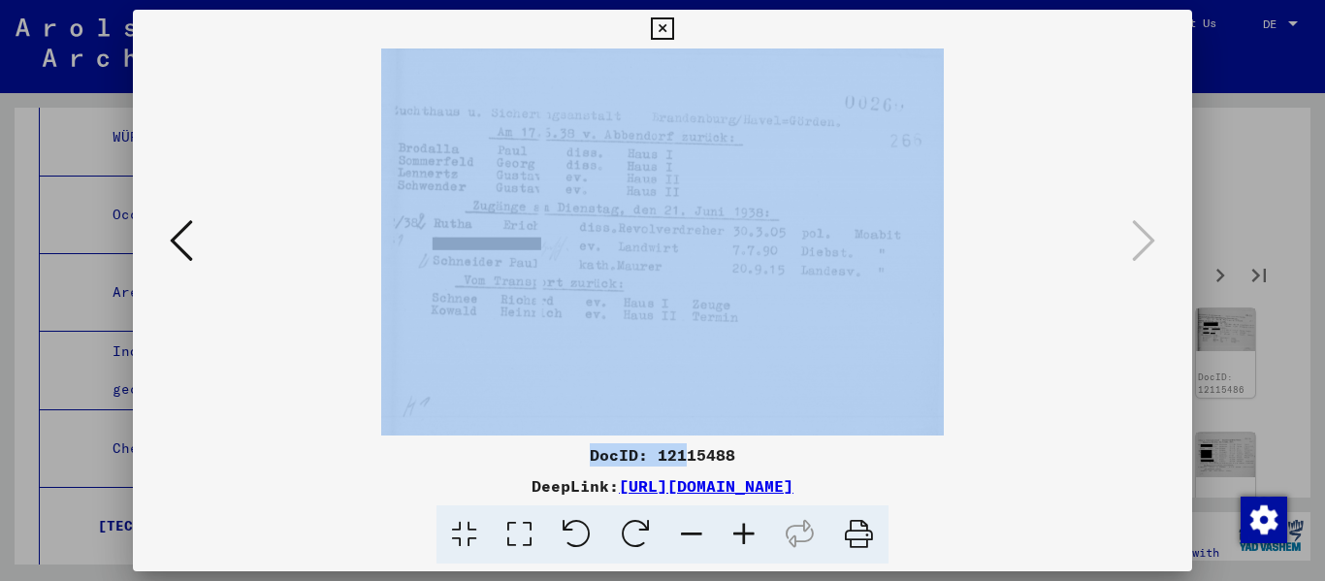
click at [657, 26] on icon at bounding box center [662, 28] width 22 height 23
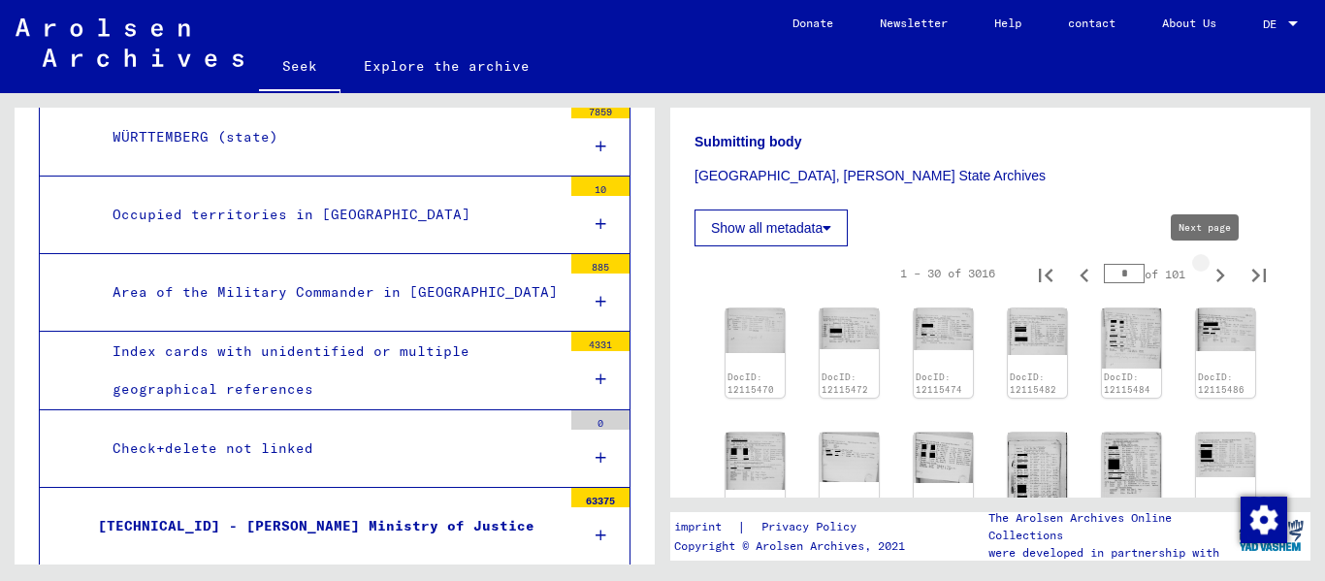
click at [682, 270] on icon "Next page" at bounding box center [1219, 275] width 27 height 27
type input "**"
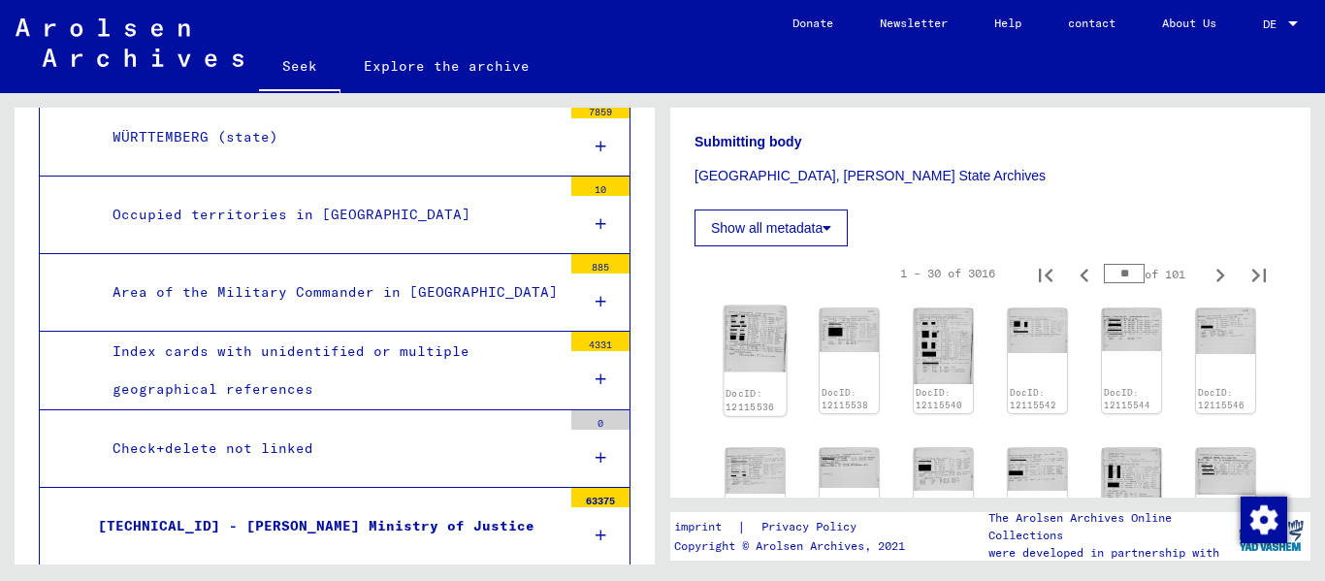
click at [682, 339] on img at bounding box center [754, 339] width 62 height 67
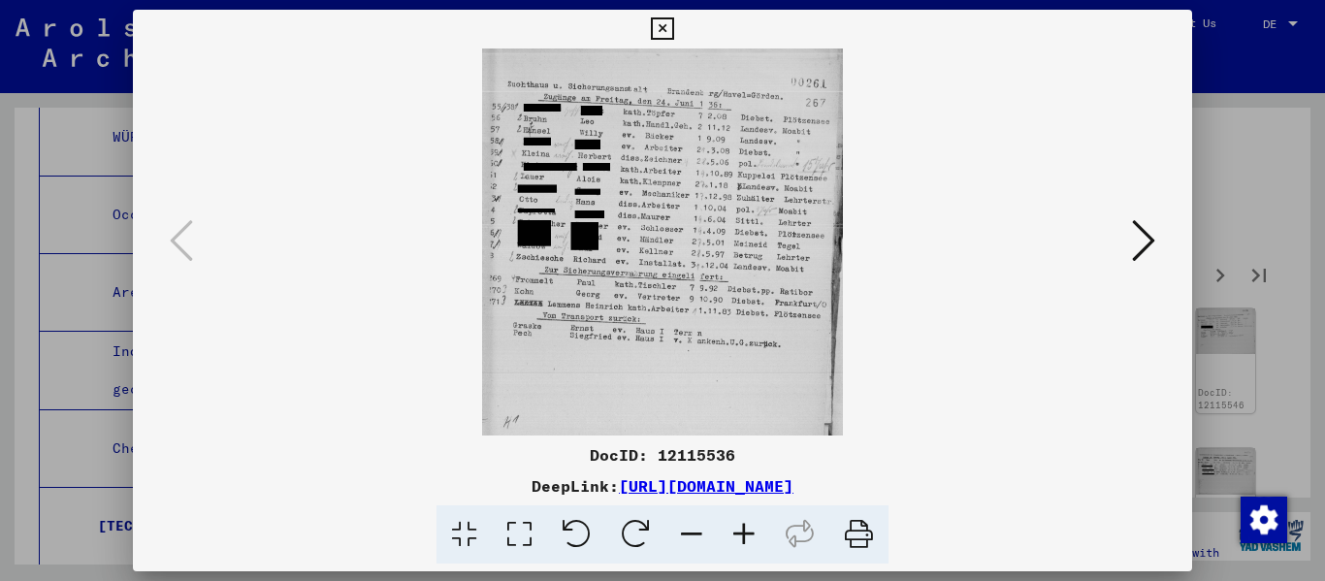
click at [682, 532] on icon at bounding box center [744, 534] width 52 height 59
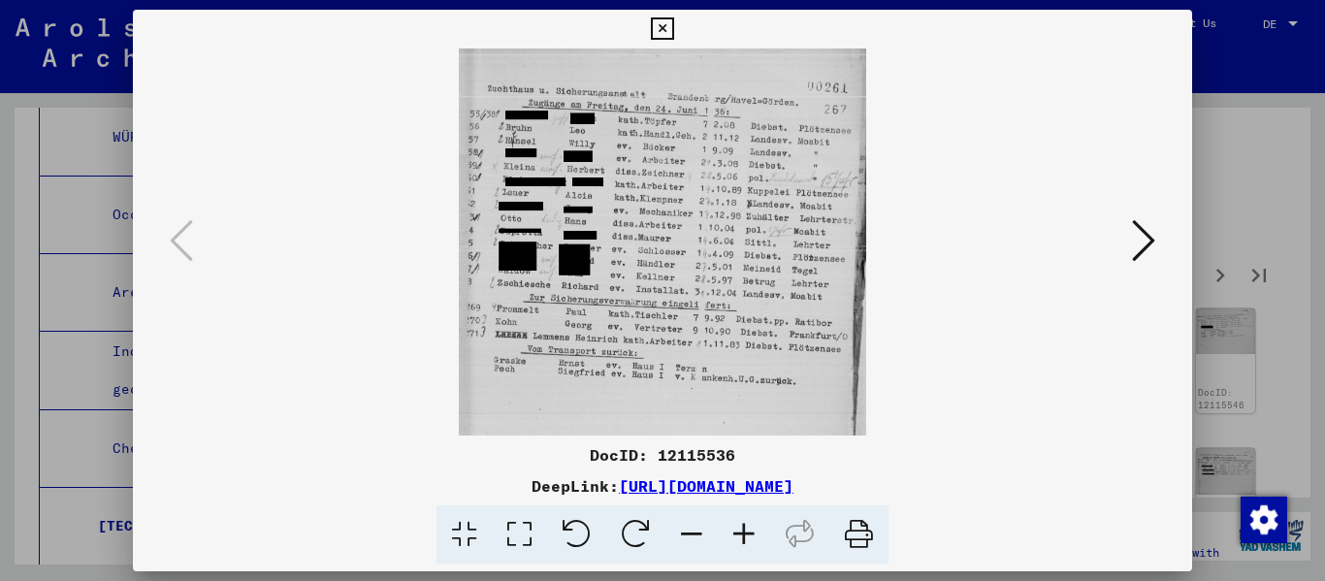
click at [682, 532] on icon at bounding box center [744, 534] width 52 height 59
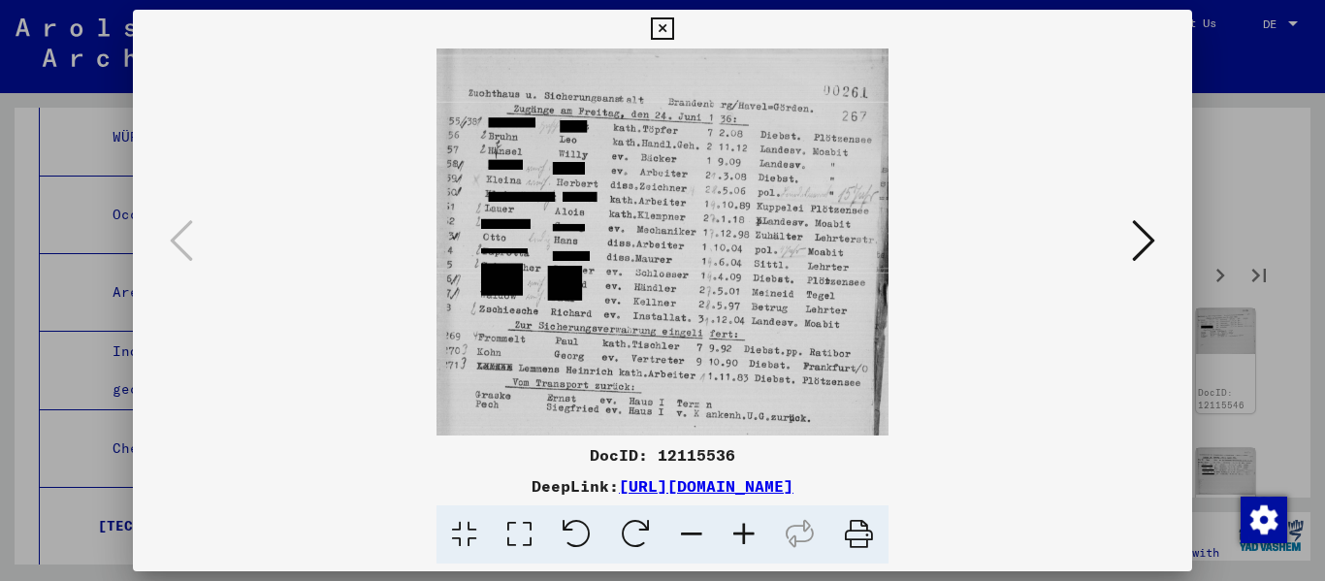
click at [682, 532] on icon at bounding box center [744, 534] width 52 height 59
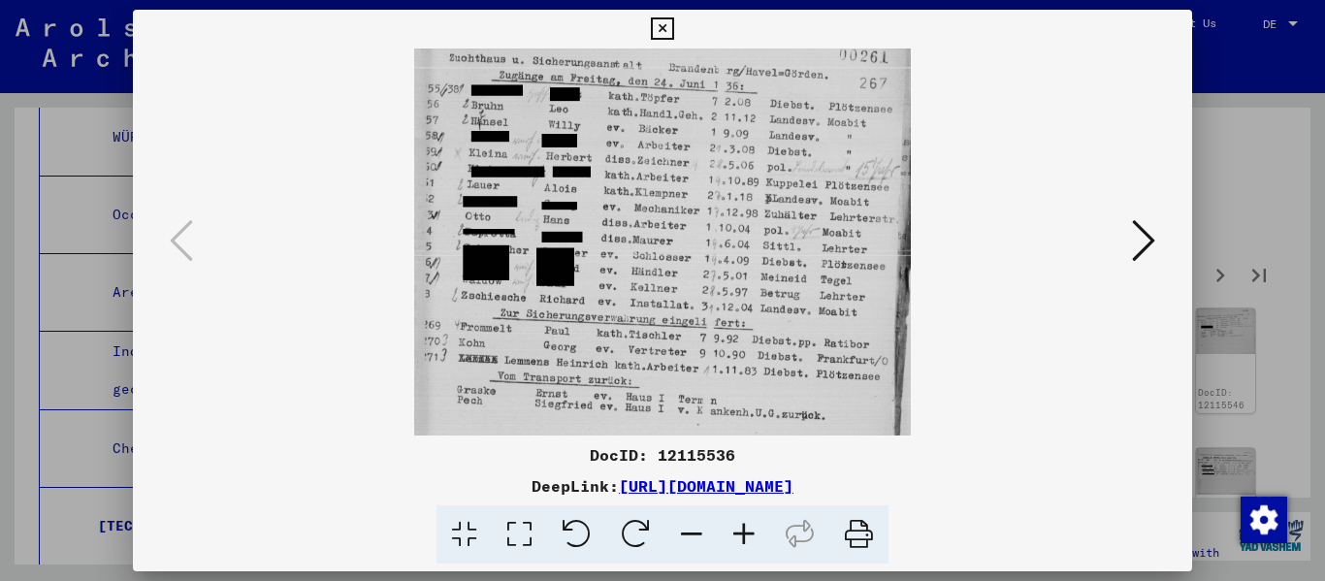
scroll to position [83, 0]
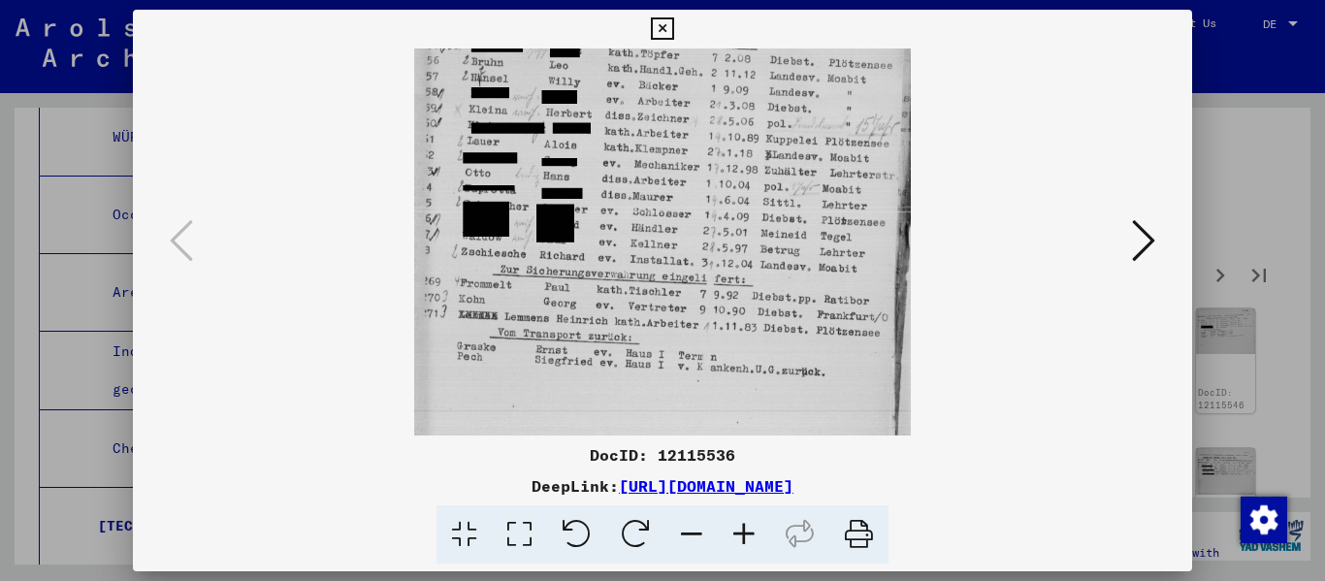
drag, startPoint x: 719, startPoint y: 362, endPoint x: 720, endPoint y: 278, distance: 83.4
click at [682, 278] on img at bounding box center [662, 231] width 497 height 532
click at [682, 234] on icon at bounding box center [1143, 240] width 23 height 47
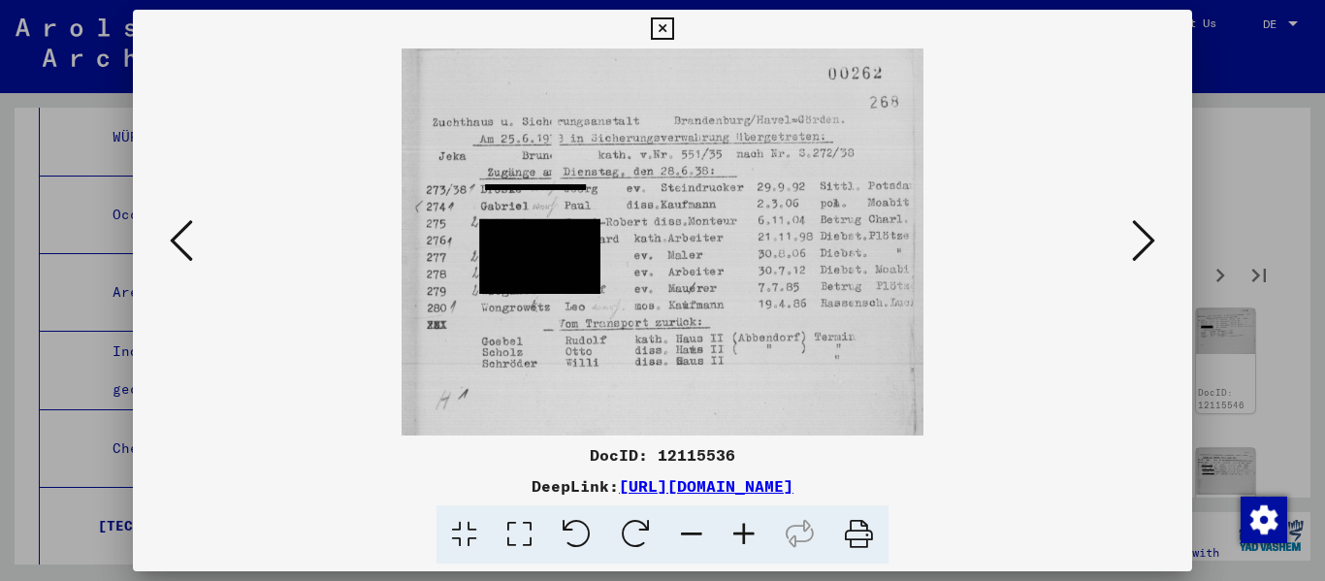
scroll to position [0, 0]
click at [682, 234] on icon at bounding box center [1143, 240] width 23 height 47
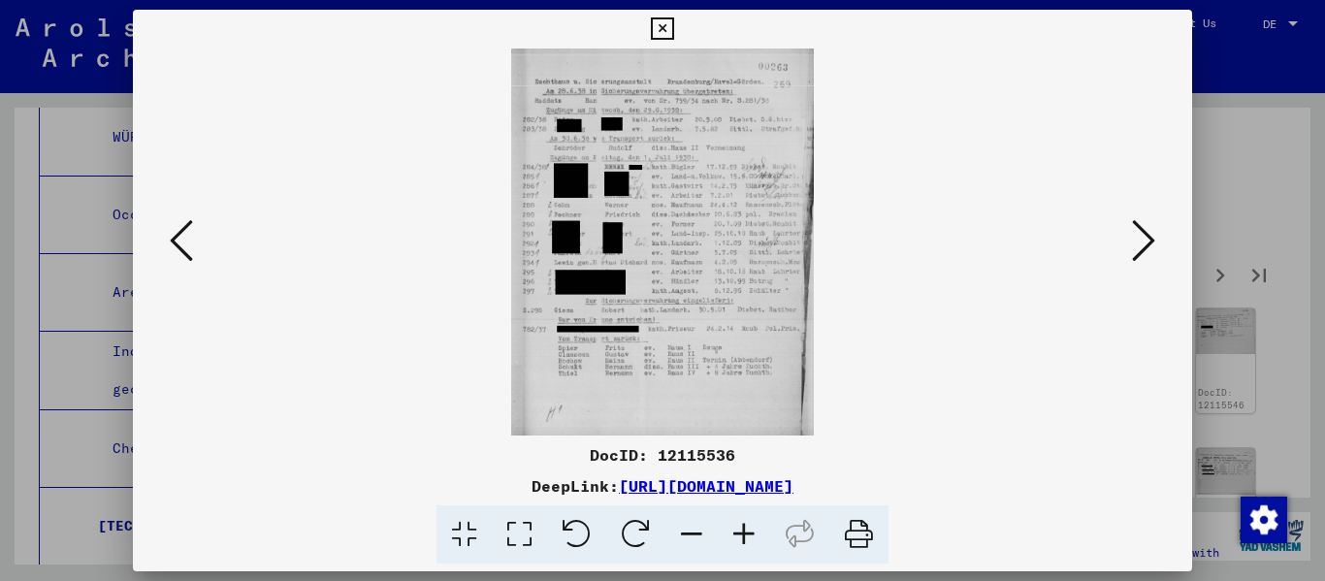
click at [682, 529] on icon at bounding box center [744, 534] width 52 height 59
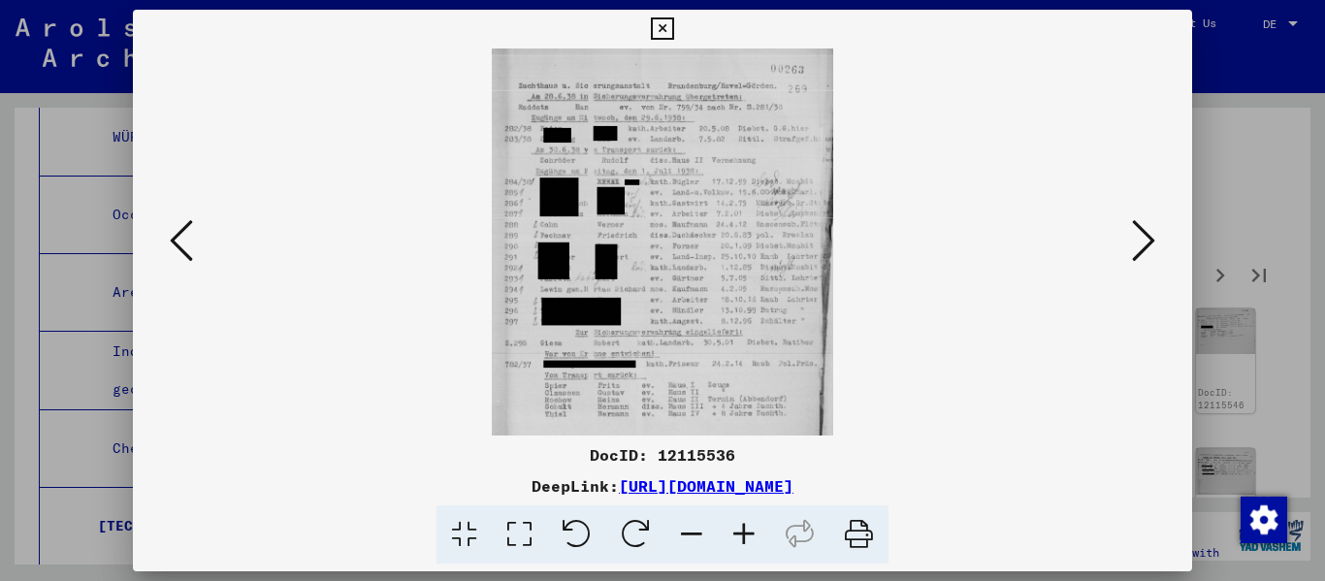
click at [682, 529] on icon at bounding box center [744, 534] width 52 height 59
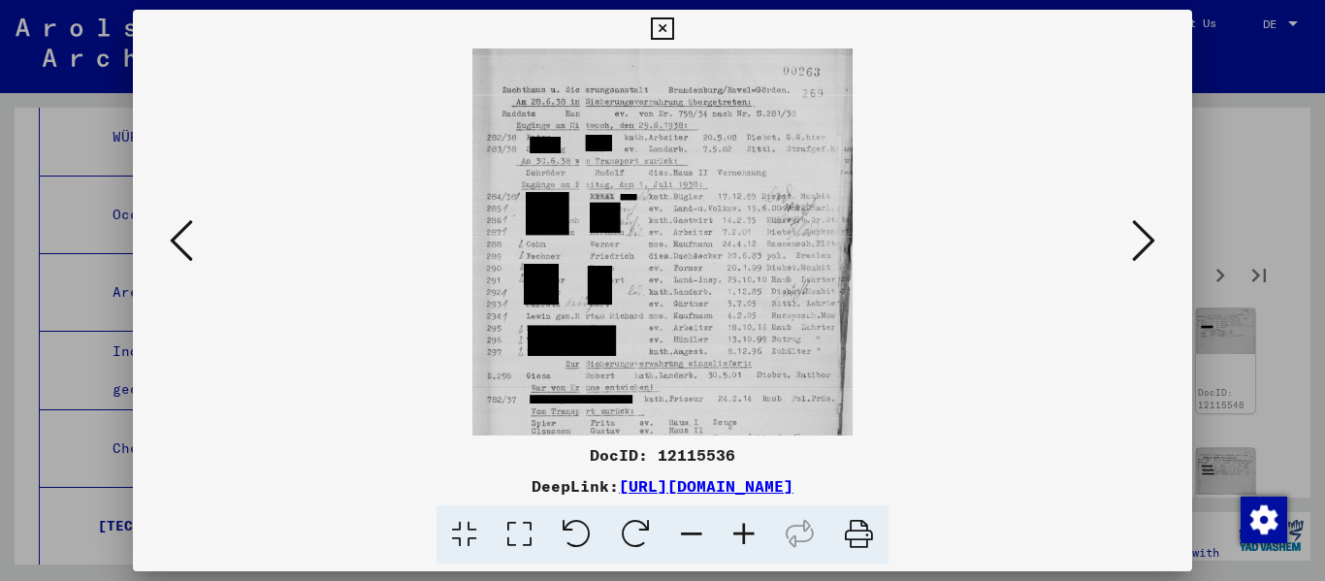
click at [682, 529] on icon at bounding box center [744, 534] width 52 height 59
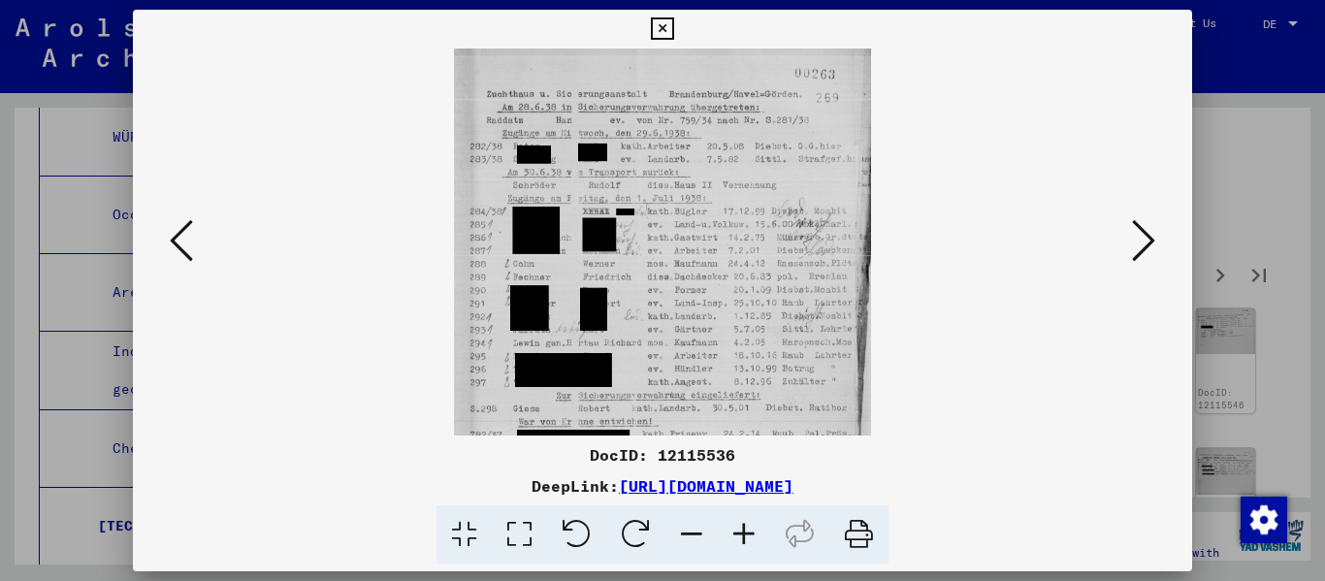
click at [682, 529] on icon at bounding box center [744, 534] width 52 height 59
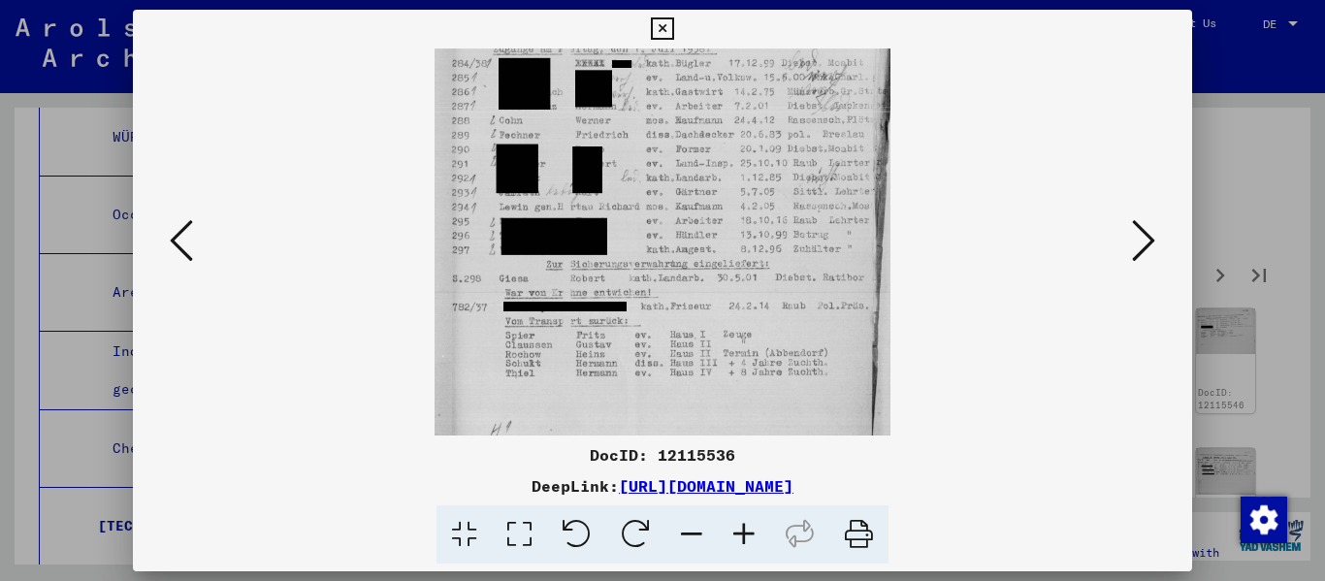
scroll to position [165, 0]
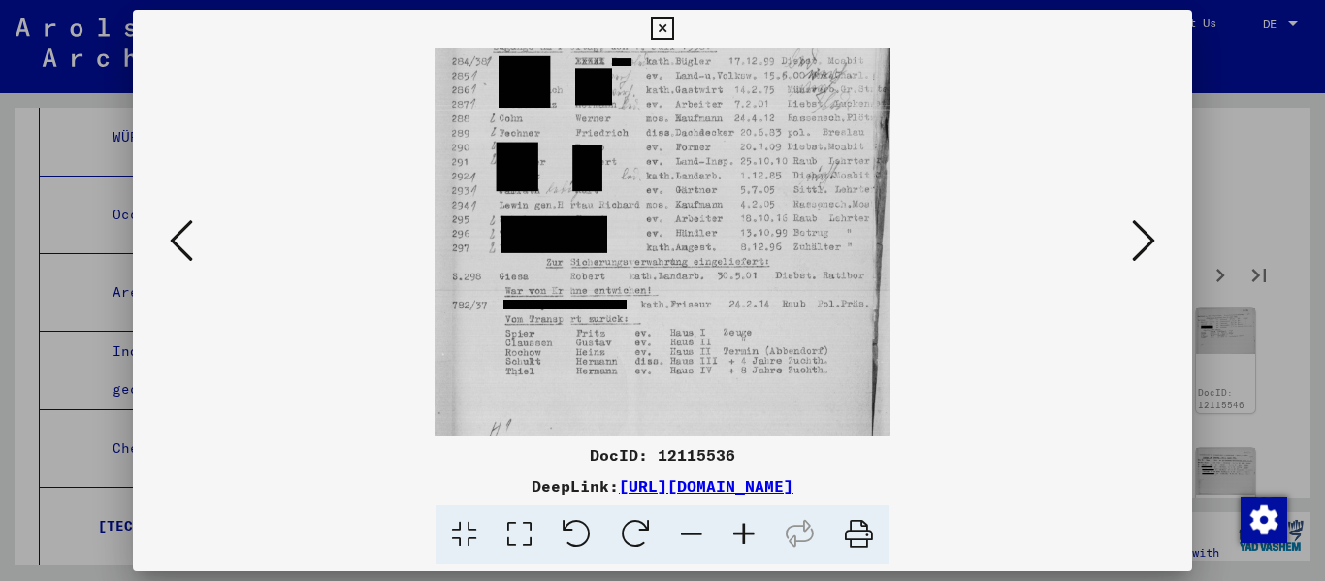
drag, startPoint x: 736, startPoint y: 342, endPoint x: 731, endPoint y: 177, distance: 164.9
click at [682, 177] on img at bounding box center [662, 174] width 456 height 581
click at [682, 232] on viewer-one-image at bounding box center [663, 77] width 928 height 387
click at [682, 238] on button at bounding box center [1143, 241] width 35 height 55
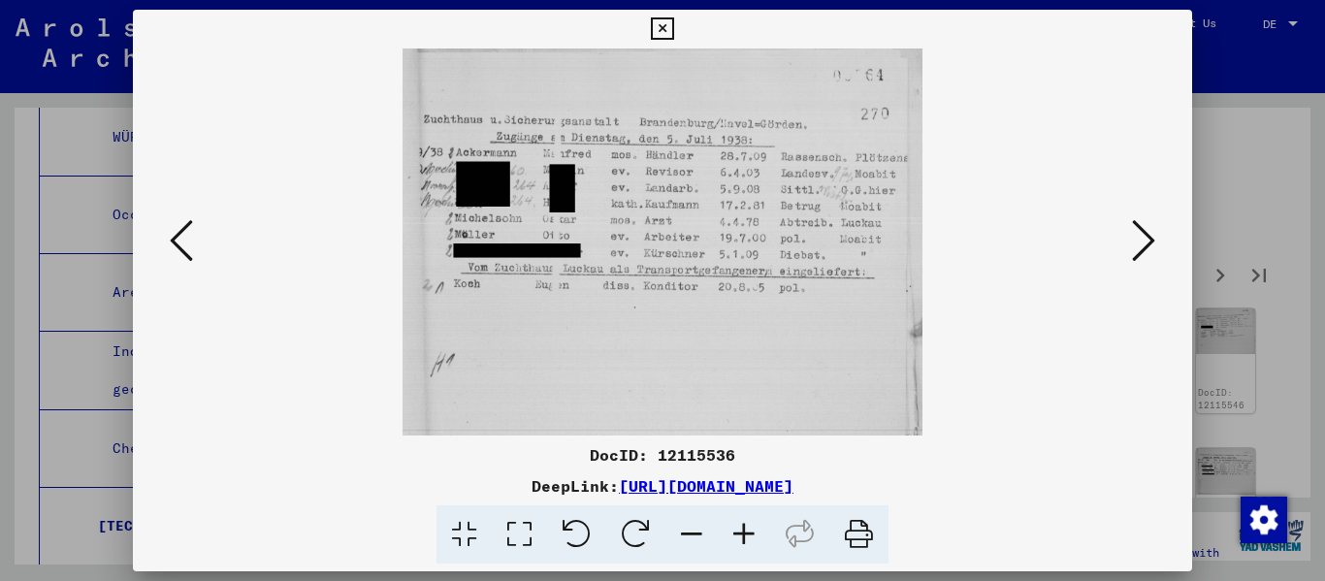
click at [682, 238] on button at bounding box center [1143, 241] width 35 height 55
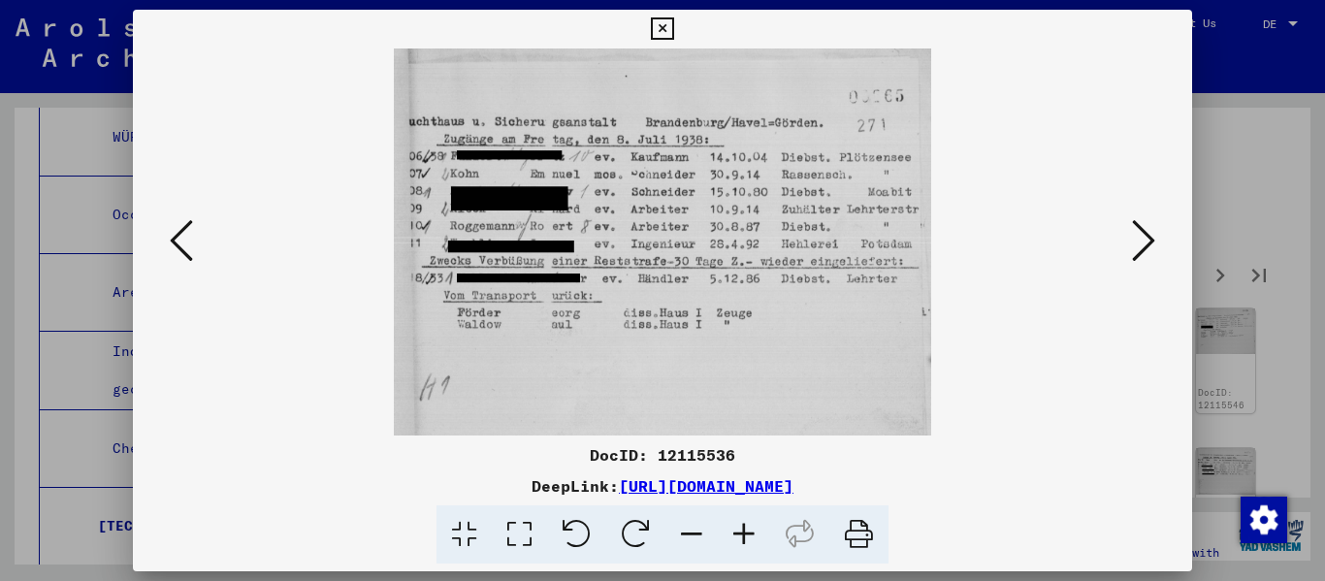
click at [682, 237] on button at bounding box center [1143, 241] width 35 height 55
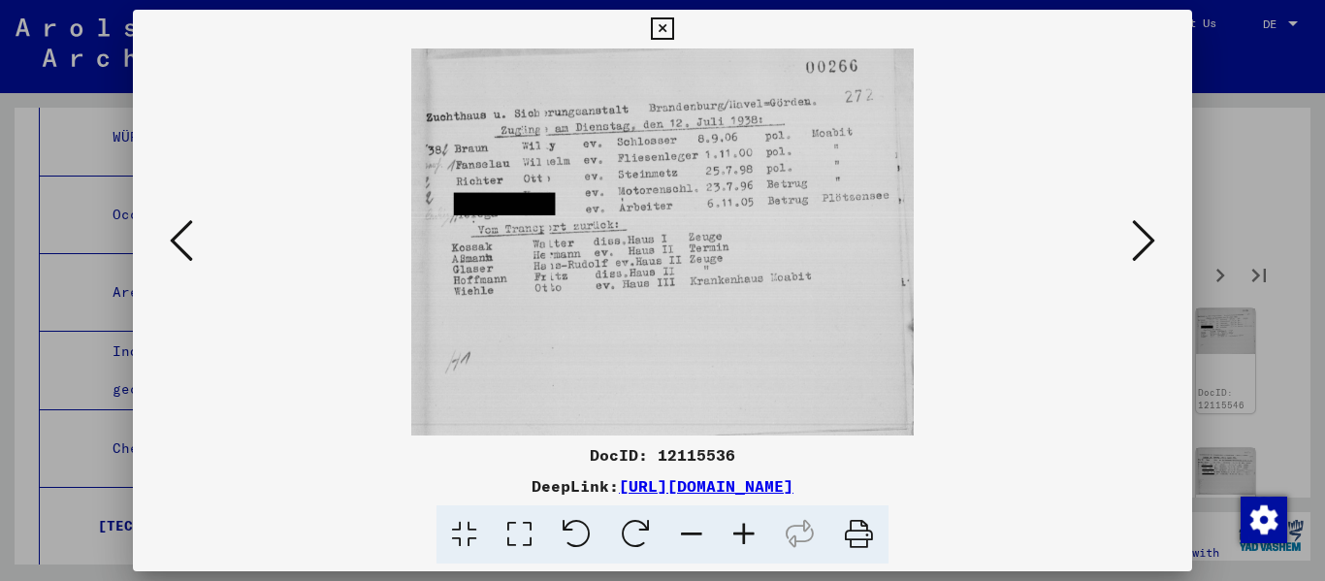
click at [682, 237] on button at bounding box center [1143, 241] width 35 height 55
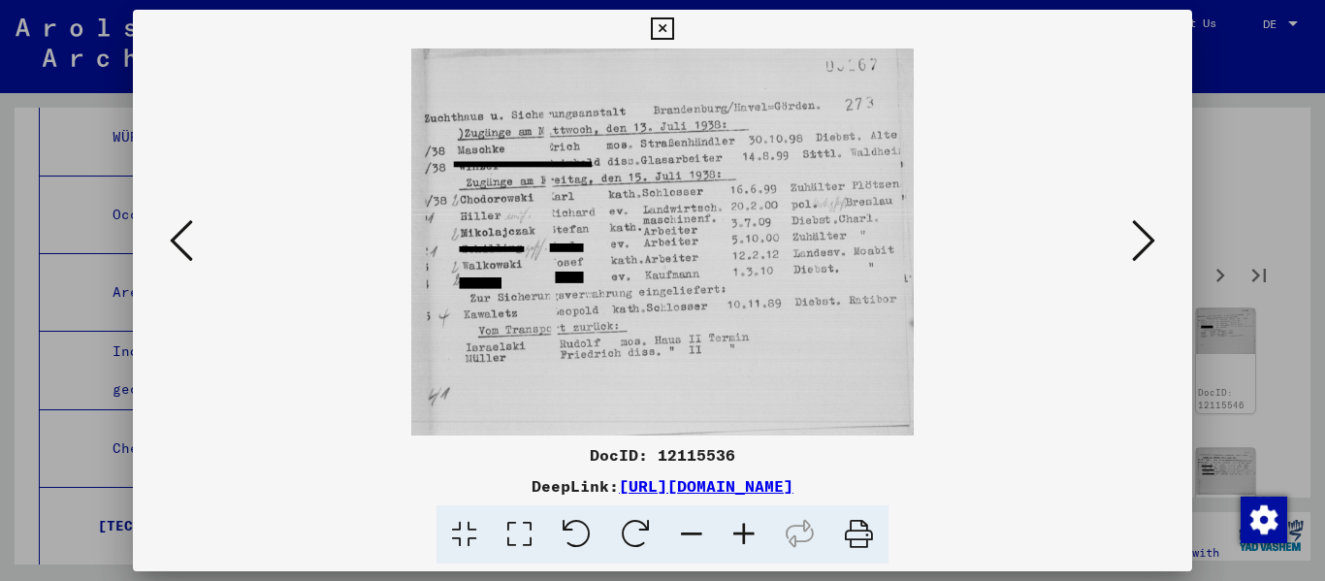
click at [682, 237] on button at bounding box center [1143, 241] width 35 height 55
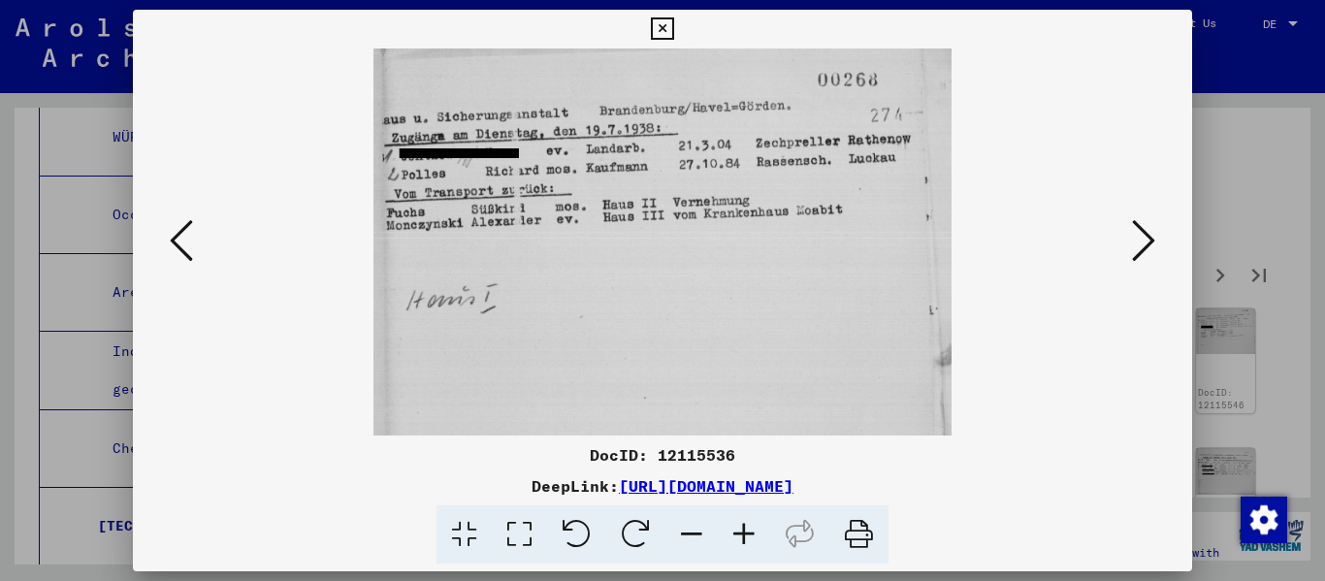
click at [682, 237] on button at bounding box center [1143, 241] width 35 height 55
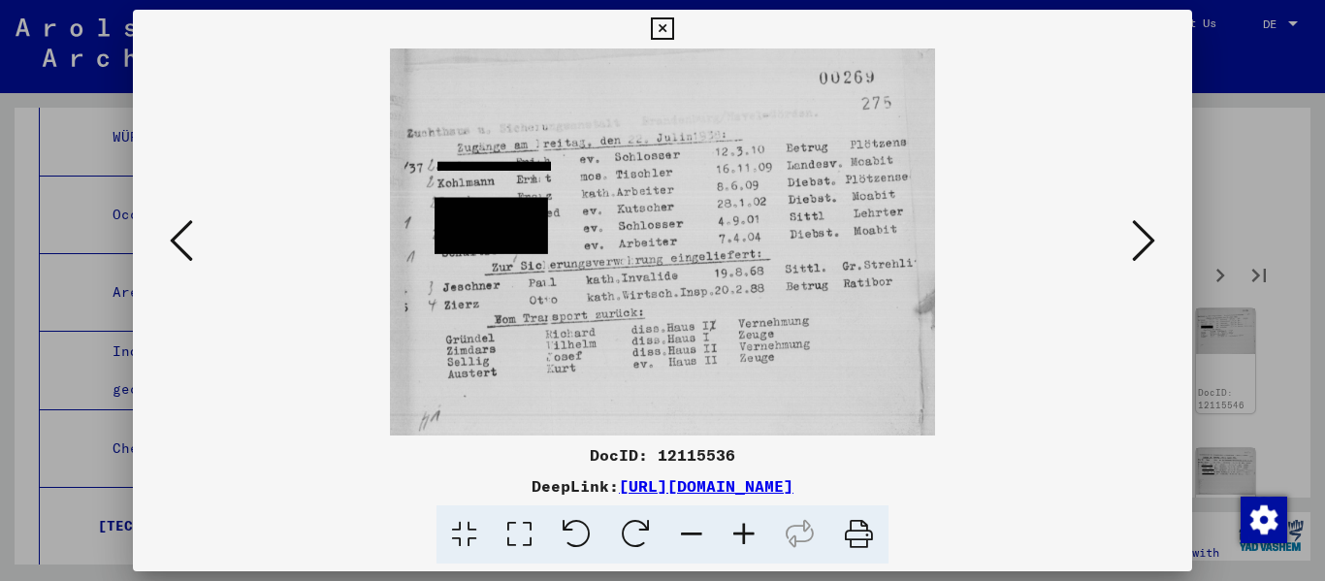
click at [682, 237] on button at bounding box center [1143, 241] width 35 height 55
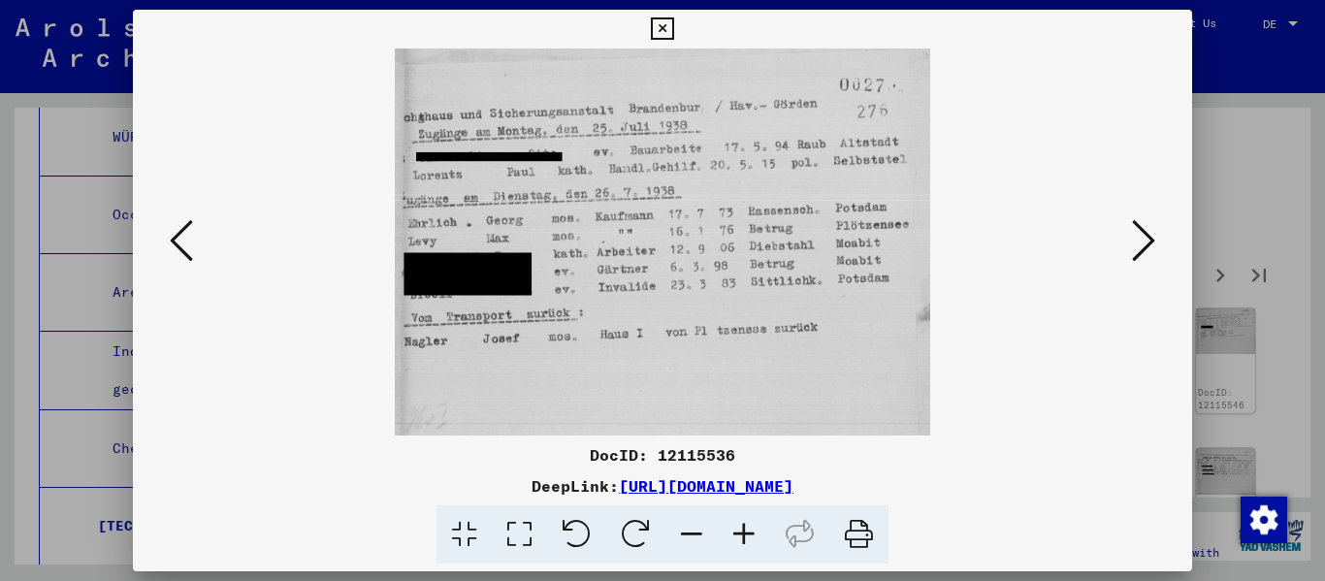
click at [682, 237] on button at bounding box center [1143, 241] width 35 height 55
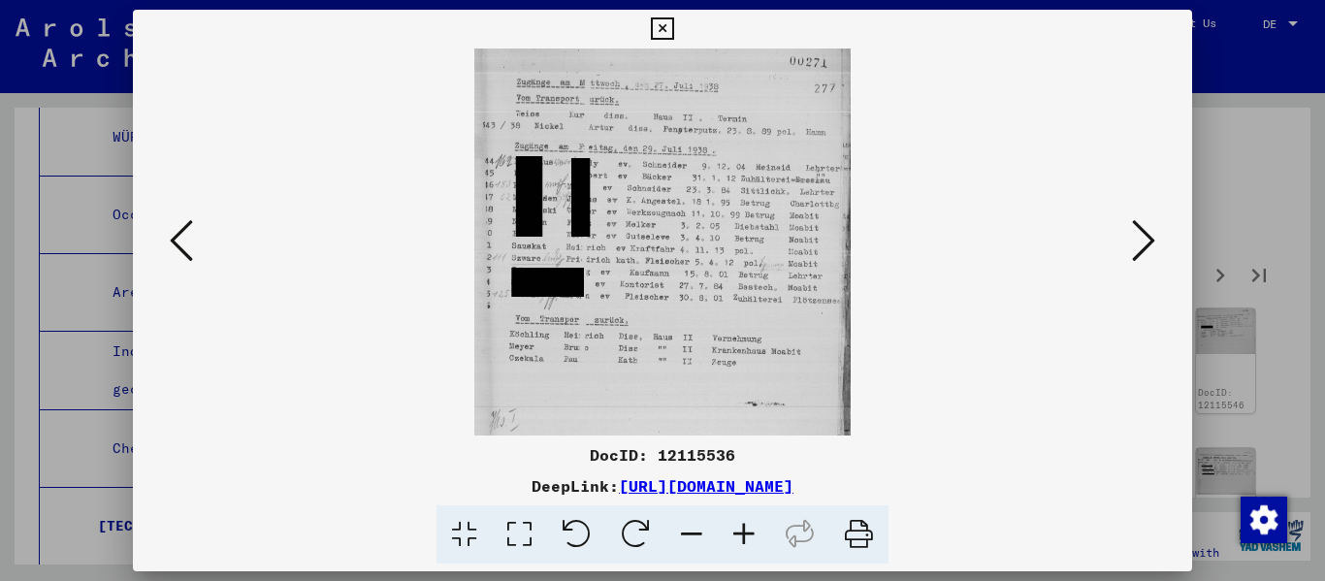
click at [682, 236] on button at bounding box center [1143, 241] width 35 height 55
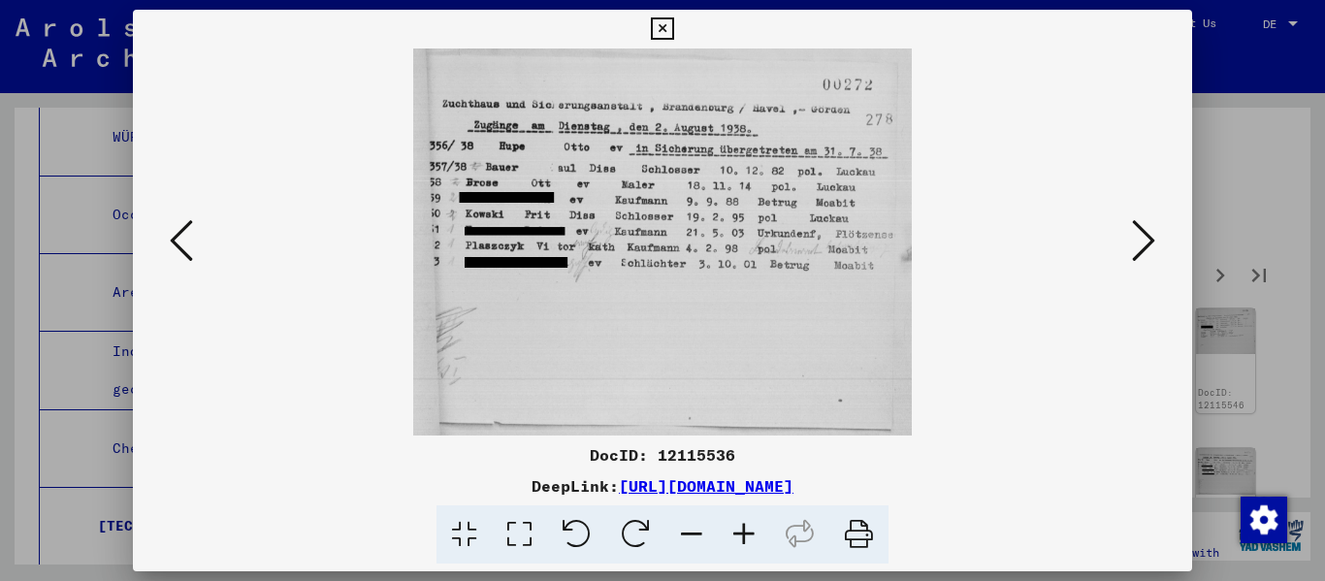
click
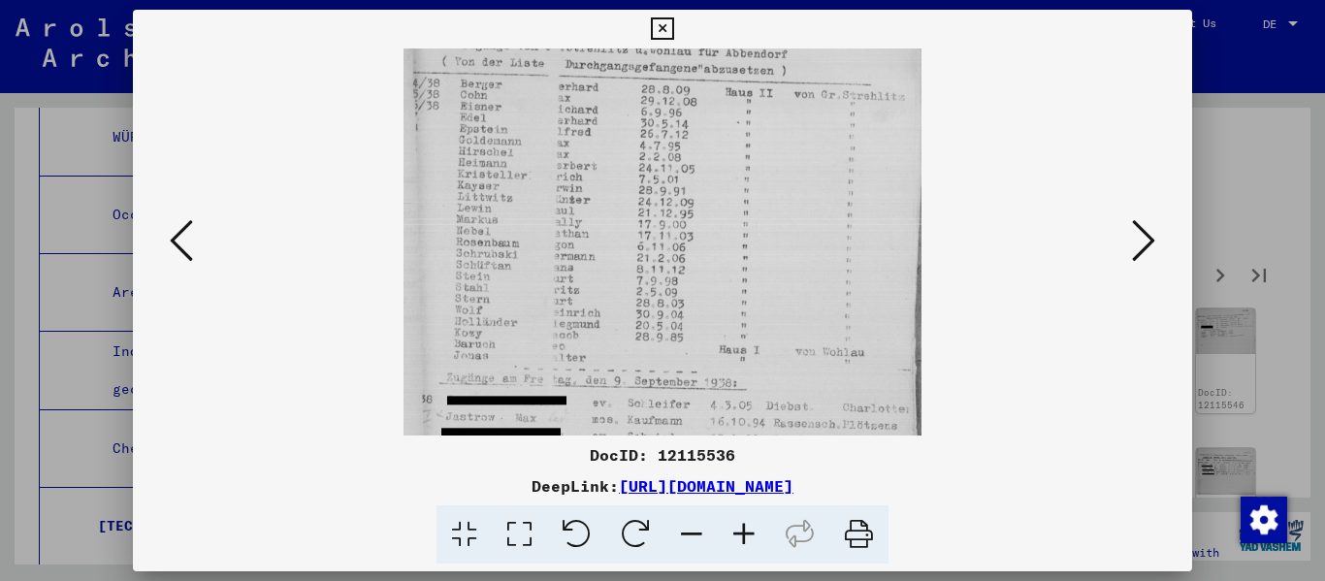
scroll to position [105, 0]
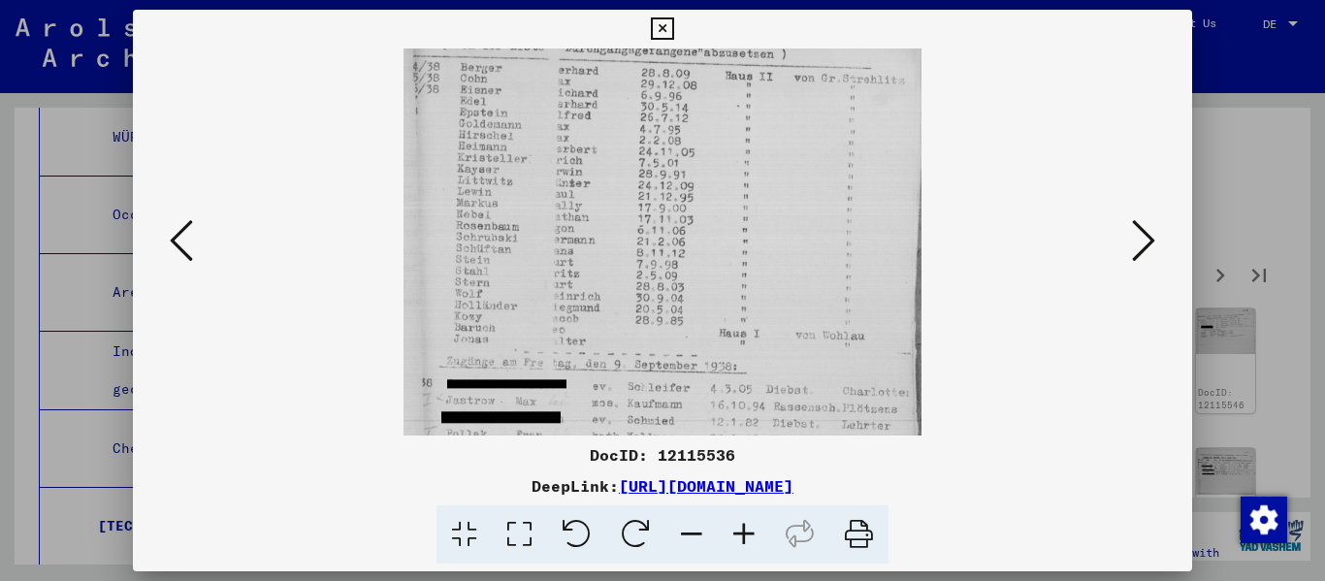
drag, startPoint x: 720, startPoint y: 372, endPoint x: 712, endPoint y: 268, distance: 105.1
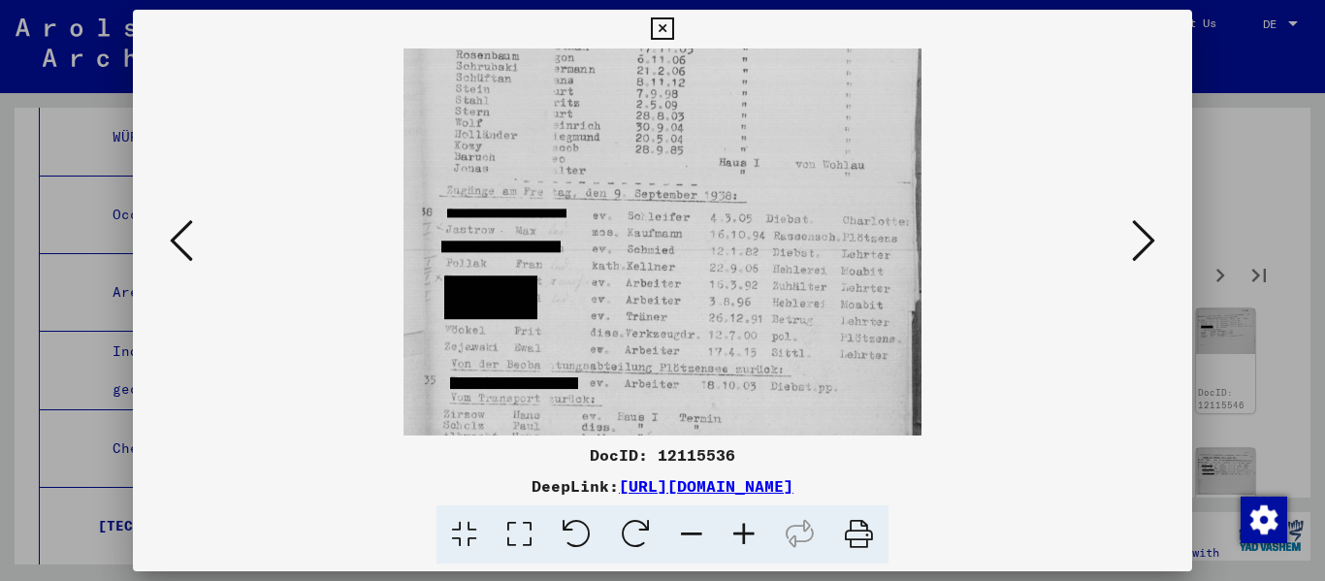
drag, startPoint x: 722, startPoint y: 370, endPoint x: 708, endPoint y: 200, distance: 171.3
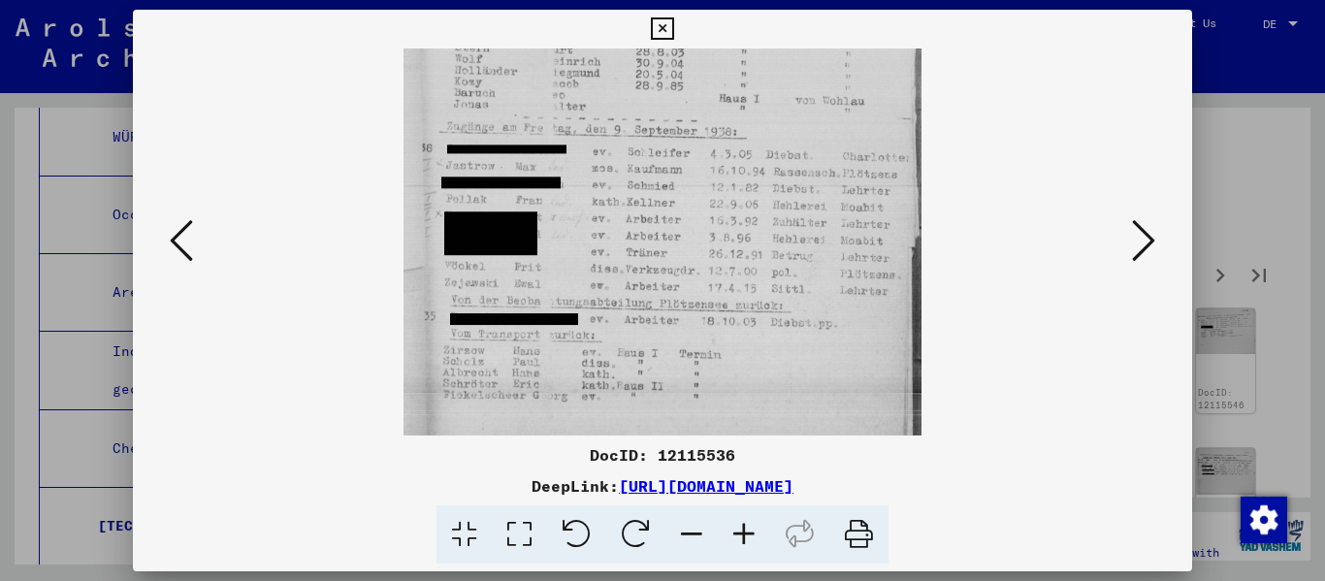
drag, startPoint x: 714, startPoint y: 325, endPoint x: 714, endPoint y: 182, distance: 142.5
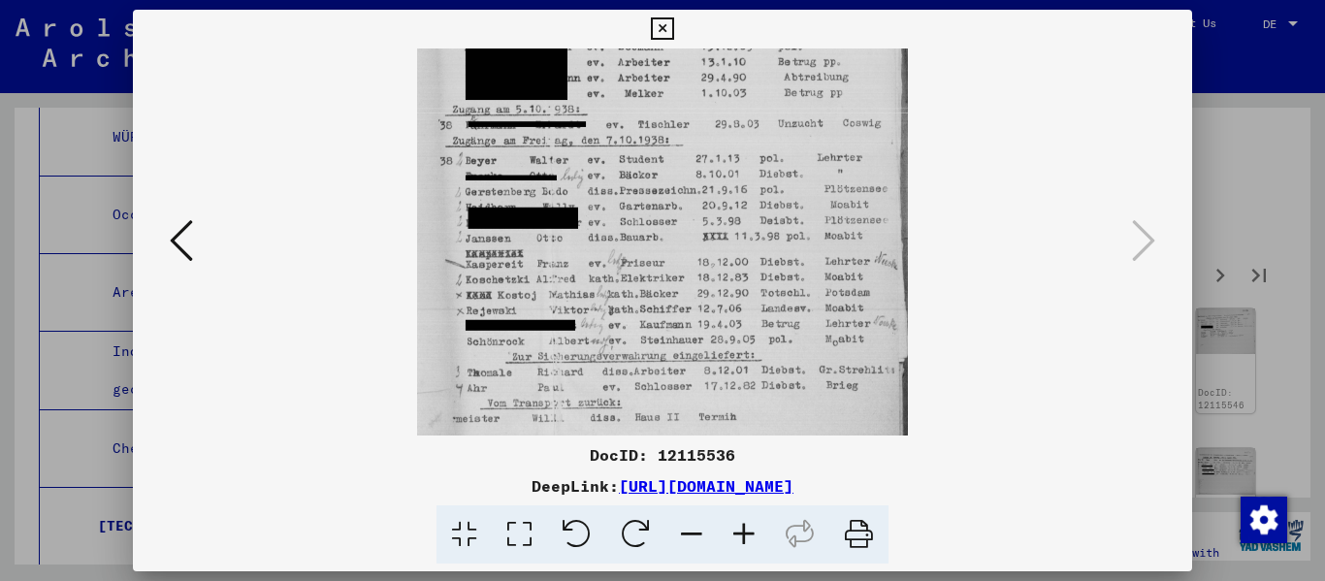
drag, startPoint x: 713, startPoint y: 327, endPoint x: 706, endPoint y: 167, distance: 160.1
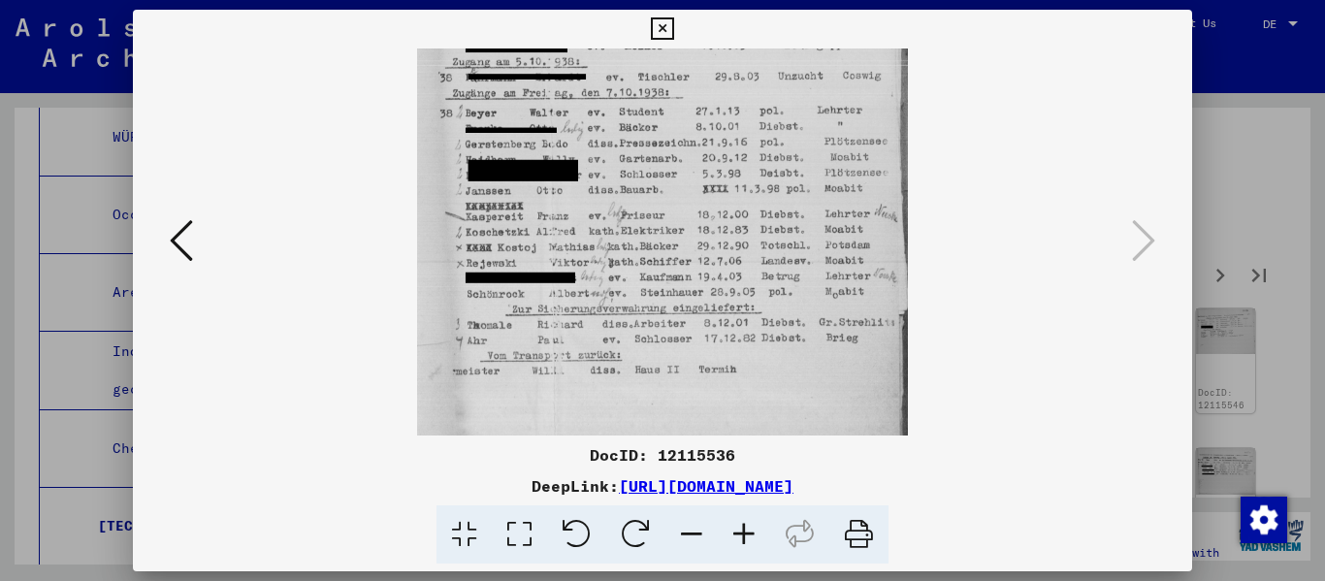
scroll to position [212, 0]
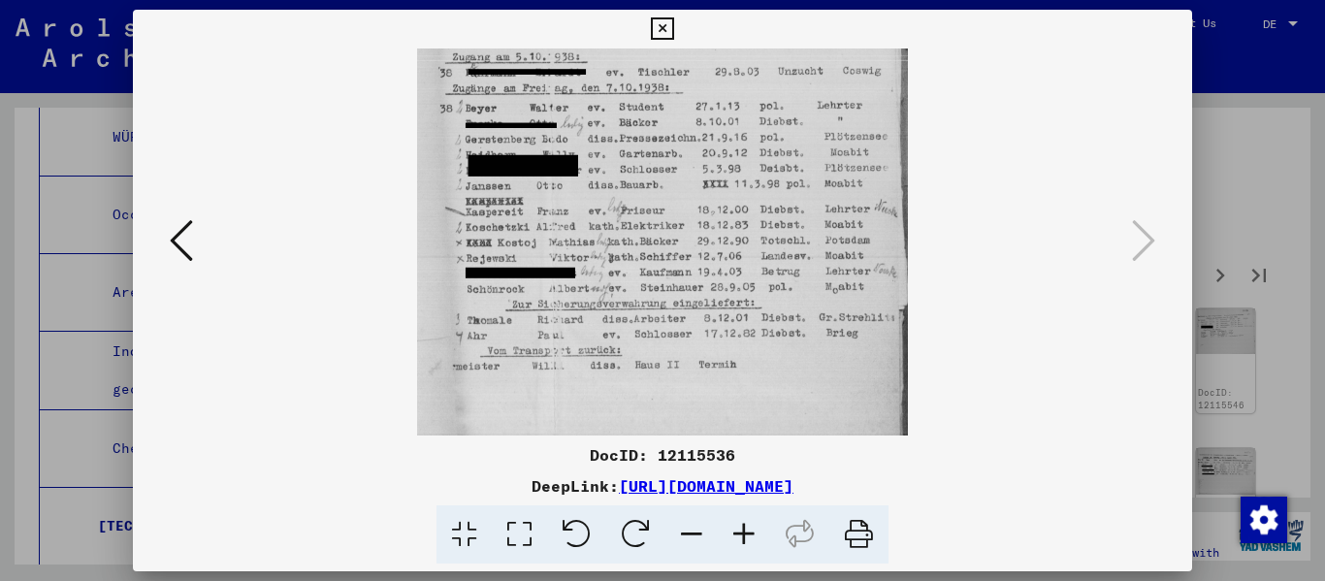
drag, startPoint x: 749, startPoint y: 306, endPoint x: 737, endPoint y: 254, distance: 53.6
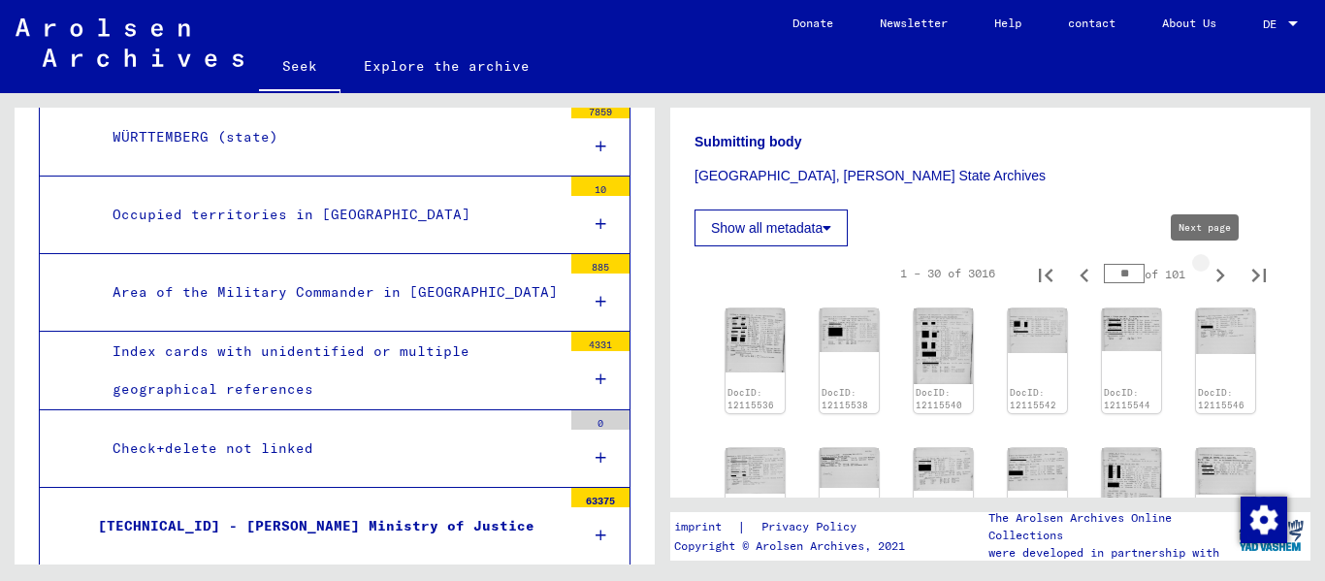
type input "**"
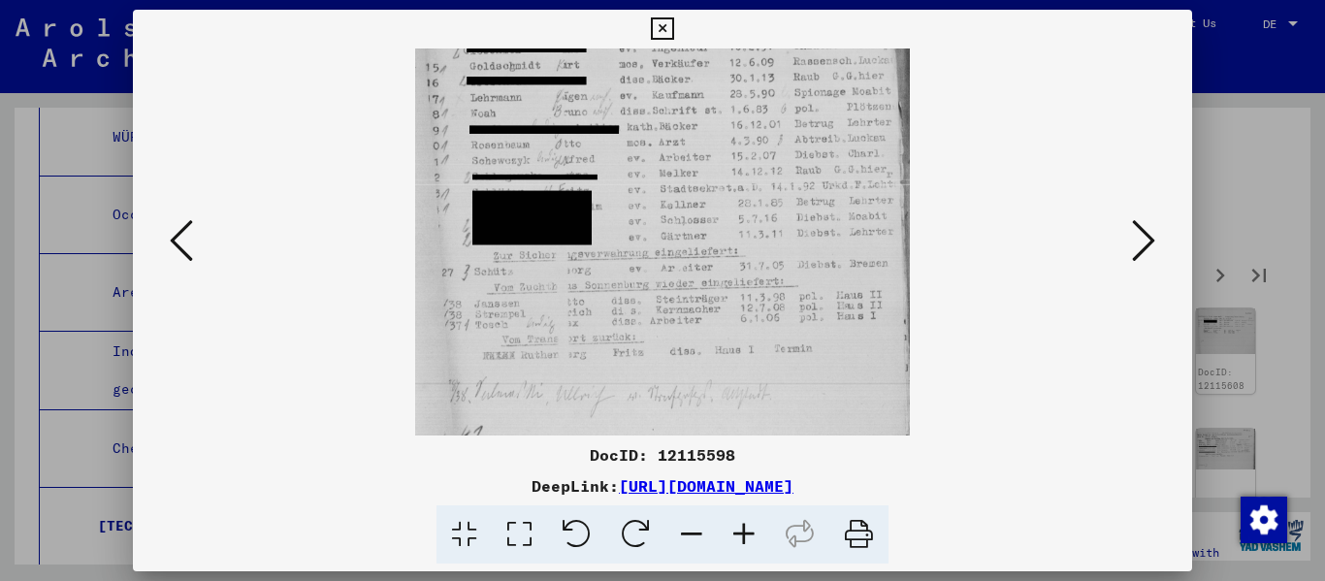
scroll to position [239, 0]
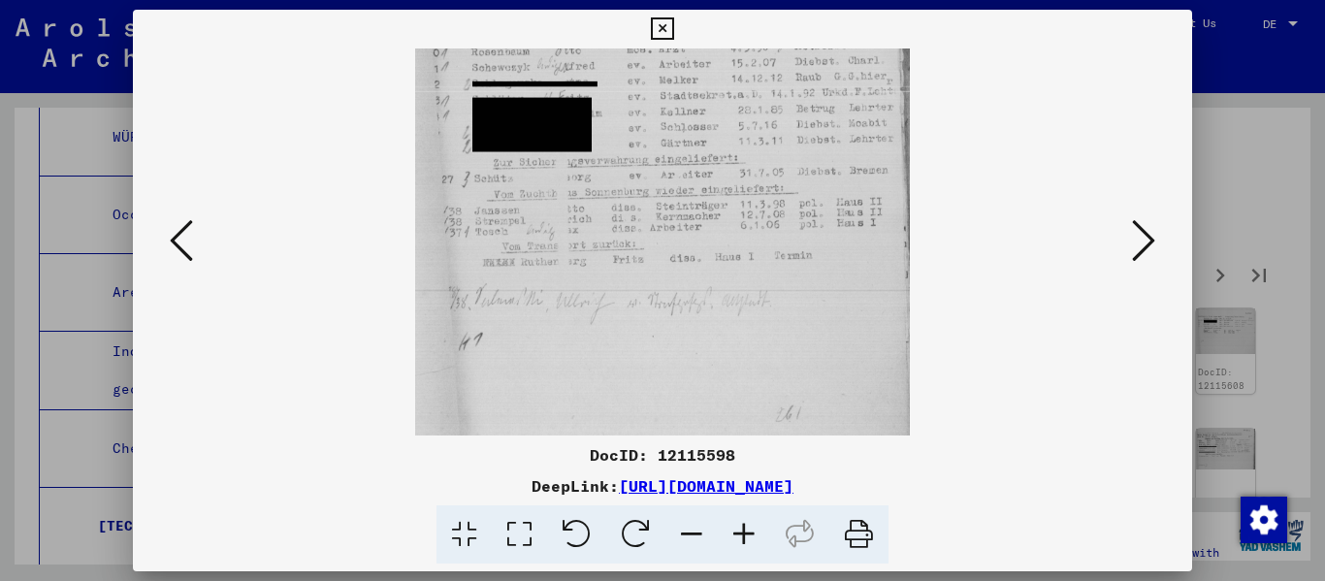
drag, startPoint x: 732, startPoint y: 344, endPoint x: 728, endPoint y: 106, distance: 238.6
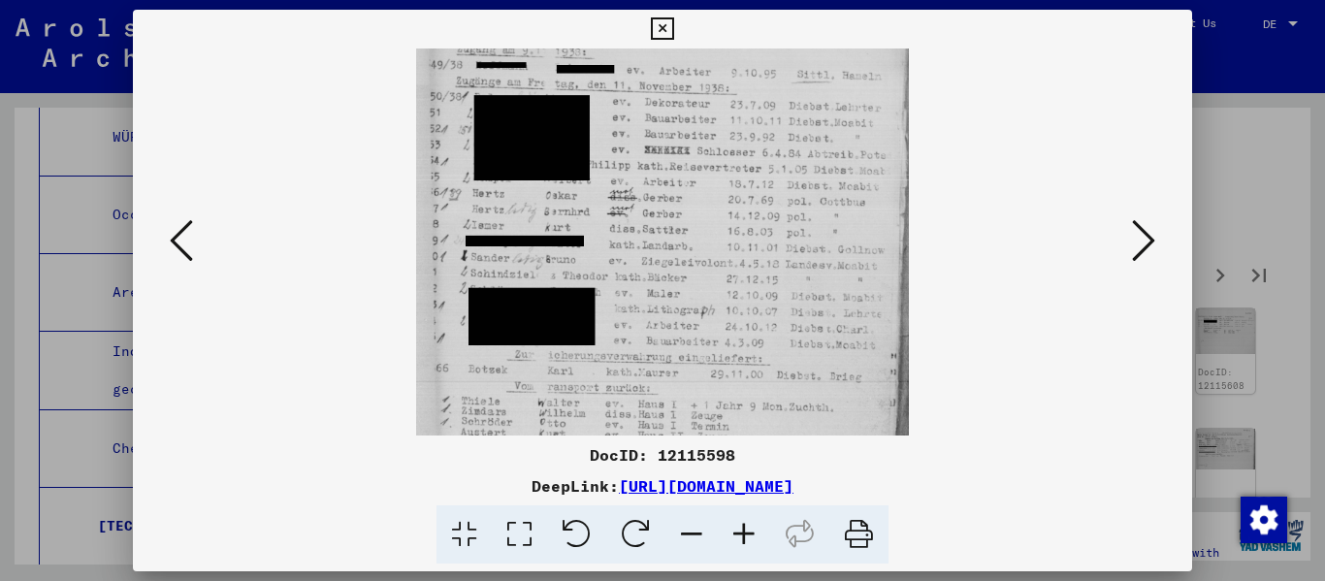
scroll to position [207, 0]
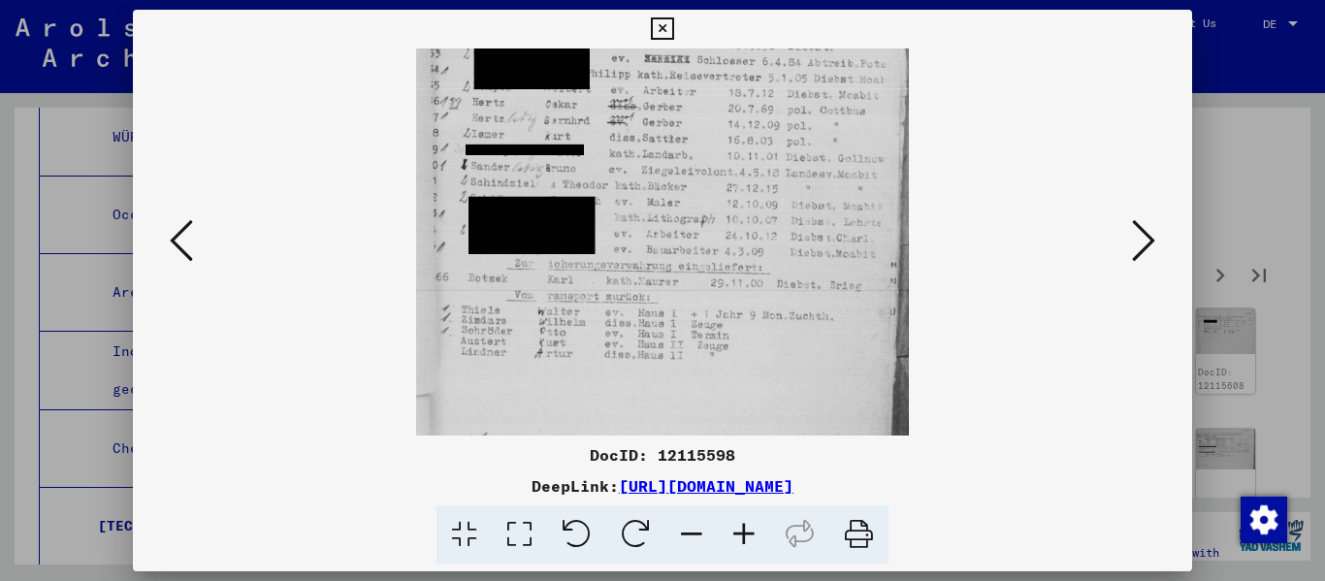
drag, startPoint x: 662, startPoint y: 327, endPoint x: 664, endPoint y: 120, distance: 206.5
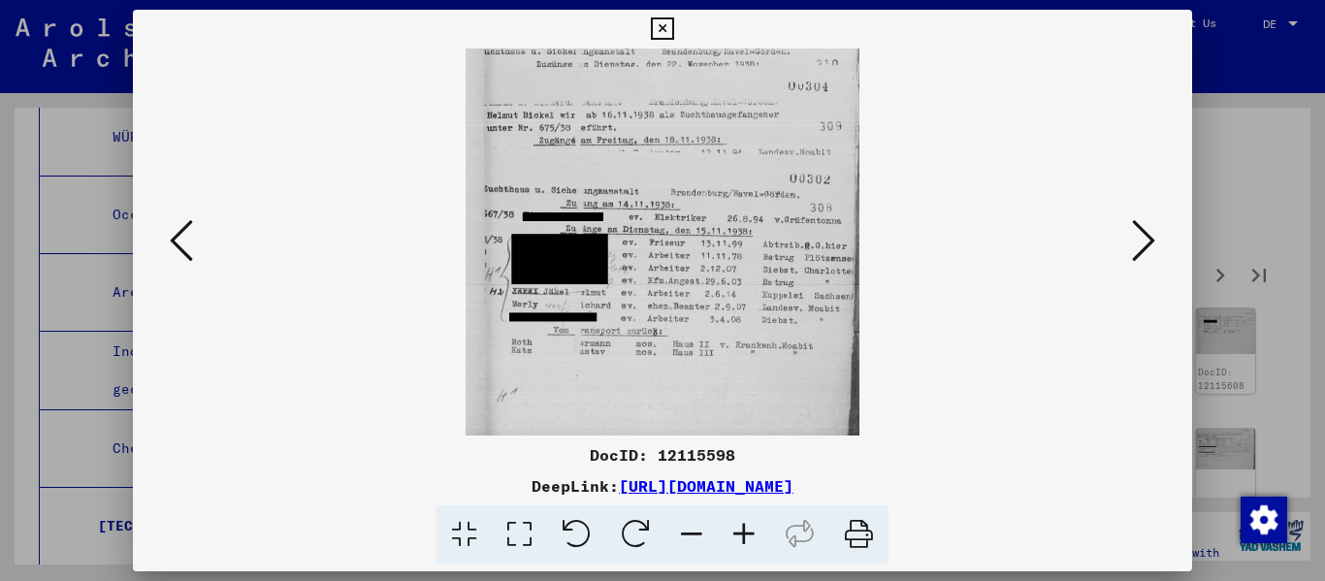
drag, startPoint x: 645, startPoint y: 312, endPoint x: 653, endPoint y: 146, distance: 166.0
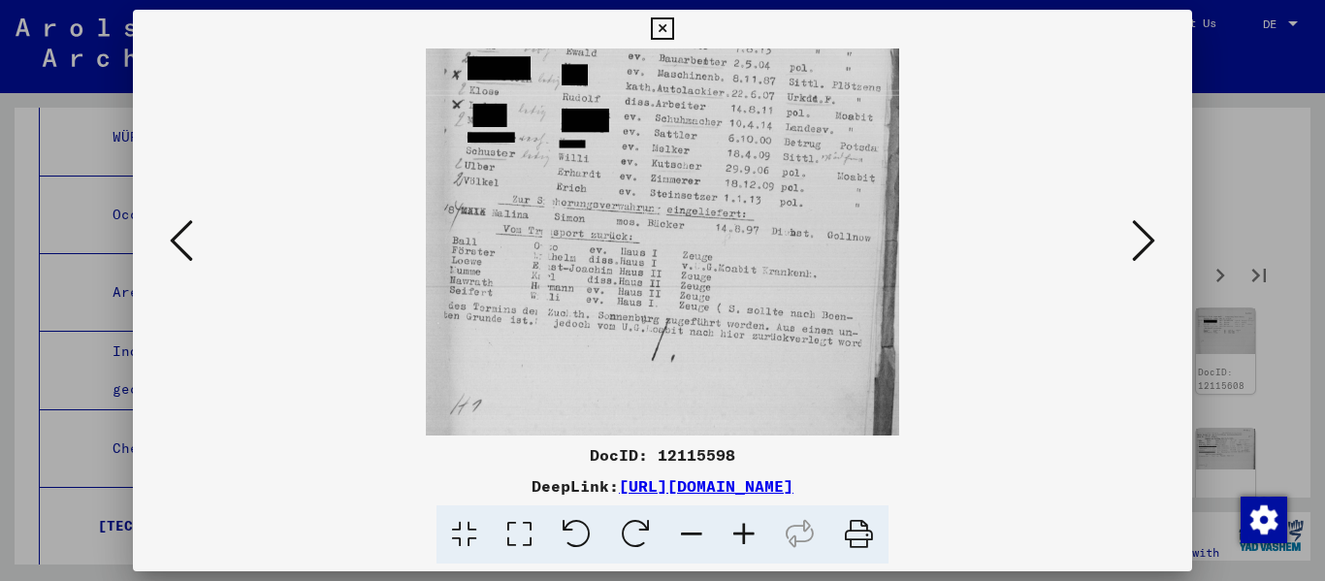
drag, startPoint x: 727, startPoint y: 360, endPoint x: 720, endPoint y: 159, distance: 200.8
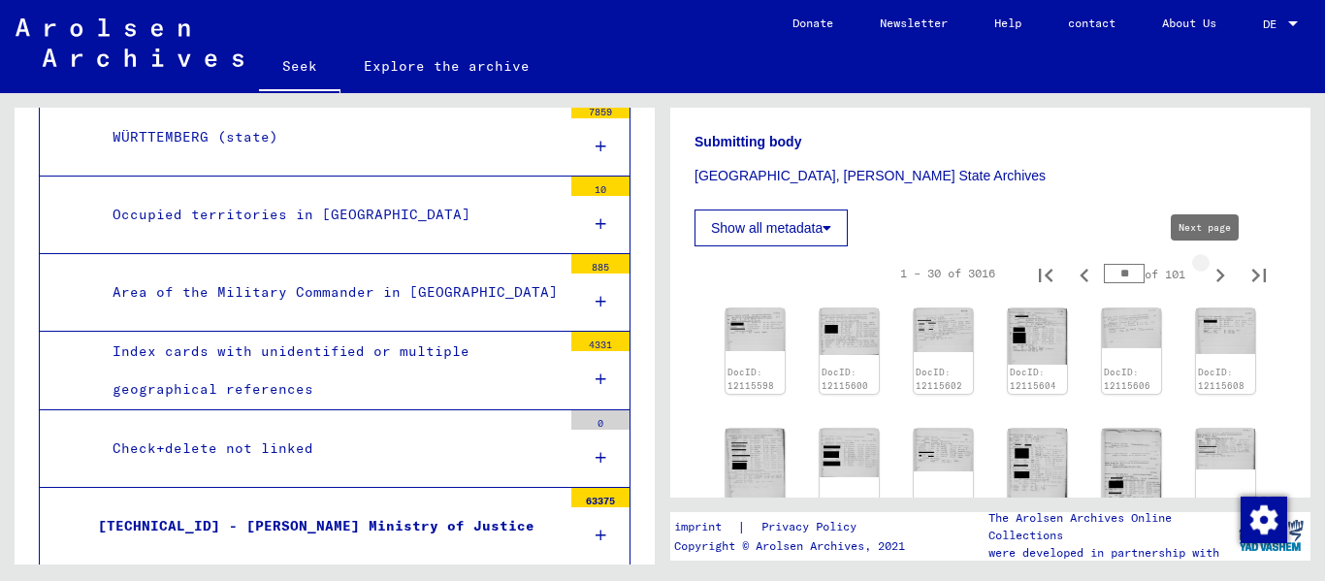
type input "**"
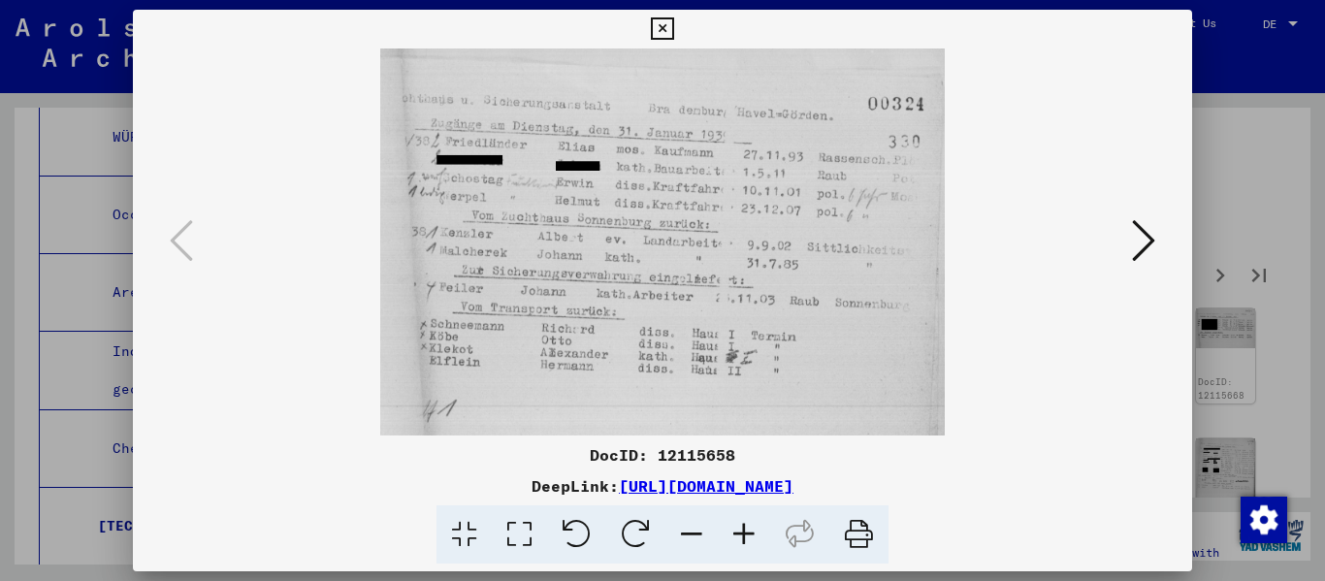
drag, startPoint x: 745, startPoint y: 538, endPoint x: 815, endPoint y: 472, distance: 96.0
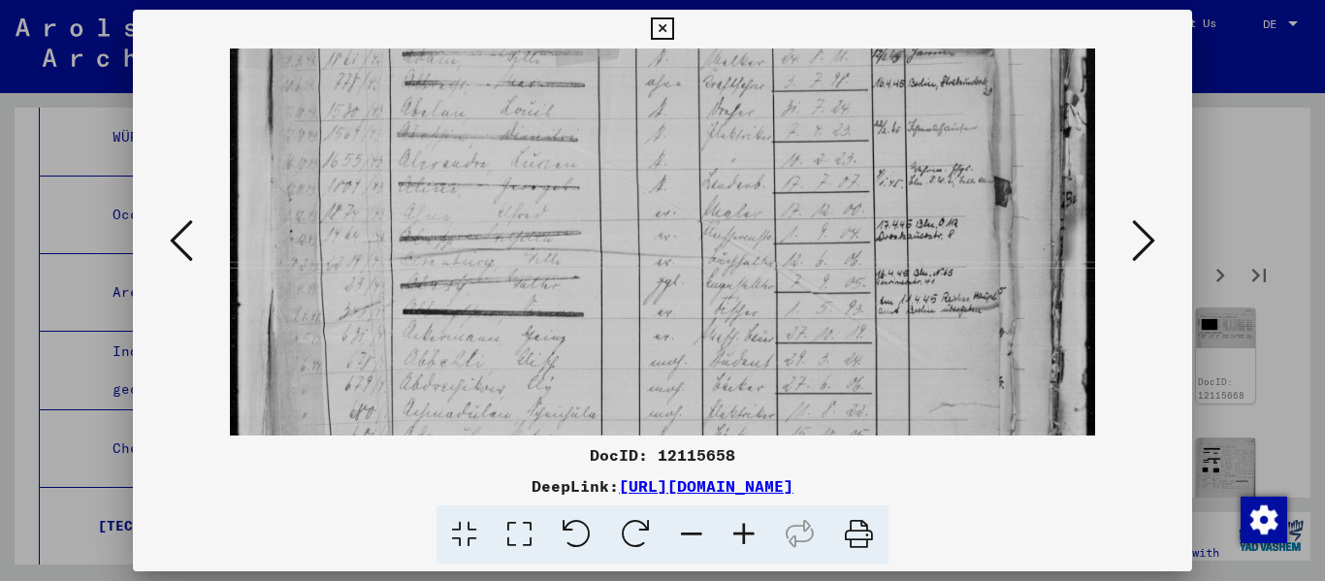
drag, startPoint x: 687, startPoint y: 368, endPoint x: 725, endPoint y: 158, distance: 214.0
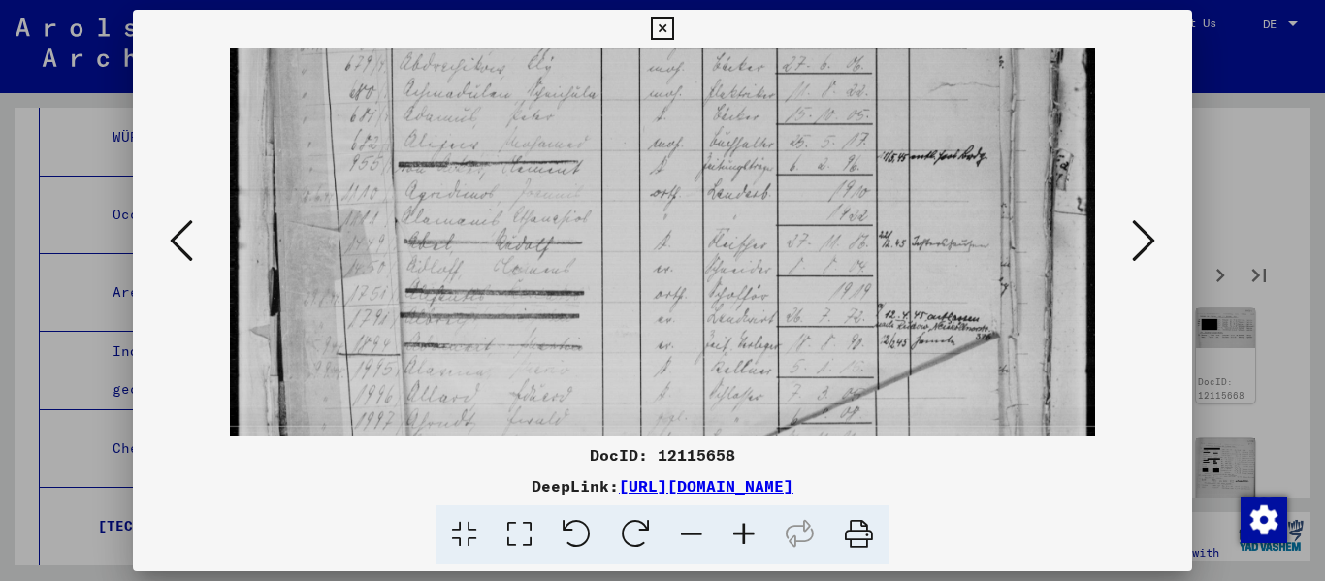
drag, startPoint x: 738, startPoint y: 313, endPoint x: 728, endPoint y: 7, distance: 306.6
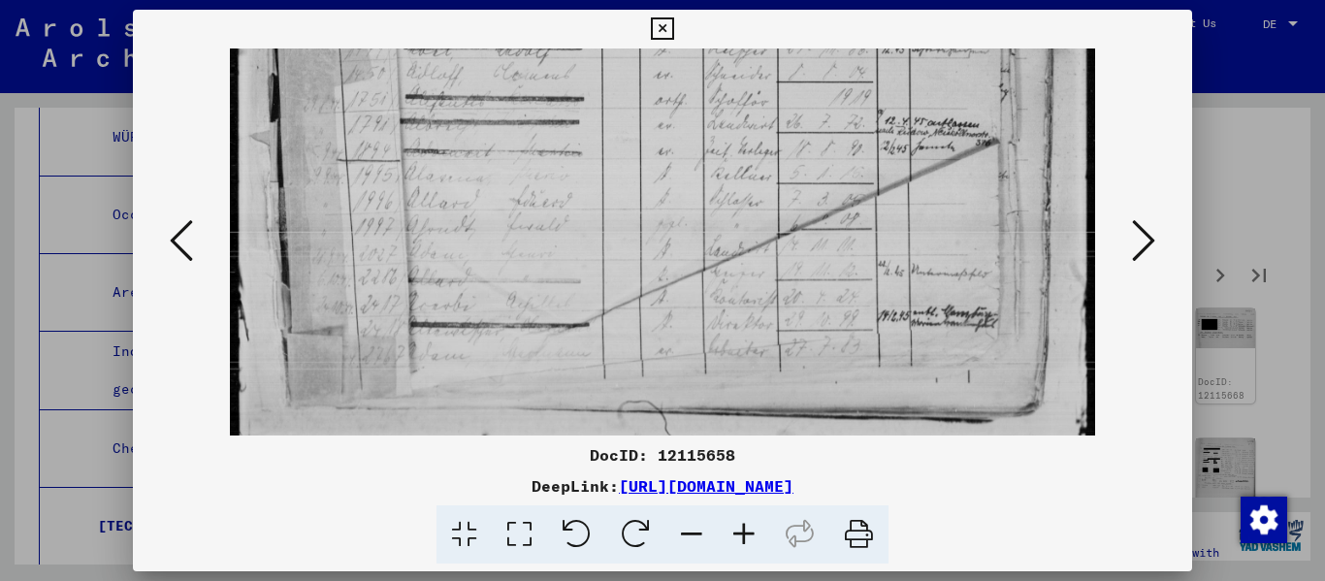
scroll to position [727, 0]
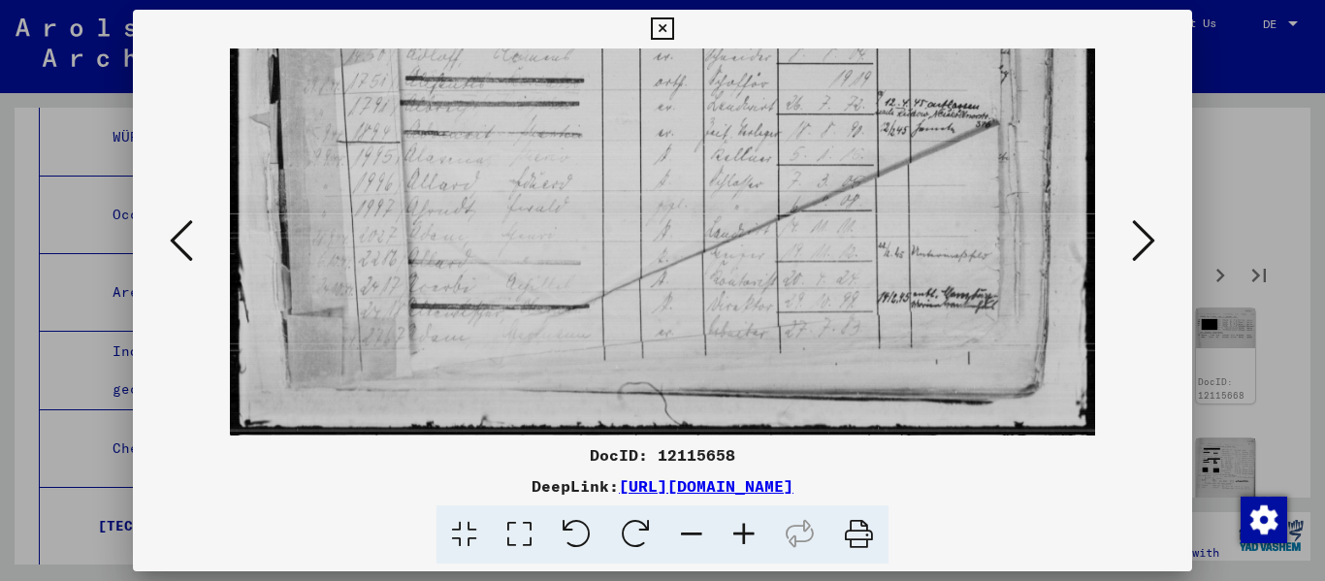
drag, startPoint x: 742, startPoint y: 91, endPoint x: 742, endPoint y: 75, distance: 16.5
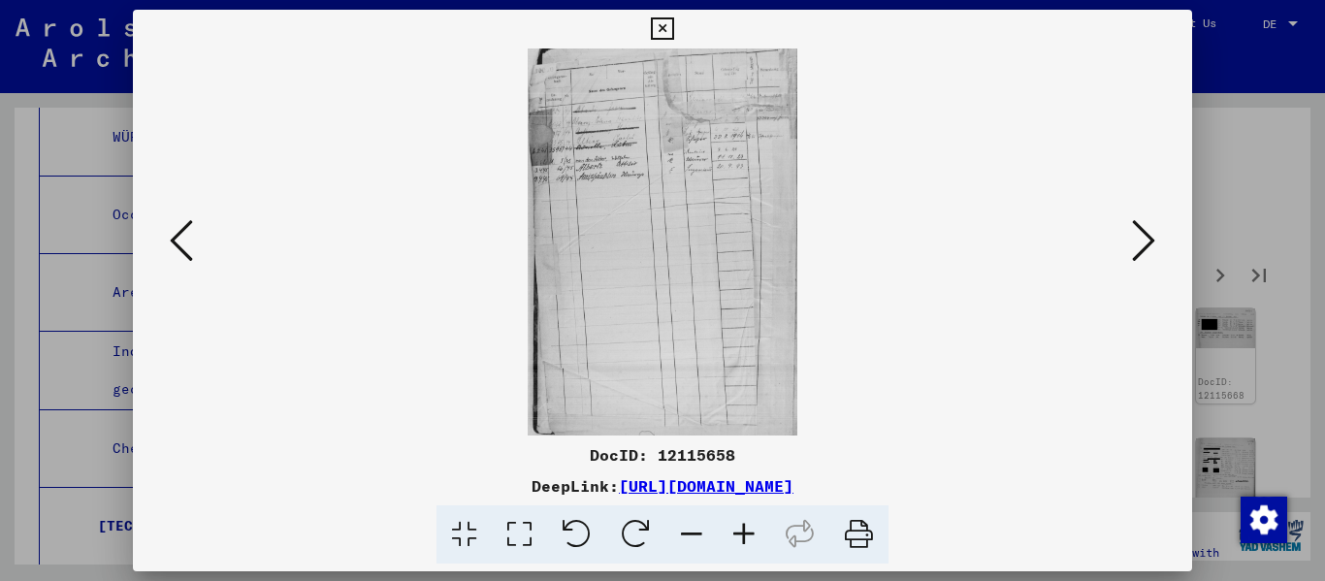
scroll to position [0, 0]
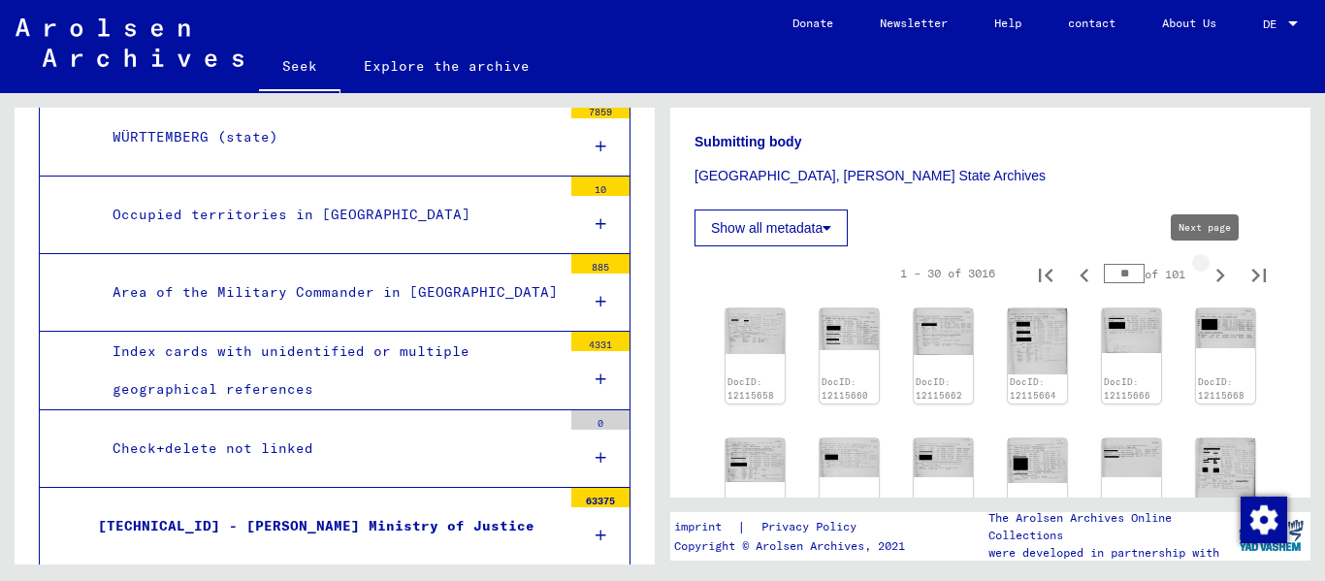
type input "**"
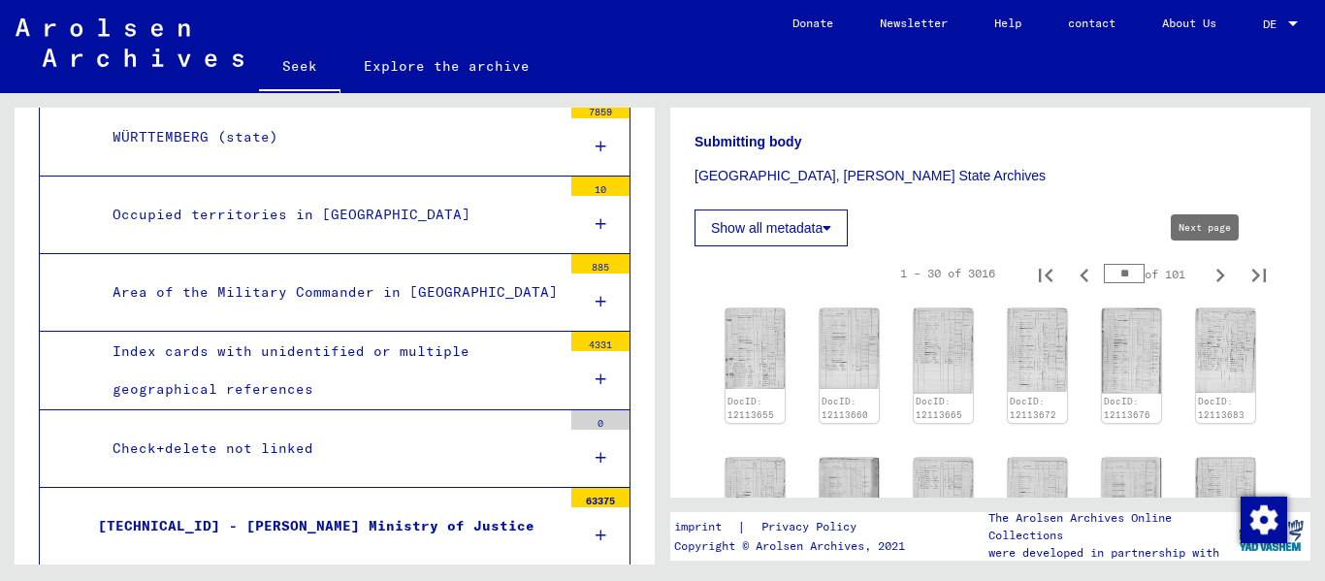
type input "**"
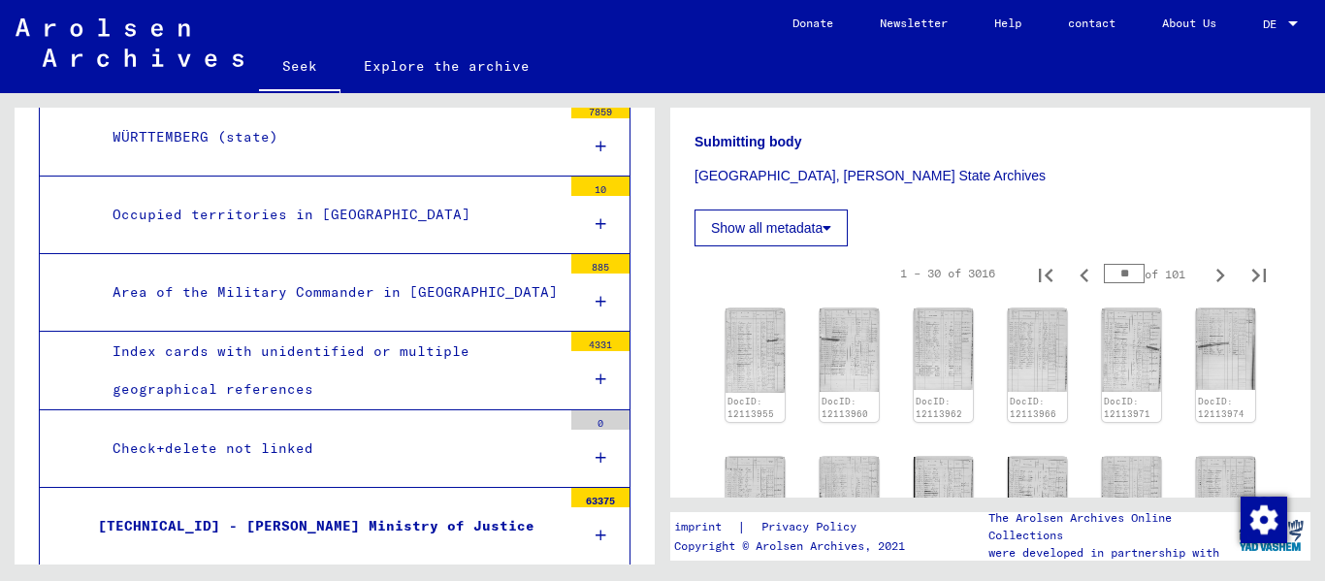
type input "**"
